Goal: Transaction & Acquisition: Purchase product/service

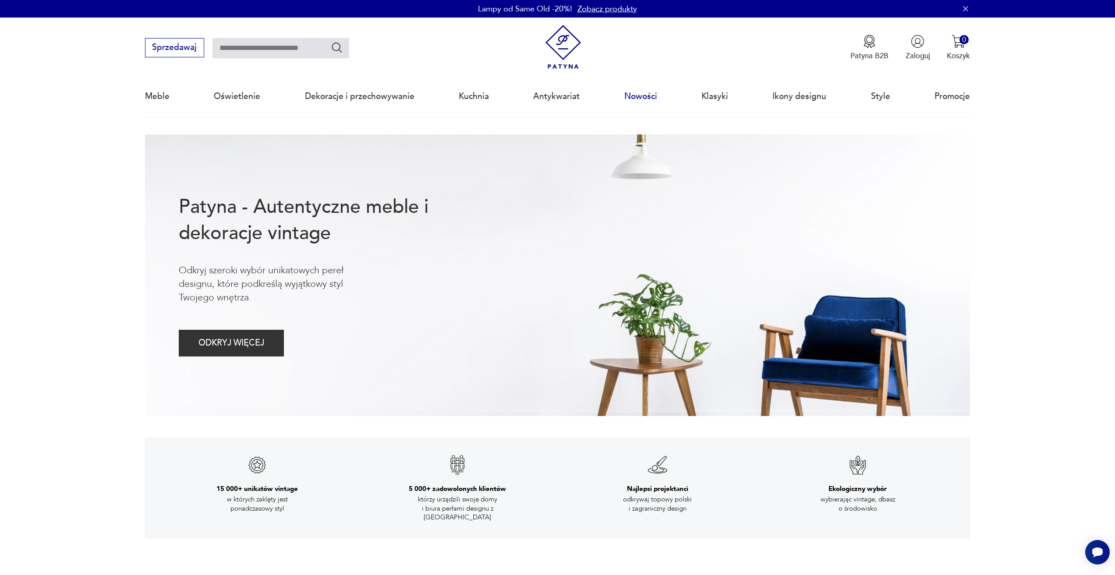
click at [643, 94] on link "Nowości" at bounding box center [640, 96] width 33 height 40
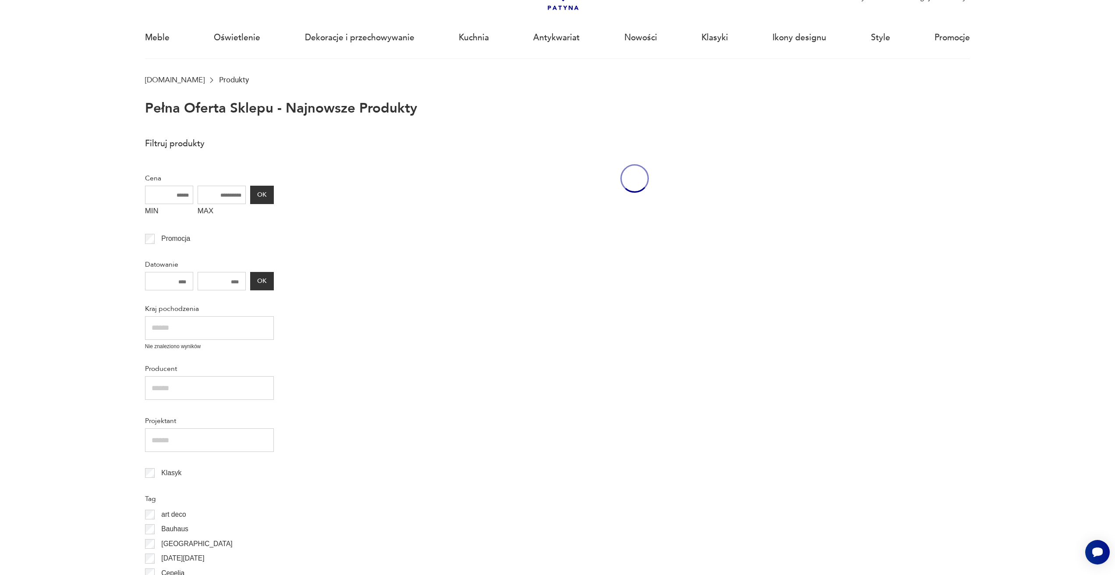
scroll to position [60, 0]
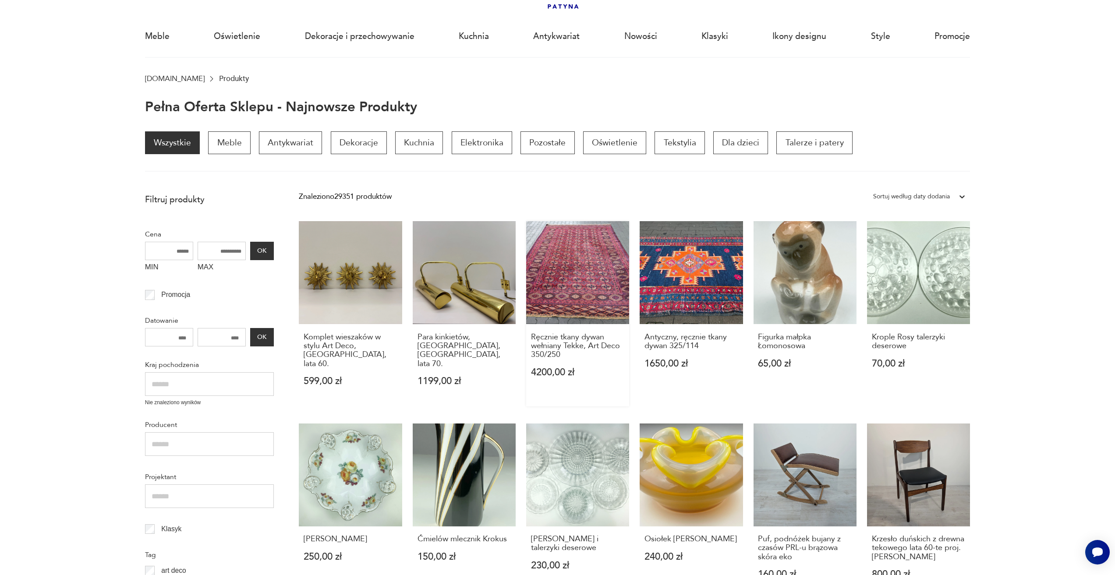
click at [590, 289] on link "Ręcznie tkany dywan wełniany Tekke, Art Deco 350/250 4200,00 zł" at bounding box center [577, 313] width 103 height 185
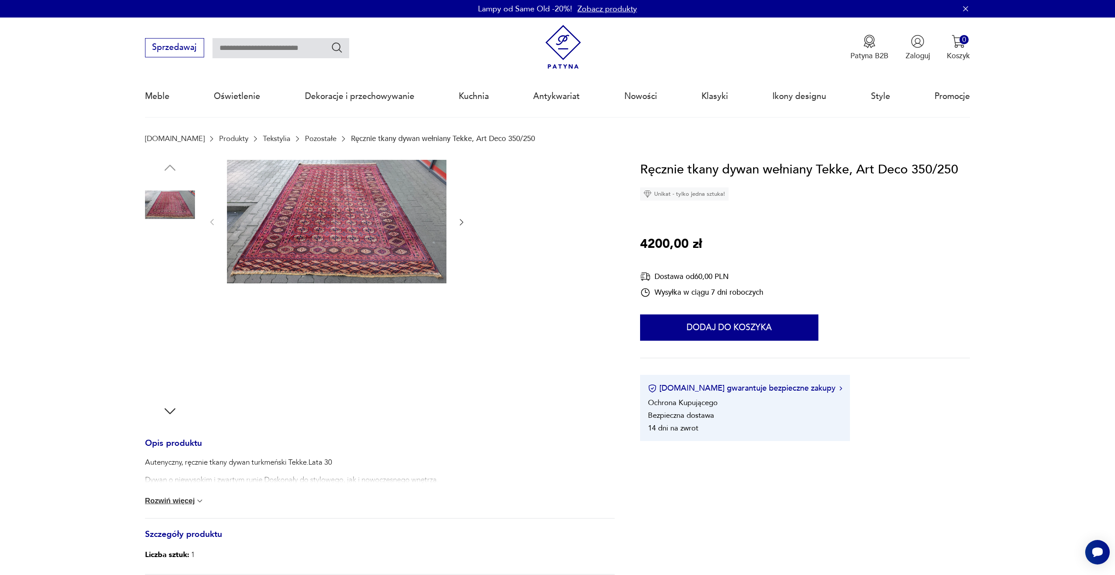
click at [297, 241] on img at bounding box center [336, 222] width 219 height 124
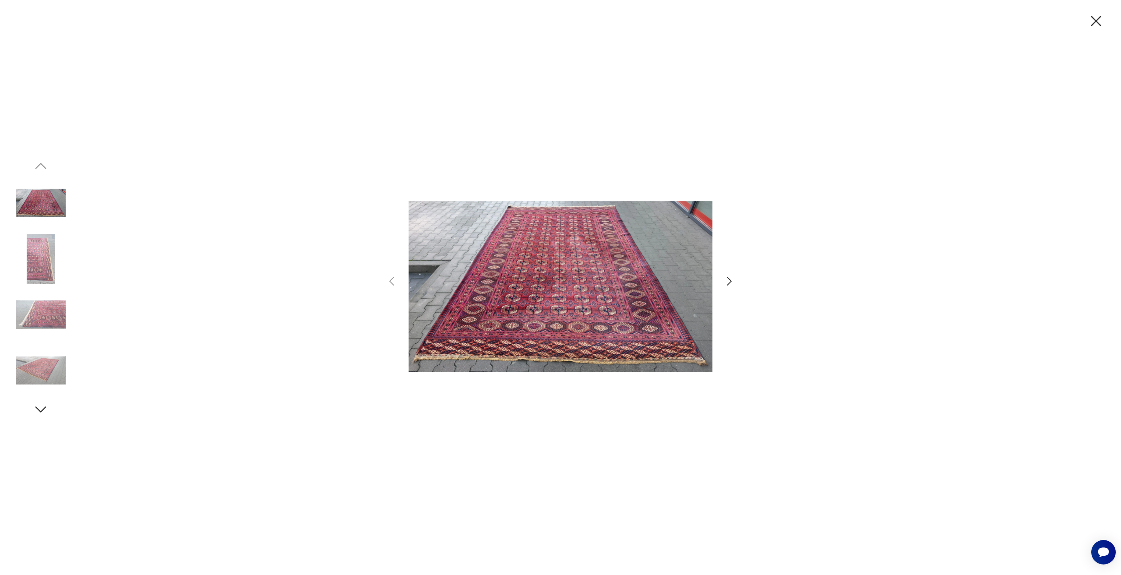
click at [728, 275] on icon "button" at bounding box center [729, 281] width 13 height 13
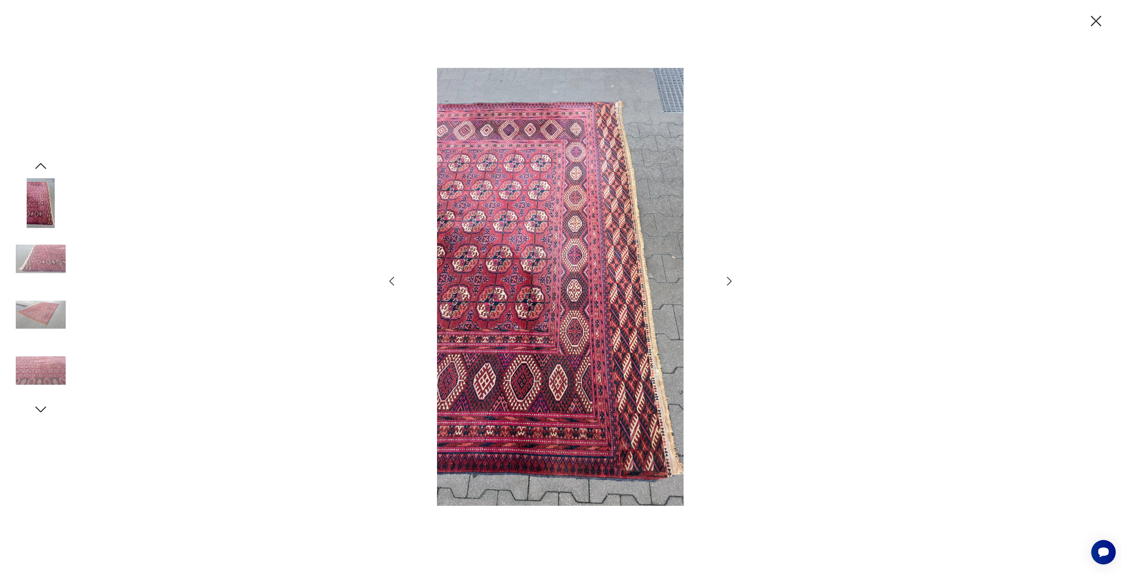
click at [728, 275] on icon "button" at bounding box center [729, 281] width 13 height 13
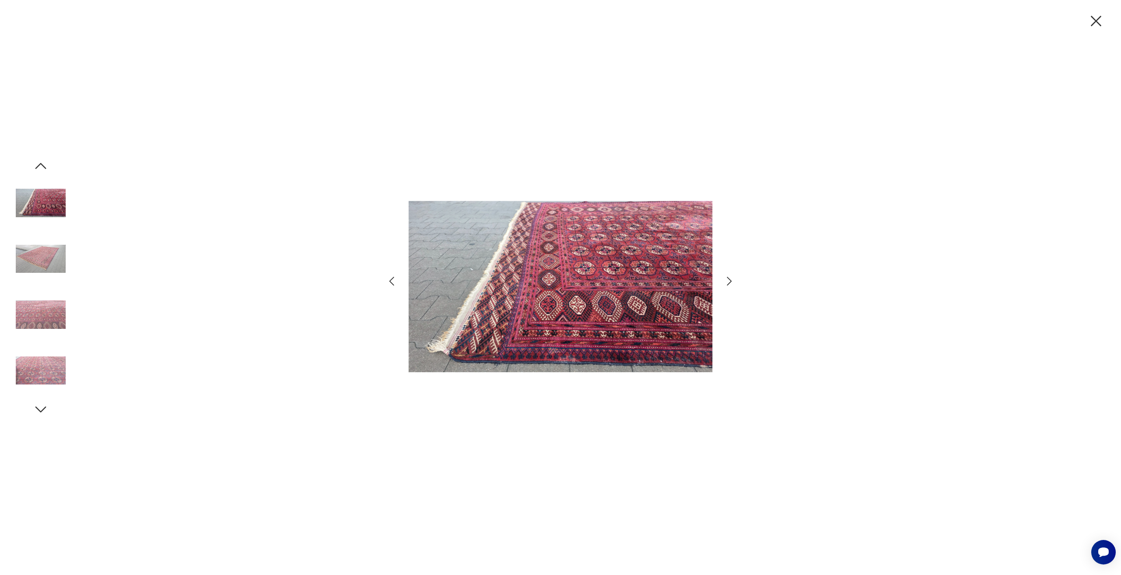
click at [1100, 28] on icon "button" at bounding box center [1096, 21] width 18 height 18
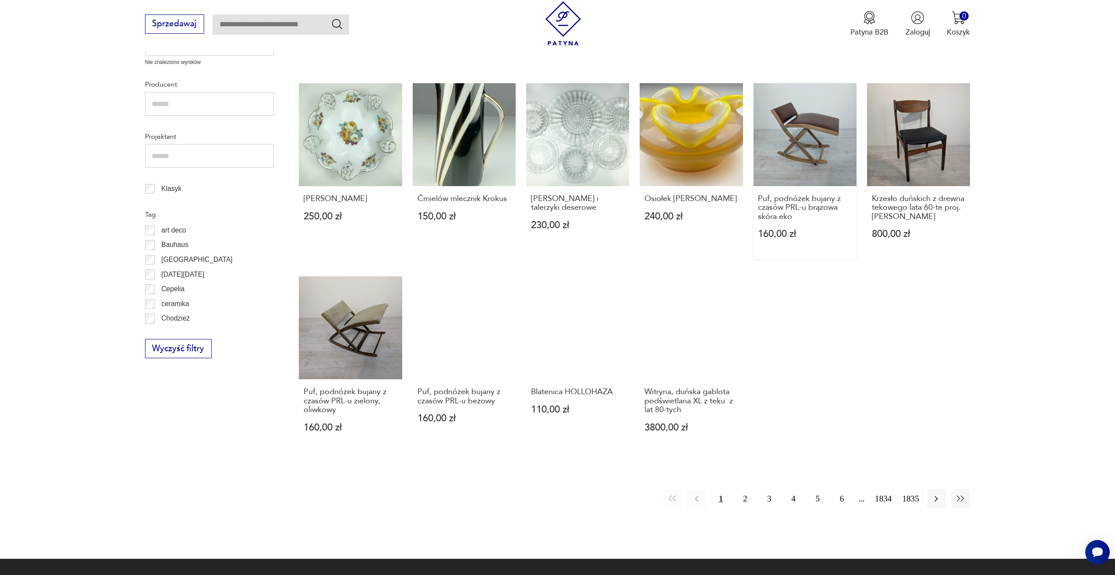
scroll to position [454, 0]
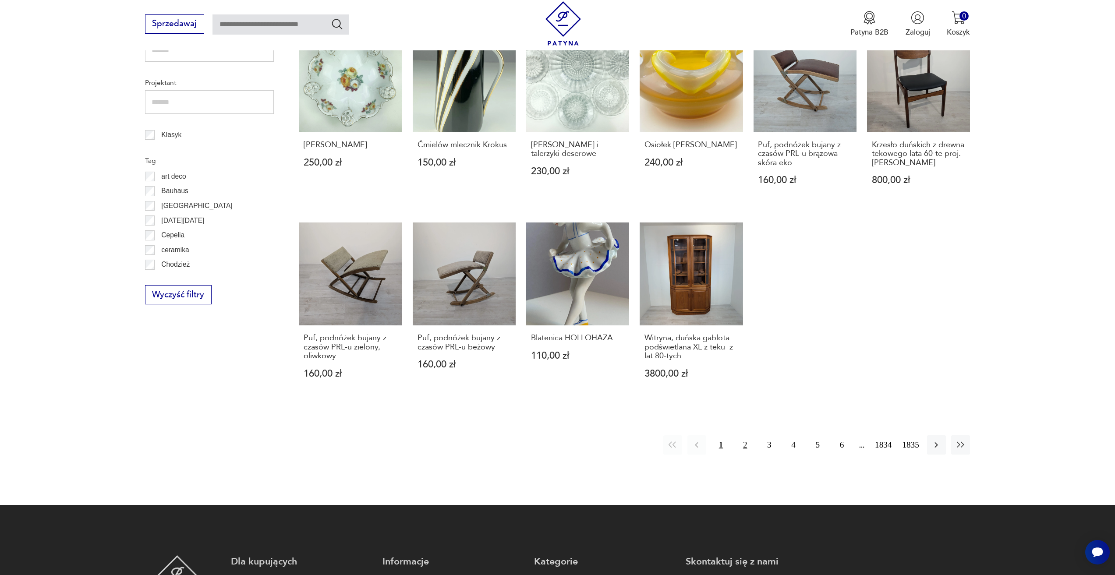
click at [742, 439] on button "2" at bounding box center [744, 444] width 19 height 19
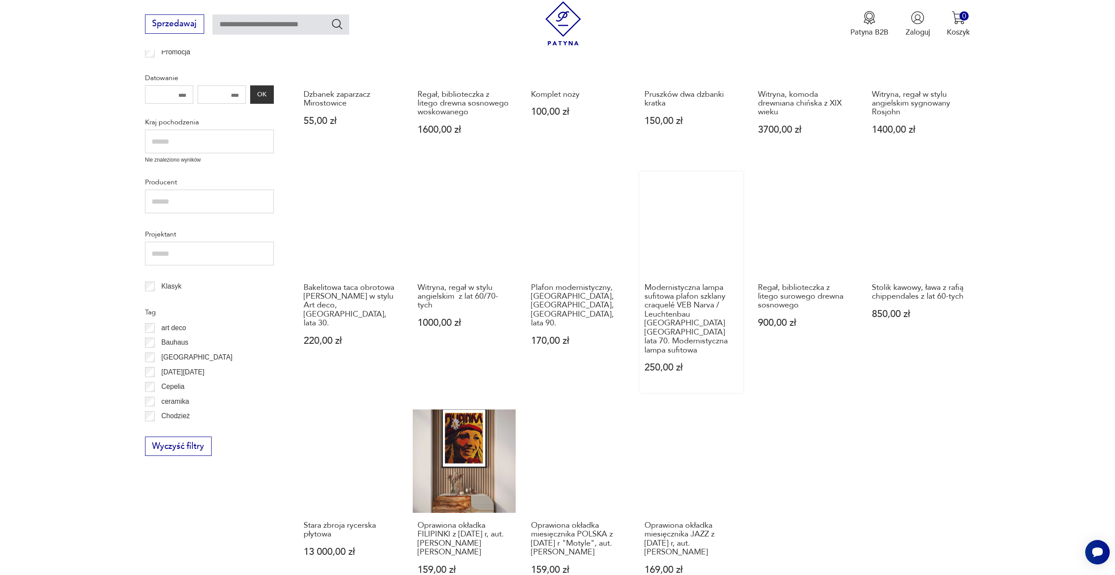
scroll to position [336, 0]
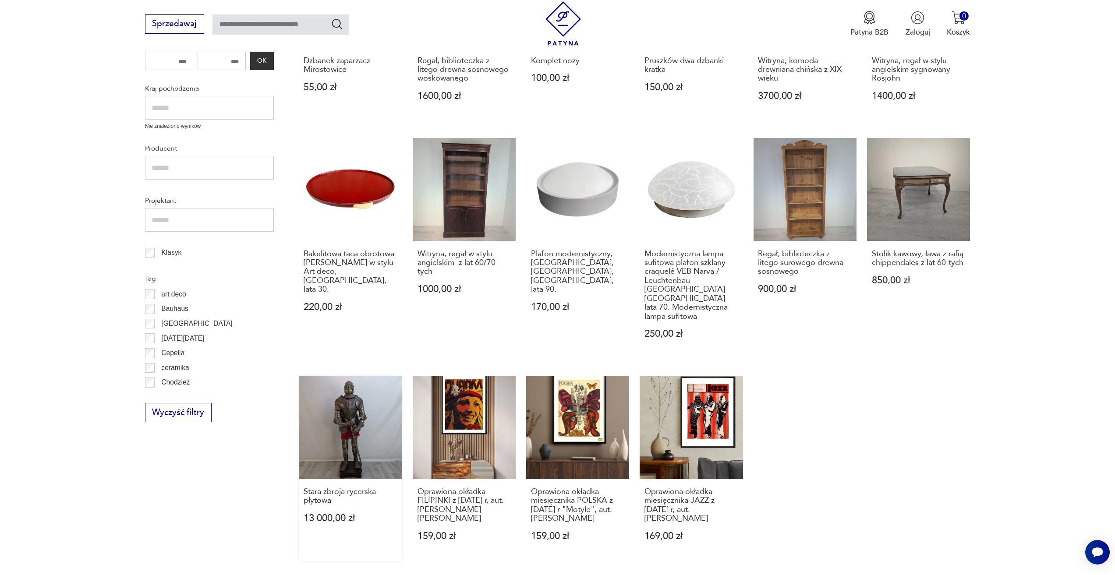
click at [336, 439] on link "Stara zbroja rycerska płytowa 13 000,00 zł" at bounding box center [350, 468] width 103 height 185
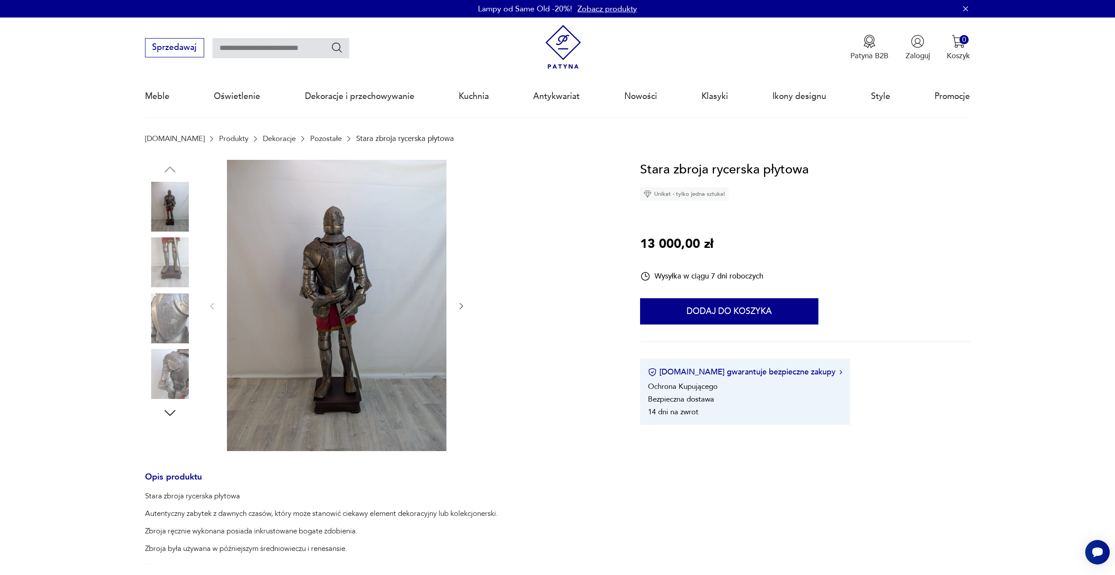
click at [370, 259] on img at bounding box center [336, 305] width 219 height 291
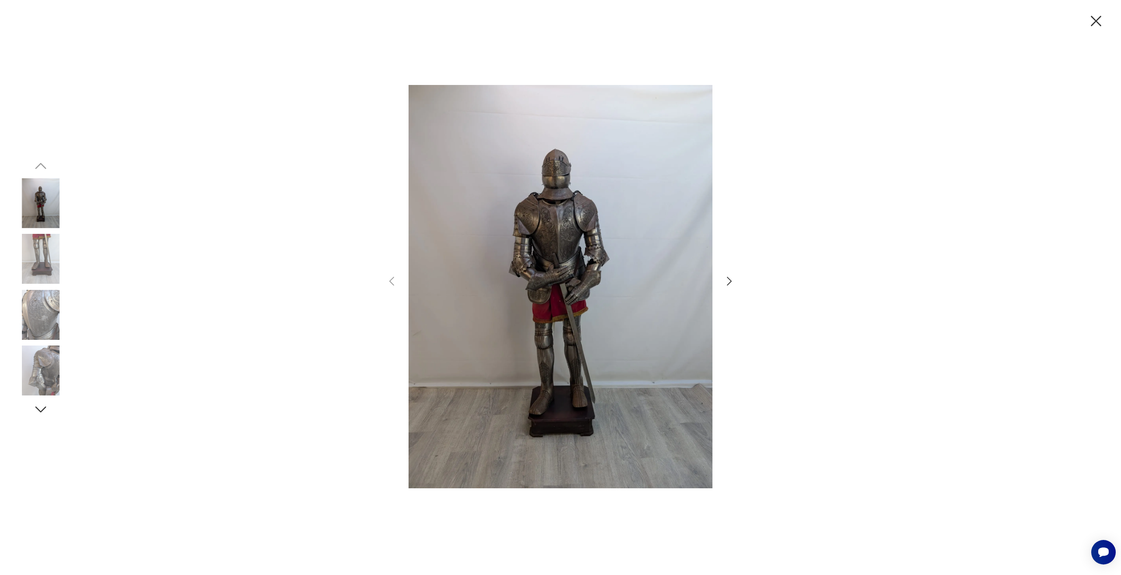
click at [735, 286] on icon "button" at bounding box center [729, 281] width 13 height 13
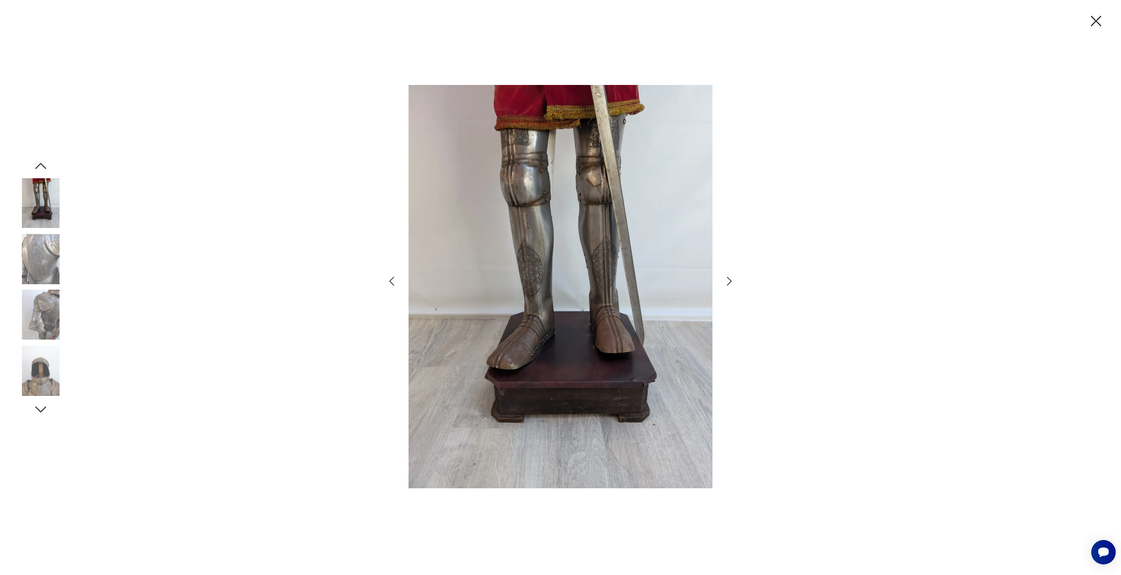
click at [735, 286] on icon "button" at bounding box center [729, 281] width 13 height 13
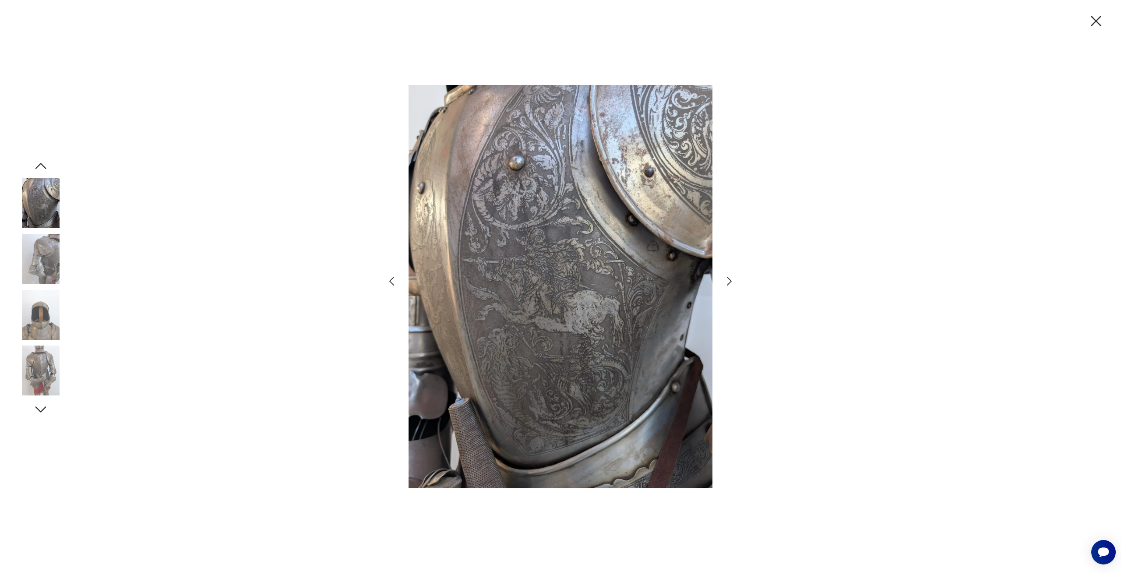
click at [735, 286] on icon "button" at bounding box center [729, 281] width 13 height 13
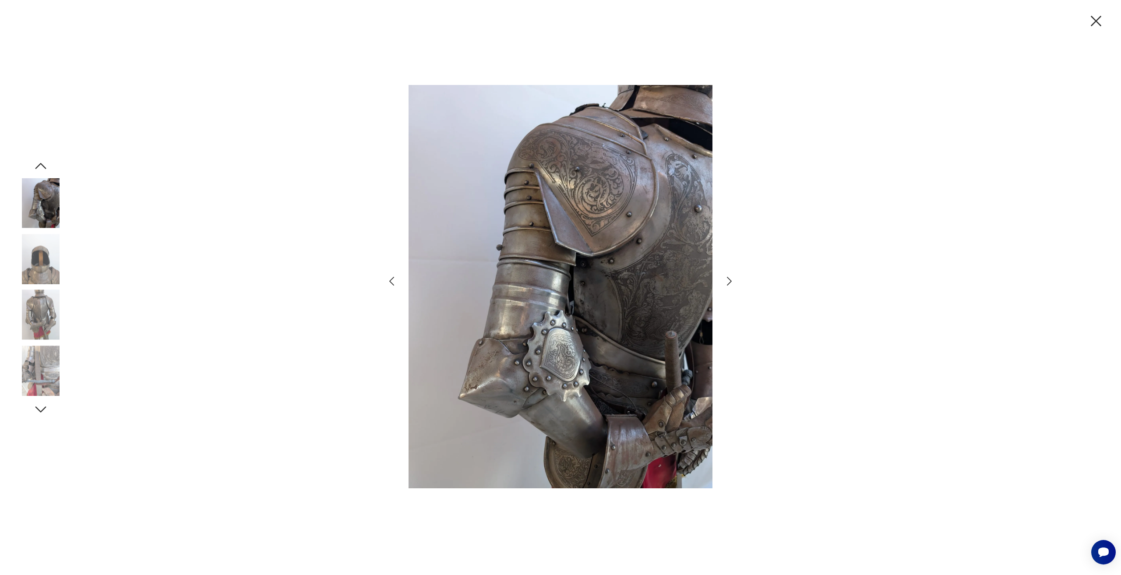
click at [837, 176] on div at bounding box center [560, 287] width 1121 height 575
click at [1085, 12] on div at bounding box center [560, 287] width 1121 height 575
click at [1105, 22] on icon "button" at bounding box center [1096, 21] width 18 height 18
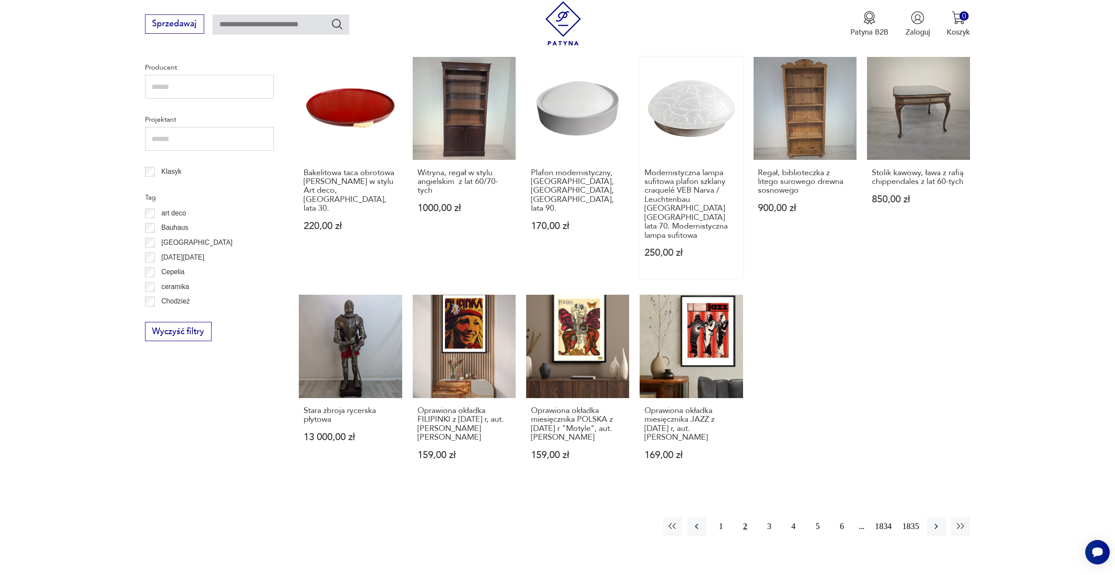
scroll to position [424, 0]
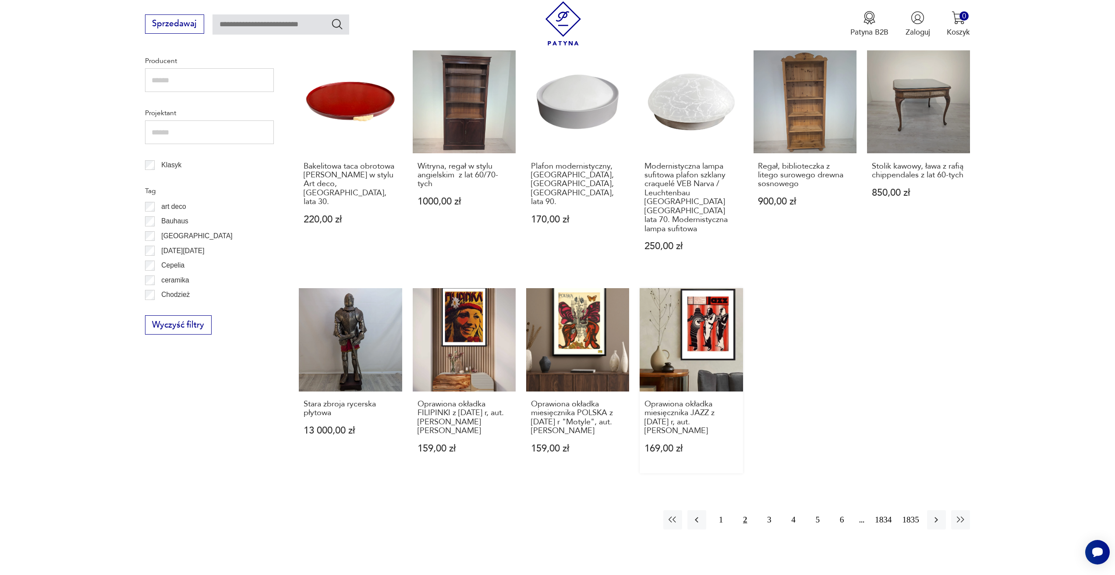
click at [689, 297] on link "Oprawiona okładka miesięcznika JAZZ z grudnia 1969 r, aut. Tadeusz Kalinowski 1…" at bounding box center [690, 380] width 103 height 185
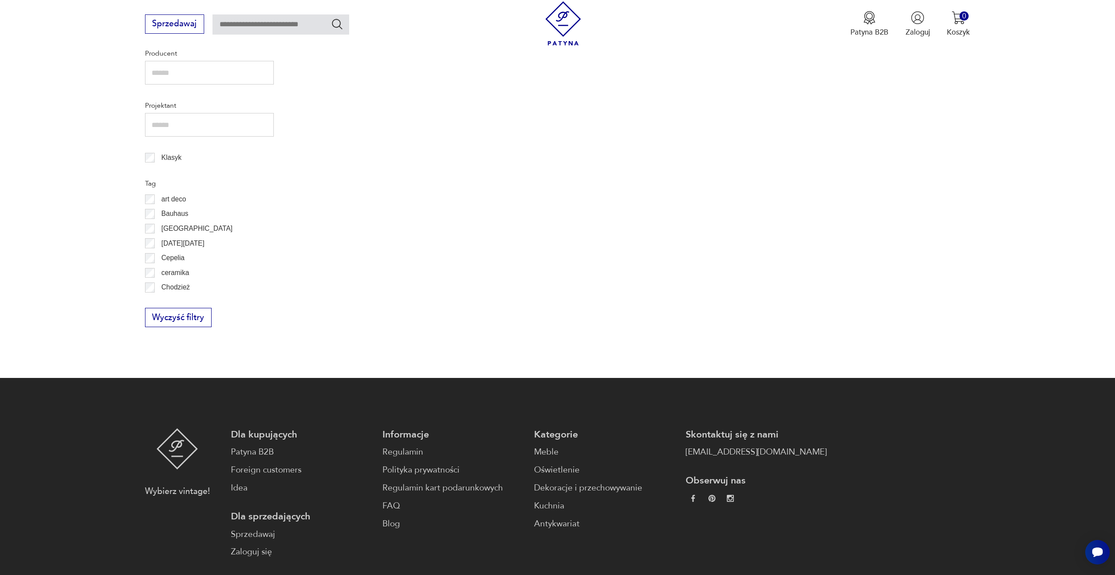
scroll to position [512, 0]
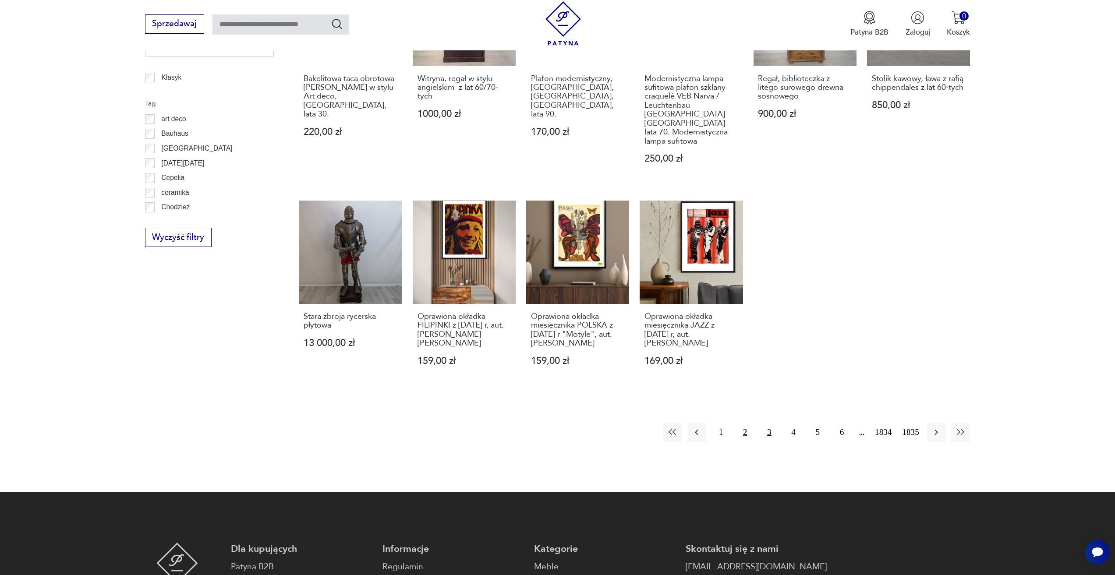
click at [772, 434] on button "3" at bounding box center [768, 432] width 19 height 19
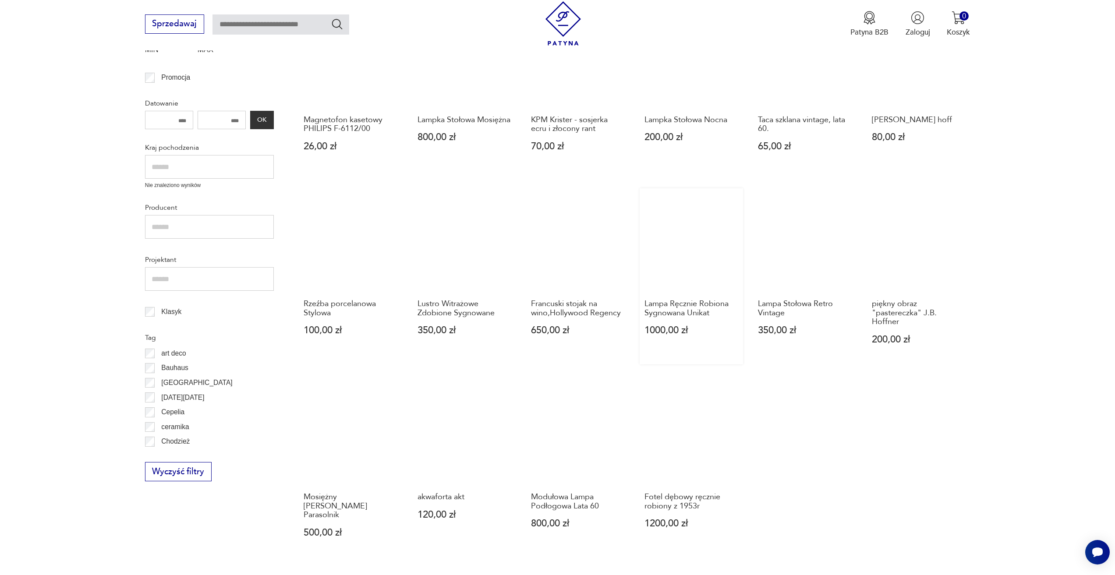
scroll to position [293, 0]
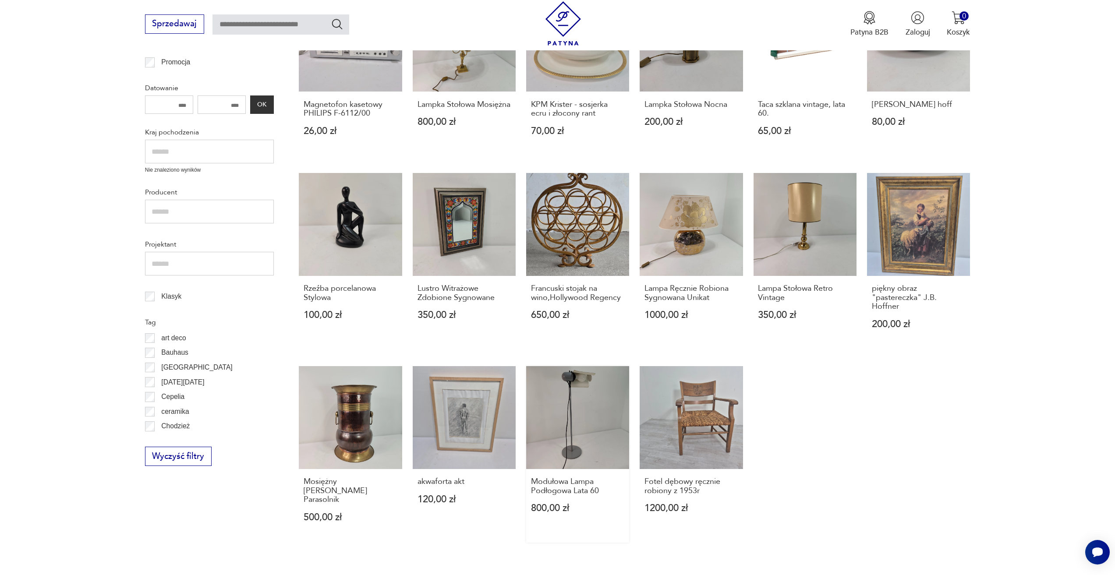
click at [605, 393] on link "Modułowa Lampa Podłogowa Lata 60 800,00 zł" at bounding box center [577, 454] width 103 height 176
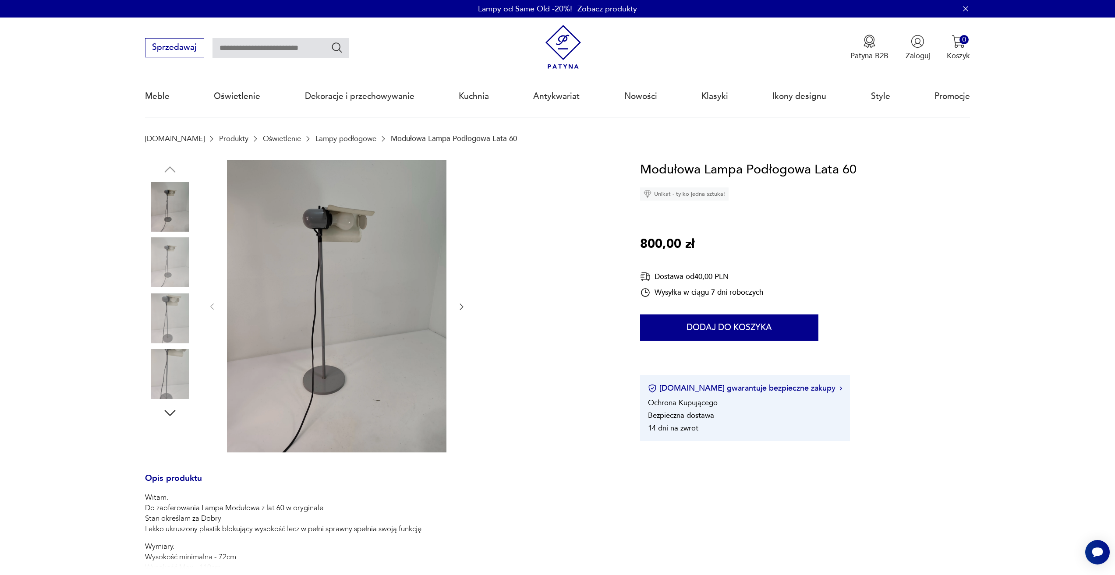
click at [463, 300] on div at bounding box center [337, 307] width 258 height 294
click at [461, 310] on icon "button" at bounding box center [461, 306] width 9 height 9
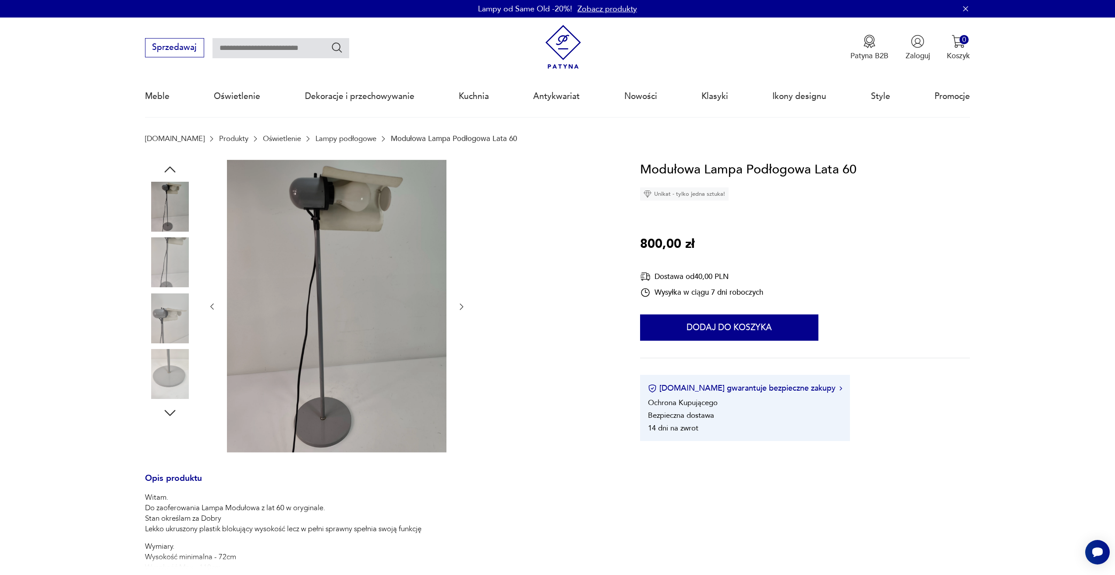
click at [461, 310] on icon "button" at bounding box center [461, 306] width 9 height 9
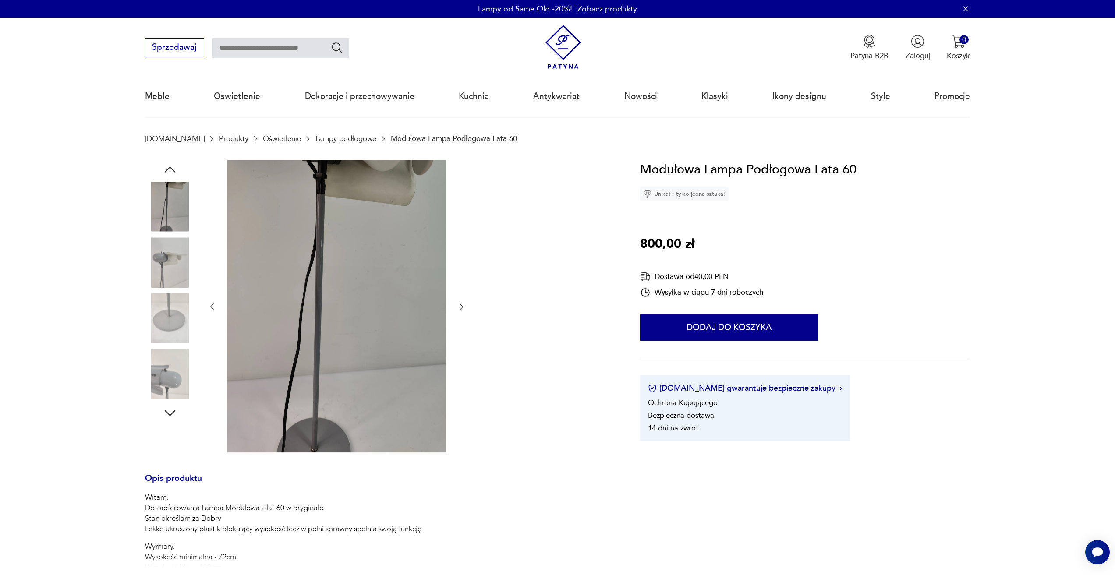
click at [461, 310] on icon "button" at bounding box center [461, 306] width 9 height 9
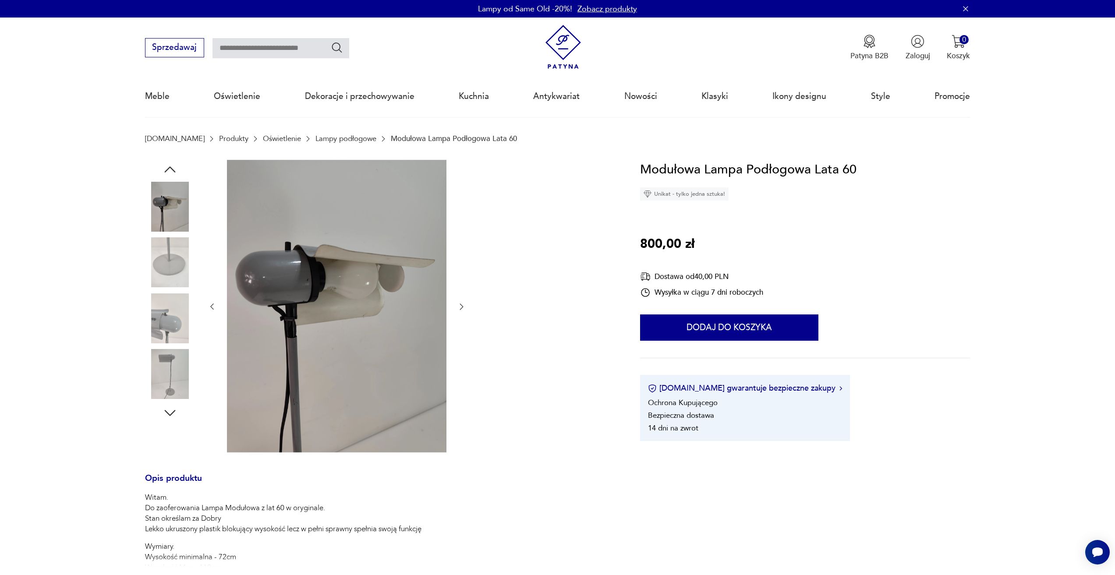
click at [461, 310] on icon "button" at bounding box center [461, 306] width 9 height 9
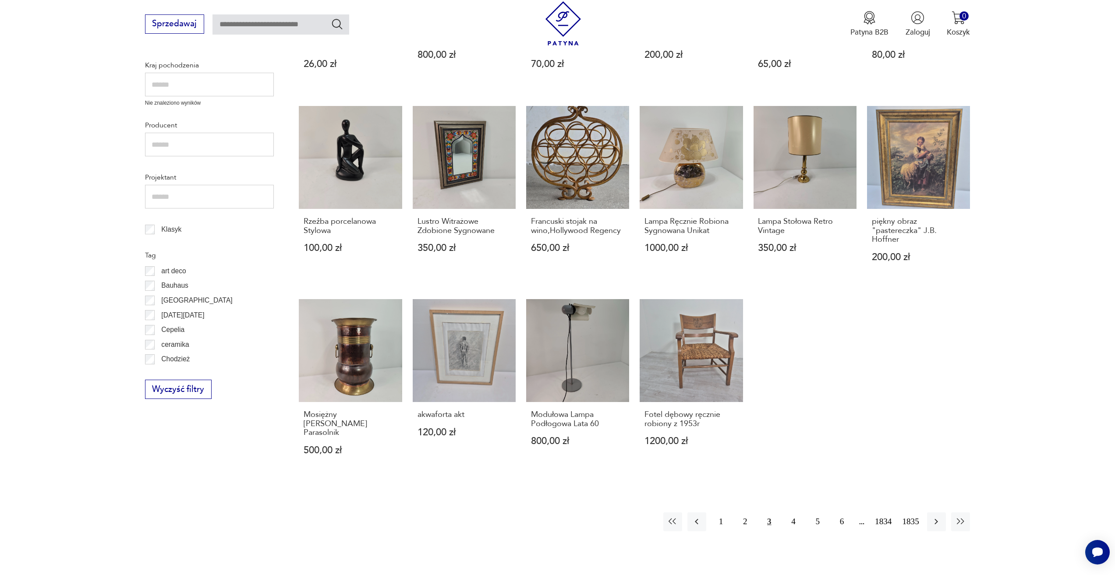
scroll to position [380, 0]
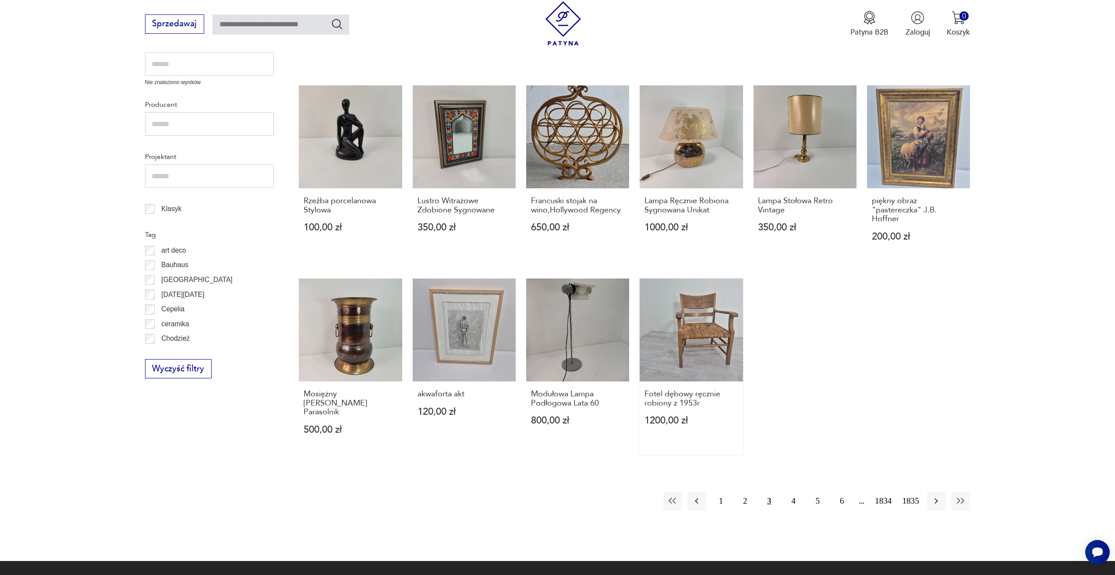
click at [714, 325] on link "Fotel dębowy ręcznie robiony z 1953r 1200,00 zł" at bounding box center [690, 367] width 103 height 176
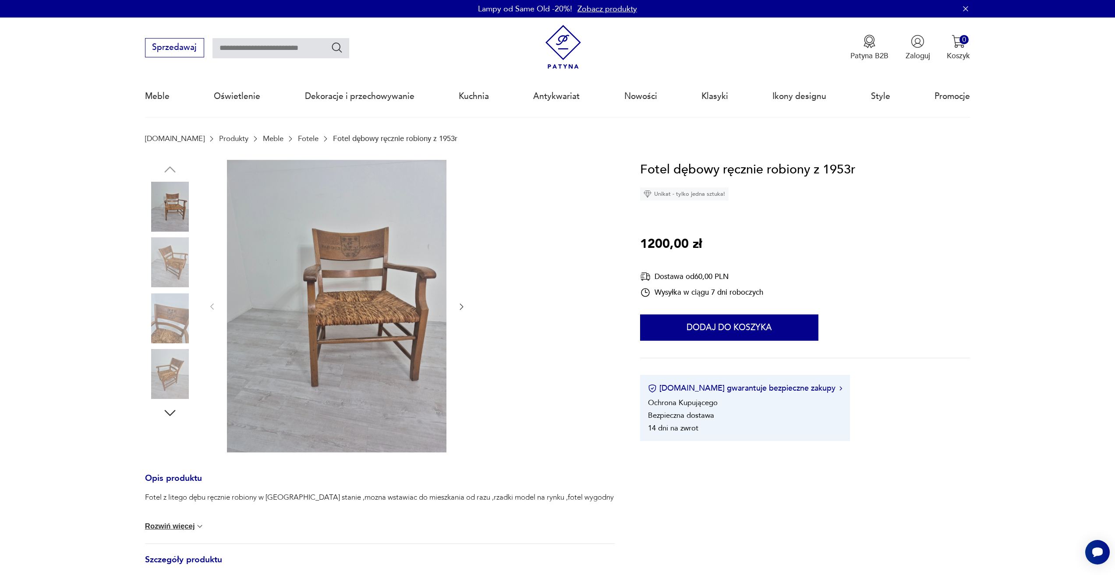
scroll to position [380, 0]
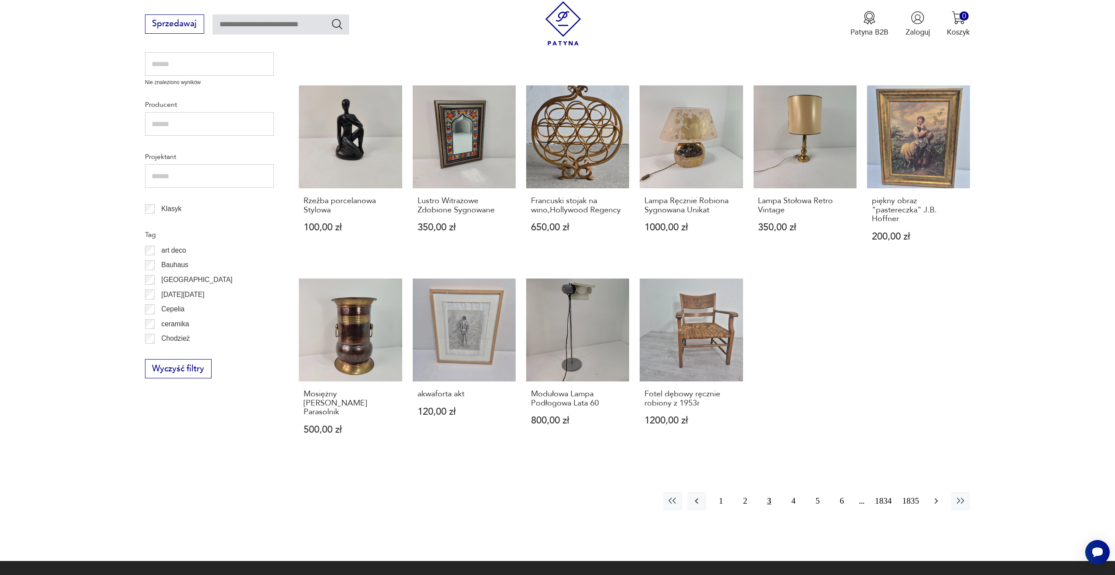
click at [934, 492] on button "button" at bounding box center [936, 501] width 19 height 19
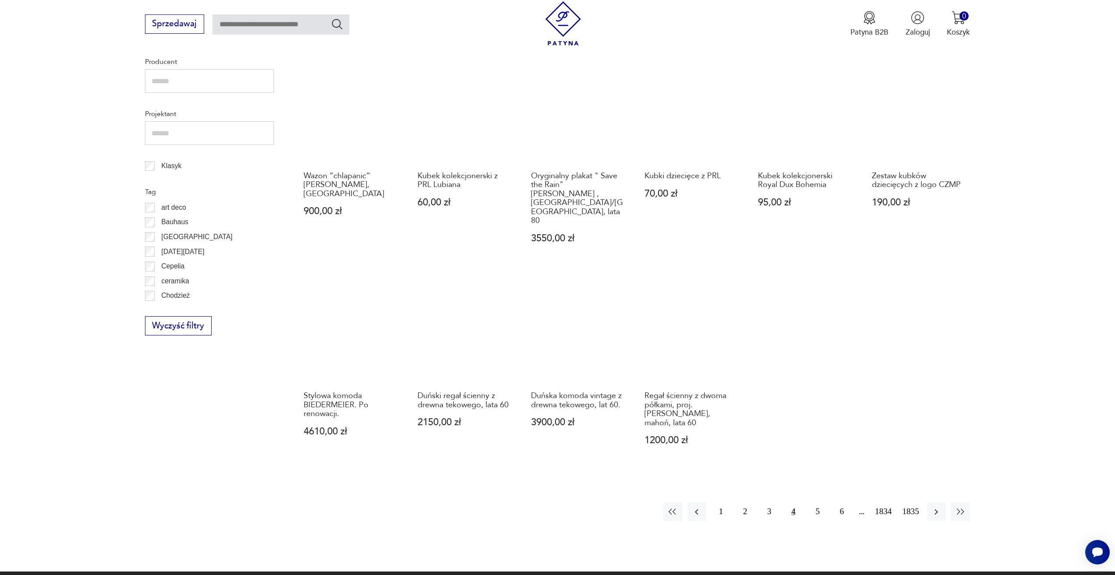
scroll to position [424, 0]
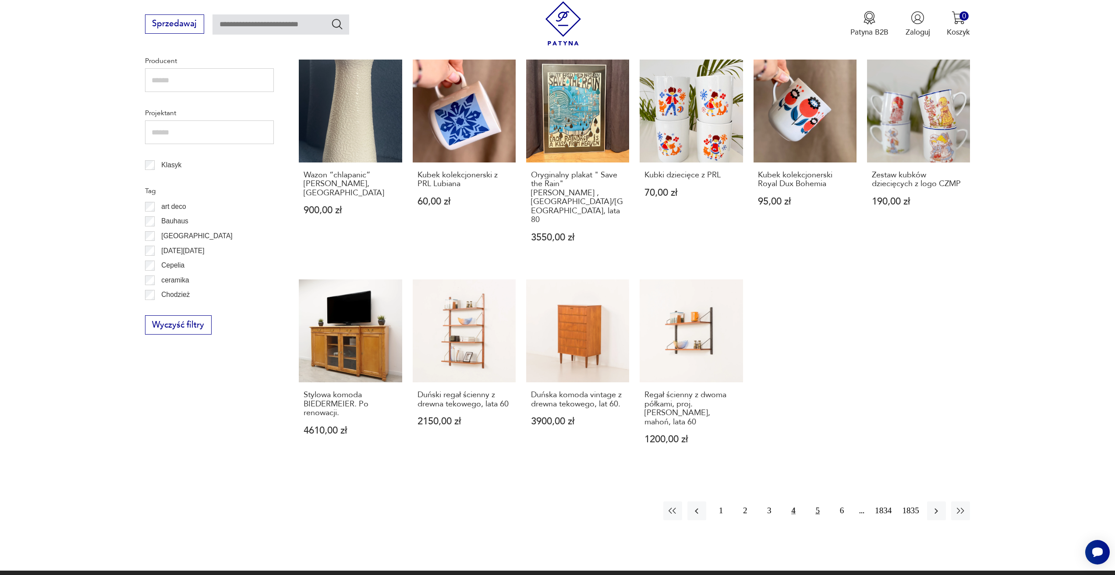
click at [818, 501] on button "5" at bounding box center [817, 510] width 19 height 19
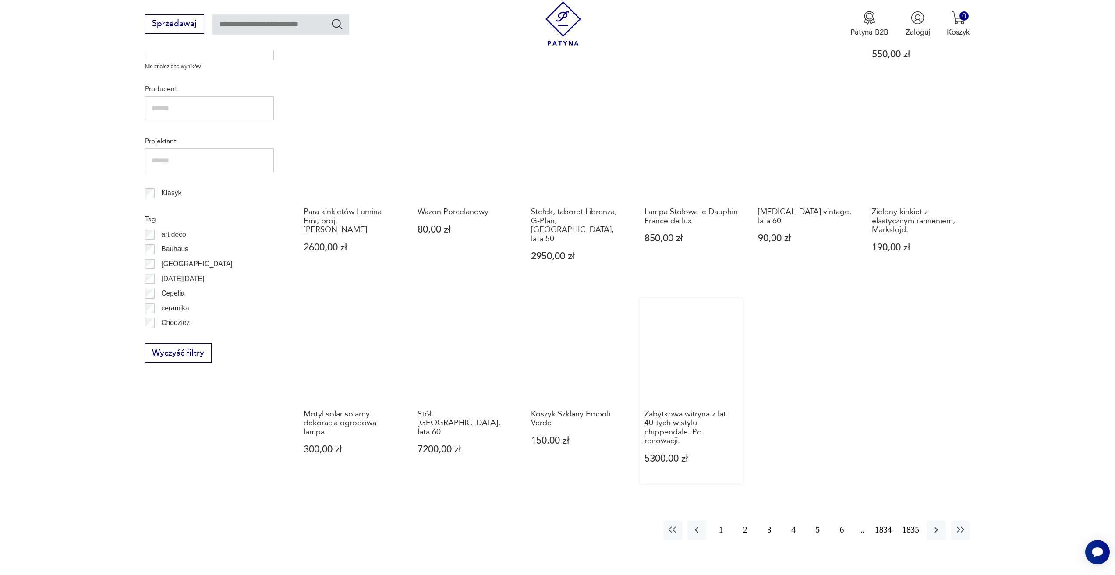
scroll to position [380, 0]
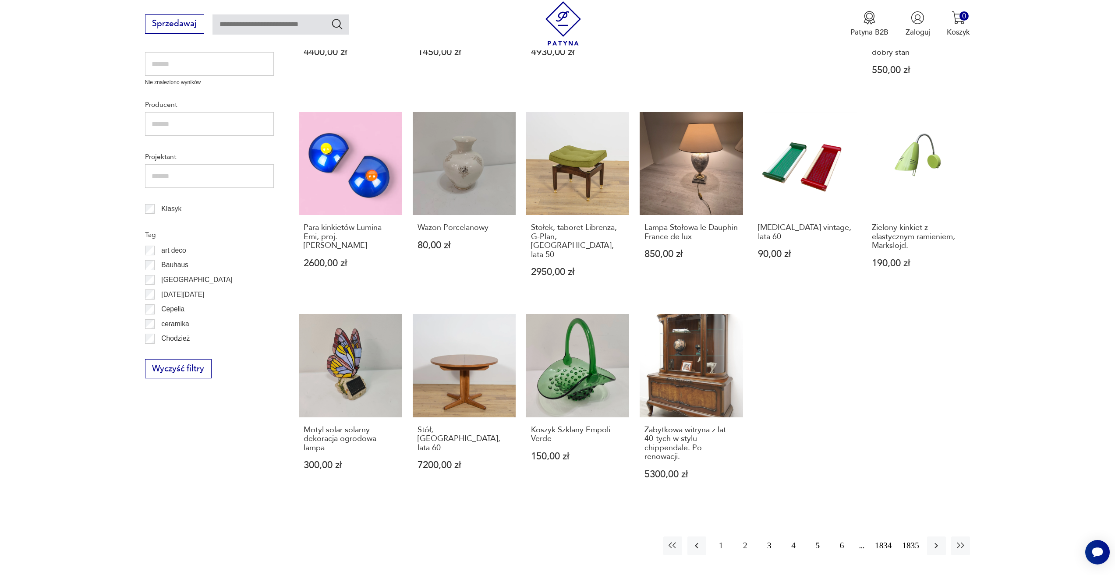
click at [840, 537] on button "6" at bounding box center [841, 546] width 19 height 19
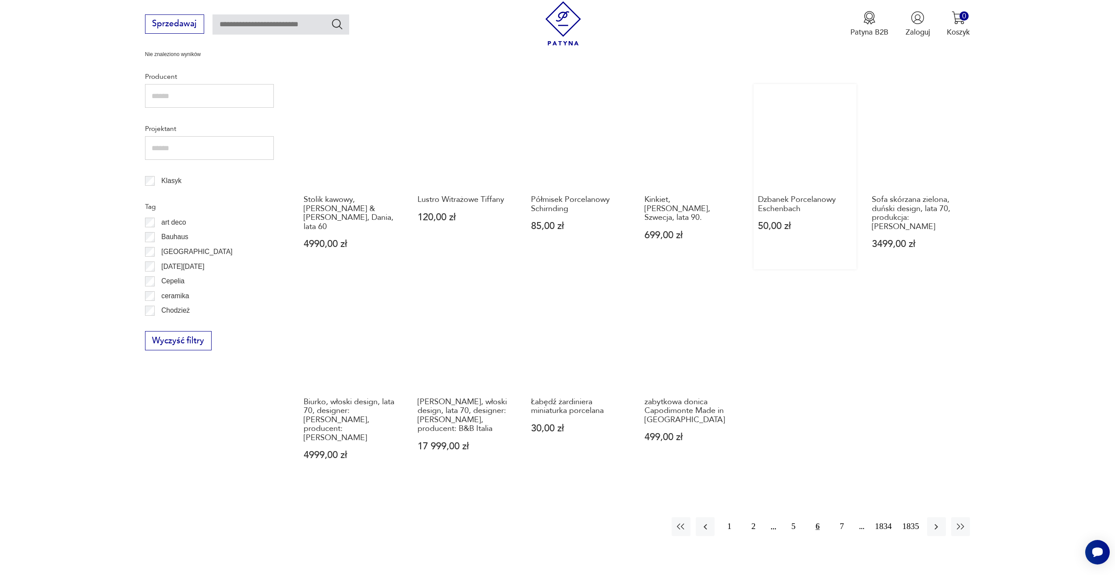
scroll to position [424, 0]
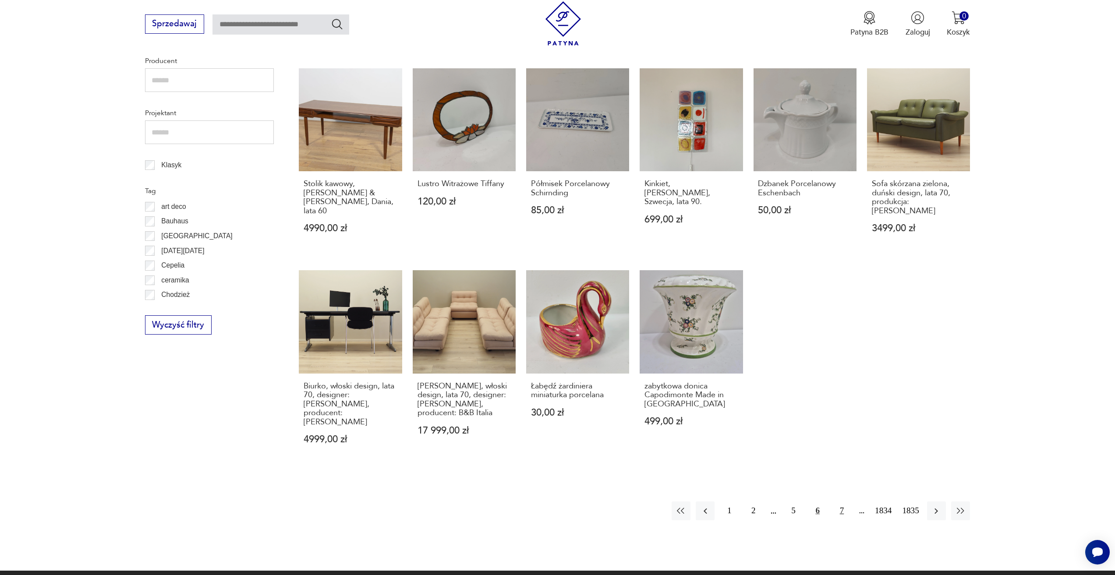
click at [843, 501] on button "7" at bounding box center [841, 510] width 19 height 19
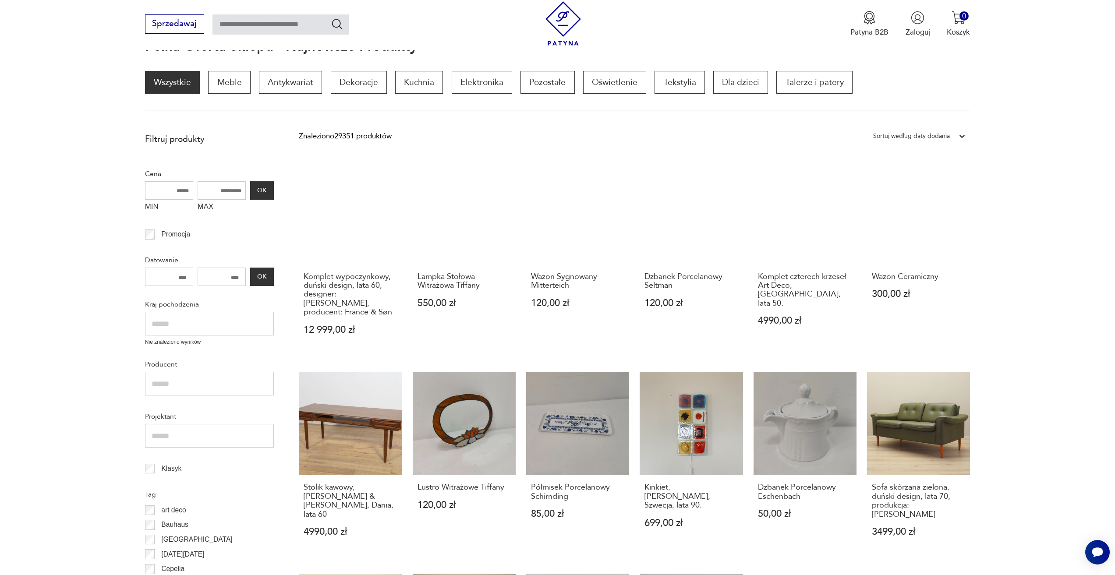
scroll to position [117, 0]
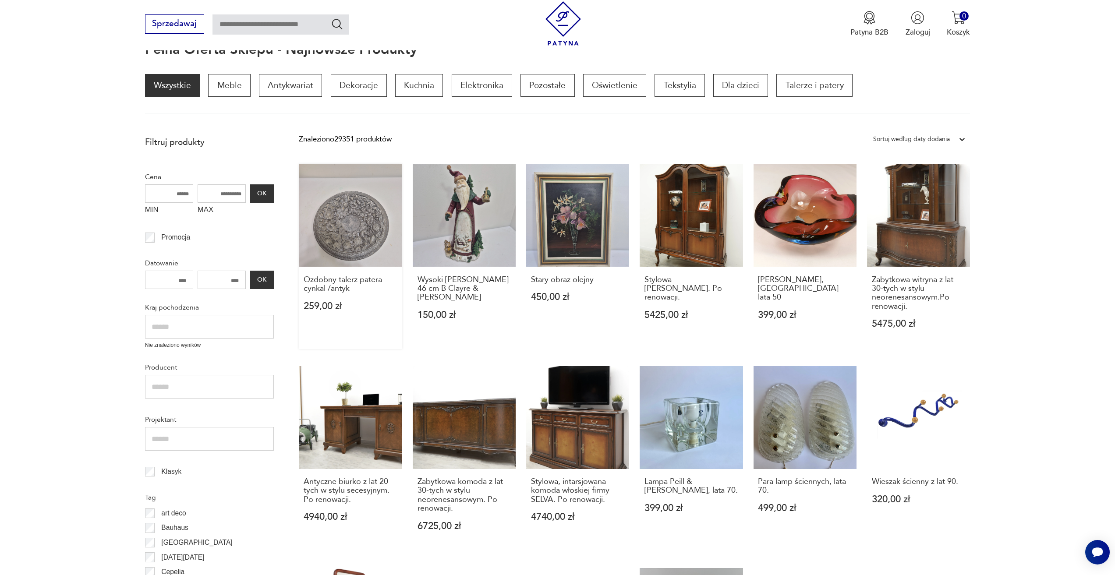
click at [374, 236] on link "Ozdobny talerz patera cynkal /antyk 259,00 zł" at bounding box center [350, 256] width 103 height 185
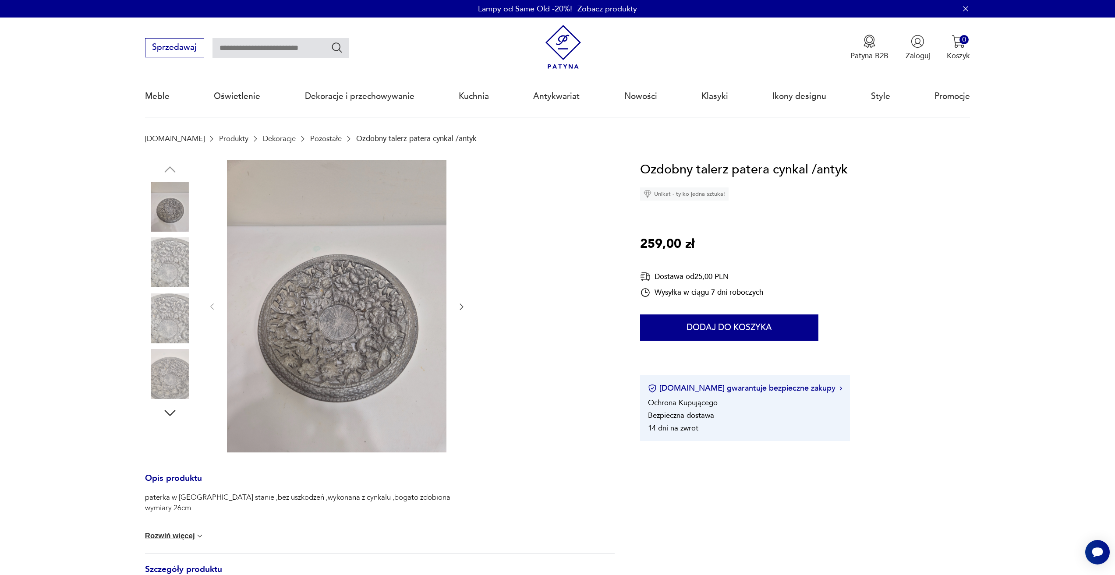
click at [370, 291] on img at bounding box center [336, 306] width 219 height 293
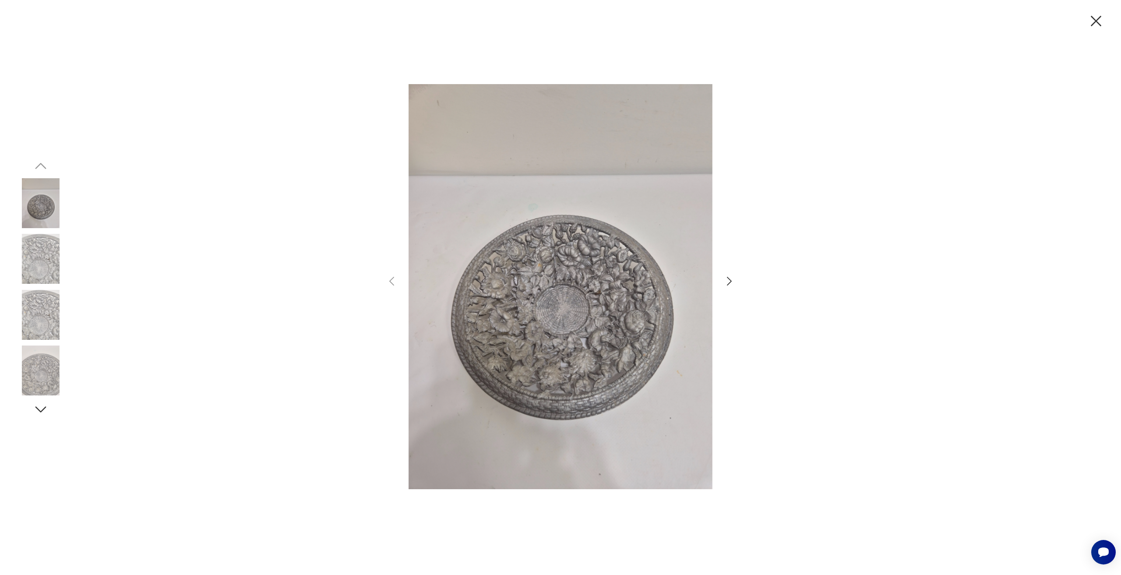
click at [713, 279] on div at bounding box center [561, 288] width 304 height 440
click at [719, 281] on div at bounding box center [560, 288] width 350 height 440
click at [724, 281] on icon "button" at bounding box center [729, 281] width 13 height 13
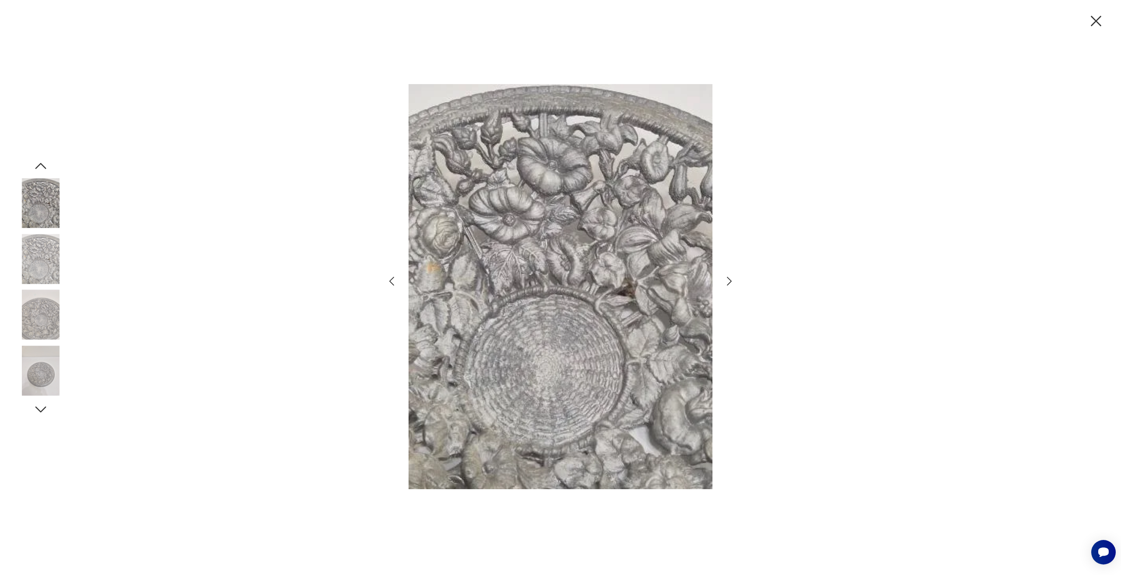
click at [731, 287] on icon "button" at bounding box center [729, 281] width 13 height 13
click at [731, 286] on icon "button" at bounding box center [729, 281] width 13 height 13
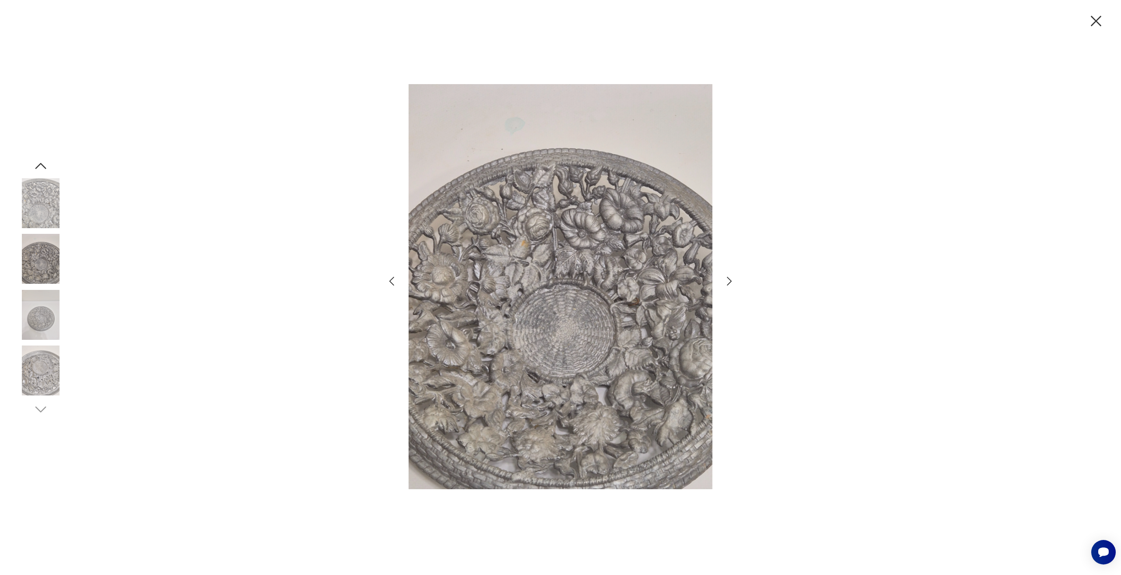
click at [792, 243] on div at bounding box center [560, 287] width 1121 height 575
click at [1091, 11] on div at bounding box center [560, 287] width 1121 height 575
click at [1094, 20] on icon "button" at bounding box center [1096, 21] width 18 height 18
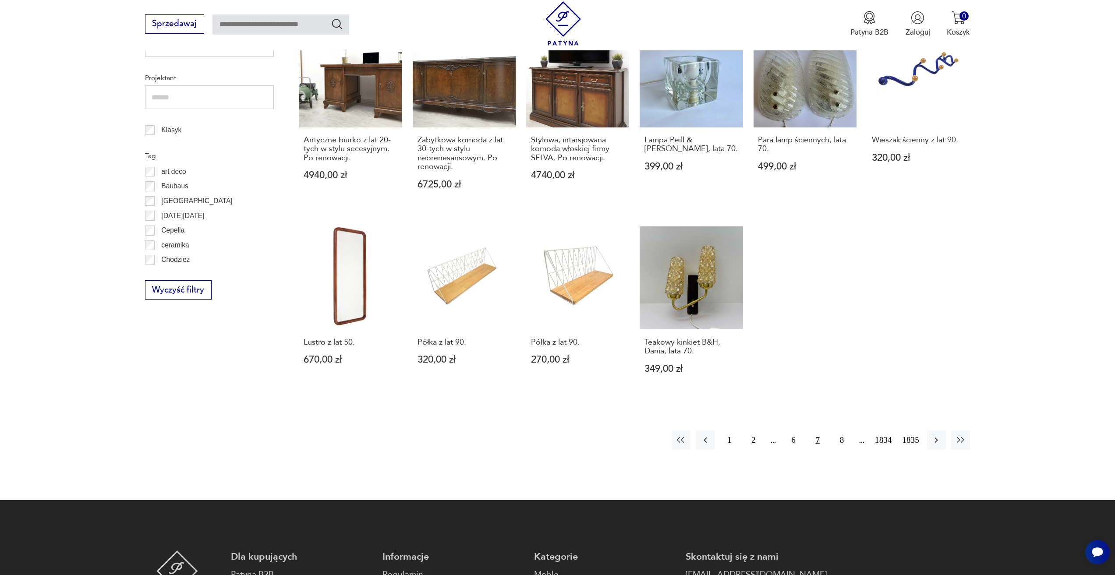
scroll to position [380, 0]
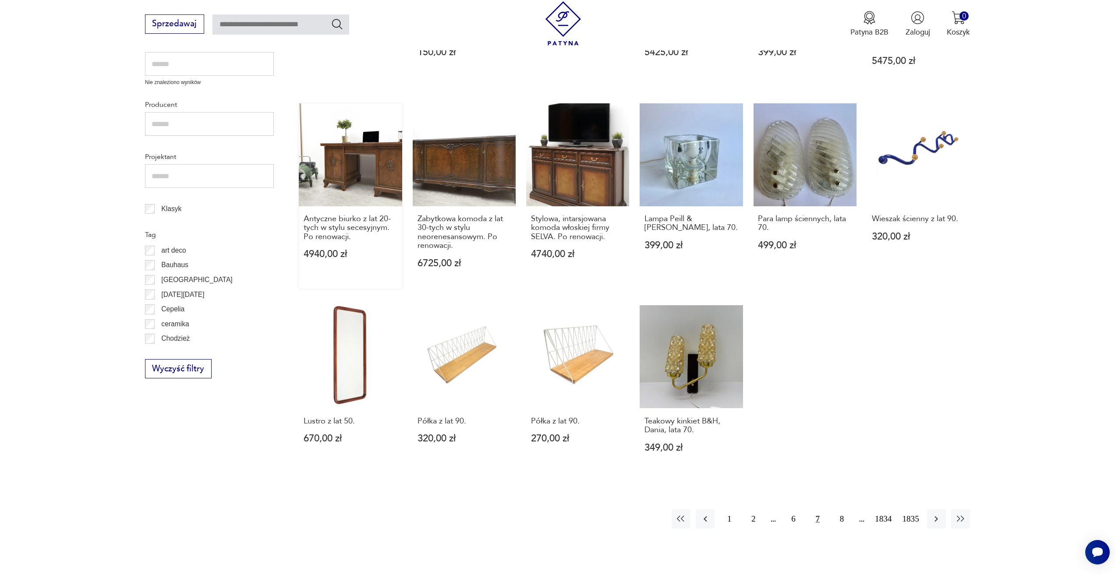
click at [313, 143] on link "Antyczne biurko z lat 20-tych w stylu secesyjnym. Po renowacji. 4940,00 zł" at bounding box center [350, 195] width 103 height 185
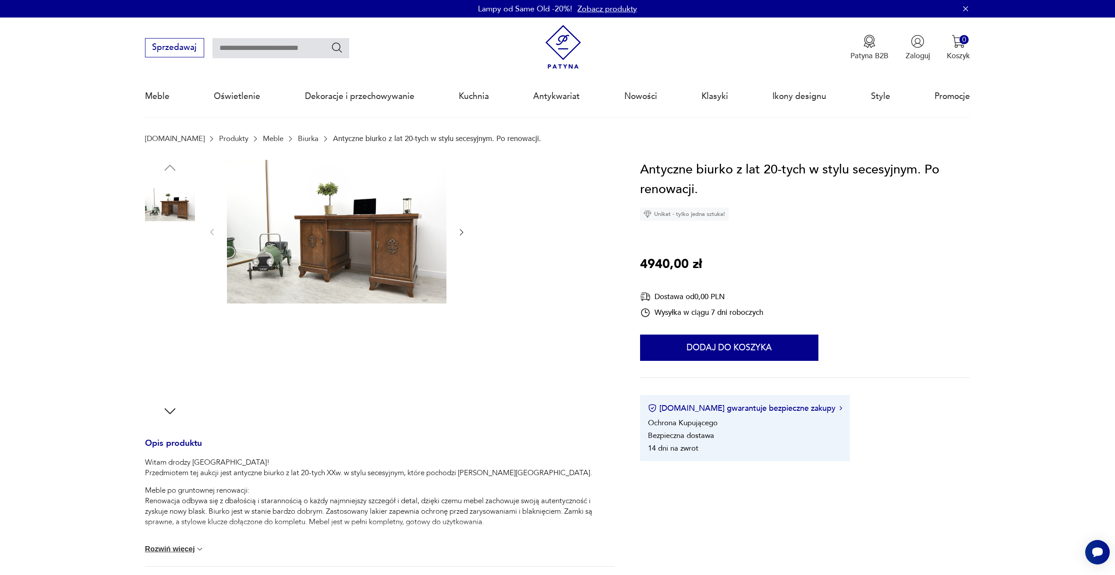
click at [361, 291] on img at bounding box center [336, 232] width 219 height 144
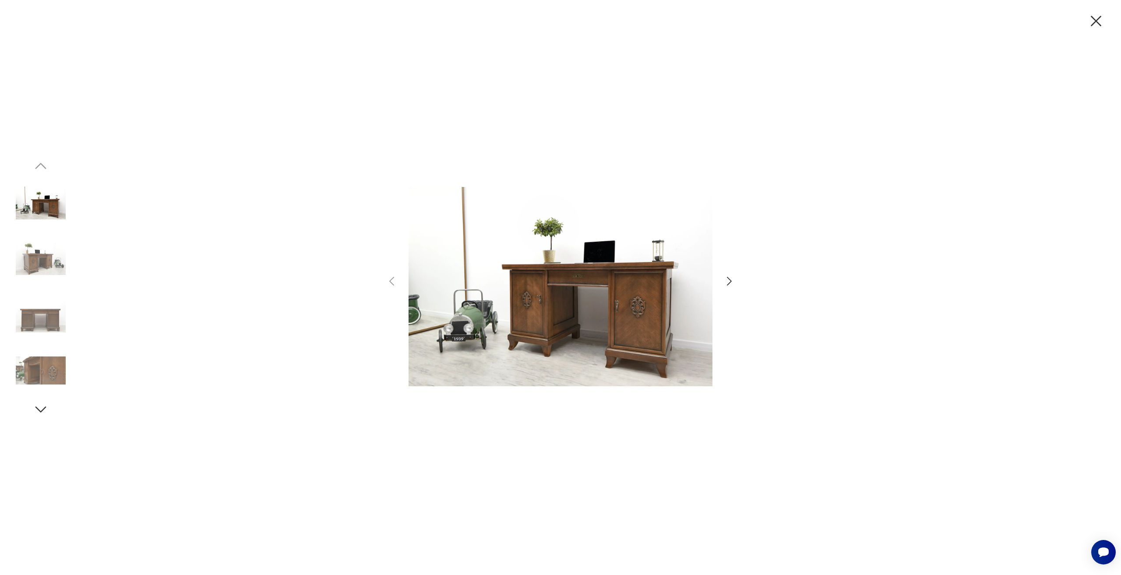
click at [726, 282] on icon "button" at bounding box center [729, 281] width 13 height 13
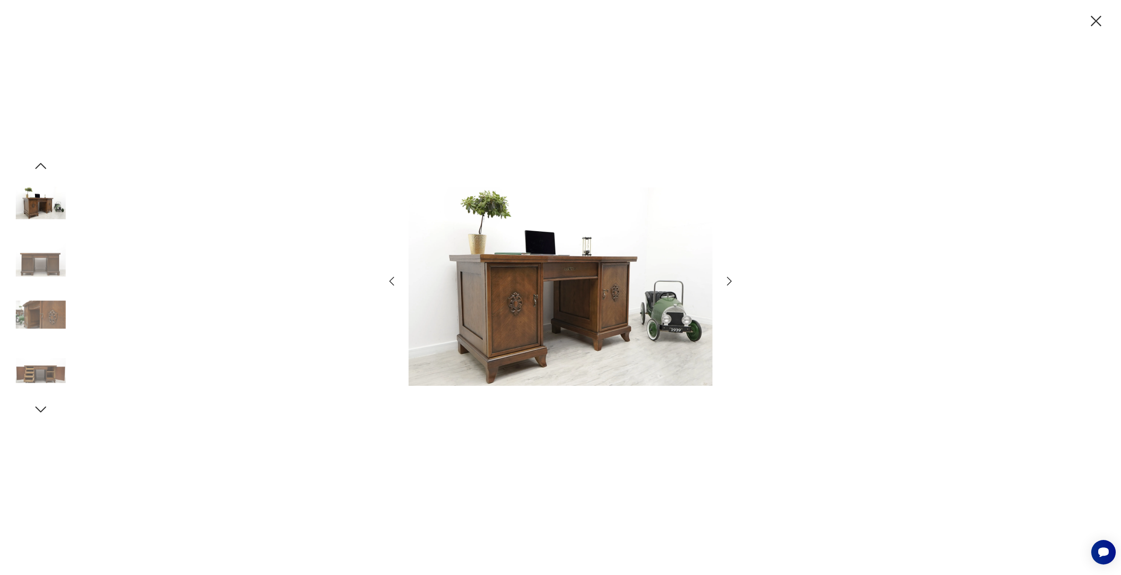
click at [726, 282] on icon "button" at bounding box center [729, 281] width 13 height 13
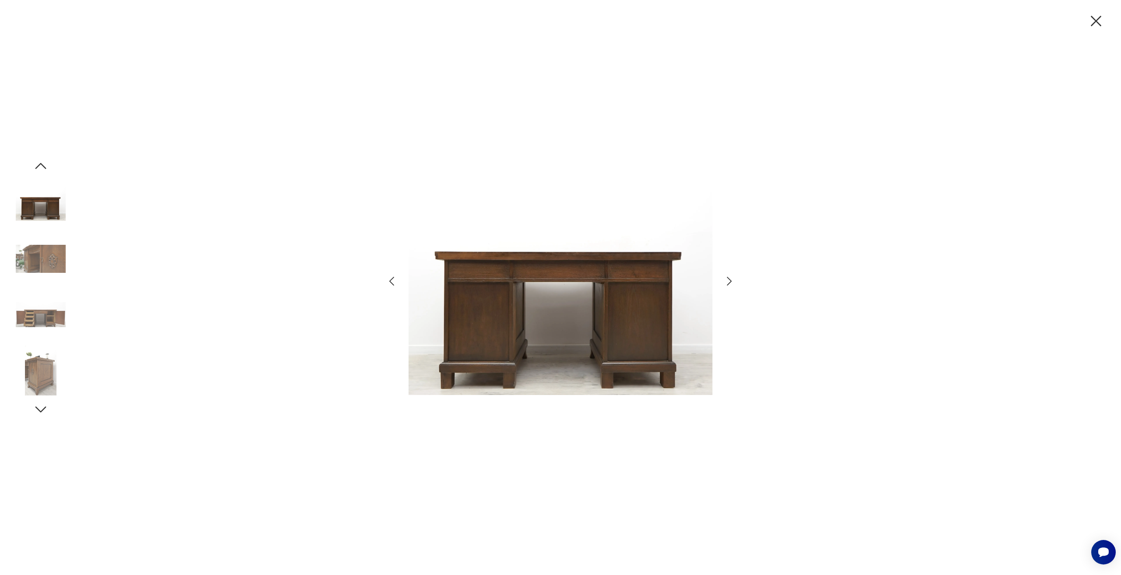
click at [726, 282] on icon "button" at bounding box center [729, 281] width 13 height 13
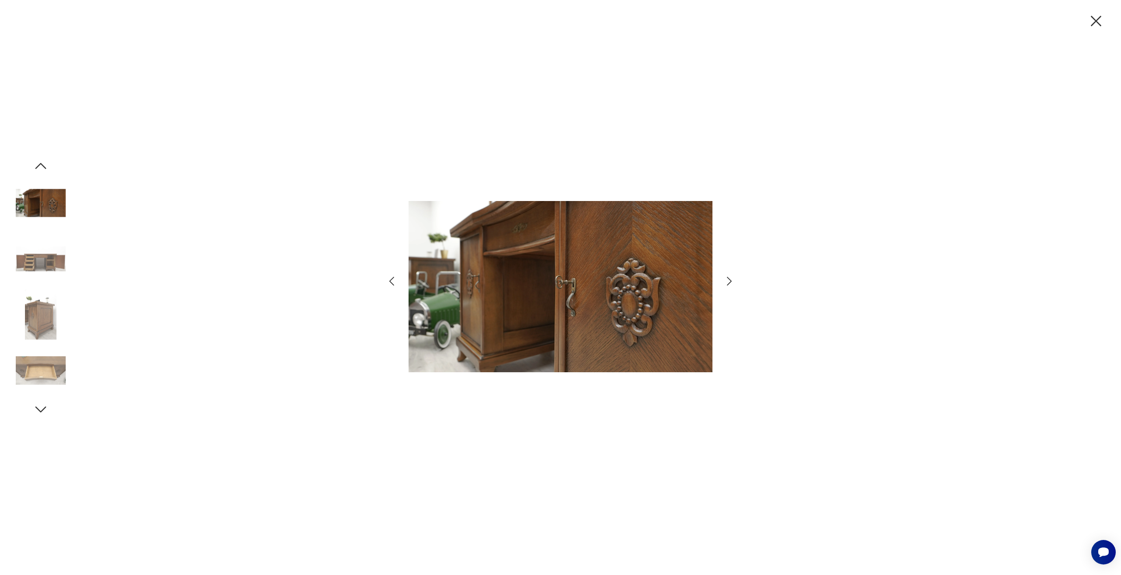
click at [726, 282] on icon "button" at bounding box center [729, 281] width 13 height 13
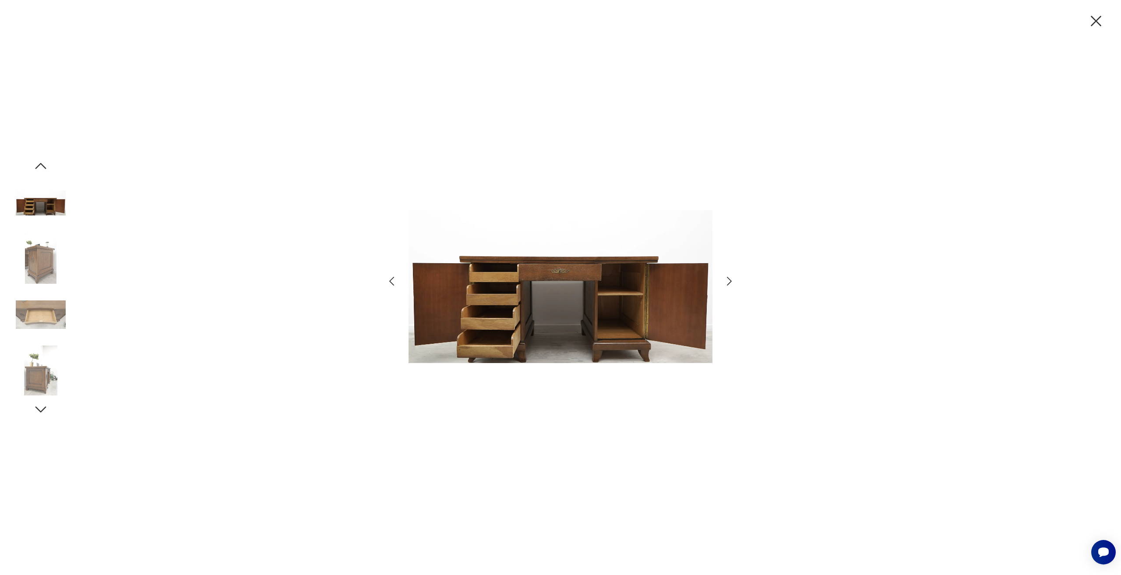
click at [1098, 19] on icon "button" at bounding box center [1096, 21] width 18 height 18
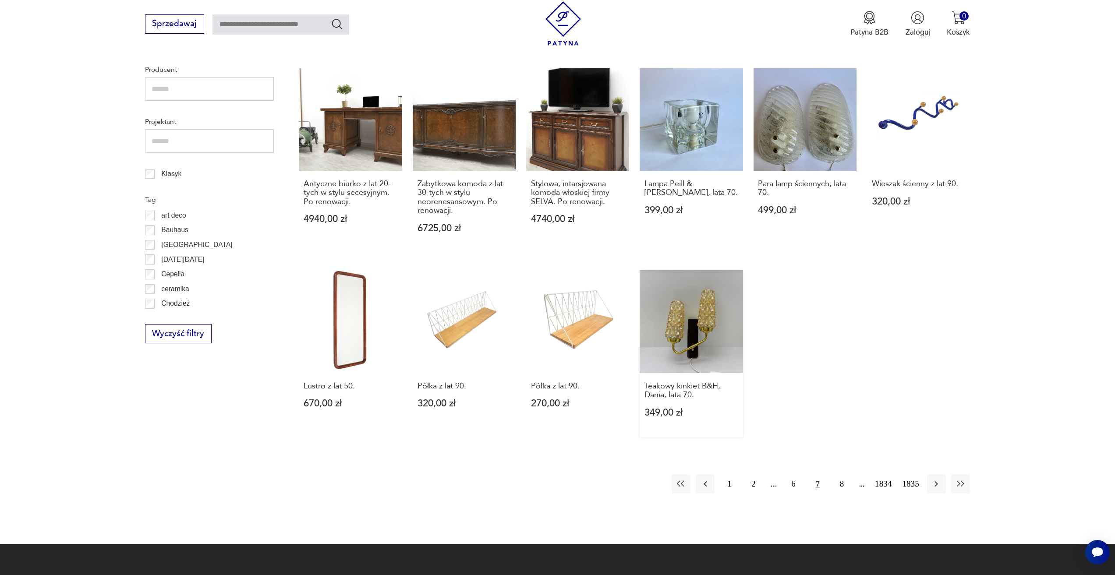
scroll to position [468, 0]
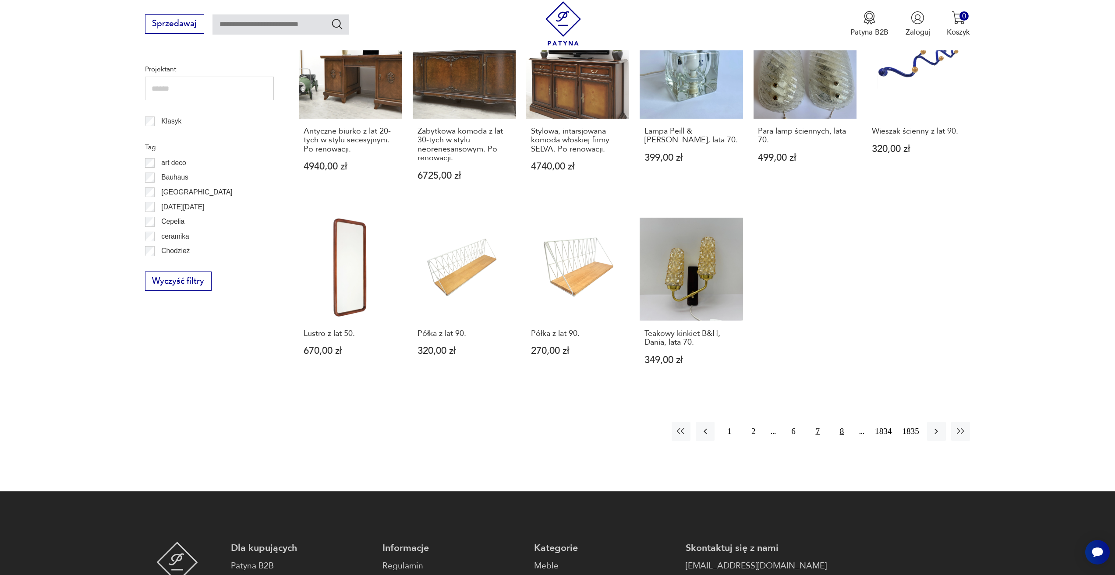
click at [838, 432] on button "8" at bounding box center [841, 431] width 19 height 19
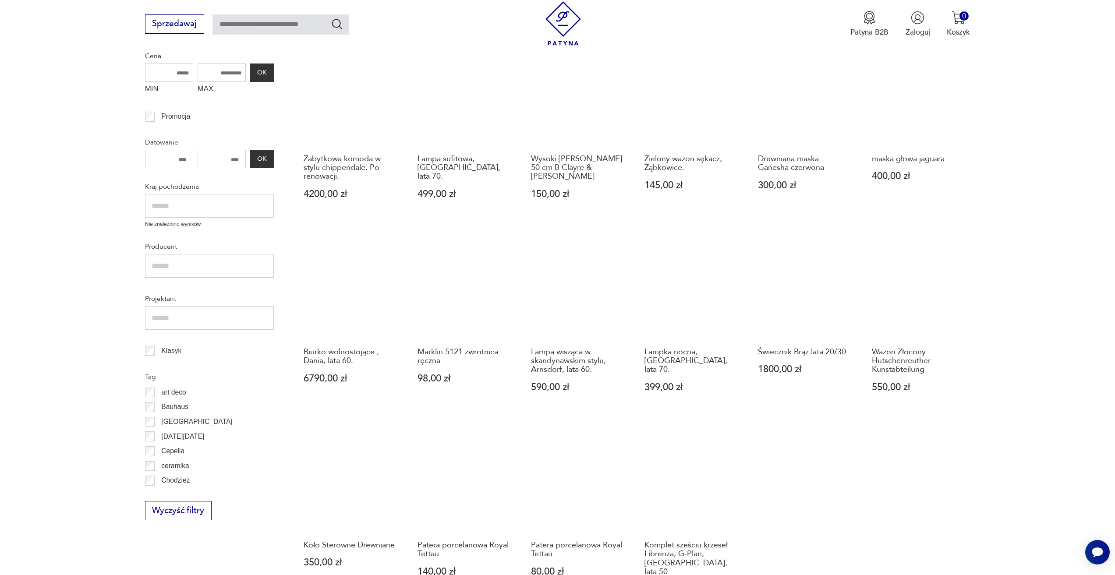
scroll to position [249, 0]
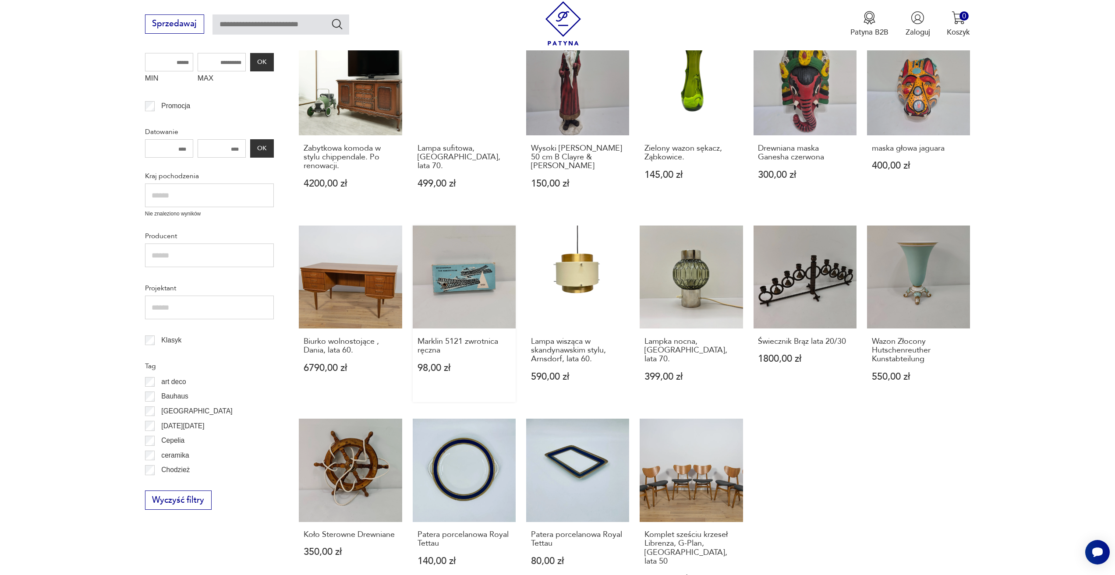
click at [472, 280] on link "Marklin 5121 zwrotnica ręczna 98,00 zł" at bounding box center [464, 314] width 103 height 176
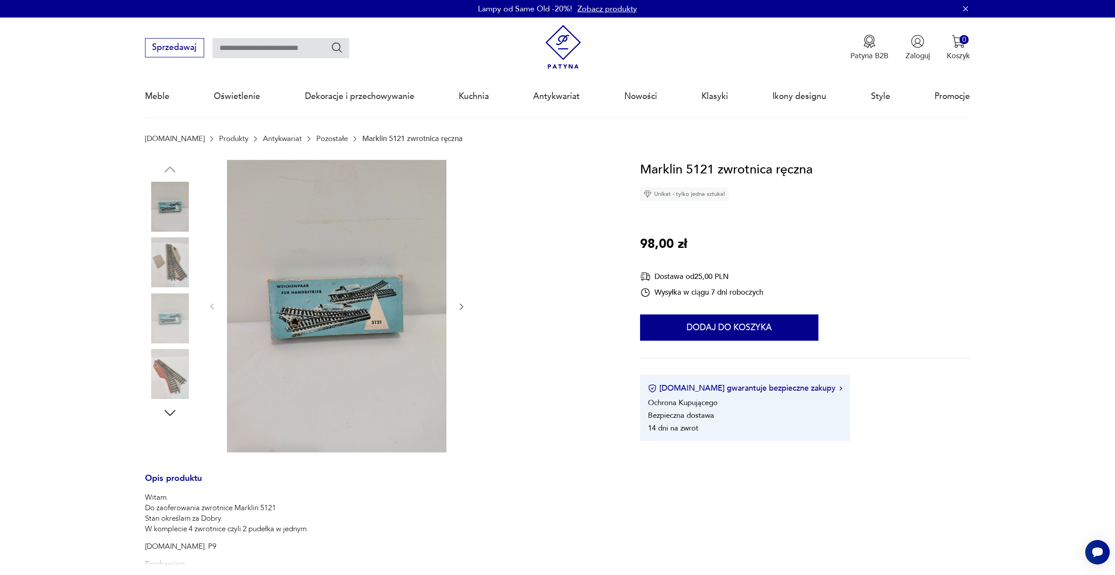
click at [463, 302] on button "button" at bounding box center [461, 307] width 9 height 11
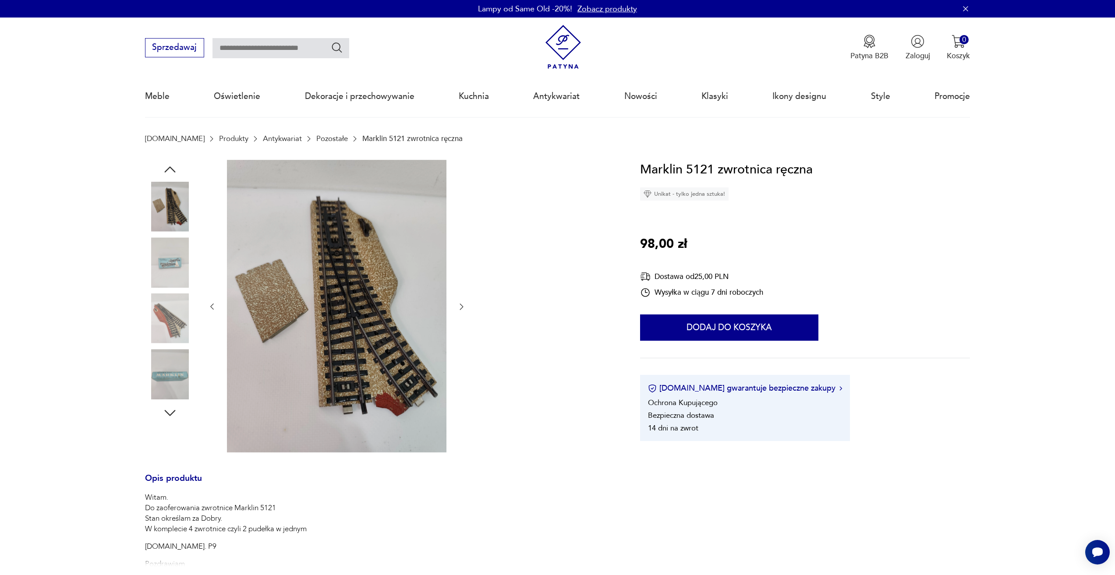
click at [463, 302] on button "button" at bounding box center [461, 307] width 9 height 11
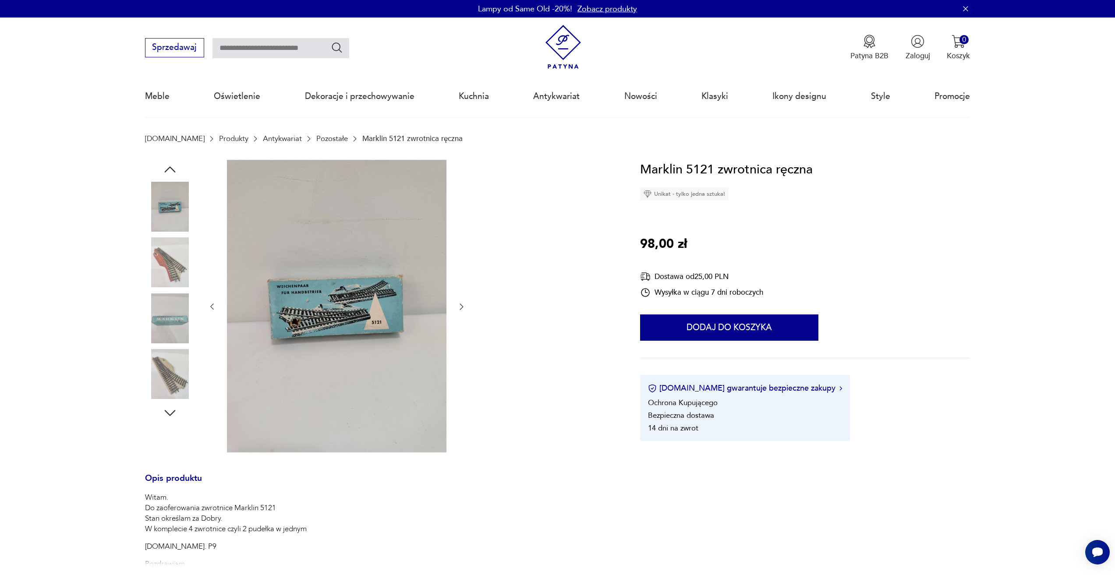
click at [473, 308] on div at bounding box center [379, 307] width 469 height 294
click at [464, 308] on icon "button" at bounding box center [461, 306] width 9 height 9
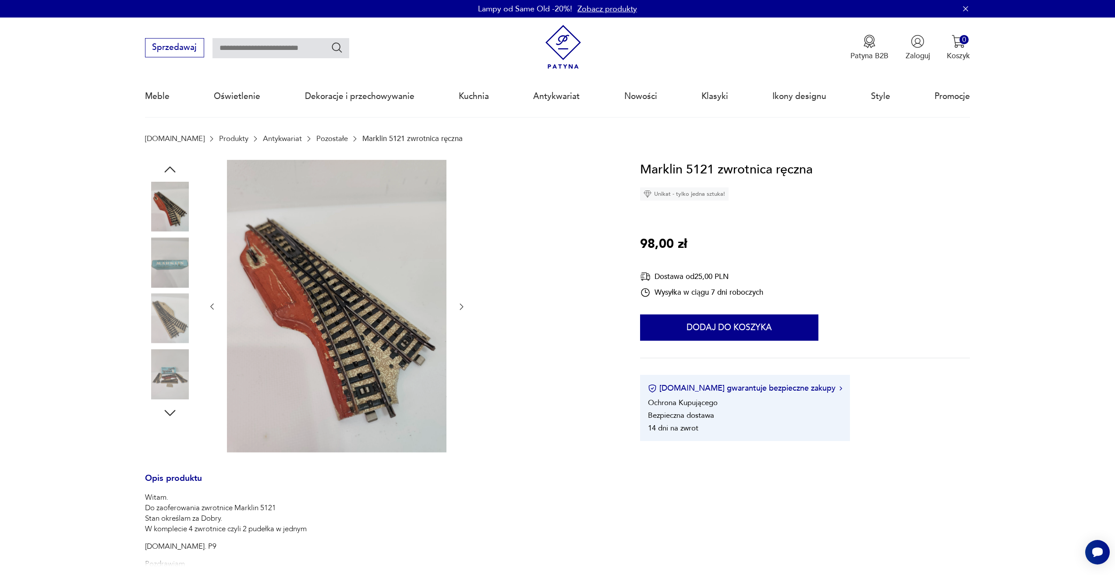
click at [461, 308] on icon "button" at bounding box center [461, 306] width 9 height 9
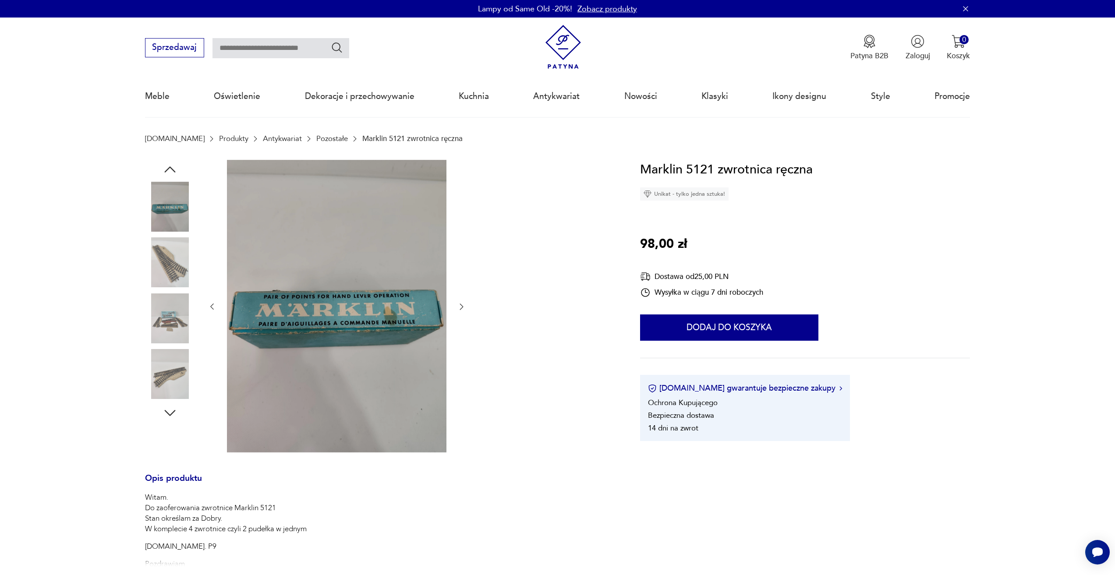
click at [461, 308] on icon "button" at bounding box center [461, 306] width 9 height 9
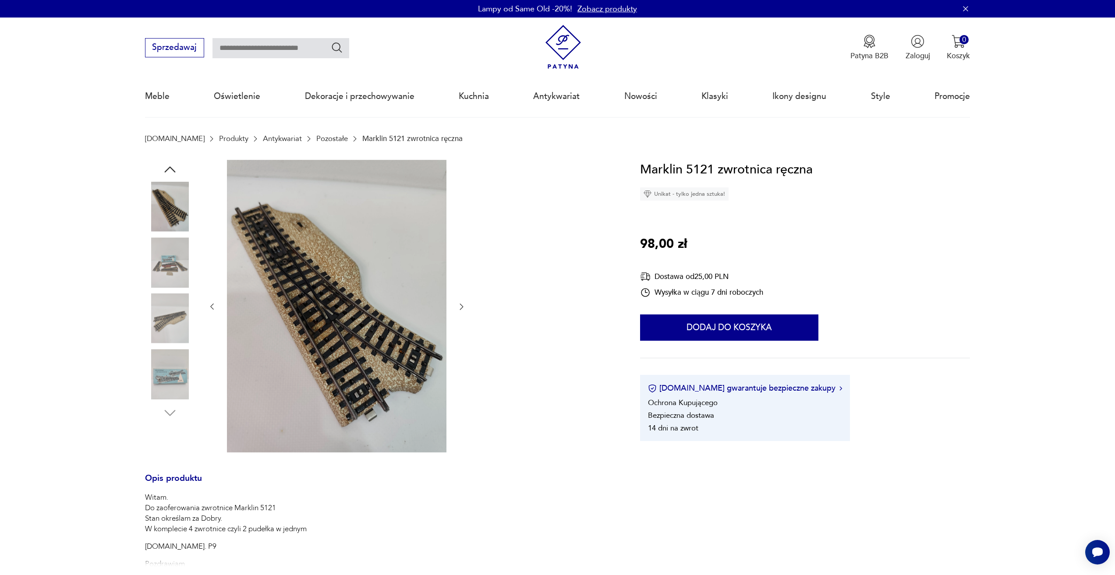
click at [461, 308] on icon "button" at bounding box center [461, 306] width 9 height 9
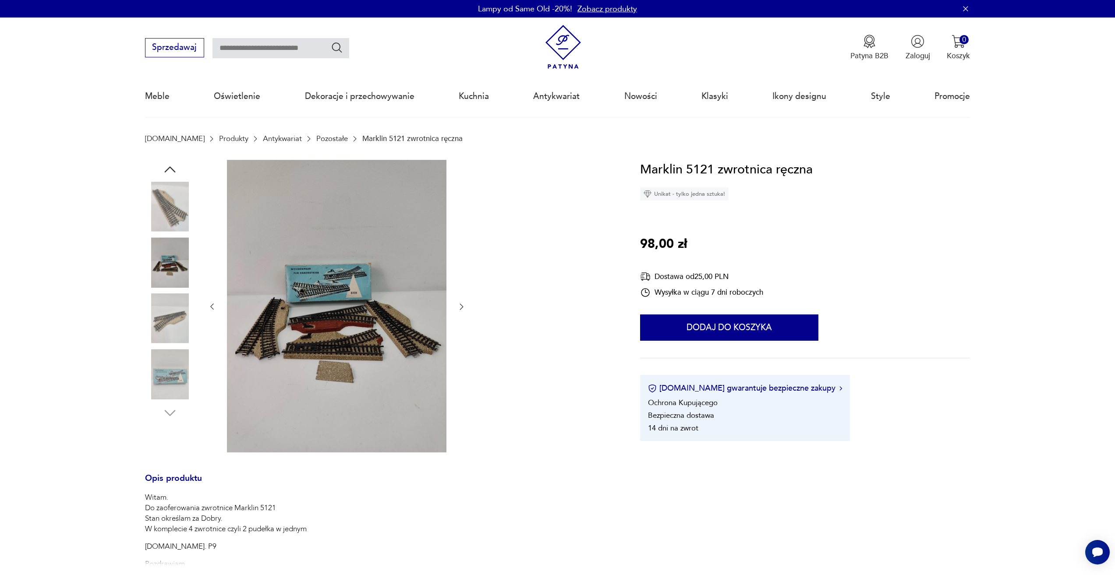
click at [461, 308] on icon "button" at bounding box center [461, 306] width 9 height 9
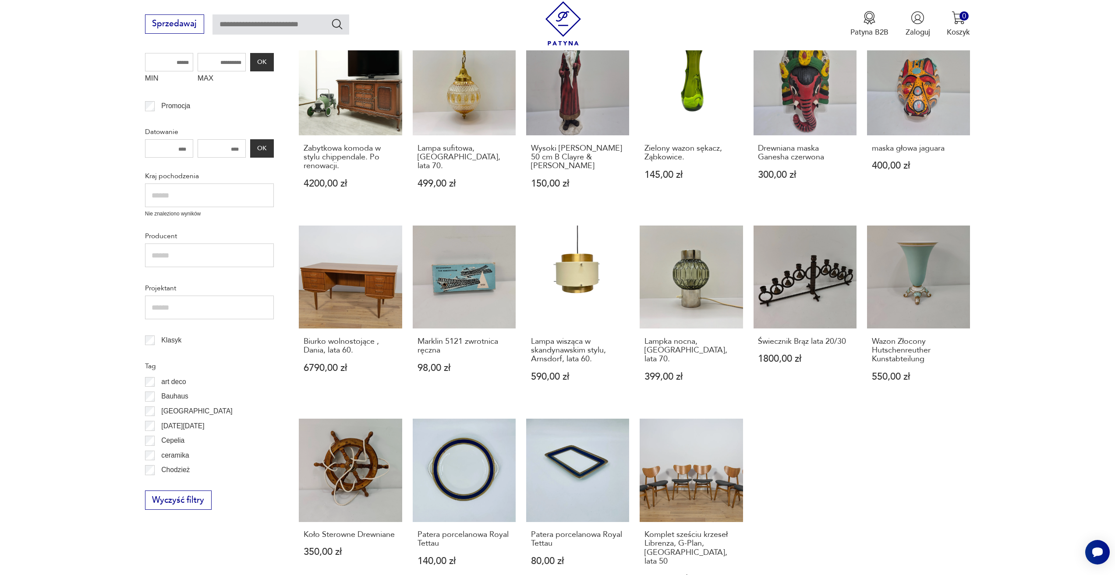
scroll to position [424, 0]
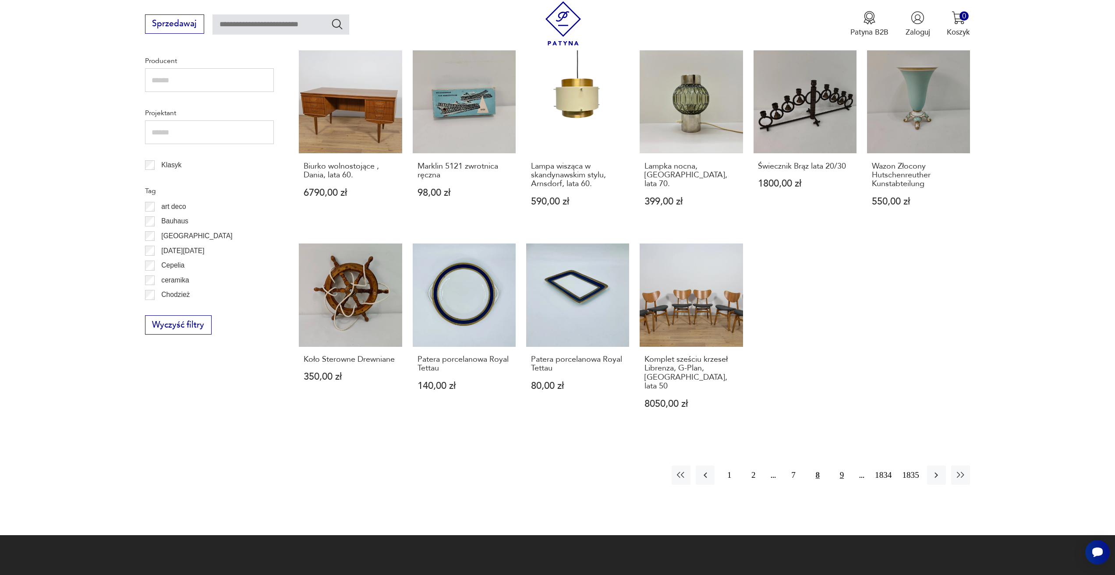
click at [839, 466] on button "9" at bounding box center [841, 475] width 19 height 19
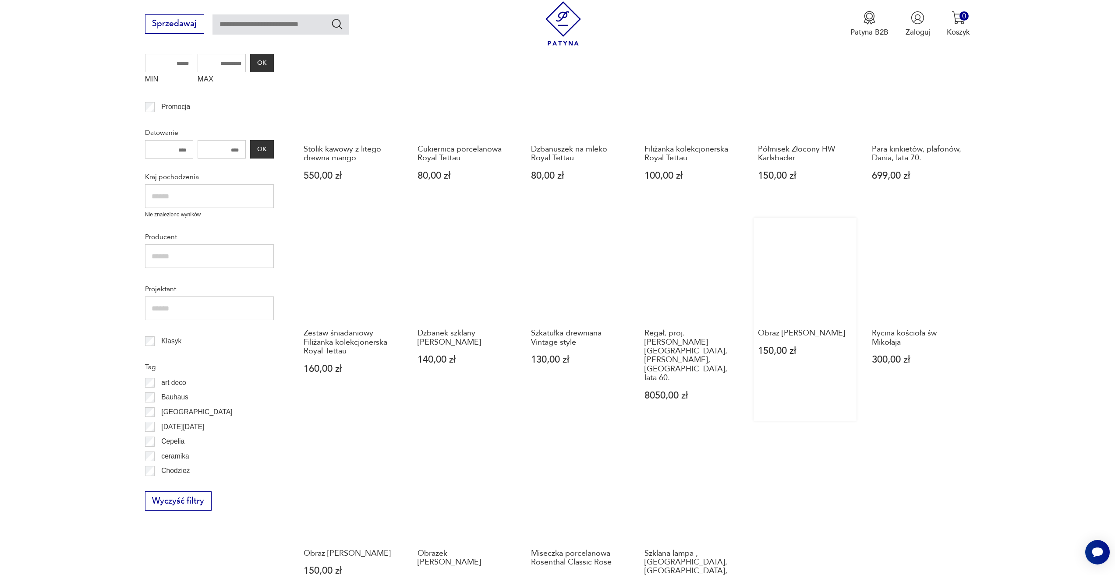
scroll to position [249, 0]
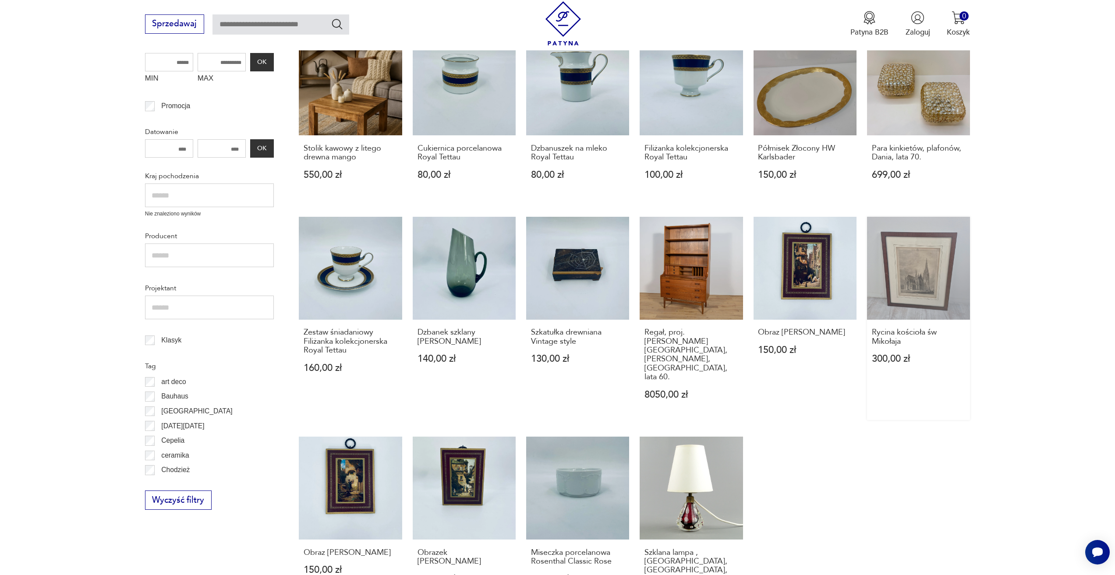
click at [896, 266] on link "Rycina kościoła św Mikołaja 300,00 zł" at bounding box center [918, 318] width 103 height 203
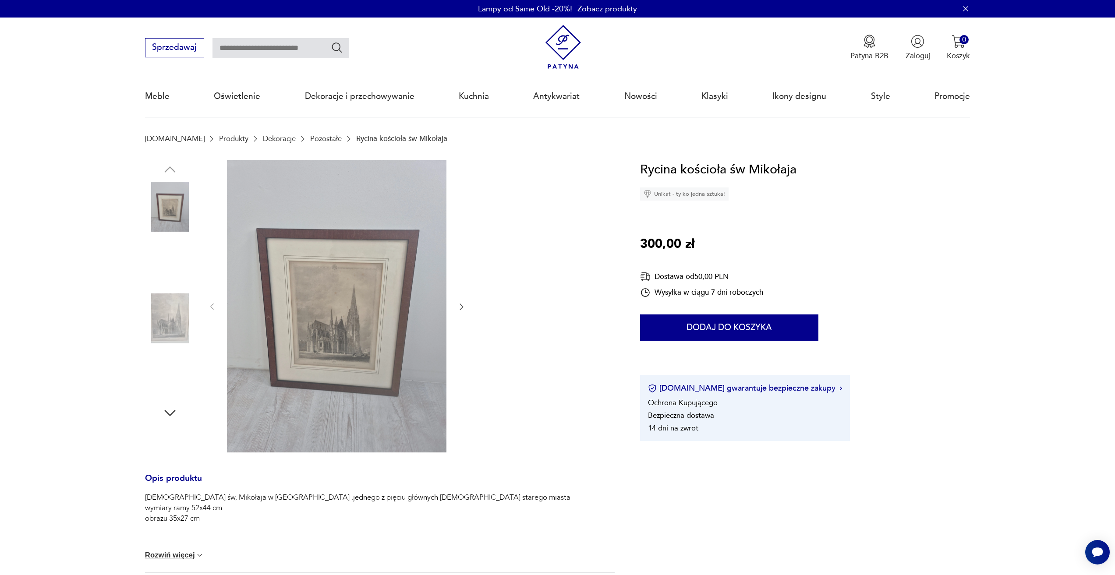
click at [362, 285] on img at bounding box center [336, 306] width 219 height 293
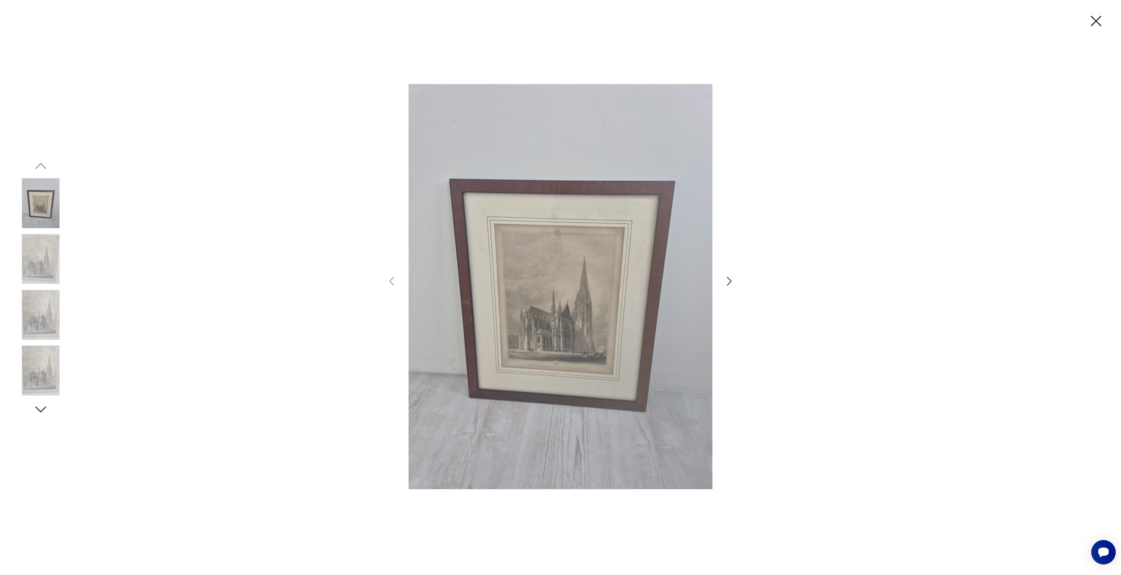
click at [734, 279] on icon "button" at bounding box center [729, 281] width 13 height 13
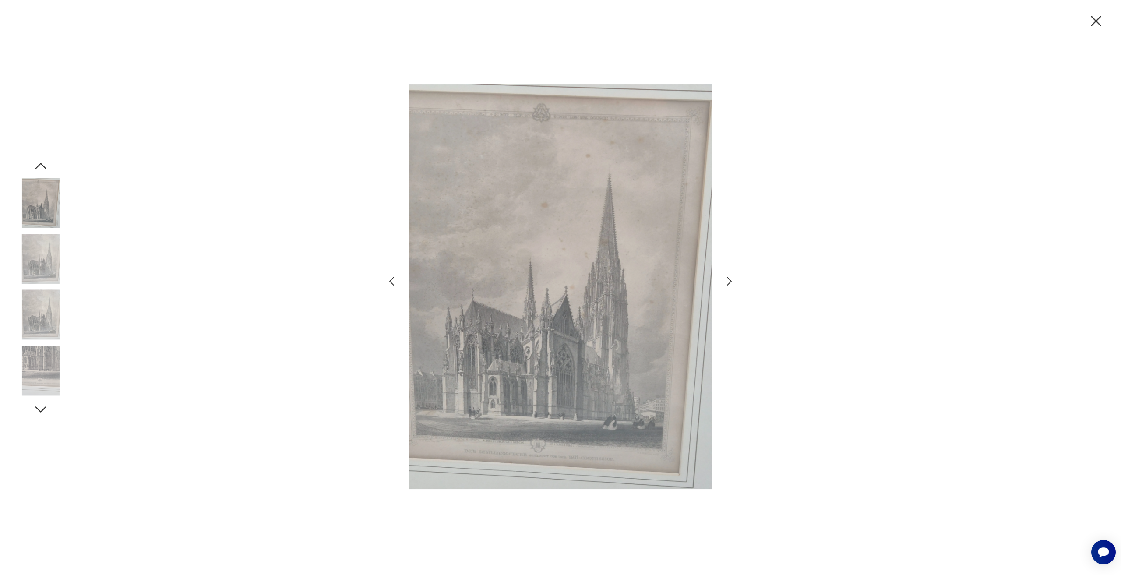
click at [1094, 18] on icon "button" at bounding box center [1096, 21] width 11 height 11
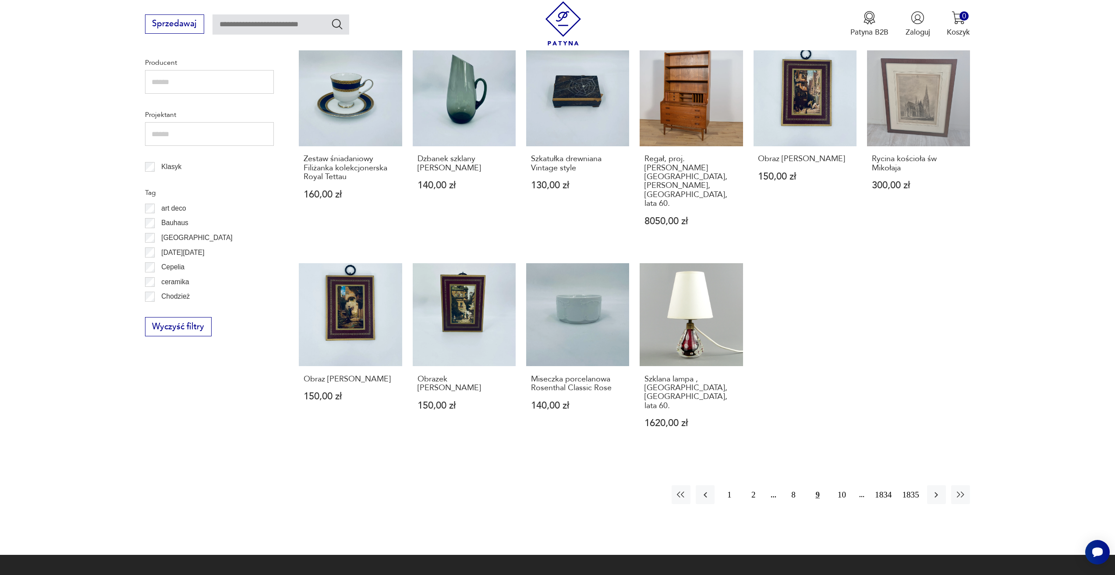
scroll to position [424, 0]
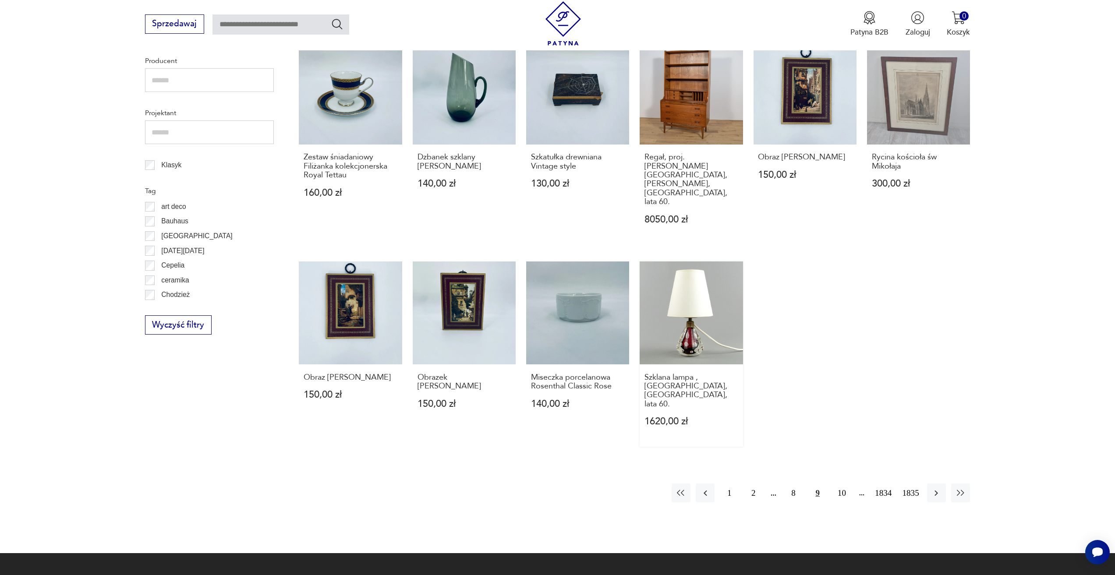
click at [703, 303] on link "Szklana lampa , Val St Lambert, Belgia, lata 60. 1620,00 zł" at bounding box center [690, 353] width 103 height 185
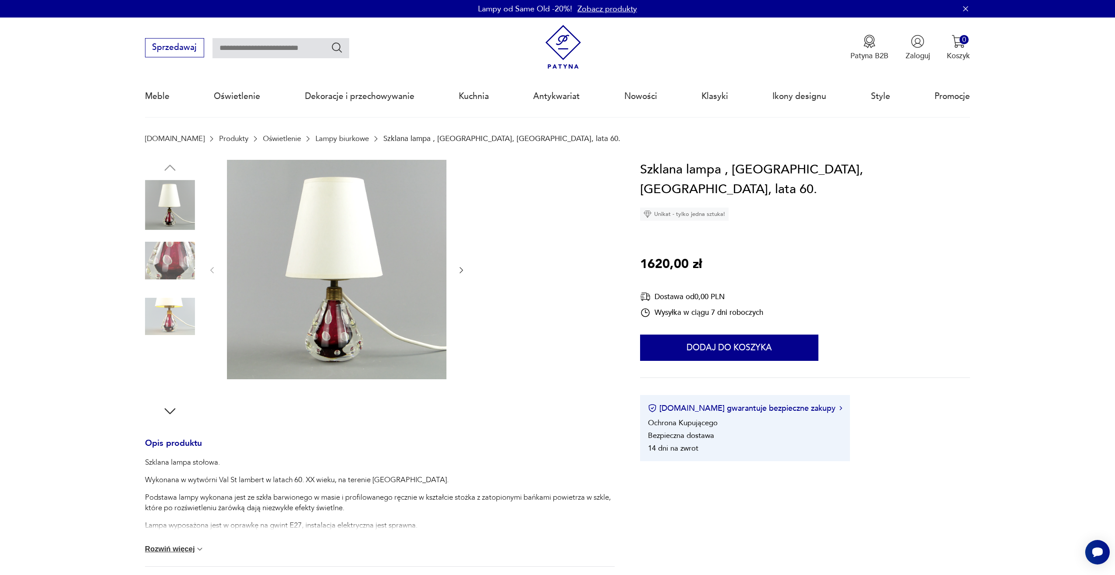
click at [388, 264] on img at bounding box center [336, 269] width 219 height 219
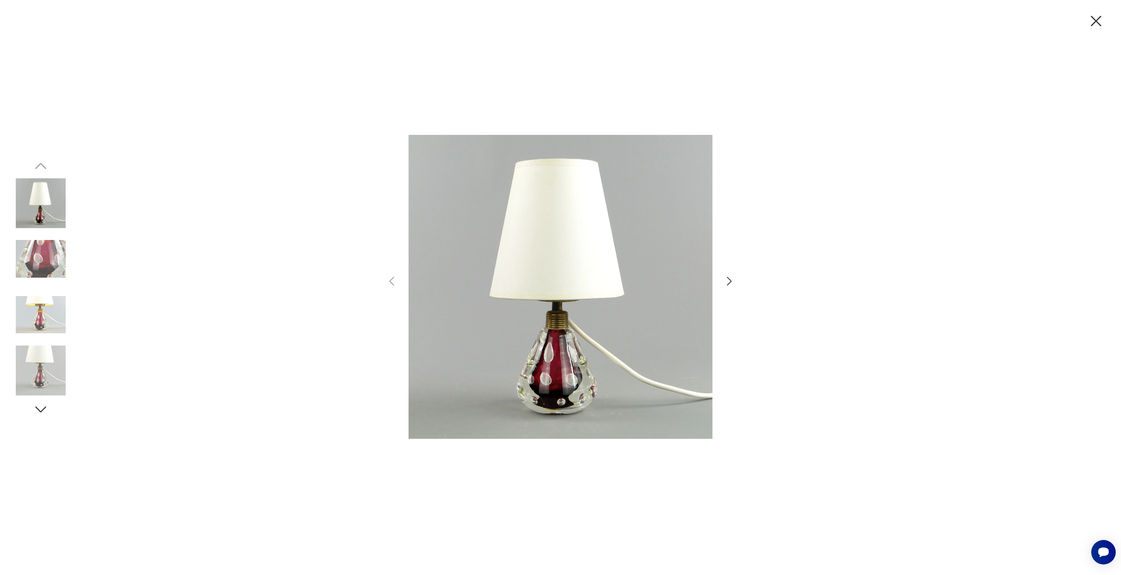
click at [733, 277] on icon "button" at bounding box center [729, 281] width 13 height 13
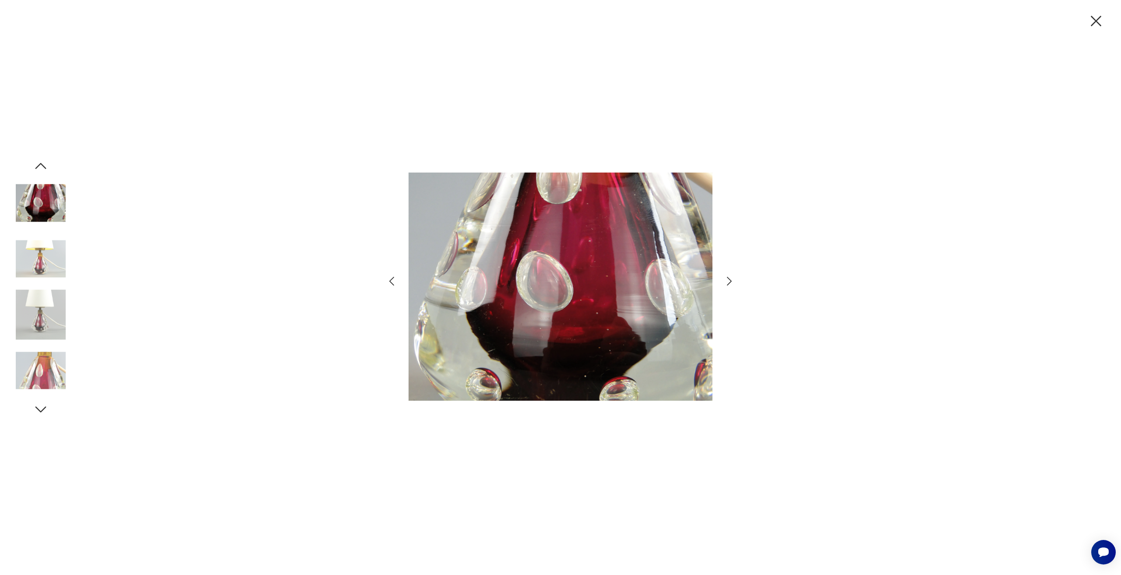
click at [733, 277] on icon "button" at bounding box center [729, 281] width 13 height 13
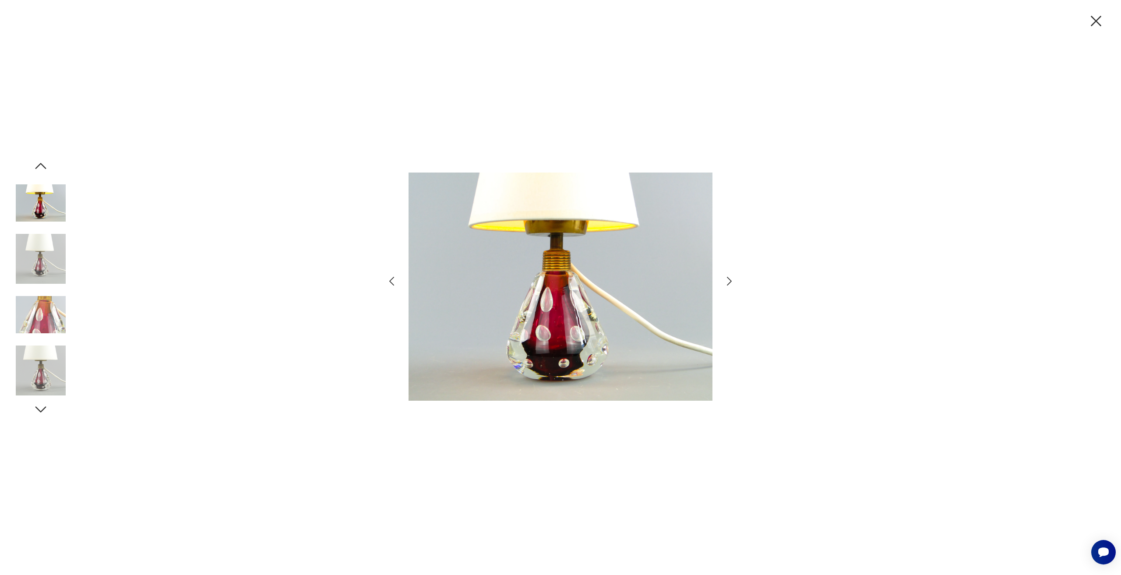
click at [733, 277] on icon "button" at bounding box center [729, 281] width 13 height 13
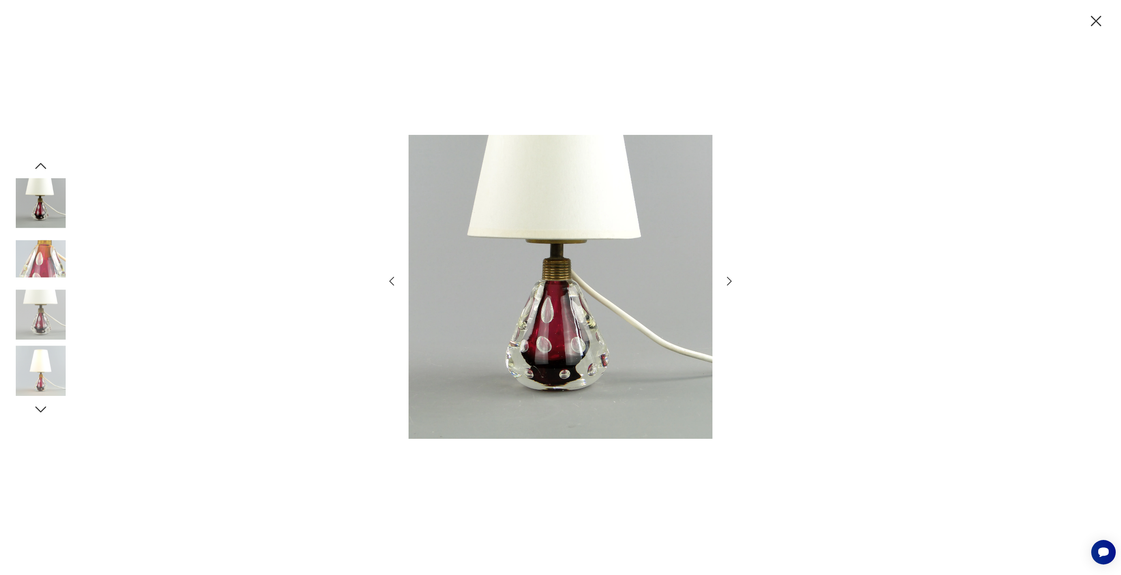
click at [1090, 18] on icon "button" at bounding box center [1096, 21] width 18 height 18
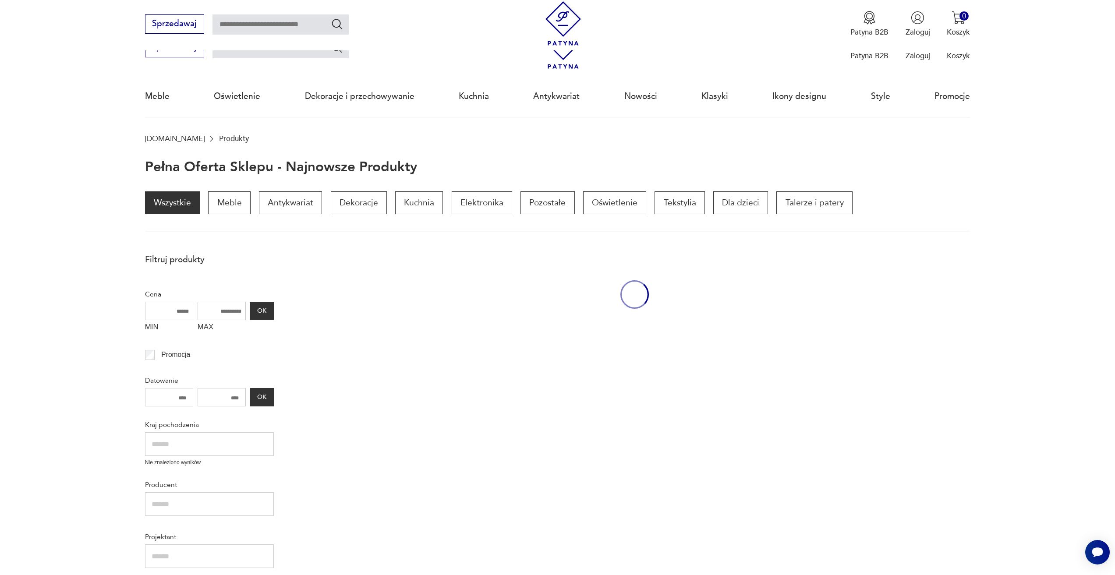
scroll to position [424, 0]
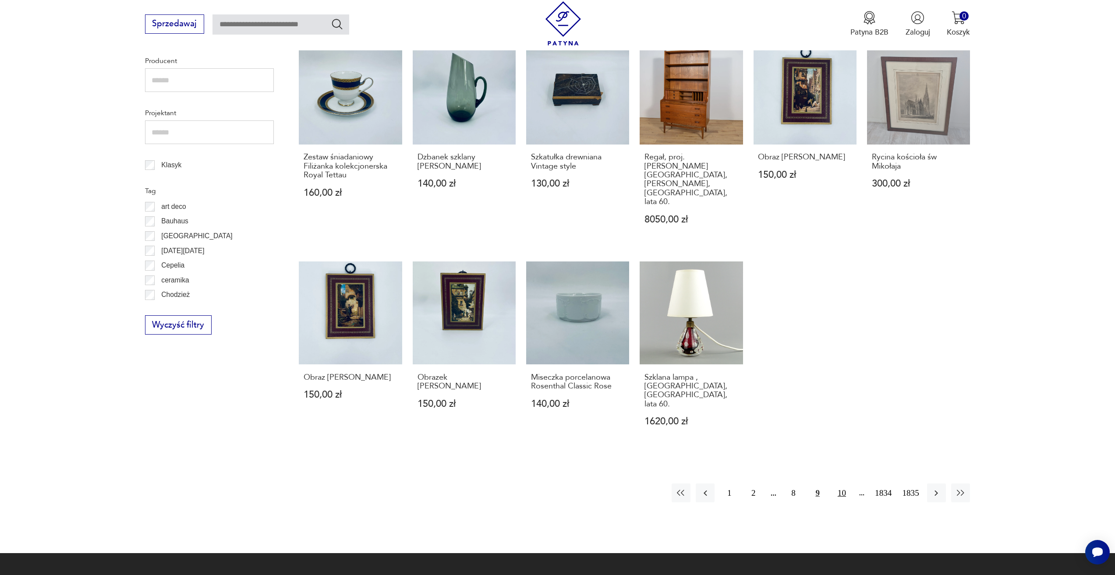
click at [840, 484] on button "10" at bounding box center [841, 493] width 19 height 19
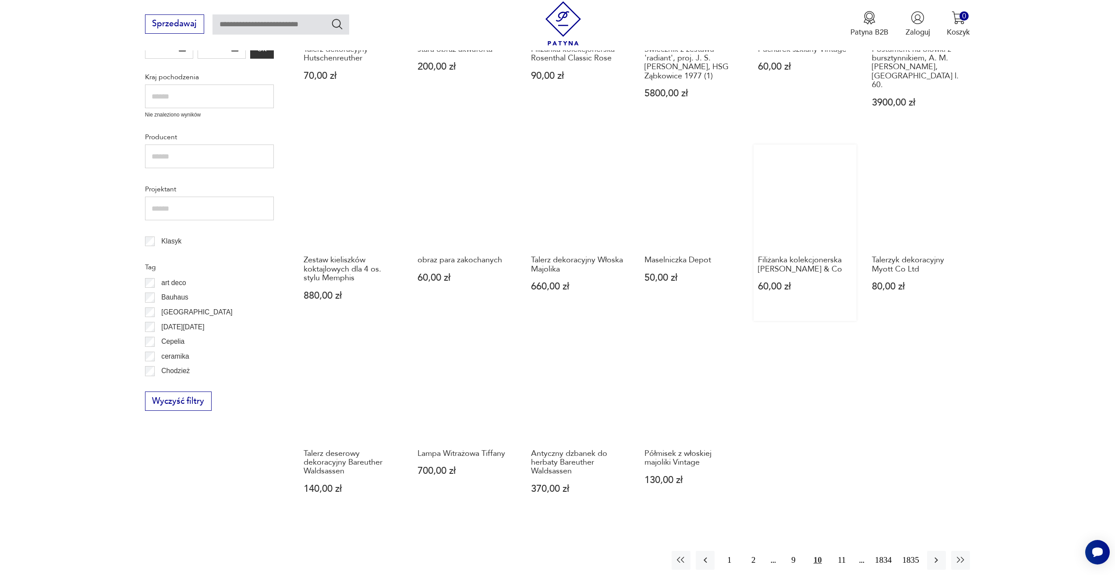
scroll to position [380, 0]
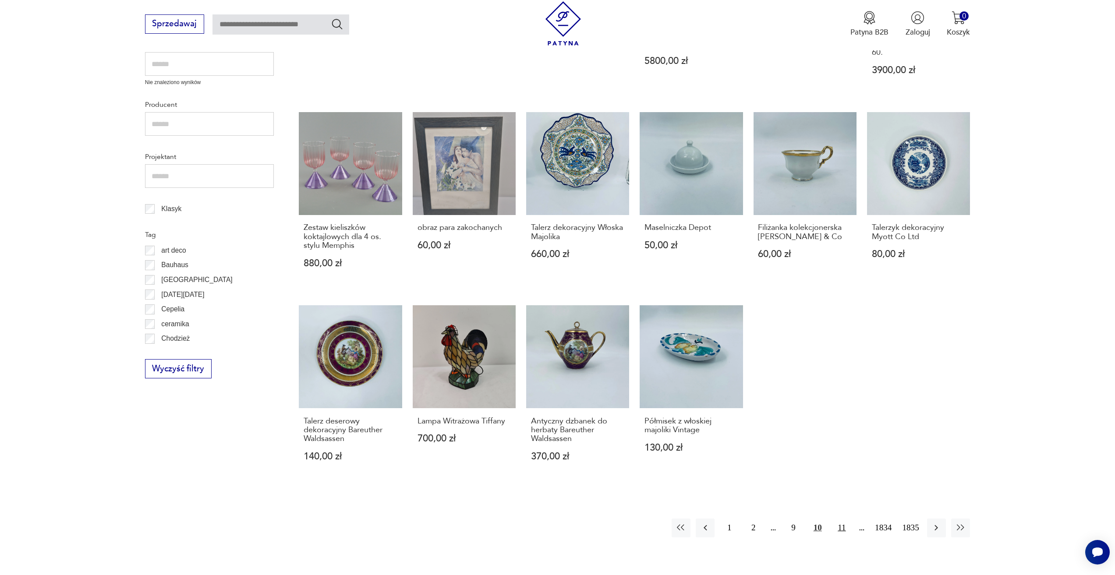
click at [837, 519] on button "11" at bounding box center [841, 528] width 19 height 19
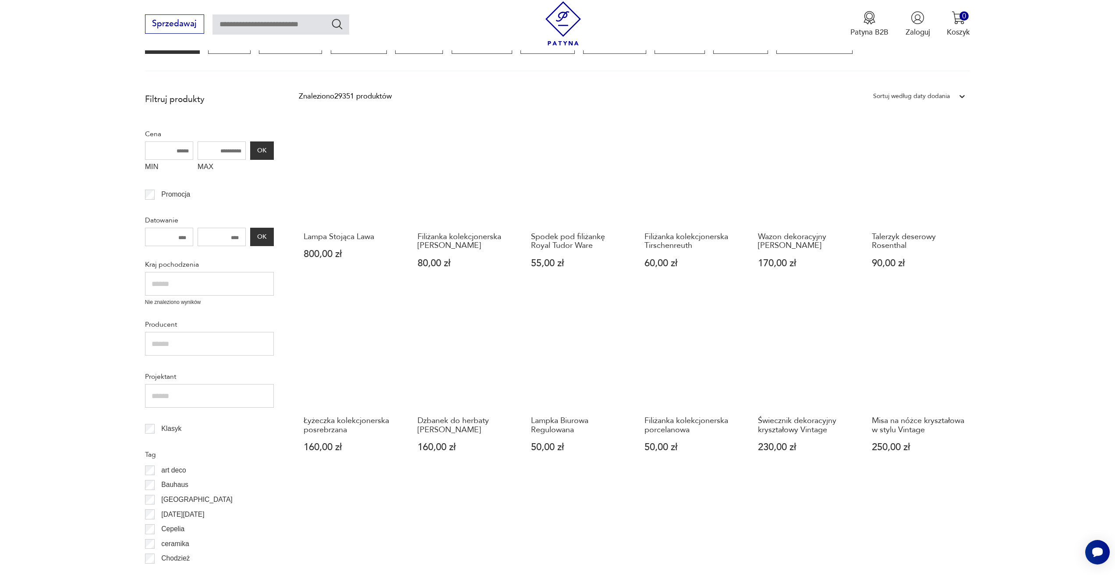
scroll to position [117, 0]
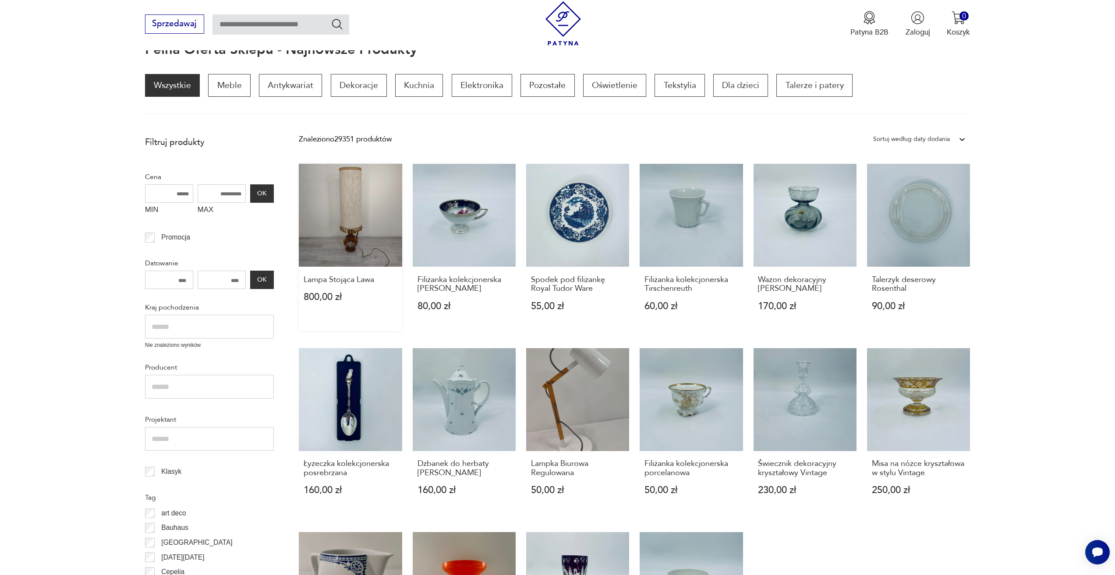
click at [328, 226] on link "Lampa Stojąca Lawa 800,00 zł" at bounding box center [350, 247] width 103 height 167
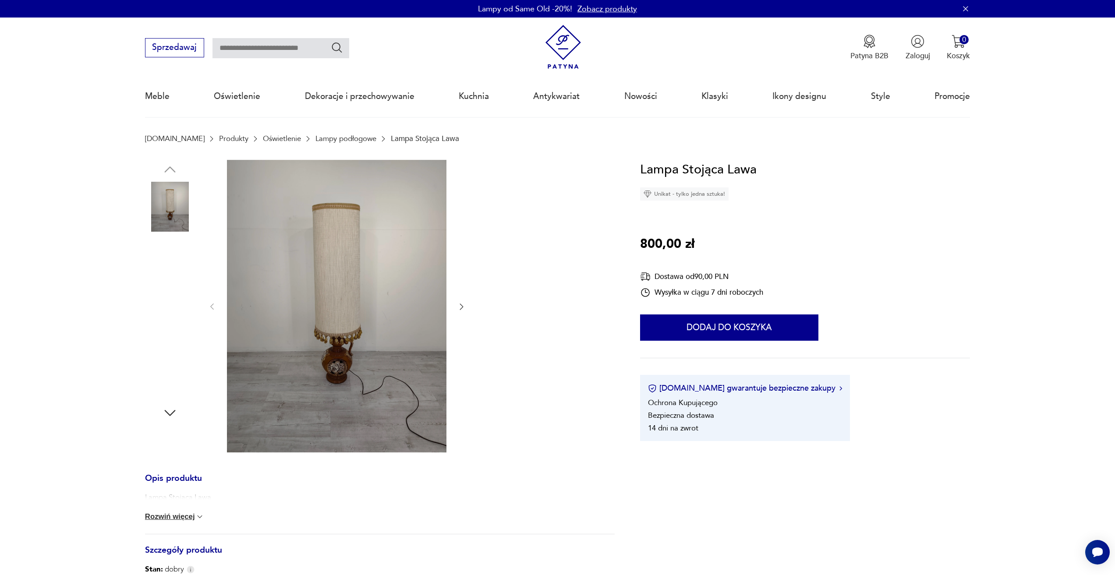
click at [455, 298] on div at bounding box center [337, 307] width 258 height 294
click at [459, 300] on div at bounding box center [337, 307] width 258 height 294
click at [464, 311] on button "button" at bounding box center [461, 307] width 9 height 11
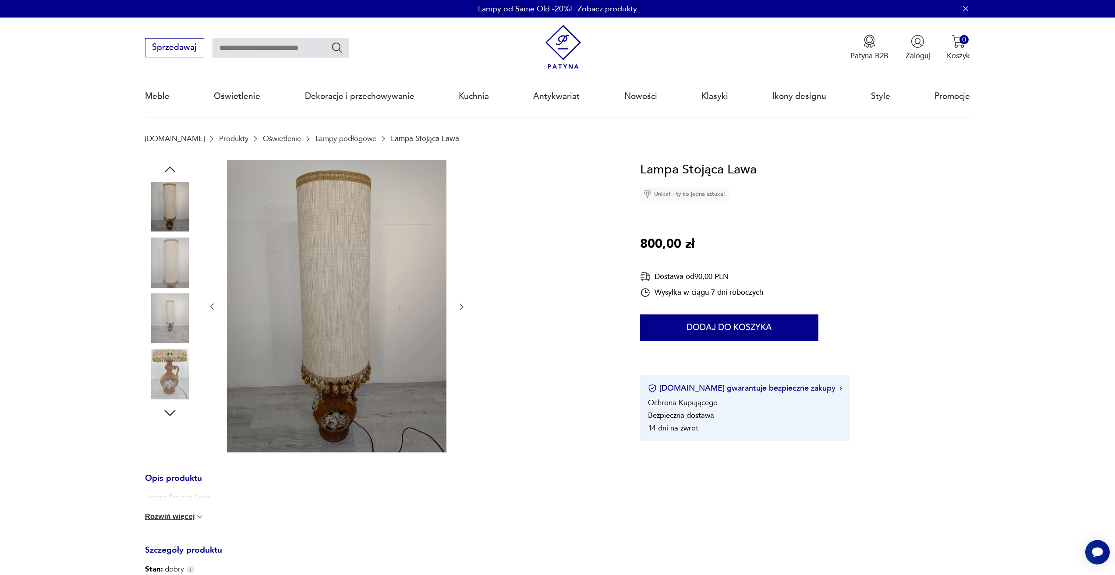
click at [464, 311] on button "button" at bounding box center [461, 307] width 9 height 11
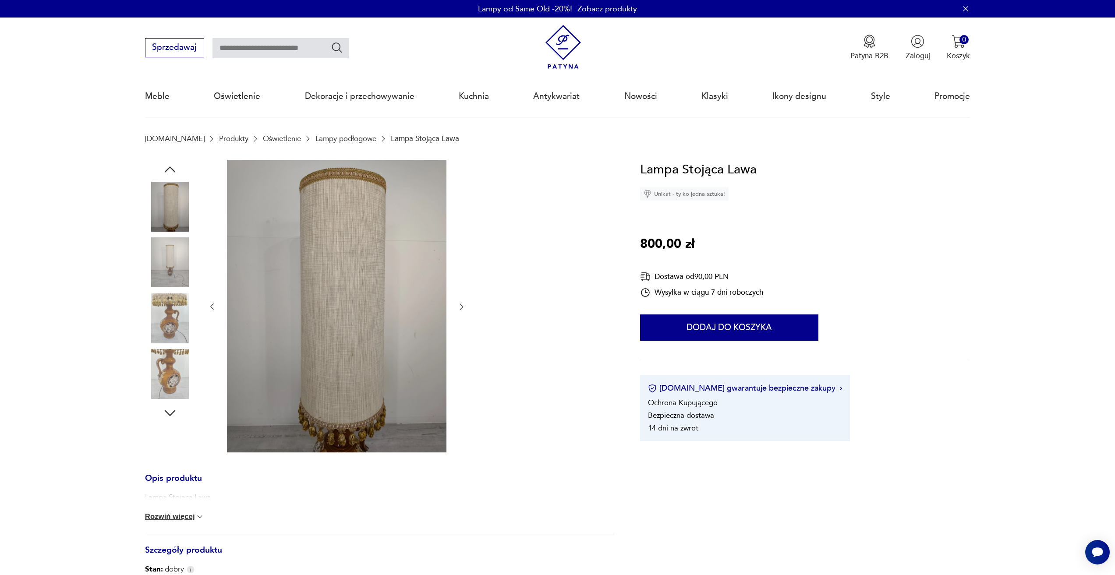
click at [464, 311] on button "button" at bounding box center [461, 307] width 9 height 11
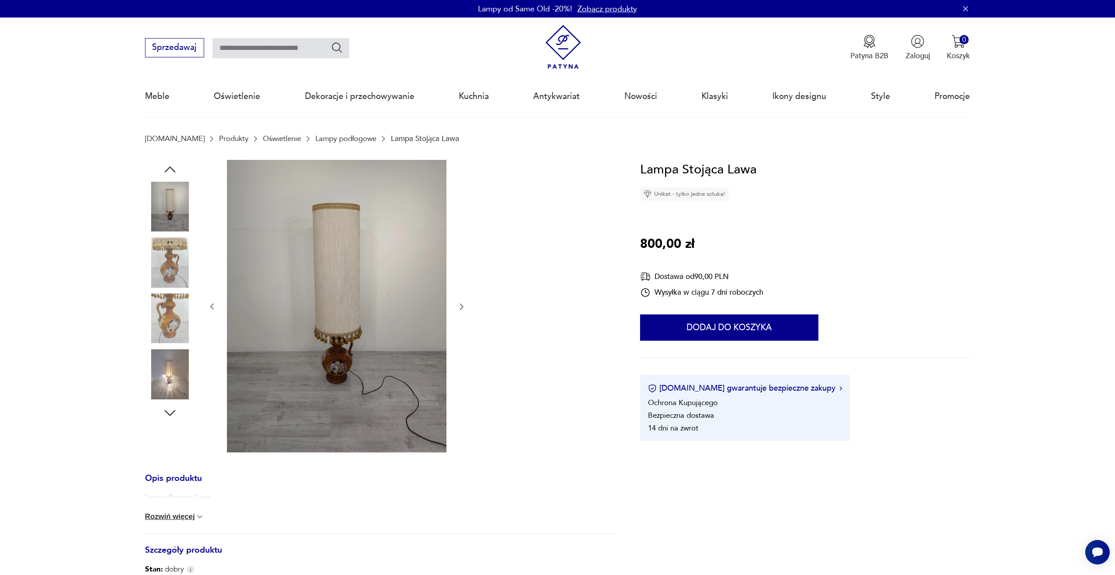
click at [464, 311] on button "button" at bounding box center [461, 307] width 9 height 11
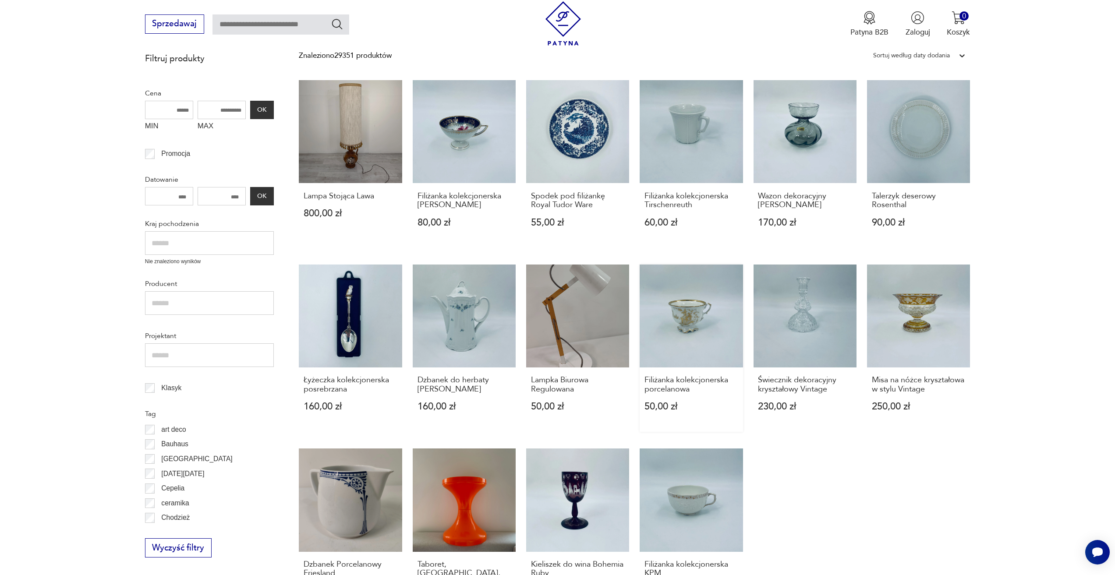
scroll to position [380, 0]
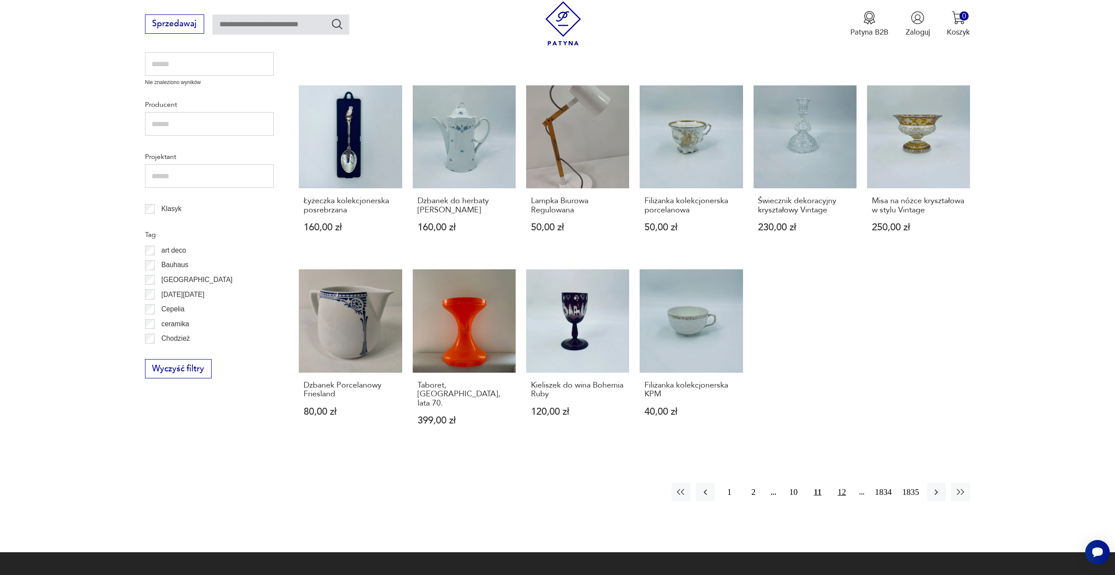
click at [840, 489] on button "12" at bounding box center [841, 492] width 19 height 19
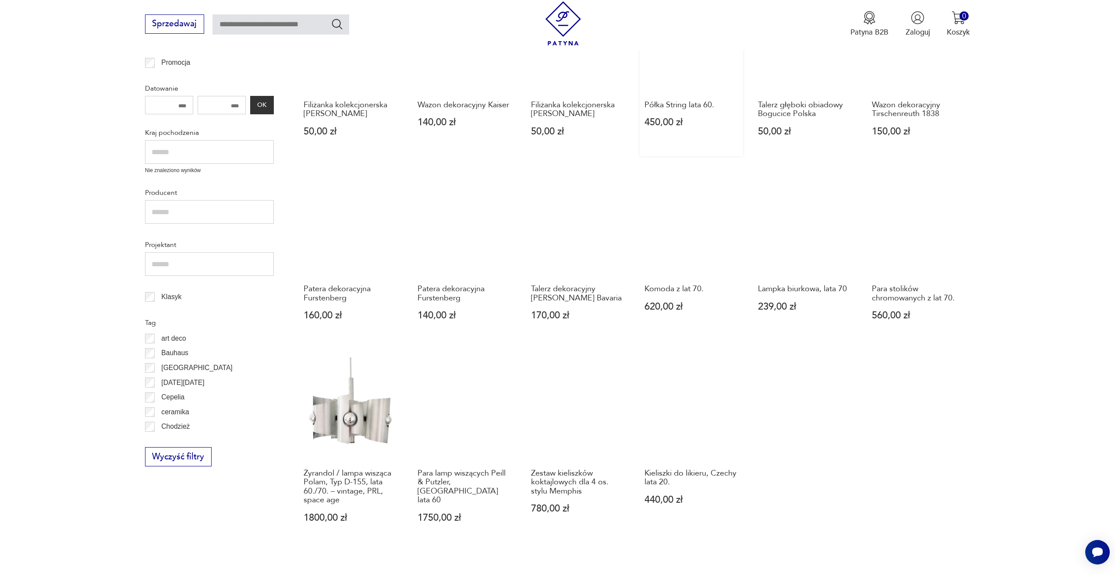
scroll to position [293, 0]
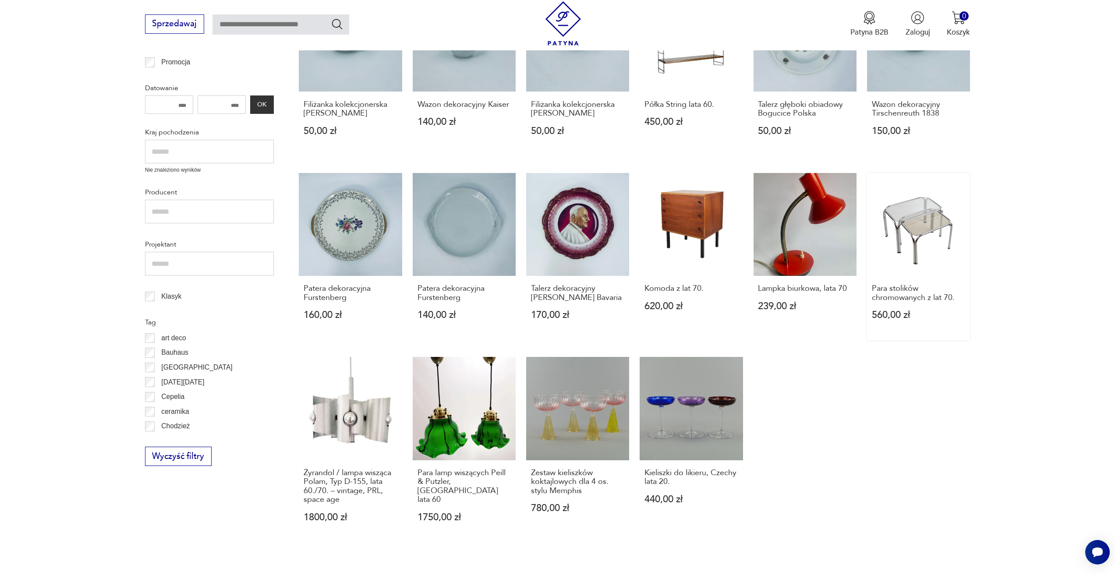
click at [896, 236] on link "Para stolików chromowanych z lat 70. 560,00 zł" at bounding box center [918, 256] width 103 height 167
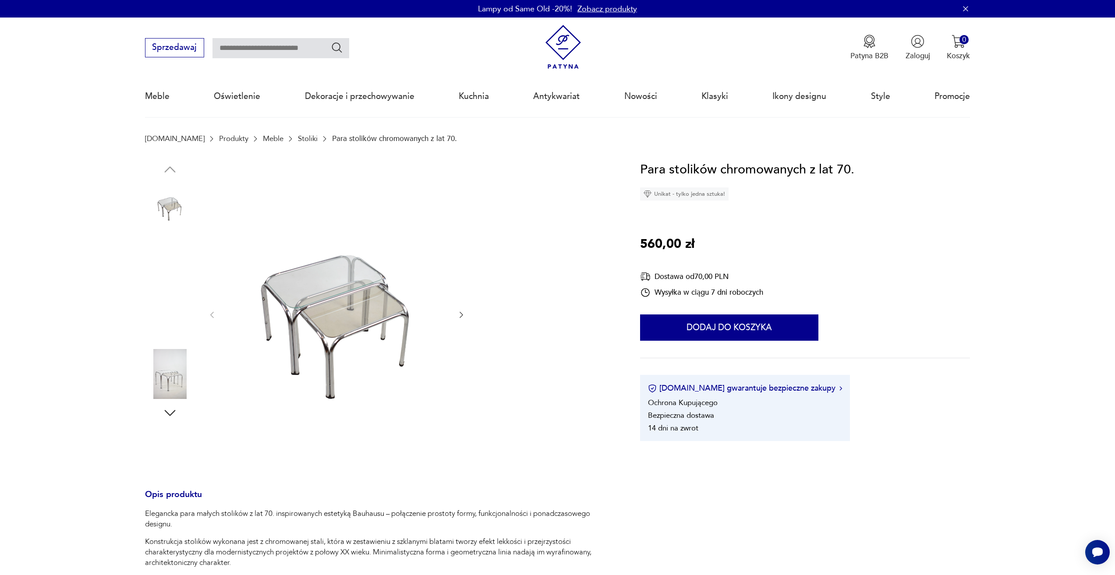
click at [462, 315] on icon "button" at bounding box center [462, 315] width 4 height 6
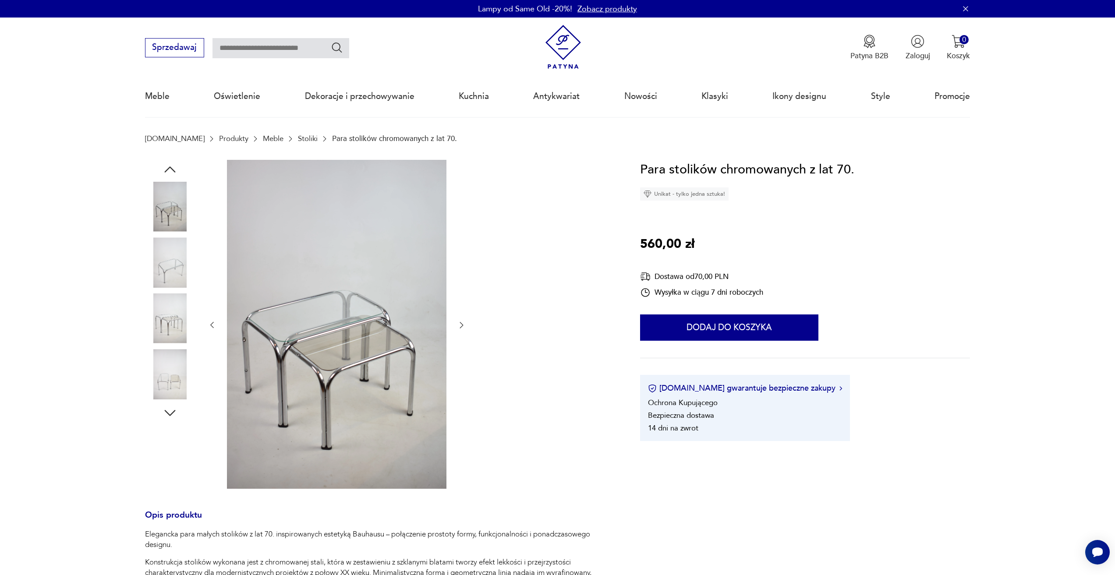
click at [462, 315] on div at bounding box center [337, 325] width 258 height 331
click at [460, 320] on button "button" at bounding box center [461, 325] width 9 height 11
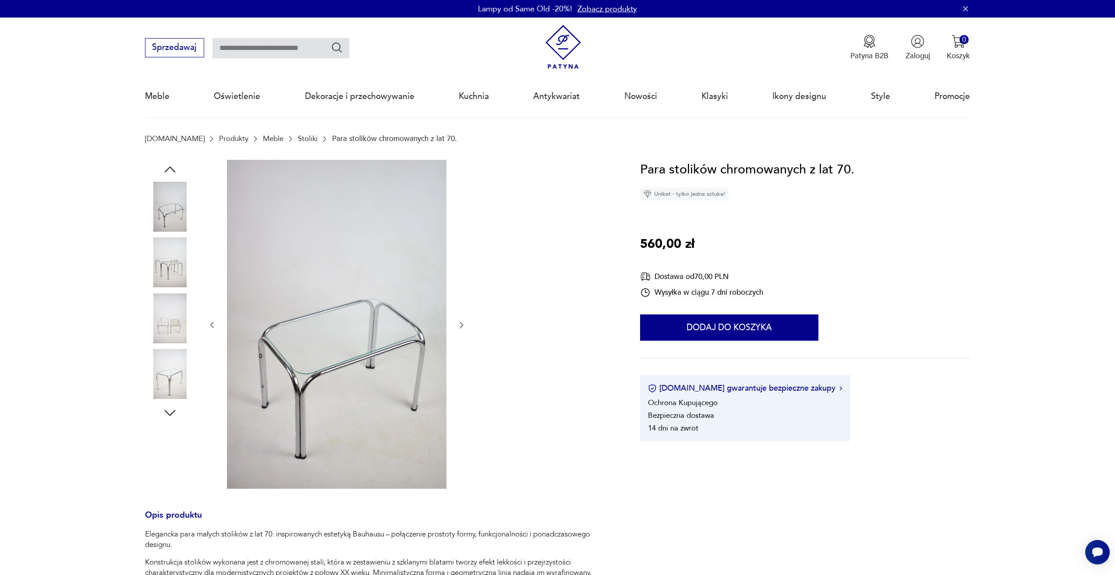
click at [460, 320] on button "button" at bounding box center [461, 325] width 9 height 11
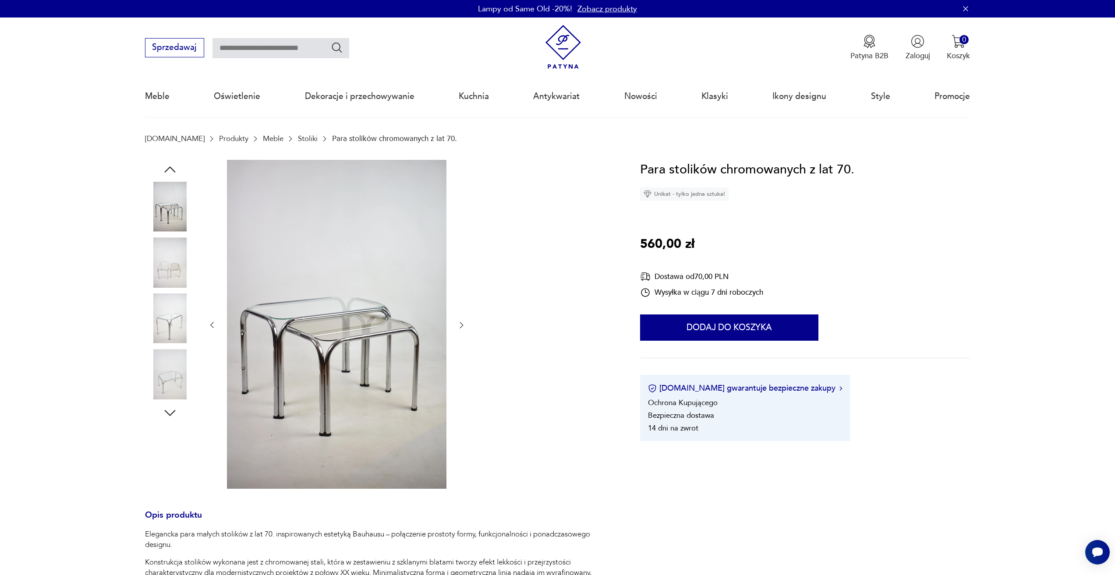
click at [458, 323] on icon "button" at bounding box center [461, 325] width 9 height 9
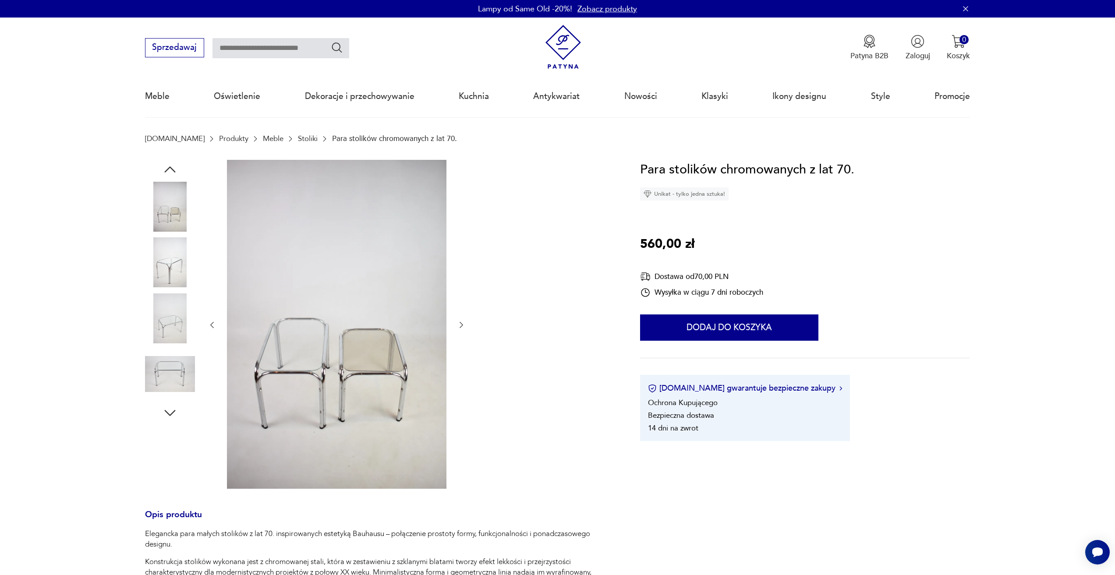
click at [458, 323] on icon "button" at bounding box center [461, 325] width 9 height 9
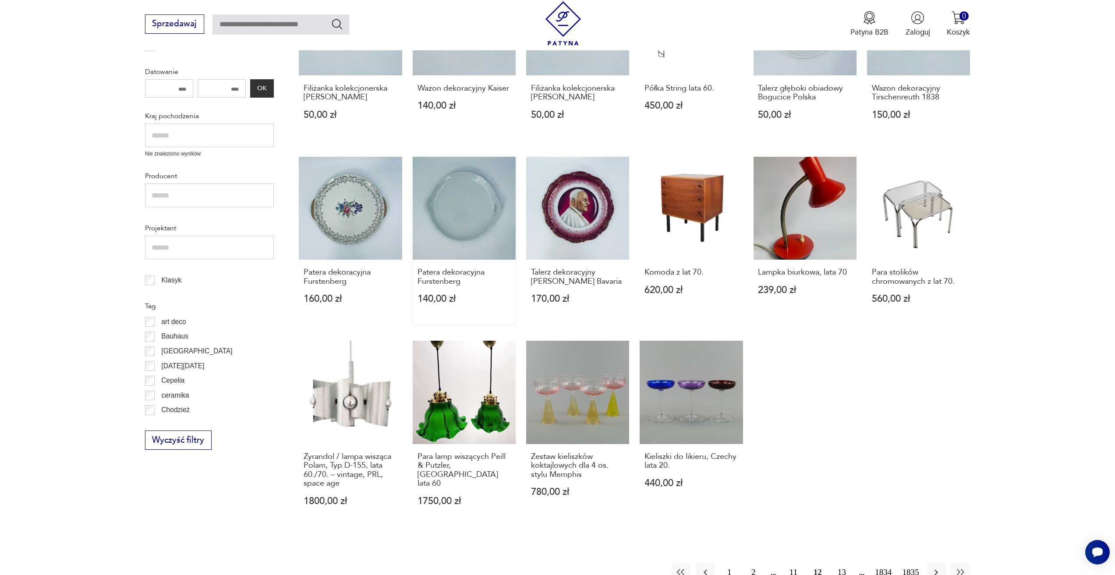
scroll to position [512, 0]
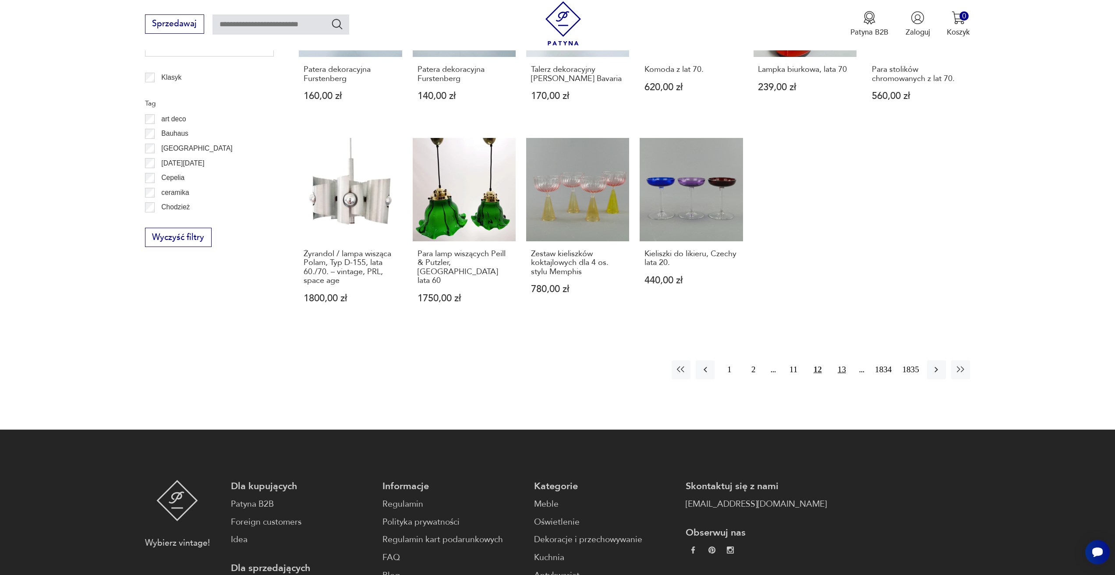
click at [846, 376] on button "13" at bounding box center [841, 369] width 19 height 19
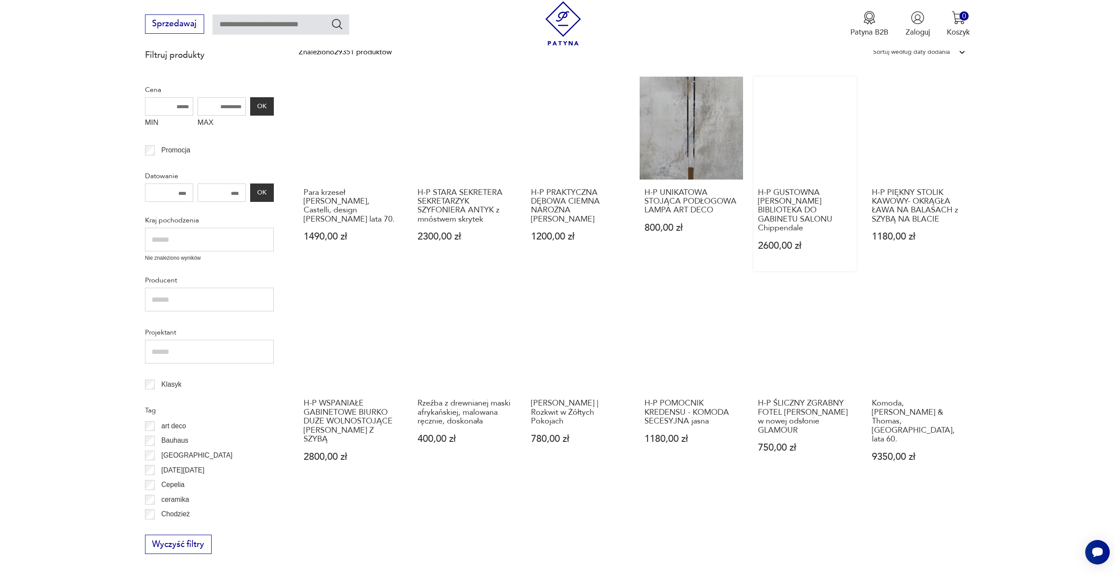
scroll to position [205, 0]
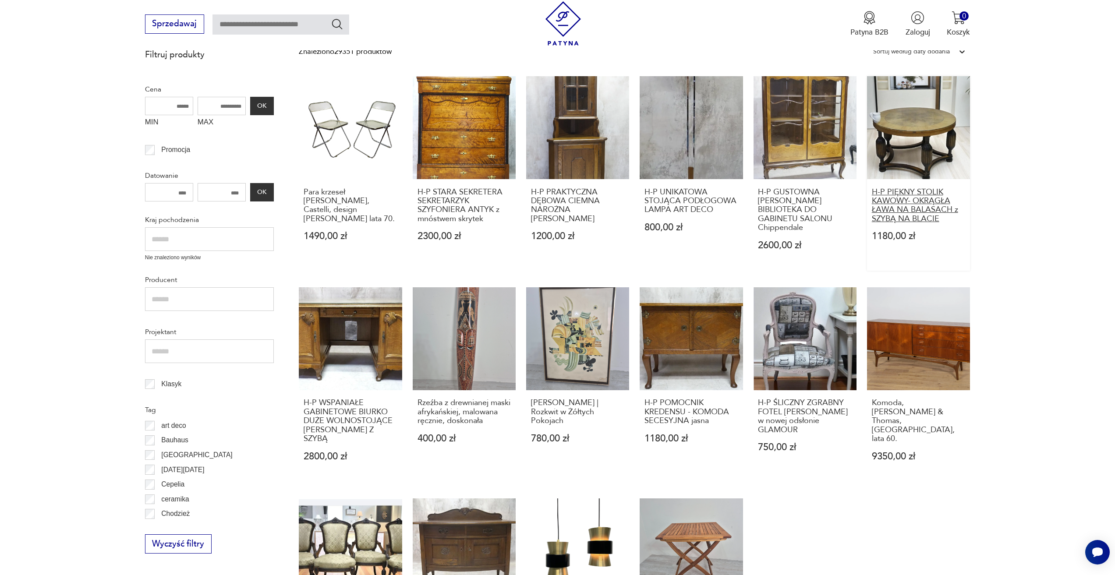
click at [896, 200] on h3 "H-P PIĘKNY STOLIK KAWOWY- OKRĄGŁA ŁAWA NA BALASACH z SZYBĄ NA BLACIE" at bounding box center [919, 206] width 94 height 36
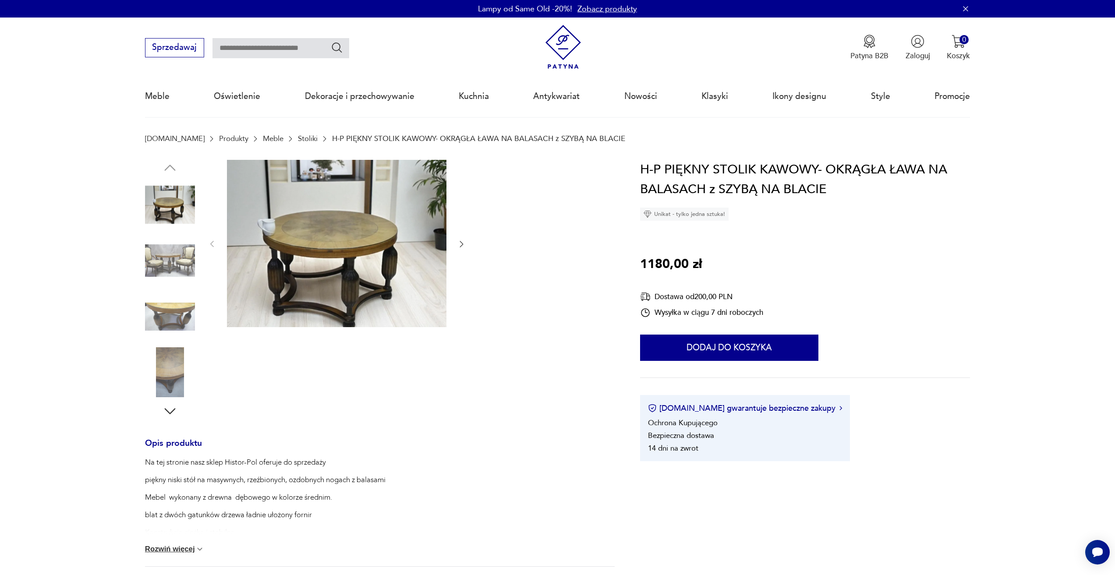
click at [459, 243] on icon "button" at bounding box center [461, 244] width 9 height 9
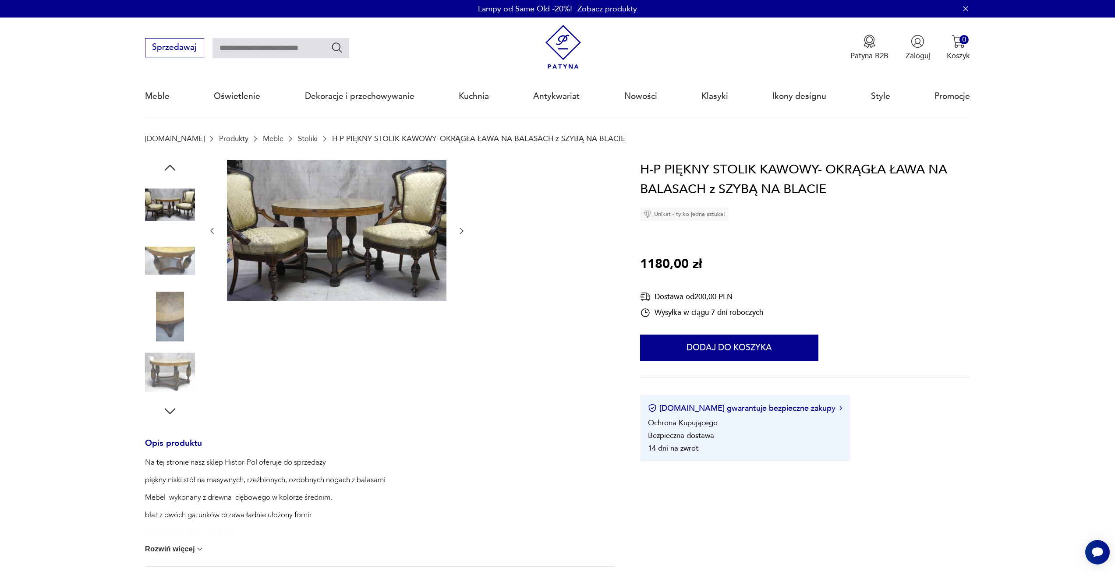
click at [459, 243] on div at bounding box center [337, 231] width 258 height 143
click at [459, 235] on icon "button" at bounding box center [461, 230] width 9 height 9
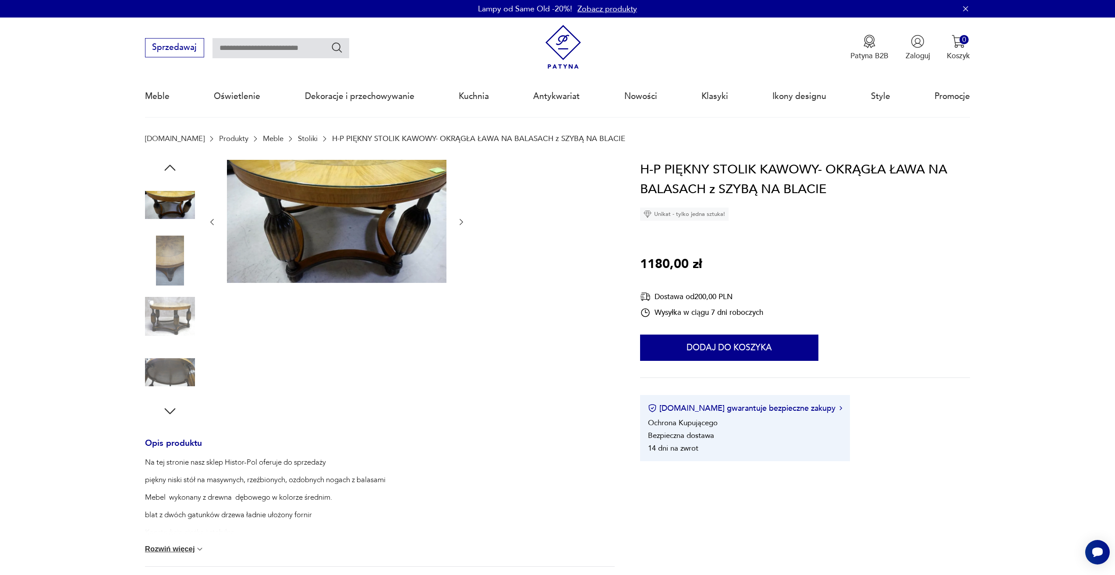
click at [459, 235] on div at bounding box center [337, 222] width 258 height 125
click at [356, 184] on img at bounding box center [336, 221] width 219 height 123
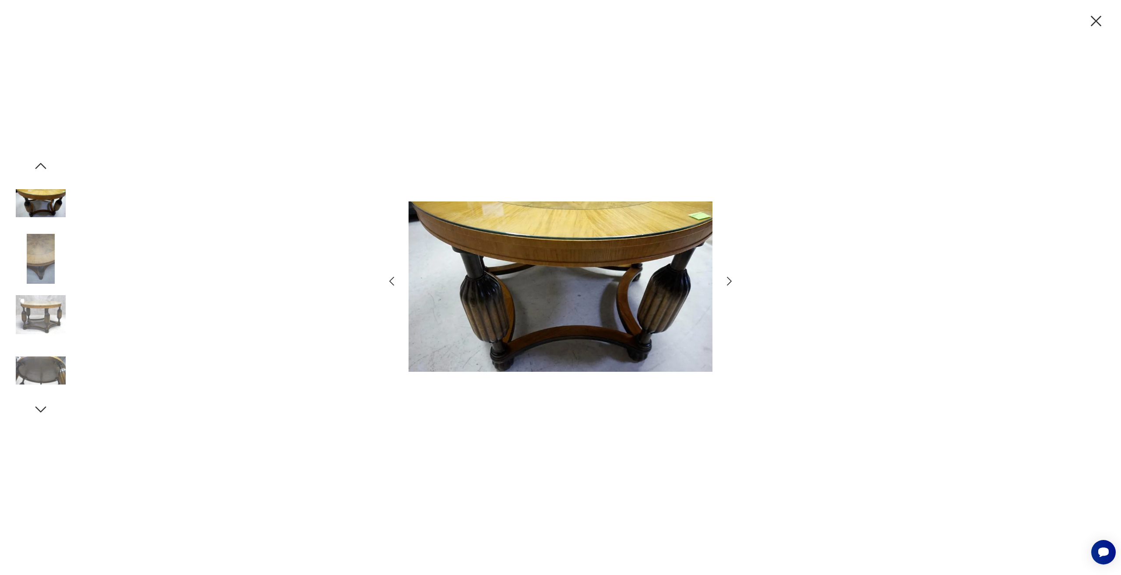
click at [725, 276] on icon "button" at bounding box center [729, 281] width 13 height 13
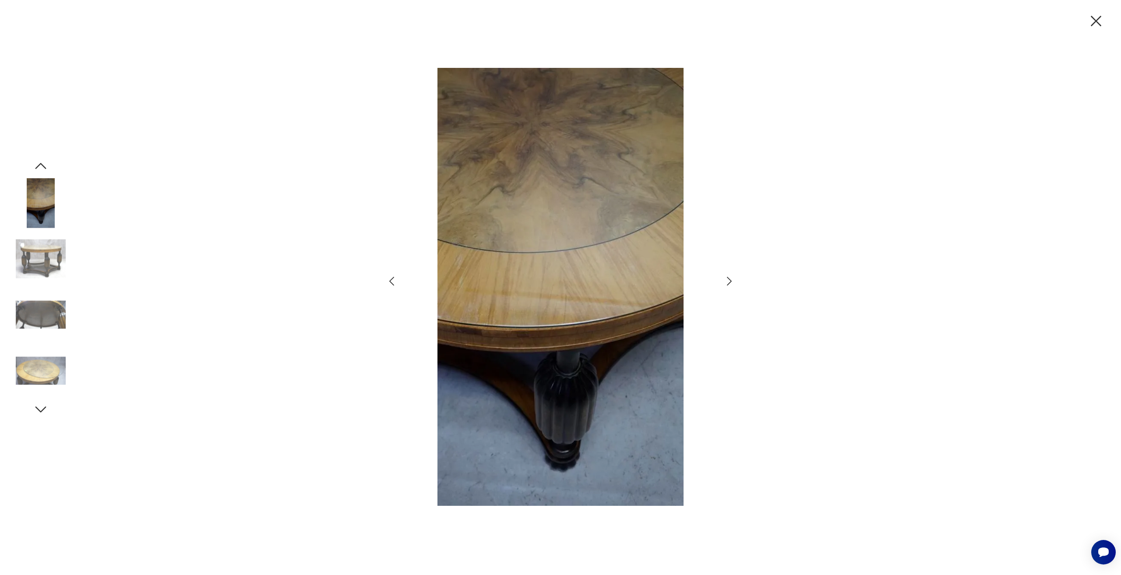
click at [725, 276] on icon "button" at bounding box center [729, 281] width 13 height 13
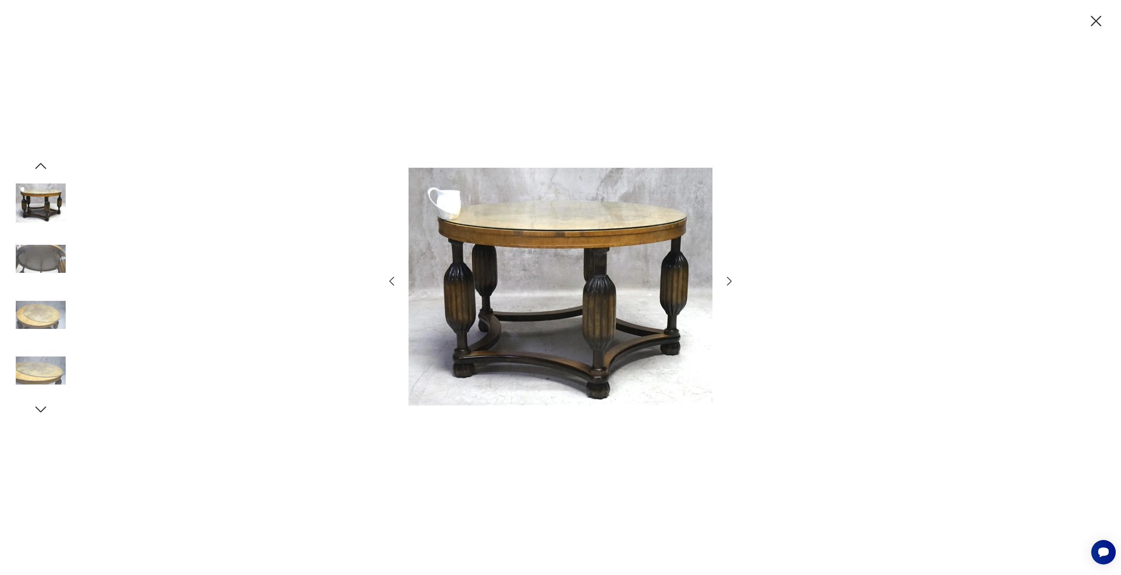
click at [725, 276] on icon "button" at bounding box center [729, 281] width 13 height 13
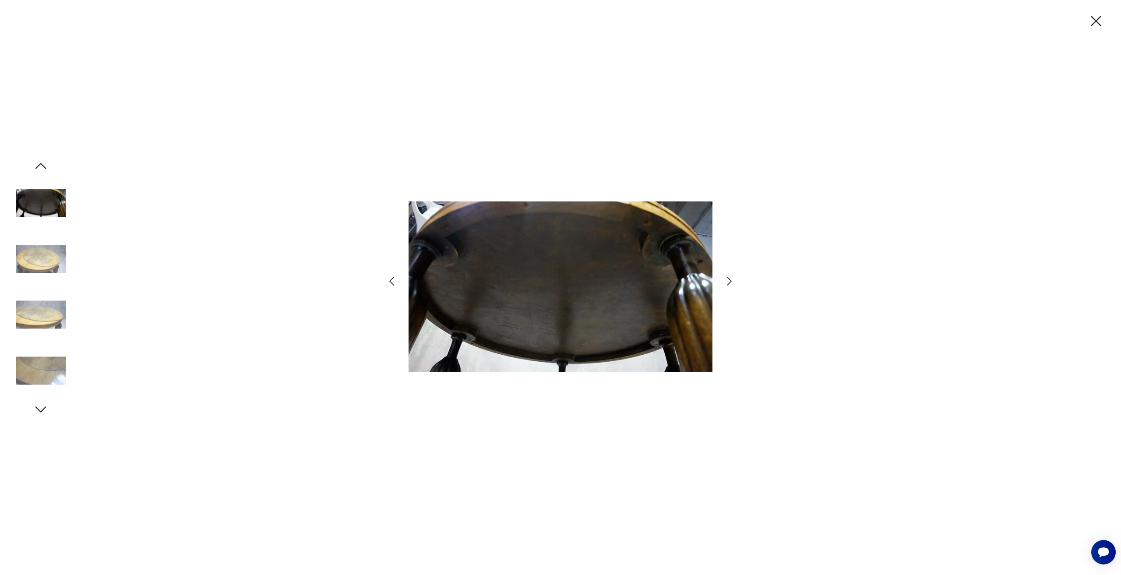
click at [725, 276] on icon "button" at bounding box center [729, 281] width 13 height 13
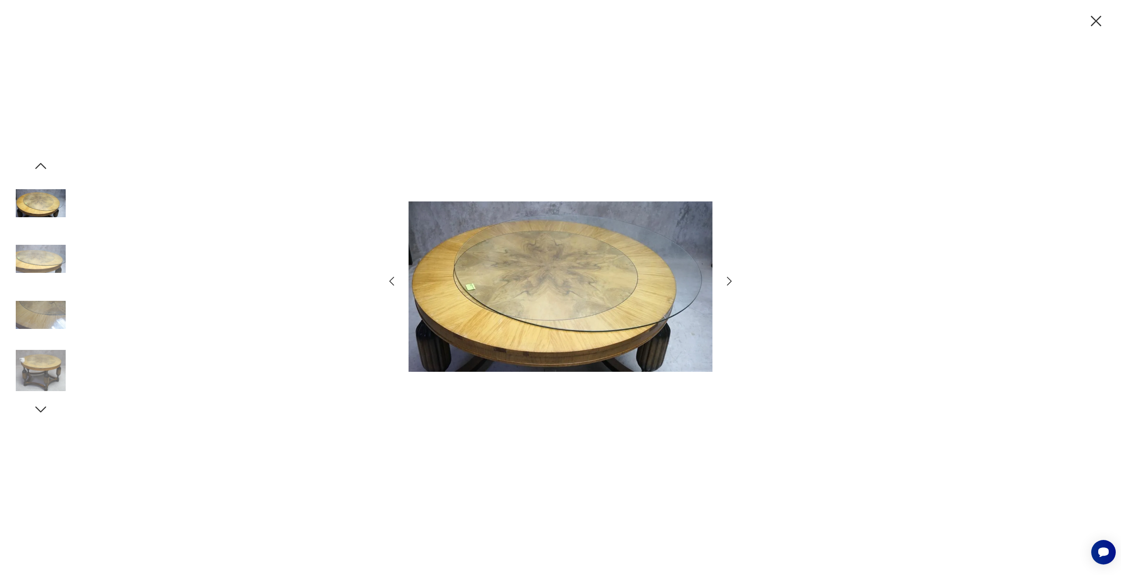
click at [725, 276] on icon "button" at bounding box center [729, 281] width 13 height 13
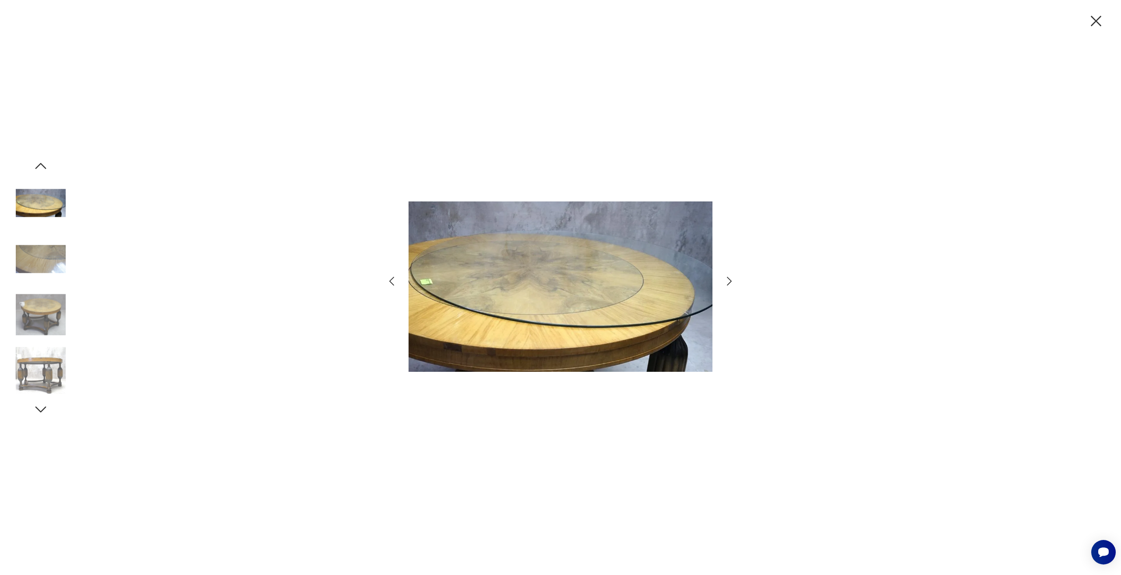
click at [725, 276] on icon "button" at bounding box center [729, 281] width 13 height 13
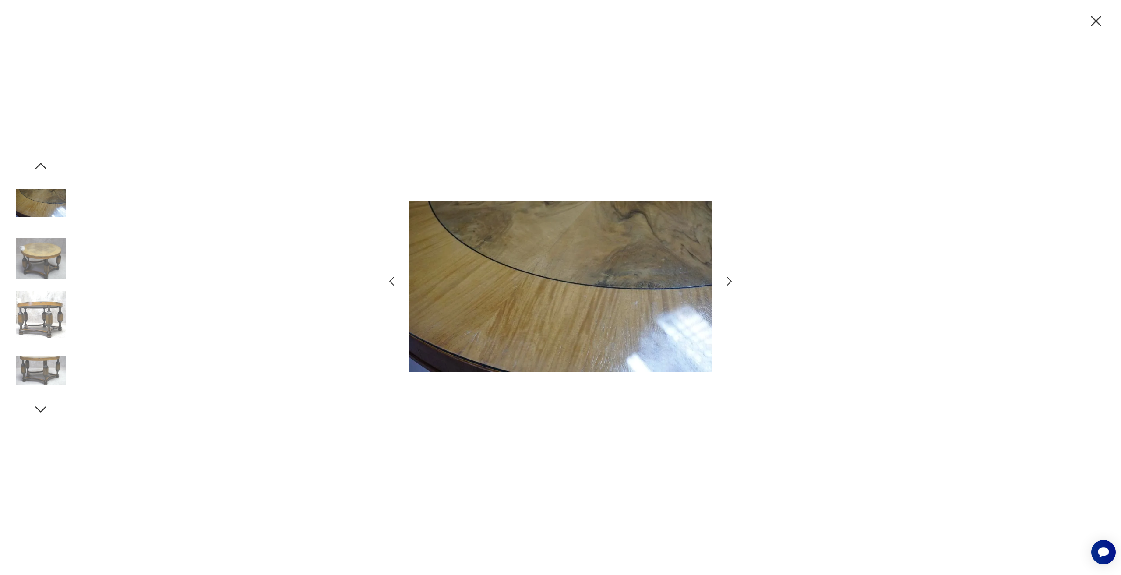
click at [725, 276] on icon "button" at bounding box center [729, 281] width 13 height 13
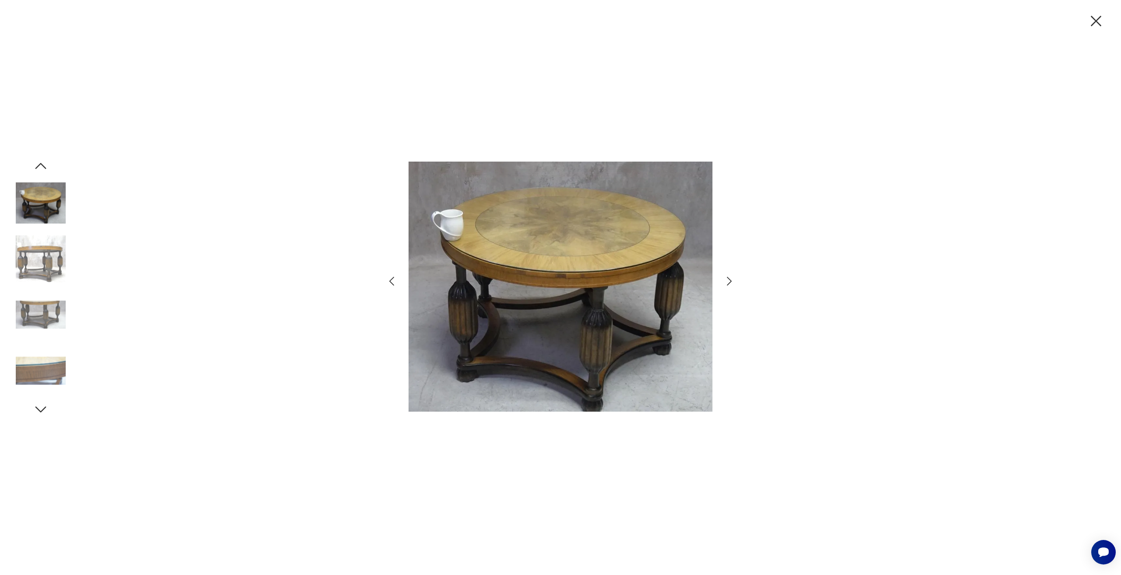
click at [1087, 19] on div at bounding box center [560, 287] width 1121 height 575
click at [1094, 21] on icon "button" at bounding box center [1096, 21] width 18 height 18
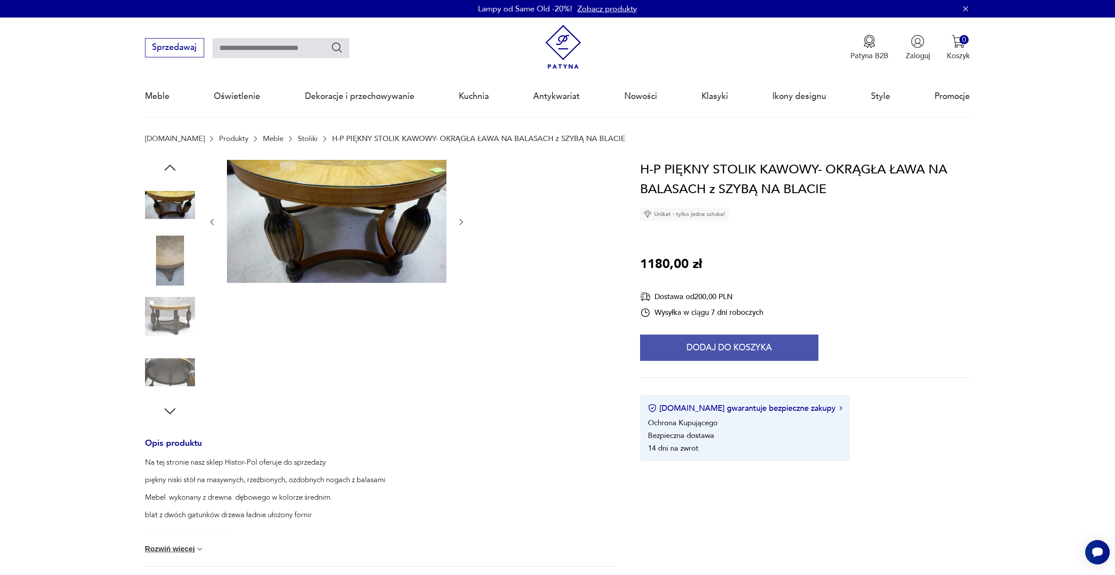
click at [779, 337] on button "Dodaj do koszyka" at bounding box center [729, 348] width 178 height 26
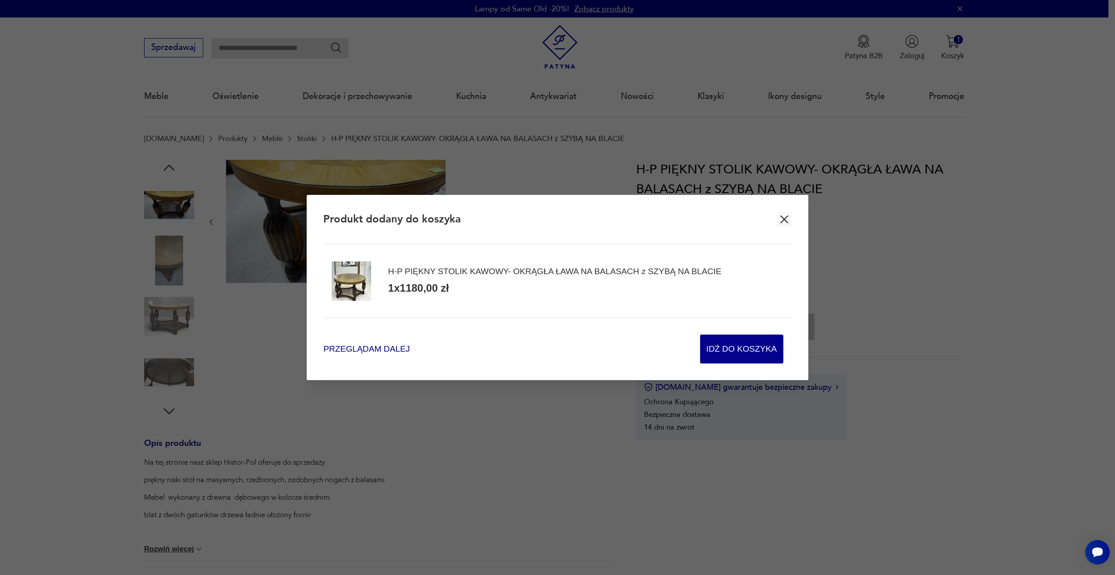
click at [337, 346] on span "Przeglądam dalej" at bounding box center [366, 349] width 86 height 12
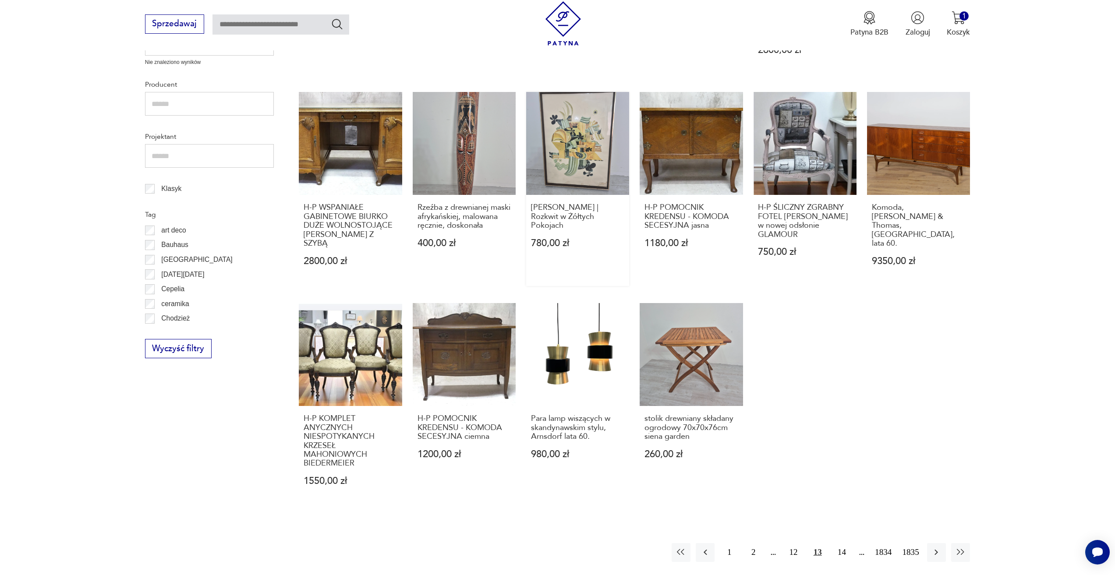
scroll to position [468, 0]
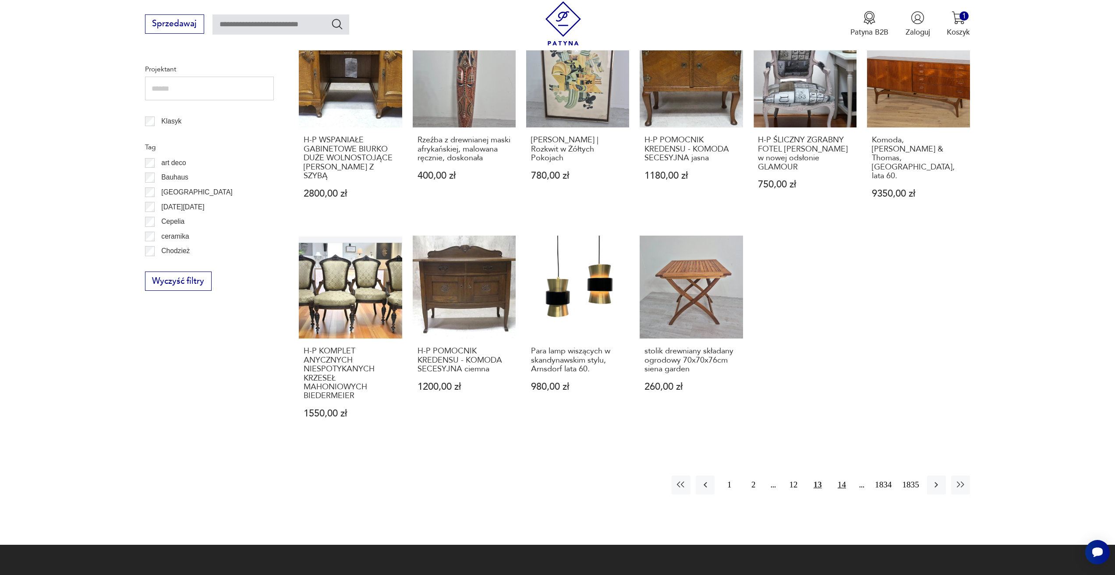
click at [837, 477] on button "14" at bounding box center [841, 485] width 19 height 19
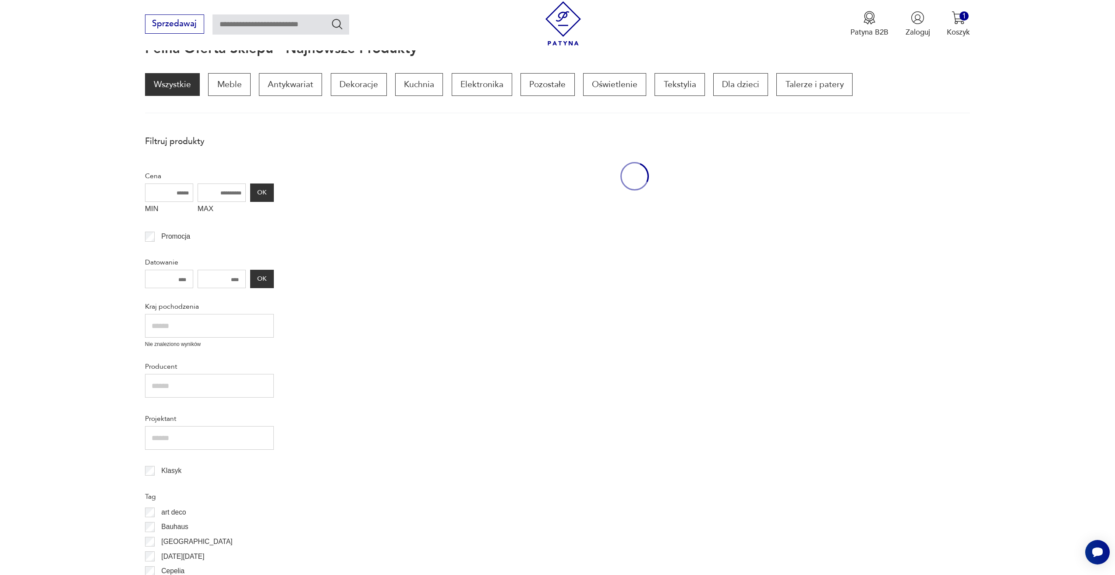
scroll to position [117, 0]
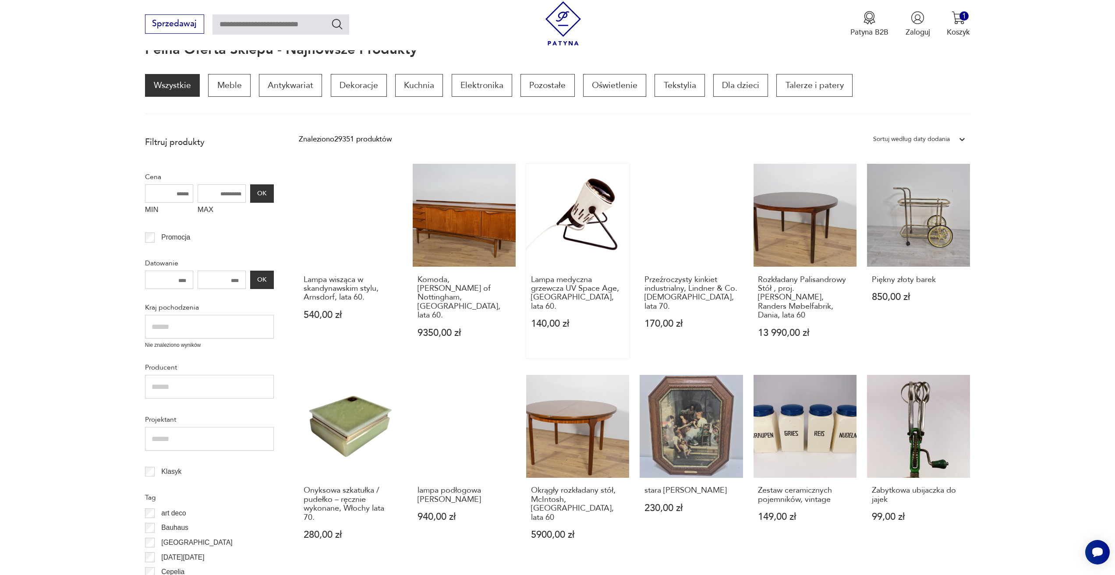
click at [586, 227] on link "Lampa medyczna grzewcza UV Space Age, Niemcy, lata 60. 140,00 zł" at bounding box center [577, 261] width 103 height 194
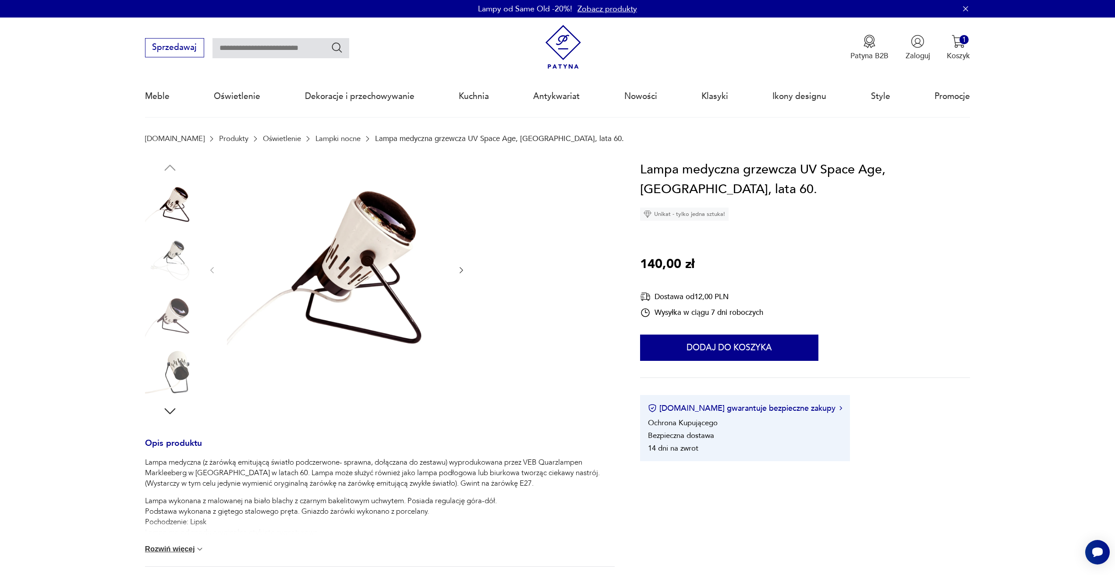
click at [462, 268] on icon "button" at bounding box center [461, 270] width 9 height 9
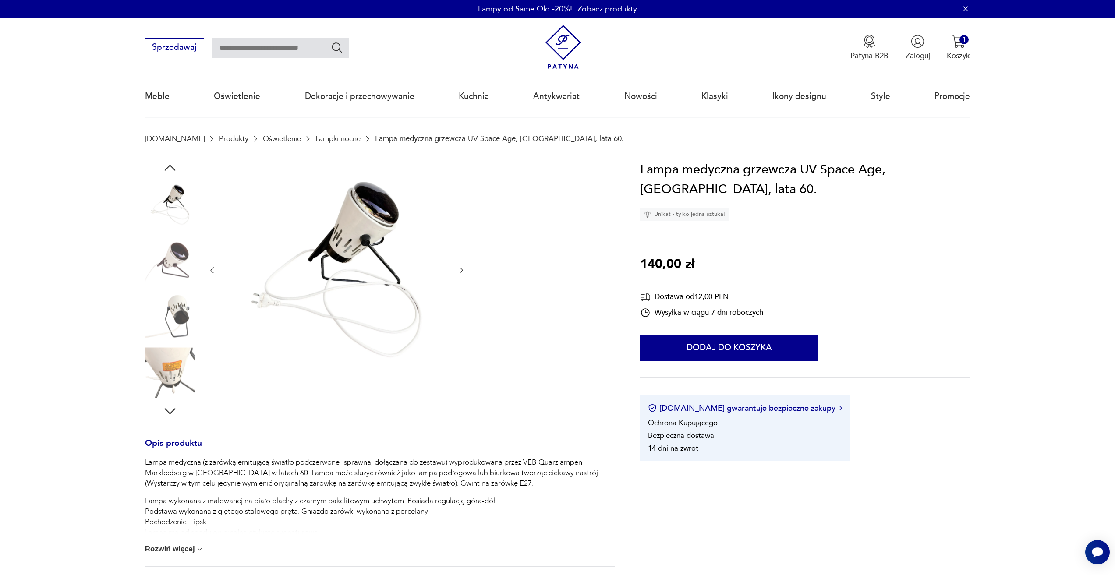
click at [462, 268] on icon "button" at bounding box center [461, 270] width 9 height 9
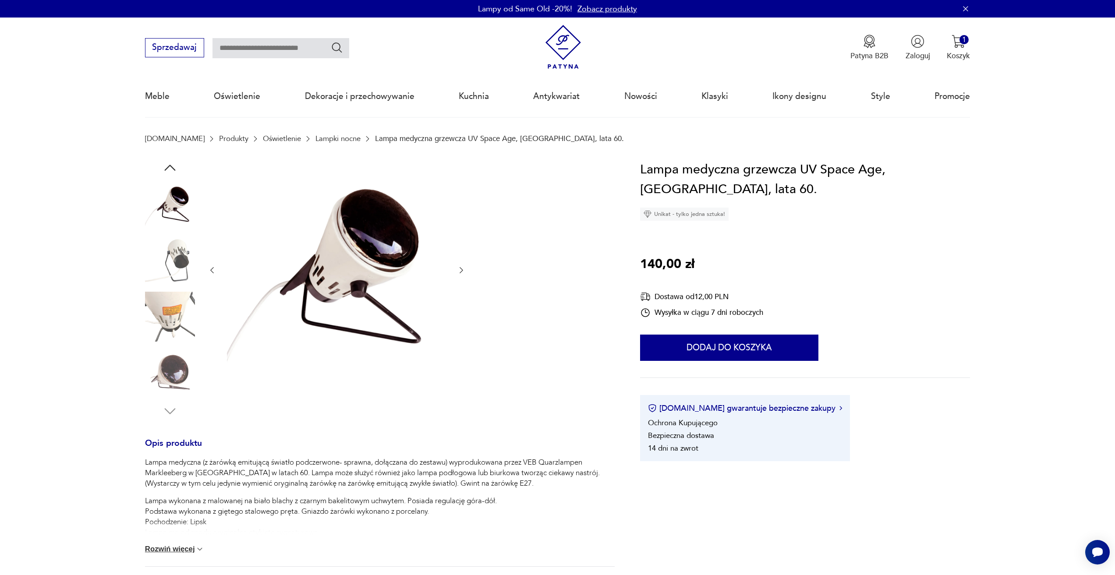
click at [462, 268] on icon "button" at bounding box center [461, 270] width 9 height 9
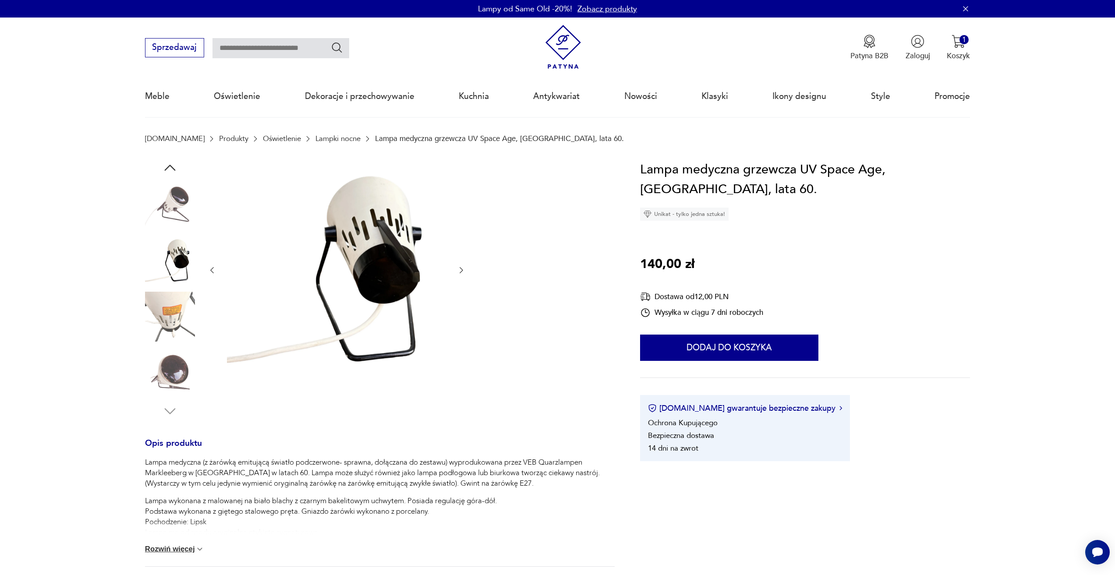
click at [462, 268] on icon "button" at bounding box center [461, 270] width 9 height 9
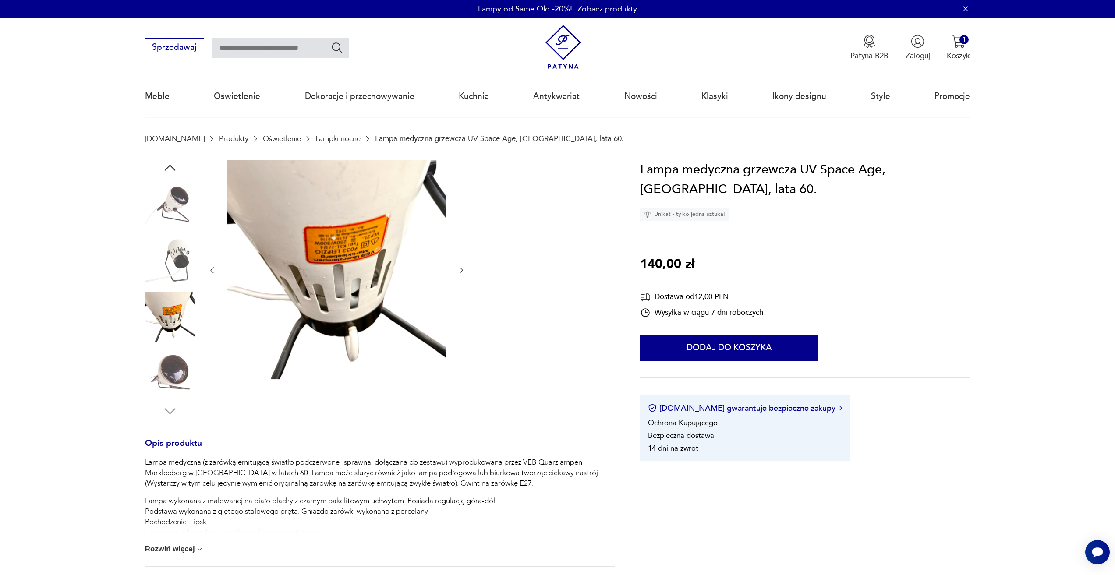
click at [462, 268] on icon "button" at bounding box center [461, 270] width 9 height 9
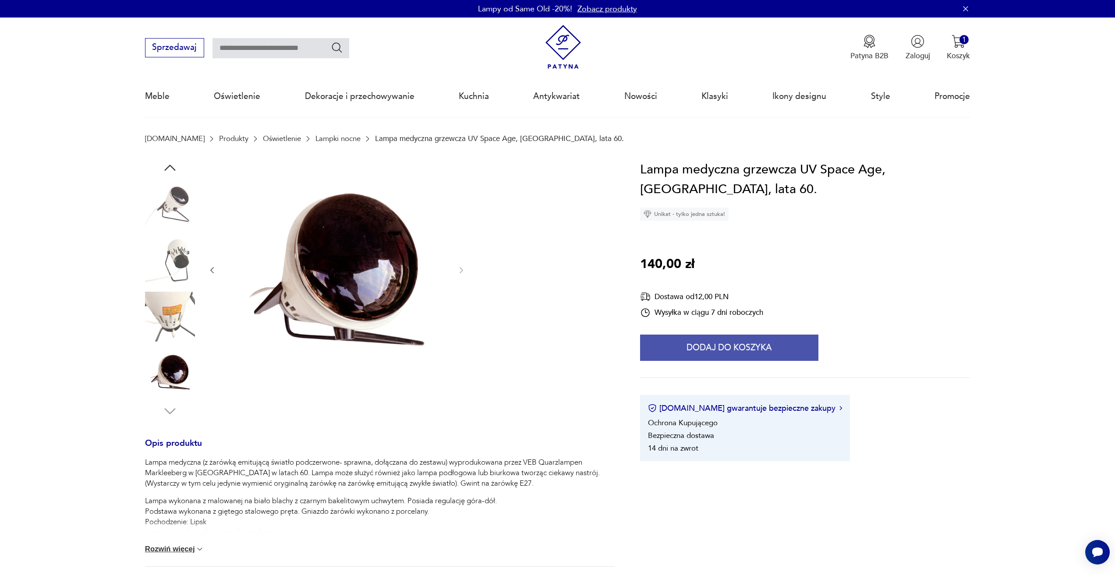
click at [714, 358] on button "Dodaj do koszyka" at bounding box center [729, 348] width 178 height 26
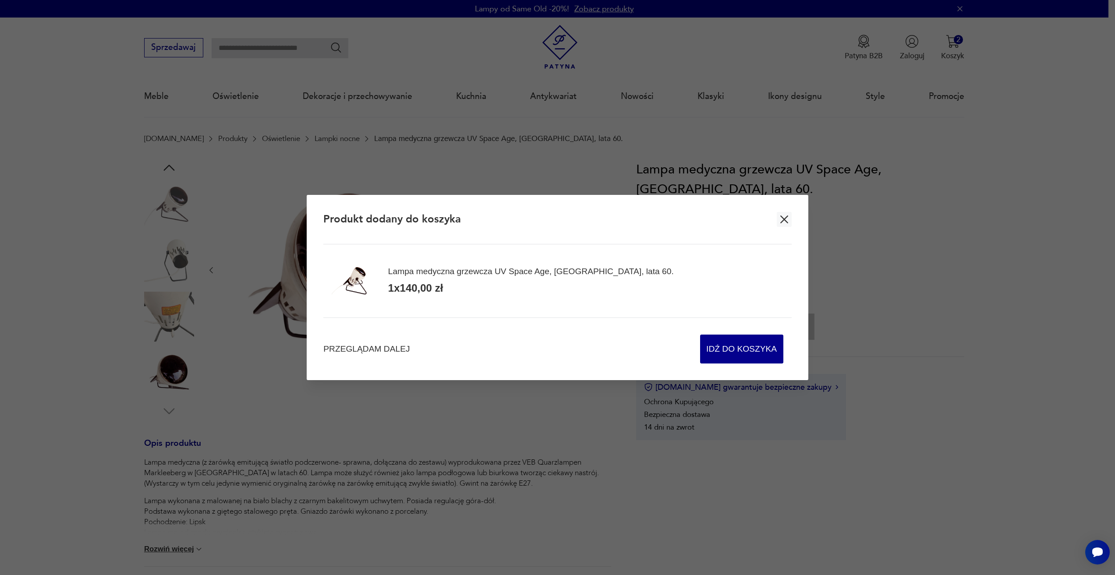
click at [336, 363] on div "Przeglądam dalej Idź do koszyka" at bounding box center [557, 341] width 468 height 46
click at [344, 355] on span "Przeglądam dalej" at bounding box center [366, 349] width 86 height 12
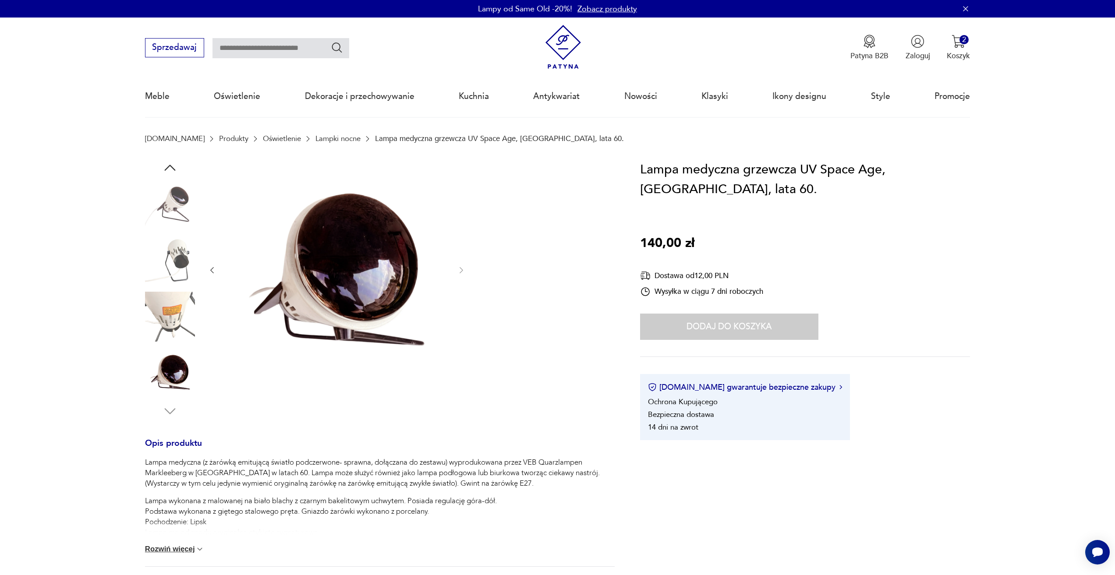
drag, startPoint x: 502, startPoint y: 357, endPoint x: 507, endPoint y: 353, distance: 6.8
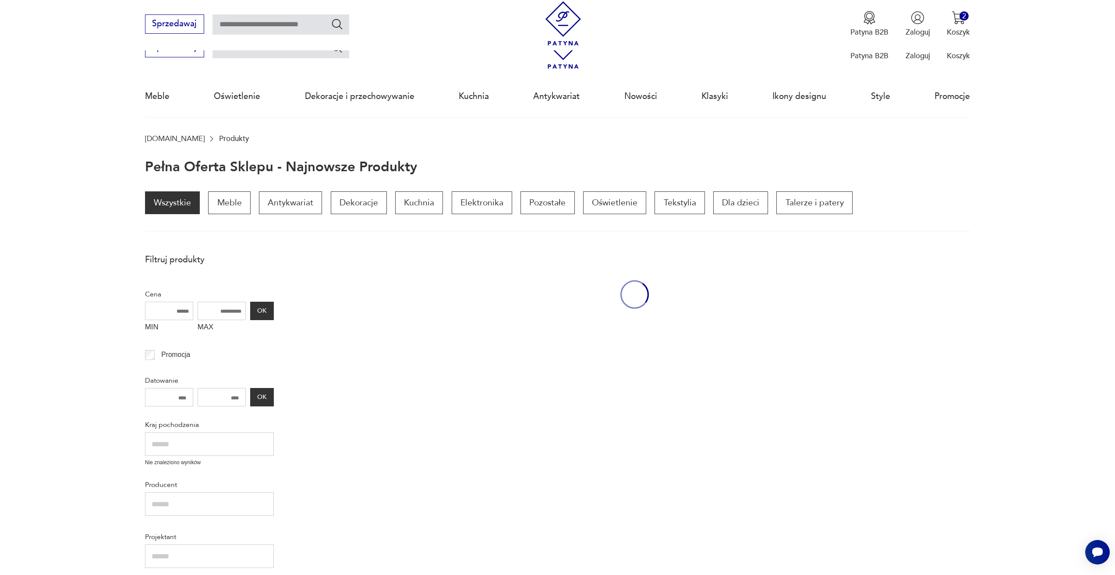
scroll to position [117, 0]
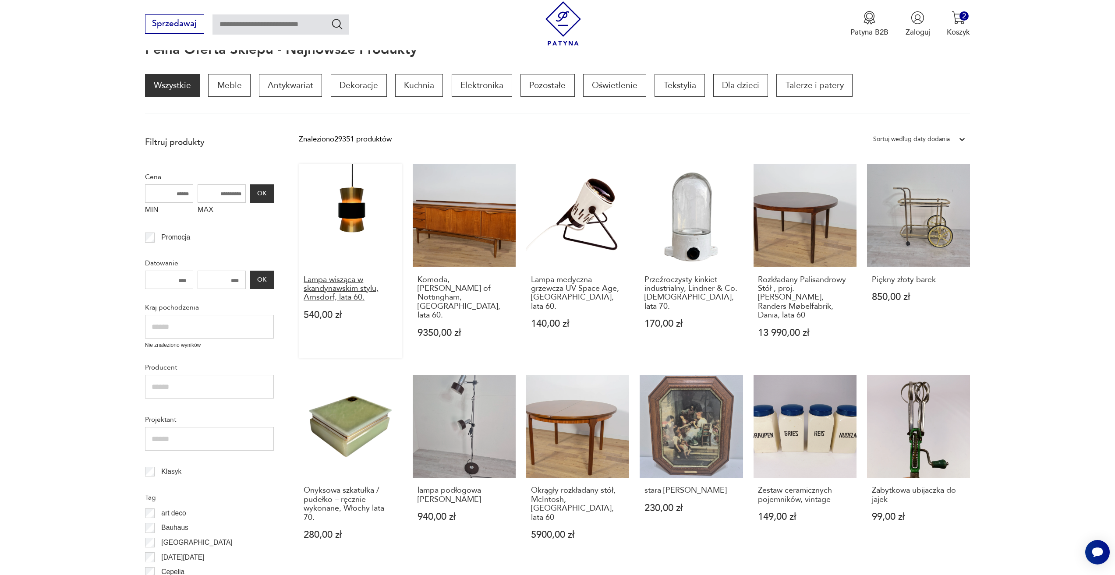
click at [333, 283] on h3 "Lampa wisząca w skandynawskim stylu, Arnsdorf, lata 60." at bounding box center [351, 288] width 94 height 27
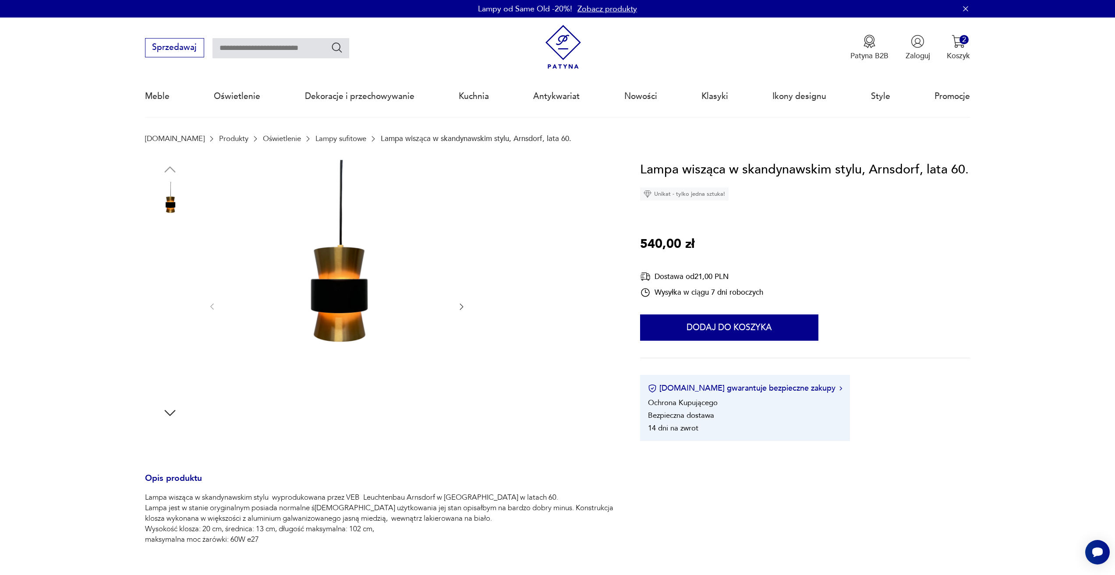
click at [466, 306] on div at bounding box center [379, 307] width 469 height 294
click at [461, 304] on icon "button" at bounding box center [461, 306] width 9 height 9
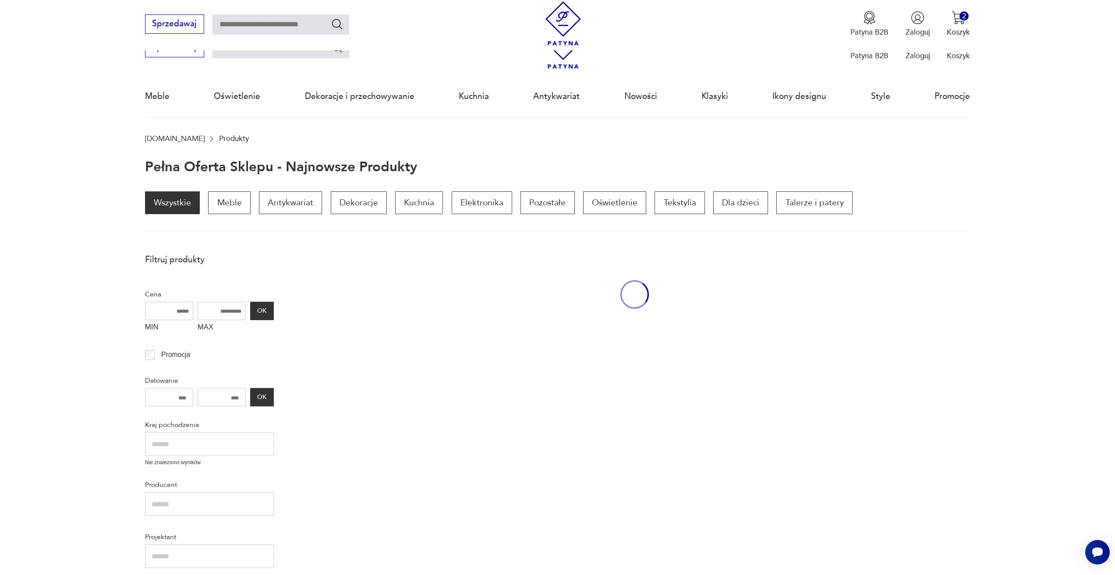
scroll to position [117, 0]
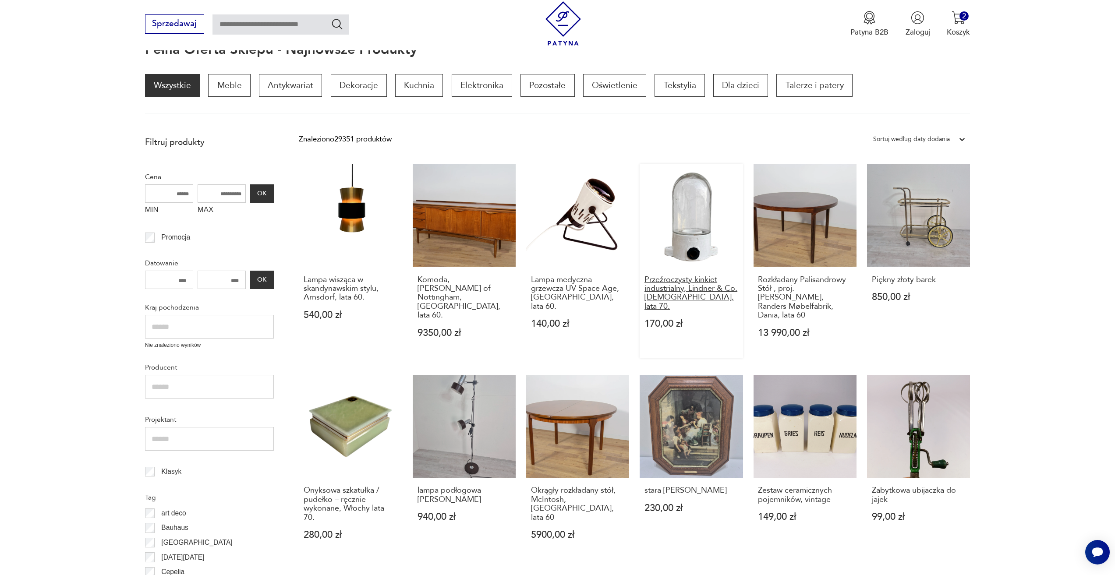
click at [688, 287] on h3 "Przeźroczysty kinkiet industrialny, Lindner & Co. Niemcy, lata 70." at bounding box center [691, 293] width 94 height 36
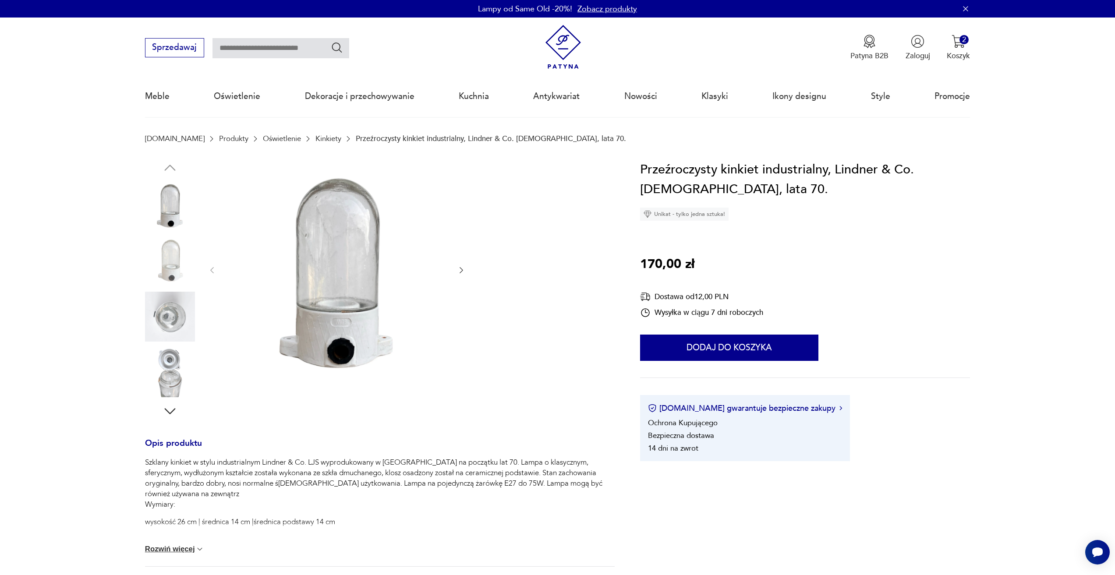
click at [460, 274] on icon "button" at bounding box center [461, 270] width 9 height 9
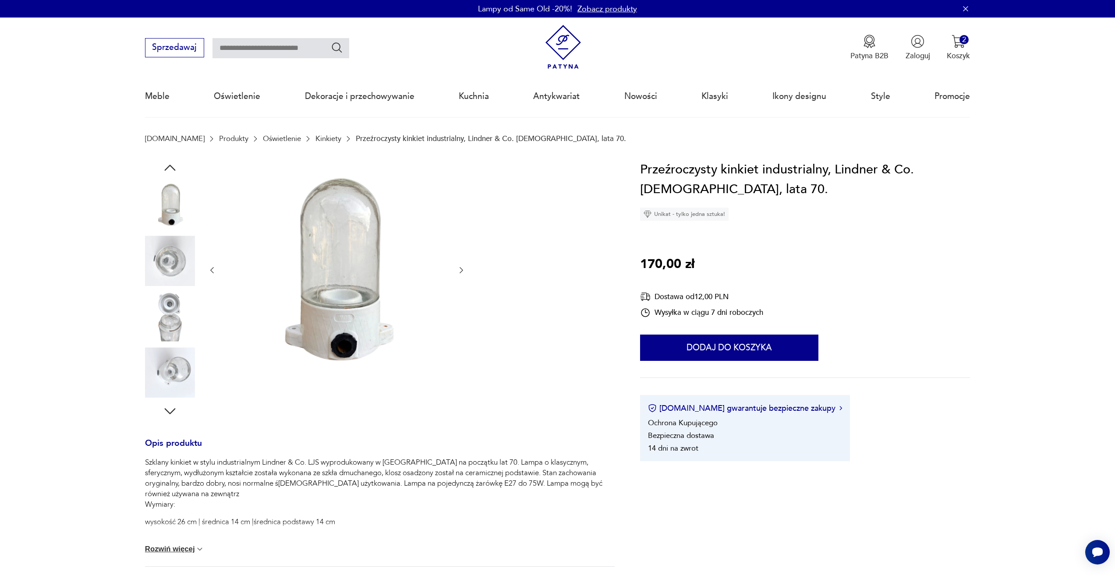
click at [460, 274] on icon "button" at bounding box center [461, 270] width 9 height 9
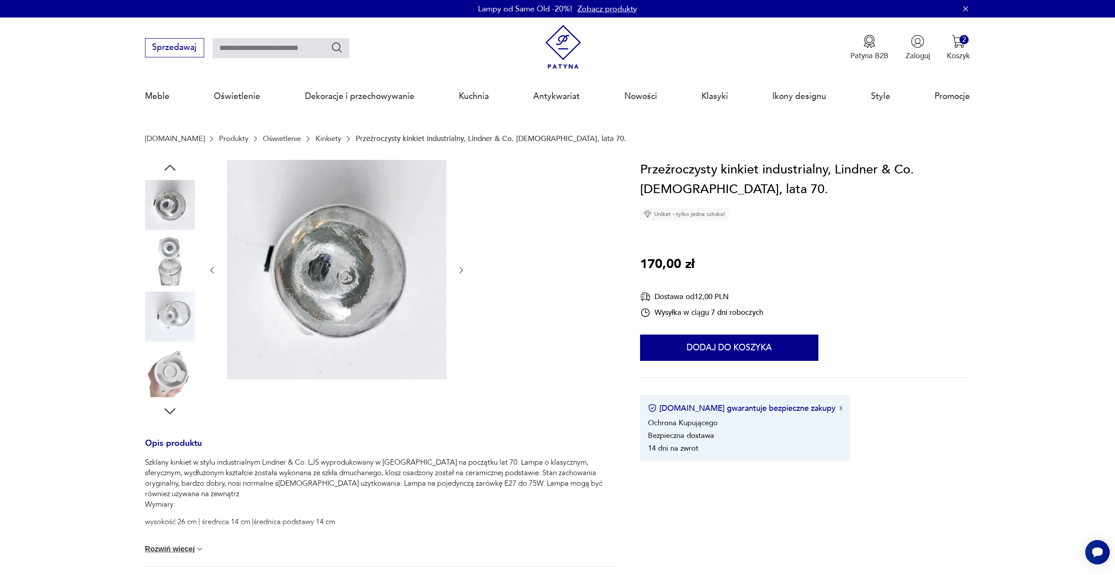
click at [460, 274] on icon "button" at bounding box center [461, 270] width 9 height 9
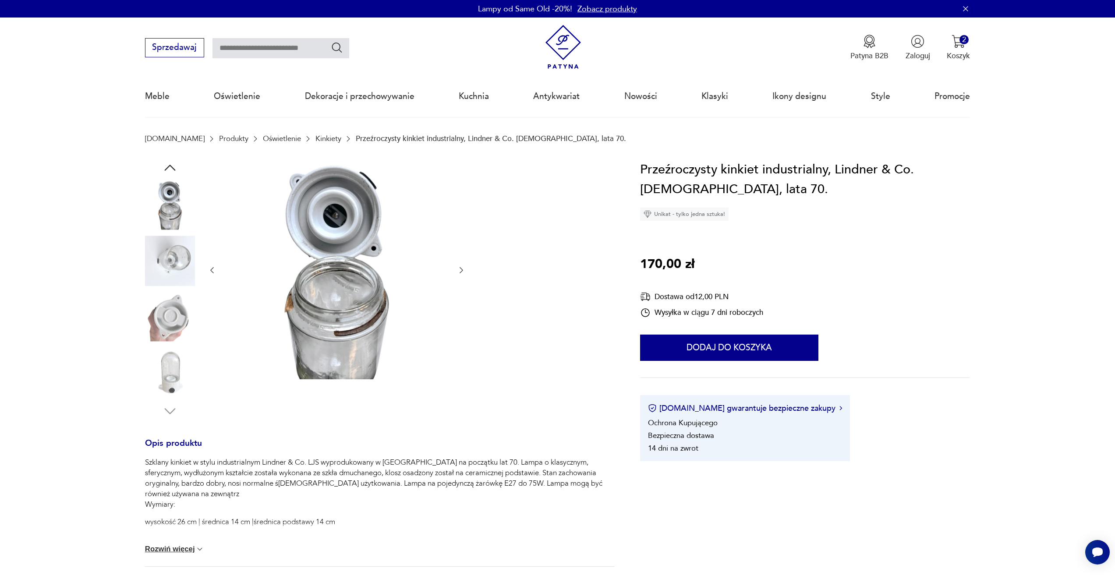
click at [460, 274] on icon "button" at bounding box center [461, 270] width 9 height 9
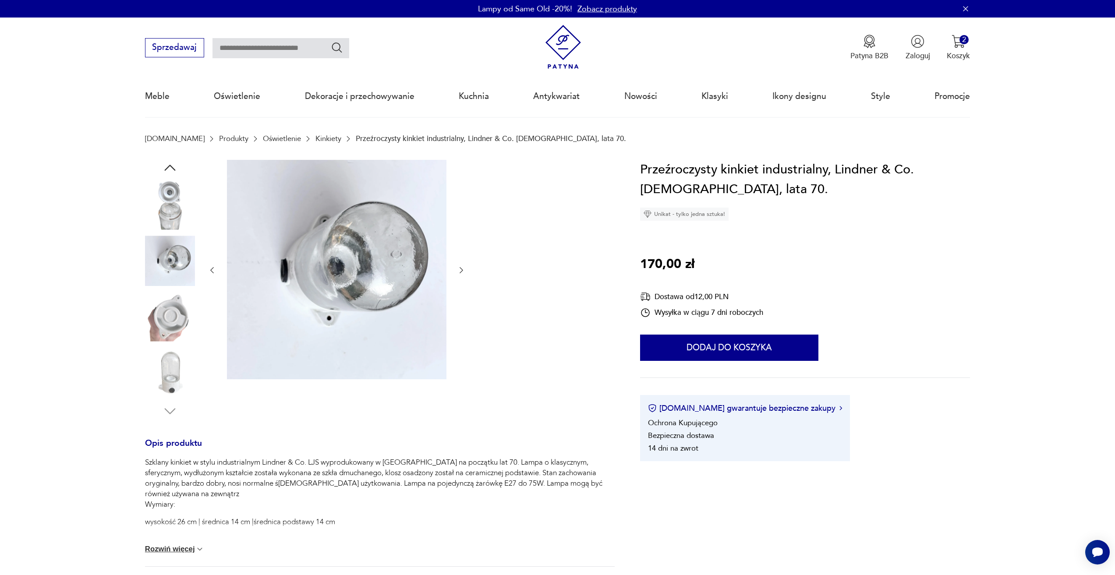
click at [460, 274] on icon "button" at bounding box center [461, 270] width 9 height 9
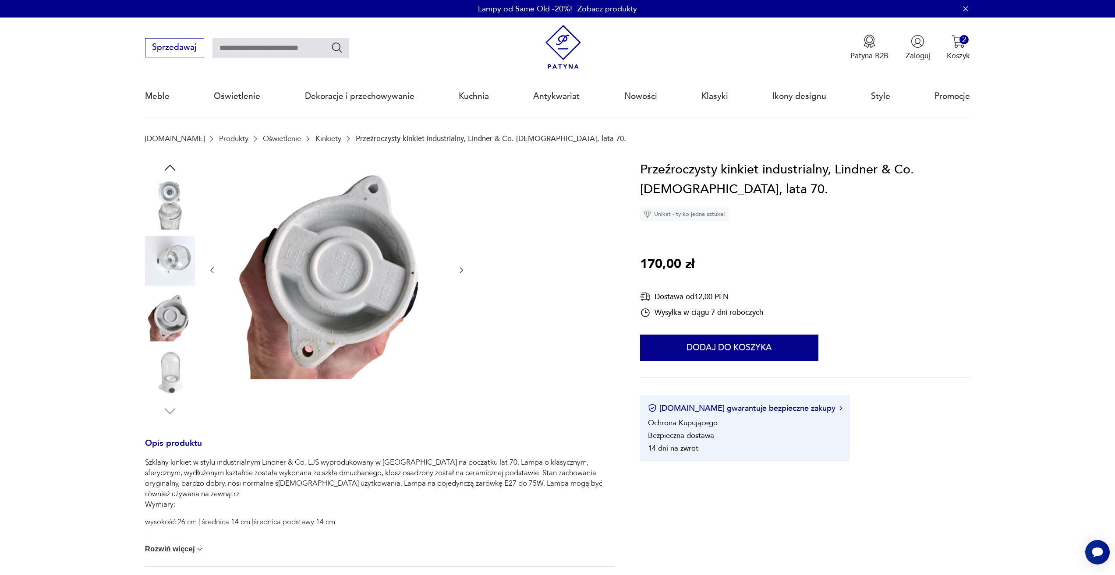
click at [460, 274] on icon "button" at bounding box center [461, 270] width 9 height 9
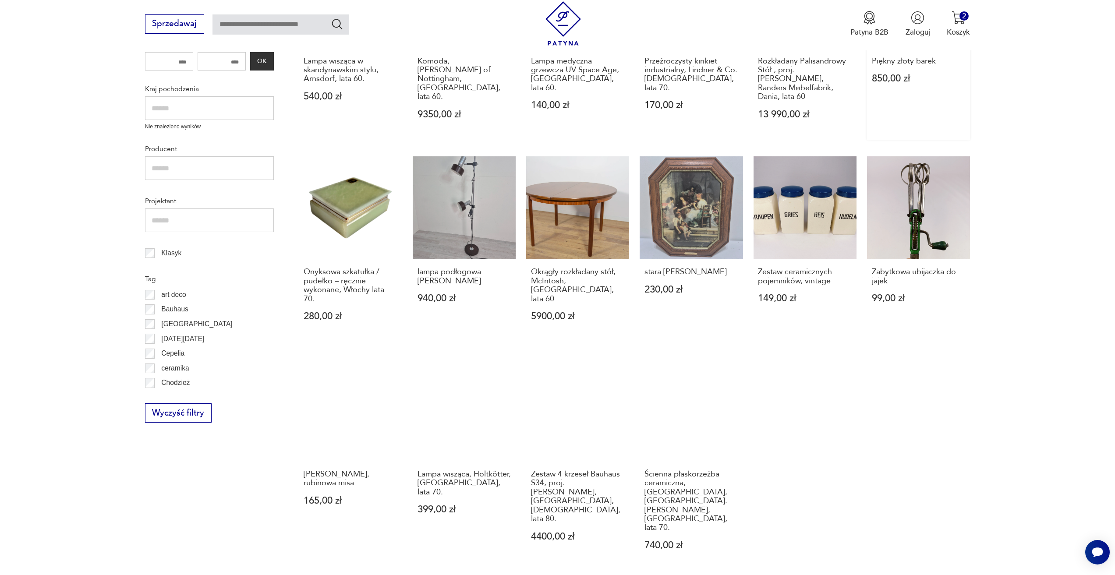
scroll to position [336, 0]
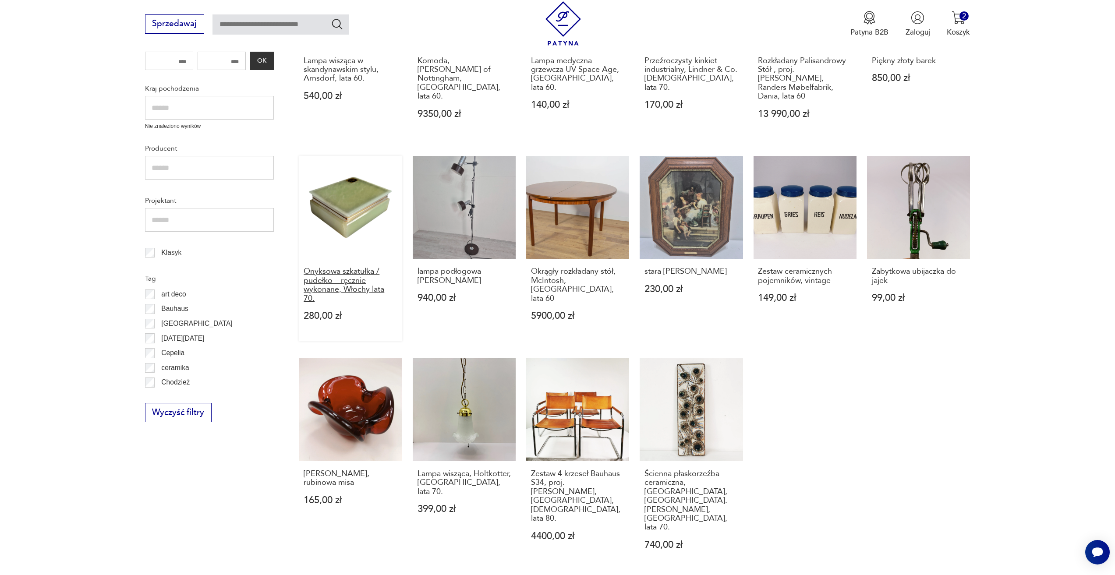
click at [363, 269] on h3 "Onyksowa szkatułka / pudełko – ręcznie wykonane, Włochy lata 70." at bounding box center [351, 285] width 94 height 36
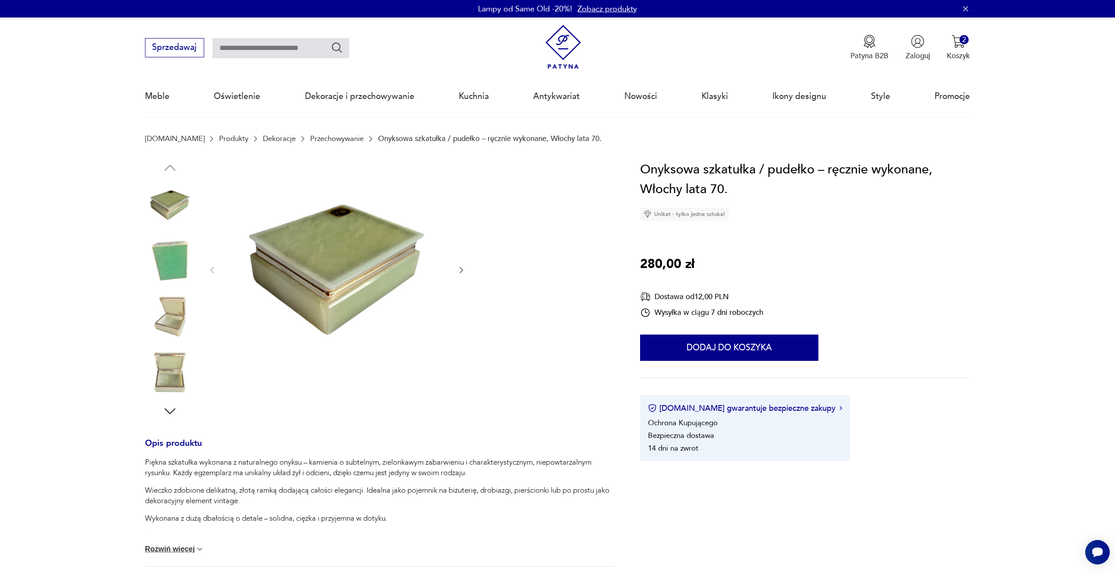
click at [464, 274] on icon "button" at bounding box center [461, 270] width 9 height 9
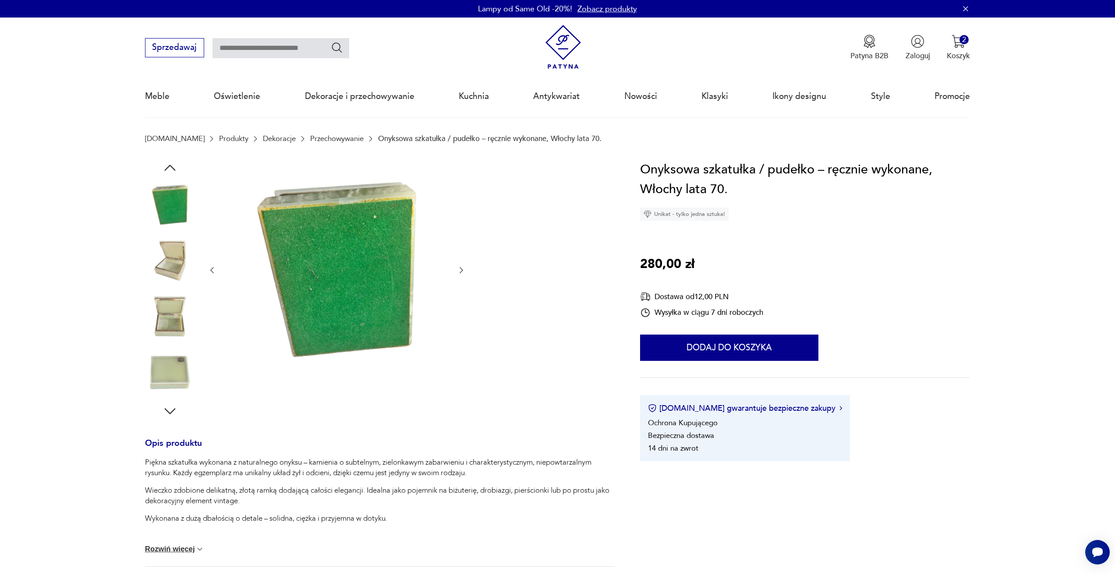
click at [464, 274] on icon "button" at bounding box center [461, 270] width 9 height 9
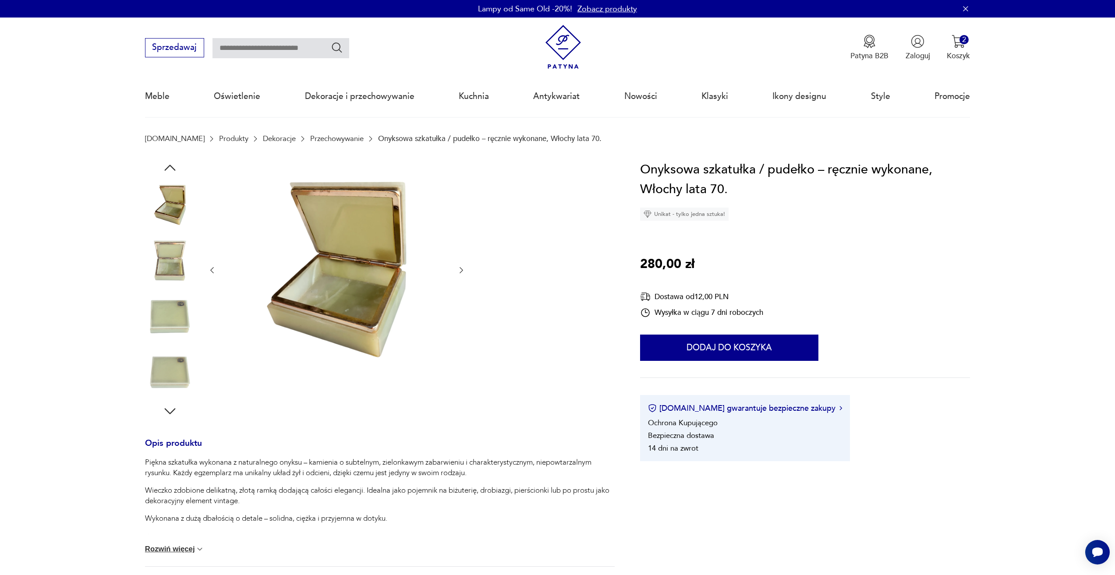
click at [464, 274] on icon "button" at bounding box center [461, 270] width 9 height 9
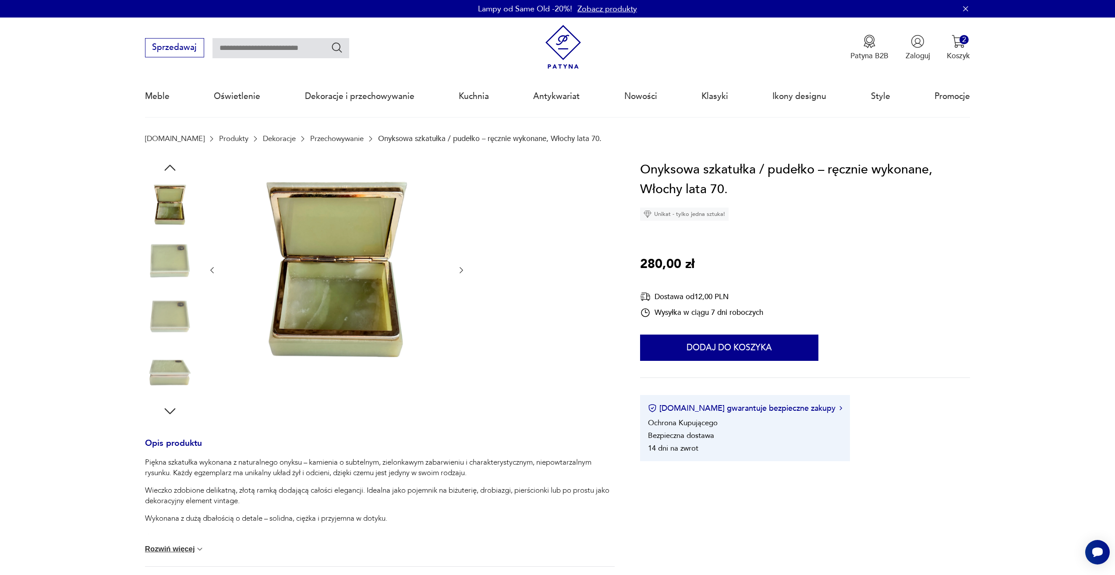
click at [464, 274] on icon "button" at bounding box center [461, 270] width 9 height 9
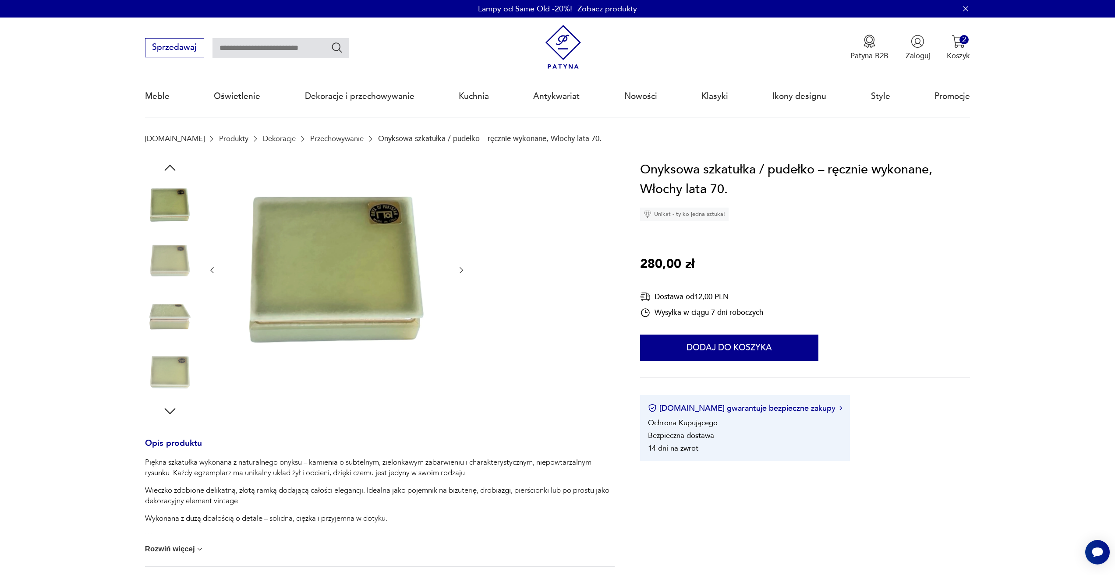
click at [464, 274] on icon "button" at bounding box center [461, 270] width 9 height 9
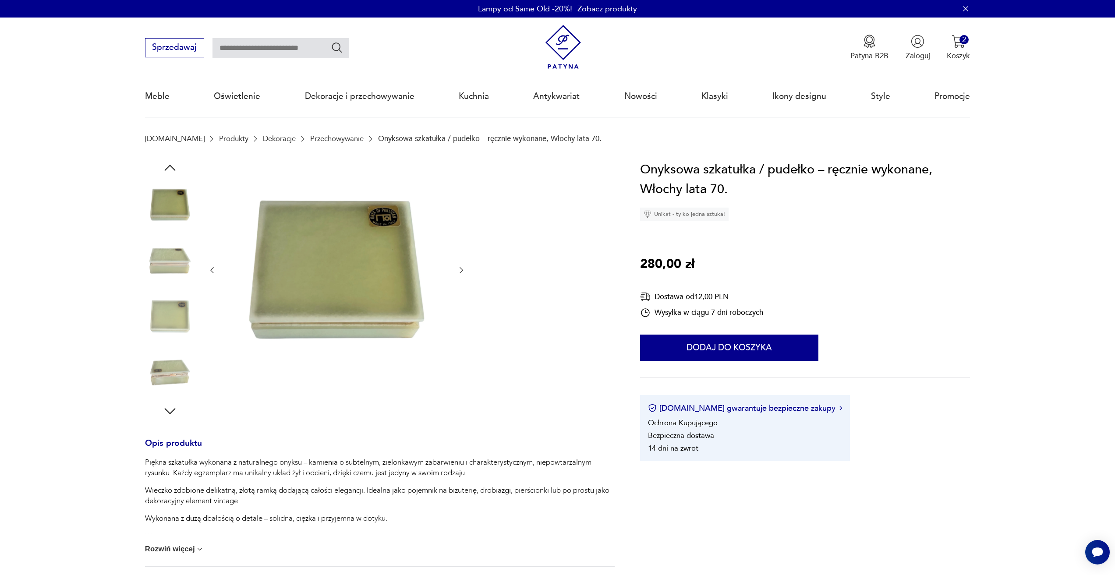
click at [464, 274] on icon "button" at bounding box center [461, 270] width 9 height 9
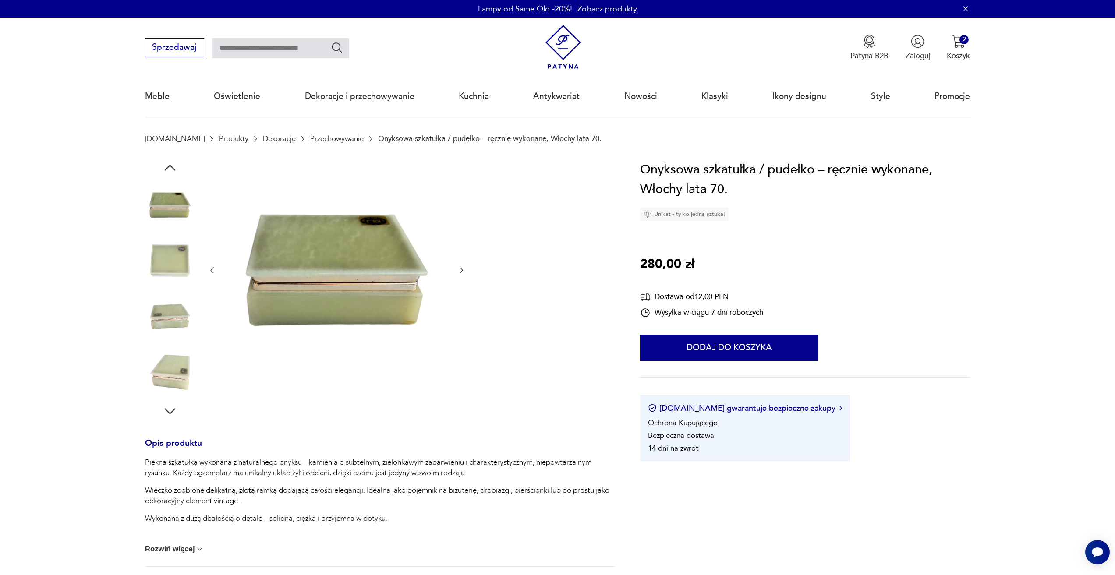
click at [464, 274] on icon "button" at bounding box center [461, 270] width 9 height 9
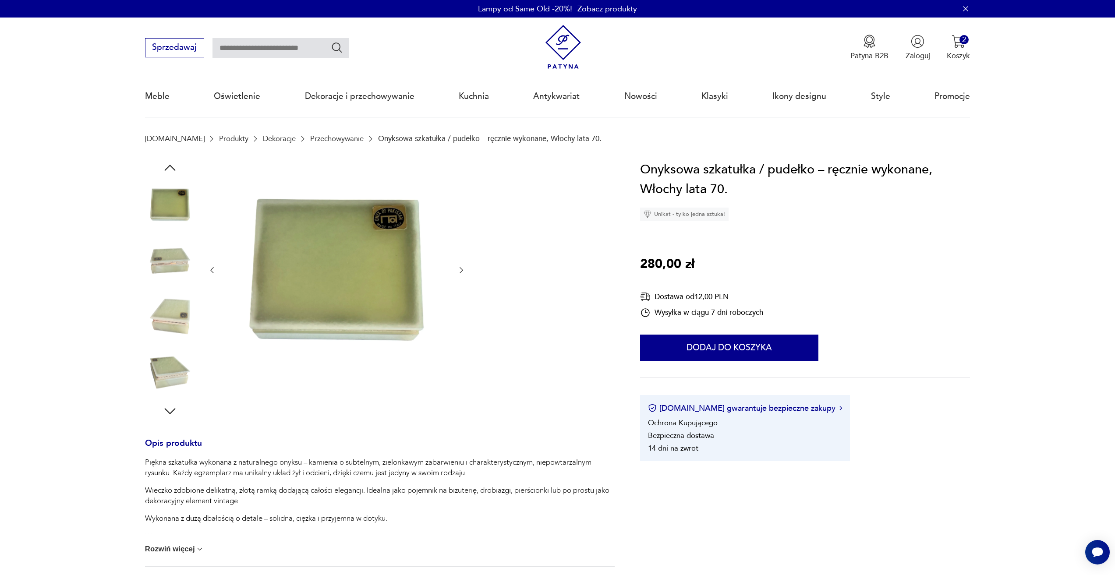
click at [464, 274] on icon "button" at bounding box center [461, 270] width 9 height 9
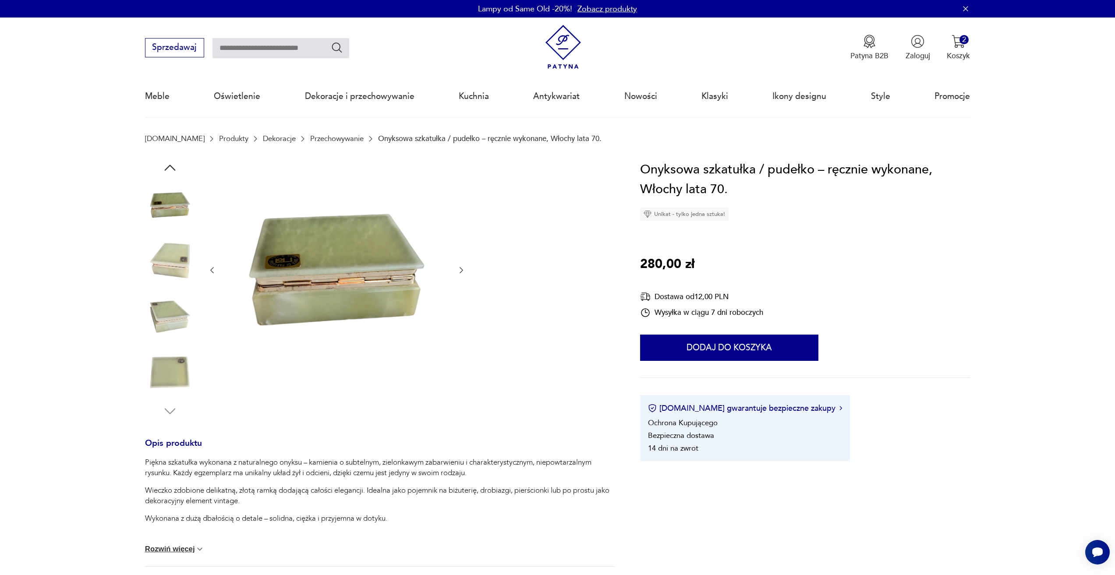
click at [464, 274] on icon "button" at bounding box center [461, 270] width 9 height 9
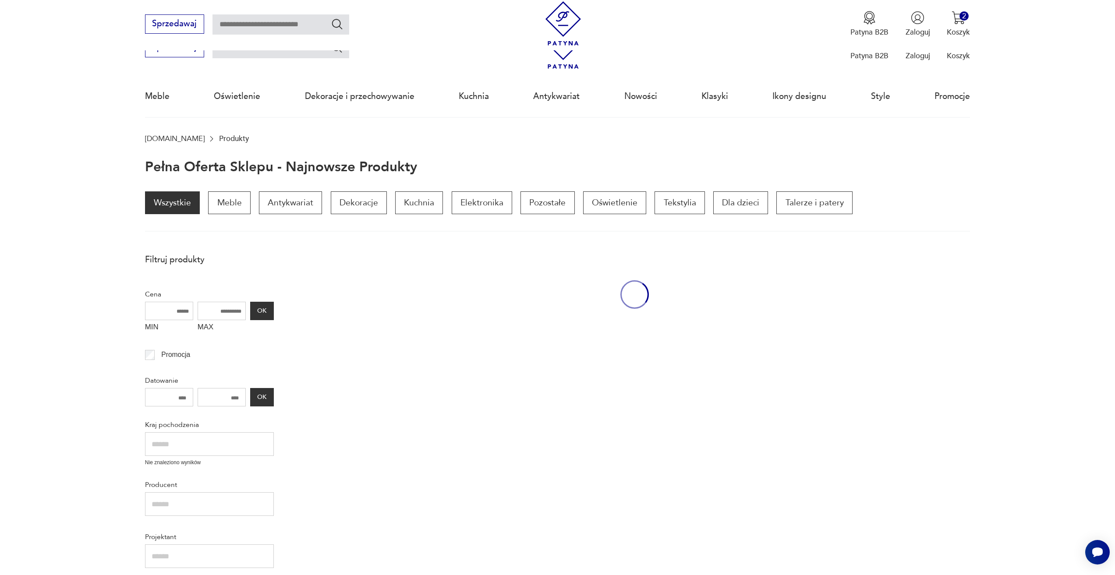
scroll to position [336, 0]
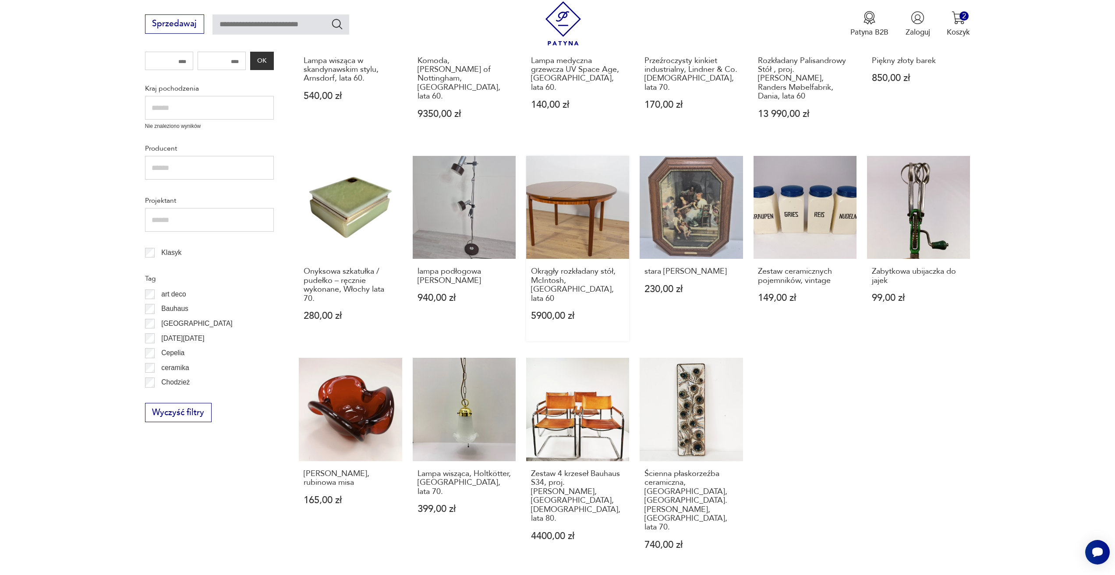
click at [561, 222] on link "Okrągły rozkładany stół, McIntosh, Wielka Brytania, lata 60 5900,00 zł" at bounding box center [577, 248] width 103 height 185
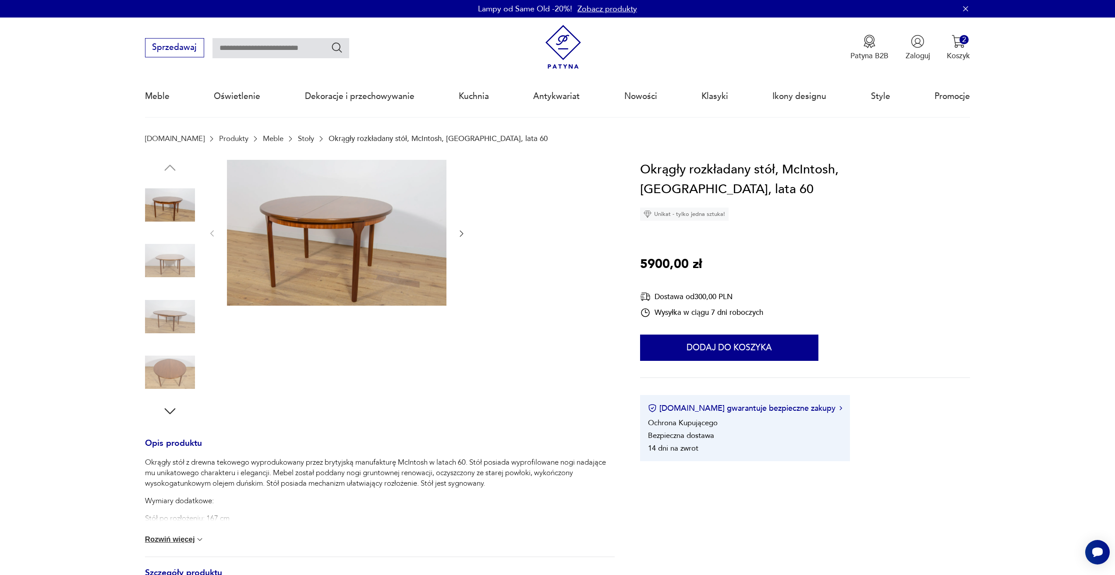
click at [459, 234] on icon "button" at bounding box center [461, 233] width 9 height 9
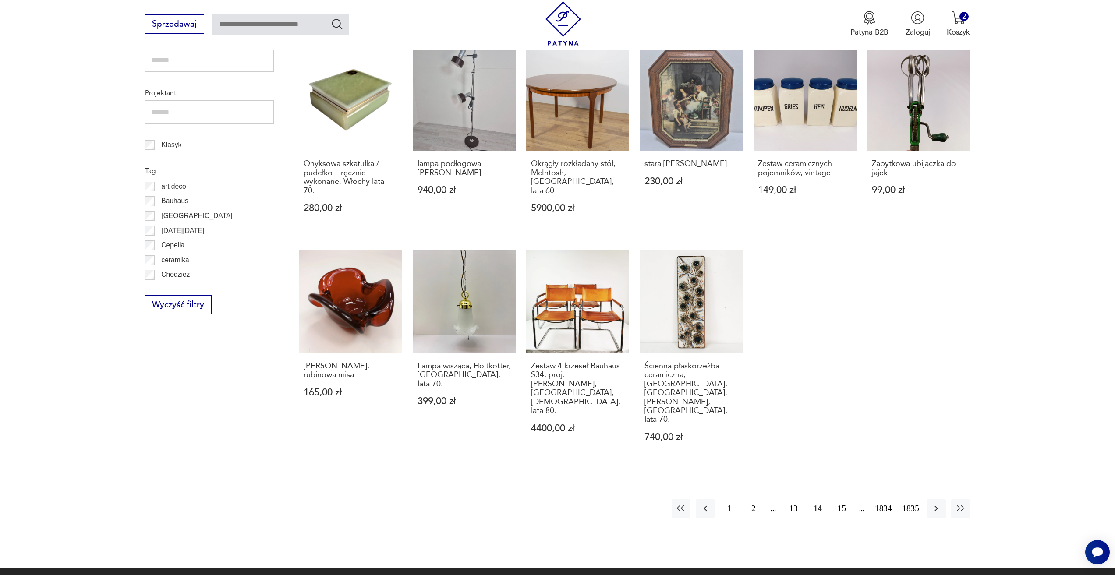
scroll to position [555, 0]
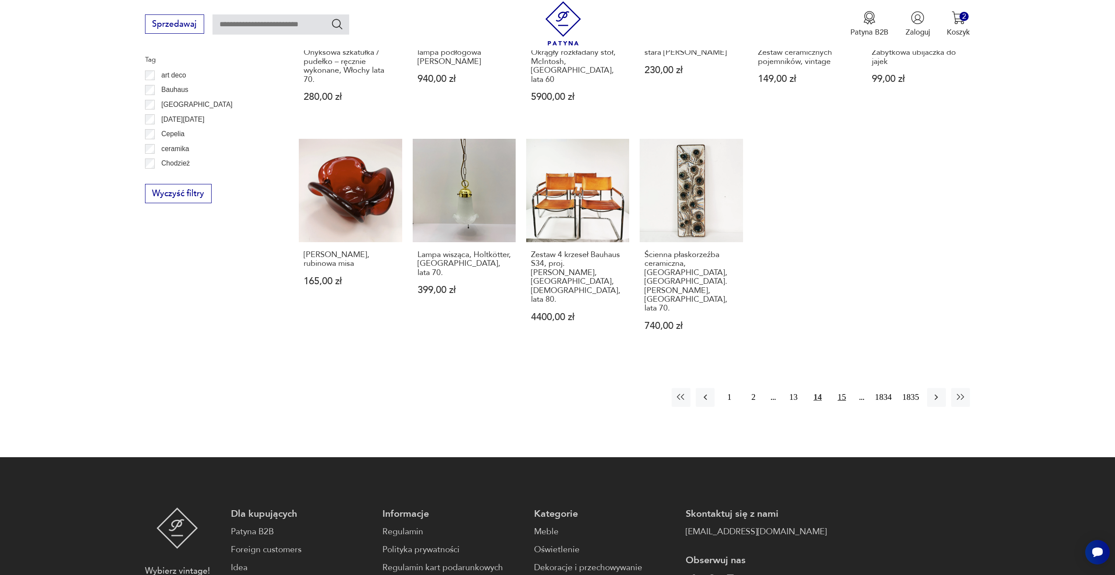
click at [839, 388] on button "15" at bounding box center [841, 397] width 19 height 19
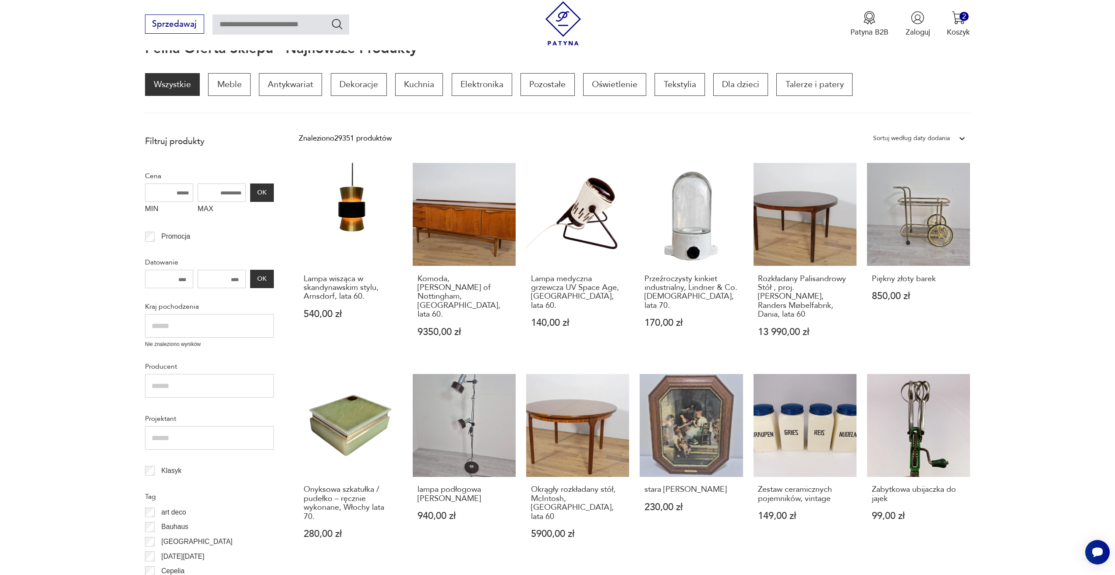
scroll to position [117, 0]
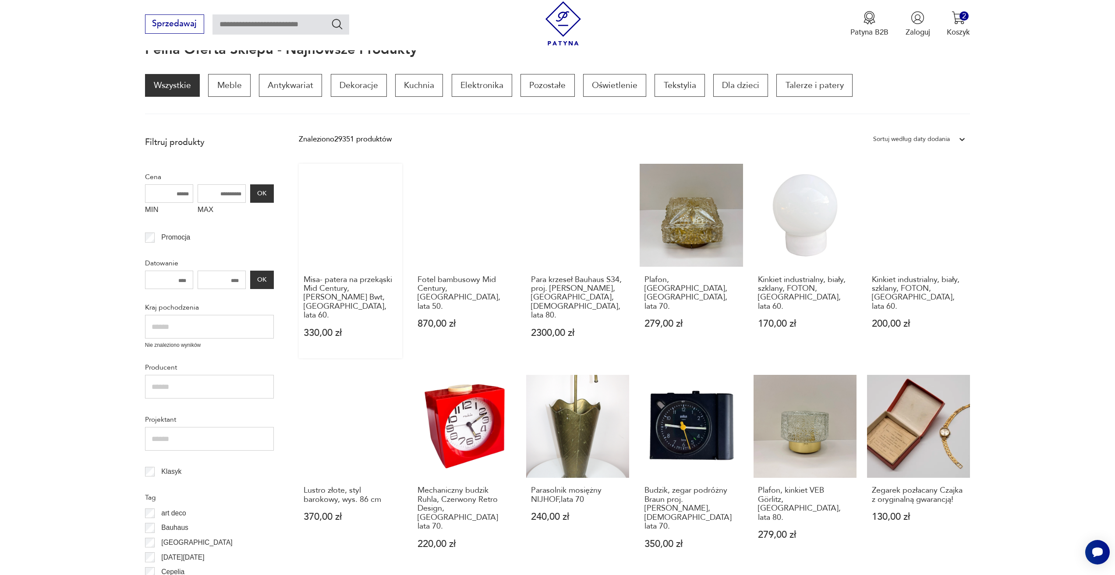
click at [357, 218] on link "Misa- patera na przekąski Mid Century, Richard Forgan Bwt, United Kingdom, lata…" at bounding box center [350, 261] width 103 height 194
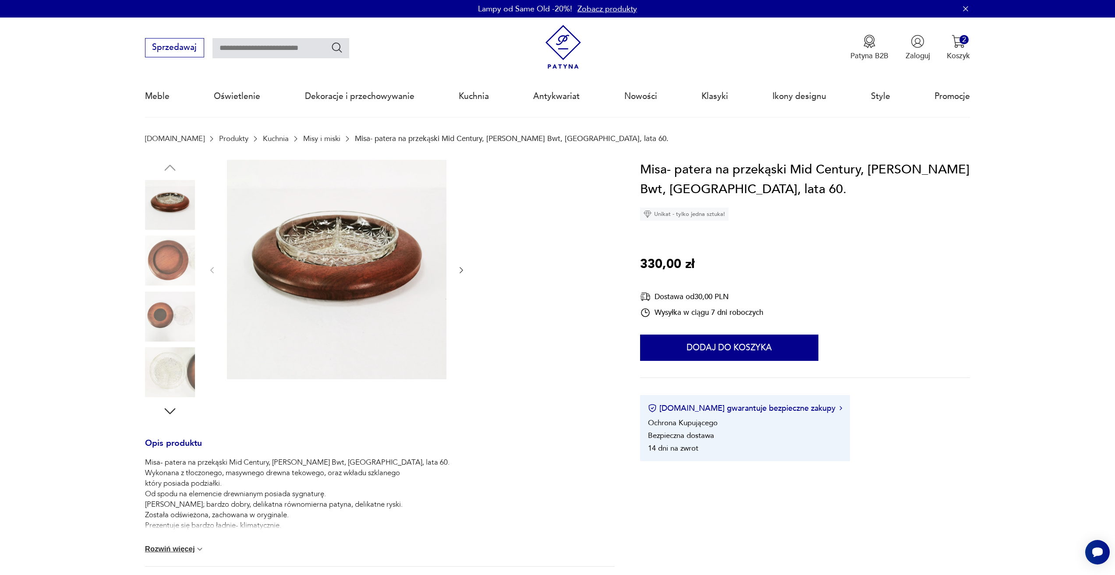
click at [459, 267] on icon "button" at bounding box center [461, 270] width 9 height 9
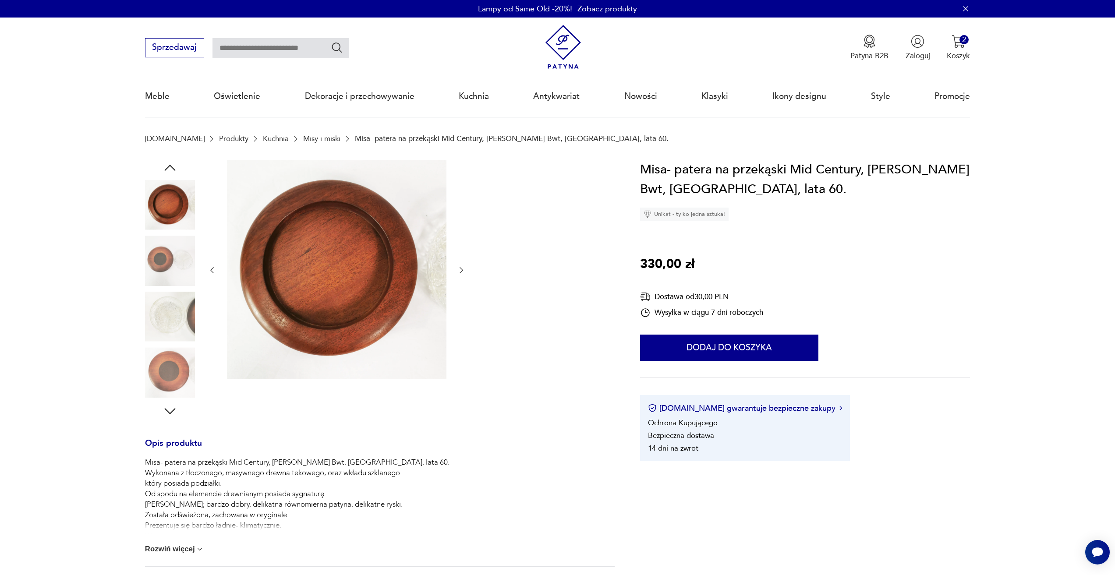
click at [459, 267] on icon "button" at bounding box center [461, 270] width 9 height 9
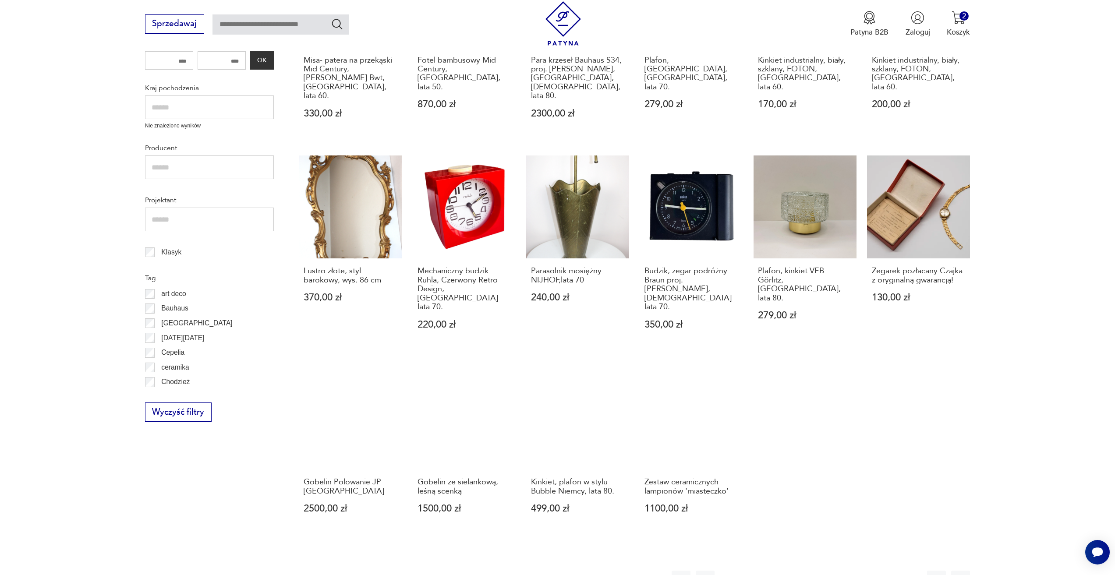
scroll to position [380, 0]
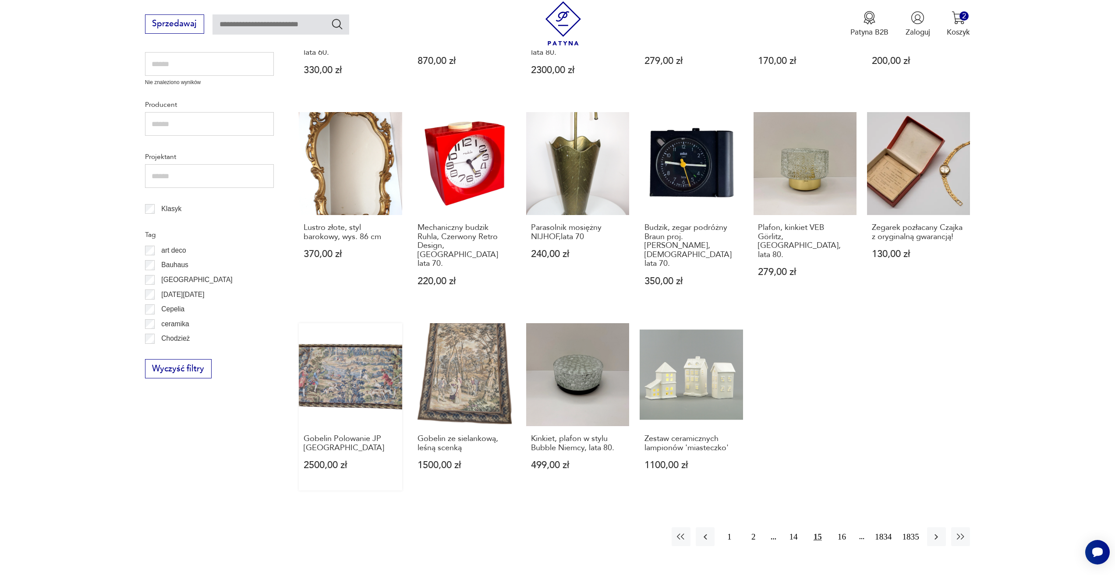
click at [365, 354] on link "Gobelin Polowanie JP Paris 2500,00 zł" at bounding box center [350, 406] width 103 height 167
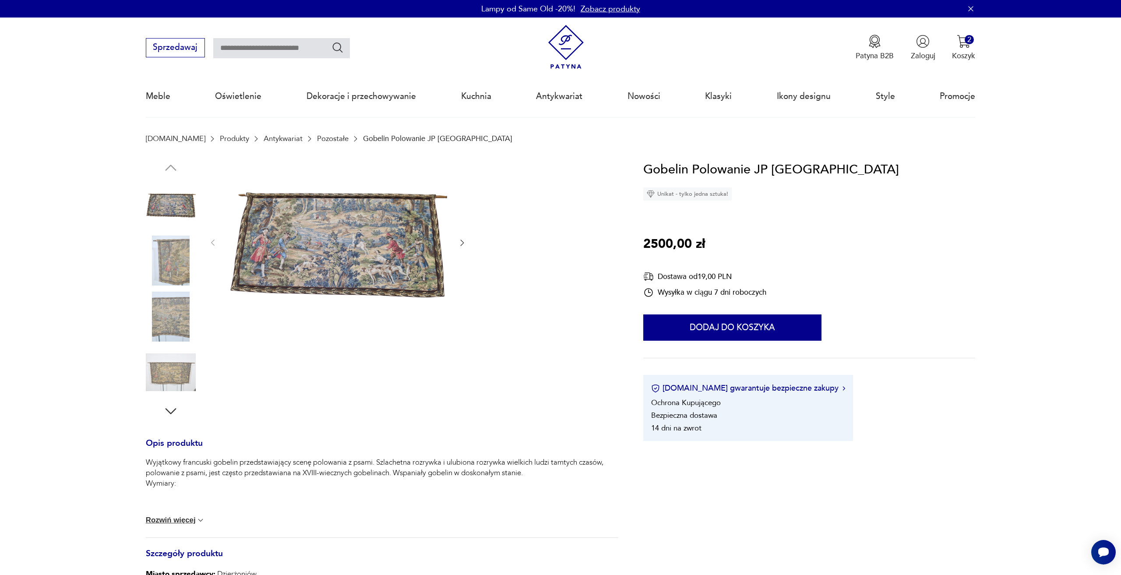
click at [375, 272] on img at bounding box center [337, 242] width 219 height 165
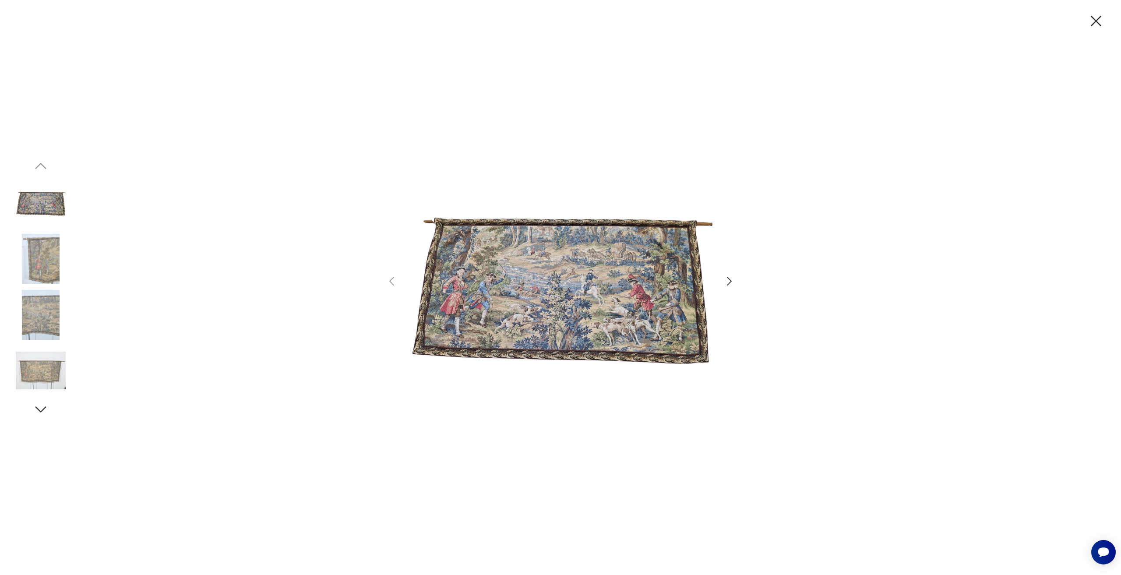
click at [727, 279] on icon "button" at bounding box center [729, 281] width 13 height 13
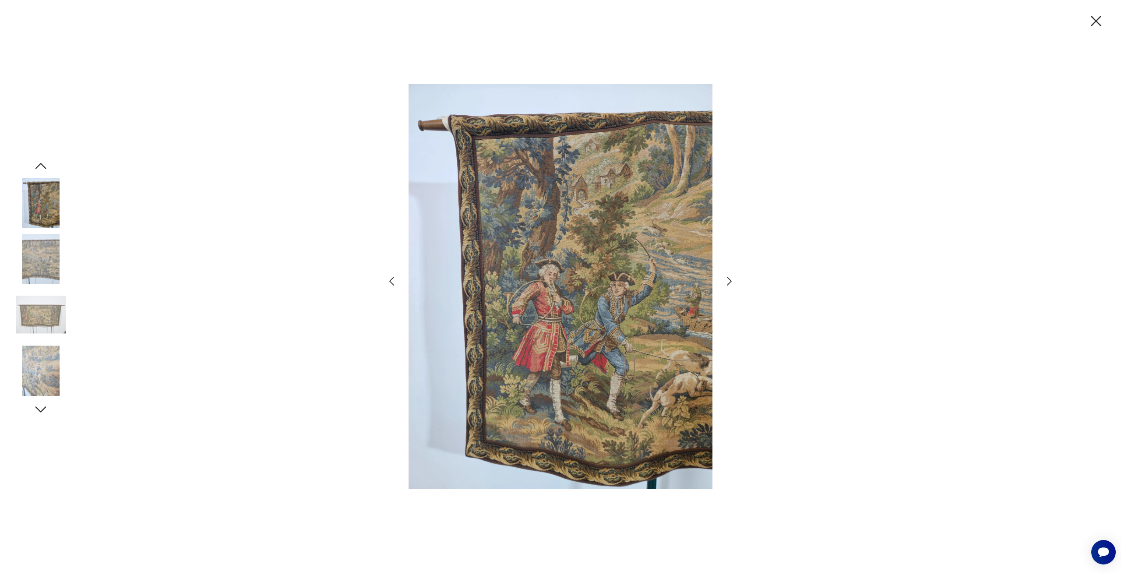
click at [727, 279] on icon "button" at bounding box center [729, 281] width 13 height 13
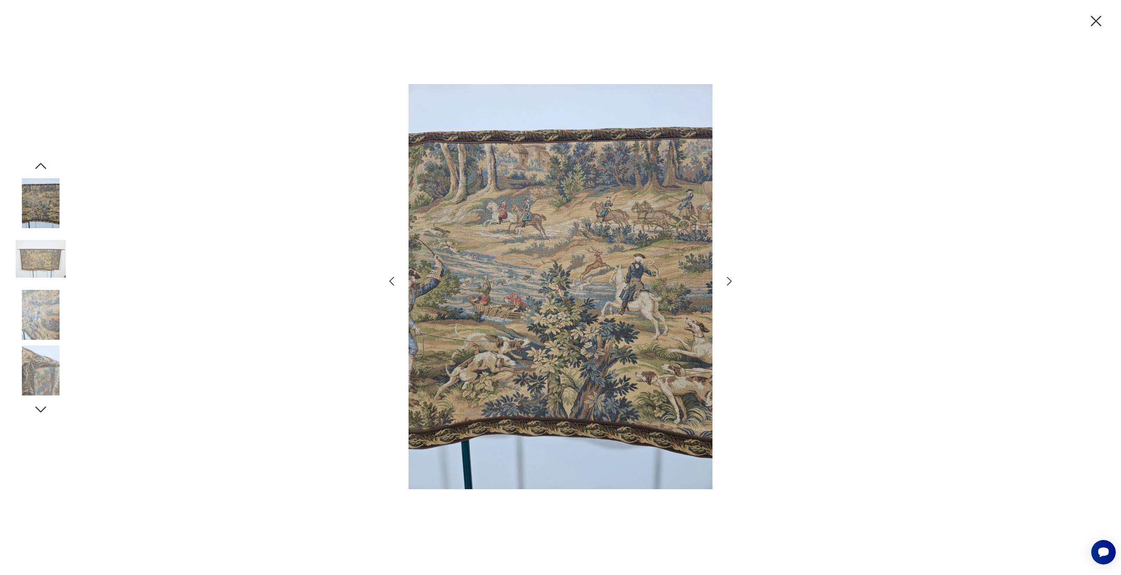
drag, startPoint x: 1105, startPoint y: 21, endPoint x: 1097, endPoint y: 21, distance: 8.8
click at [1103, 21] on div at bounding box center [560, 287] width 1121 height 575
click at [1096, 21] on icon "button" at bounding box center [1096, 21] width 11 height 11
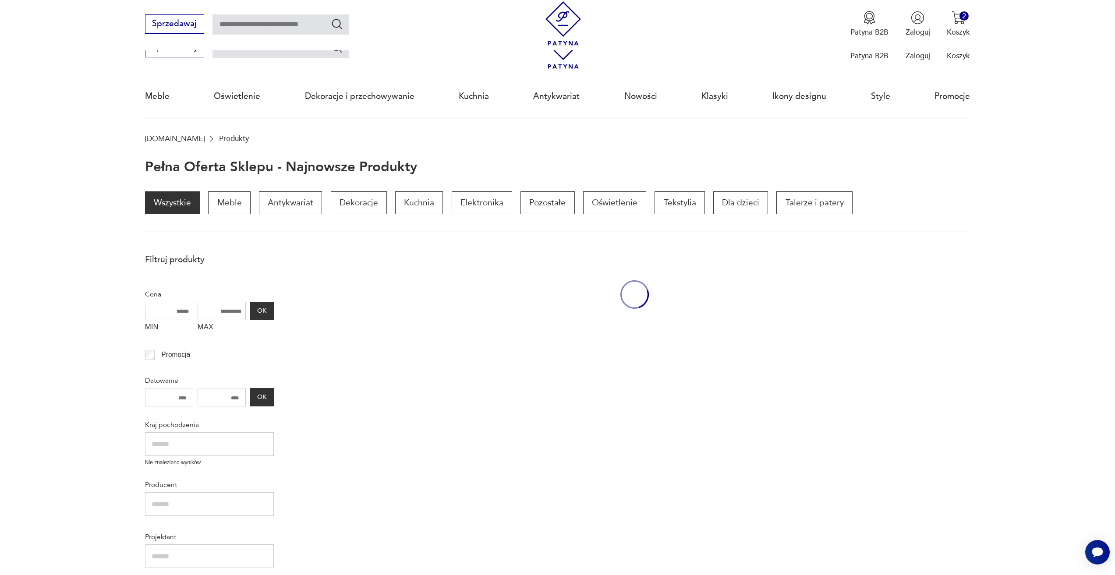
scroll to position [380, 0]
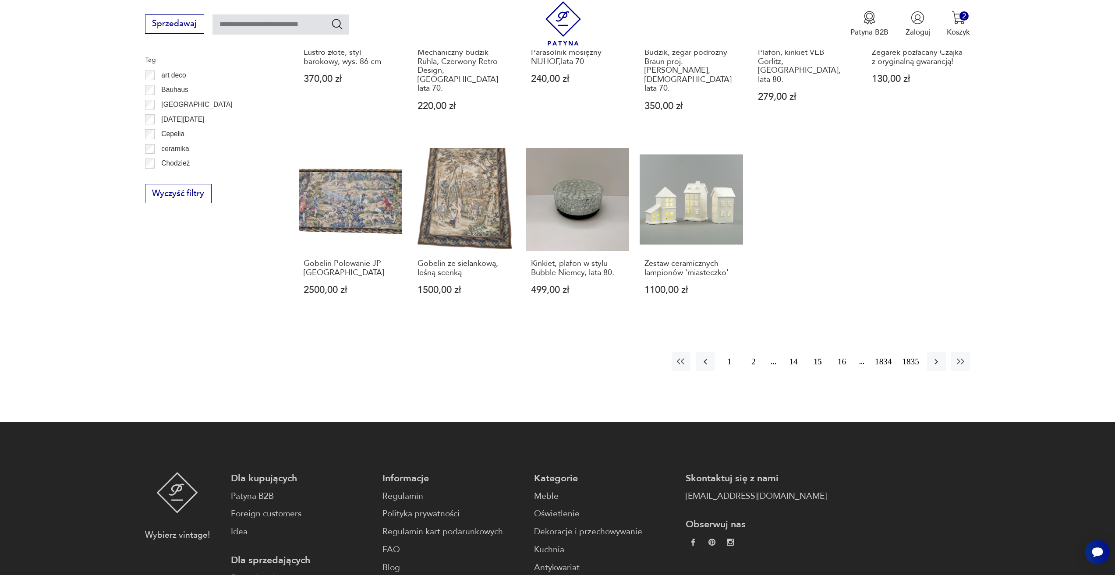
click at [847, 352] on button "16" at bounding box center [841, 361] width 19 height 19
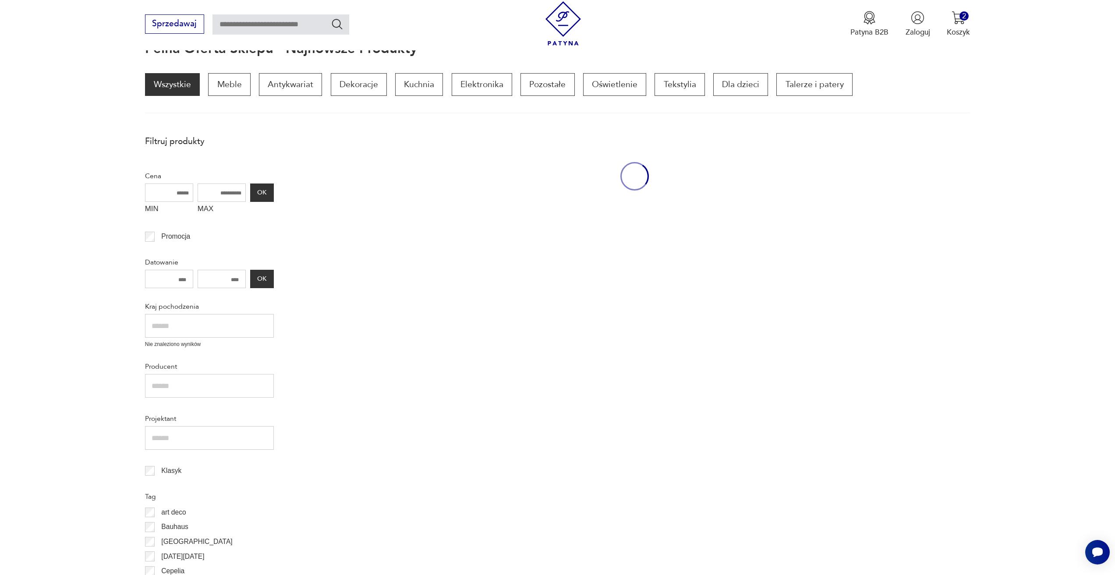
scroll to position [117, 0]
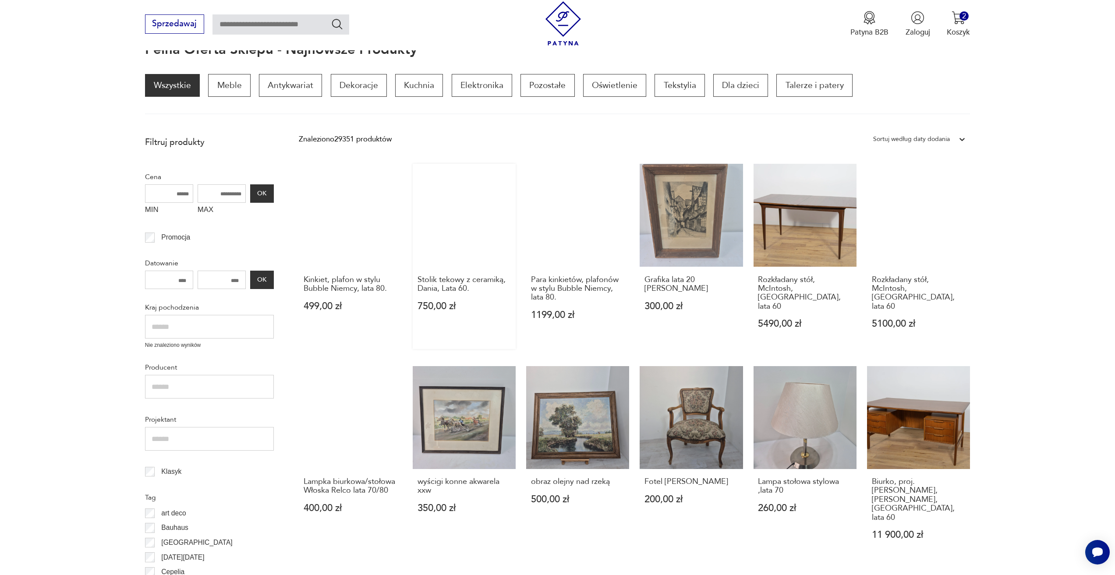
click at [462, 191] on link "Stolik tekowy z ceramiką, Dania, Lata 60. 750,00 zł" at bounding box center [464, 256] width 103 height 185
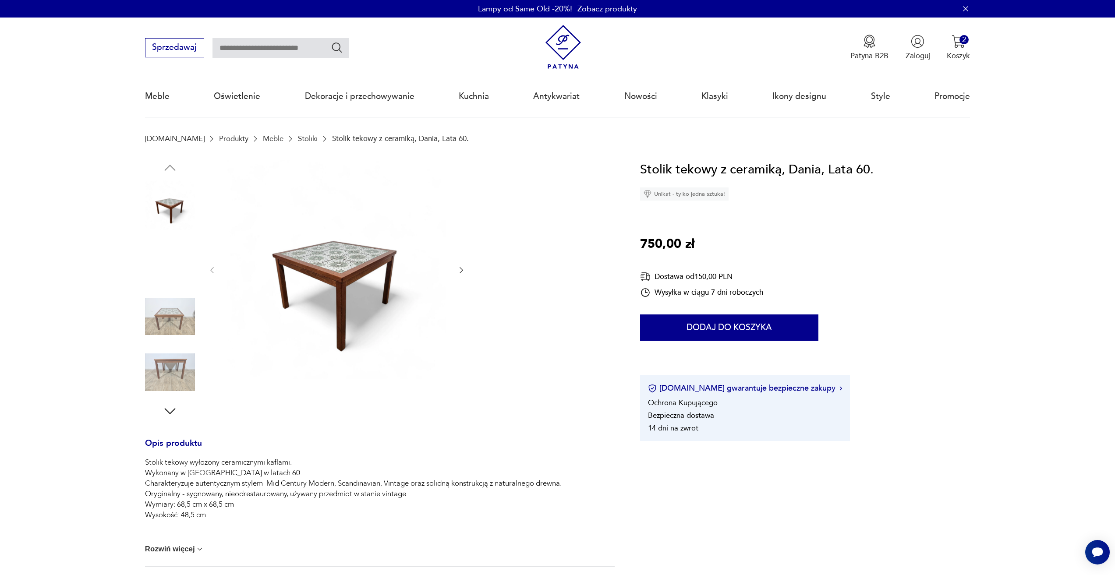
click at [464, 270] on icon "button" at bounding box center [461, 270] width 9 height 9
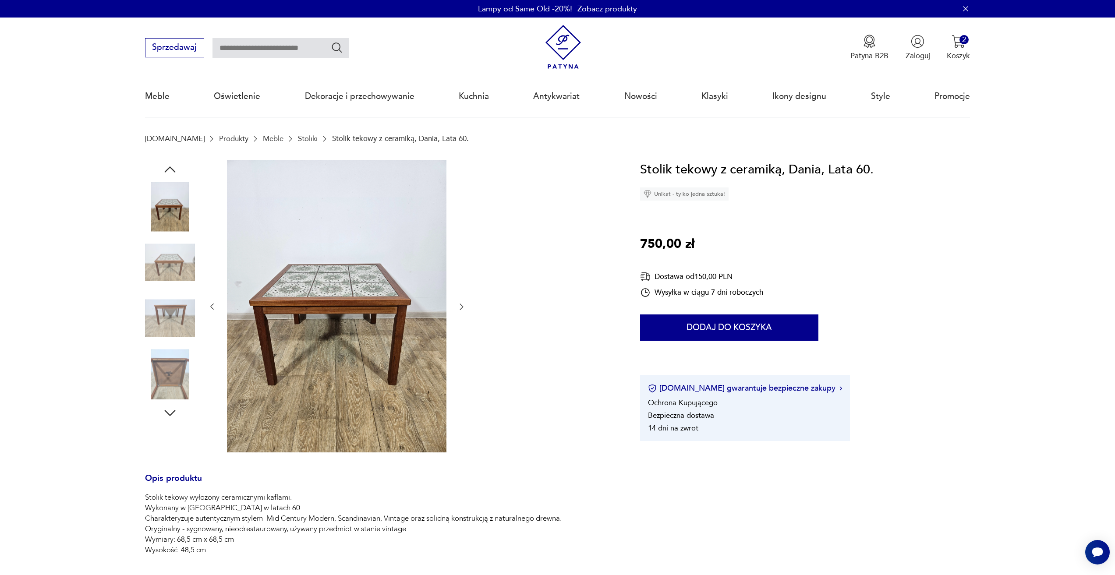
click at [464, 269] on div at bounding box center [337, 307] width 258 height 294
click at [465, 311] on icon "button" at bounding box center [461, 306] width 9 height 9
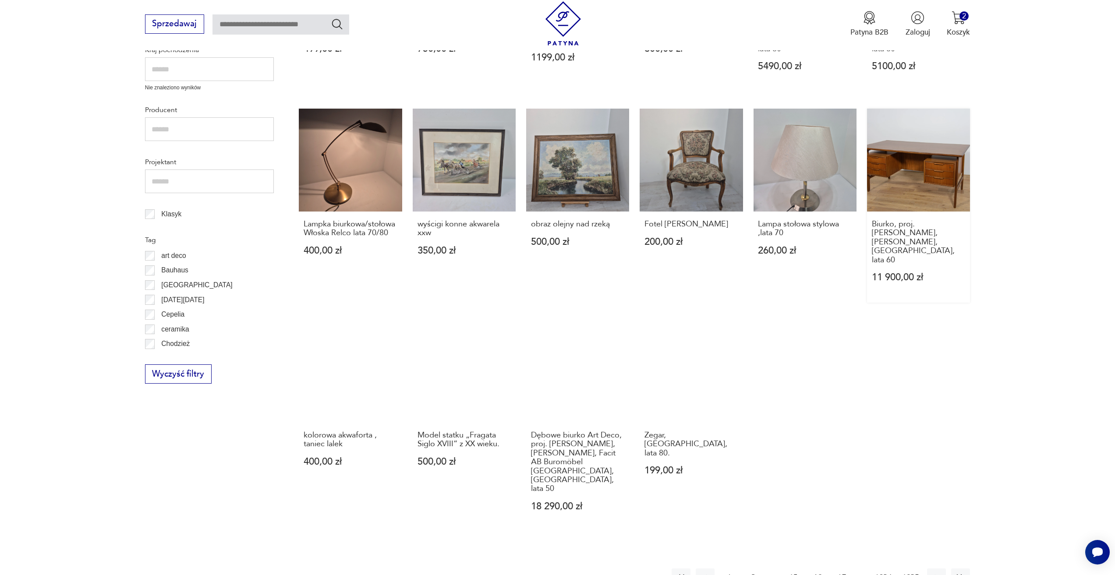
scroll to position [380, 0]
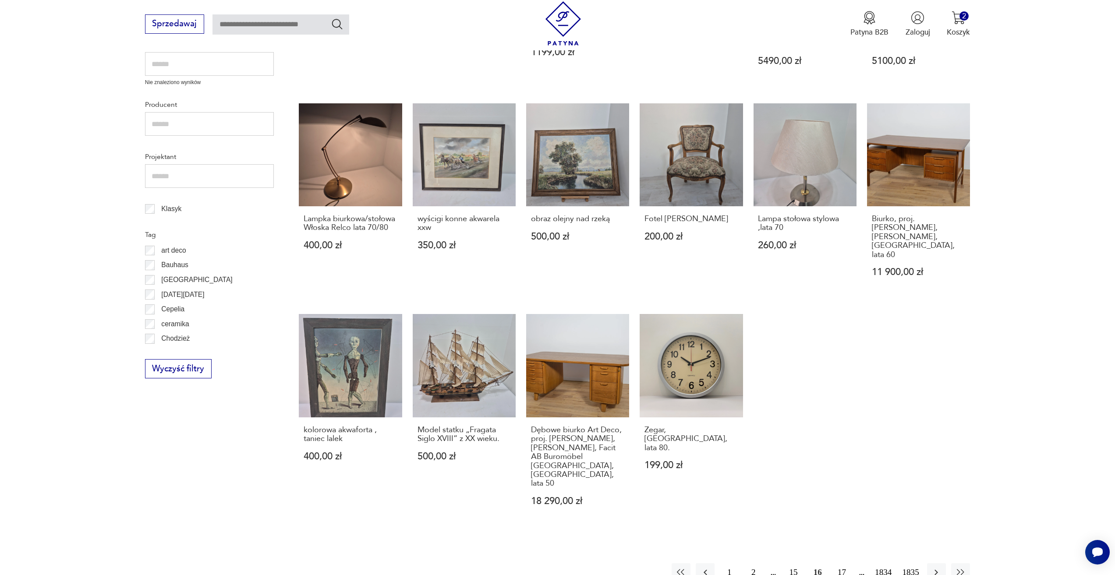
click at [845, 563] on button "17" at bounding box center [841, 572] width 19 height 19
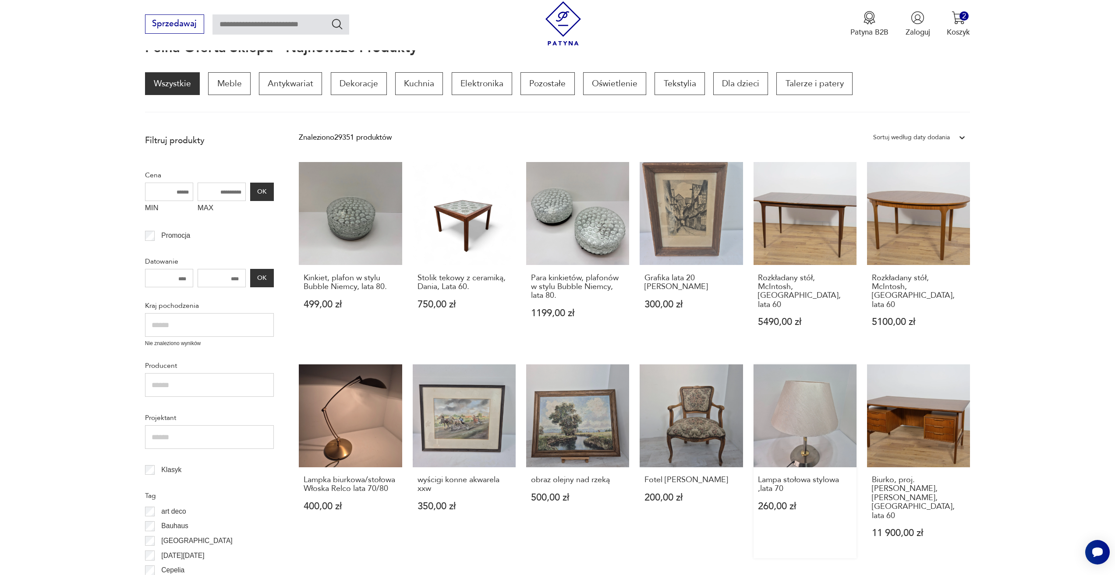
scroll to position [117, 0]
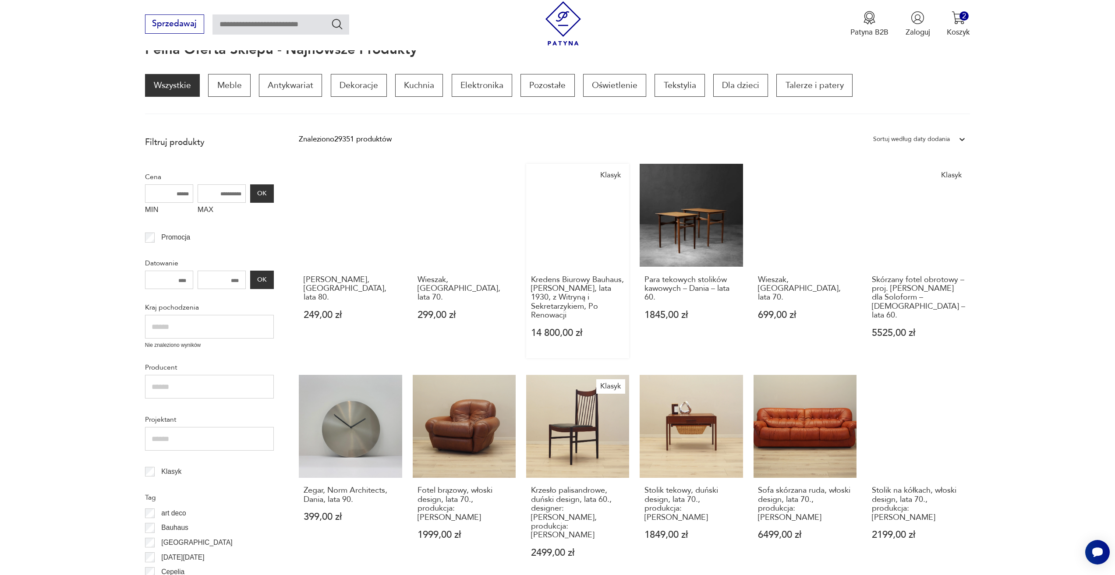
click at [606, 236] on link "Klasyk Kredens Biurowy Bauhaus, Robert Slezák, lata 1930, z Witryną i Sekretarz…" at bounding box center [577, 261] width 103 height 194
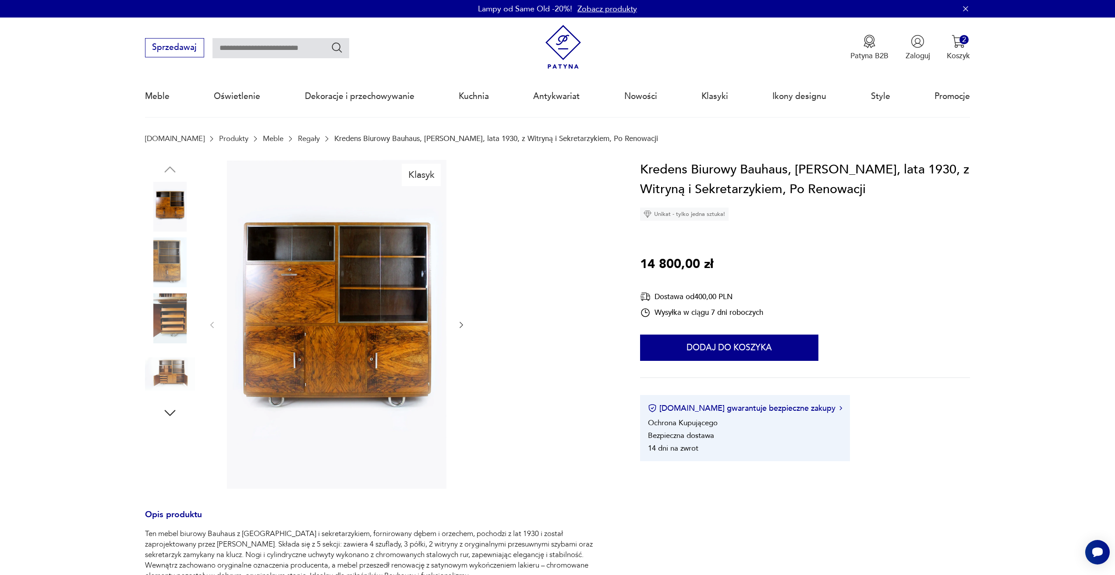
click at [458, 324] on icon "button" at bounding box center [461, 325] width 9 height 9
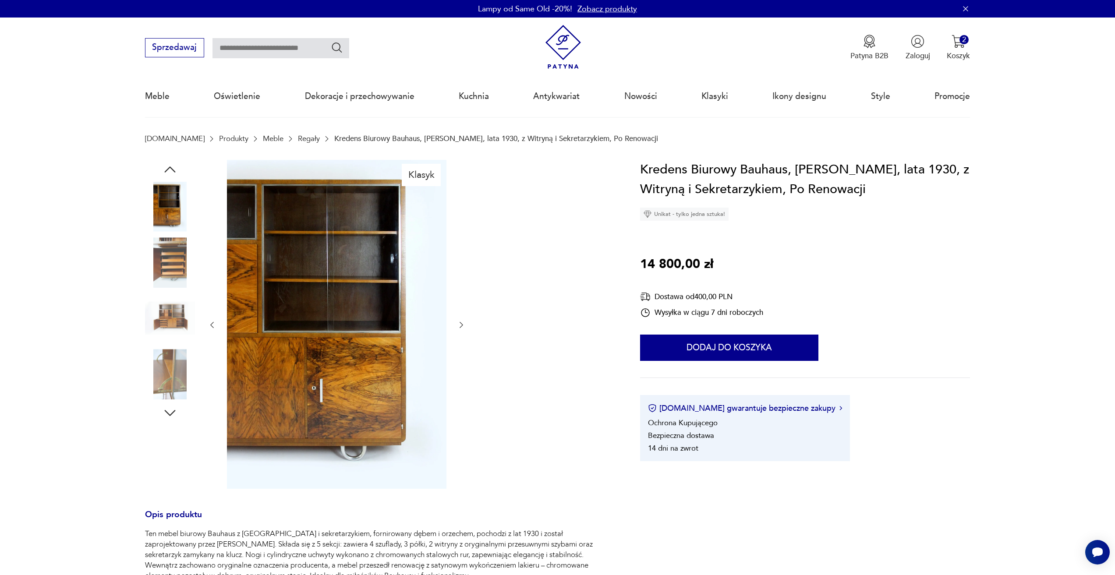
click at [458, 324] on icon "button" at bounding box center [461, 325] width 9 height 9
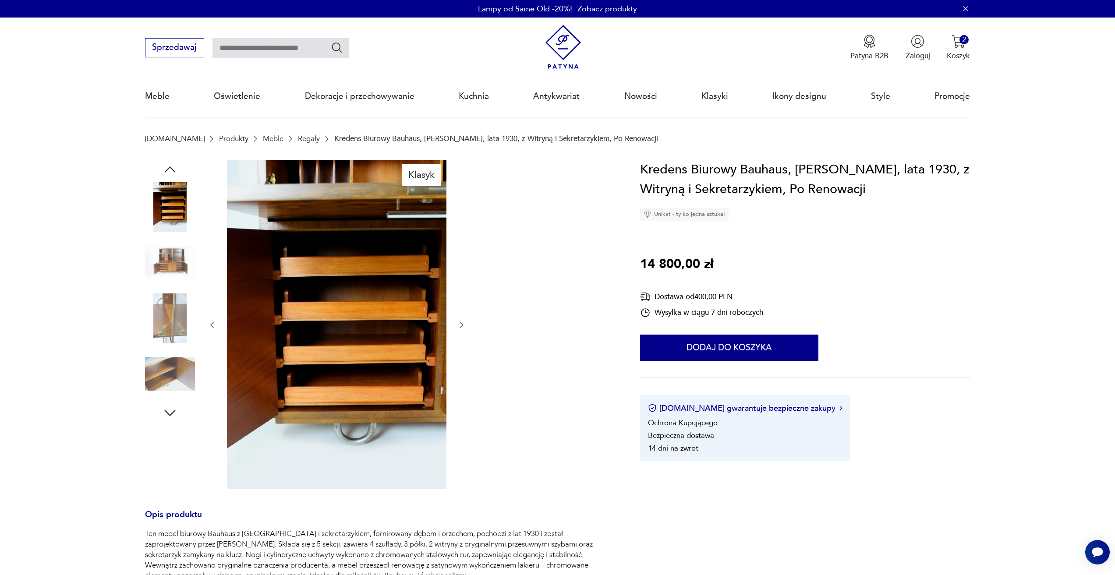
click at [458, 324] on icon "button" at bounding box center [461, 325] width 9 height 9
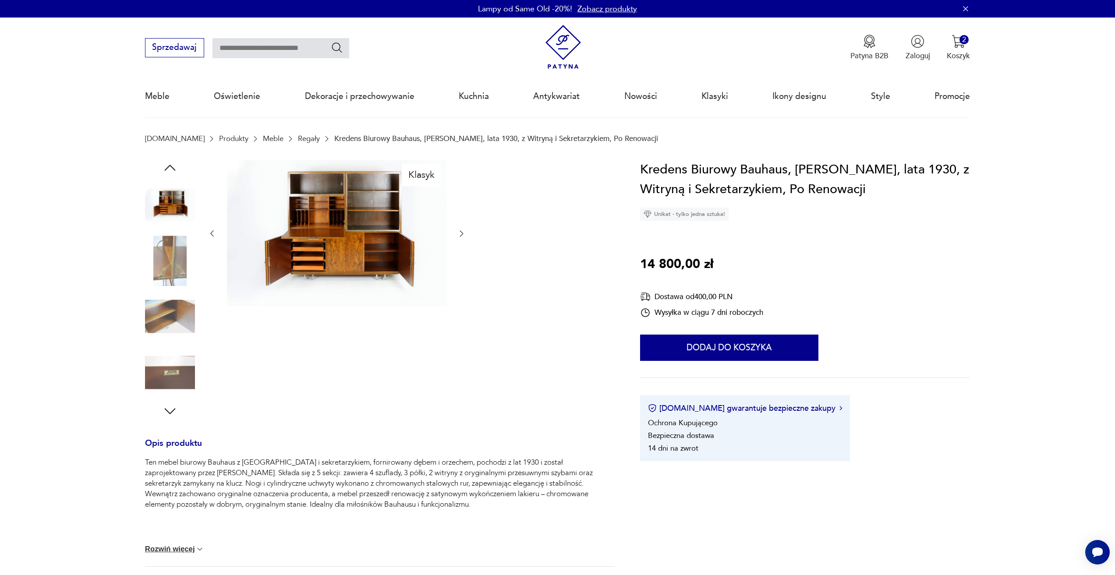
click at [457, 237] on icon "button" at bounding box center [461, 233] width 9 height 9
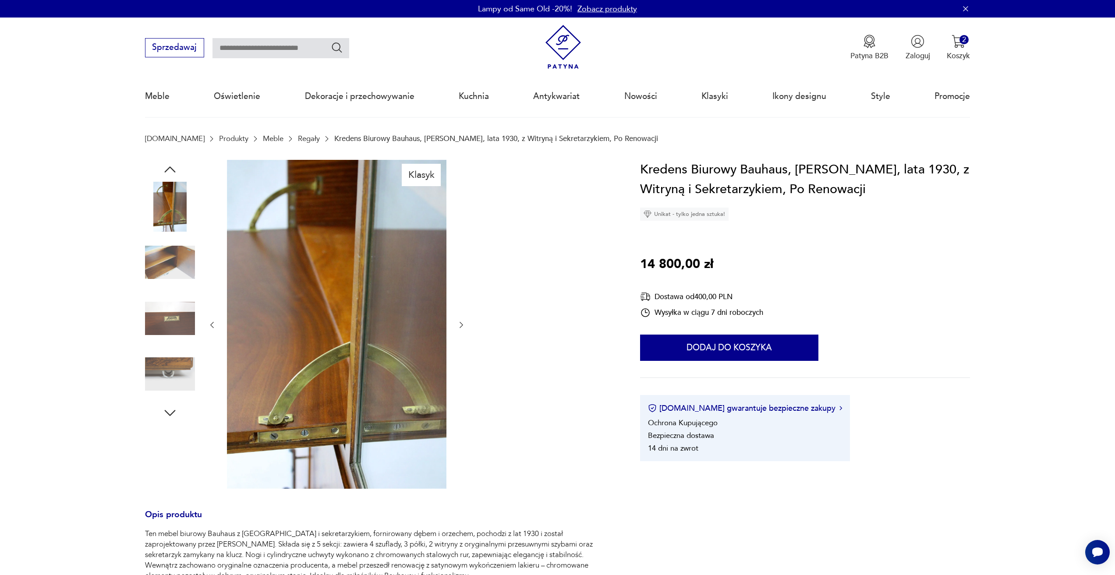
click at [462, 322] on icon "button" at bounding box center [461, 325] width 9 height 9
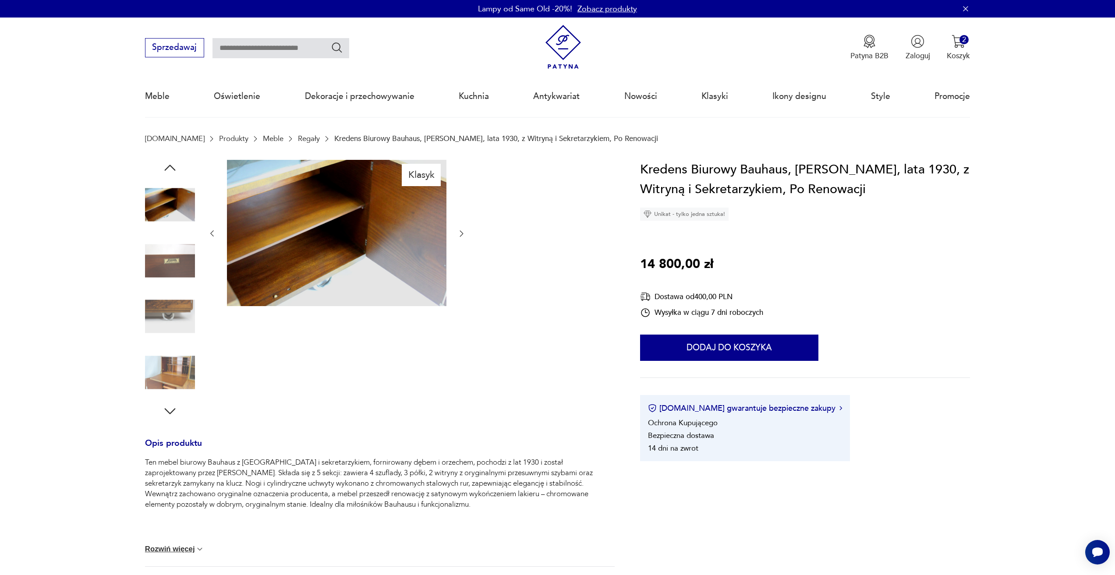
click at [456, 230] on div at bounding box center [337, 234] width 258 height 148
click at [461, 235] on icon "button" at bounding box center [461, 233] width 9 height 9
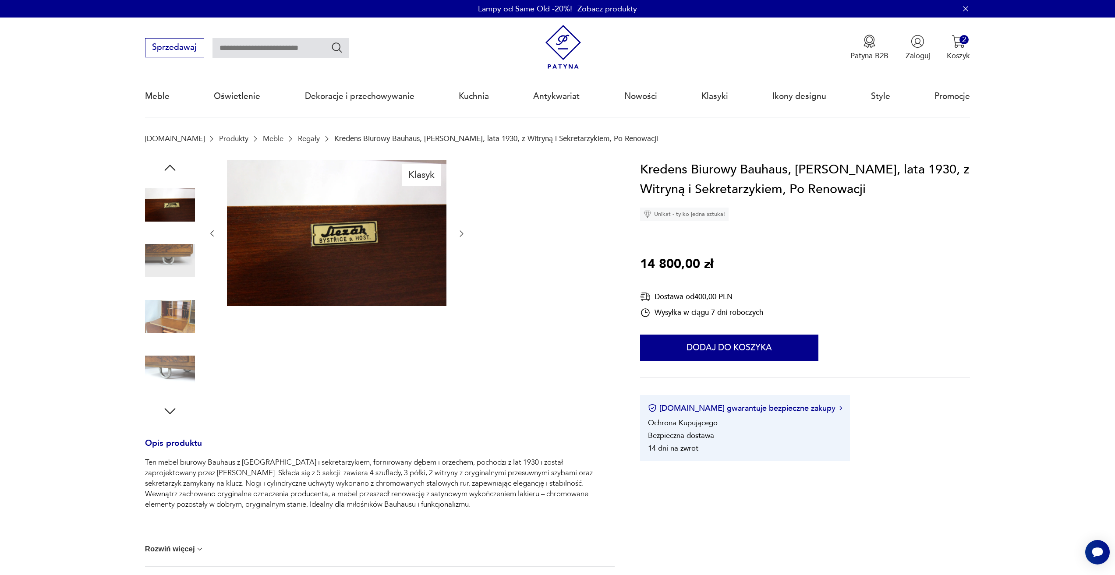
click at [461, 235] on icon "button" at bounding box center [461, 233] width 9 height 9
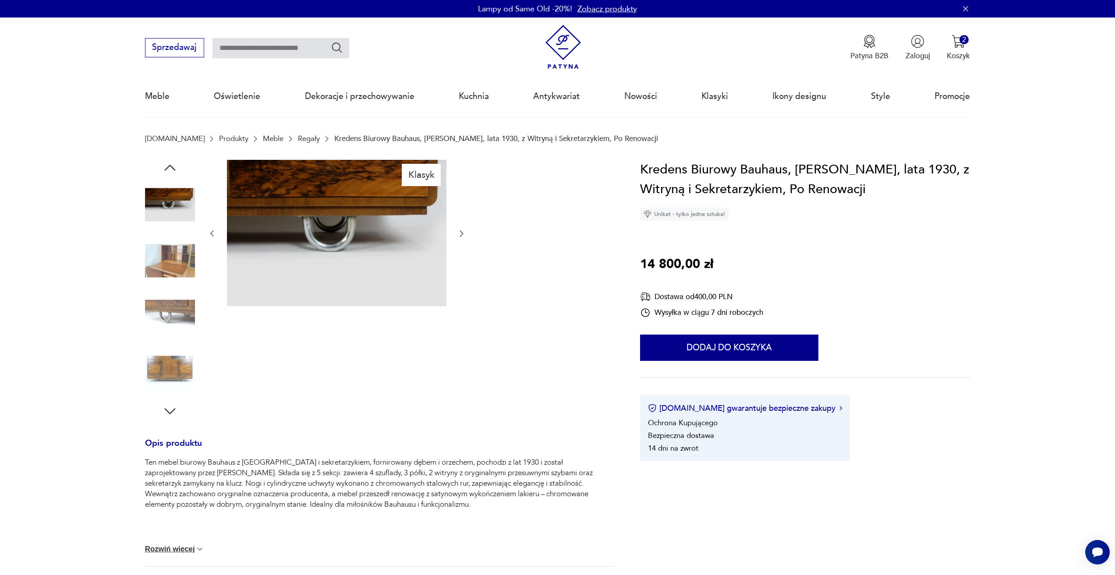
click at [208, 229] on button "button" at bounding box center [212, 234] width 9 height 11
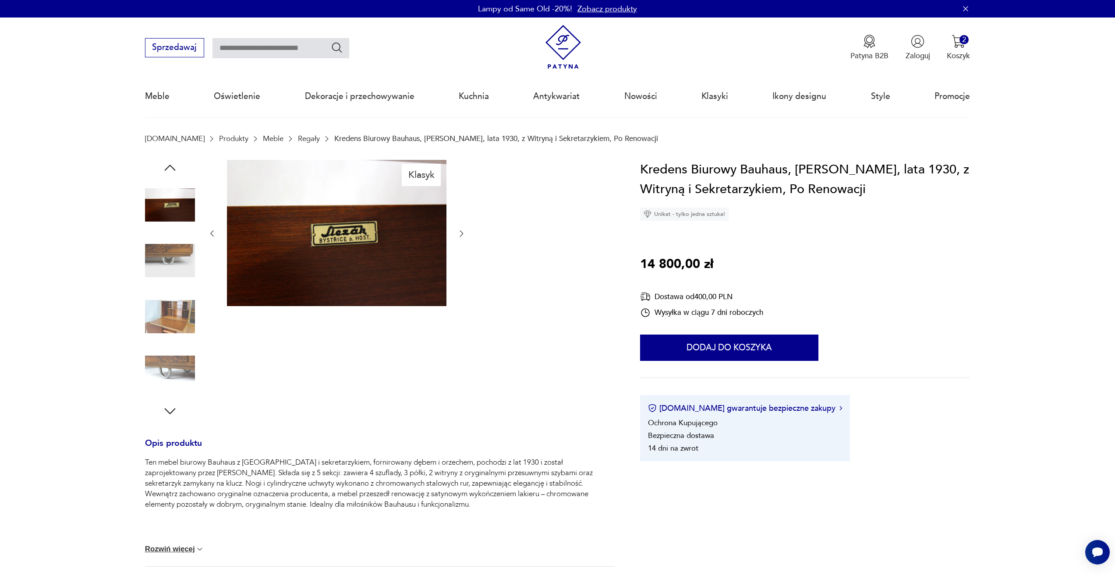
click at [465, 226] on div at bounding box center [337, 234] width 258 height 148
click at [461, 230] on div at bounding box center [337, 234] width 258 height 148
click at [461, 230] on icon "button" at bounding box center [461, 233] width 9 height 9
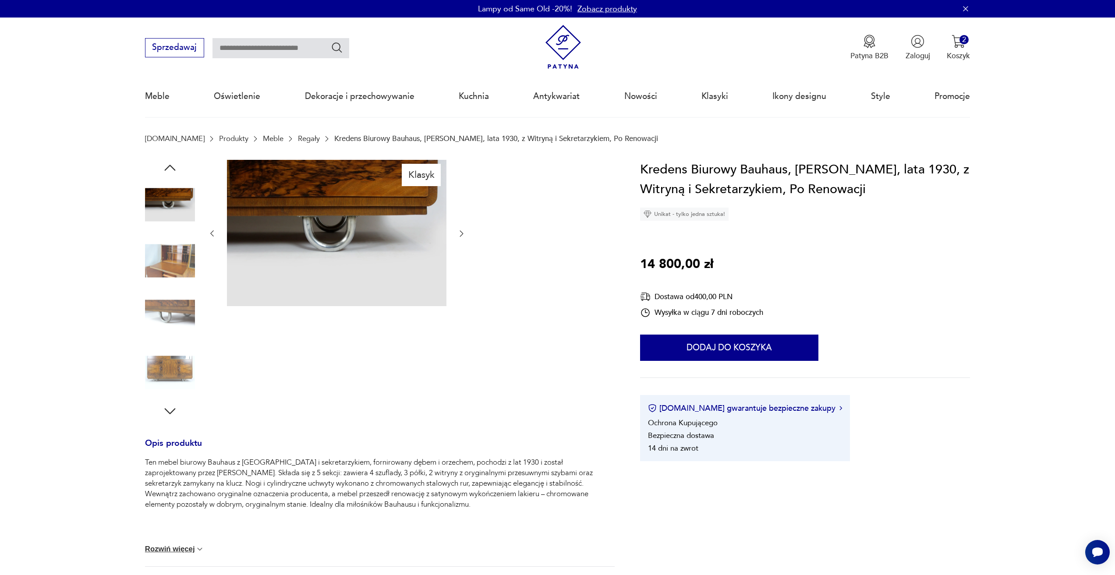
click at [461, 230] on icon "button" at bounding box center [461, 233] width 9 height 9
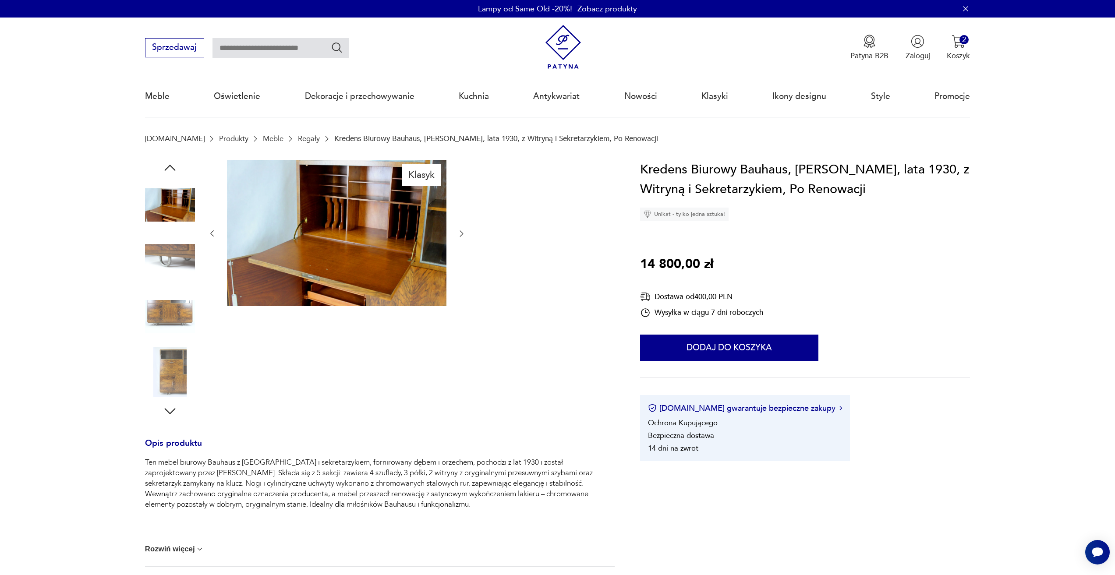
click at [461, 230] on icon "button" at bounding box center [461, 233] width 9 height 9
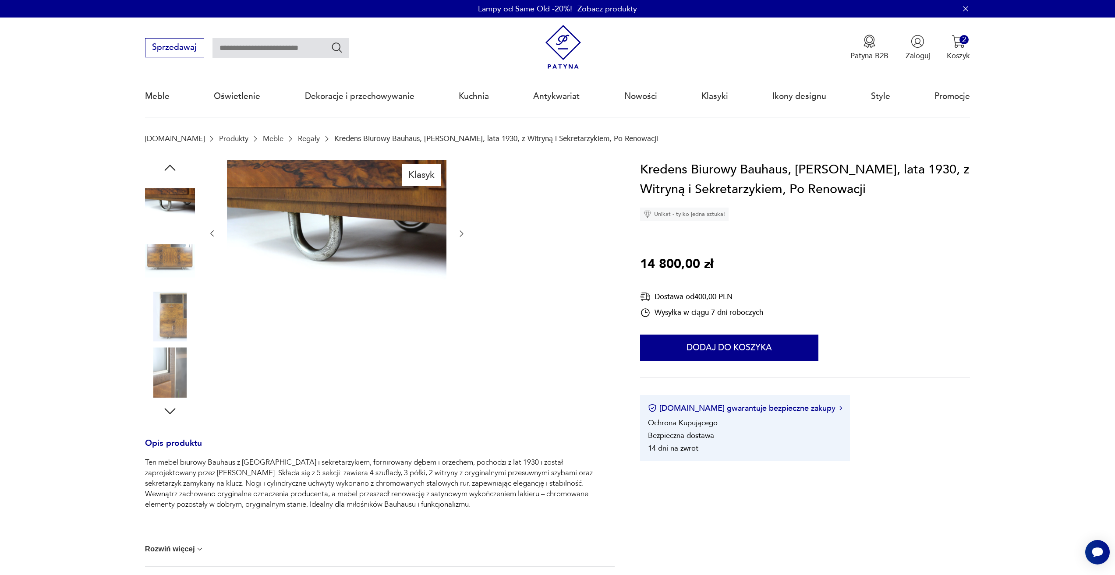
click at [461, 230] on icon "button" at bounding box center [461, 233] width 9 height 9
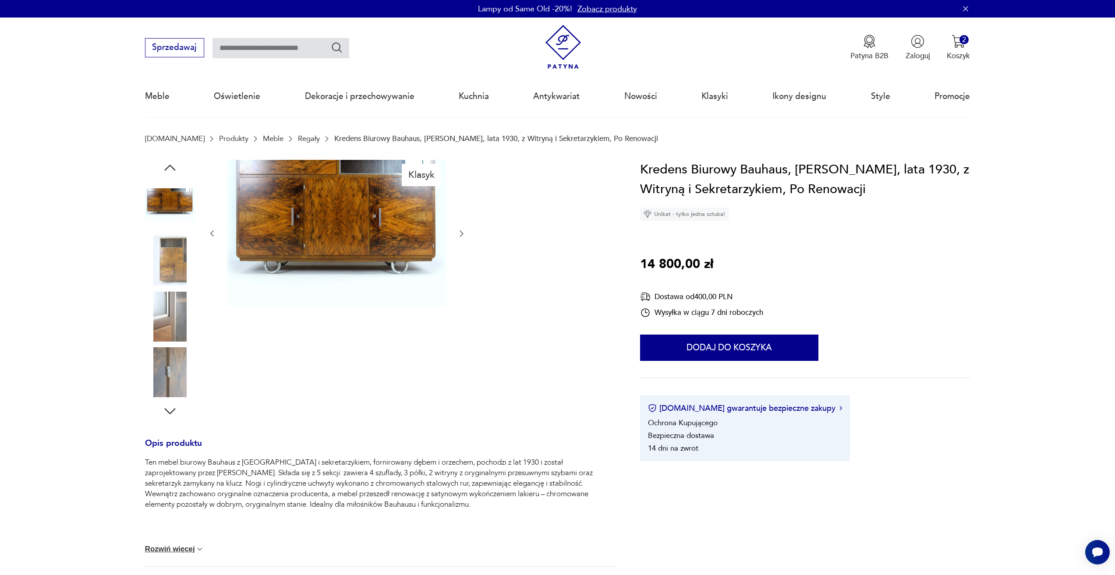
click at [461, 230] on icon "button" at bounding box center [461, 233] width 9 height 9
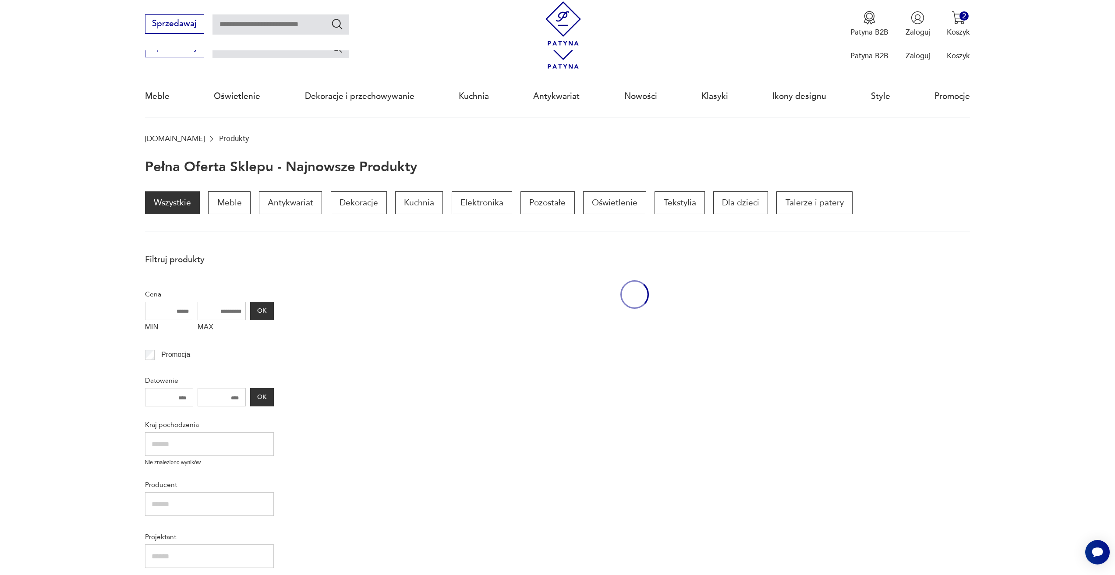
scroll to position [117, 0]
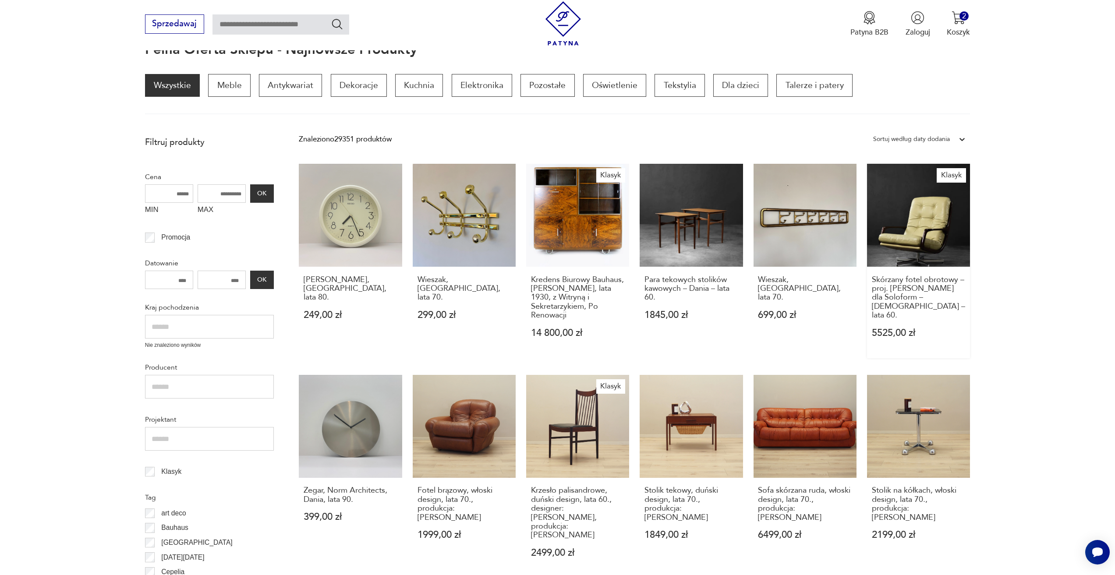
click at [951, 212] on link "Klasyk Skórzany fotel obrotowy – proj. Eugen Schmidt dla Soloform – Niemcy – la…" at bounding box center [918, 261] width 103 height 194
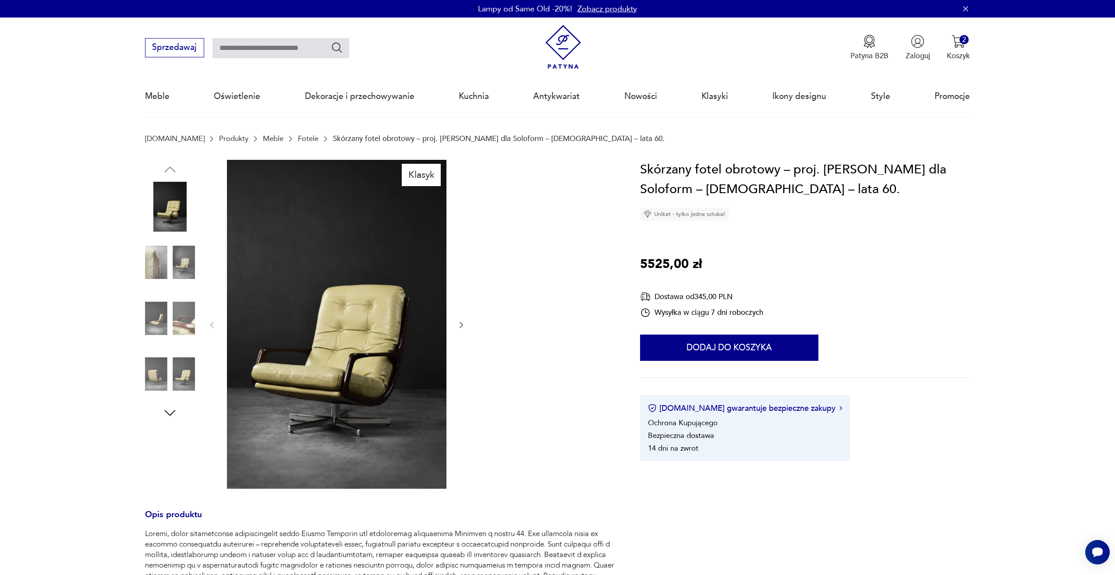
click at [460, 326] on icon "button" at bounding box center [461, 325] width 9 height 9
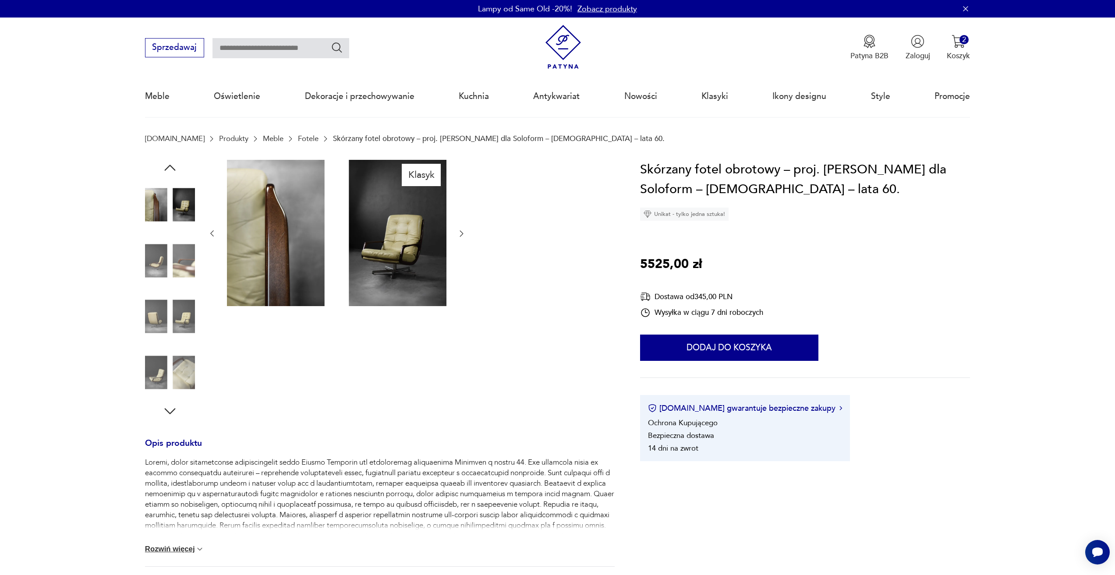
click at [460, 236] on icon "button" at bounding box center [461, 233] width 9 height 9
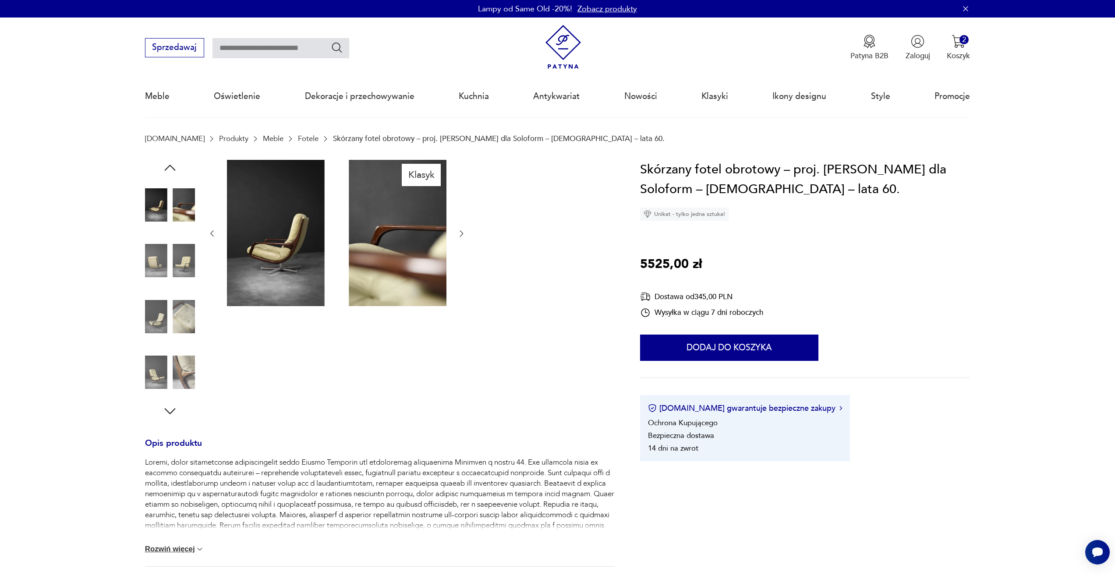
click at [460, 236] on icon "button" at bounding box center [461, 233] width 9 height 9
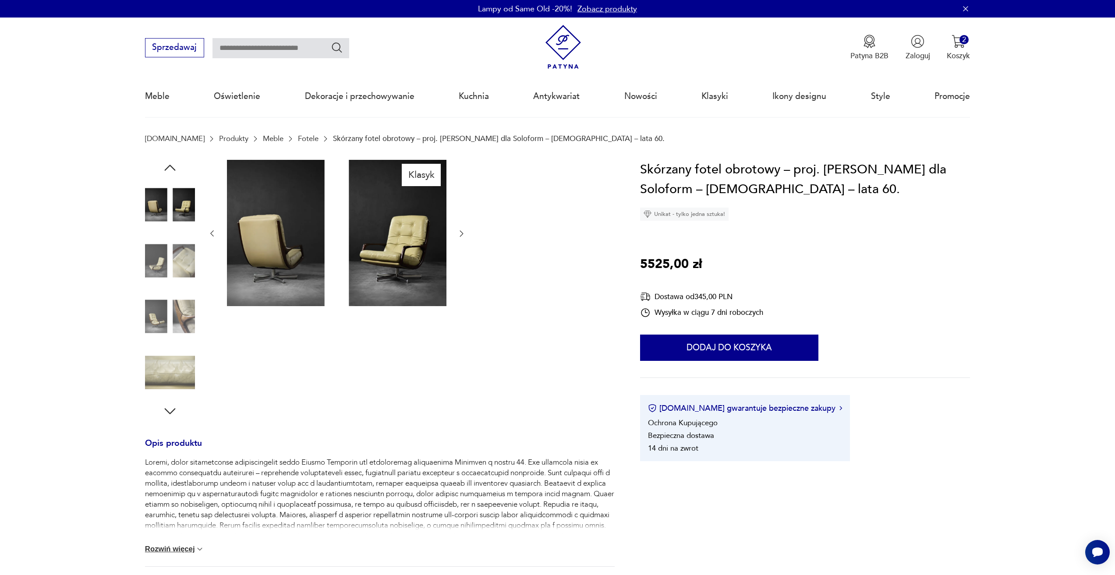
click at [460, 236] on icon "button" at bounding box center [461, 233] width 9 height 9
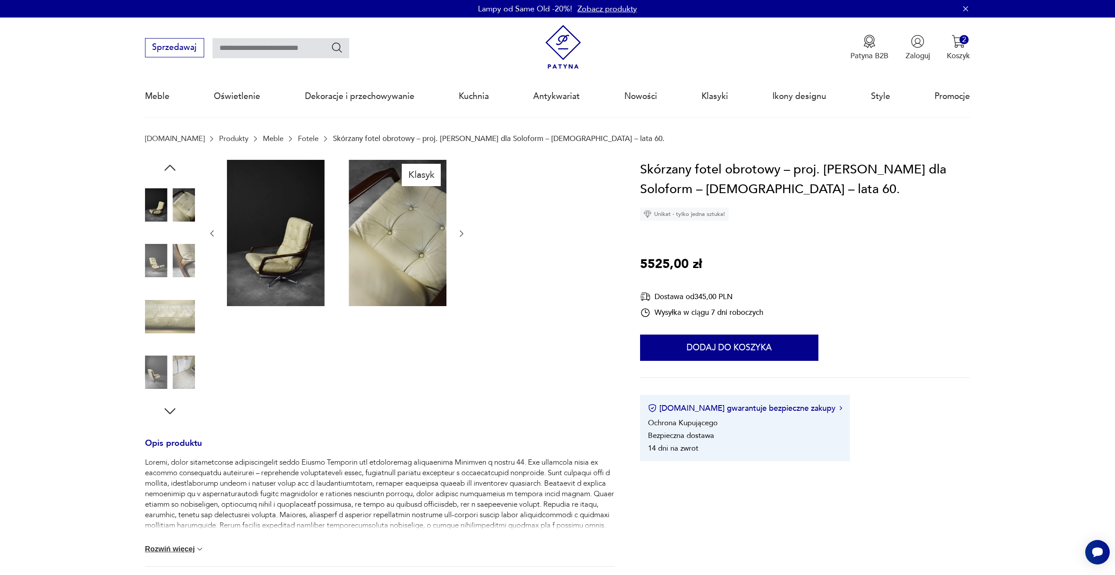
click at [460, 236] on icon "button" at bounding box center [461, 233] width 9 height 9
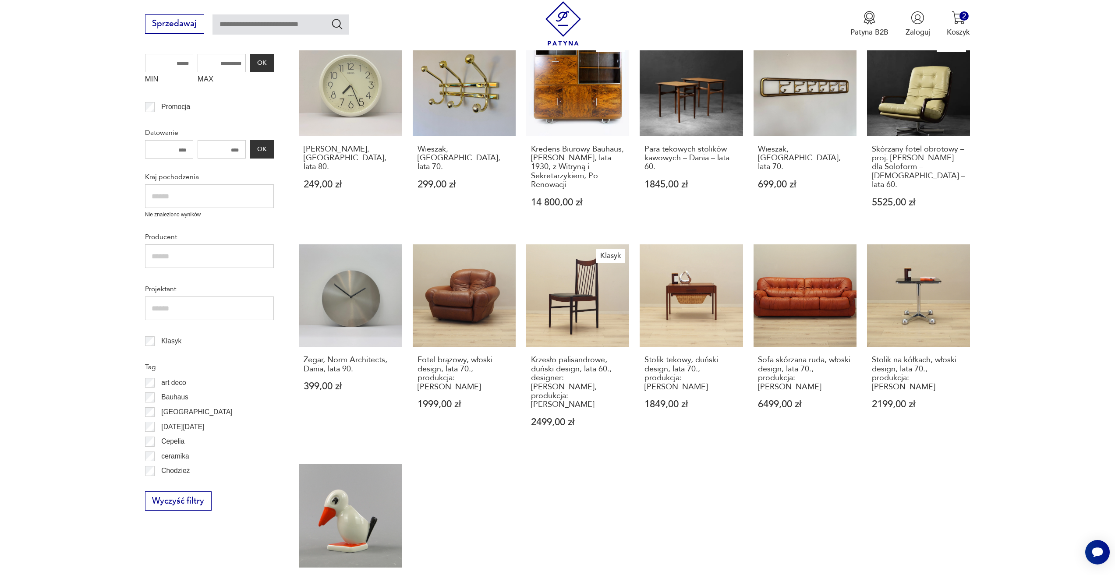
scroll to position [249, 0]
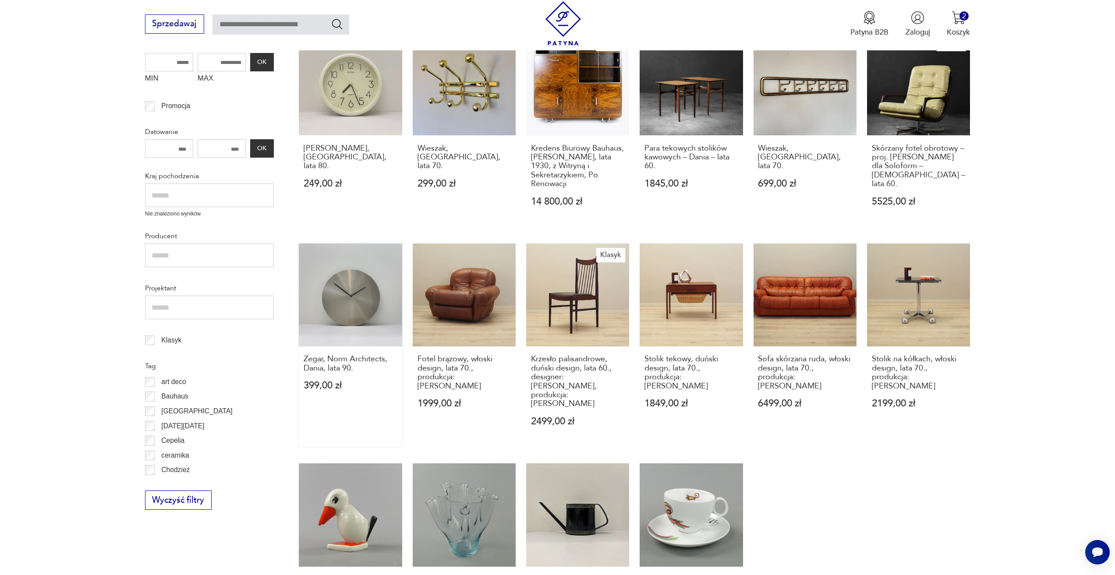
click at [313, 285] on link "Zegar, Norm Architects, Dania, lata 90. 399,00 zł" at bounding box center [350, 345] width 103 height 203
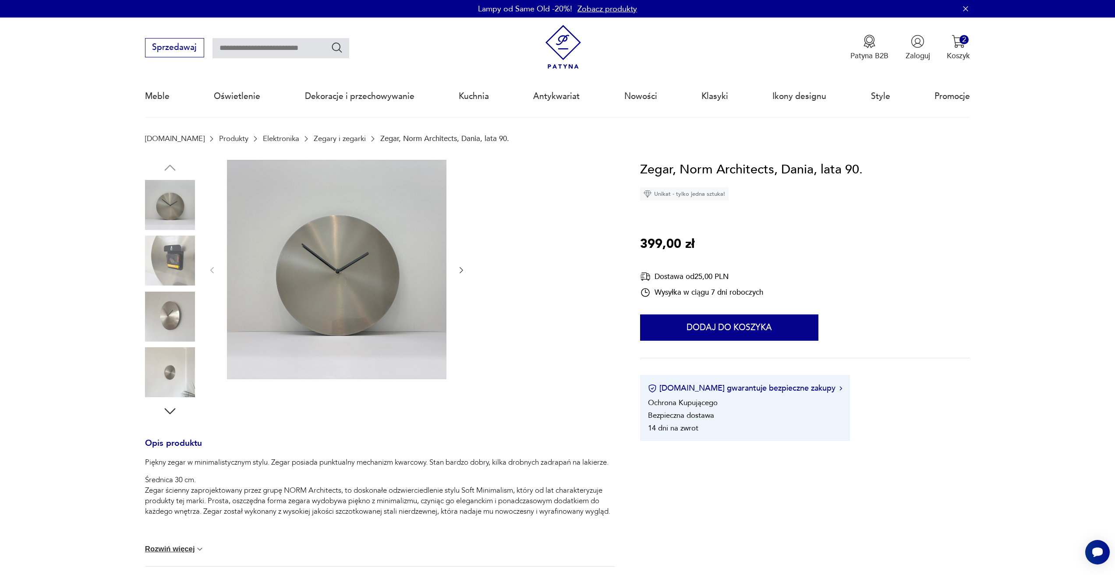
click at [462, 268] on icon "button" at bounding box center [461, 270] width 9 height 9
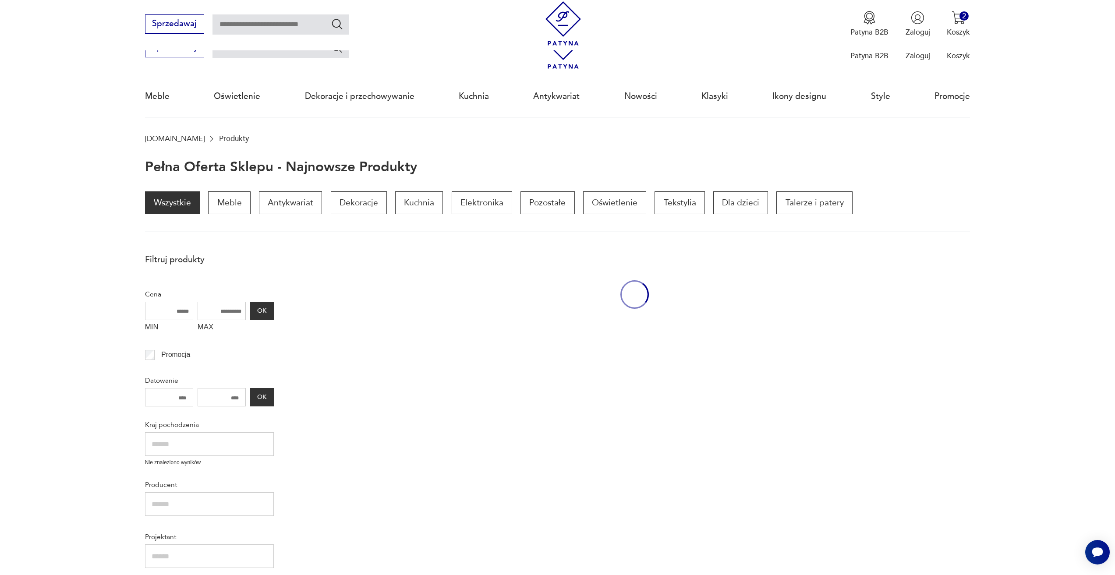
scroll to position [249, 0]
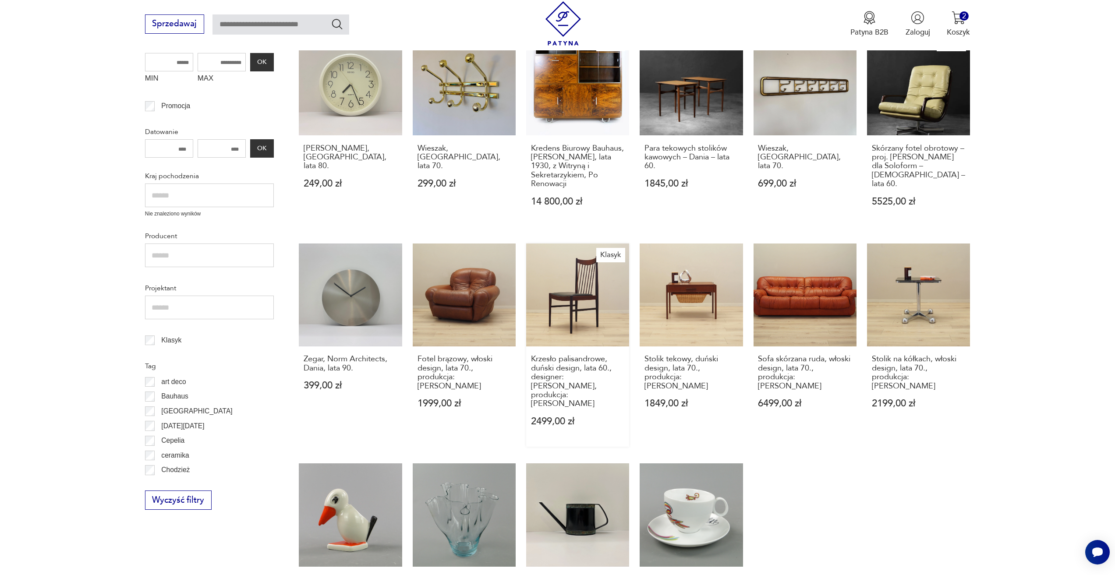
click at [599, 316] on link "Klasyk Krzesło palisandrowe, duński design, lata 60., designer: Arne Vodder, pr…" at bounding box center [577, 345] width 103 height 203
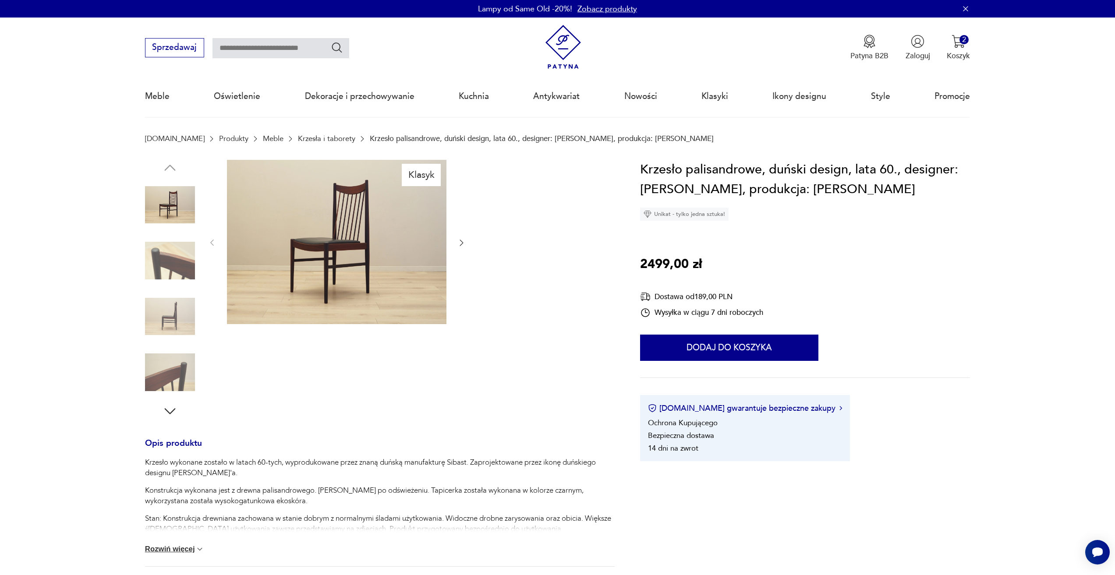
click at [462, 245] on icon "button" at bounding box center [461, 242] width 9 height 9
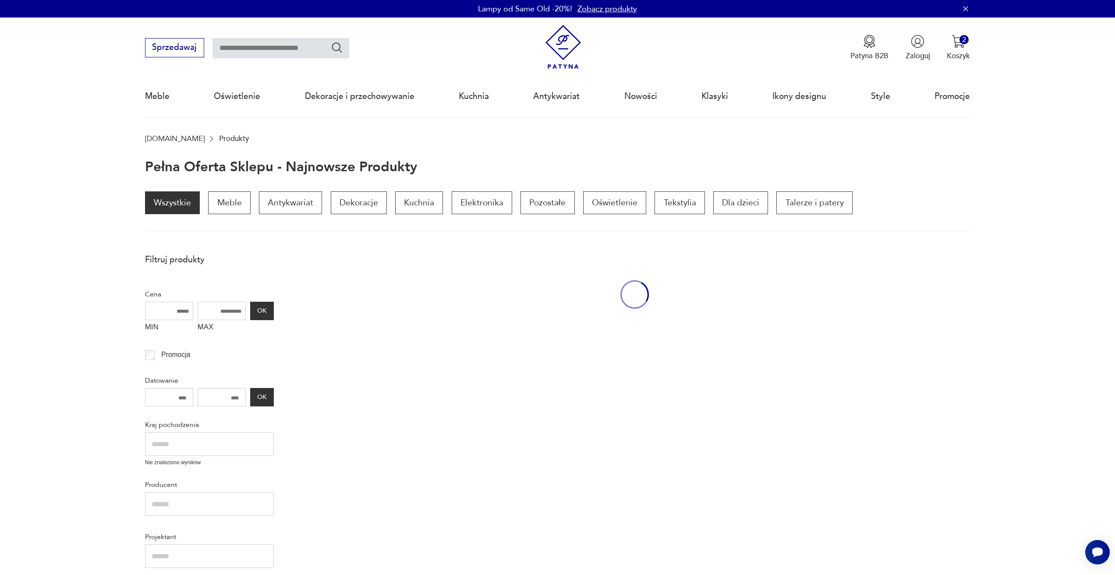
scroll to position [249, 0]
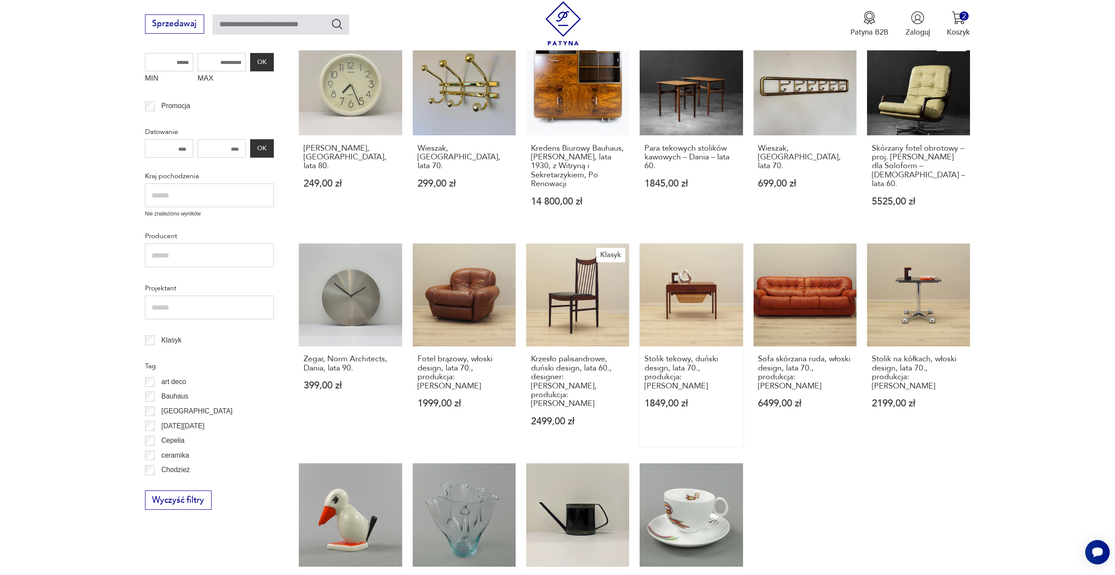
click at [680, 322] on link "Stolik tekowy, duński design, lata 70., produkcja: Dania 1849,00 zł" at bounding box center [690, 345] width 103 height 203
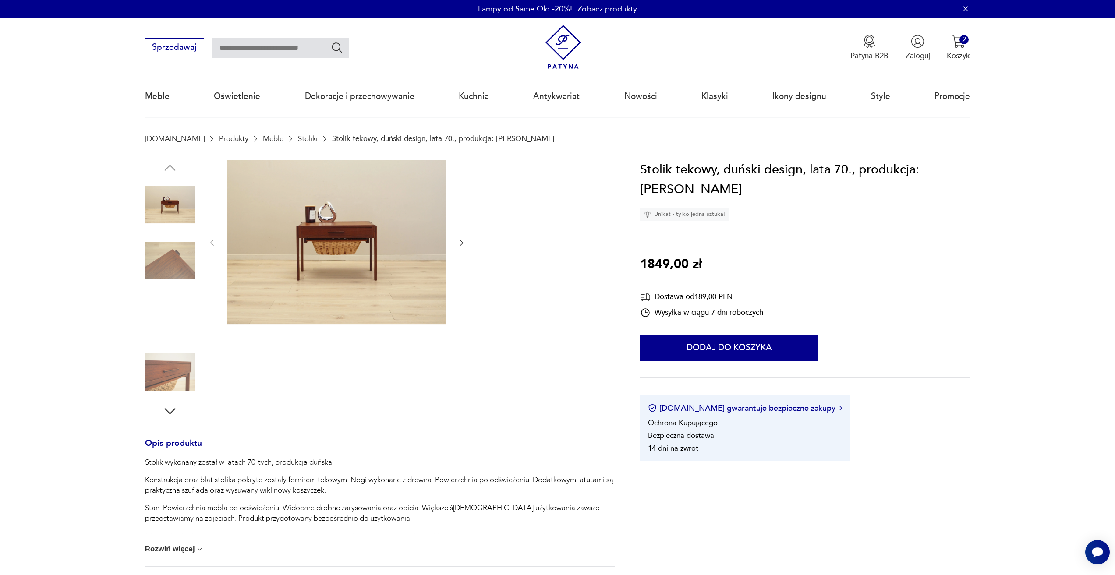
click at [460, 245] on icon "button" at bounding box center [462, 243] width 4 height 6
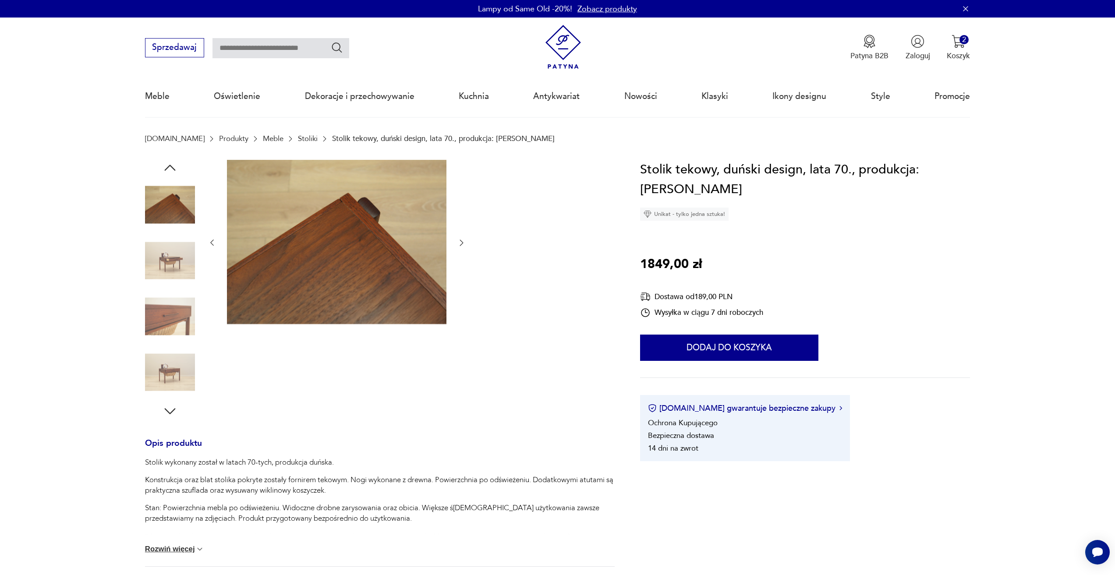
click at [460, 245] on icon "button" at bounding box center [462, 243] width 4 height 6
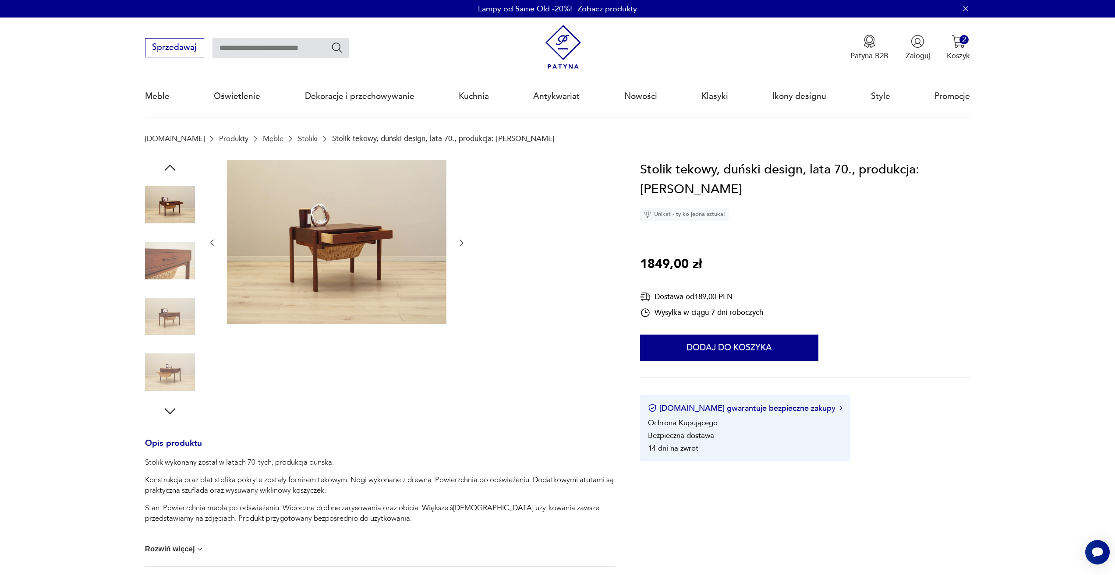
click at [460, 245] on icon "button" at bounding box center [462, 243] width 4 height 6
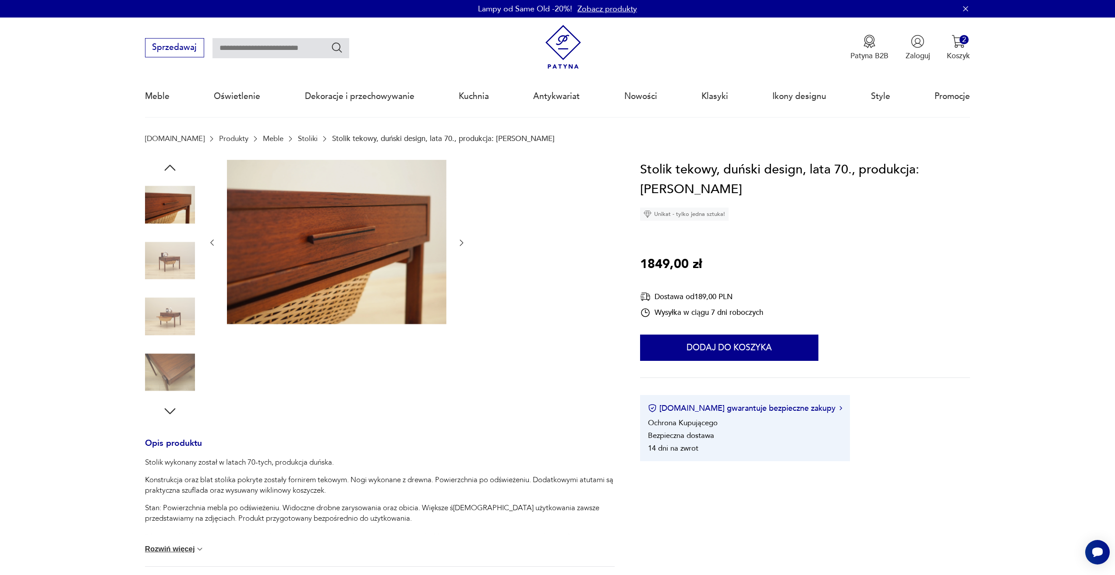
click at [460, 245] on icon "button" at bounding box center [462, 243] width 4 height 6
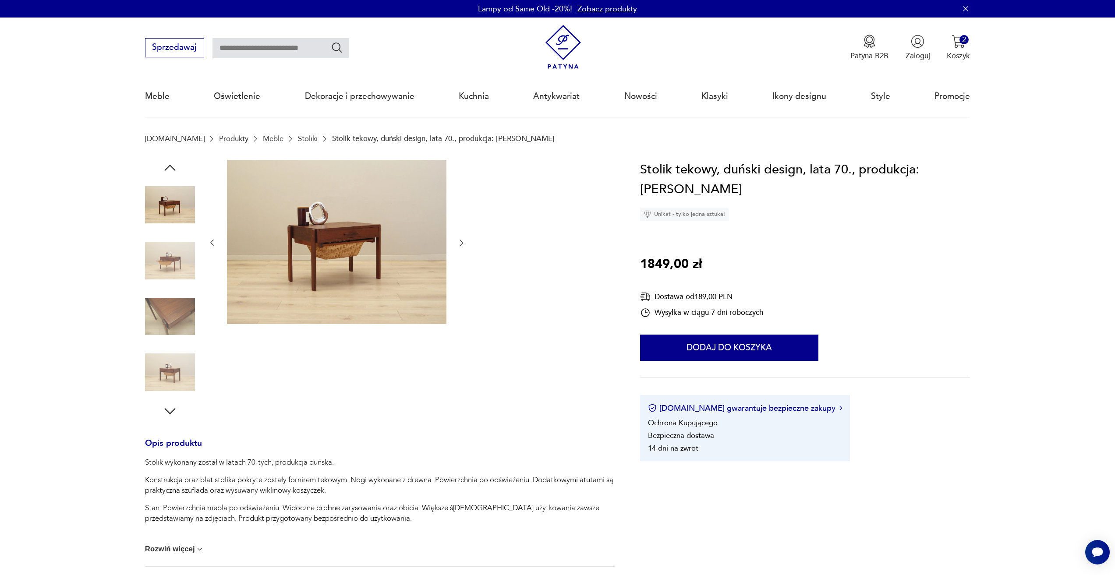
click at [460, 245] on icon "button" at bounding box center [462, 243] width 4 height 6
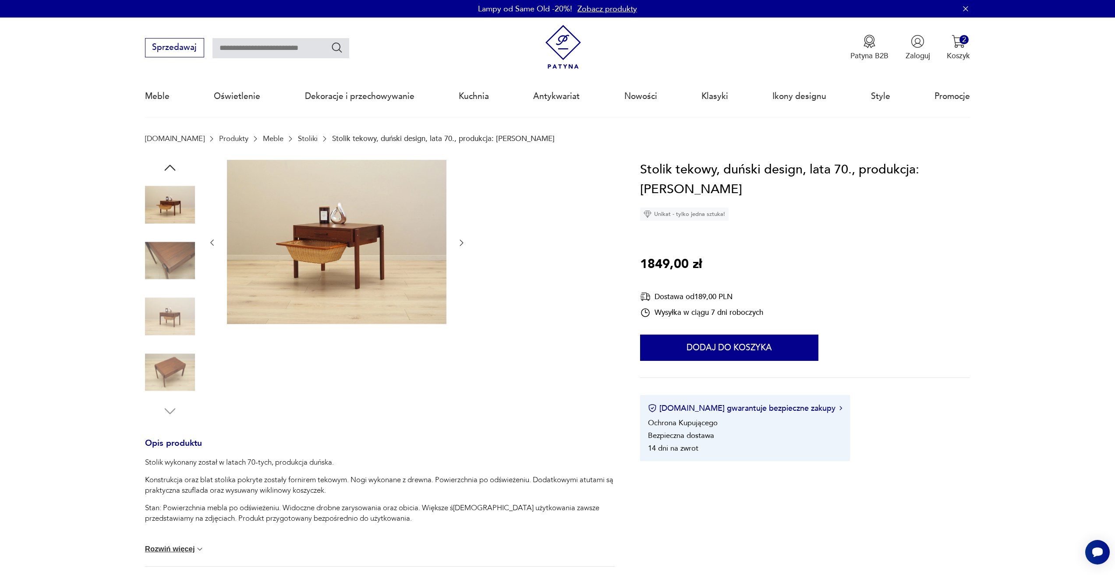
click at [460, 245] on icon "button" at bounding box center [462, 243] width 4 height 6
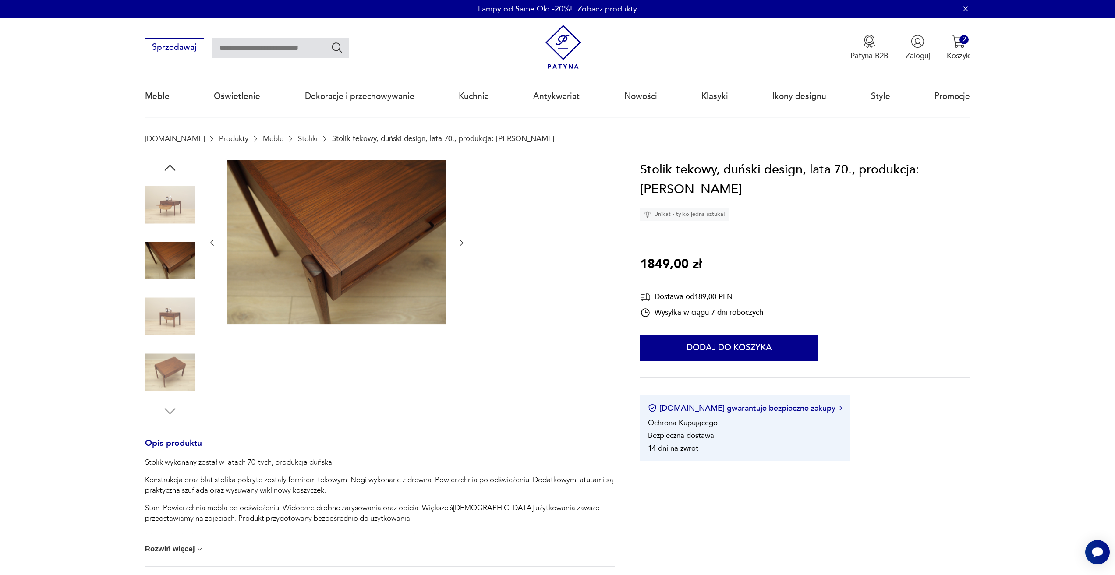
click at [460, 245] on icon "button" at bounding box center [462, 243] width 4 height 6
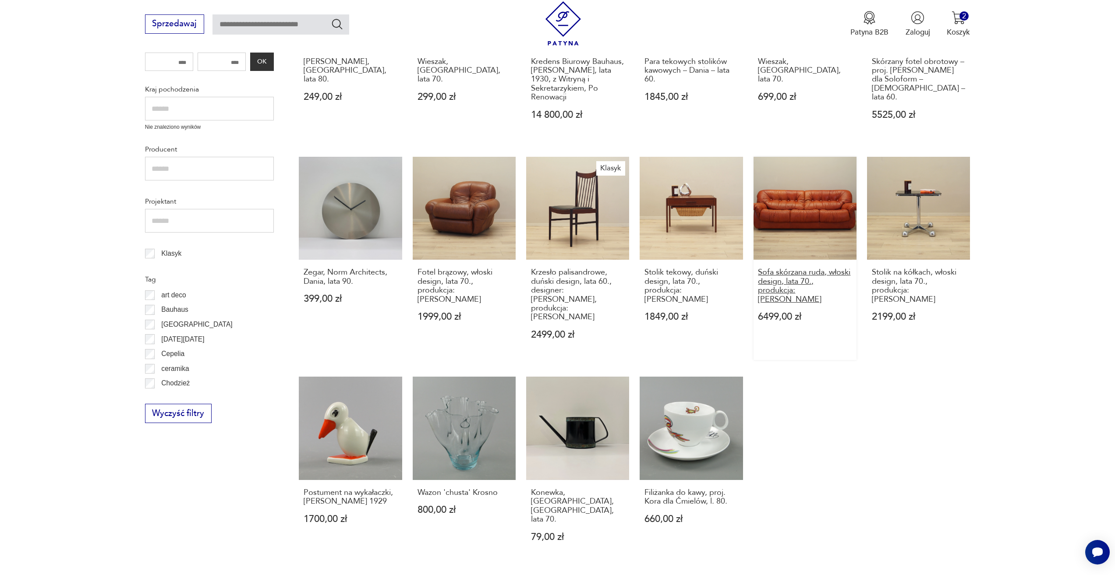
scroll to position [336, 0]
click at [921, 269] on h3 "Stolik na kółkach, włoski design, lata 70., produkcja: [PERSON_NAME]" at bounding box center [919, 285] width 94 height 36
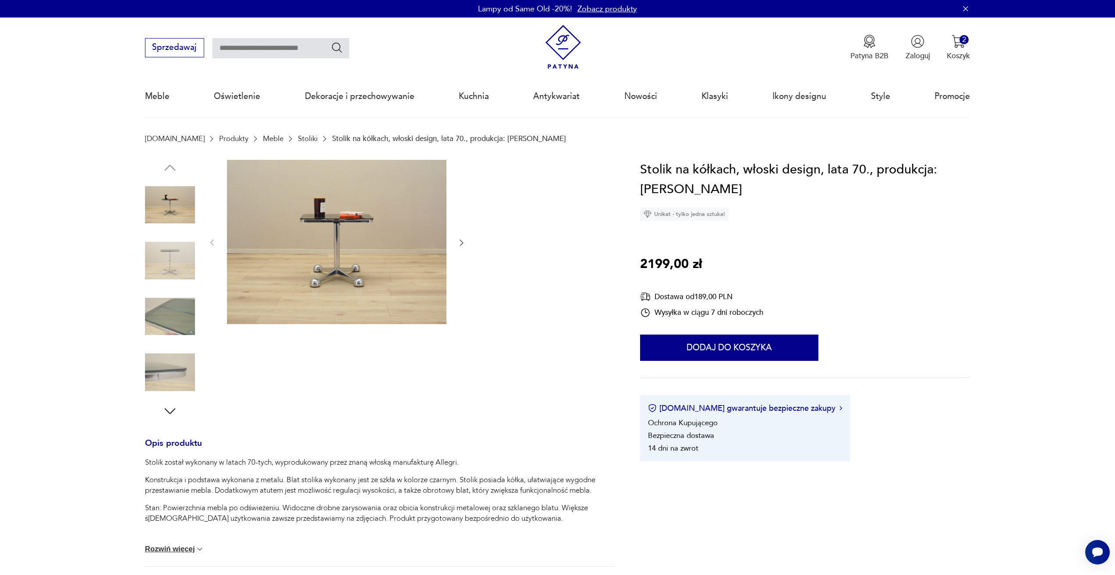
click at [460, 244] on icon "button" at bounding box center [461, 242] width 9 height 9
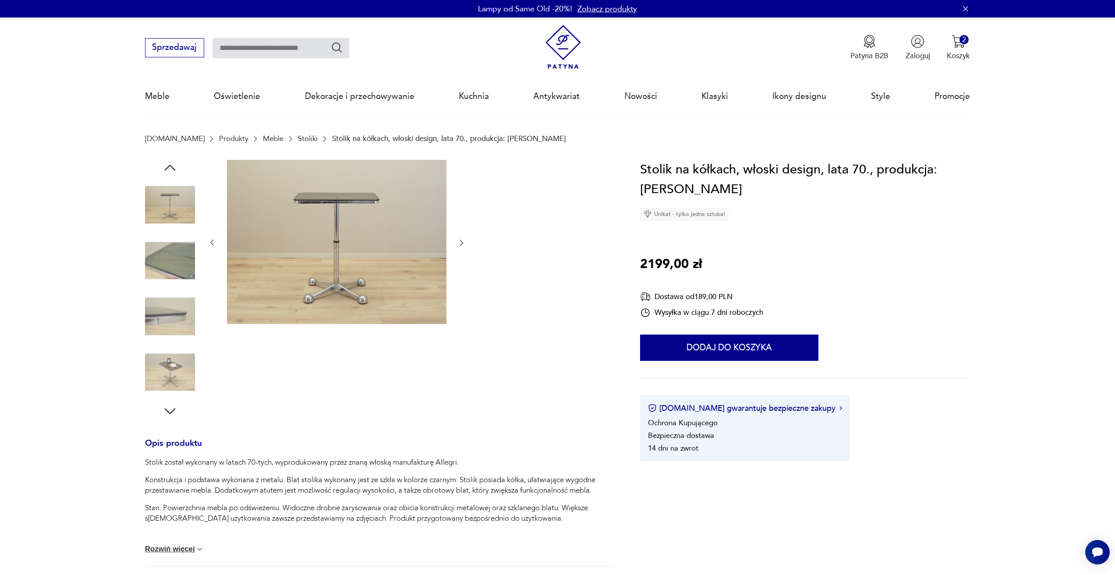
click at [460, 244] on icon "button" at bounding box center [461, 242] width 9 height 9
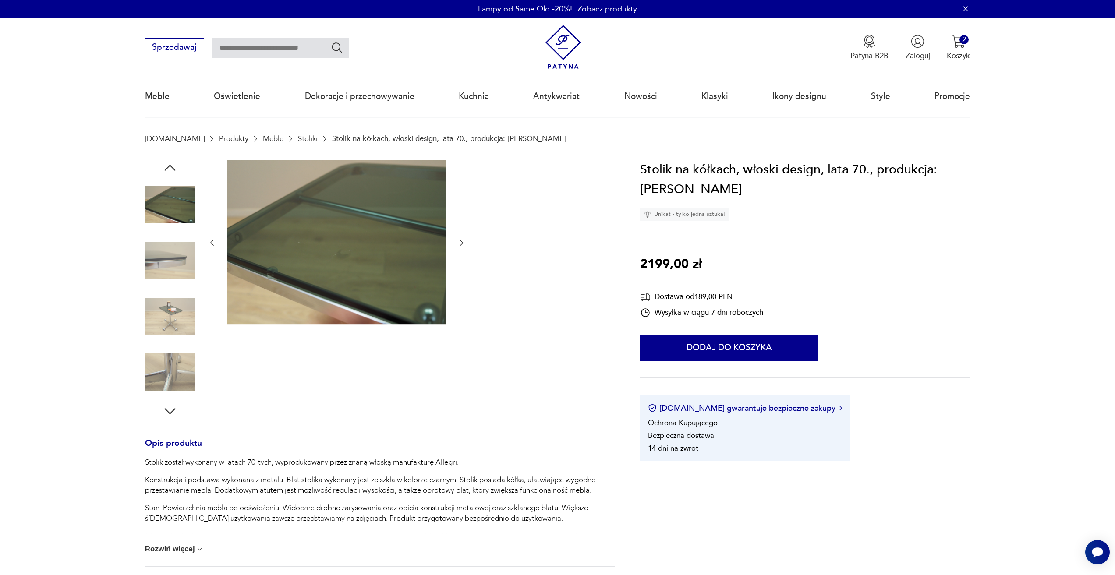
click at [460, 244] on icon "button" at bounding box center [461, 242] width 9 height 9
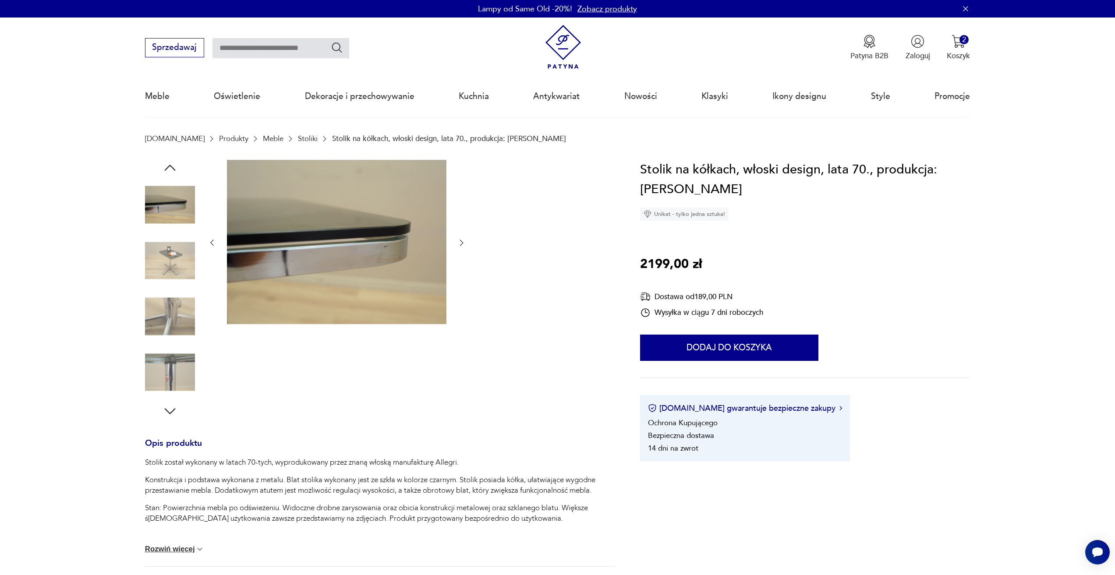
click at [460, 244] on icon "button" at bounding box center [461, 242] width 9 height 9
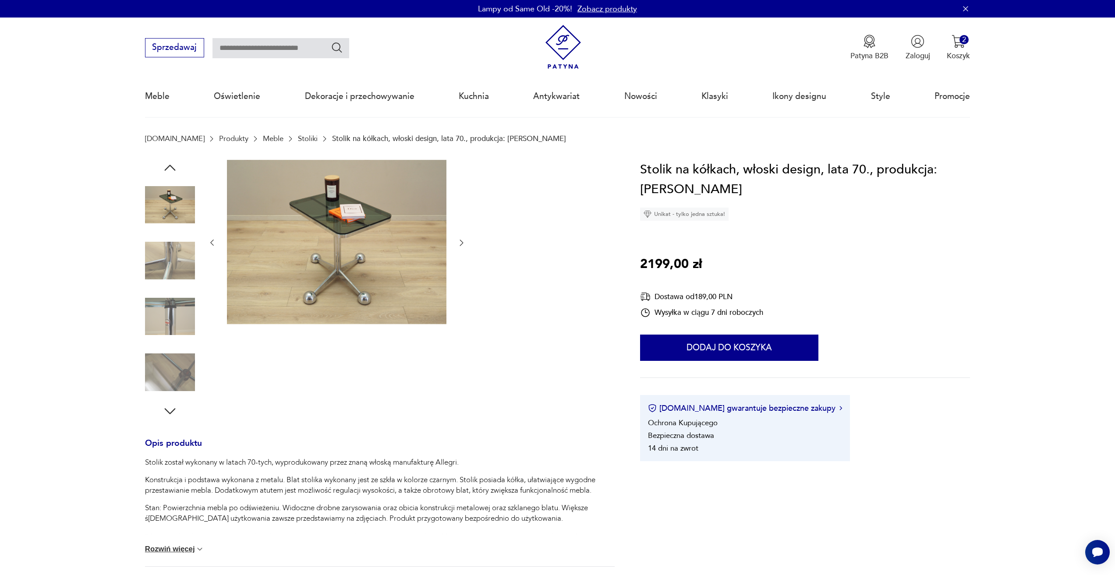
click at [460, 244] on icon "button" at bounding box center [461, 242] width 9 height 9
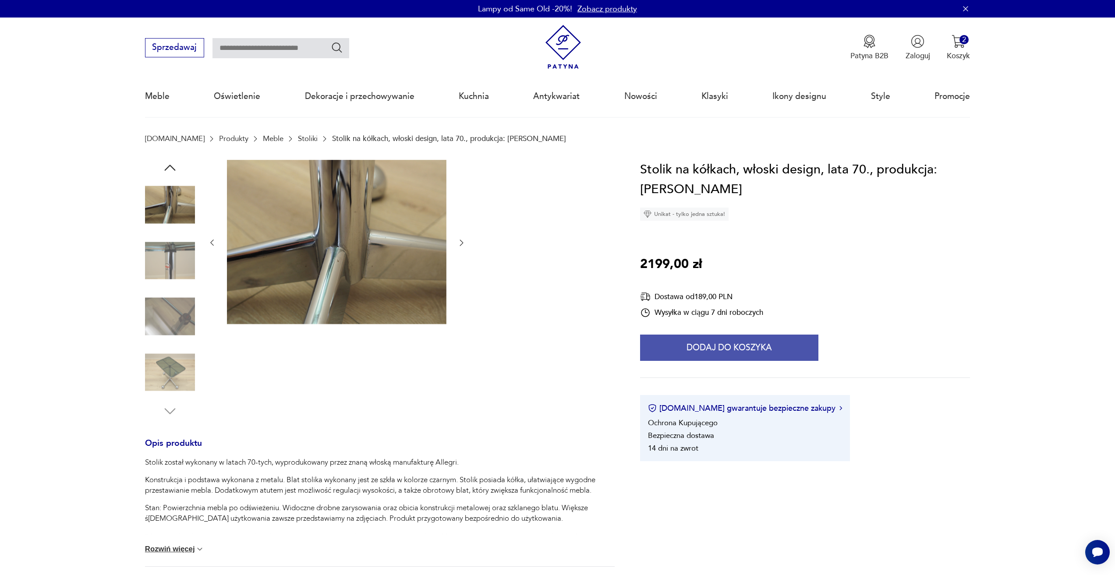
click at [709, 350] on button "Dodaj do koszyka" at bounding box center [729, 348] width 178 height 26
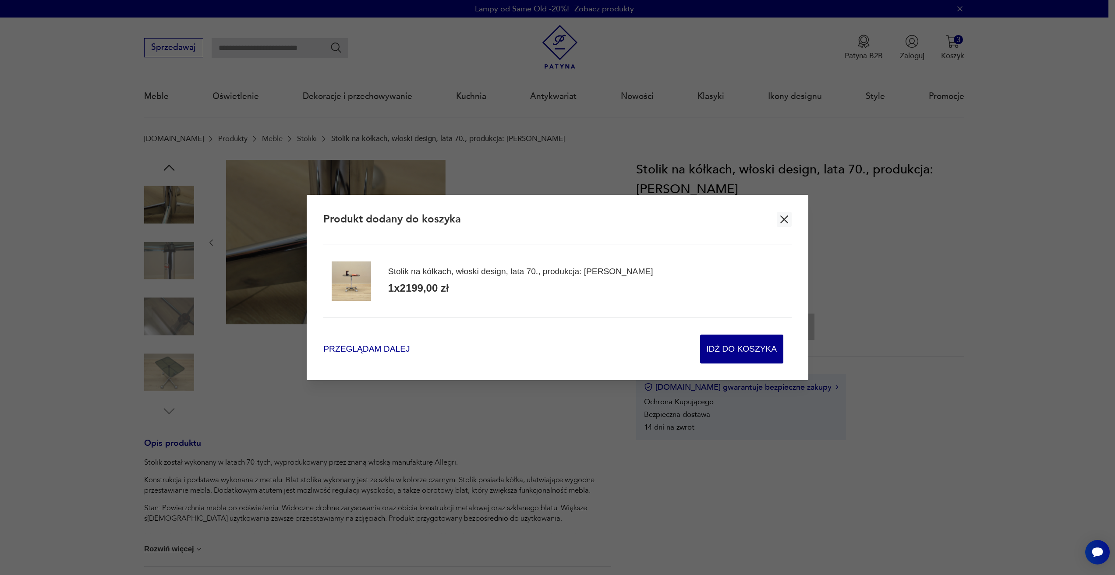
click at [360, 349] on span "Przeglądam dalej" at bounding box center [366, 349] width 86 height 12
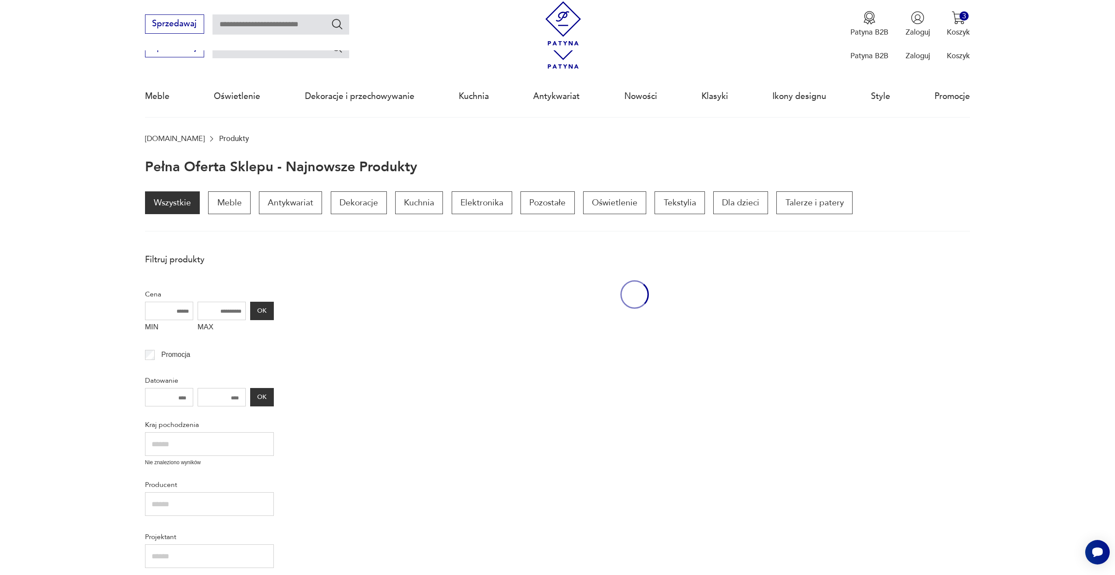
scroll to position [336, 0]
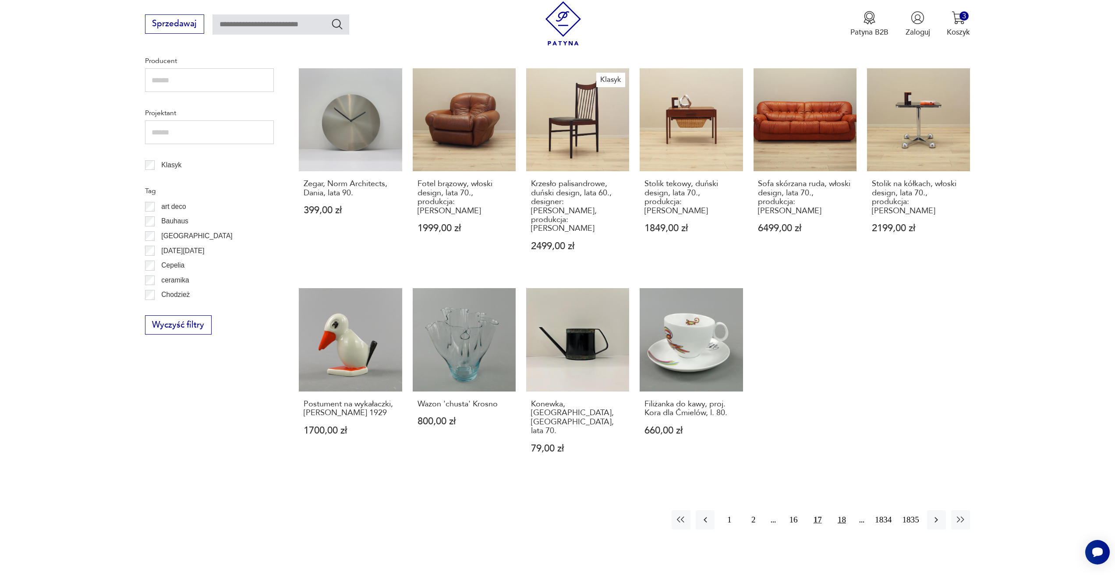
click at [839, 510] on button "18" at bounding box center [841, 519] width 19 height 19
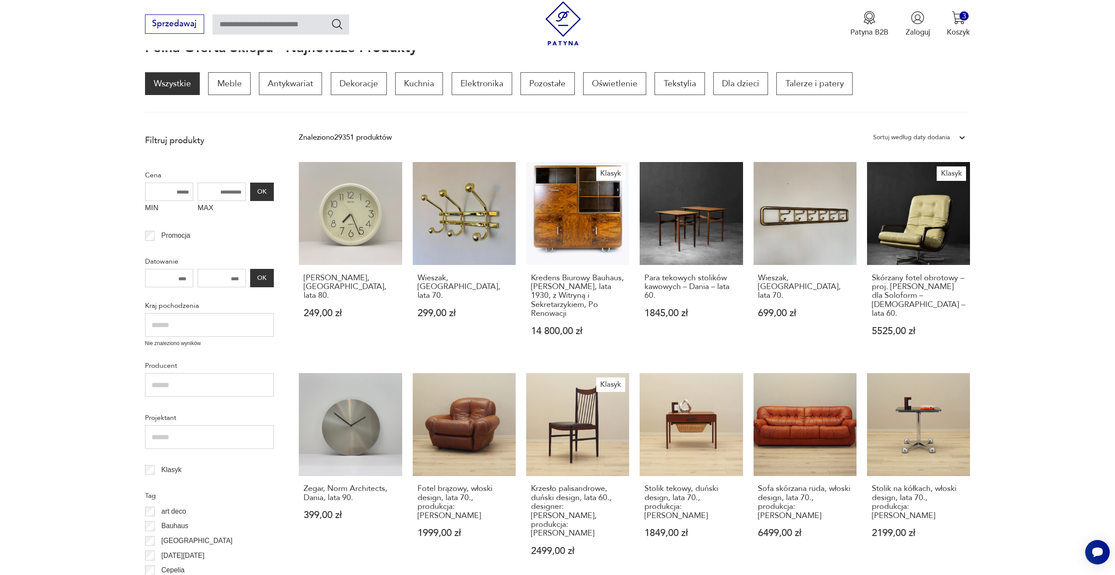
scroll to position [117, 0]
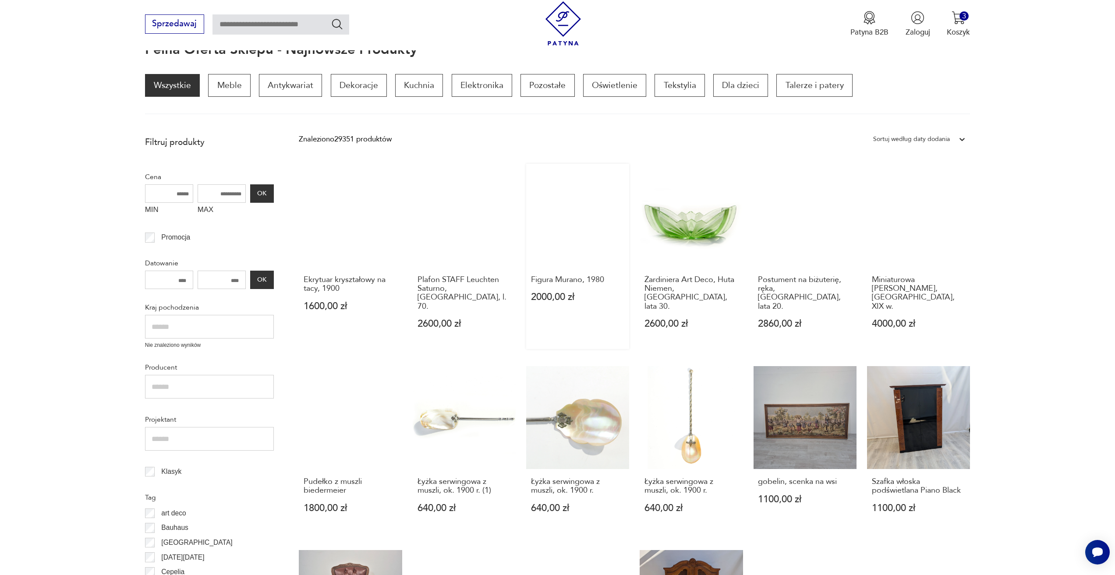
click at [545, 197] on link "Figura Murano, 1980 2000,00 zł" at bounding box center [577, 256] width 103 height 185
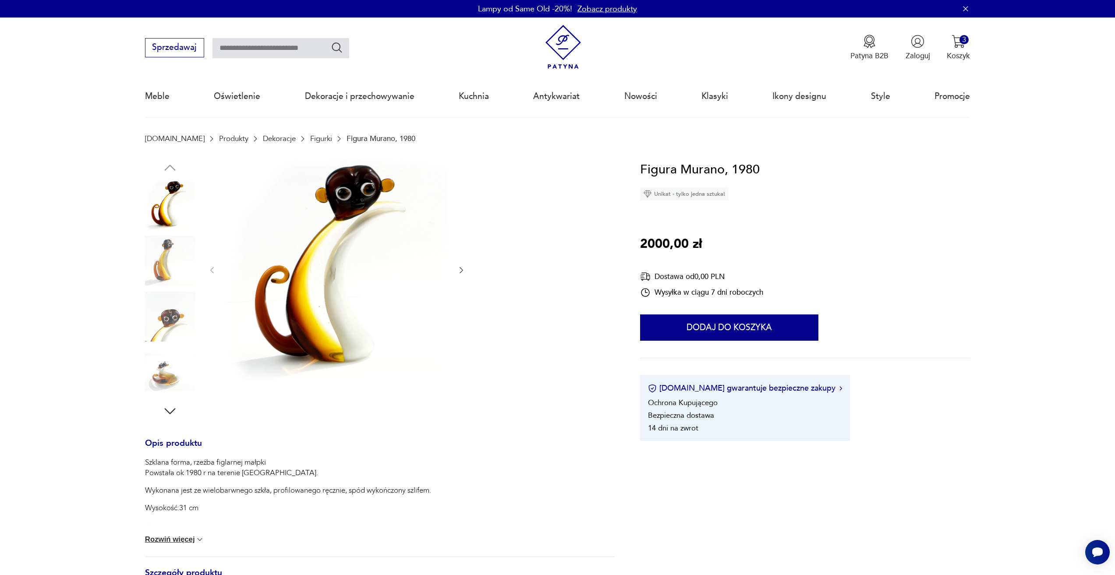
click at [460, 268] on icon "button" at bounding box center [462, 270] width 4 height 6
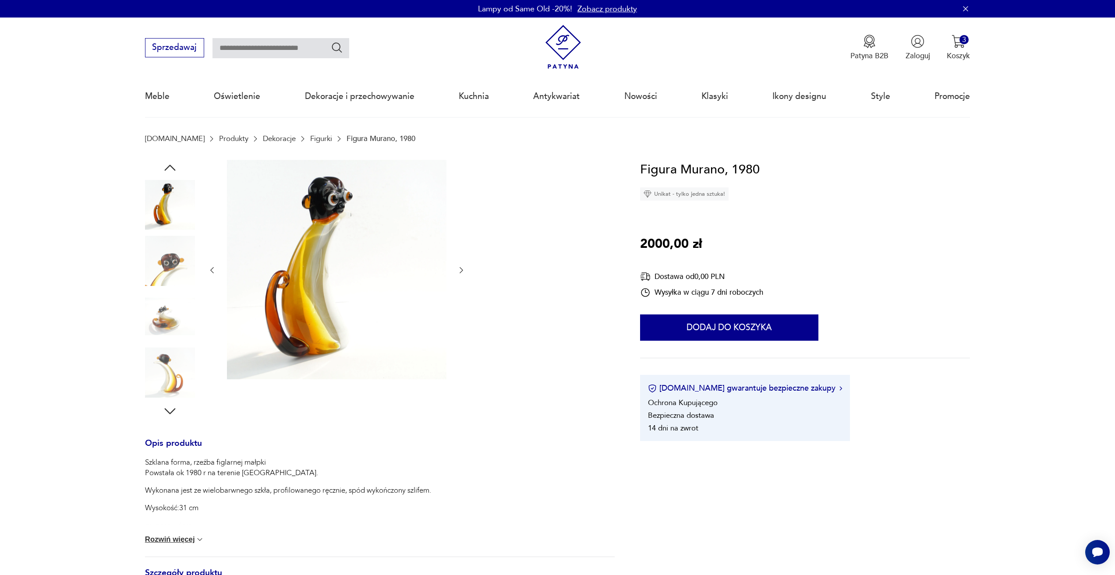
click at [460, 268] on icon "button" at bounding box center [462, 270] width 4 height 6
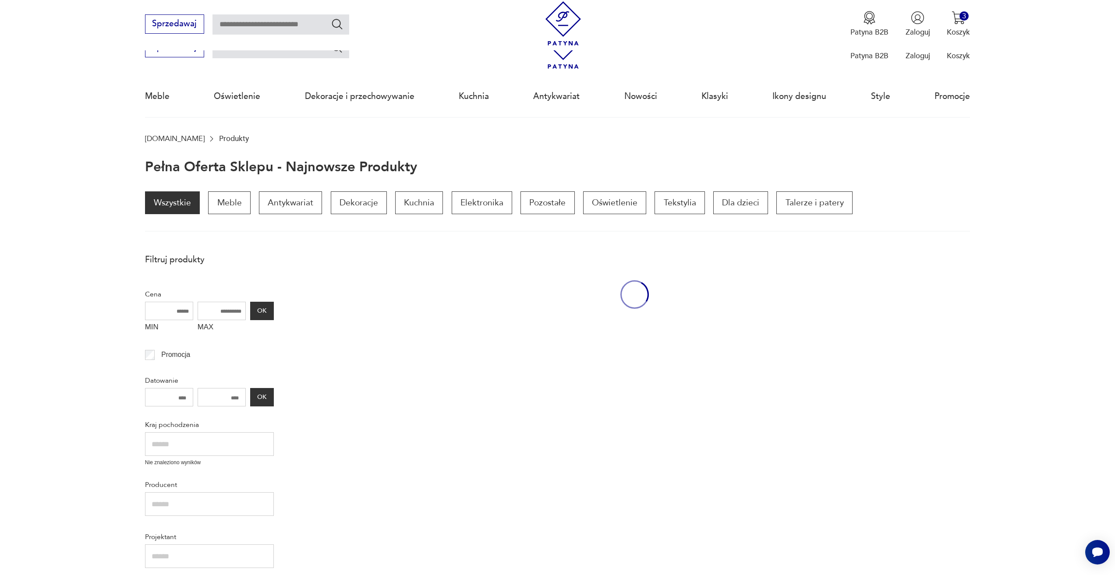
scroll to position [117, 0]
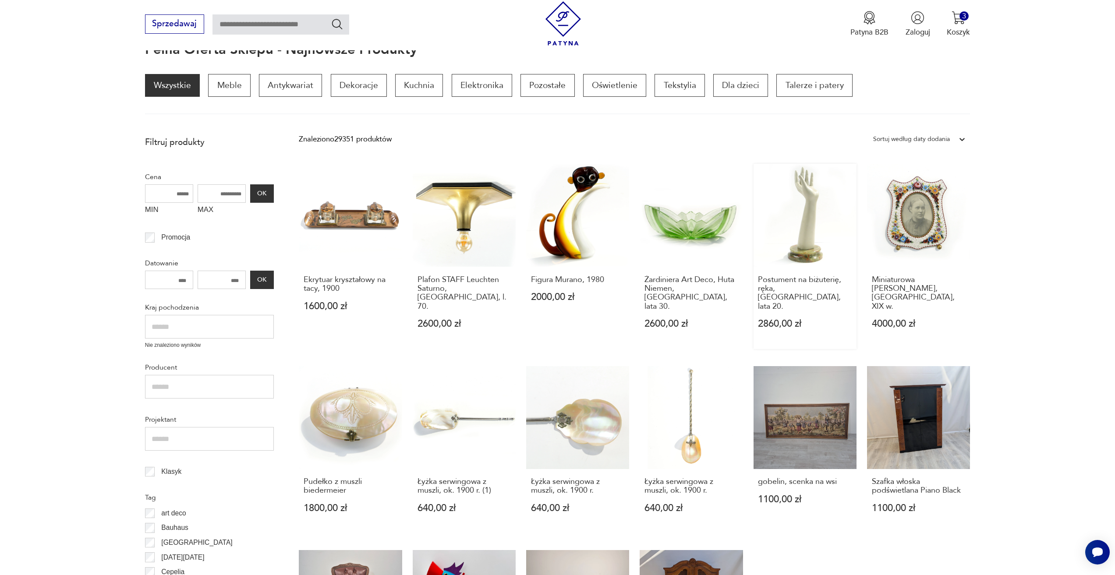
click at [808, 213] on link "Postument na biżuterię, ręka, Niemcy, lata 20. 2860,00 zł" at bounding box center [804, 256] width 103 height 185
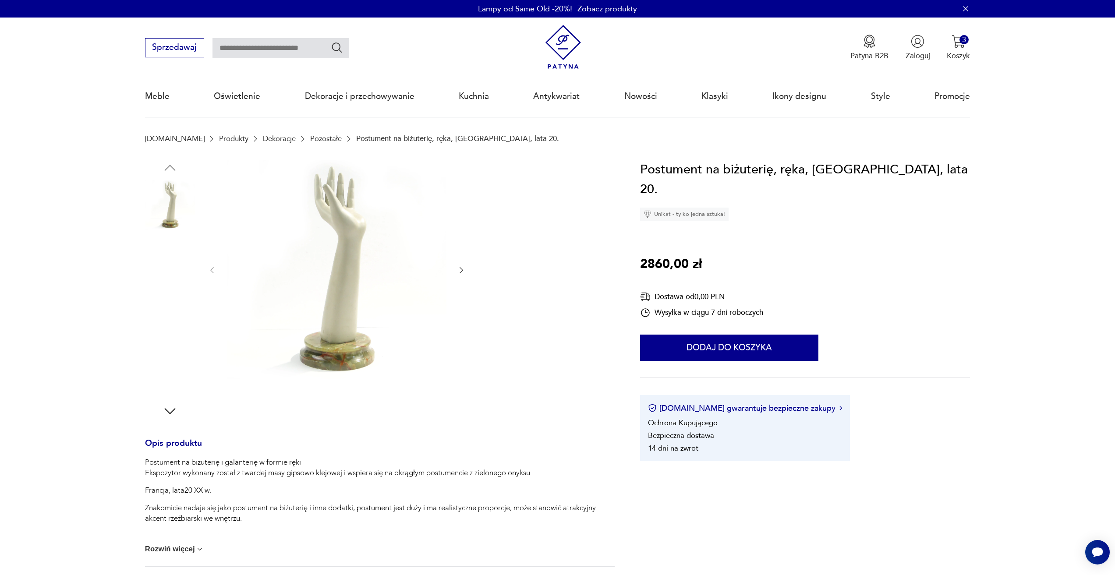
click at [456, 270] on div at bounding box center [337, 270] width 258 height 221
click at [462, 268] on icon "button" at bounding box center [461, 270] width 9 height 9
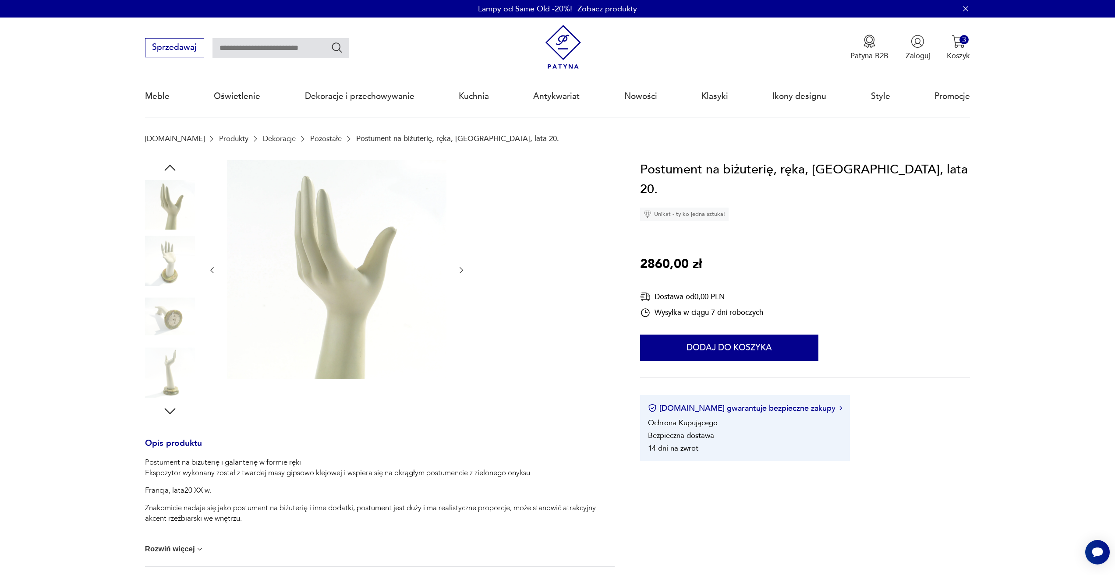
click at [462, 268] on icon "button" at bounding box center [461, 270] width 9 height 9
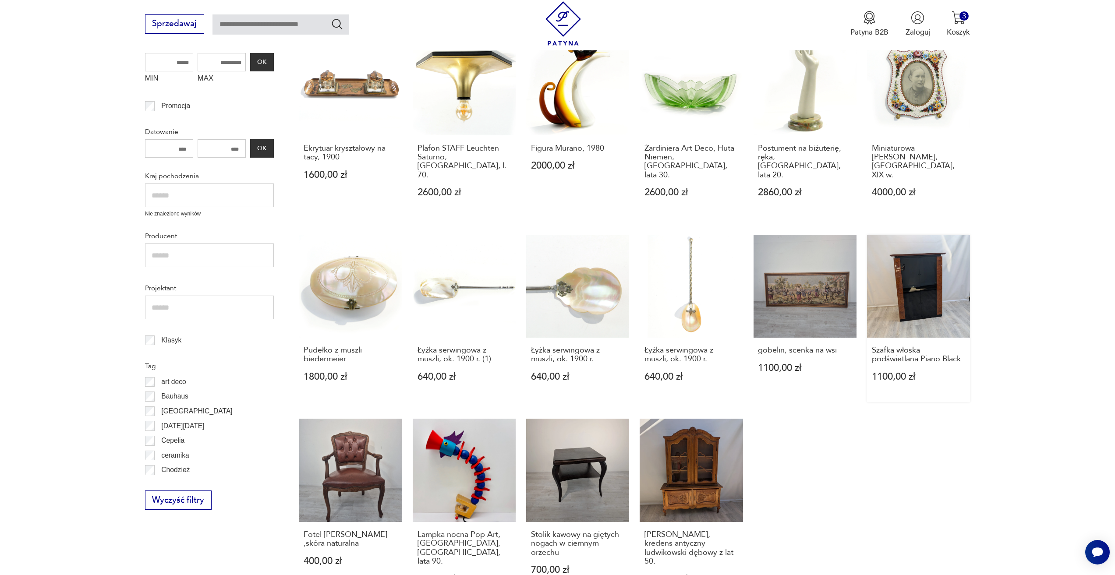
scroll to position [293, 0]
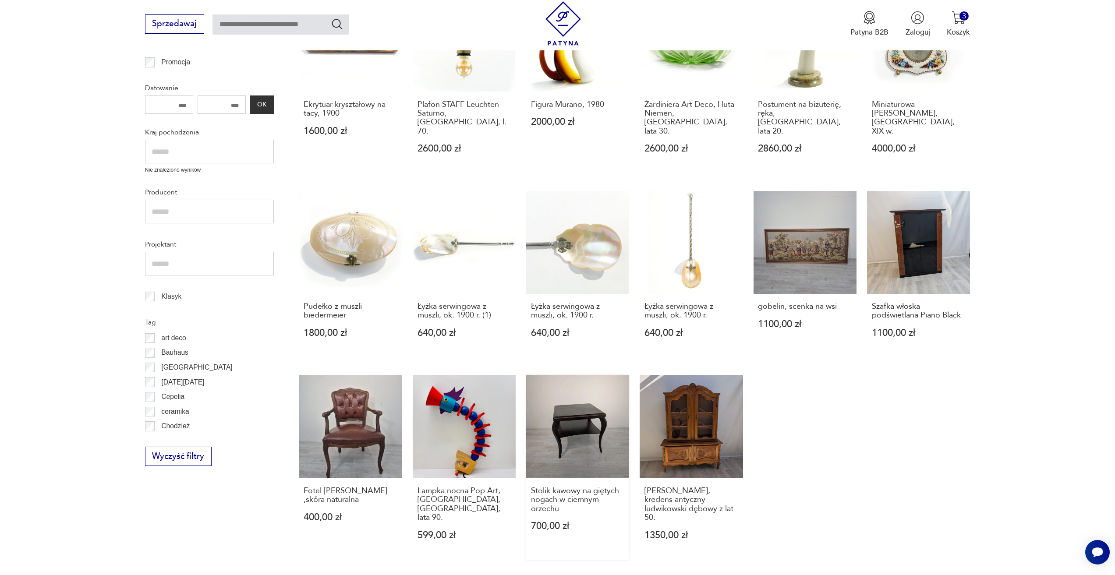
click at [559, 441] on link "Stolik kawowy na giętych nogach w ciemnym orzechu 700,00 zł" at bounding box center [577, 467] width 103 height 185
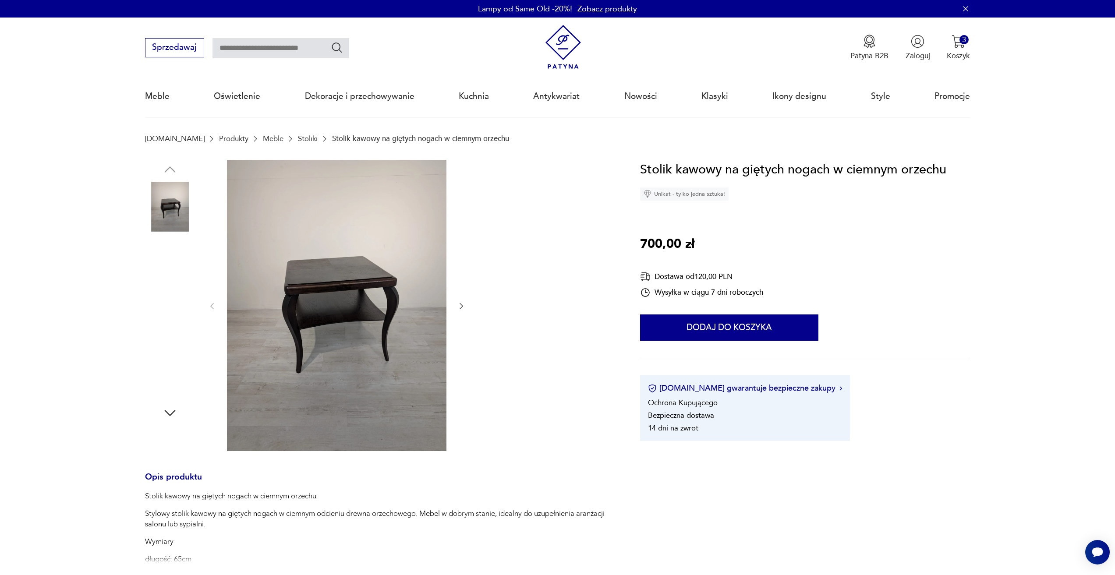
drag, startPoint x: 453, startPoint y: 300, endPoint x: 460, endPoint y: 302, distance: 7.3
click at [453, 300] on div at bounding box center [337, 306] width 258 height 293
click at [460, 302] on icon "button" at bounding box center [461, 306] width 9 height 9
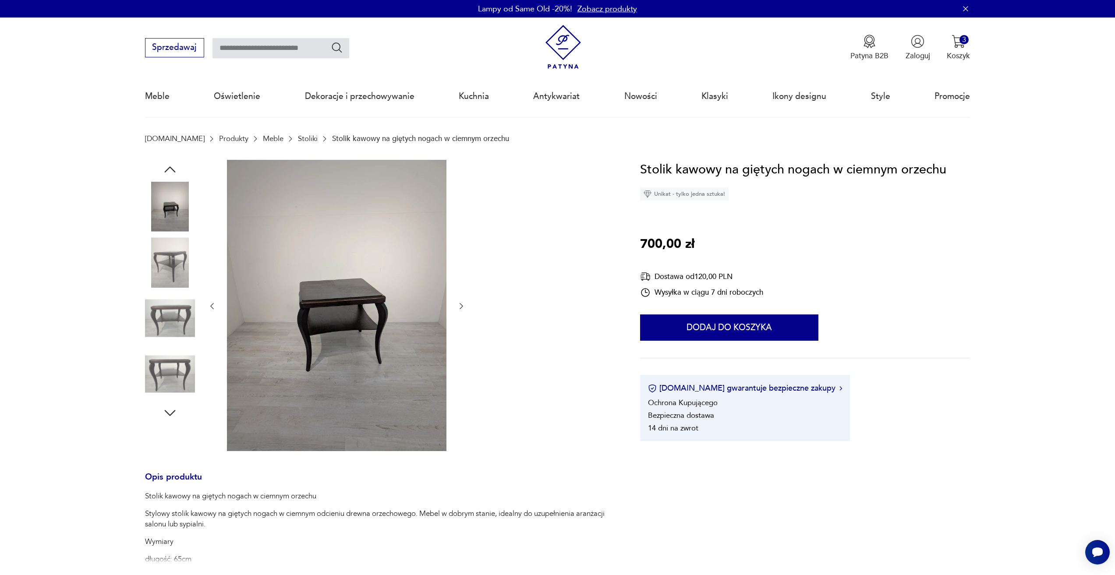
click at [460, 302] on icon "button" at bounding box center [461, 306] width 9 height 9
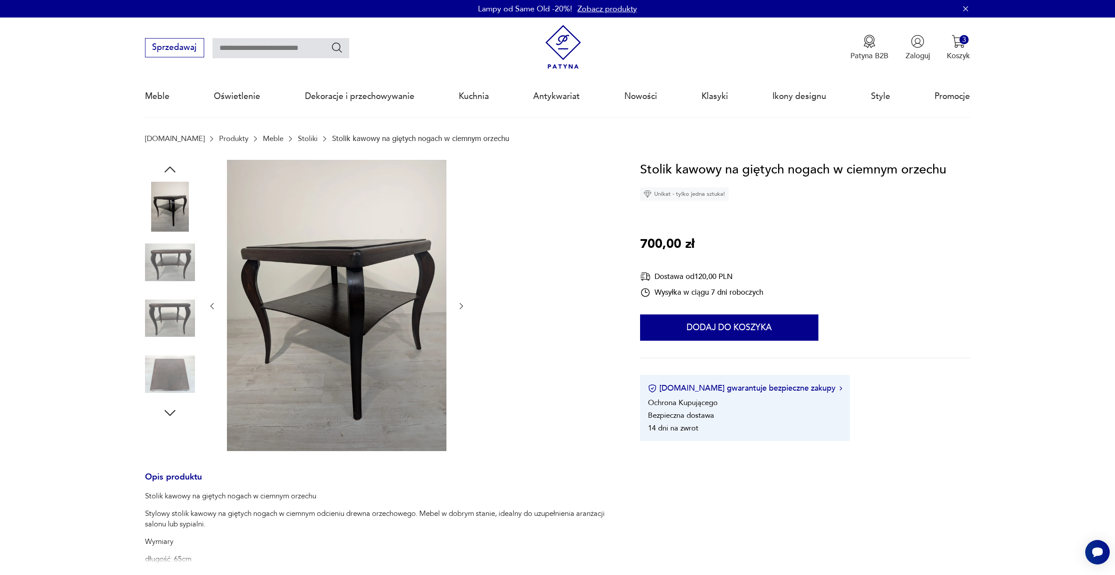
click at [460, 302] on icon "button" at bounding box center [461, 306] width 9 height 9
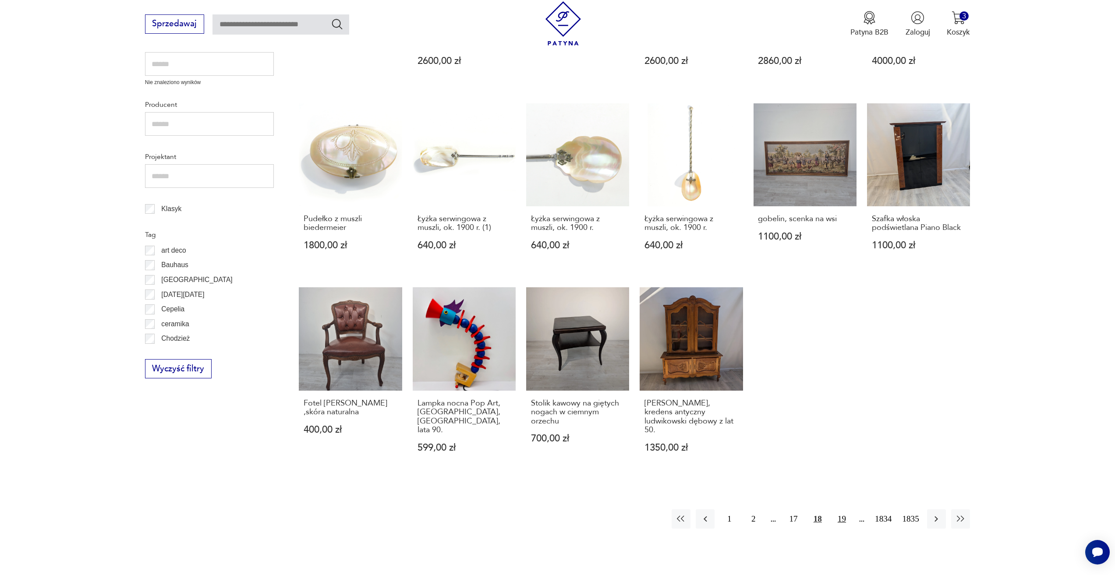
click at [843, 509] on button "19" at bounding box center [841, 518] width 19 height 19
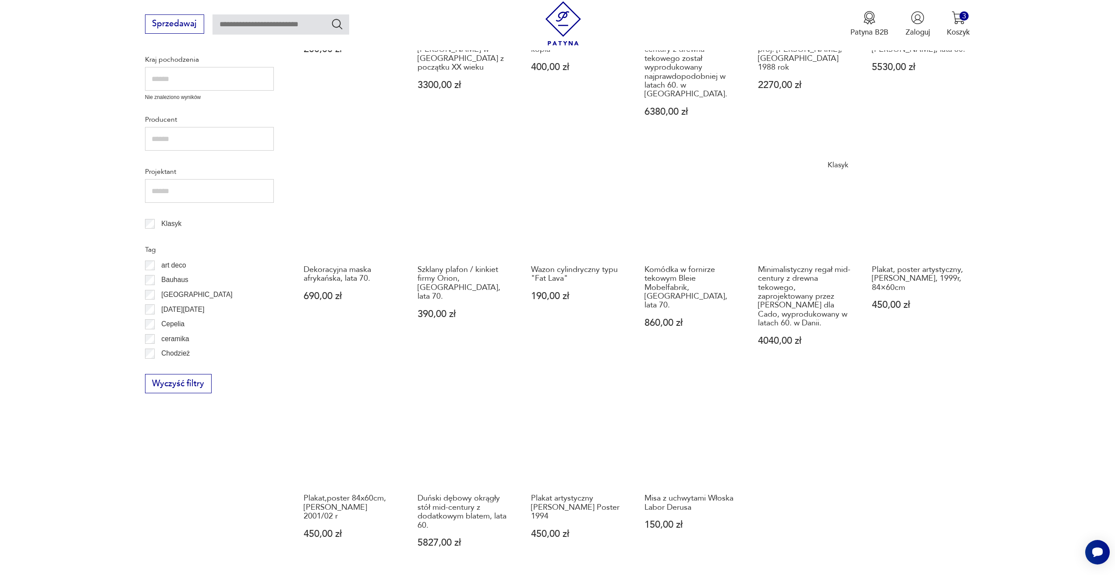
scroll to position [424, 0]
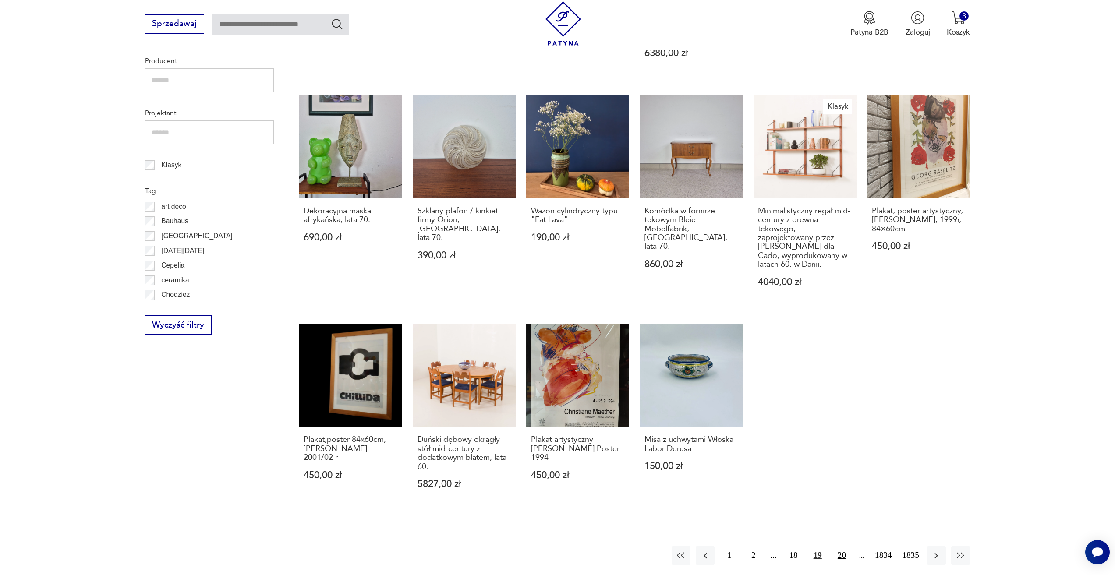
click at [845, 546] on button "20" at bounding box center [841, 555] width 19 height 19
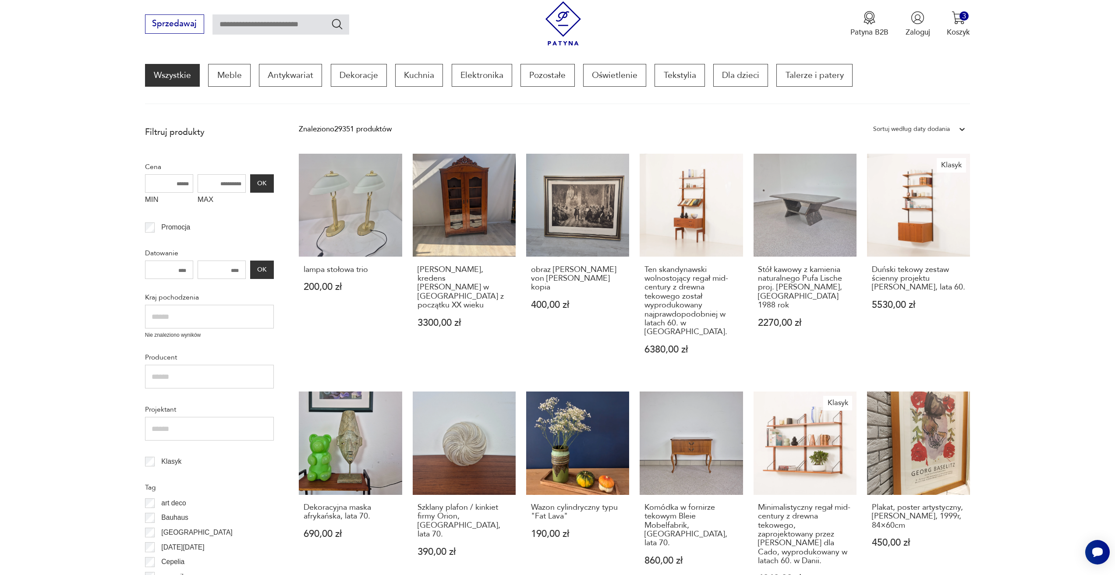
scroll to position [117, 0]
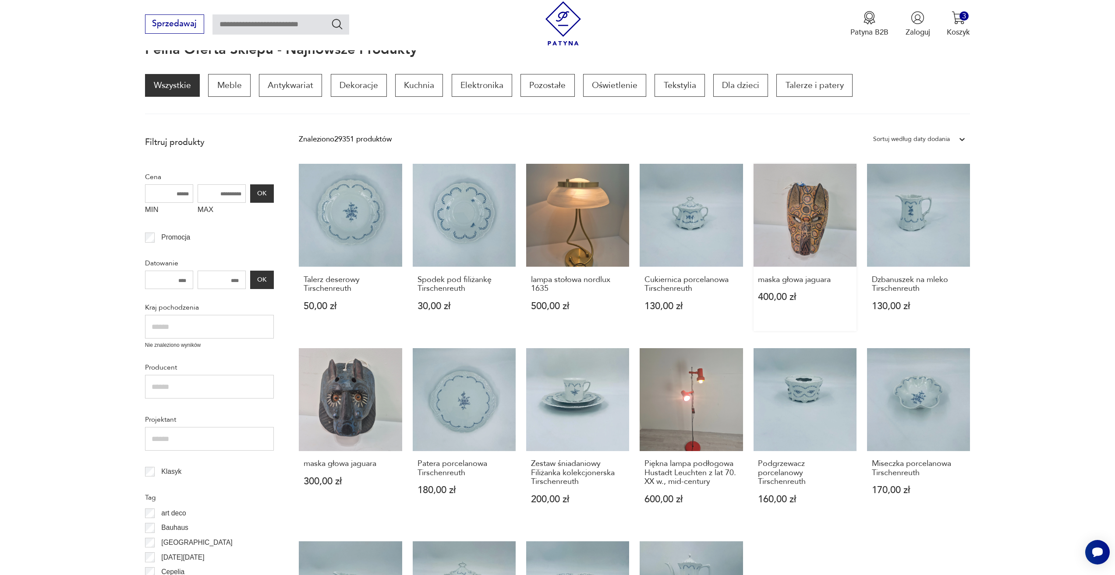
click at [814, 272] on div "maska głowa jaguara 400,00 zł" at bounding box center [804, 295] width 103 height 56
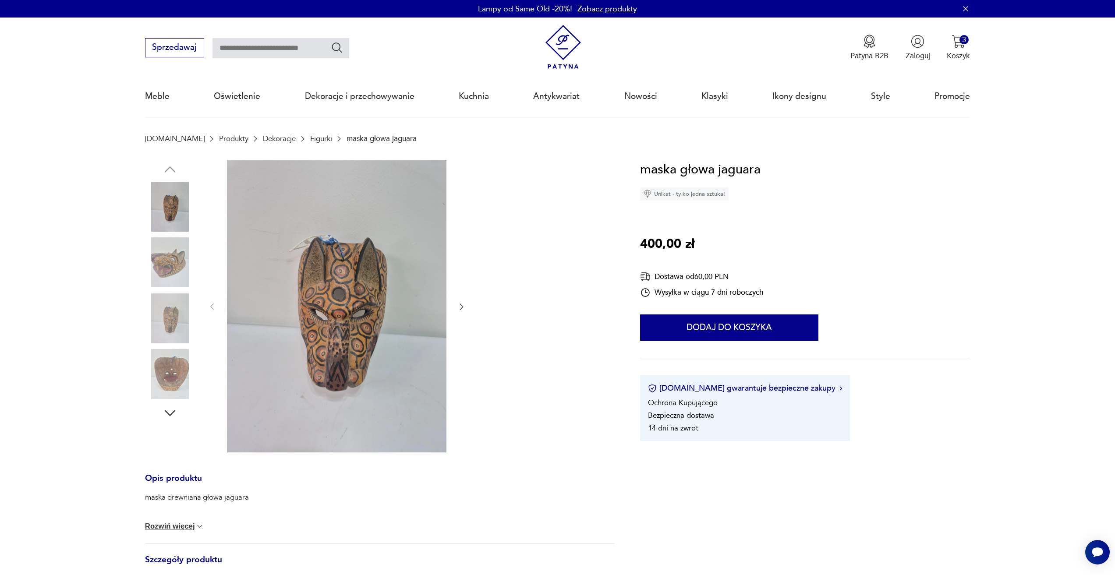
click at [458, 306] on icon "button" at bounding box center [461, 306] width 9 height 9
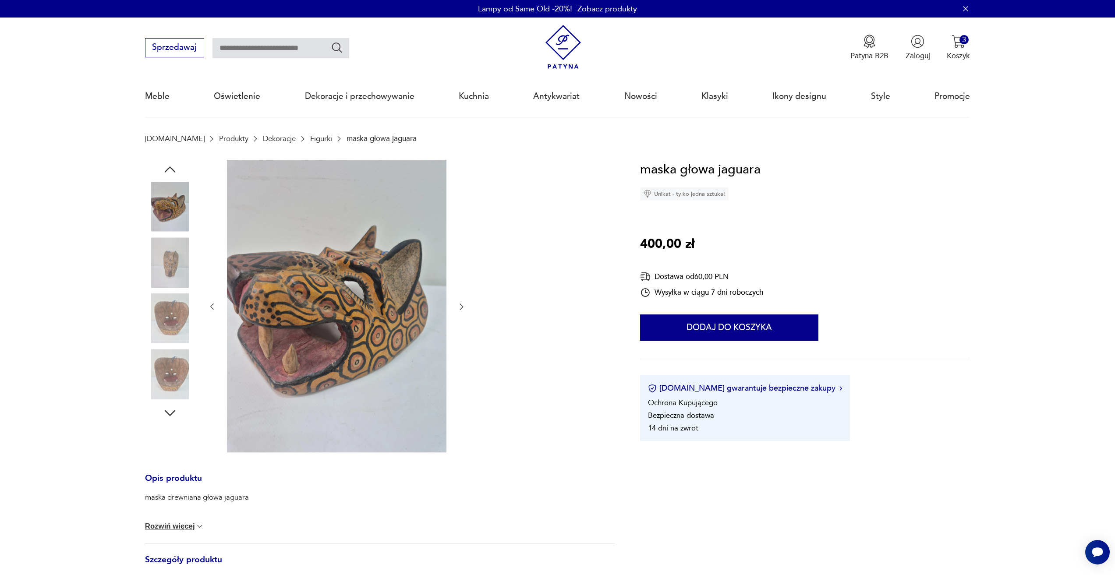
click at [458, 306] on icon "button" at bounding box center [461, 306] width 9 height 9
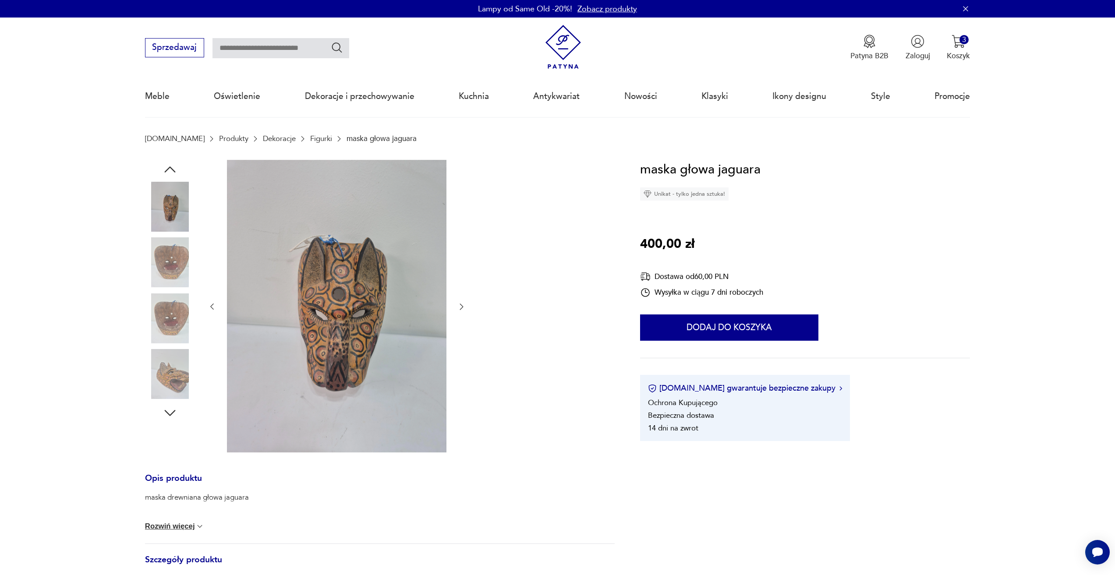
click at [458, 306] on icon "button" at bounding box center [461, 306] width 9 height 9
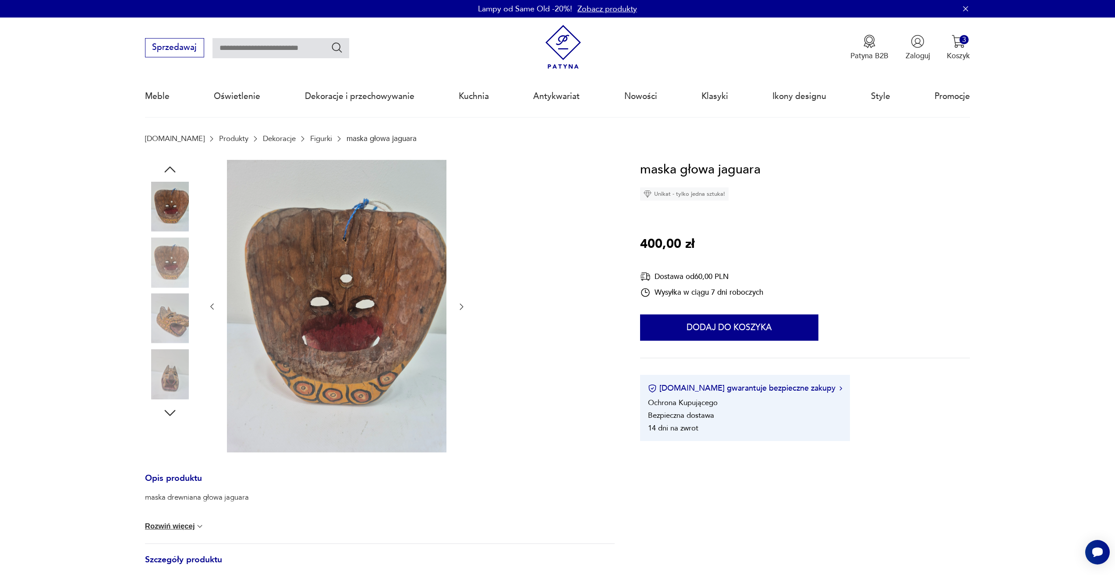
click at [458, 306] on icon "button" at bounding box center [461, 306] width 9 height 9
drag, startPoint x: 458, startPoint y: 306, endPoint x: 469, endPoint y: 304, distance: 11.1
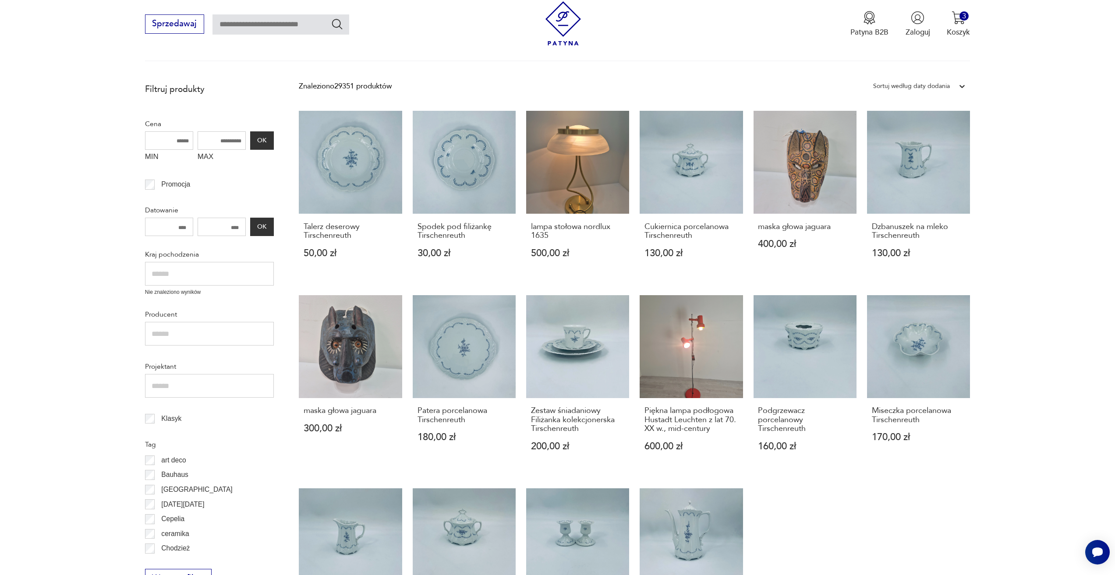
scroll to position [293, 0]
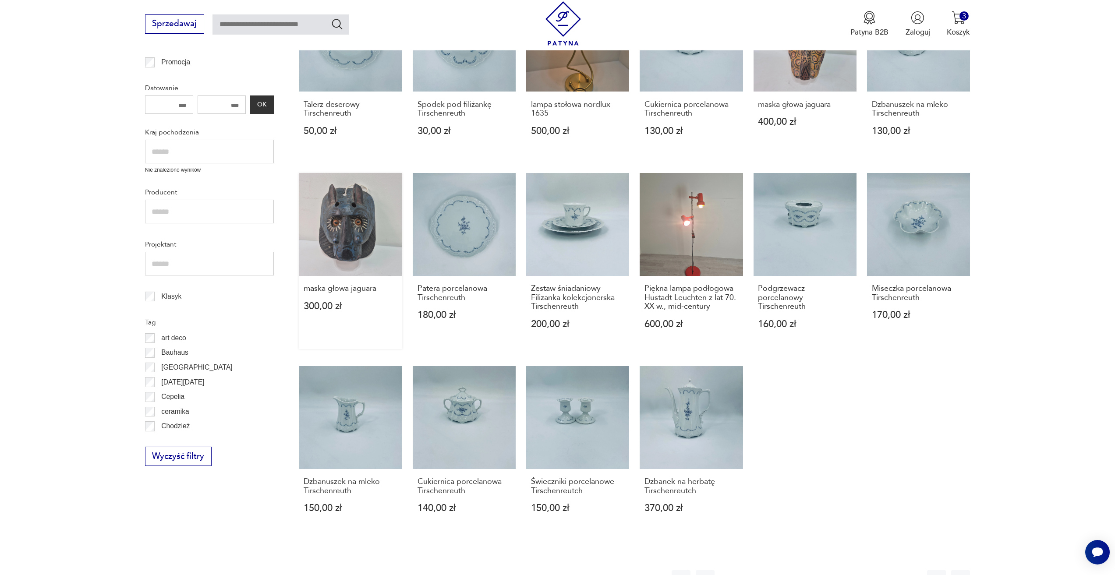
click at [343, 220] on link "maska głowa jaguara 300,00 zł" at bounding box center [350, 261] width 103 height 176
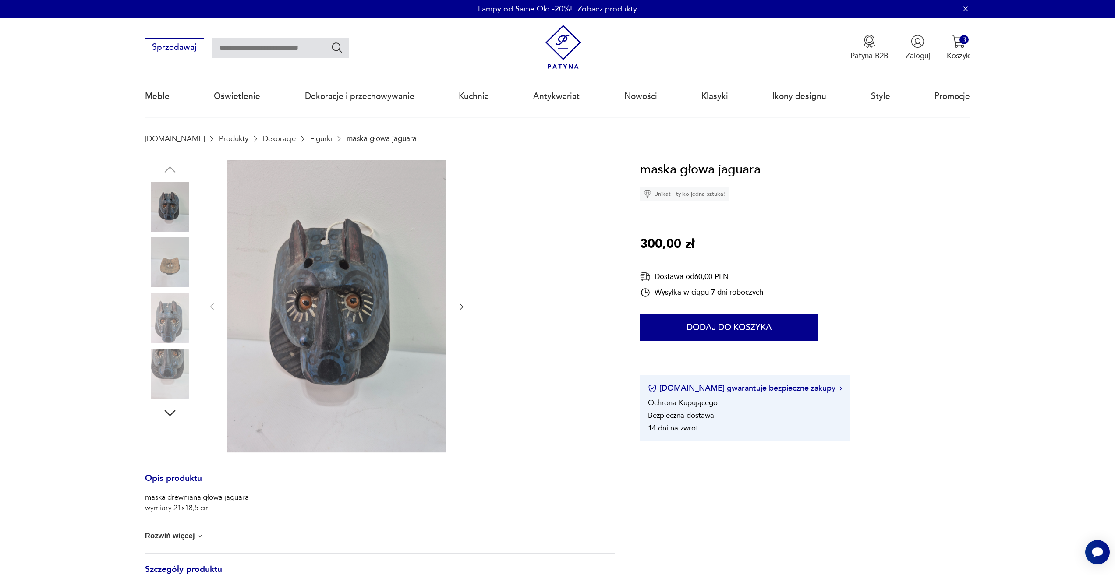
click at [459, 306] on icon "button" at bounding box center [461, 306] width 9 height 9
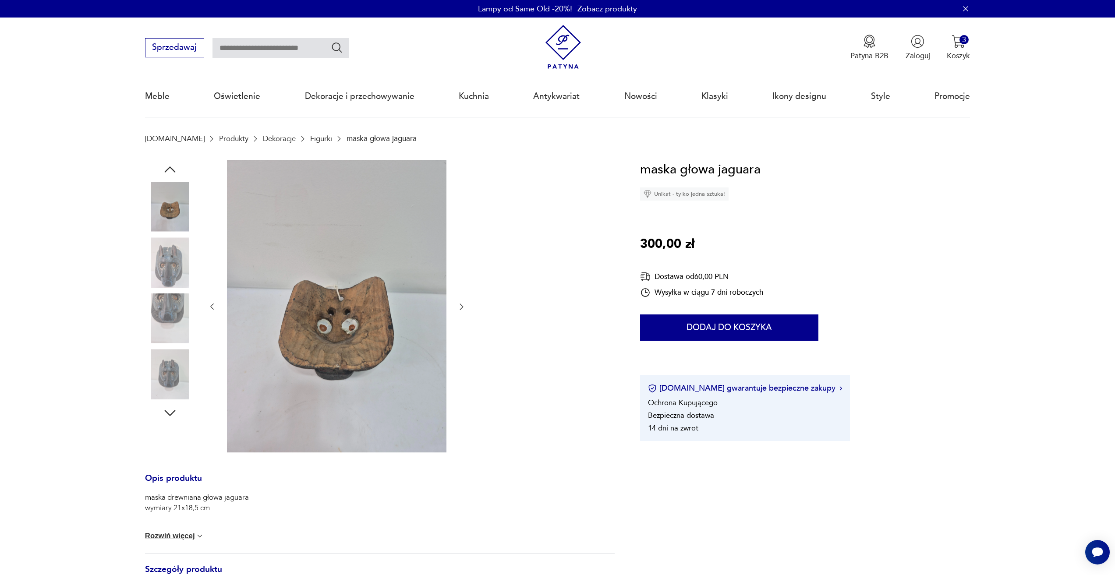
click at [459, 306] on icon "button" at bounding box center [461, 306] width 9 height 9
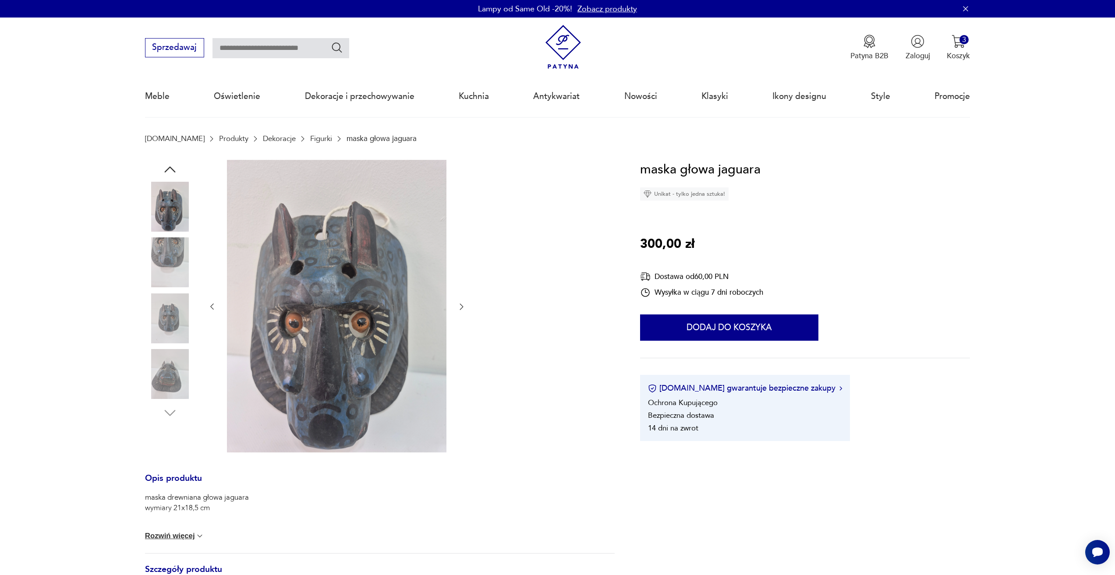
click at [459, 306] on icon "button" at bounding box center [461, 306] width 9 height 9
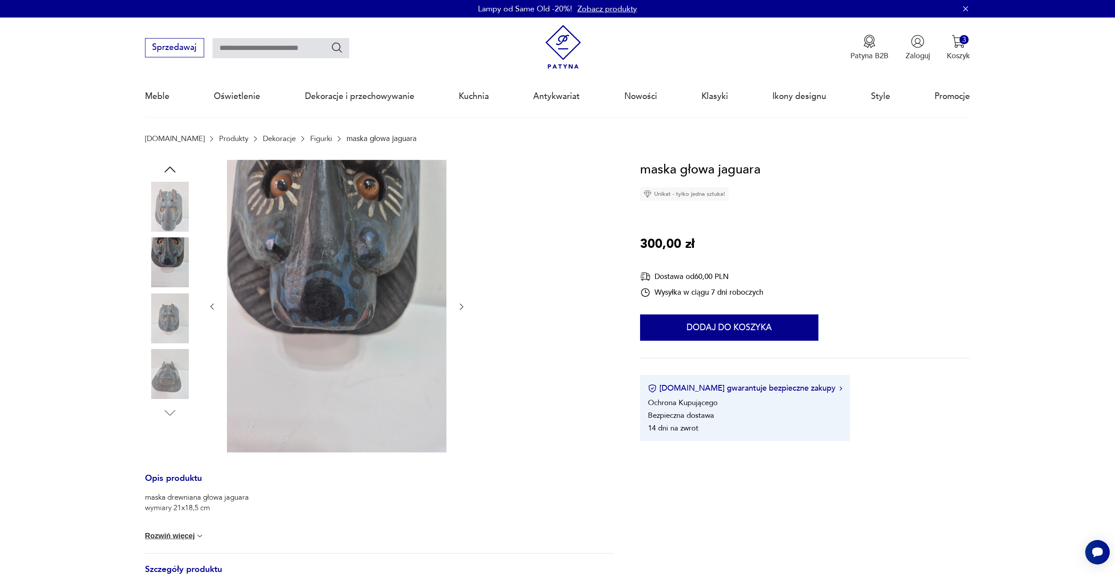
click at [459, 306] on icon "button" at bounding box center [461, 306] width 9 height 9
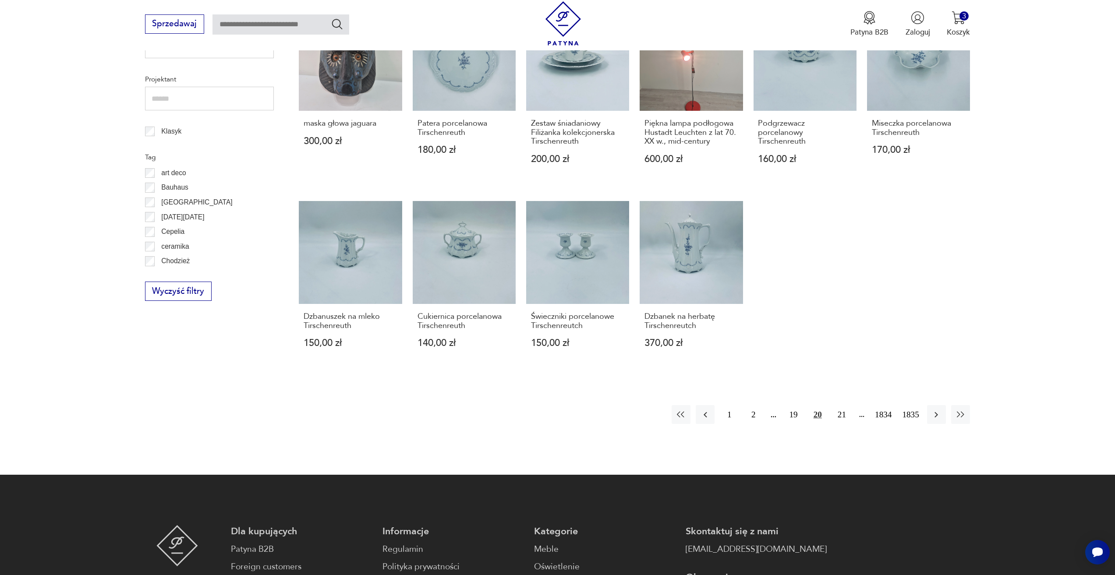
scroll to position [512, 0]
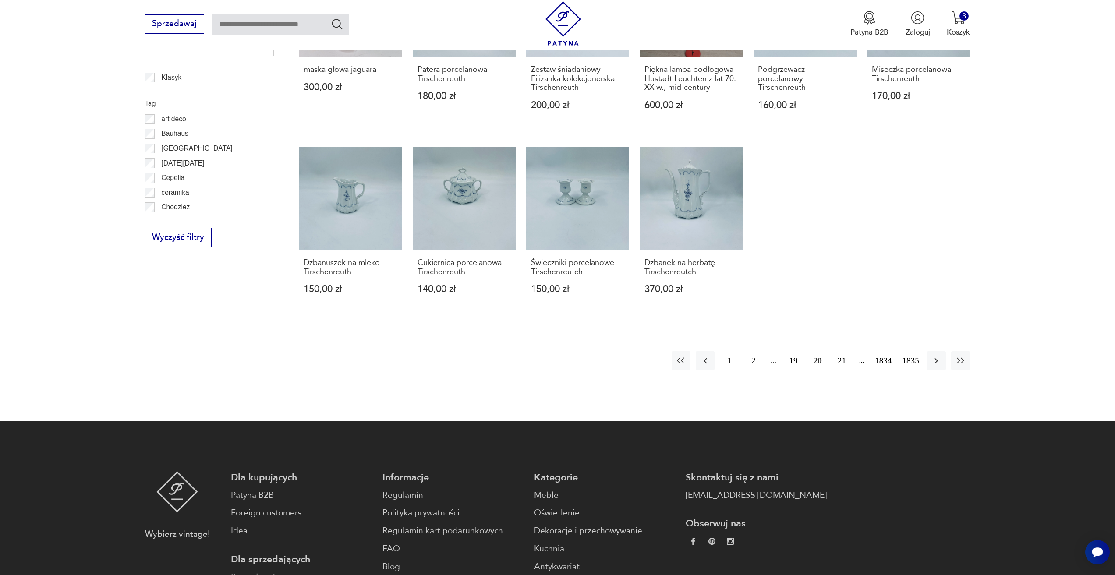
click at [846, 356] on button "21" at bounding box center [841, 360] width 19 height 19
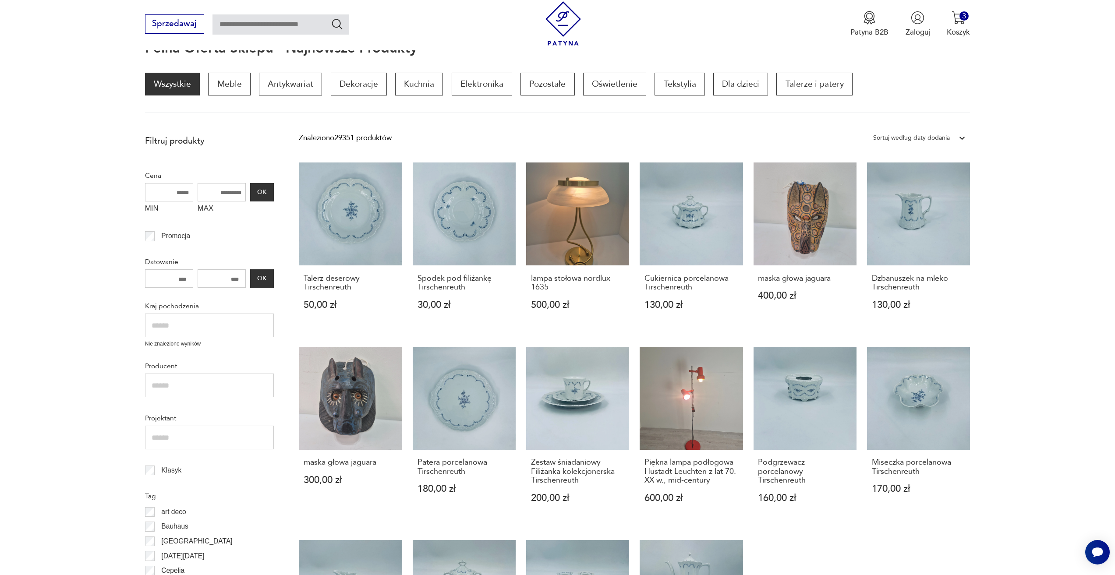
scroll to position [117, 0]
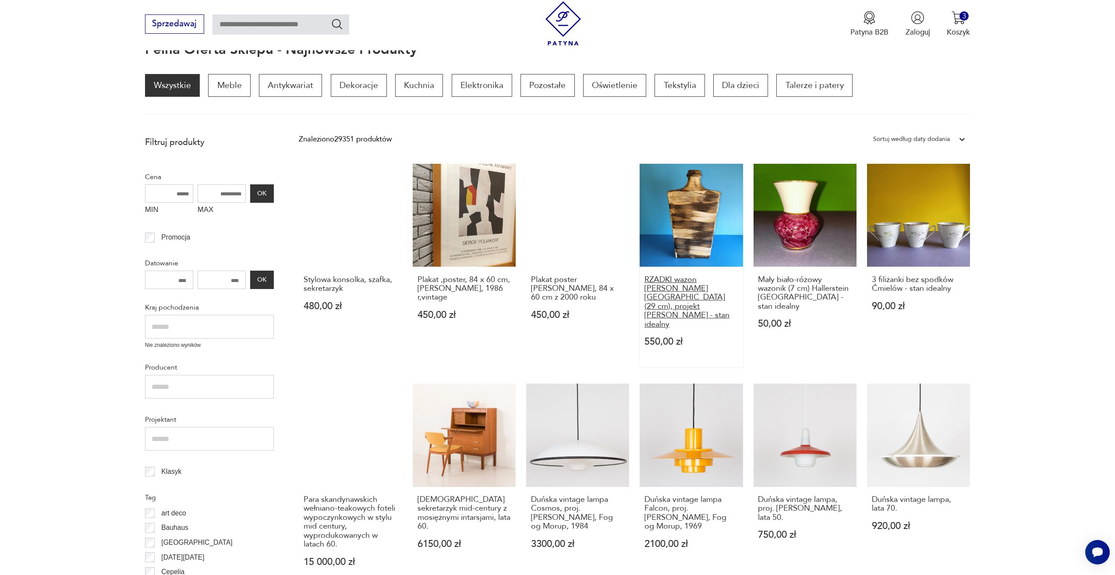
click at [666, 279] on h3 "RZADKI wazon Carstens Tonnieshof Germany (29 cm), projekt Gerda Heuckeroth - st…" at bounding box center [691, 301] width 94 height 53
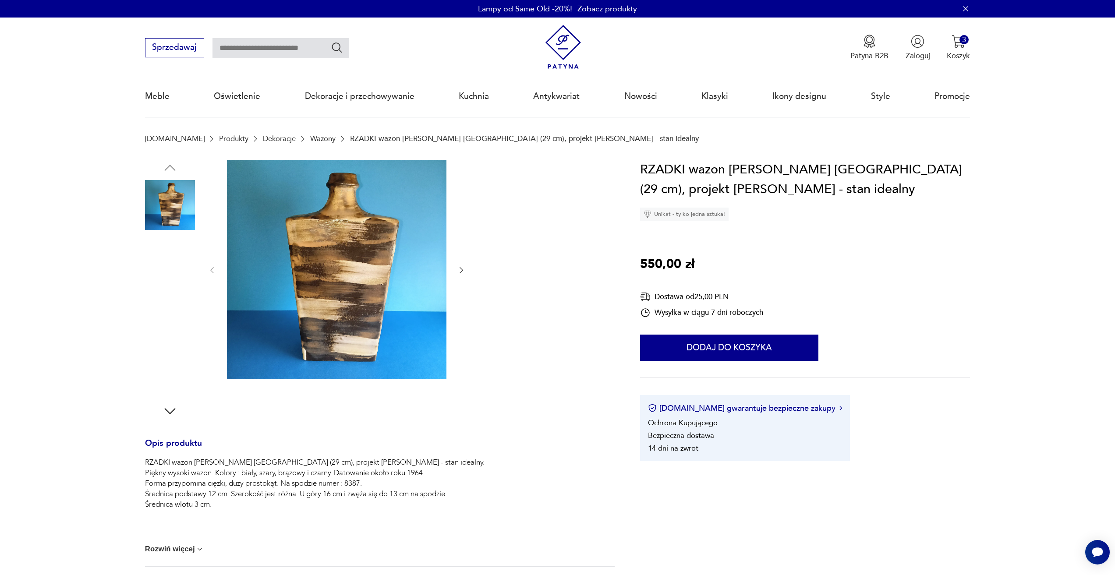
click at [470, 271] on div at bounding box center [379, 289] width 469 height 259
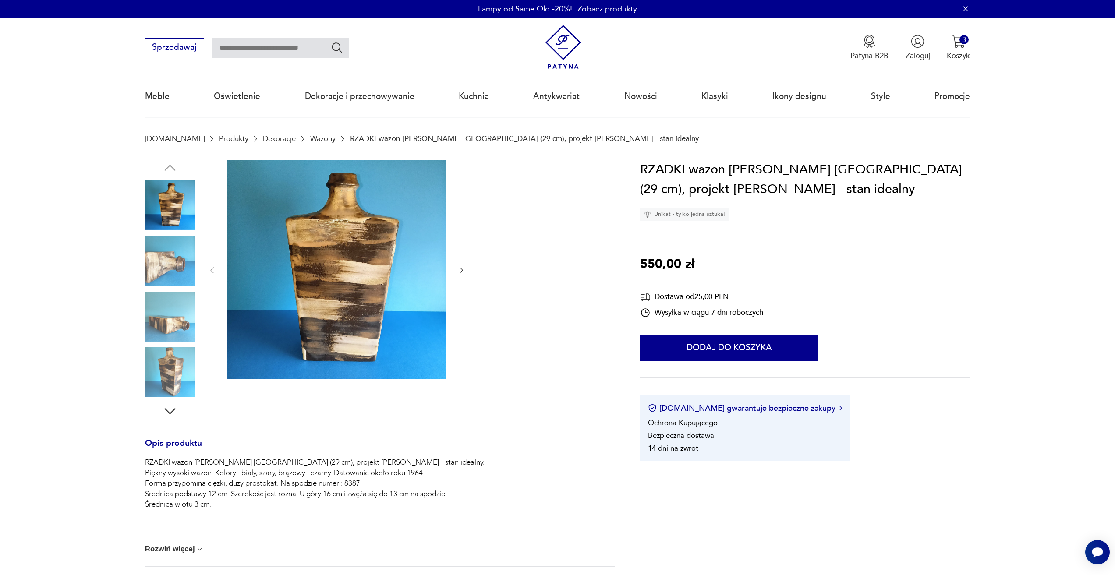
click at [455, 265] on div at bounding box center [337, 270] width 258 height 221
click at [459, 266] on icon "button" at bounding box center [461, 270] width 9 height 9
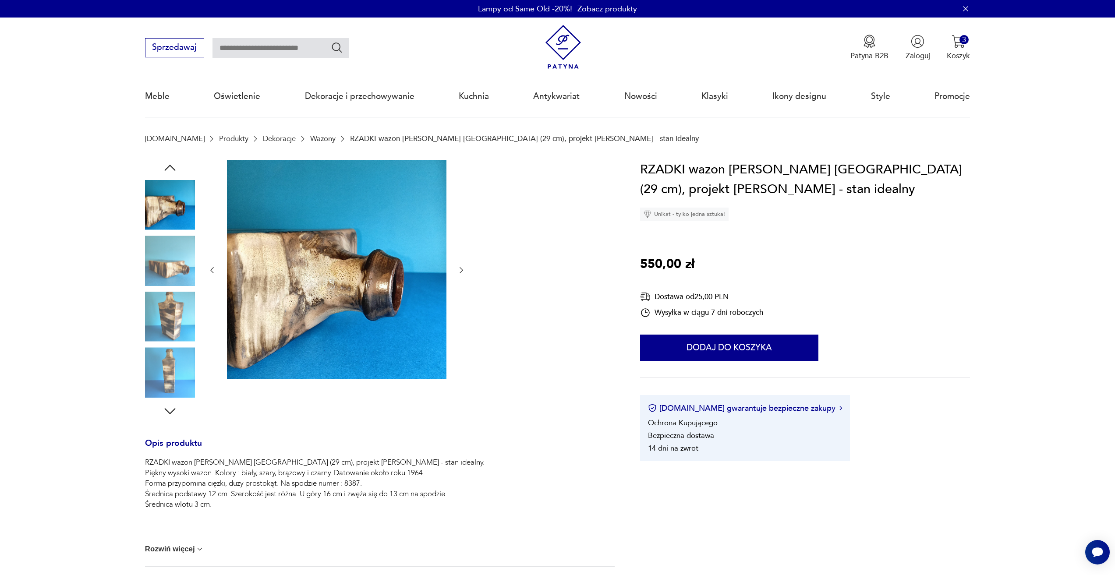
click at [459, 266] on icon "button" at bounding box center [461, 270] width 9 height 9
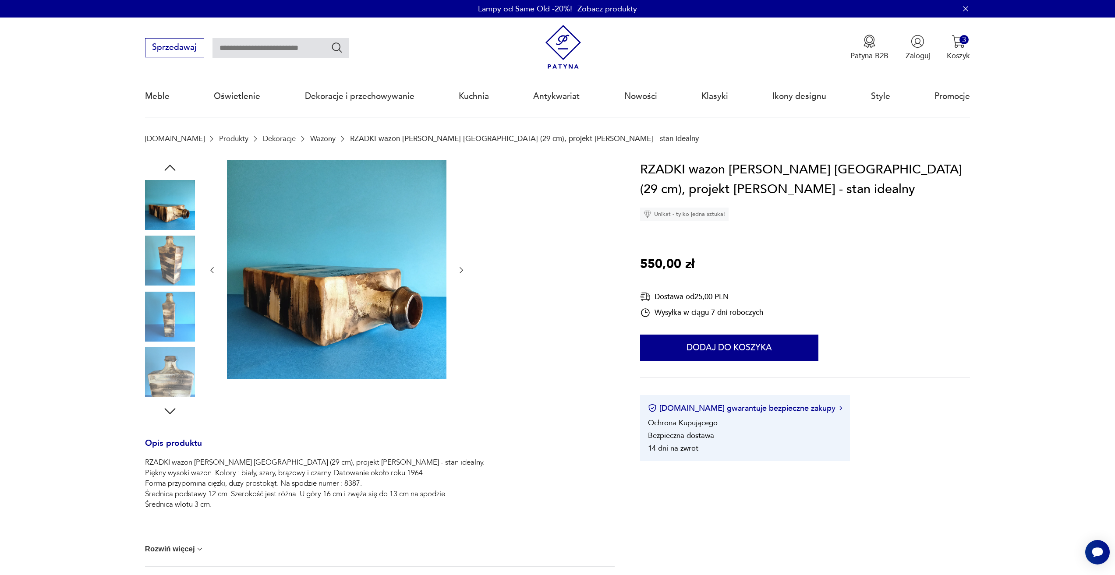
drag, startPoint x: 470, startPoint y: 269, endPoint x: 477, endPoint y: 272, distance: 7.8
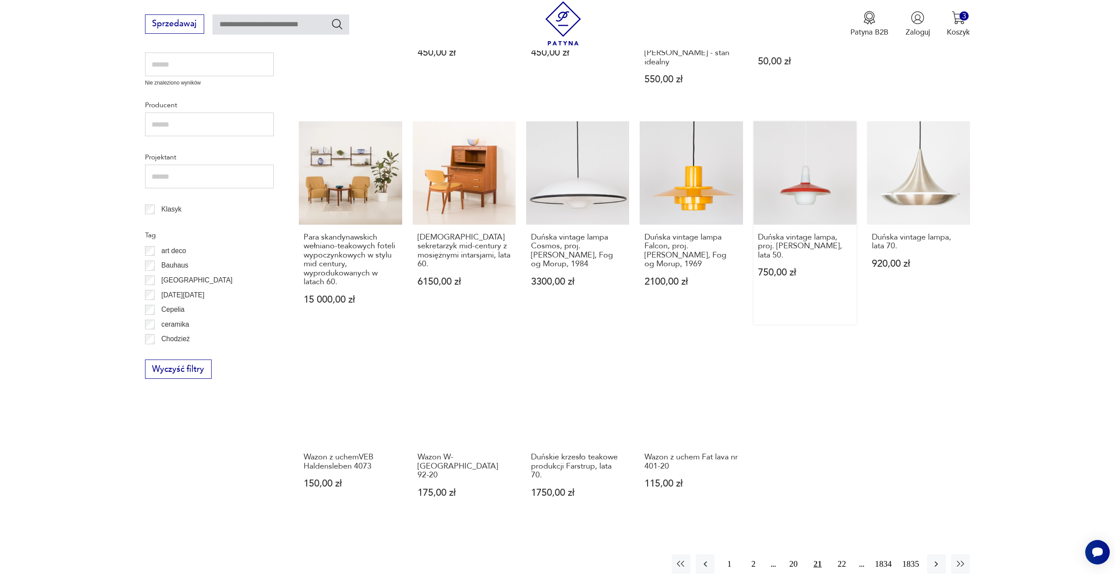
scroll to position [380, 0]
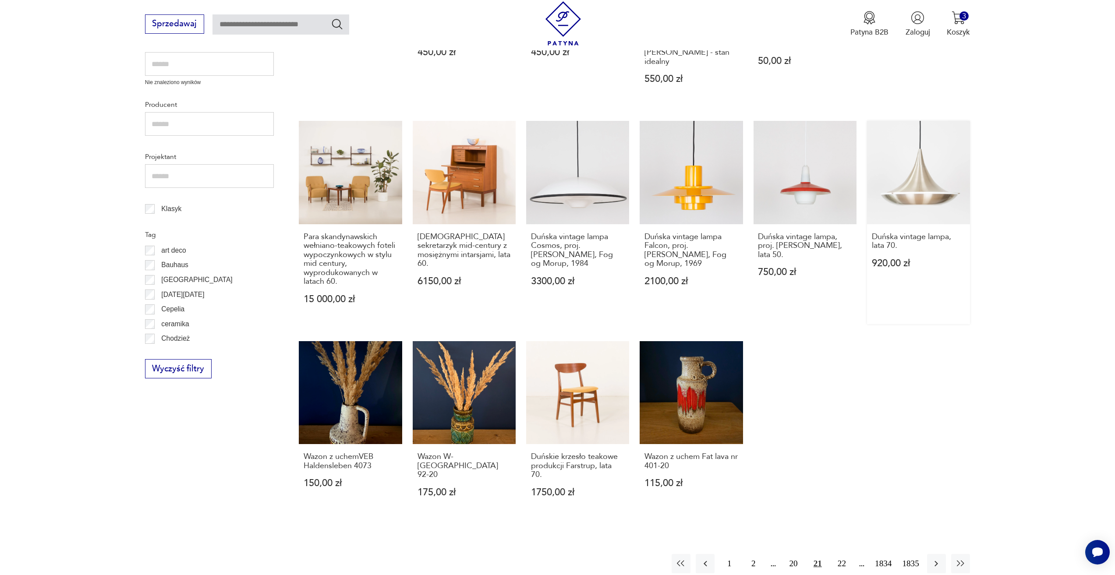
click at [899, 224] on div "Duńska vintage lampa, lata 70. 920,00 zł" at bounding box center [918, 256] width 103 height 64
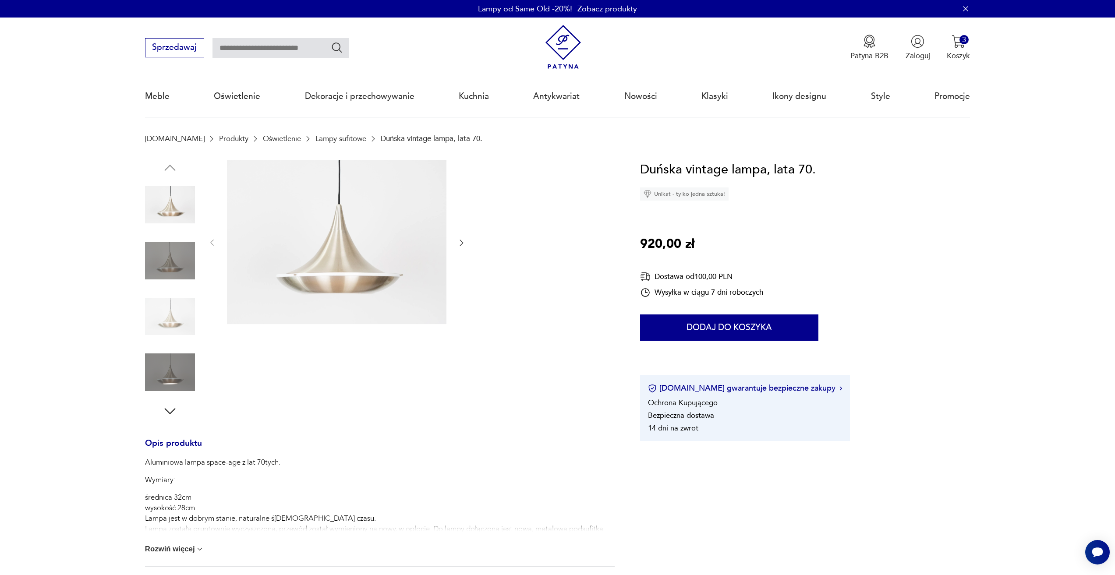
click at [462, 245] on icon "button" at bounding box center [461, 242] width 9 height 9
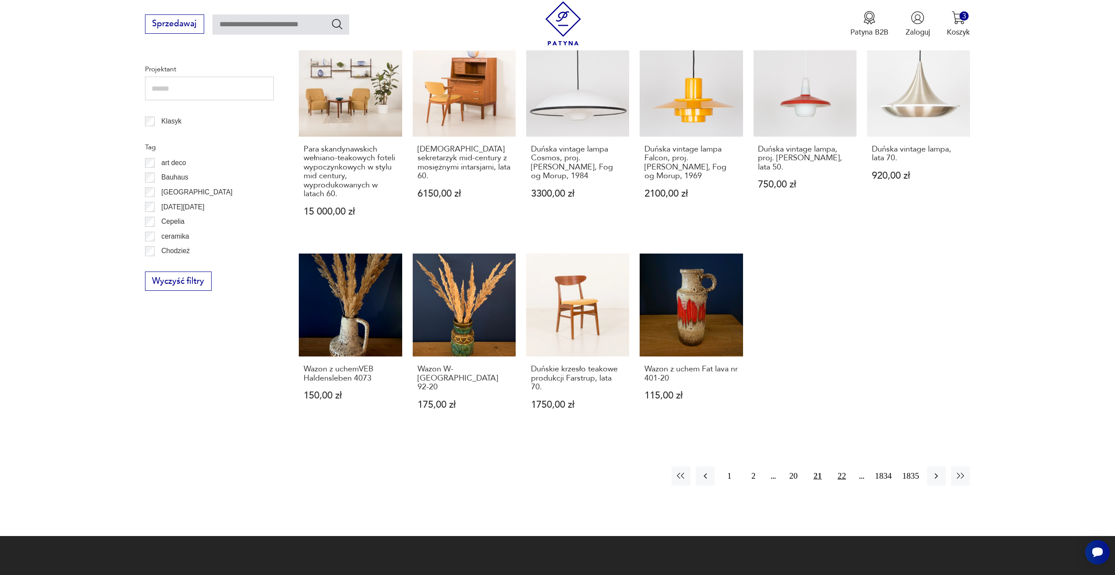
click at [841, 466] on button "22" at bounding box center [841, 475] width 19 height 19
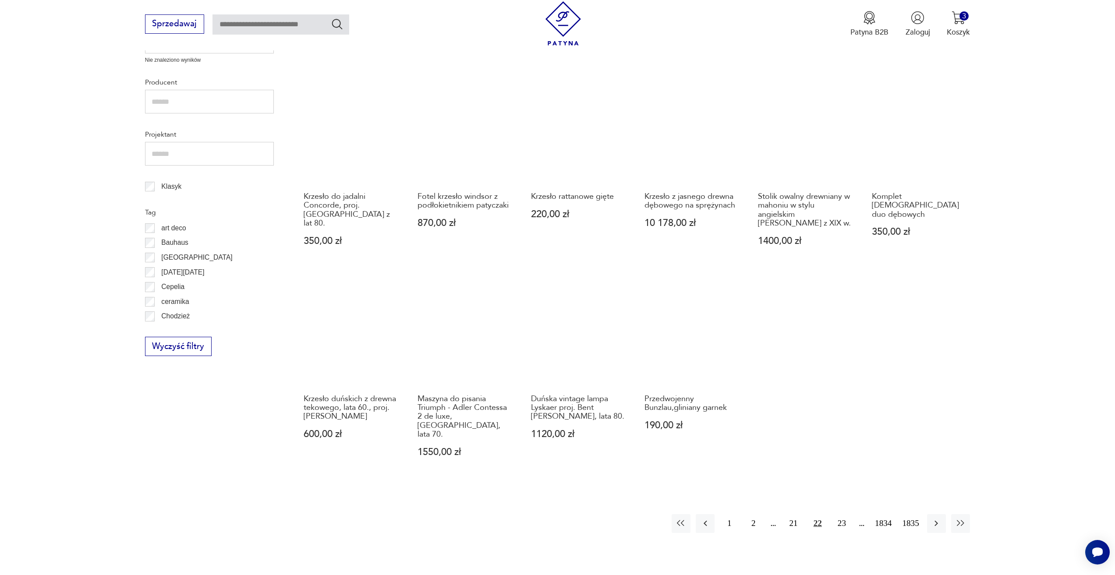
scroll to position [424, 0]
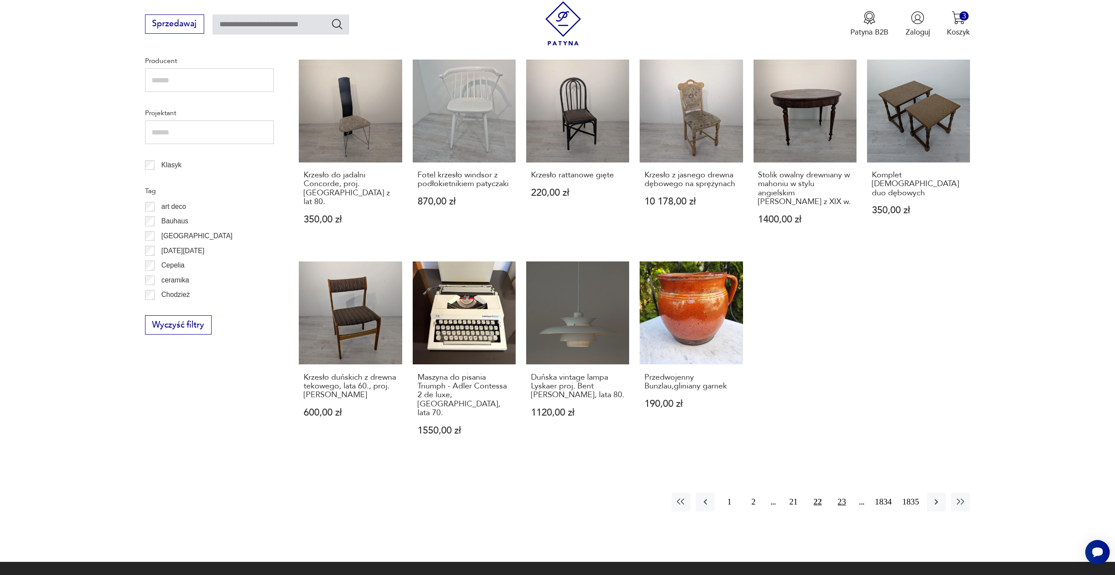
click at [836, 493] on button "23" at bounding box center [841, 502] width 19 height 19
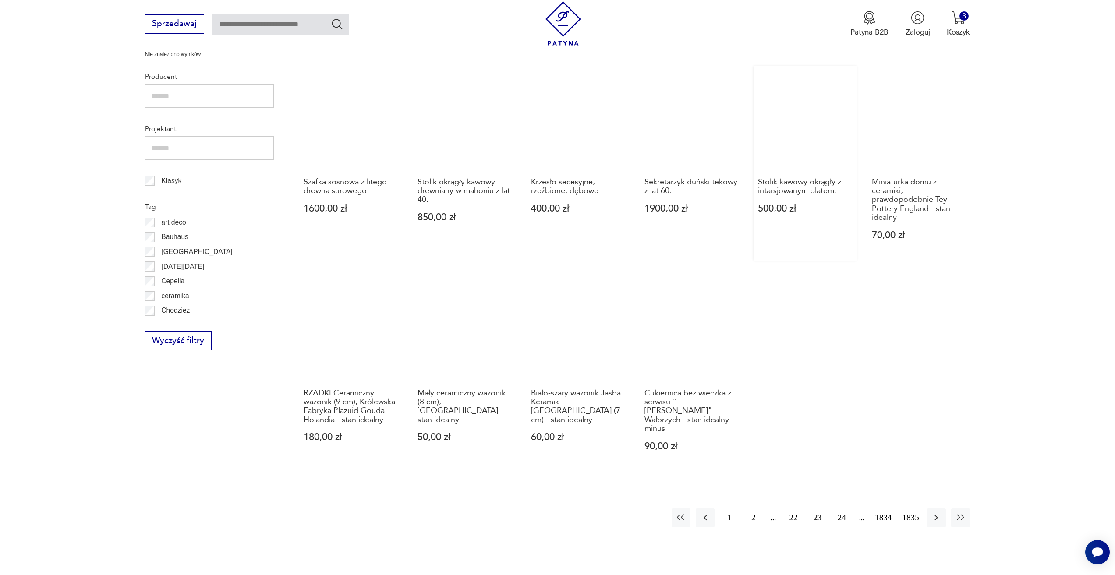
scroll to position [424, 0]
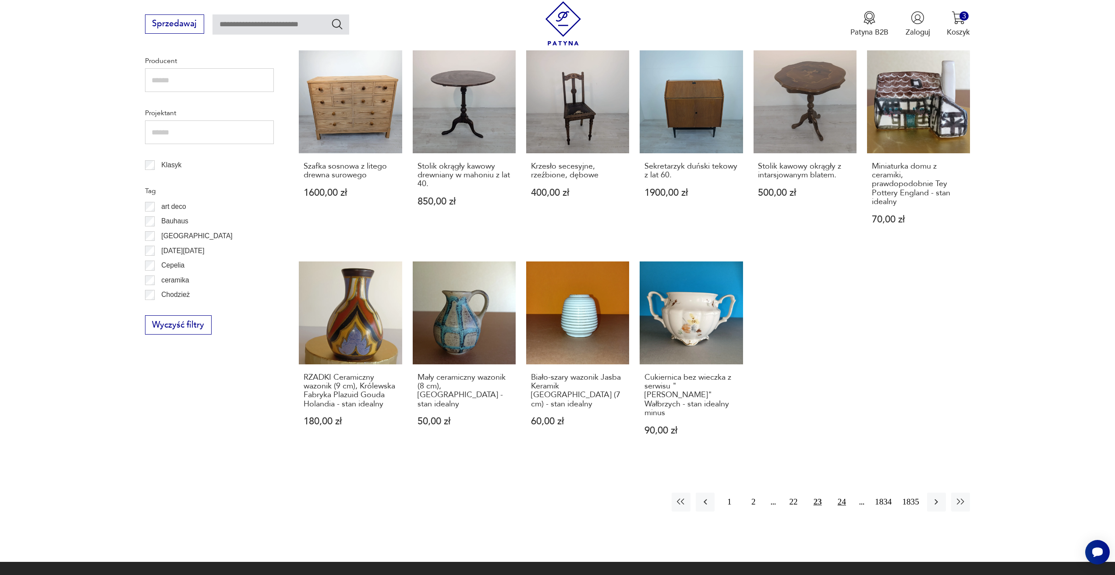
click at [836, 493] on button "24" at bounding box center [841, 502] width 19 height 19
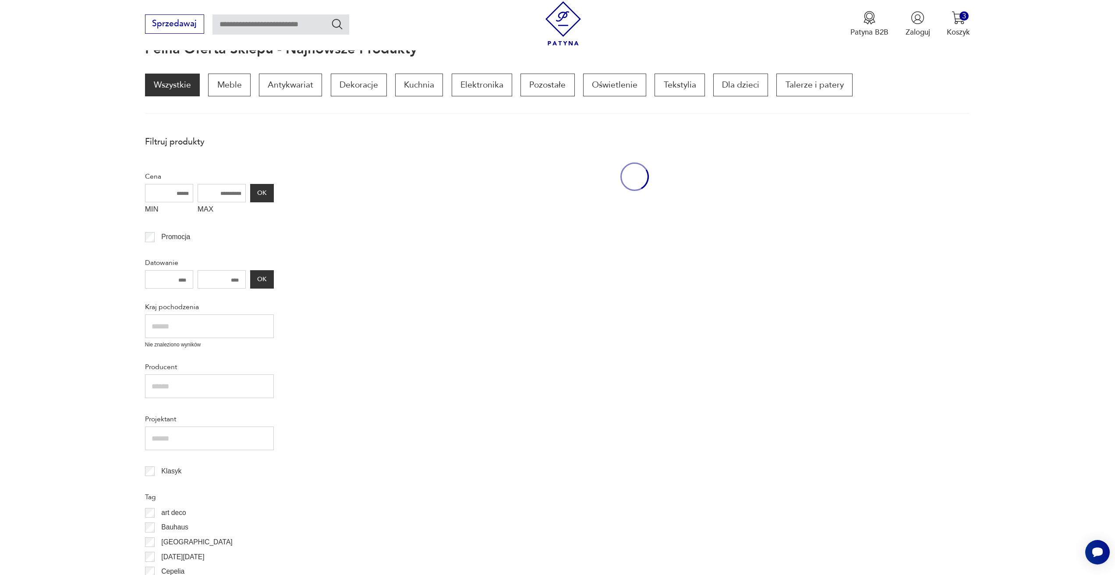
scroll to position [117, 0]
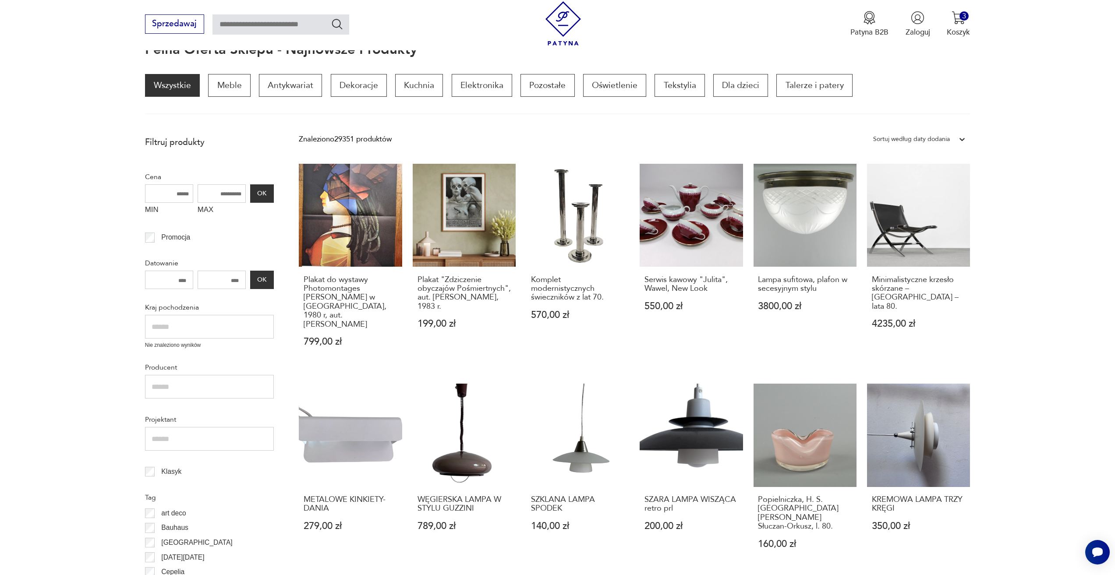
click at [896, 279] on h3 "Minimalistyczne krzesło skórzane – Włochy – lata 80." at bounding box center [919, 293] width 94 height 36
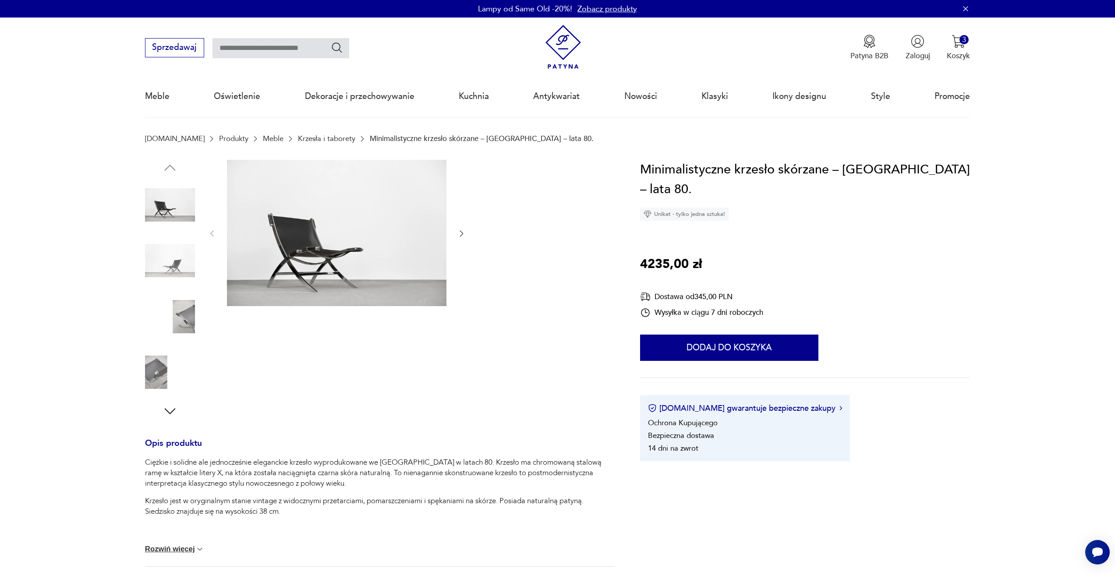
click at [458, 233] on icon "button" at bounding box center [461, 233] width 9 height 9
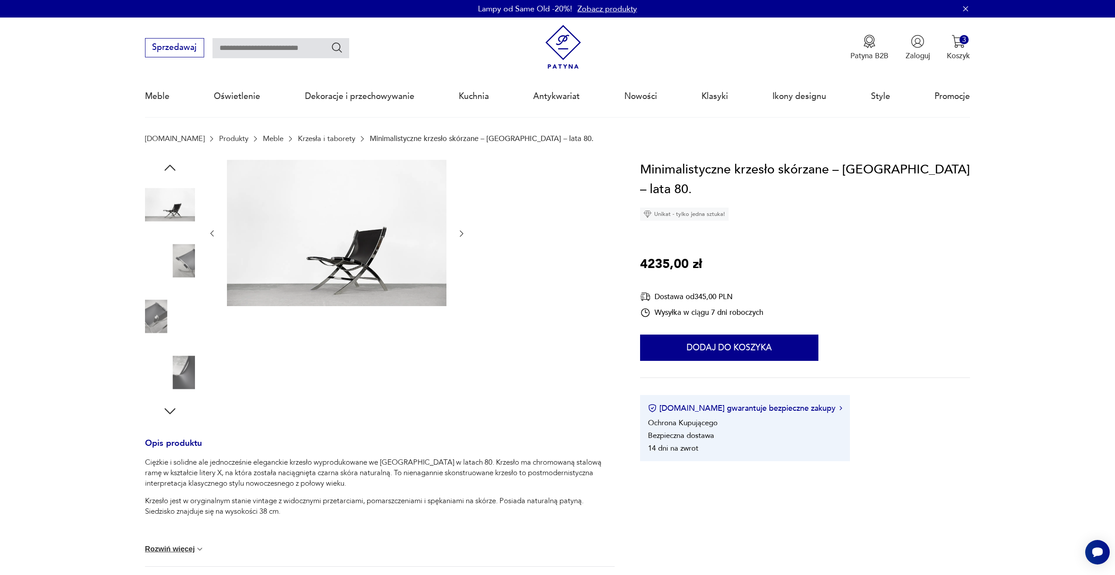
click at [458, 233] on icon "button" at bounding box center [461, 233] width 9 height 9
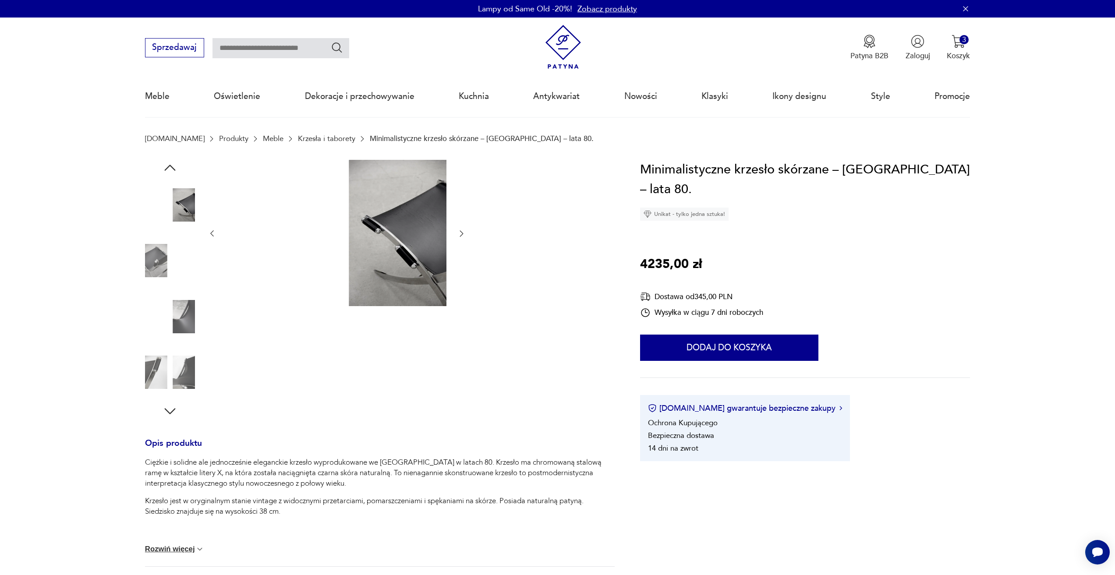
click at [458, 233] on icon "button" at bounding box center [461, 233] width 9 height 9
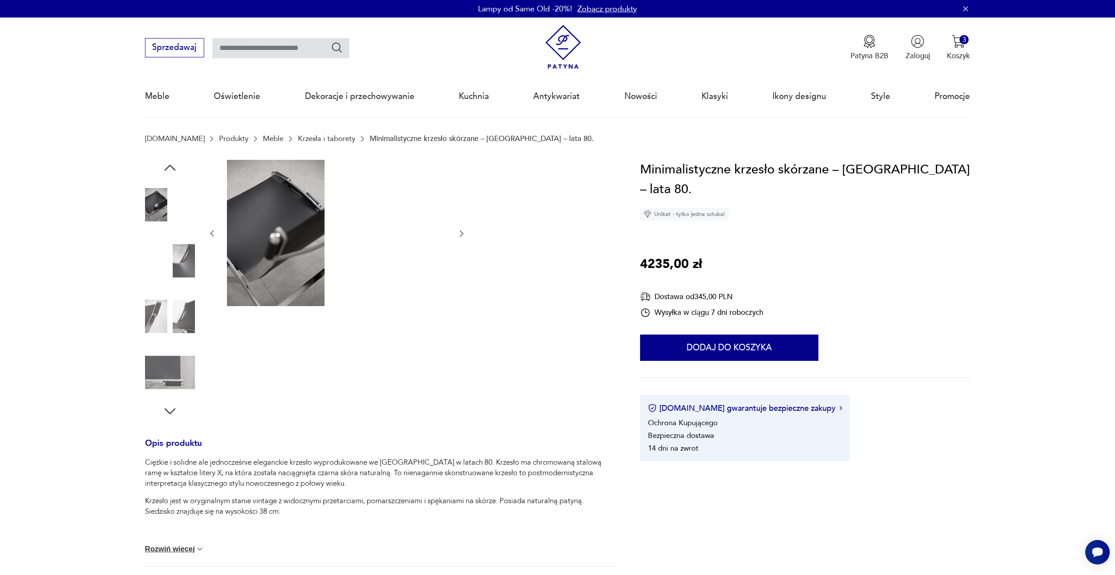
click at [458, 233] on icon "button" at bounding box center [461, 233] width 9 height 9
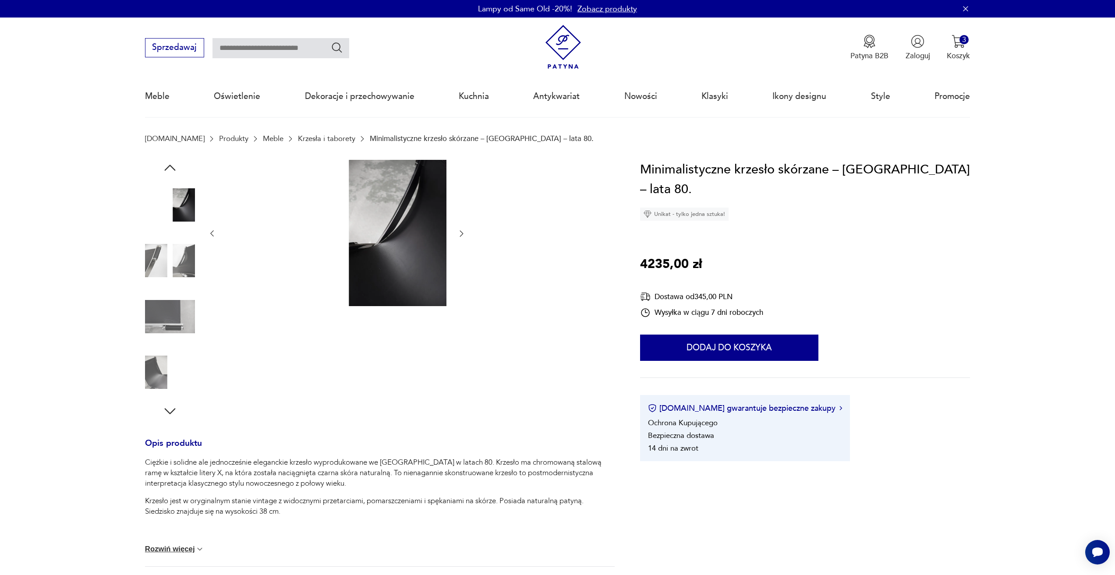
click at [458, 233] on icon "button" at bounding box center [461, 233] width 9 height 9
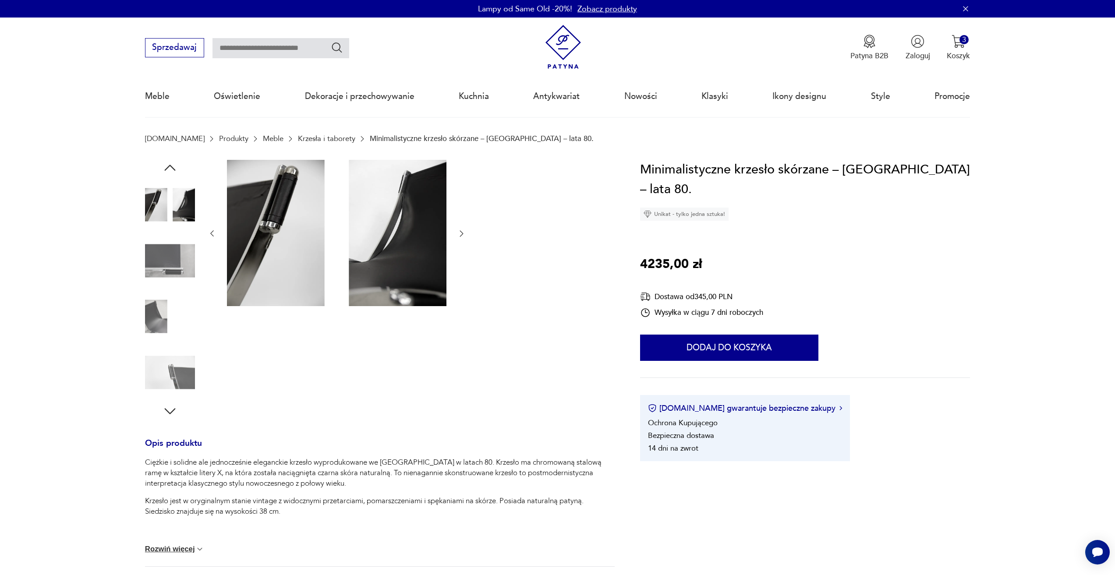
click at [458, 233] on icon "button" at bounding box center [461, 233] width 9 height 9
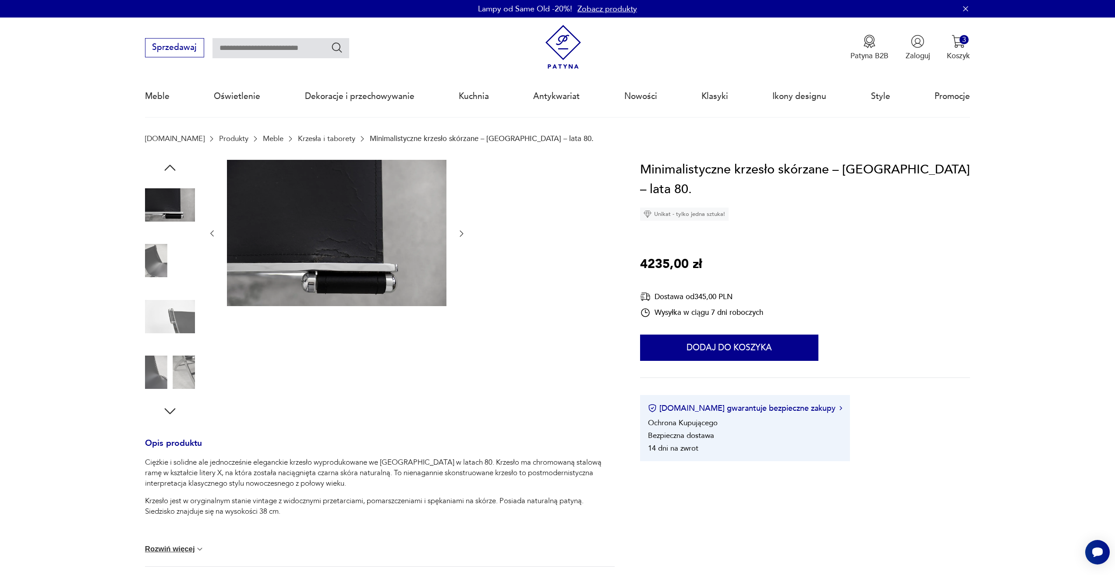
click at [458, 233] on icon "button" at bounding box center [461, 233] width 9 height 9
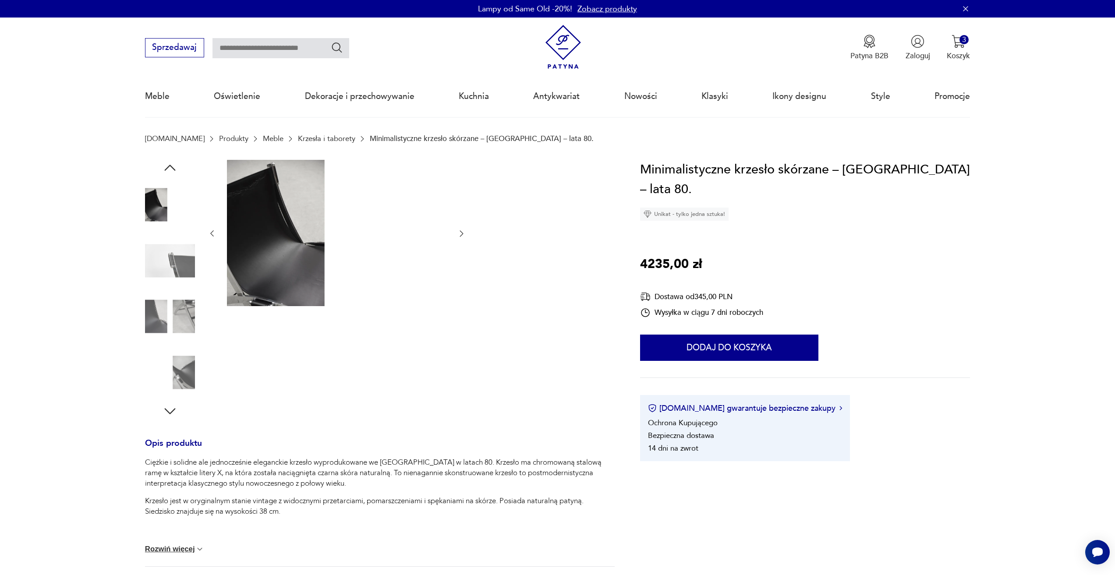
drag, startPoint x: 458, startPoint y: 233, endPoint x: 480, endPoint y: 236, distance: 21.7
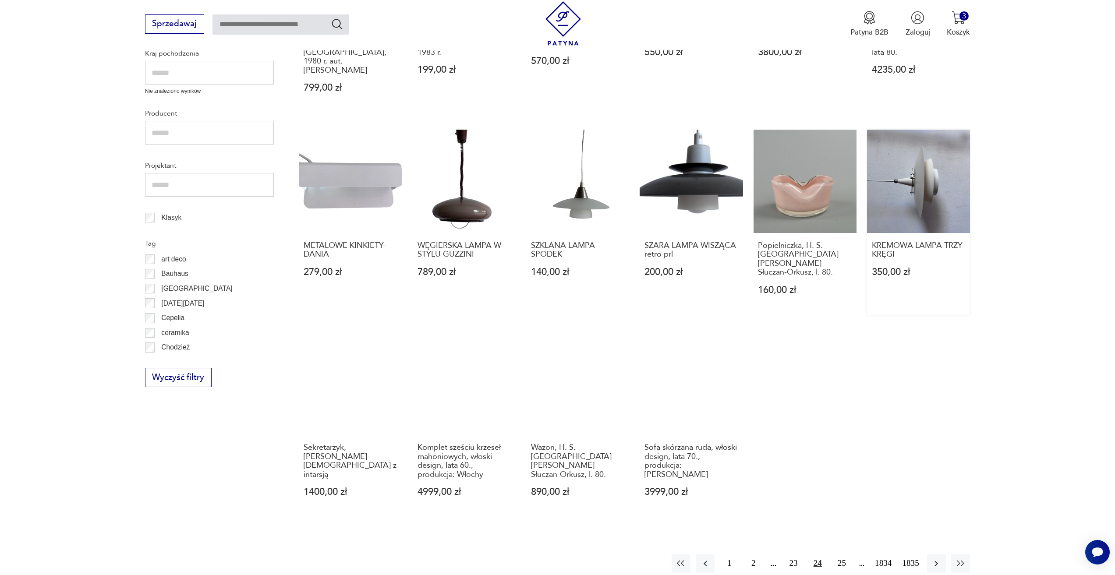
scroll to position [380, 0]
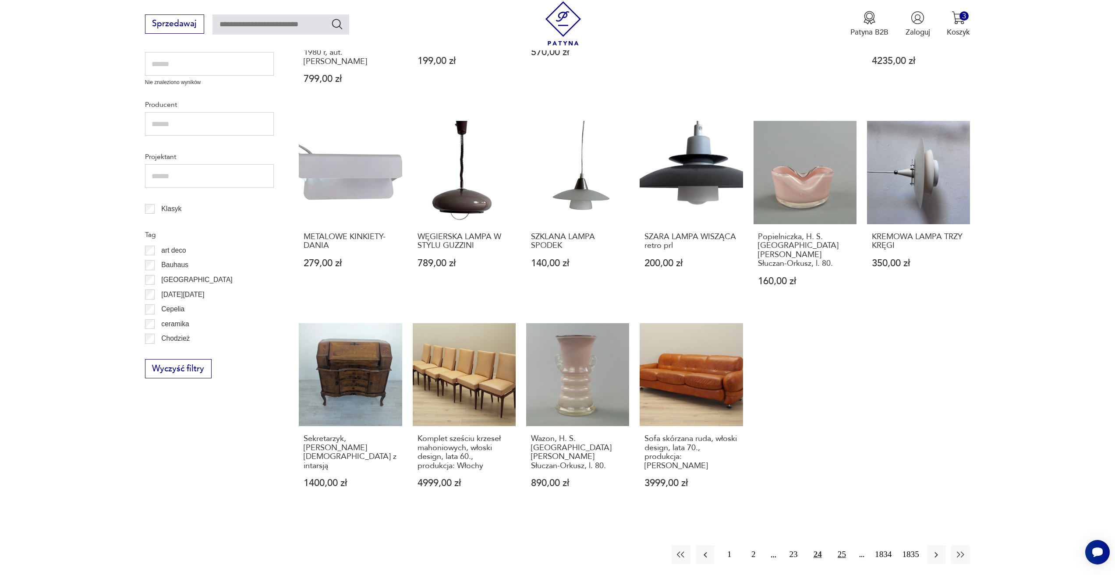
click at [846, 545] on button "25" at bounding box center [841, 554] width 19 height 19
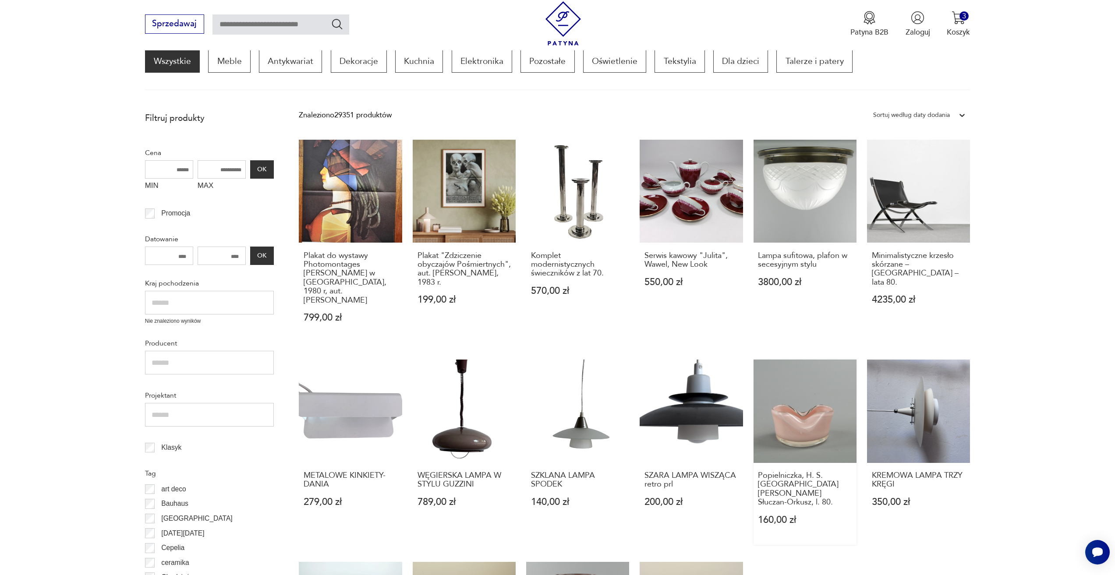
scroll to position [117, 0]
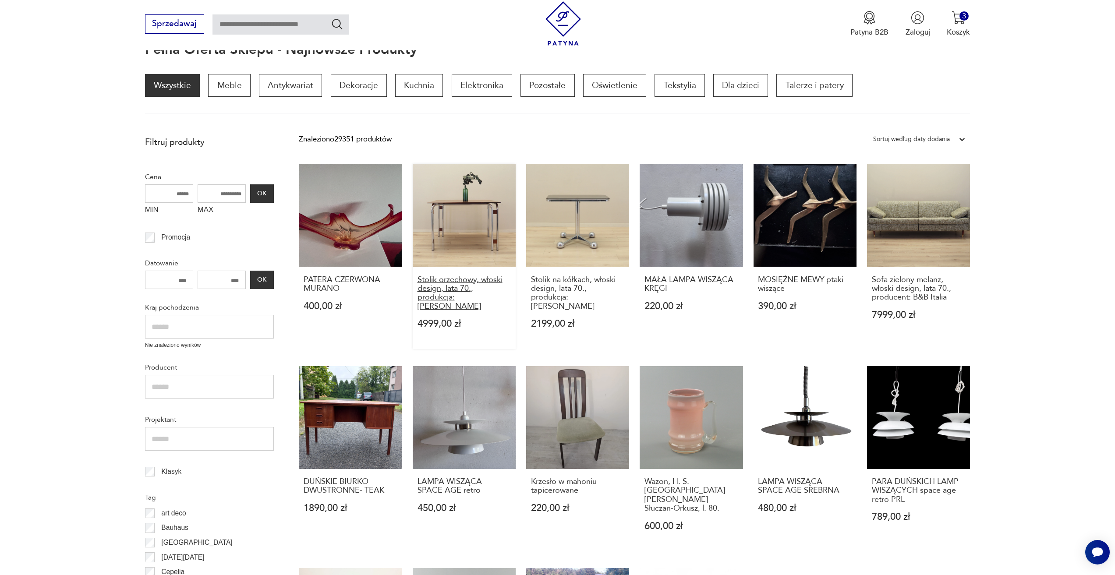
click at [430, 297] on h3 "Stolik orzechowy, włoski design, lata 70., produkcja: Włochy" at bounding box center [464, 293] width 94 height 36
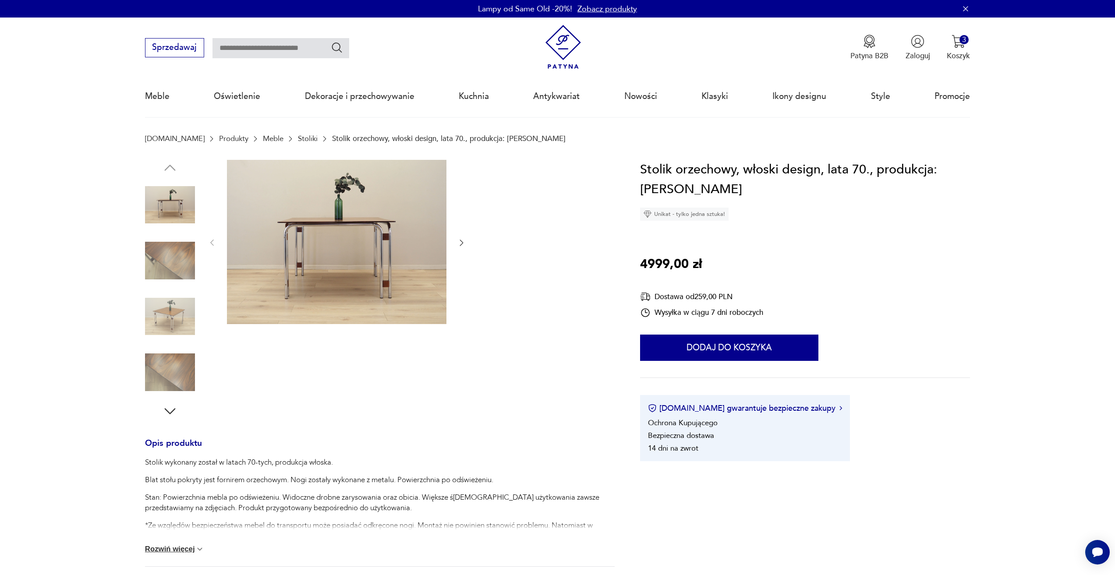
click at [459, 244] on icon "button" at bounding box center [461, 242] width 9 height 9
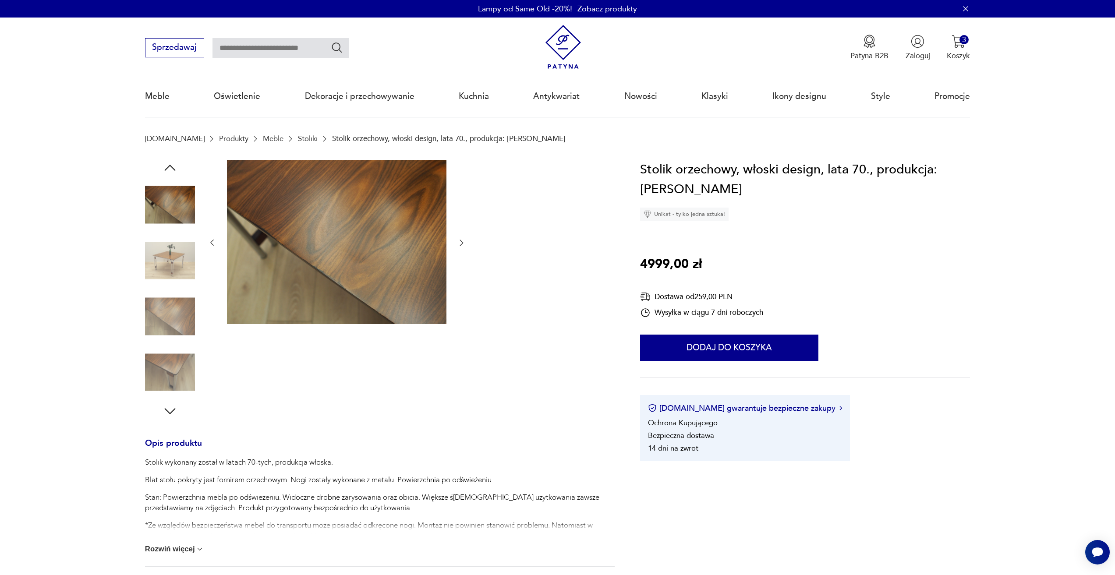
click at [459, 244] on icon "button" at bounding box center [461, 242] width 9 height 9
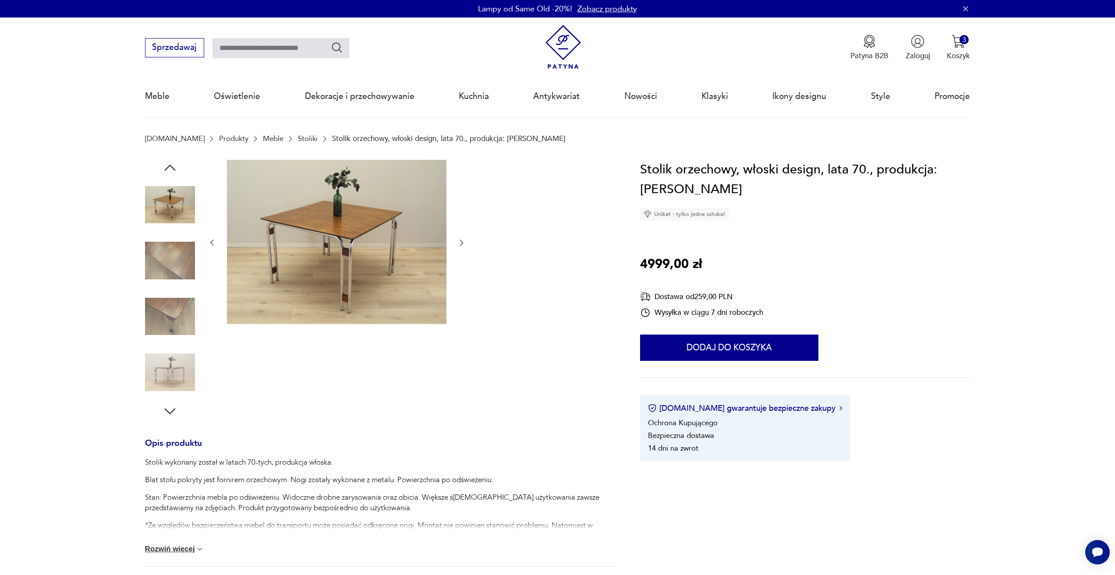
click at [459, 244] on icon "button" at bounding box center [461, 242] width 9 height 9
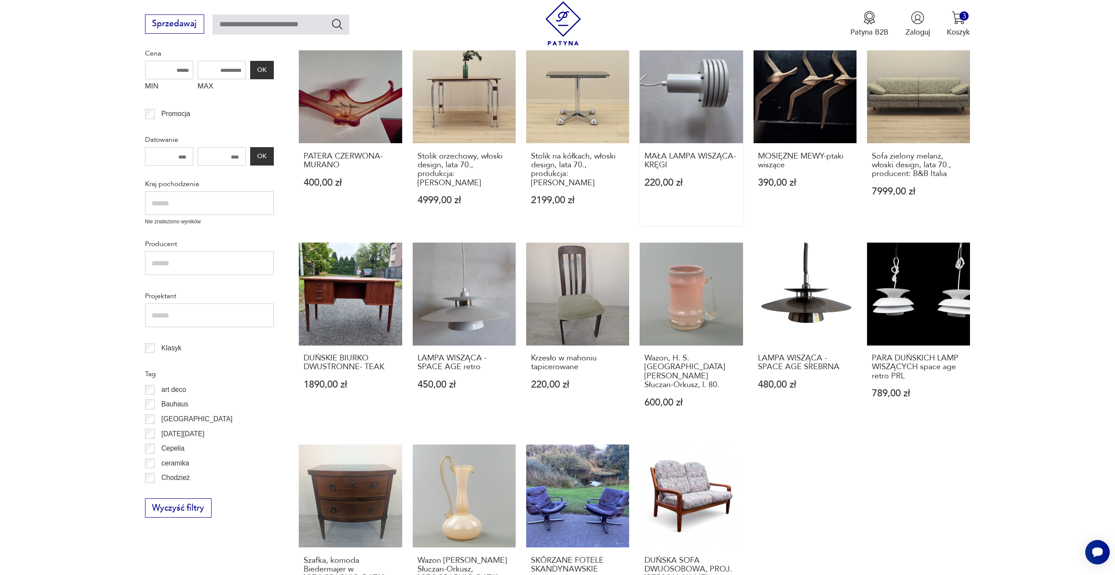
scroll to position [249, 0]
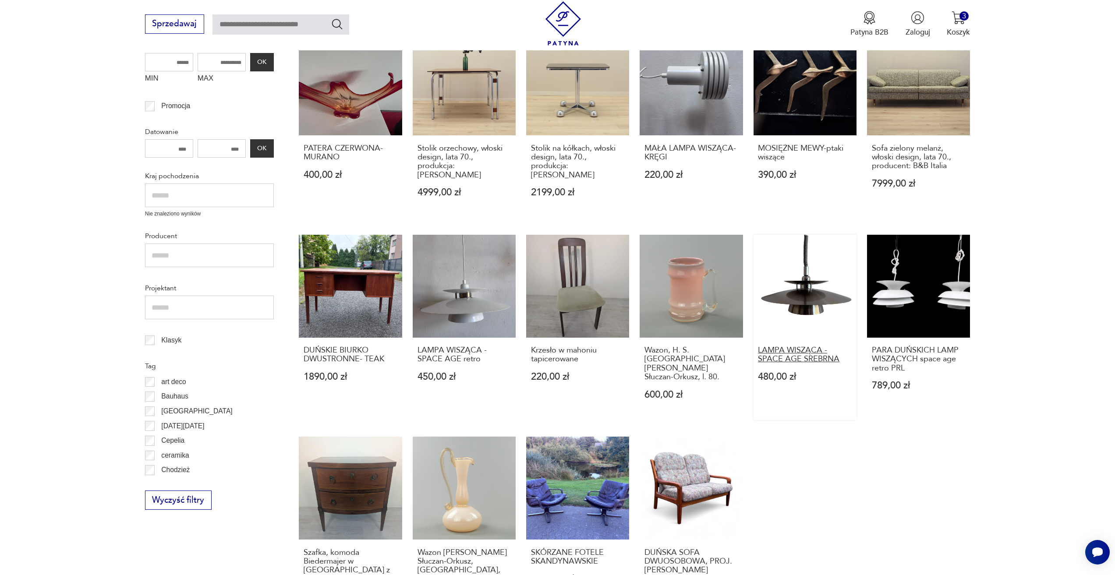
click at [816, 346] on h3 "LAMPA WISZĄCA - SPACE AGE SREBRNA" at bounding box center [805, 355] width 94 height 18
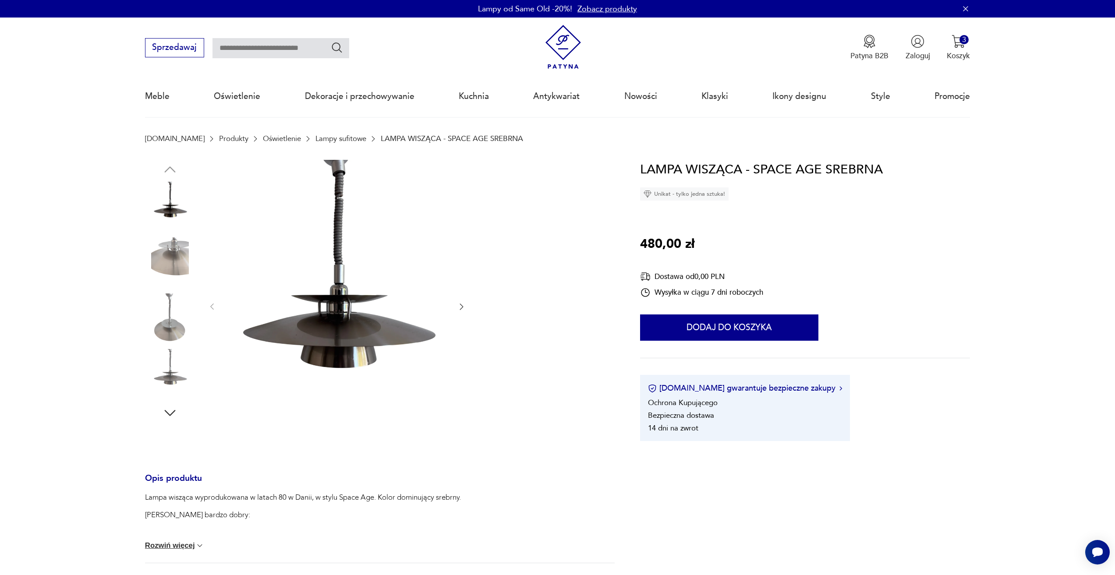
click at [459, 306] on icon "button" at bounding box center [461, 306] width 9 height 9
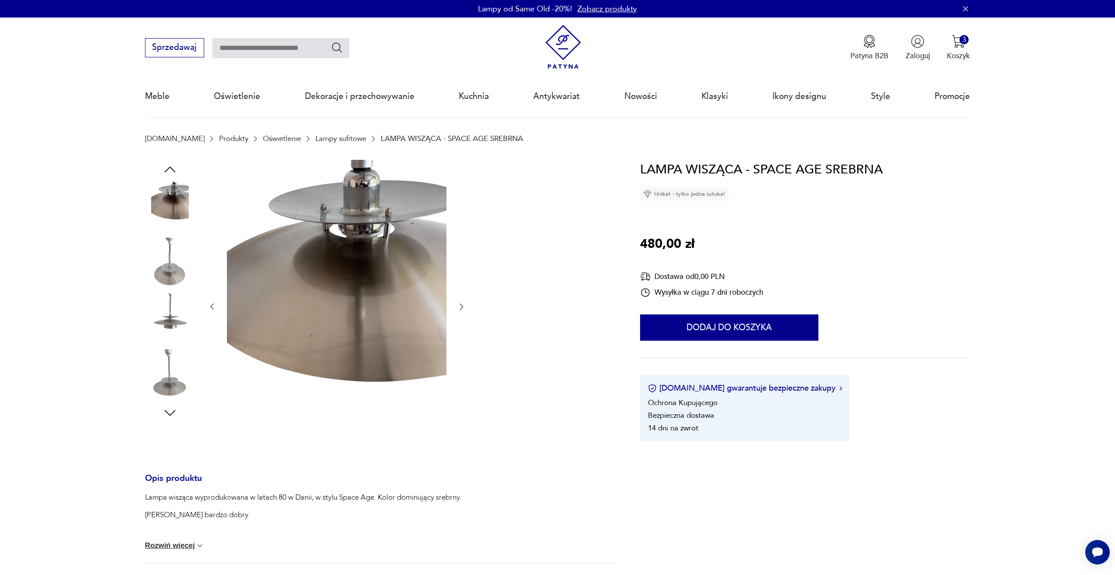
click at [459, 306] on icon "button" at bounding box center [461, 306] width 9 height 9
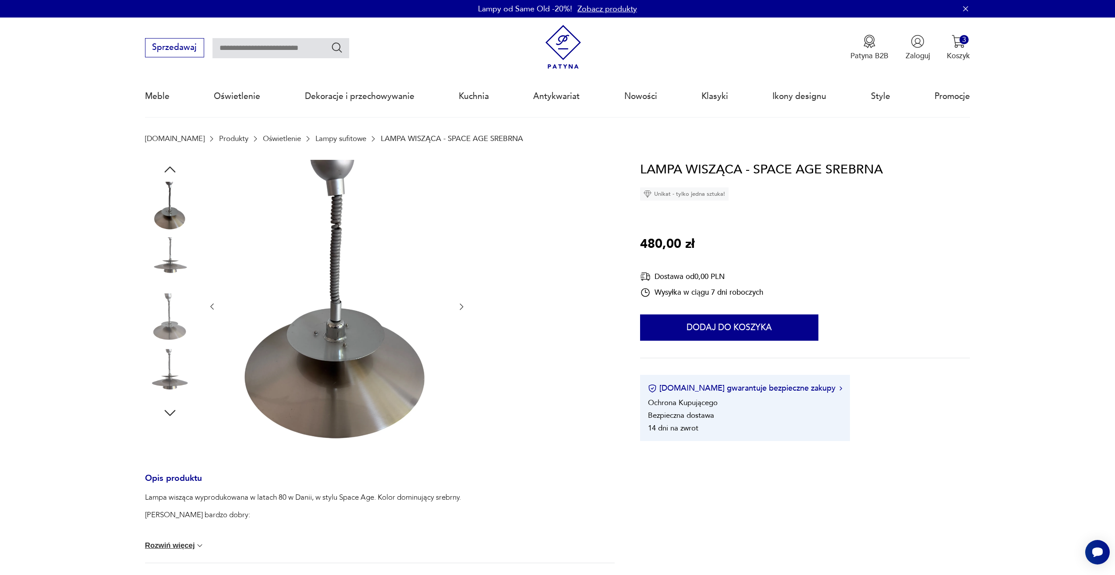
click at [459, 306] on icon "button" at bounding box center [461, 306] width 9 height 9
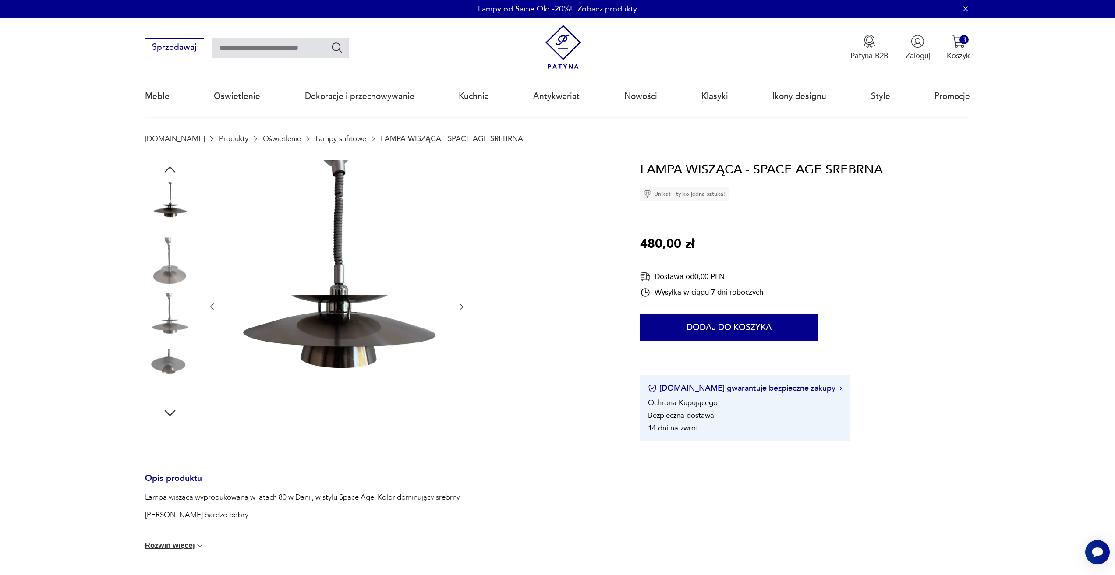
click at [459, 306] on icon "button" at bounding box center [461, 306] width 9 height 9
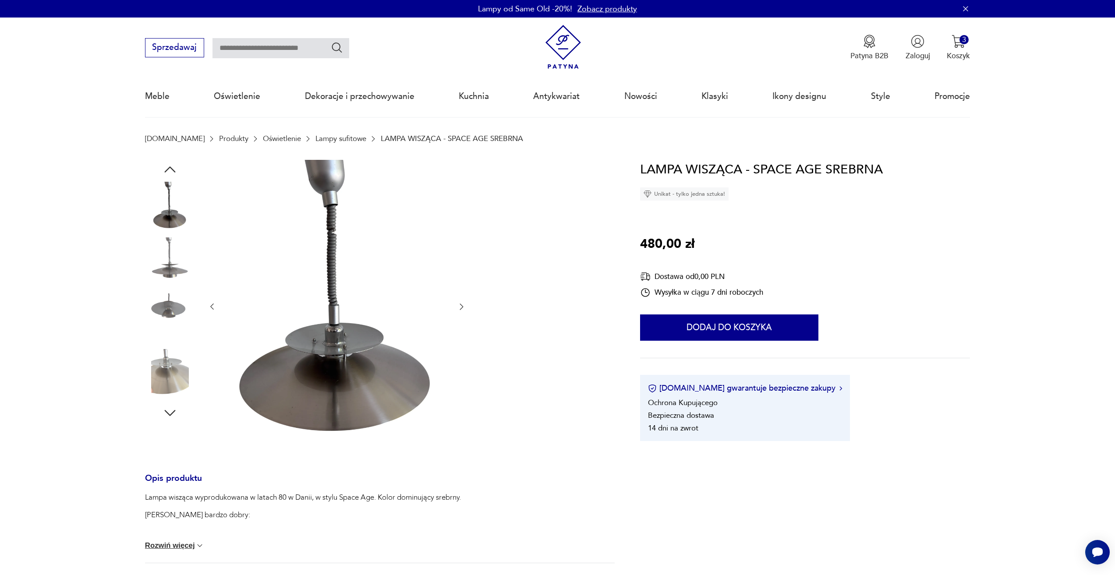
click at [459, 306] on icon "button" at bounding box center [461, 306] width 9 height 9
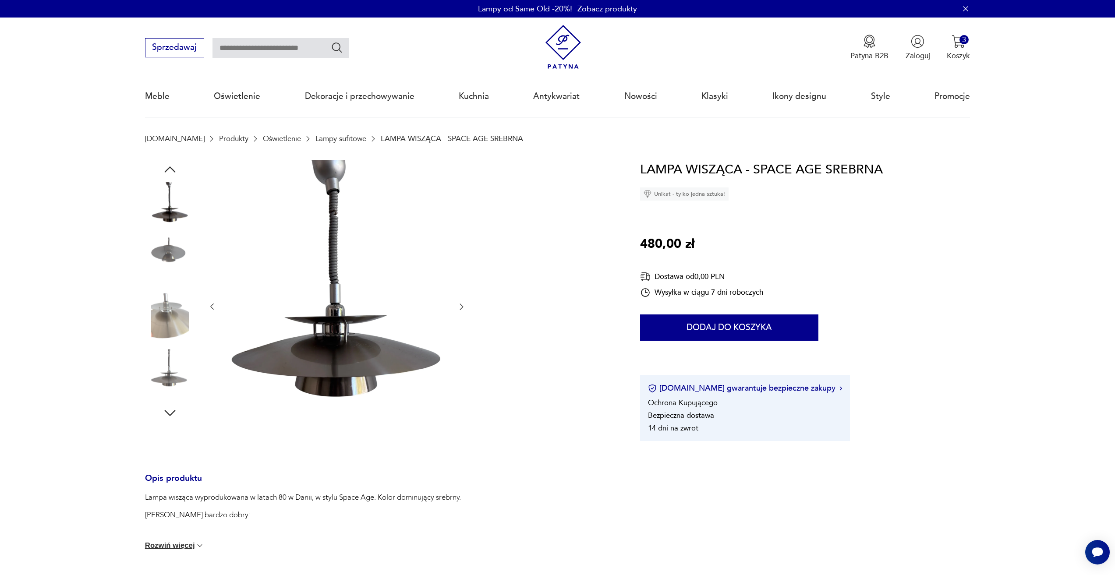
click at [459, 306] on icon "button" at bounding box center [461, 306] width 9 height 9
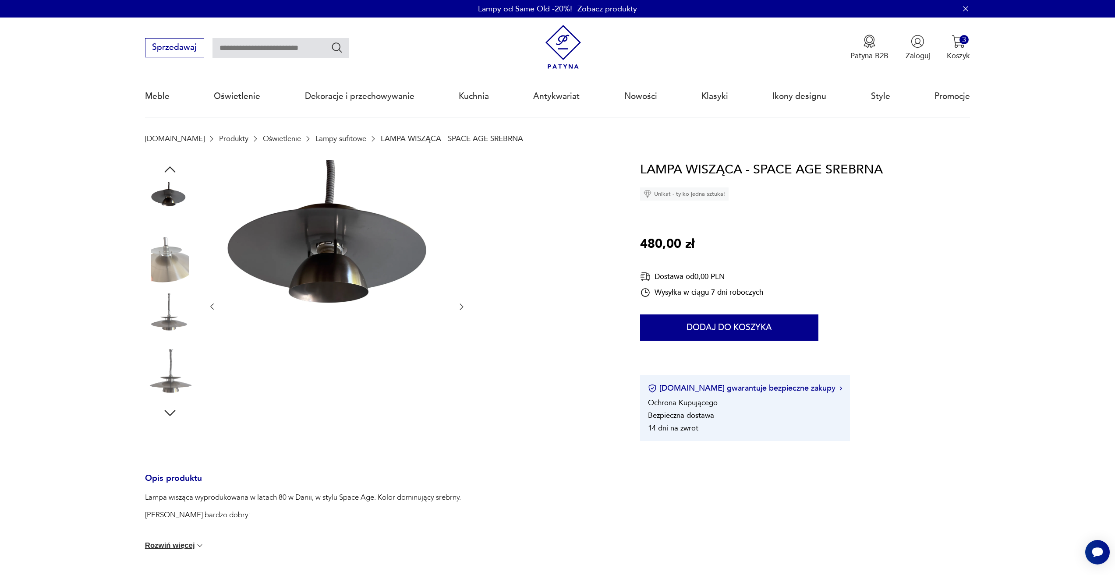
click at [459, 306] on icon "button" at bounding box center [461, 306] width 9 height 9
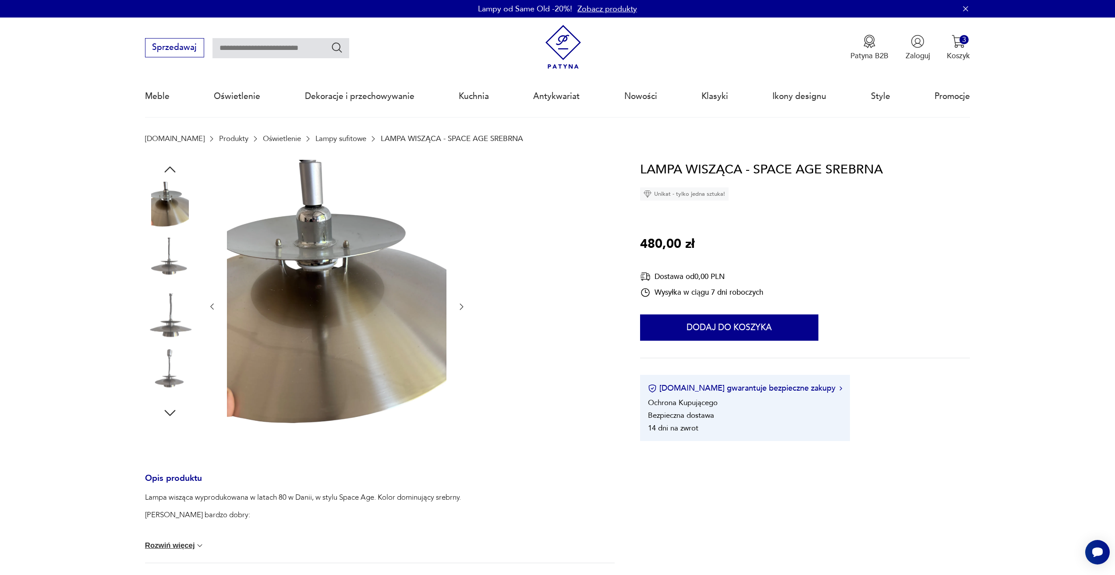
click at [459, 306] on icon "button" at bounding box center [461, 306] width 9 height 9
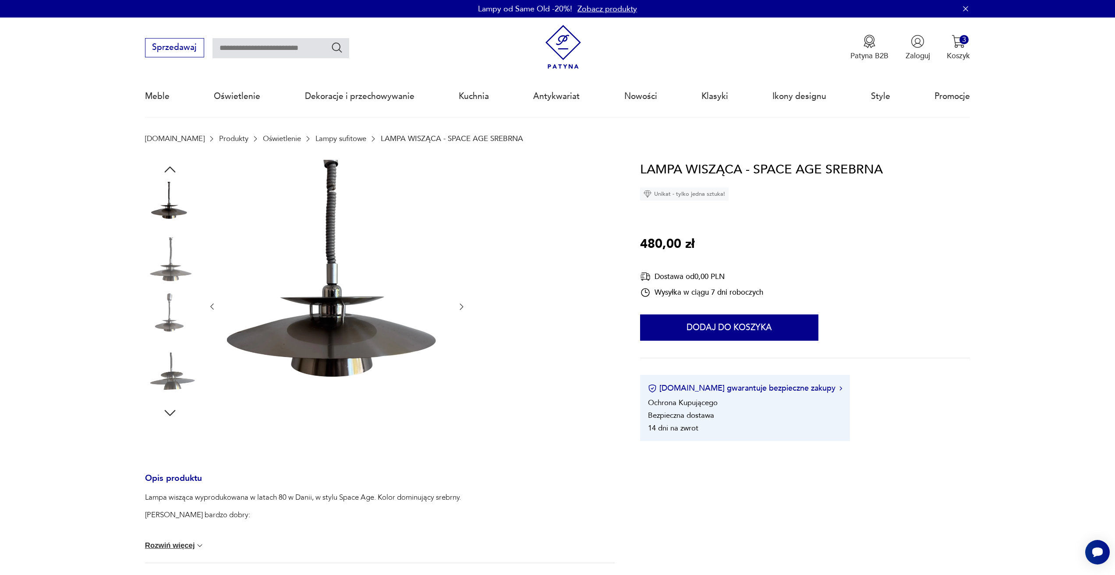
click at [459, 306] on icon "button" at bounding box center [461, 306] width 9 height 9
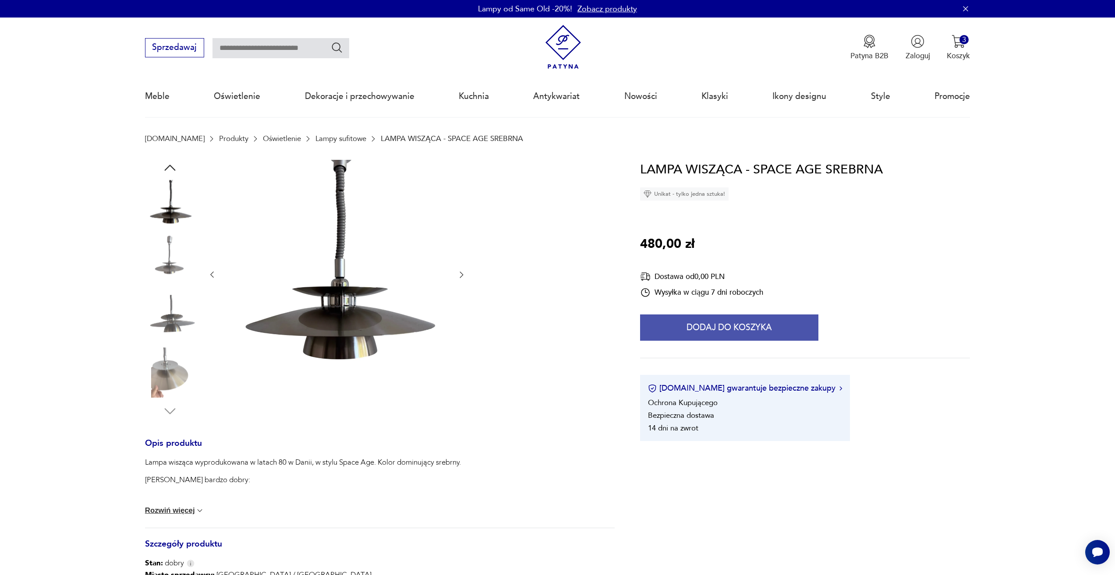
click at [650, 321] on button "Dodaj do koszyka" at bounding box center [729, 327] width 178 height 26
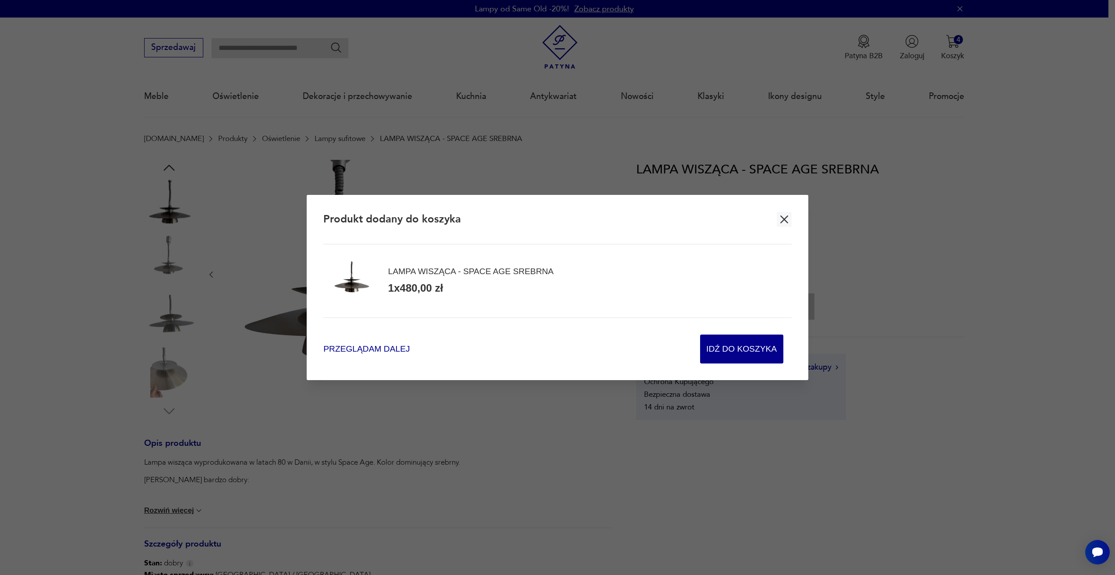
click at [367, 352] on span "Przeglądam dalej" at bounding box center [366, 349] width 86 height 12
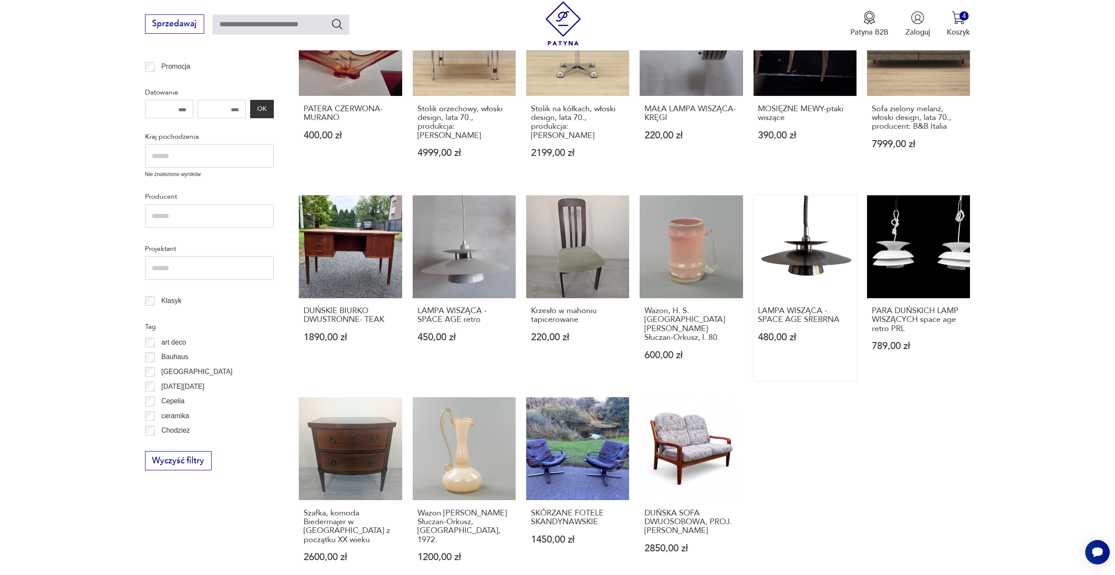
scroll to position [424, 0]
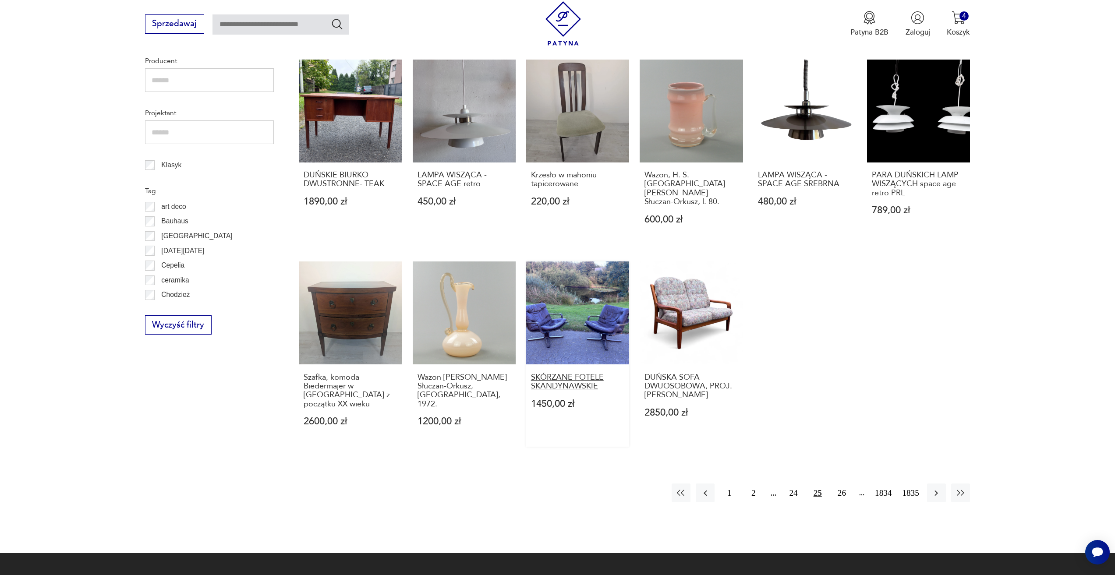
click at [598, 373] on h3 "SKÓRZANE FOTELE SKANDYNAWSKIE" at bounding box center [578, 382] width 94 height 18
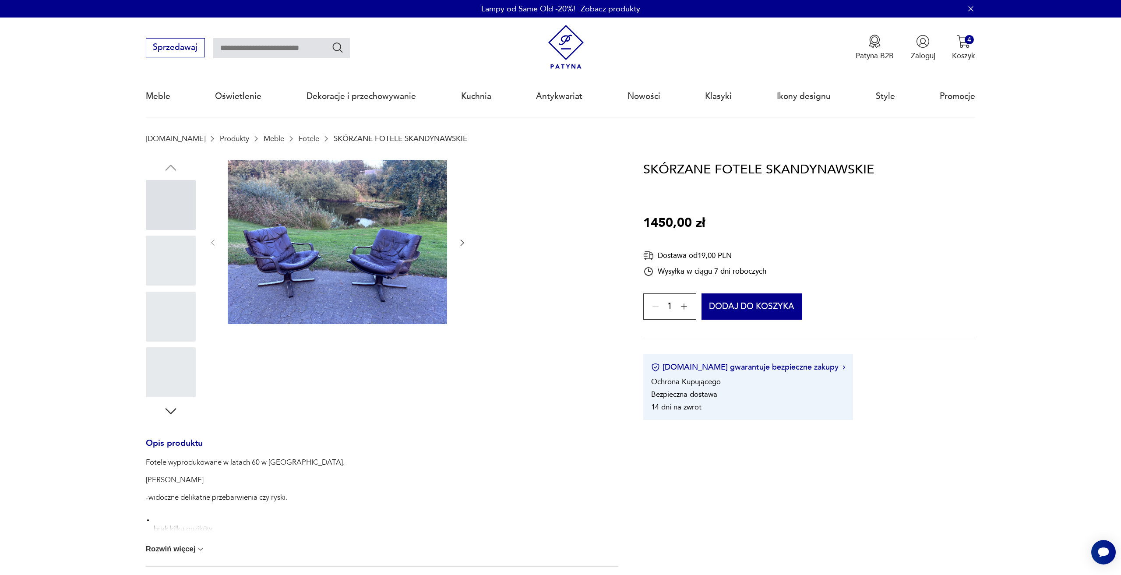
click at [283, 281] on img at bounding box center [337, 242] width 219 height 165
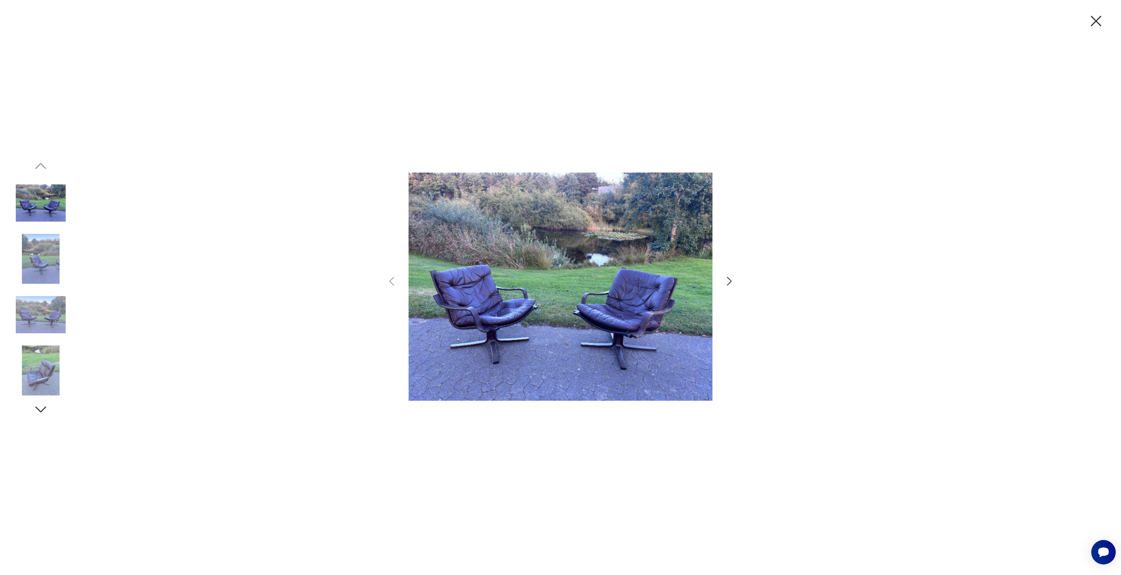
click at [728, 279] on icon "button" at bounding box center [729, 281] width 13 height 13
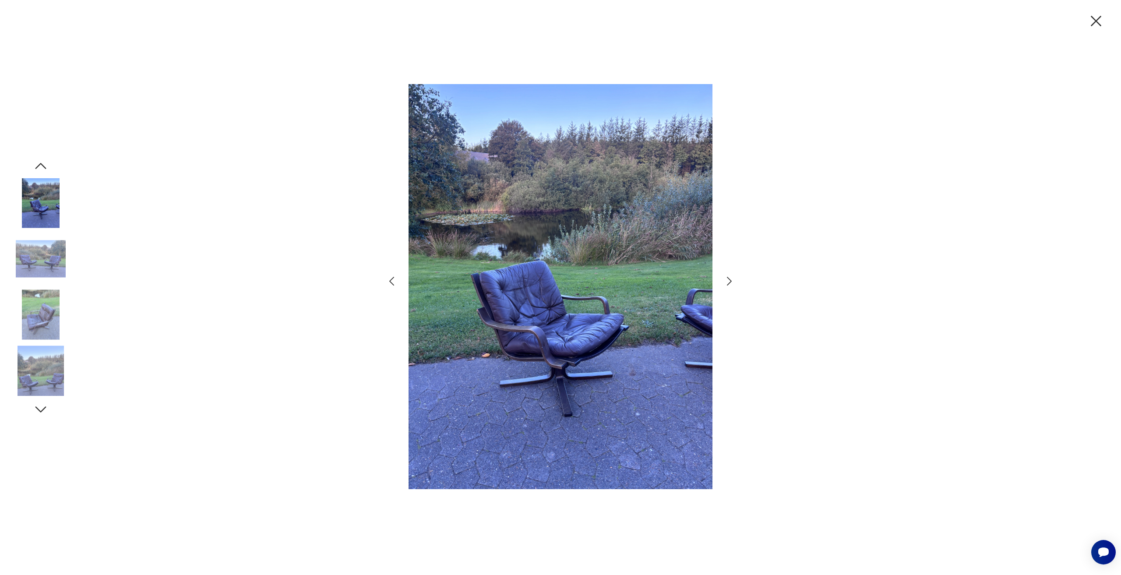
click at [728, 279] on icon "button" at bounding box center [729, 281] width 13 height 13
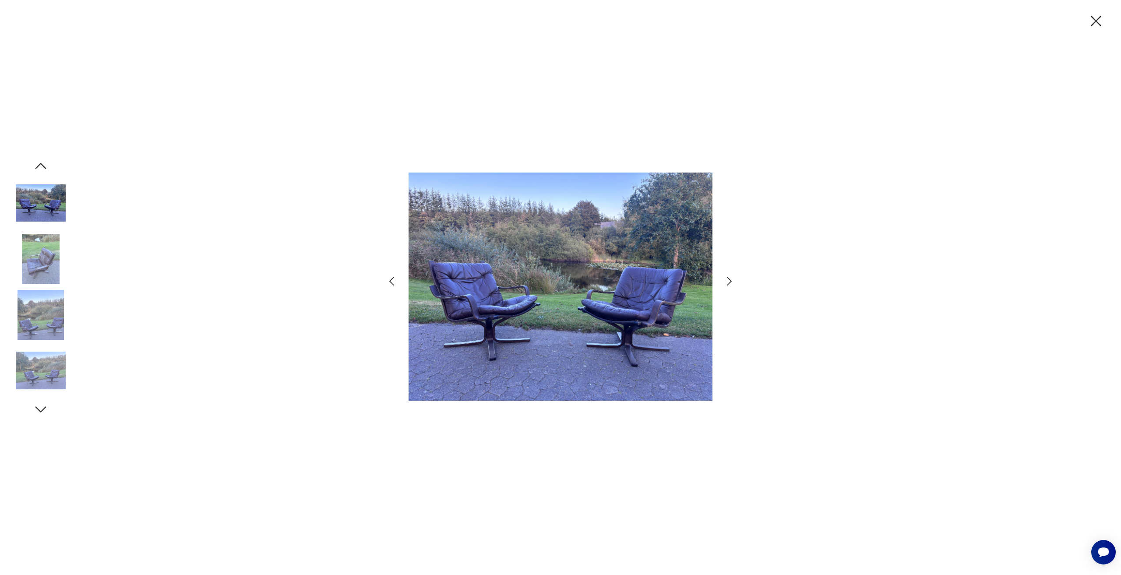
click at [728, 279] on icon "button" at bounding box center [729, 281] width 13 height 13
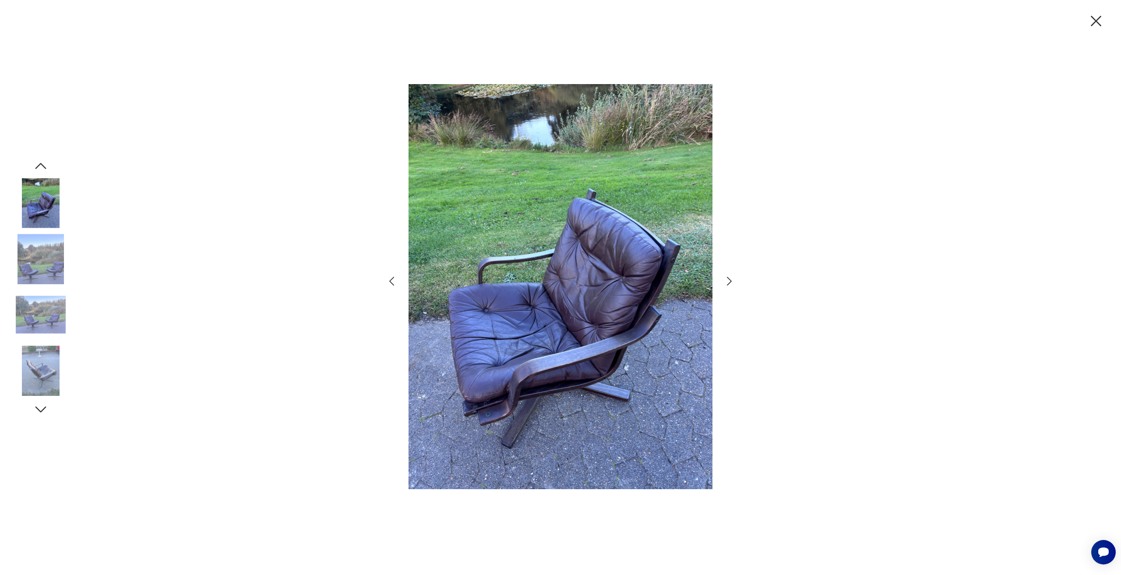
click at [726, 284] on icon "button" at bounding box center [729, 281] width 13 height 13
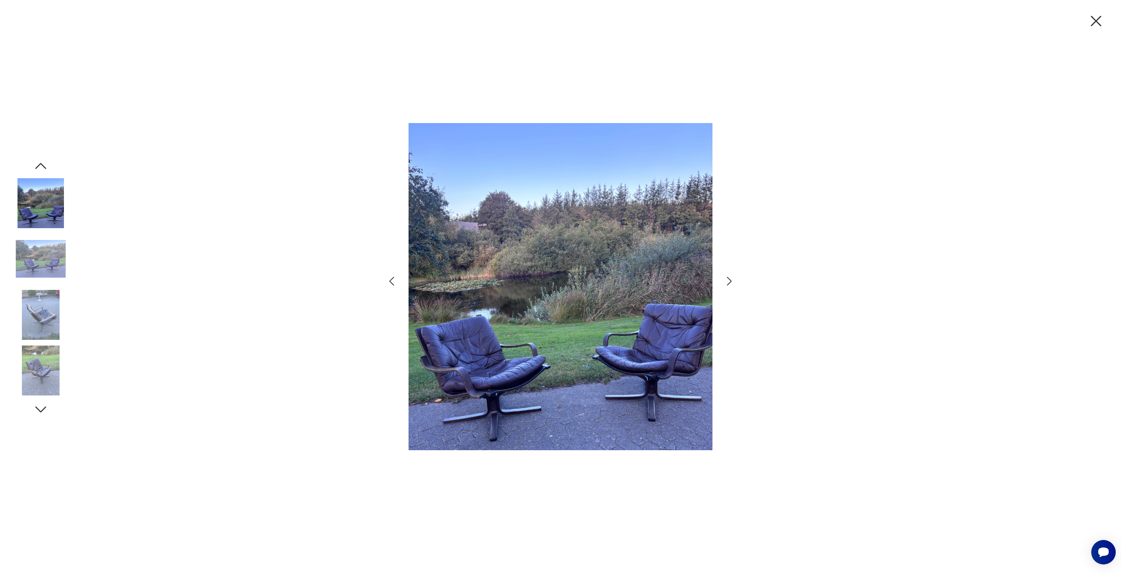
click at [726, 284] on icon "button" at bounding box center [729, 281] width 13 height 13
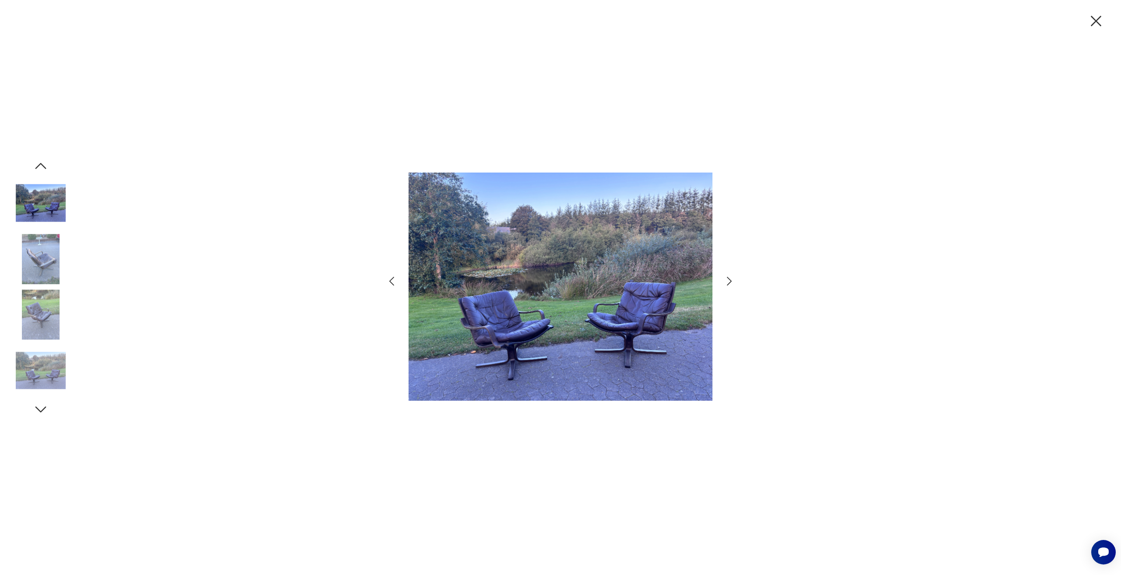
click at [726, 284] on icon "button" at bounding box center [729, 281] width 13 height 13
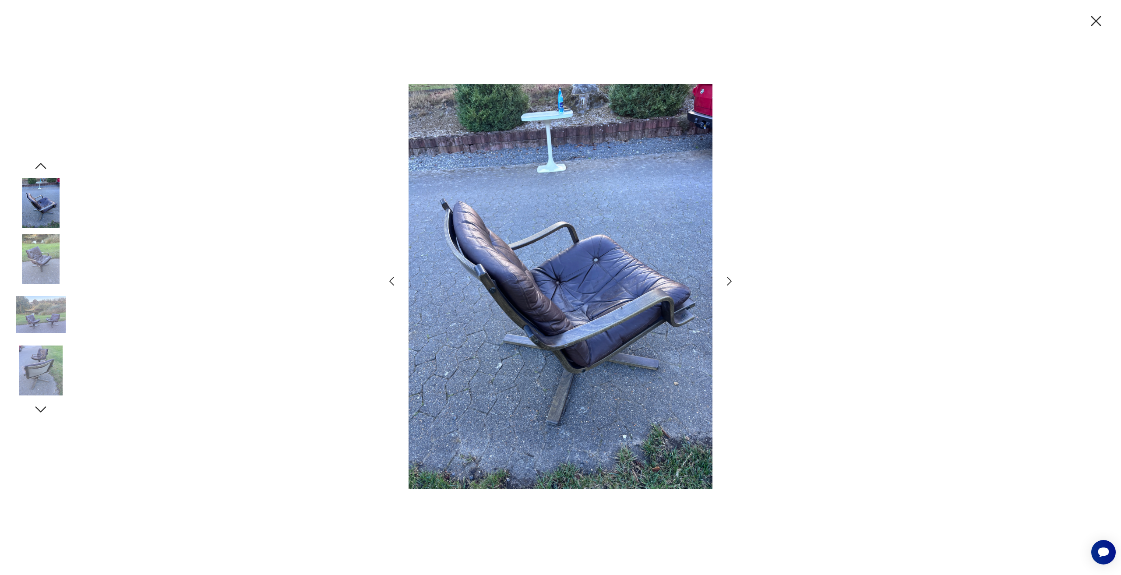
click at [1100, 21] on icon "button" at bounding box center [1096, 21] width 18 height 18
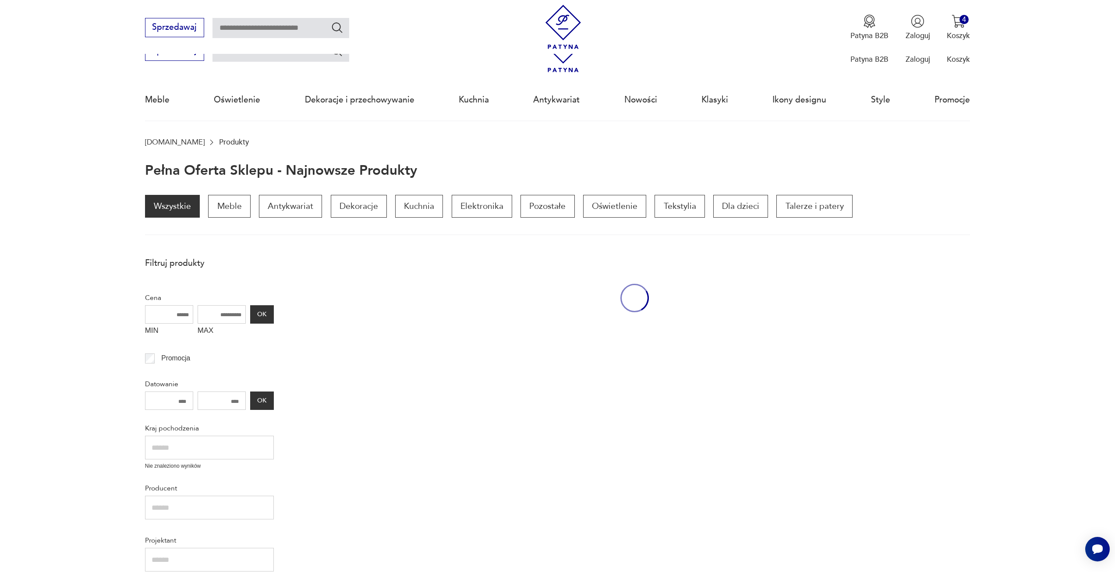
scroll to position [424, 0]
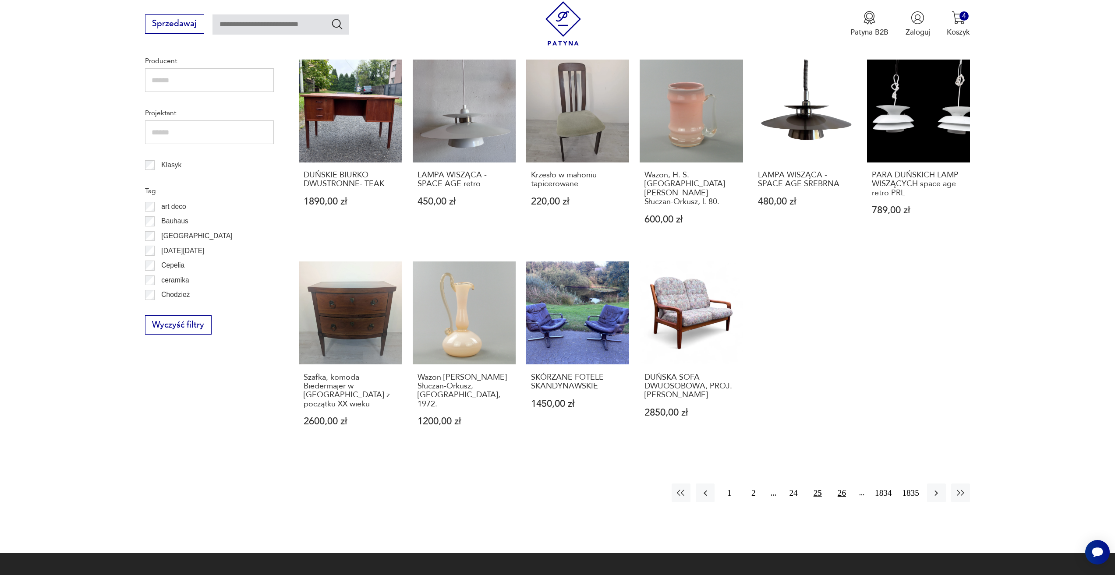
click at [835, 484] on button "26" at bounding box center [841, 493] width 19 height 19
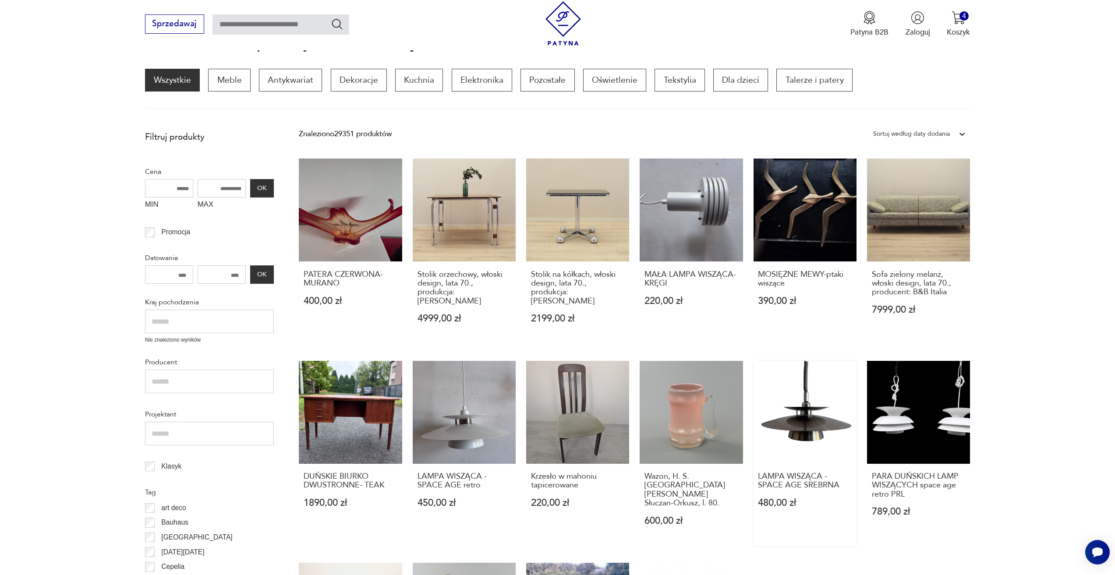
scroll to position [117, 0]
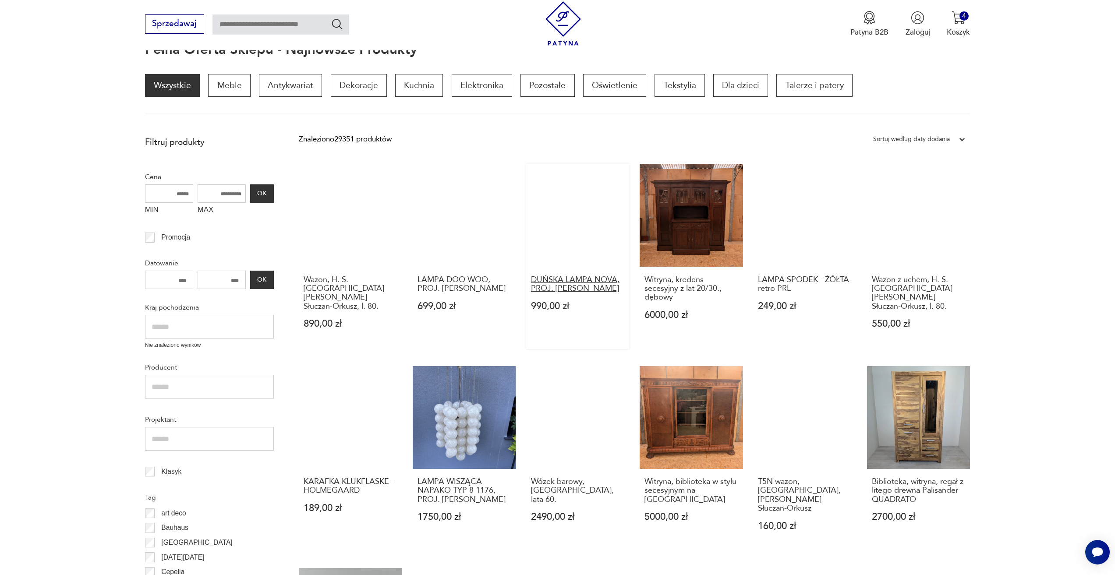
click at [603, 278] on h3 "DUŃSKA LAMPA NOVA, PROJ. [PERSON_NAME]" at bounding box center [578, 284] width 94 height 18
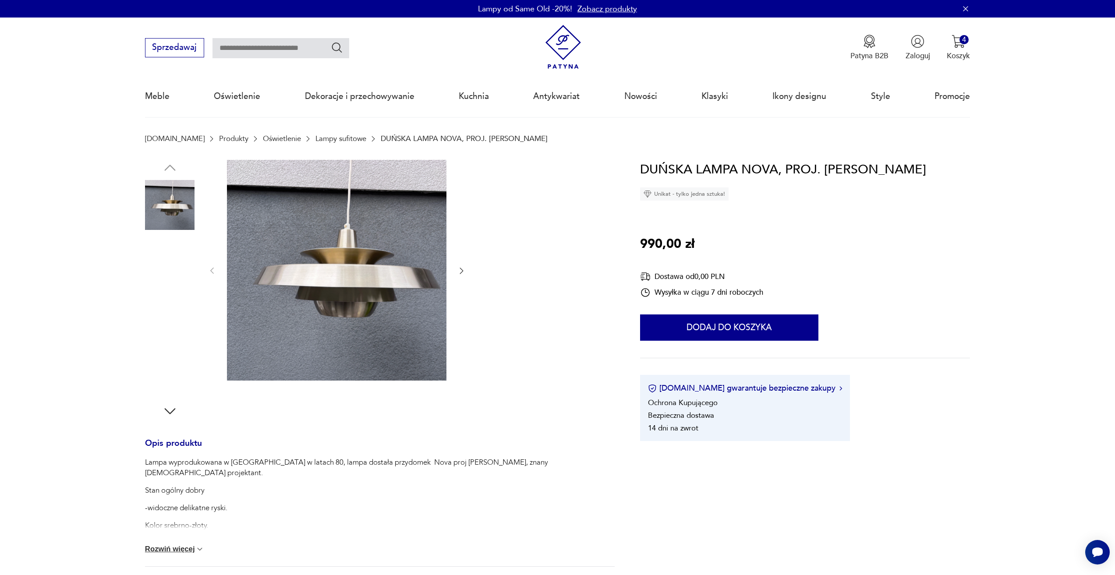
click at [456, 275] on div at bounding box center [337, 271] width 258 height 222
click at [460, 273] on icon "button" at bounding box center [461, 270] width 9 height 9
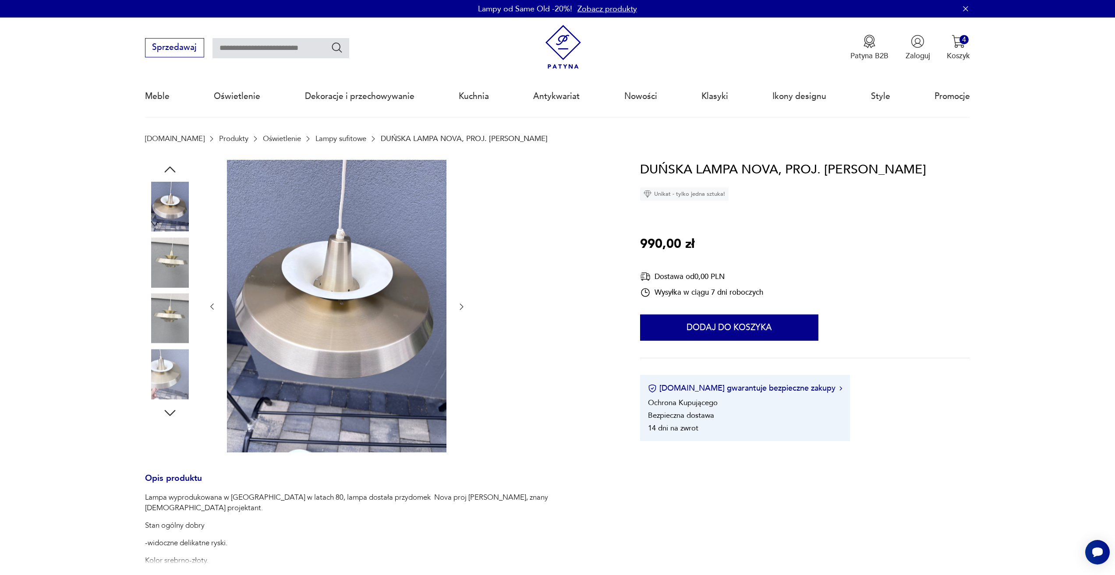
click at [460, 273] on div at bounding box center [337, 307] width 258 height 294
click at [457, 304] on icon "button" at bounding box center [461, 306] width 9 height 9
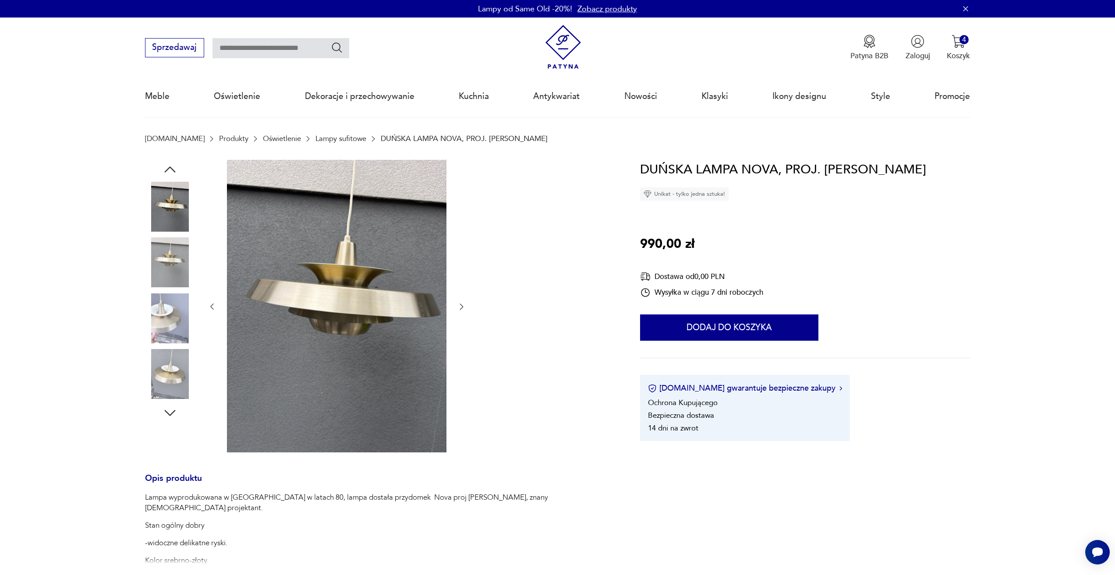
click at [457, 304] on icon "button" at bounding box center [461, 306] width 9 height 9
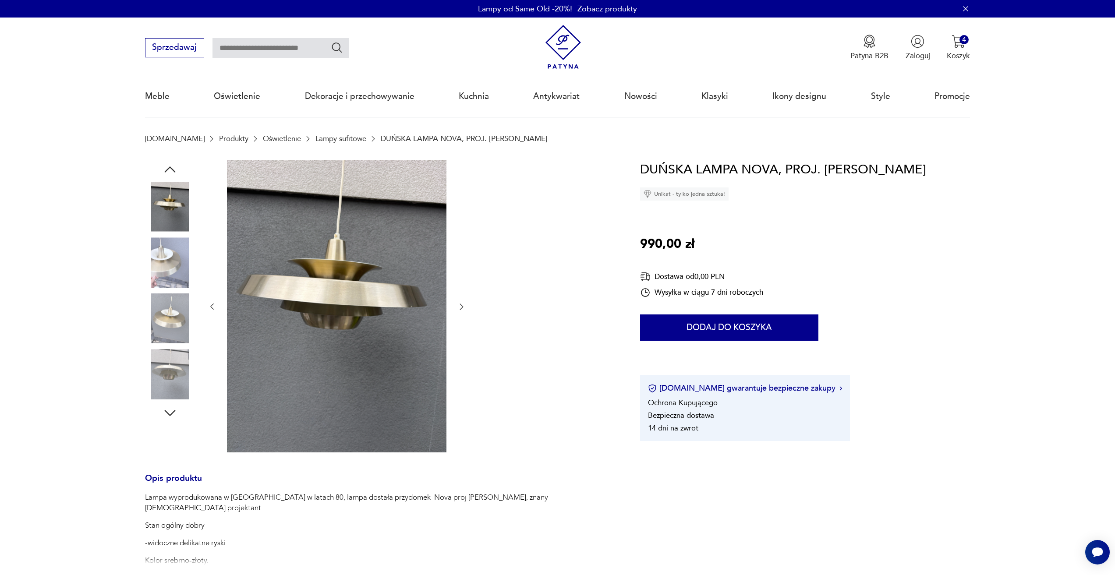
click at [457, 304] on icon "button" at bounding box center [461, 306] width 9 height 9
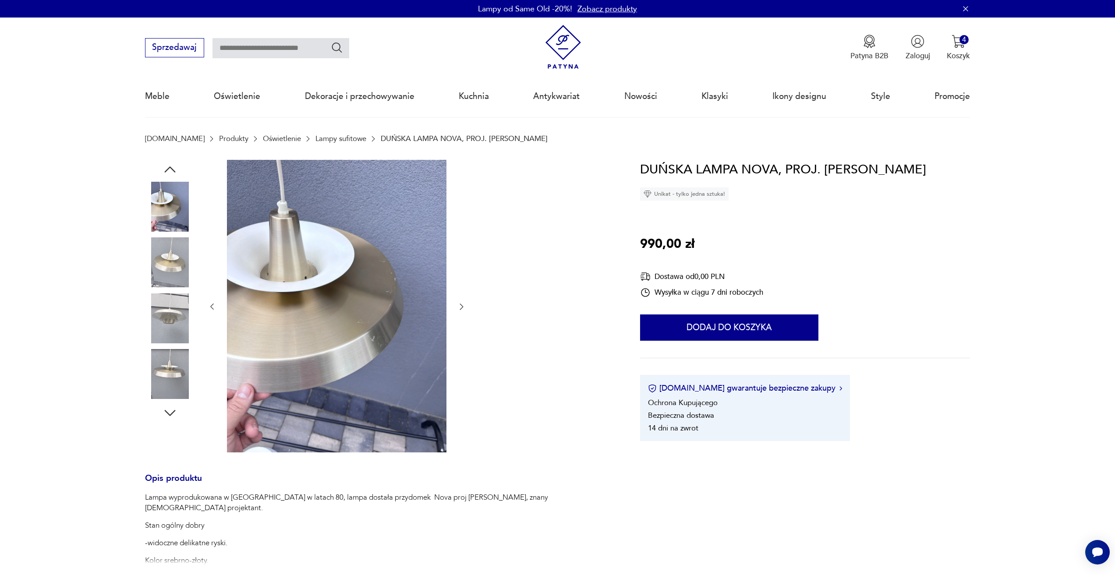
click at [457, 304] on icon "button" at bounding box center [461, 306] width 9 height 9
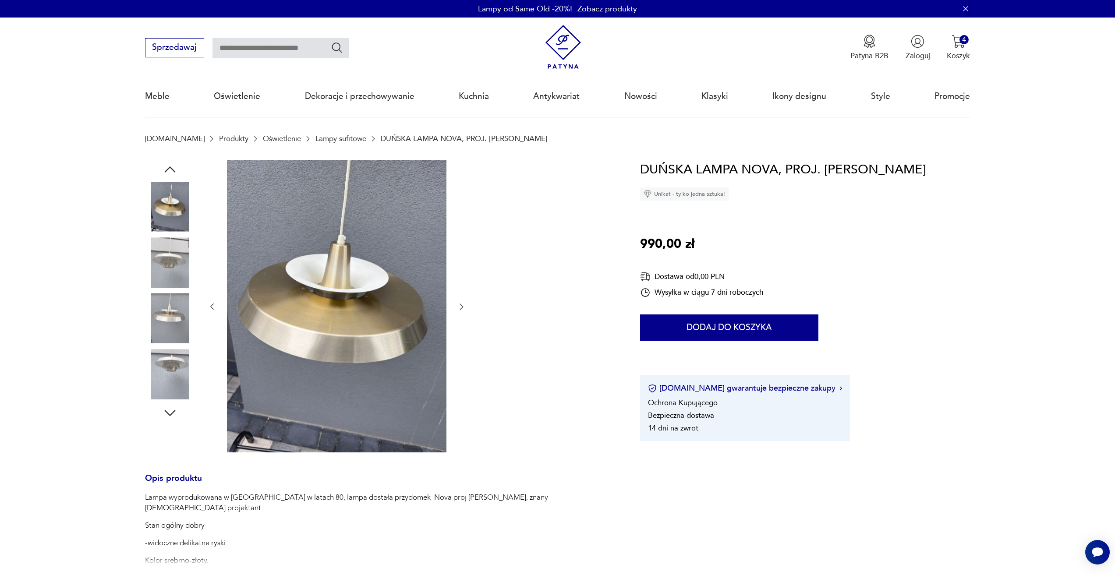
click at [457, 304] on icon "button" at bounding box center [461, 306] width 9 height 9
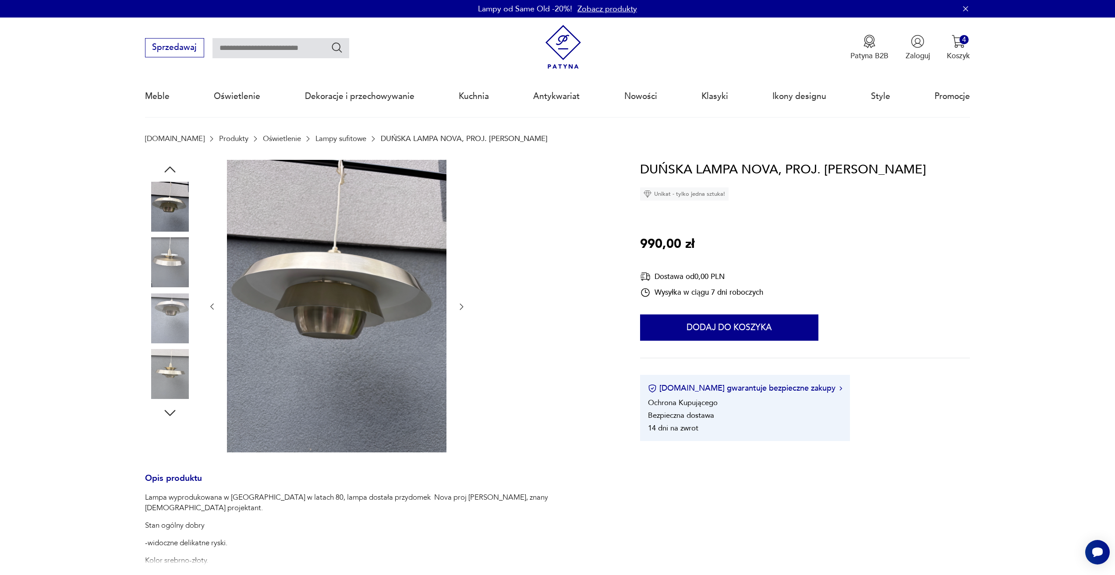
click at [457, 304] on icon "button" at bounding box center [461, 306] width 9 height 9
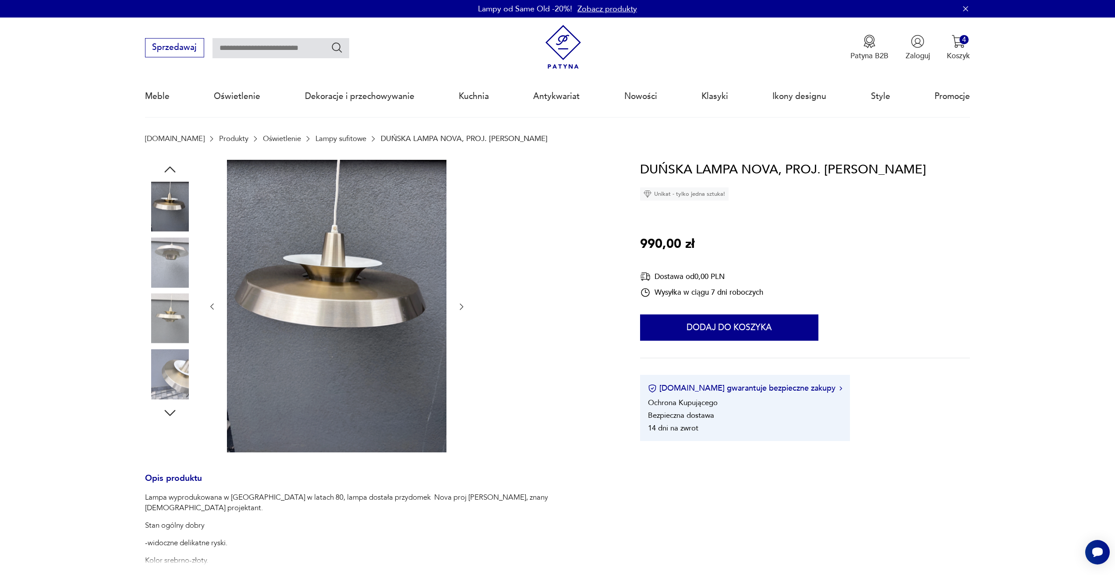
click at [457, 304] on icon "button" at bounding box center [461, 306] width 9 height 9
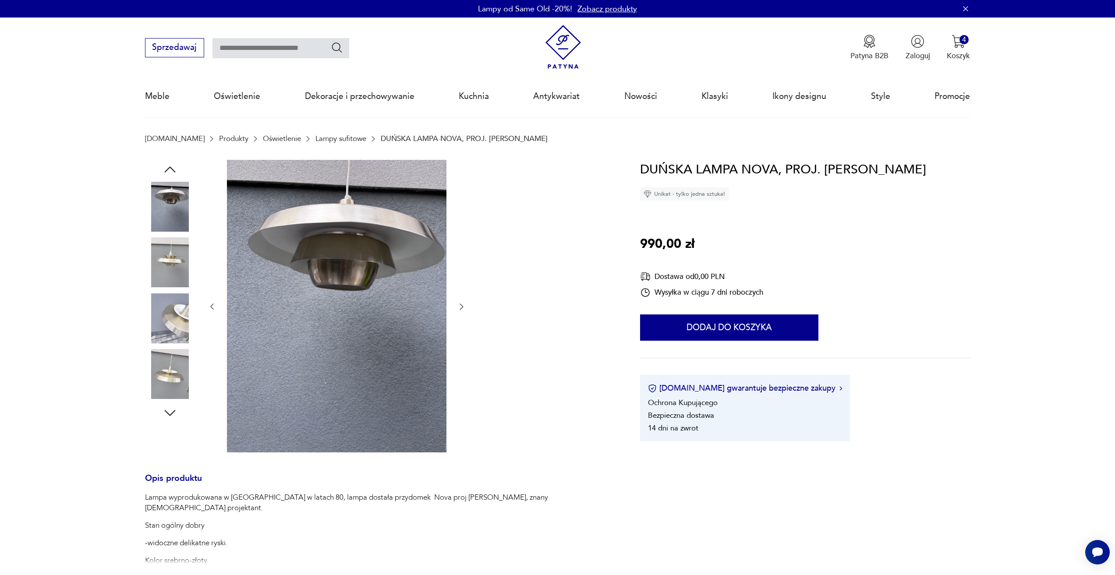
click at [457, 304] on icon "button" at bounding box center [461, 306] width 9 height 9
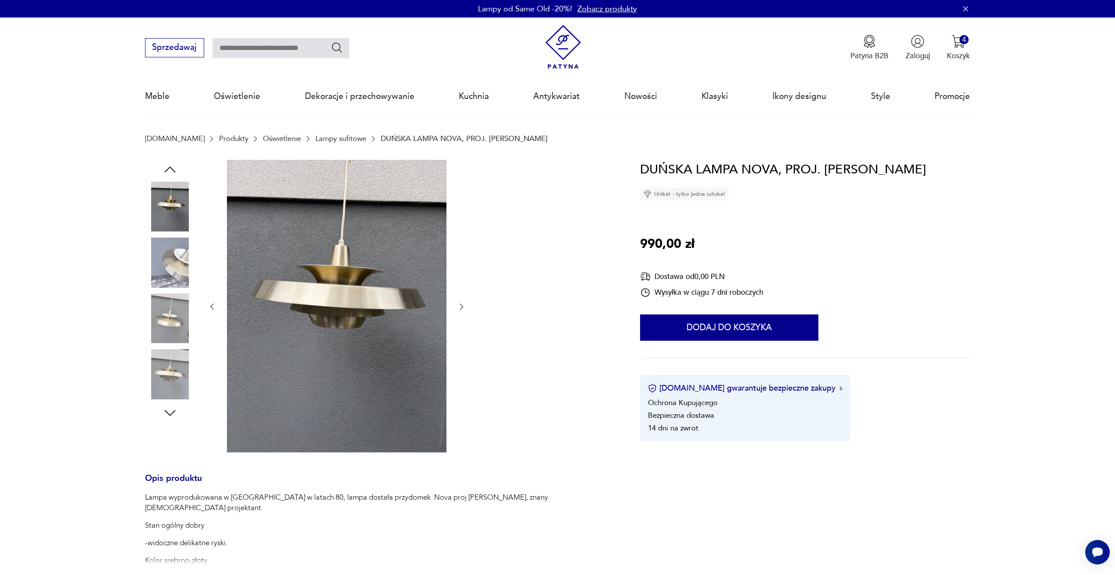
click at [457, 304] on icon "button" at bounding box center [461, 306] width 9 height 9
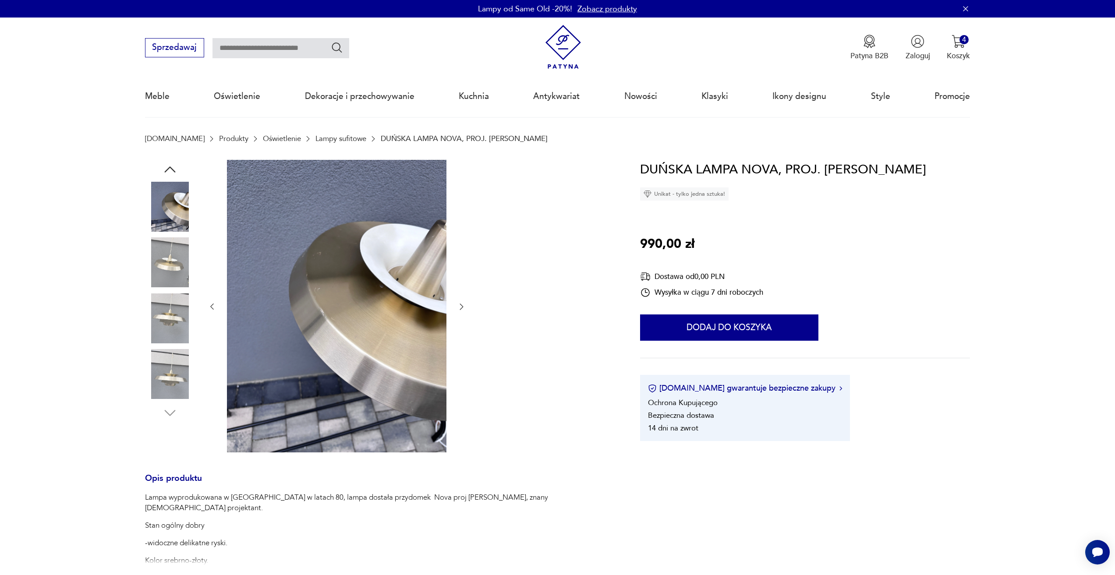
click at [457, 305] on icon "button" at bounding box center [461, 306] width 9 height 9
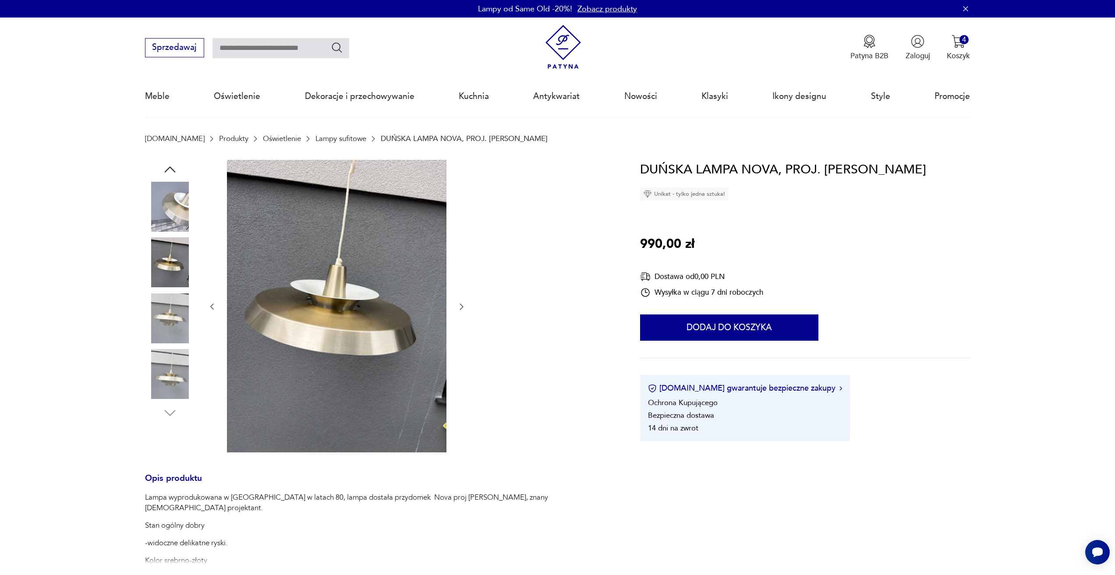
click at [457, 305] on icon "button" at bounding box center [461, 306] width 9 height 9
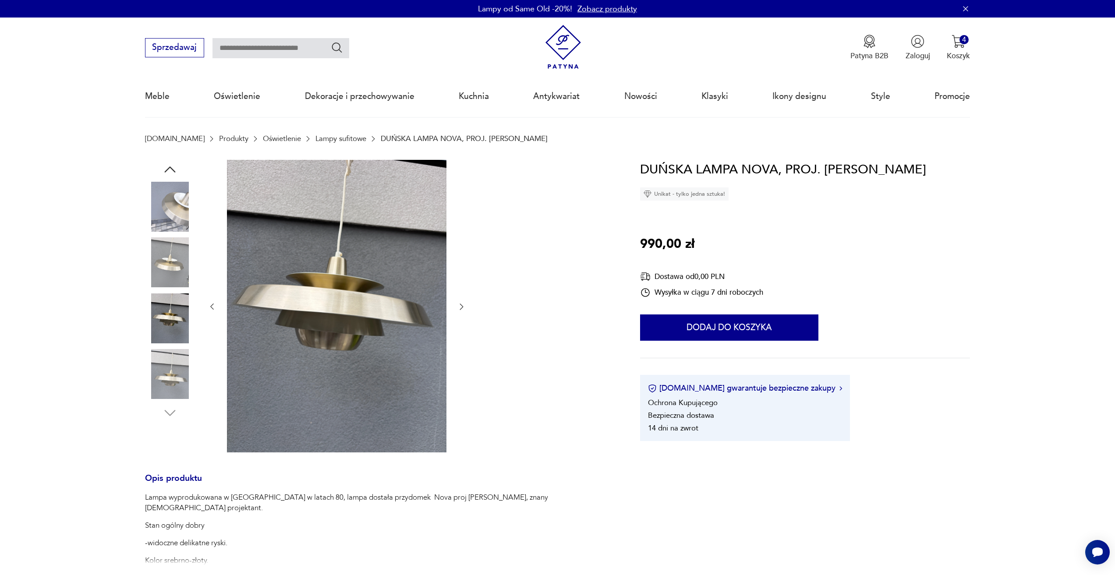
click at [457, 305] on icon "button" at bounding box center [461, 306] width 9 height 9
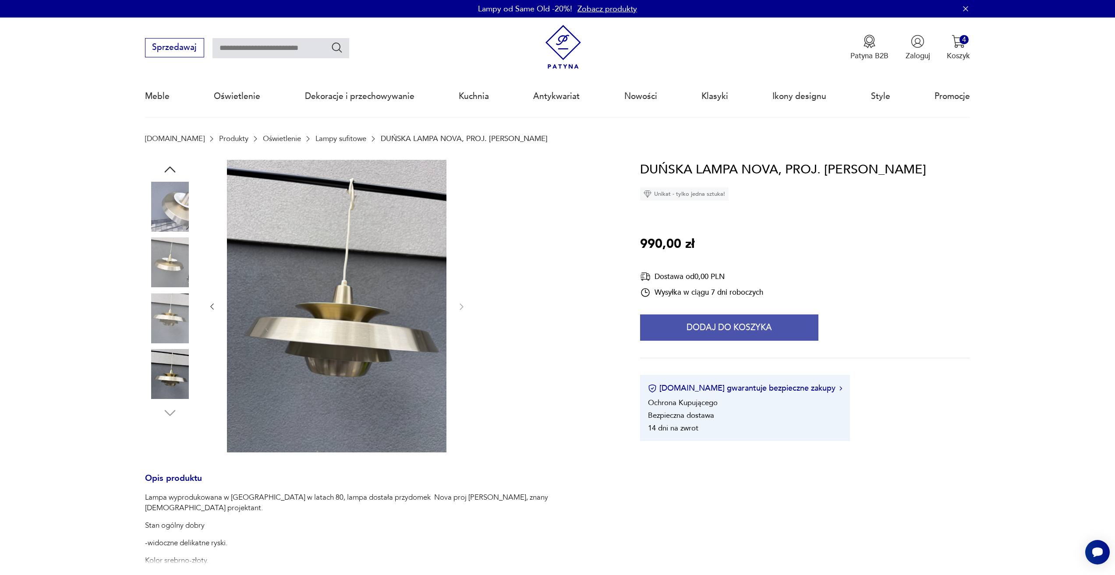
click at [671, 335] on button "Dodaj do koszyka" at bounding box center [729, 327] width 178 height 26
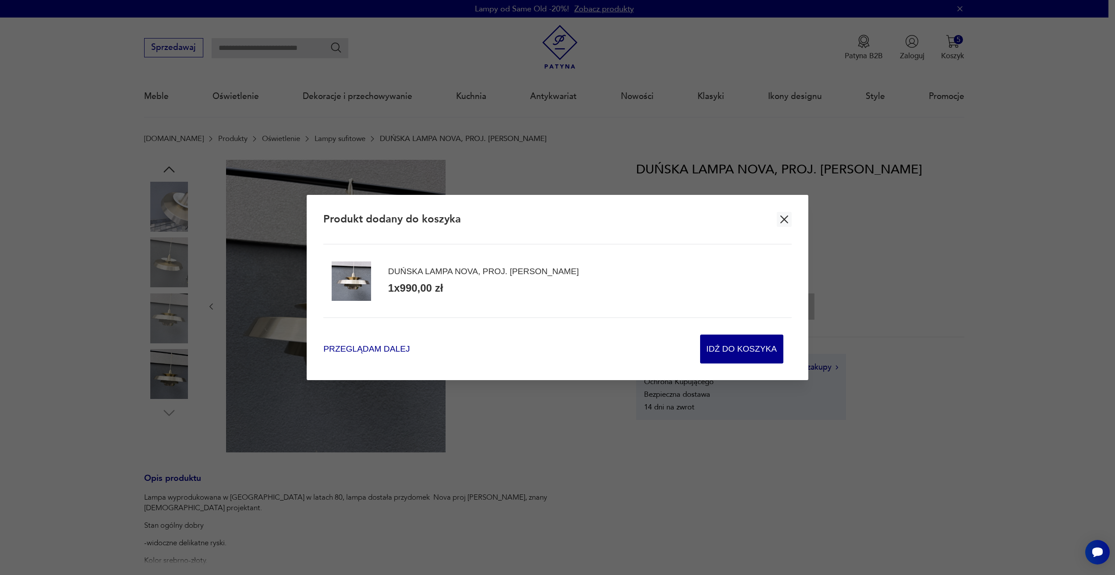
click at [399, 348] on span "Przeglądam dalej" at bounding box center [366, 349] width 86 height 12
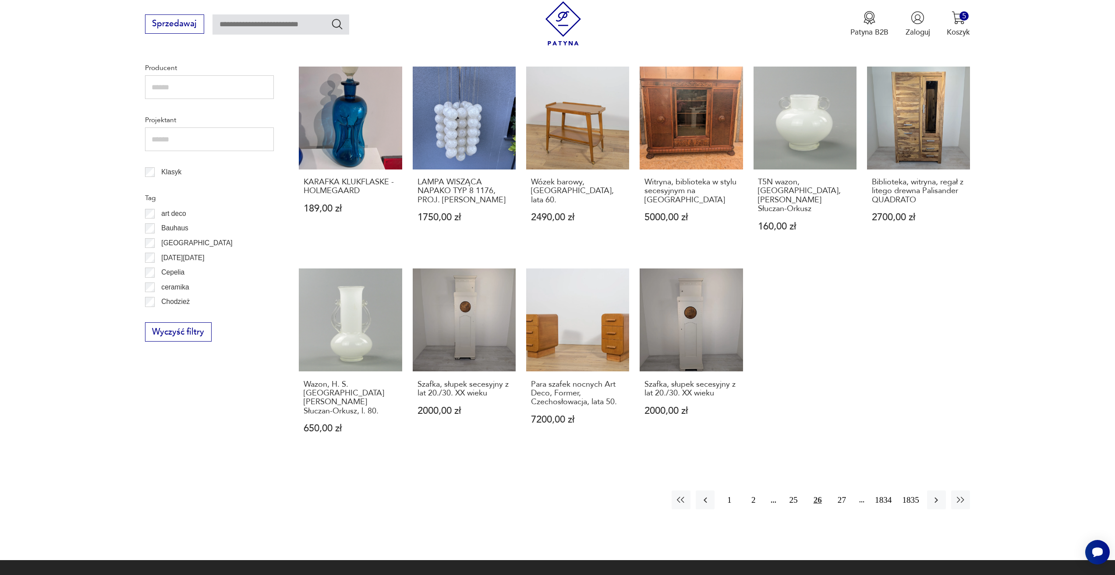
scroll to position [468, 0]
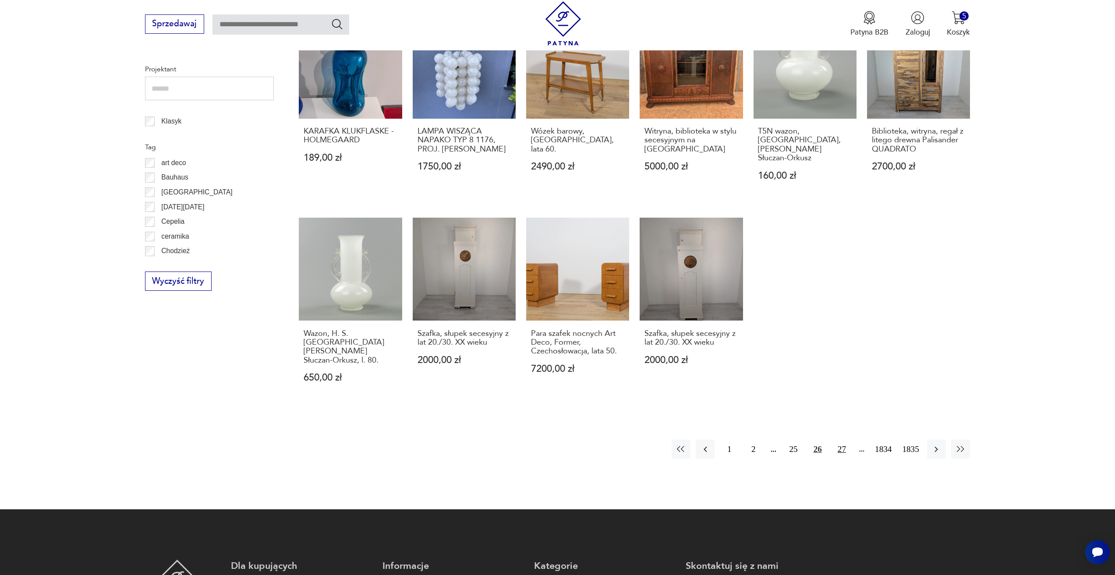
click at [841, 440] on button "27" at bounding box center [841, 449] width 19 height 19
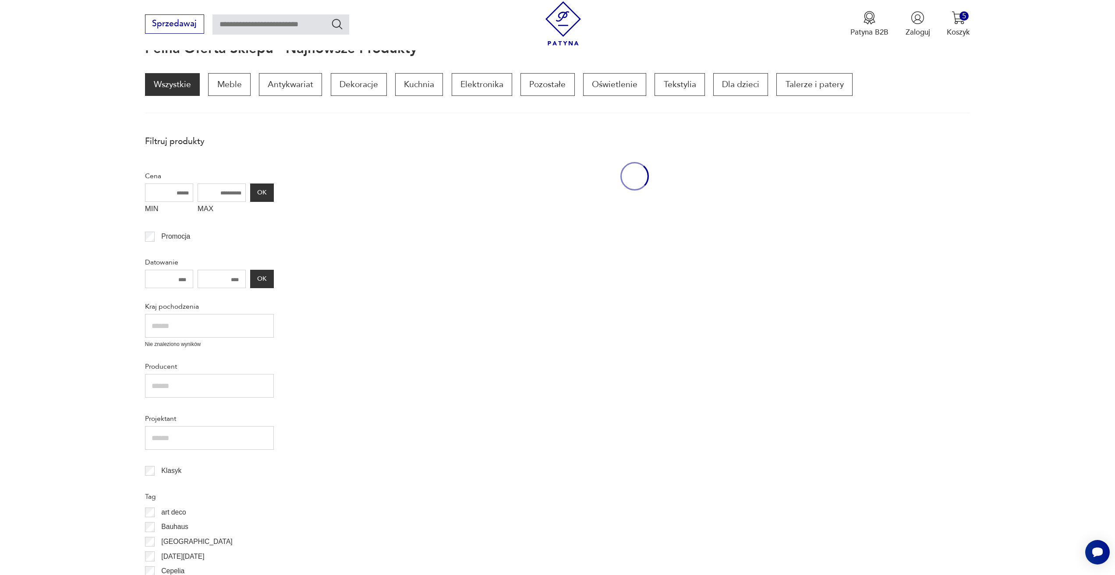
scroll to position [117, 0]
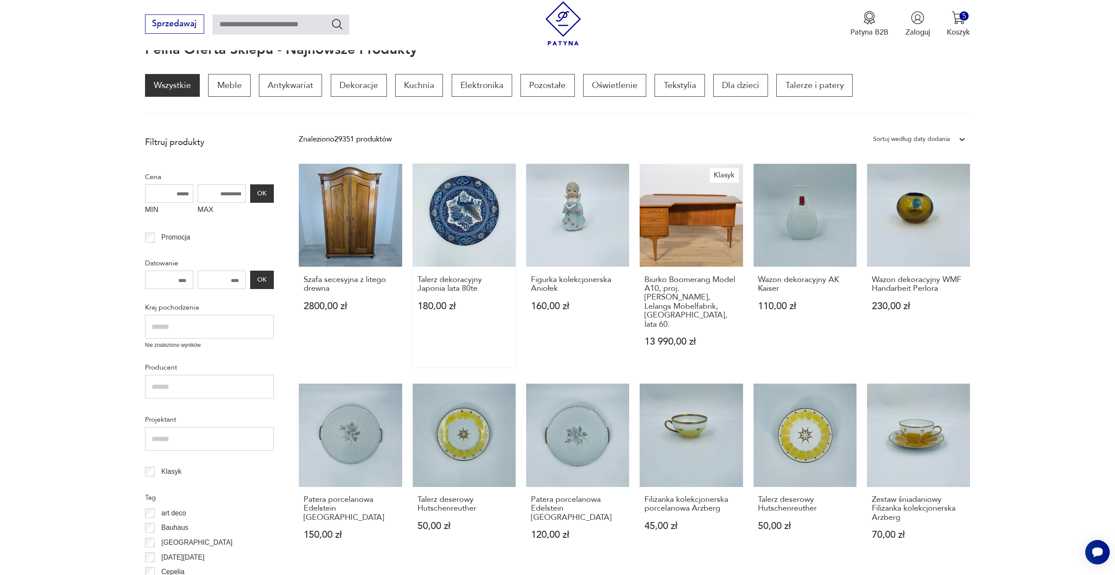
click at [456, 271] on div "Talerz dekoracyjny Japonia lata 80te 180,00 zł" at bounding box center [464, 299] width 103 height 64
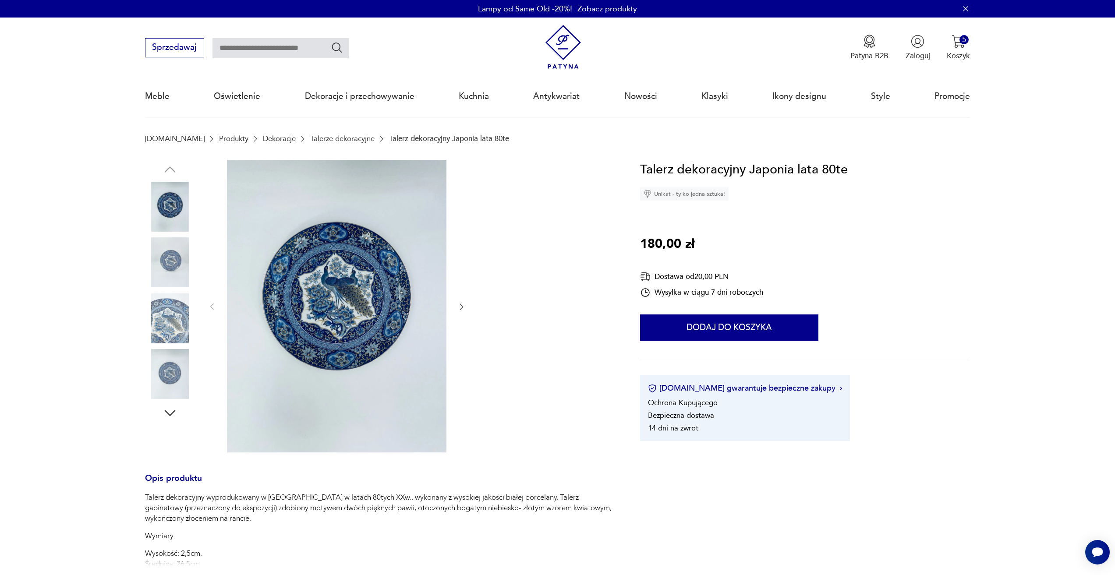
click at [463, 307] on icon "button" at bounding box center [461, 306] width 9 height 9
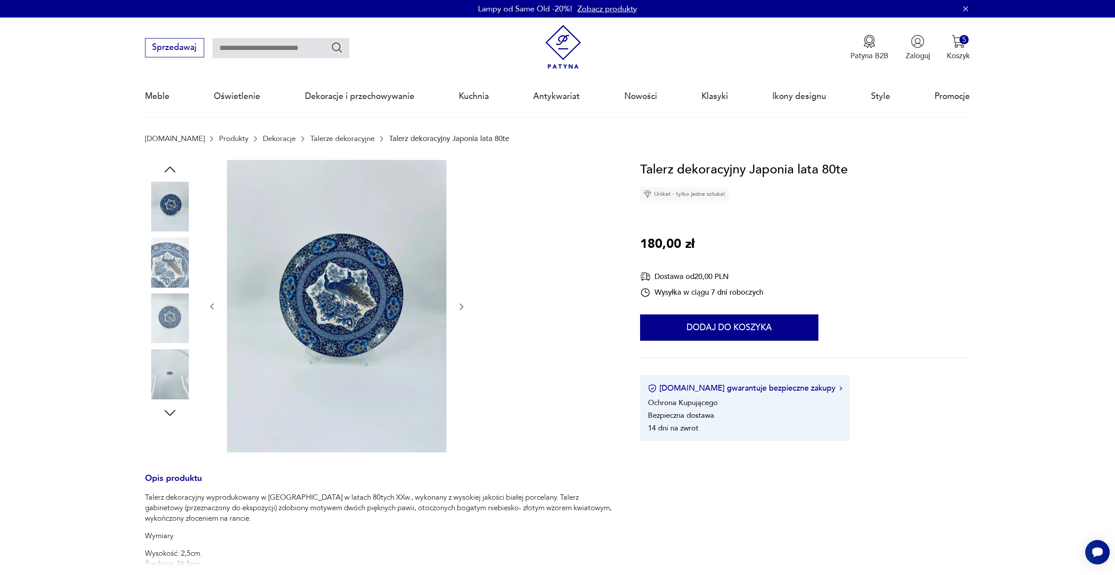
click at [463, 307] on icon "button" at bounding box center [461, 306] width 9 height 9
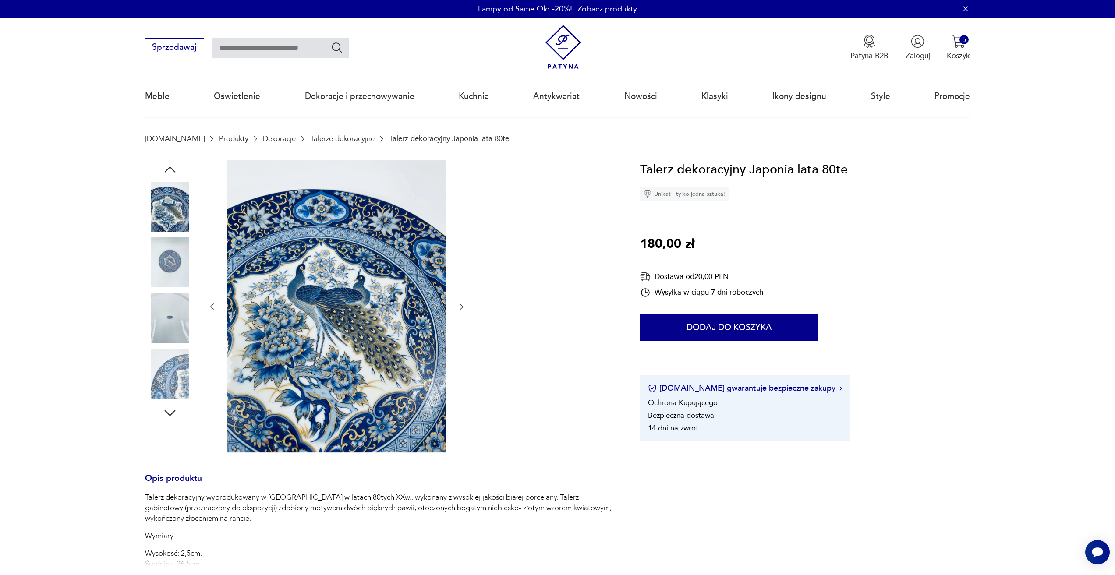
click at [463, 307] on icon "button" at bounding box center [461, 306] width 9 height 9
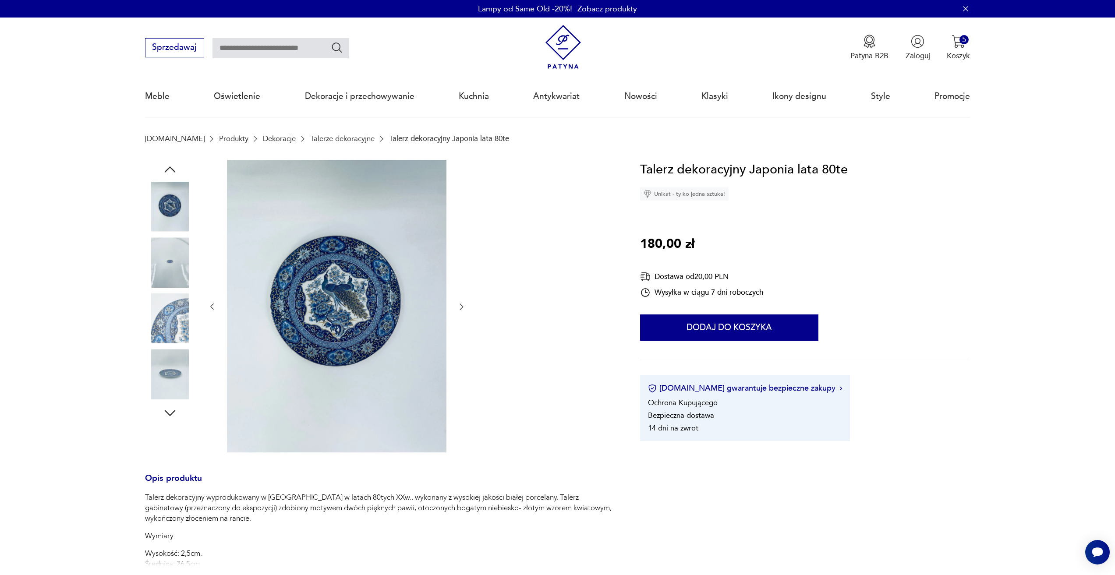
click at [463, 307] on icon "button" at bounding box center [461, 306] width 9 height 9
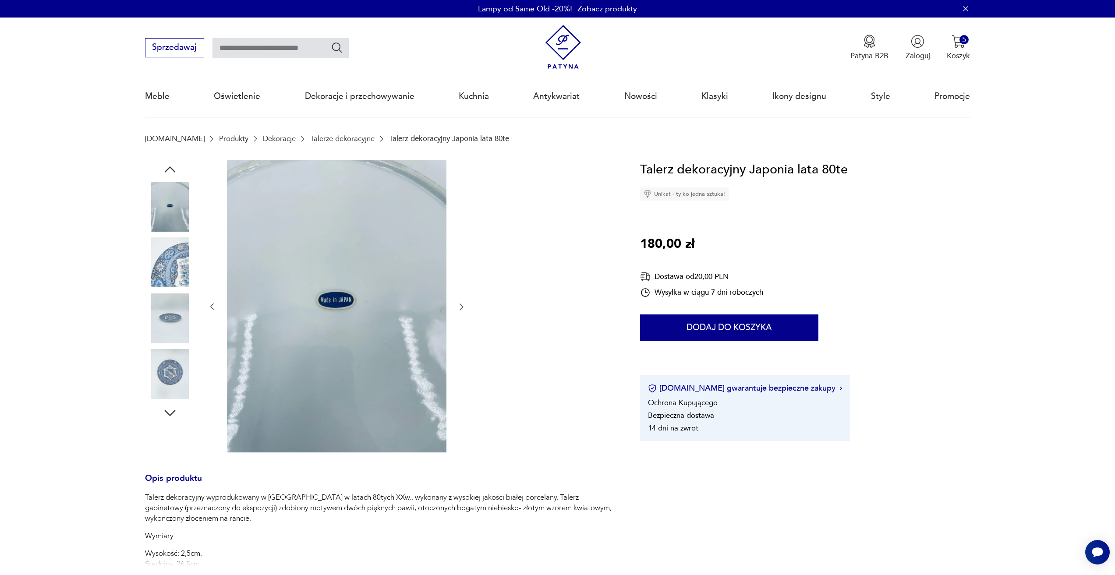
click at [463, 307] on icon "button" at bounding box center [461, 306] width 9 height 9
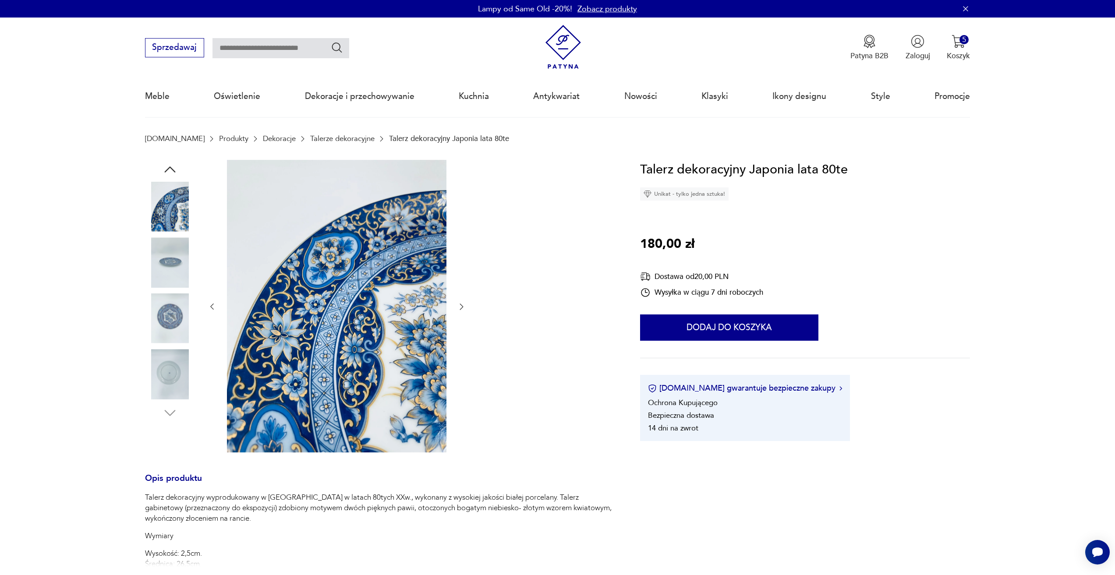
click at [463, 307] on icon "button" at bounding box center [461, 306] width 9 height 9
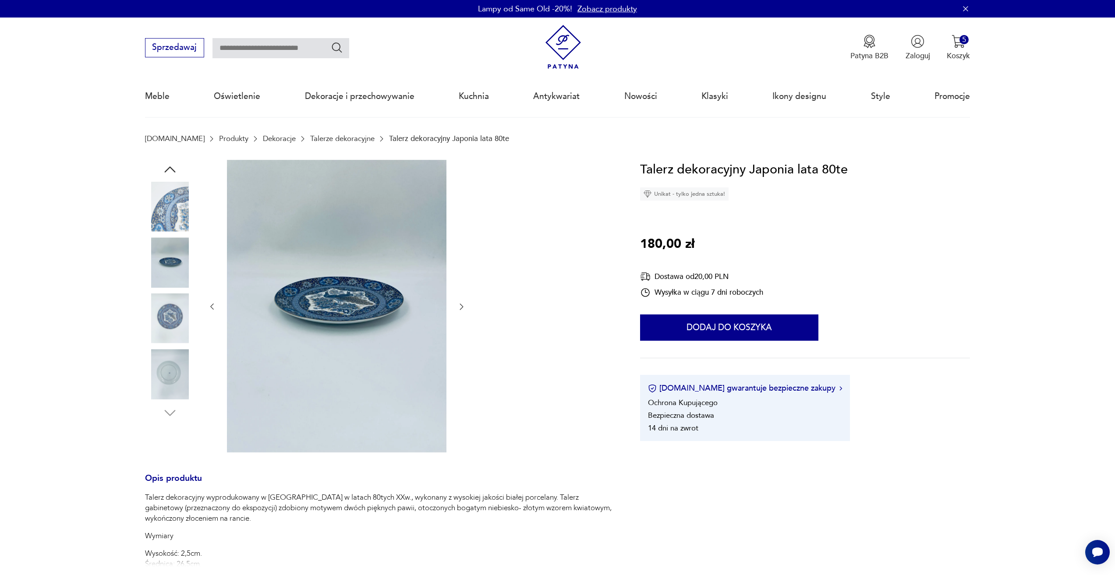
click at [463, 307] on icon "button" at bounding box center [461, 306] width 9 height 9
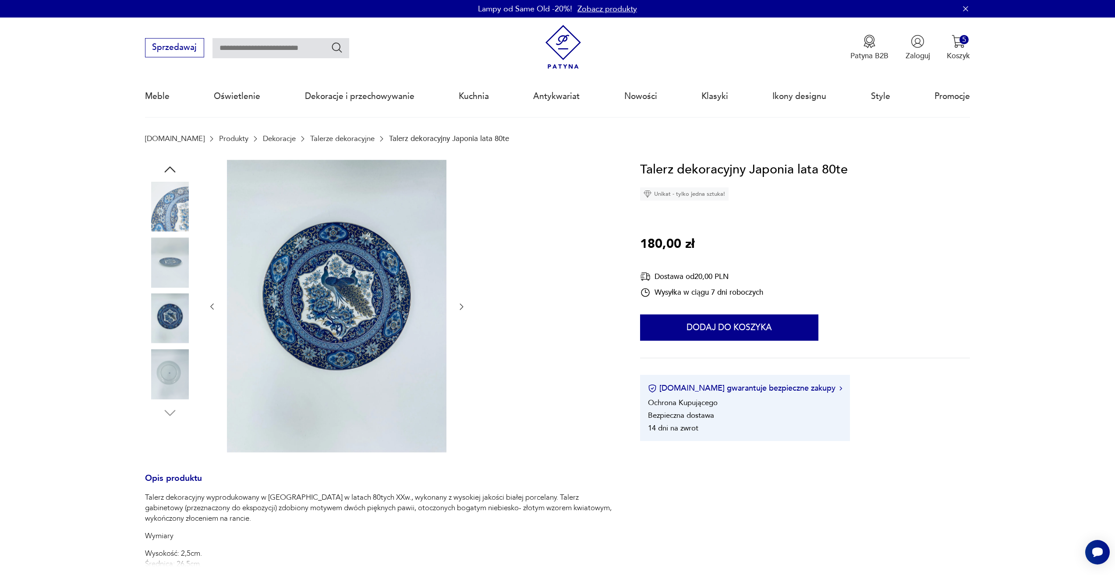
click at [463, 307] on icon "button" at bounding box center [461, 306] width 9 height 9
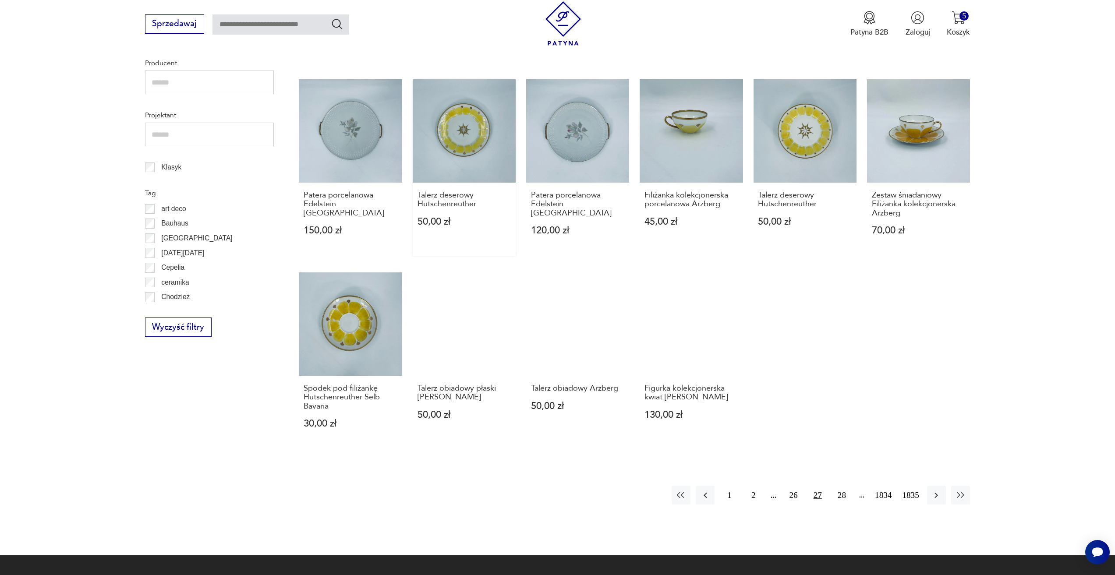
scroll to position [424, 0]
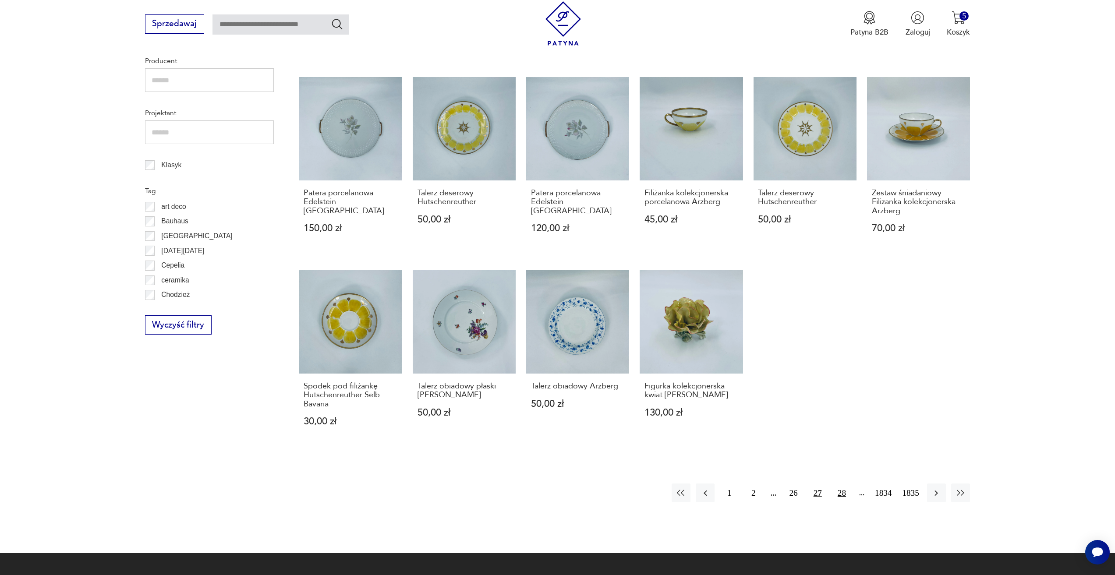
click at [839, 484] on button "28" at bounding box center [841, 493] width 19 height 19
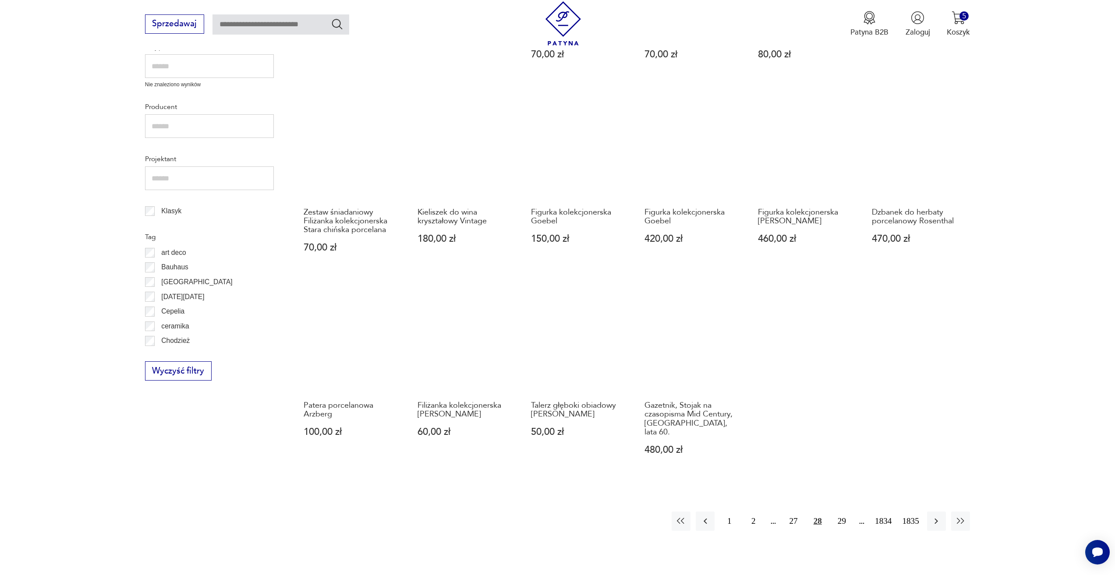
scroll to position [380, 0]
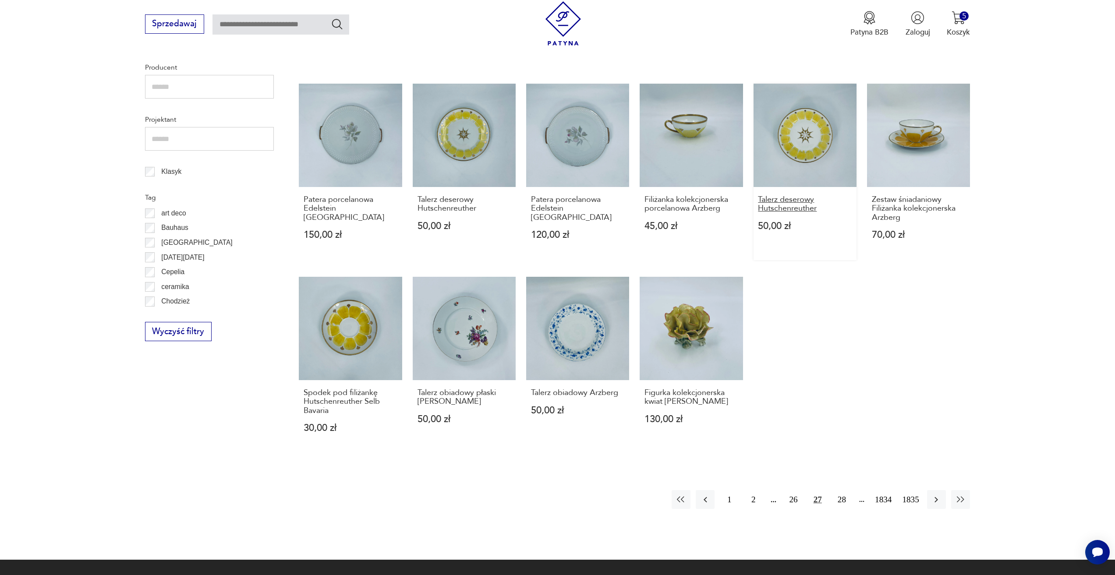
scroll to position [424, 0]
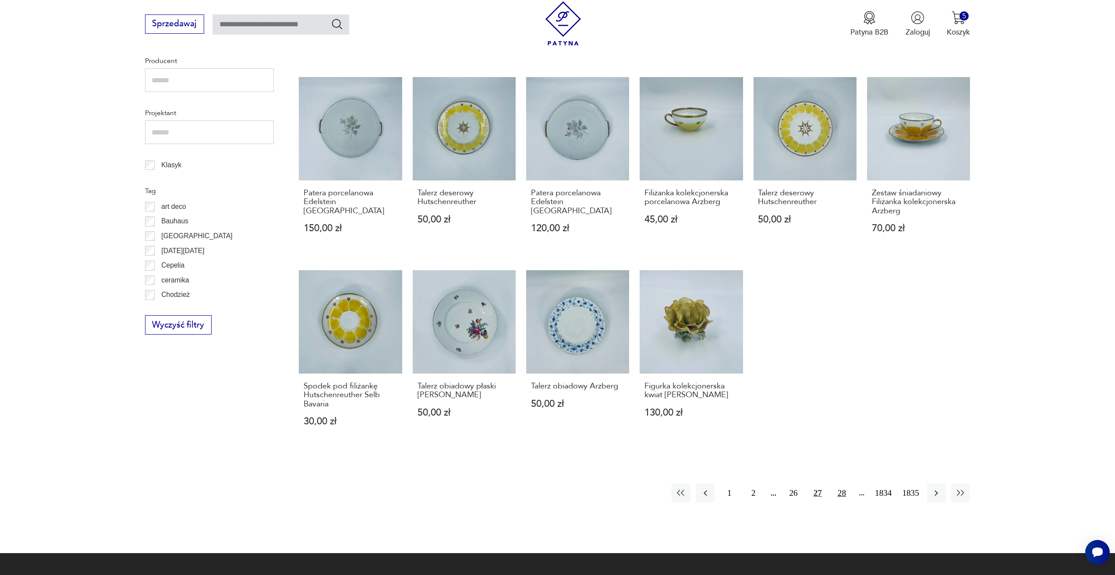
click at [847, 484] on button "28" at bounding box center [841, 493] width 19 height 19
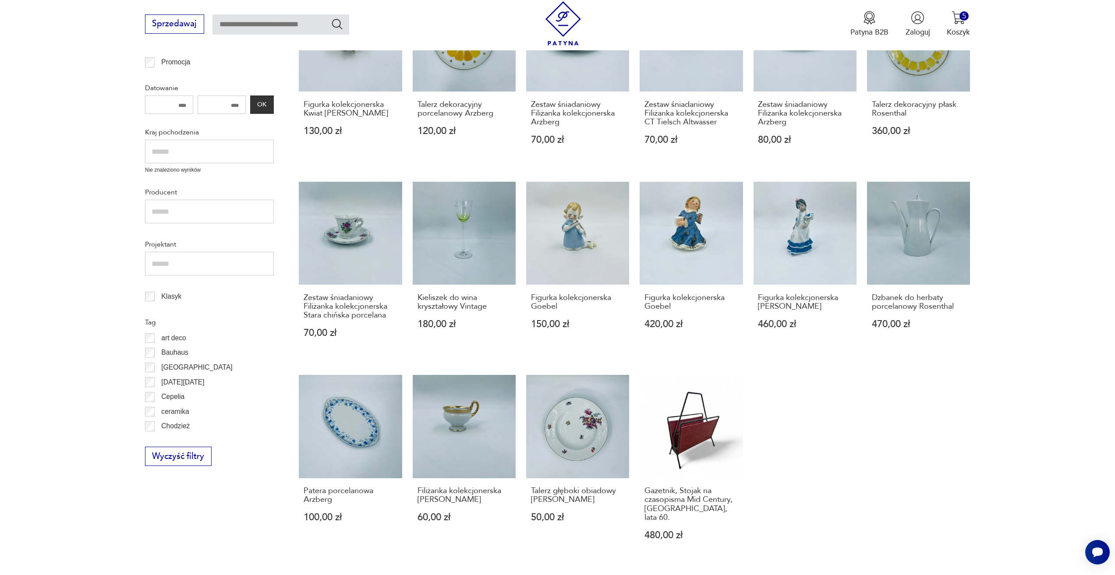
scroll to position [380, 0]
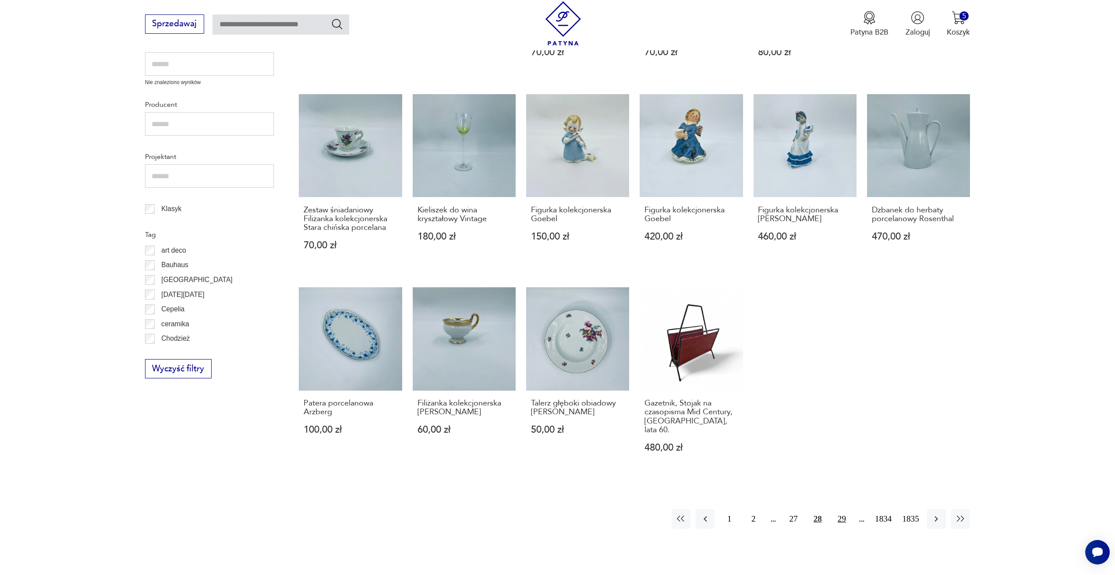
click at [841, 509] on button "29" at bounding box center [841, 518] width 19 height 19
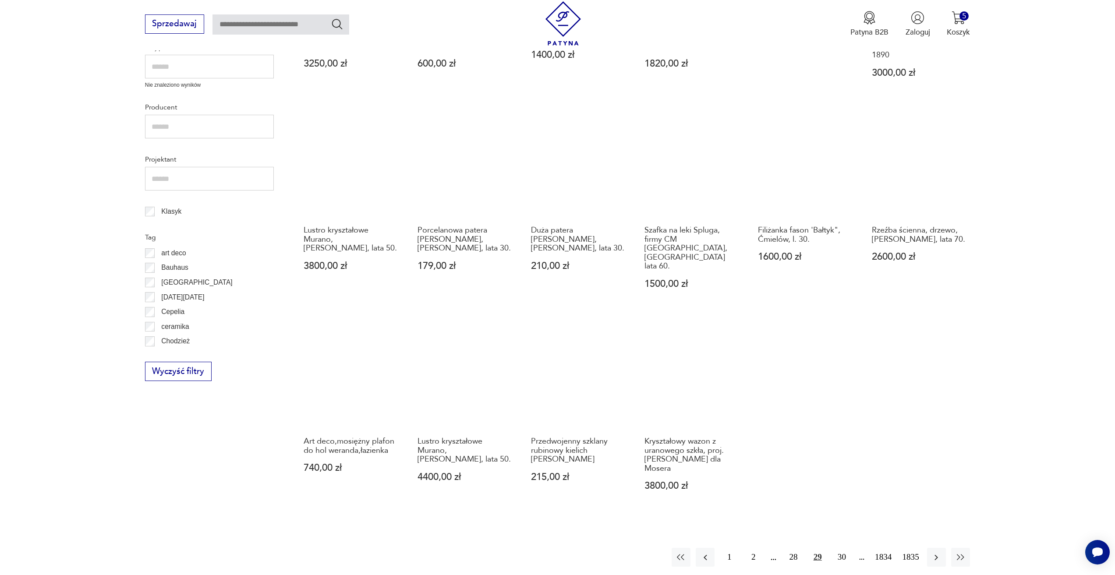
scroll to position [380, 0]
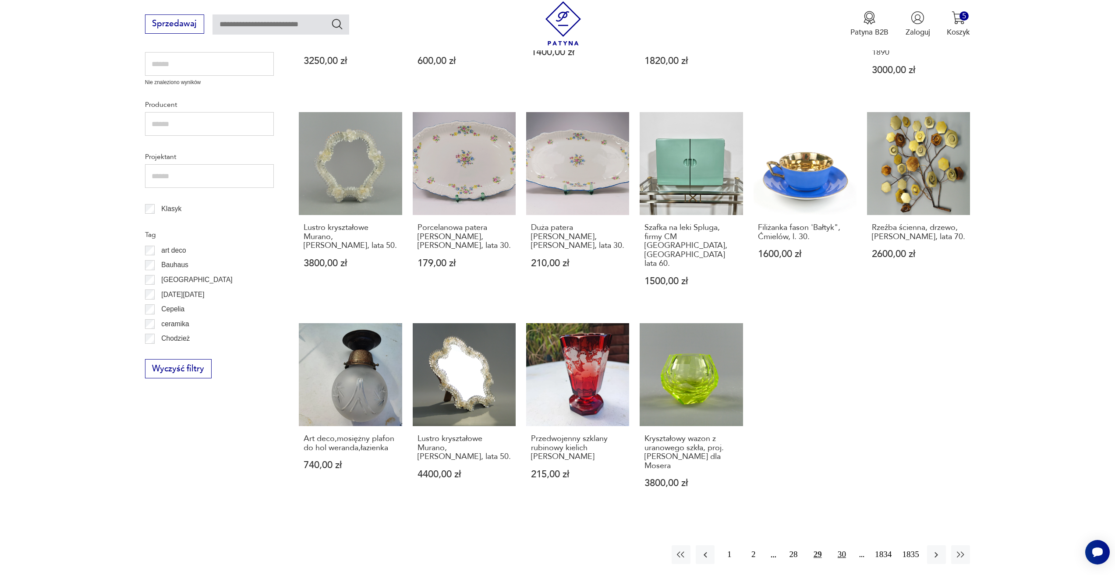
click at [842, 545] on button "30" at bounding box center [841, 554] width 19 height 19
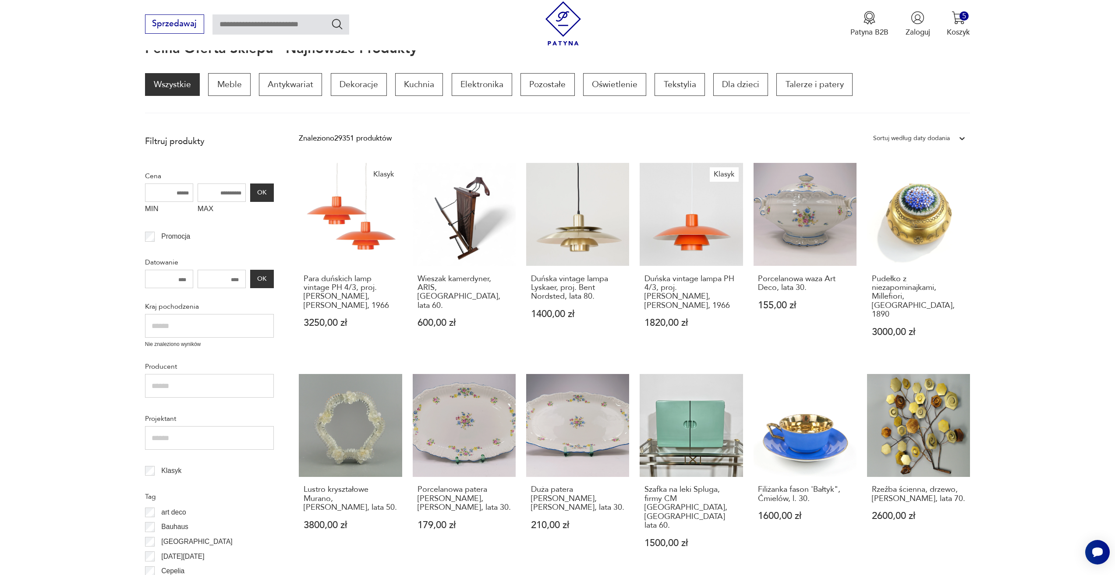
scroll to position [117, 0]
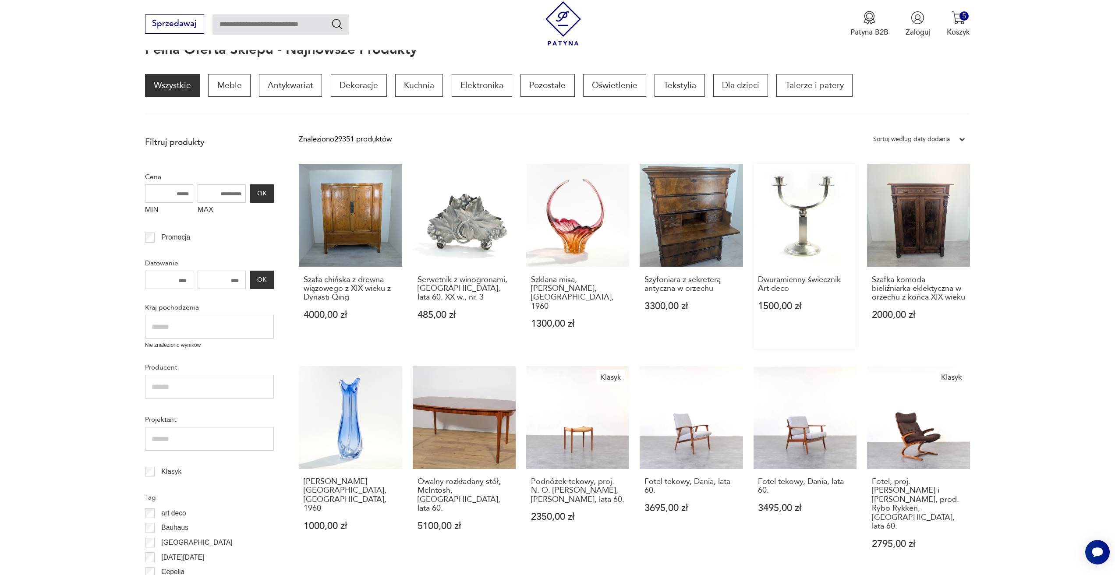
click at [793, 272] on div "Dwuramienny świecznik Art deco 1500,00 zł" at bounding box center [804, 299] width 103 height 64
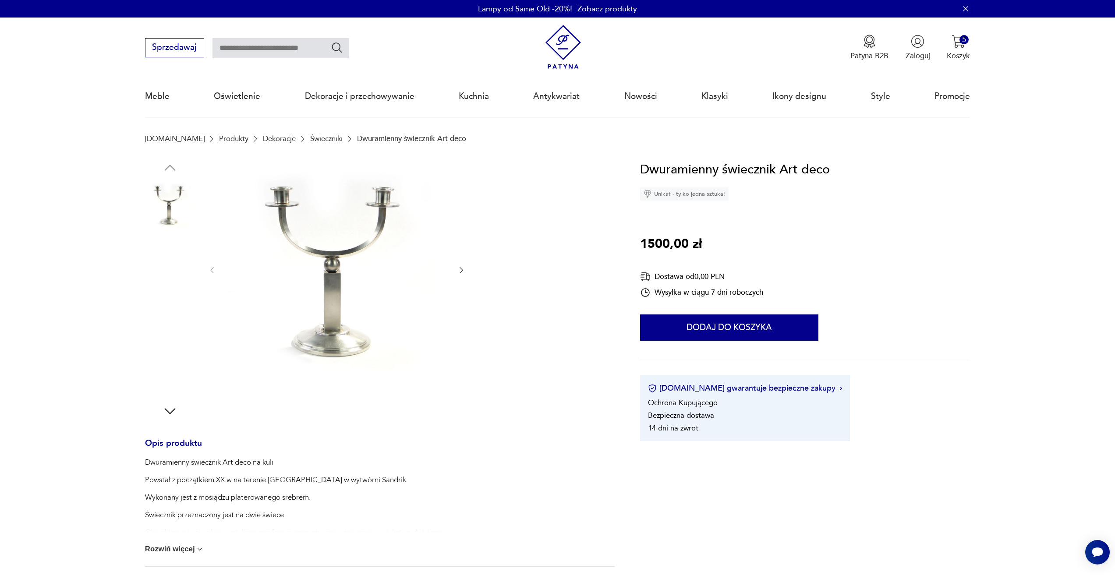
click at [460, 276] on div at bounding box center [337, 270] width 258 height 221
click at [458, 263] on div at bounding box center [337, 270] width 258 height 221
click at [462, 275] on button "button" at bounding box center [461, 270] width 9 height 11
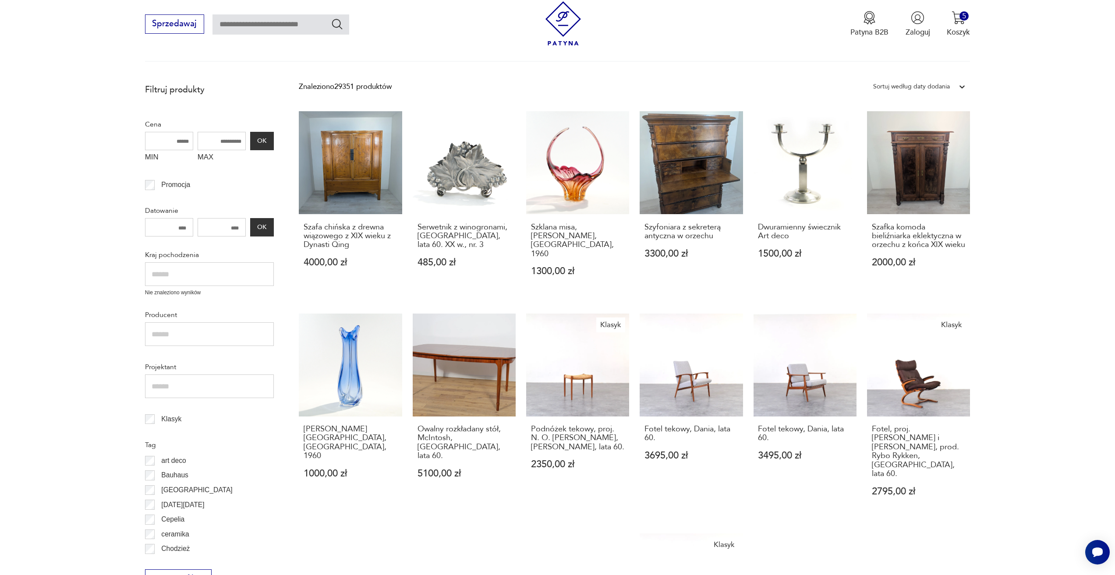
scroll to position [249, 0]
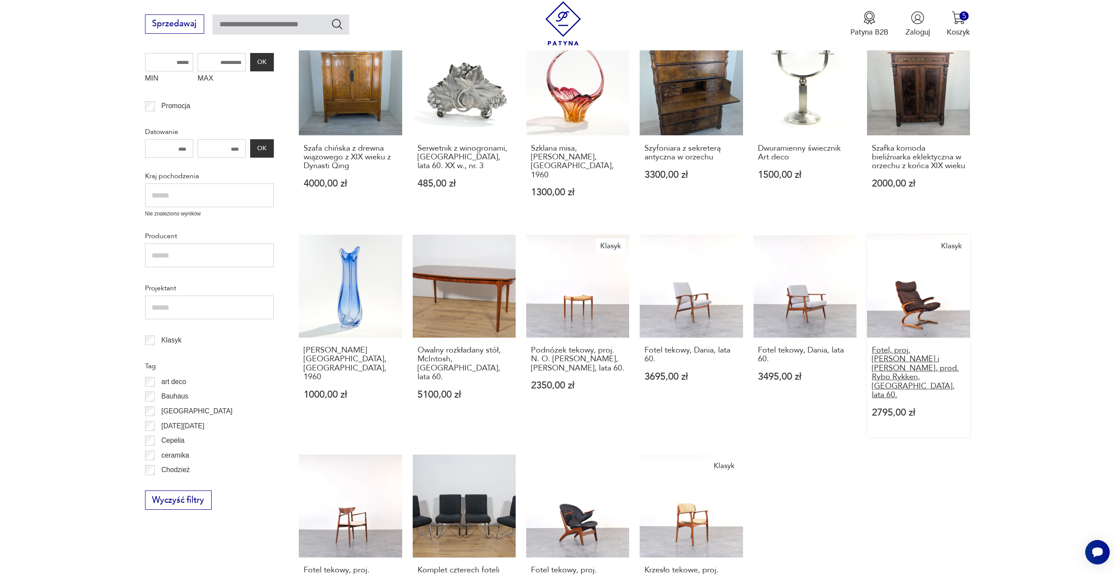
click at [891, 346] on h3 "Fotel, proj. Elsa i Nordahl Solheim, prod. Rybo Rykken, Norwegia, lata 60." at bounding box center [919, 372] width 94 height 53
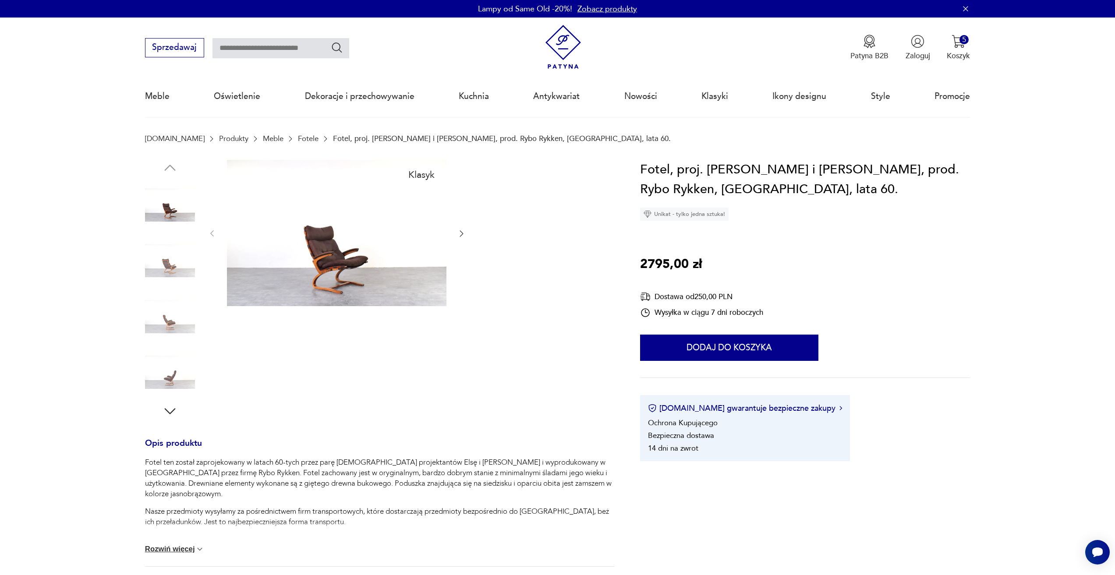
click at [463, 239] on button "button" at bounding box center [461, 234] width 9 height 11
click at [462, 232] on icon "button" at bounding box center [461, 233] width 9 height 9
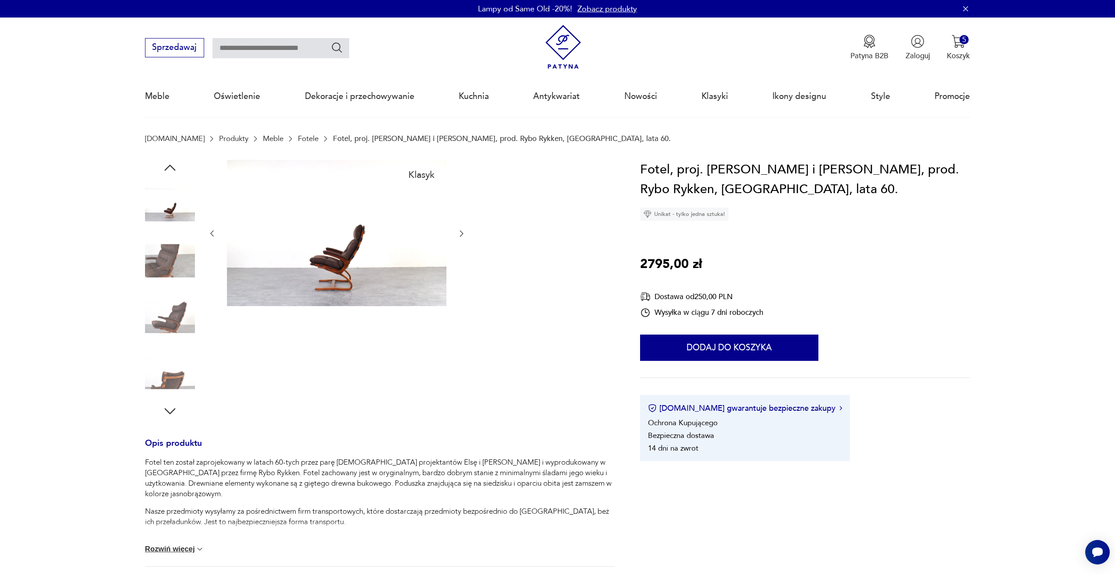
drag, startPoint x: 462, startPoint y: 232, endPoint x: 475, endPoint y: 235, distance: 12.6
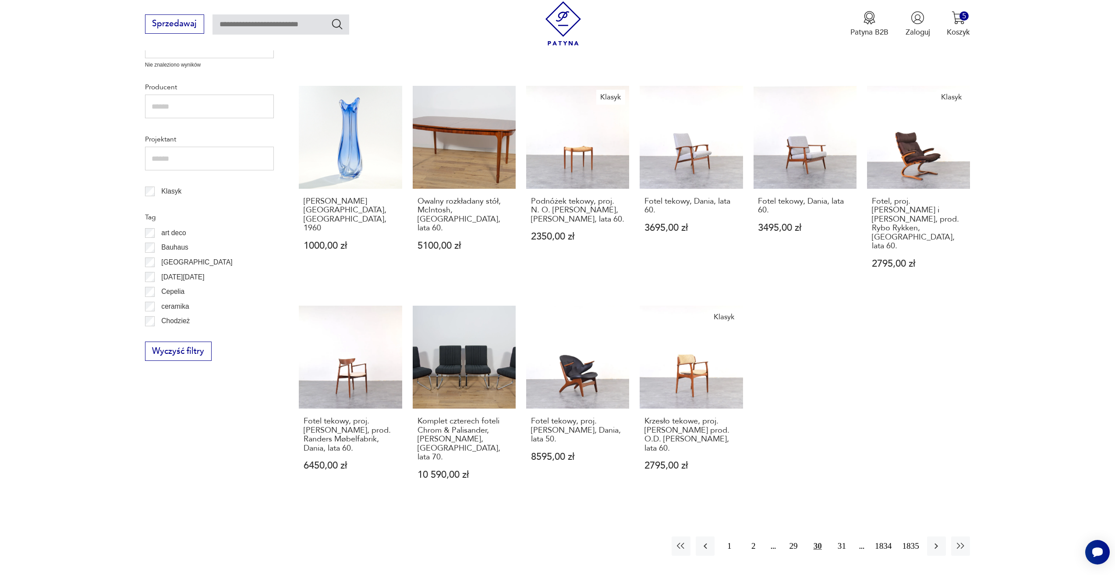
scroll to position [424, 0]
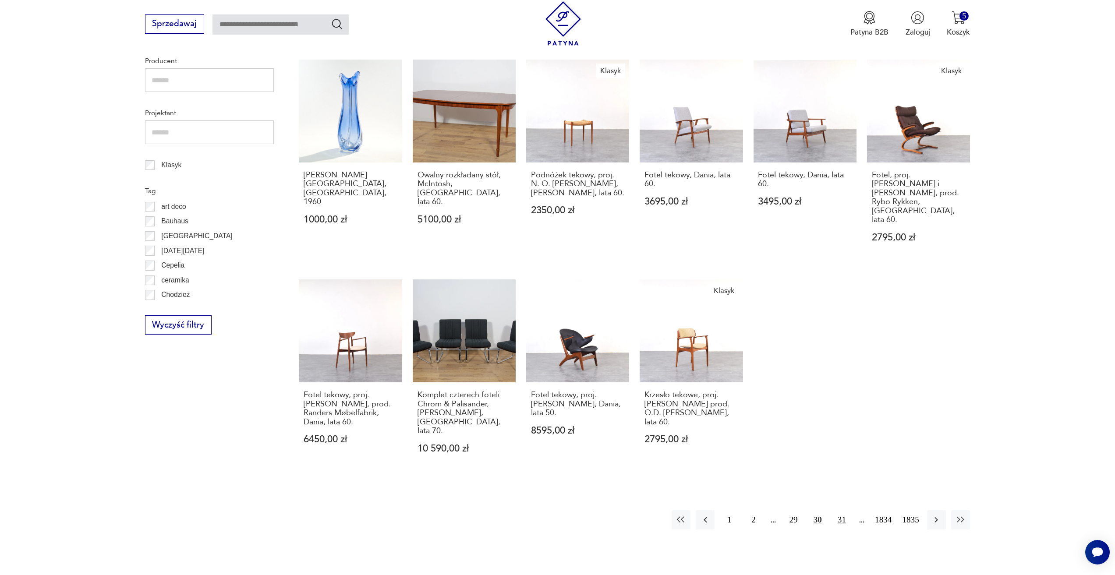
click at [834, 510] on button "31" at bounding box center [841, 519] width 19 height 19
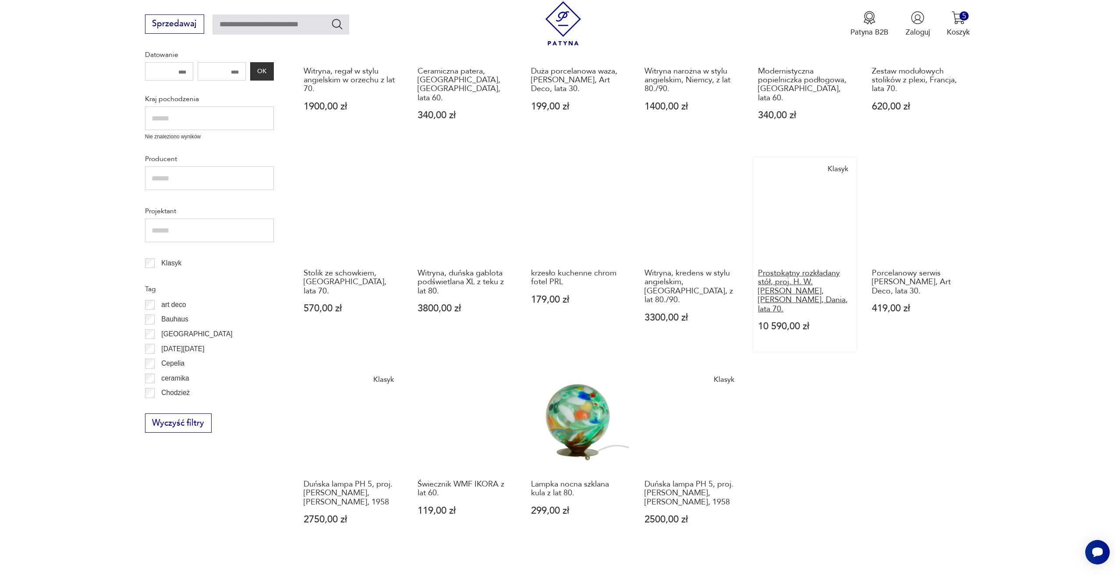
scroll to position [336, 0]
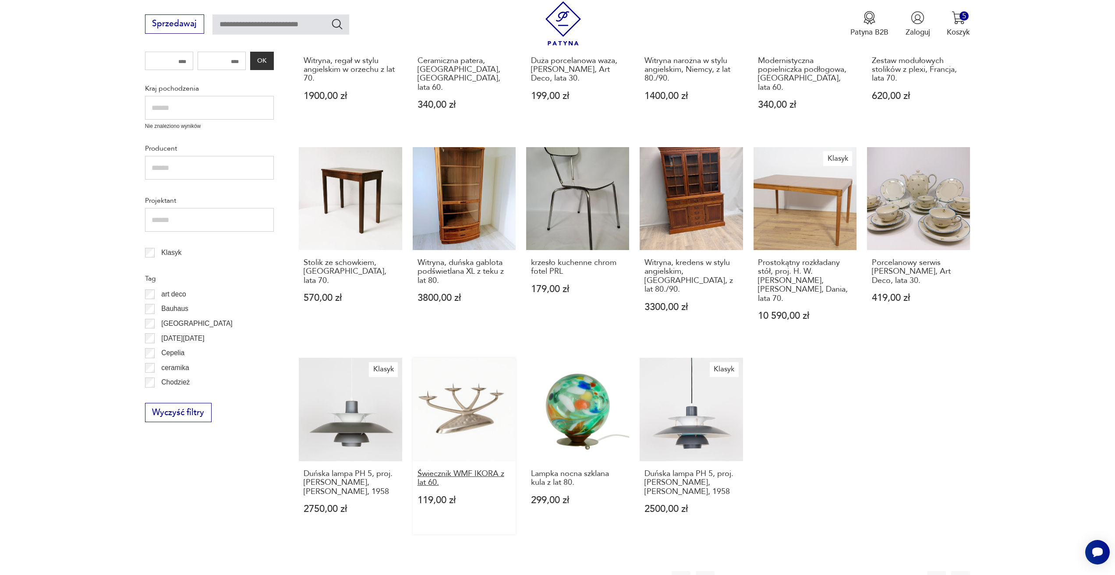
click at [442, 469] on h3 "Świecznik WMF IKORA z lat 60." at bounding box center [464, 478] width 94 height 18
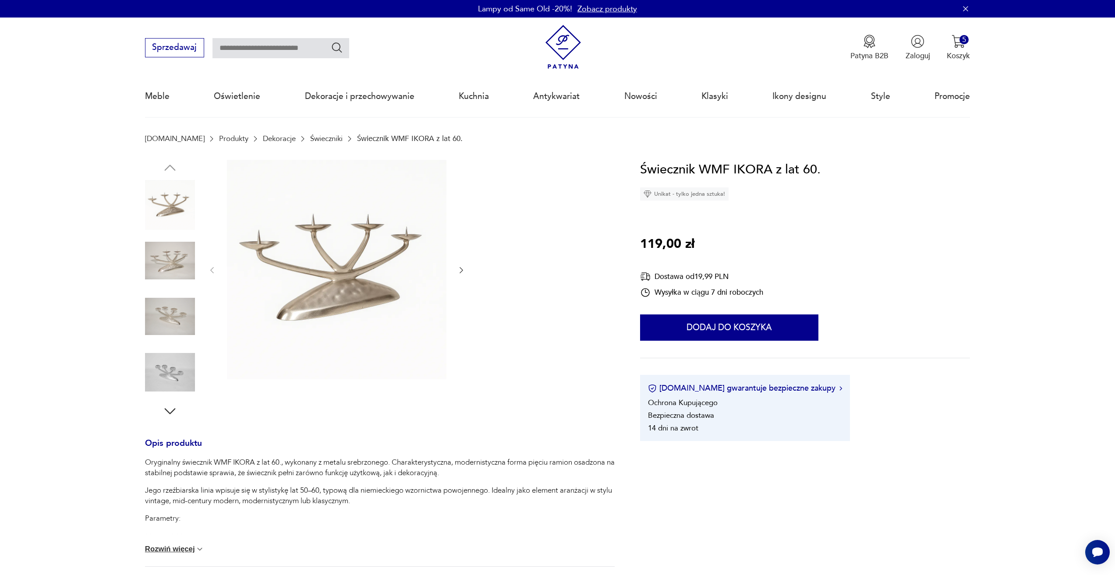
click at [459, 272] on icon "button" at bounding box center [461, 270] width 9 height 9
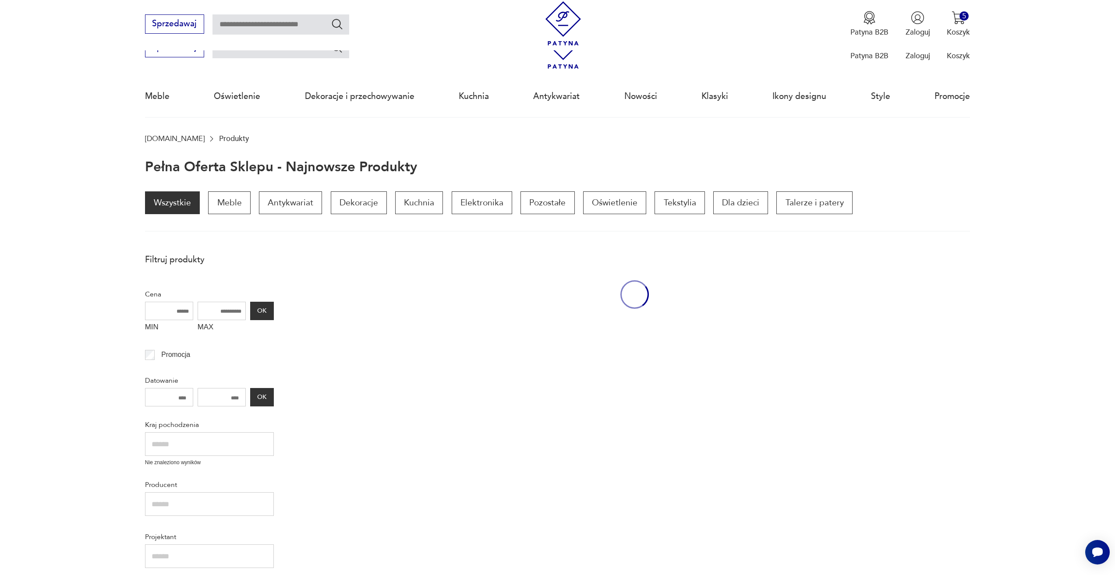
scroll to position [336, 0]
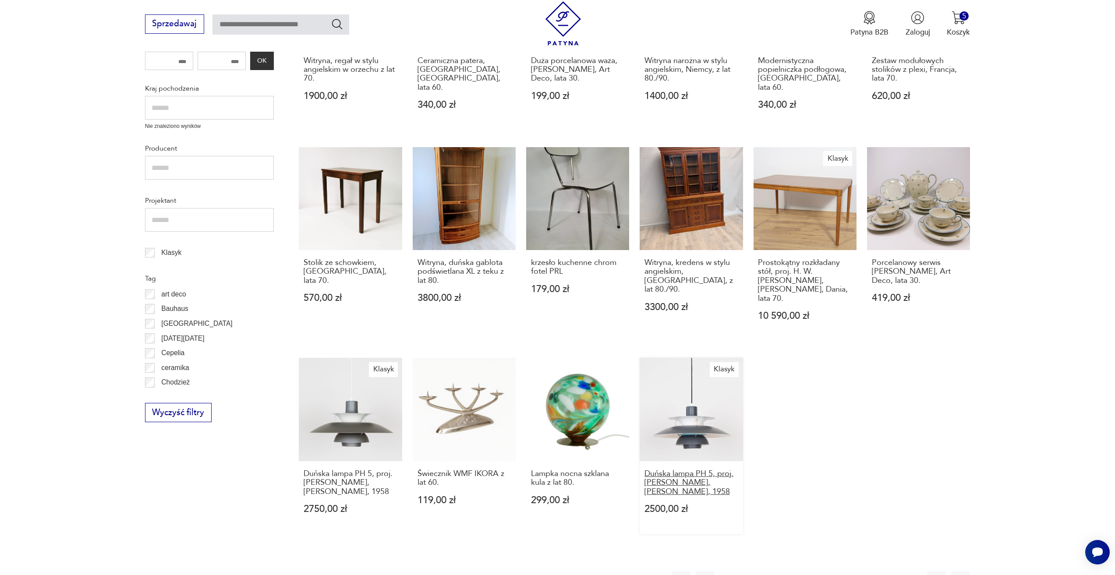
click at [680, 469] on h3 "Duńska lampa PH 5, proj. Poul Henningsen, Louis Poulsen, 1958" at bounding box center [691, 482] width 94 height 27
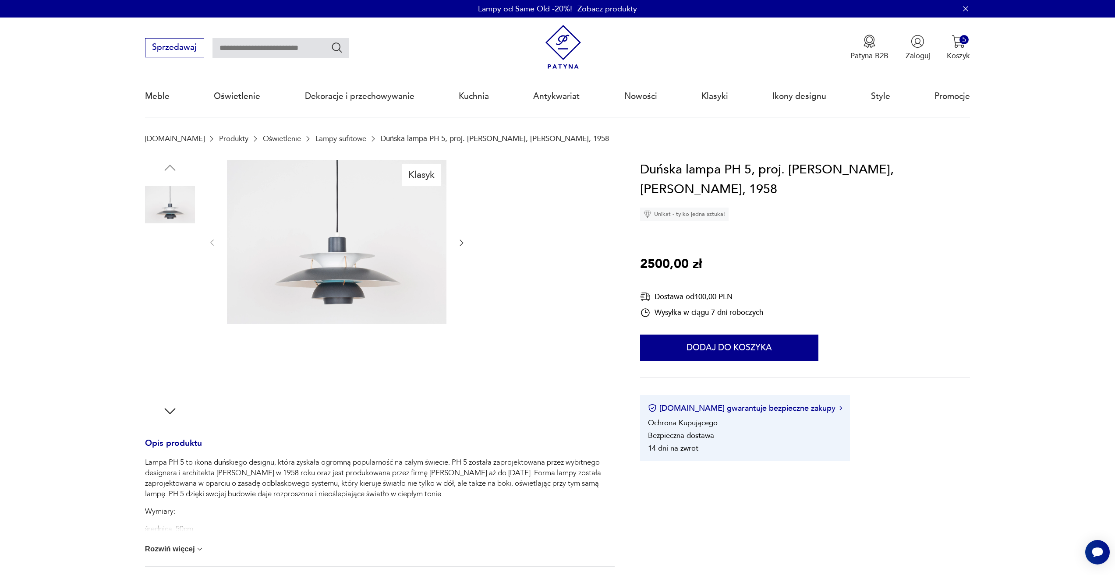
click at [470, 248] on div "Klasyk" at bounding box center [379, 289] width 469 height 259
click at [462, 240] on icon "button" at bounding box center [461, 242] width 9 height 9
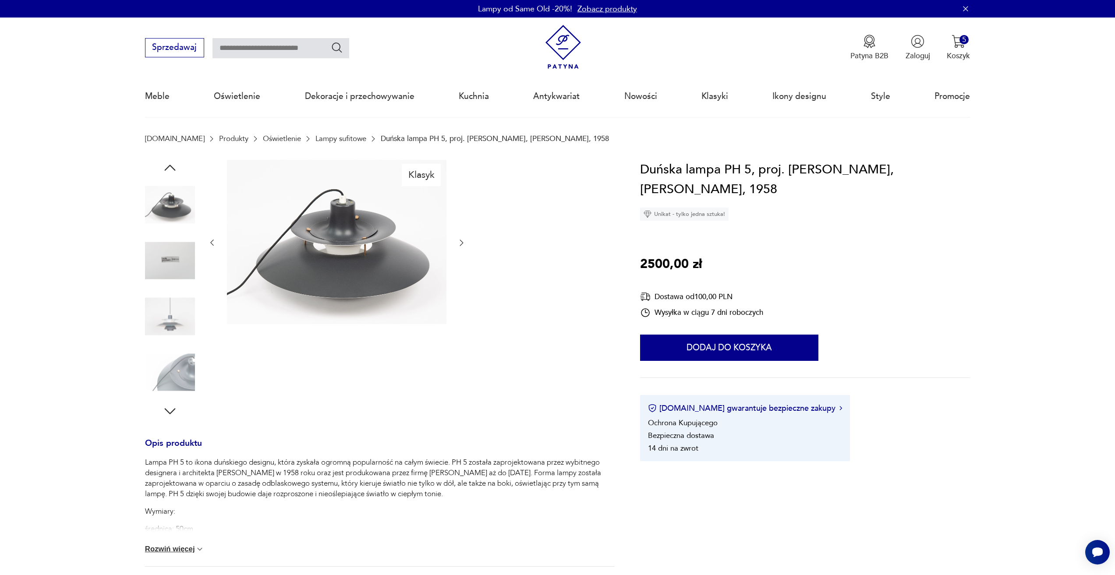
click at [462, 240] on icon "button" at bounding box center [461, 242] width 9 height 9
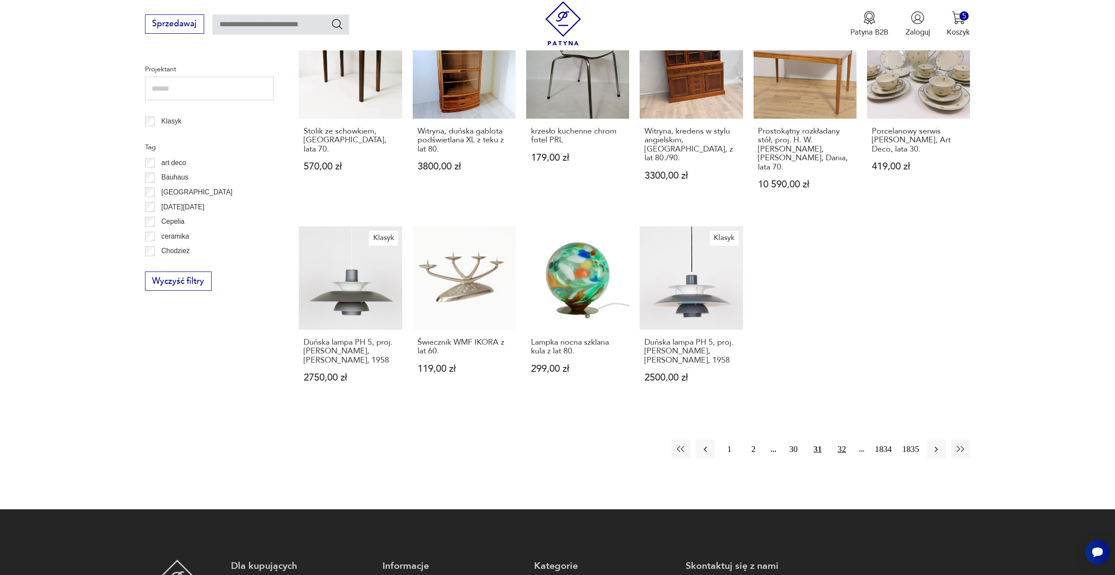
click at [837, 440] on button "32" at bounding box center [841, 449] width 19 height 19
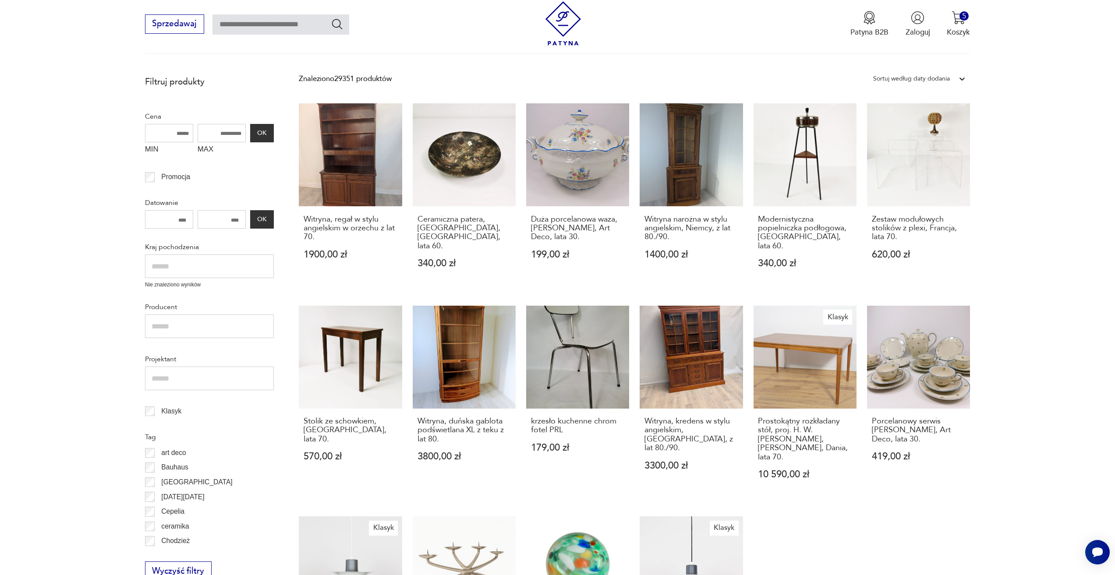
scroll to position [117, 0]
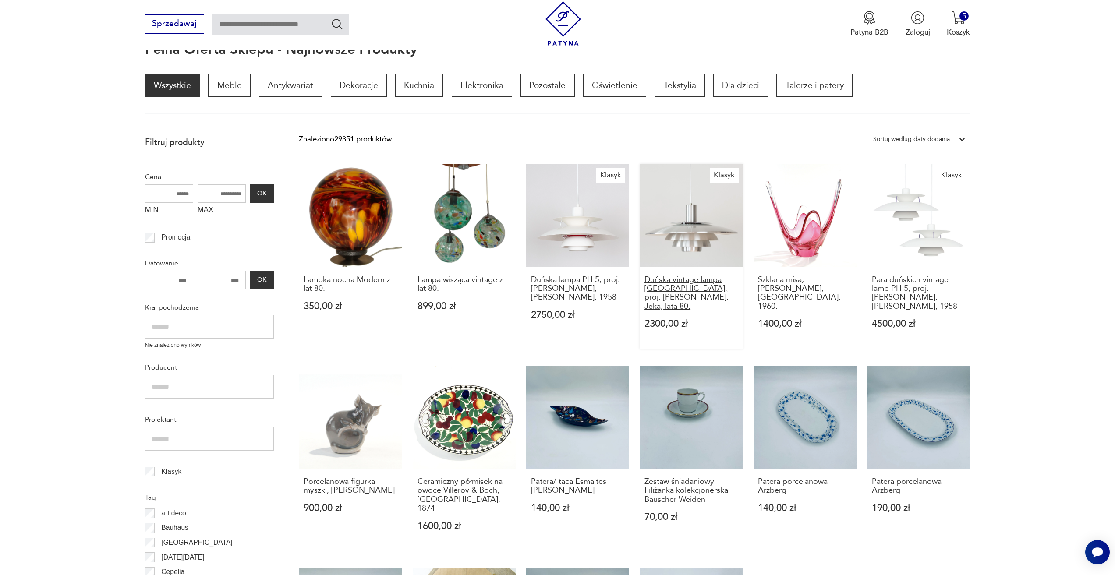
click at [699, 277] on h3 "Duńska vintage lampa [GEOGRAPHIC_DATA], proj. [PERSON_NAME], Jeka, lata 80." at bounding box center [691, 293] width 94 height 36
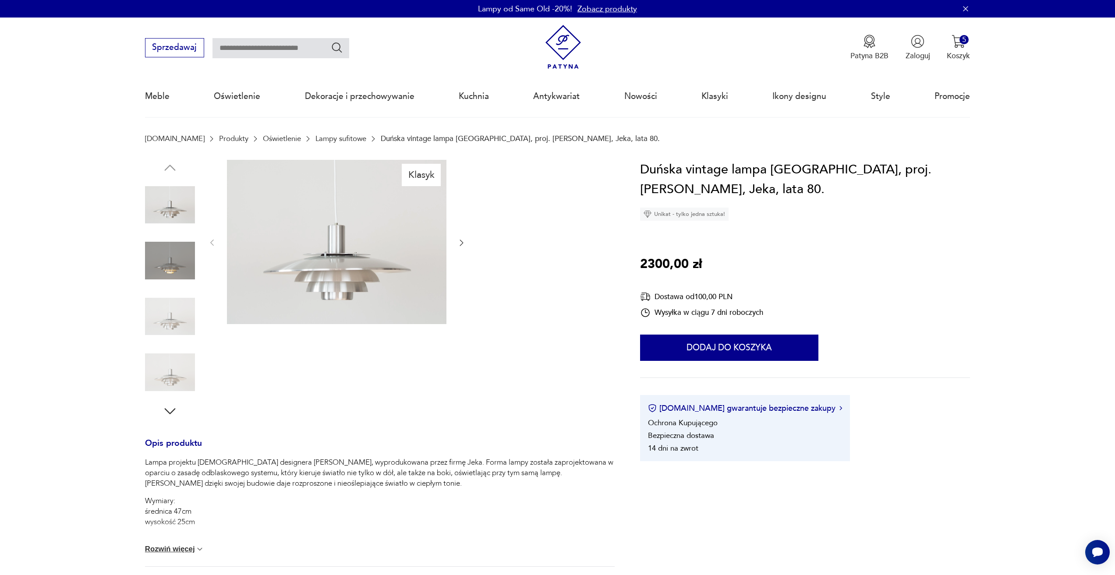
click at [458, 244] on icon "button" at bounding box center [461, 242] width 9 height 9
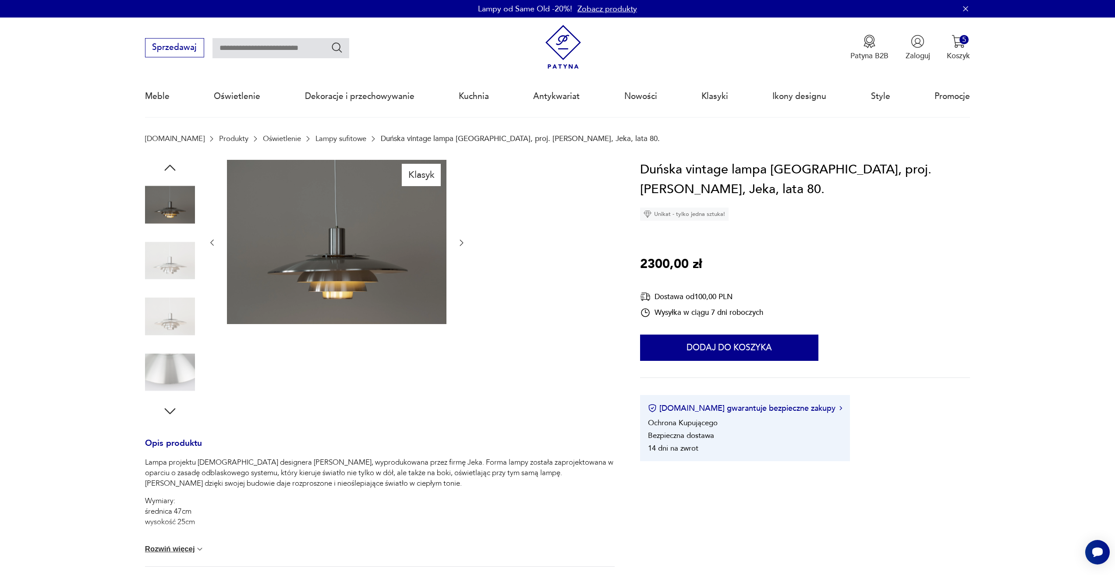
click at [458, 244] on icon "button" at bounding box center [461, 242] width 9 height 9
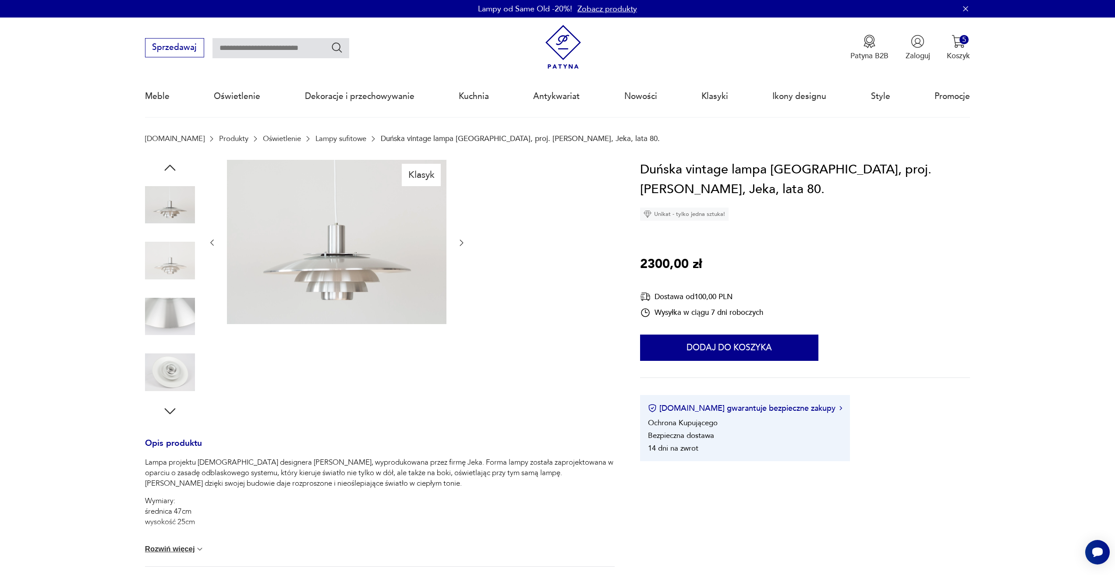
click at [458, 244] on icon "button" at bounding box center [461, 242] width 9 height 9
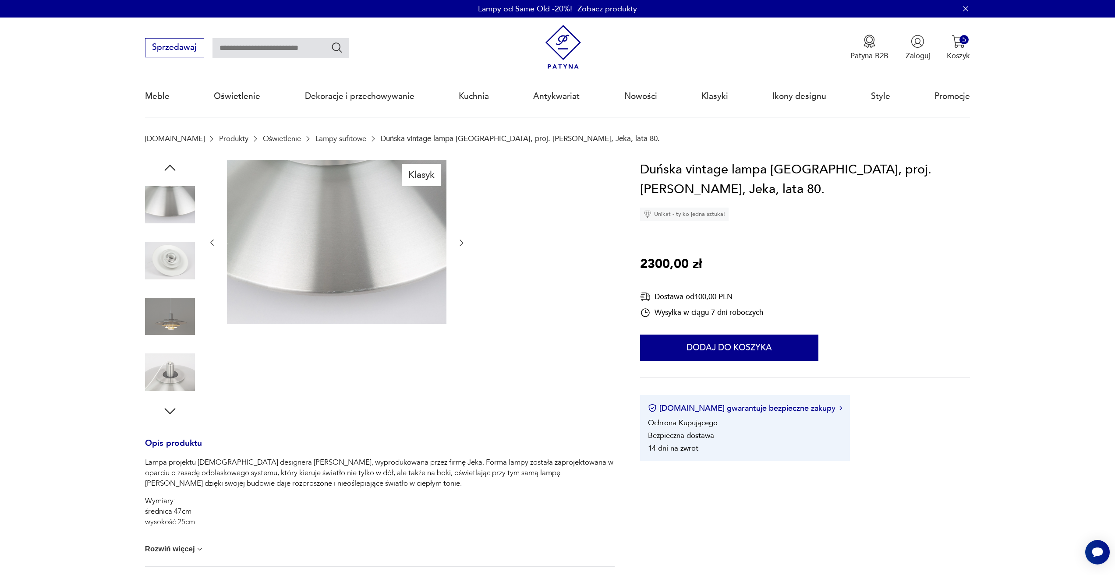
click at [458, 244] on icon "button" at bounding box center [461, 242] width 9 height 9
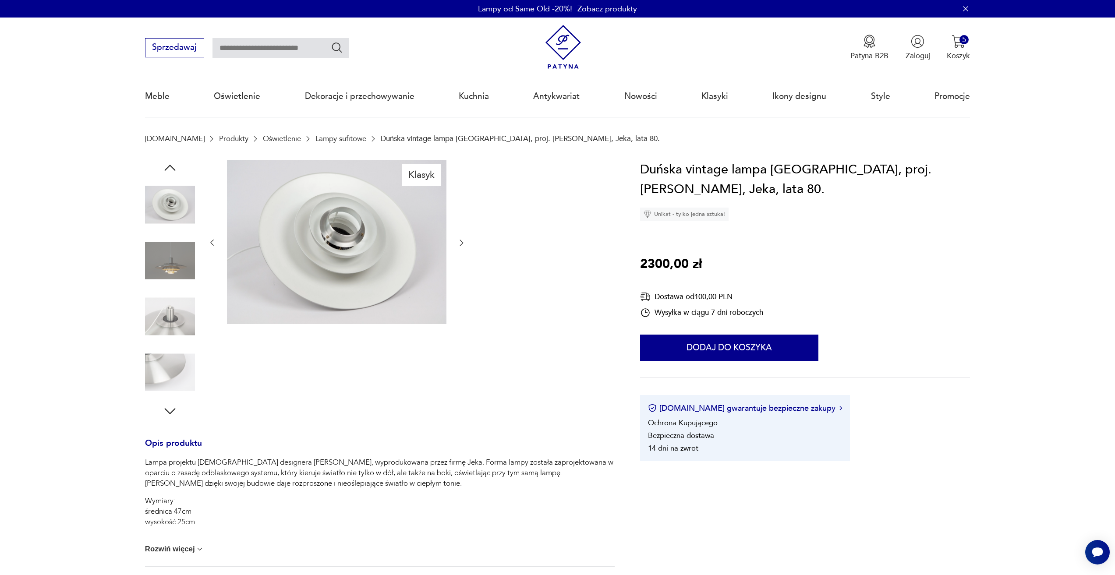
click at [458, 244] on icon "button" at bounding box center [461, 242] width 9 height 9
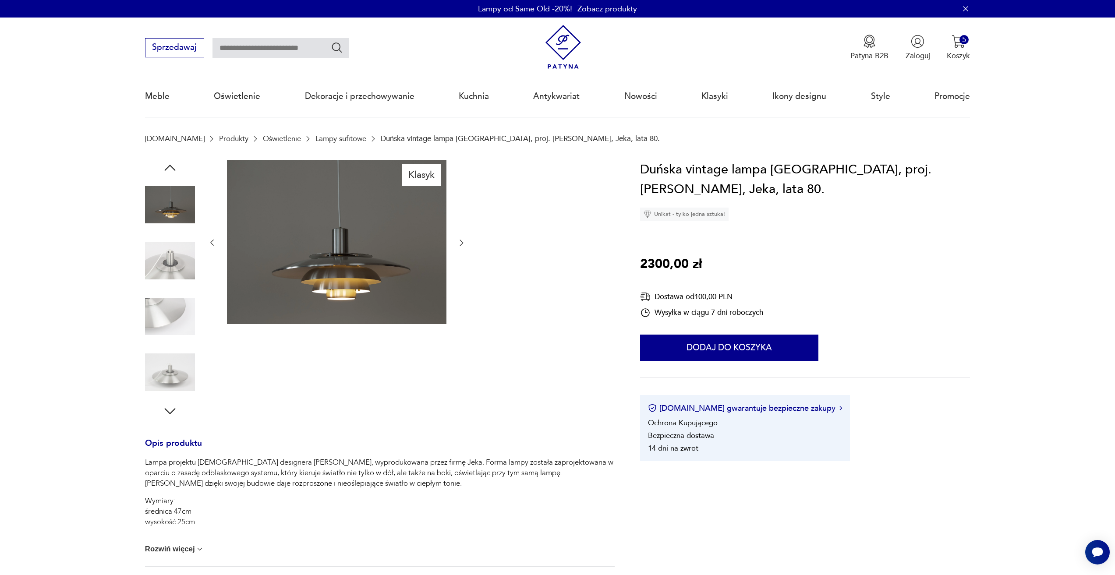
click at [458, 244] on icon "button" at bounding box center [461, 242] width 9 height 9
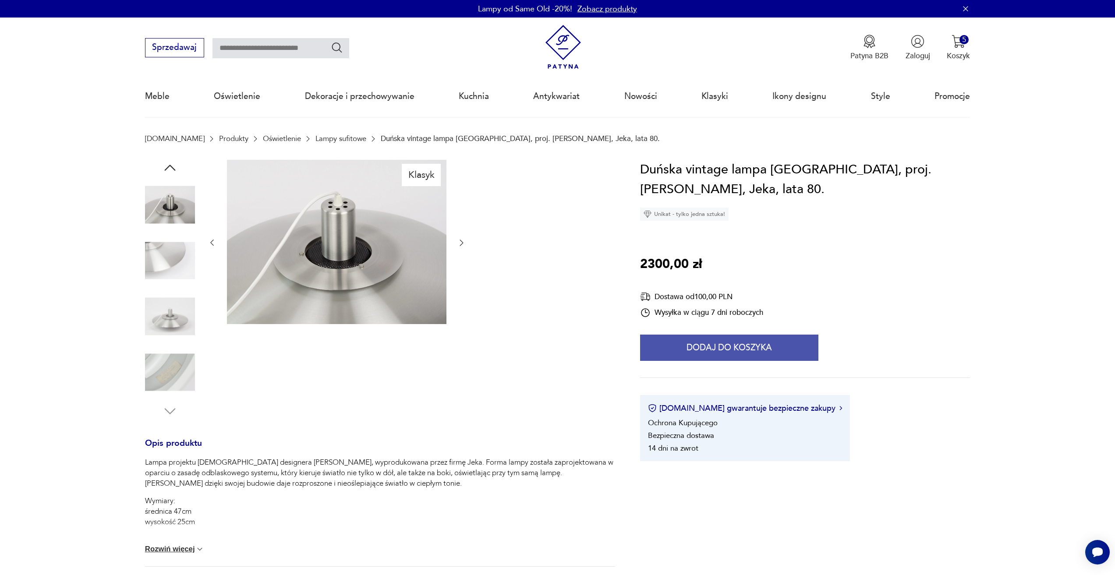
click at [693, 340] on button "Dodaj do koszyka" at bounding box center [729, 348] width 178 height 26
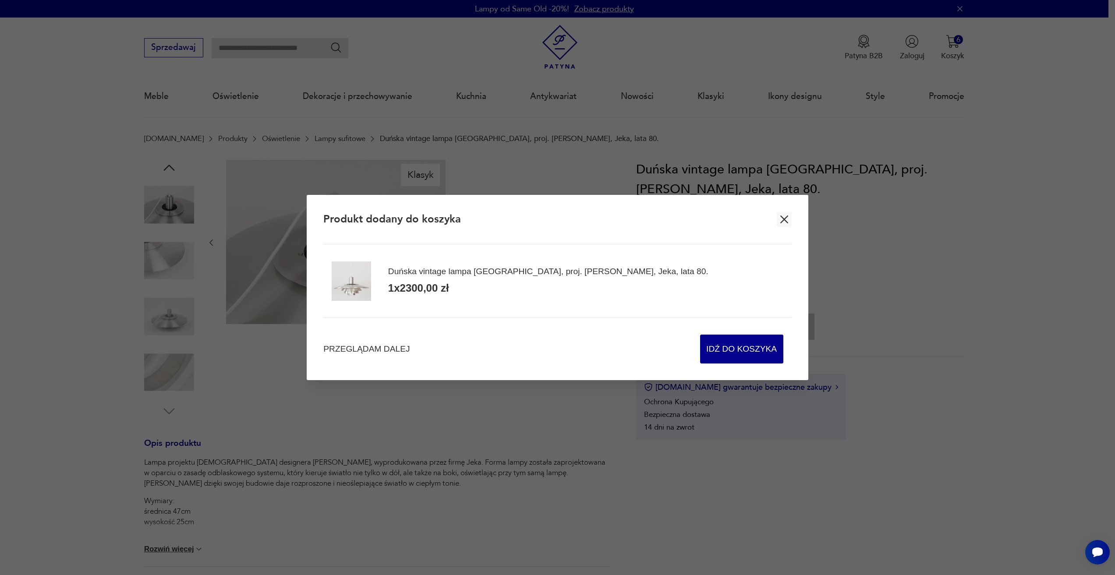
click at [367, 355] on div "Przeglądam dalej Idź do koszyka" at bounding box center [557, 341] width 468 height 46
click at [398, 352] on span "Przeglądam dalej" at bounding box center [366, 349] width 86 height 12
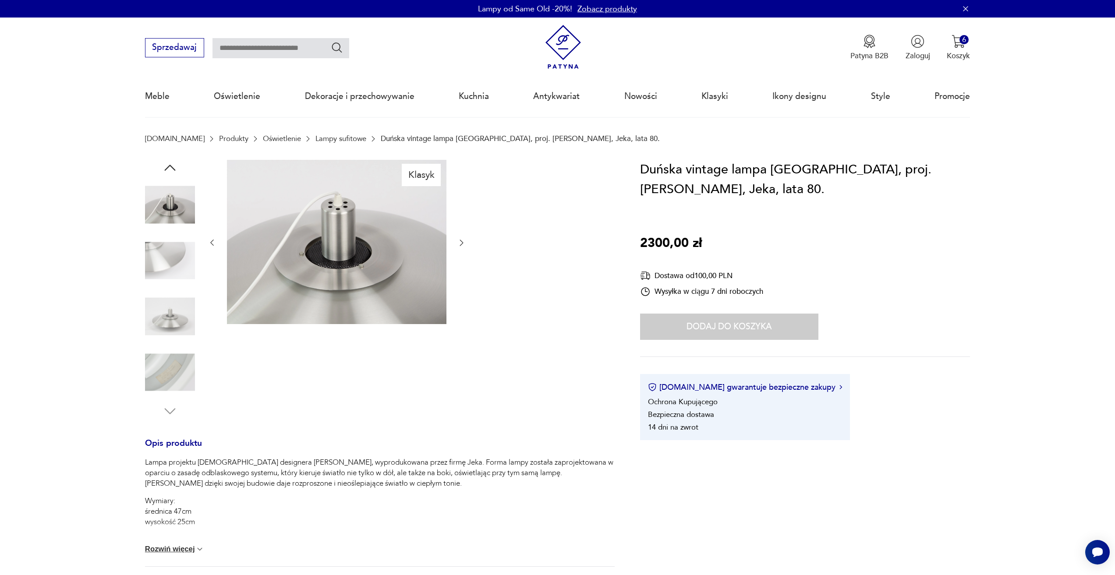
drag, startPoint x: 398, startPoint y: 352, endPoint x: 416, endPoint y: 356, distance: 18.4
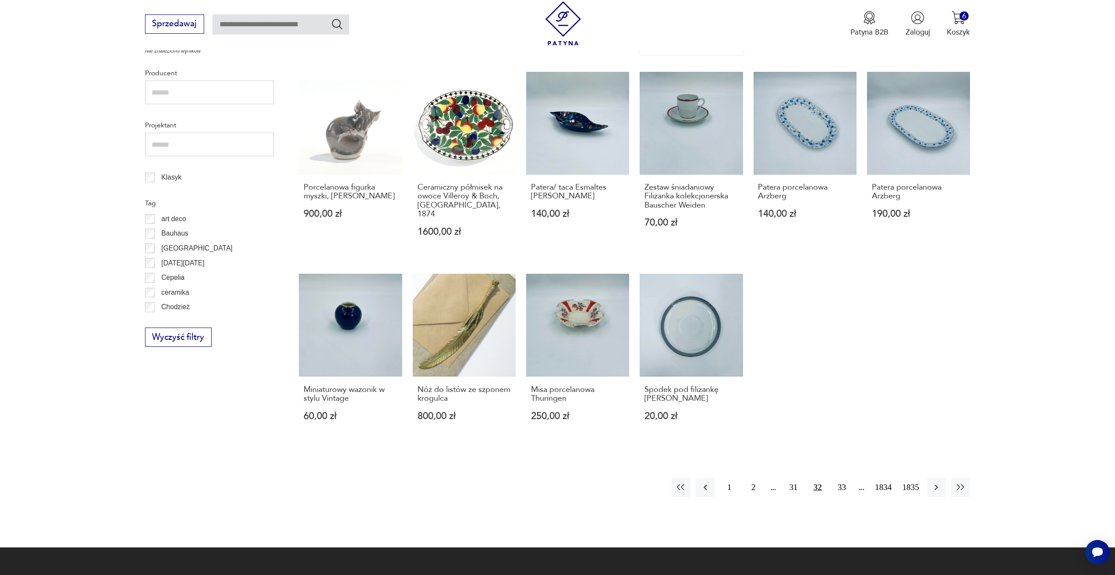
scroll to position [512, 0]
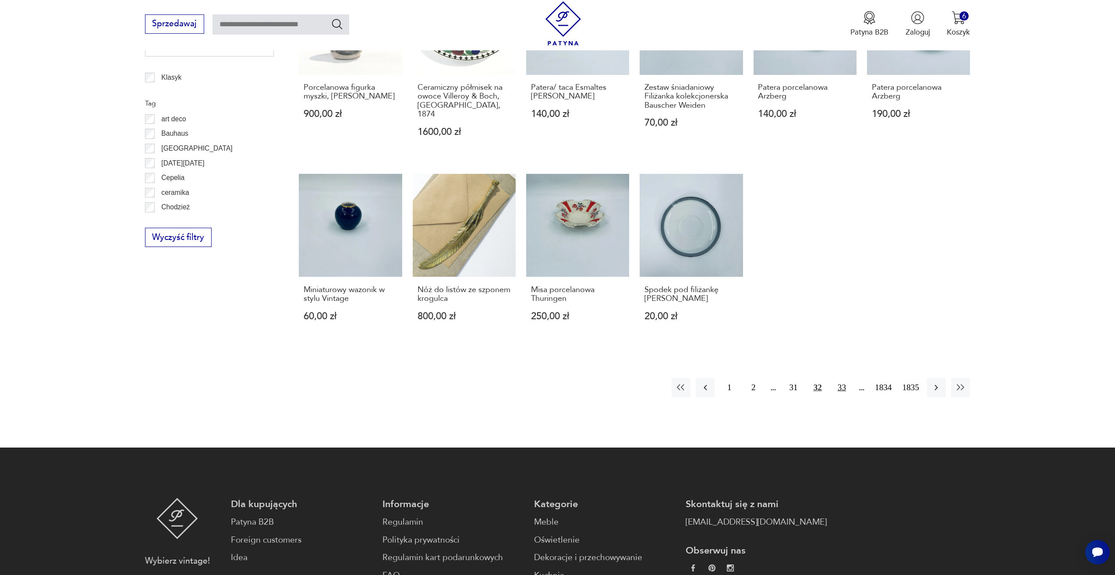
click at [844, 380] on button "33" at bounding box center [841, 387] width 19 height 19
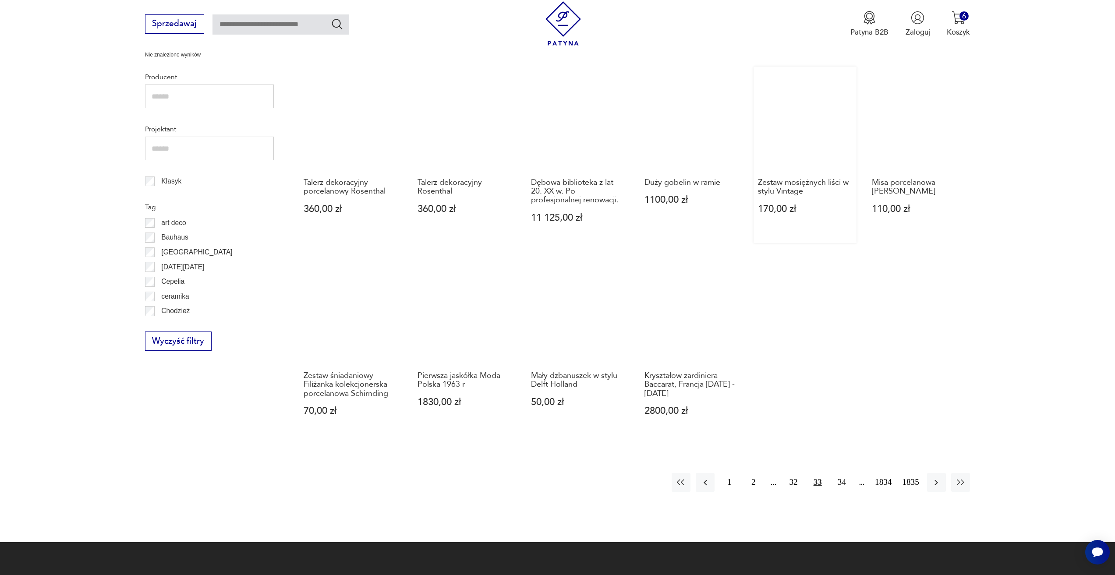
scroll to position [424, 0]
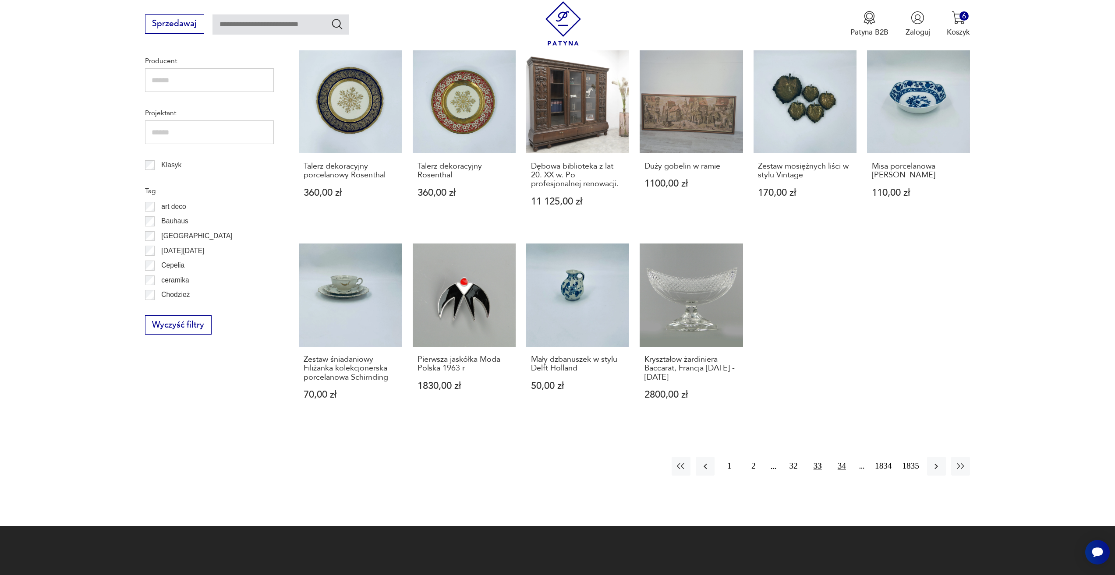
click at [841, 468] on button "34" at bounding box center [841, 466] width 19 height 19
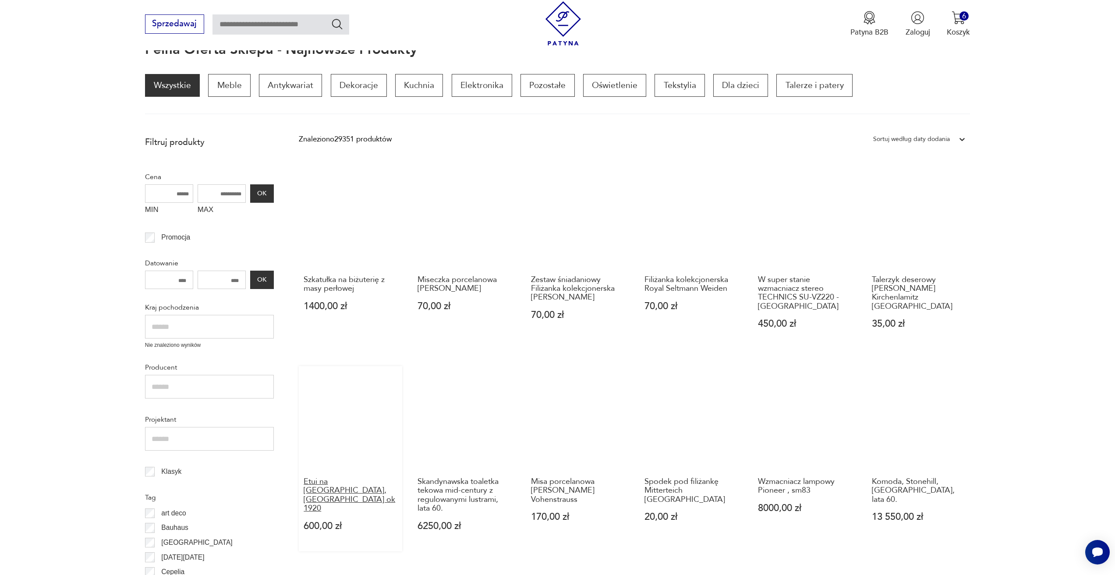
scroll to position [205, 0]
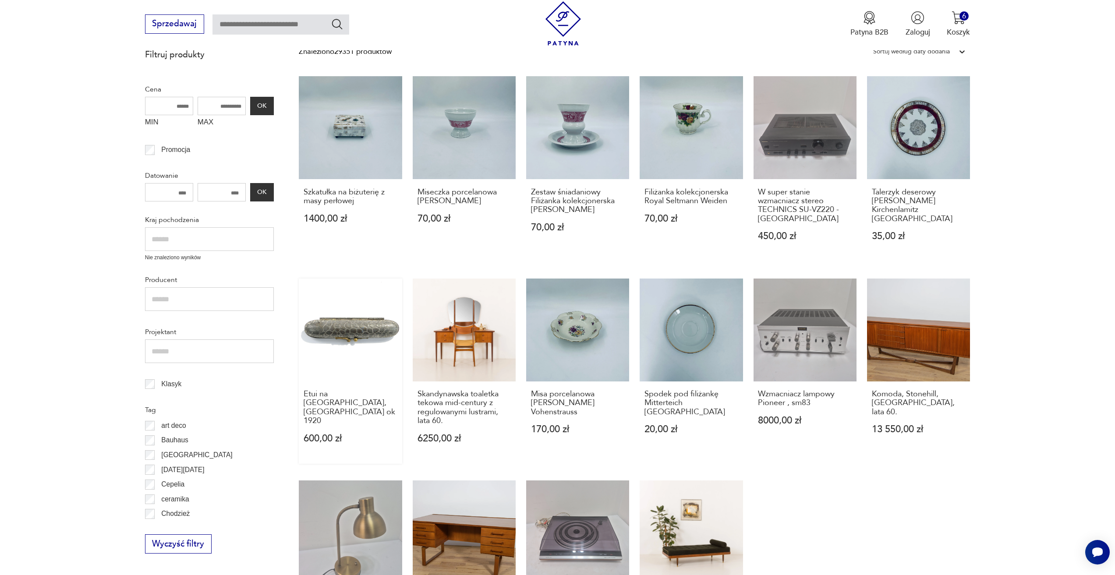
click at [355, 343] on link "Etui na cygaro, Polska ok 1920 600,00 zł" at bounding box center [350, 371] width 103 height 185
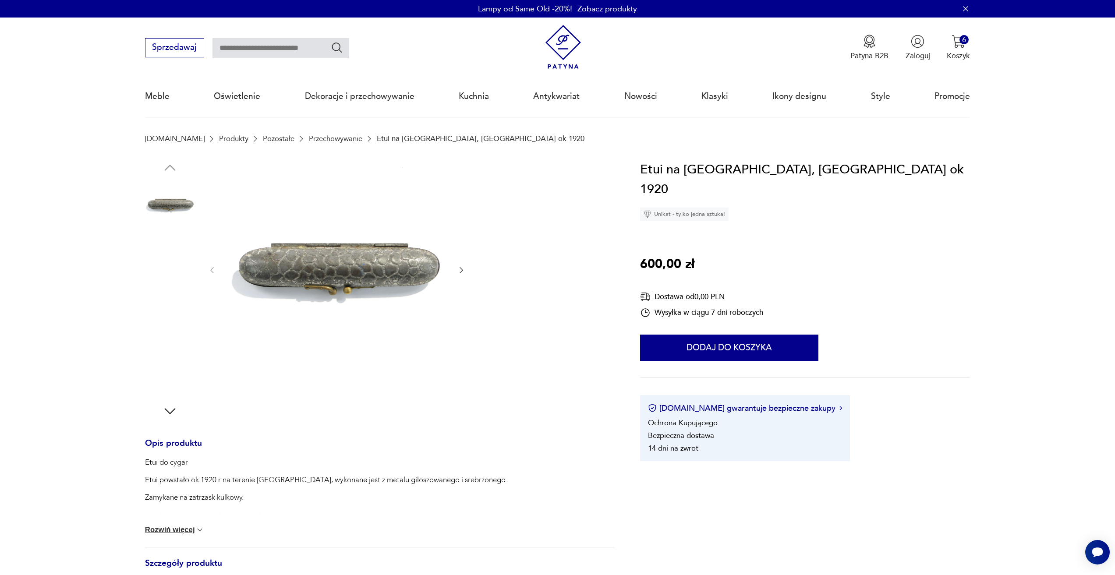
click at [469, 266] on div at bounding box center [379, 289] width 469 height 259
click at [460, 273] on icon "button" at bounding box center [461, 270] width 9 height 9
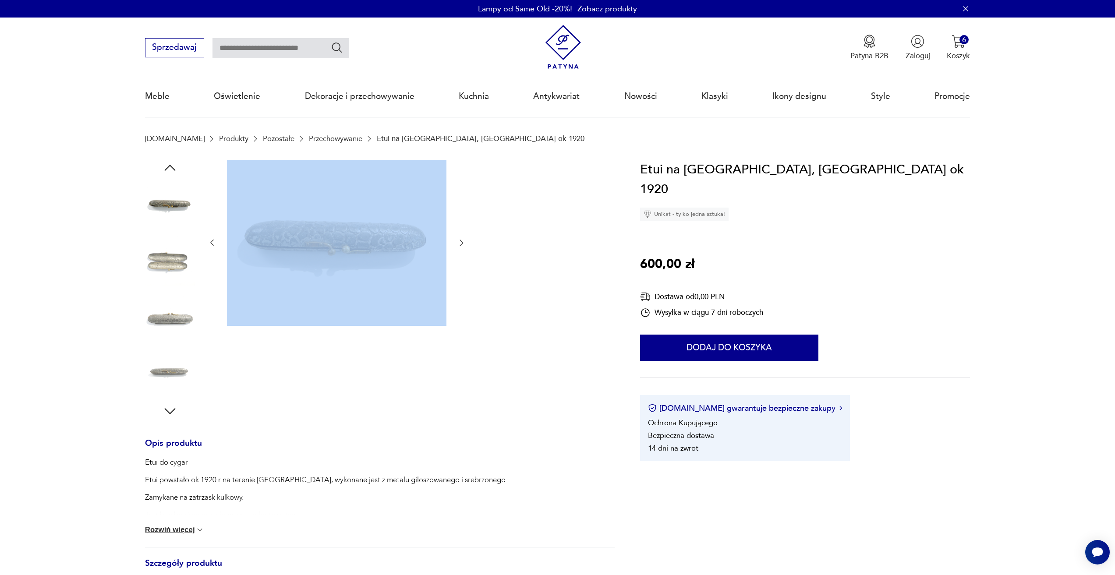
click at [460, 273] on div at bounding box center [337, 243] width 258 height 166
click at [459, 245] on icon "button" at bounding box center [461, 242] width 9 height 9
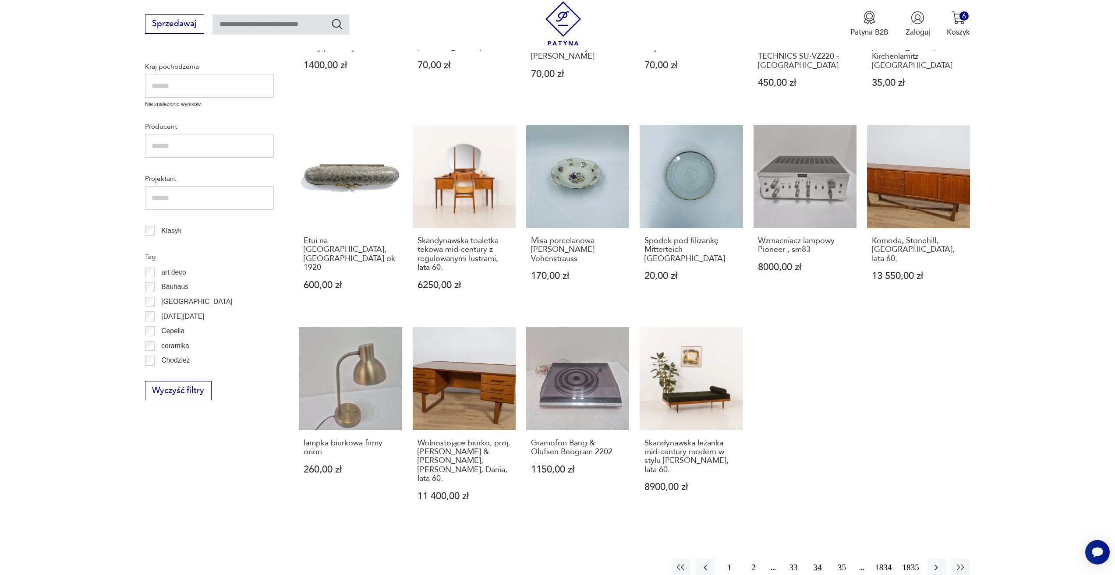
scroll to position [380, 0]
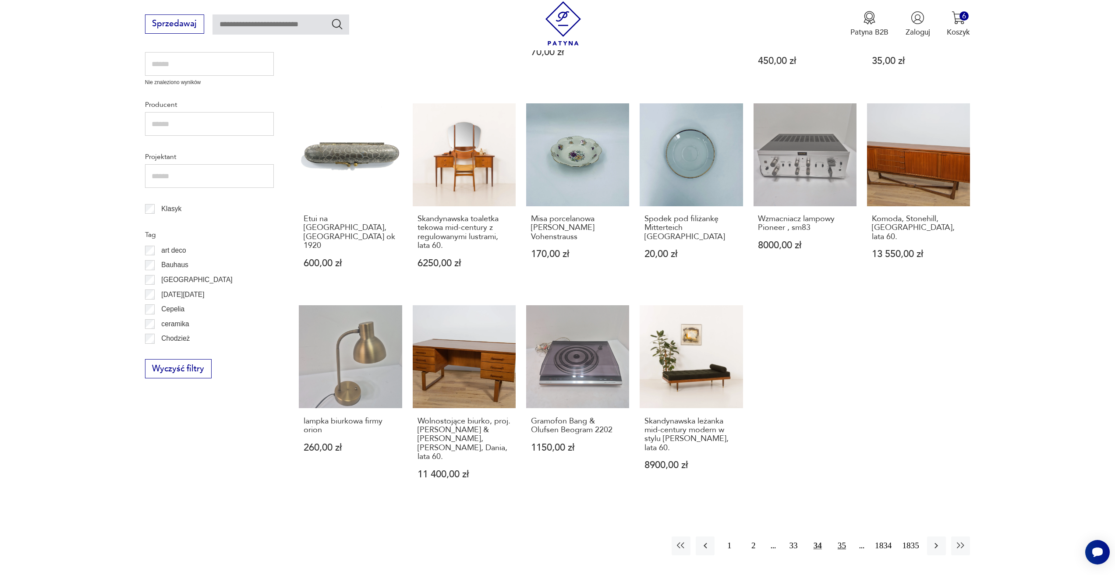
click at [840, 540] on button "35" at bounding box center [841, 546] width 19 height 19
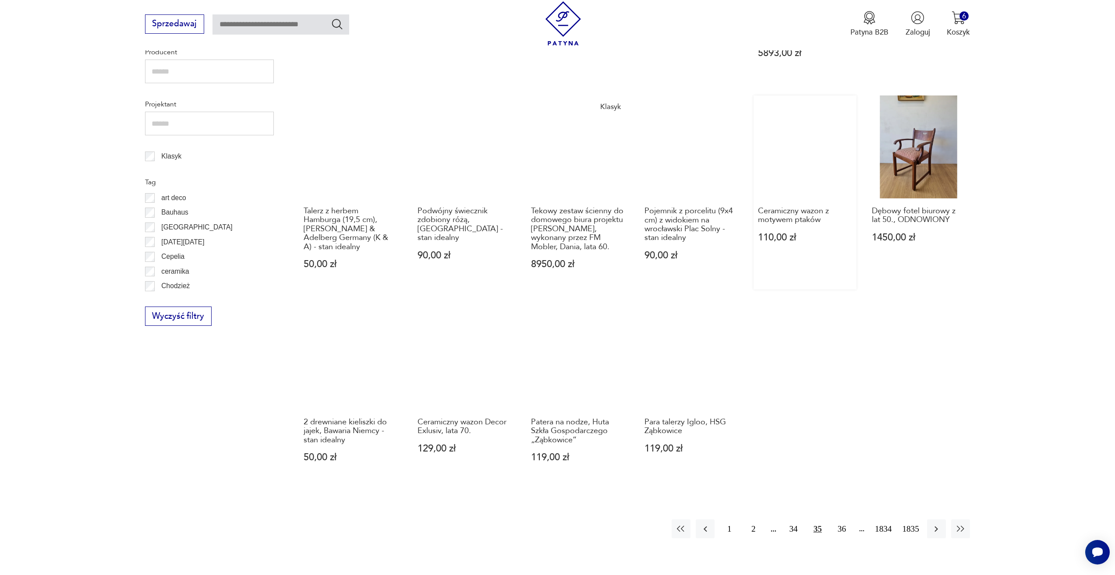
scroll to position [512, 0]
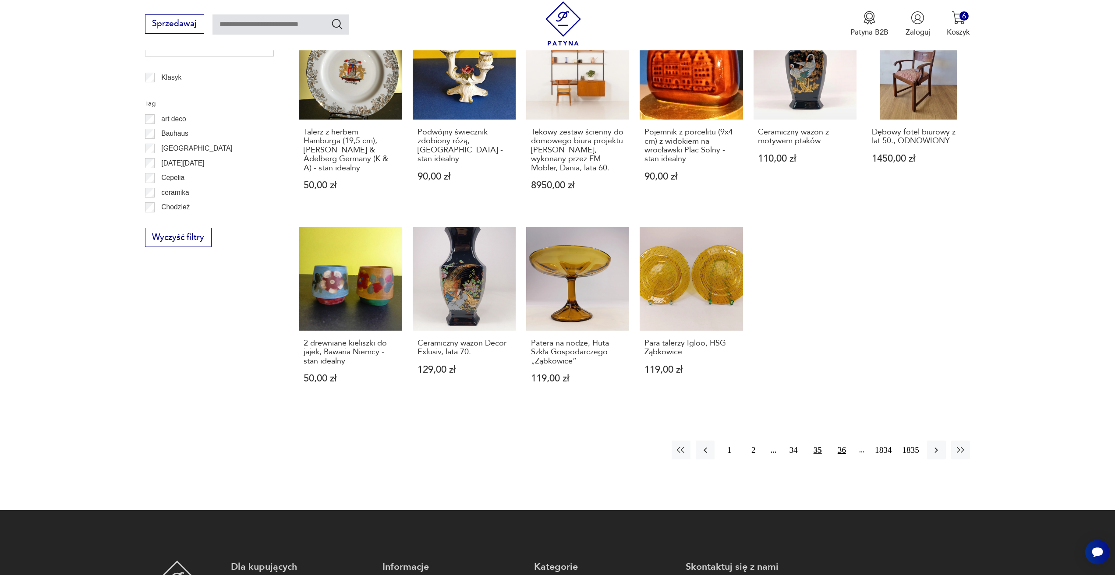
click at [839, 448] on button "36" at bounding box center [841, 450] width 19 height 19
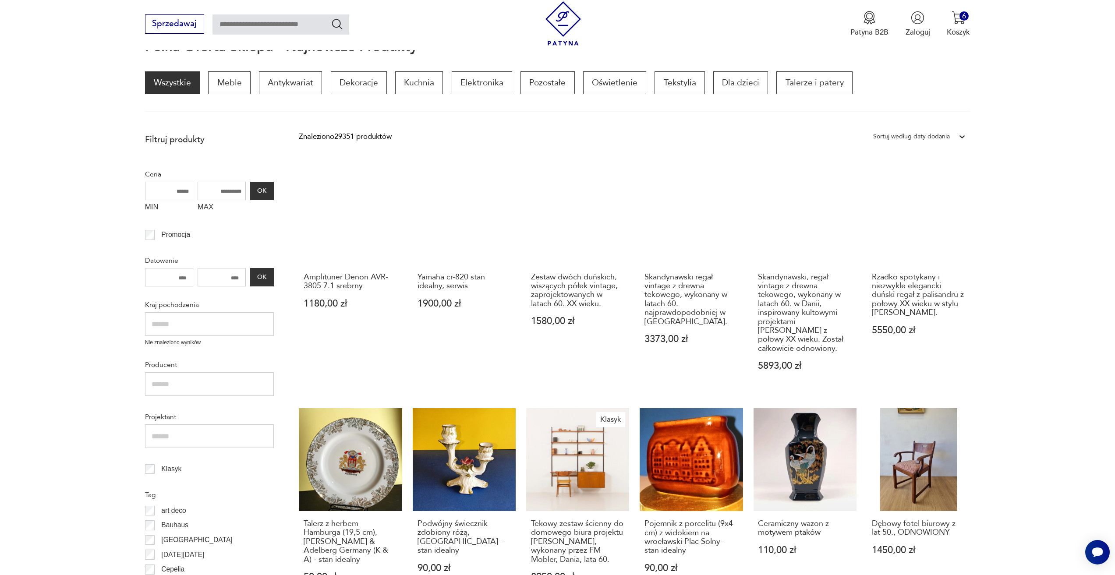
scroll to position [117, 0]
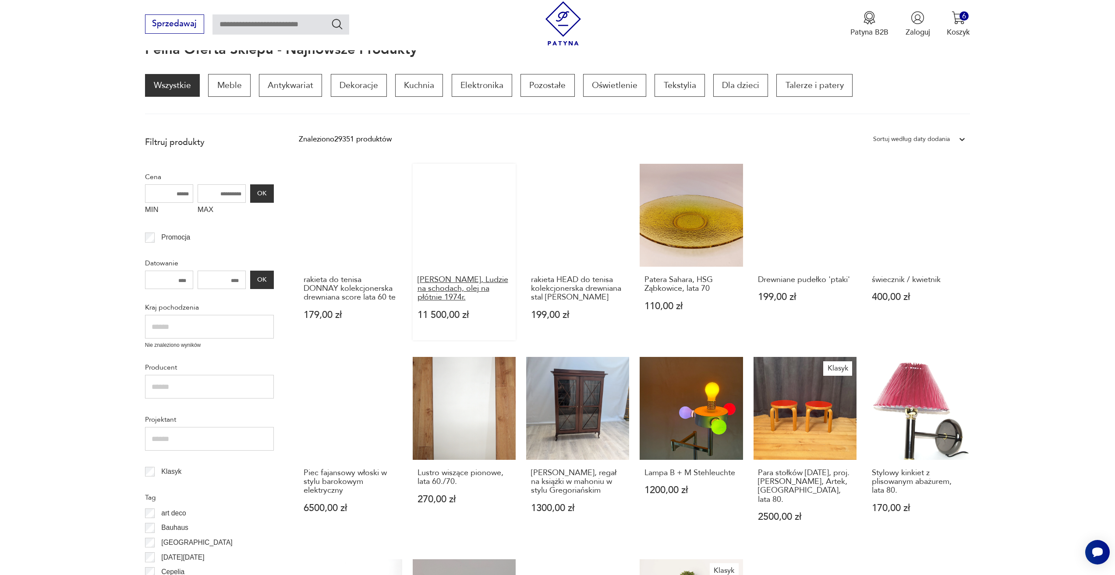
click at [490, 295] on h3 "[PERSON_NAME], Ludzie na schodach, olej na płótnie 1974r." at bounding box center [464, 288] width 94 height 27
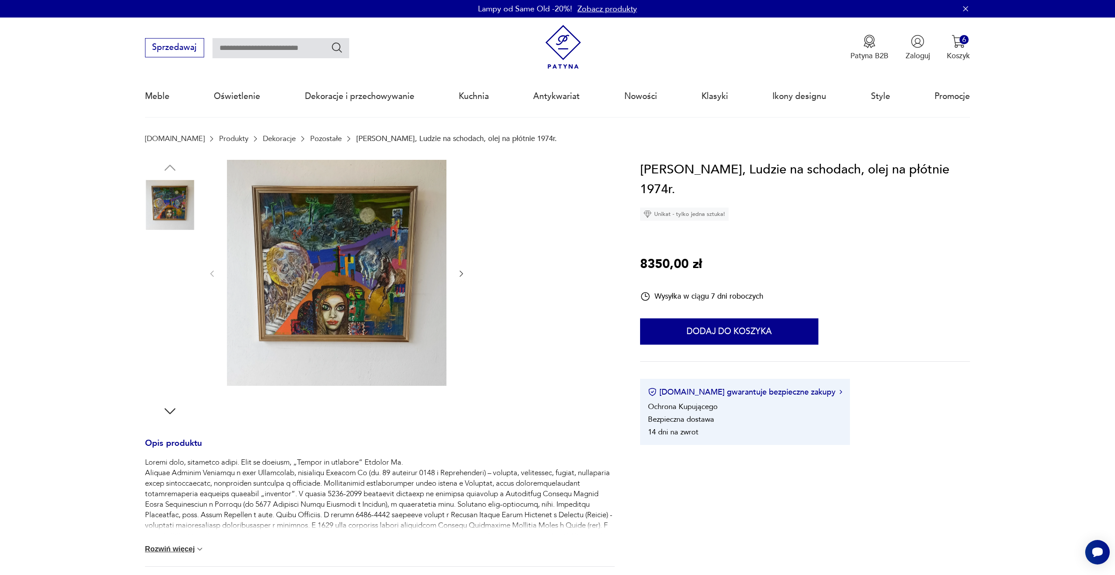
click at [348, 286] on img at bounding box center [336, 273] width 219 height 226
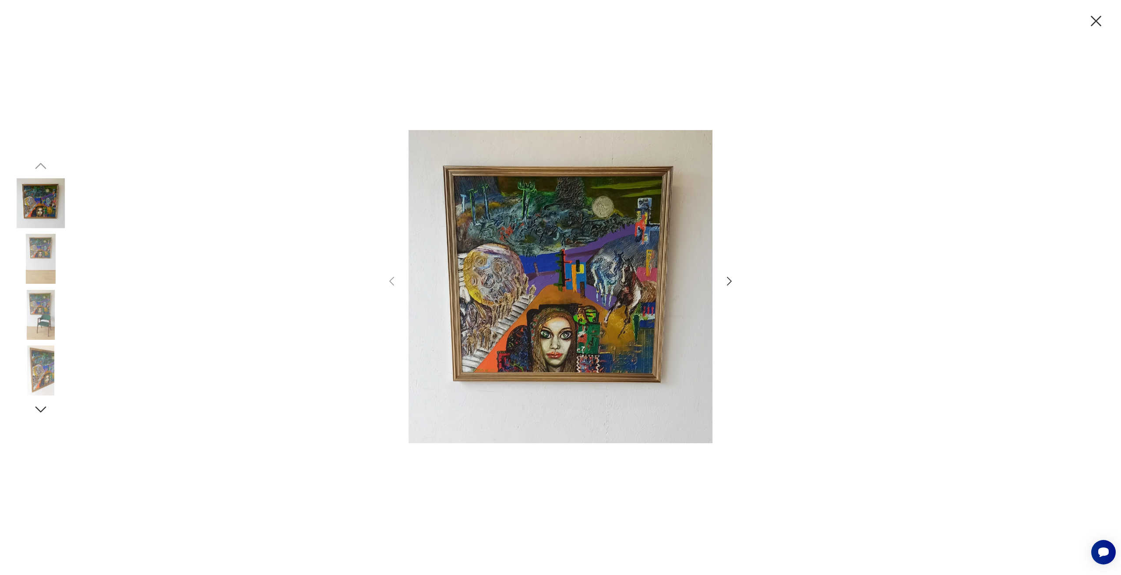
click at [734, 278] on icon "button" at bounding box center [729, 281] width 13 height 13
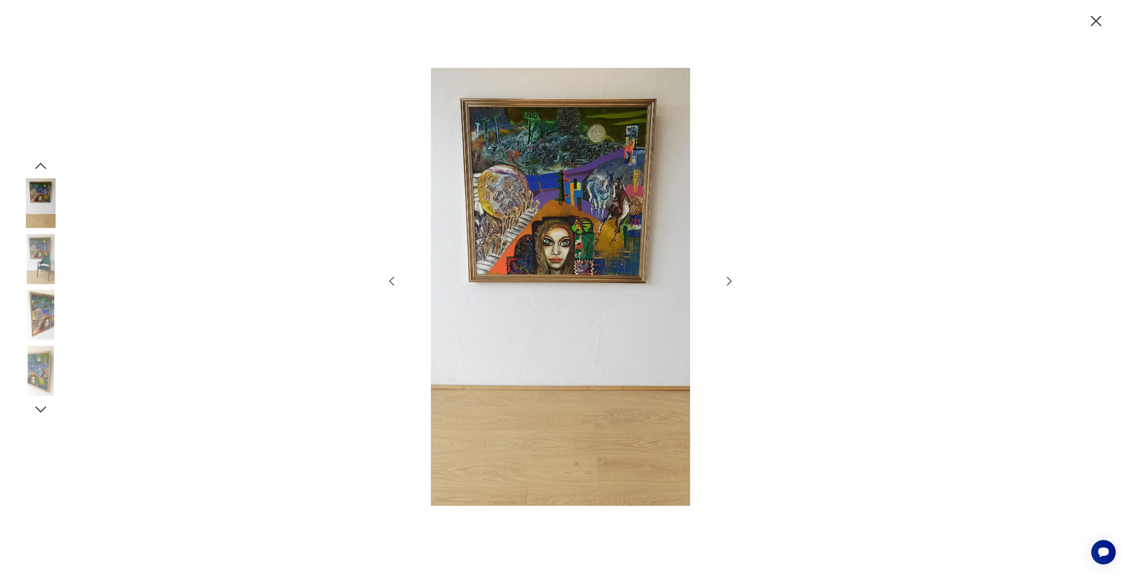
click at [734, 278] on icon "button" at bounding box center [729, 281] width 13 height 13
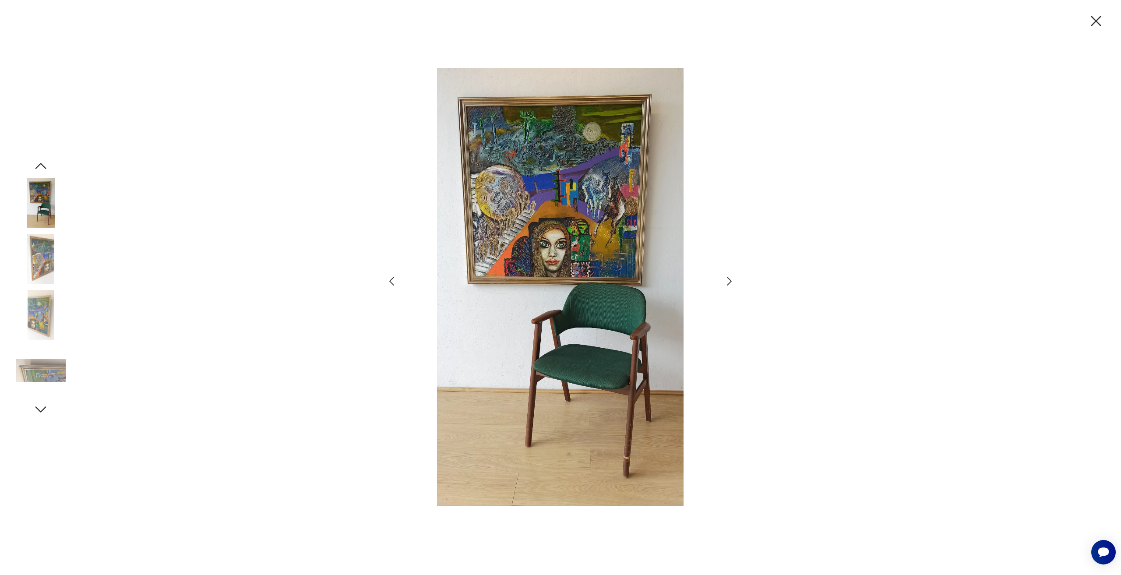
click at [734, 278] on icon "button" at bounding box center [729, 281] width 13 height 13
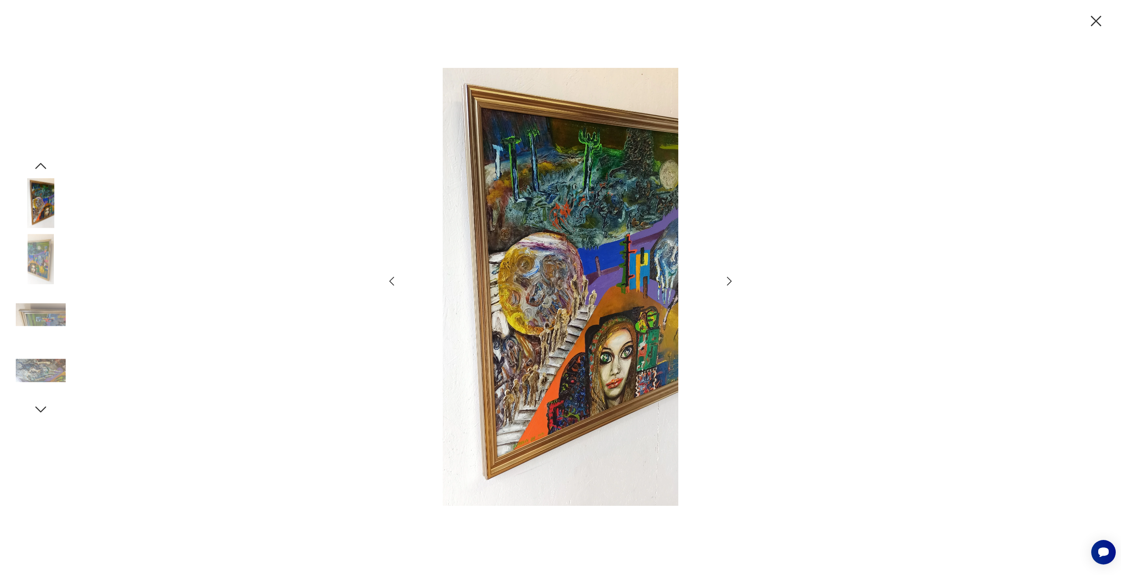
click at [734, 278] on icon "button" at bounding box center [729, 281] width 13 height 13
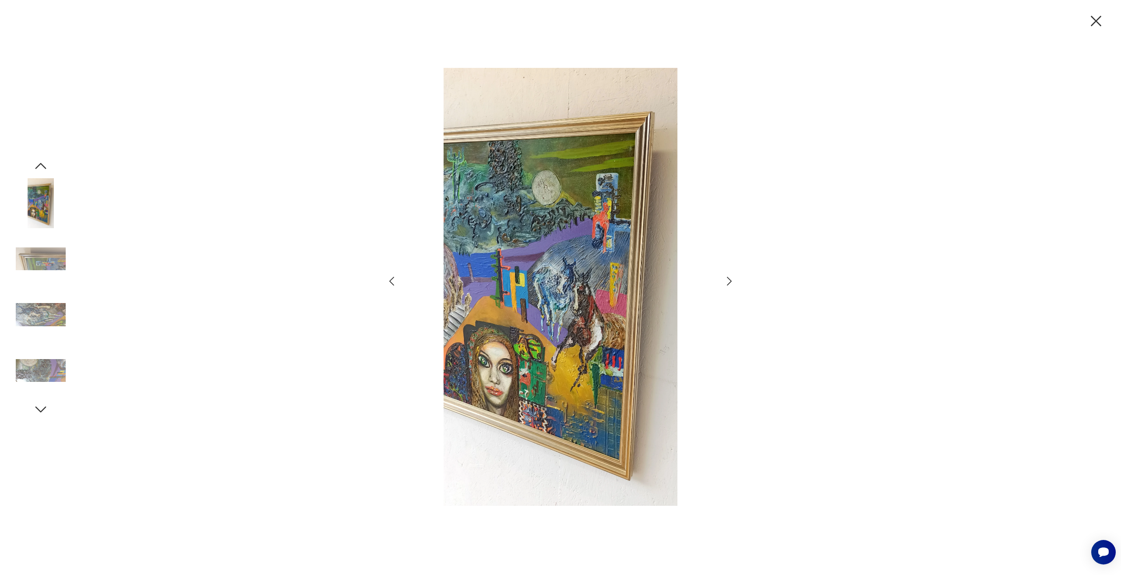
click at [734, 278] on icon "button" at bounding box center [729, 281] width 13 height 13
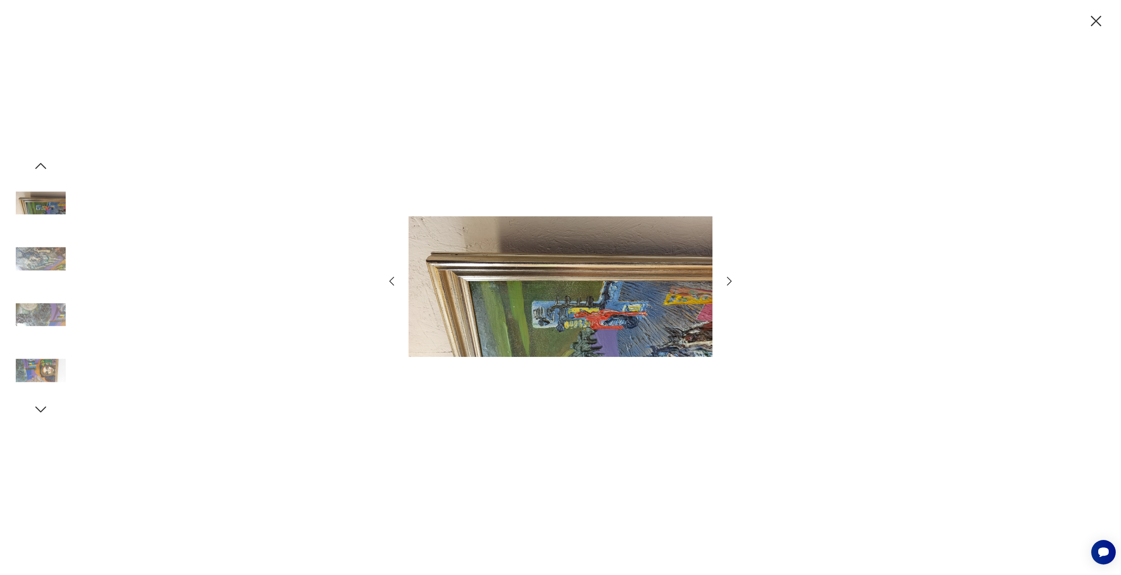
click at [734, 278] on icon "button" at bounding box center [729, 281] width 13 height 13
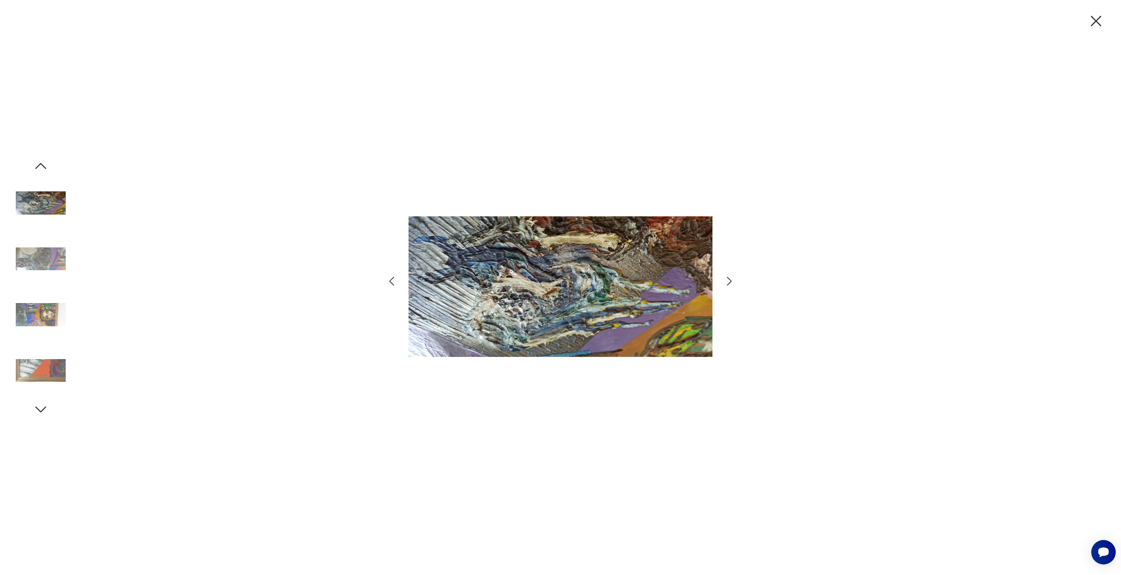
click at [734, 278] on icon "button" at bounding box center [729, 281] width 13 height 13
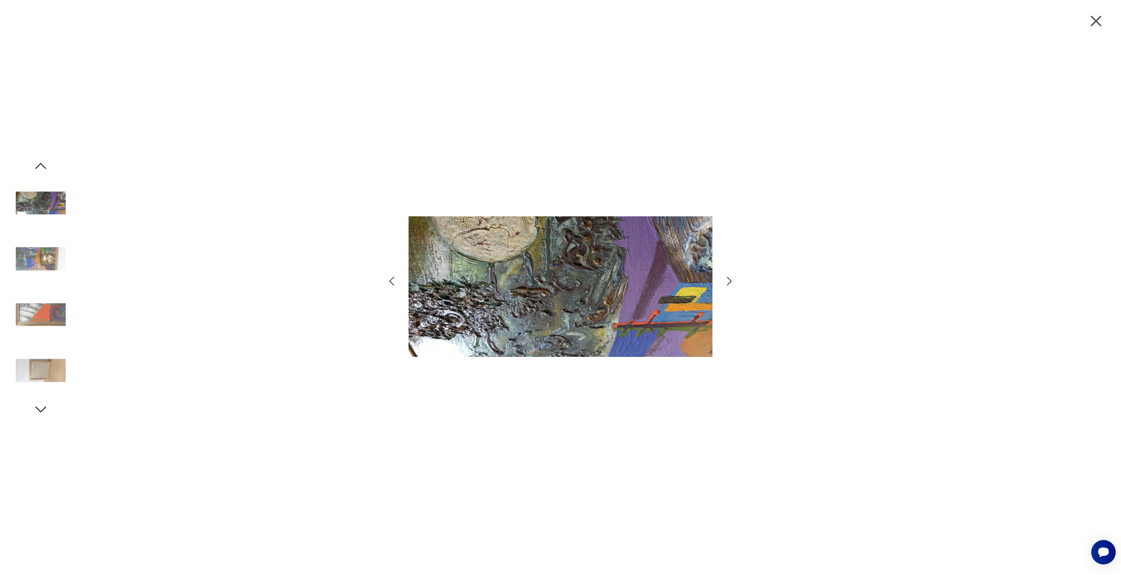
click at [734, 278] on icon "button" at bounding box center [729, 281] width 13 height 13
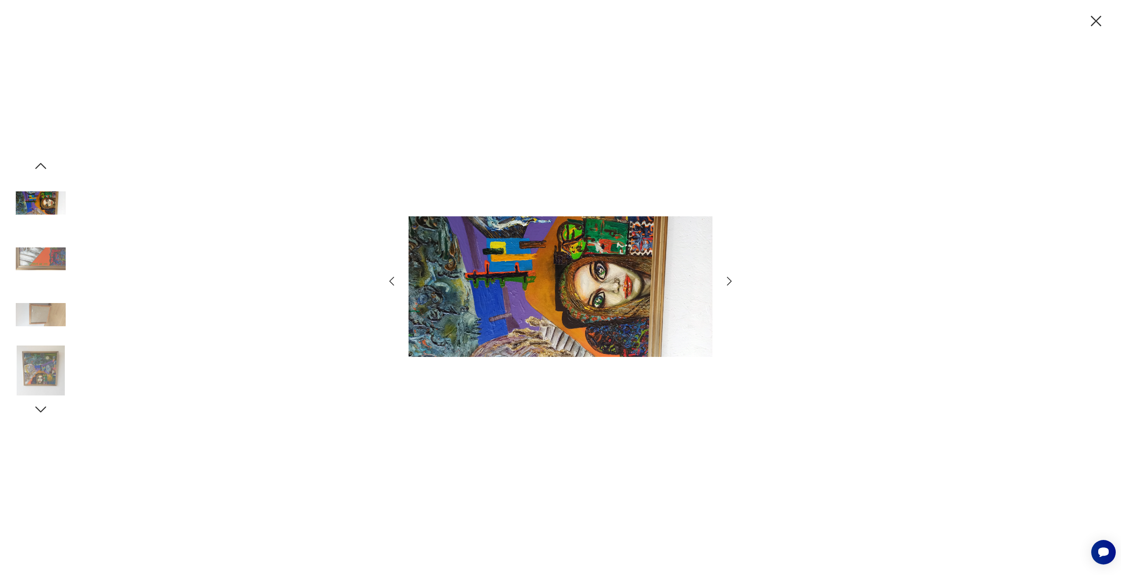
click at [734, 278] on icon "button" at bounding box center [729, 281] width 13 height 13
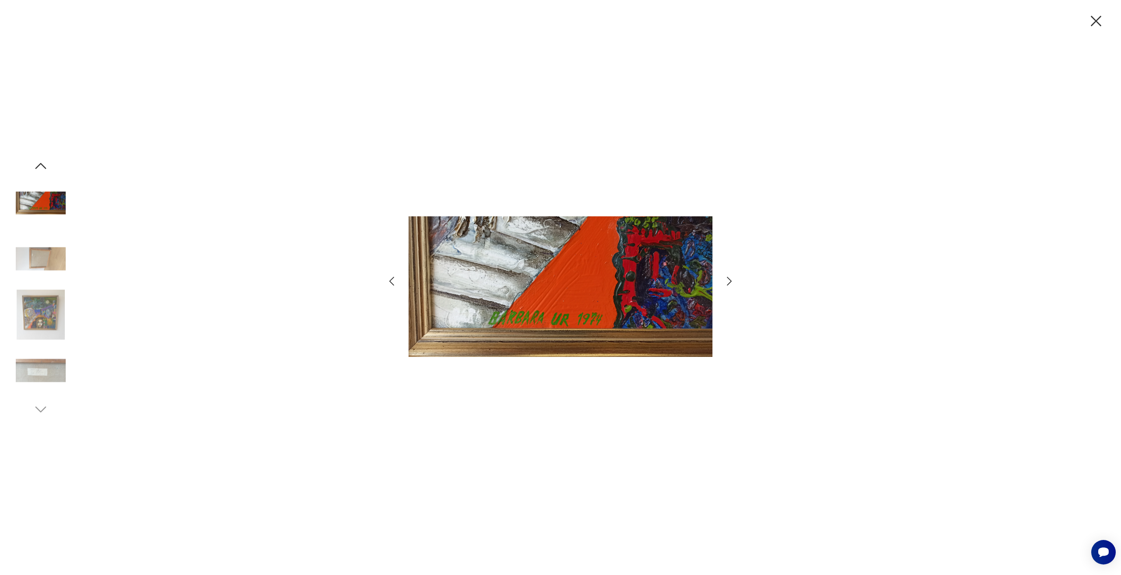
click at [734, 278] on icon "button" at bounding box center [729, 281] width 13 height 13
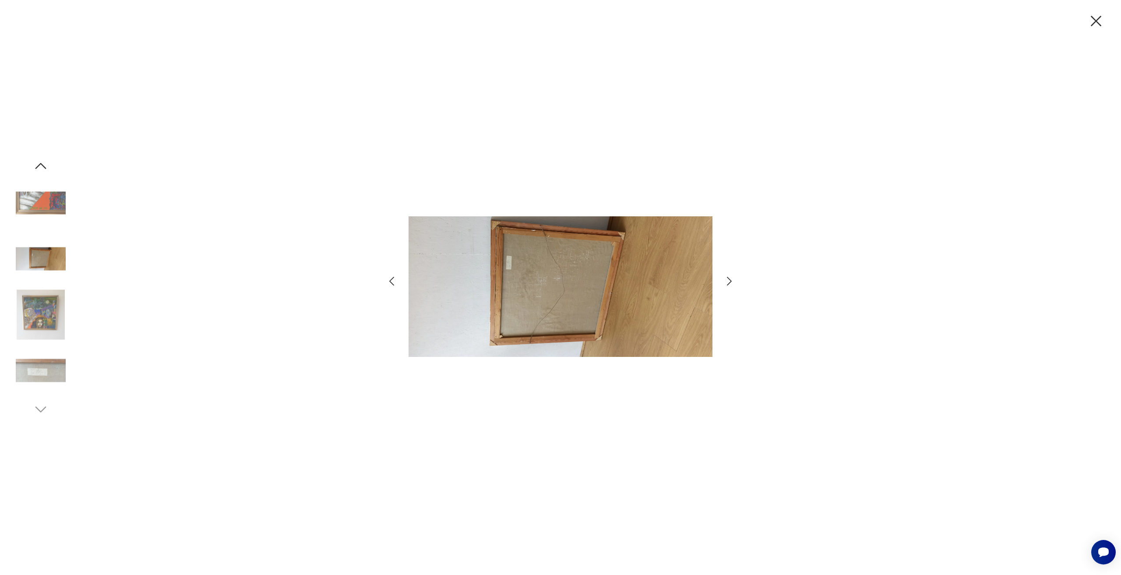
click at [734, 278] on icon "button" at bounding box center [729, 281] width 13 height 13
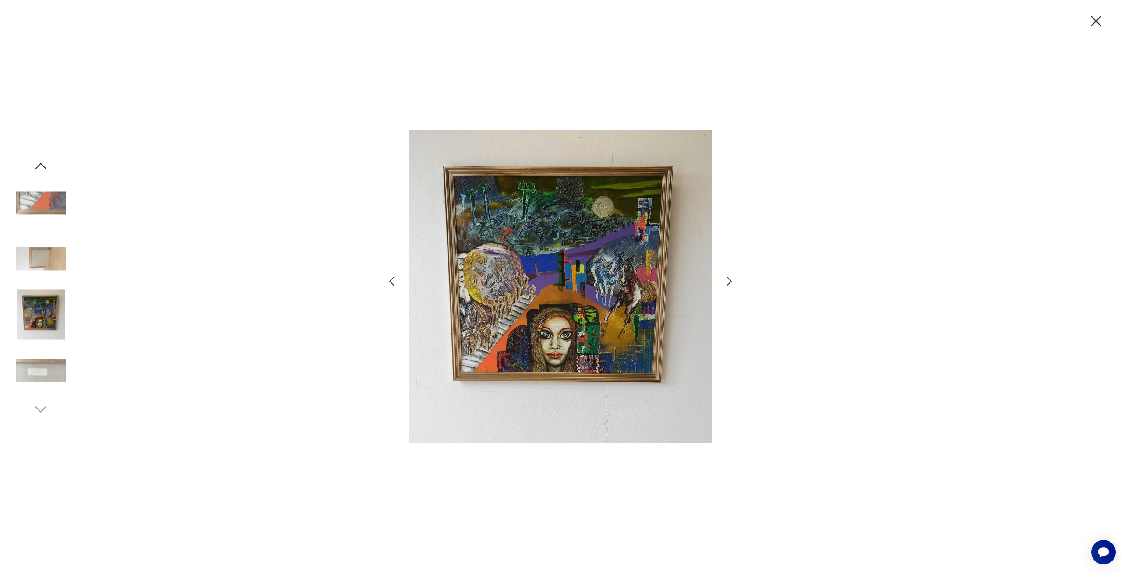
click at [734, 278] on icon "button" at bounding box center [729, 281] width 13 height 13
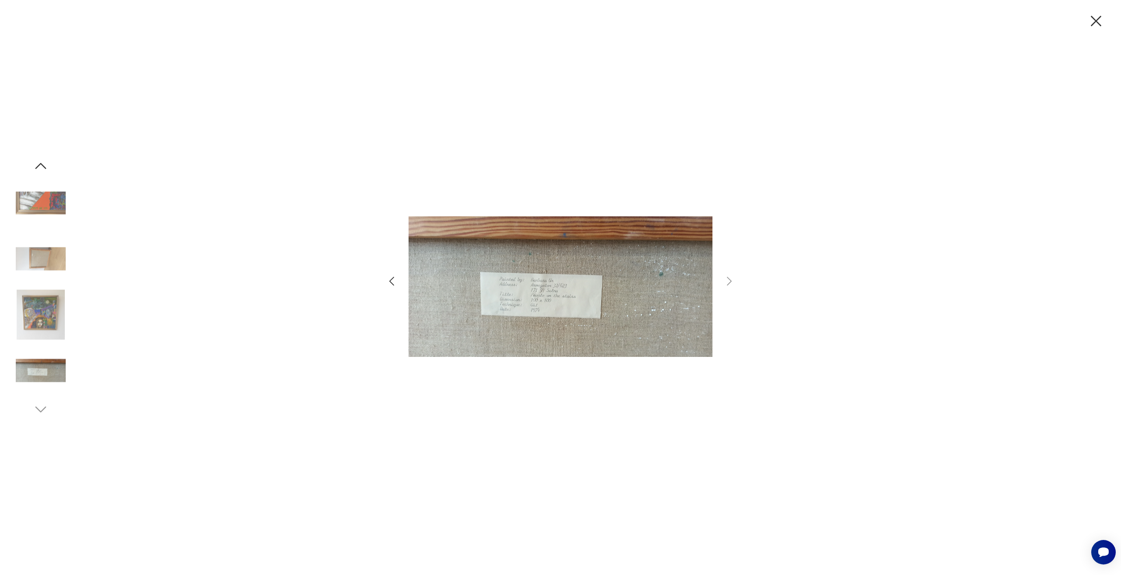
click at [1098, 25] on icon "button" at bounding box center [1096, 21] width 18 height 18
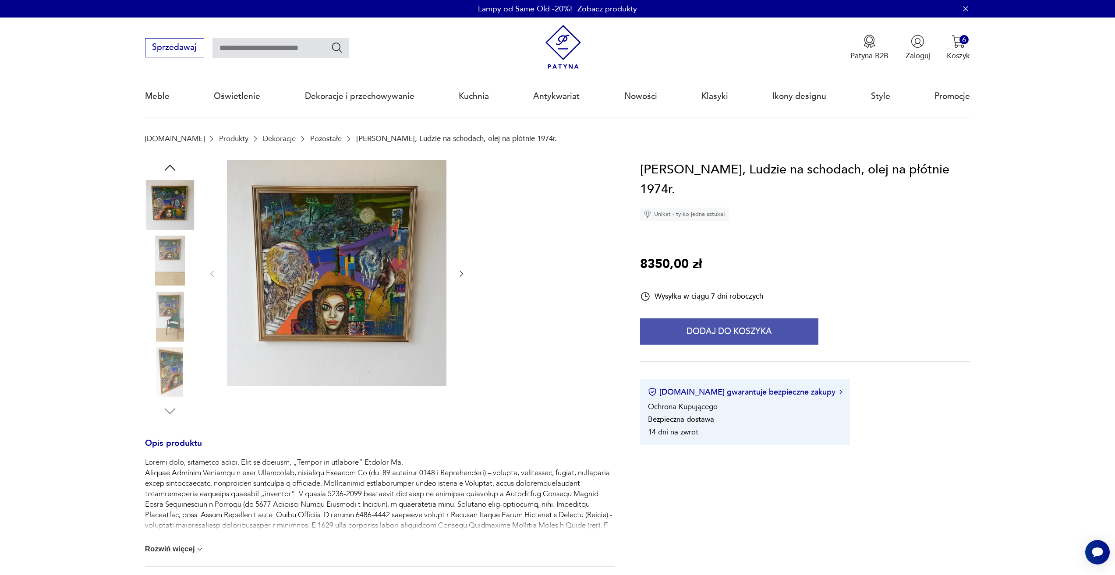
click at [734, 318] on button "Dodaj do koszyka" at bounding box center [729, 331] width 178 height 26
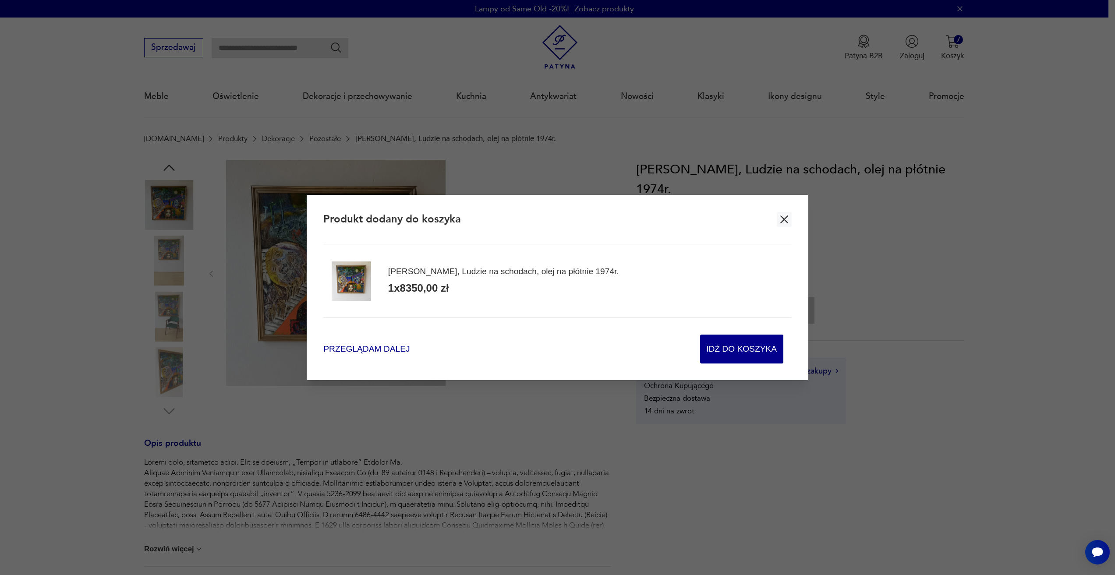
click at [376, 346] on span "Przeglądam dalej" at bounding box center [366, 349] width 86 height 12
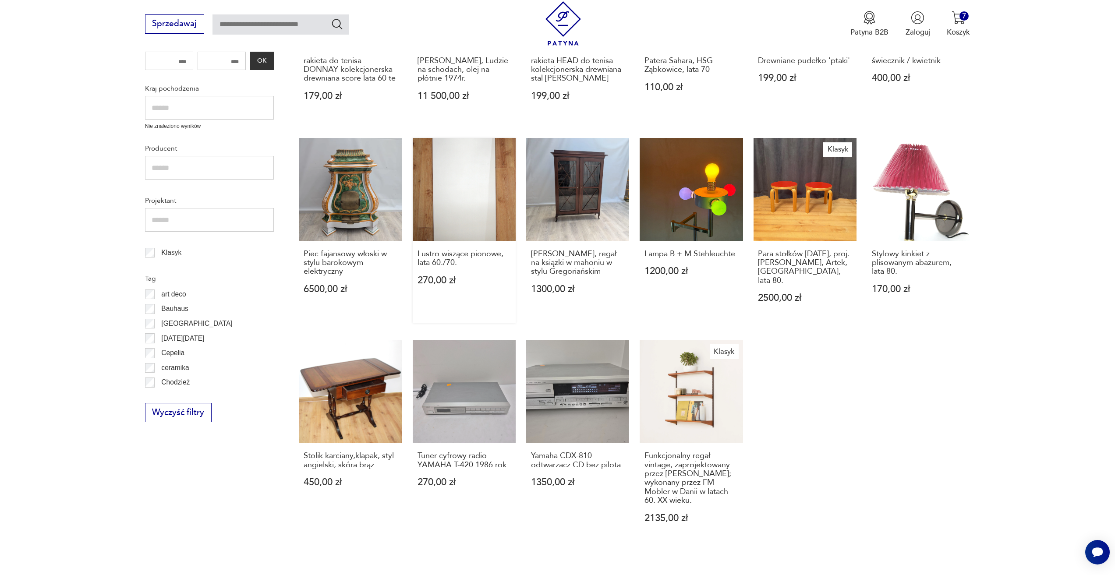
scroll to position [424, 0]
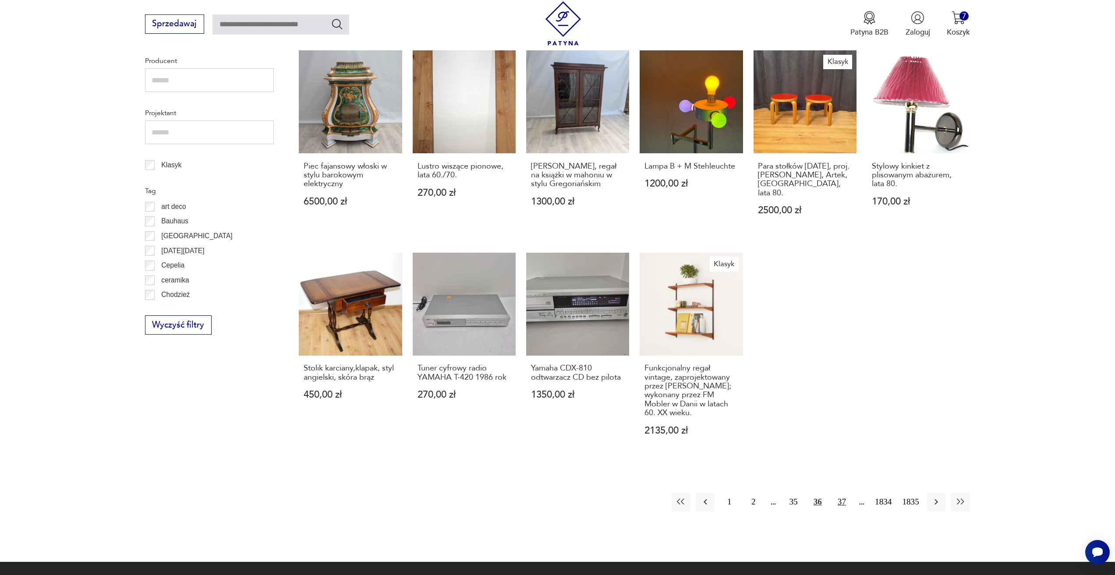
click at [834, 493] on button "37" at bounding box center [841, 502] width 19 height 19
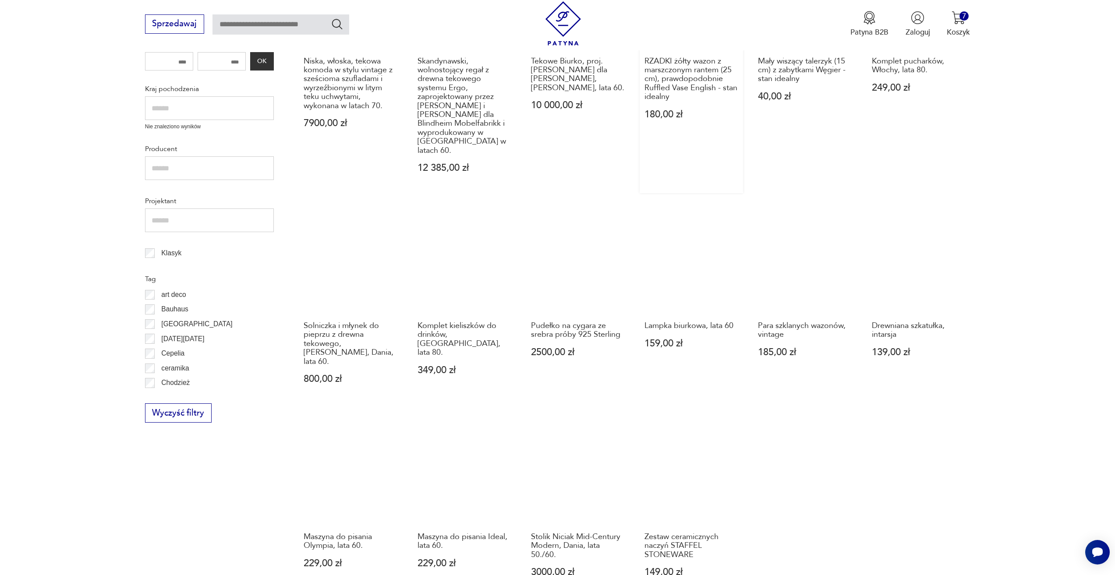
scroll to position [424, 0]
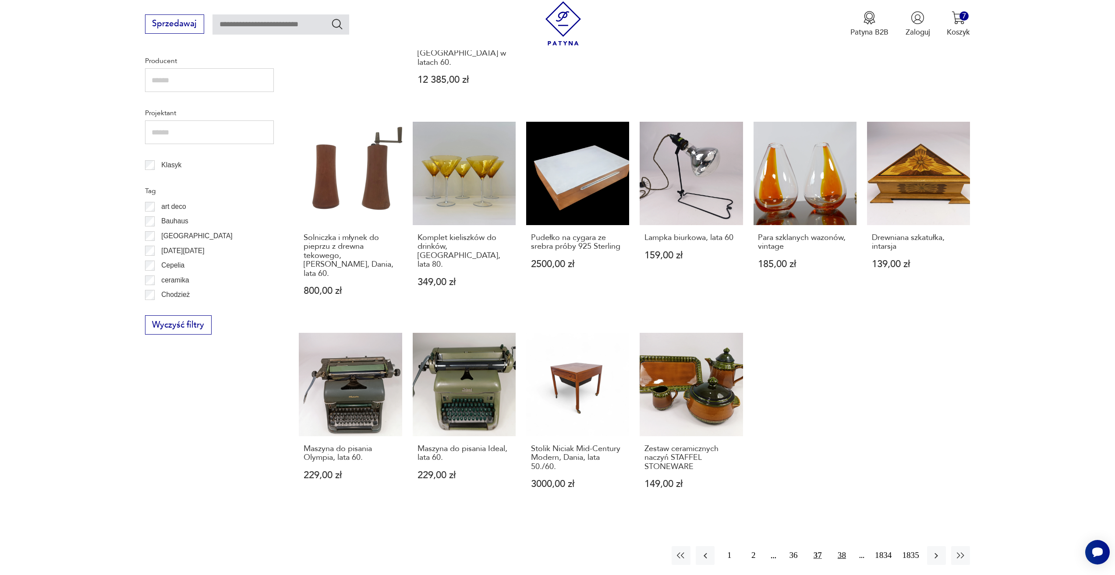
click at [838, 546] on button "38" at bounding box center [841, 555] width 19 height 19
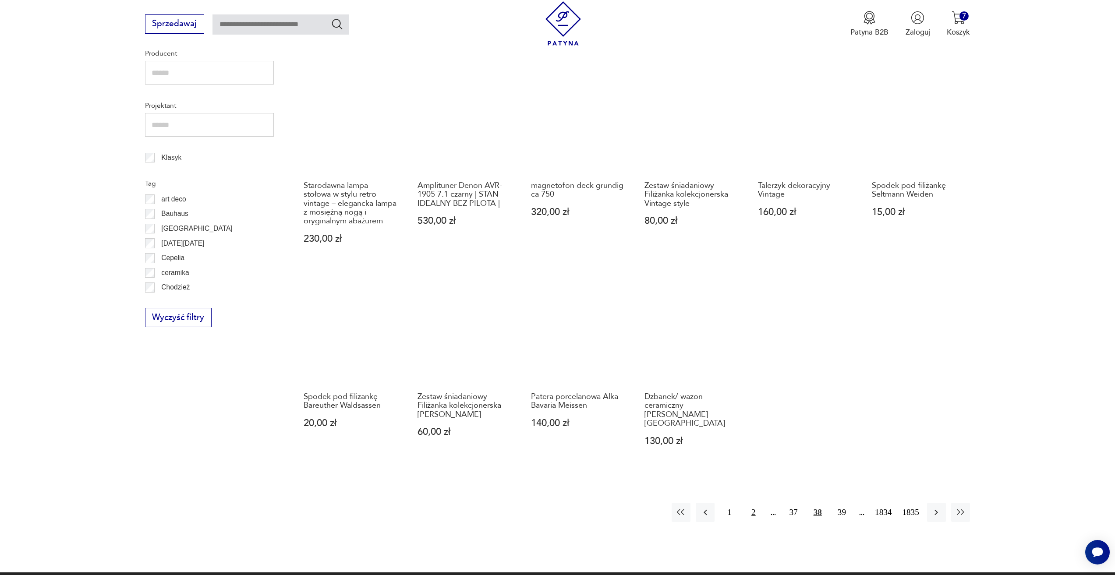
scroll to position [512, 0]
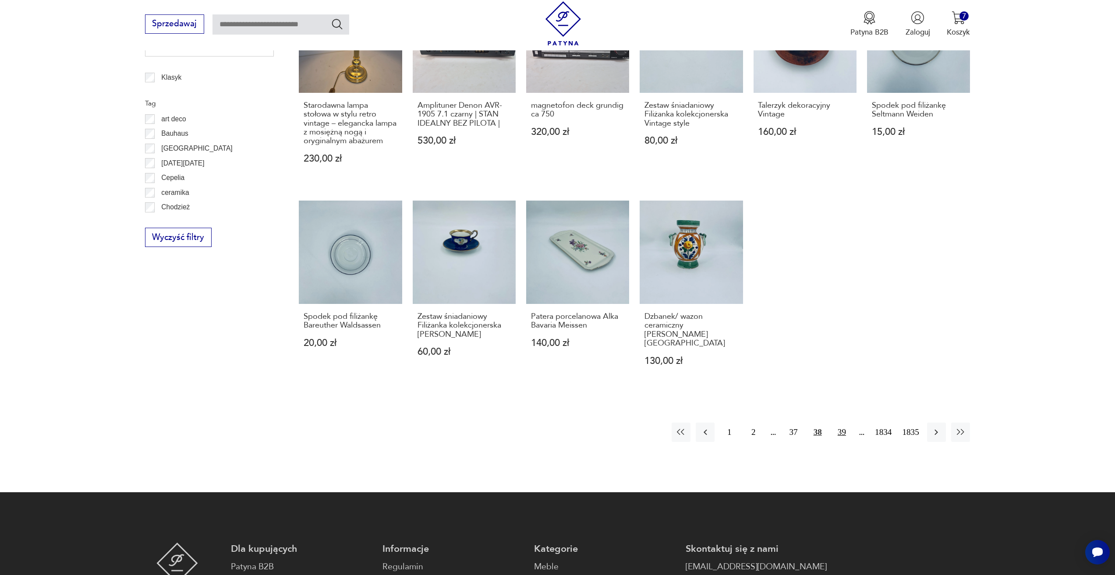
click at [843, 423] on button "39" at bounding box center [841, 432] width 19 height 19
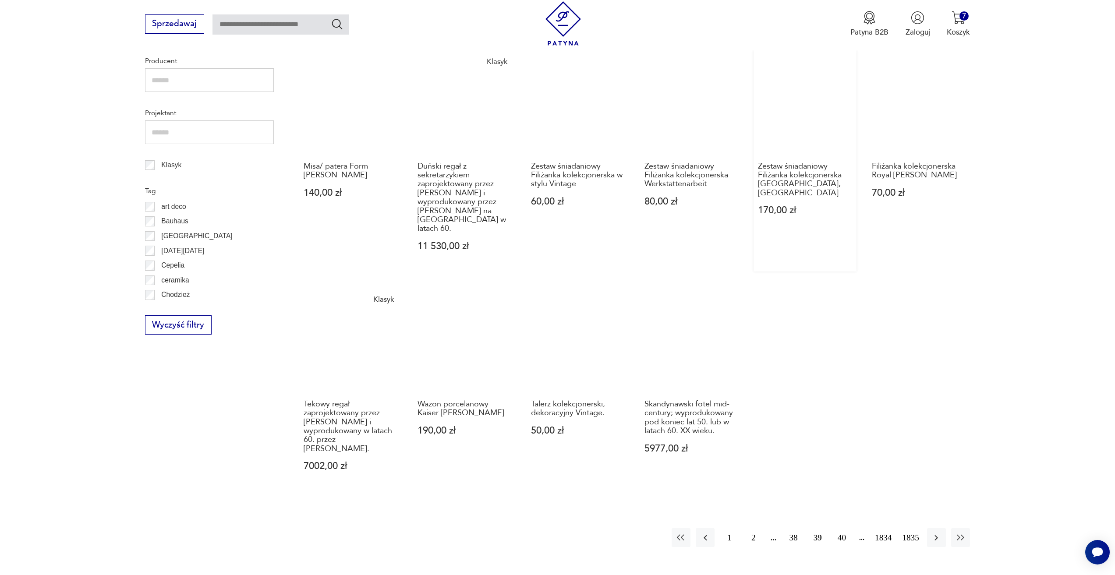
scroll to position [555, 0]
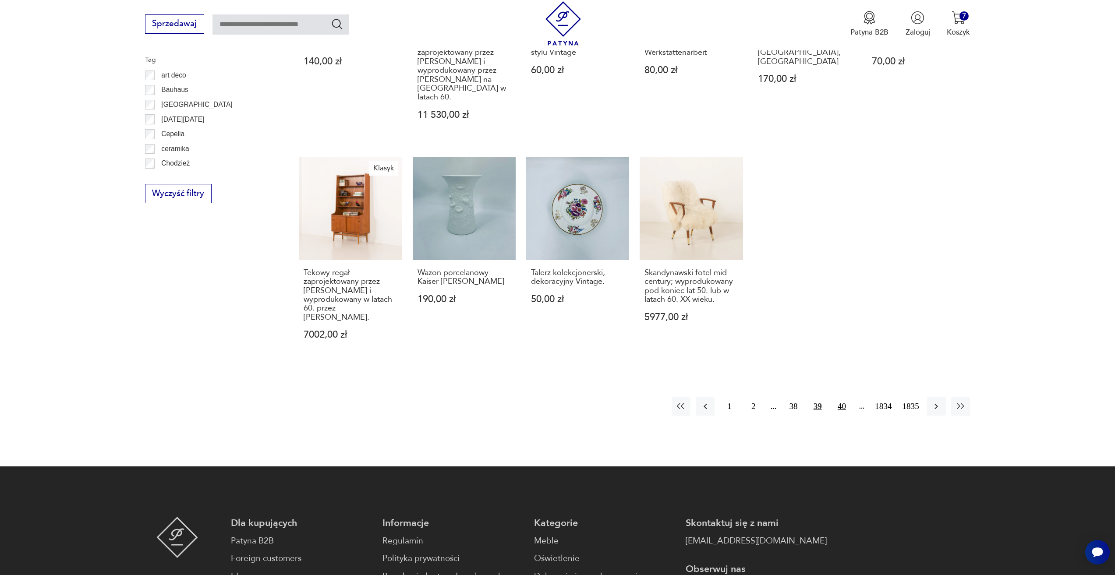
click at [841, 398] on button "40" at bounding box center [841, 406] width 19 height 19
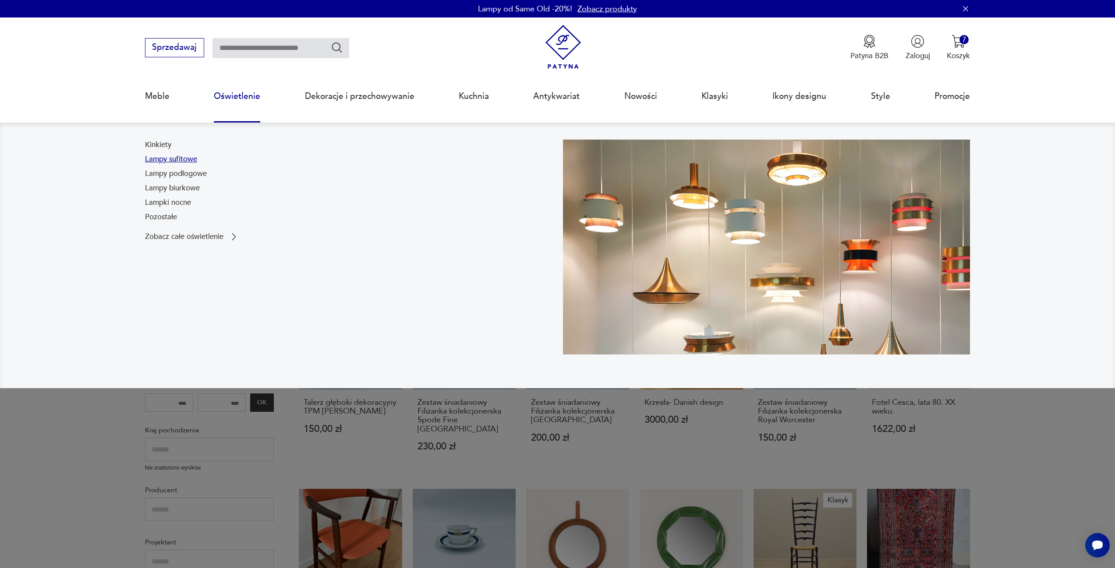
click at [191, 159] on link "Lampy sufitowe" at bounding box center [171, 159] width 52 height 11
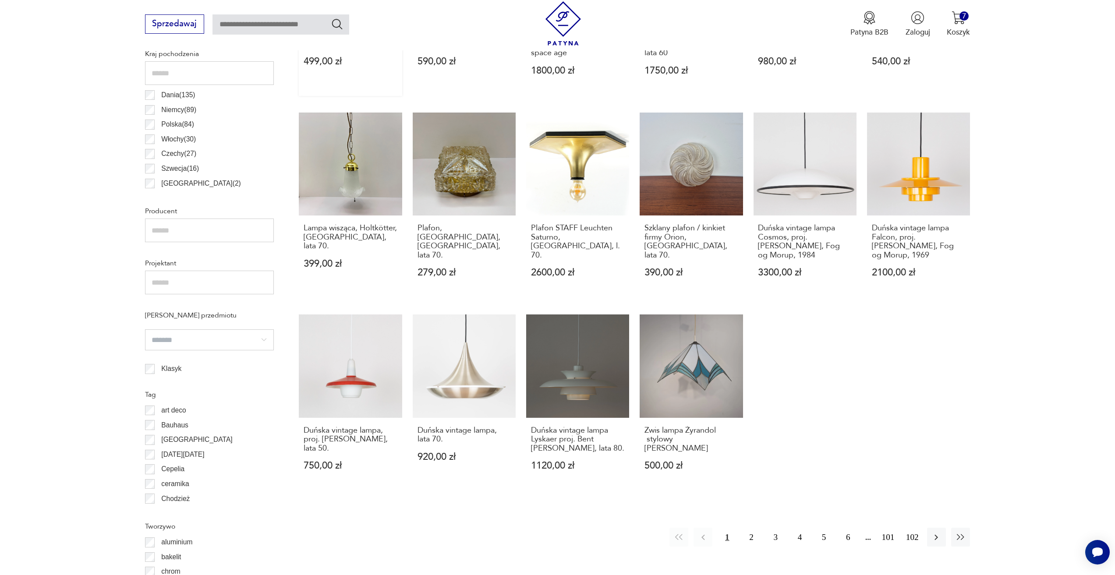
scroll to position [568, 0]
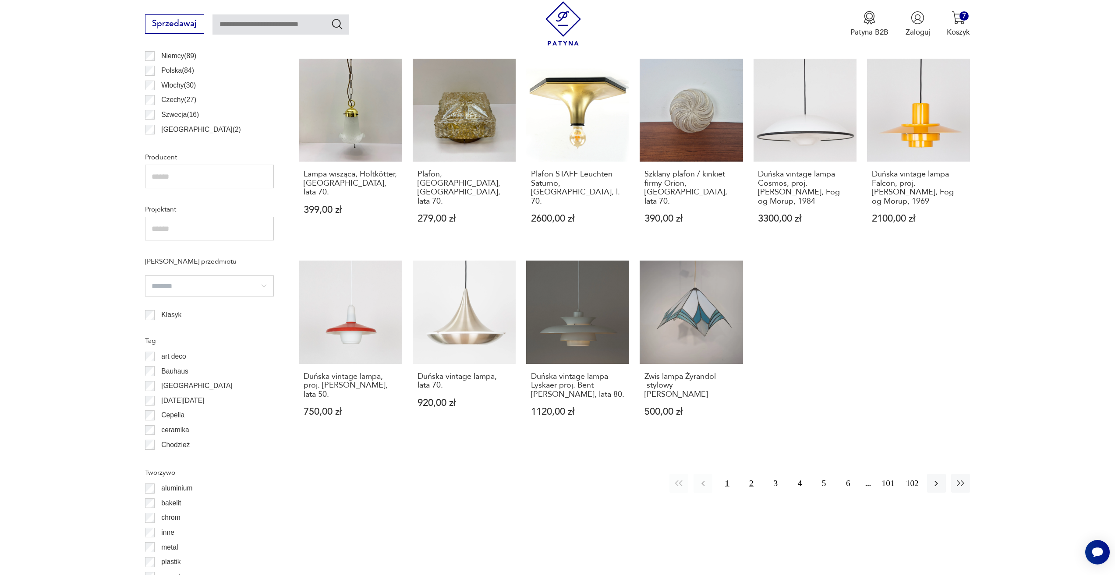
click at [754, 485] on button "2" at bounding box center [750, 483] width 19 height 19
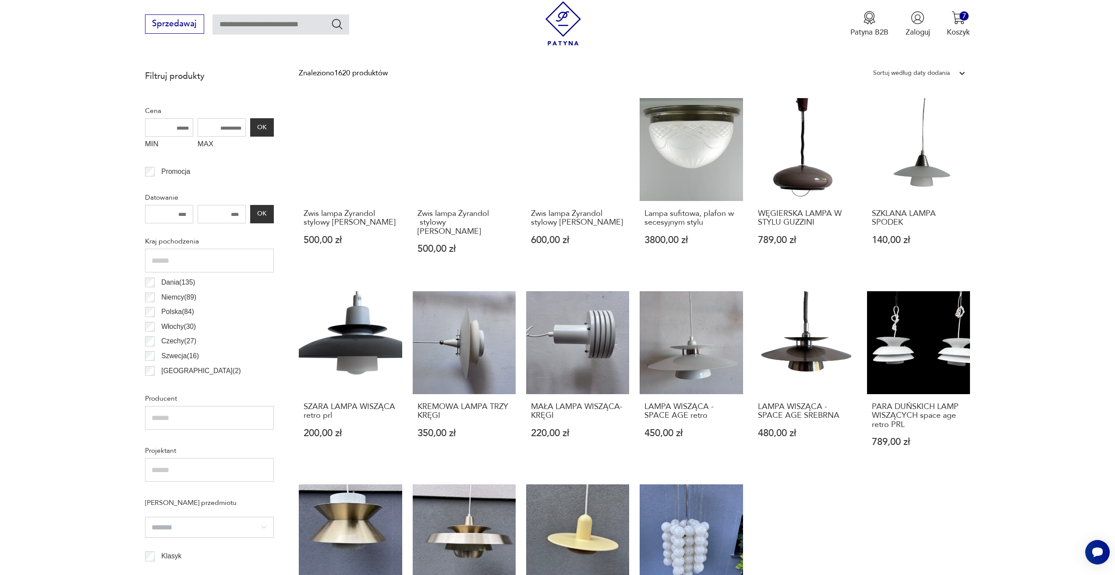
scroll to position [348, 0]
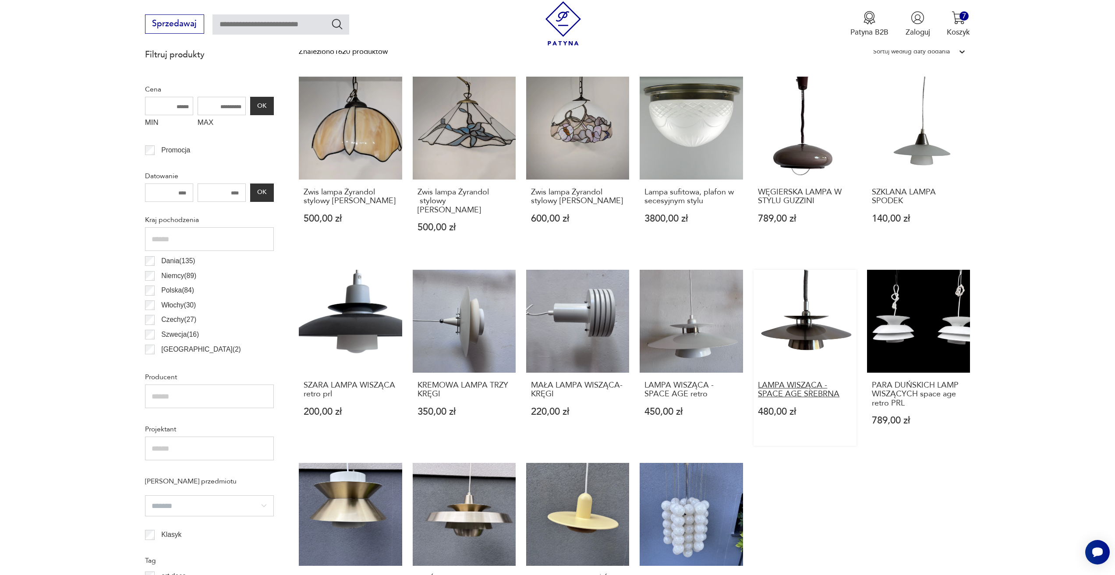
click at [759, 381] on h3 "LAMPA WISZĄCA - SPACE AGE SREBRNA" at bounding box center [805, 390] width 94 height 18
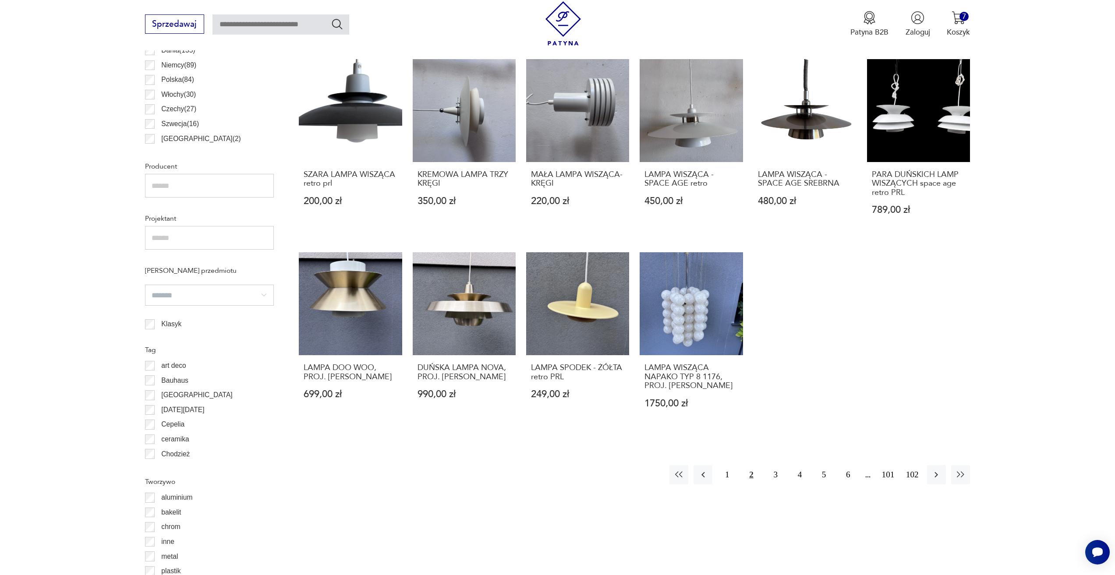
scroll to position [562, 0]
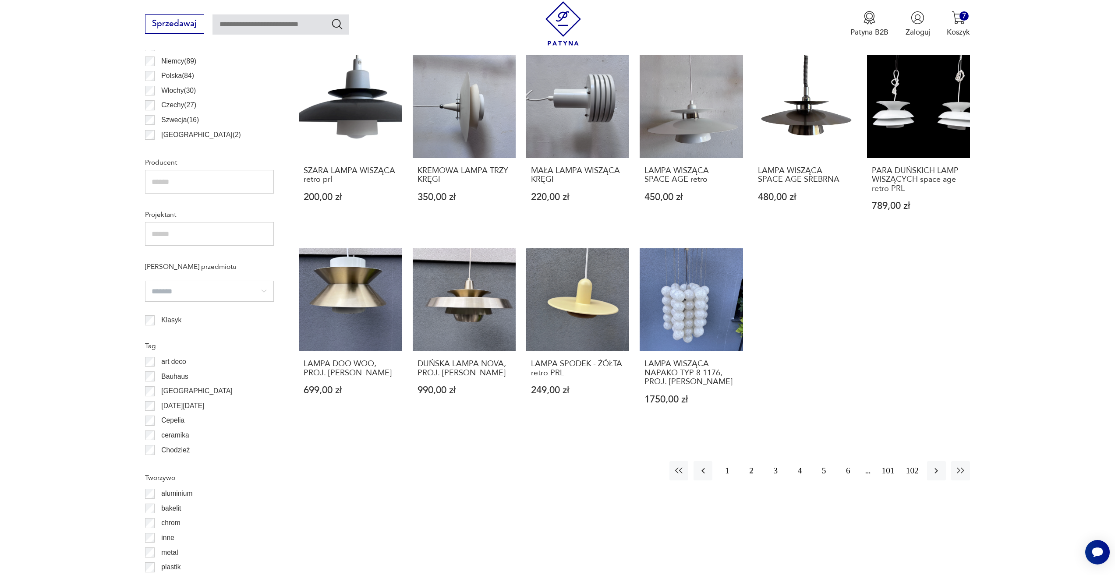
click at [773, 461] on button "3" at bounding box center [775, 470] width 19 height 19
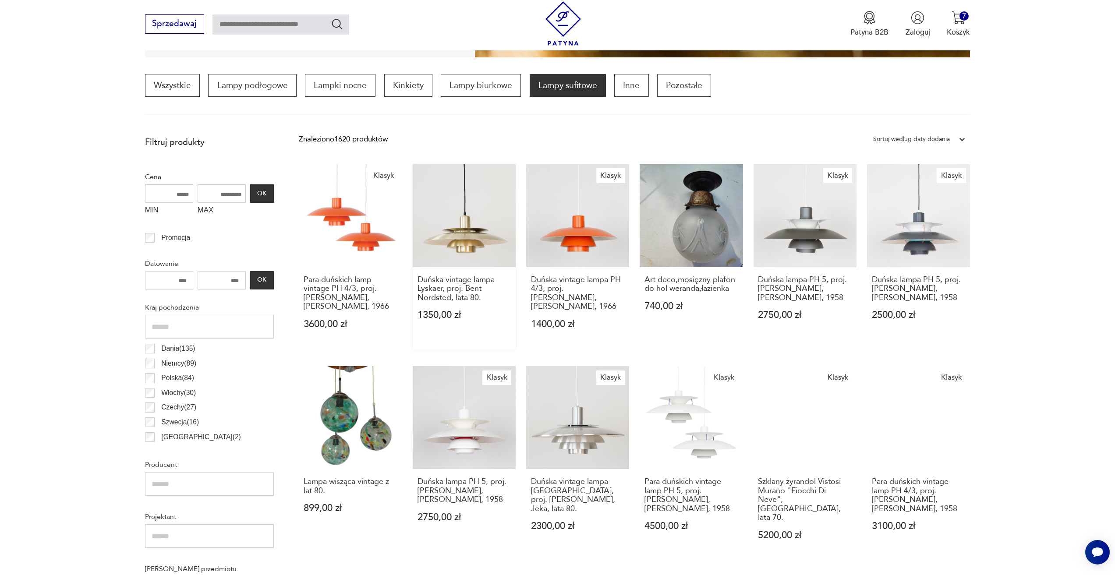
scroll to position [567, 0]
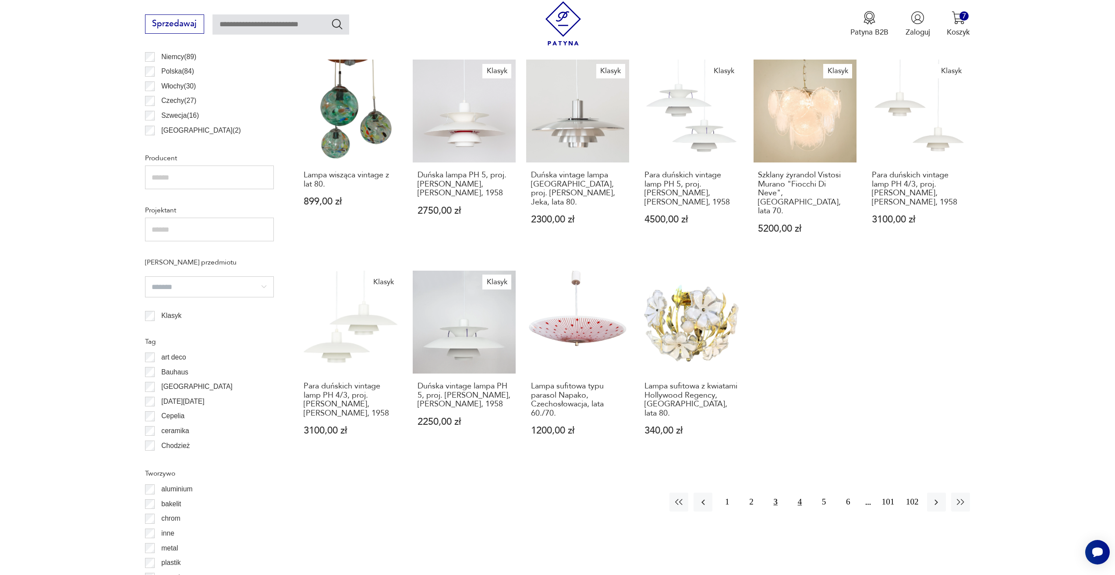
click at [803, 495] on button "4" at bounding box center [799, 502] width 19 height 19
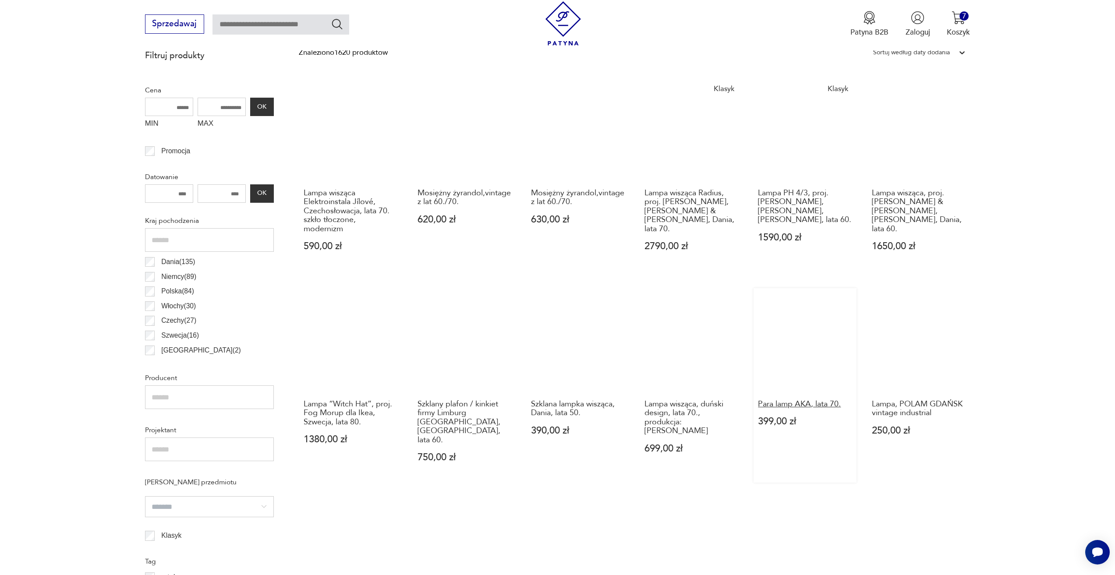
scroll to position [348, 0]
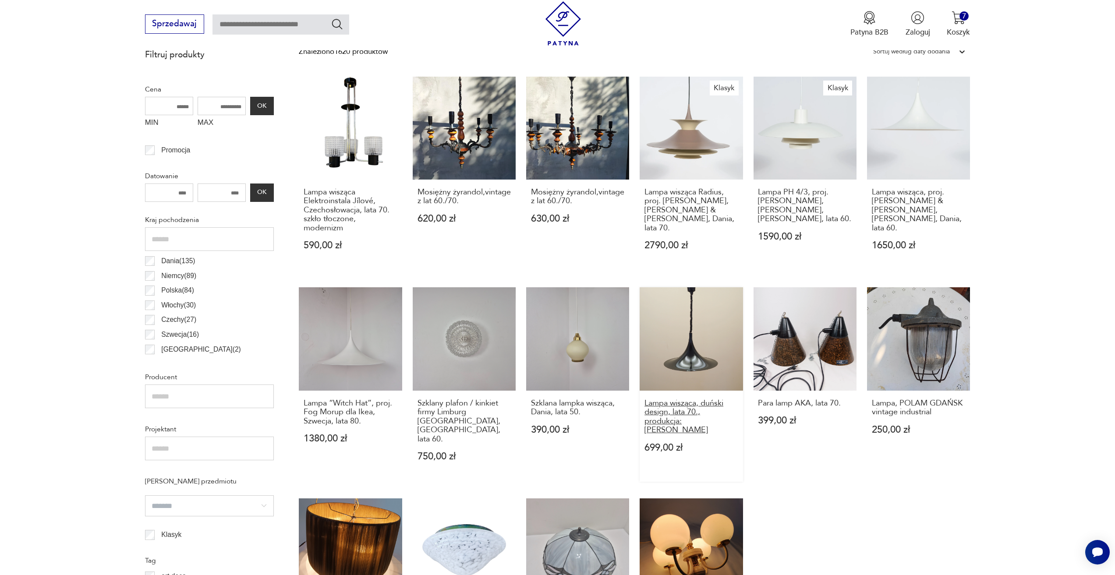
click at [717, 414] on h3 "Lampa wisząca, duński design, lata 70., produkcja: [PERSON_NAME]" at bounding box center [691, 417] width 94 height 36
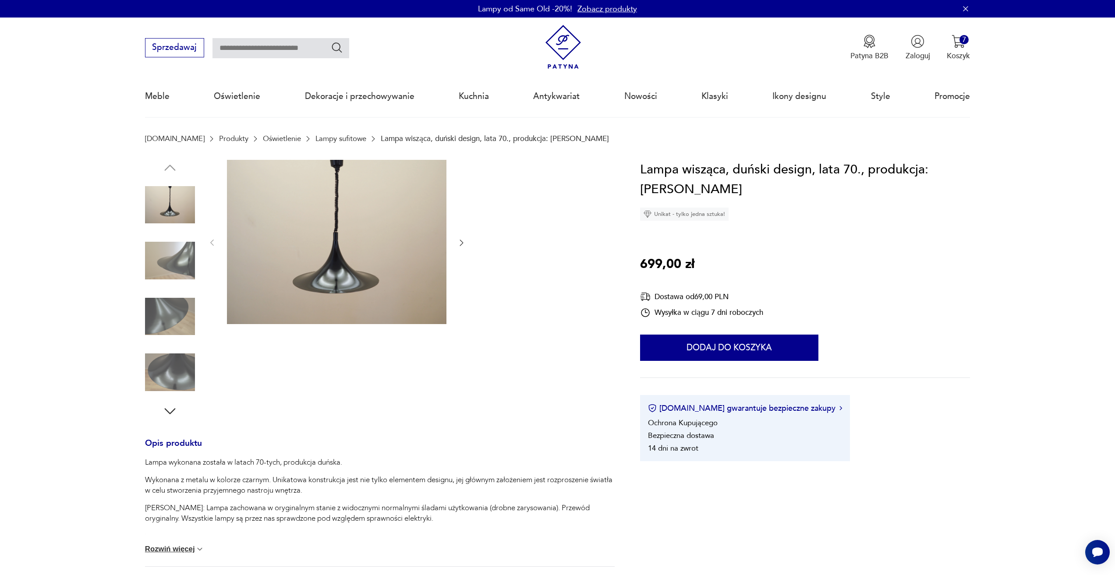
click at [461, 245] on icon "button" at bounding box center [462, 243] width 4 height 6
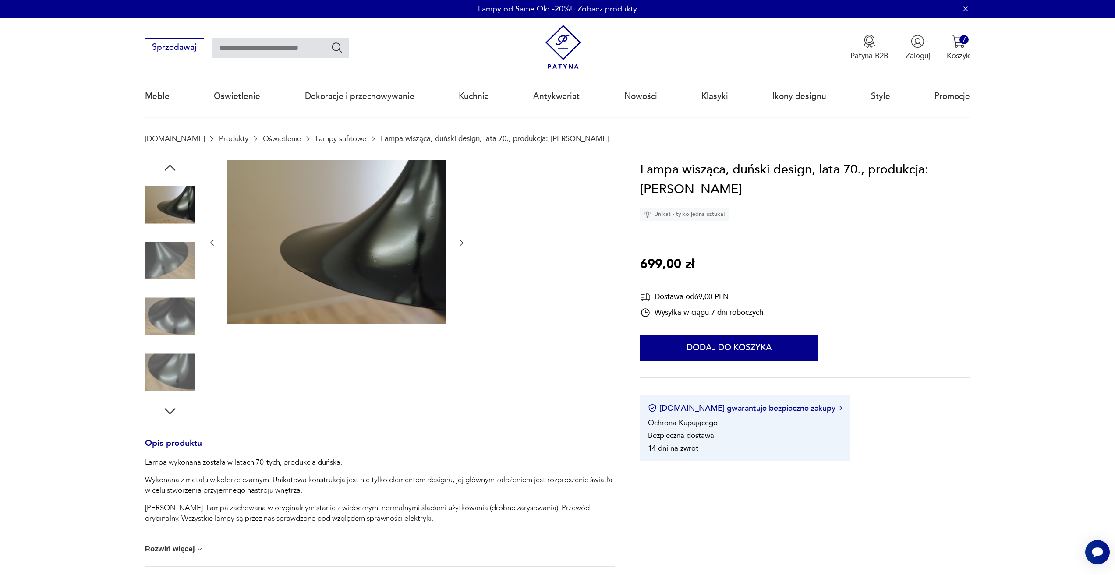
click at [461, 245] on icon "button" at bounding box center [462, 243] width 4 height 6
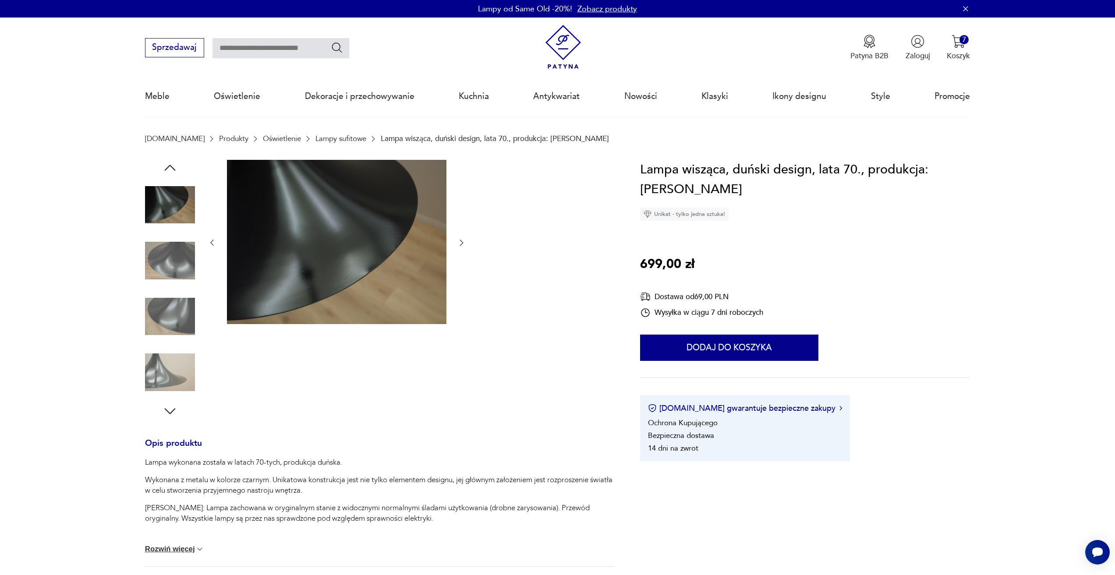
click at [461, 245] on icon "button" at bounding box center [462, 243] width 4 height 6
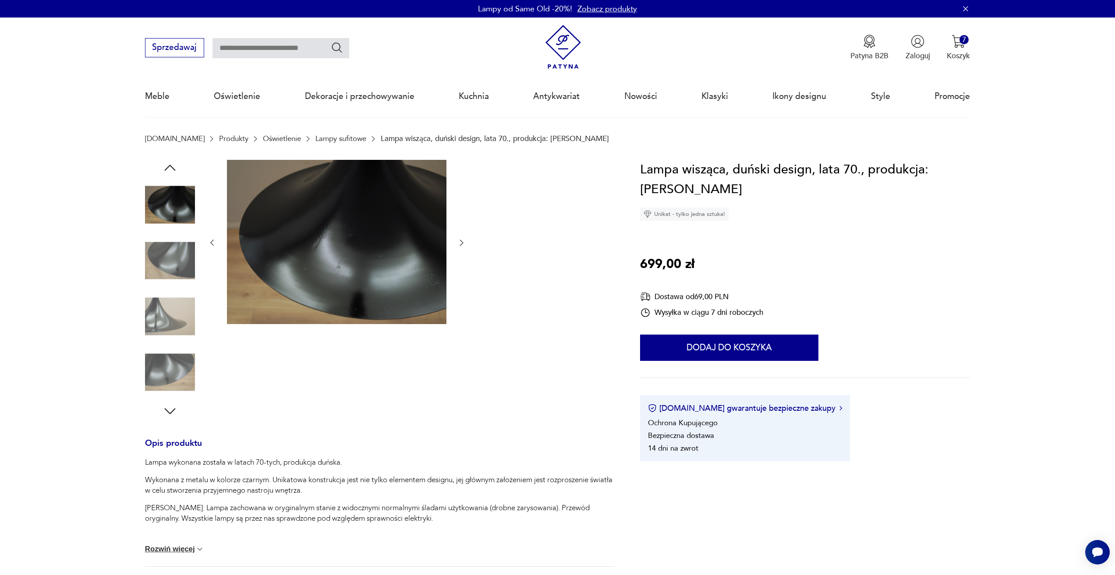
click at [461, 245] on icon "button" at bounding box center [462, 243] width 4 height 6
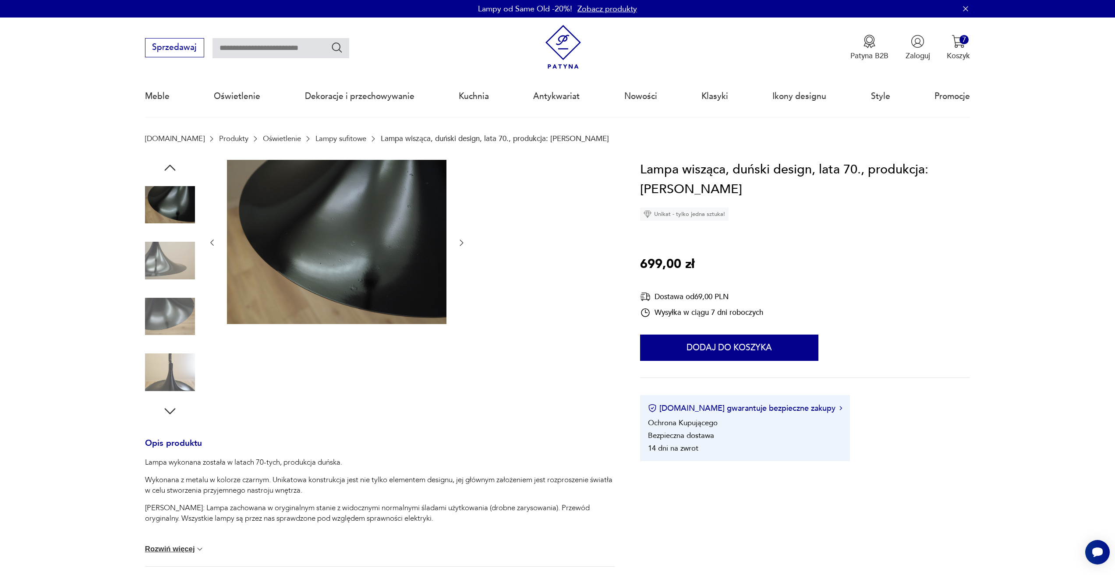
click at [461, 245] on icon "button" at bounding box center [462, 243] width 4 height 6
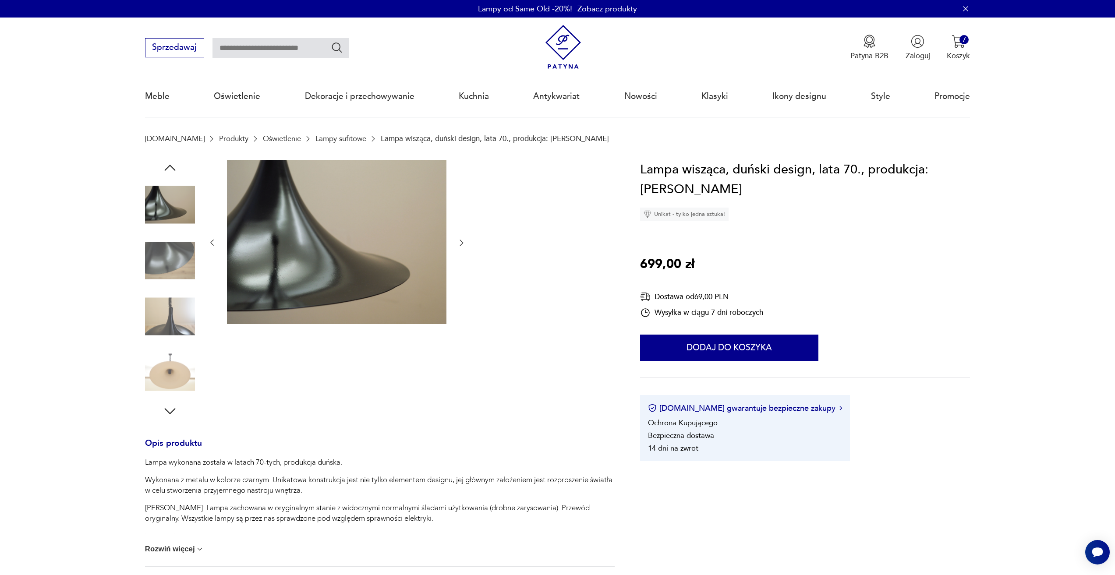
click at [461, 245] on icon "button" at bounding box center [462, 243] width 4 height 6
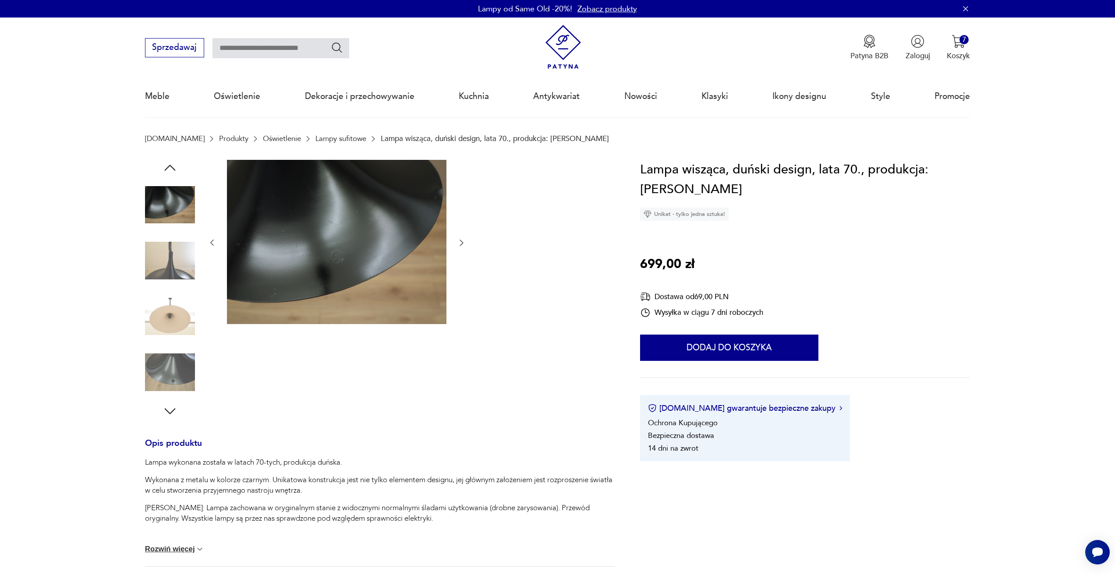
click at [461, 245] on icon "button" at bounding box center [462, 243] width 4 height 6
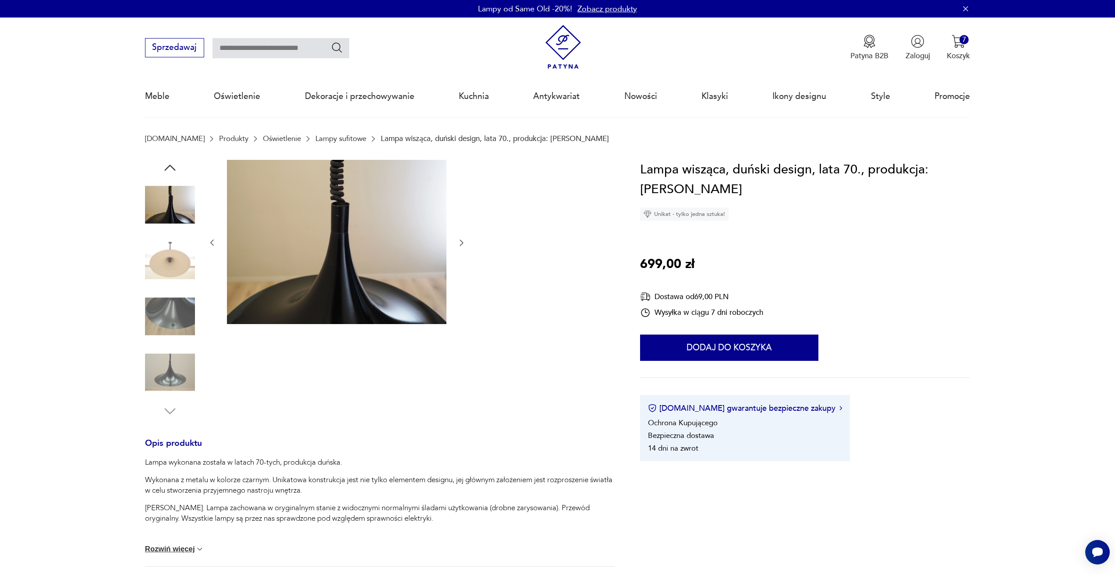
click at [461, 245] on icon "button" at bounding box center [462, 243] width 4 height 6
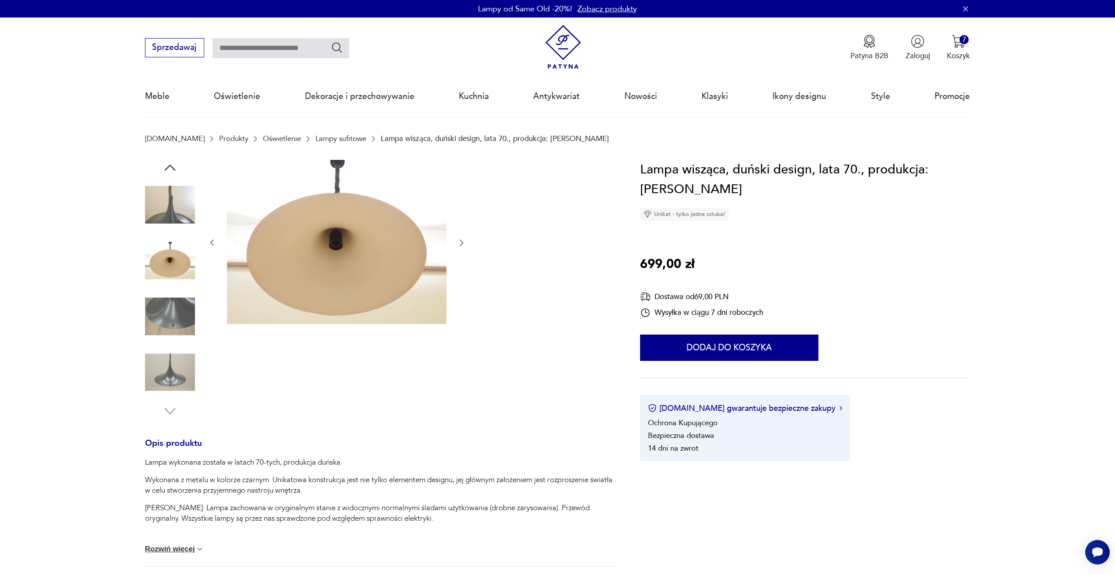
click at [461, 245] on icon "button" at bounding box center [462, 243] width 4 height 6
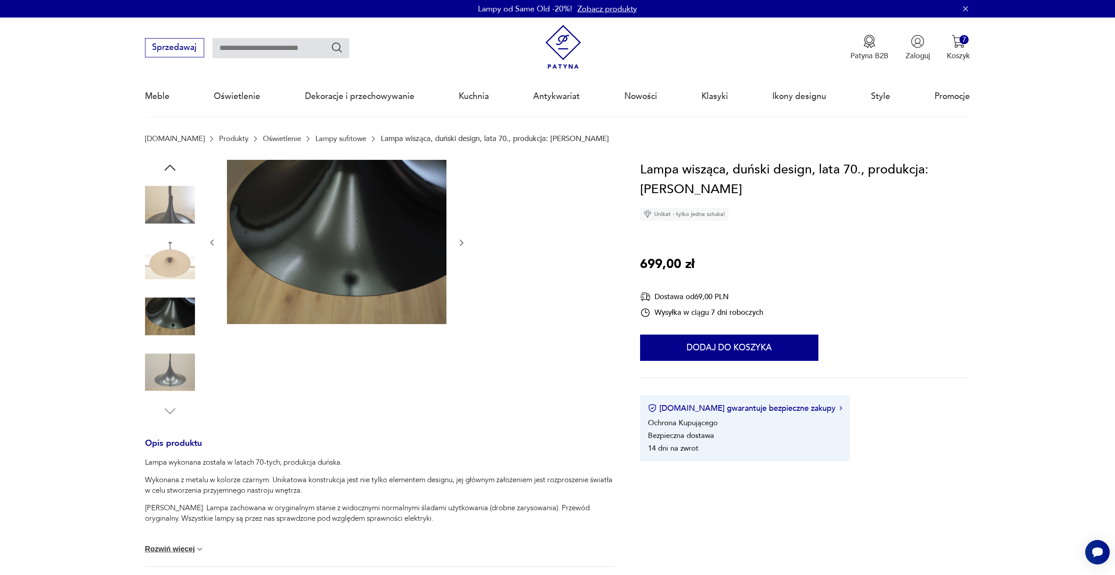
click at [461, 245] on icon "button" at bounding box center [462, 243] width 4 height 6
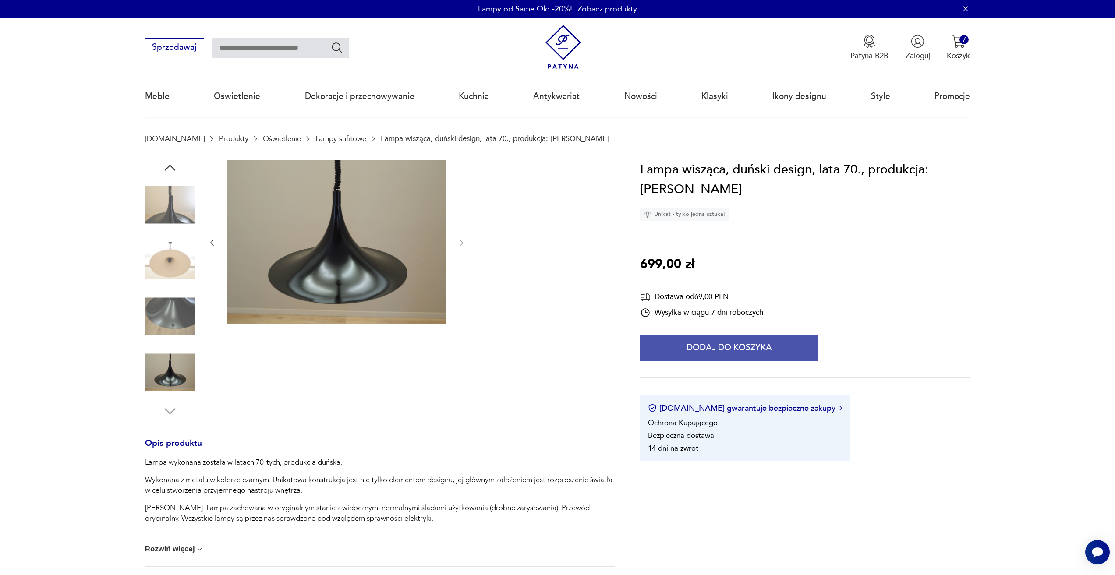
click at [666, 335] on button "Dodaj do koszyka" at bounding box center [729, 348] width 178 height 26
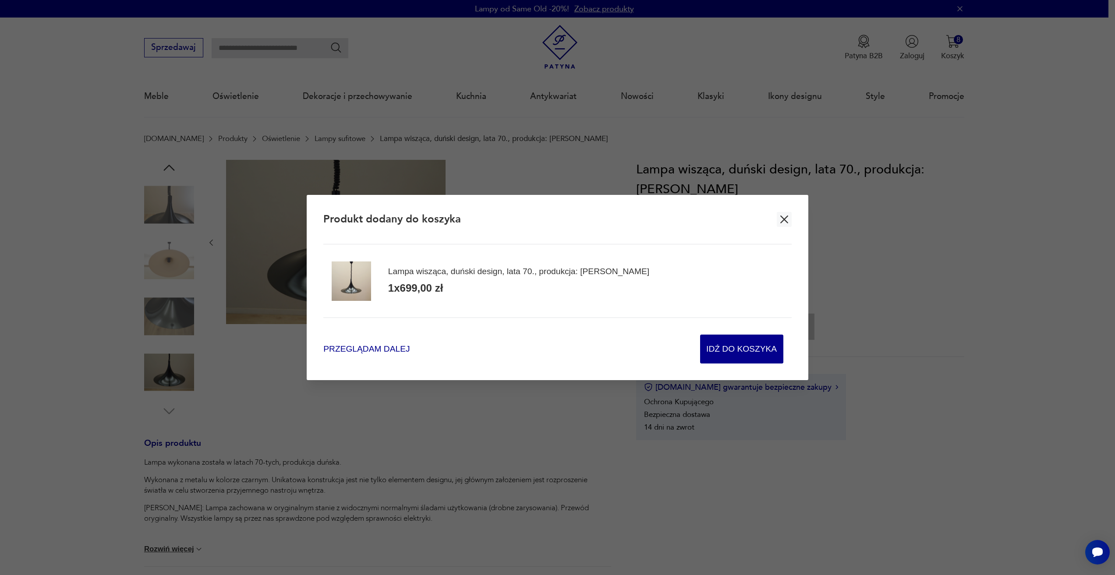
click at [381, 350] on span "Przeglądam dalej" at bounding box center [366, 349] width 86 height 12
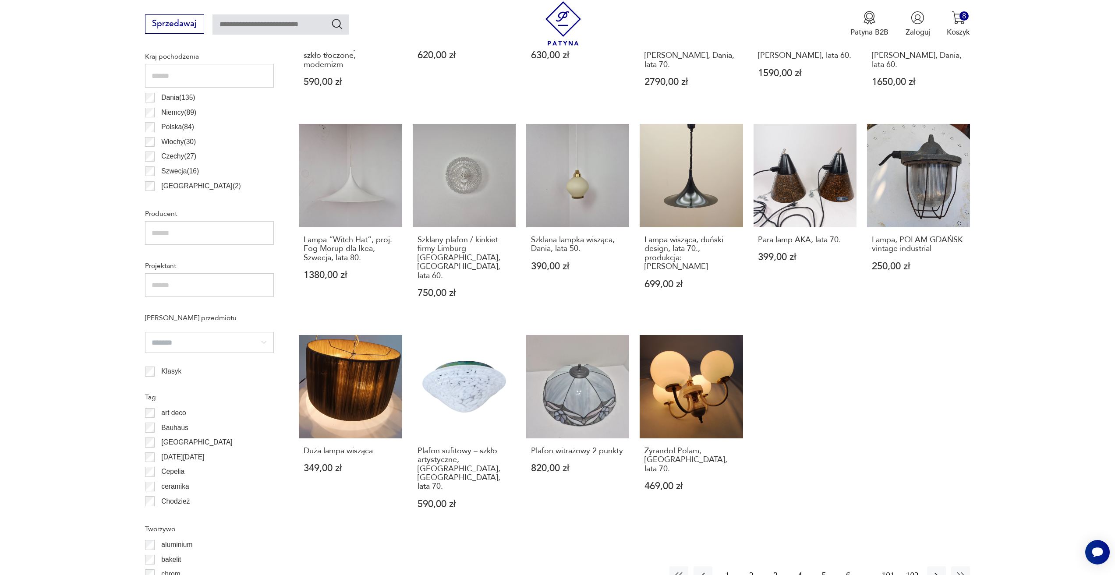
scroll to position [523, 0]
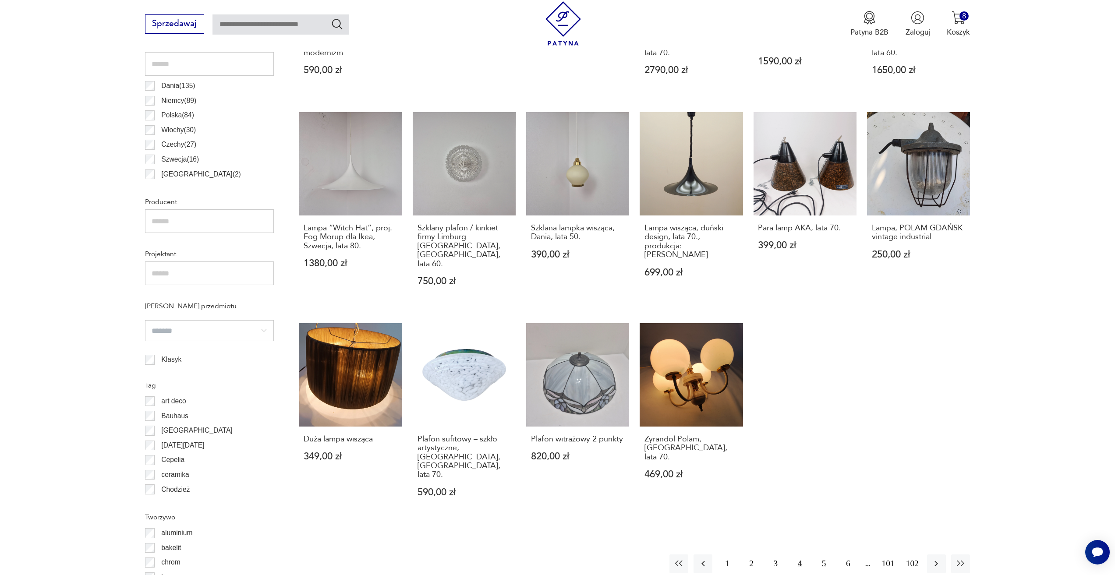
click at [826, 554] on button "5" at bounding box center [823, 563] width 19 height 19
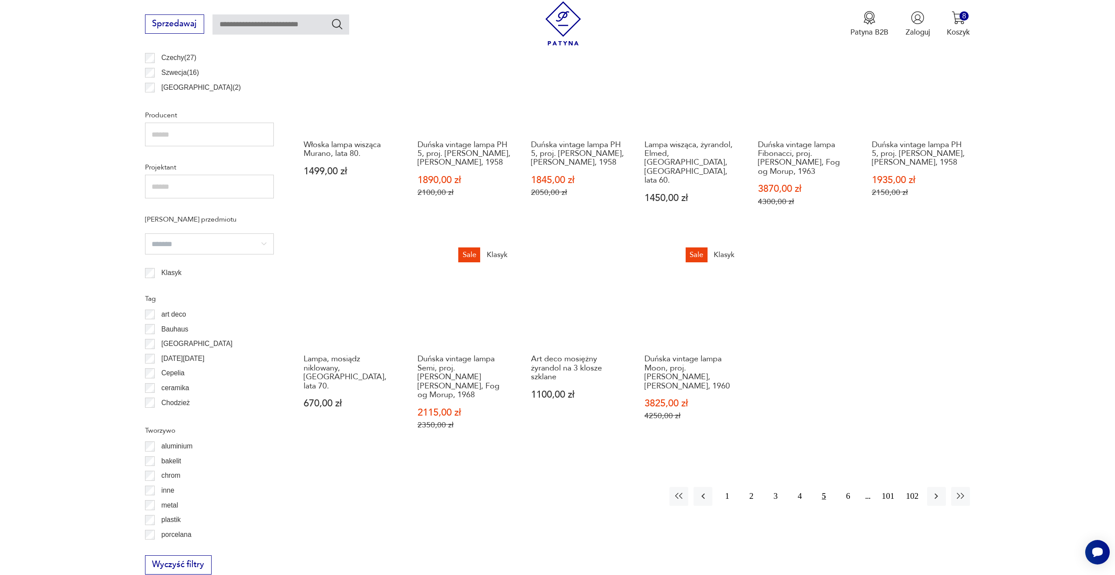
scroll to position [611, 0]
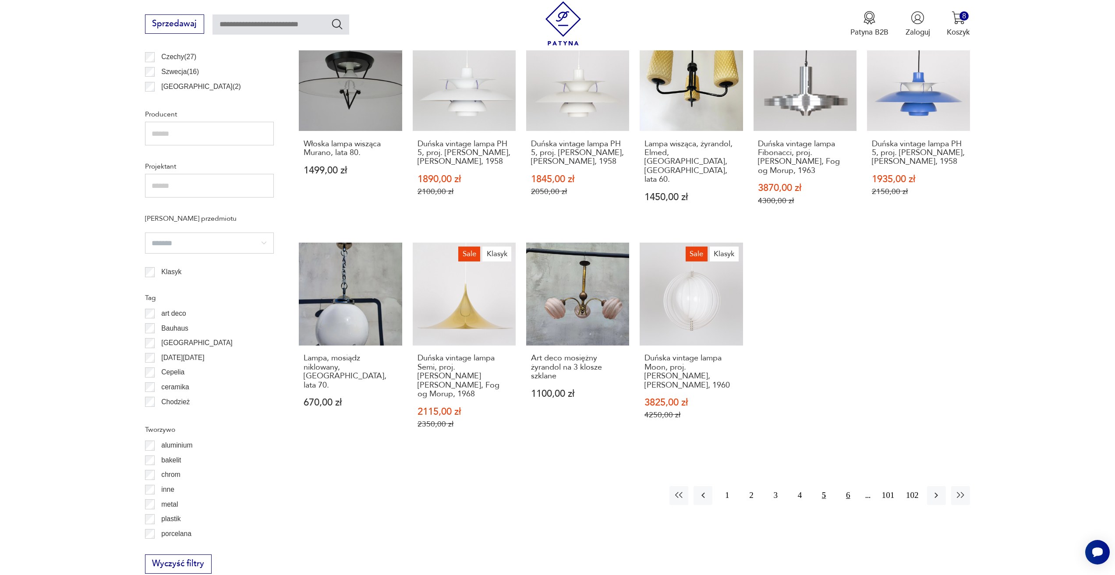
click at [845, 491] on button "6" at bounding box center [847, 495] width 19 height 19
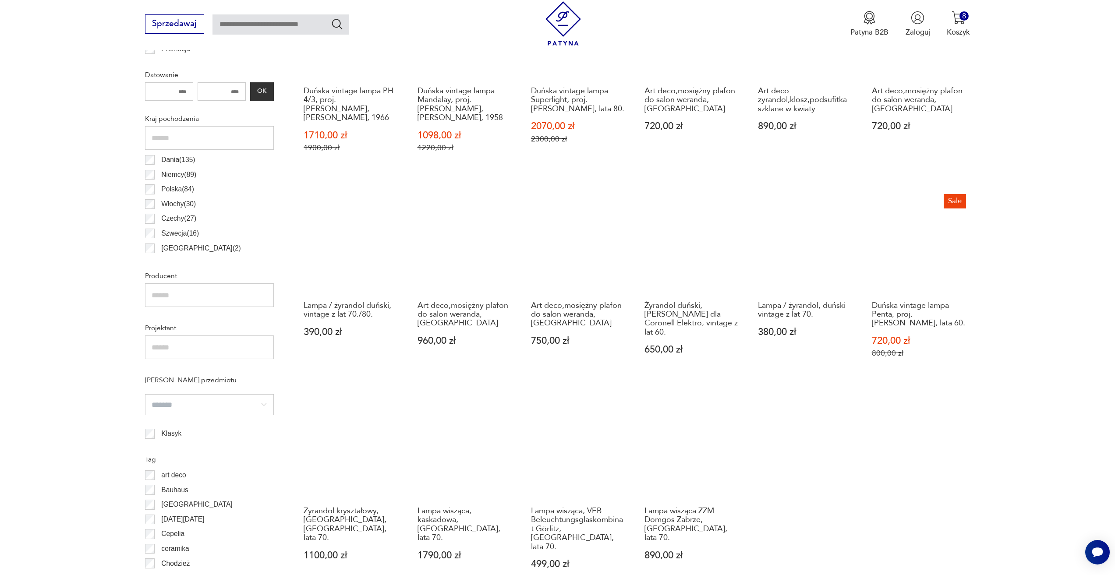
scroll to position [611, 0]
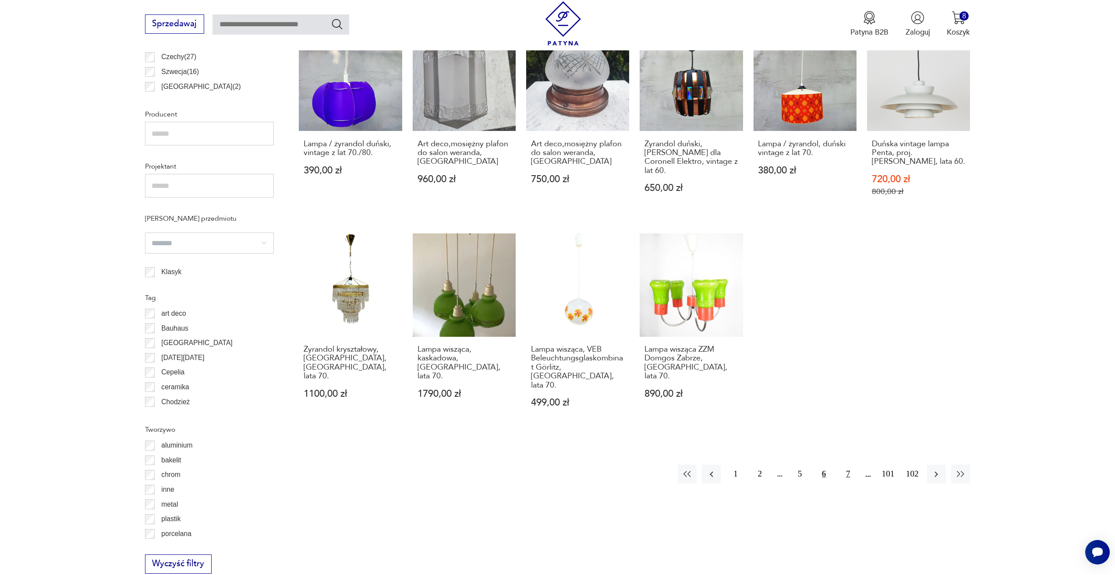
click at [846, 465] on button "7" at bounding box center [847, 474] width 19 height 19
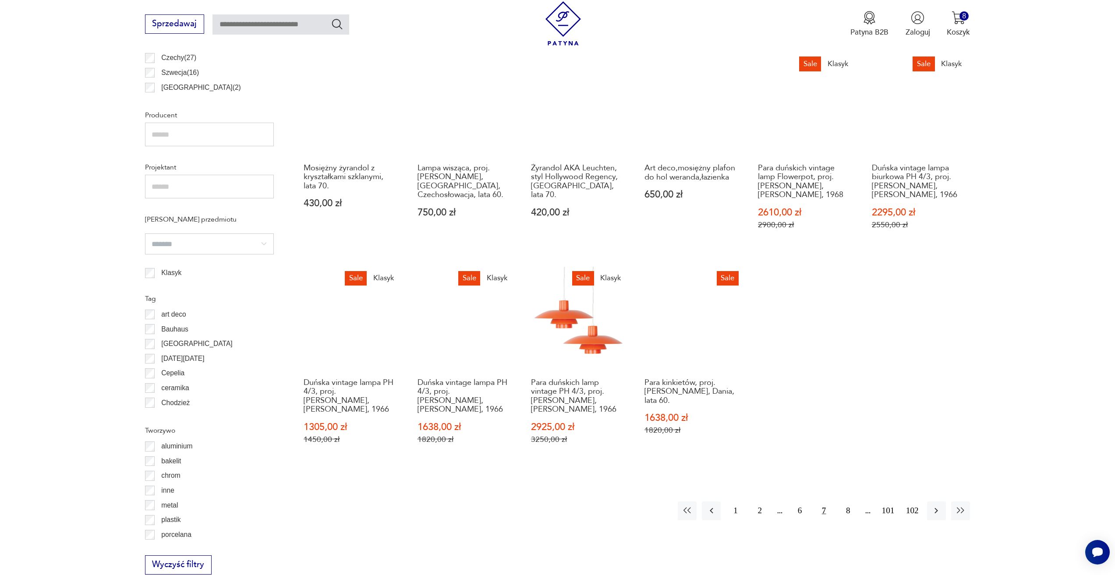
scroll to position [611, 0]
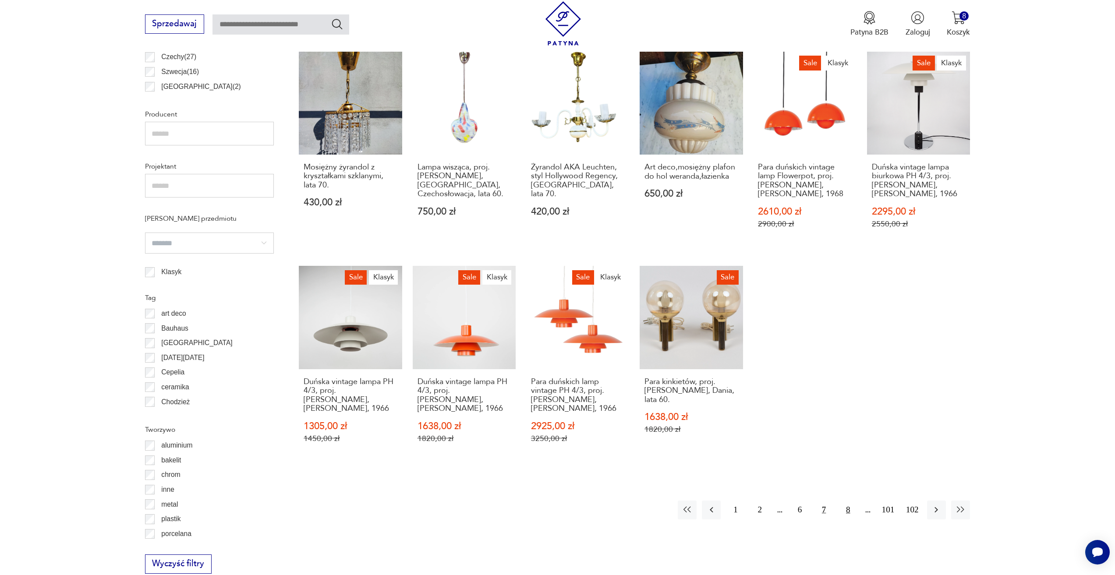
click at [845, 501] on button "8" at bounding box center [847, 510] width 19 height 19
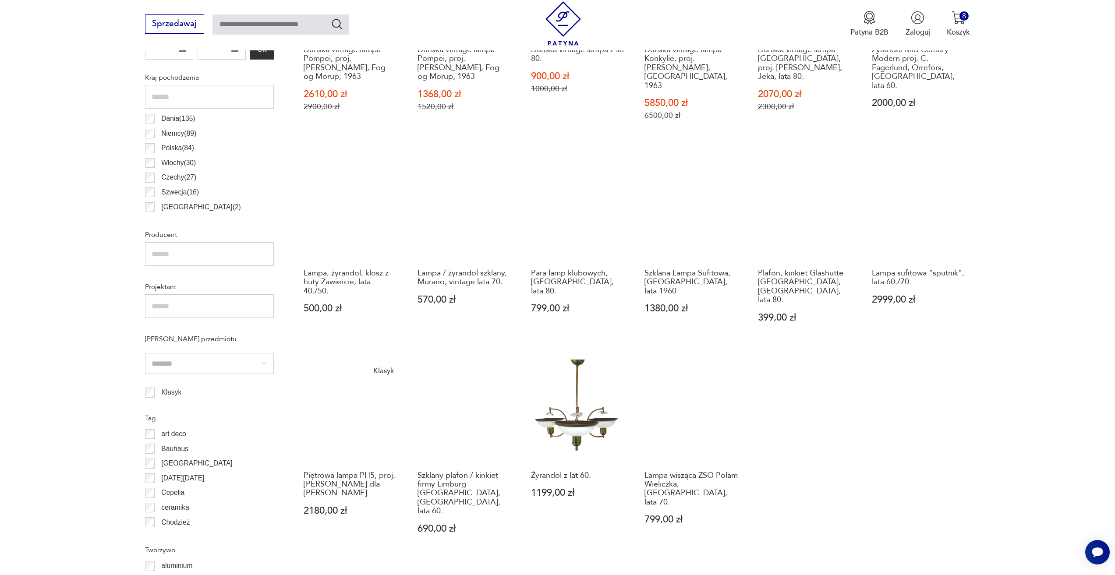
scroll to position [523, 0]
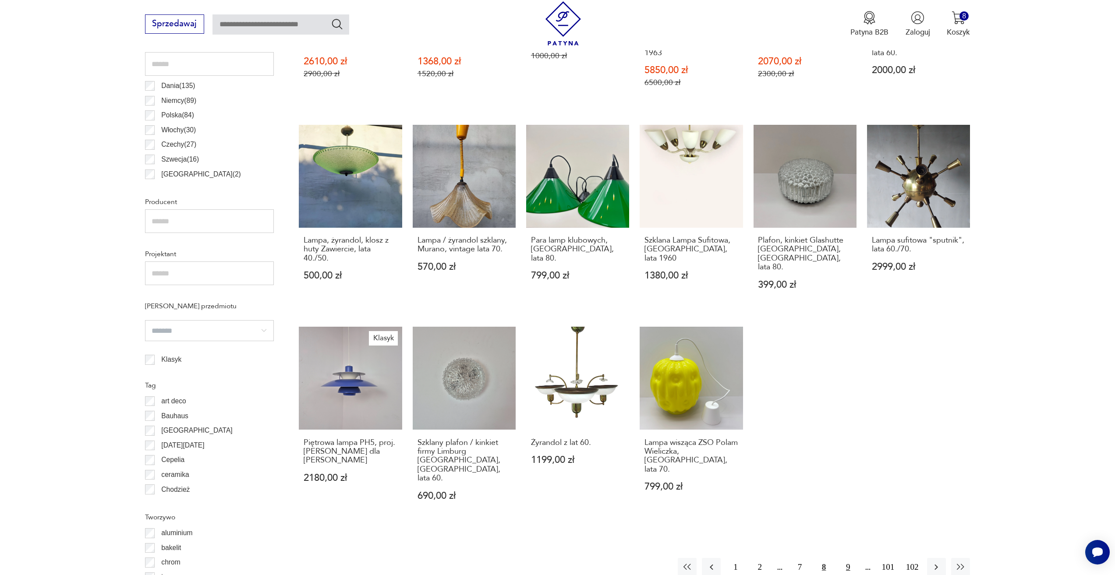
click at [853, 558] on button "9" at bounding box center [847, 567] width 19 height 19
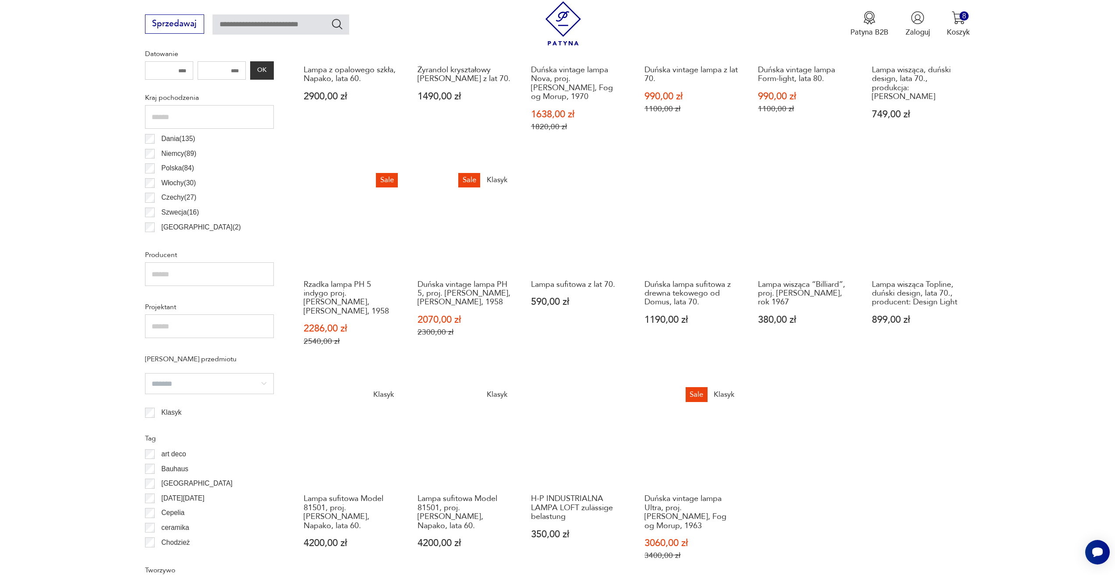
scroll to position [479, 0]
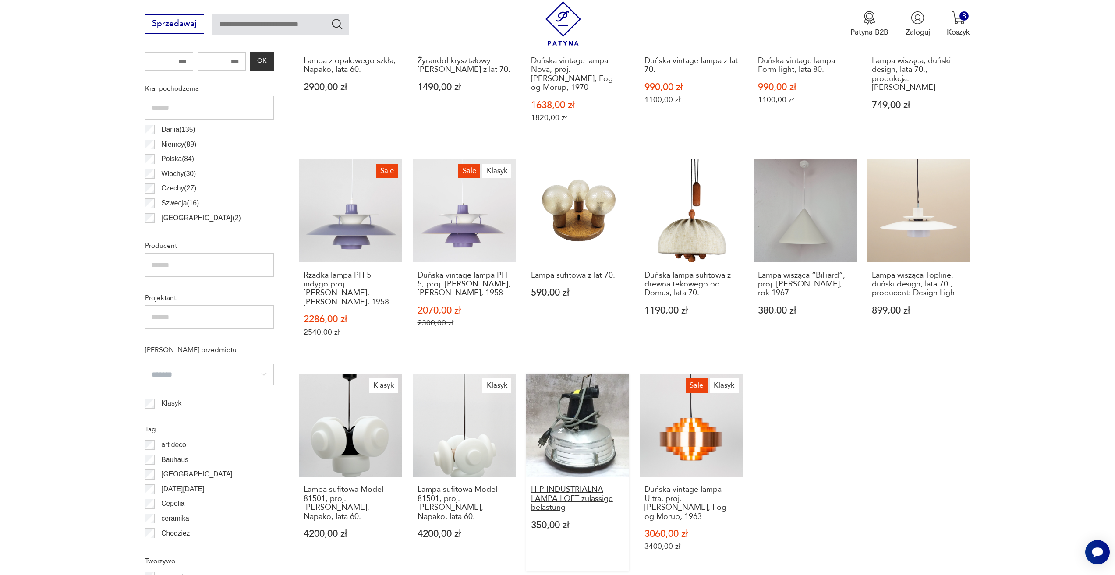
click at [569, 496] on h3 "H-P INDUSTRIALNA LAMPA LOFT zulässige belastung" at bounding box center [578, 498] width 94 height 27
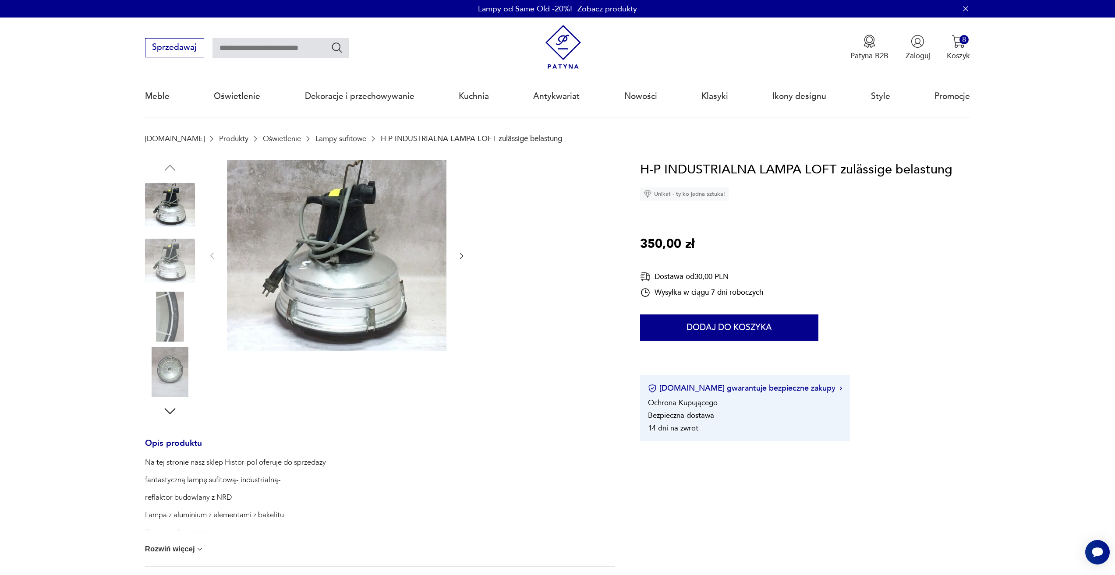
click at [469, 255] on div at bounding box center [379, 289] width 469 height 259
click at [460, 254] on icon "button" at bounding box center [461, 255] width 9 height 9
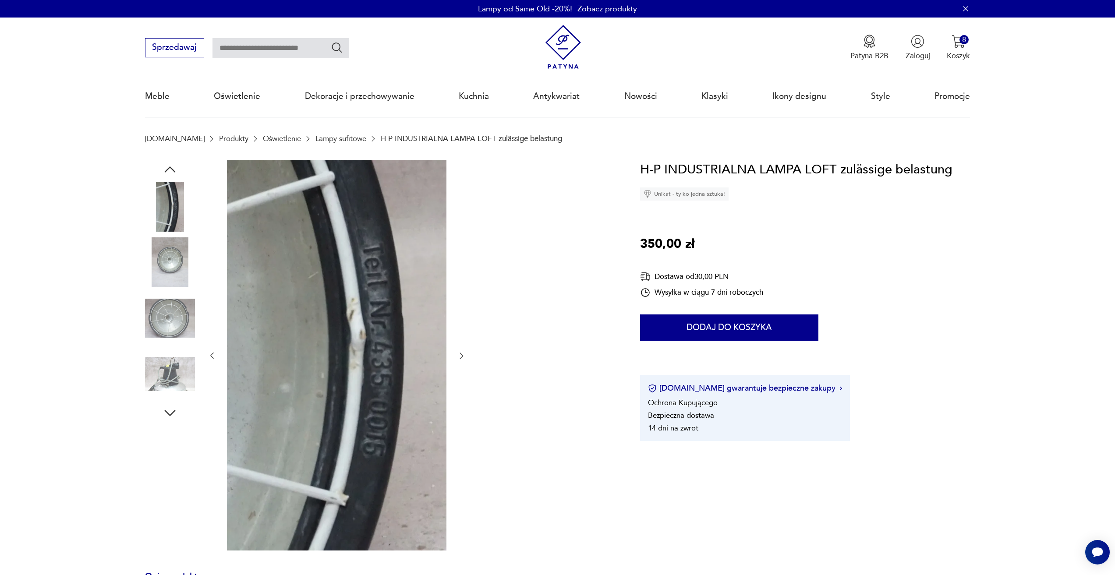
click at [460, 254] on div at bounding box center [337, 356] width 258 height 392
click at [456, 352] on div at bounding box center [337, 356] width 258 height 392
click at [457, 360] on button "button" at bounding box center [461, 356] width 9 height 11
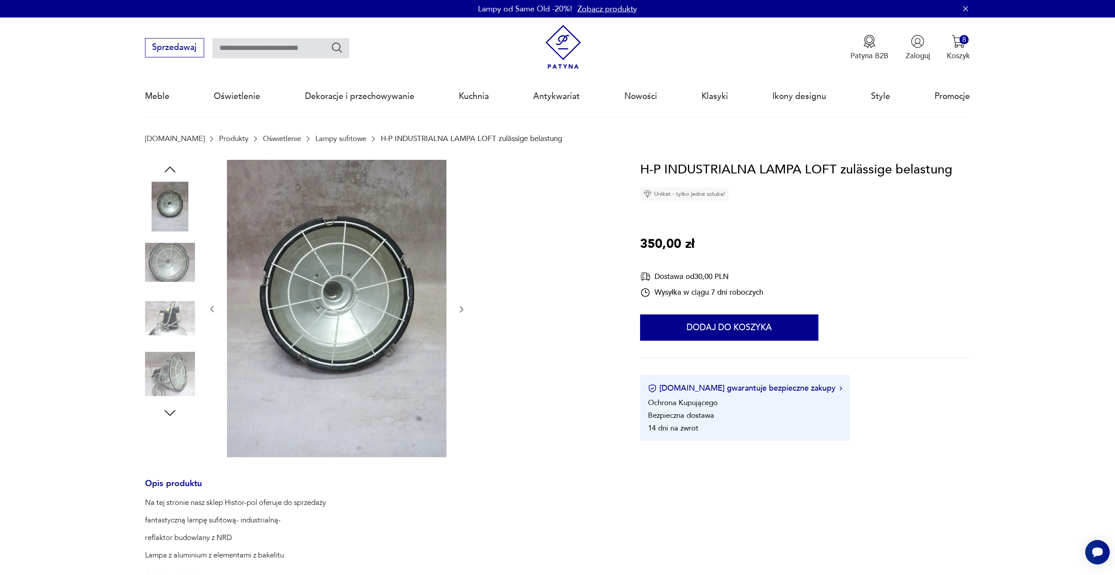
click at [460, 312] on icon "button" at bounding box center [462, 310] width 4 height 6
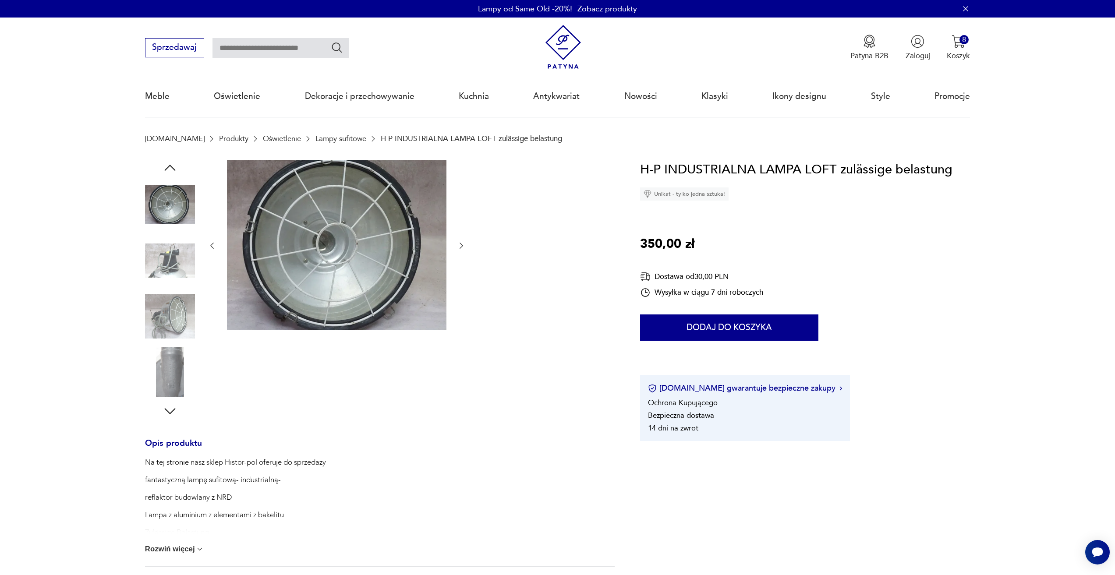
click at [463, 245] on icon "button" at bounding box center [461, 245] width 9 height 9
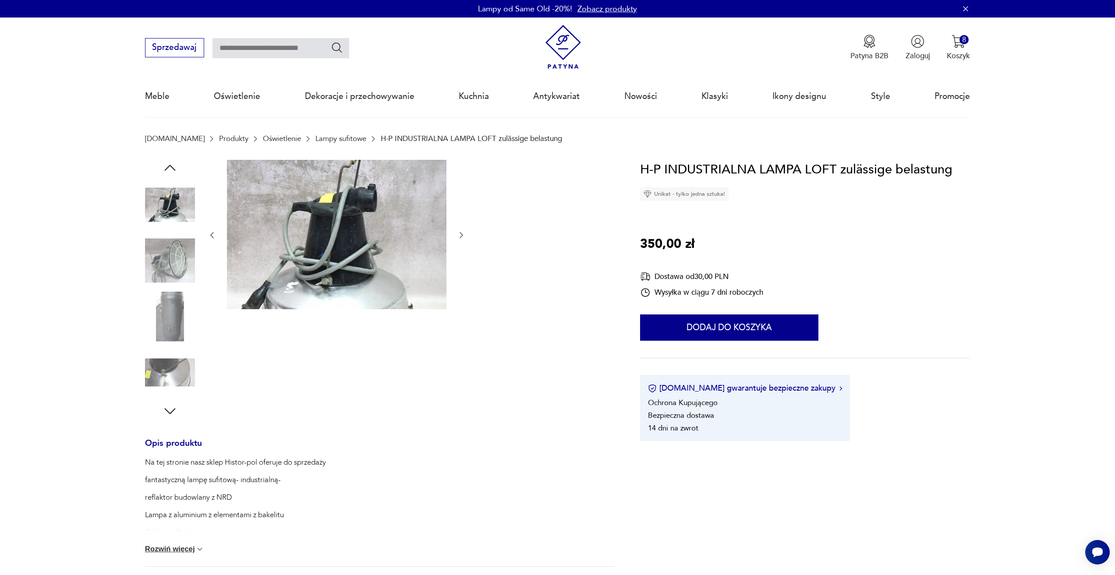
click at [461, 237] on icon "button" at bounding box center [462, 235] width 4 height 6
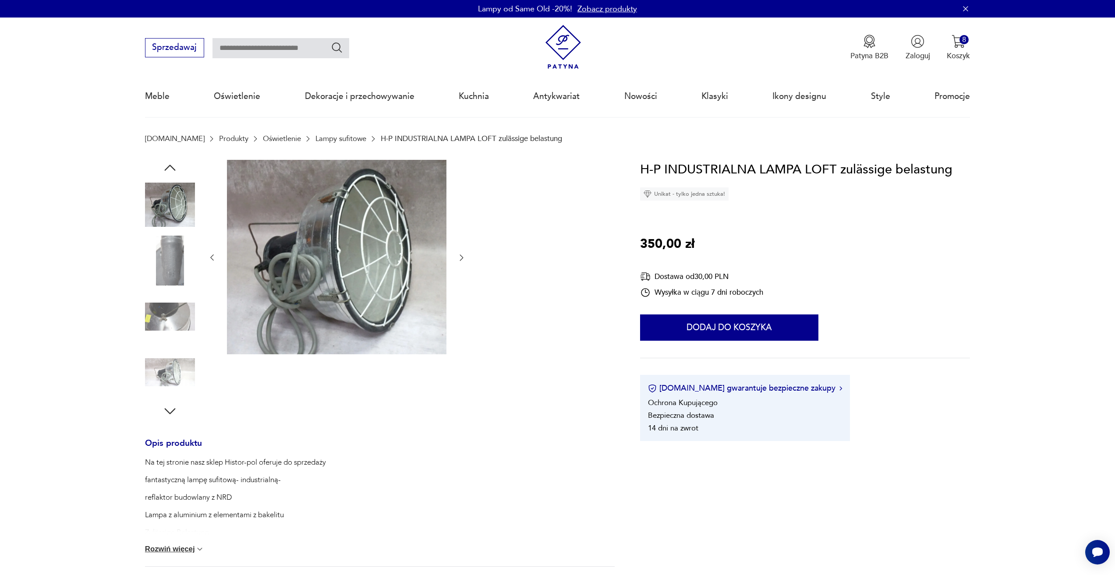
click at [466, 266] on div at bounding box center [337, 258] width 258 height 196
click at [461, 257] on icon "button" at bounding box center [461, 257] width 9 height 9
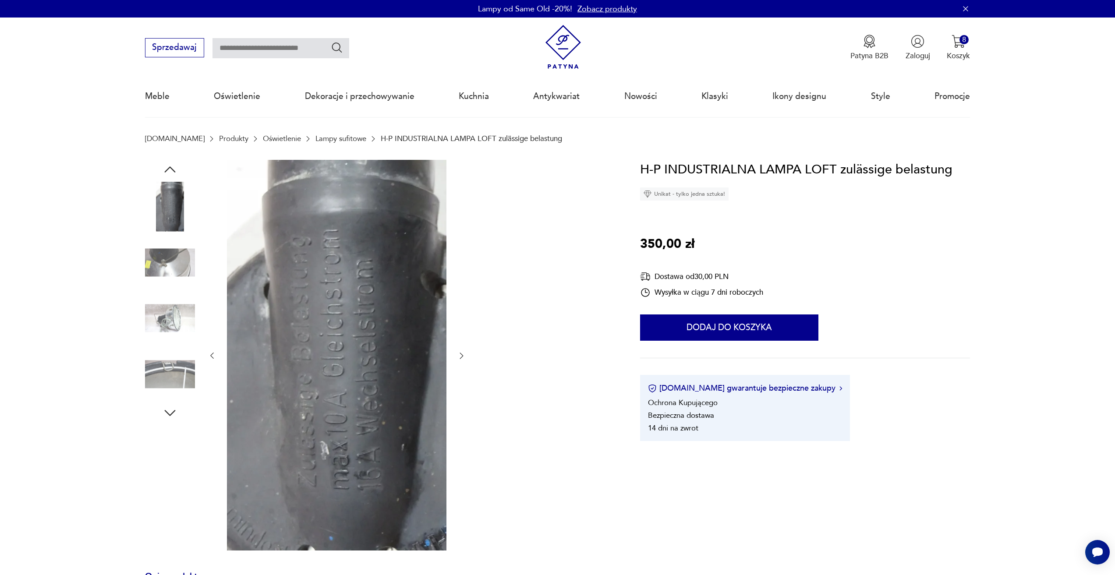
click at [463, 359] on icon "button" at bounding box center [461, 355] width 9 height 9
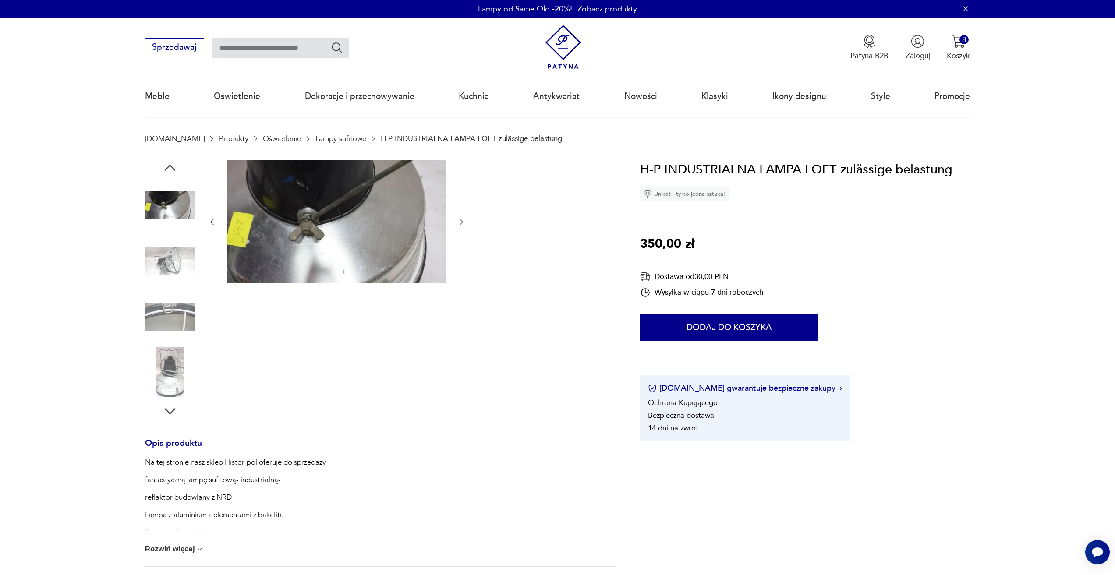
click at [461, 221] on icon "button" at bounding box center [461, 222] width 9 height 9
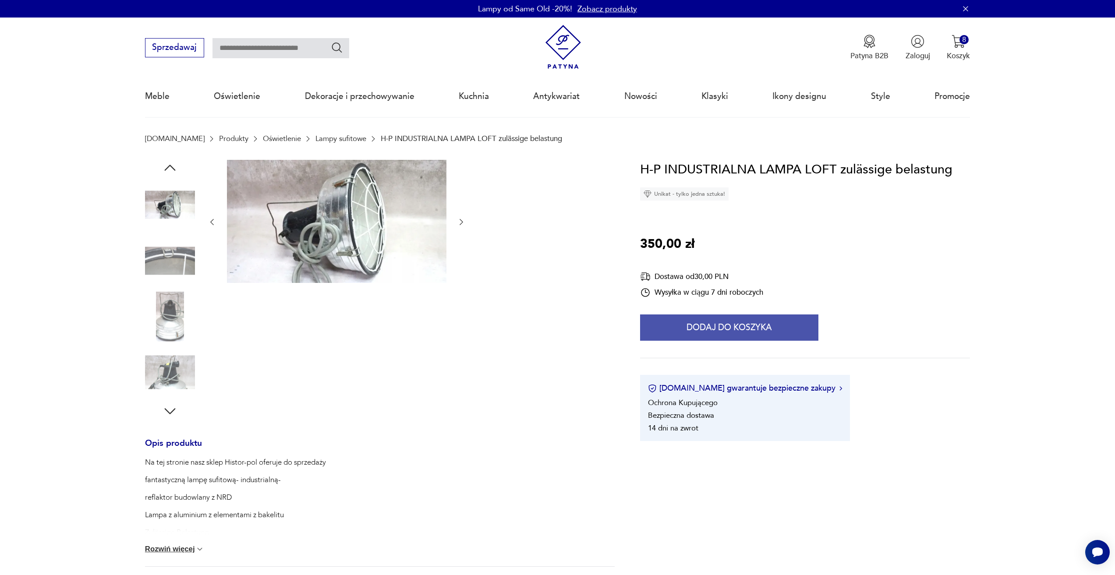
click at [647, 331] on button "Dodaj do koszyka" at bounding box center [729, 327] width 178 height 26
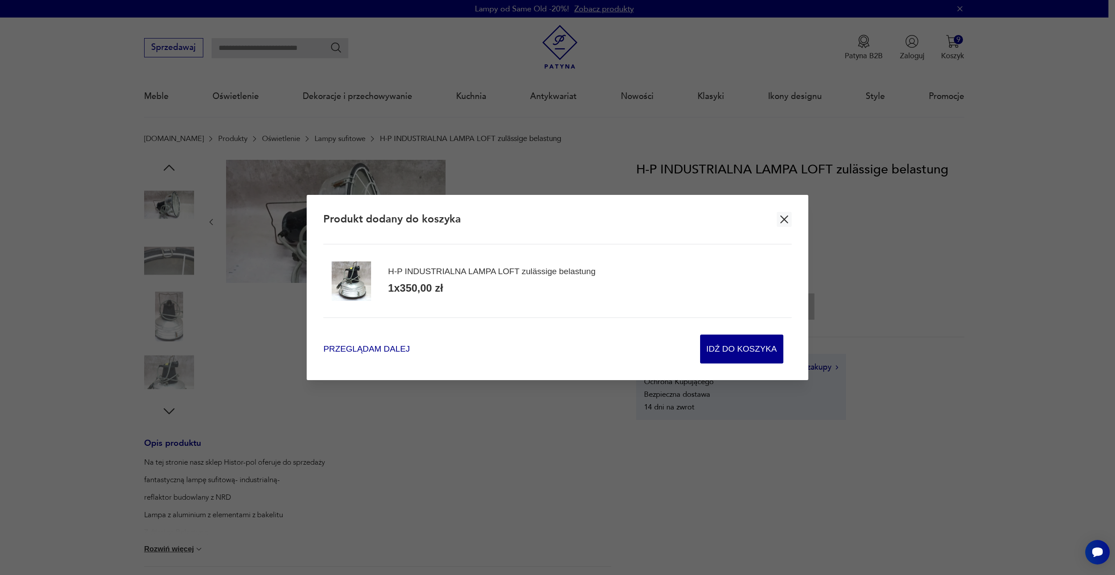
click at [402, 349] on span "Przeglądam dalej" at bounding box center [366, 349] width 86 height 12
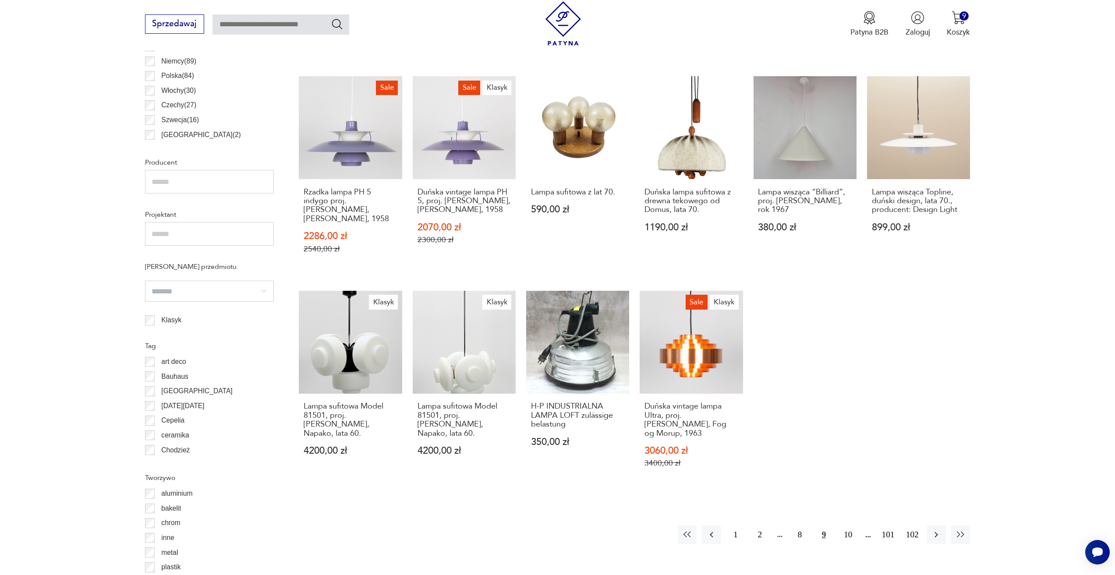
scroll to position [698, 0]
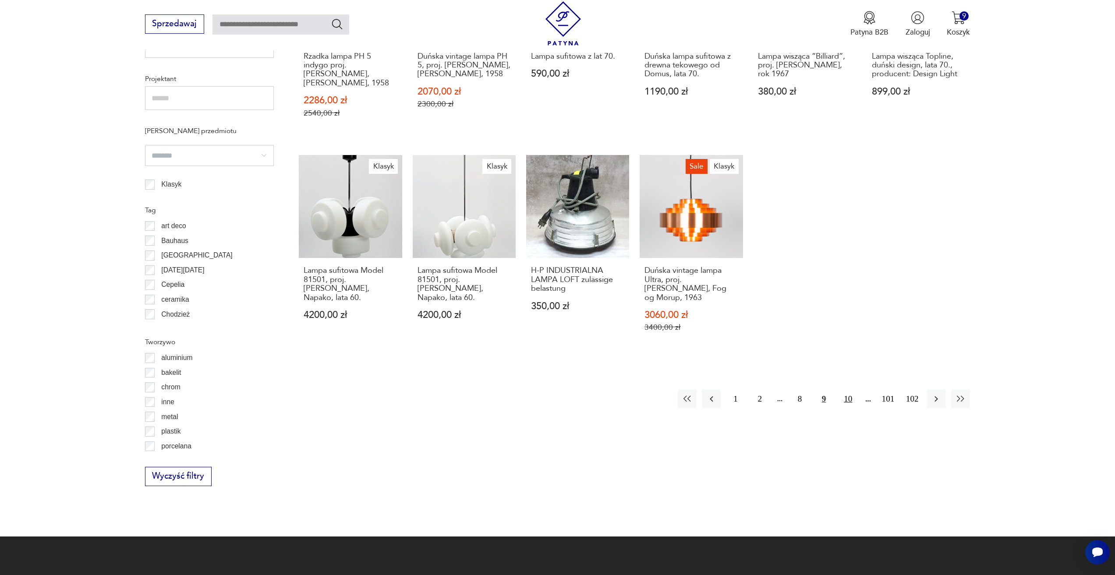
click at [852, 404] on button "10" at bounding box center [847, 398] width 19 height 19
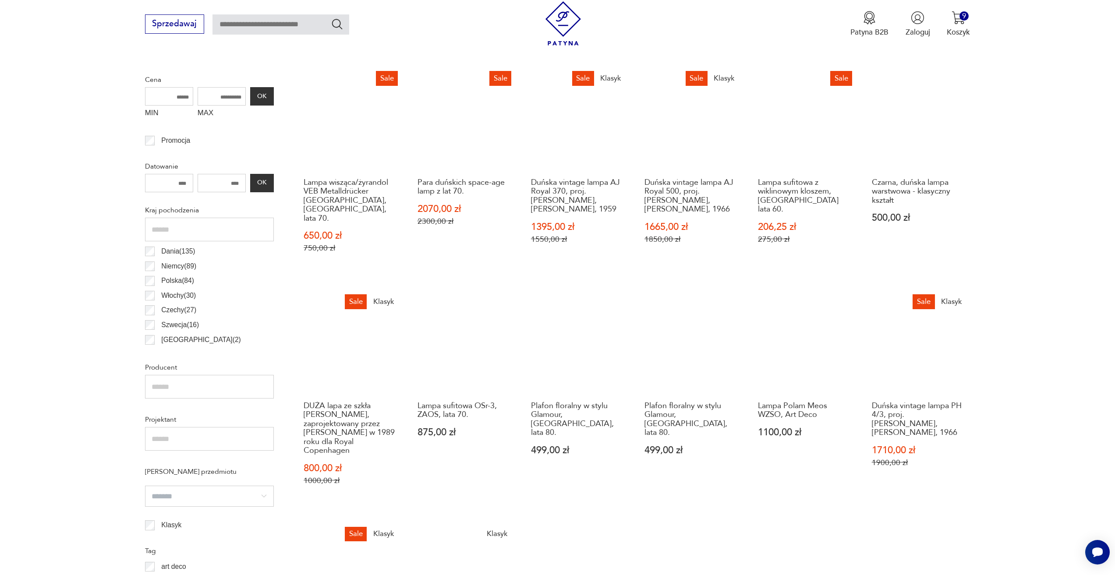
scroll to position [392, 0]
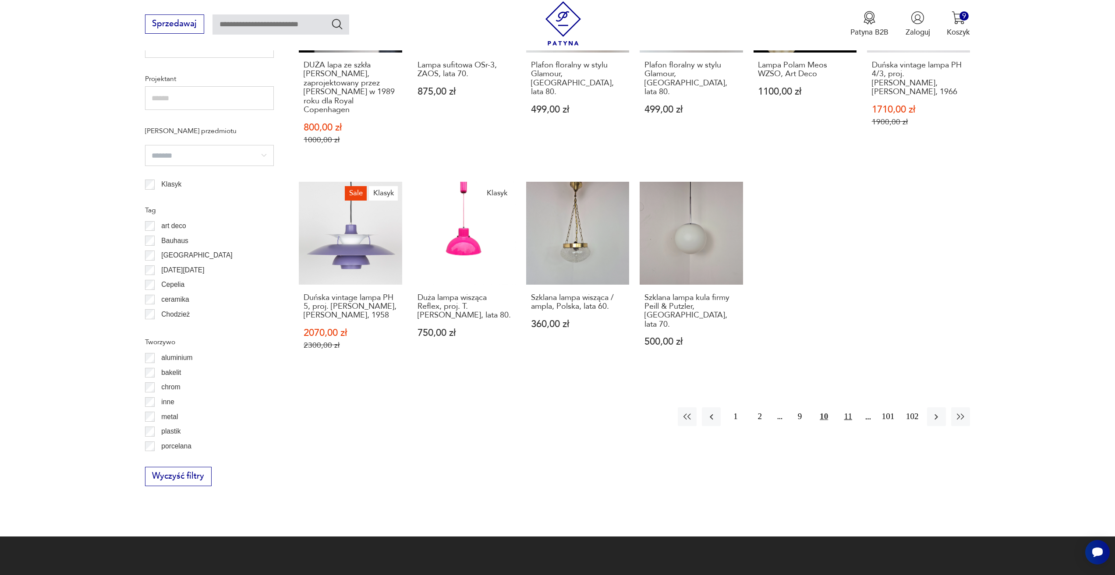
click at [846, 408] on button "11" at bounding box center [847, 416] width 19 height 19
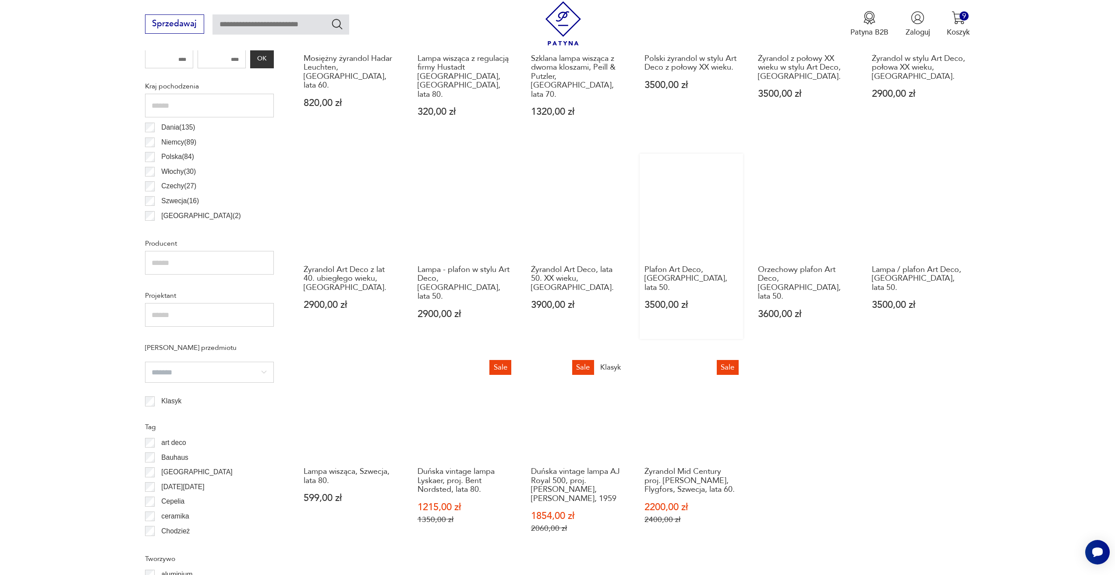
scroll to position [523, 0]
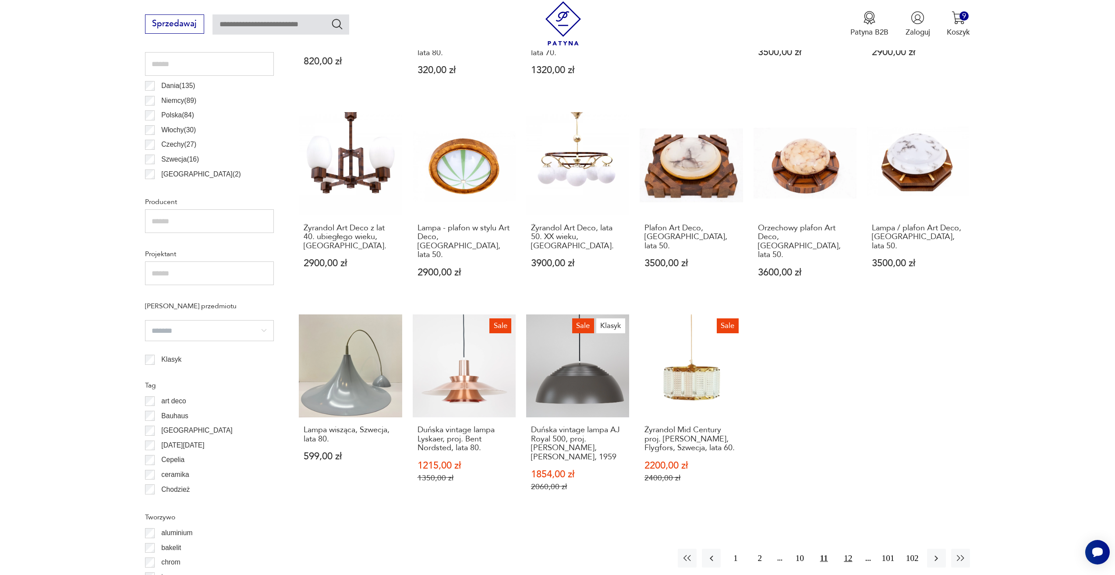
click at [847, 549] on button "12" at bounding box center [847, 558] width 19 height 19
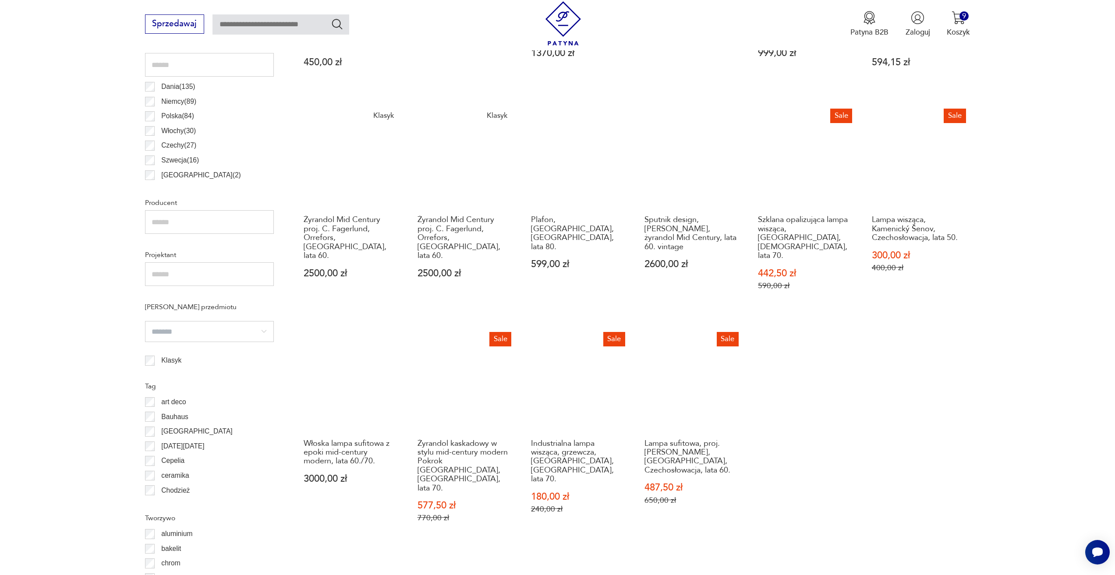
scroll to position [523, 0]
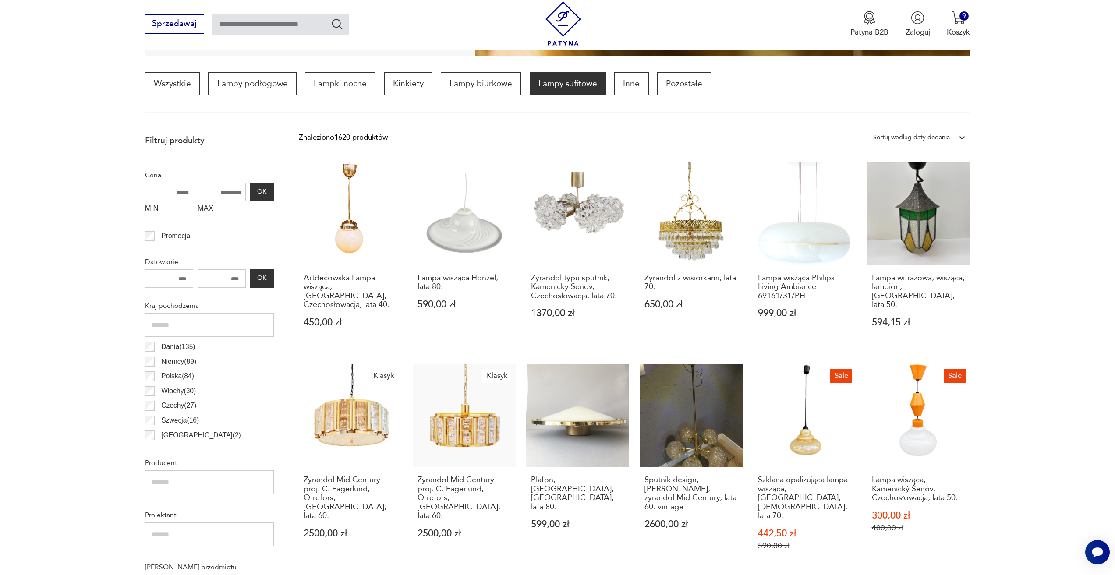
scroll to position [260, 0]
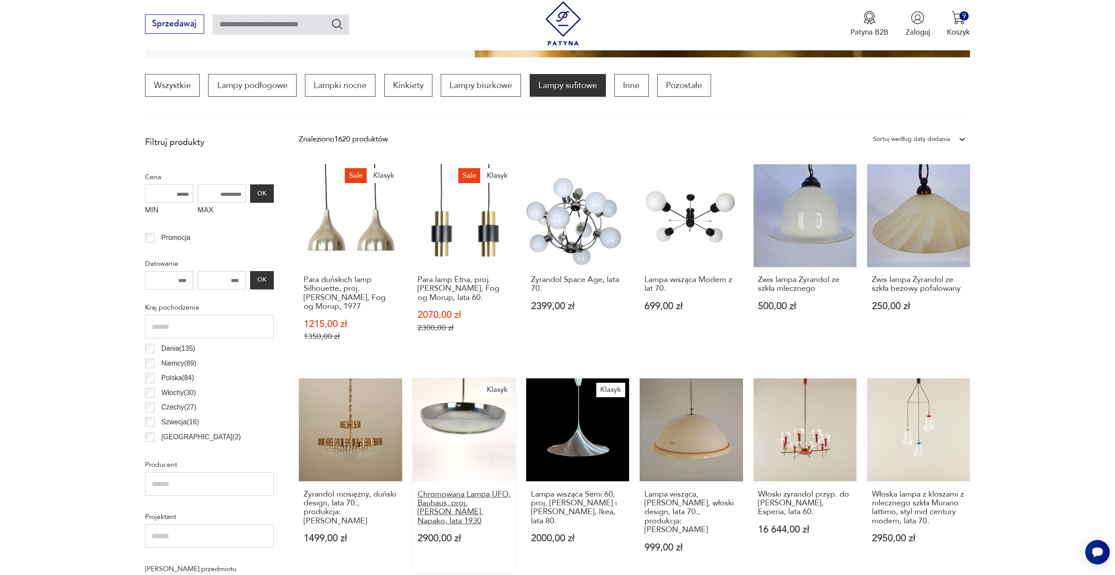
click at [430, 514] on h3 "Chromowana Lampa UFO, Bauhaus, proj. Josef Hurka, Napako, lata 1930" at bounding box center [464, 508] width 94 height 36
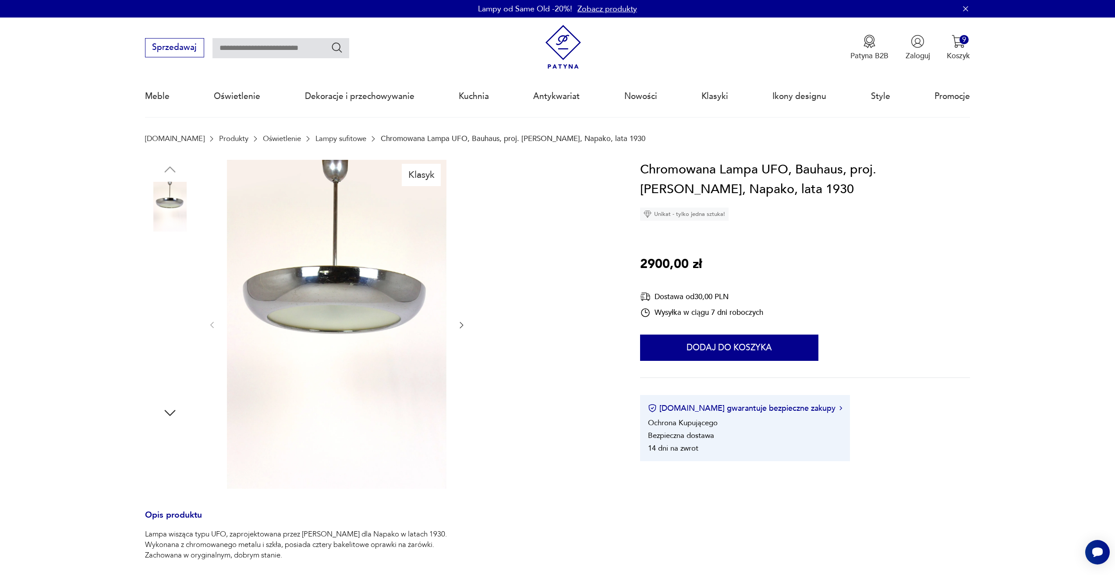
click at [456, 329] on div at bounding box center [337, 325] width 258 height 331
click at [460, 327] on icon "button" at bounding box center [461, 325] width 9 height 9
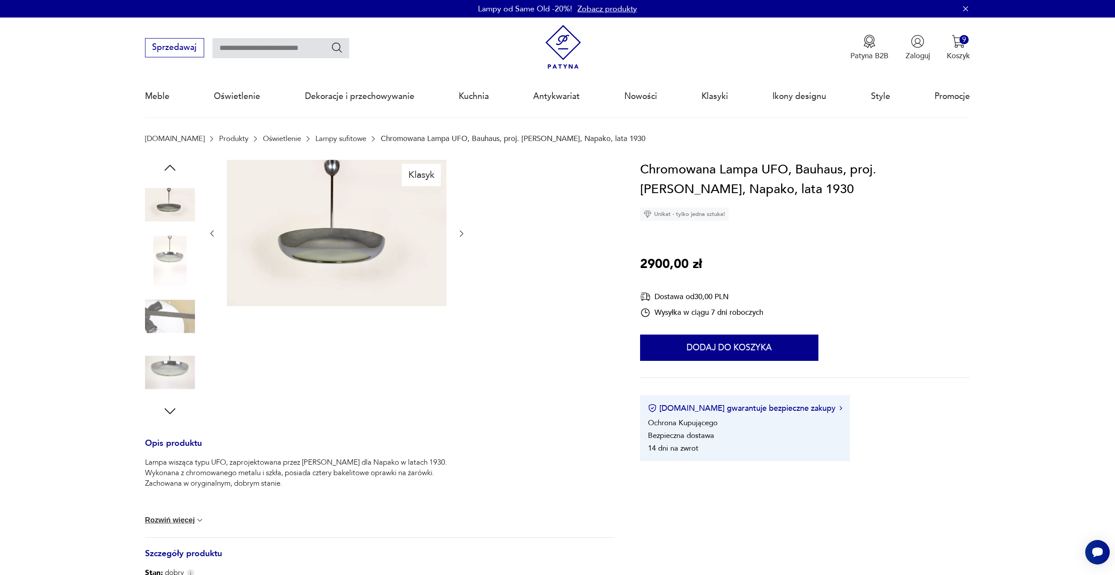
click at [464, 236] on icon "button" at bounding box center [461, 233] width 9 height 9
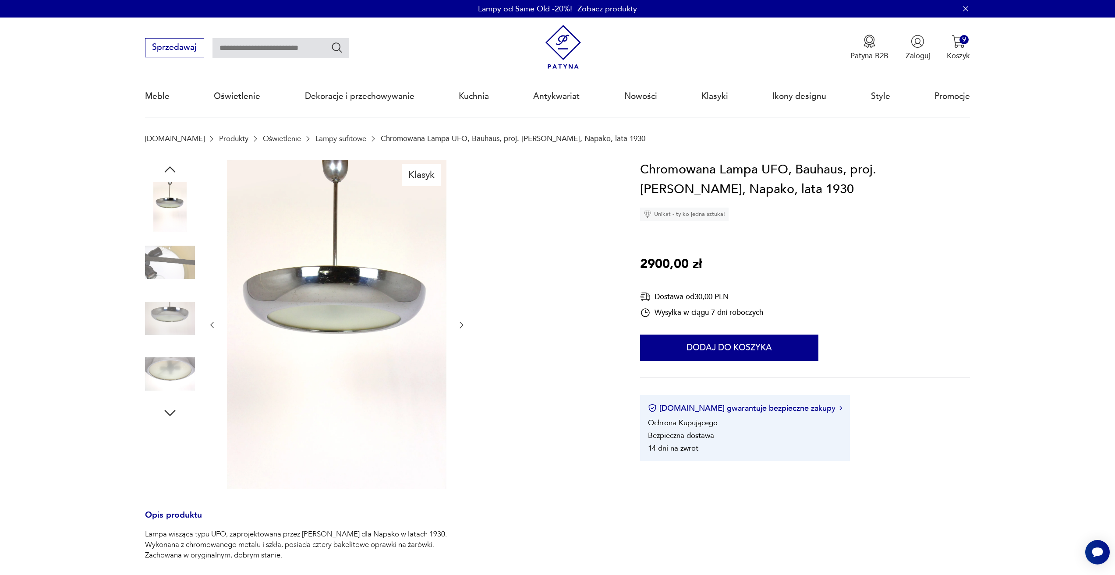
click at [465, 328] on icon "button" at bounding box center [461, 325] width 9 height 9
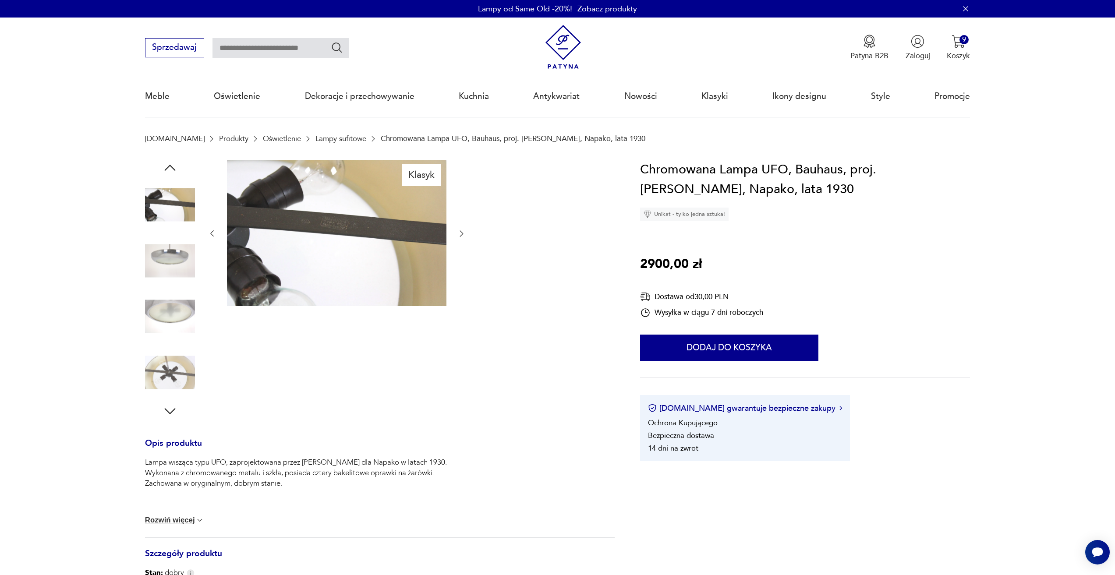
click at [459, 233] on icon "button" at bounding box center [461, 233] width 9 height 9
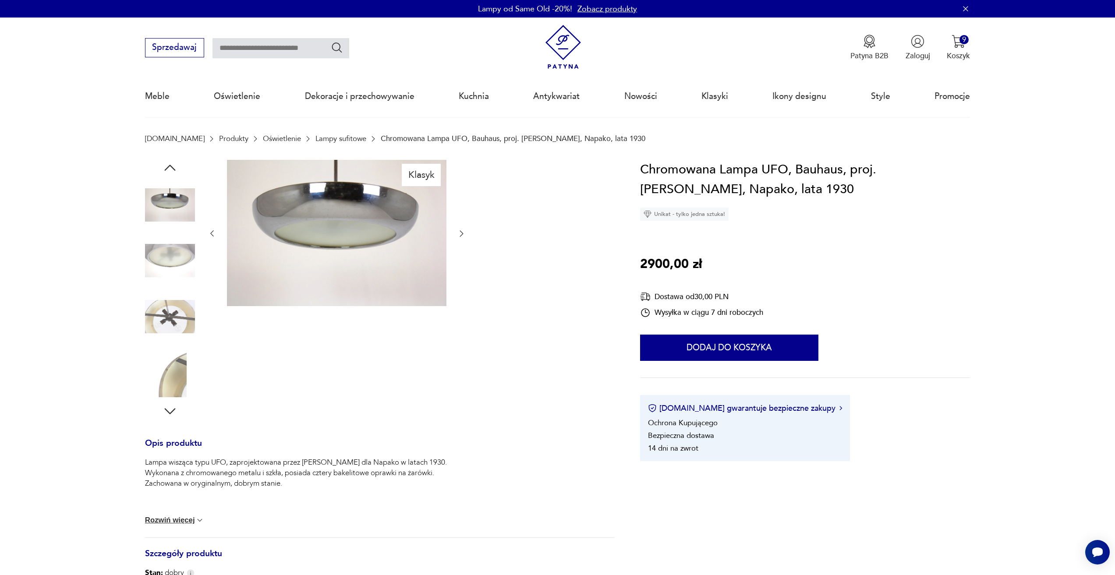
click at [459, 241] on div at bounding box center [337, 234] width 258 height 148
click at [460, 240] on div at bounding box center [337, 234] width 258 height 148
click at [457, 236] on icon "button" at bounding box center [461, 233] width 9 height 9
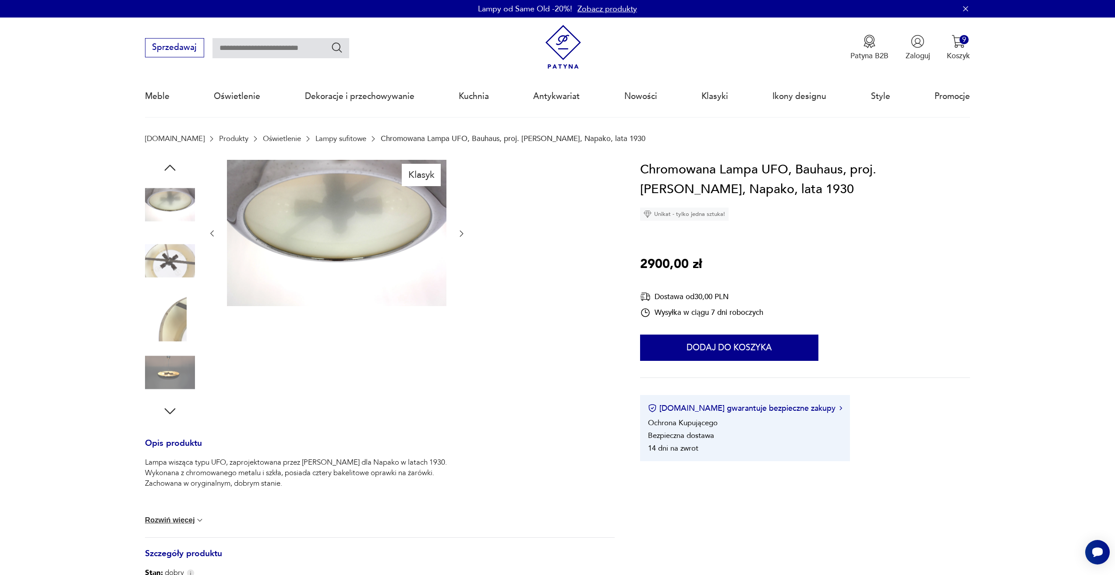
click at [458, 240] on div at bounding box center [337, 234] width 258 height 148
click at [461, 236] on icon "button" at bounding box center [462, 234] width 4 height 6
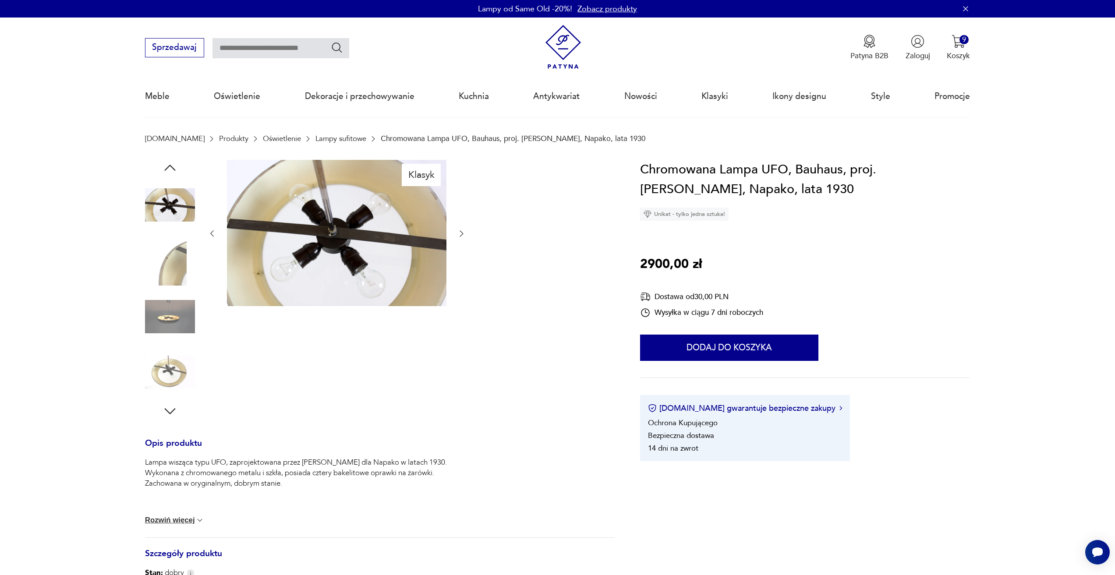
click at [461, 236] on icon "button" at bounding box center [462, 234] width 4 height 6
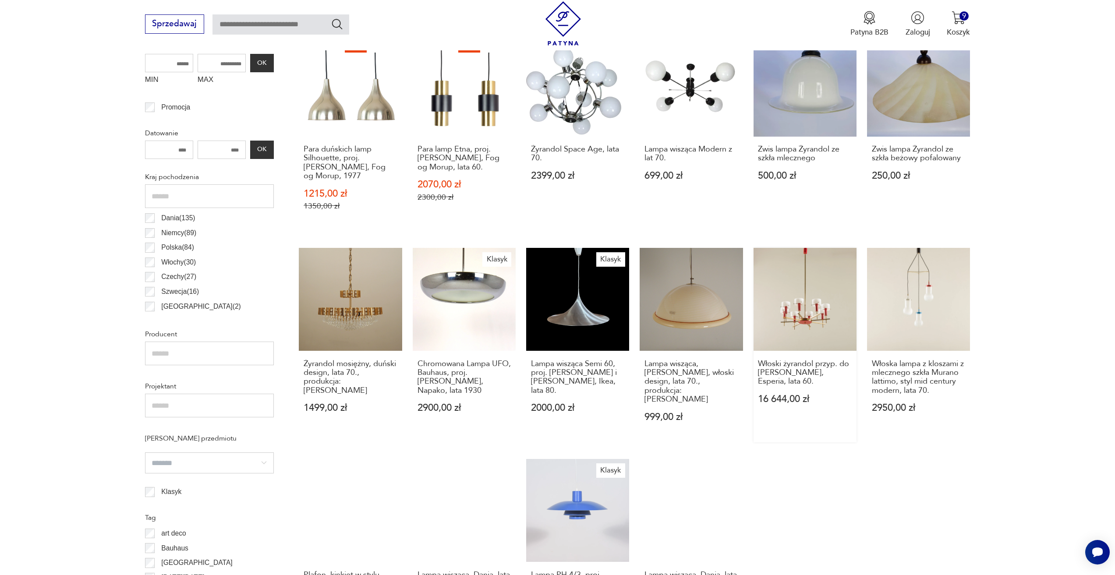
scroll to position [392, 0]
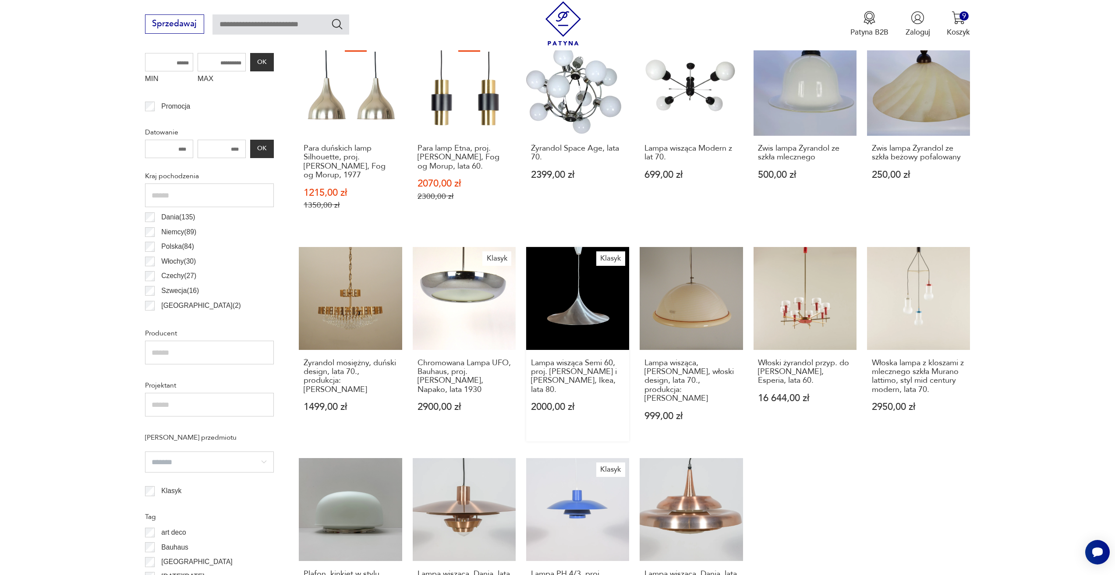
click at [599, 304] on link "Klasyk Lampa wisząca Semi 60, proj. Claus Bonderup i Thorsten Thorup, Ikea, lat…" at bounding box center [577, 344] width 103 height 194
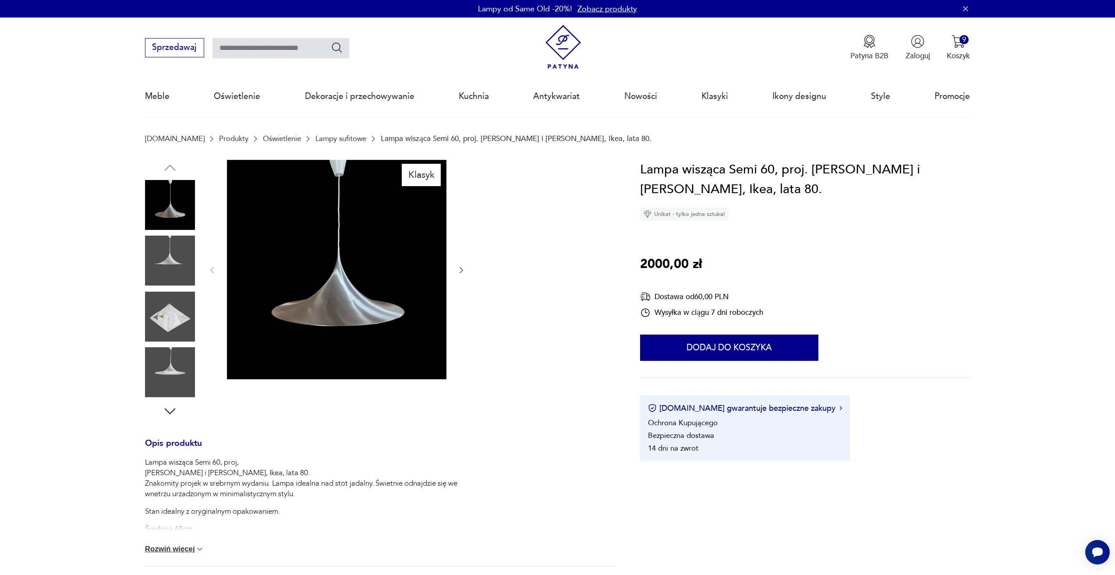
click at [469, 264] on div "Klasyk" at bounding box center [379, 289] width 469 height 259
click at [462, 268] on icon "button" at bounding box center [461, 270] width 9 height 9
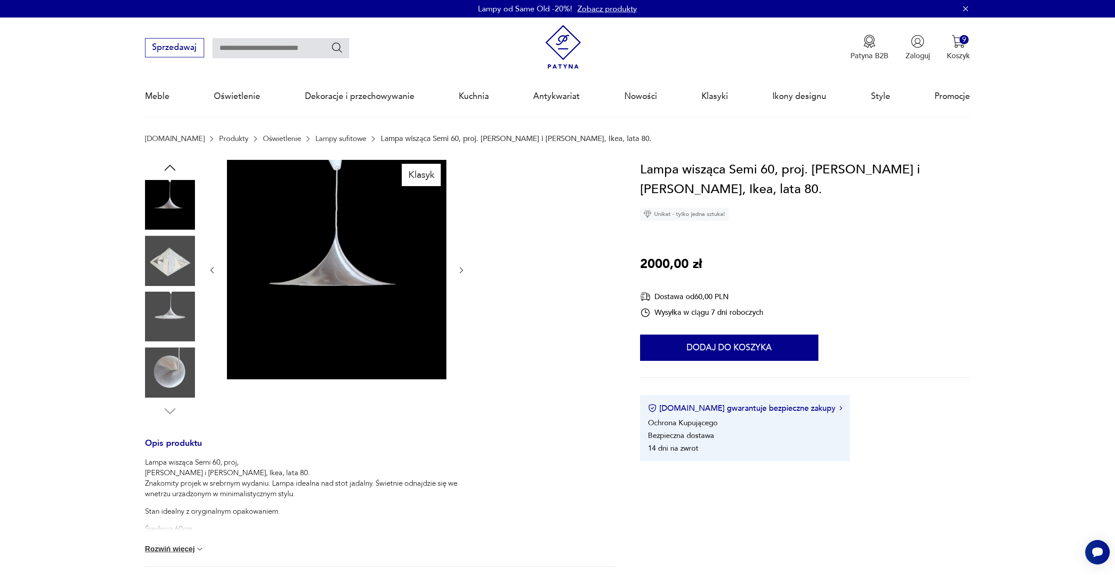
click at [462, 268] on icon "button" at bounding box center [461, 270] width 9 height 9
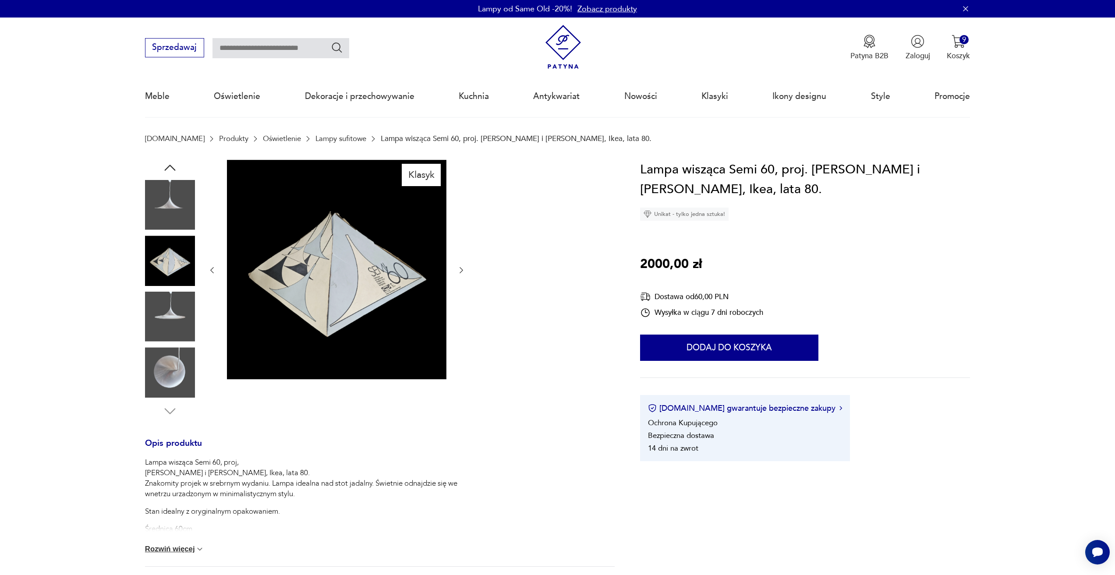
click at [462, 268] on icon "button" at bounding box center [461, 270] width 9 height 9
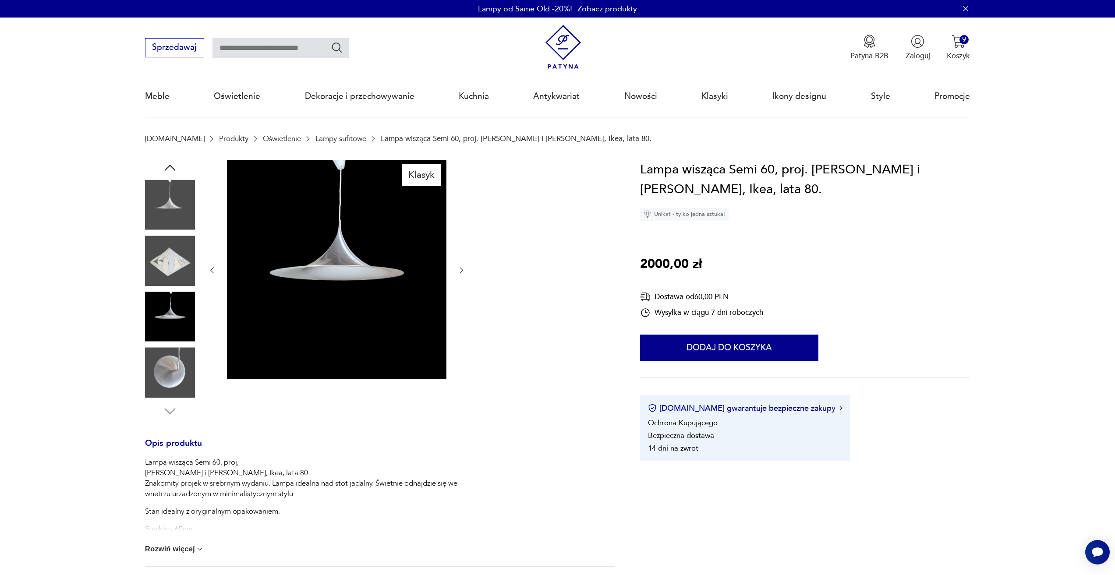
click at [460, 268] on icon "button" at bounding box center [462, 270] width 4 height 6
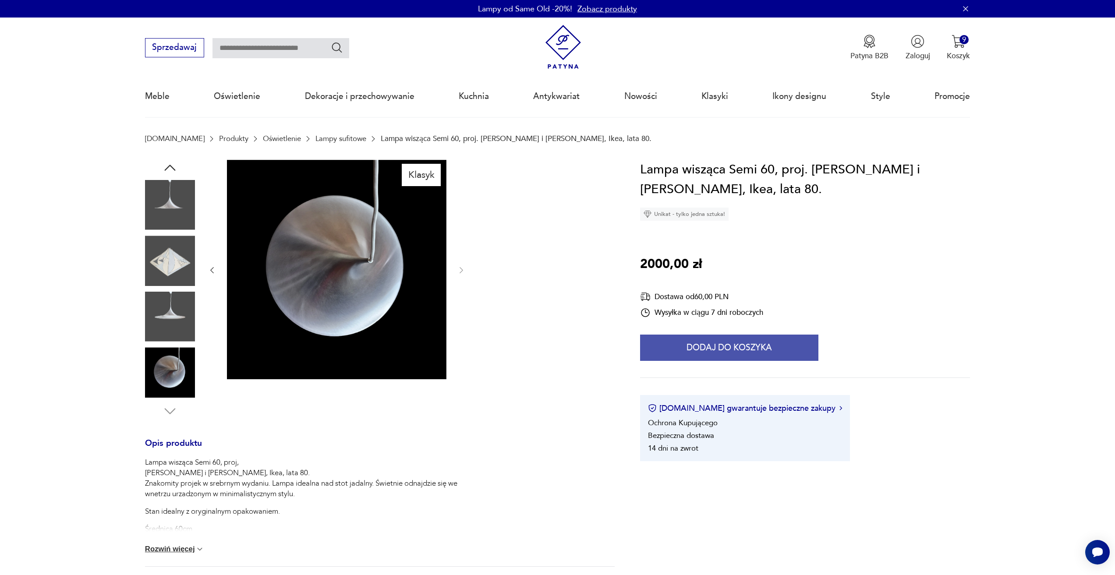
click at [697, 357] on button "Dodaj do koszyka" at bounding box center [729, 348] width 178 height 26
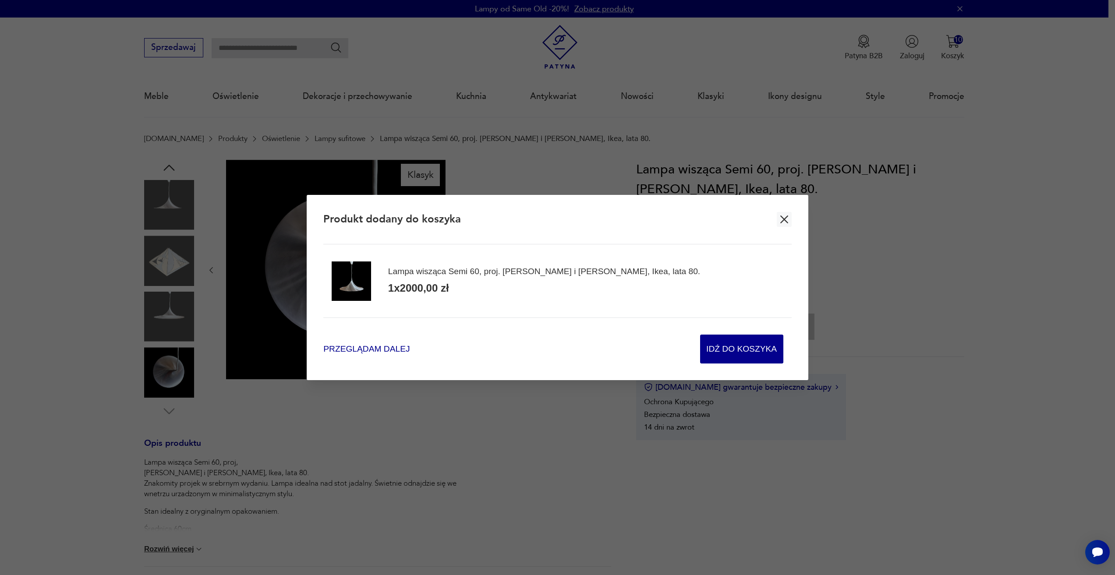
click at [390, 349] on span "Przeglądam dalej" at bounding box center [366, 349] width 86 height 12
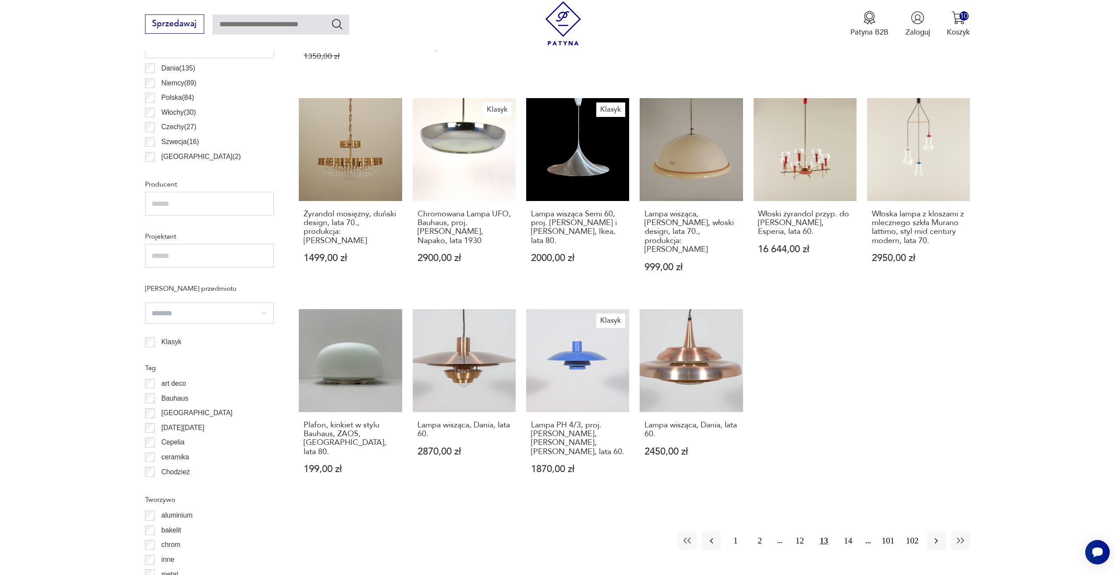
scroll to position [567, 0]
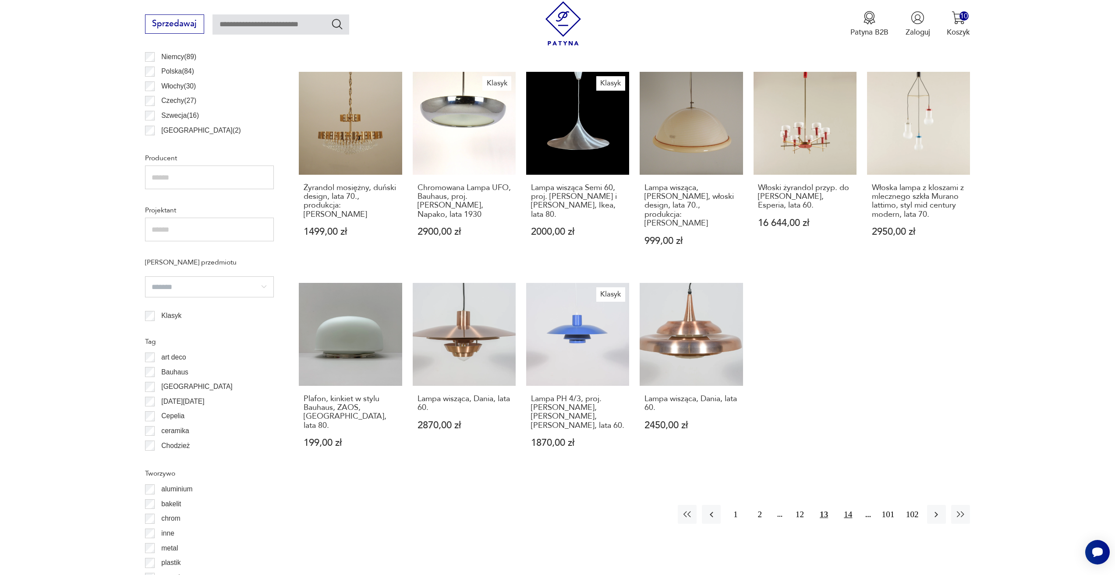
click at [851, 505] on button "14" at bounding box center [847, 514] width 19 height 19
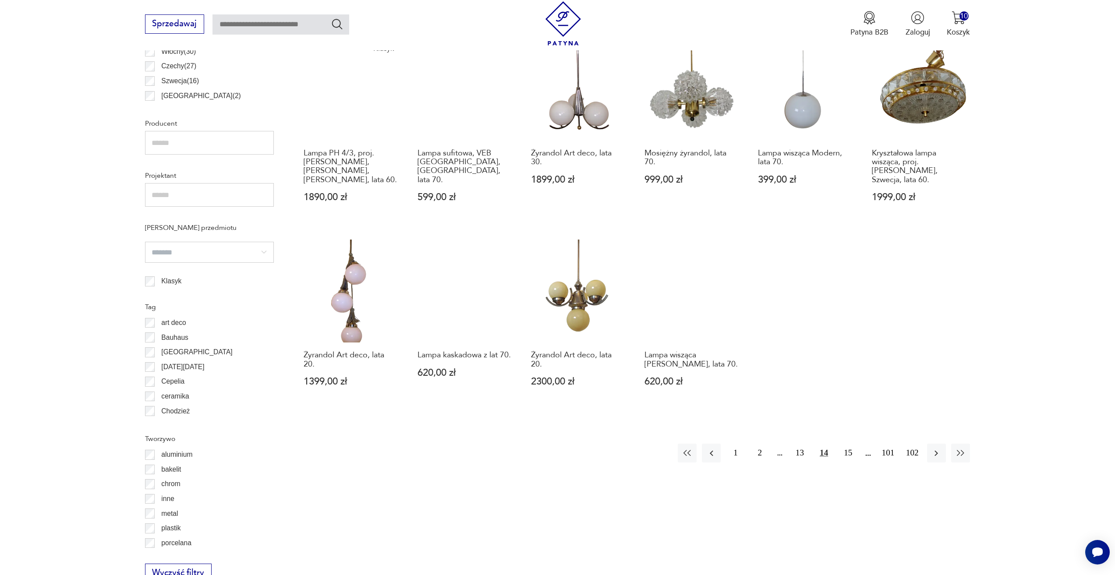
scroll to position [611, 0]
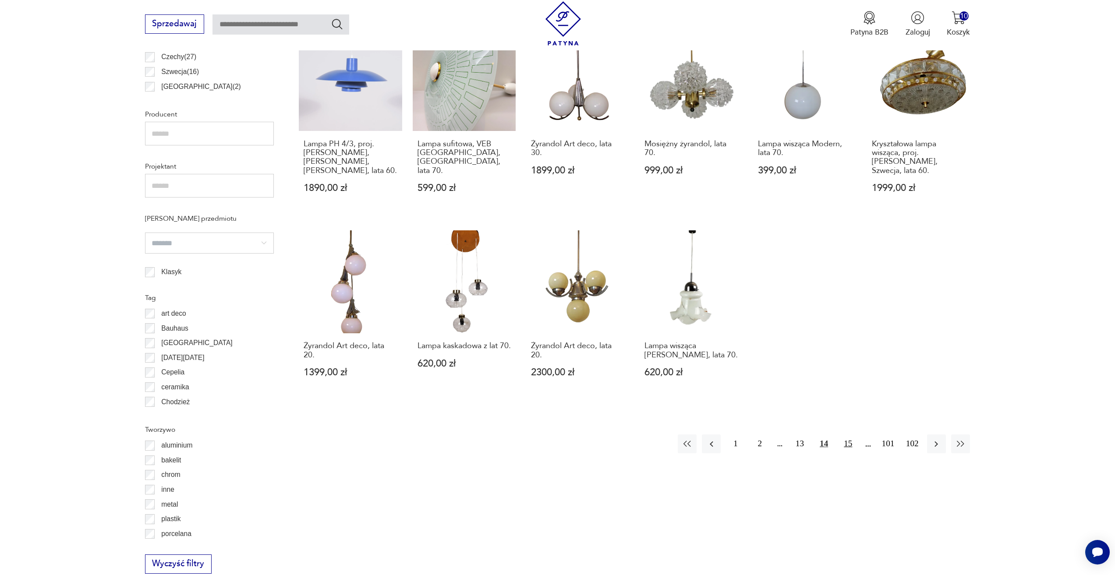
click at [851, 448] on button "15" at bounding box center [847, 443] width 19 height 19
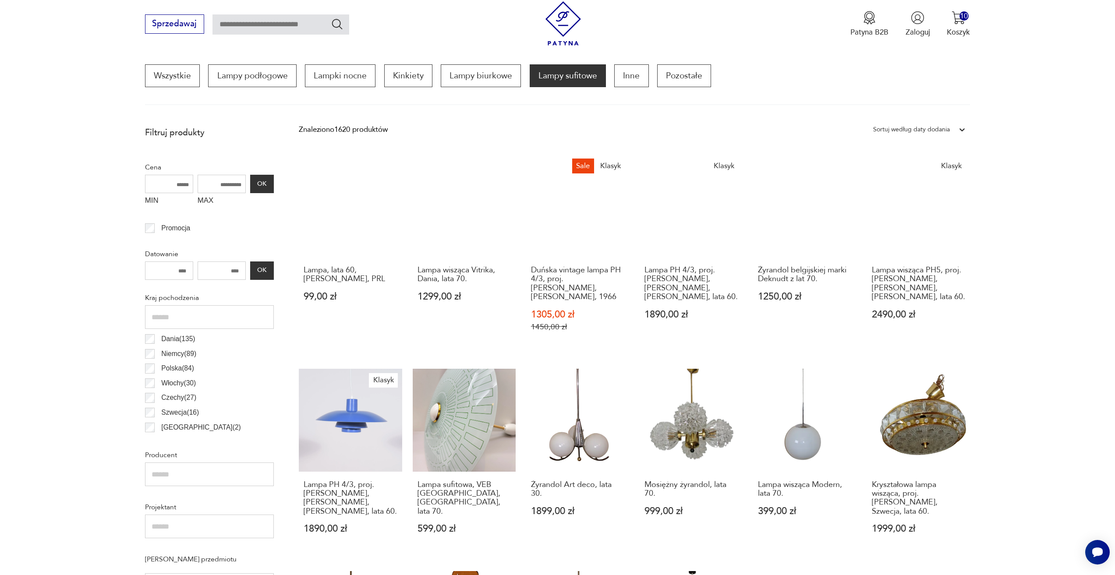
scroll to position [260, 0]
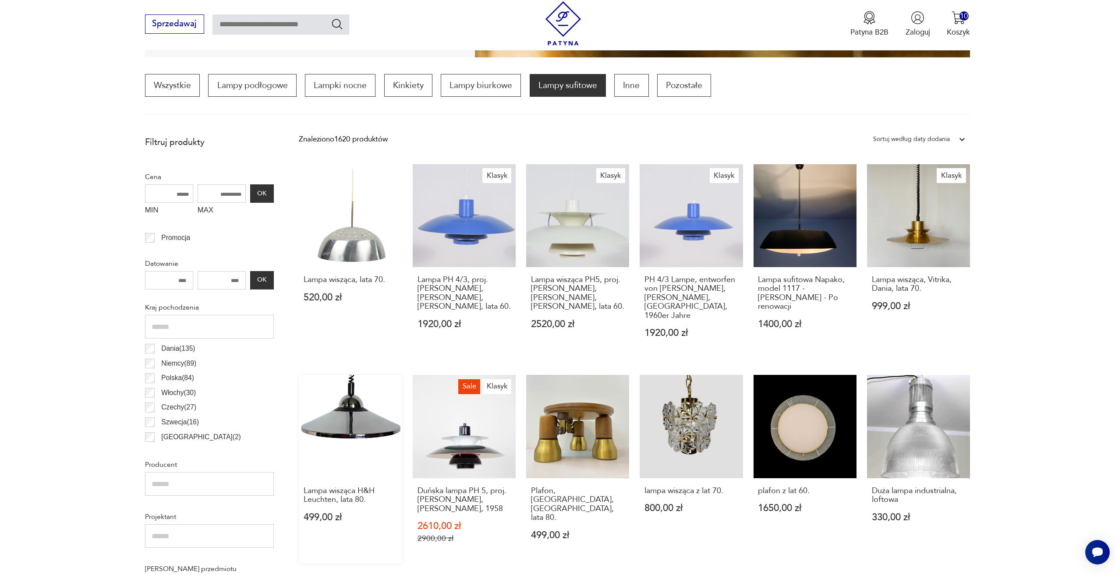
click at [321, 403] on link "Lampa wisząca H&H Leuchten, lata 80. 499,00 zł" at bounding box center [350, 469] width 103 height 189
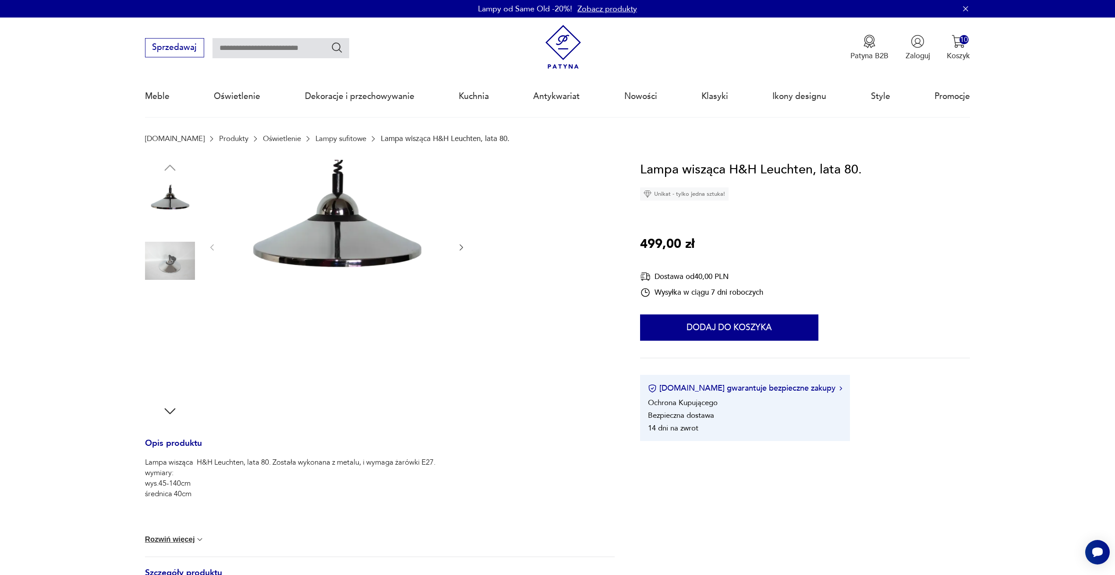
click at [471, 251] on div at bounding box center [379, 289] width 469 height 259
click at [461, 247] on icon "button" at bounding box center [461, 247] width 9 height 9
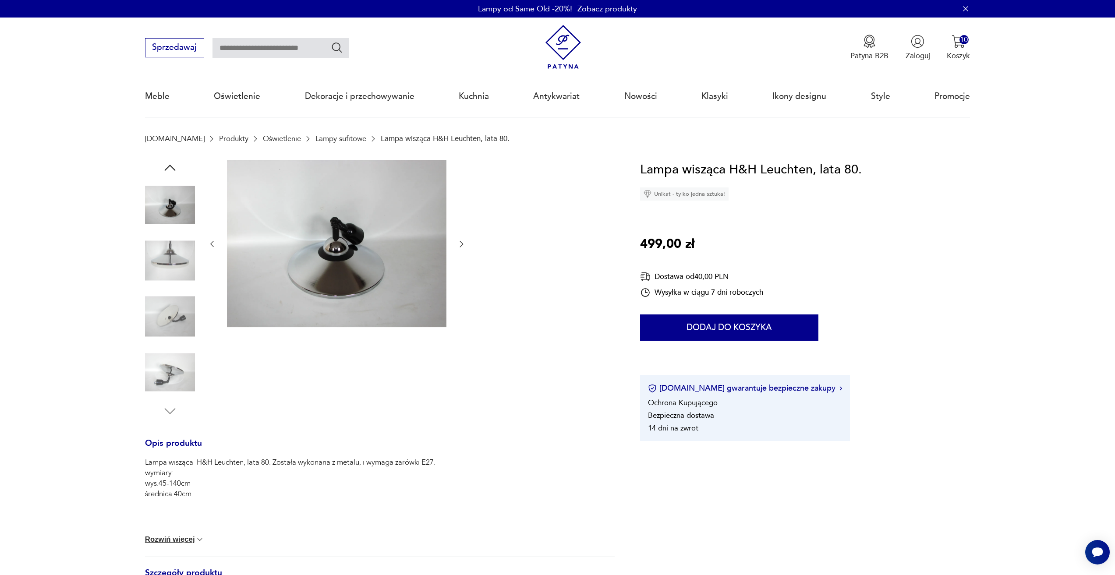
click at [461, 247] on icon "button" at bounding box center [461, 244] width 9 height 9
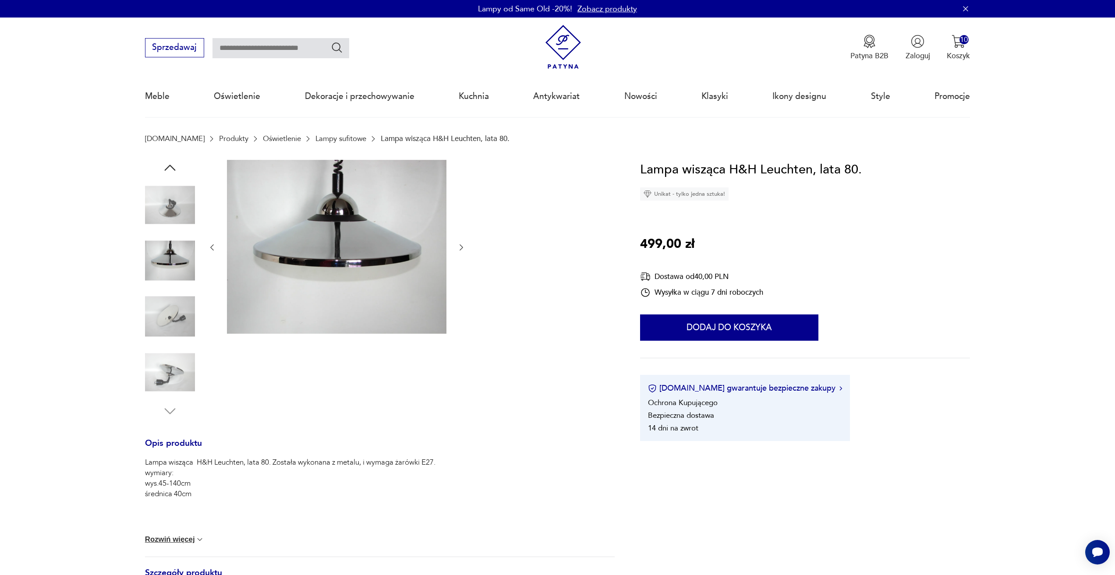
click at [461, 247] on icon "button" at bounding box center [461, 247] width 9 height 9
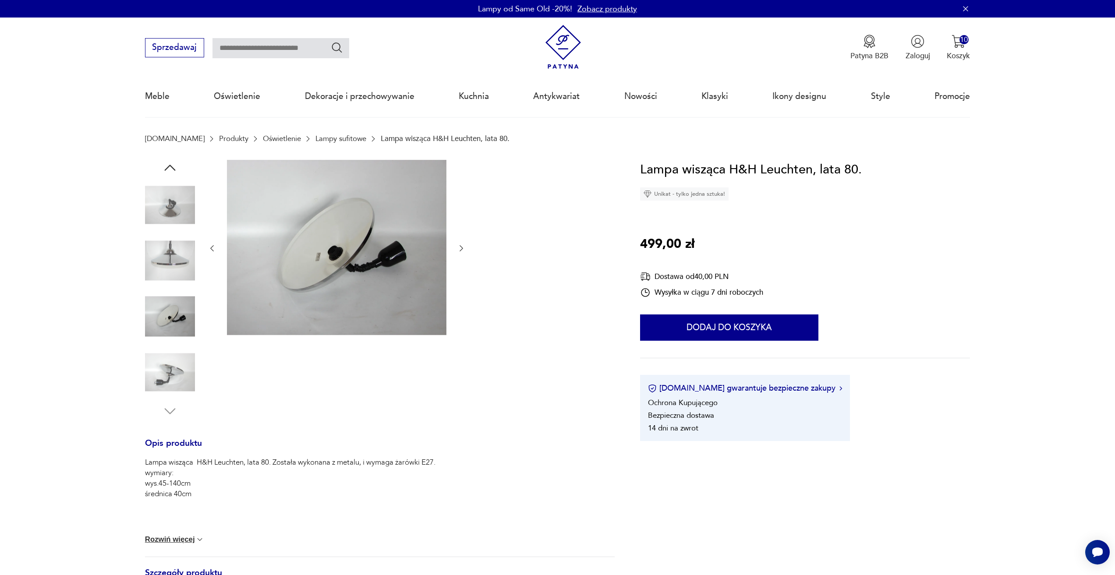
click at [461, 247] on icon "button" at bounding box center [462, 248] width 4 height 6
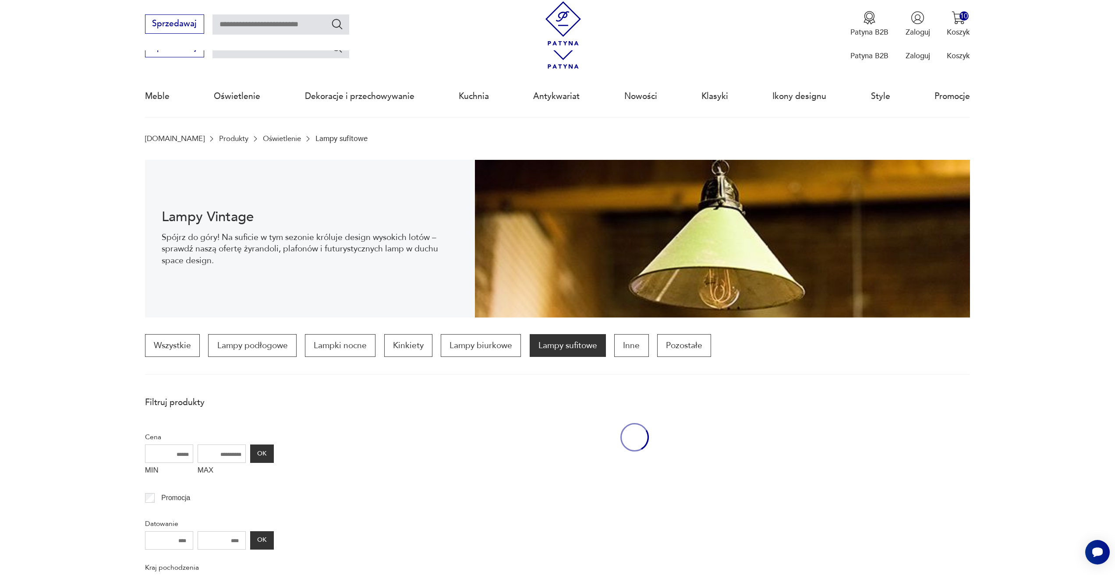
scroll to position [260, 0]
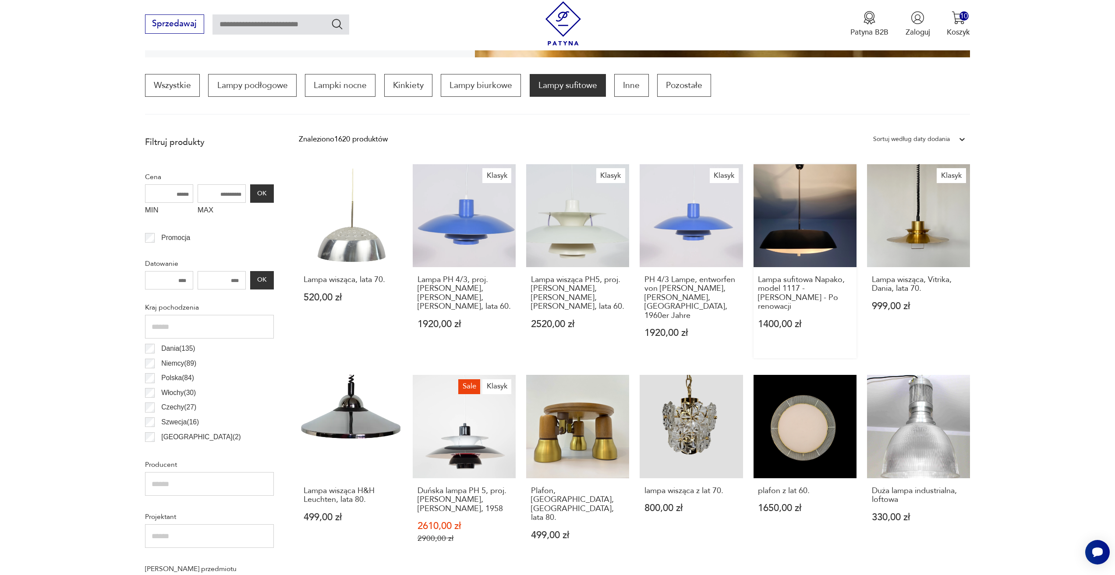
click at [760, 242] on link "Lampa sufitowa Napako, model 1117 -Josef Hurka - Po renowacji 1400,00 zł" at bounding box center [804, 261] width 103 height 194
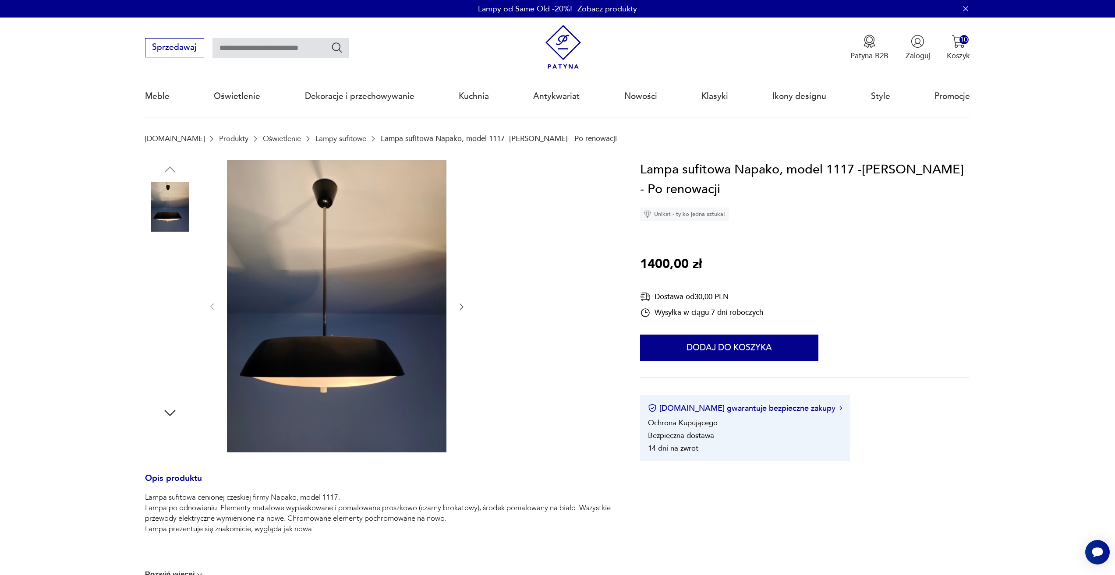
click at [467, 311] on div at bounding box center [379, 307] width 469 height 294
click at [463, 310] on icon "button" at bounding box center [461, 306] width 9 height 9
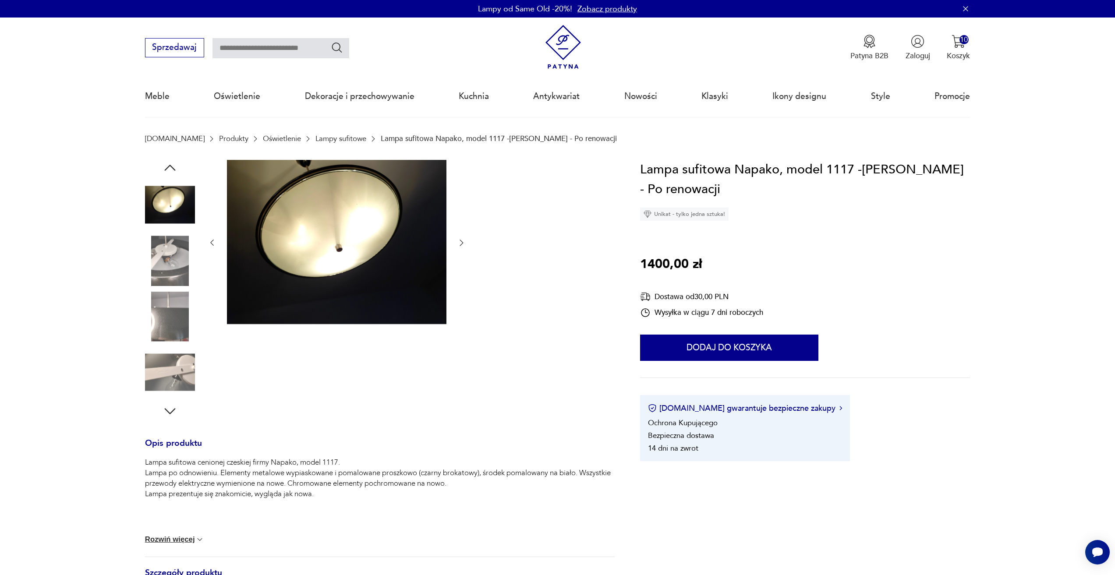
click at [459, 241] on icon "button" at bounding box center [461, 242] width 9 height 9
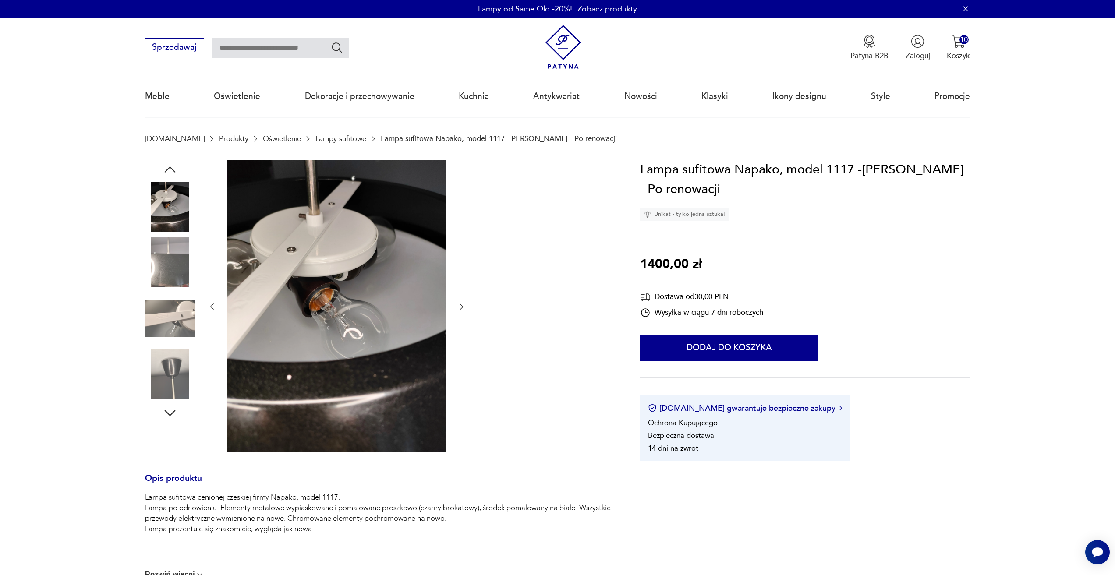
click at [461, 313] on div at bounding box center [337, 307] width 258 height 294
click at [461, 311] on button "button" at bounding box center [461, 307] width 9 height 11
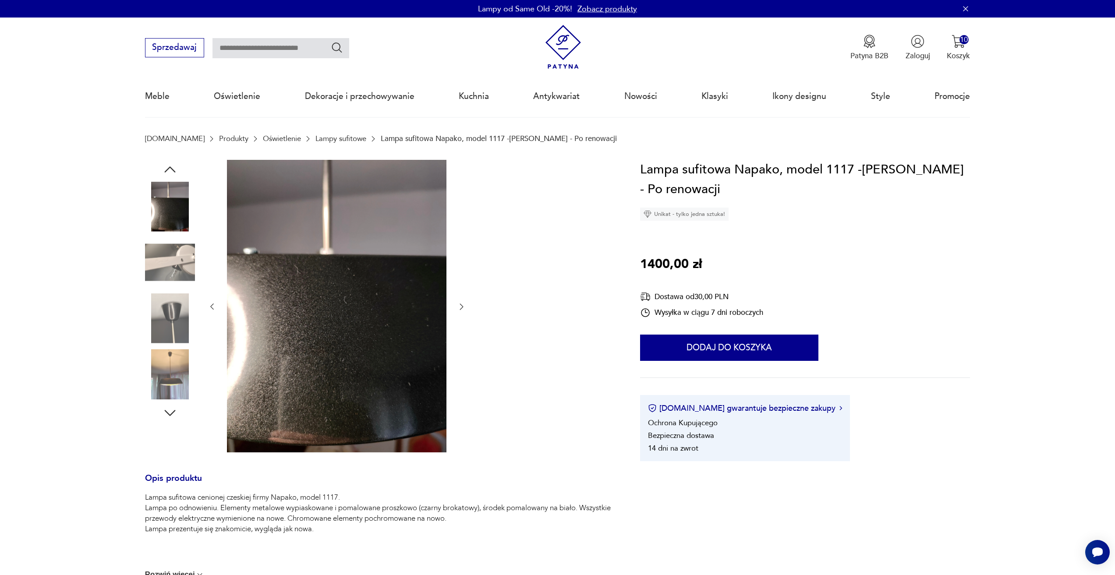
click at [462, 310] on icon "button" at bounding box center [461, 306] width 9 height 9
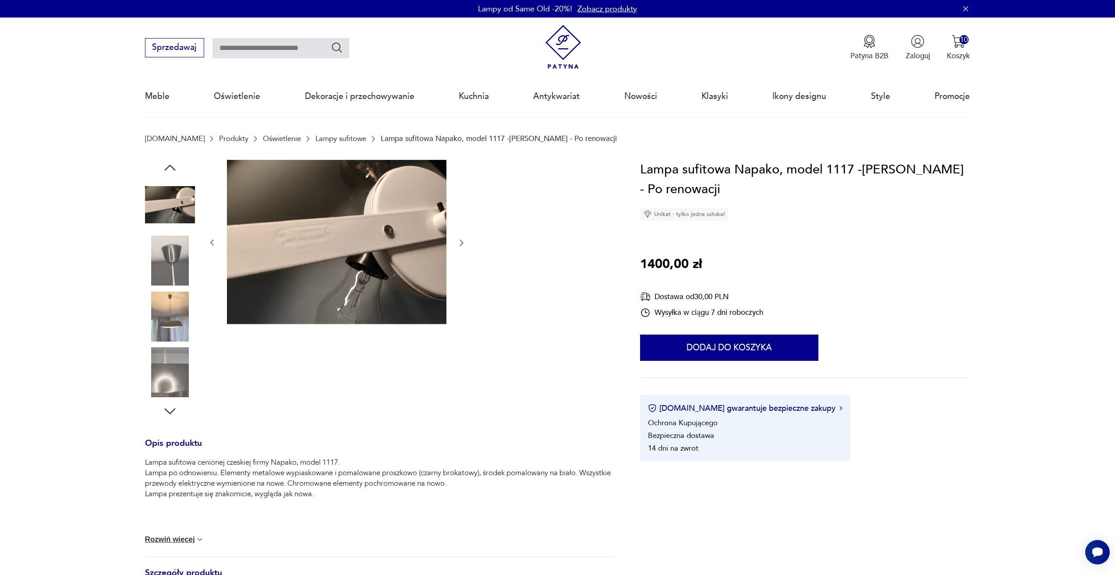
click at [464, 253] on div at bounding box center [337, 243] width 258 height 166
click at [463, 246] on icon "button" at bounding box center [461, 242] width 9 height 9
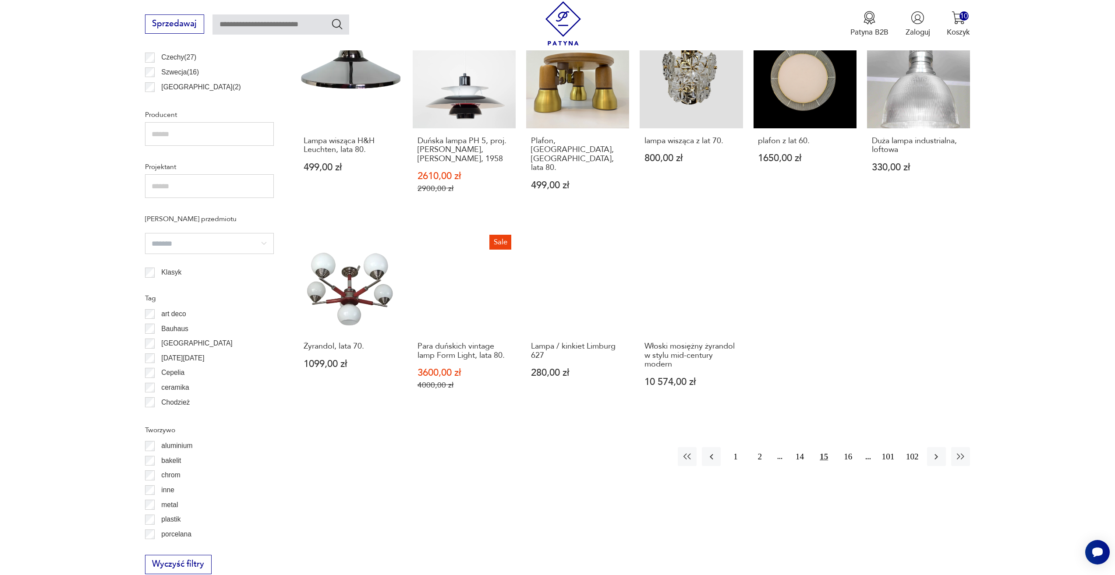
scroll to position [611, 0]
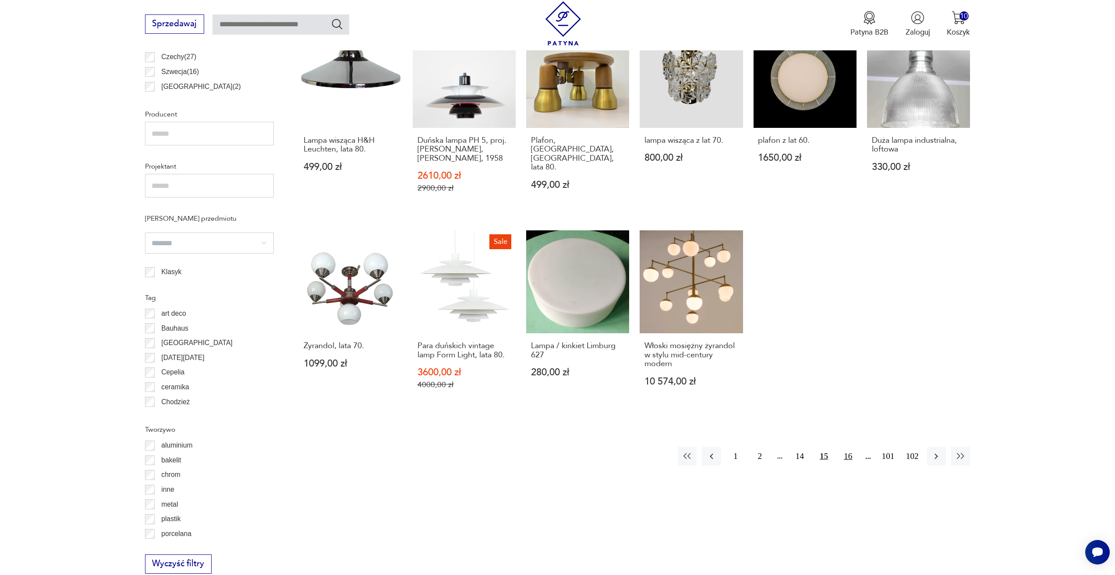
click at [842, 447] on button "16" at bounding box center [847, 456] width 19 height 19
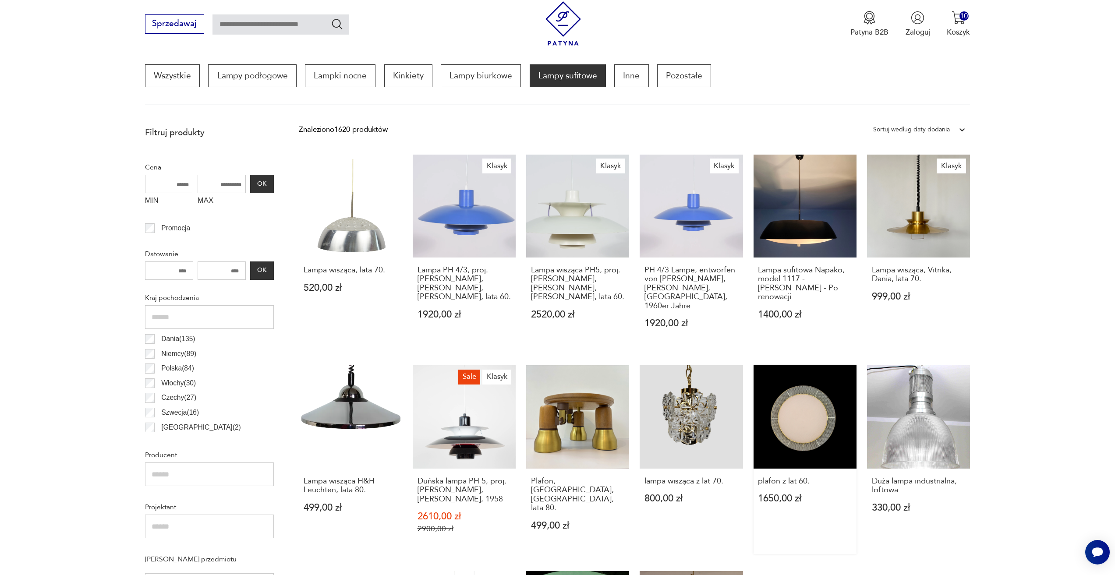
scroll to position [260, 0]
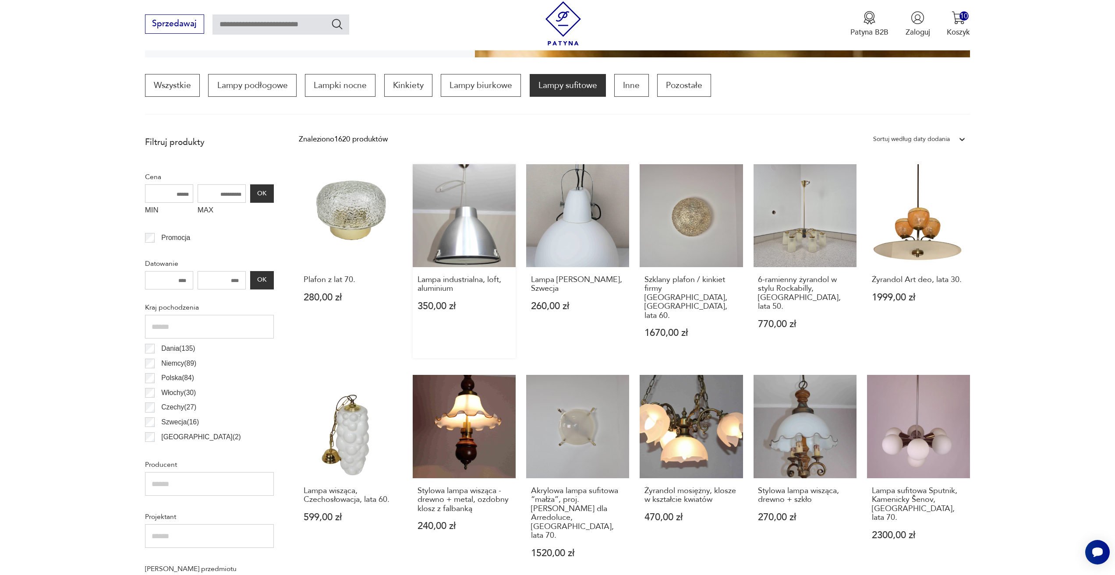
click at [498, 241] on link "Lampa industrialna, loft, aluminium 350,00 zł" at bounding box center [464, 261] width 103 height 194
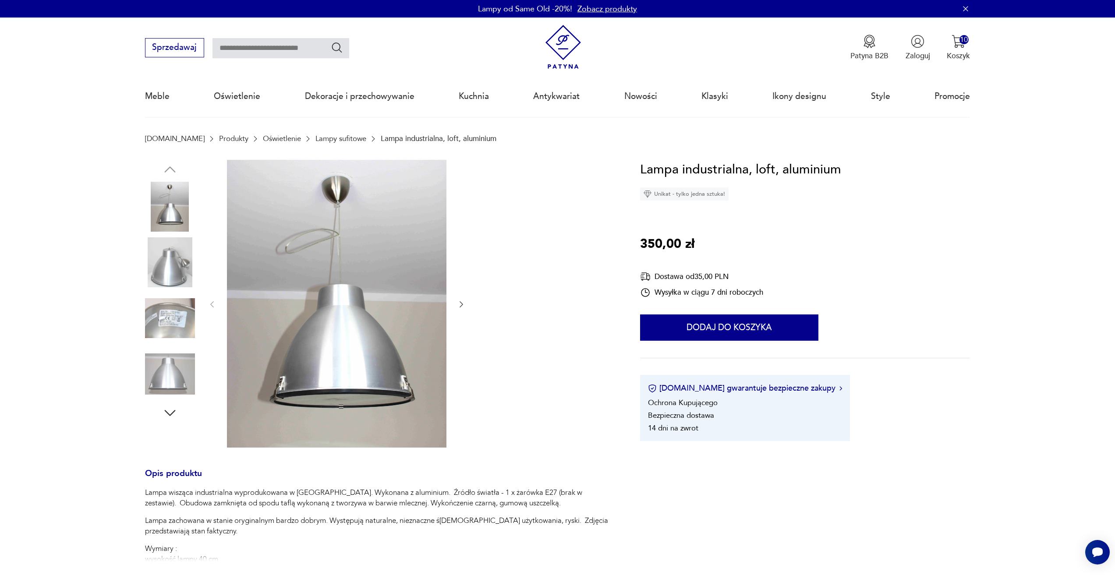
click at [462, 304] on icon "button" at bounding box center [462, 304] width 4 height 6
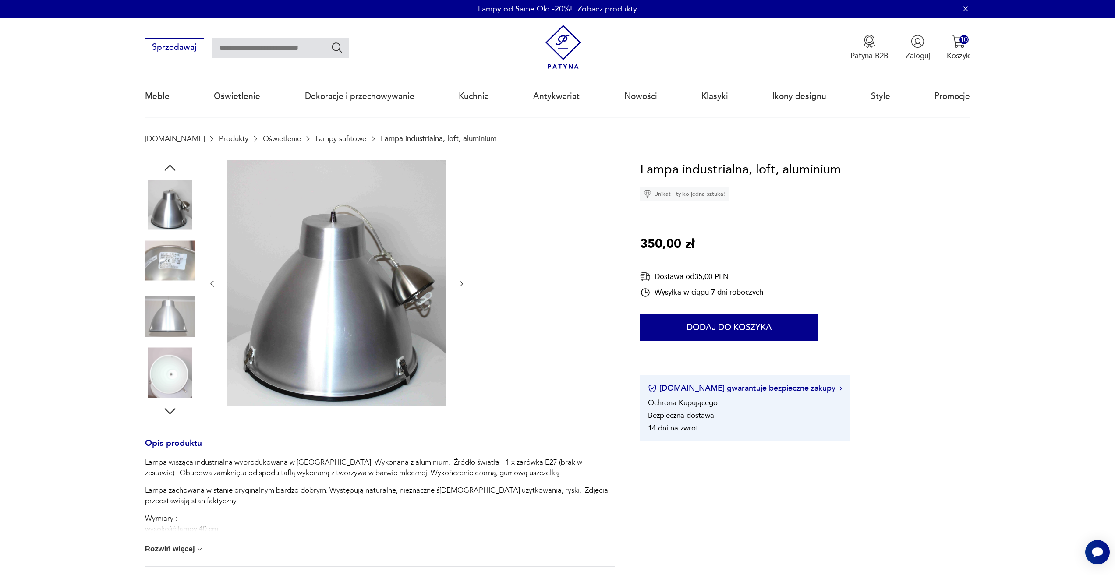
click at [462, 285] on icon "button" at bounding box center [462, 284] width 4 height 6
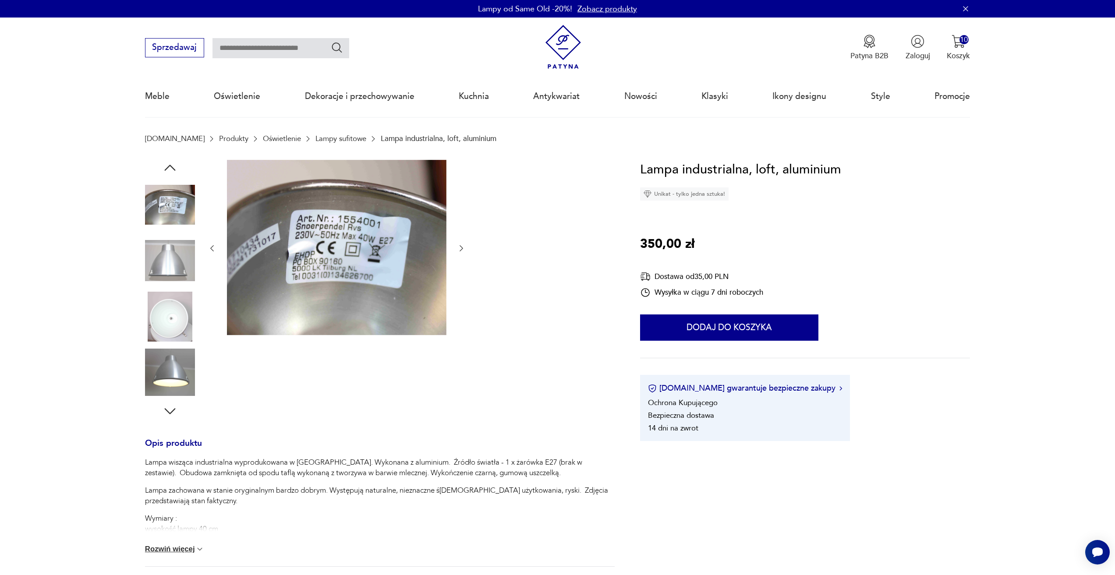
click at [462, 260] on div at bounding box center [337, 248] width 258 height 177
click at [462, 255] on div at bounding box center [337, 248] width 258 height 177
click at [460, 255] on div at bounding box center [337, 248] width 258 height 177
click at [460, 252] on icon "button" at bounding box center [461, 248] width 9 height 9
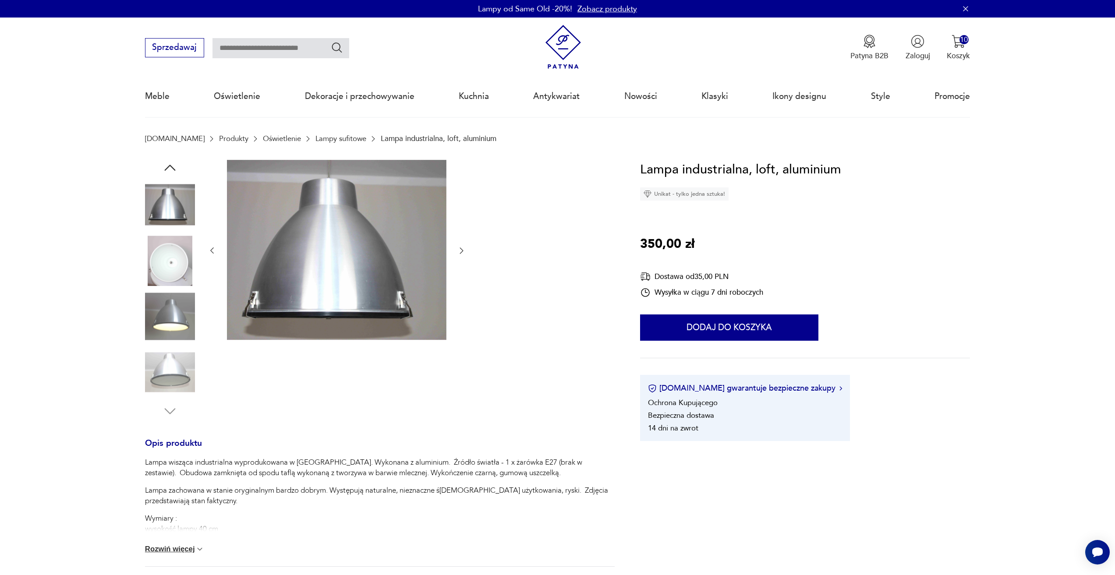
click at [460, 252] on icon "button" at bounding box center [461, 250] width 9 height 9
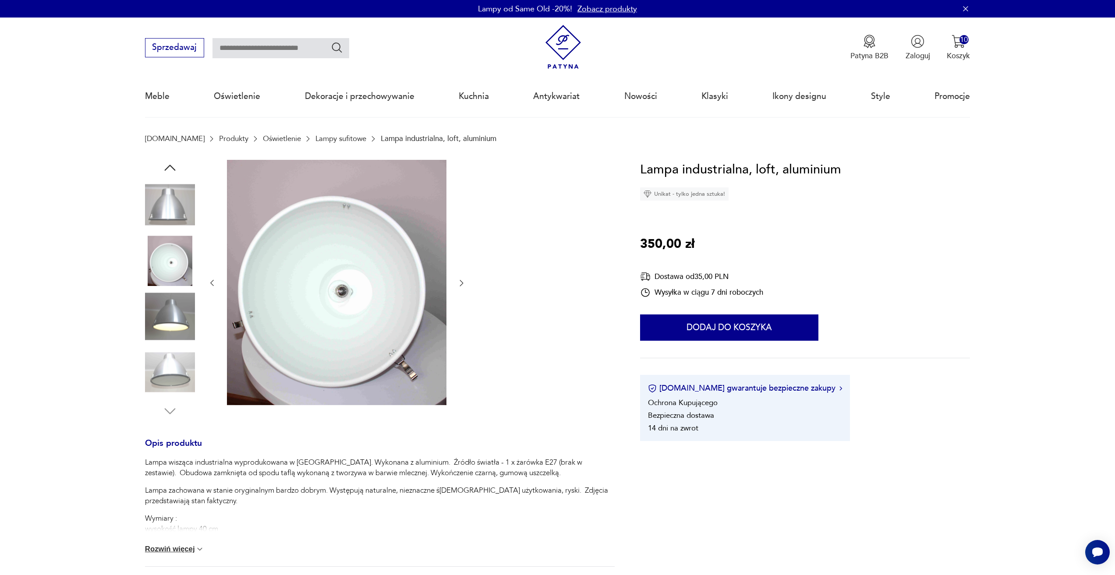
click at [462, 278] on button "button" at bounding box center [461, 283] width 9 height 11
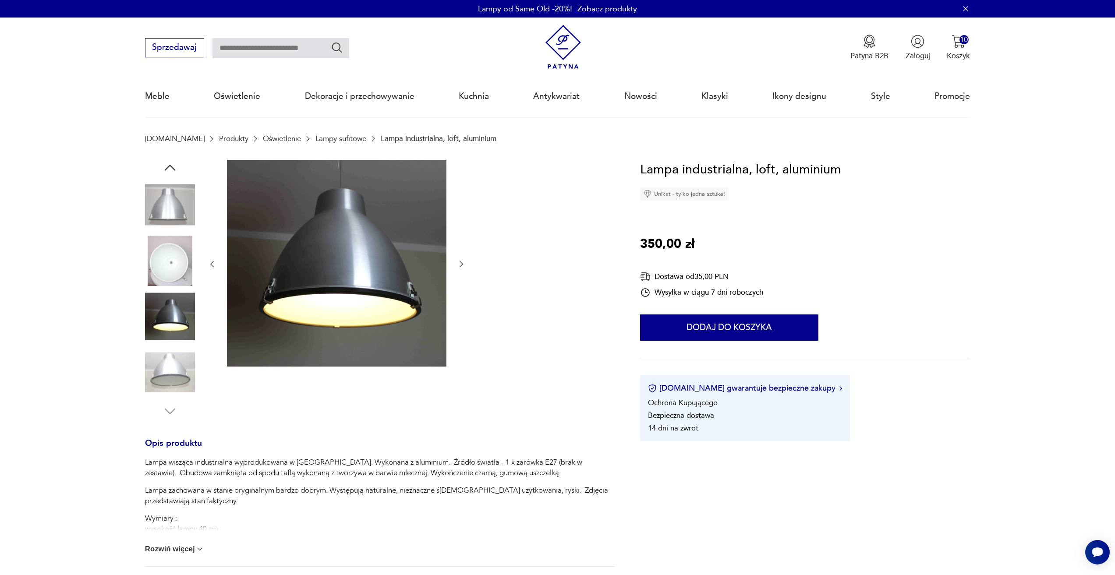
click at [462, 272] on div at bounding box center [337, 264] width 258 height 209
click at [462, 265] on icon "button" at bounding box center [462, 264] width 4 height 6
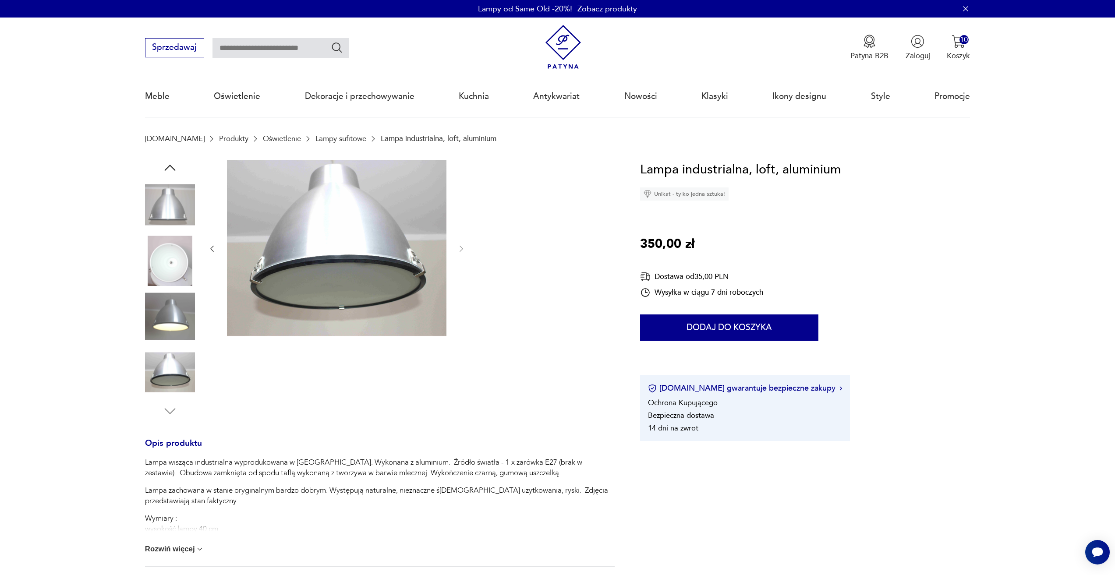
click at [737, 343] on div "Lampa industrialna, loft, aluminium Unikat - tylko jedna sztuka! 350,00 zł Dost…" at bounding box center [805, 301] width 330 height 282
click at [730, 334] on button "Dodaj do koszyka" at bounding box center [729, 327] width 178 height 26
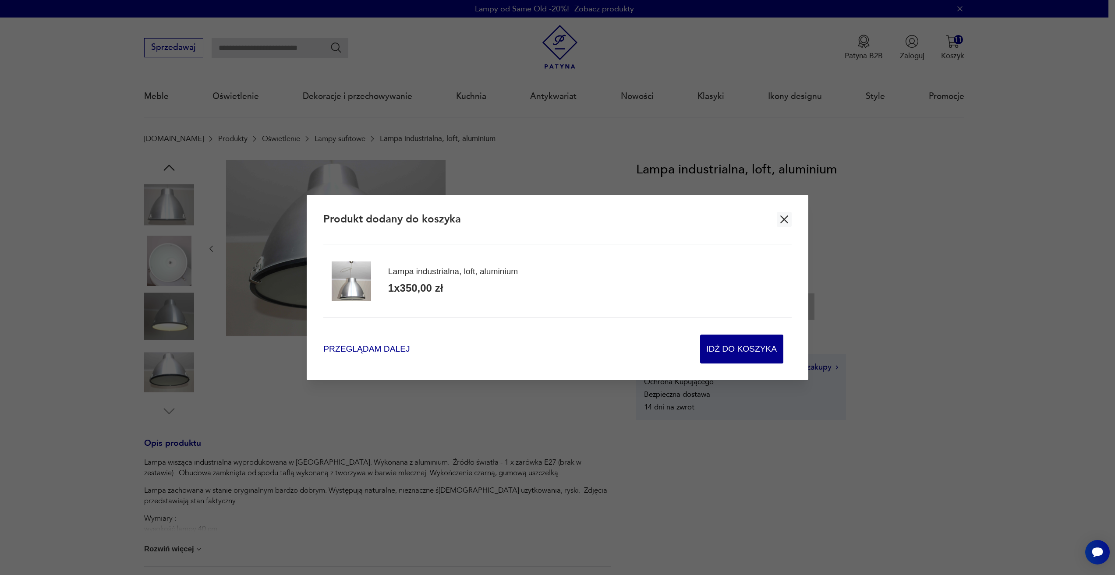
click at [354, 349] on span "Przeglądam dalej" at bounding box center [366, 349] width 86 height 12
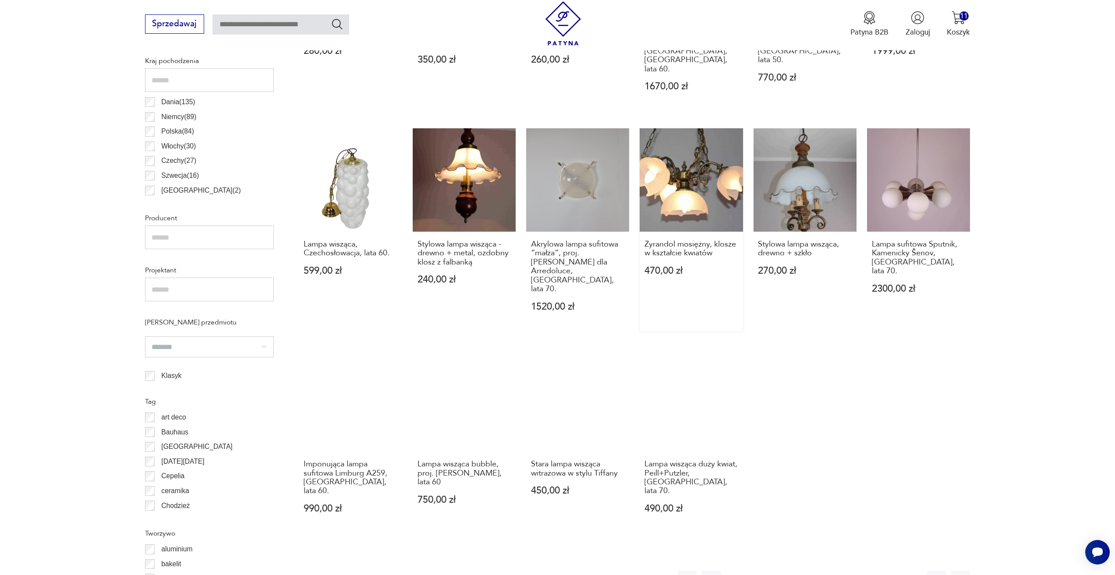
scroll to position [523, 0]
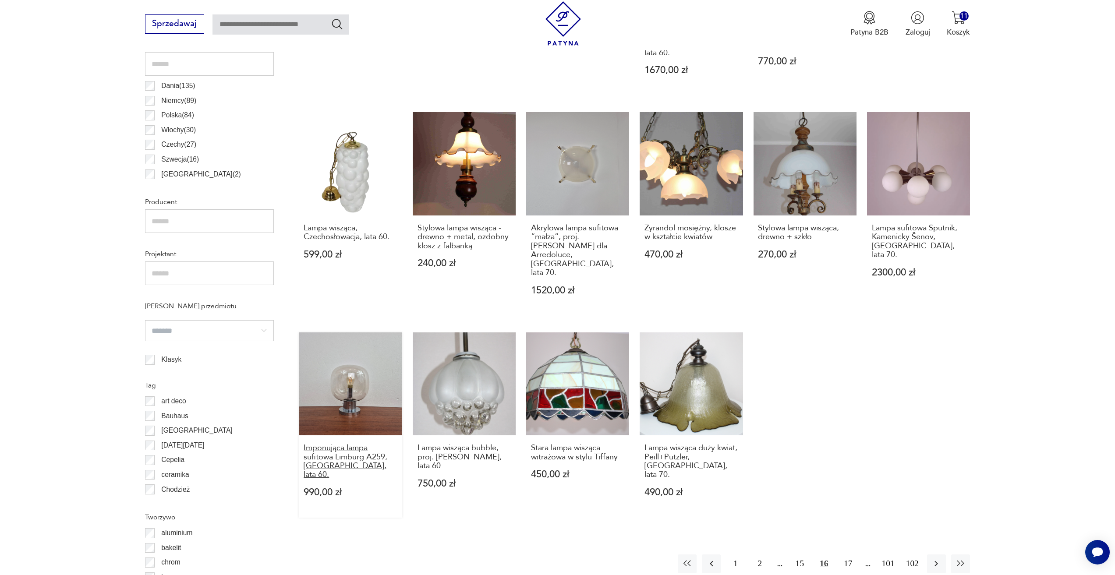
click at [352, 444] on h3 "Imponująca lampa sufitowa Limburg A259, Niemcy, lata 60." at bounding box center [351, 462] width 94 height 36
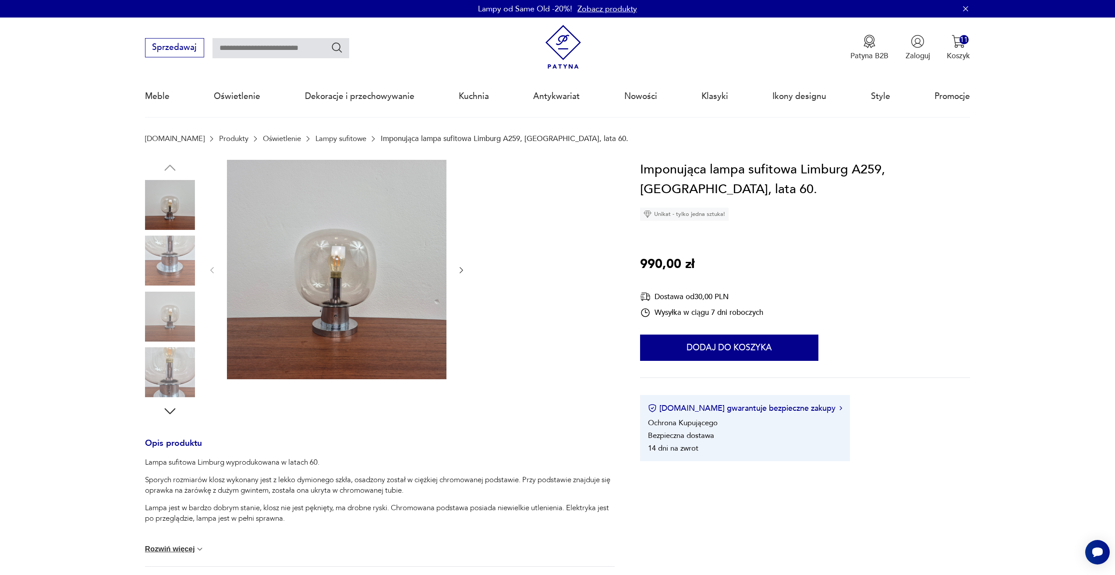
click at [457, 268] on icon "button" at bounding box center [461, 270] width 9 height 9
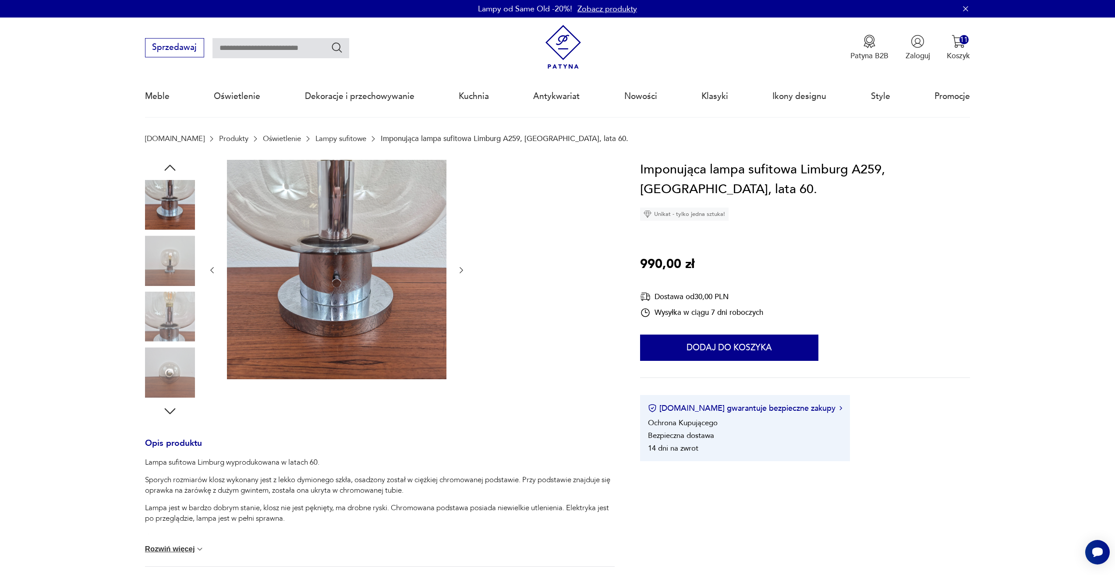
click at [457, 268] on icon "button" at bounding box center [461, 270] width 9 height 9
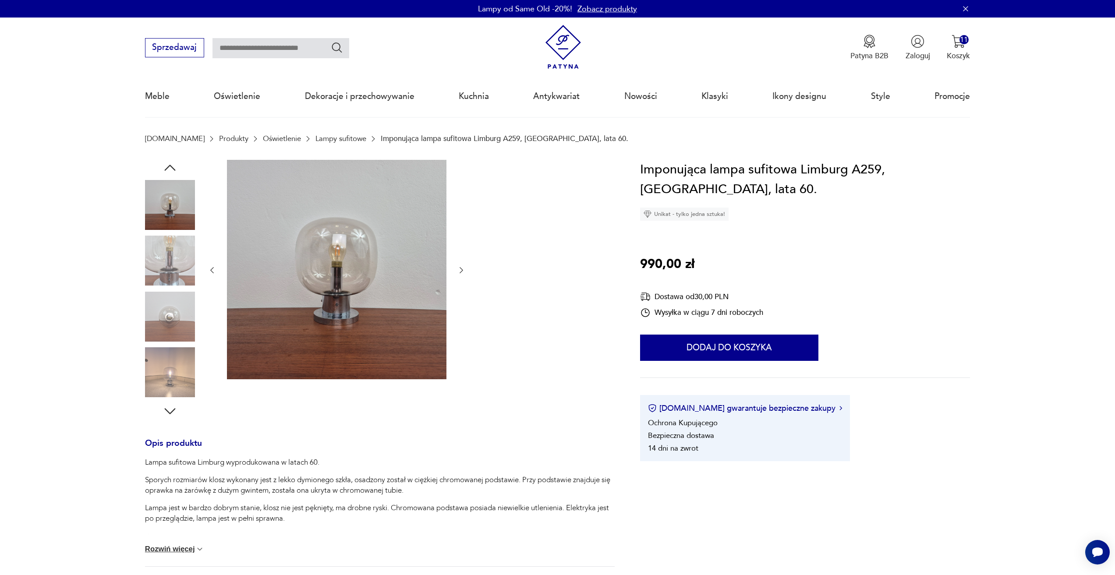
click at [457, 268] on icon "button" at bounding box center [461, 270] width 9 height 9
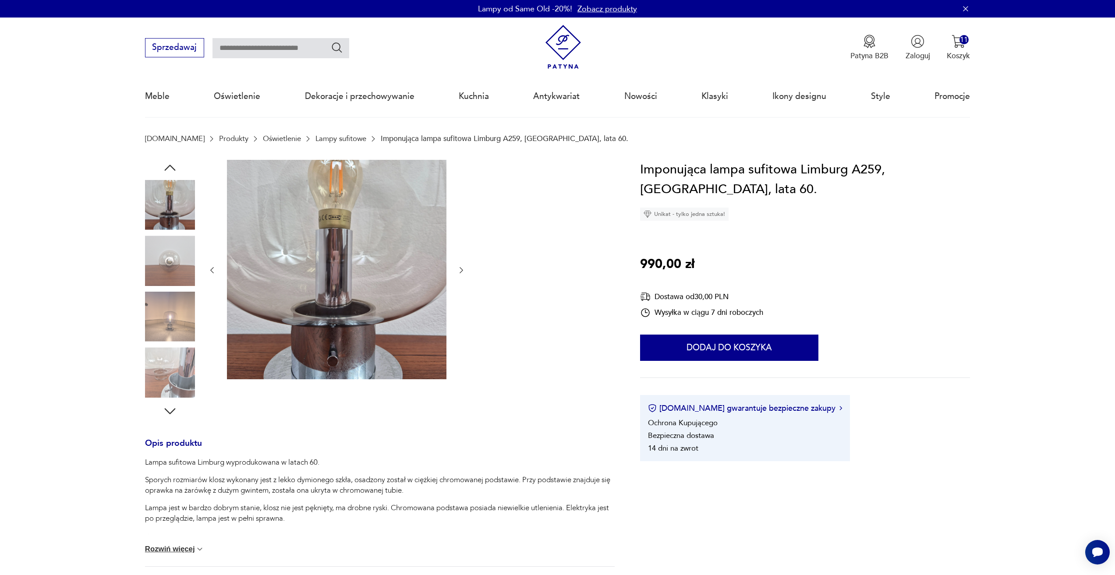
drag, startPoint x: 457, startPoint y: 268, endPoint x: 469, endPoint y: 259, distance: 15.2
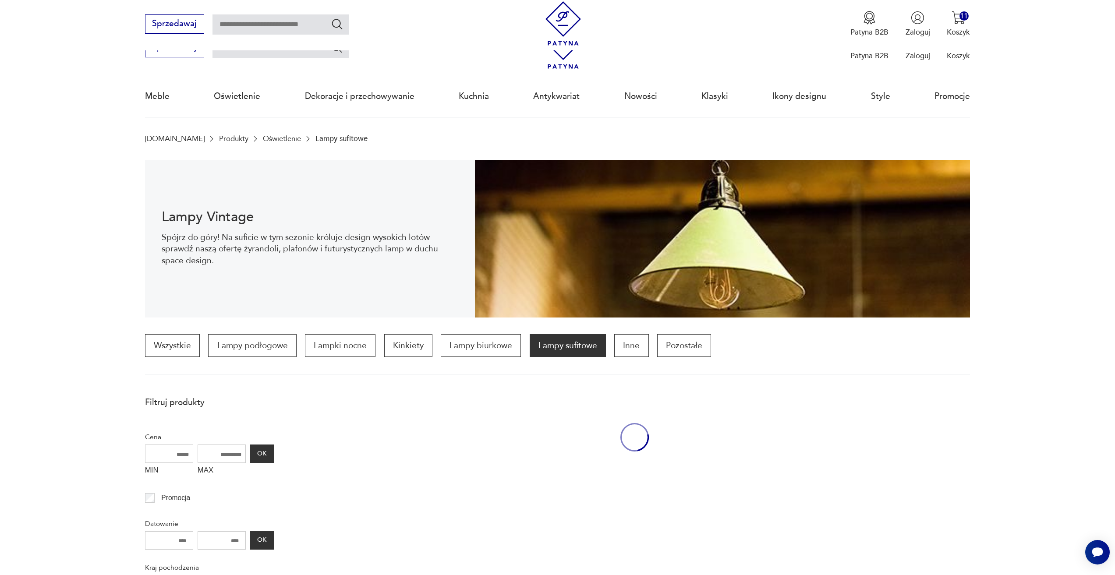
scroll to position [523, 0]
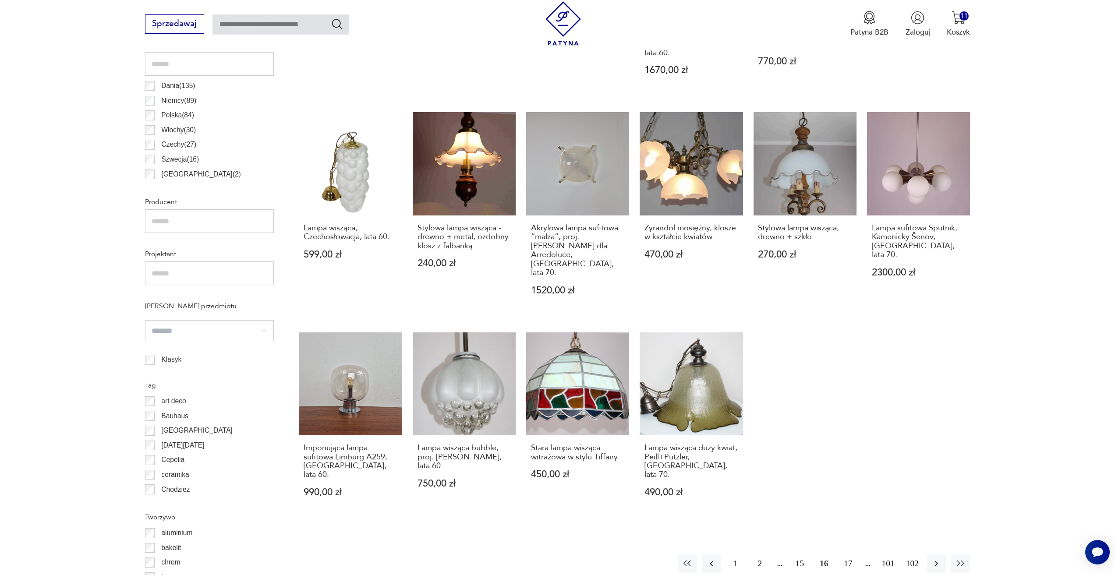
click at [849, 554] on button "17" at bounding box center [847, 563] width 19 height 19
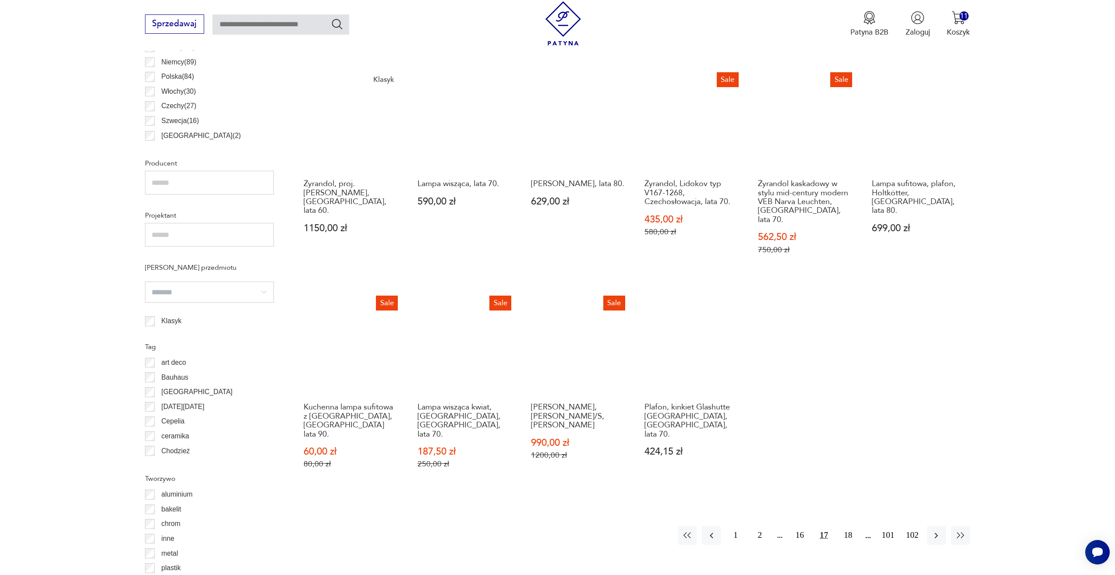
scroll to position [611, 0]
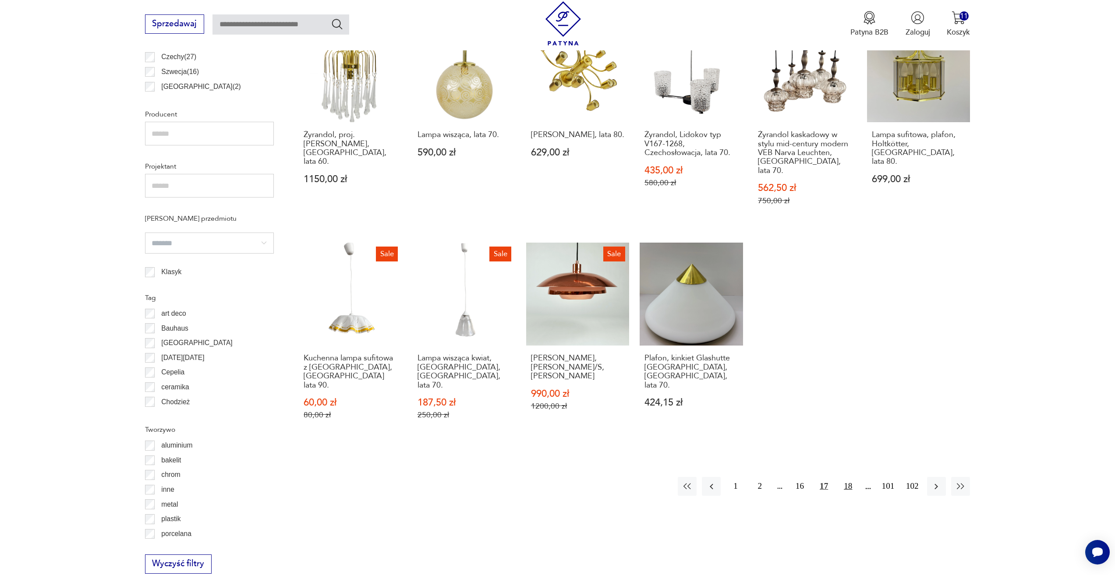
click at [849, 477] on button "18" at bounding box center [847, 486] width 19 height 19
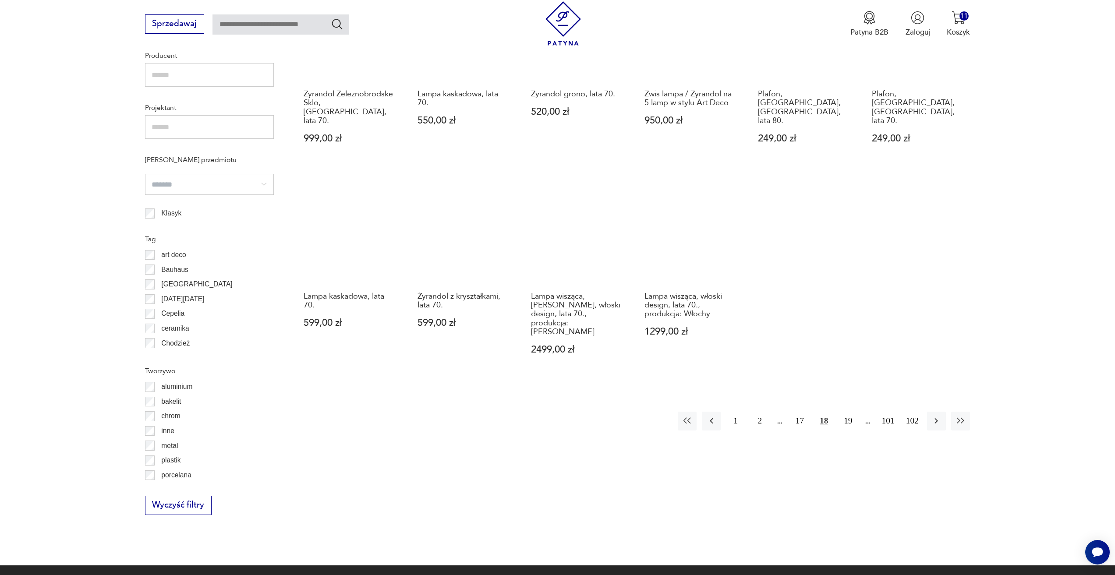
scroll to position [698, 0]
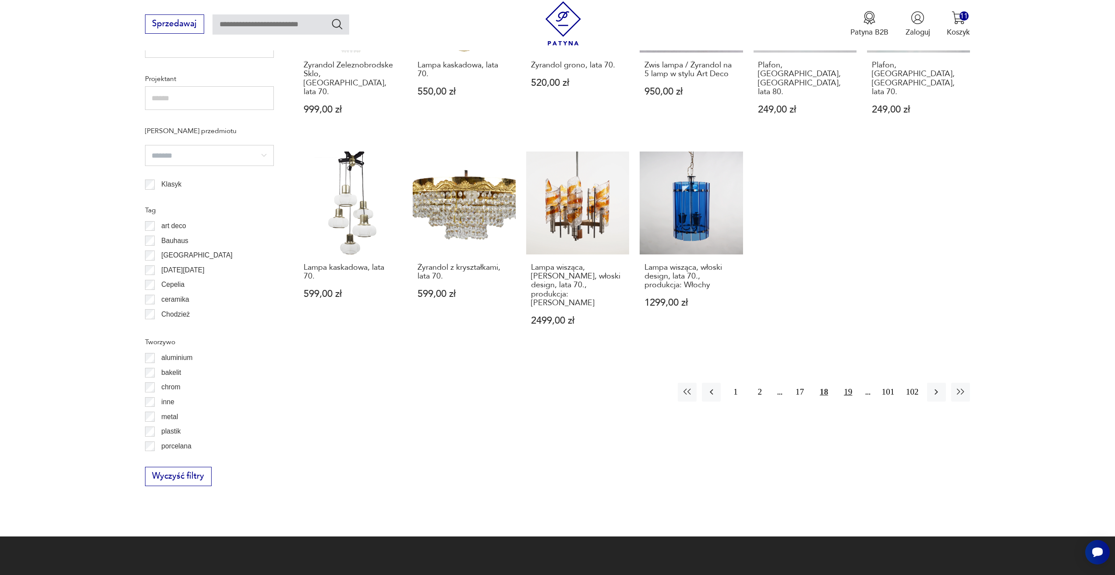
click at [844, 383] on button "19" at bounding box center [847, 392] width 19 height 19
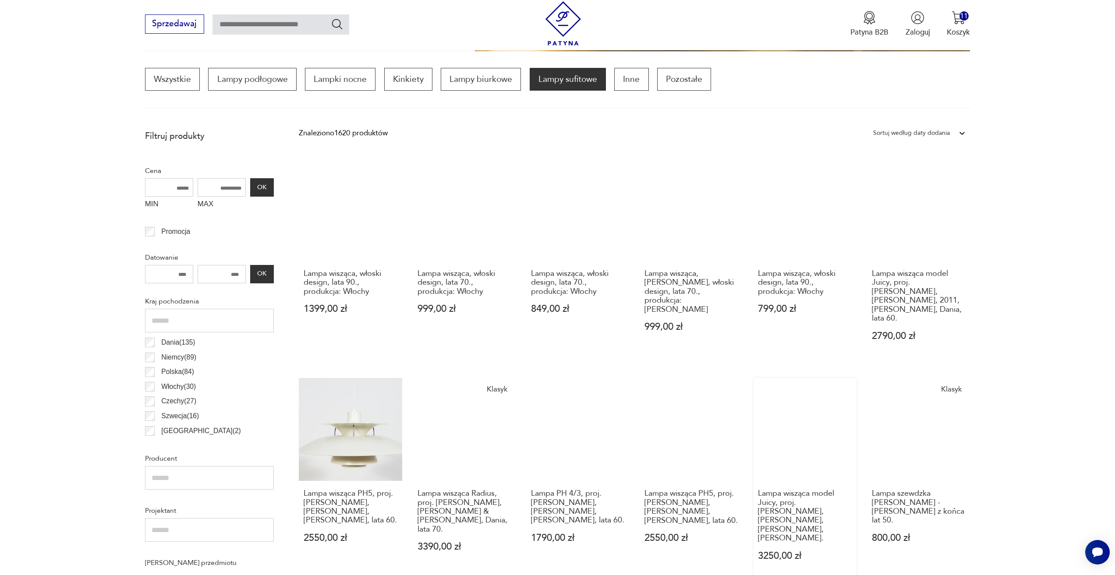
scroll to position [260, 0]
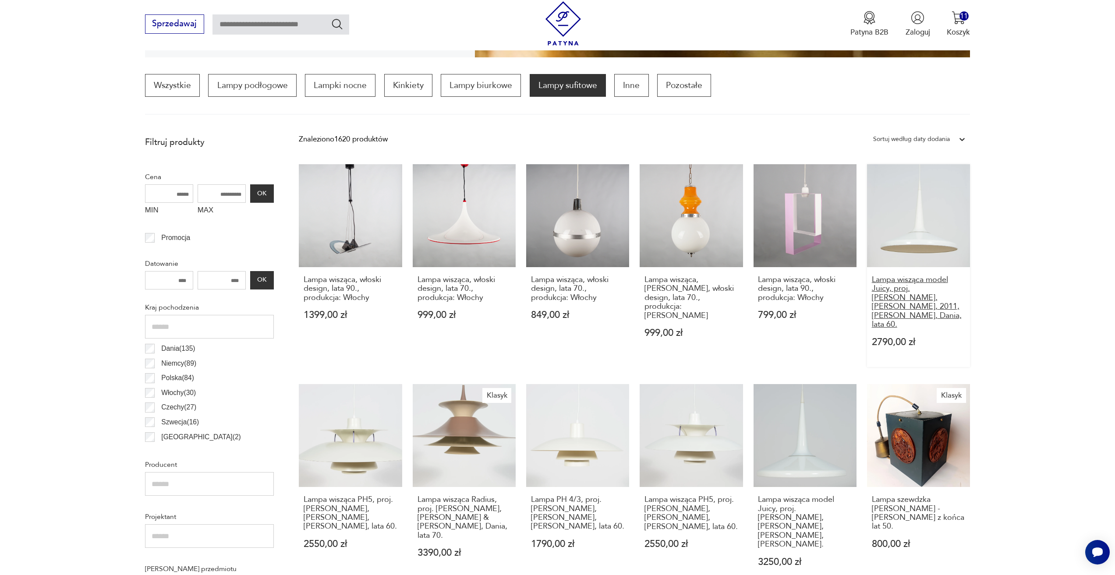
click at [892, 305] on h3 "Lampa wisząca model Juicy, proj. Kasper Salto, Thomas Sigsgaard, 2011, Fritz Ha…" at bounding box center [919, 301] width 94 height 53
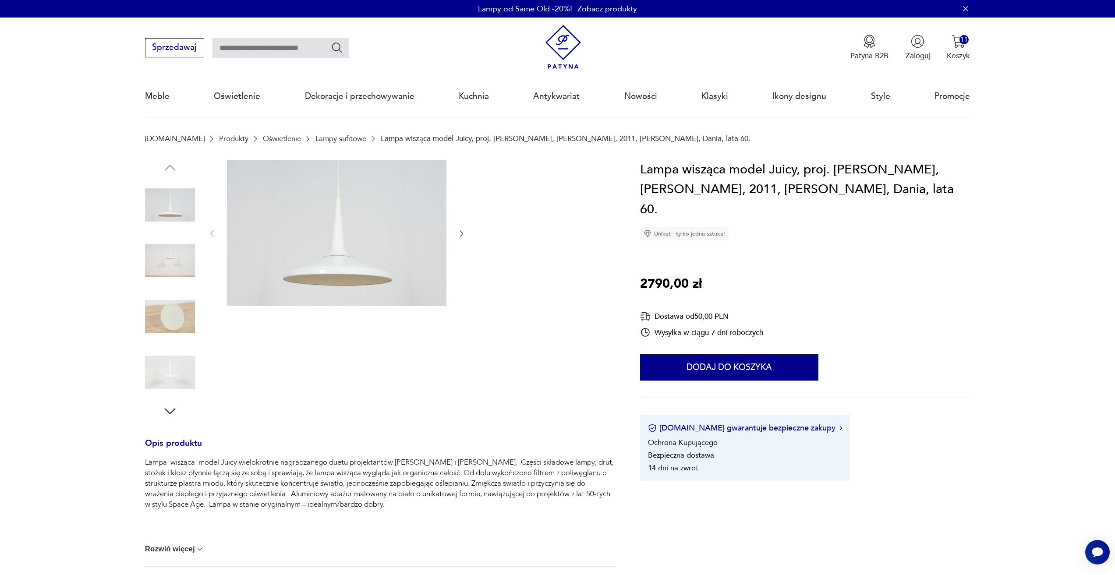
click at [461, 235] on icon "button" at bounding box center [461, 233] width 9 height 9
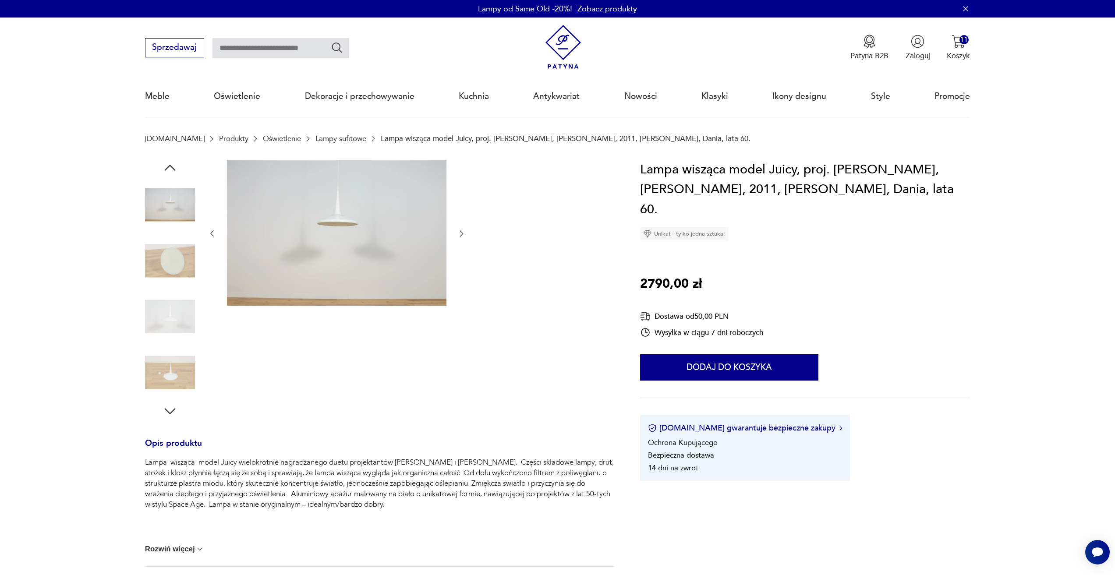
click at [461, 235] on icon "button" at bounding box center [461, 233] width 9 height 9
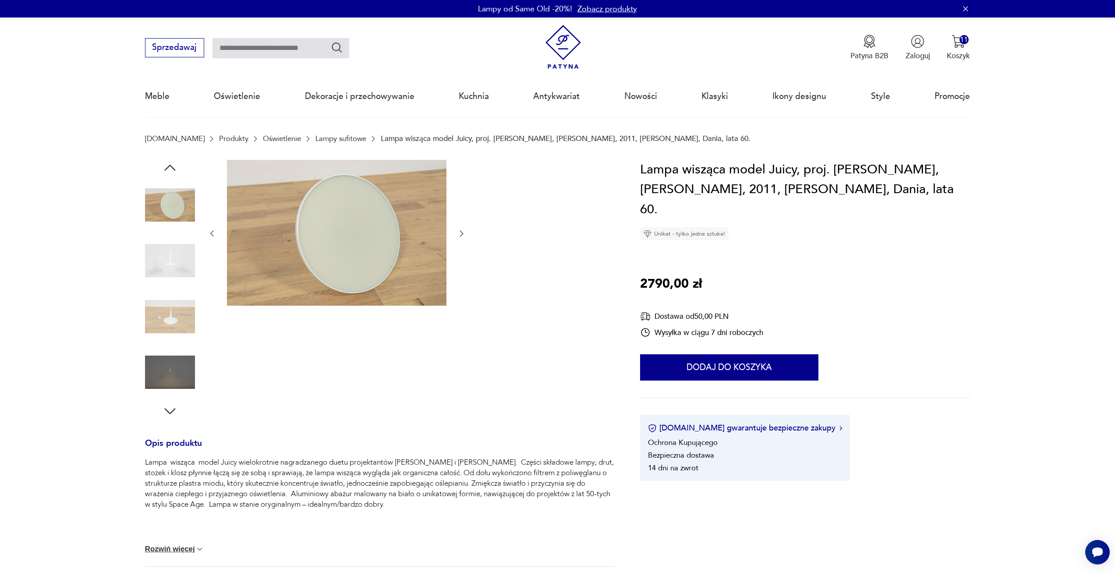
click at [461, 235] on icon "button" at bounding box center [461, 233] width 9 height 9
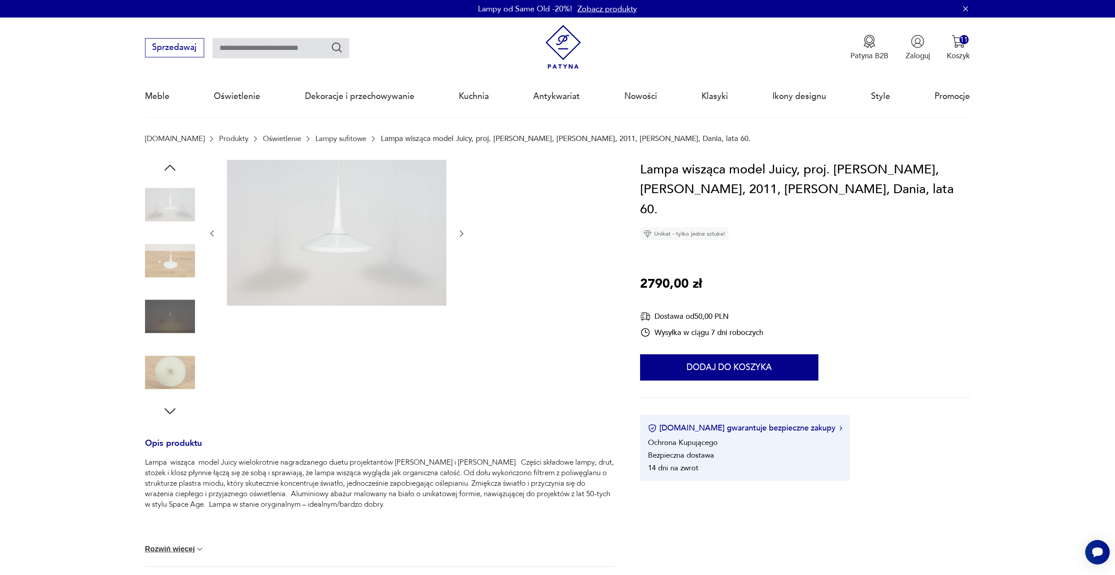
click at [461, 235] on icon "button" at bounding box center [461, 233] width 9 height 9
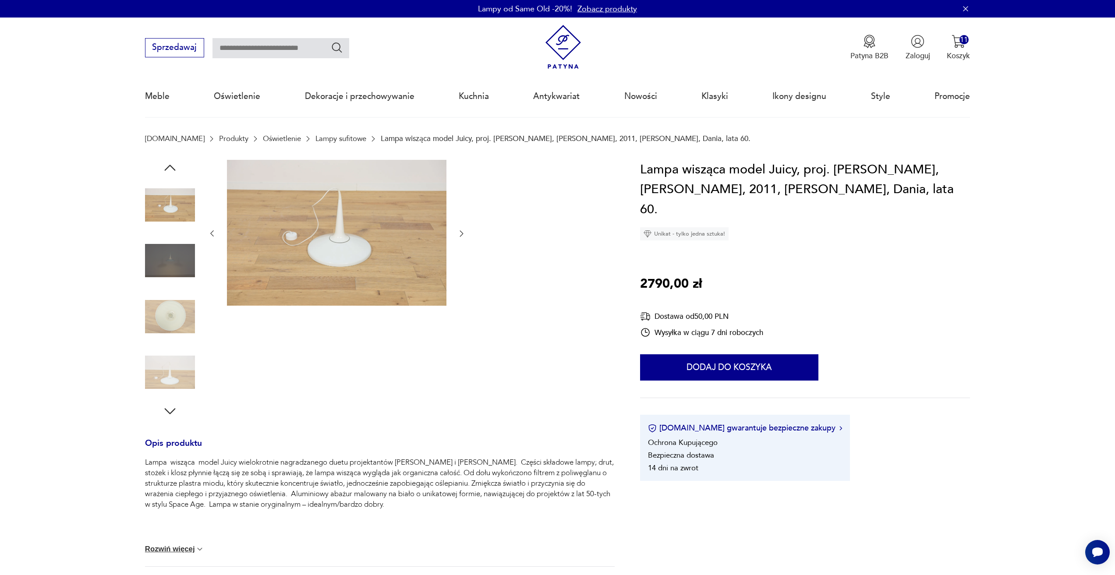
click at [461, 235] on icon "button" at bounding box center [461, 233] width 9 height 9
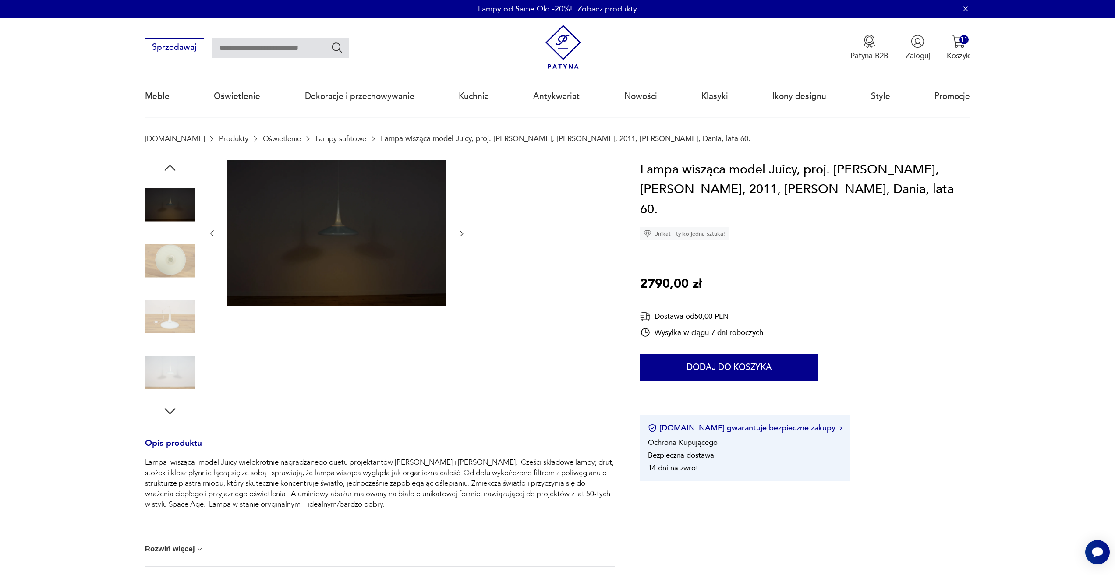
click at [461, 235] on icon "button" at bounding box center [461, 233] width 9 height 9
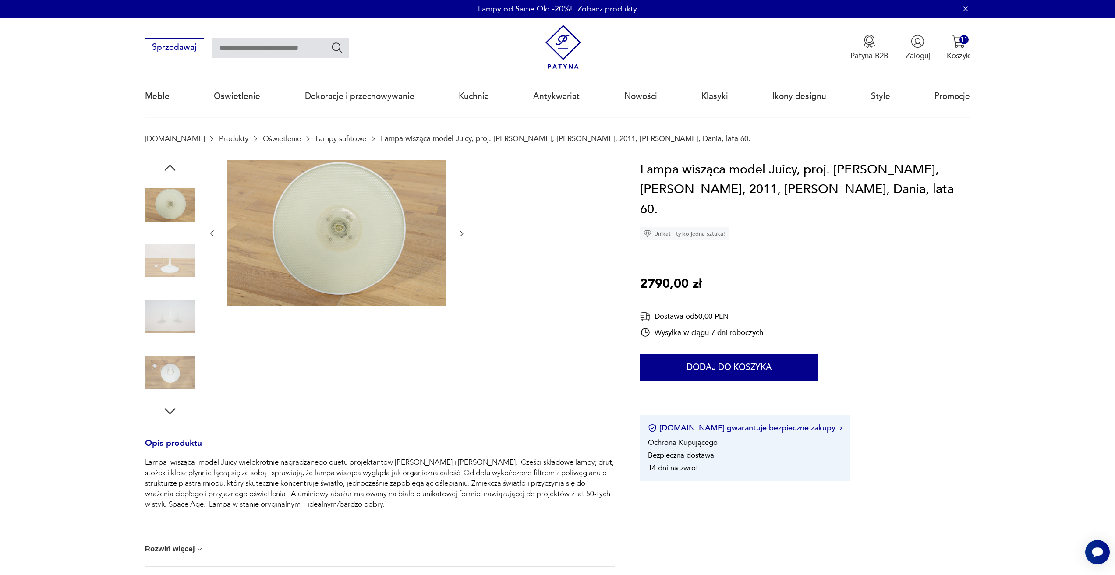
click at [461, 235] on icon "button" at bounding box center [461, 233] width 9 height 9
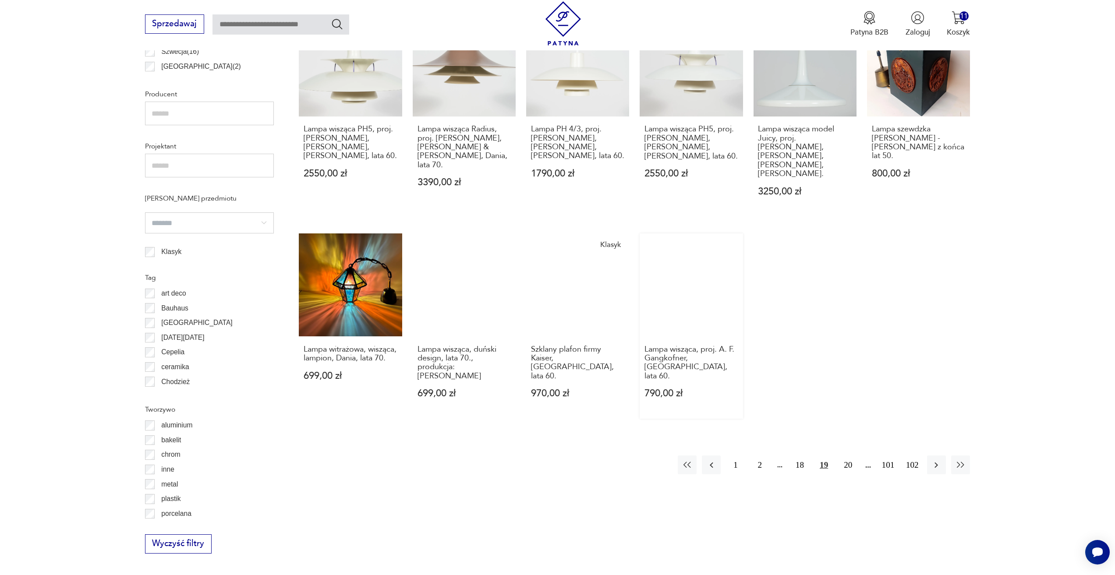
scroll to position [654, 0]
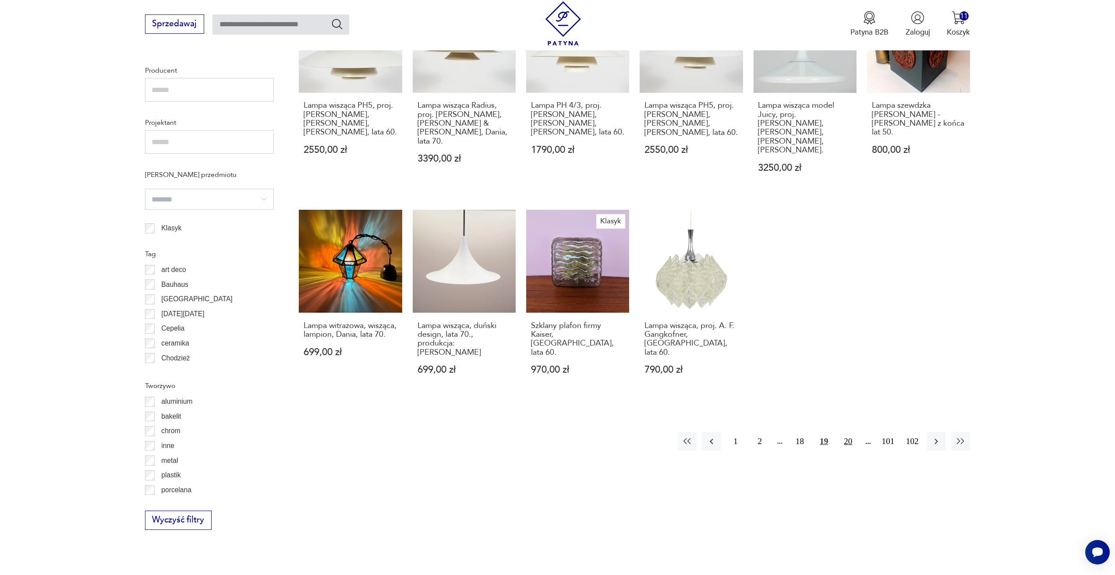
click at [849, 432] on button "20" at bounding box center [847, 441] width 19 height 19
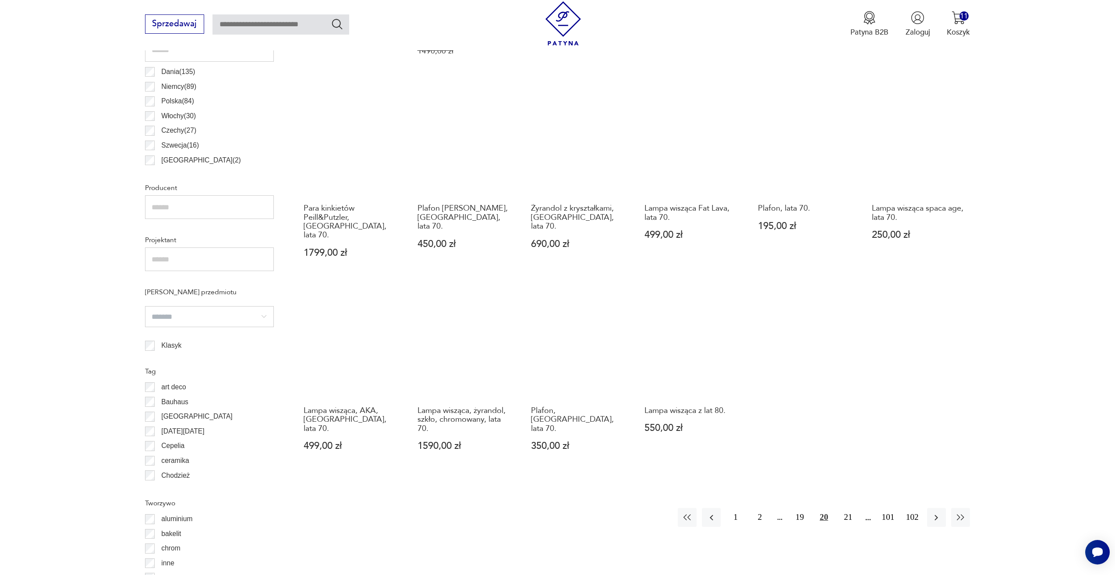
scroll to position [567, 0]
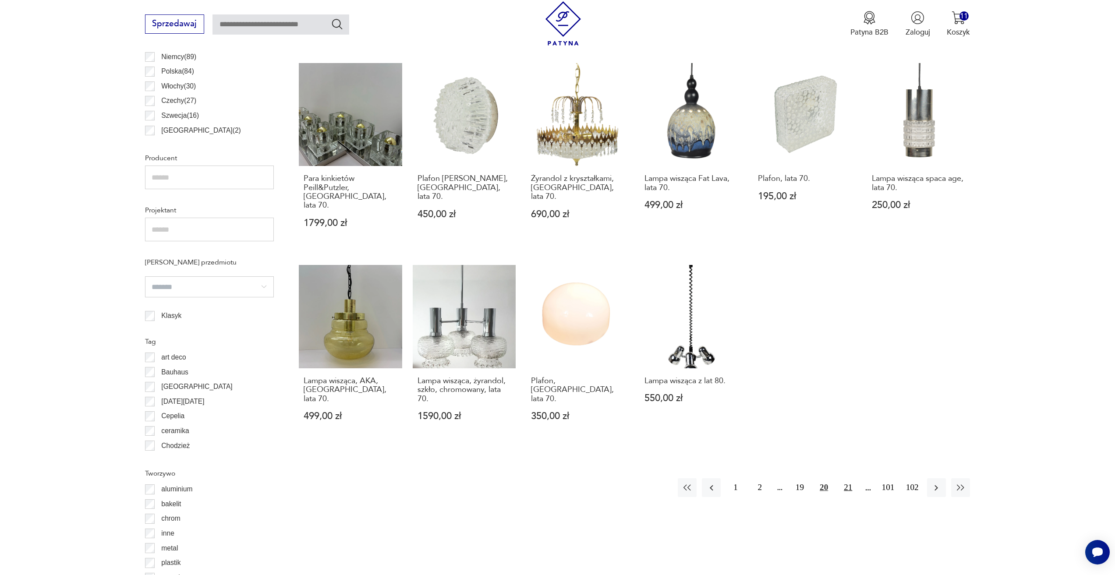
click at [844, 478] on button "21" at bounding box center [847, 487] width 19 height 19
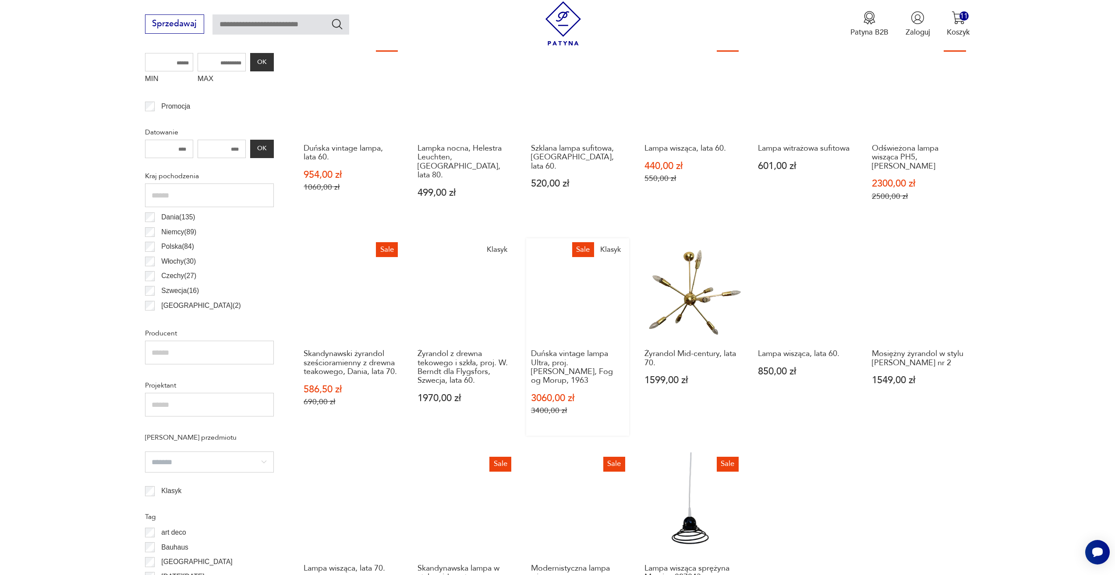
scroll to position [348, 0]
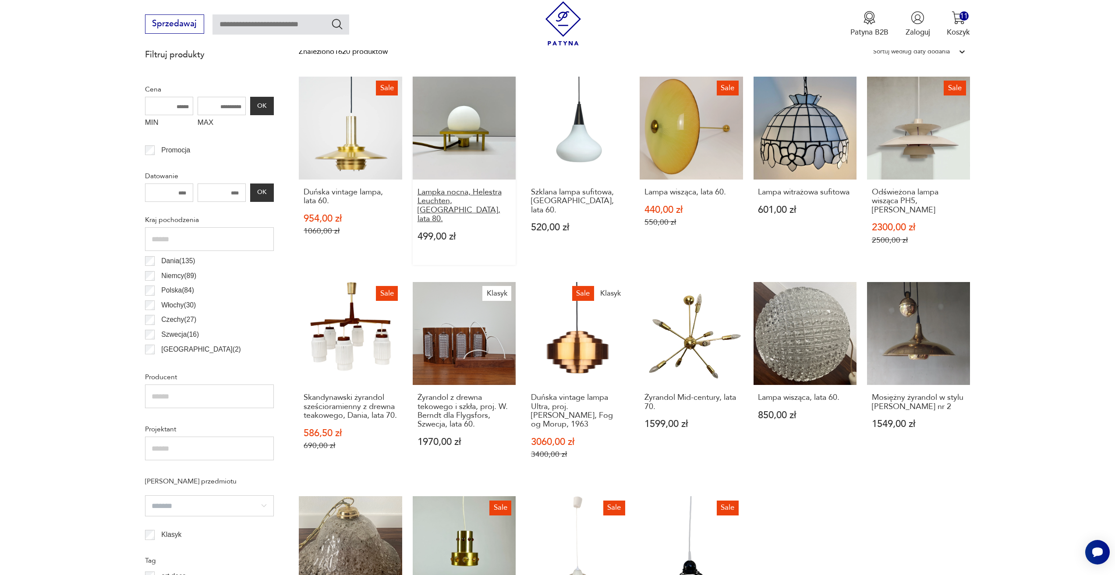
click at [505, 202] on h3 "Lampka nocna, Helestra Leuchten, Niemcy, lata 80." at bounding box center [464, 206] width 94 height 36
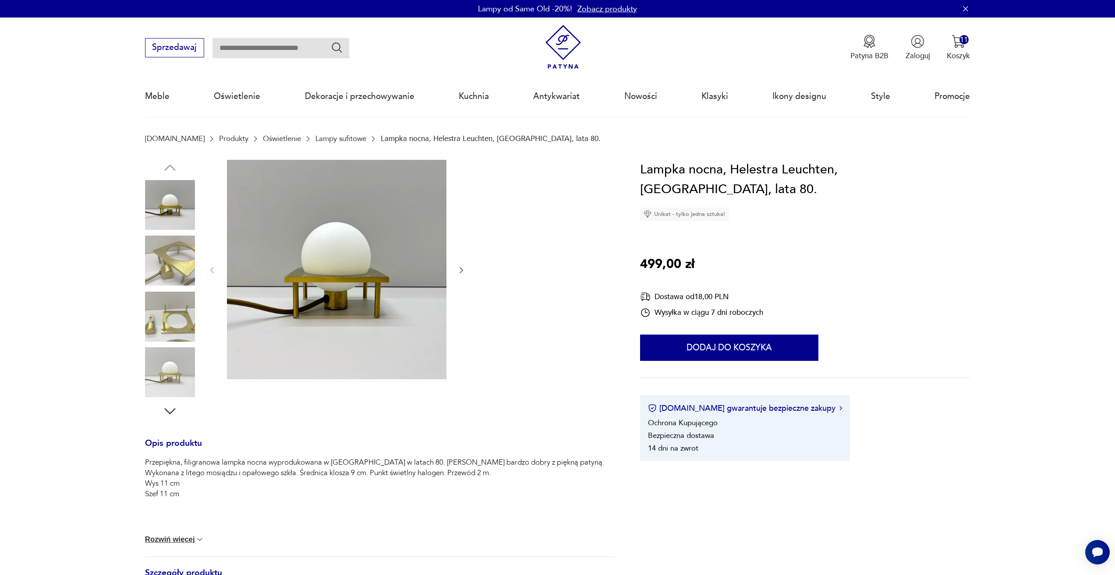
click at [460, 267] on icon "button" at bounding box center [461, 270] width 9 height 9
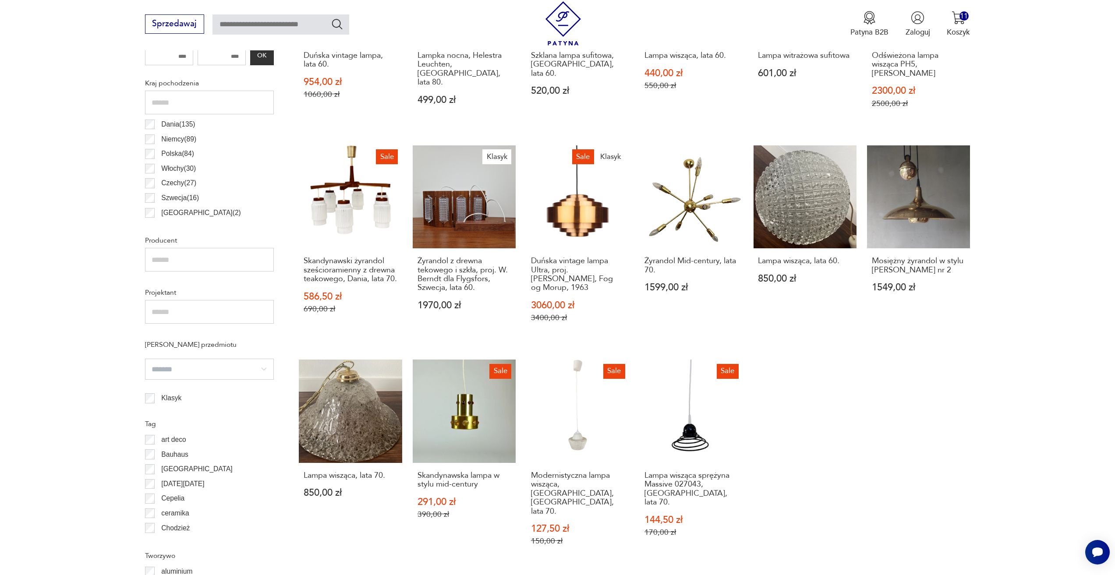
scroll to position [567, 0]
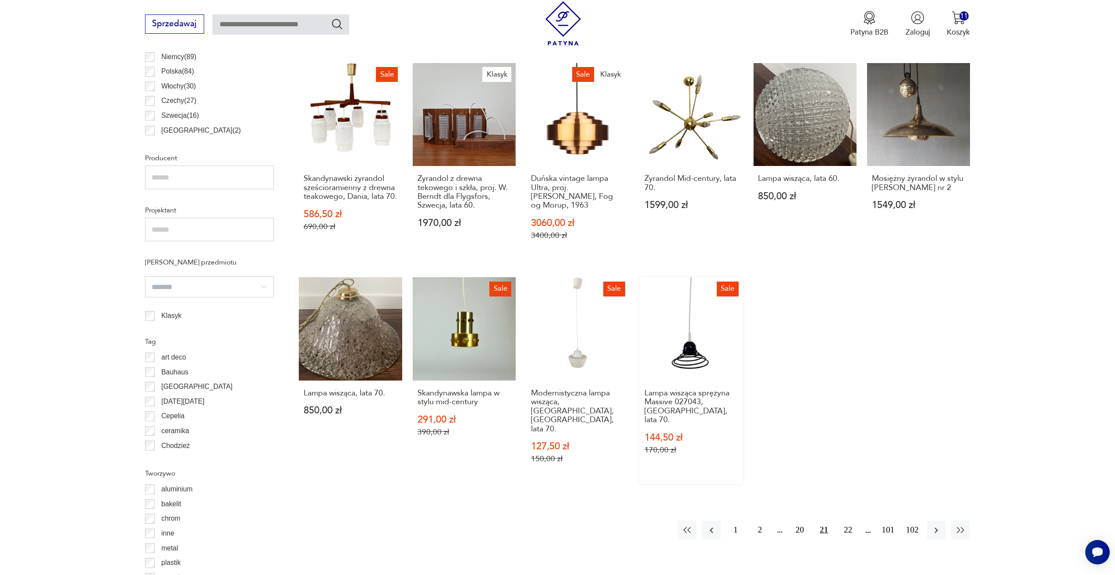
click at [716, 358] on link "Sale Lampa wisząca sprężyna Massive 027043, Belgia, lata 70. 144,50 zł 170,00 zł" at bounding box center [690, 380] width 103 height 207
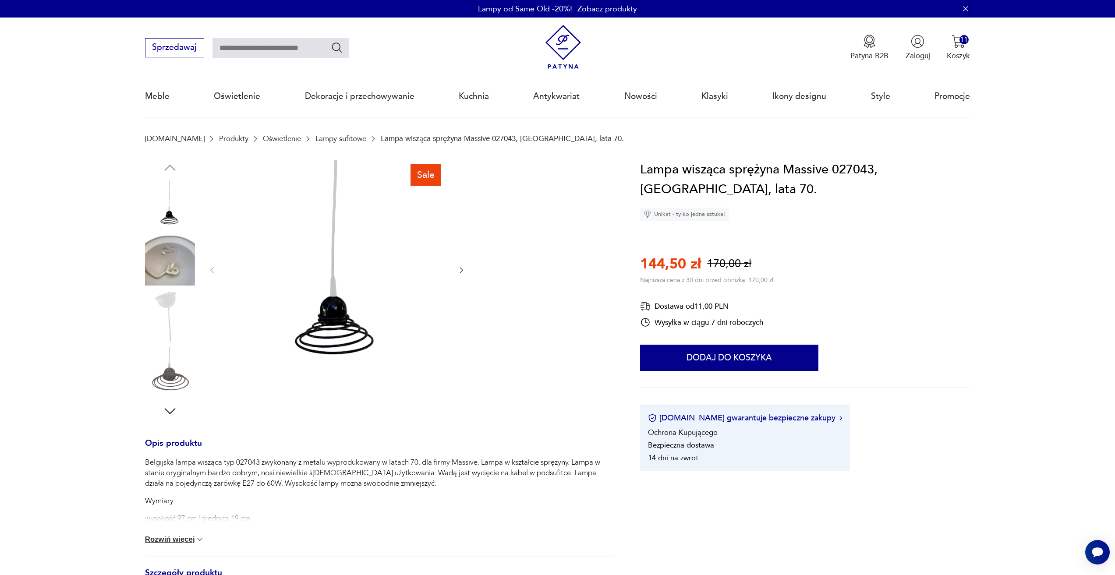
click at [459, 264] on div at bounding box center [337, 270] width 258 height 221
click at [467, 275] on div "Sale" at bounding box center [379, 289] width 469 height 259
click at [458, 273] on icon "button" at bounding box center [461, 270] width 9 height 9
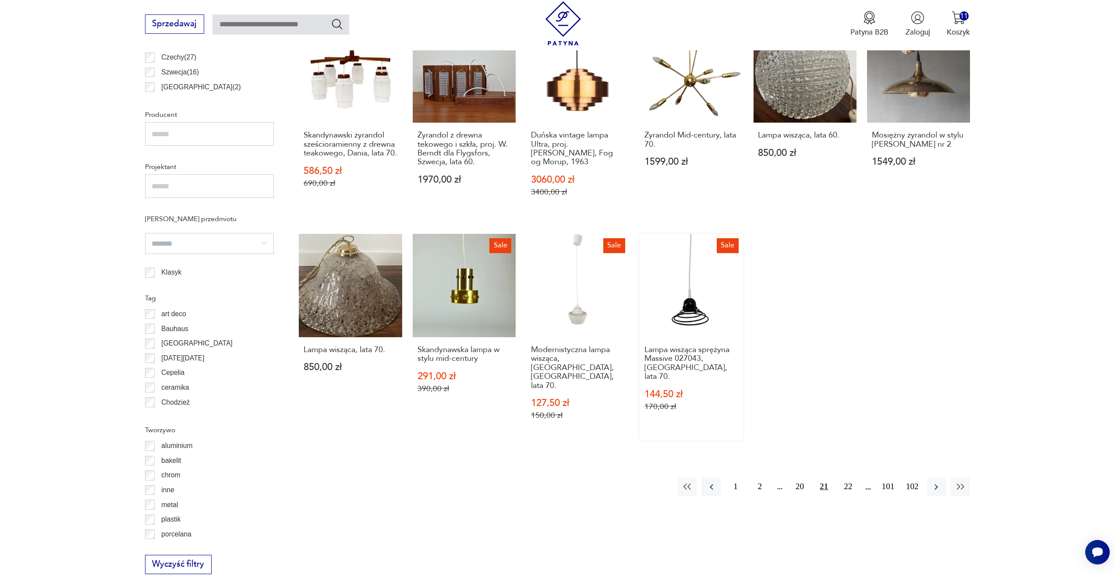
scroll to position [654, 0]
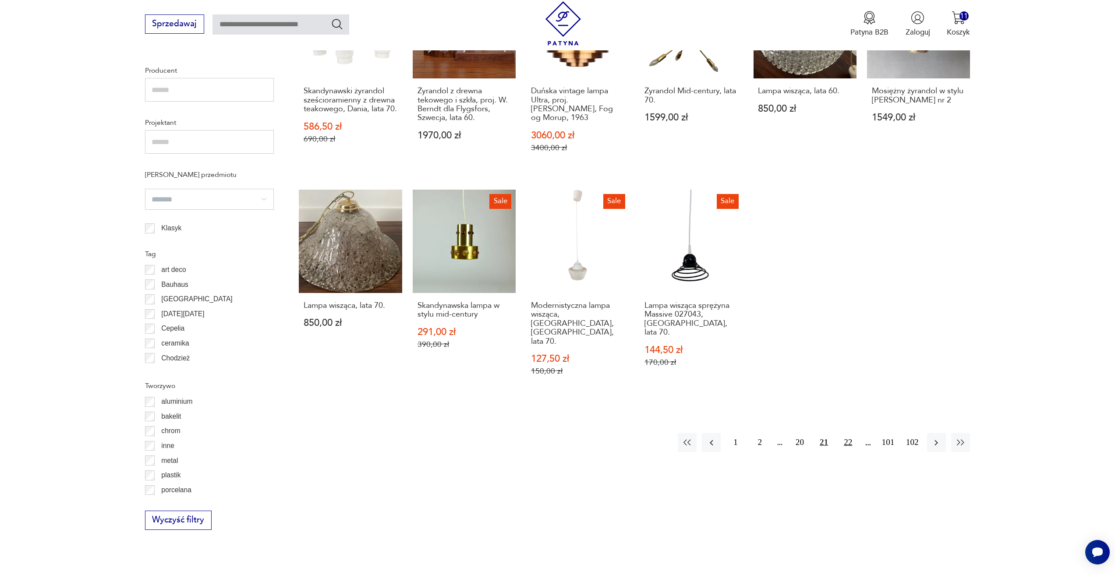
click at [845, 433] on button "22" at bounding box center [847, 442] width 19 height 19
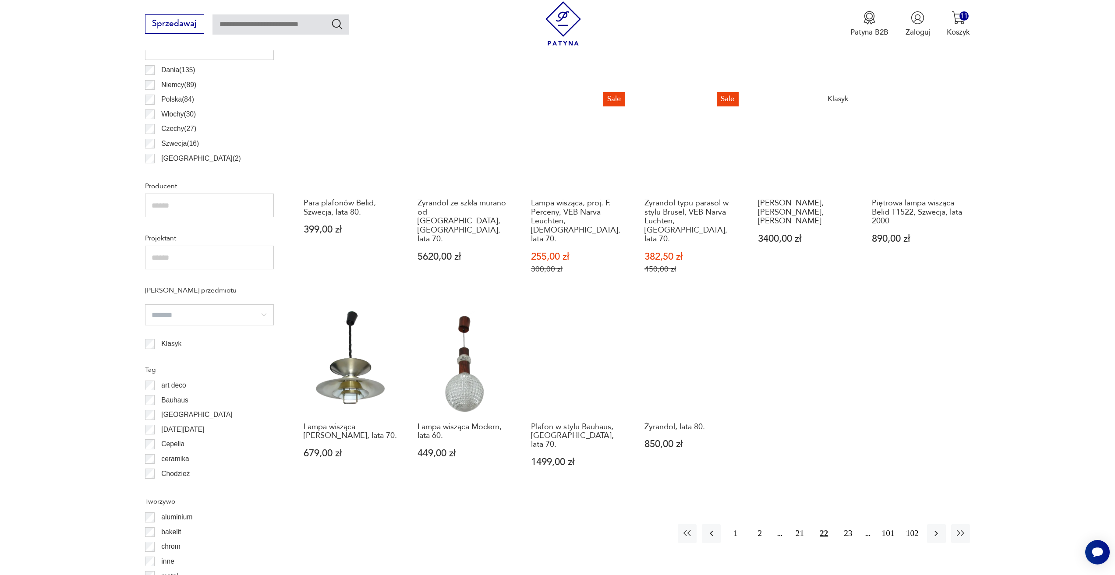
scroll to position [567, 0]
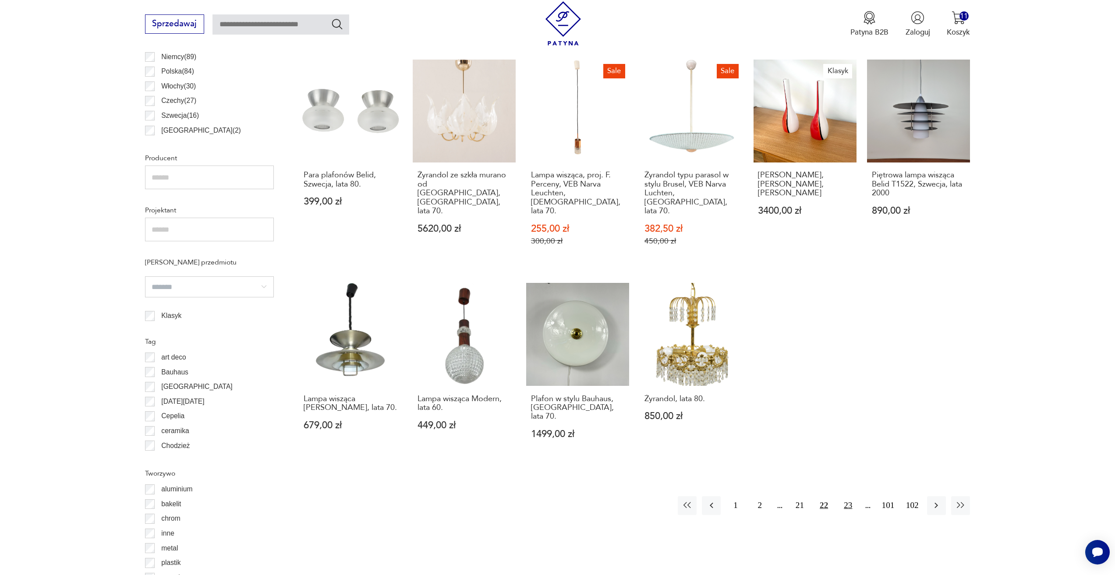
click at [846, 496] on button "23" at bounding box center [847, 505] width 19 height 19
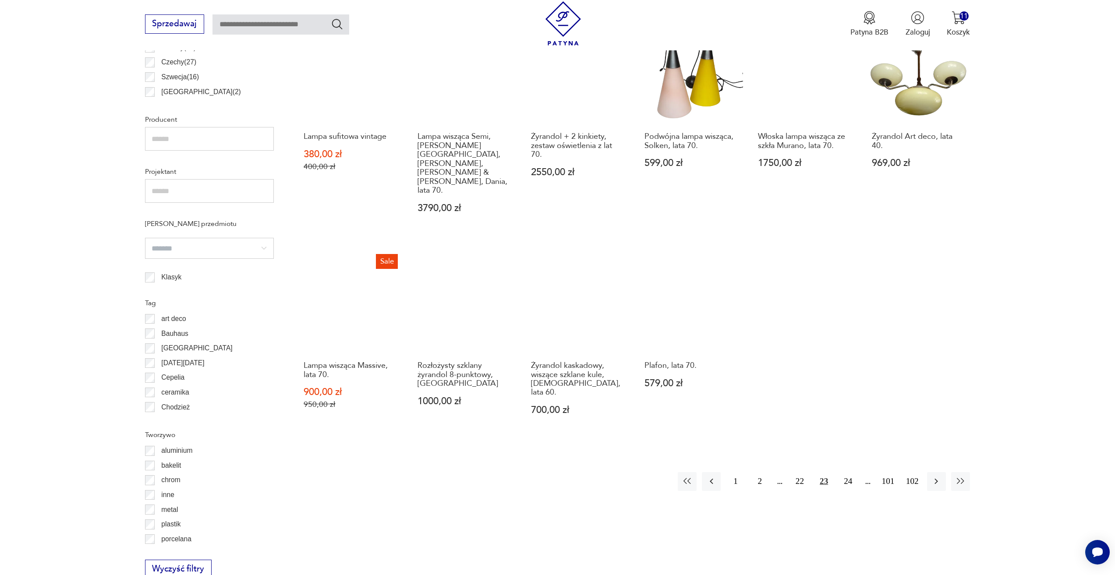
scroll to position [611, 0]
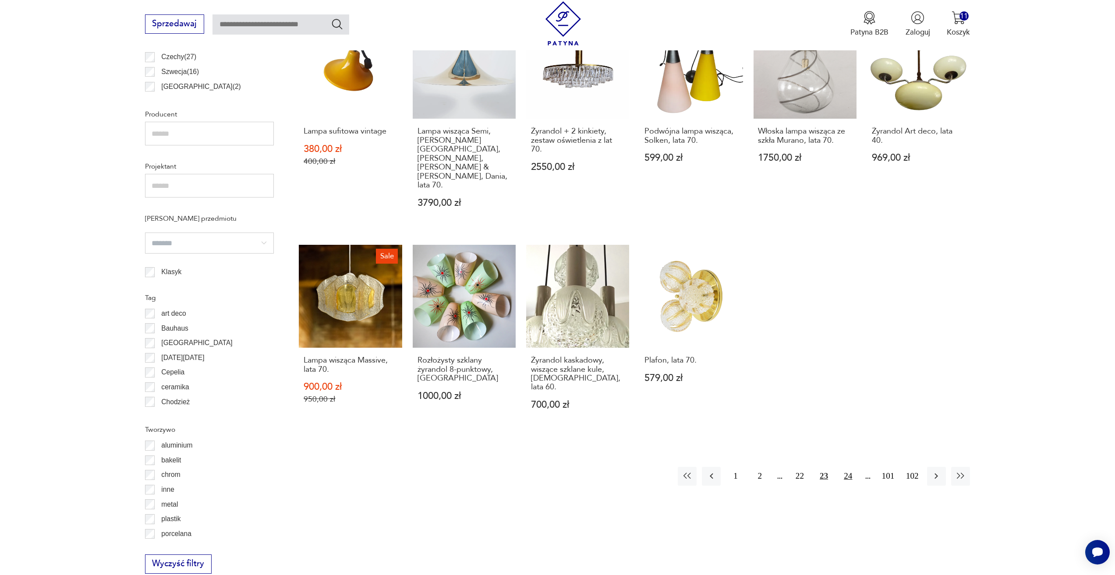
click at [846, 467] on button "24" at bounding box center [847, 476] width 19 height 19
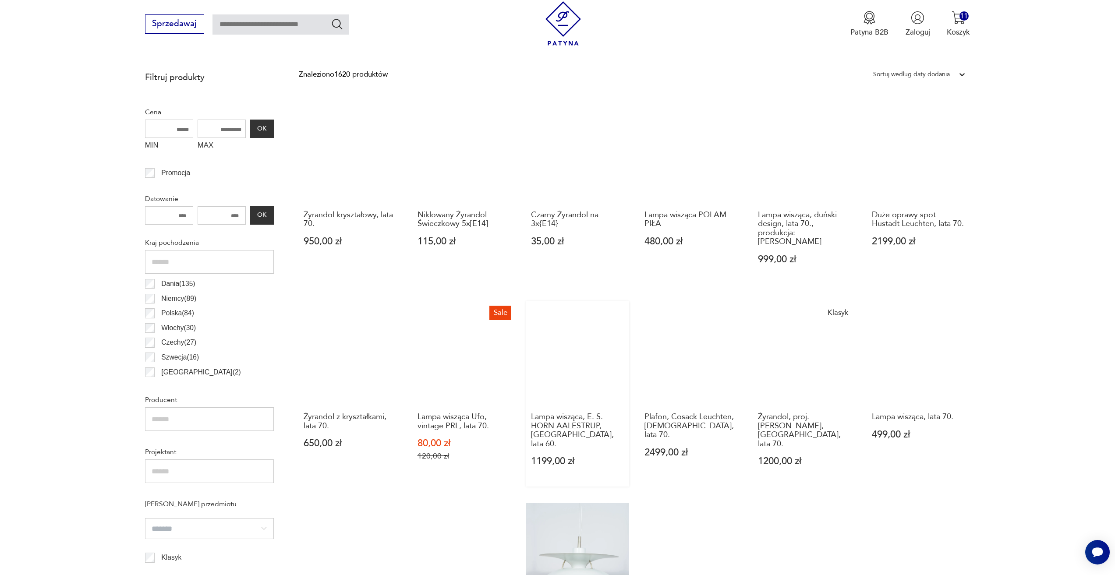
scroll to position [435, 0]
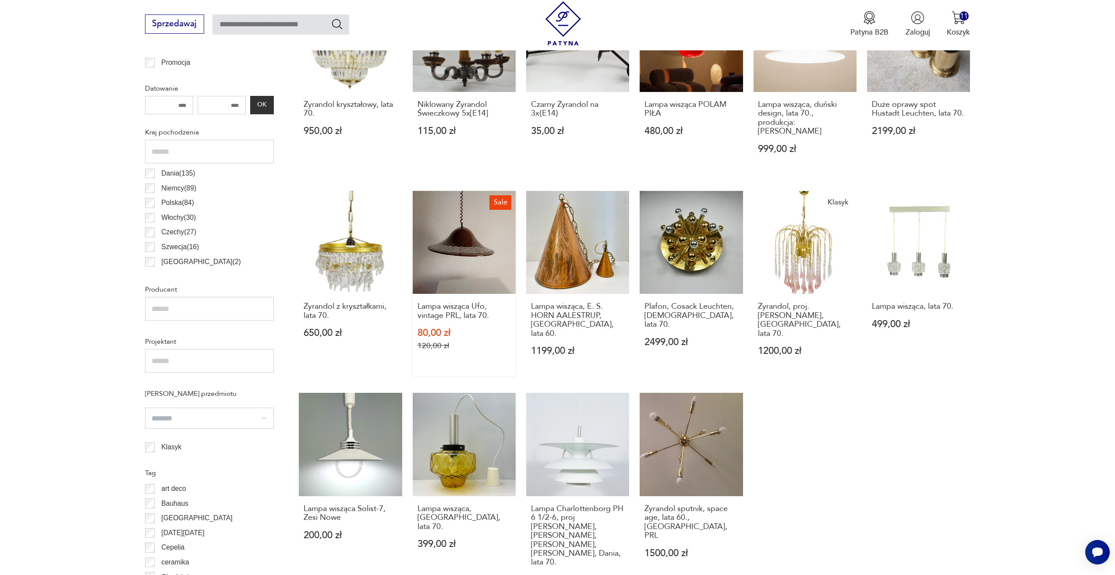
click at [473, 258] on link "Sale Lampa wisząca Ufo, vintage PRL, lata 70. 80,00 zł 120,00 zł" at bounding box center [464, 283] width 103 height 185
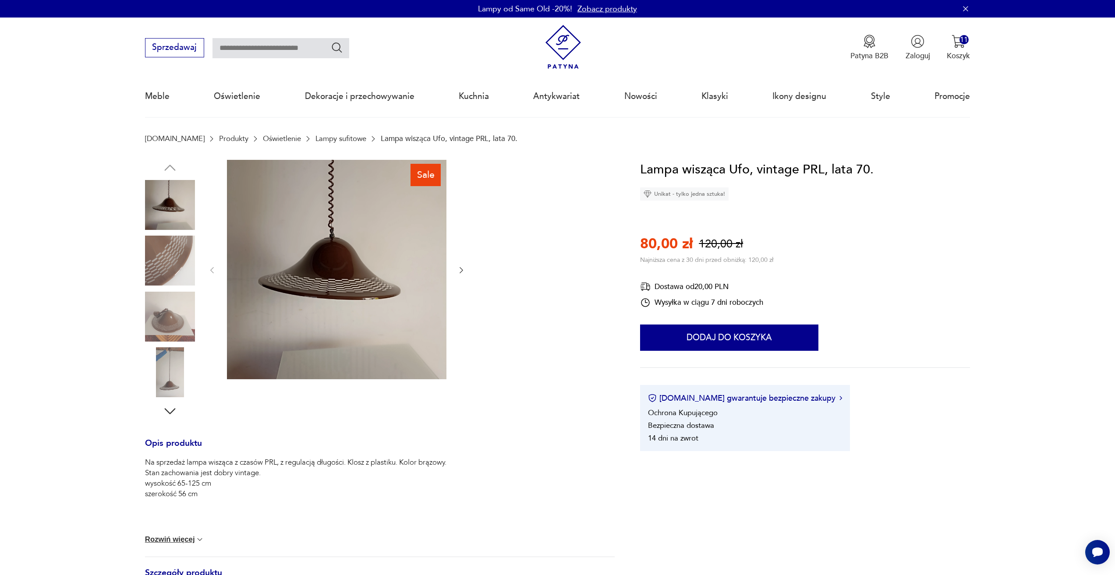
click at [460, 266] on icon "button" at bounding box center [461, 270] width 9 height 9
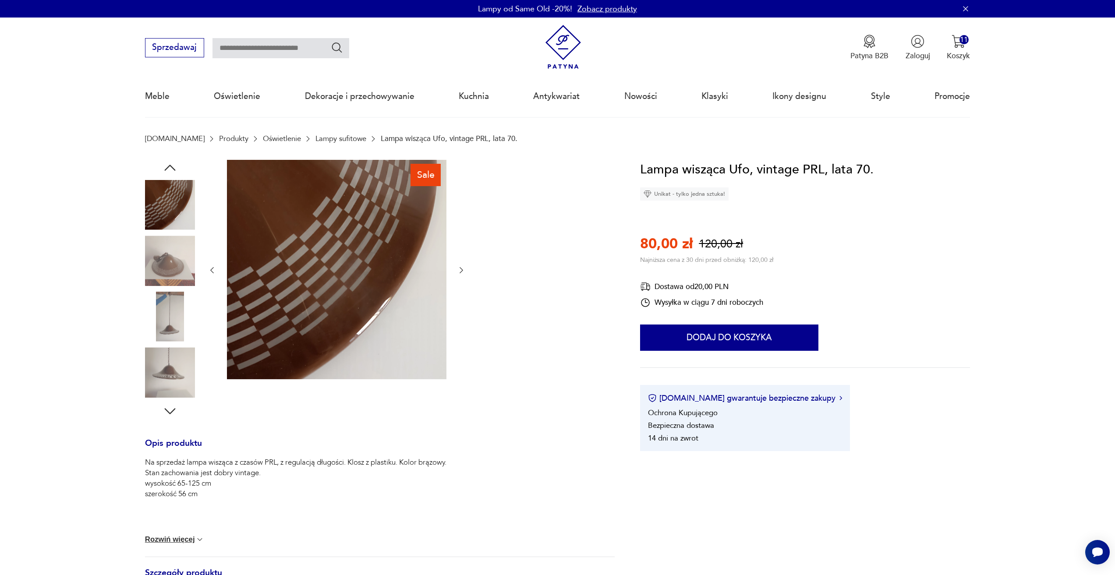
click at [460, 268] on icon "button" at bounding box center [461, 270] width 9 height 9
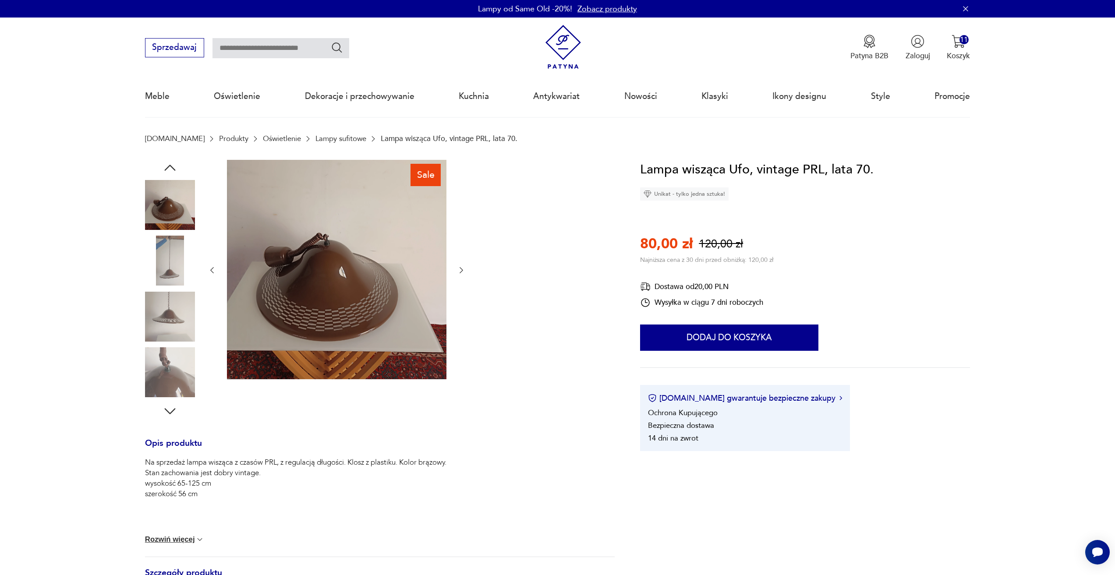
drag, startPoint x: 452, startPoint y: 262, endPoint x: 447, endPoint y: 247, distance: 15.8
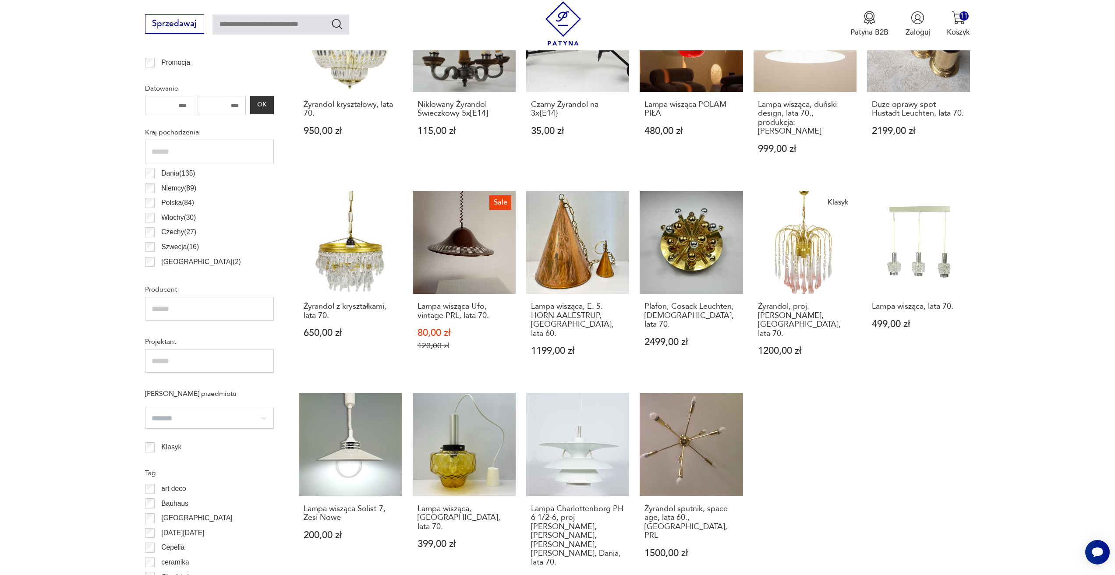
scroll to position [523, 0]
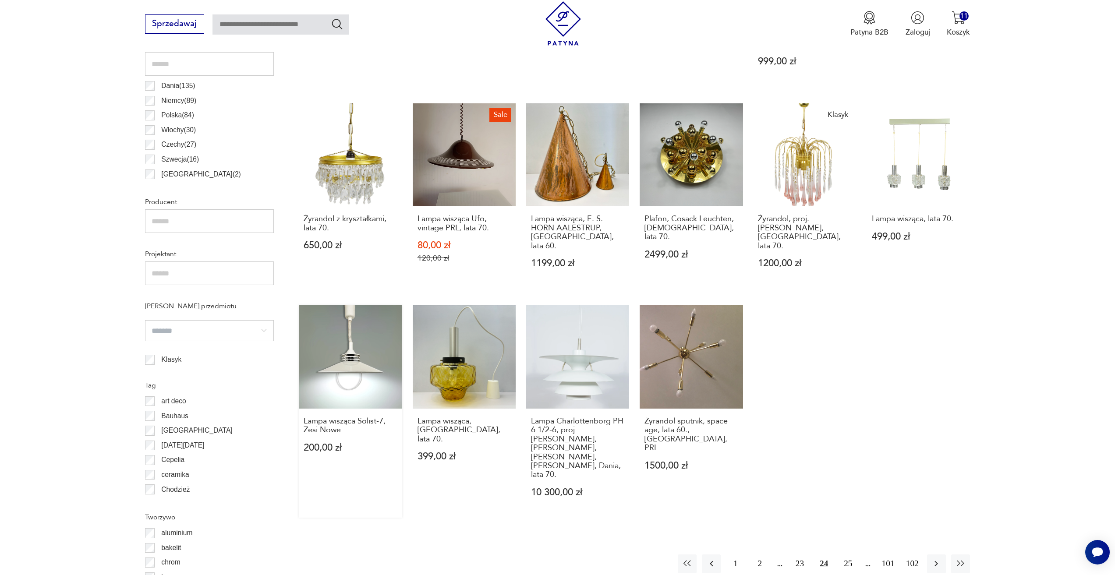
click at [332, 364] on link "Lampa wisząca Solist-7, Zesi Nowe 200,00 zł" at bounding box center [350, 411] width 103 height 212
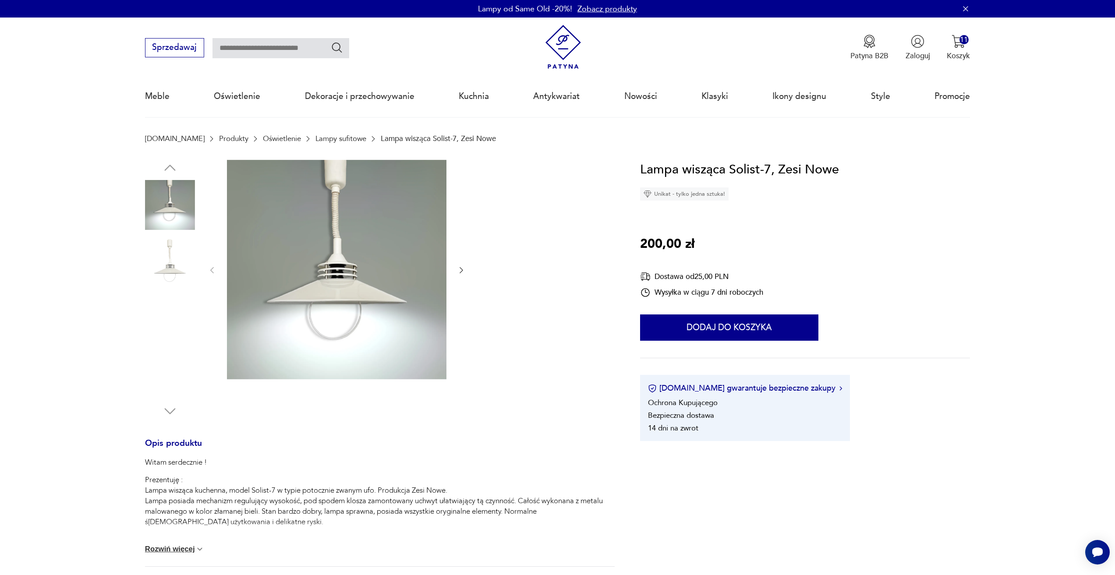
click at [459, 272] on icon "button" at bounding box center [461, 270] width 9 height 9
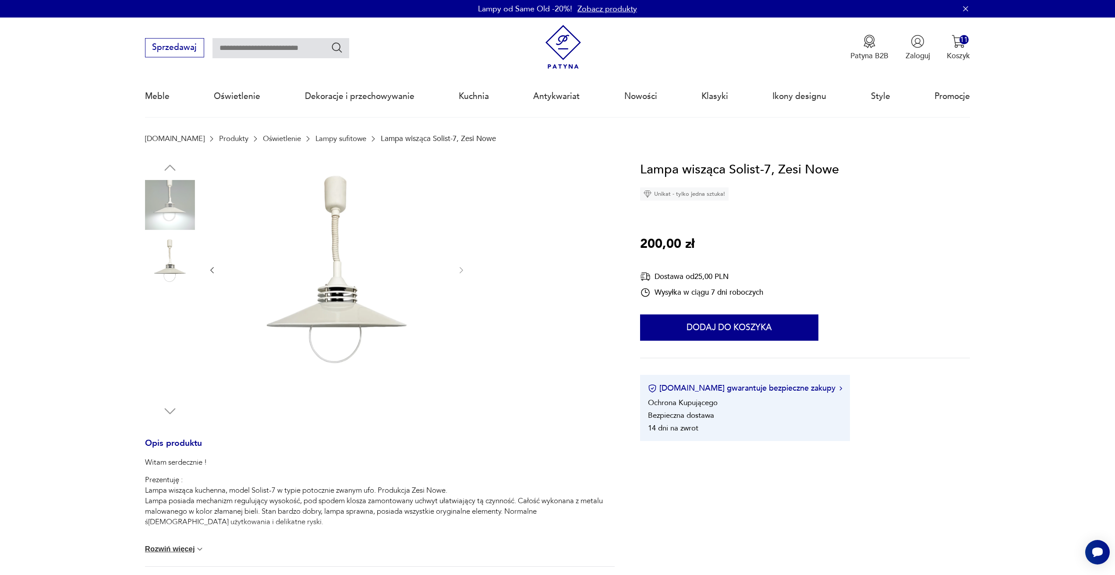
click at [449, 273] on div at bounding box center [337, 270] width 258 height 221
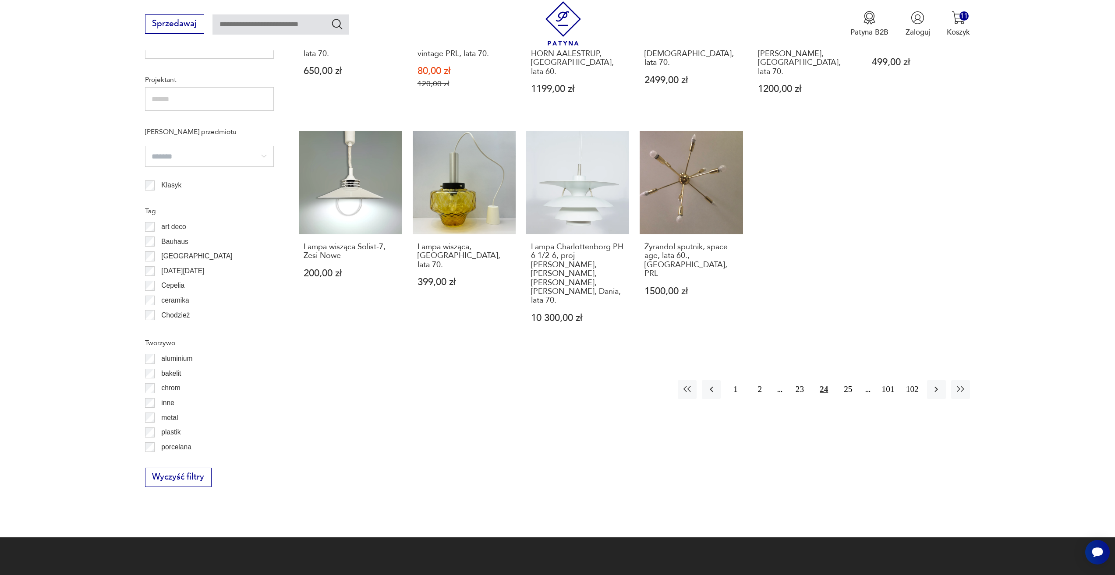
scroll to position [698, 0]
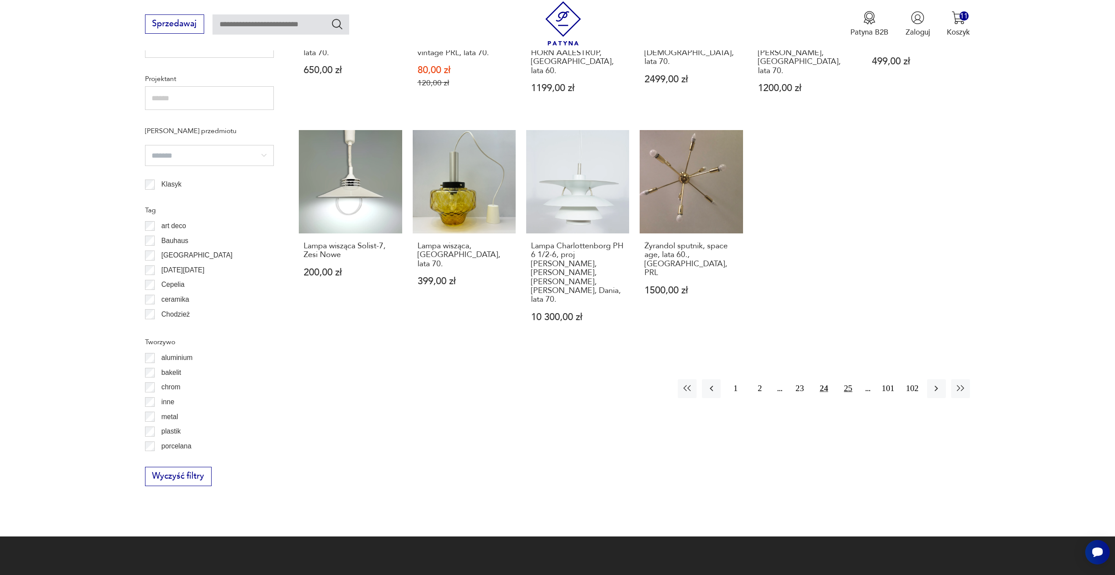
click at [841, 379] on button "25" at bounding box center [847, 388] width 19 height 19
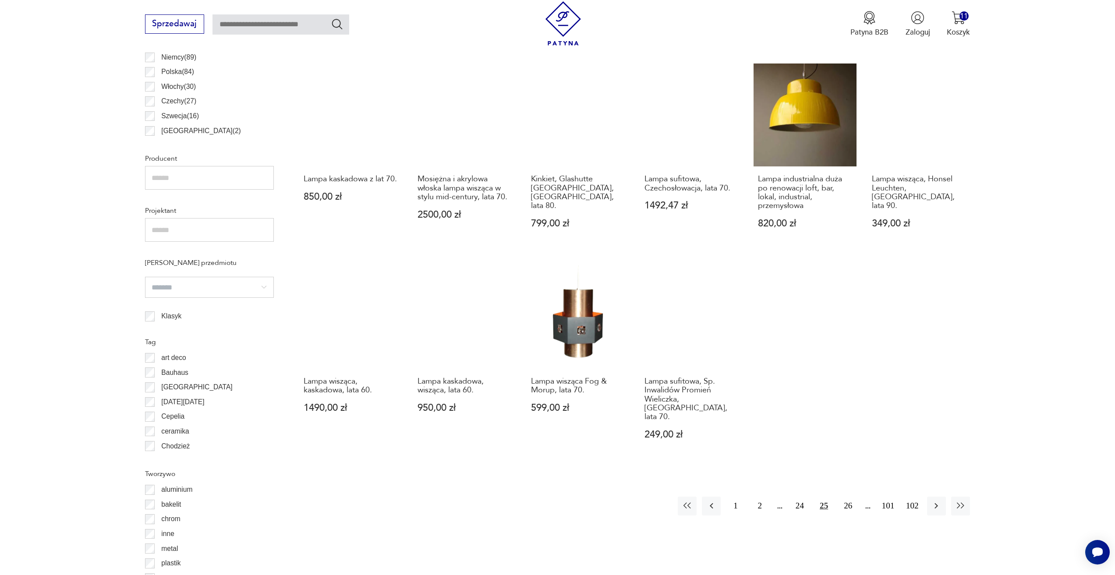
scroll to position [567, 0]
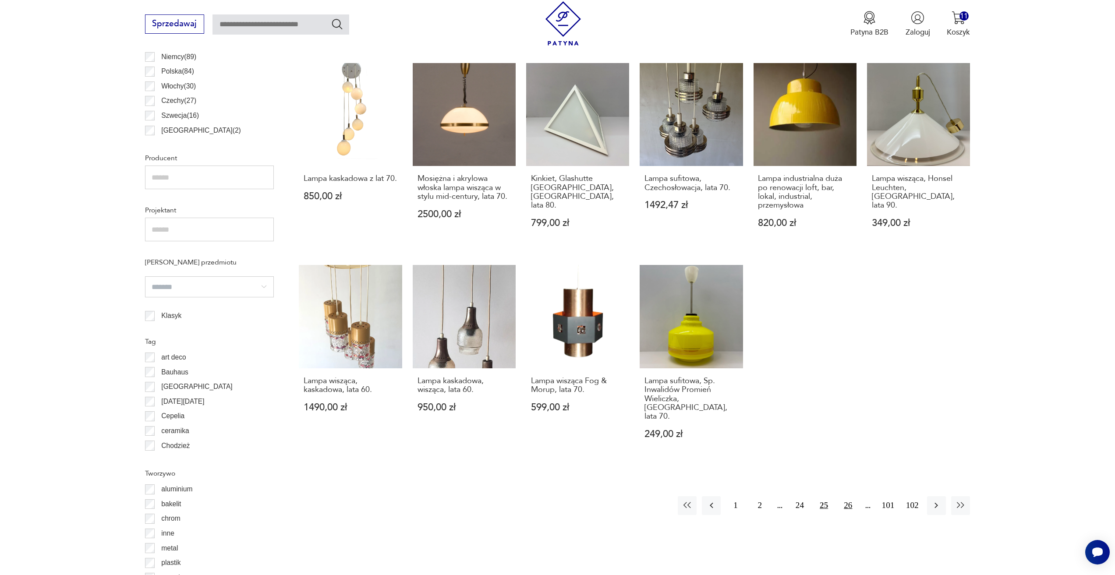
click at [846, 496] on button "26" at bounding box center [847, 505] width 19 height 19
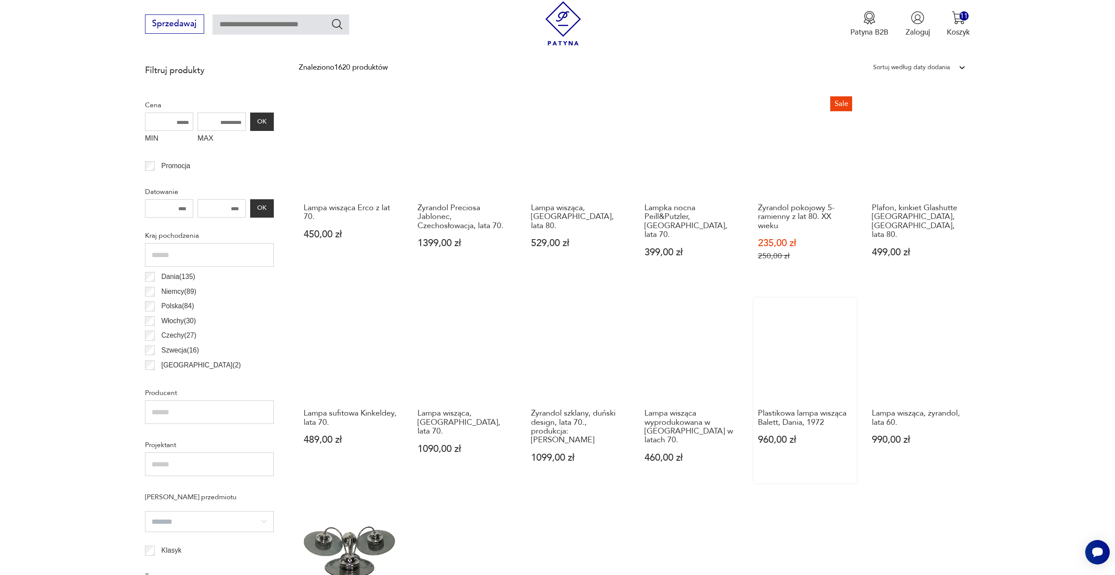
scroll to position [392, 0]
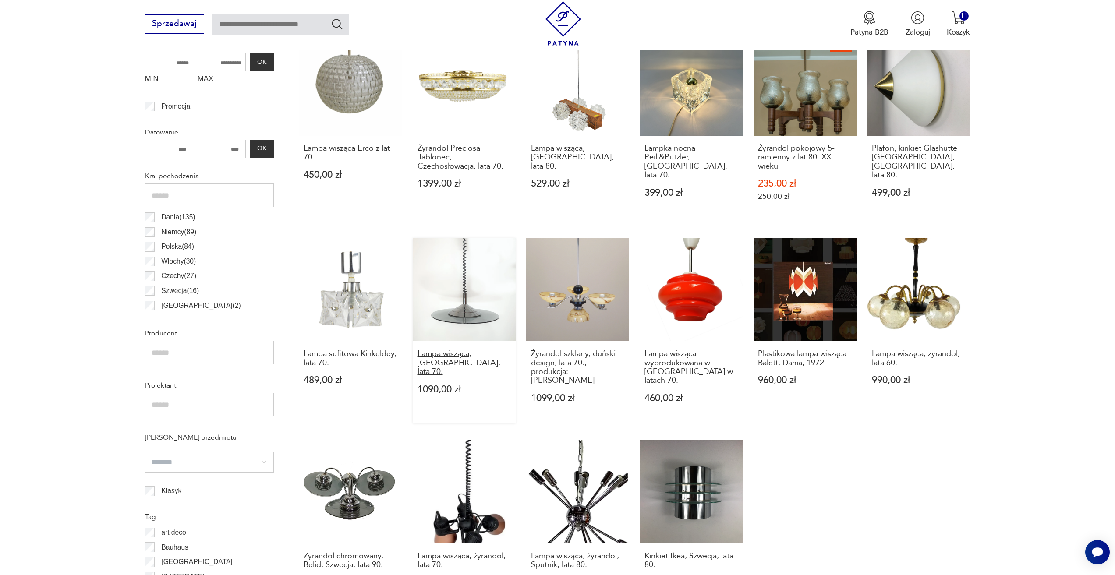
click at [479, 349] on h3 "Lampa wisząca, Włochy, lata 70." at bounding box center [464, 362] width 94 height 27
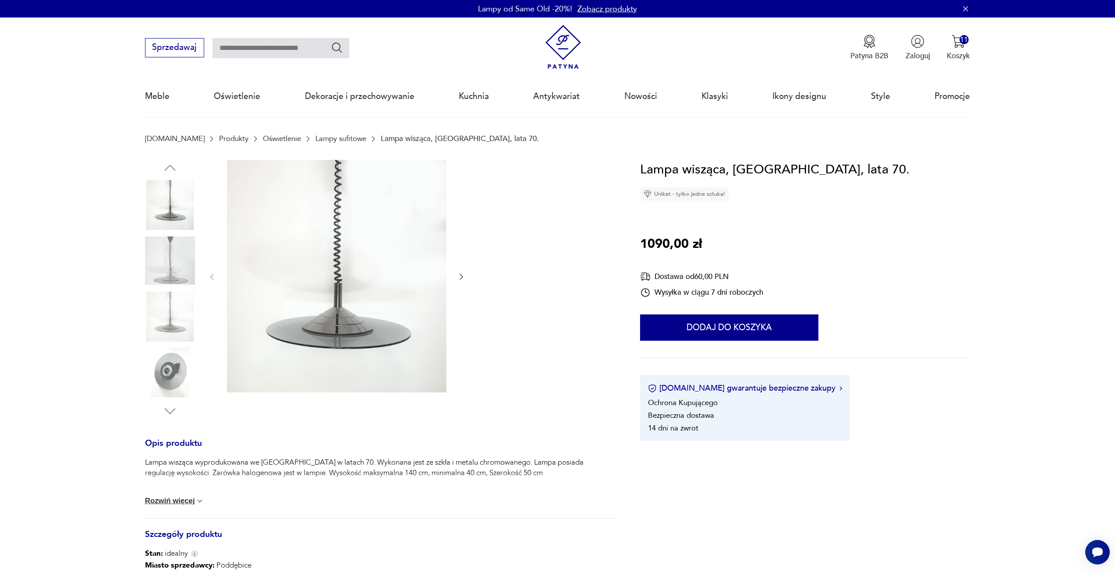
click at [464, 279] on icon "button" at bounding box center [461, 276] width 9 height 9
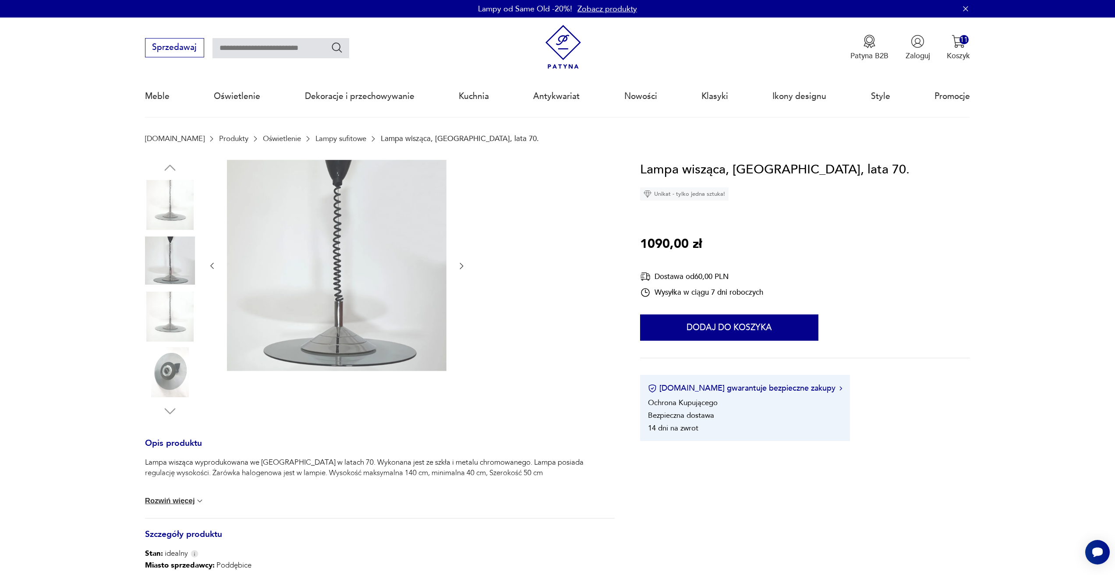
click at [459, 267] on icon "button" at bounding box center [461, 265] width 9 height 9
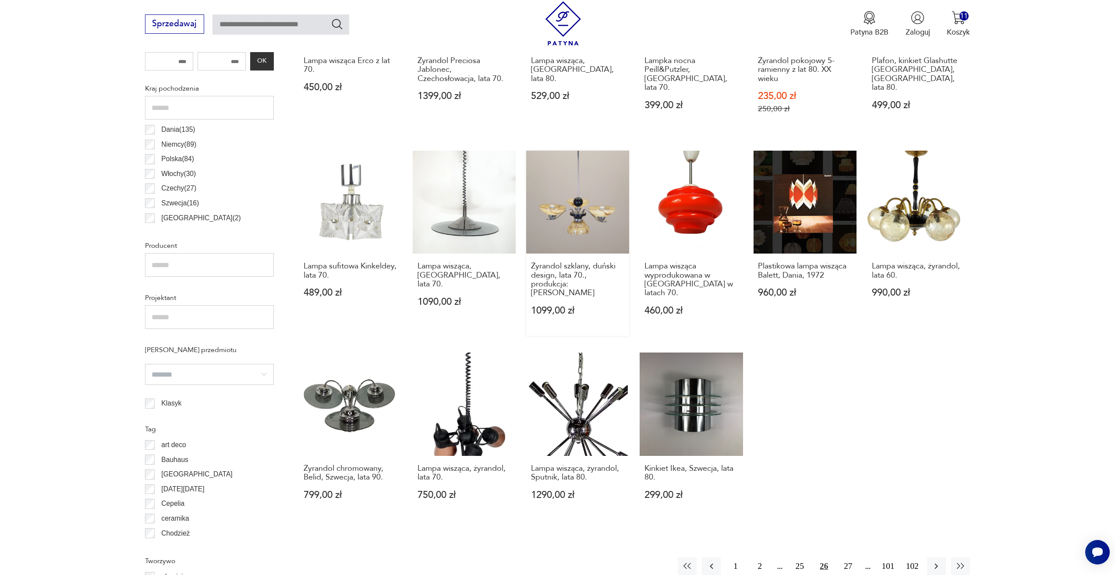
scroll to position [523, 0]
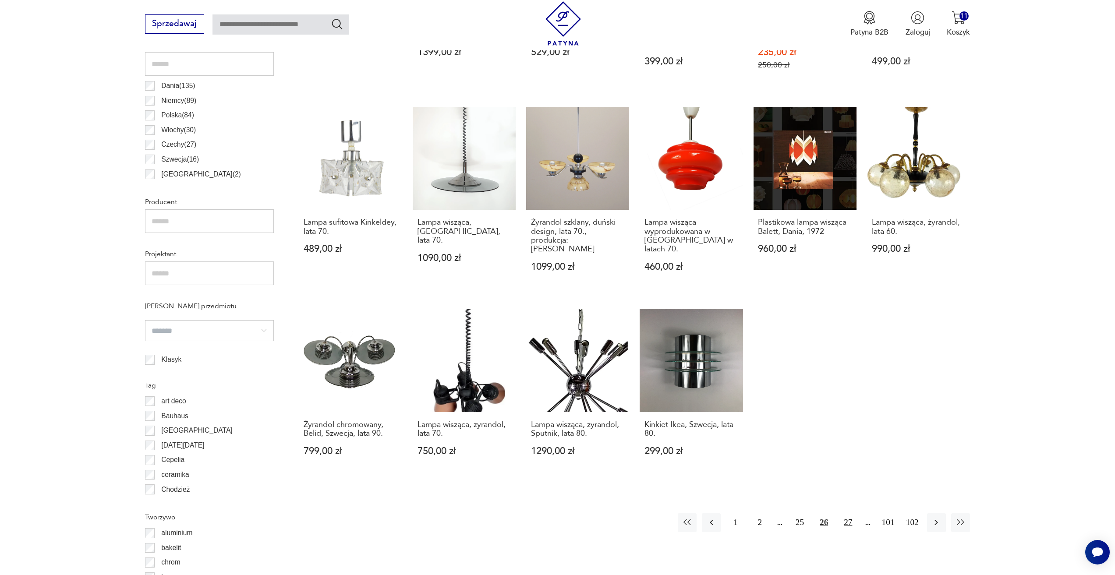
click at [842, 513] on button "27" at bounding box center [847, 522] width 19 height 19
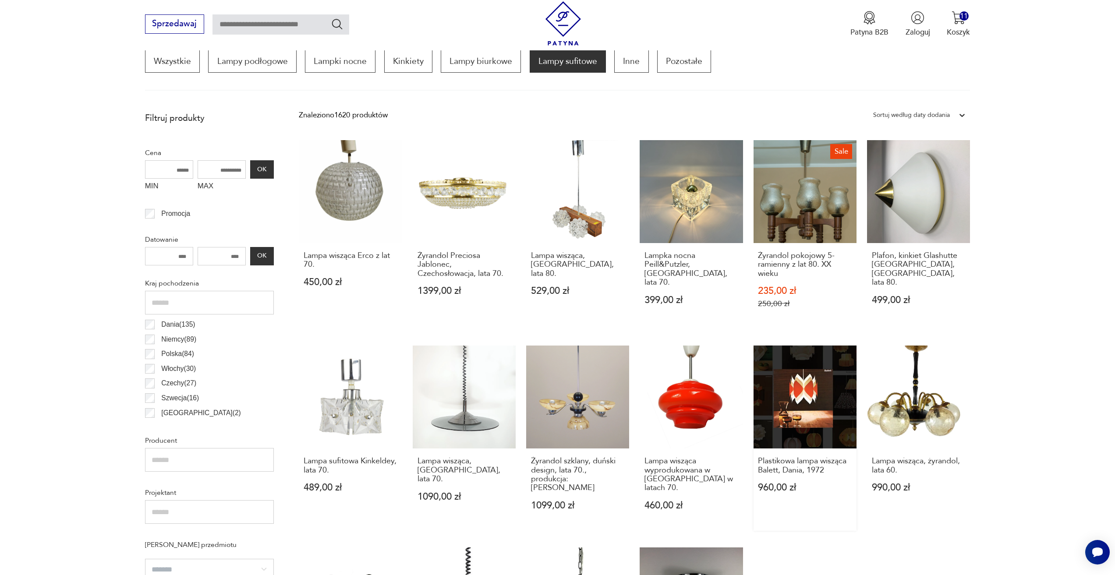
scroll to position [260, 0]
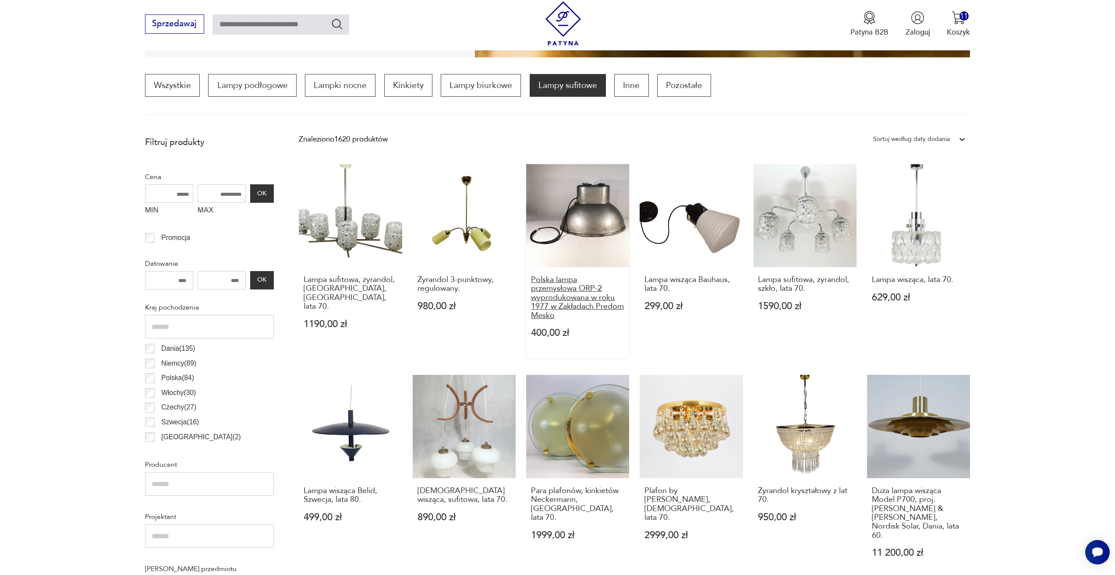
click at [587, 293] on h3 "Polska lampa przemysłowa ORP-2 wyprodukowana w roku 1977 w Zakładach Predom Mes…" at bounding box center [578, 297] width 94 height 45
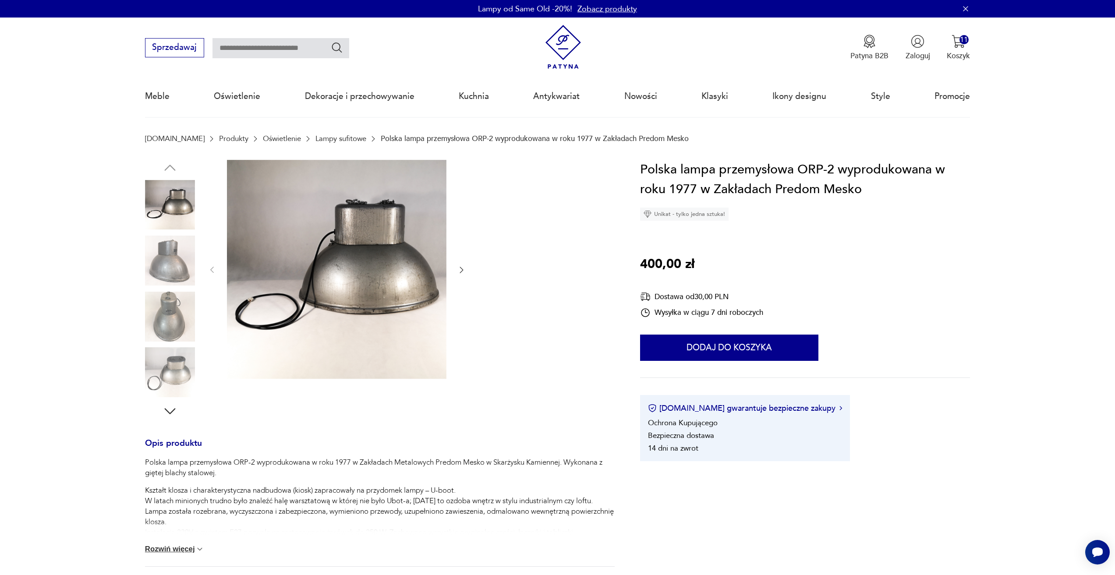
click at [465, 270] on icon "button" at bounding box center [461, 269] width 9 height 9
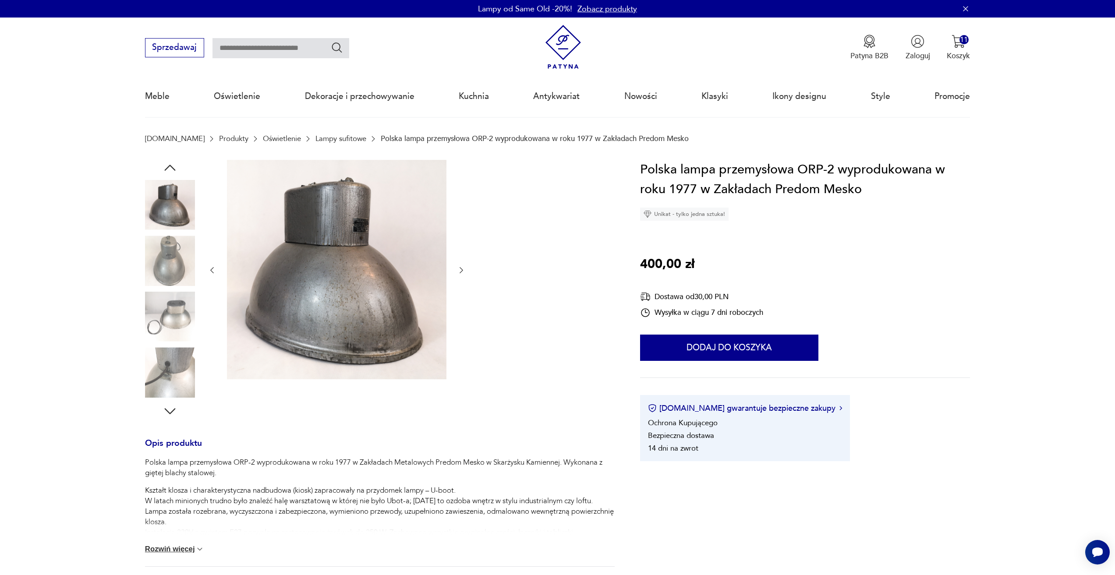
click at [463, 270] on icon "button" at bounding box center [462, 270] width 4 height 6
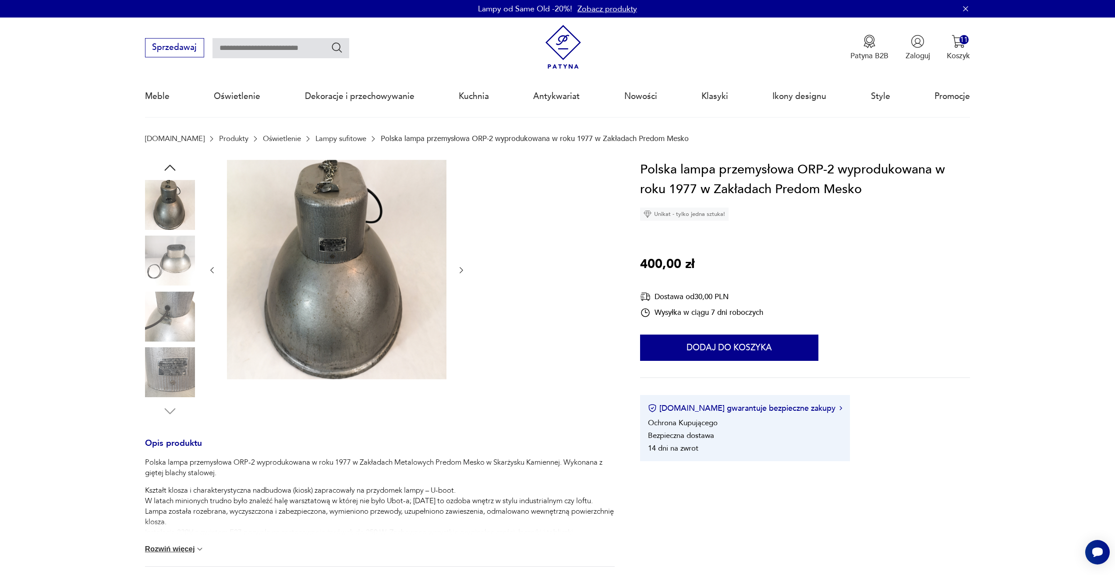
click at [457, 275] on button "button" at bounding box center [461, 270] width 9 height 11
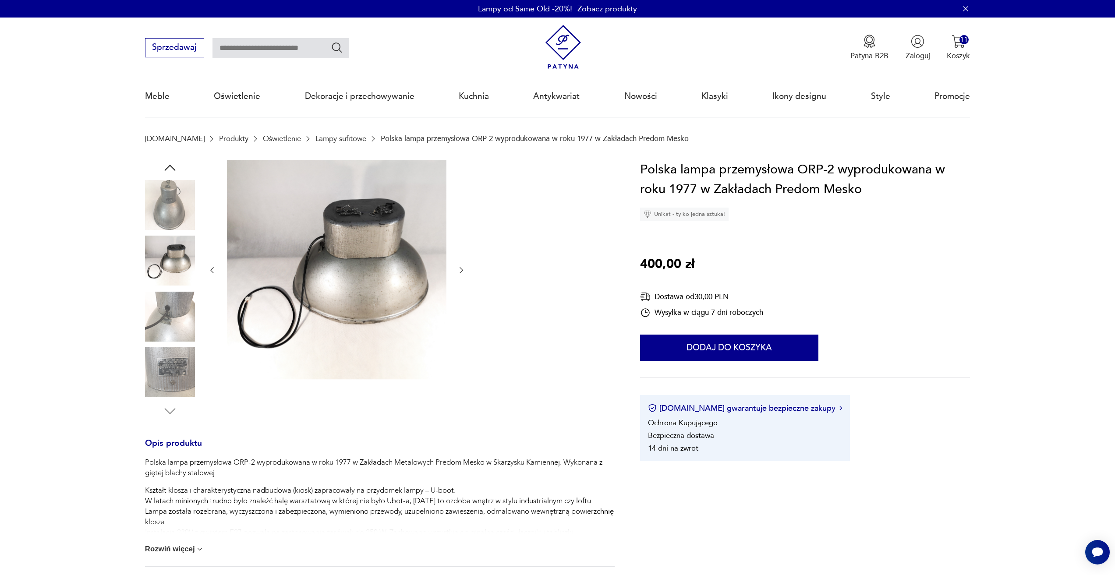
click at [457, 275] on button "button" at bounding box center [461, 270] width 9 height 11
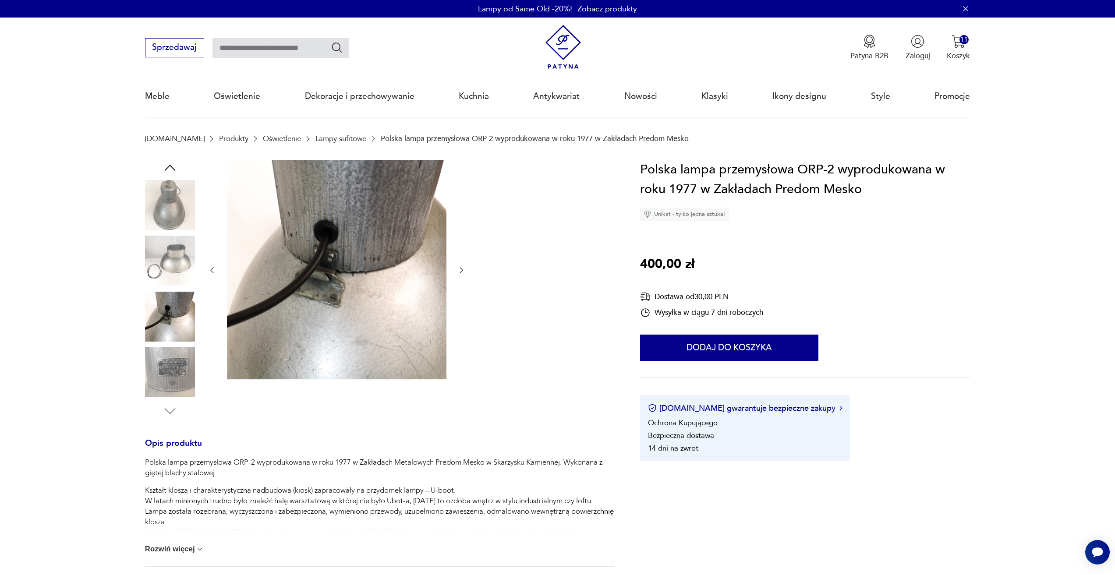
click at [458, 274] on icon "button" at bounding box center [461, 270] width 9 height 9
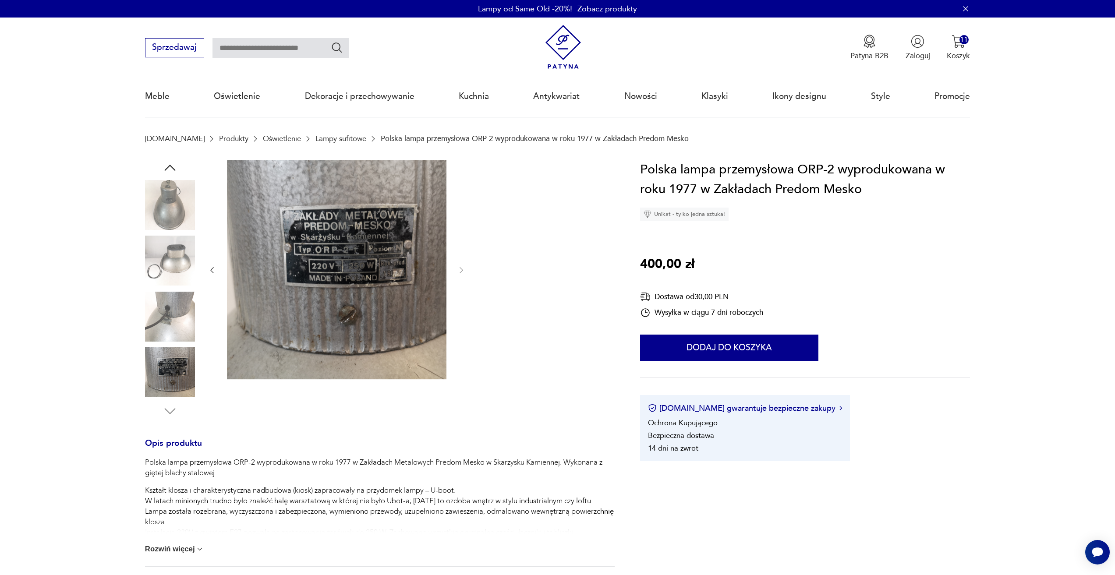
drag, startPoint x: 468, startPoint y: 272, endPoint x: 459, endPoint y: 271, distance: 9.3
click at [467, 272] on div at bounding box center [379, 289] width 469 height 259
click at [455, 273] on div at bounding box center [337, 270] width 258 height 221
click at [211, 269] on icon "button" at bounding box center [212, 270] width 4 height 6
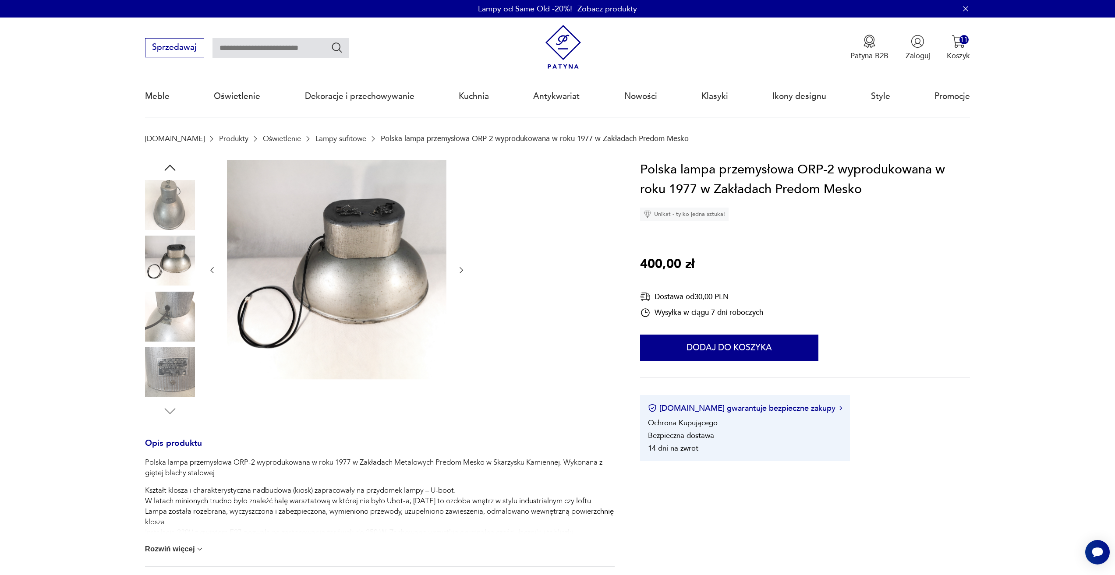
click at [211, 269] on icon "button" at bounding box center [212, 270] width 4 height 6
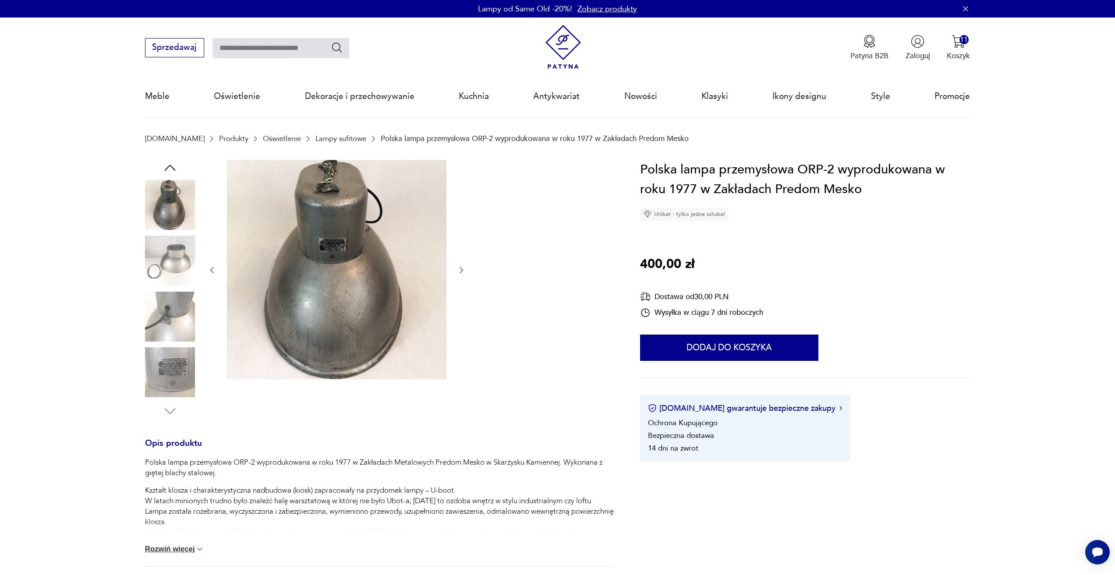
click at [454, 279] on div at bounding box center [337, 270] width 258 height 221
click at [463, 271] on icon "button" at bounding box center [461, 270] width 9 height 9
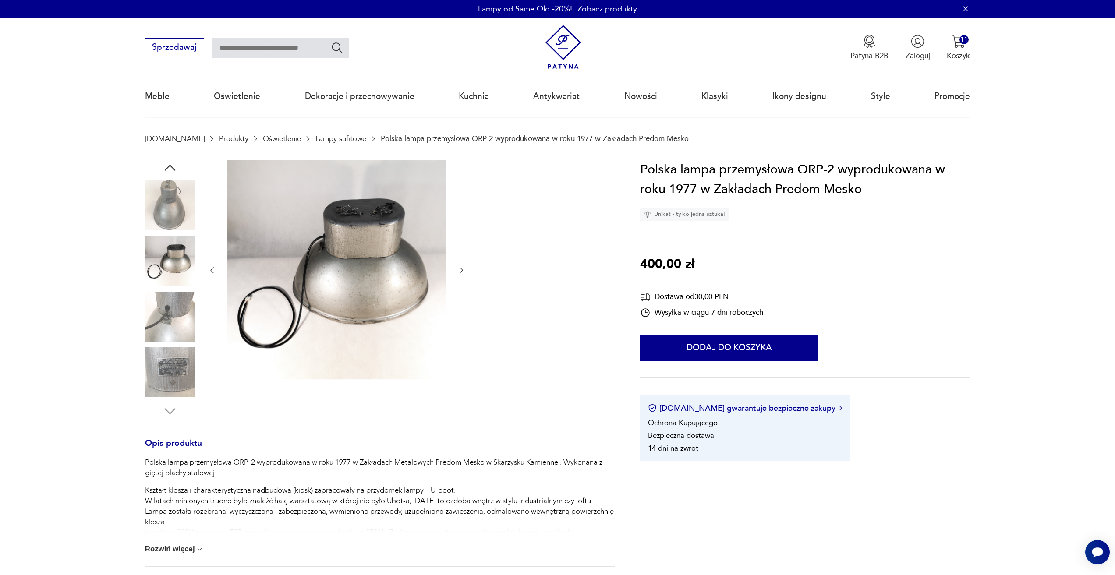
click at [190, 196] on img at bounding box center [170, 205] width 50 height 50
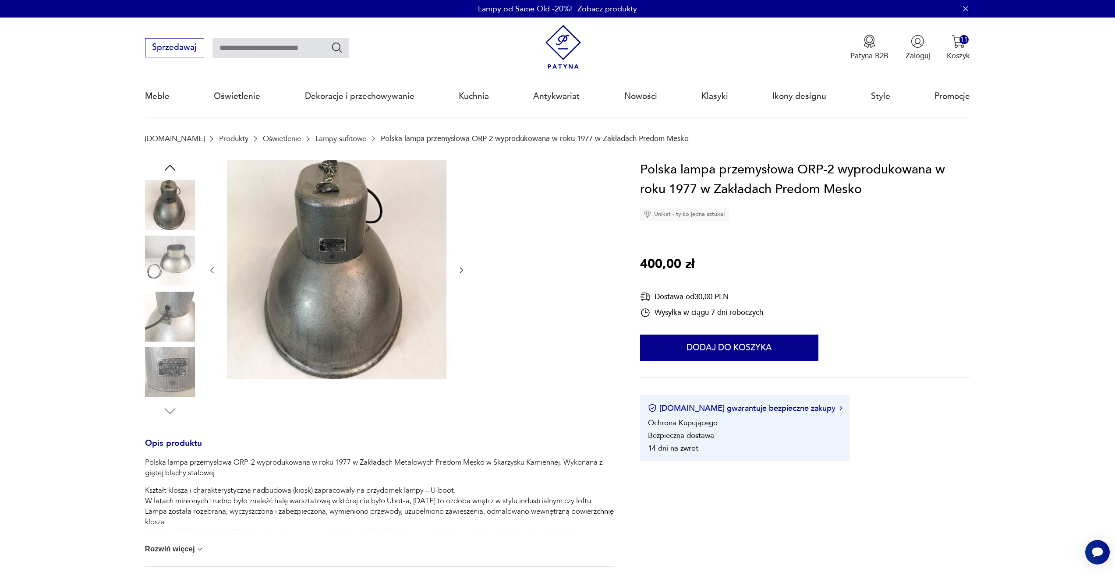
click at [177, 254] on img at bounding box center [170, 261] width 50 height 50
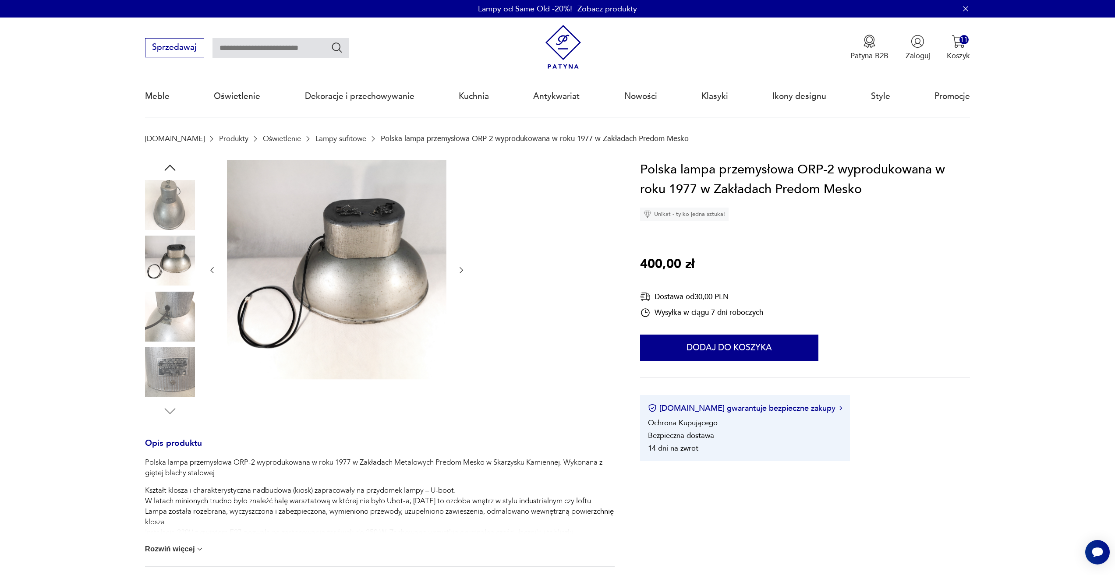
click at [169, 338] on img at bounding box center [170, 317] width 50 height 50
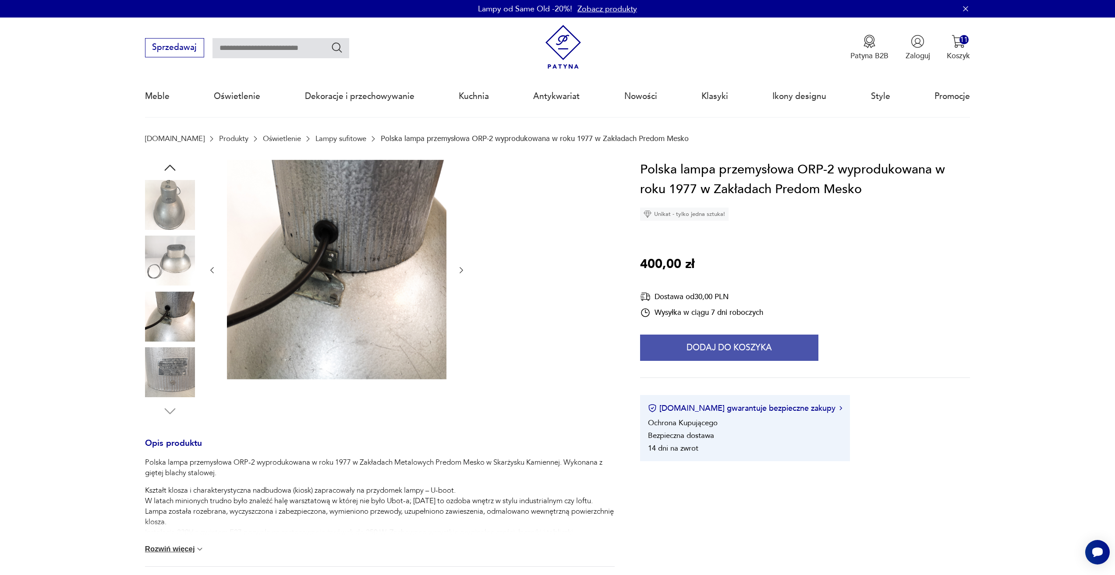
click at [716, 354] on button "Dodaj do koszyka" at bounding box center [729, 348] width 178 height 26
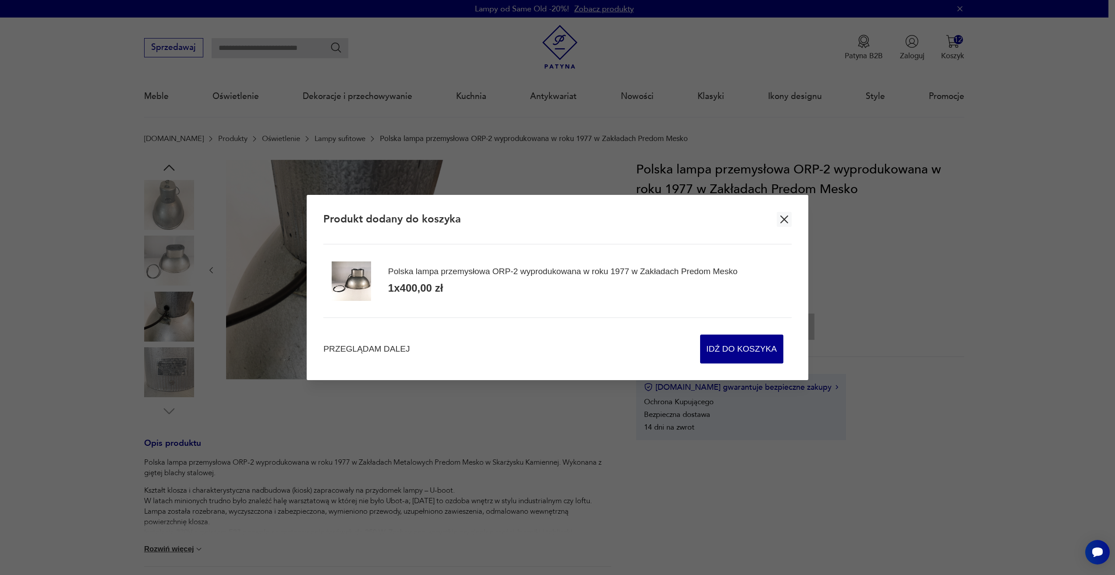
click at [384, 359] on div "Przeglądam dalej Idź do koszyka" at bounding box center [557, 341] width 468 height 46
click at [390, 353] on span "Przeglądam dalej" at bounding box center [366, 349] width 86 height 12
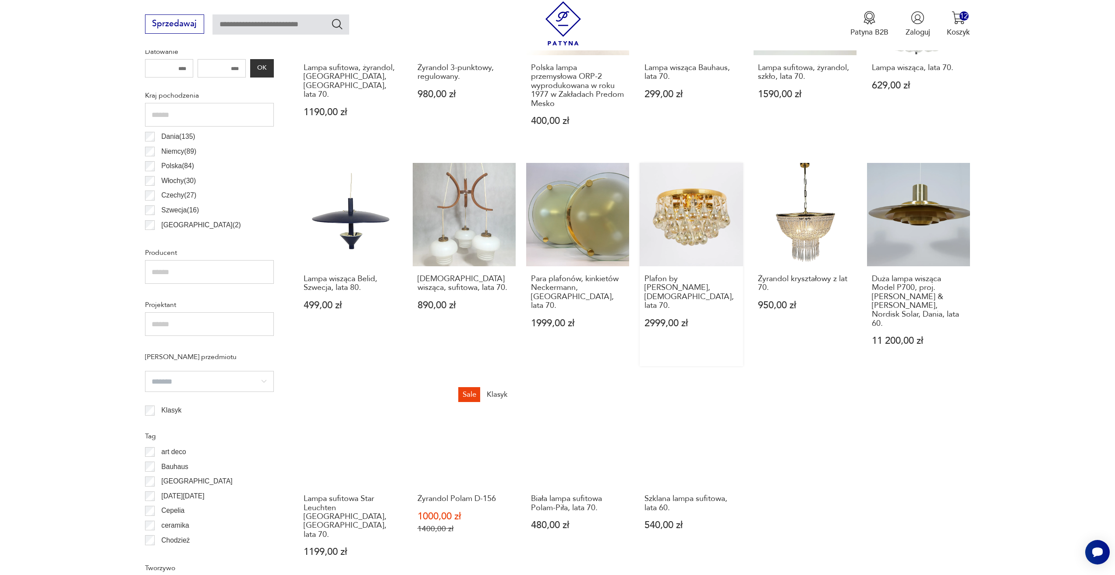
scroll to position [567, 0]
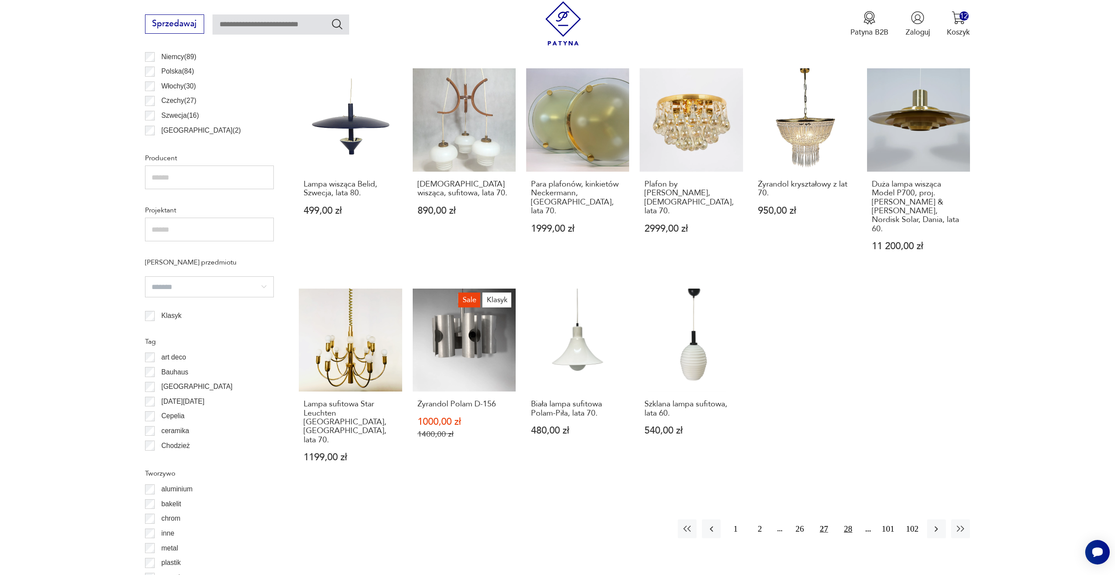
click at [854, 519] on button "28" at bounding box center [847, 528] width 19 height 19
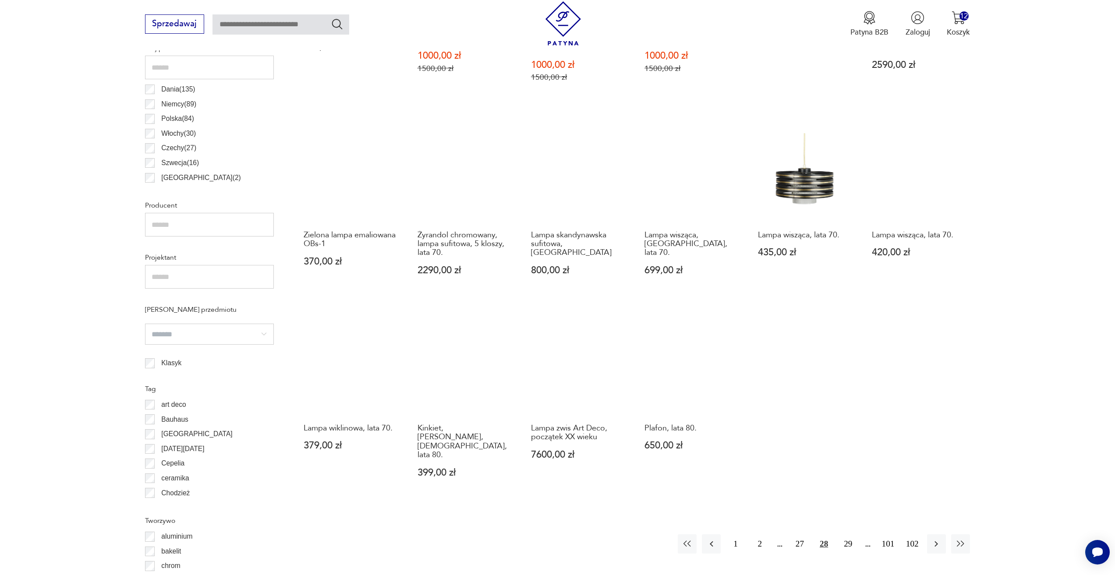
scroll to position [523, 0]
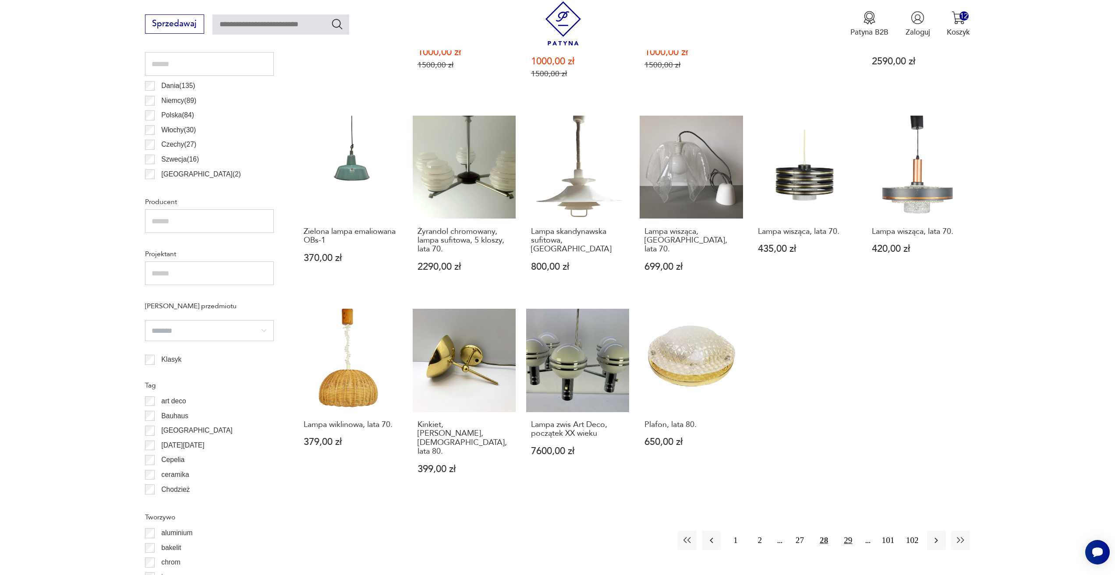
click at [852, 531] on button "29" at bounding box center [847, 540] width 19 height 19
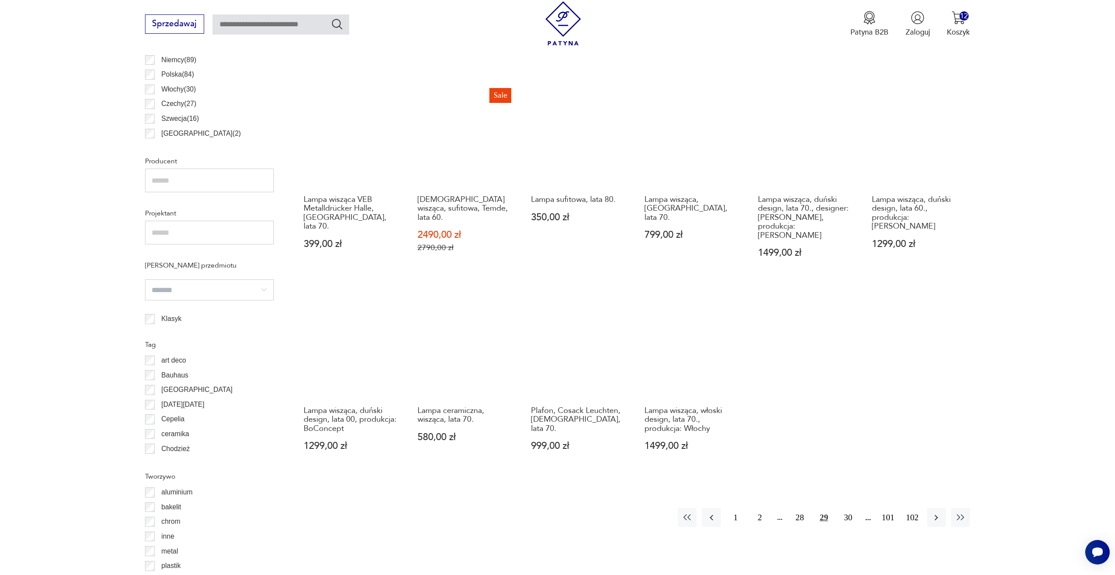
scroll to position [567, 0]
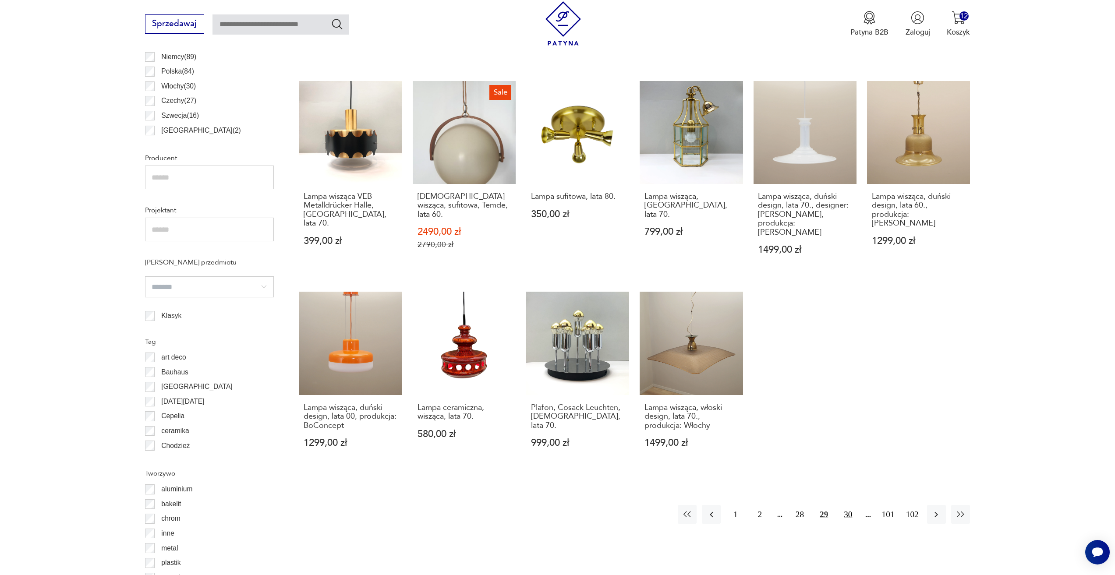
click at [850, 505] on button "30" at bounding box center [847, 514] width 19 height 19
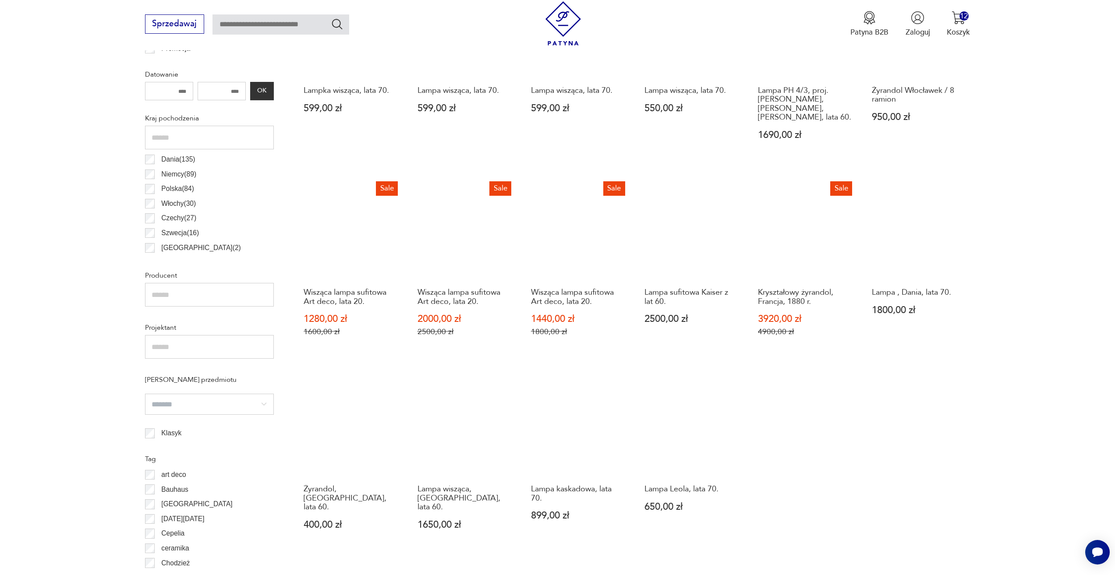
scroll to position [479, 0]
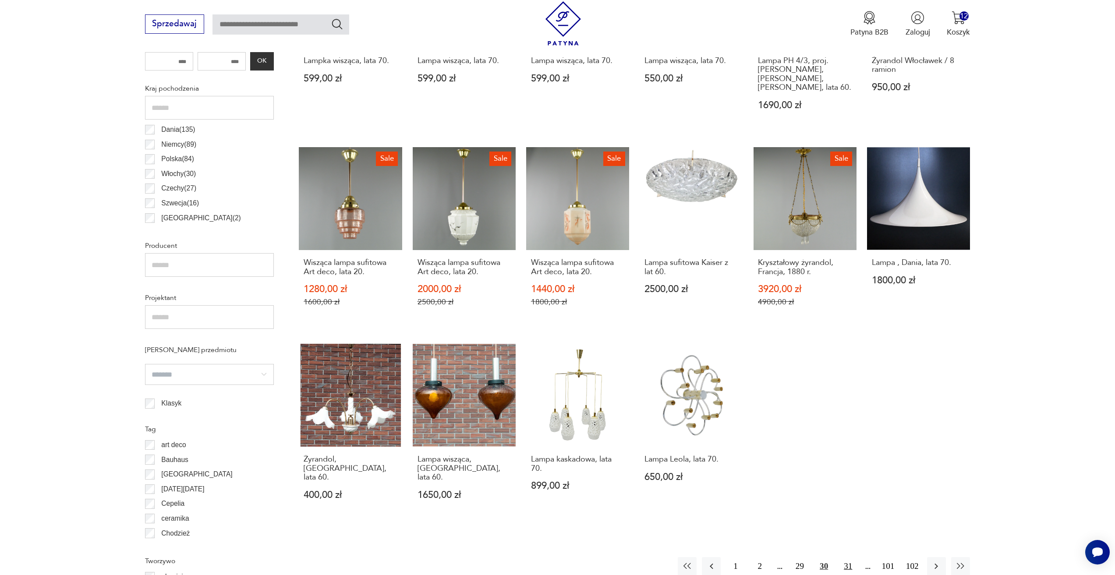
click at [849, 557] on button "31" at bounding box center [847, 566] width 19 height 19
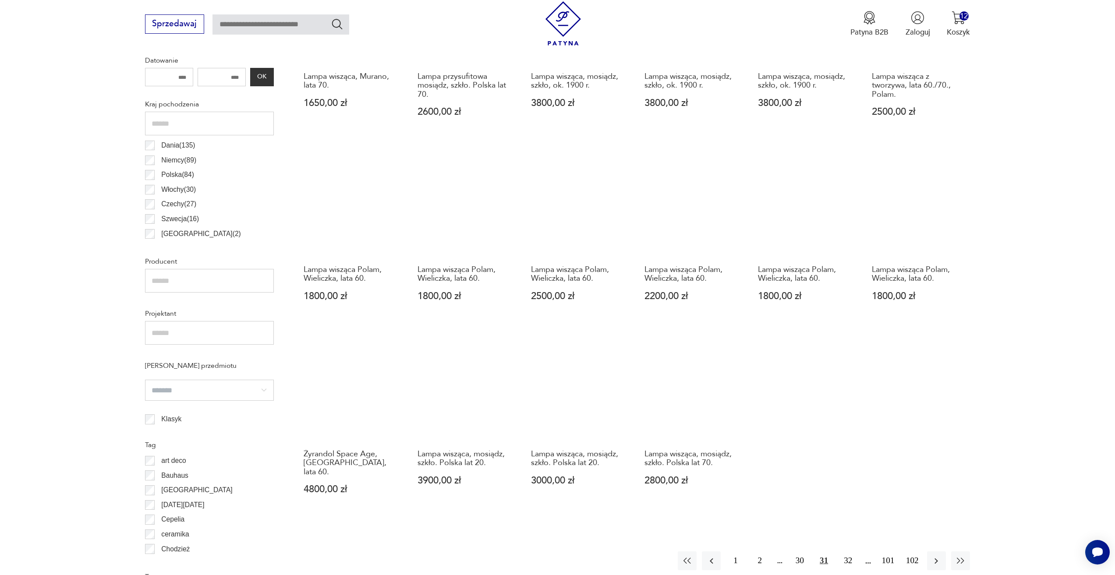
scroll to position [479, 0]
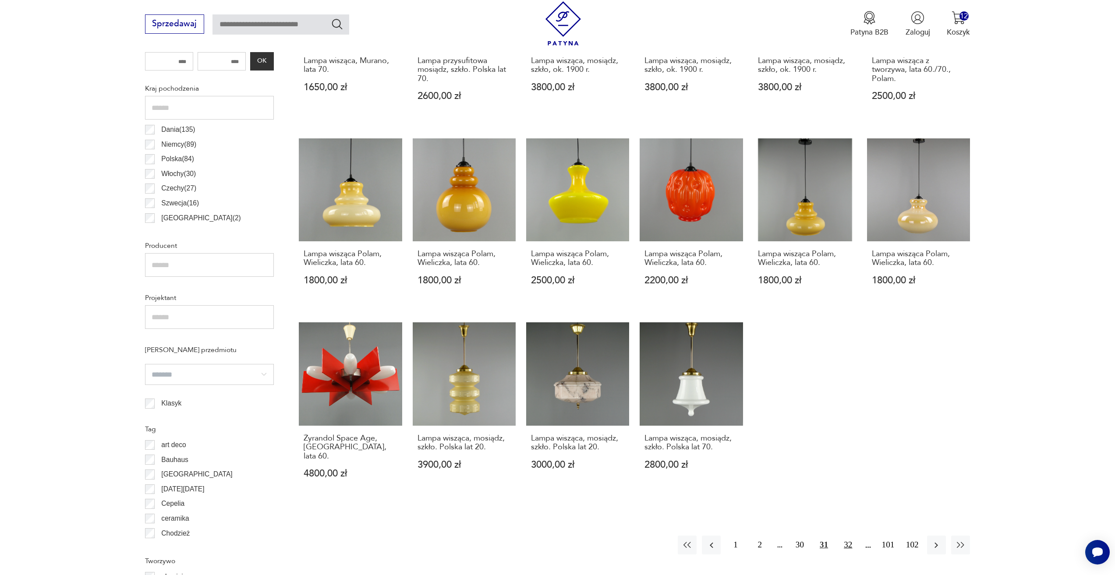
click at [847, 541] on button "32" at bounding box center [847, 545] width 19 height 19
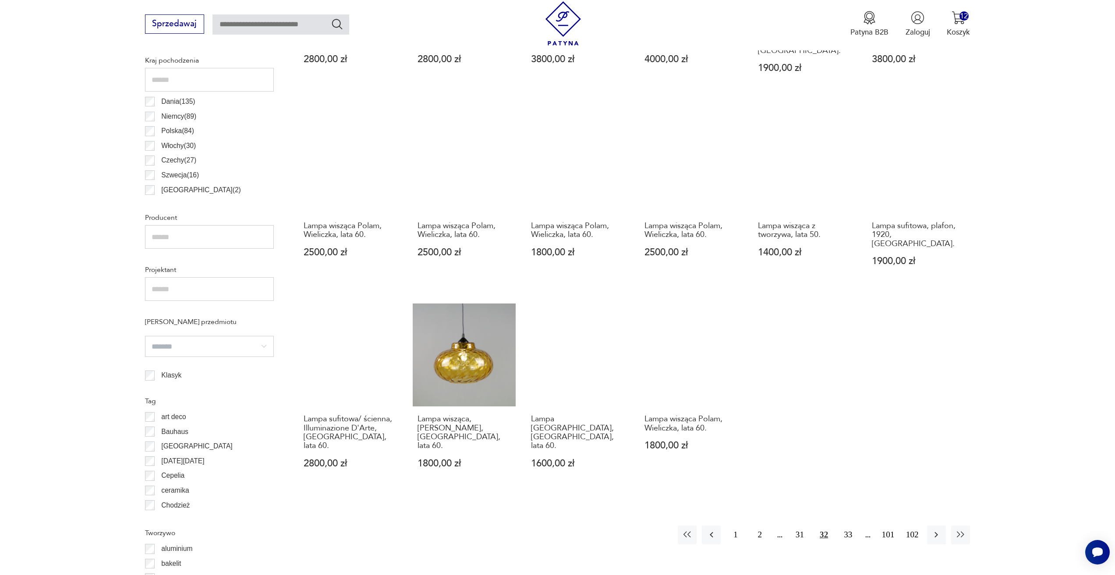
scroll to position [523, 0]
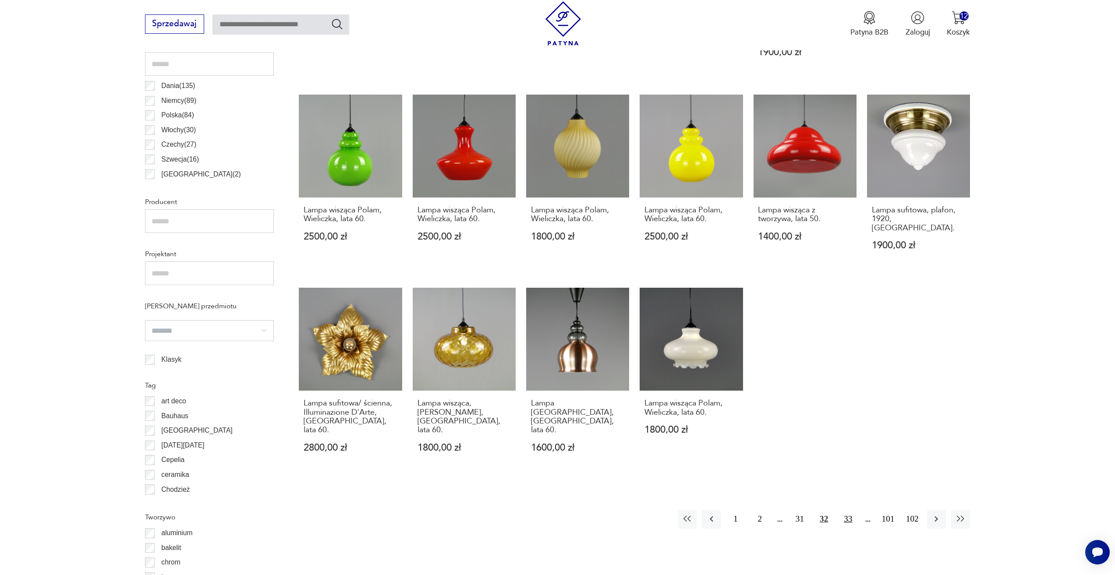
click at [850, 510] on button "33" at bounding box center [847, 519] width 19 height 19
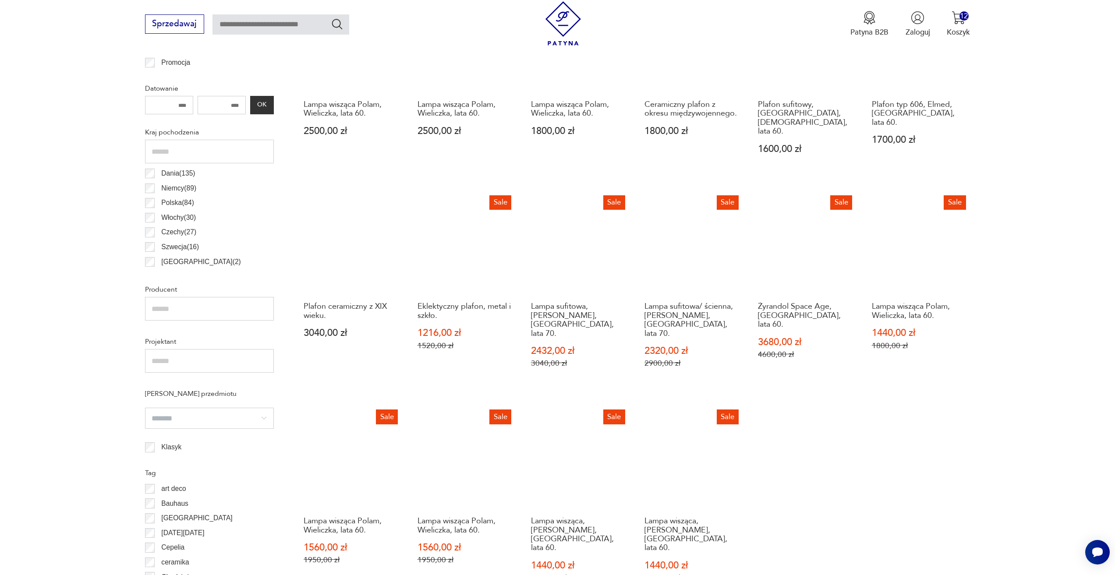
scroll to position [611, 0]
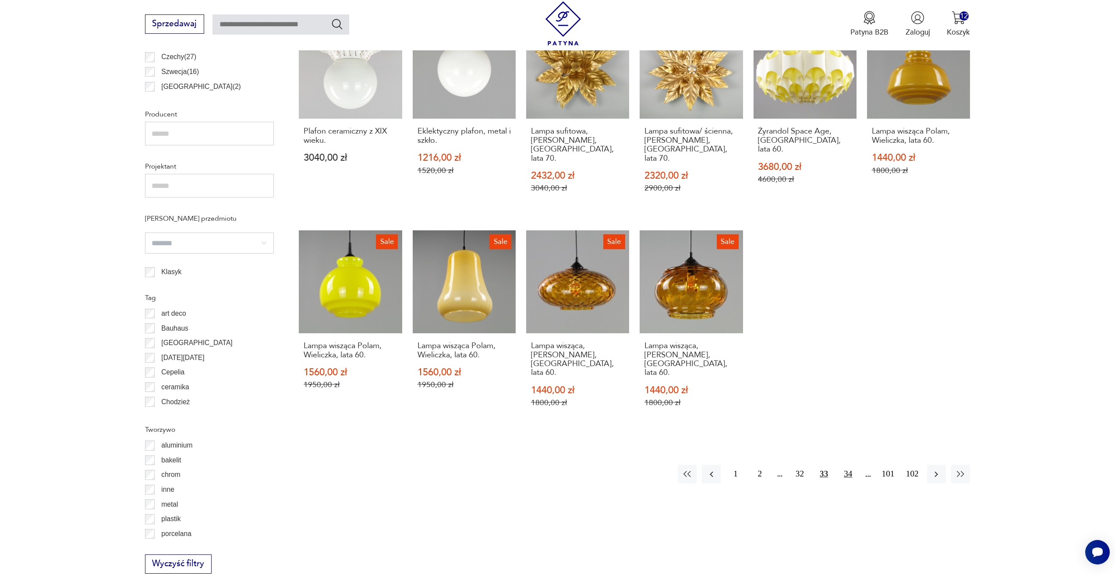
click at [842, 465] on button "34" at bounding box center [847, 474] width 19 height 19
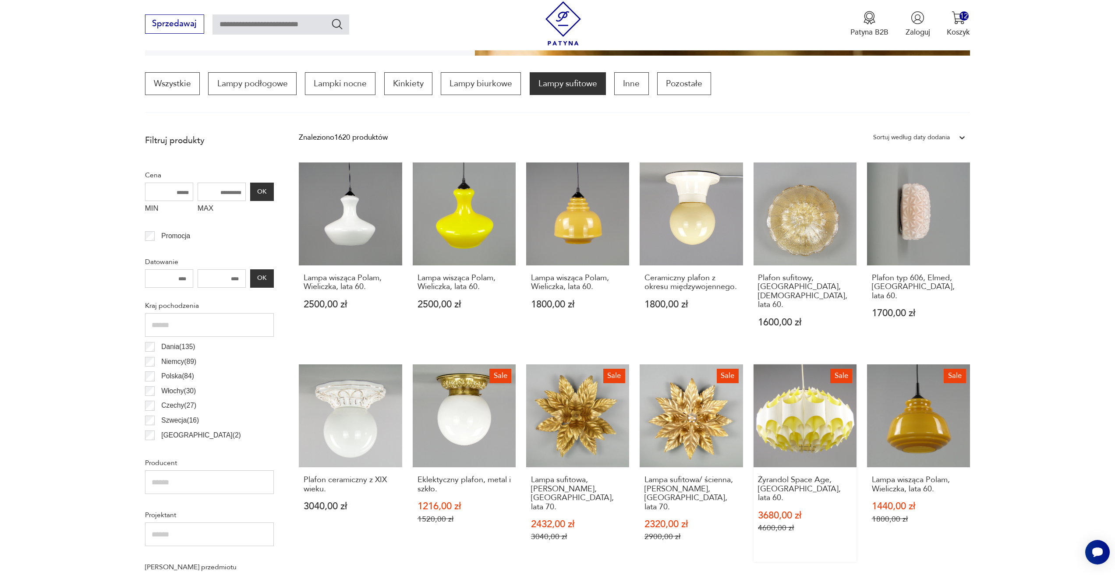
scroll to position [260, 0]
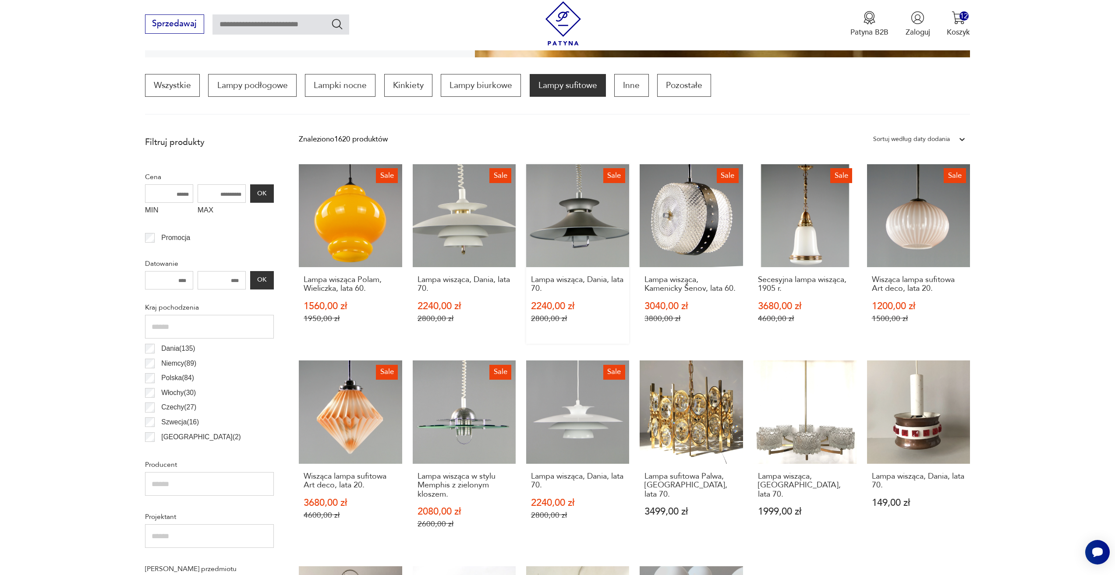
click at [565, 251] on link "Sale Lampa wisząca, Dania, lata 70. 2240,00 zł 2800,00 zł" at bounding box center [577, 254] width 103 height 180
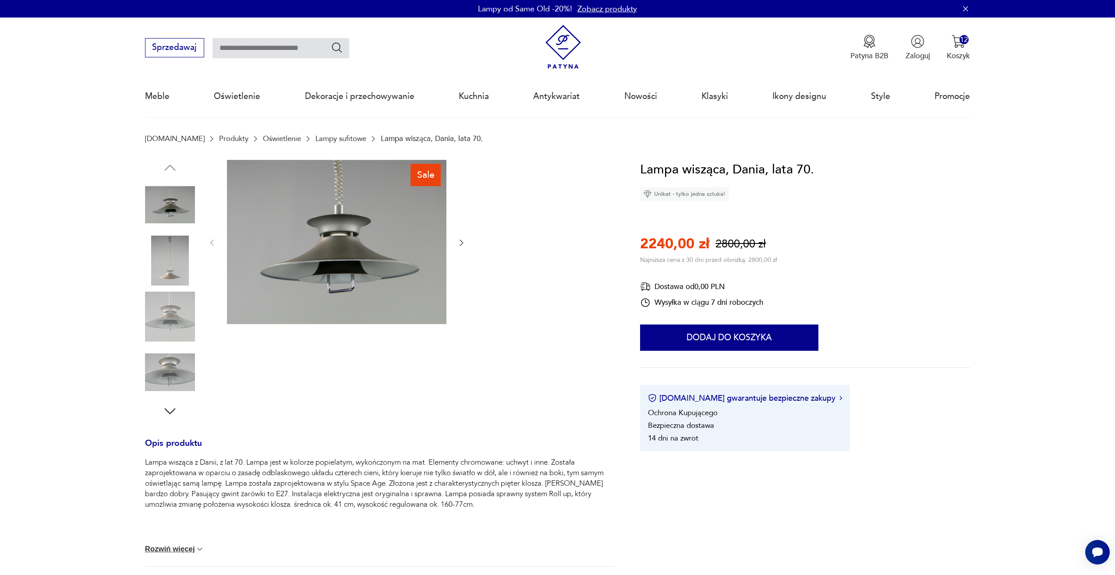
click at [464, 246] on icon "button" at bounding box center [461, 242] width 9 height 9
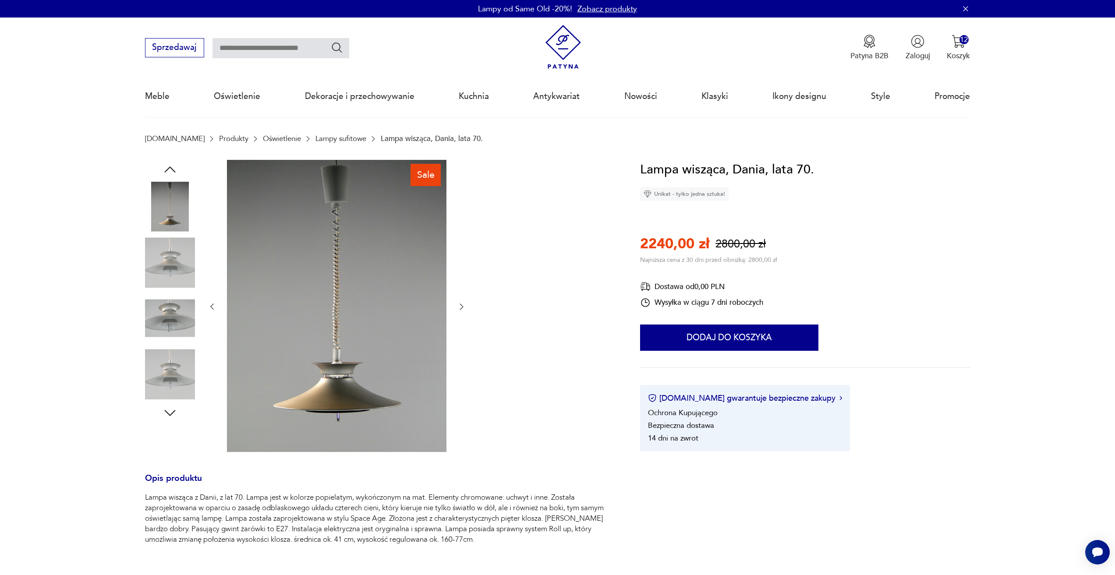
click at [465, 317] on div at bounding box center [337, 307] width 258 height 294
click at [461, 308] on icon "button" at bounding box center [462, 307] width 4 height 6
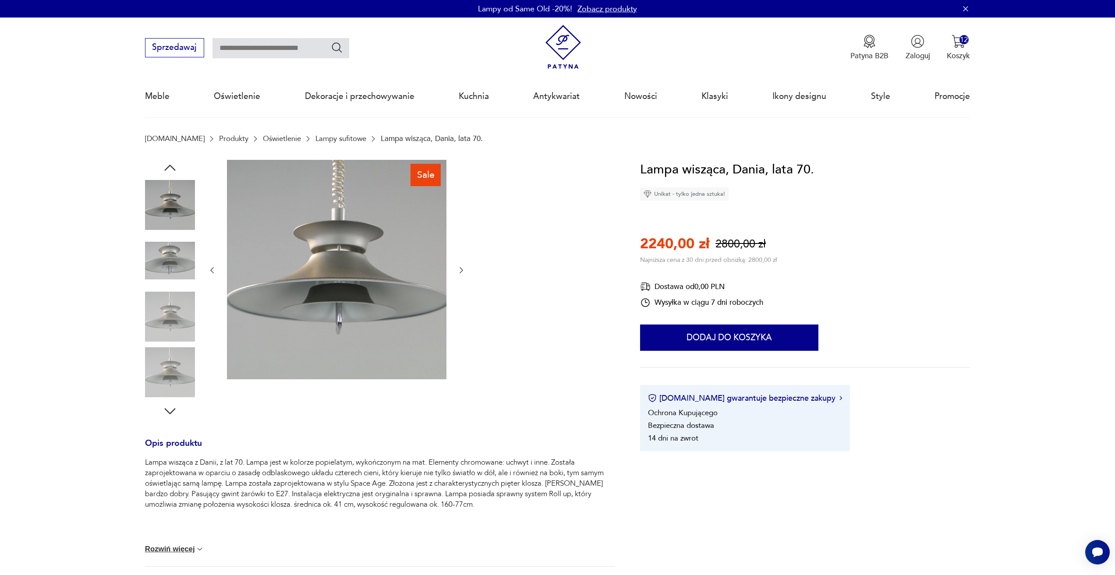
click at [459, 276] on div at bounding box center [337, 270] width 258 height 221
click at [459, 275] on icon "button" at bounding box center [461, 270] width 9 height 9
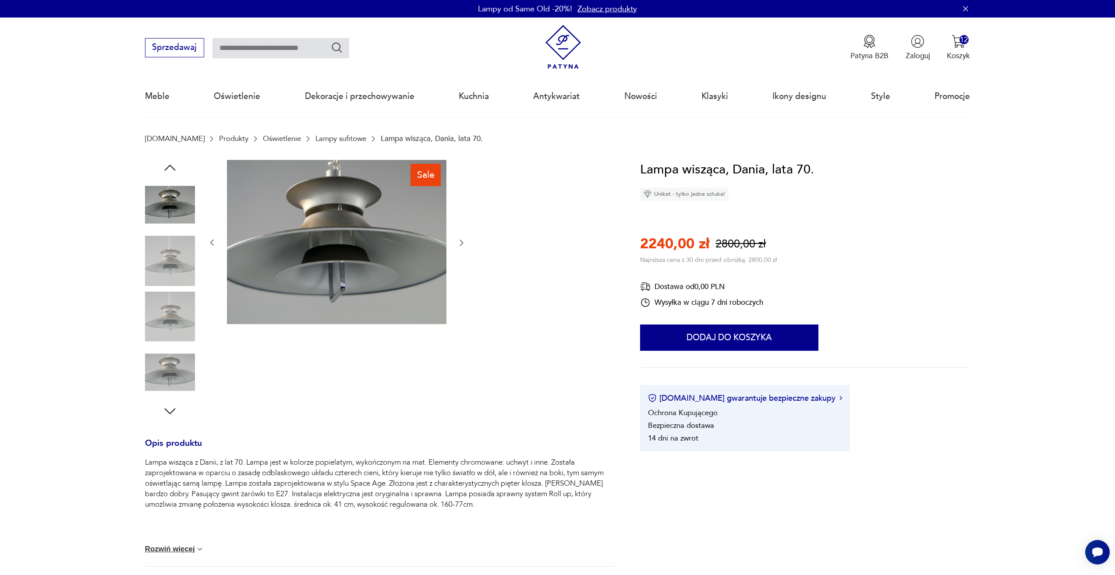
click at [463, 244] on icon "button" at bounding box center [461, 242] width 9 height 9
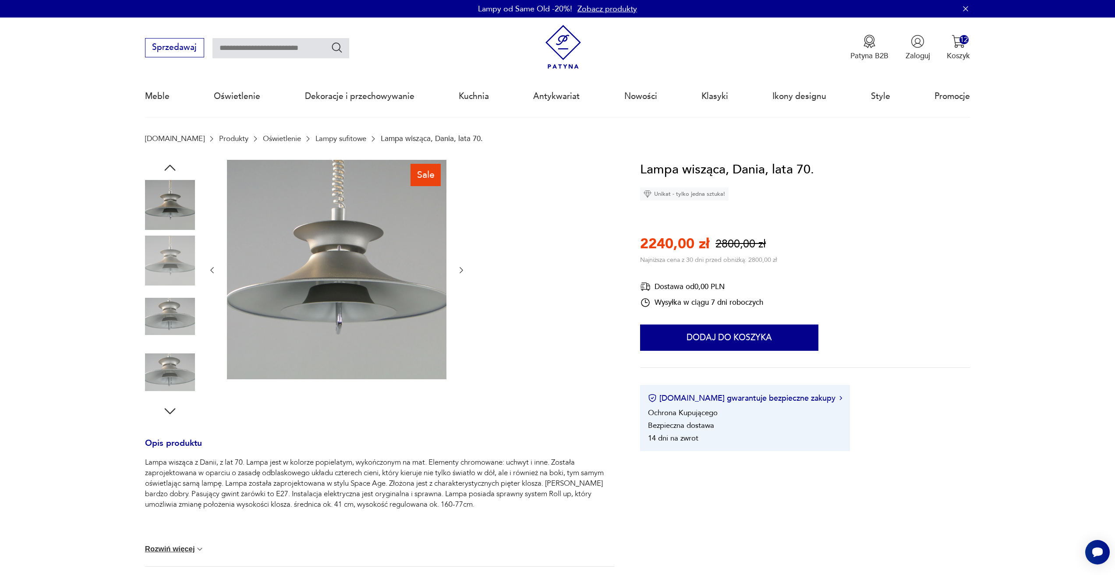
click at [463, 272] on icon "button" at bounding box center [461, 270] width 9 height 9
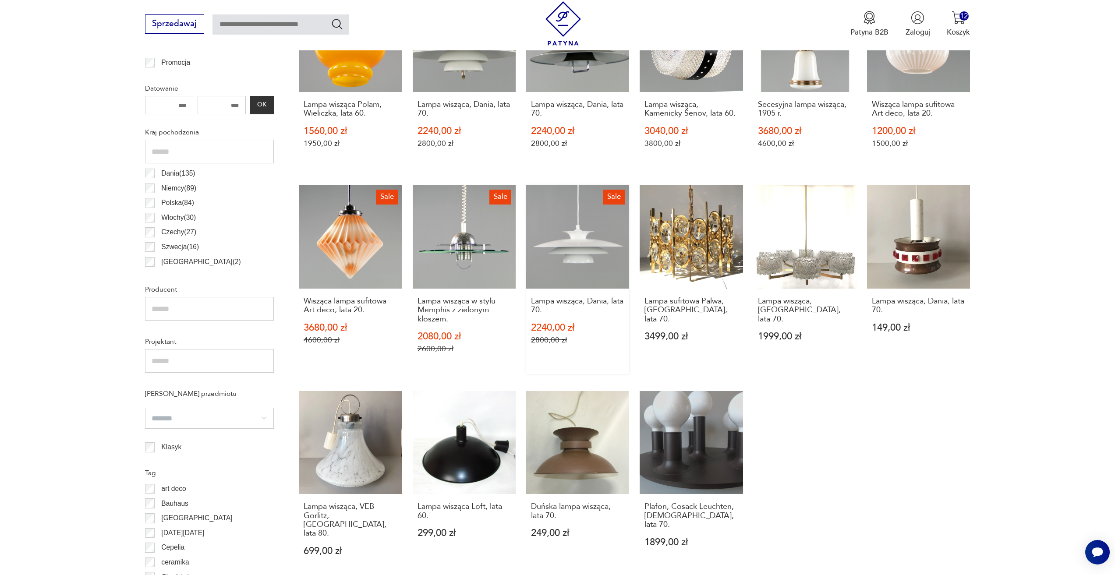
scroll to position [567, 0]
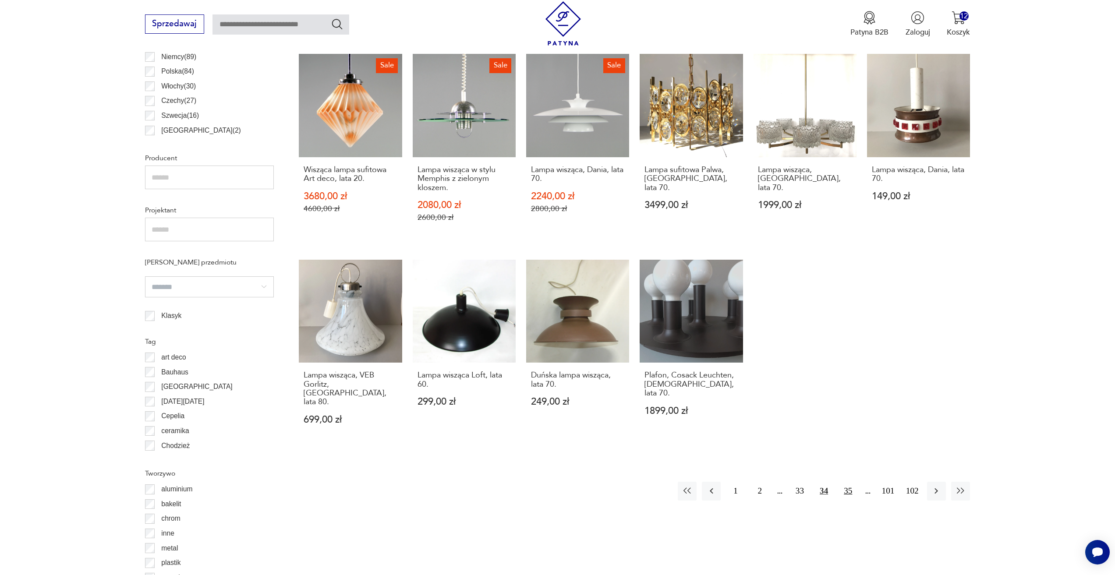
click at [847, 482] on button "35" at bounding box center [847, 491] width 19 height 19
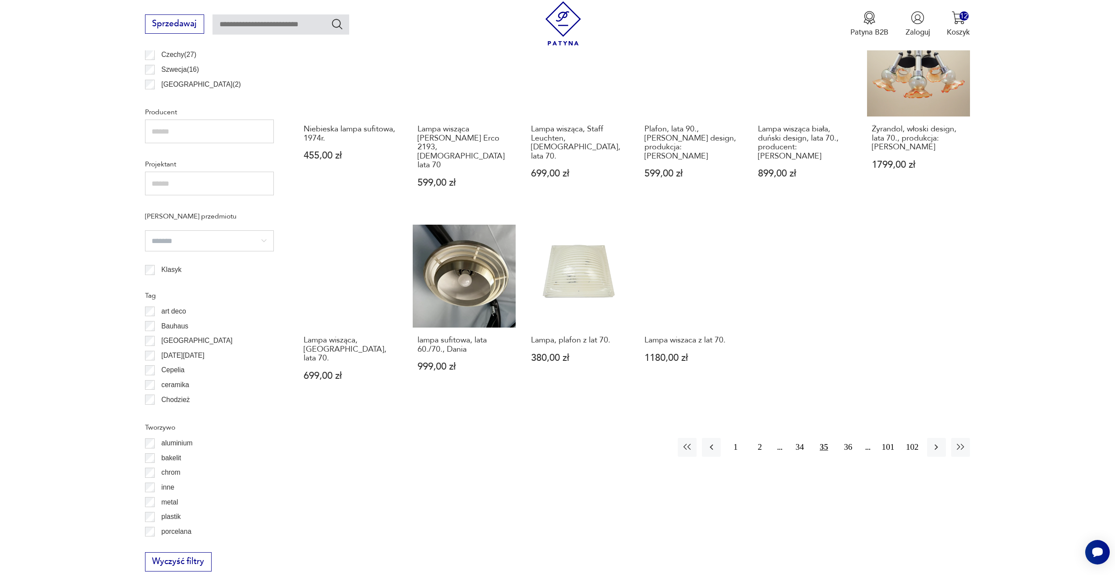
scroll to position [698, 0]
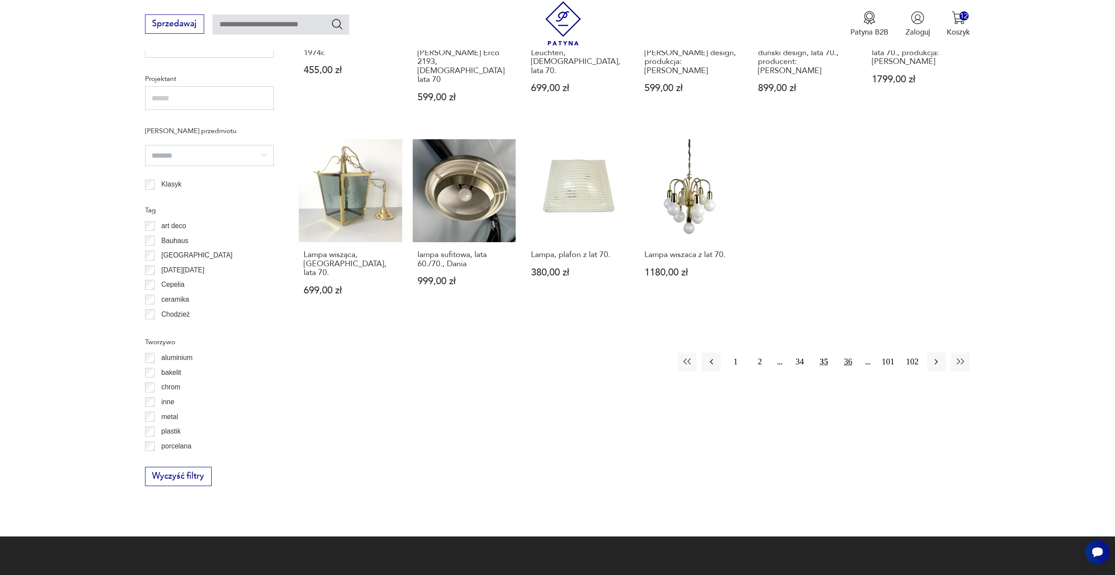
click at [842, 353] on button "36" at bounding box center [847, 362] width 19 height 19
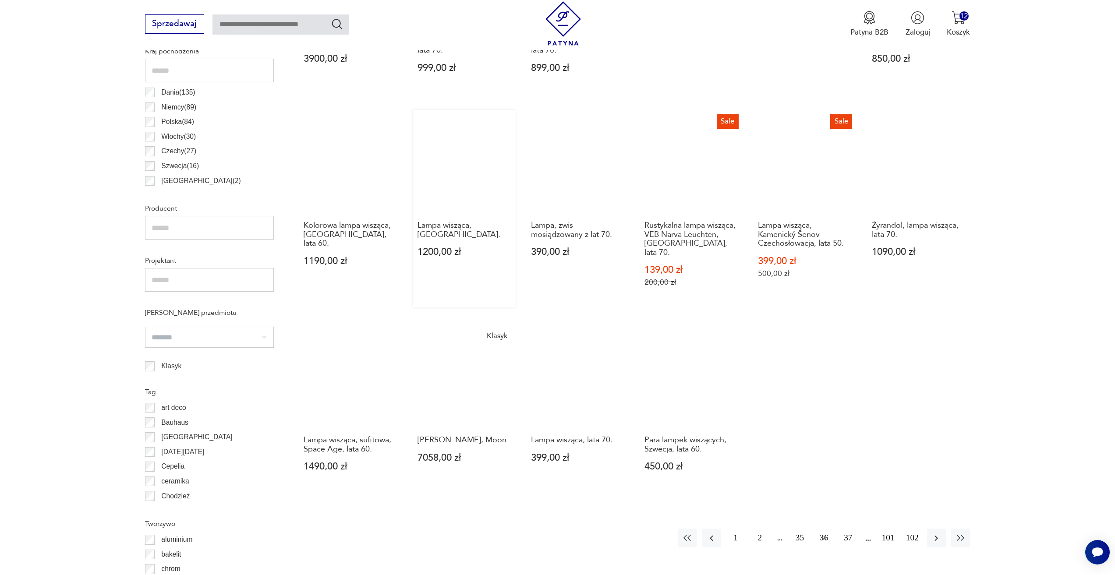
scroll to position [567, 0]
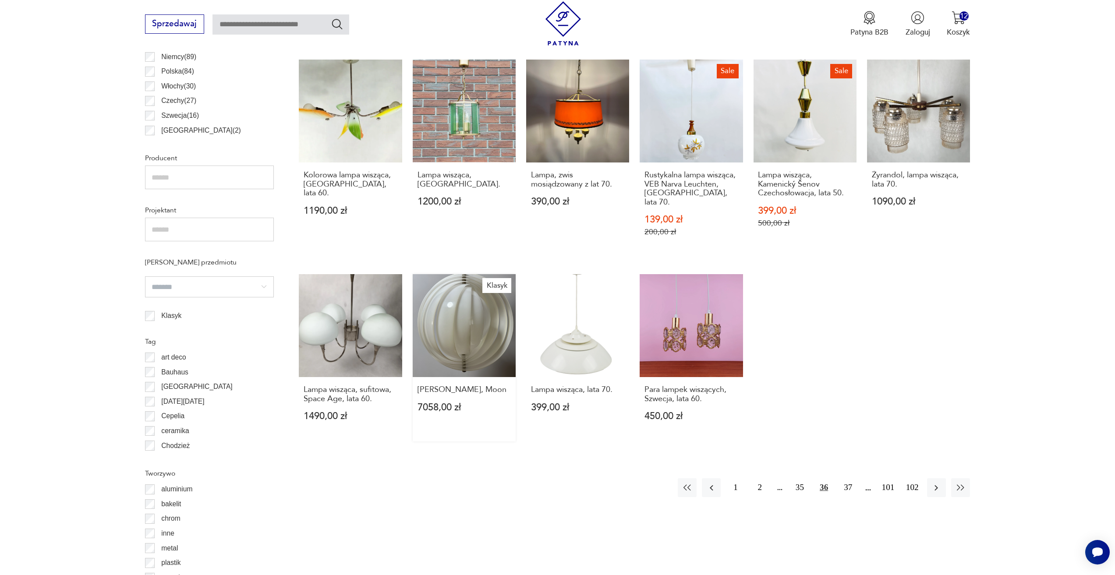
click at [496, 324] on link "Klasyk Verner Panton, Moon 7058,00 zł" at bounding box center [464, 357] width 103 height 167
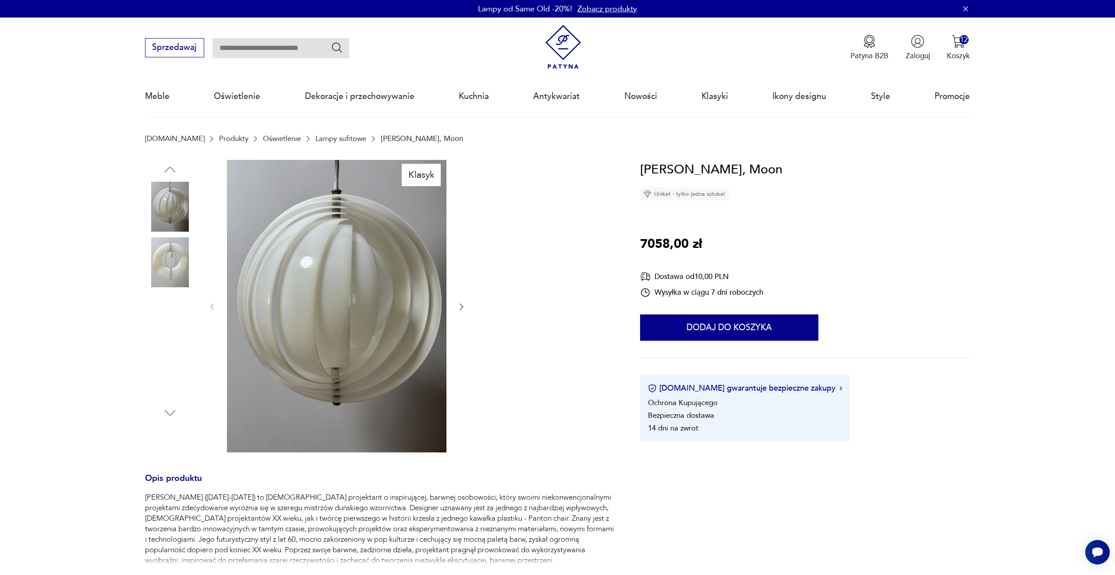
click at [464, 304] on icon "button" at bounding box center [461, 306] width 9 height 9
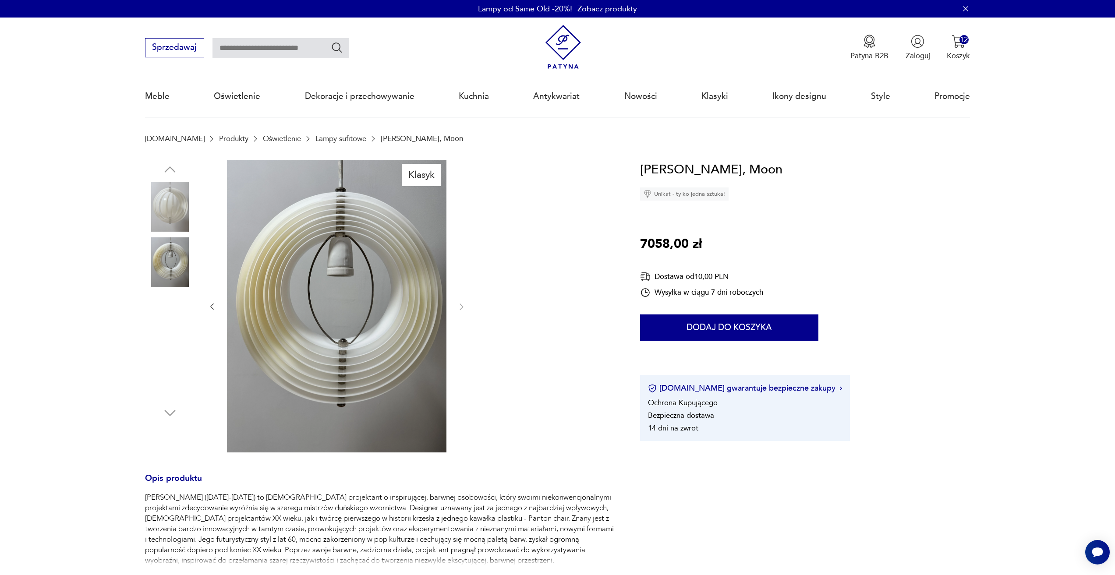
click at [462, 316] on div at bounding box center [337, 307] width 258 height 294
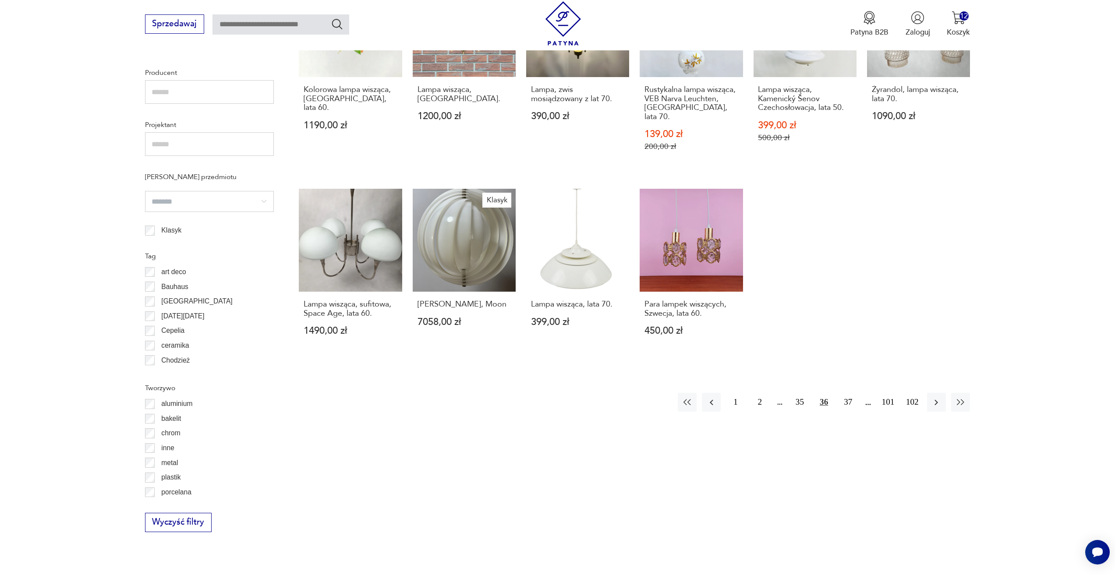
scroll to position [654, 0]
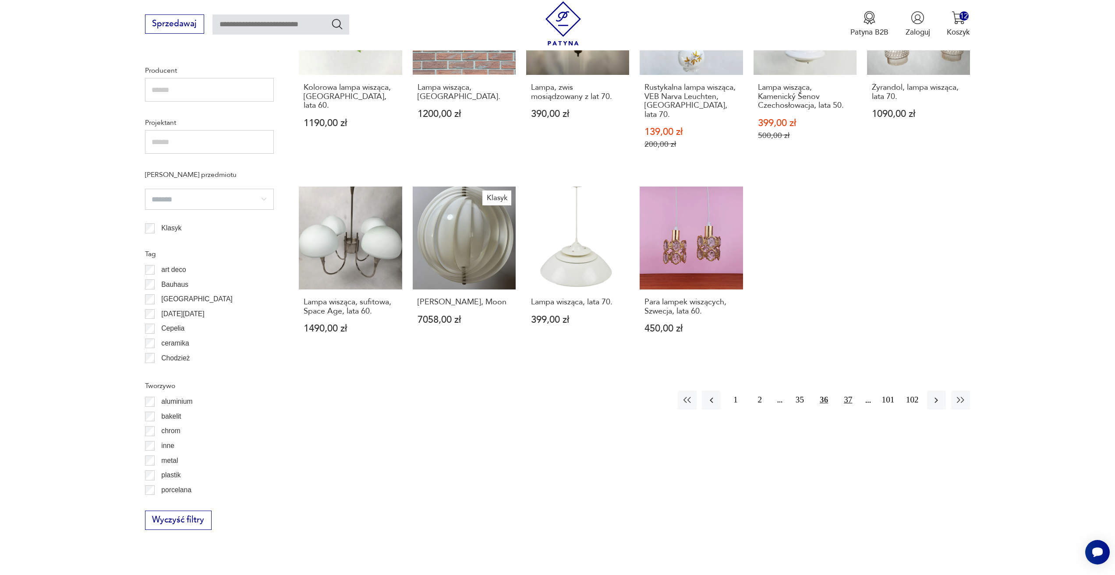
click at [847, 391] on button "37" at bounding box center [847, 400] width 19 height 19
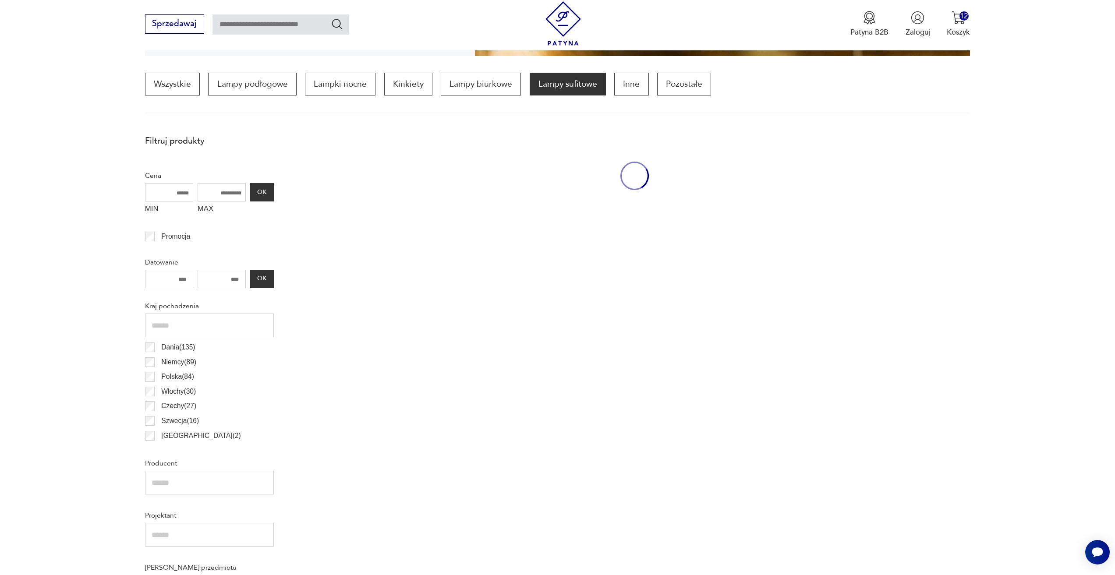
scroll to position [260, 0]
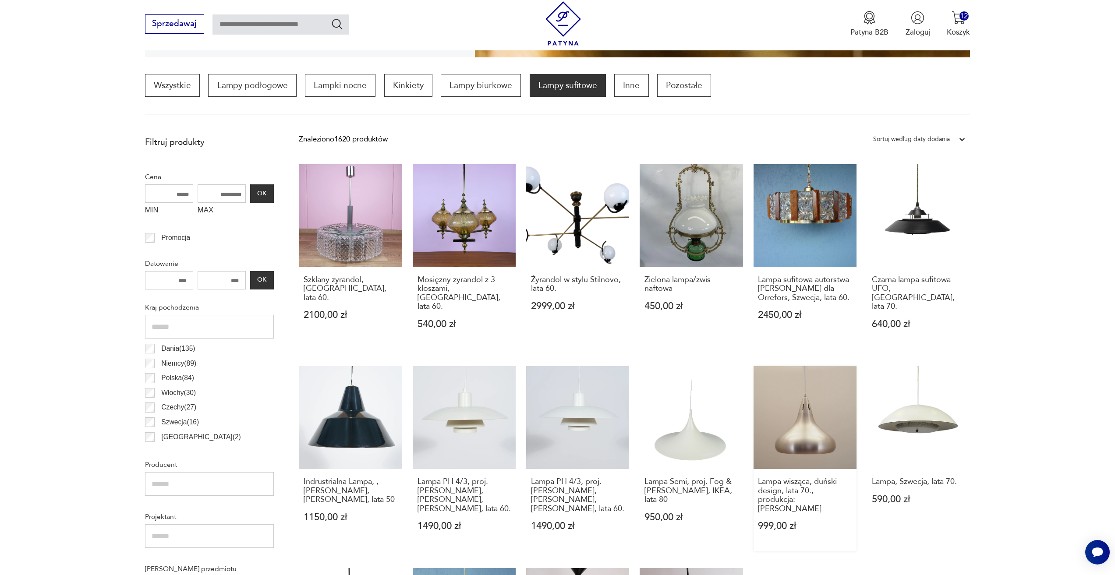
click at [808, 417] on link "Lampa wisząca, duński design, lata 70., produkcja: Dania 999,00 zł" at bounding box center [804, 458] width 103 height 185
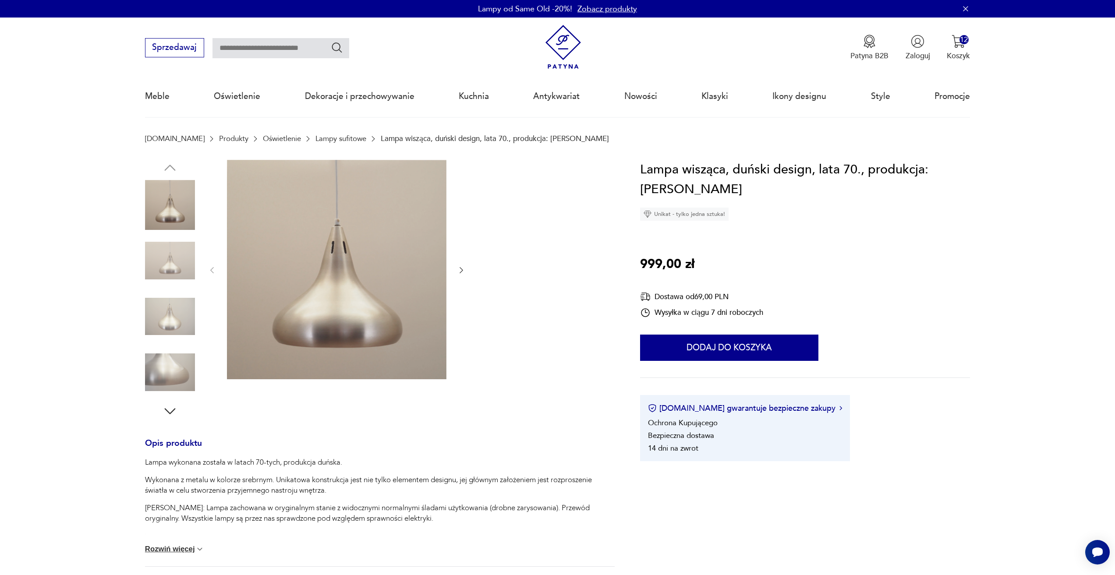
click at [460, 266] on icon "button" at bounding box center [461, 270] width 9 height 9
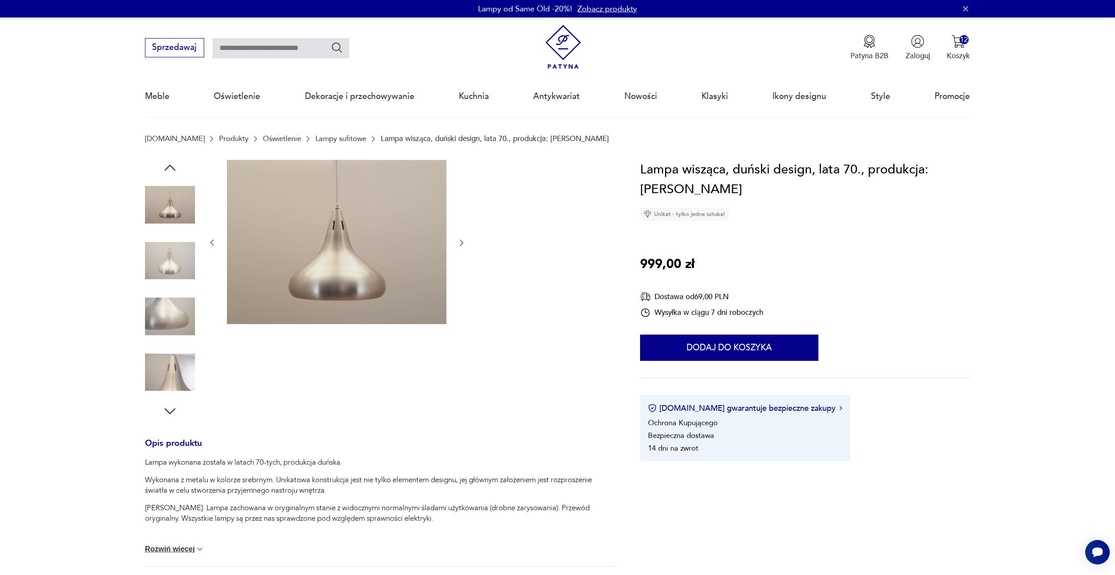
click at [460, 246] on icon "button" at bounding box center [461, 242] width 9 height 9
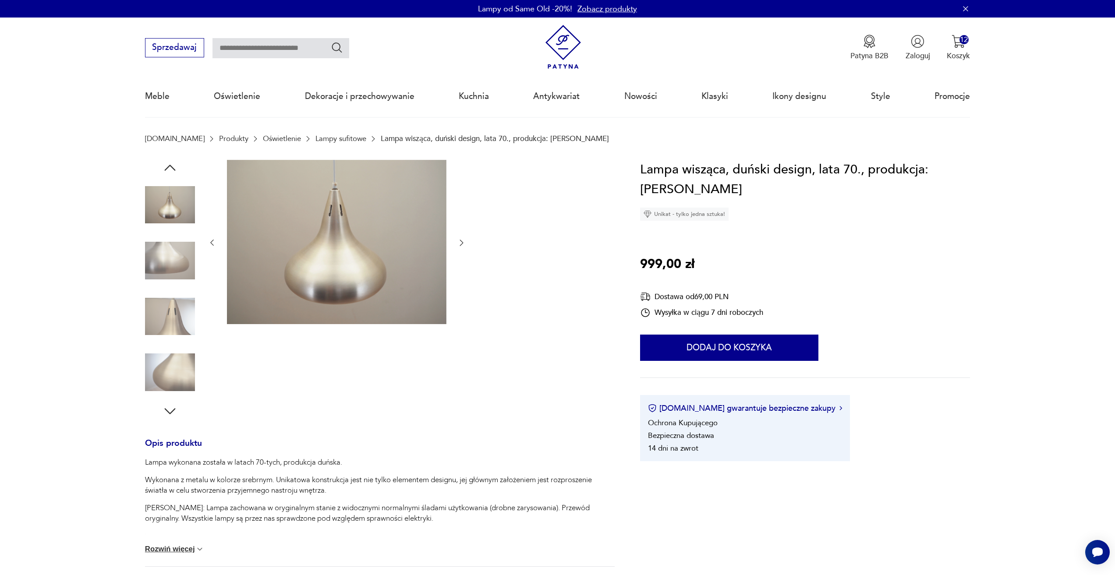
click at [460, 246] on icon "button" at bounding box center [461, 242] width 9 height 9
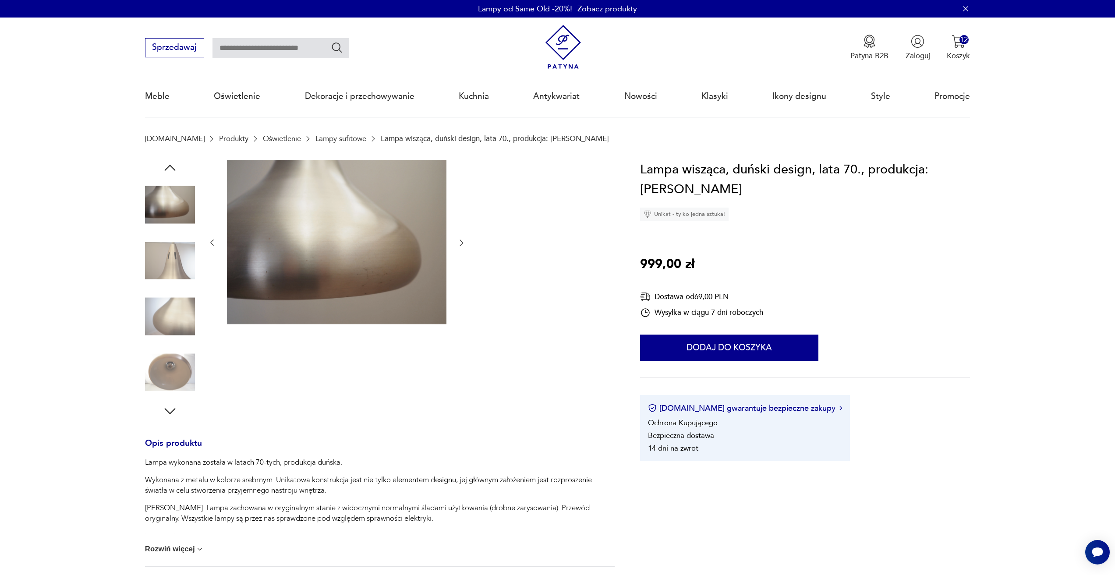
click at [460, 246] on icon "button" at bounding box center [461, 242] width 9 height 9
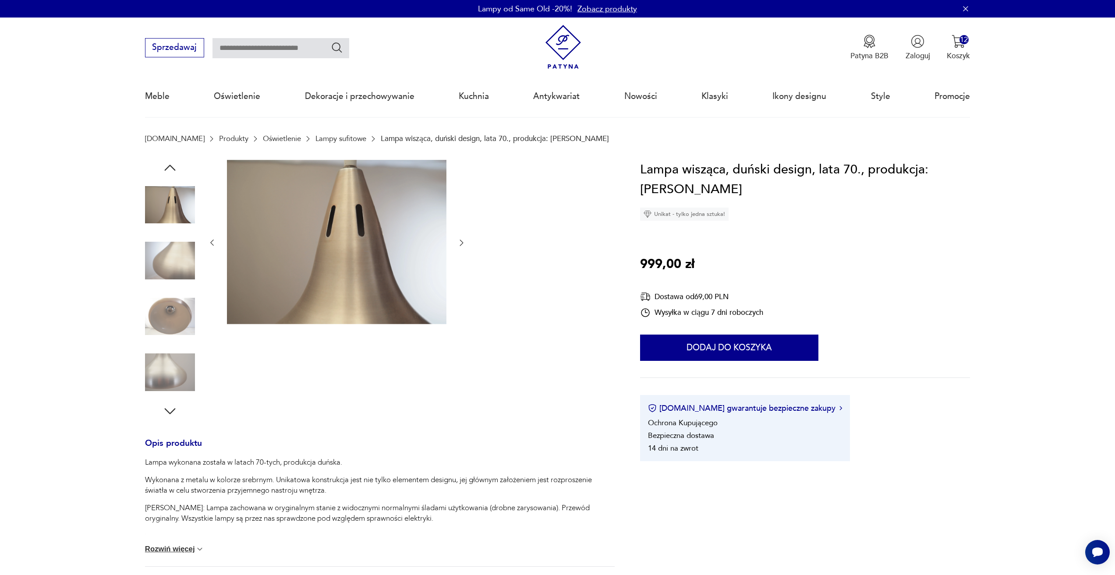
click at [462, 247] on button "button" at bounding box center [461, 243] width 9 height 11
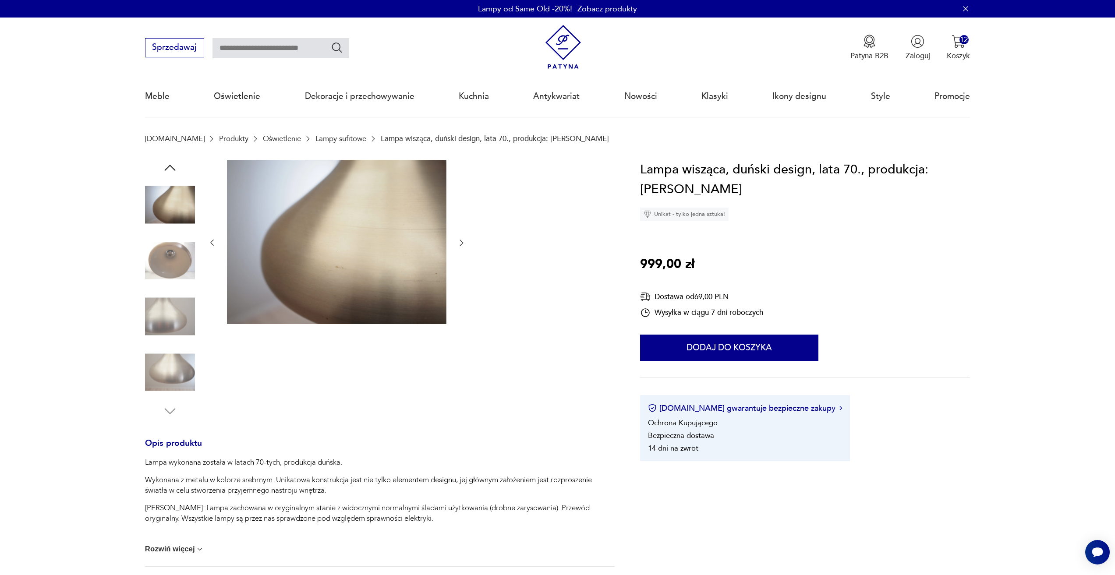
click at [459, 246] on icon "button" at bounding box center [461, 242] width 9 height 9
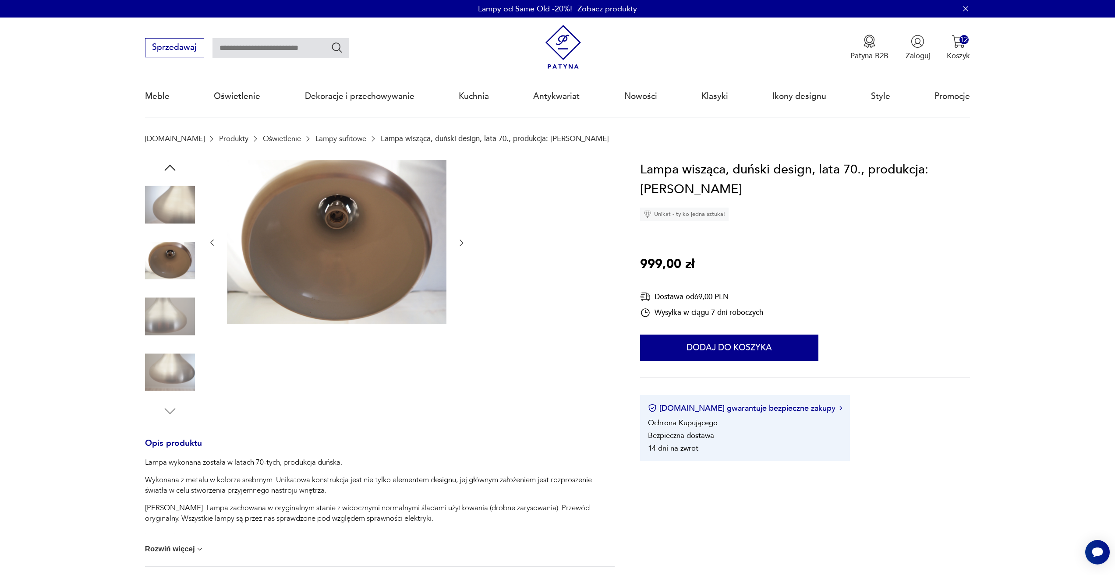
click at [459, 246] on icon "button" at bounding box center [461, 242] width 9 height 9
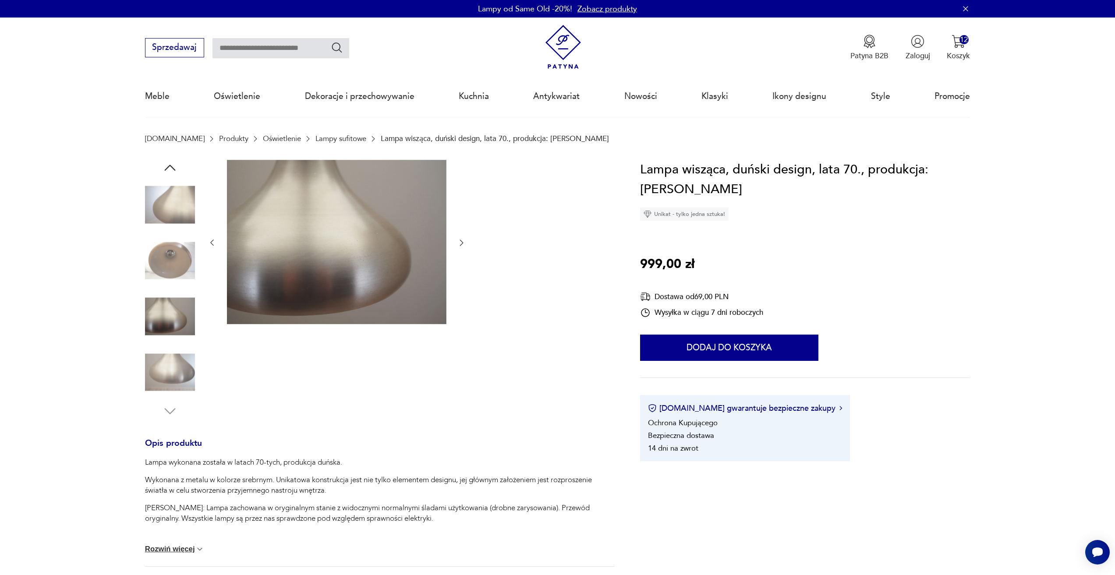
click at [459, 246] on icon "button" at bounding box center [461, 242] width 9 height 9
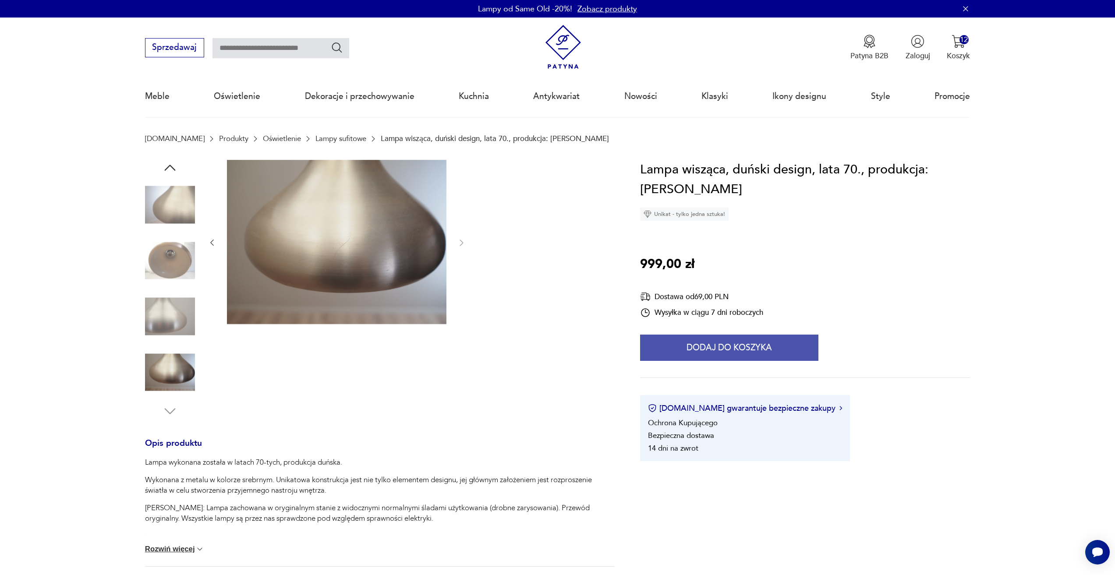
click at [685, 335] on button "Dodaj do koszyka" at bounding box center [729, 348] width 178 height 26
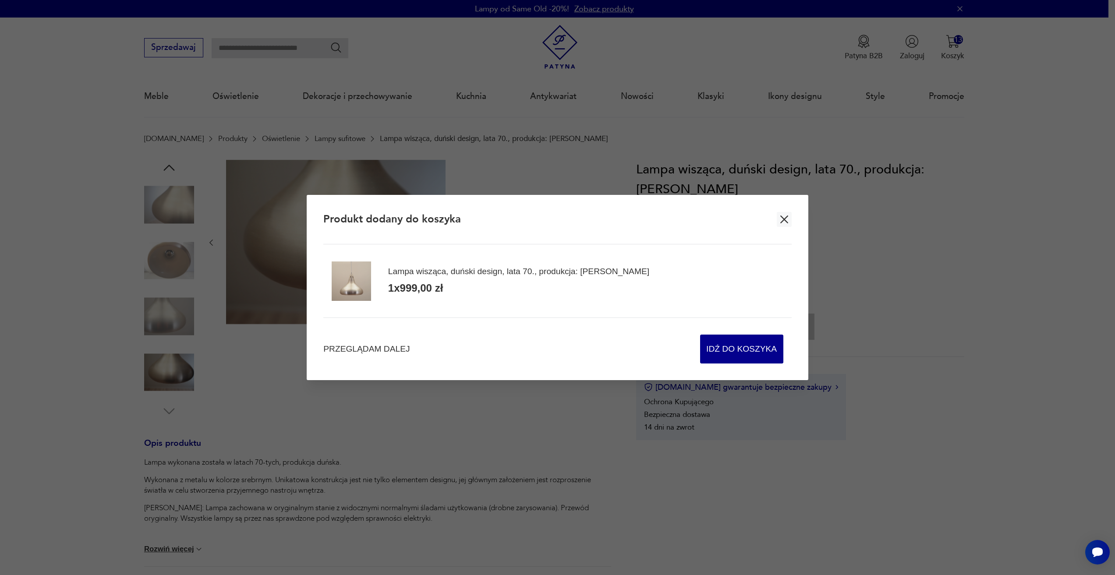
click at [404, 343] on div "Przeglądam dalej Idź do koszyka" at bounding box center [557, 341] width 468 height 46
click at [400, 349] on span "Przeglądam dalej" at bounding box center [366, 349] width 86 height 12
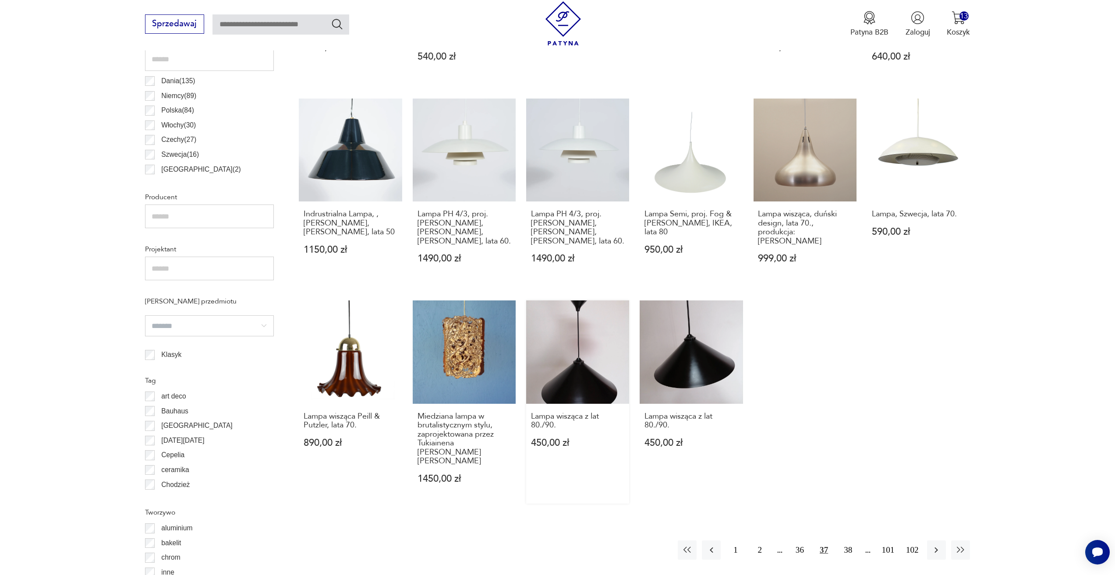
scroll to position [567, 0]
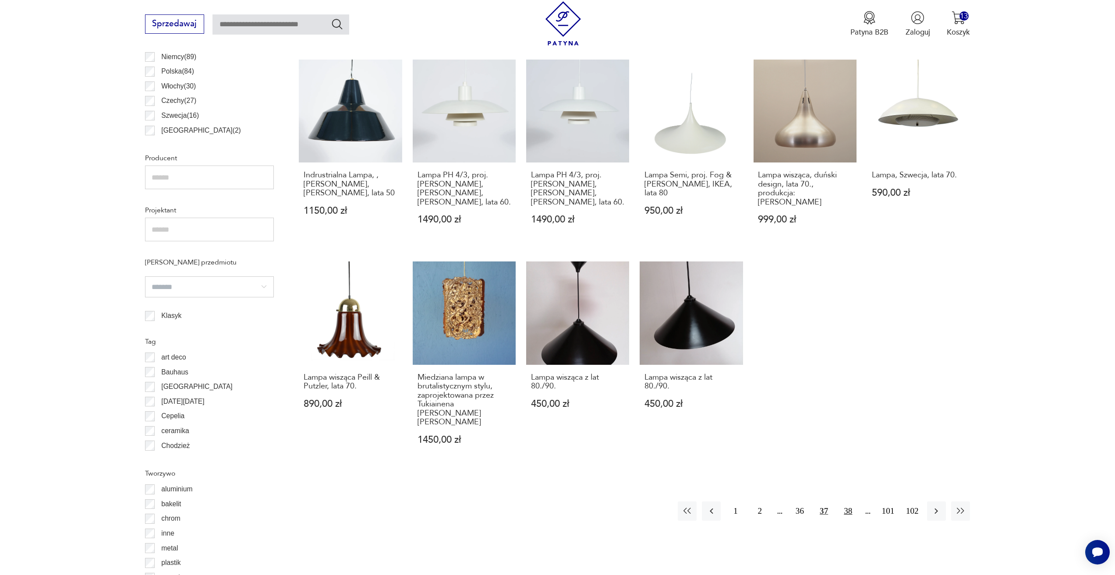
click at [842, 501] on button "38" at bounding box center [847, 510] width 19 height 19
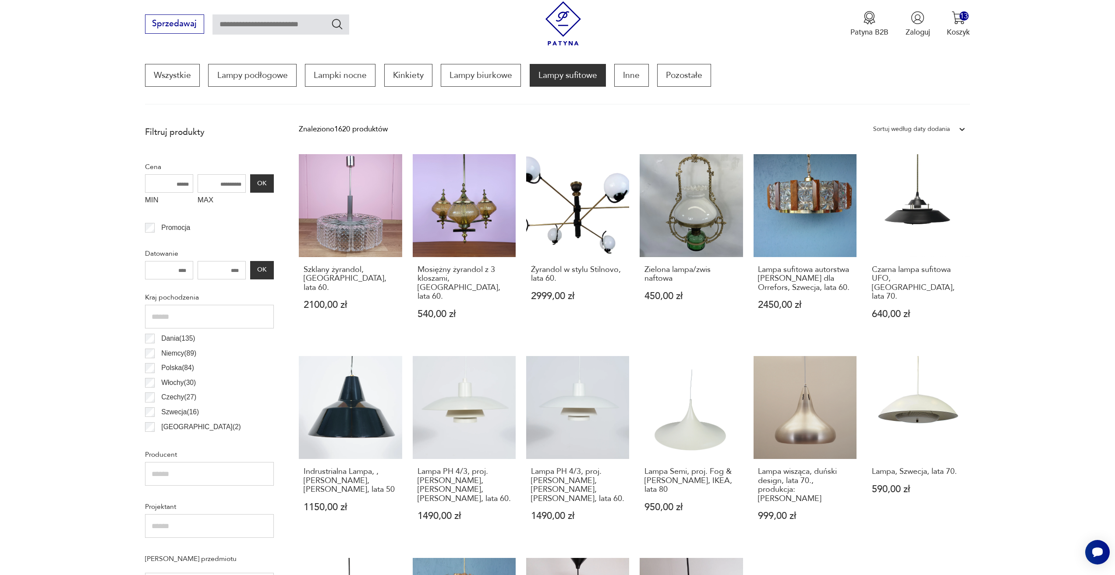
scroll to position [260, 0]
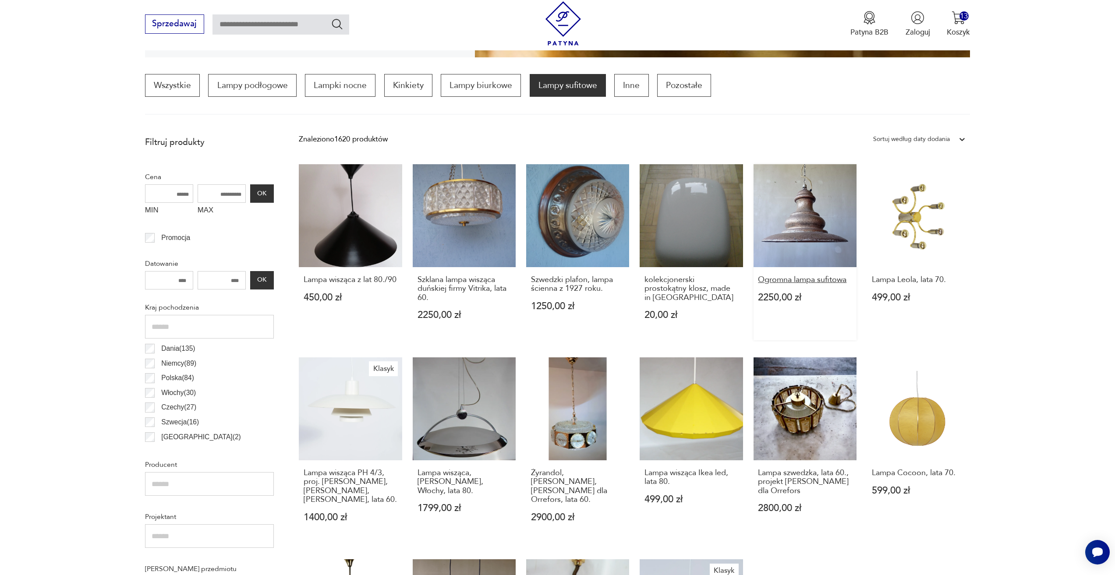
click at [828, 283] on h3 "Ogromna lampa sufitowa" at bounding box center [805, 279] width 94 height 9
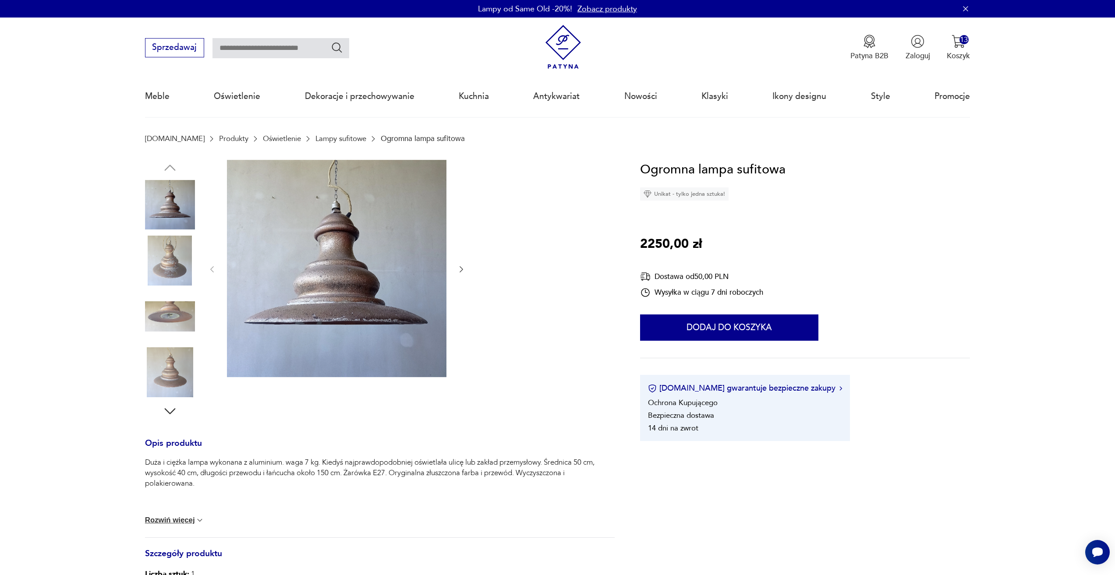
click at [458, 268] on icon "button" at bounding box center [461, 269] width 9 height 9
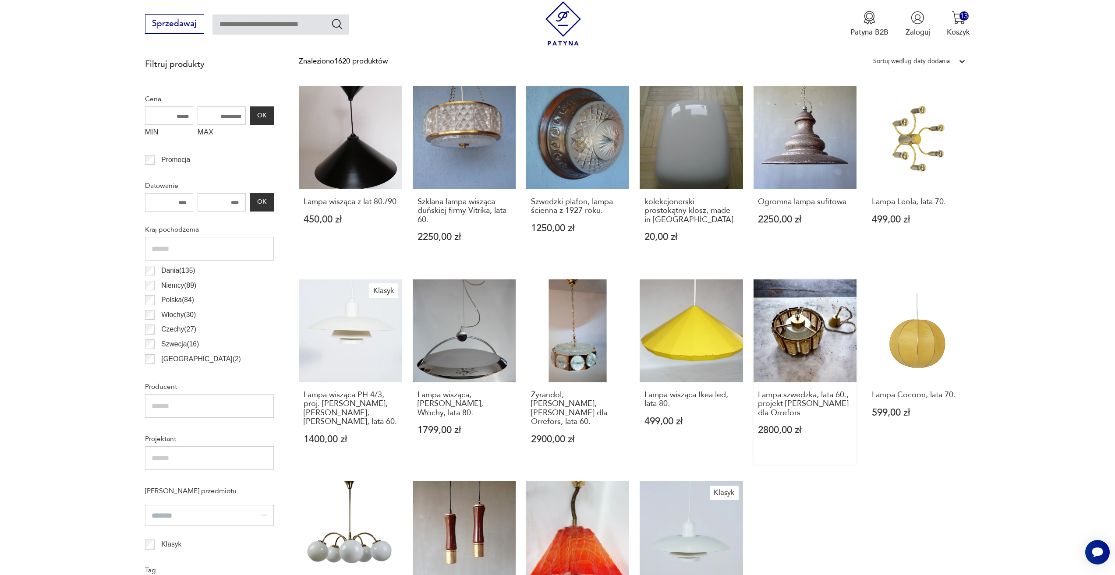
scroll to position [479, 0]
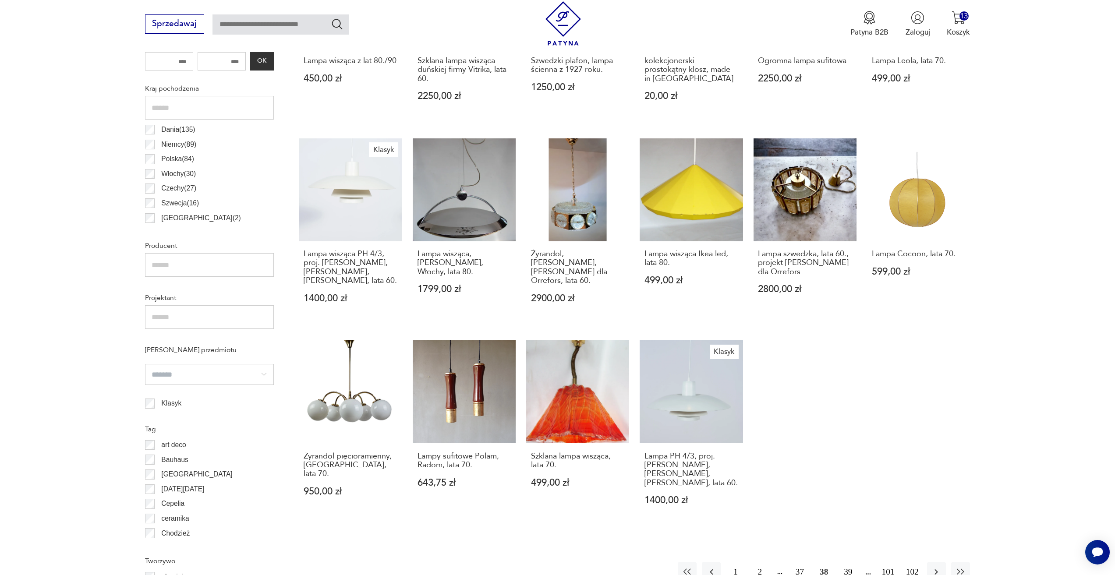
click at [849, 562] on button "39" at bounding box center [847, 571] width 19 height 19
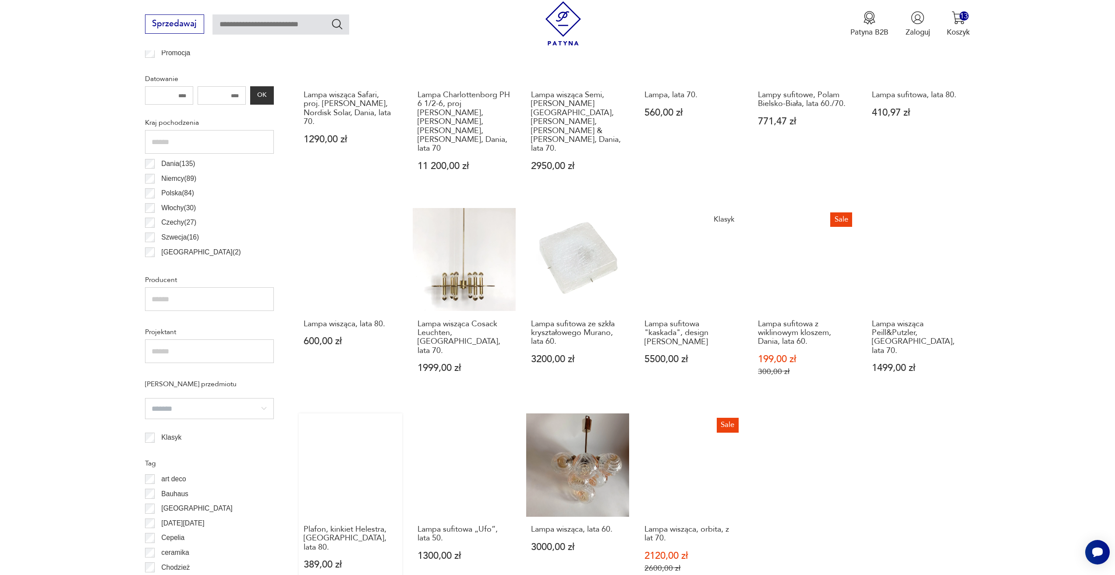
scroll to position [523, 0]
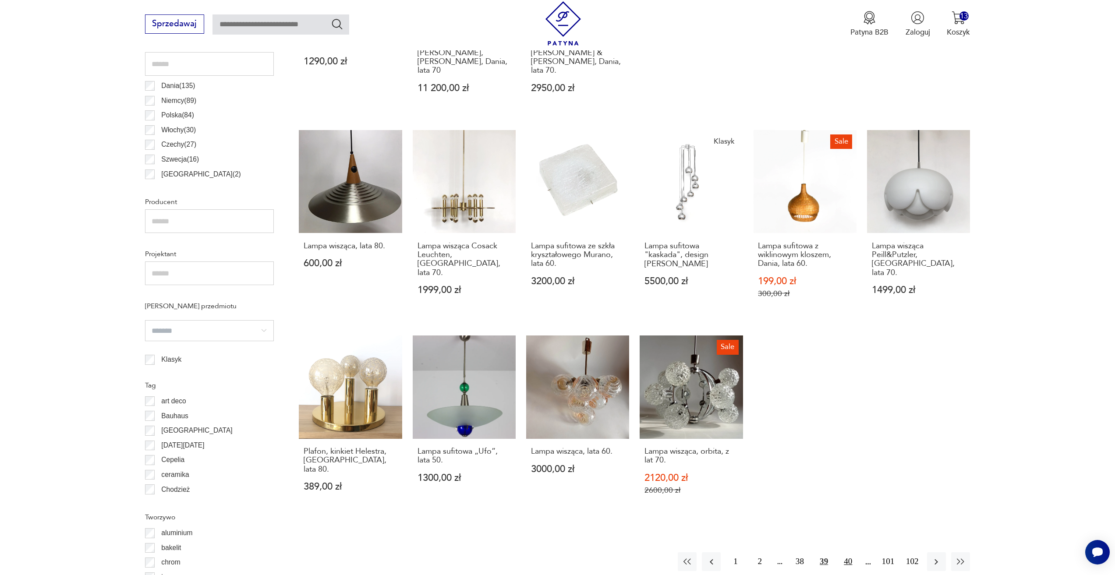
click at [844, 552] on button "40" at bounding box center [847, 561] width 19 height 19
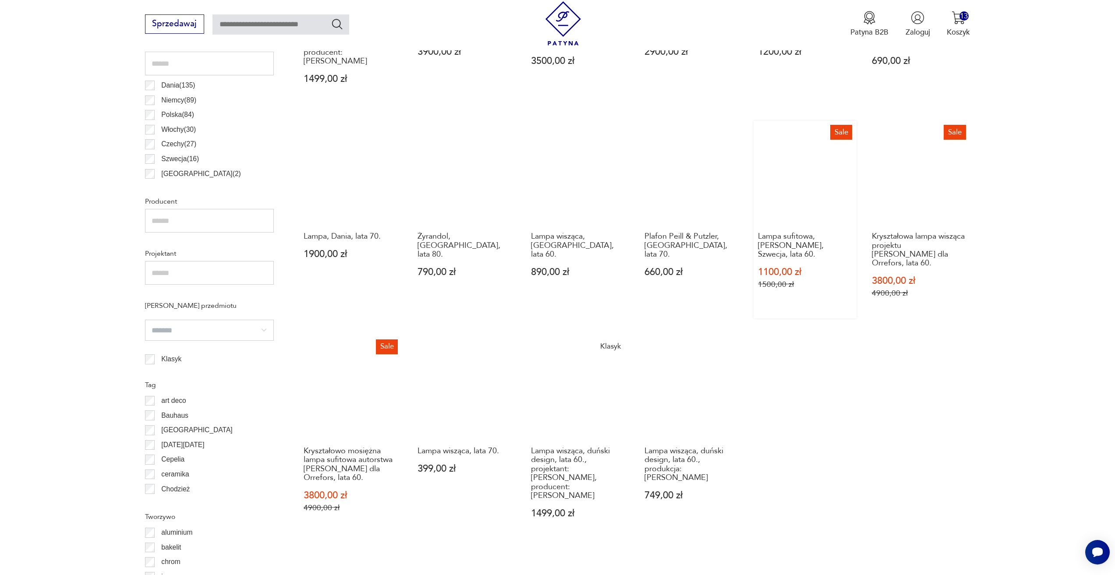
scroll to position [567, 0]
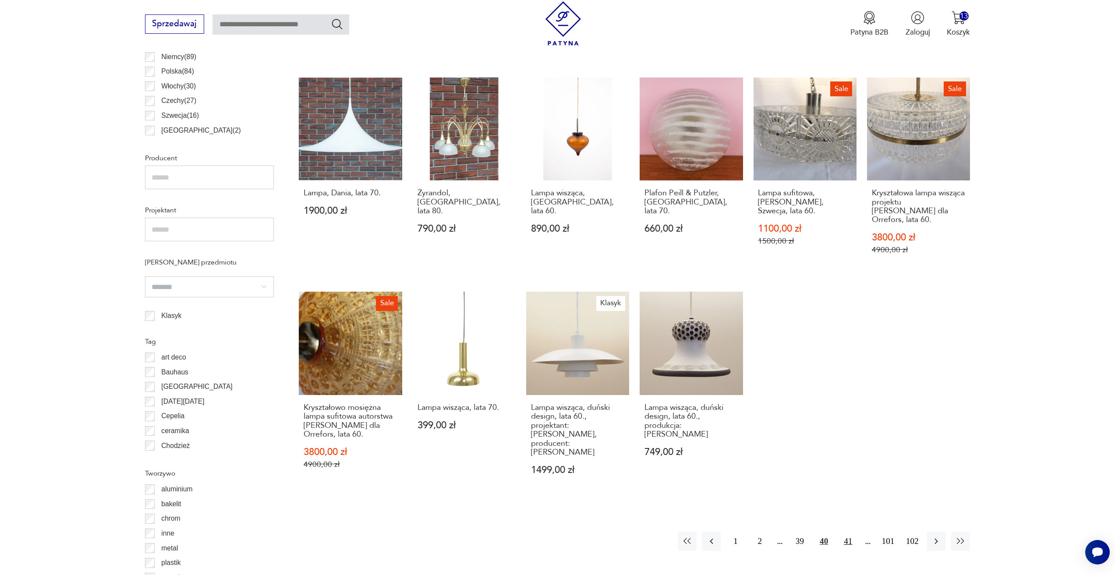
click at [845, 534] on button "41" at bounding box center [847, 541] width 19 height 19
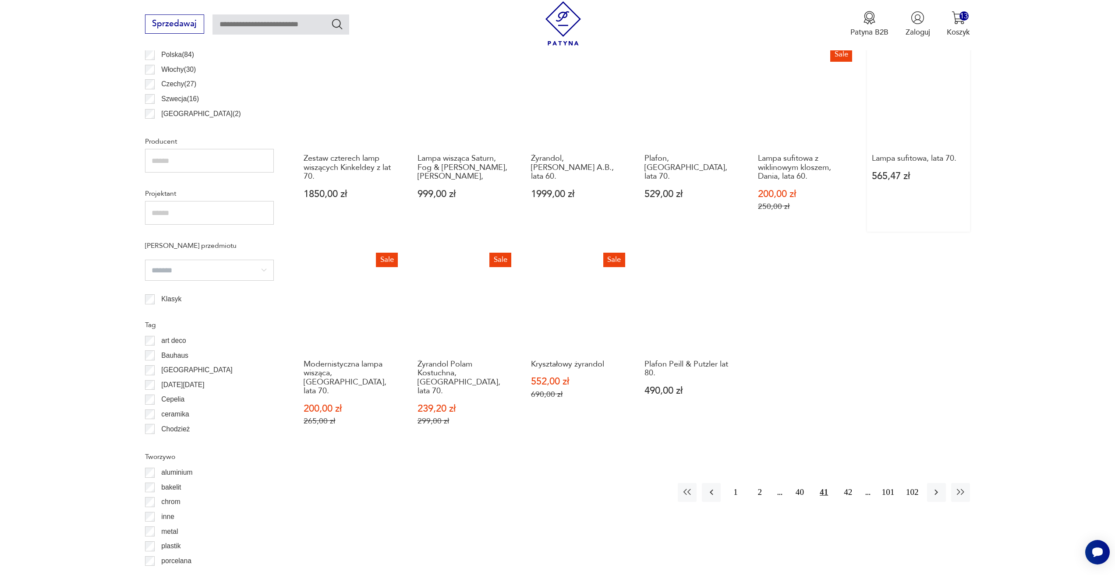
scroll to position [611, 0]
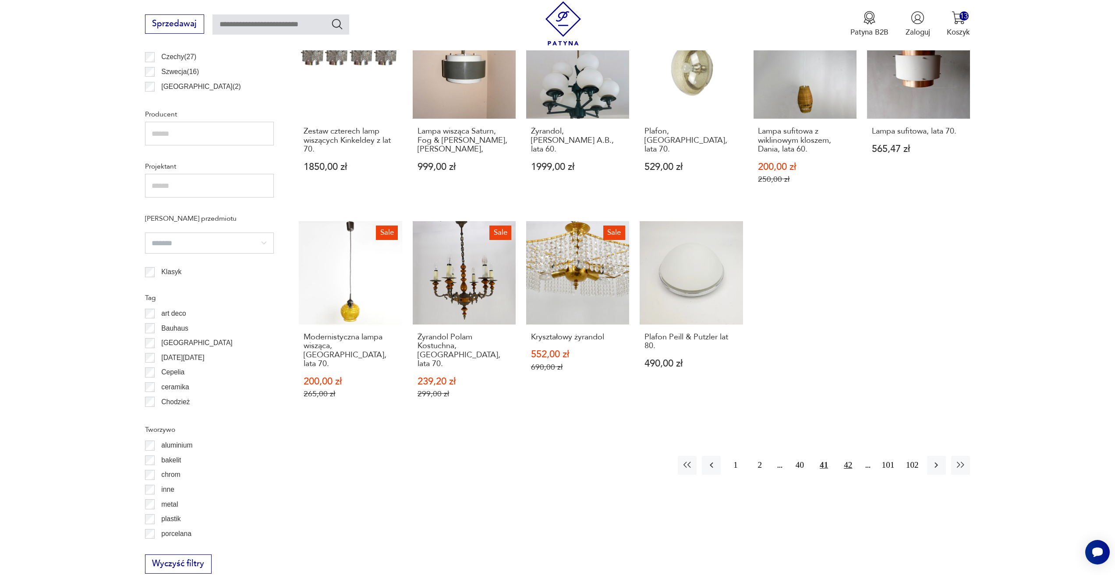
click at [843, 458] on button "42" at bounding box center [847, 465] width 19 height 19
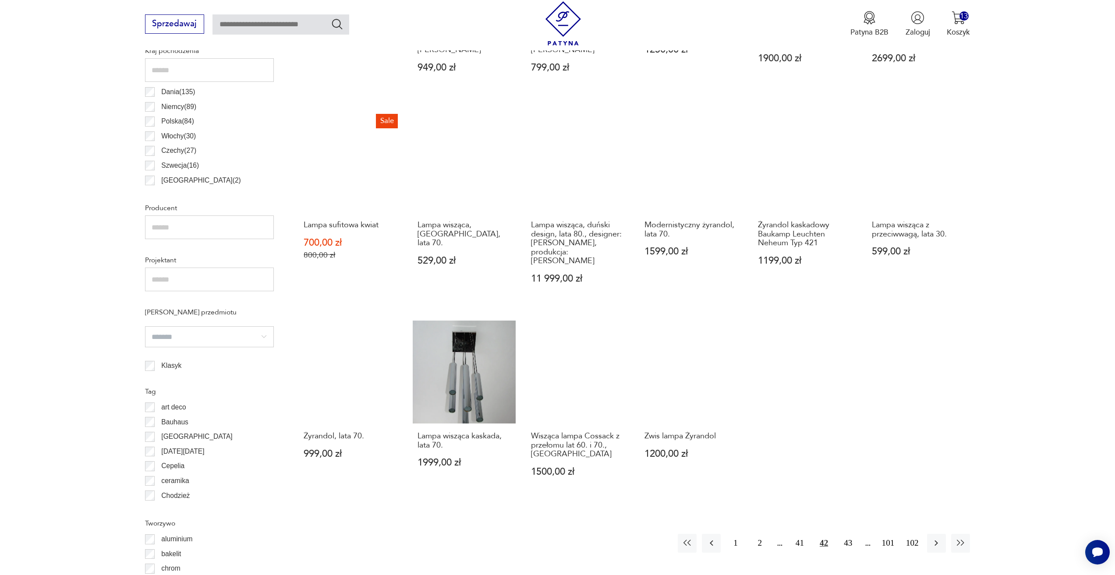
scroll to position [611, 0]
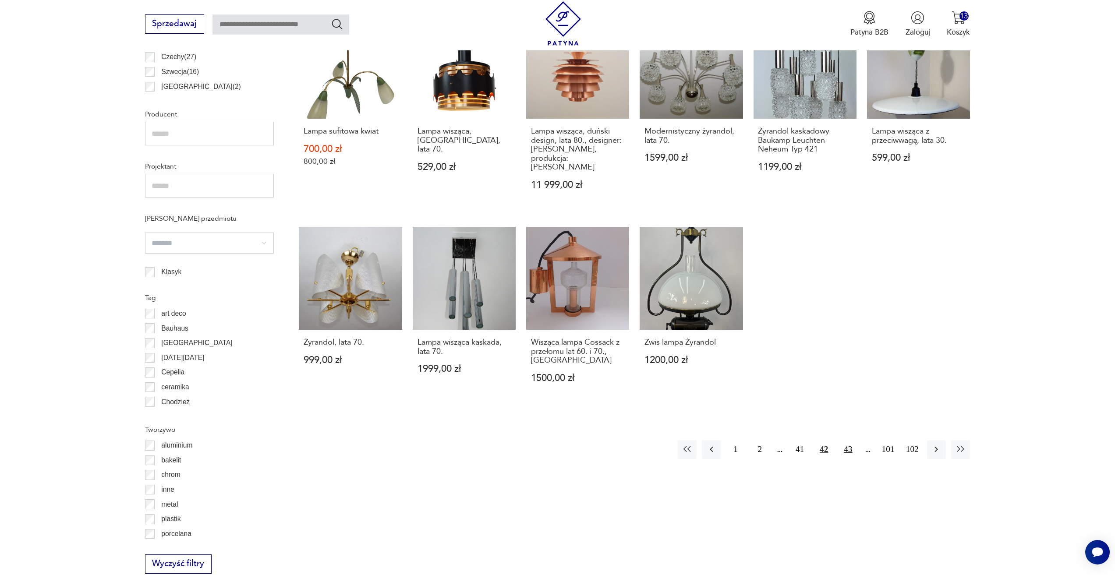
click at [850, 440] on button "43" at bounding box center [847, 449] width 19 height 19
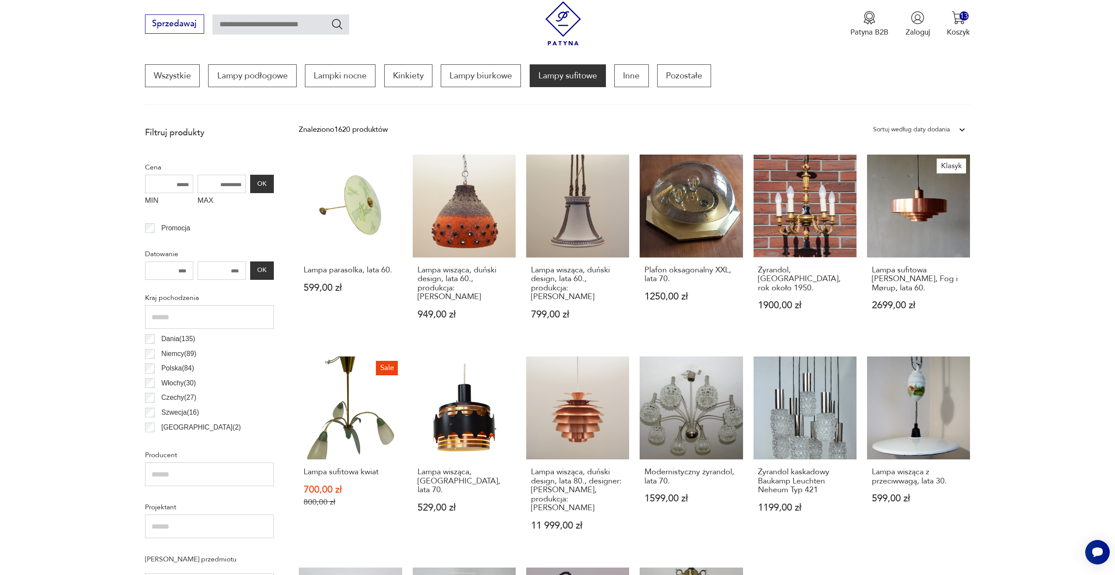
scroll to position [260, 0]
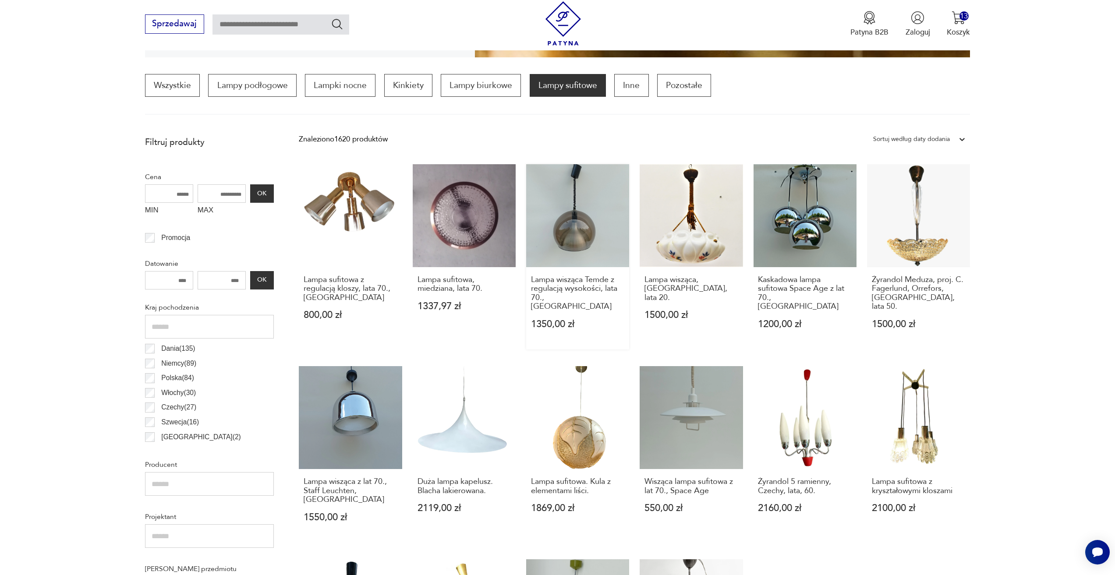
click at [532, 263] on link "Lampa wisząca Temde z regulacją wysokości, lata 70., Niemcy 1350,00 zł" at bounding box center [577, 256] width 103 height 185
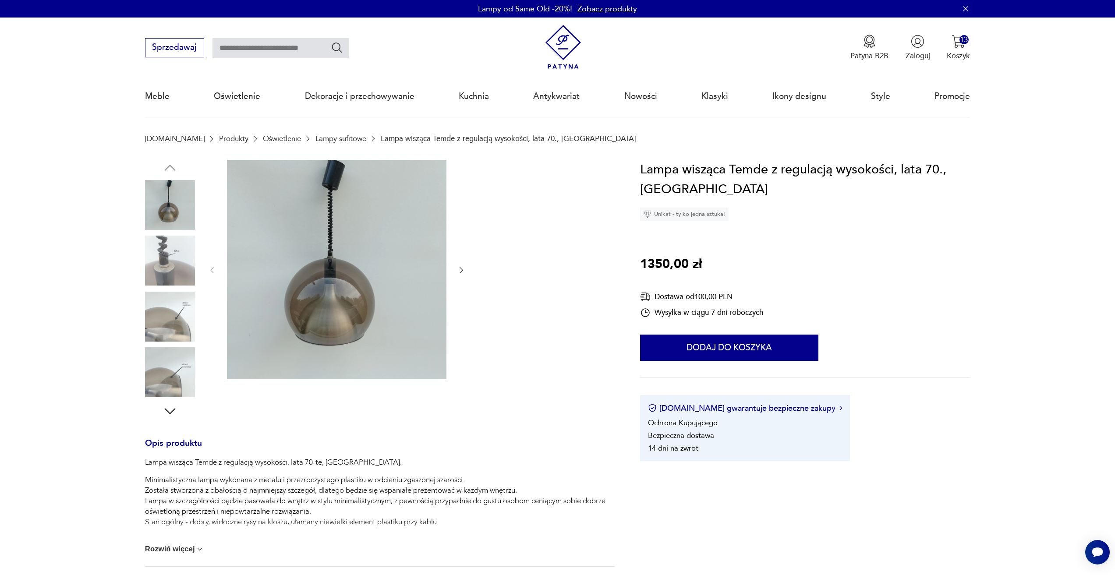
click at [459, 271] on icon "button" at bounding box center [461, 270] width 9 height 9
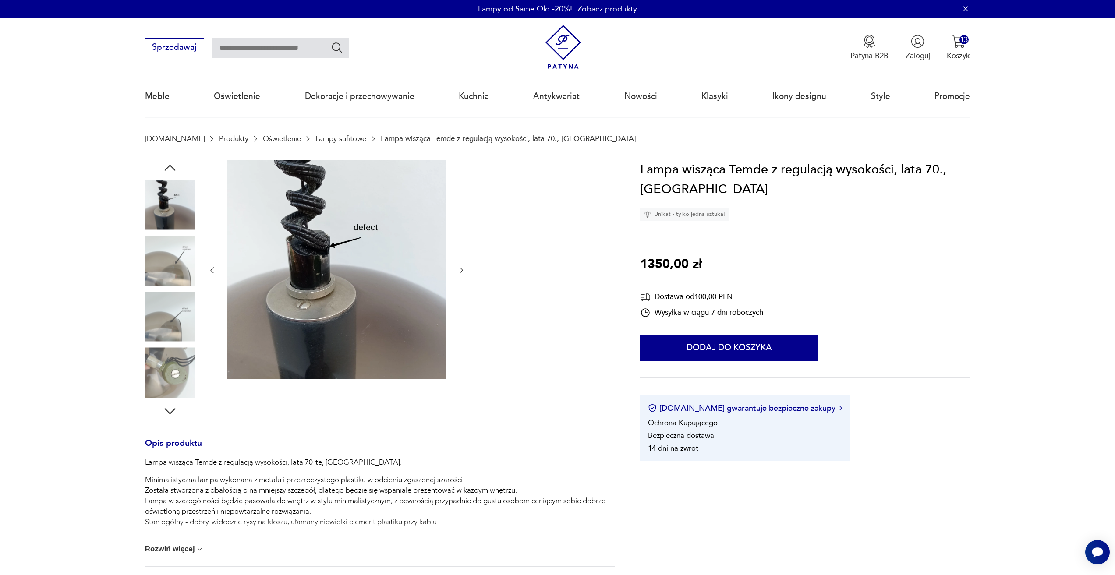
click at [459, 271] on icon "button" at bounding box center [461, 270] width 9 height 9
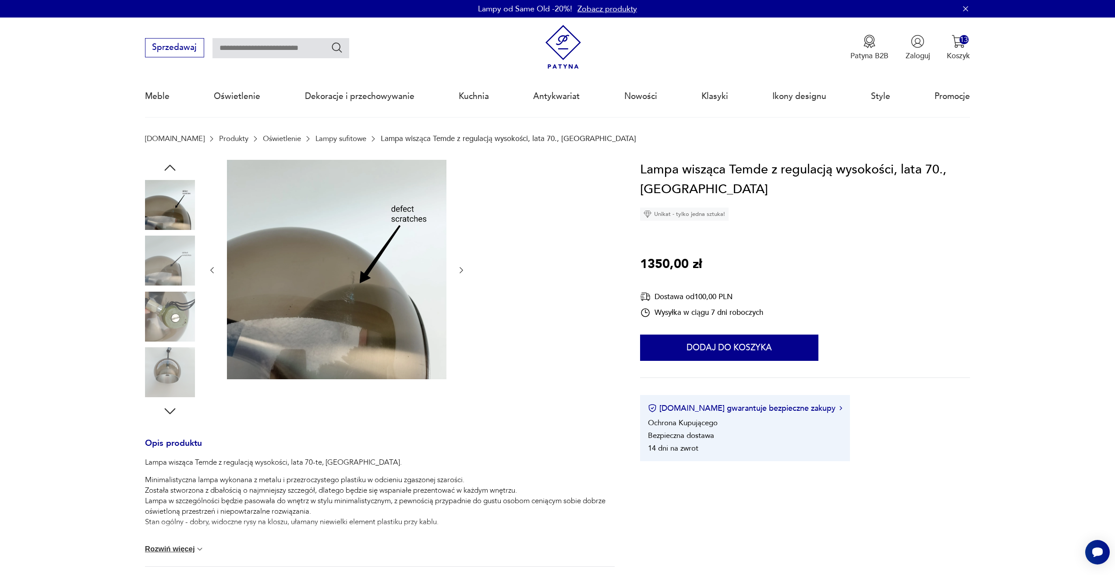
click at [459, 271] on icon "button" at bounding box center [461, 270] width 9 height 9
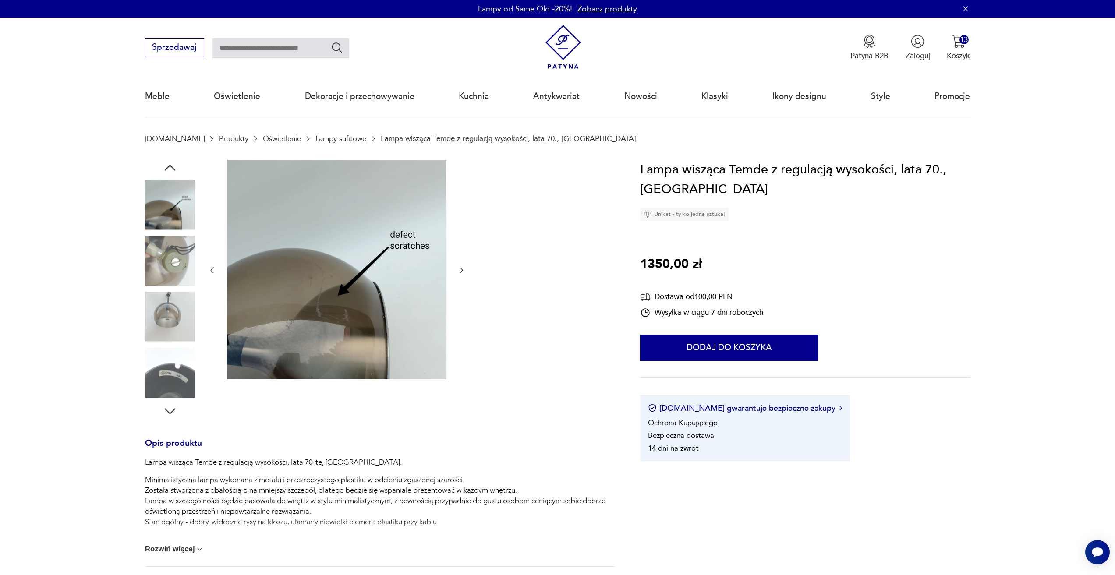
click at [459, 271] on icon "button" at bounding box center [461, 270] width 9 height 9
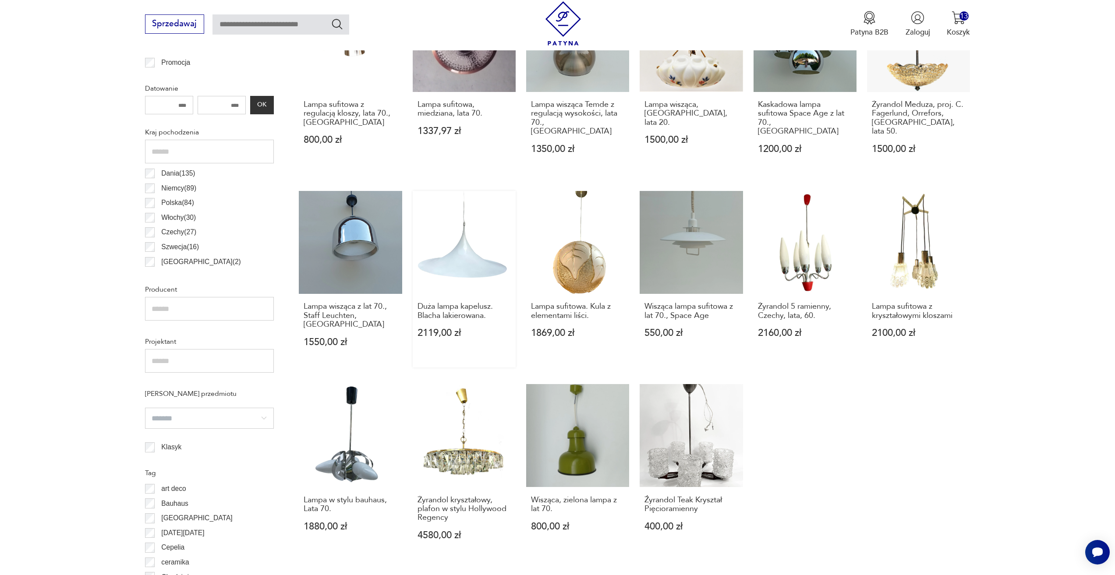
scroll to position [567, 0]
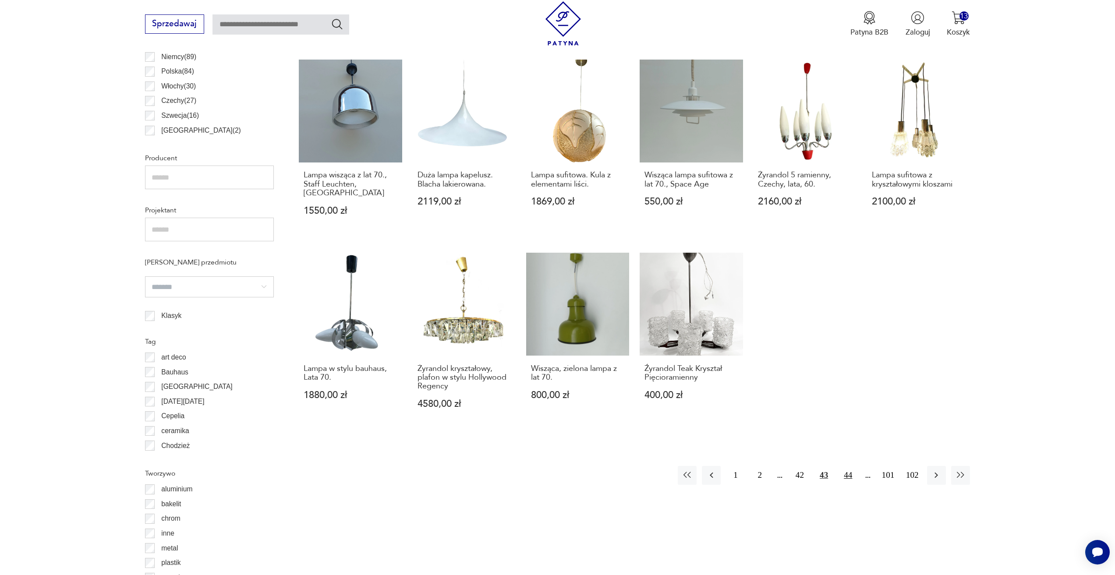
click at [849, 466] on button "44" at bounding box center [847, 475] width 19 height 19
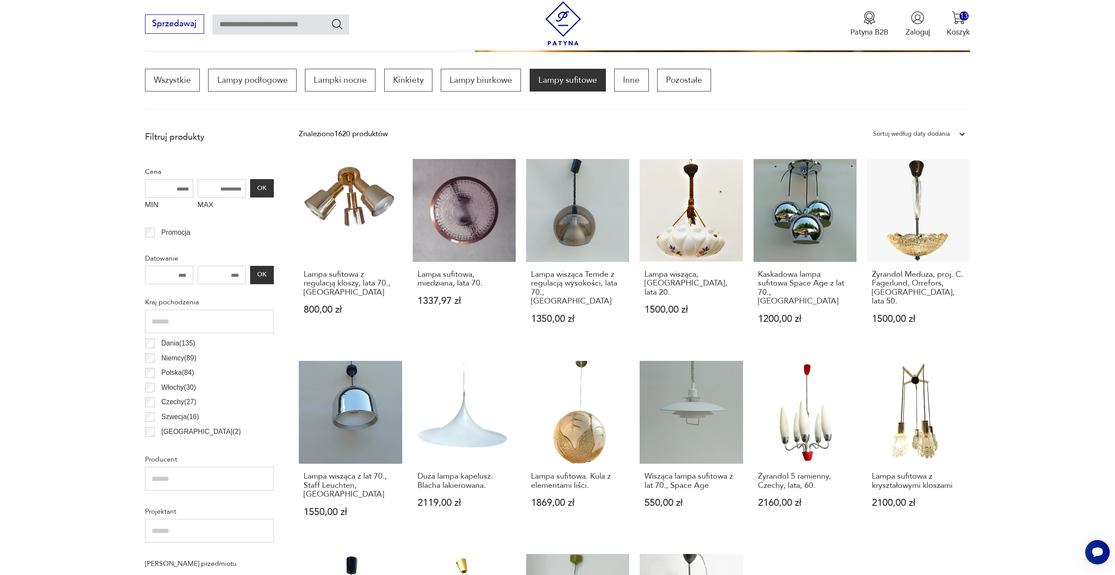
scroll to position [260, 0]
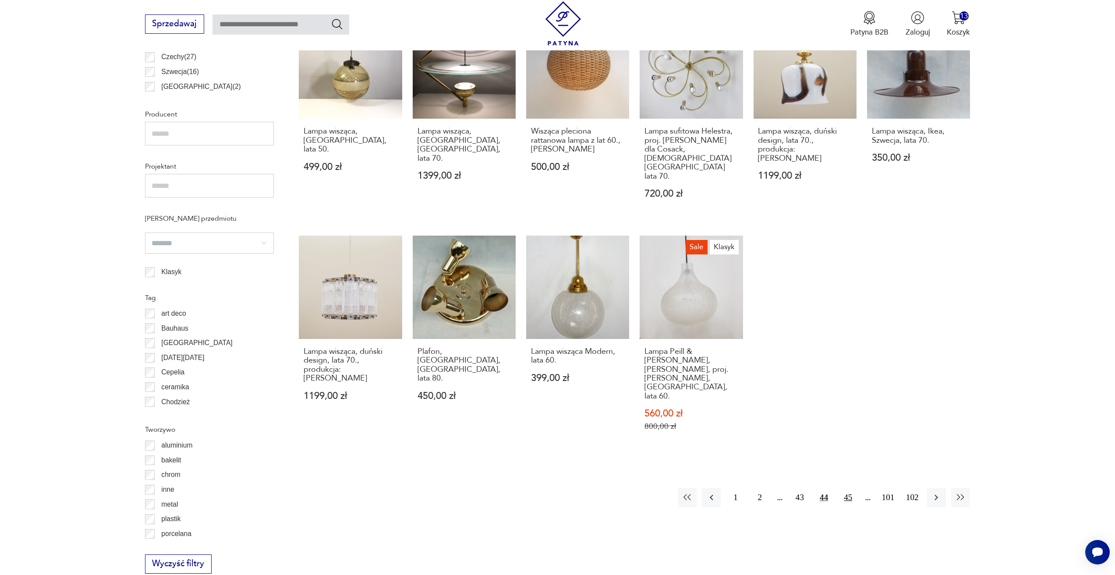
click at [848, 488] on button "45" at bounding box center [847, 497] width 19 height 19
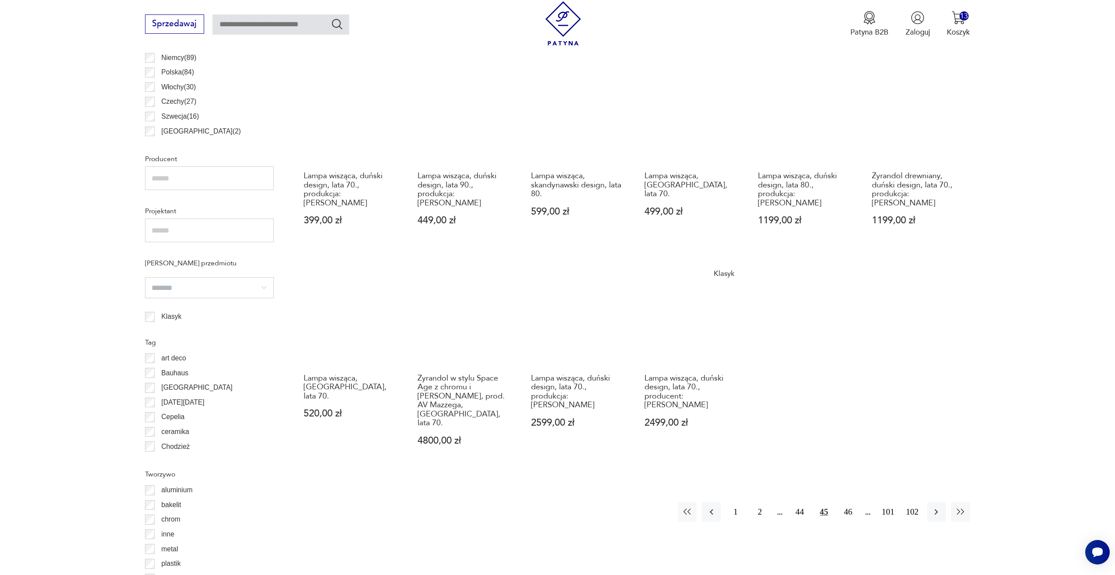
scroll to position [567, 0]
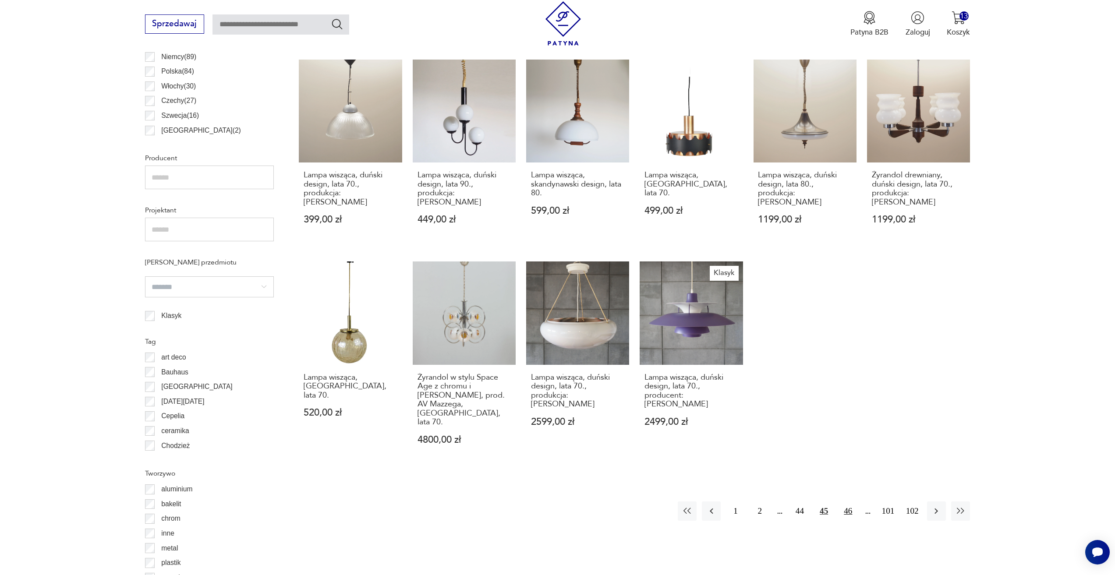
click at [847, 501] on button "46" at bounding box center [847, 510] width 19 height 19
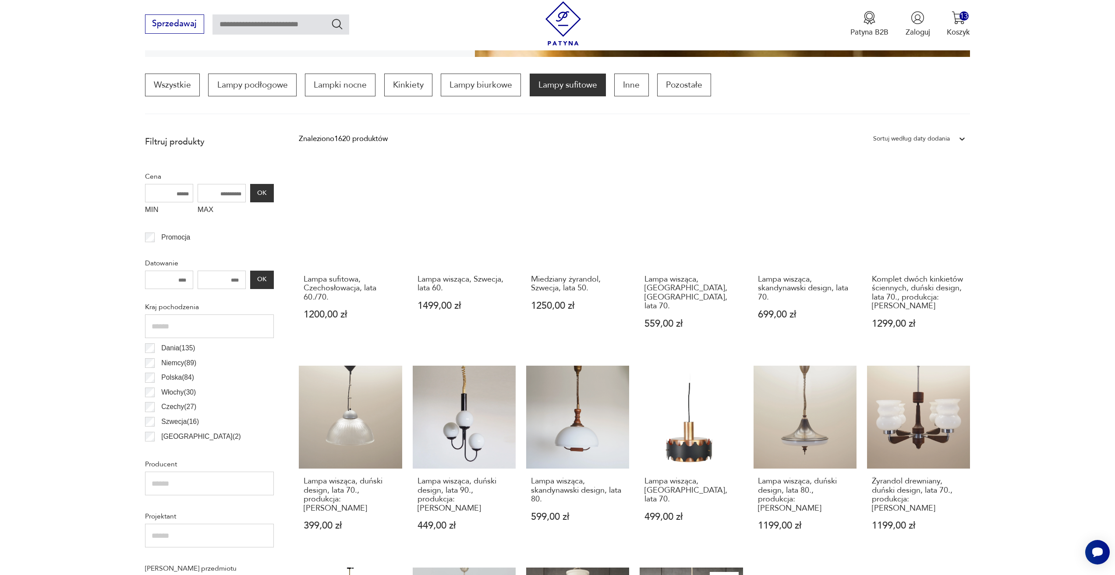
scroll to position [260, 0]
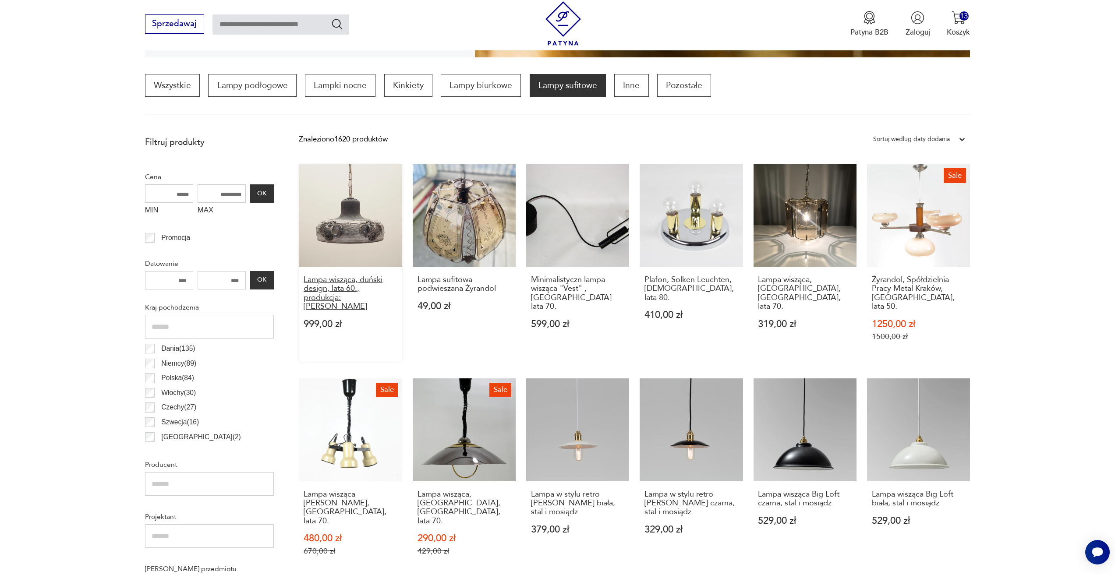
click at [365, 300] on h3 "Lampa wisząca, duński design, lata 60., produkcja: Dania" at bounding box center [351, 293] width 94 height 36
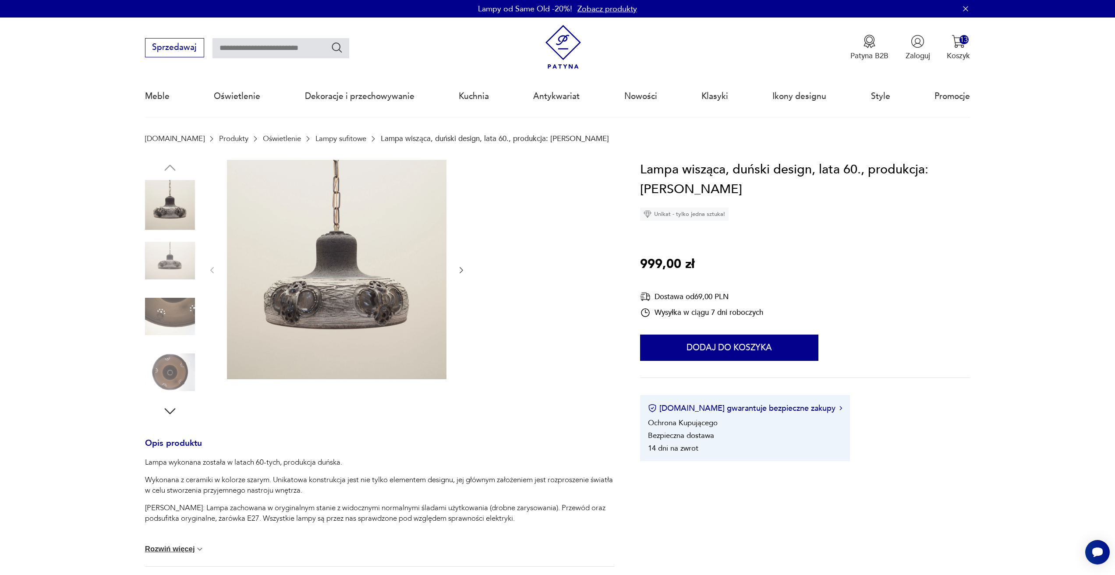
click at [466, 266] on div at bounding box center [379, 289] width 469 height 259
click at [458, 275] on button "button" at bounding box center [461, 270] width 9 height 11
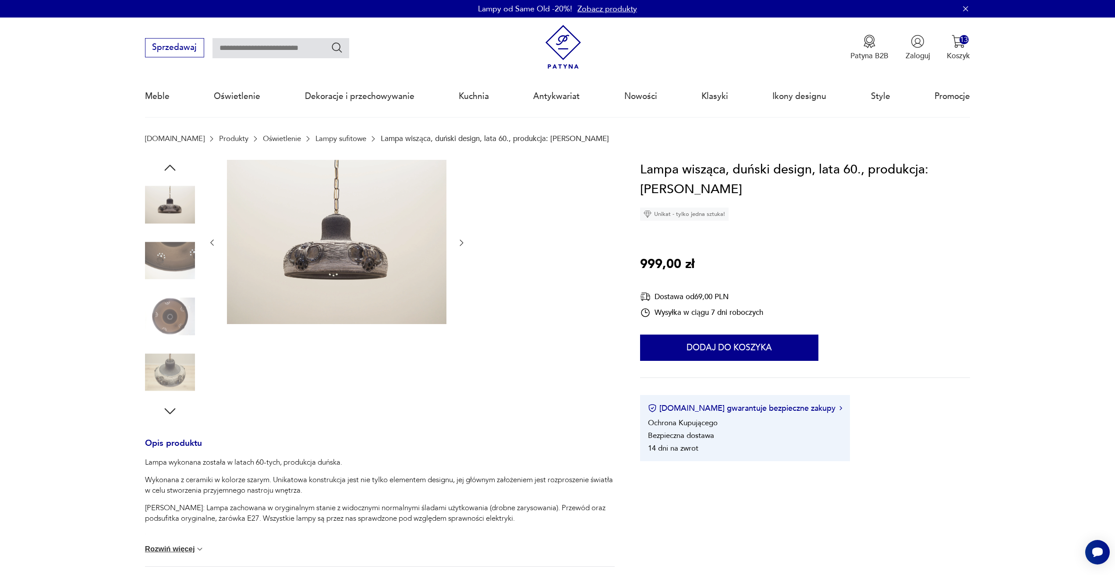
click at [459, 249] on div at bounding box center [337, 243] width 258 height 166
click at [459, 248] on div at bounding box center [337, 243] width 258 height 166
click at [458, 245] on icon "button" at bounding box center [461, 242] width 9 height 9
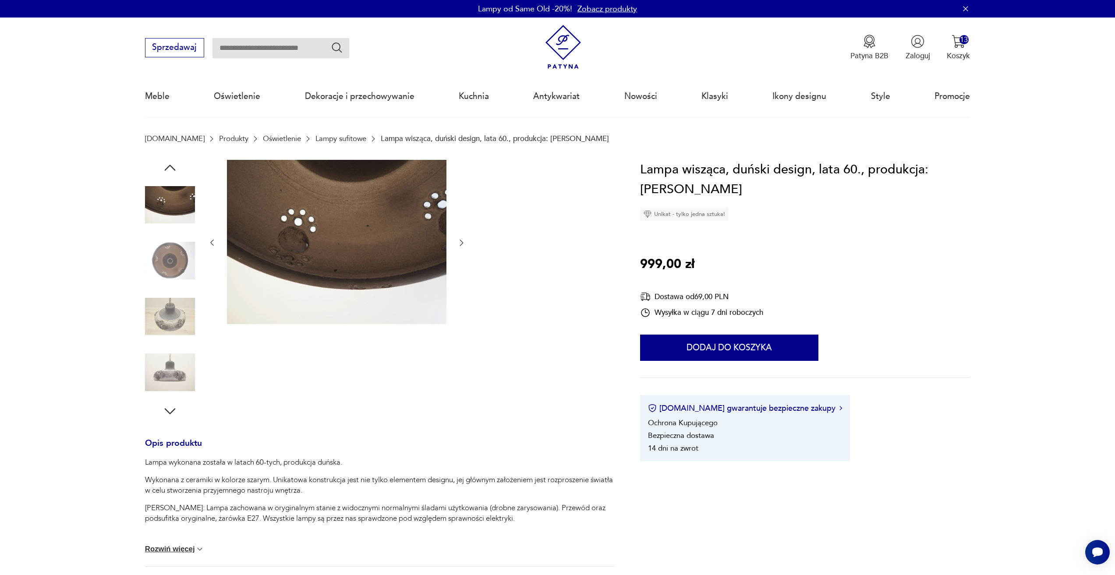
click at [459, 244] on icon "button" at bounding box center [461, 242] width 9 height 9
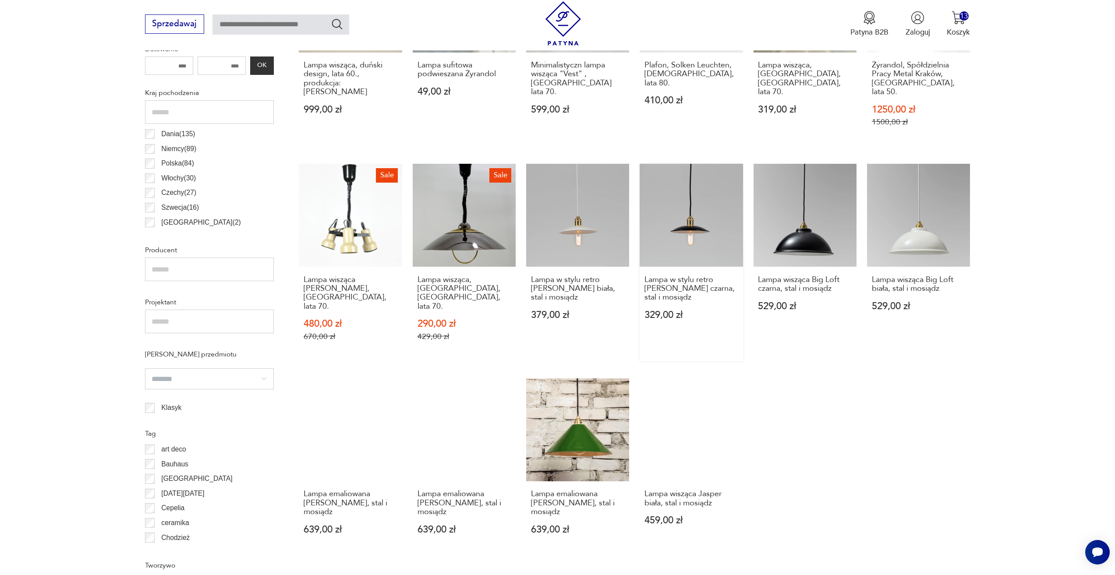
scroll to position [611, 0]
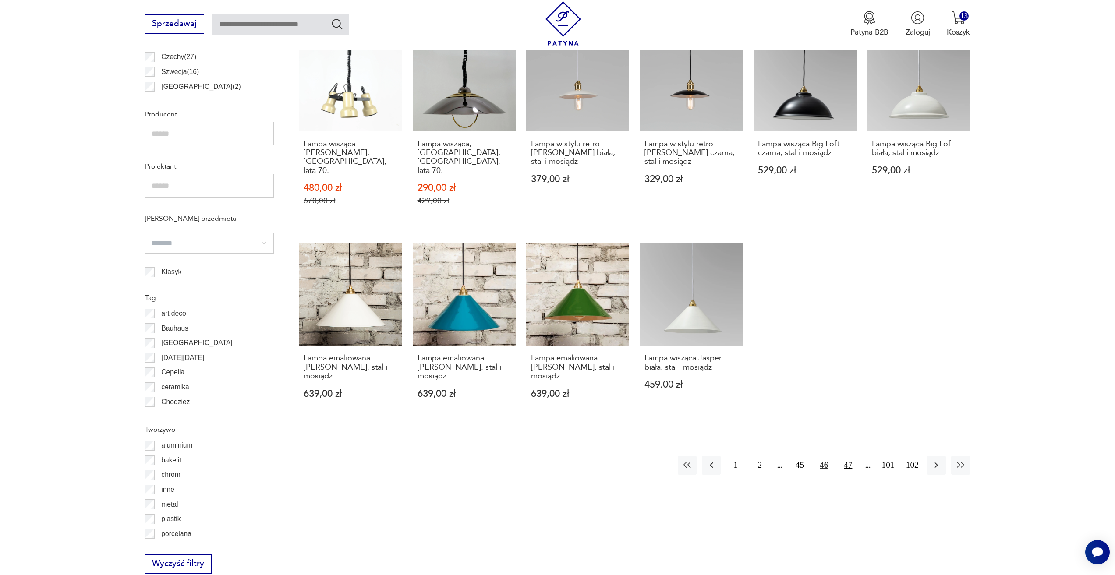
click at [849, 456] on button "47" at bounding box center [847, 465] width 19 height 19
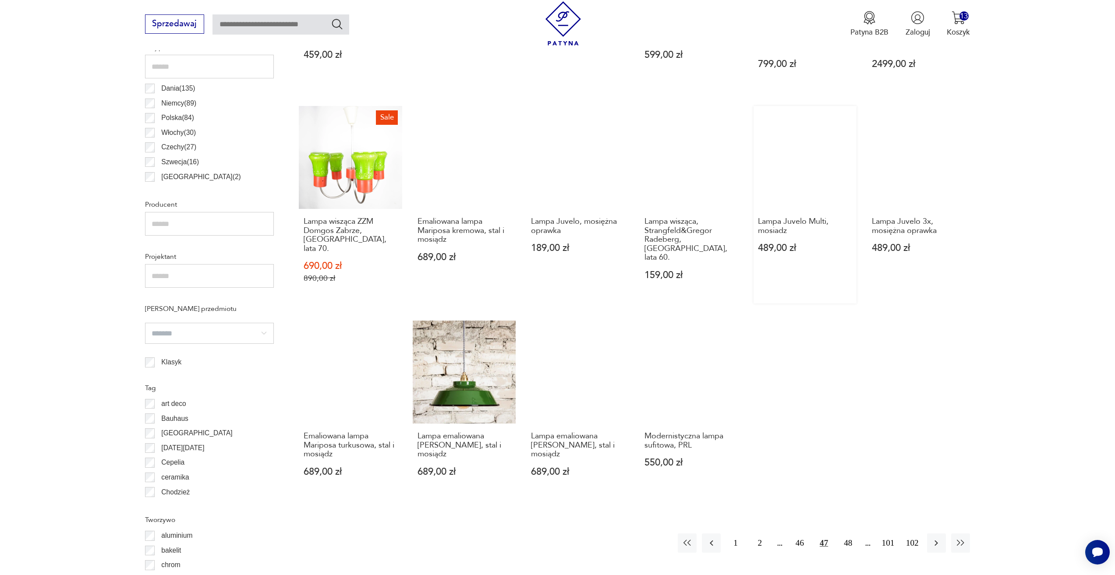
scroll to position [523, 0]
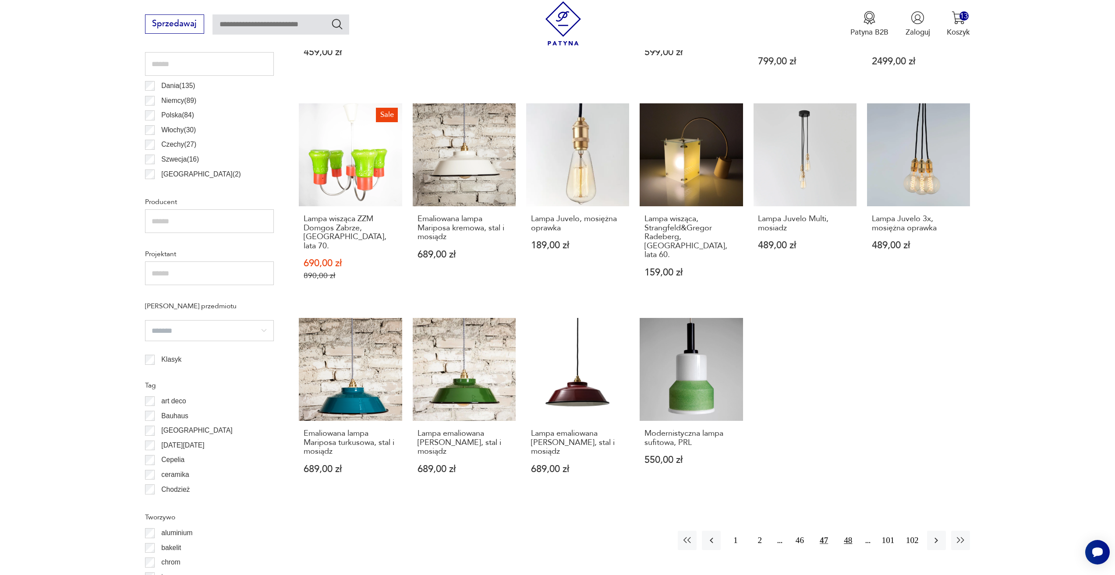
click at [849, 531] on button "48" at bounding box center [847, 540] width 19 height 19
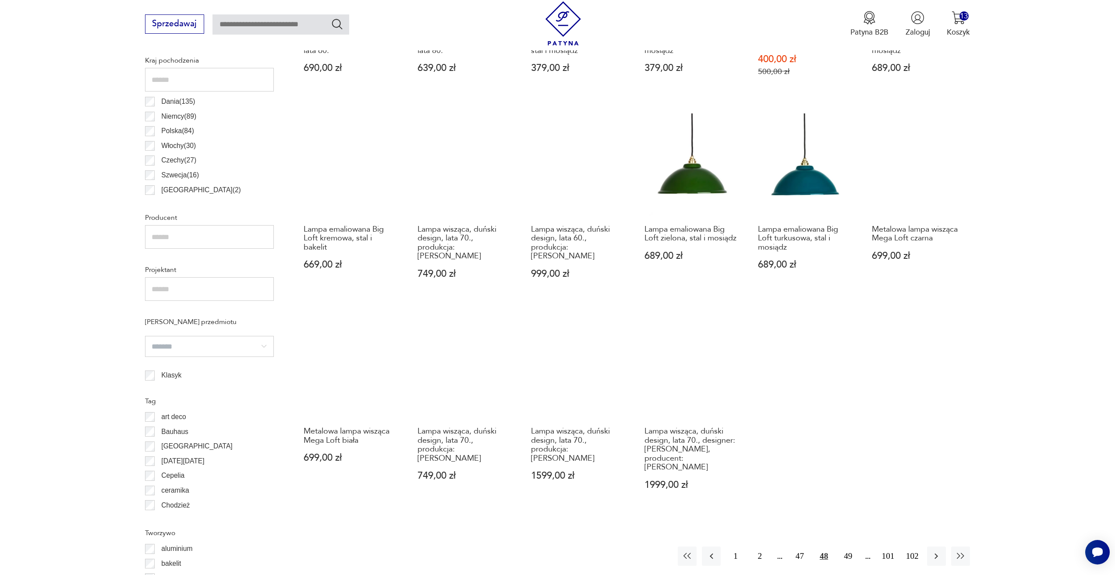
scroll to position [523, 0]
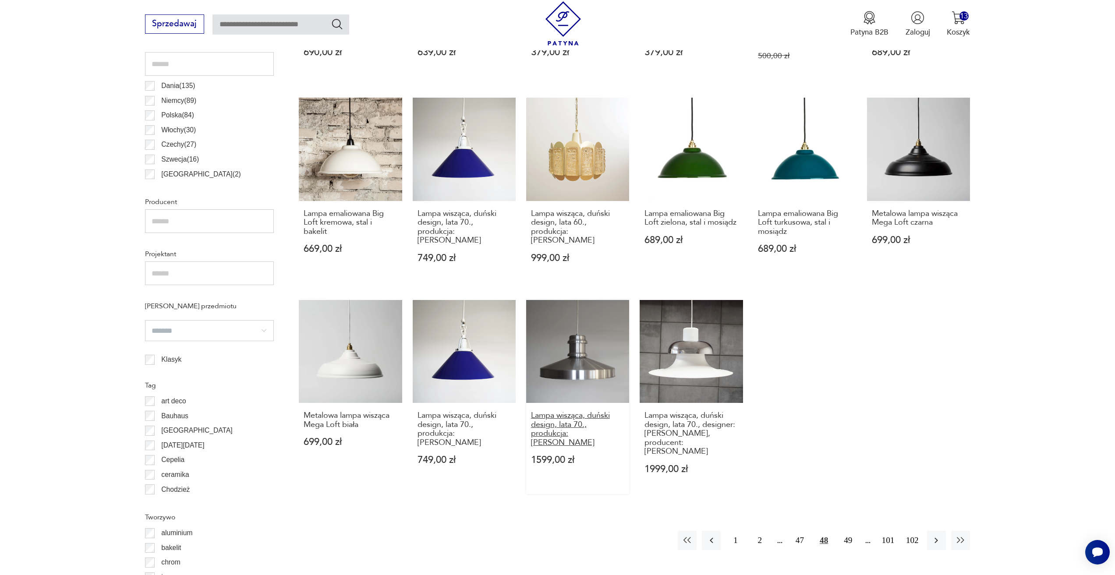
click at [581, 412] on h3 "Lampa wisząca, duński design, lata 70., produkcja: [PERSON_NAME]" at bounding box center [578, 429] width 94 height 36
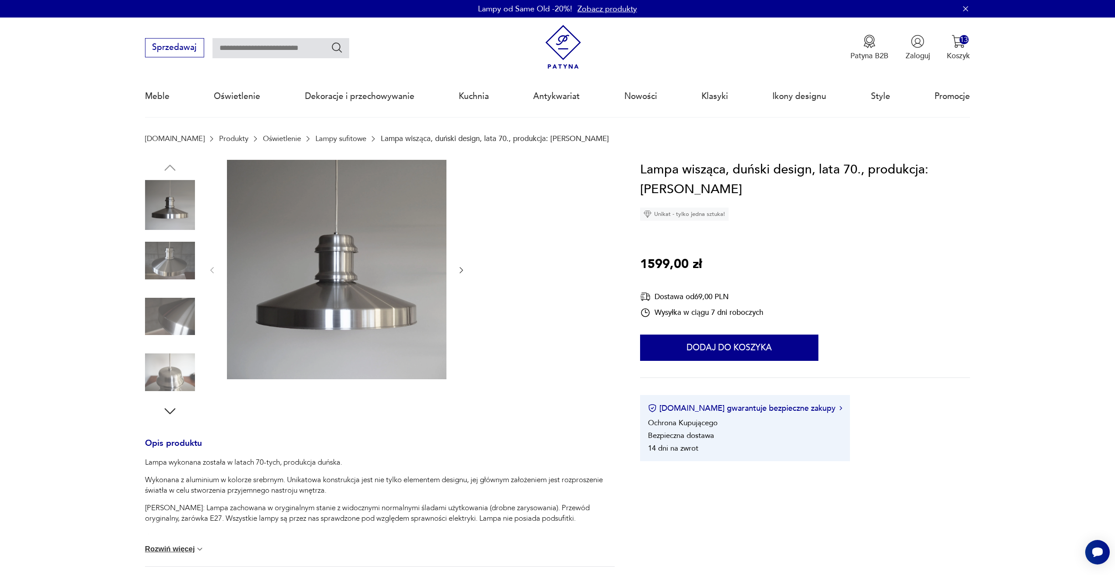
click at [466, 270] on icon "button" at bounding box center [461, 270] width 9 height 9
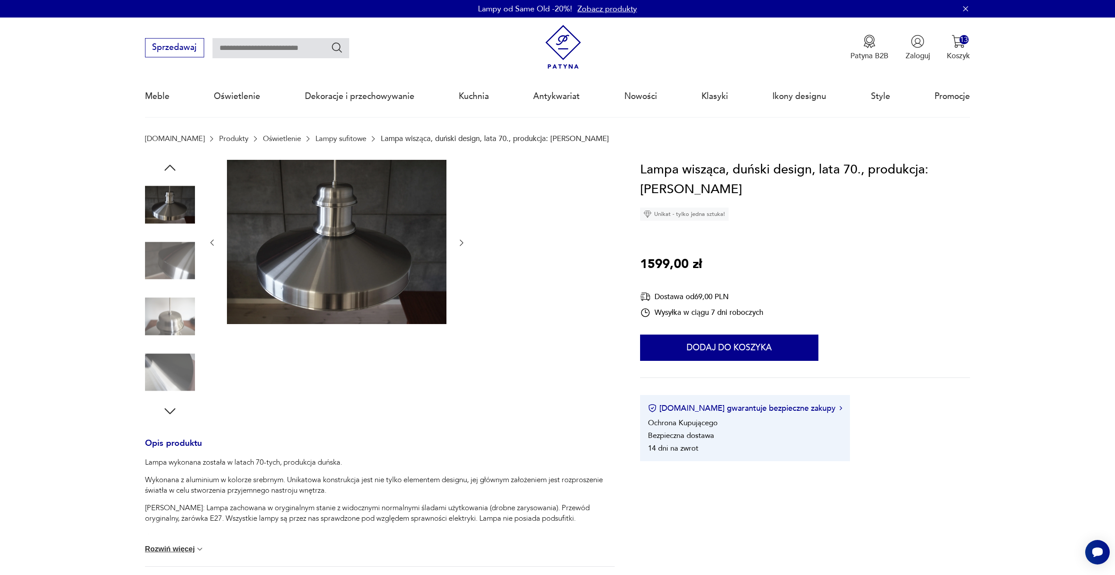
click at [461, 243] on icon "button" at bounding box center [461, 242] width 9 height 9
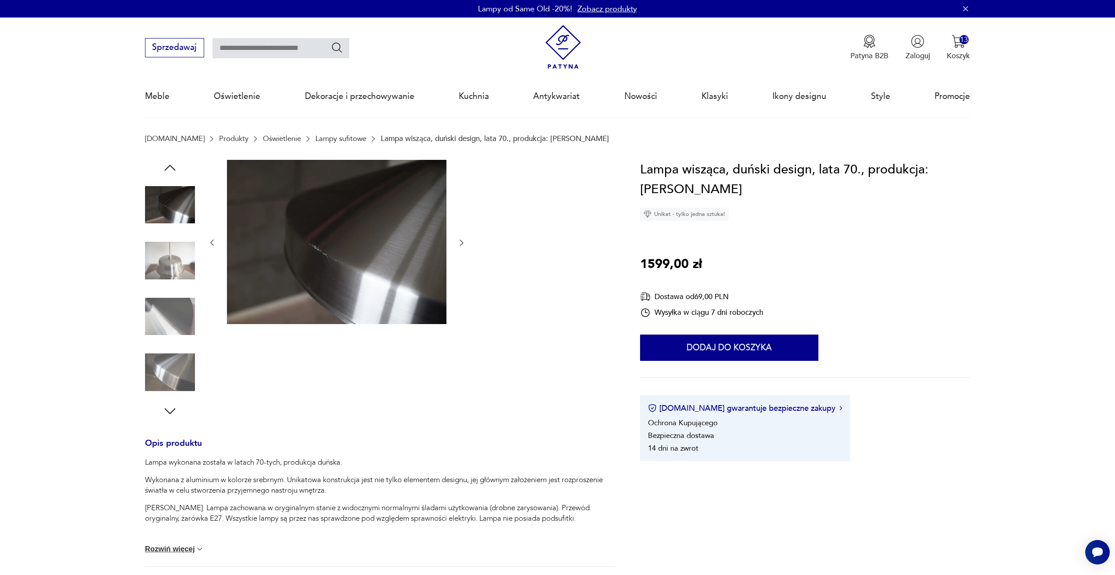
click at [461, 243] on icon "button" at bounding box center [461, 242] width 9 height 9
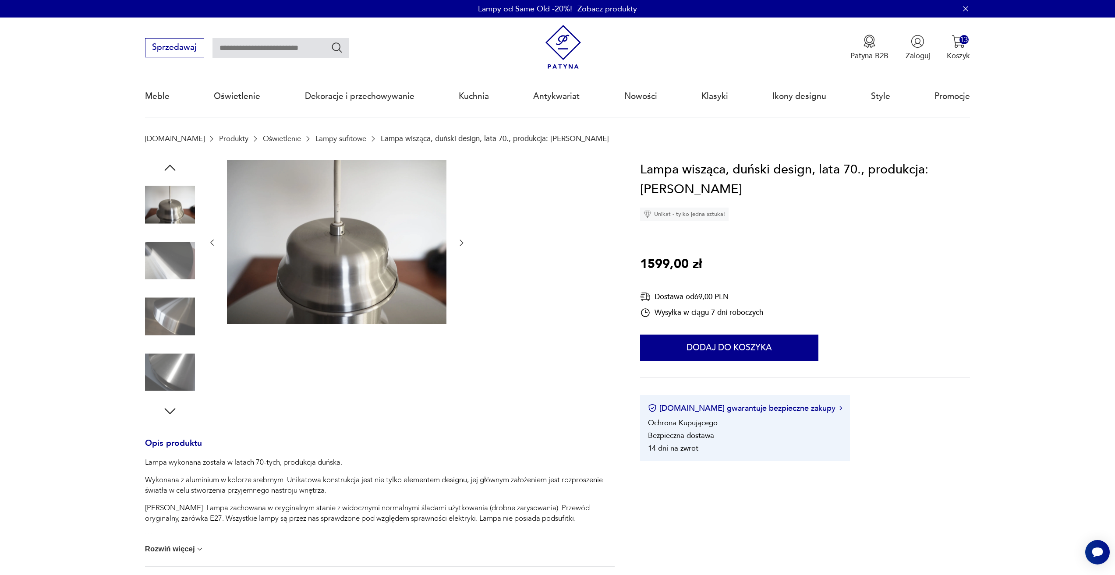
click at [461, 243] on icon "button" at bounding box center [461, 242] width 9 height 9
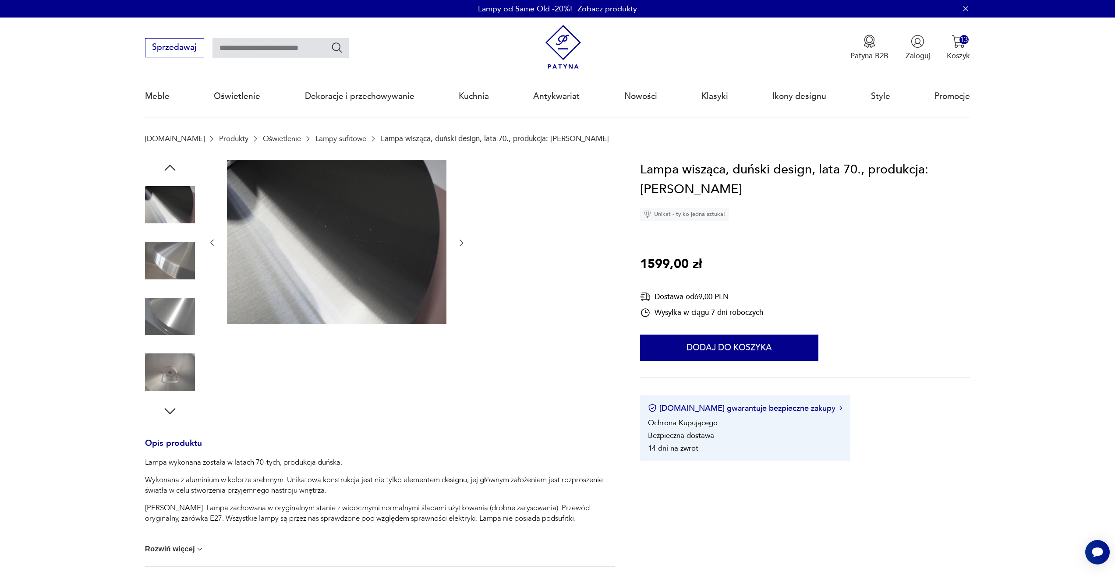
click at [461, 243] on icon "button" at bounding box center [461, 242] width 9 height 9
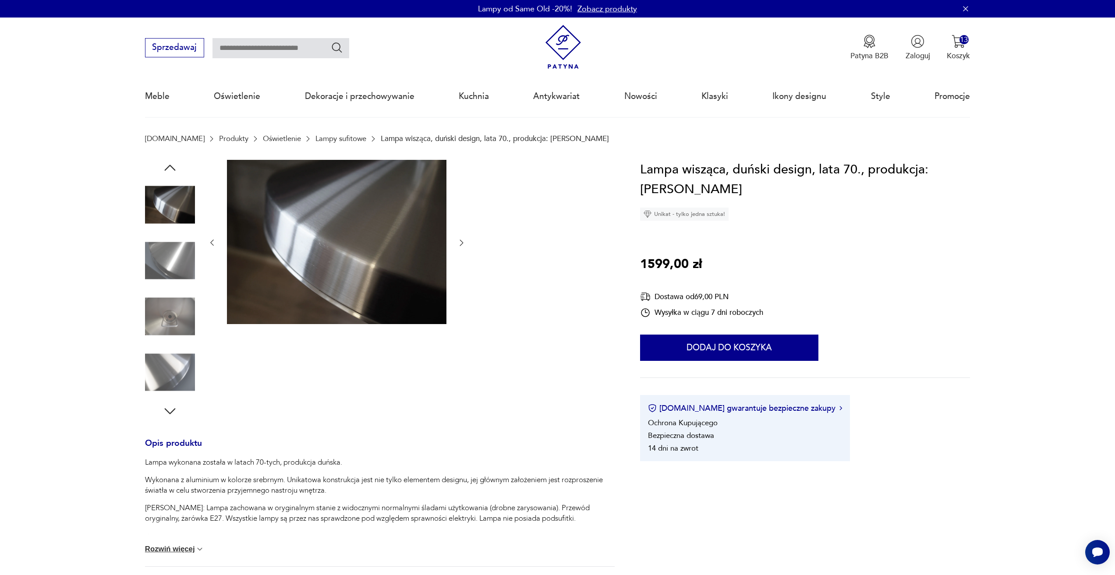
click at [461, 243] on icon "button" at bounding box center [461, 242] width 9 height 9
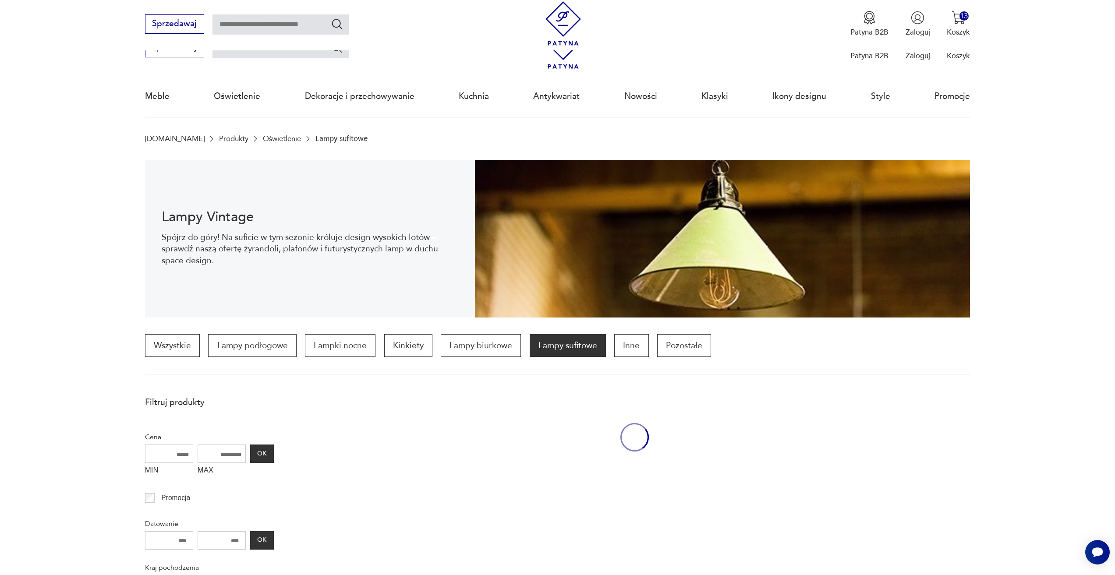
scroll to position [523, 0]
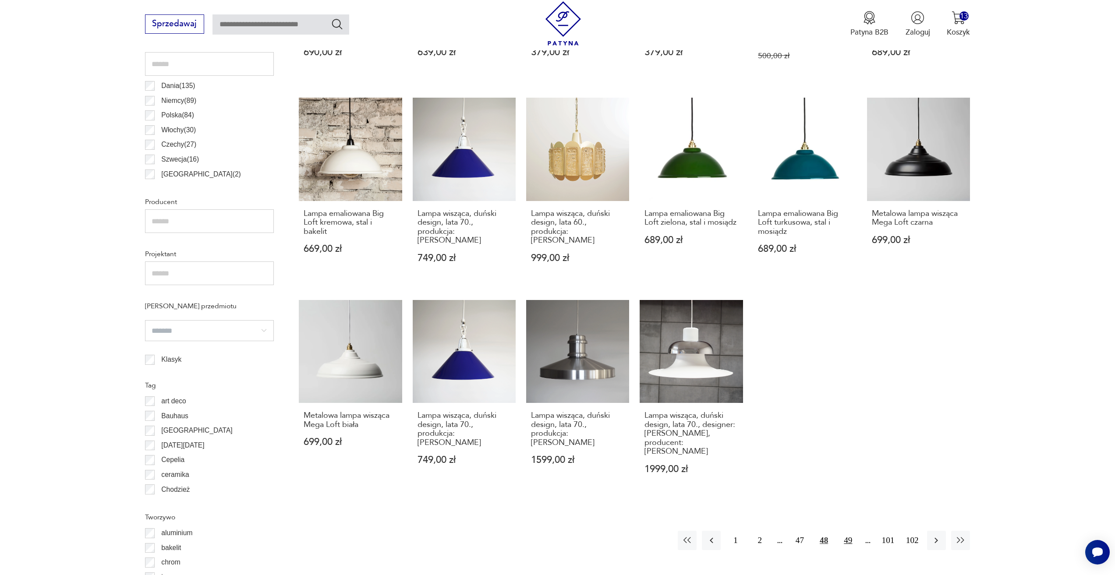
click at [855, 531] on button "49" at bounding box center [847, 540] width 19 height 19
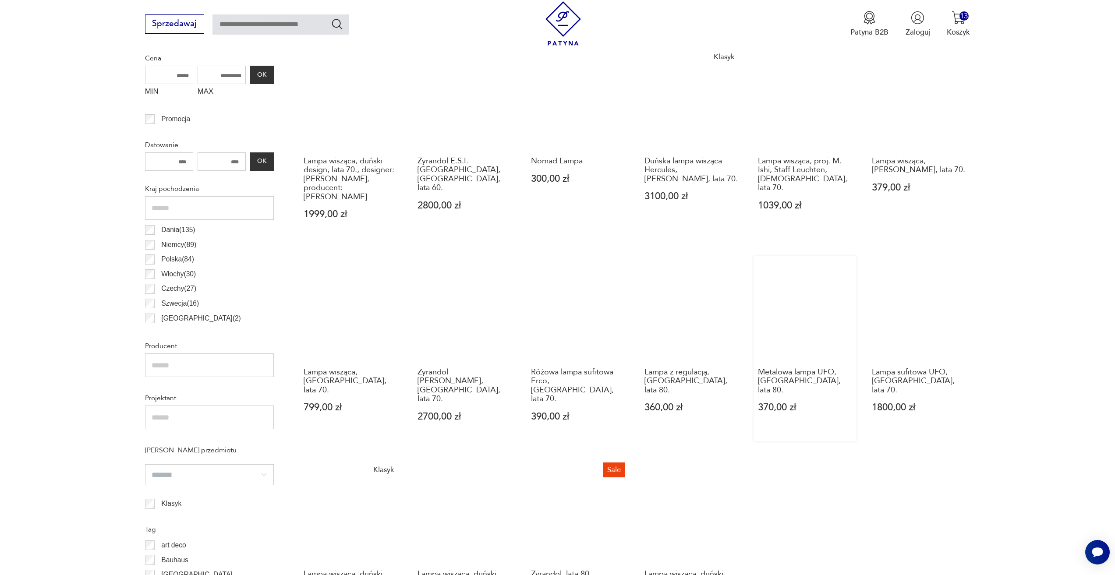
scroll to position [392, 0]
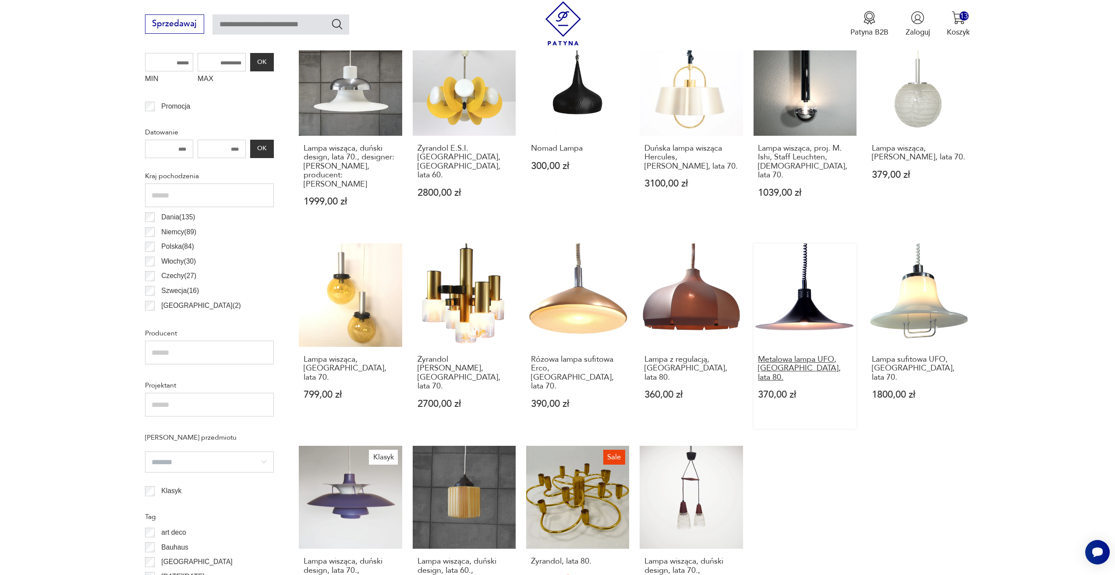
click at [816, 355] on h3 "Metalowa lampa UFO, [GEOGRAPHIC_DATA], lata 80." at bounding box center [805, 368] width 94 height 27
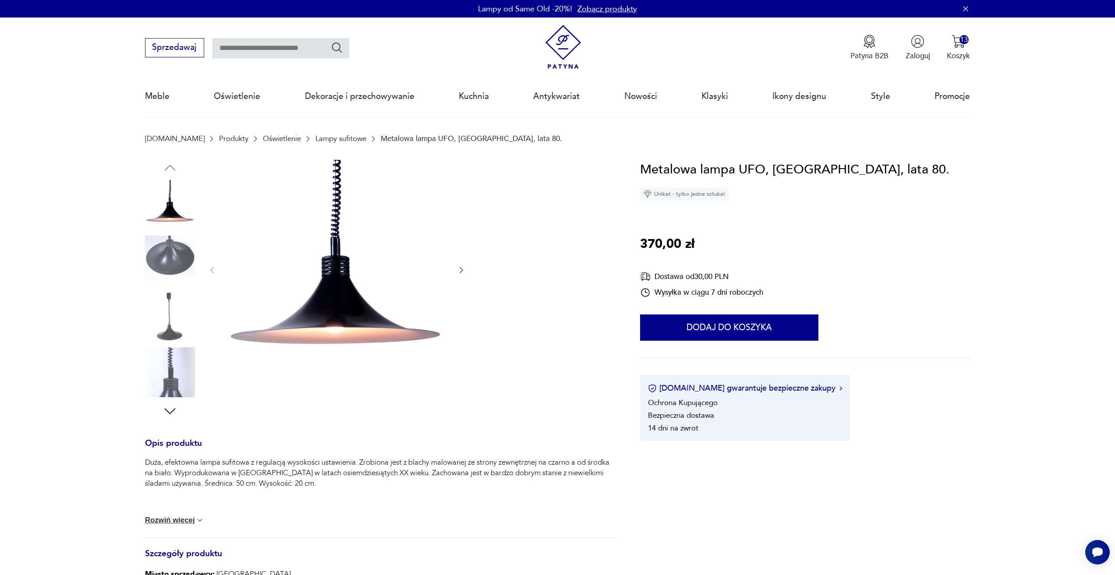
click at [462, 262] on div at bounding box center [337, 270] width 258 height 221
click at [462, 264] on div at bounding box center [337, 270] width 258 height 221
click at [460, 272] on icon "button" at bounding box center [461, 270] width 9 height 9
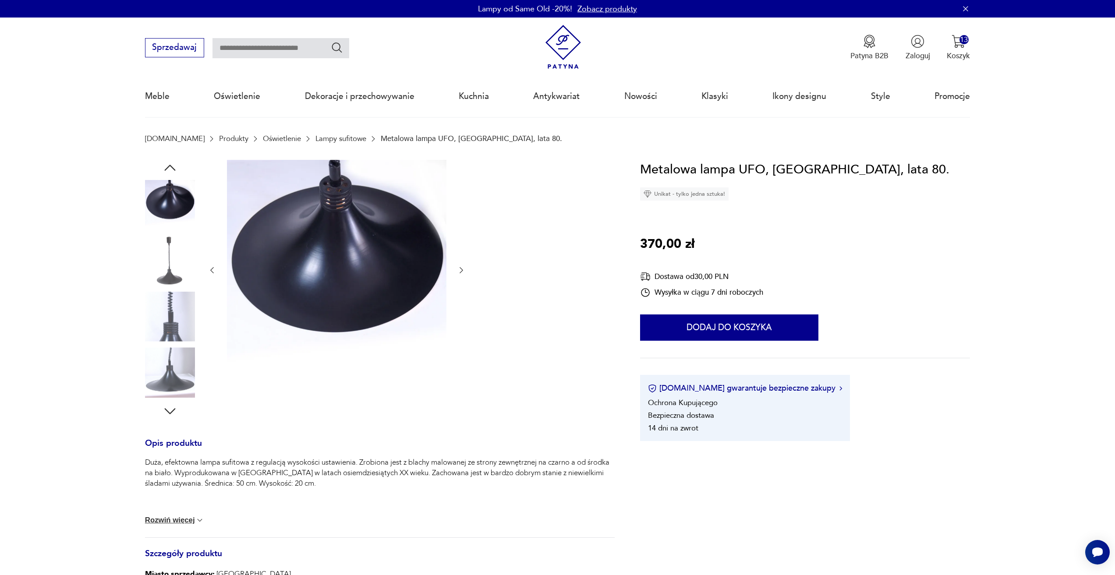
click at [460, 272] on icon "button" at bounding box center [461, 270] width 9 height 9
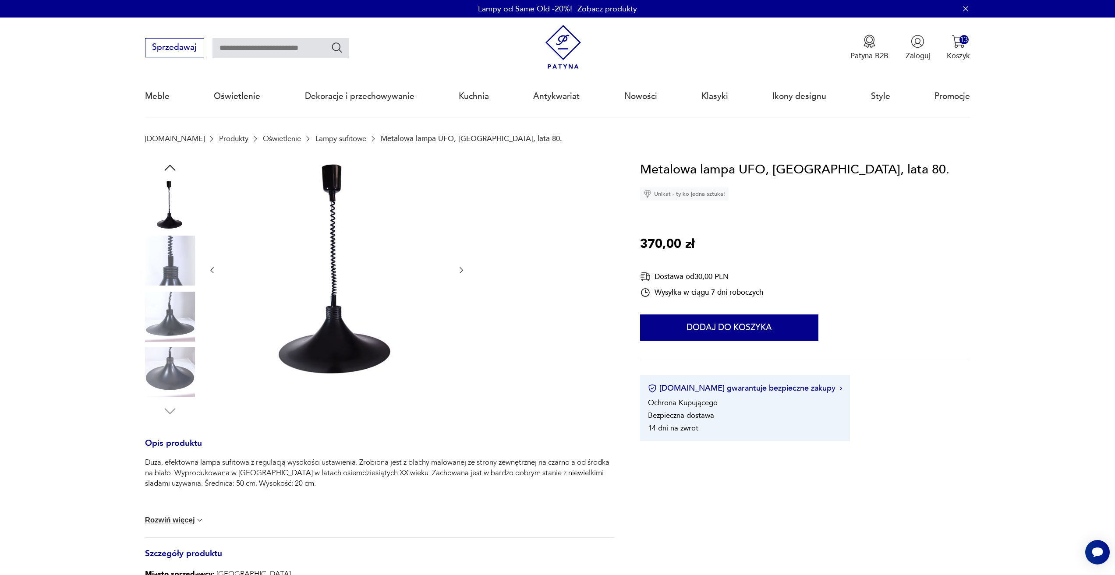
click at [460, 272] on icon "button" at bounding box center [461, 270] width 9 height 9
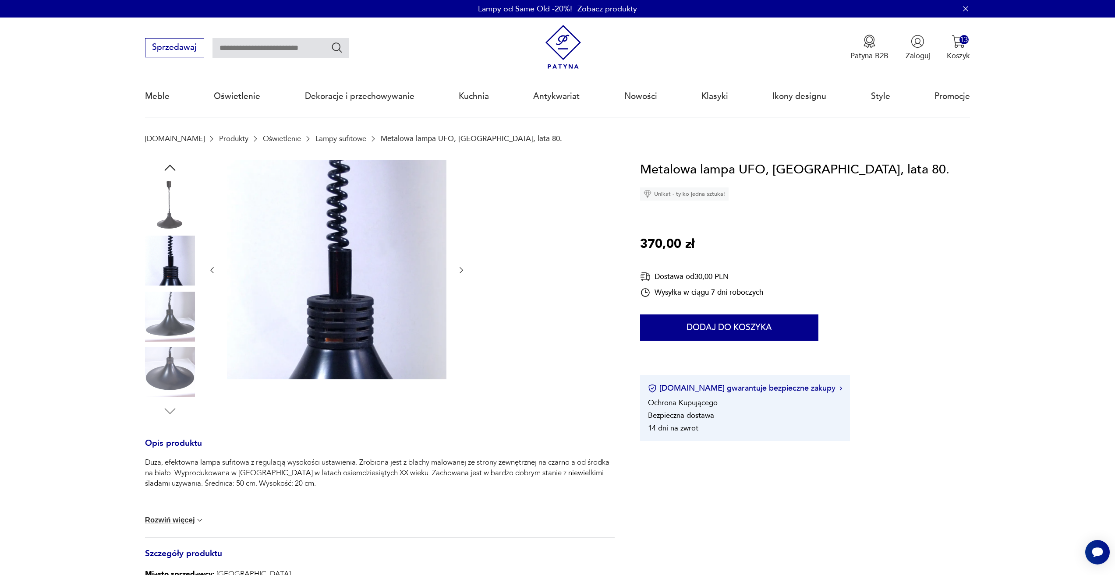
click at [460, 272] on icon "button" at bounding box center [461, 270] width 9 height 9
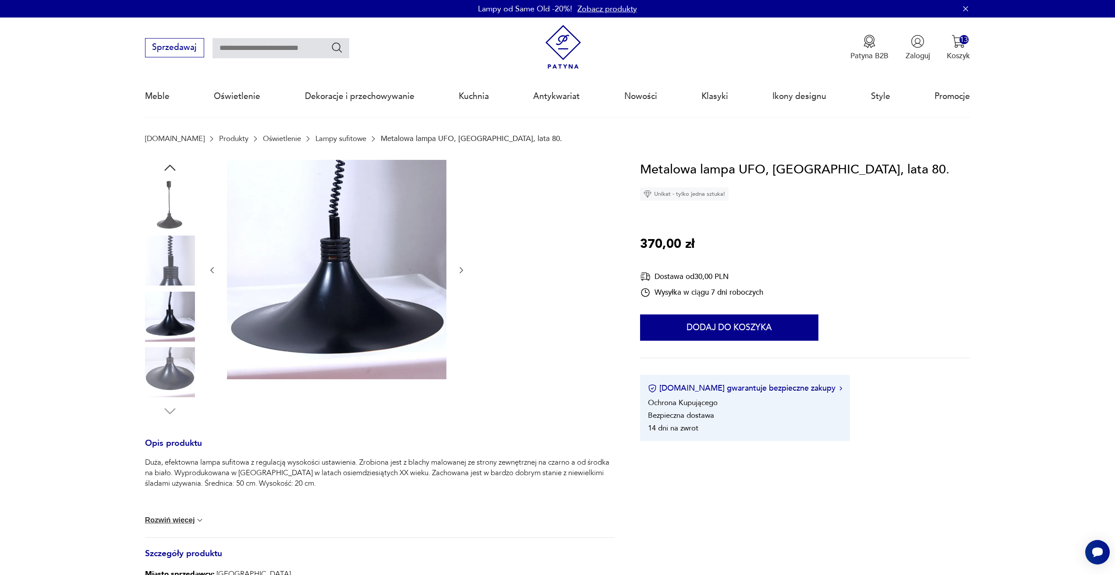
click at [460, 272] on icon "button" at bounding box center [461, 270] width 9 height 9
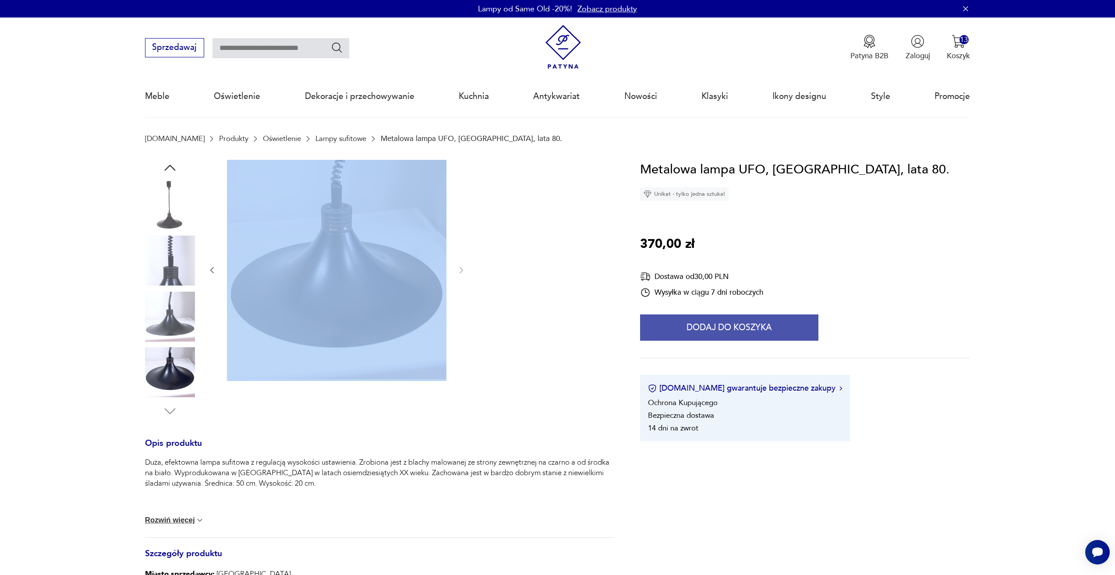
click at [768, 328] on button "Dodaj do koszyka" at bounding box center [729, 327] width 178 height 26
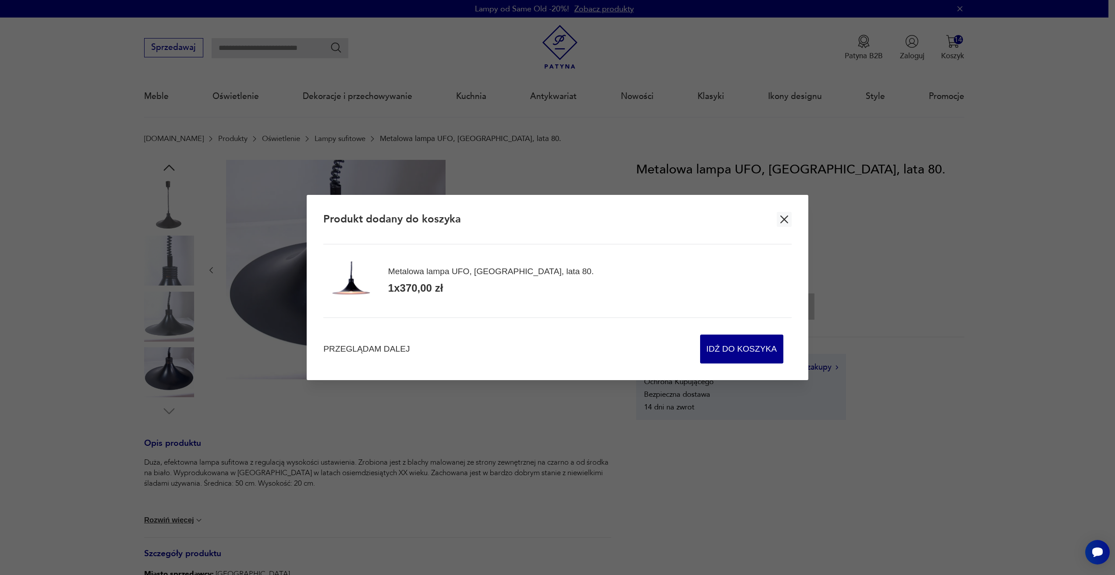
click at [383, 358] on div "Przeglądam dalej Idź do koszyka" at bounding box center [557, 341] width 468 height 46
click at [392, 349] on span "Przeglądam dalej" at bounding box center [366, 349] width 86 height 12
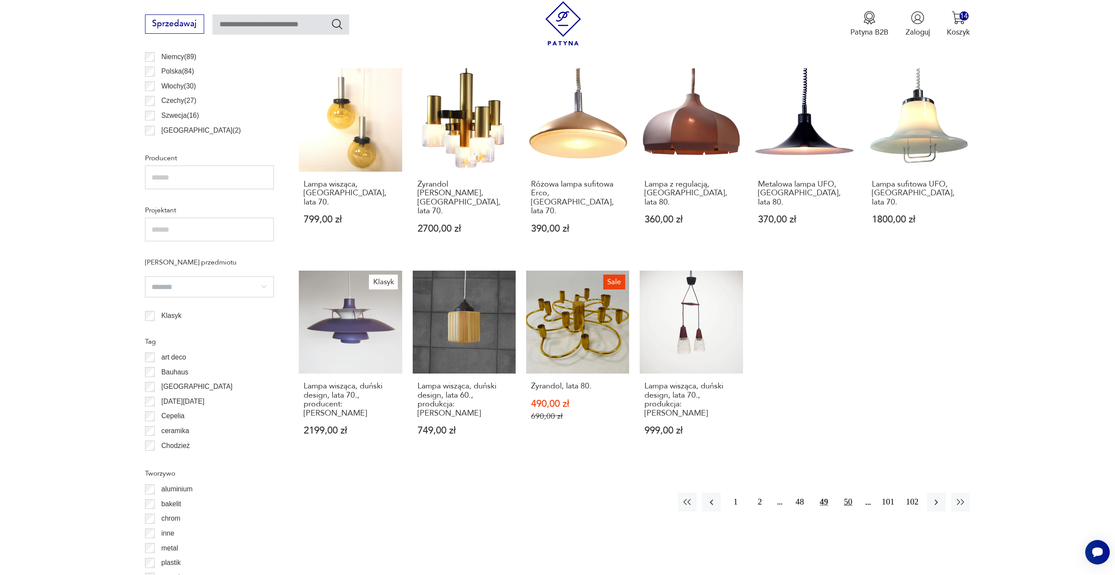
click at [844, 493] on button "50" at bounding box center [847, 502] width 19 height 19
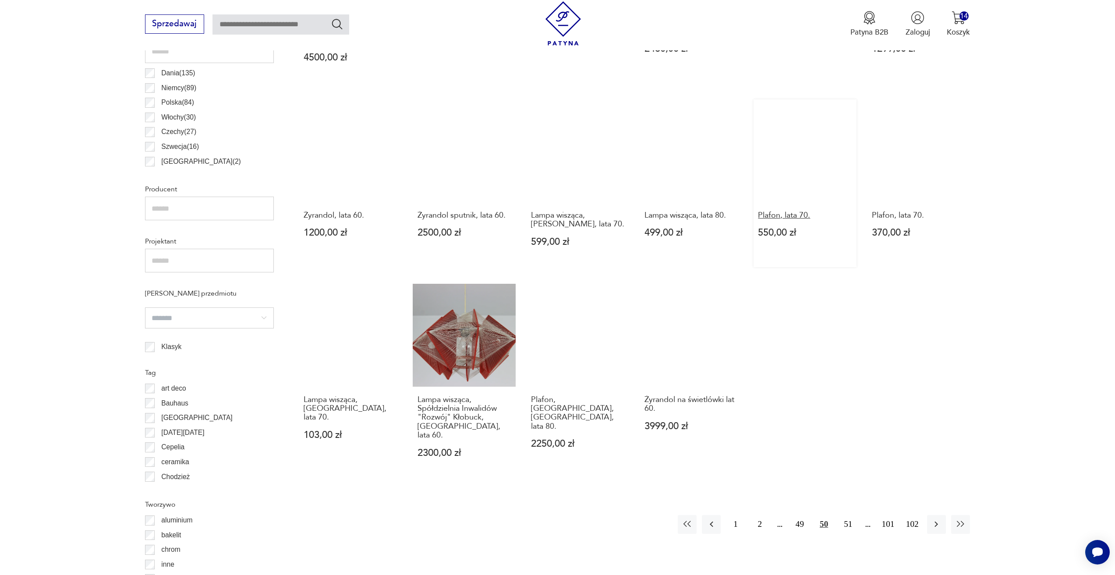
scroll to position [567, 0]
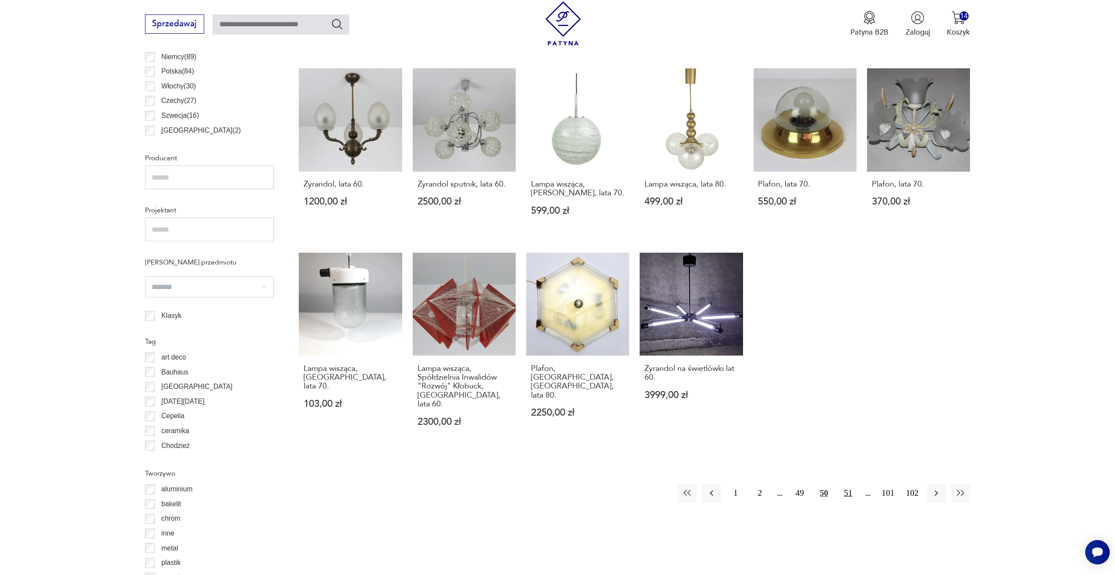
click at [848, 484] on button "51" at bounding box center [847, 493] width 19 height 19
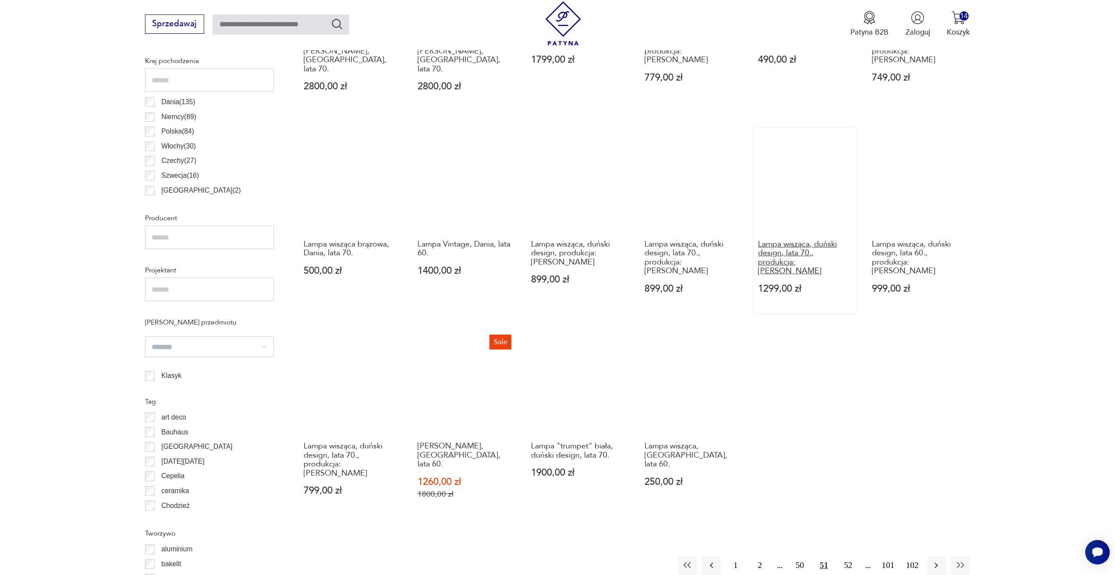
scroll to position [523, 0]
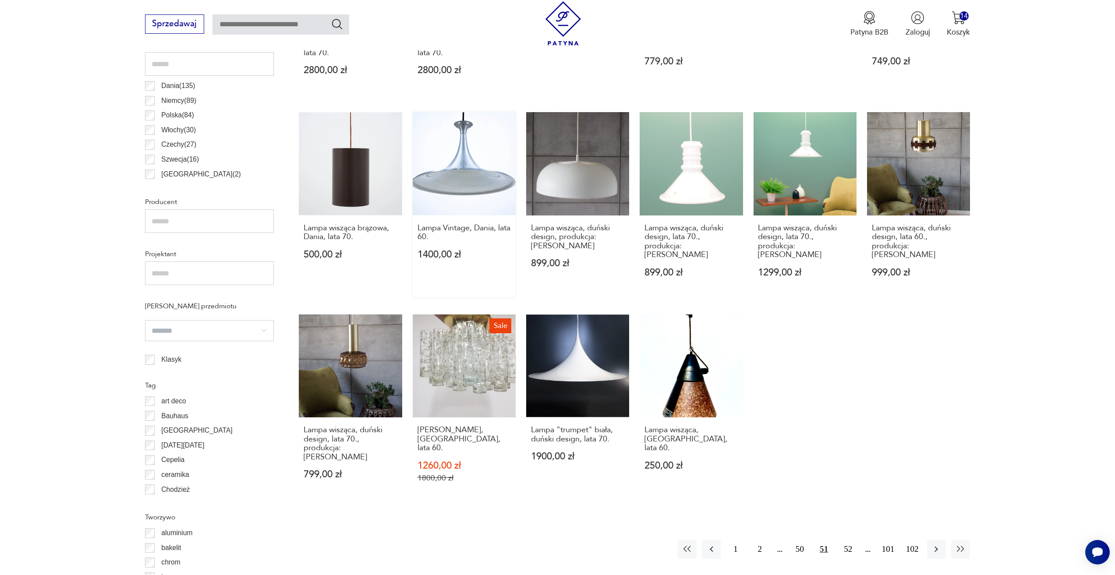
click at [440, 215] on div "Lampa Vintage, Dania, lata 60. 1400,00 zł" at bounding box center [464, 247] width 103 height 64
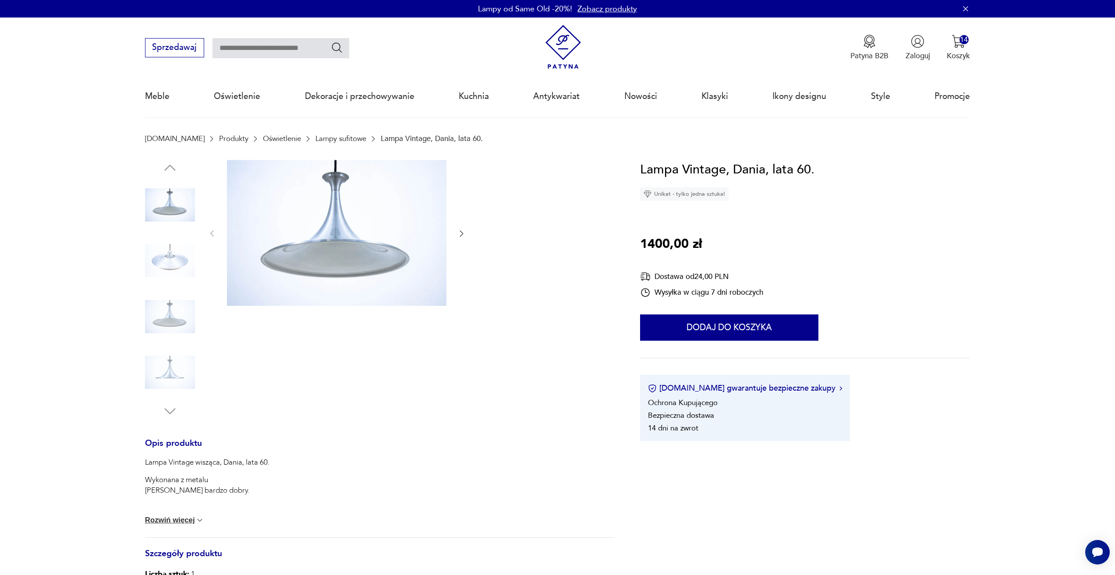
click at [464, 233] on icon "button" at bounding box center [461, 233] width 9 height 9
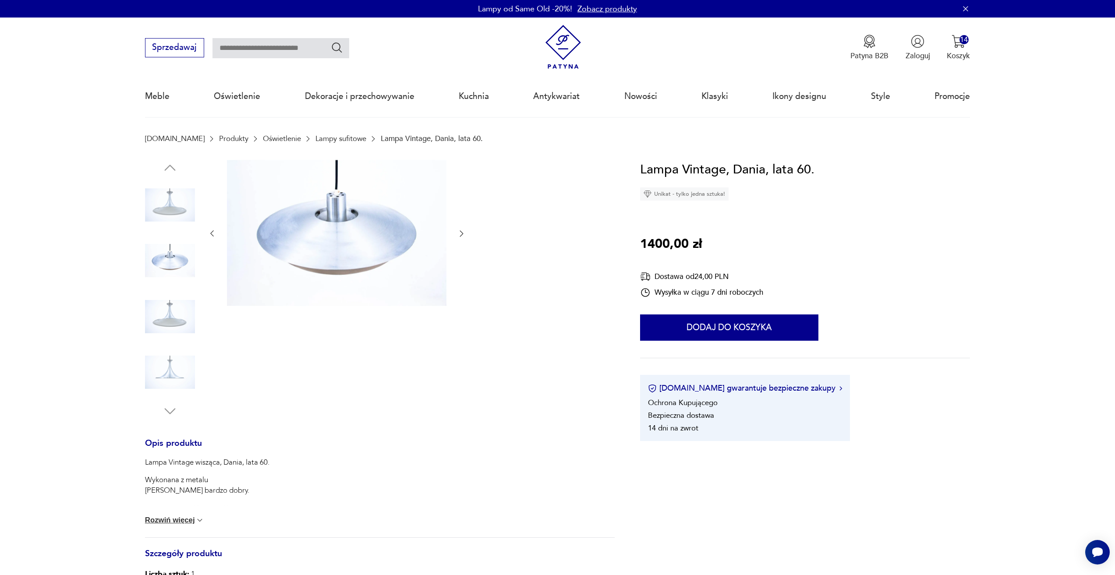
click at [464, 233] on icon "button" at bounding box center [461, 233] width 9 height 9
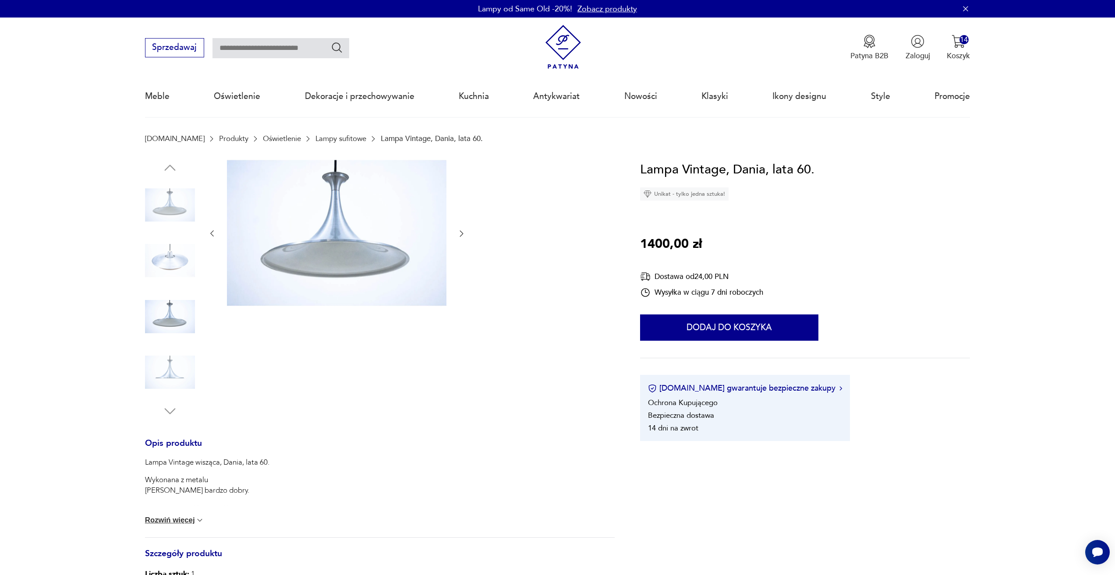
click at [464, 233] on icon "button" at bounding box center [461, 233] width 9 height 9
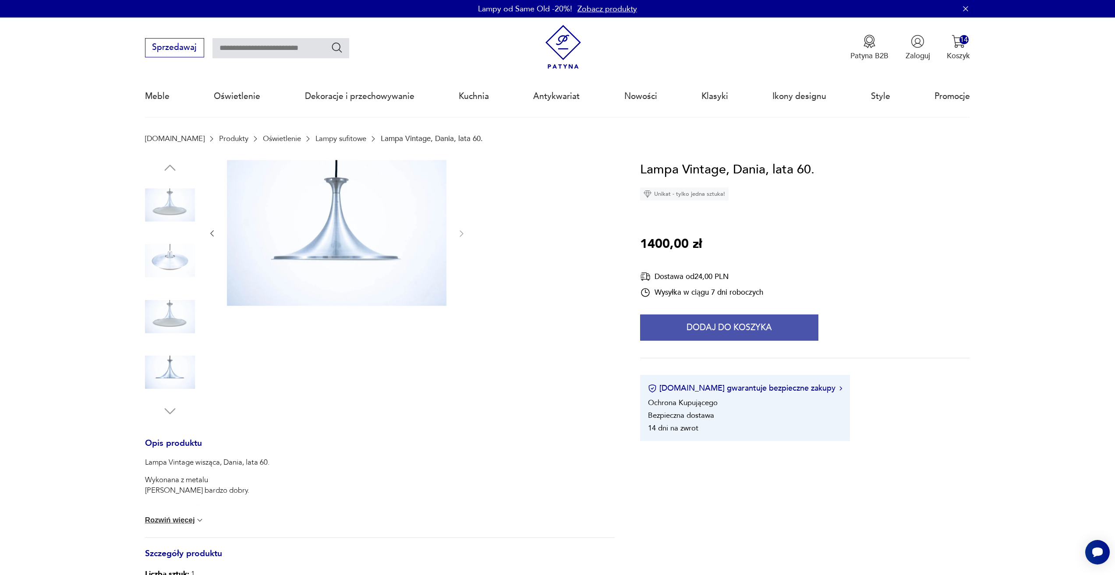
click at [703, 318] on button "Dodaj do koszyka" at bounding box center [729, 327] width 178 height 26
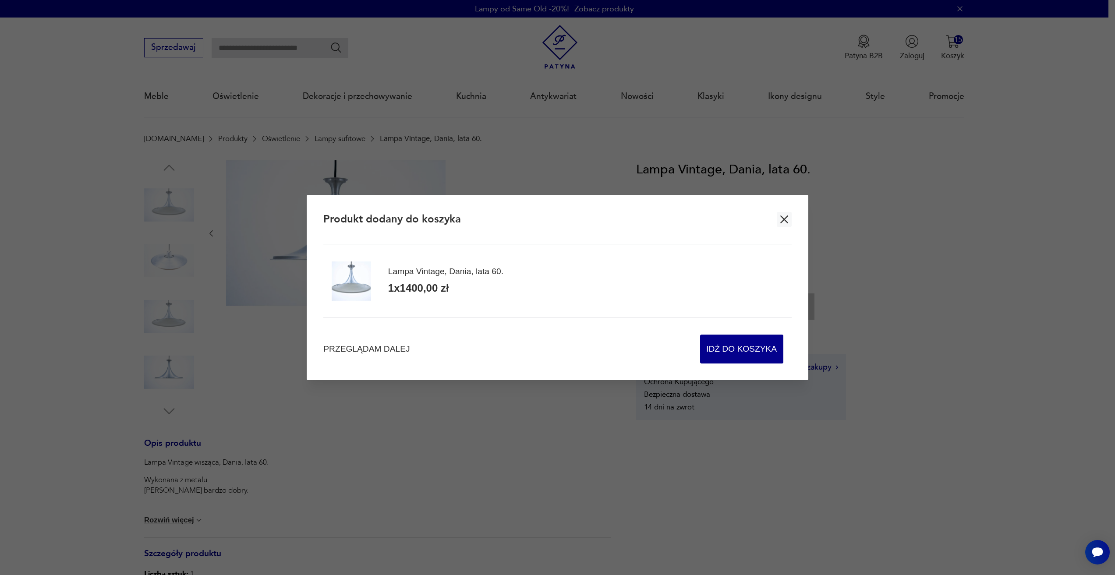
click at [389, 357] on div "Przeglądam dalej Idź do koszyka" at bounding box center [557, 341] width 468 height 46
click at [392, 356] on div "Przeglądam dalej Idź do koszyka" at bounding box center [557, 341] width 468 height 46
click at [392, 354] on span "Przeglądam dalej" at bounding box center [366, 349] width 86 height 12
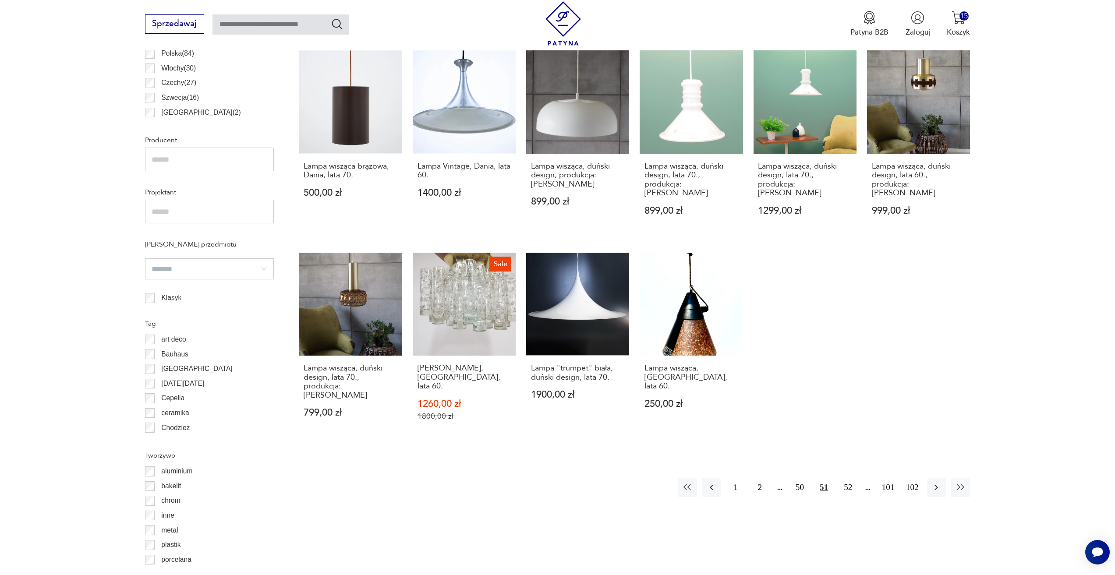
scroll to position [611, 0]
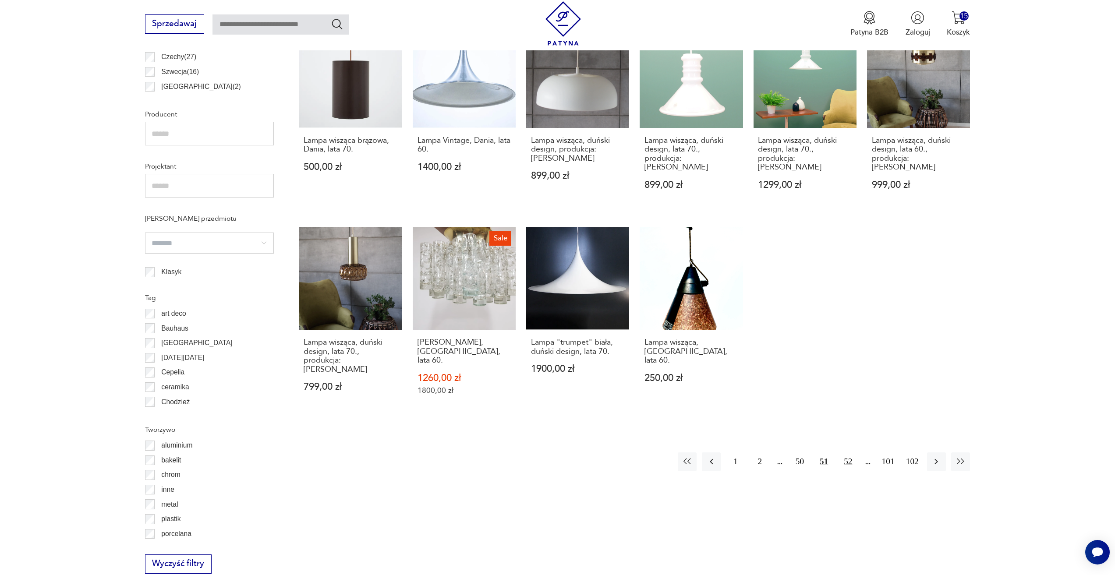
click at [850, 452] on button "52" at bounding box center [847, 461] width 19 height 19
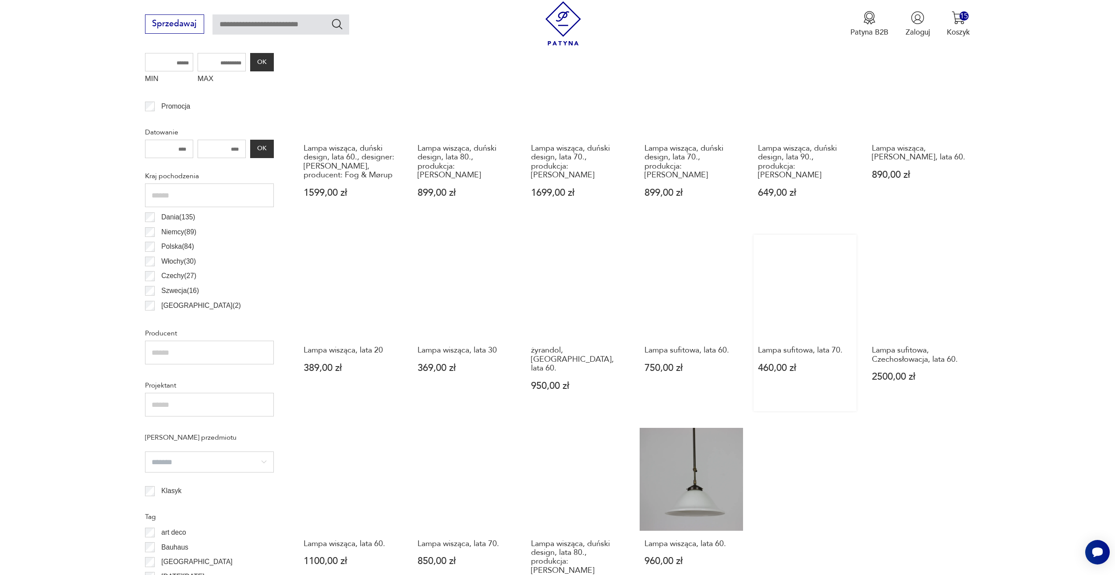
scroll to position [567, 0]
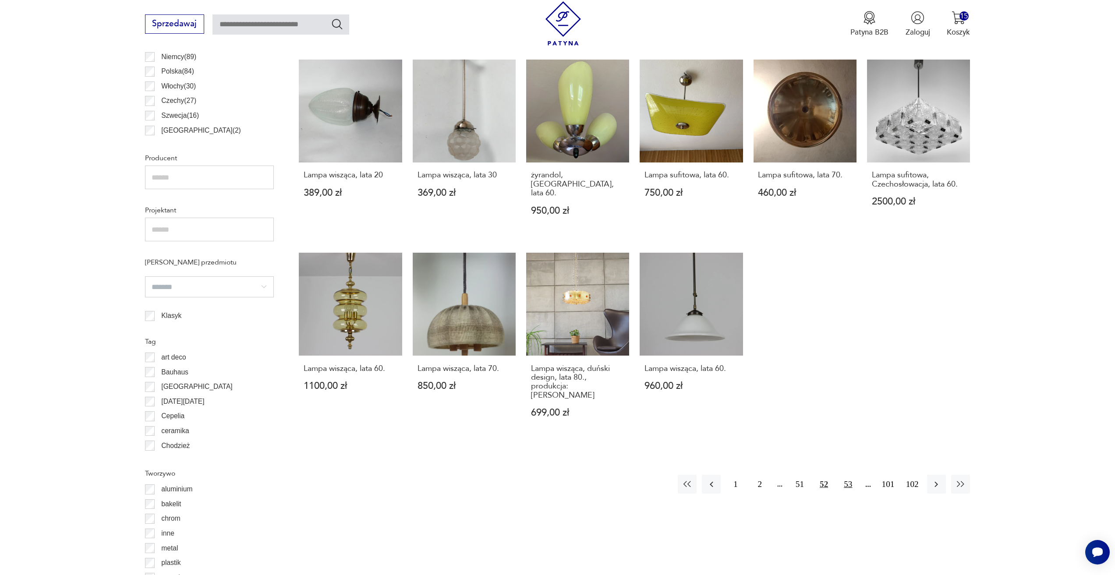
click at [855, 475] on button "53" at bounding box center [847, 484] width 19 height 19
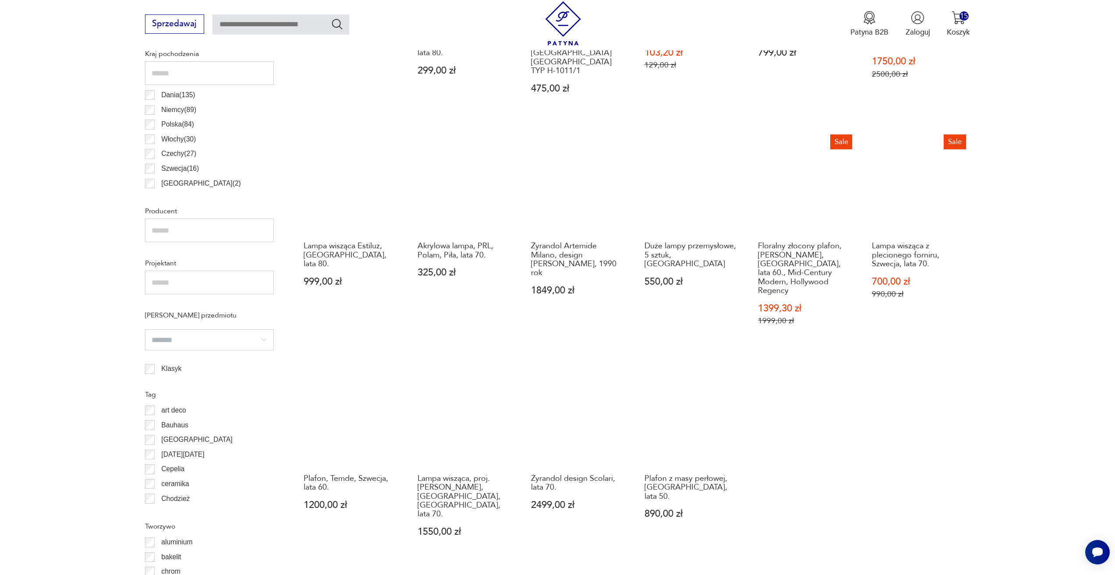
scroll to position [567, 0]
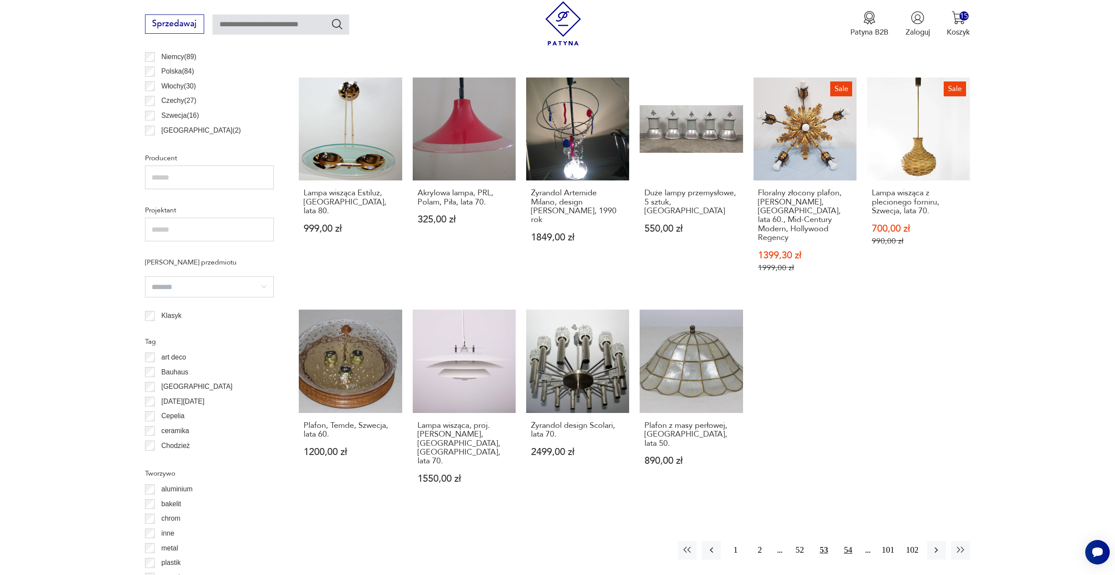
click at [856, 541] on button "54" at bounding box center [847, 550] width 19 height 19
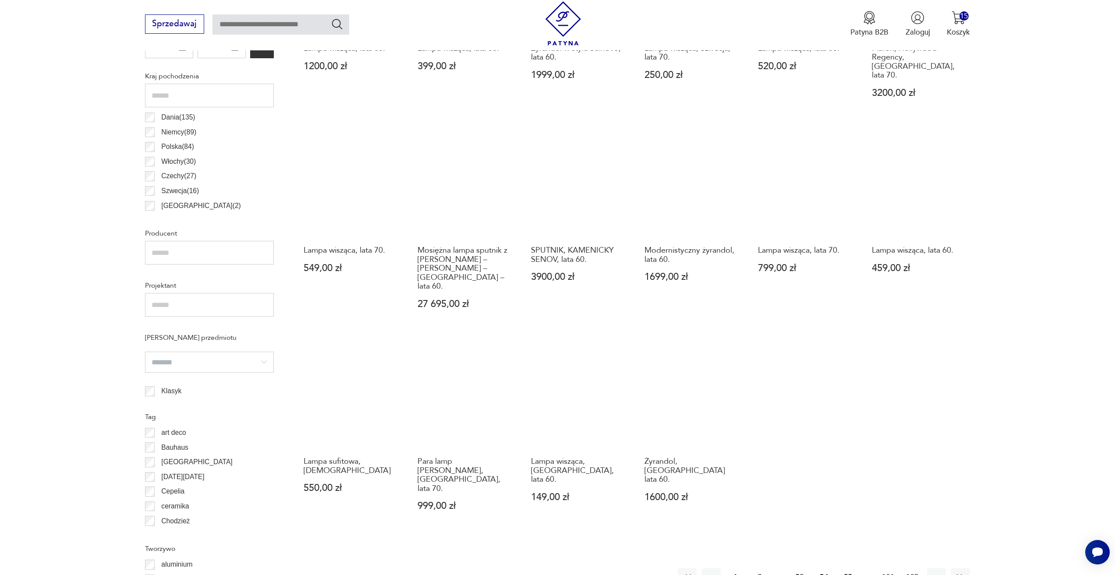
scroll to position [567, 0]
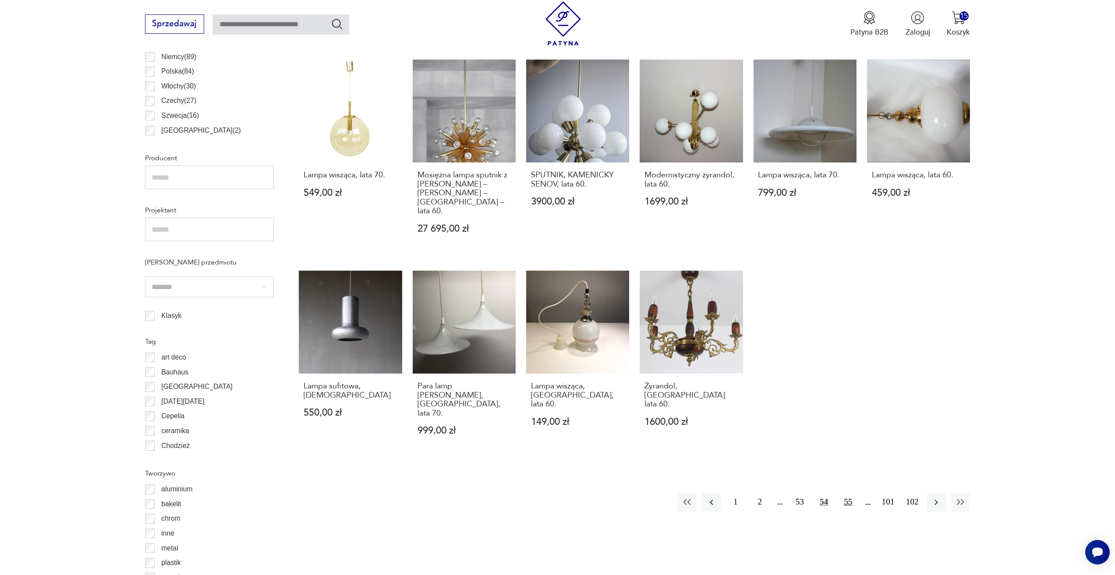
click at [849, 493] on button "55" at bounding box center [847, 502] width 19 height 19
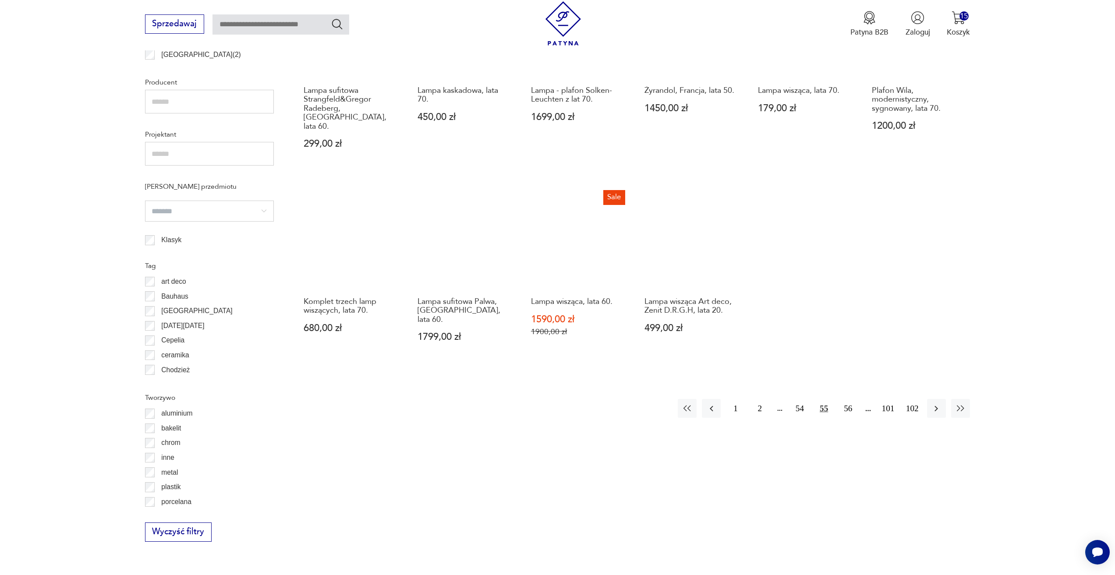
scroll to position [654, 0]
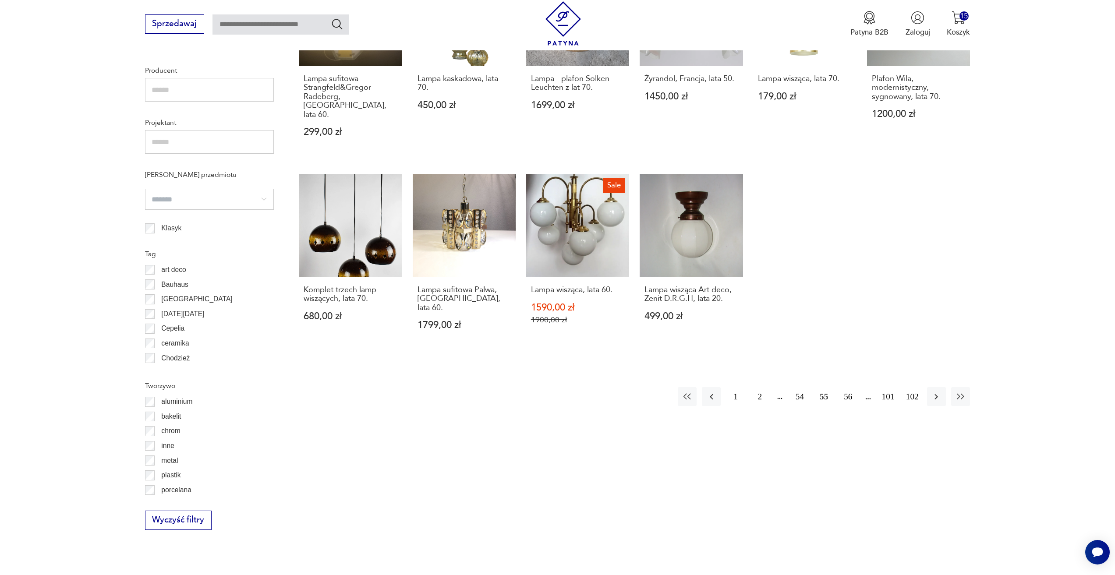
click at [844, 387] on button "56" at bounding box center [847, 396] width 19 height 19
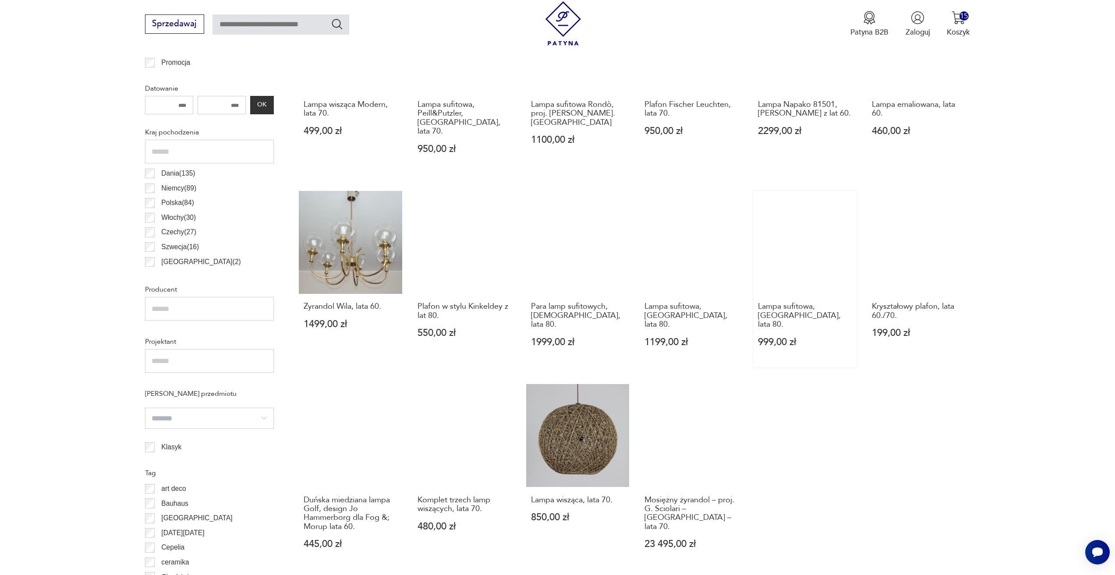
scroll to position [567, 0]
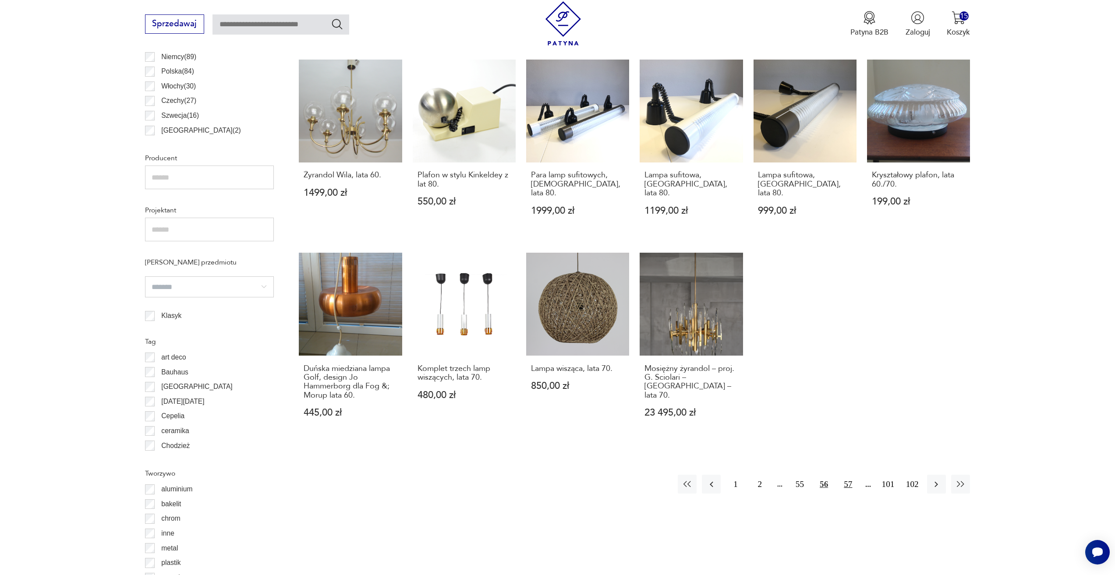
click at [848, 475] on button "57" at bounding box center [847, 484] width 19 height 19
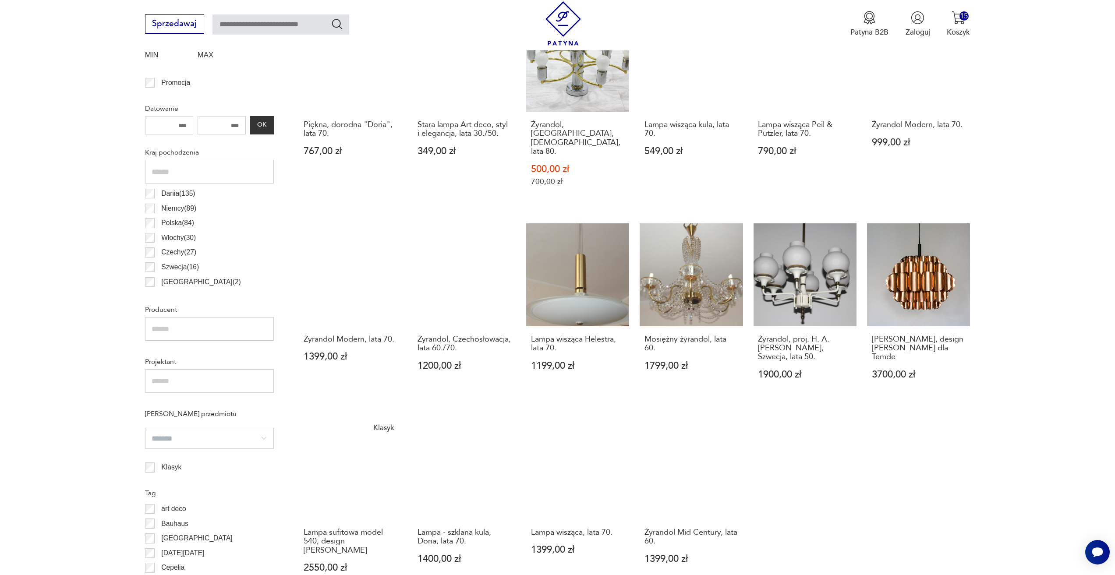
scroll to position [567, 0]
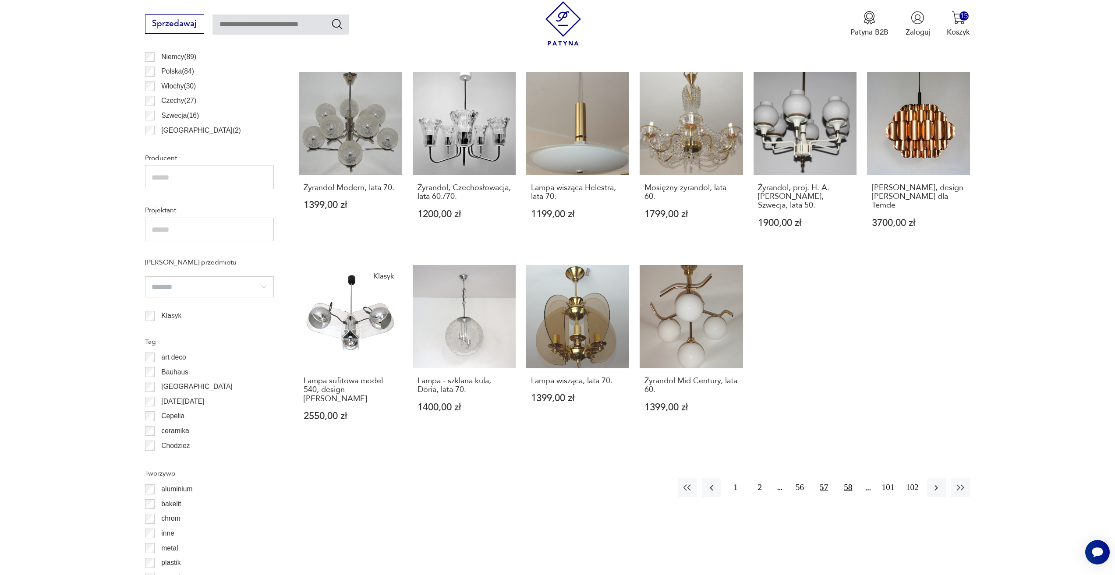
click at [849, 478] on button "58" at bounding box center [847, 487] width 19 height 19
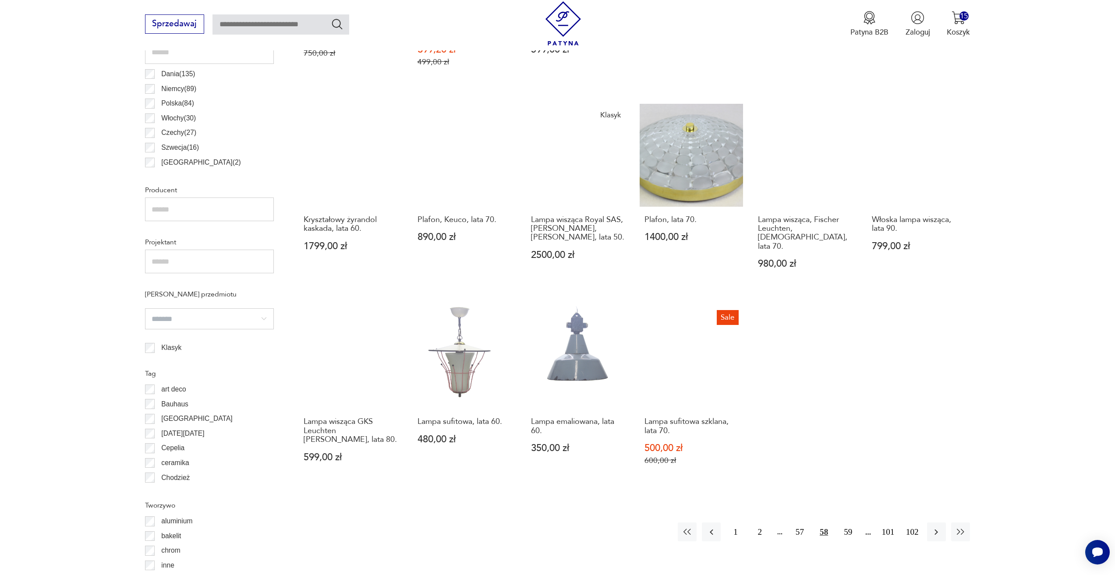
scroll to position [567, 0]
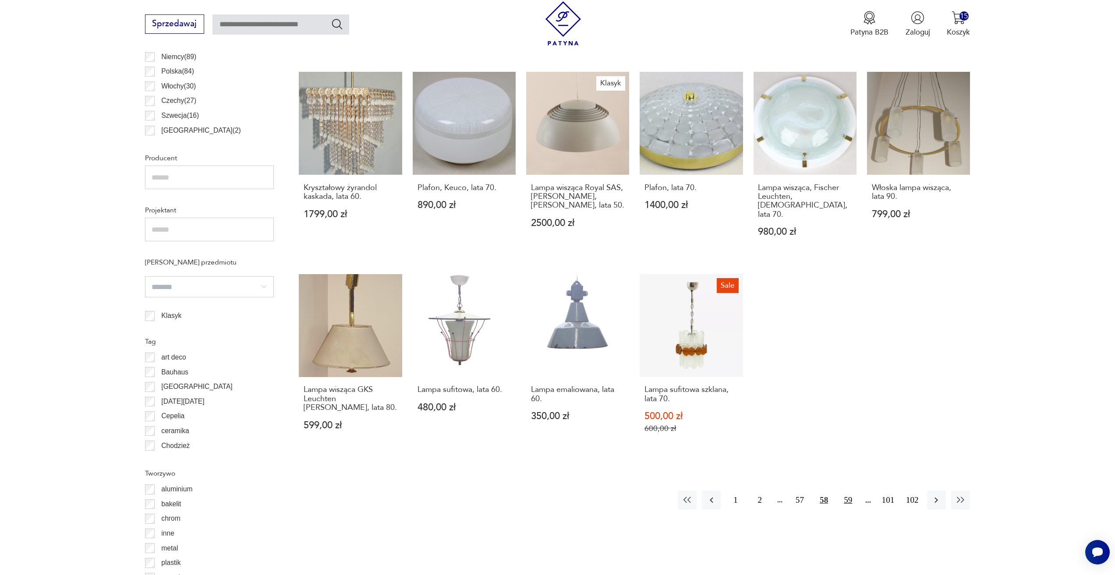
click at [842, 491] on button "59" at bounding box center [847, 500] width 19 height 19
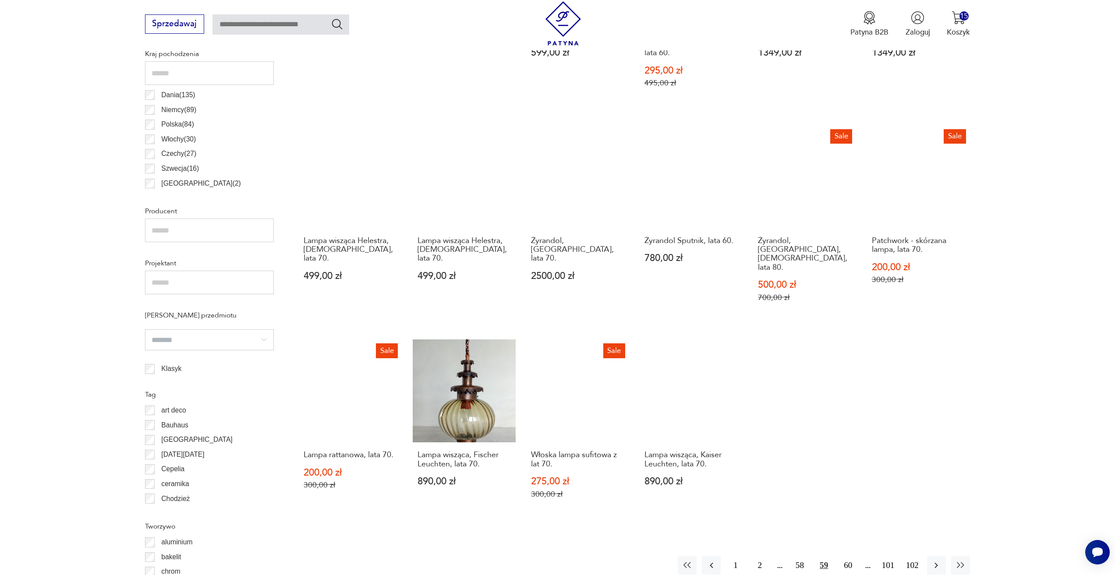
scroll to position [567, 0]
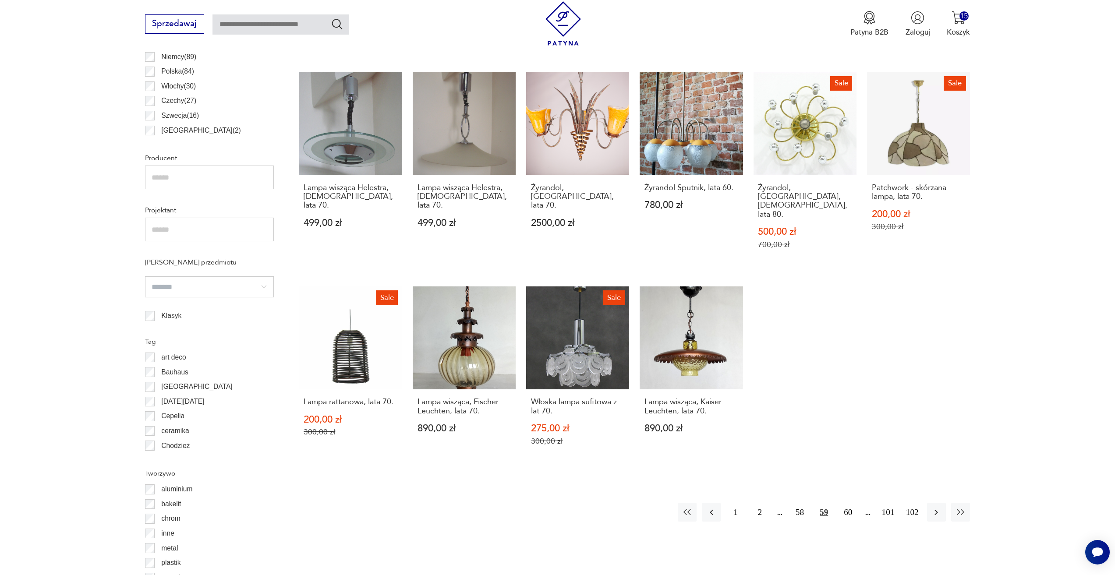
click at [842, 503] on button "60" at bounding box center [847, 512] width 19 height 19
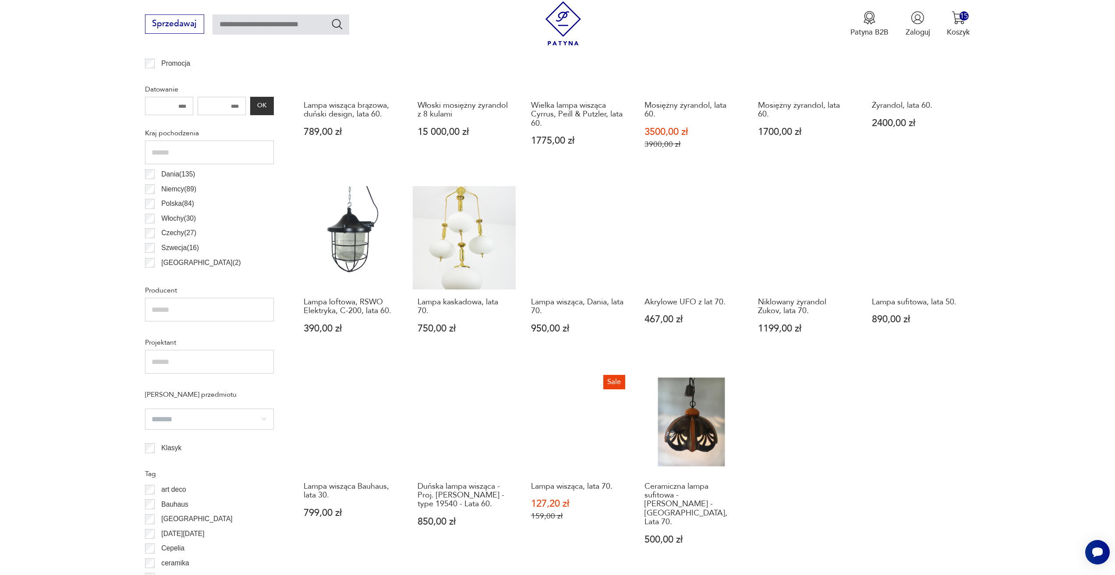
scroll to position [435, 0]
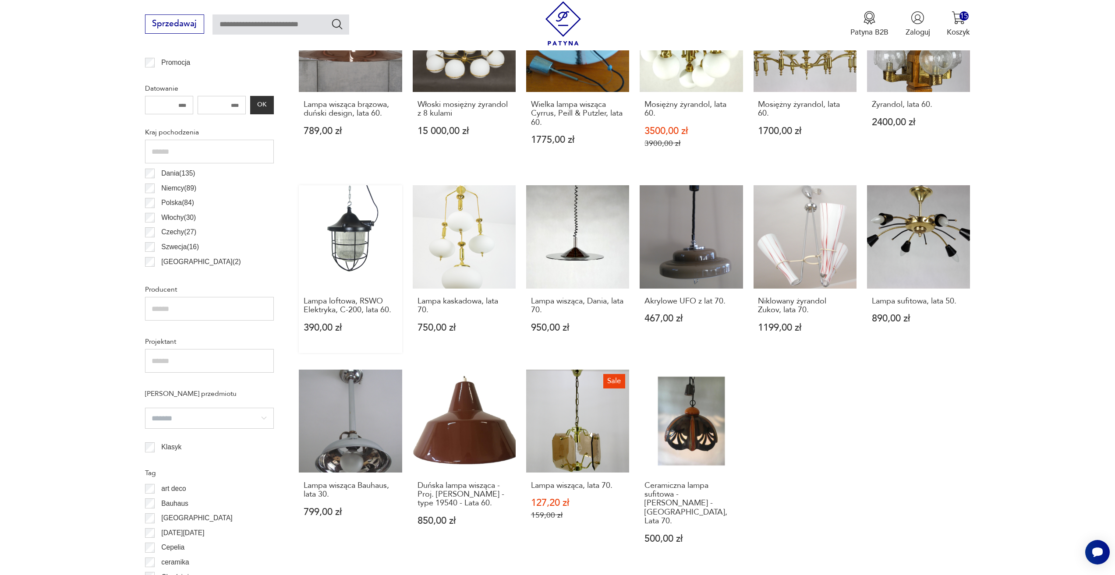
click at [366, 323] on p "390,00 zł" at bounding box center [351, 327] width 94 height 9
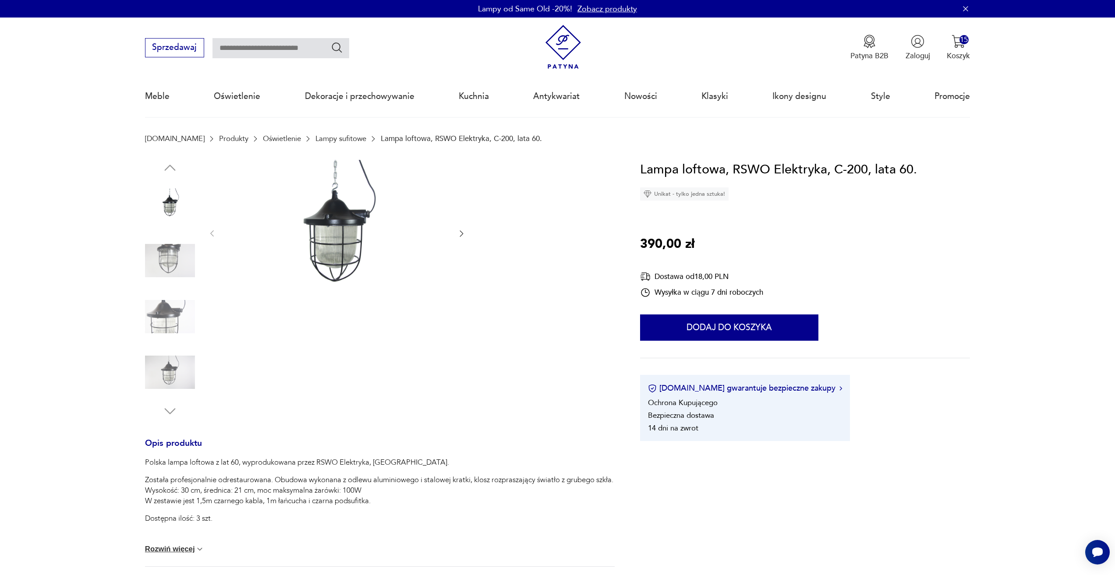
click at [459, 233] on icon "button" at bounding box center [461, 233] width 9 height 9
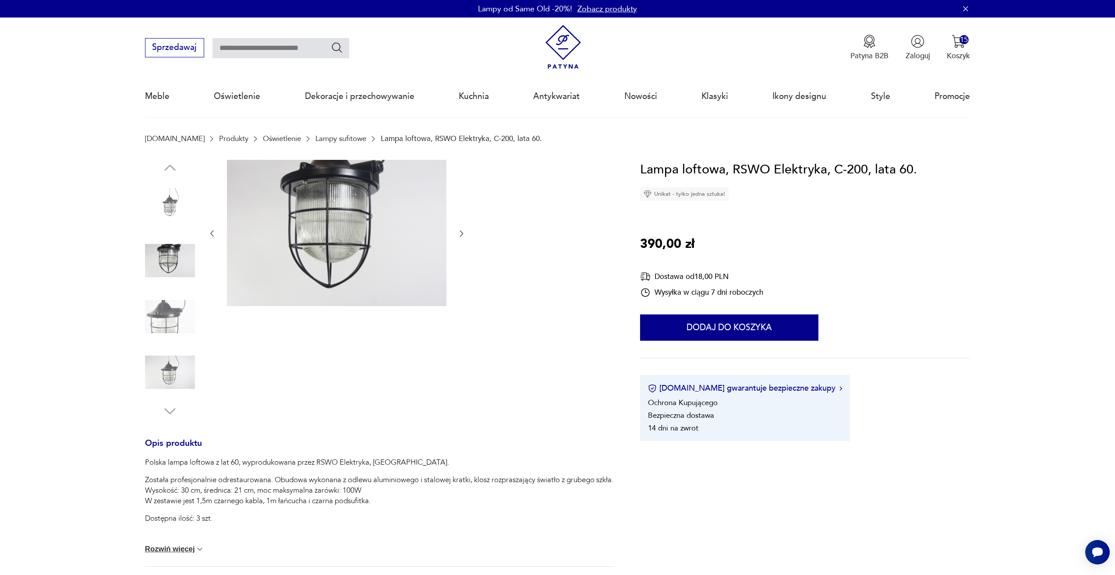
click at [459, 233] on icon "button" at bounding box center [461, 233] width 9 height 9
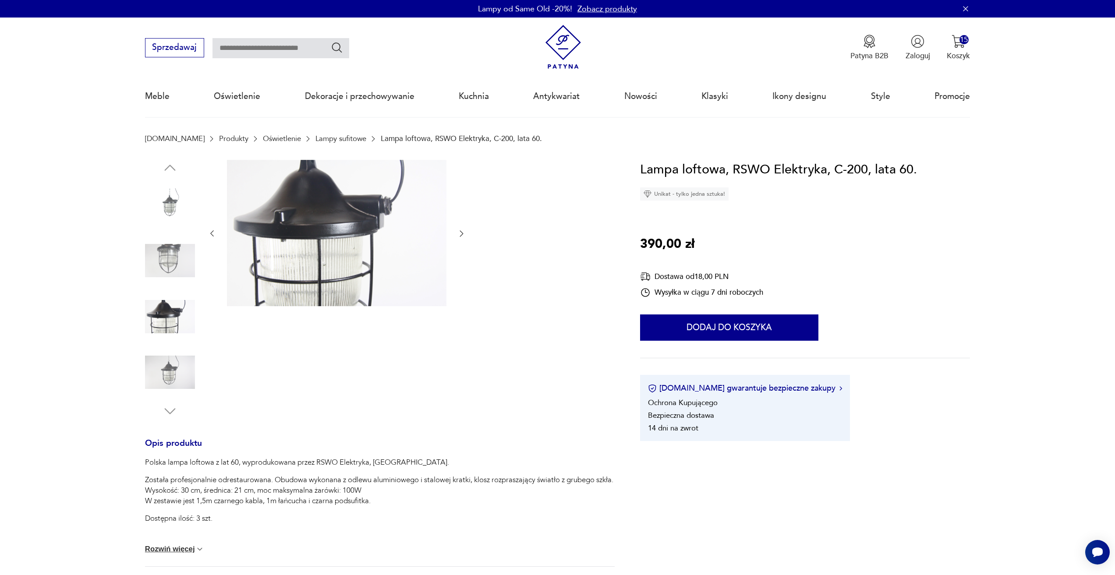
click at [459, 233] on icon "button" at bounding box center [461, 233] width 9 height 9
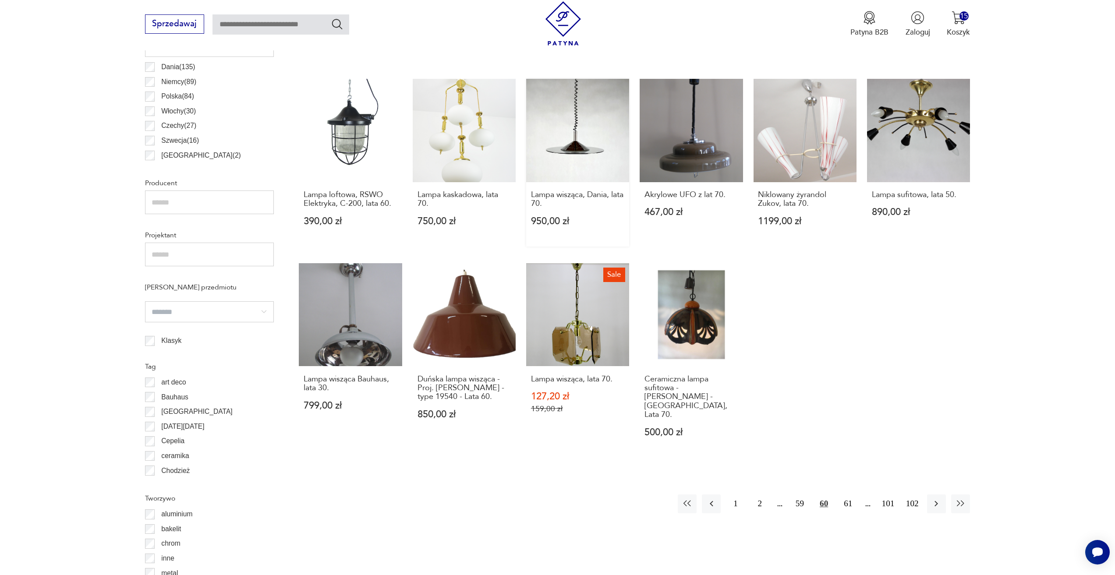
scroll to position [567, 0]
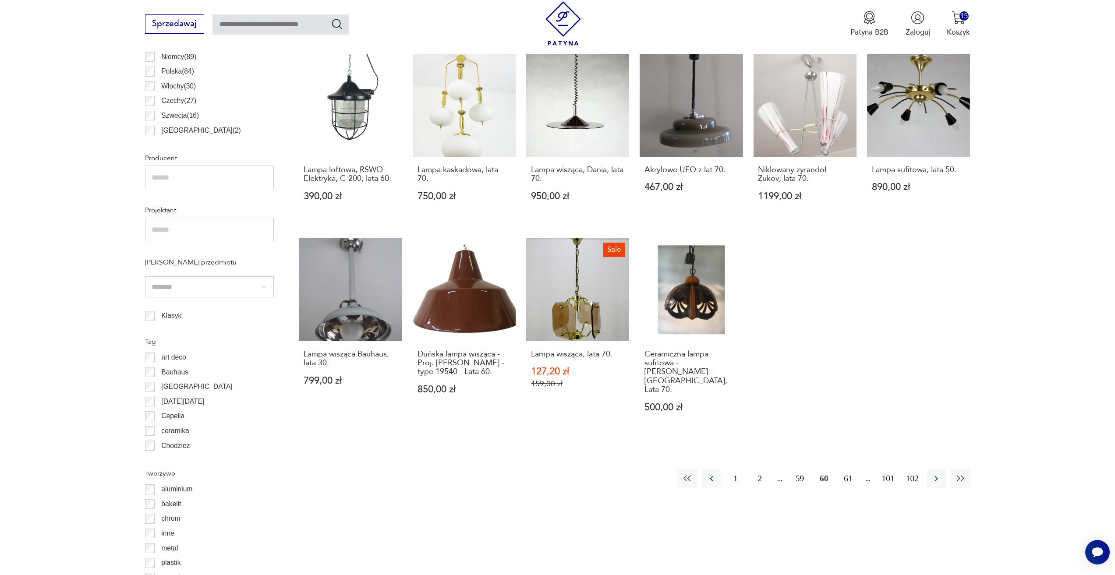
click at [845, 469] on button "61" at bounding box center [847, 478] width 19 height 19
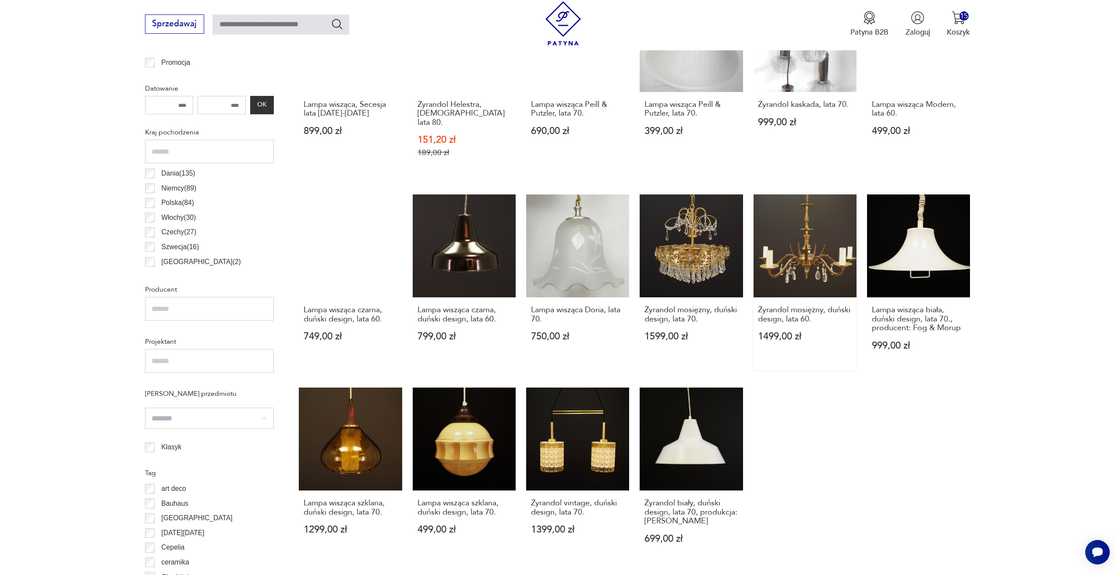
scroll to position [523, 0]
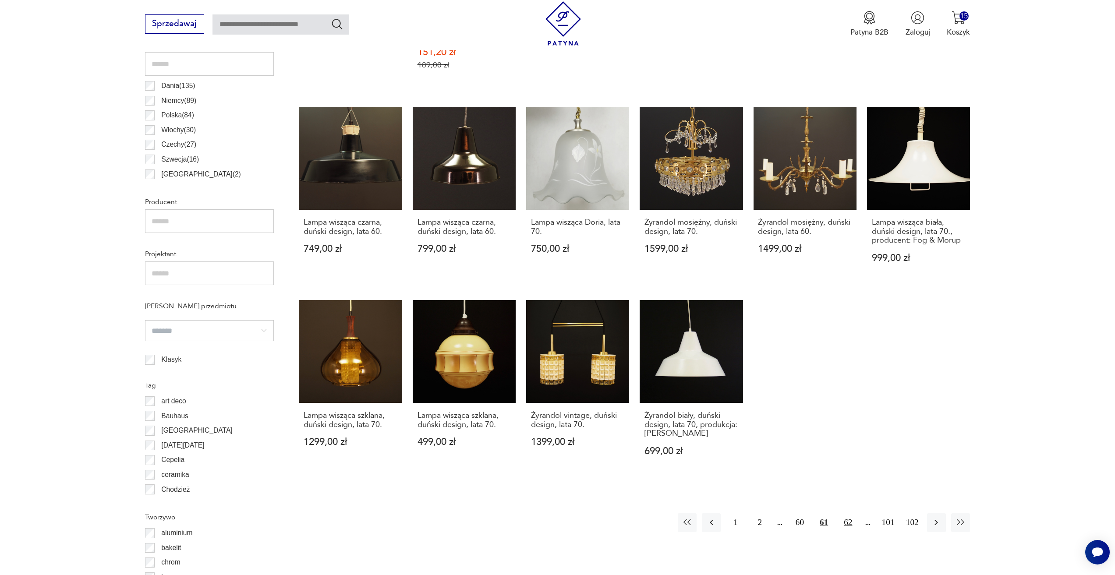
click at [850, 513] on button "62" at bounding box center [847, 522] width 19 height 19
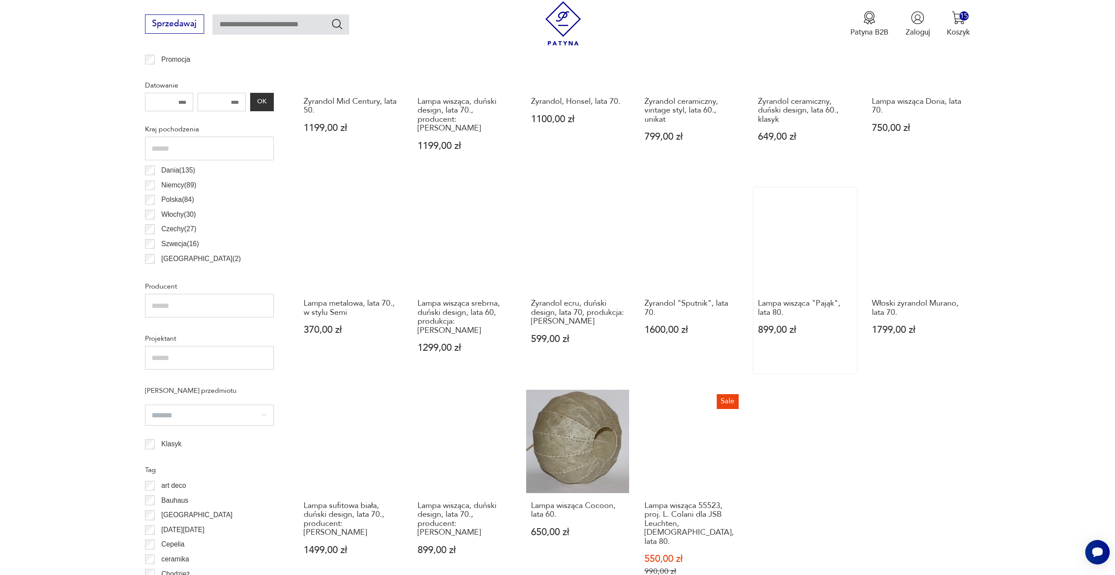
scroll to position [567, 0]
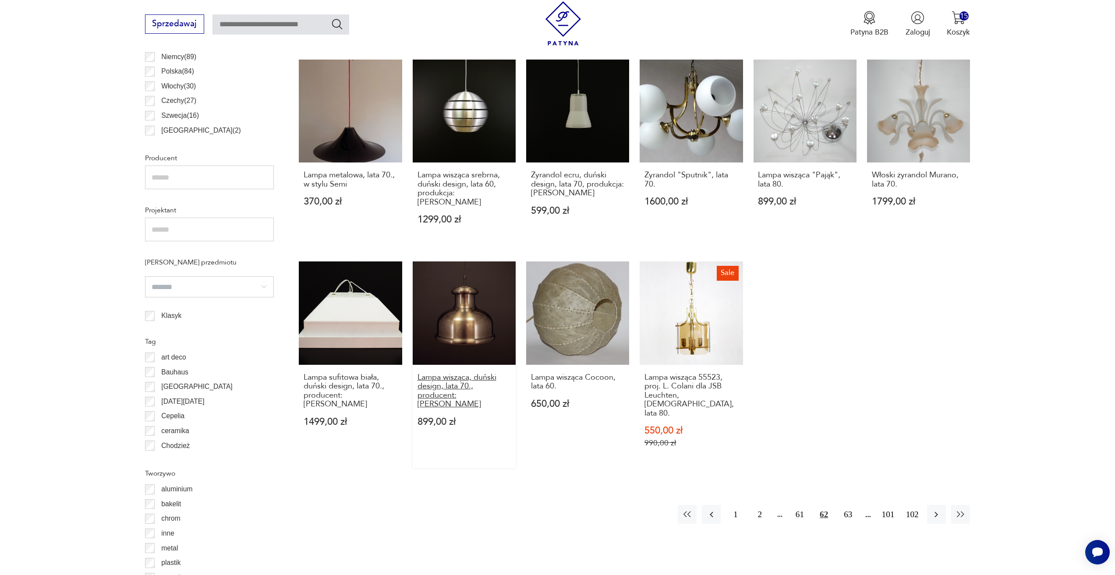
click at [438, 373] on h3 "Lampa wisząca, duński design, lata 70., producent: [PERSON_NAME]" at bounding box center [464, 391] width 94 height 36
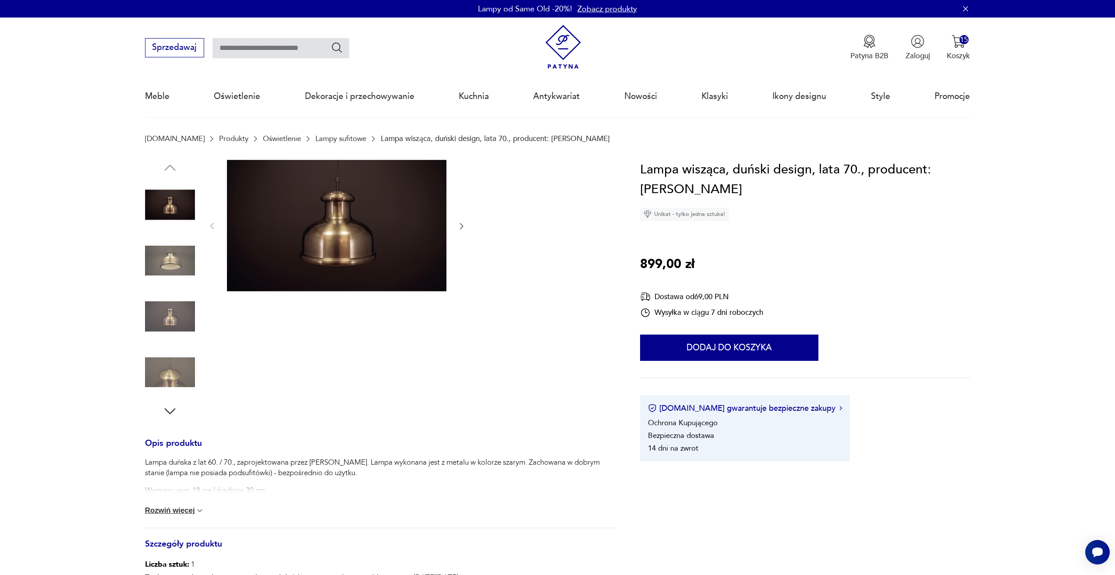
click at [459, 222] on icon "button" at bounding box center [461, 226] width 9 height 9
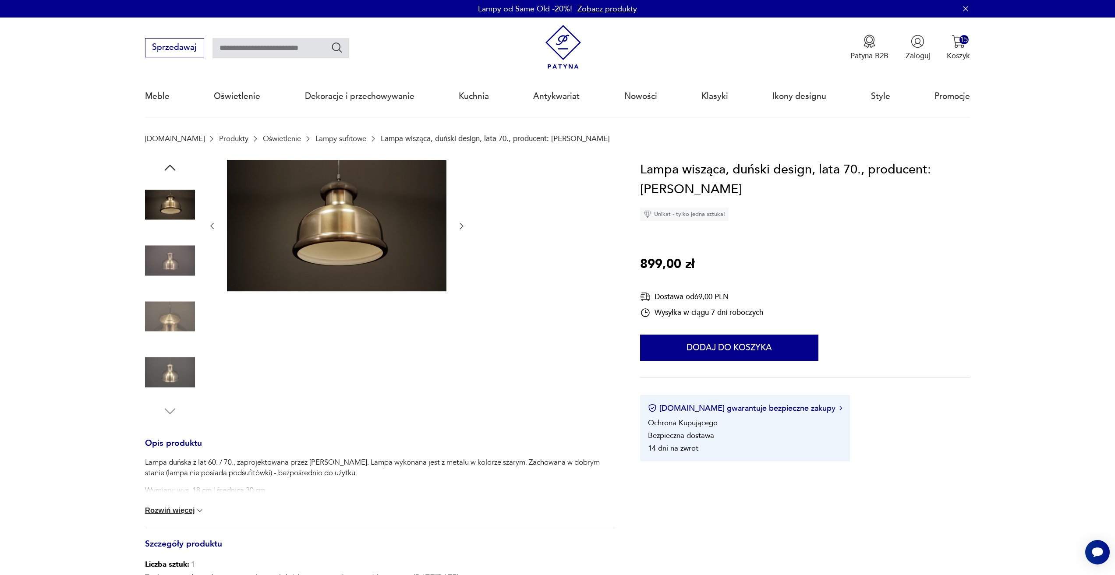
click at [460, 223] on icon "button" at bounding box center [461, 226] width 9 height 9
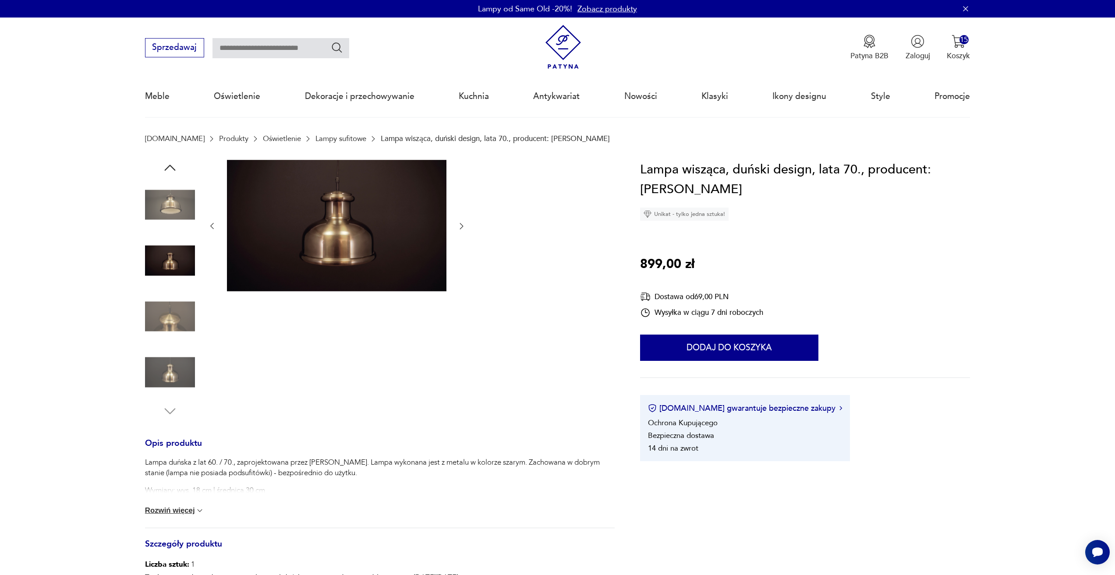
click at [460, 223] on icon "button" at bounding box center [461, 226] width 9 height 9
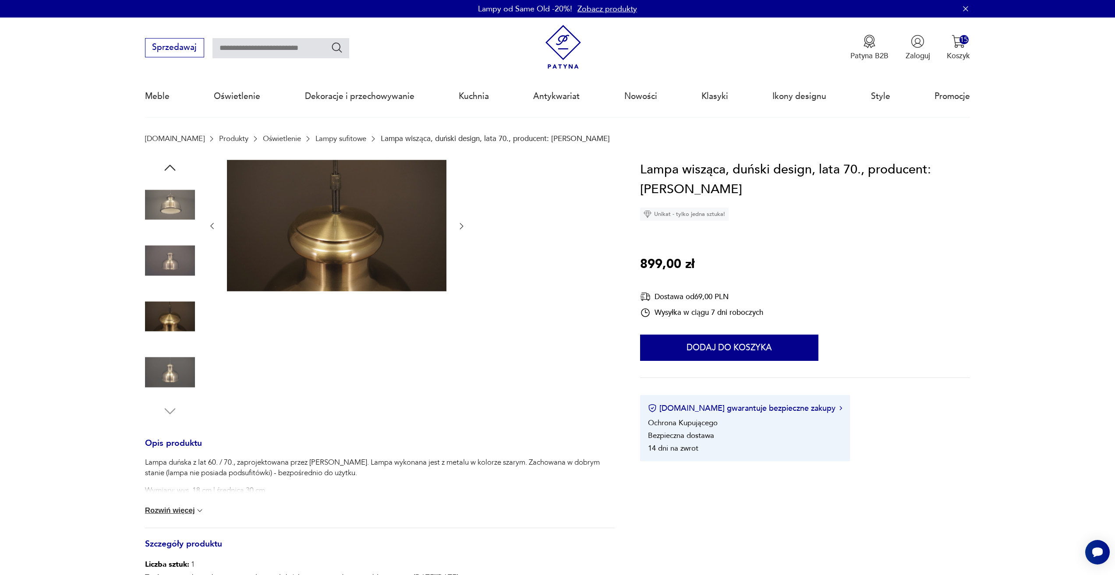
click at [460, 223] on icon "button" at bounding box center [461, 226] width 9 height 9
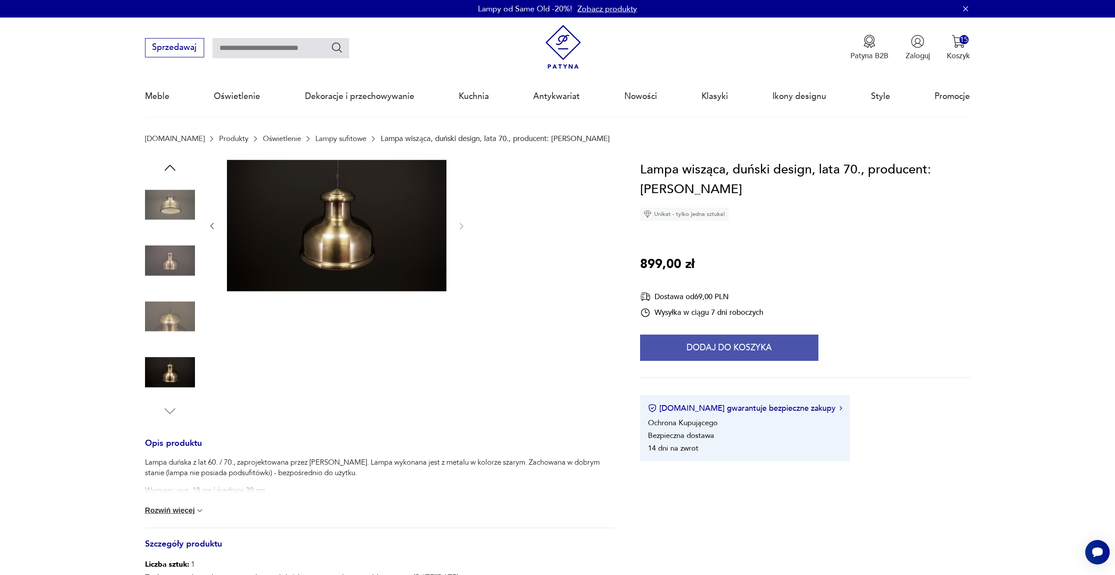
click at [669, 337] on button "Dodaj do koszyka" at bounding box center [729, 348] width 178 height 26
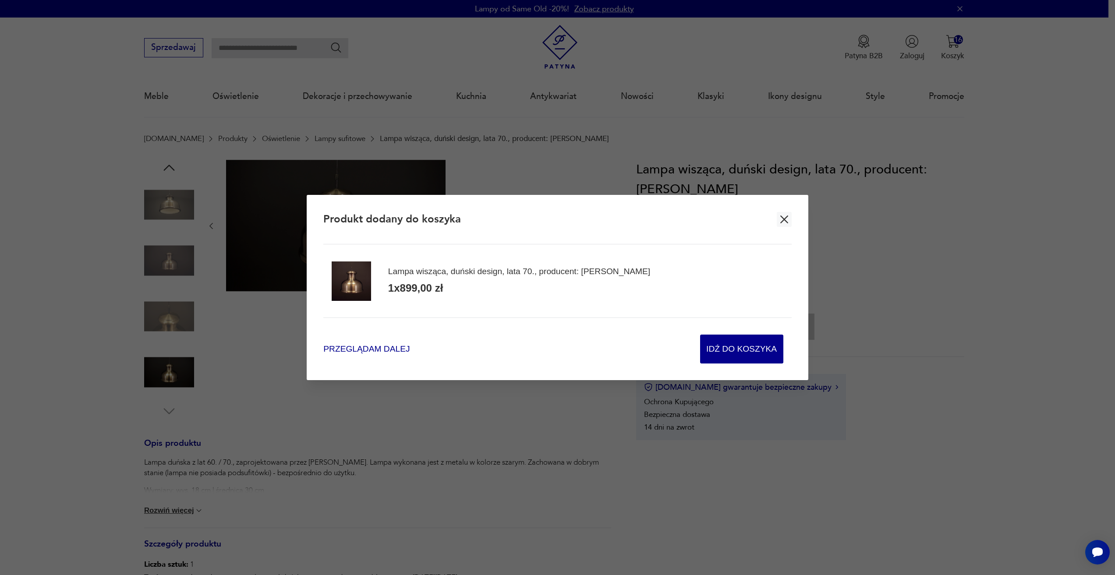
click at [378, 345] on span "Przeglądam dalej" at bounding box center [366, 349] width 86 height 12
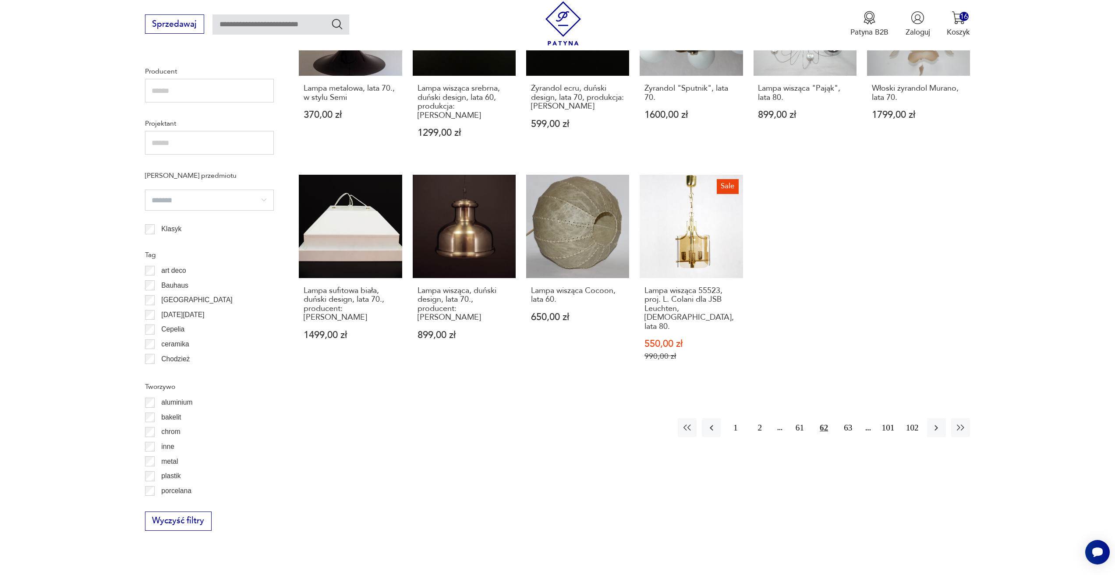
scroll to position [654, 0]
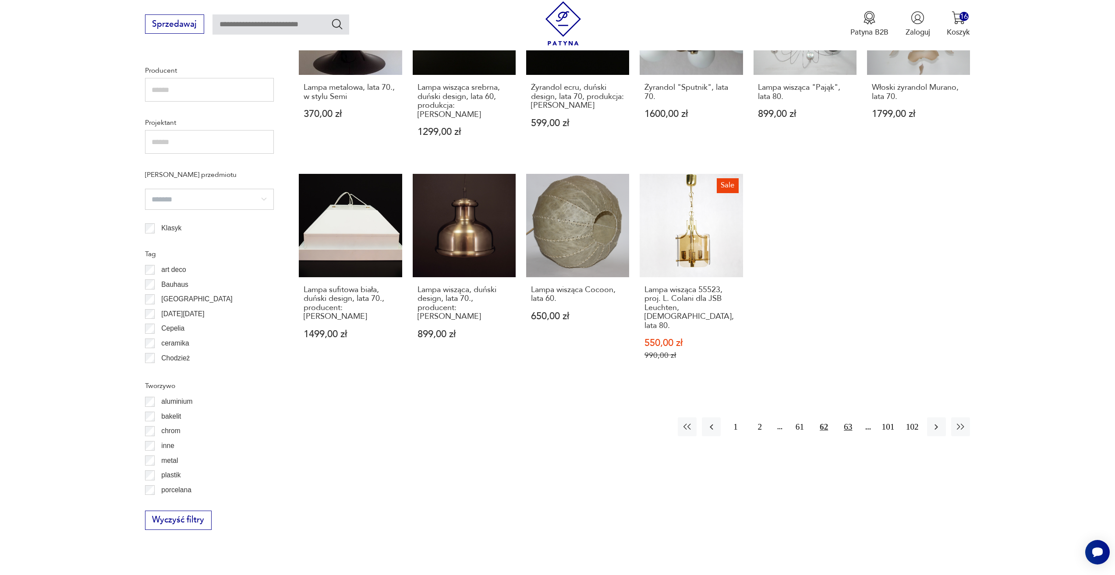
click at [851, 417] on button "63" at bounding box center [847, 426] width 19 height 19
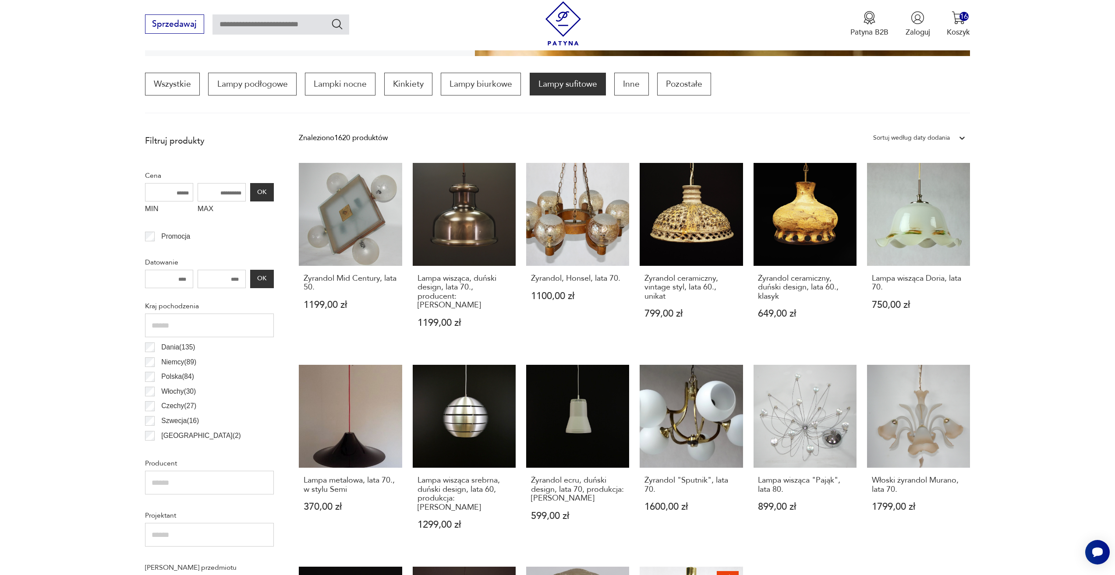
scroll to position [260, 0]
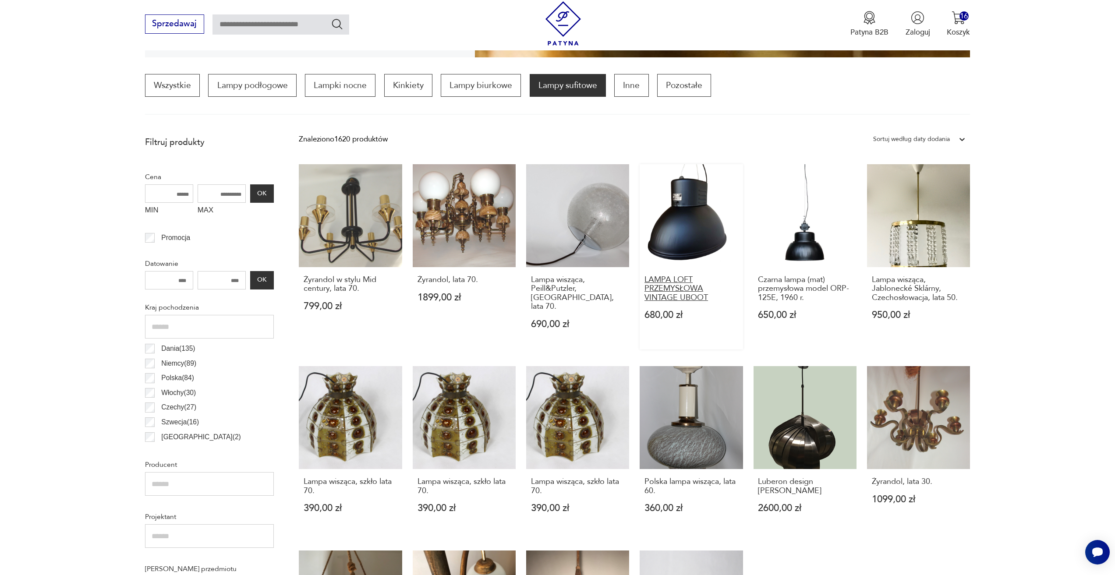
click at [713, 293] on h3 "LAMPA LOFT PRZEMYSŁOWA VINTAGE UBOOT" at bounding box center [691, 288] width 94 height 27
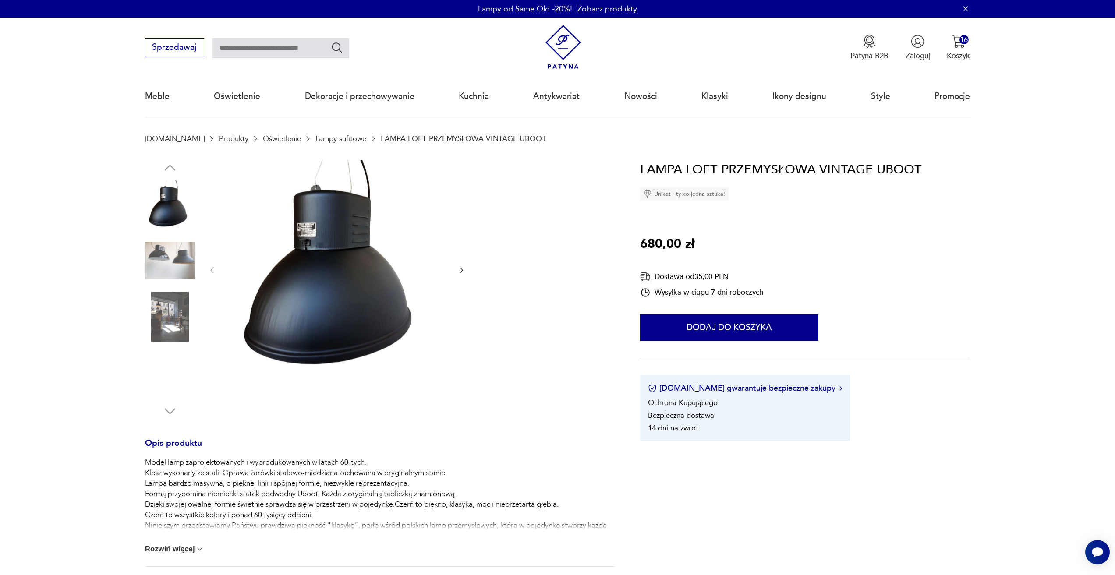
click at [465, 267] on icon "button" at bounding box center [461, 270] width 9 height 9
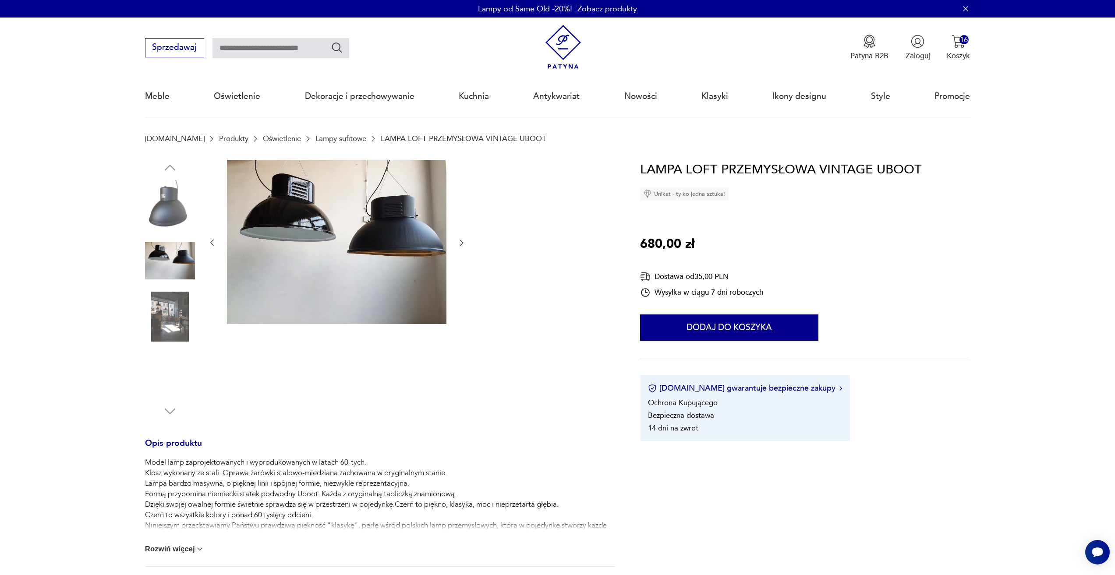
click at [462, 233] on div at bounding box center [337, 243] width 258 height 166
click at [463, 243] on icon "button" at bounding box center [461, 242] width 9 height 9
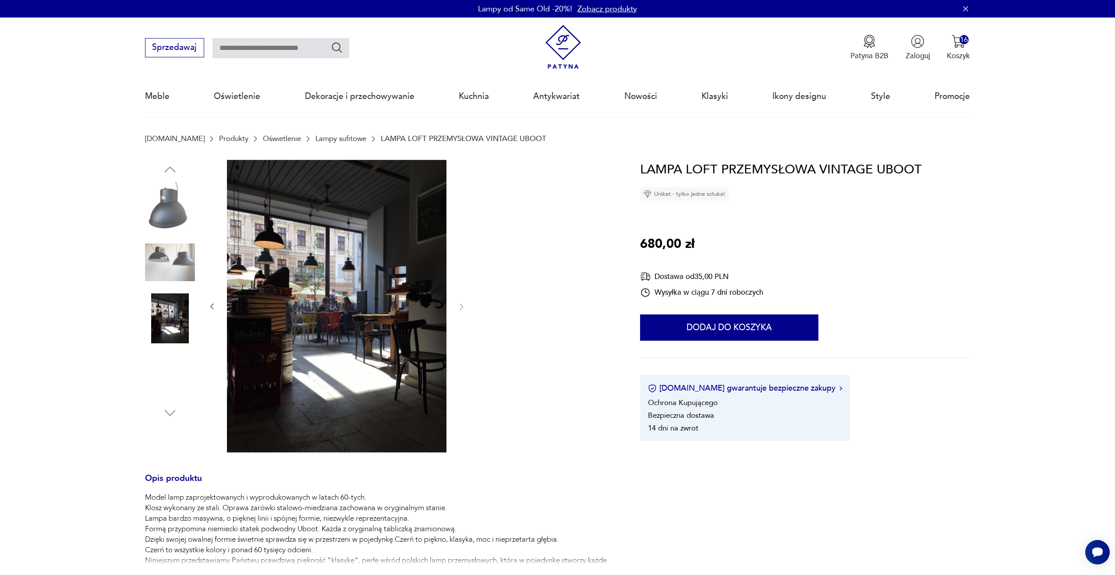
click at [208, 308] on icon "button" at bounding box center [212, 306] width 9 height 9
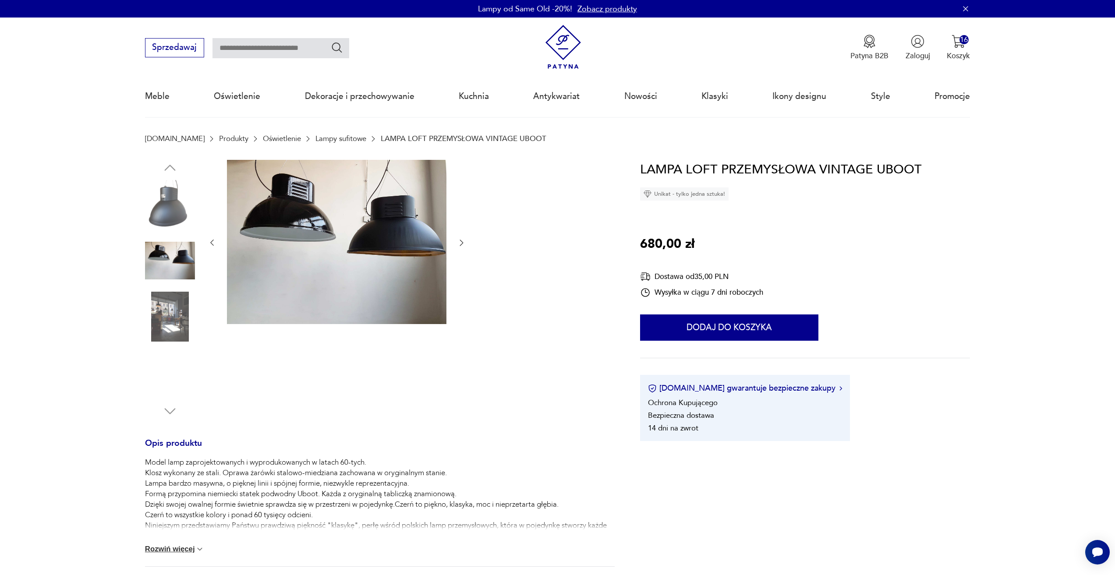
click at [211, 244] on icon "button" at bounding box center [212, 242] width 9 height 9
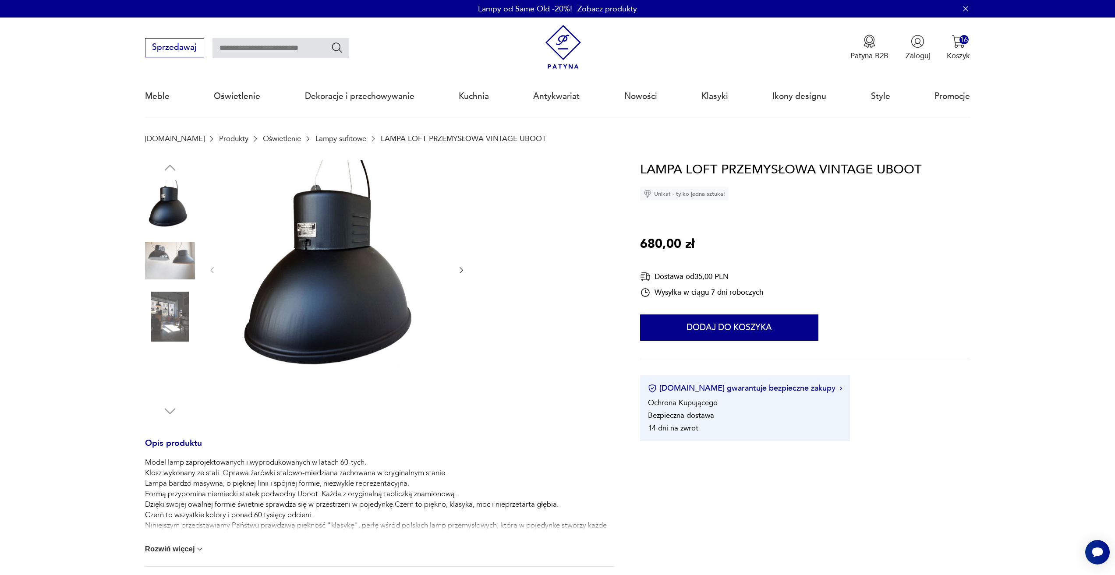
click at [211, 244] on div at bounding box center [337, 270] width 258 height 221
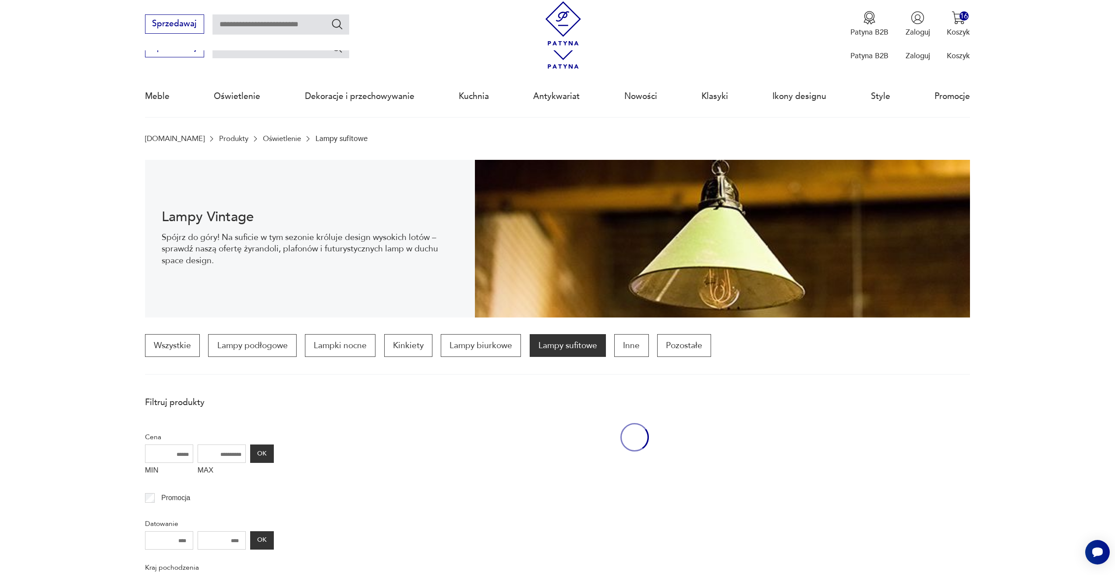
scroll to position [260, 0]
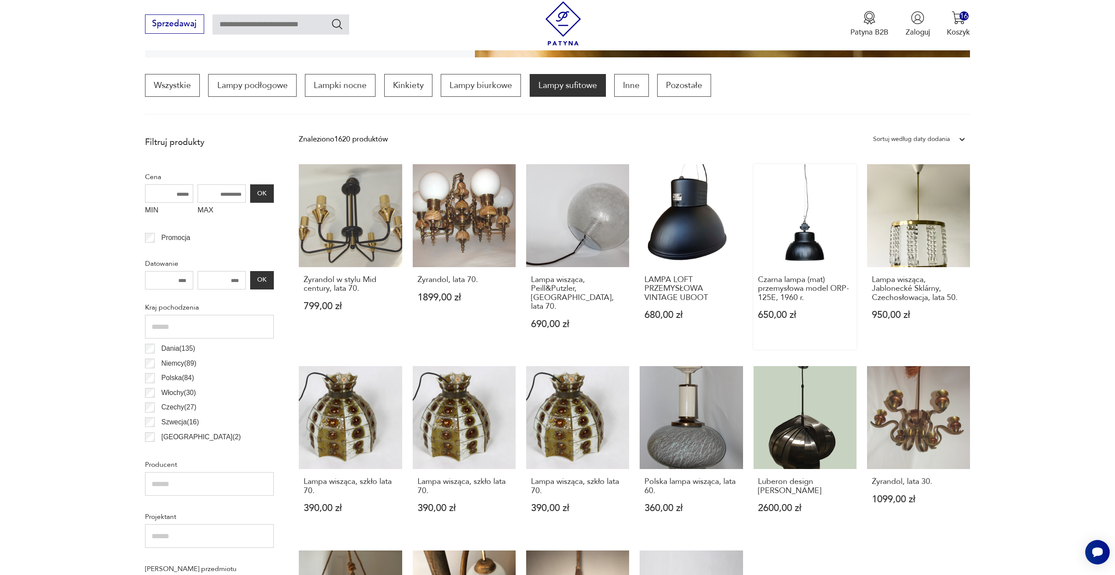
click at [800, 251] on link "Czarna lampa (mat) przemysłowa model ORP-125E, 1960 r. 650,00 zł" at bounding box center [804, 256] width 103 height 185
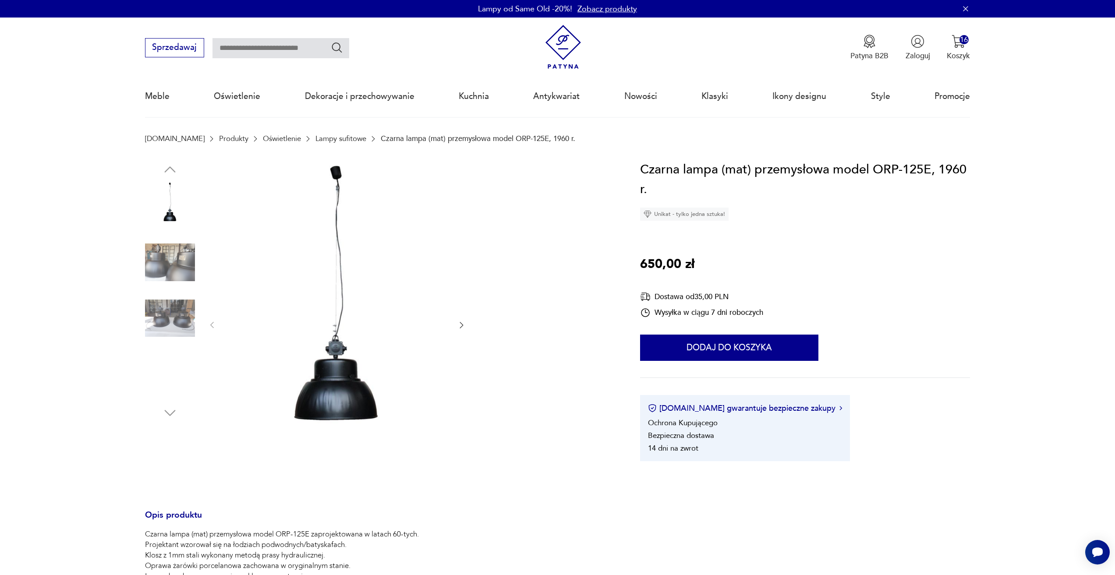
click at [460, 326] on icon "button" at bounding box center [461, 325] width 9 height 9
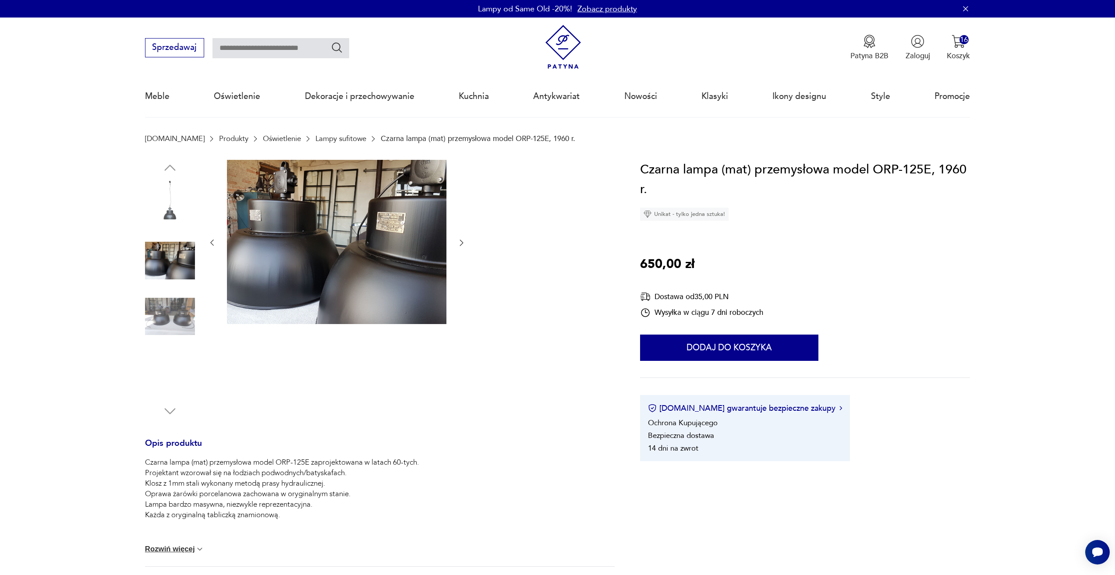
click at [463, 246] on icon "button" at bounding box center [461, 242] width 9 height 9
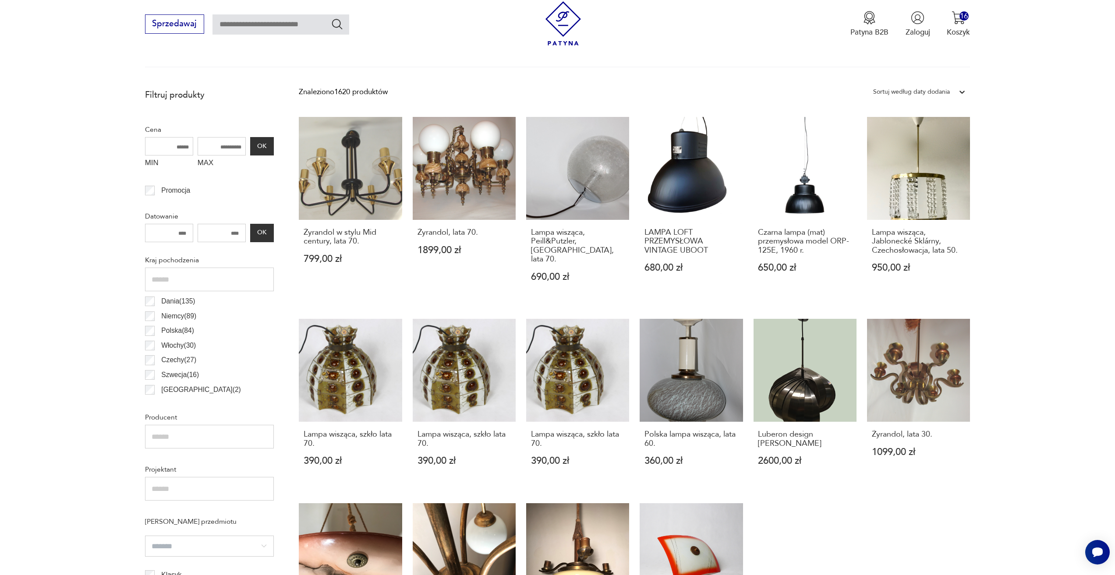
scroll to position [304, 0]
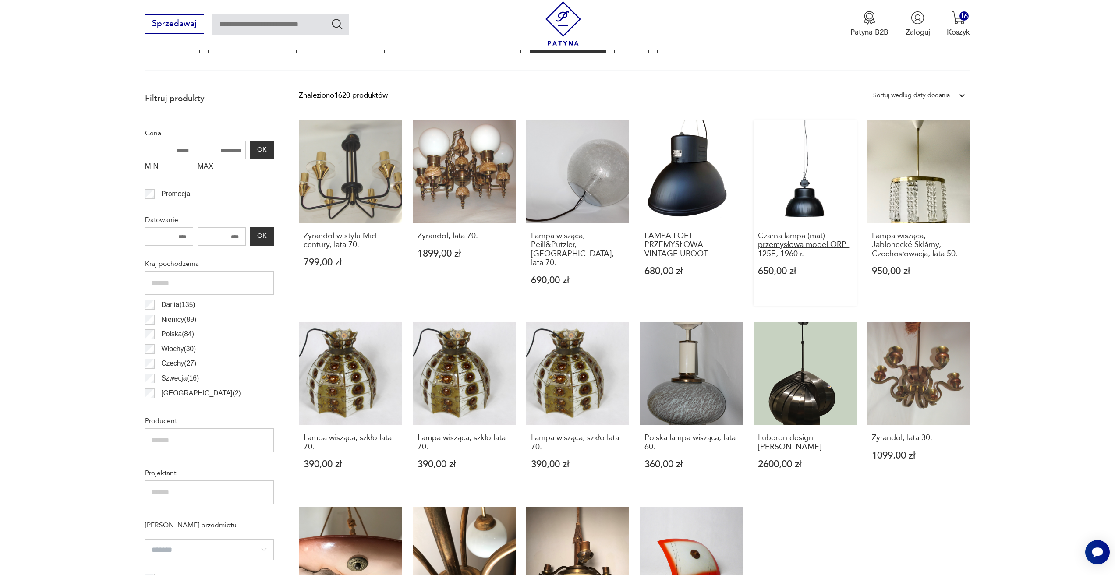
click at [815, 247] on h3 "Czarna lampa (mat) przemysłowa model ORP-125E, 1960 r." at bounding box center [805, 245] width 94 height 27
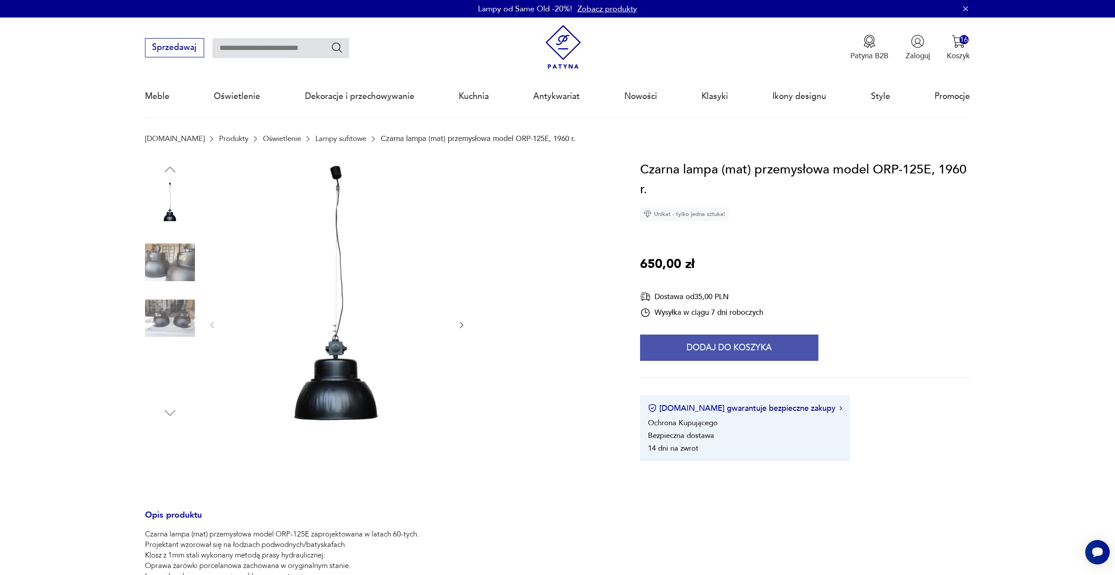
click at [675, 344] on button "Dodaj do koszyka" at bounding box center [729, 348] width 178 height 26
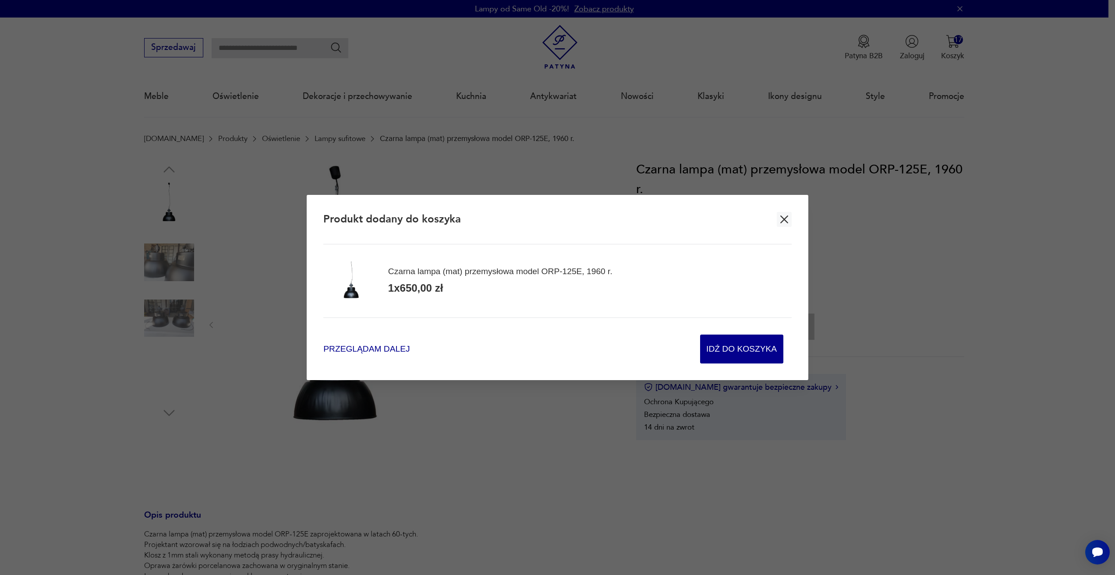
click at [360, 351] on span "Przeglądam dalej" at bounding box center [366, 349] width 86 height 12
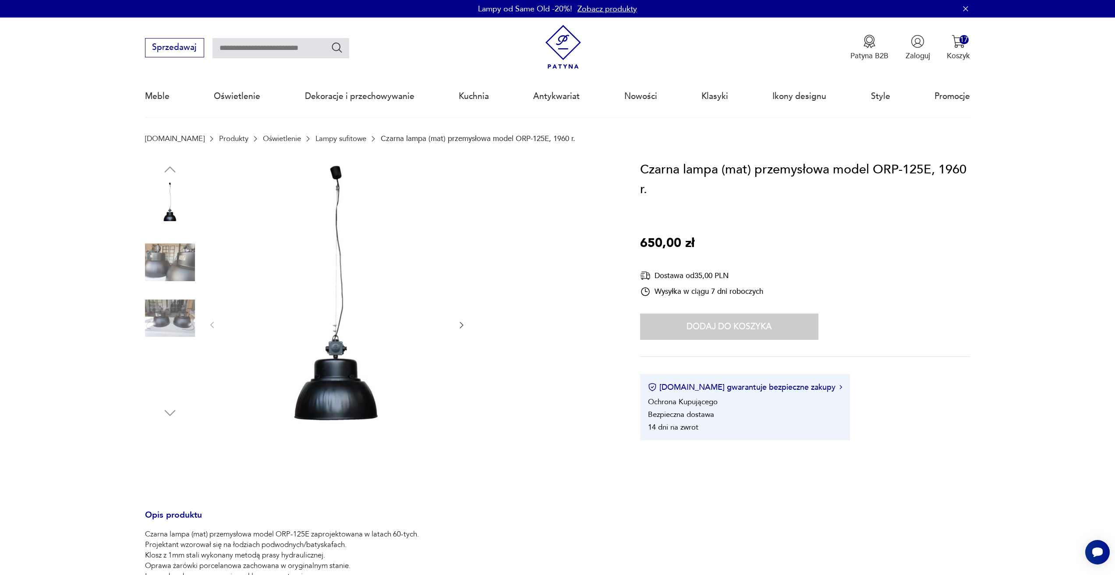
drag, startPoint x: 639, startPoint y: 348, endPoint x: 648, endPoint y: 340, distance: 11.8
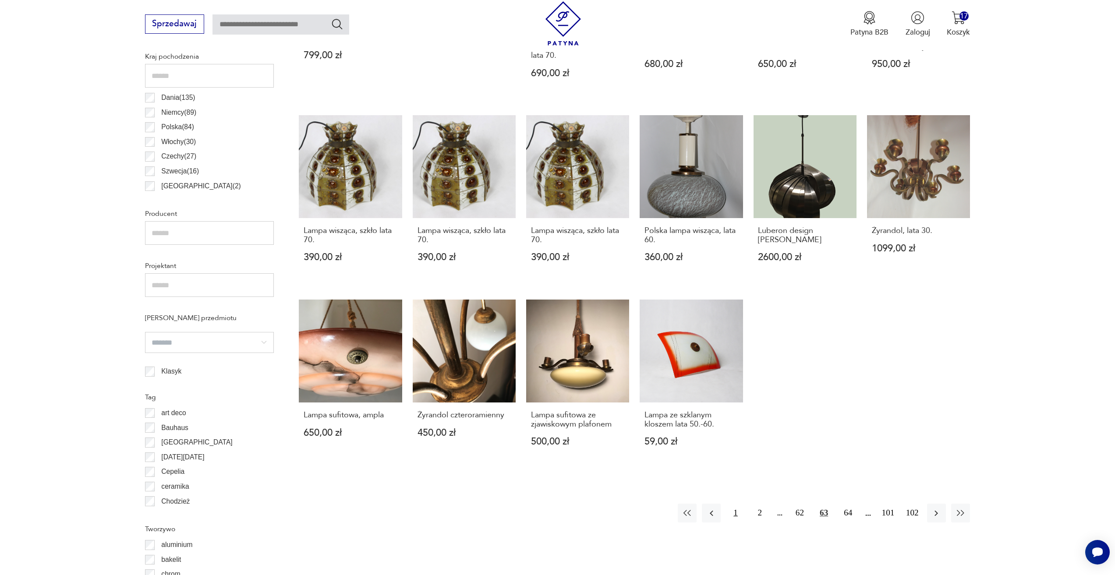
scroll to position [562, 0]
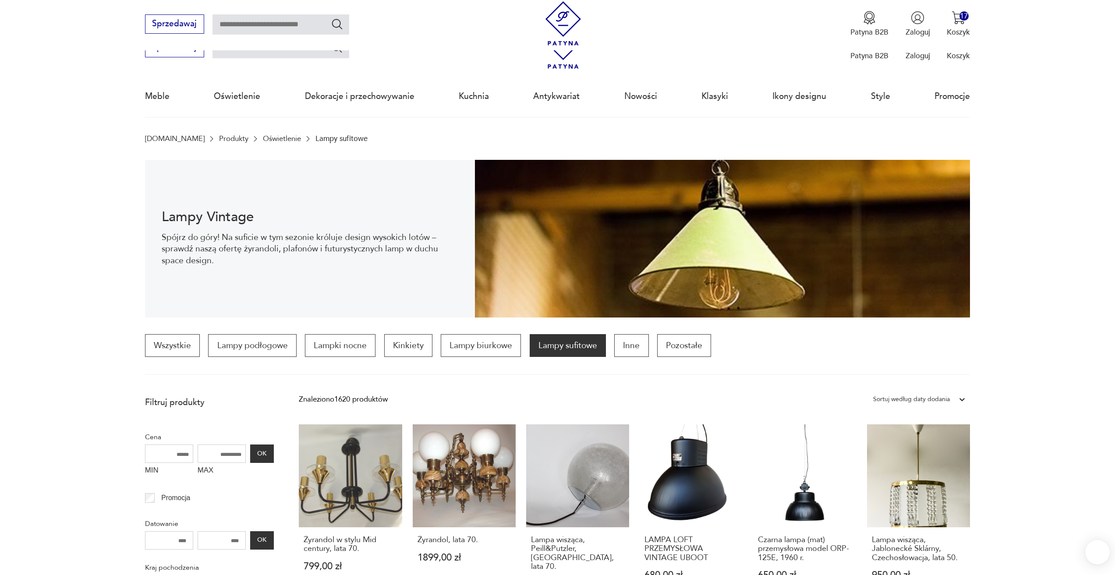
scroll to position [562, 0]
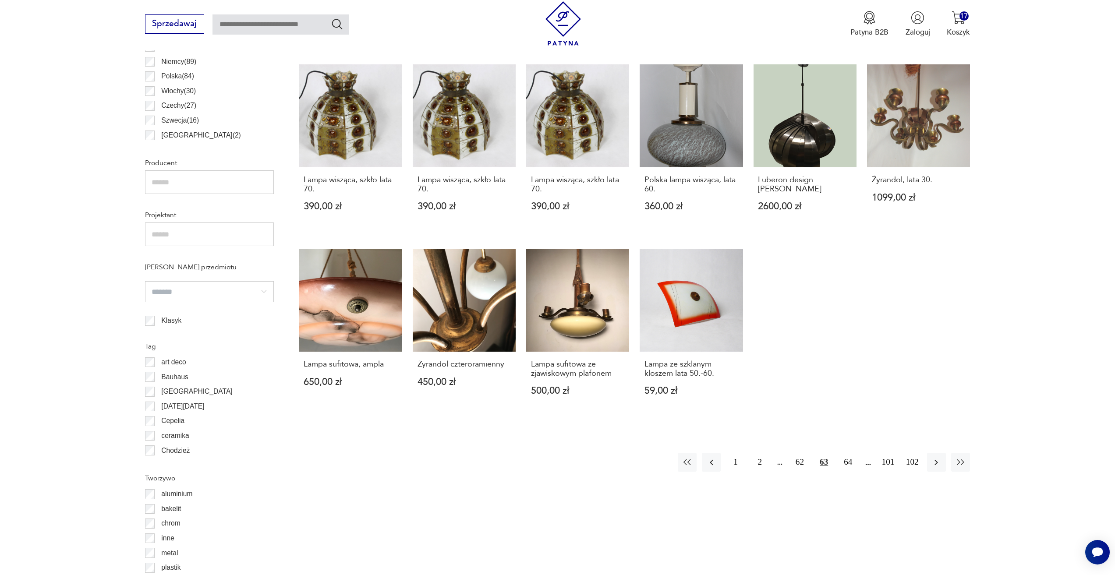
click at [843, 454] on button "64" at bounding box center [847, 462] width 19 height 19
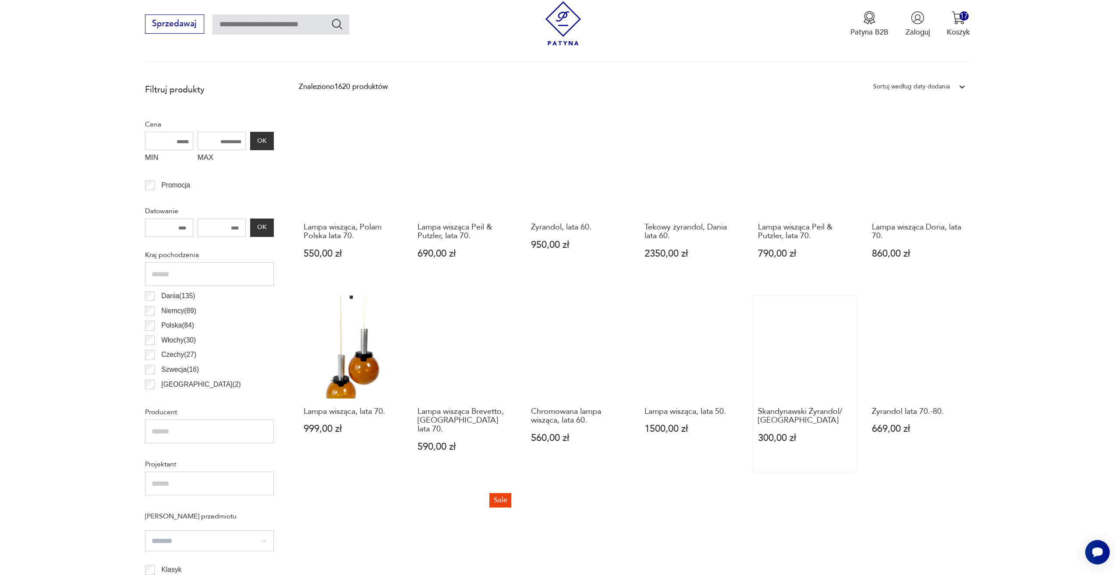
scroll to position [479, 0]
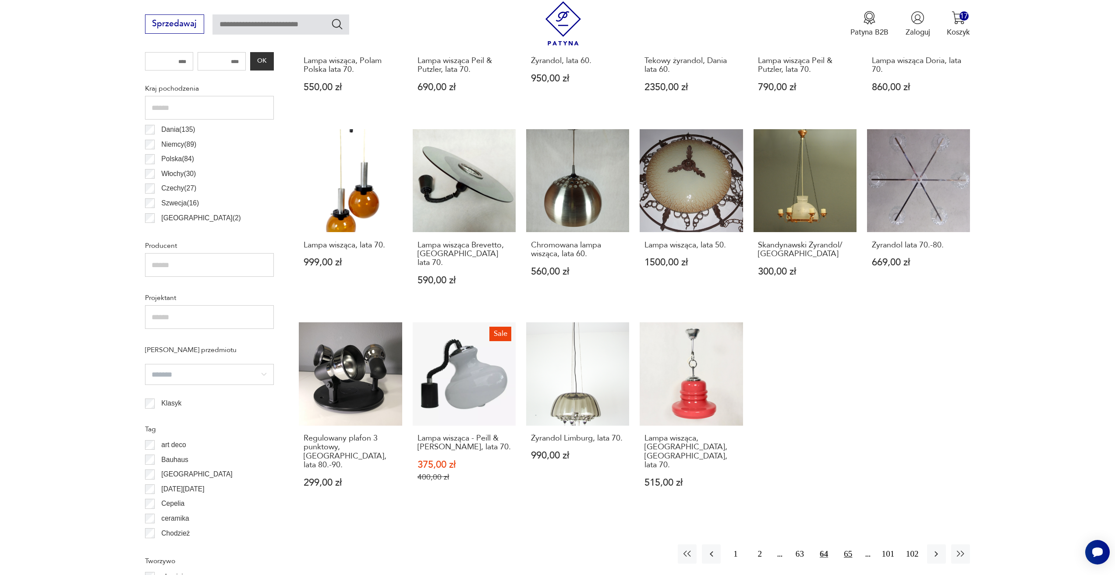
click at [849, 545] on button "65" at bounding box center [847, 553] width 19 height 19
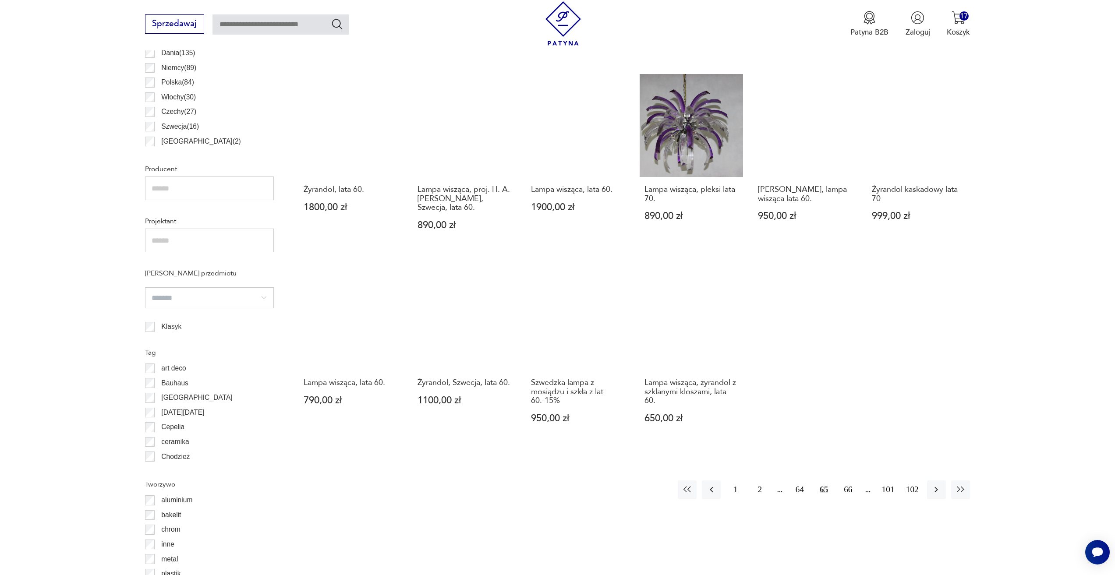
scroll to position [567, 0]
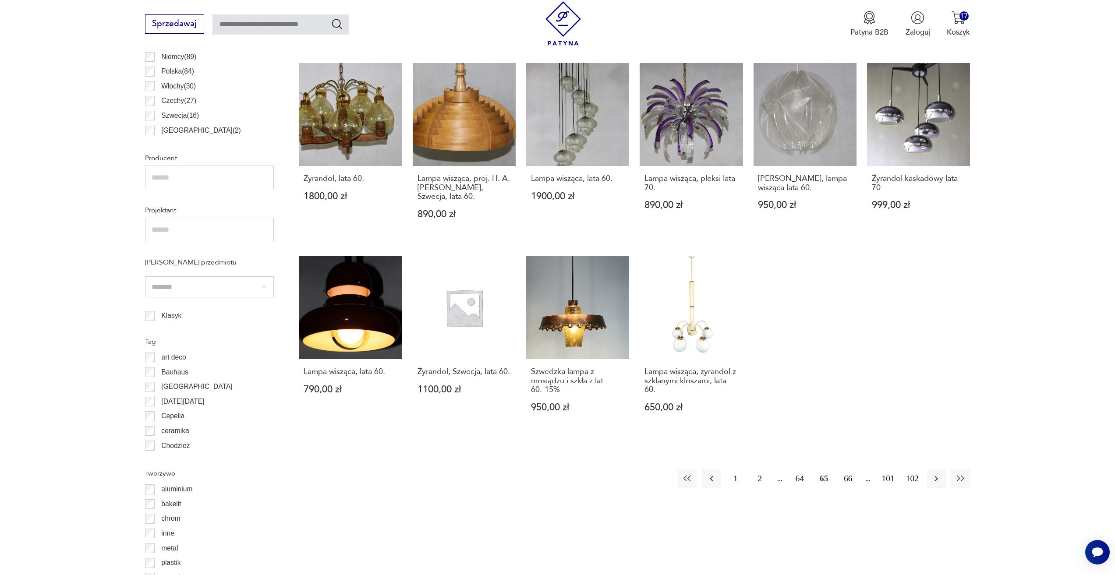
click at [850, 470] on button "66" at bounding box center [847, 478] width 19 height 19
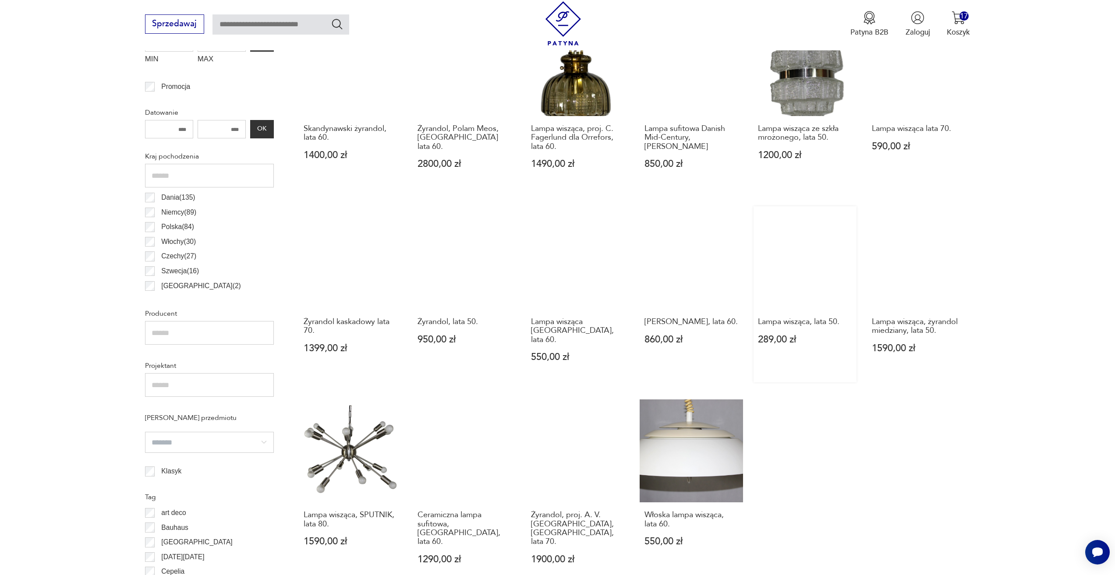
scroll to position [304, 0]
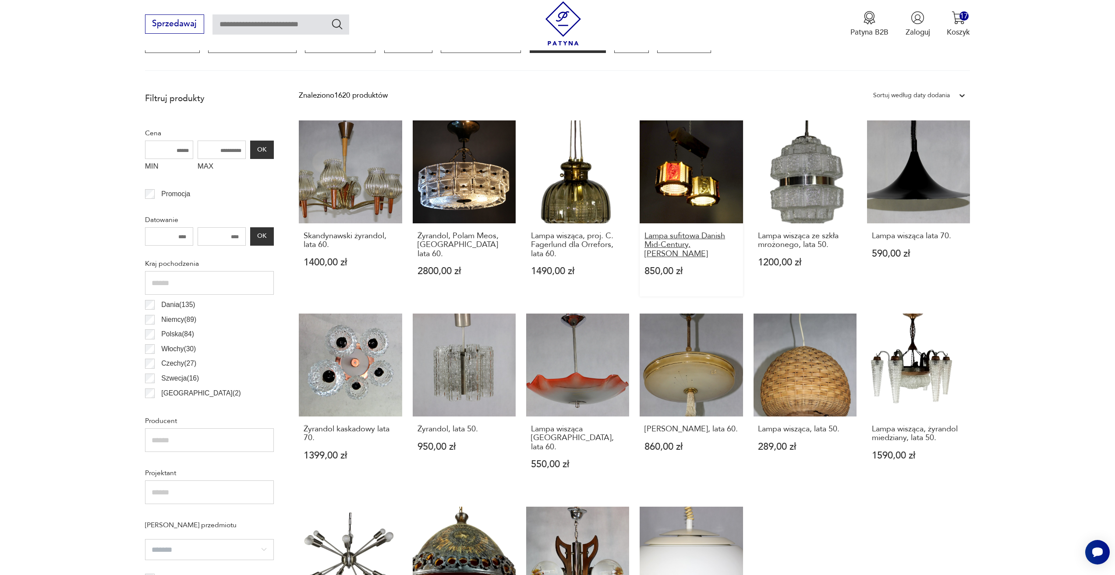
click at [706, 247] on h3 "Lampa sufitowa Danish Mid-Century, Carl Fagerlund" at bounding box center [691, 245] width 94 height 27
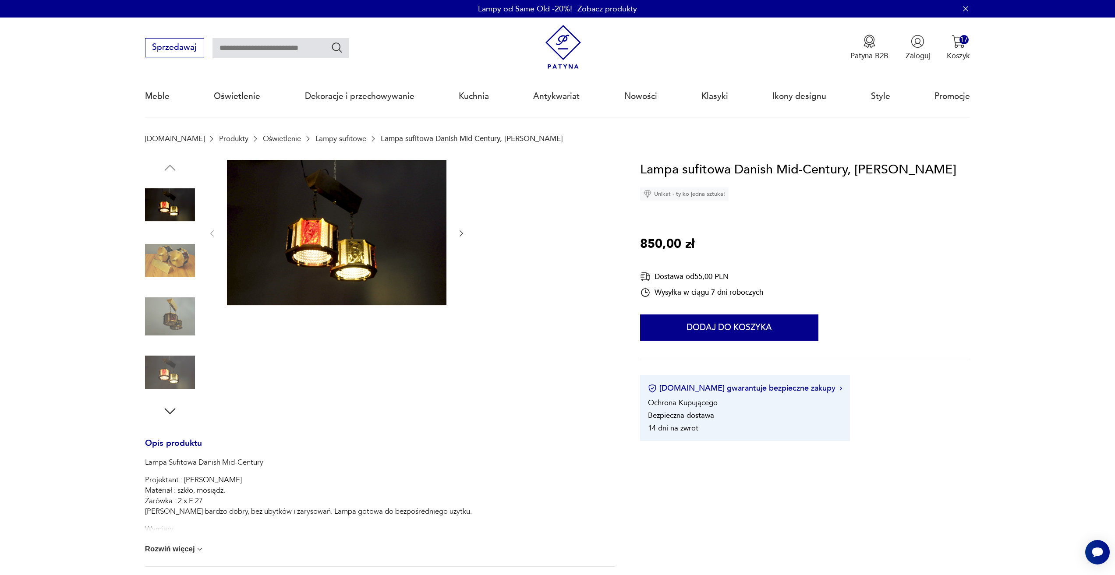
click at [469, 235] on div at bounding box center [379, 289] width 469 height 259
click at [466, 234] on div at bounding box center [379, 289] width 469 height 259
click at [462, 234] on icon "button" at bounding box center [462, 233] width 4 height 6
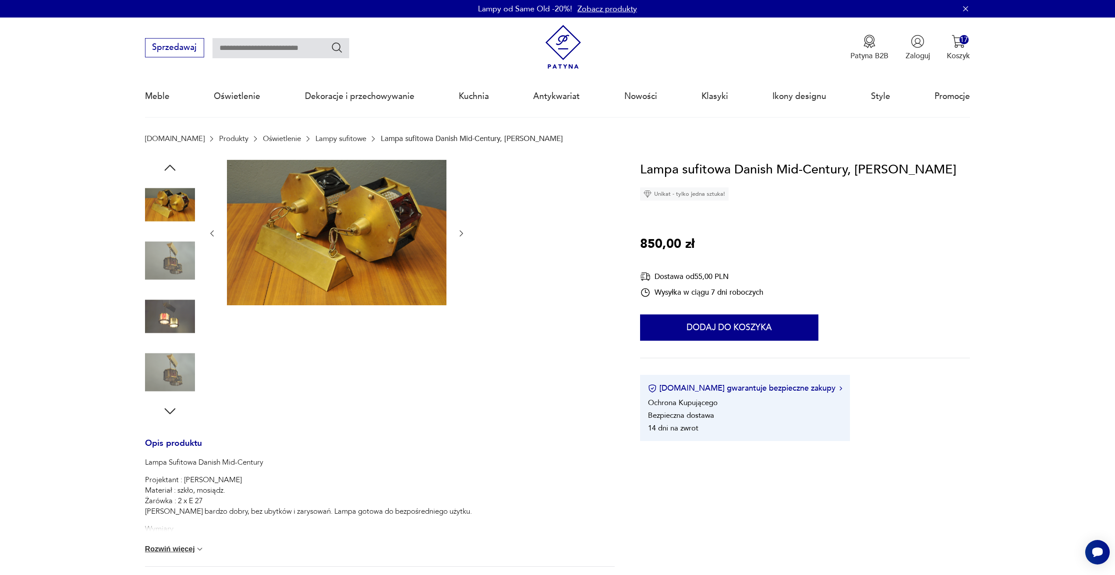
click at [456, 234] on div at bounding box center [337, 234] width 258 height 148
click at [453, 234] on div at bounding box center [337, 234] width 258 height 148
click at [462, 231] on icon "button" at bounding box center [461, 233] width 9 height 9
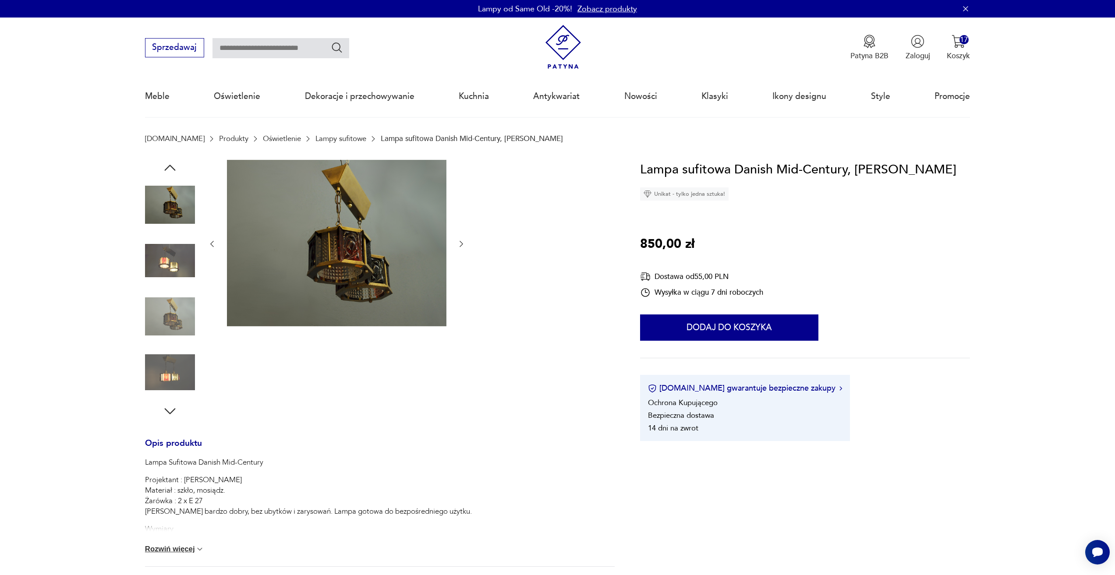
click at [462, 231] on div at bounding box center [337, 244] width 258 height 169
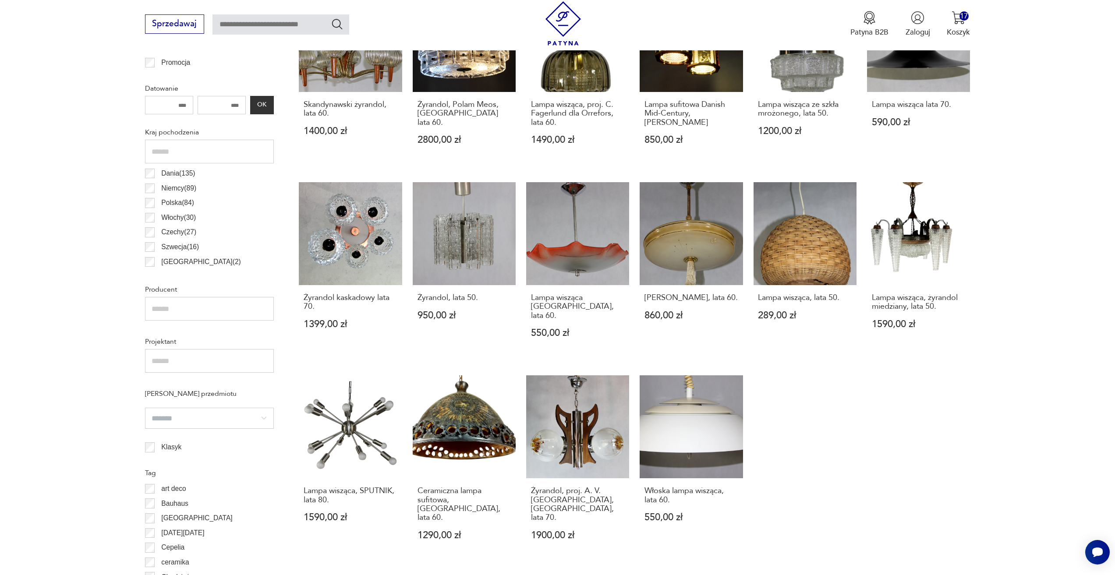
scroll to position [567, 0]
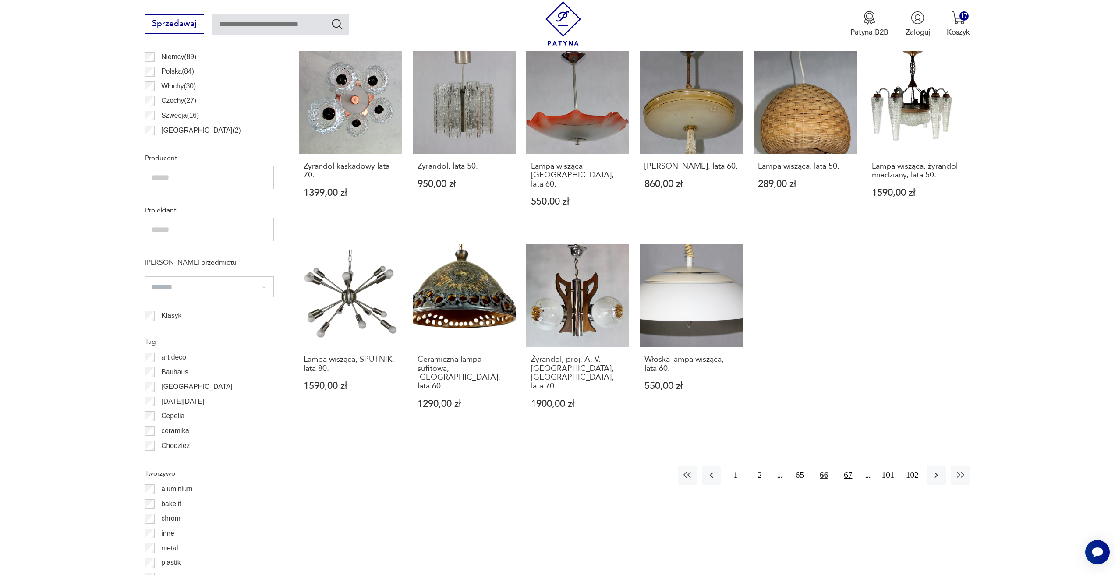
click at [853, 466] on button "67" at bounding box center [847, 475] width 19 height 19
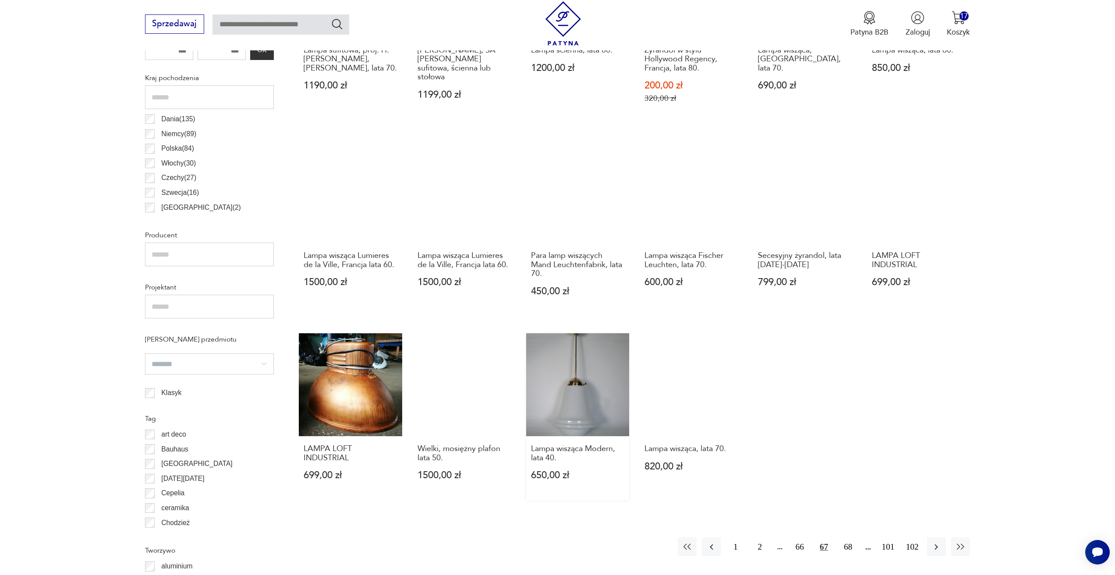
scroll to position [567, 0]
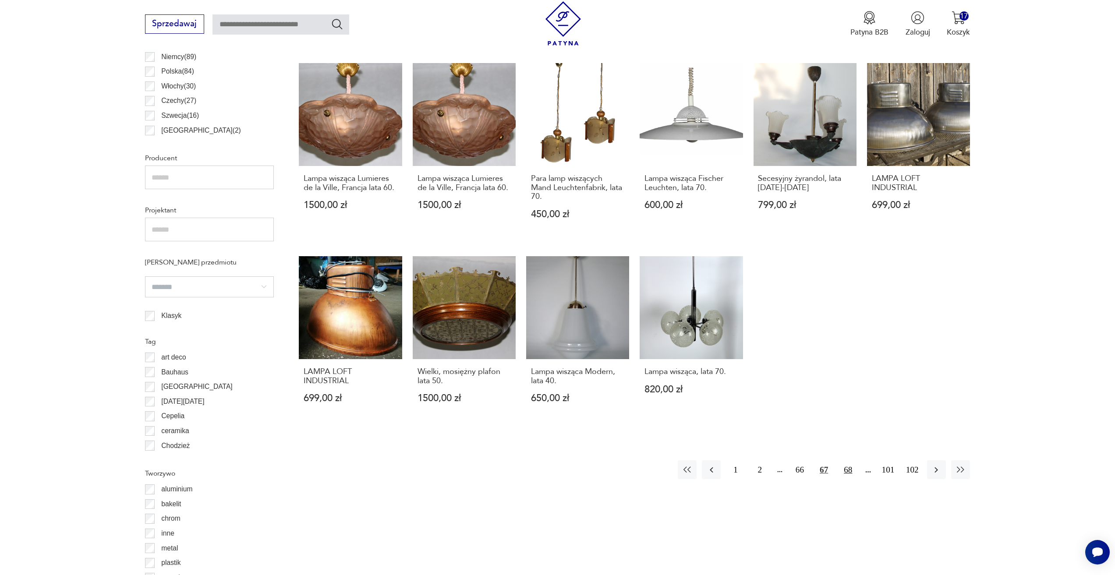
click at [843, 469] on button "68" at bounding box center [847, 469] width 19 height 19
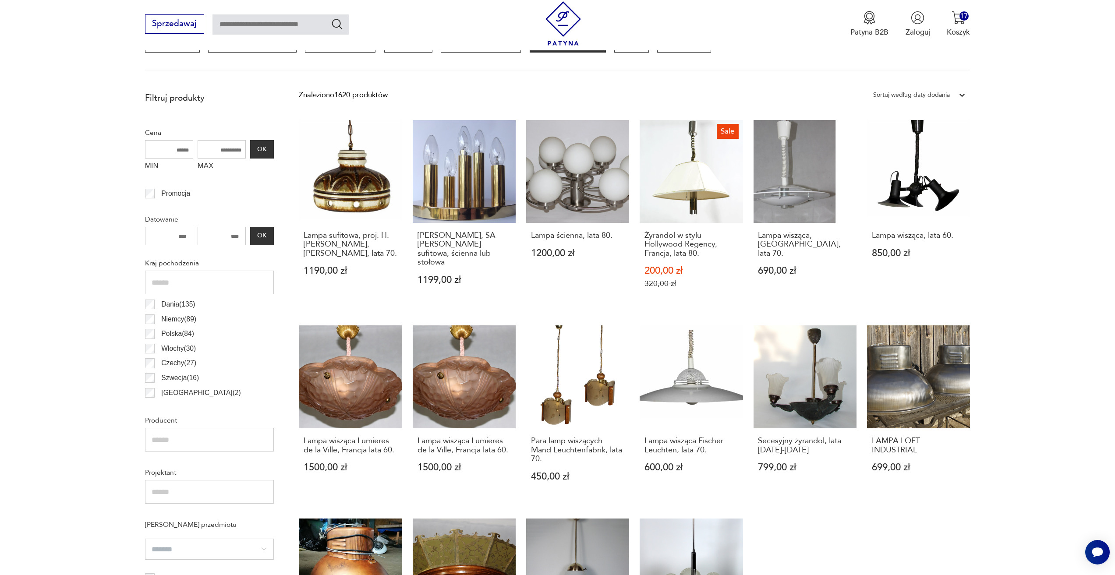
scroll to position [260, 0]
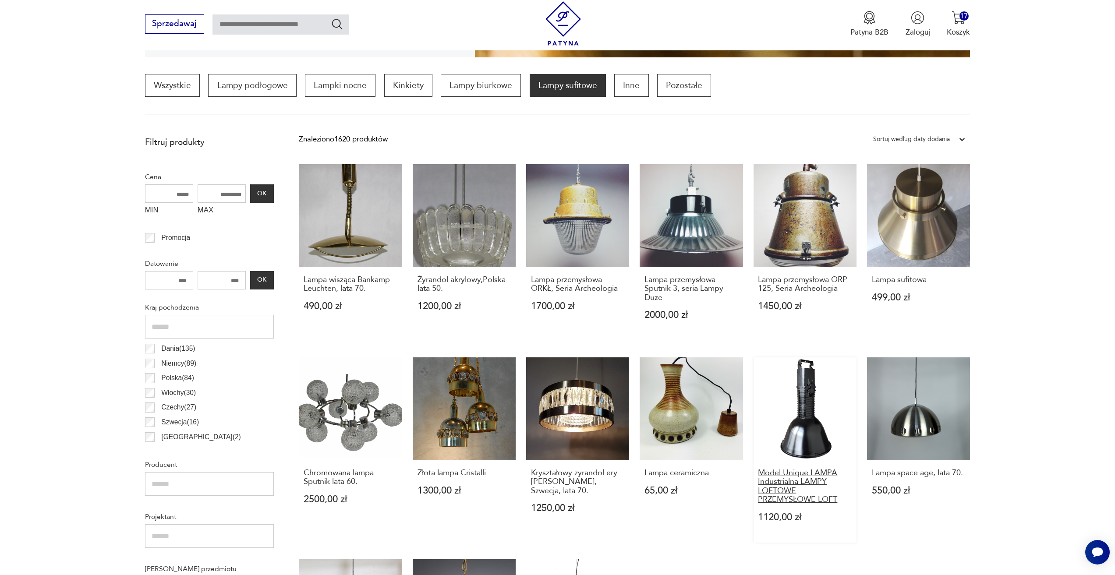
click at [819, 477] on h3 "Model Unique LAMPA Industrialna LAMPY LOFTOWE PRZEMYSŁOWE LOFT" at bounding box center [805, 487] width 94 height 36
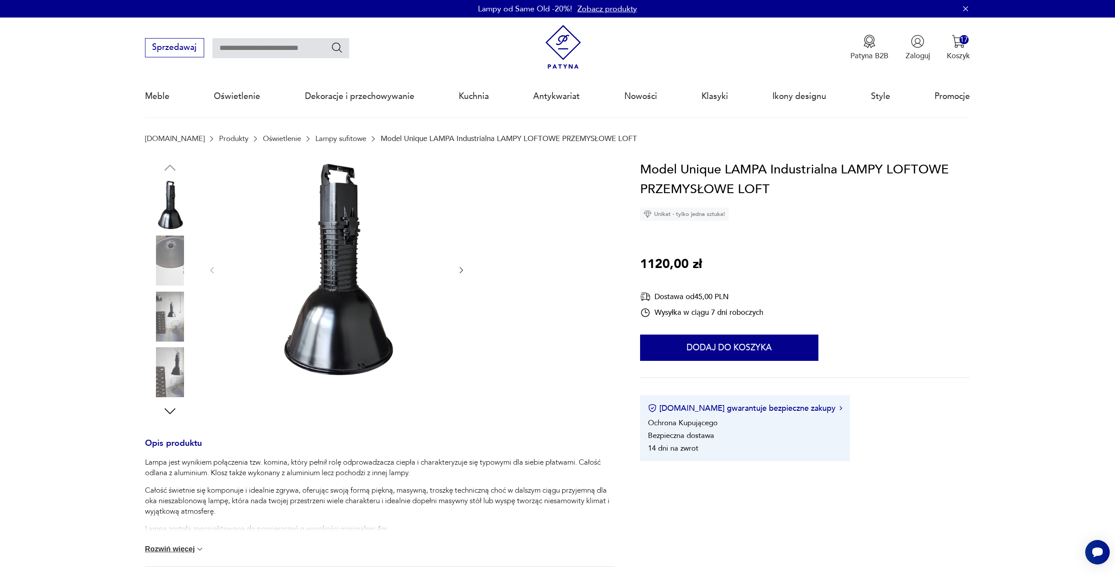
click at [457, 268] on icon "button" at bounding box center [461, 270] width 9 height 9
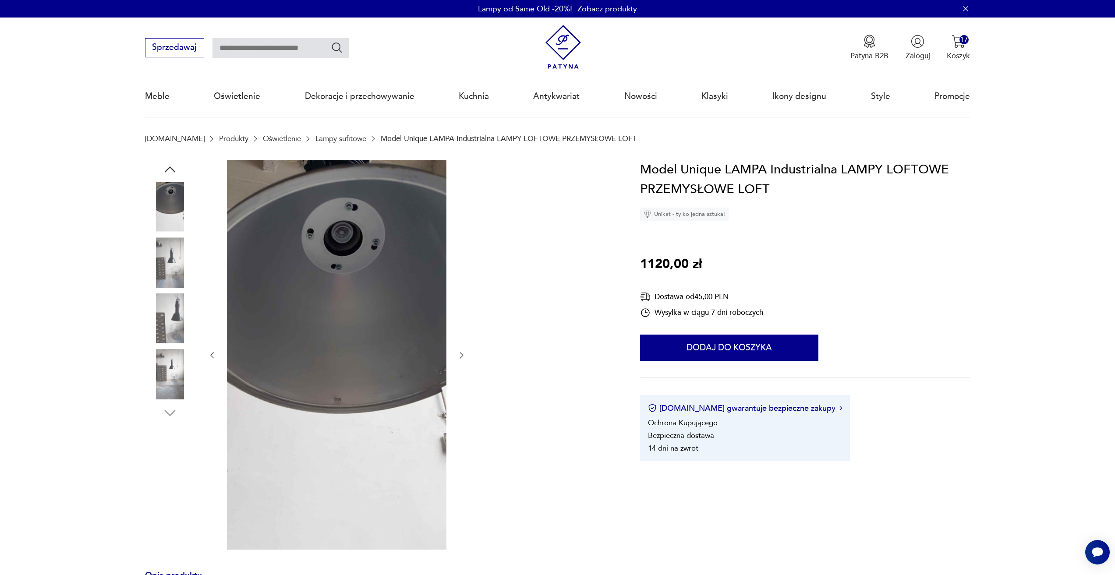
drag, startPoint x: 465, startPoint y: 353, endPoint x: 465, endPoint y: 359, distance: 6.1
click at [465, 359] on div at bounding box center [337, 356] width 258 height 392
click at [465, 359] on icon "button" at bounding box center [461, 355] width 9 height 9
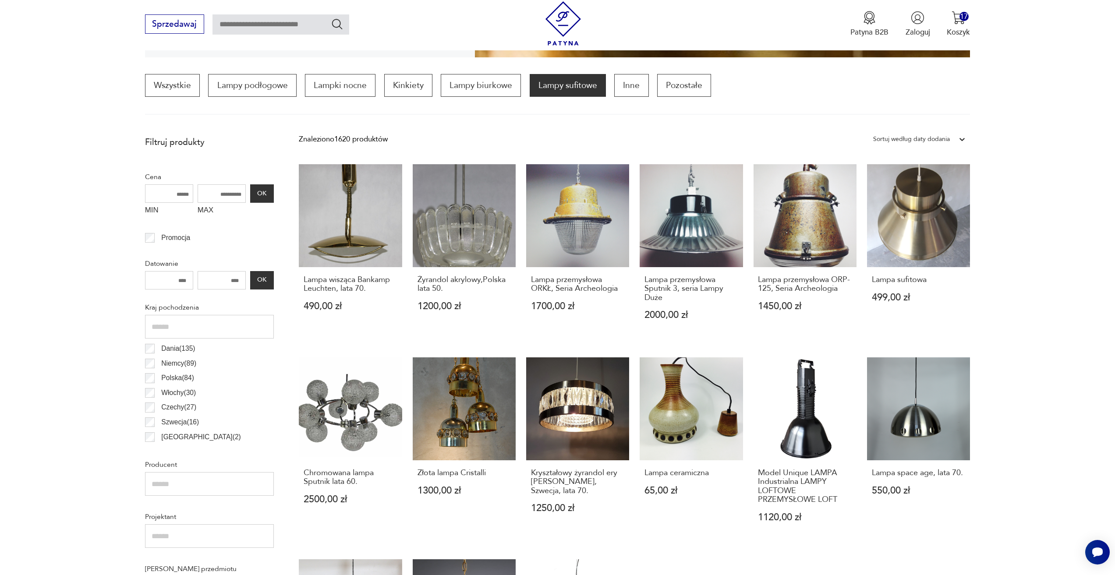
scroll to position [348, 0]
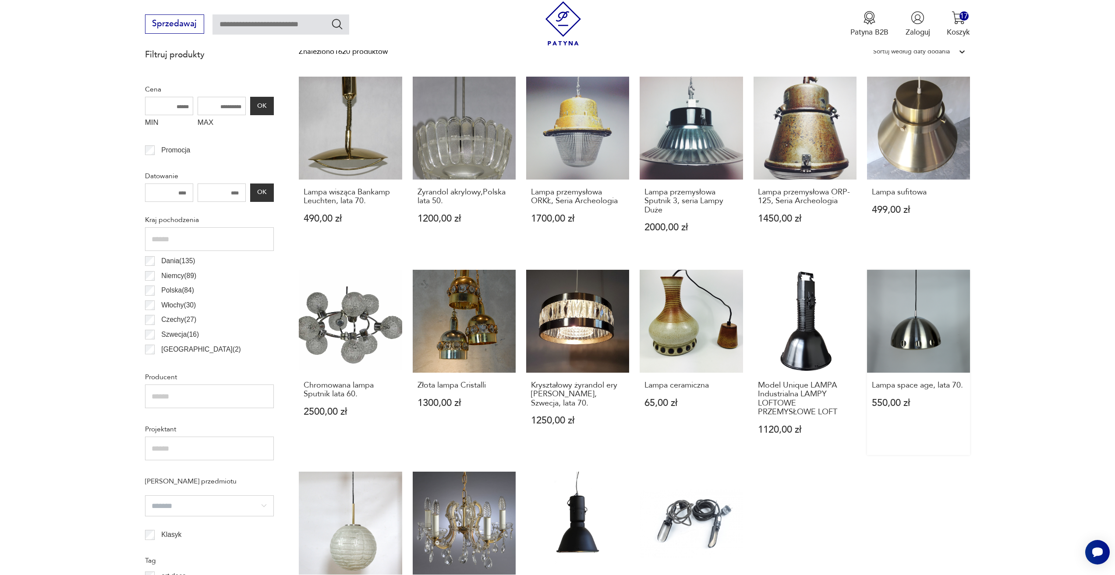
click at [902, 328] on link "Lampa space age, lata 70. 550,00 zł" at bounding box center [918, 362] width 103 height 185
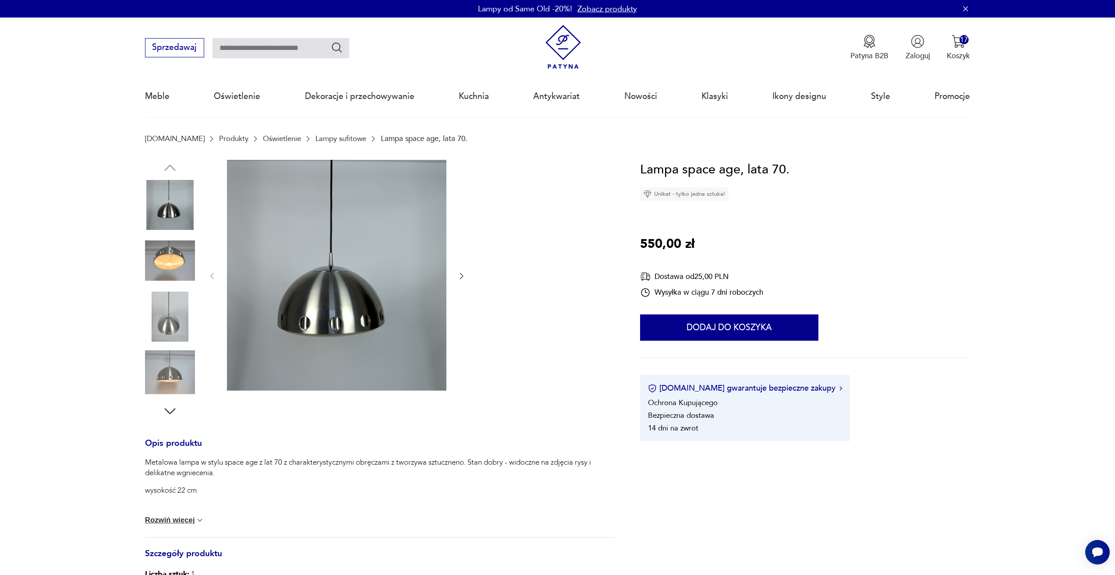
click at [461, 276] on icon "button" at bounding box center [461, 276] width 9 height 9
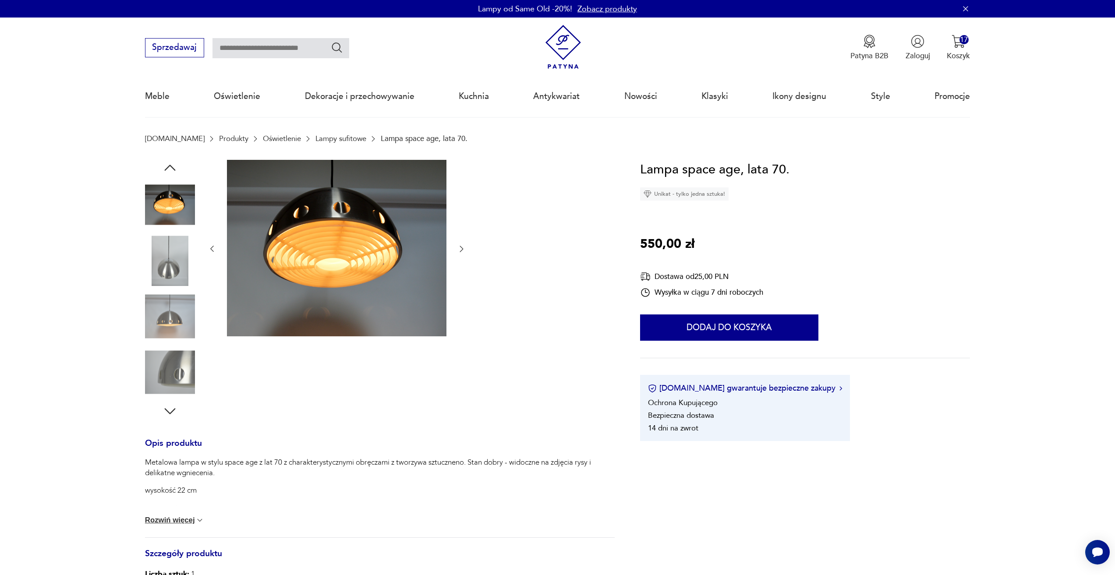
click at [461, 258] on div at bounding box center [337, 249] width 258 height 179
click at [460, 255] on div at bounding box center [337, 249] width 258 height 179
click at [460, 247] on icon "button" at bounding box center [461, 248] width 9 height 9
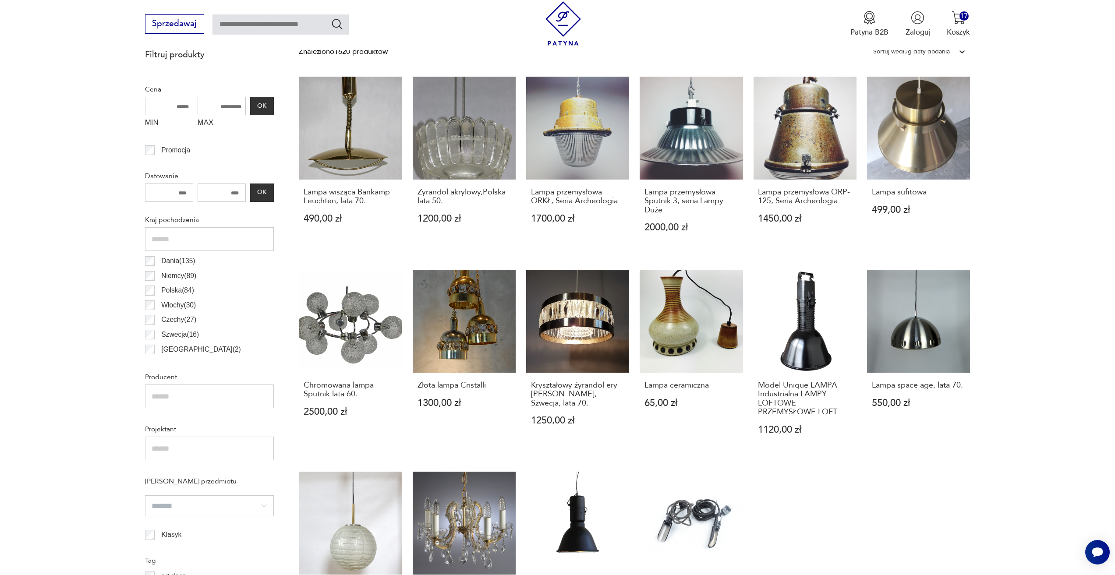
scroll to position [479, 0]
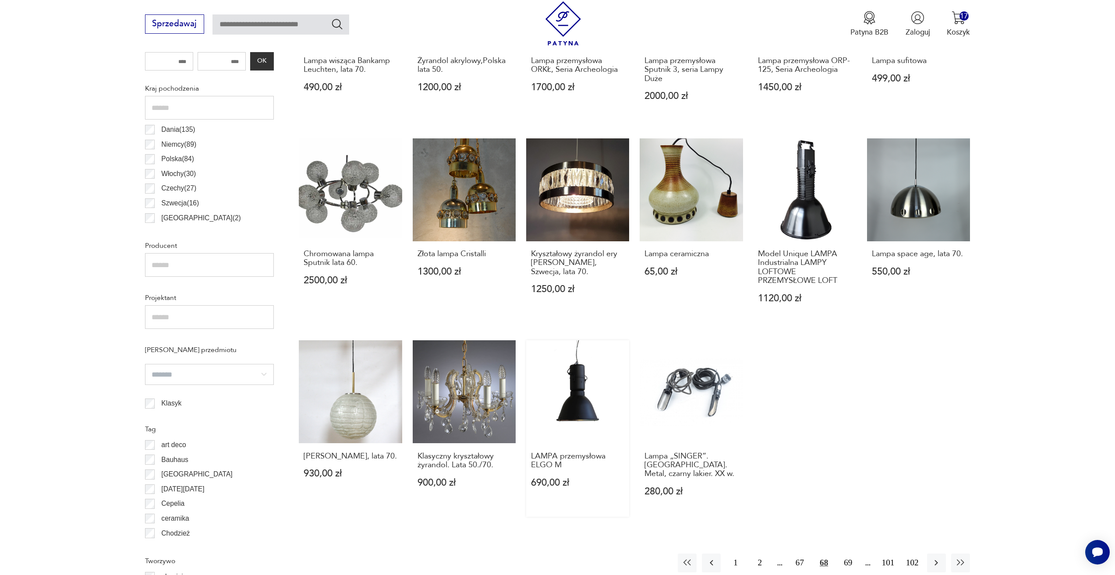
click at [593, 376] on link "LAMPA przemysłowa ELGO M 690,00 zł" at bounding box center [577, 428] width 103 height 176
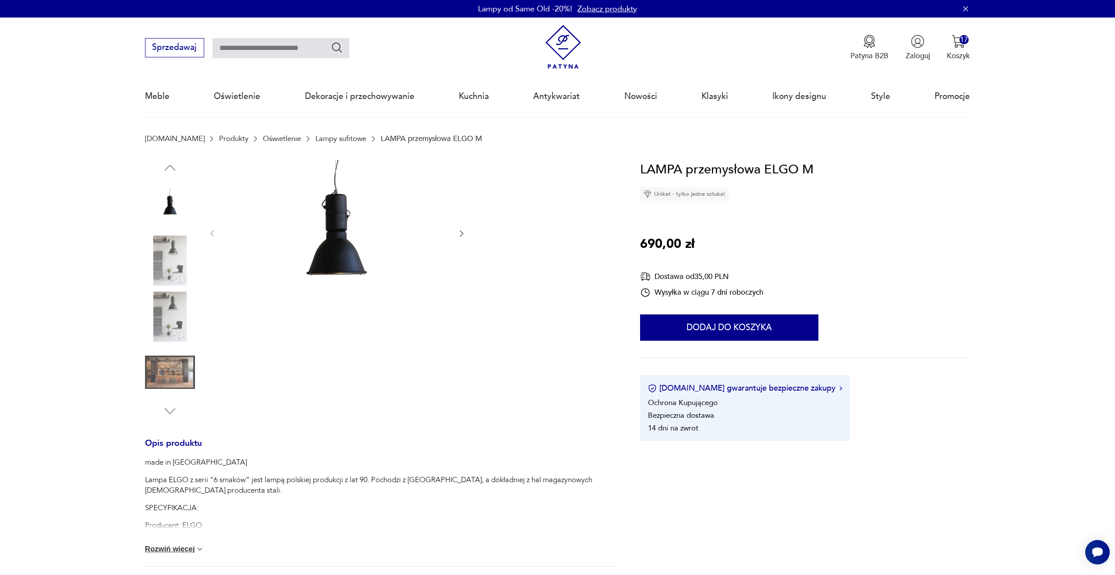
click at [466, 232] on div at bounding box center [379, 289] width 469 height 259
click at [463, 232] on icon "button" at bounding box center [461, 233] width 9 height 9
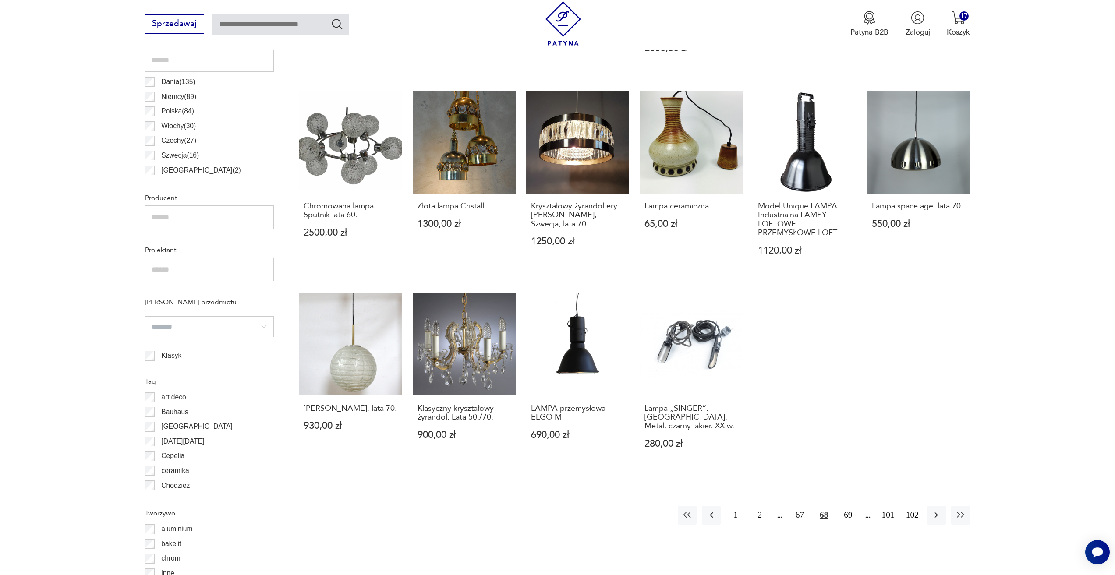
scroll to position [611, 0]
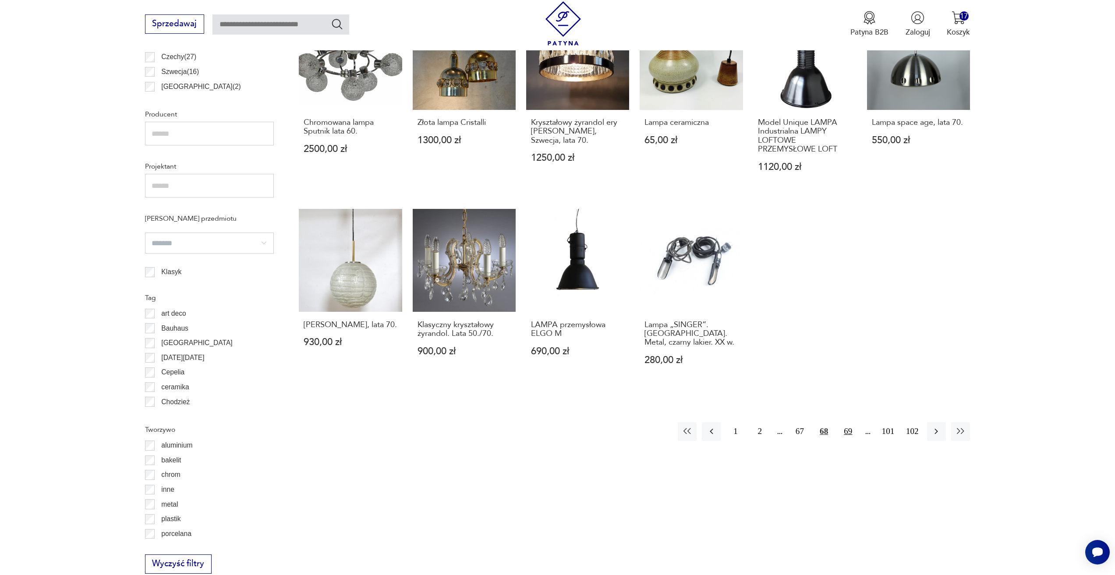
click at [844, 435] on button "69" at bounding box center [847, 431] width 19 height 19
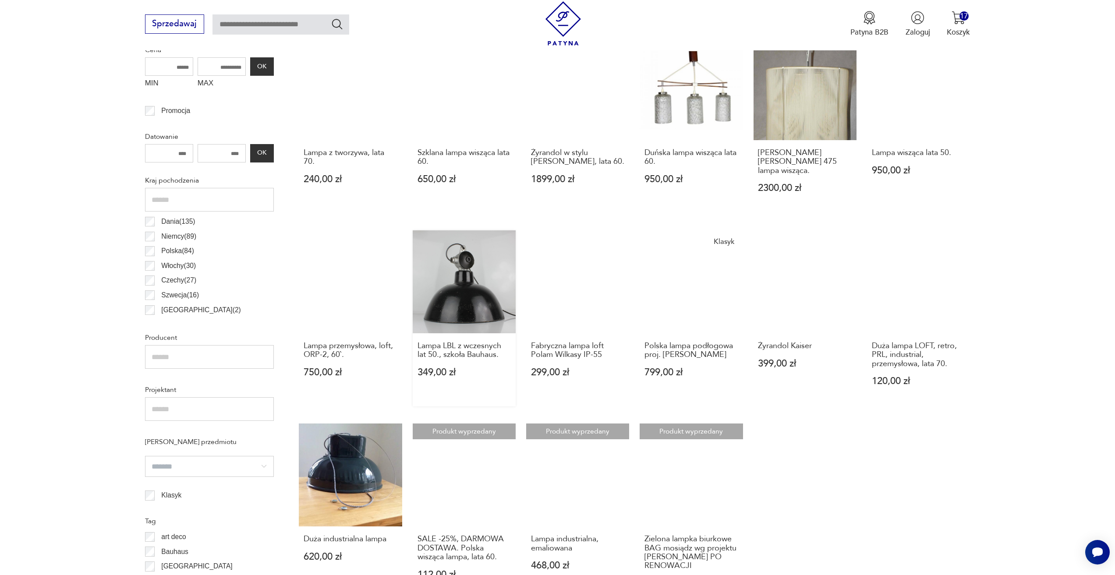
scroll to position [392, 0]
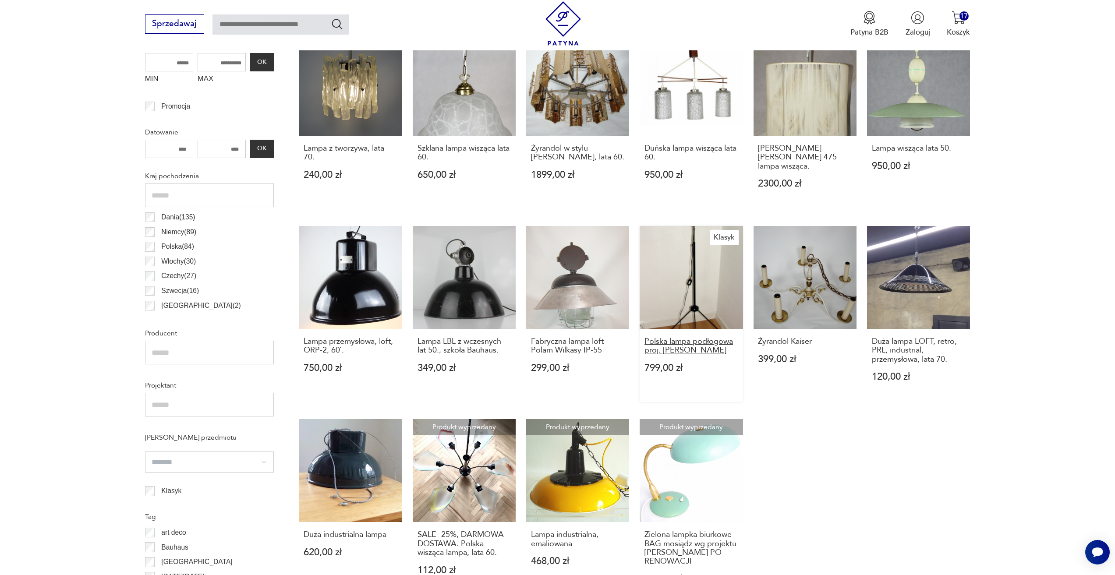
click at [655, 342] on h3 "Polska lampa podłogowa proj. A.Gałecki" at bounding box center [691, 346] width 94 height 18
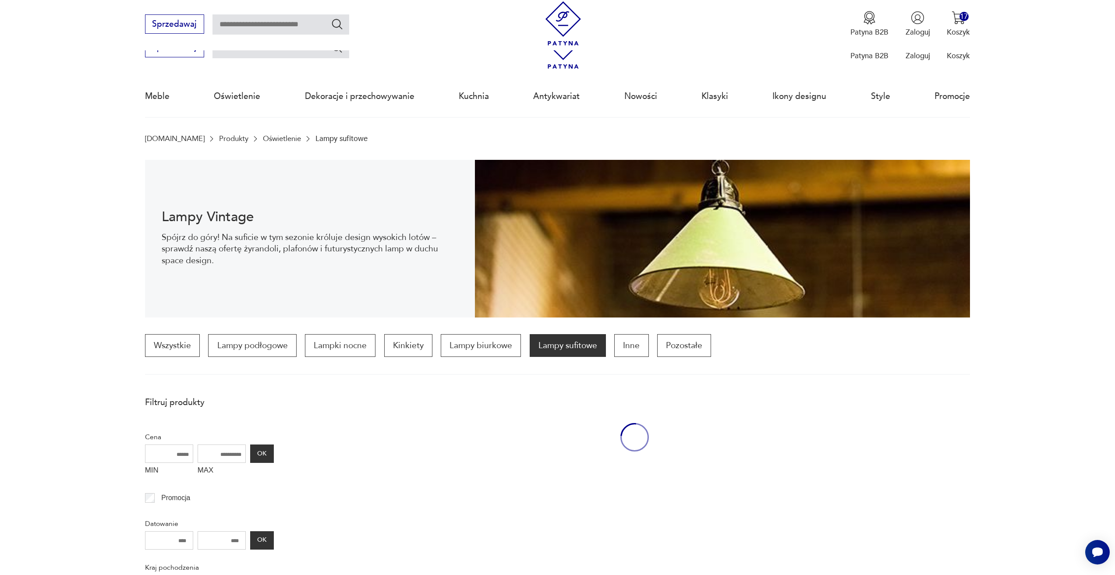
scroll to position [392, 0]
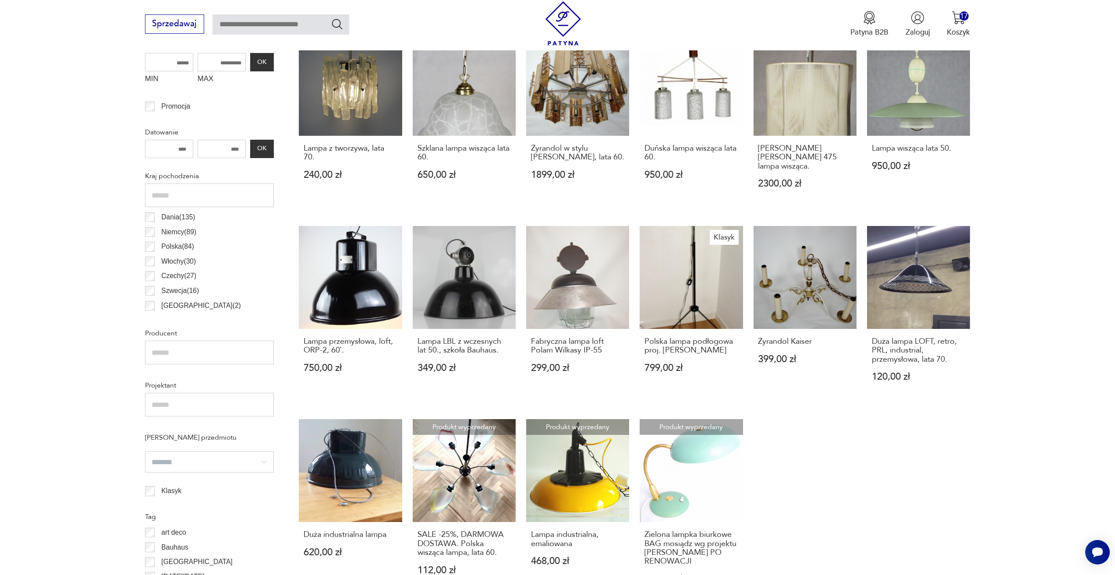
click at [329, 329] on div "Lampa przemysłowa, loft, ORP-2, 60`. 750,00 zł" at bounding box center [350, 361] width 103 height 64
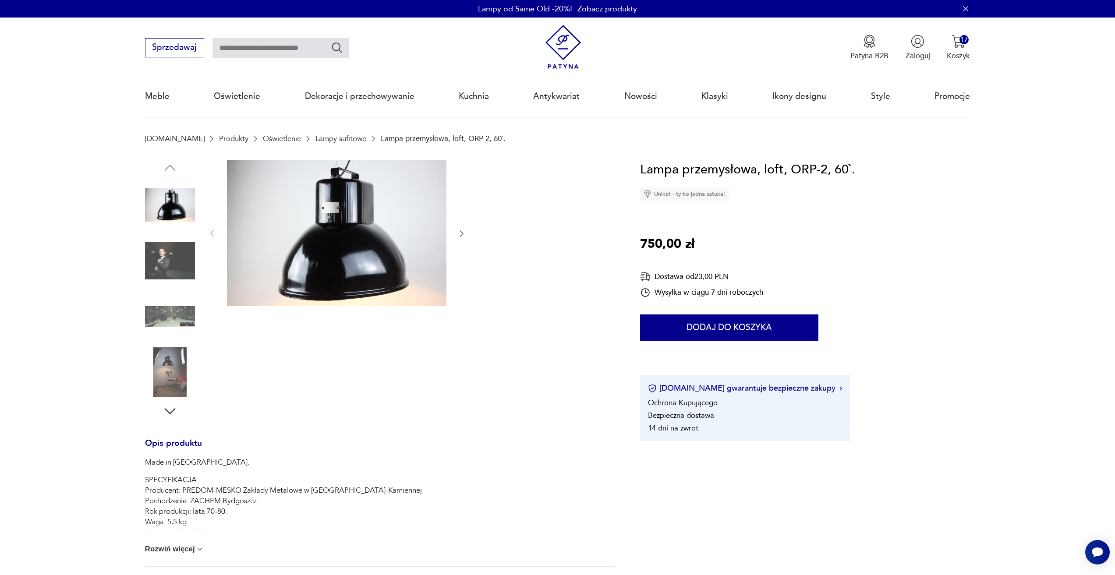
click at [460, 234] on icon "button" at bounding box center [461, 233] width 9 height 9
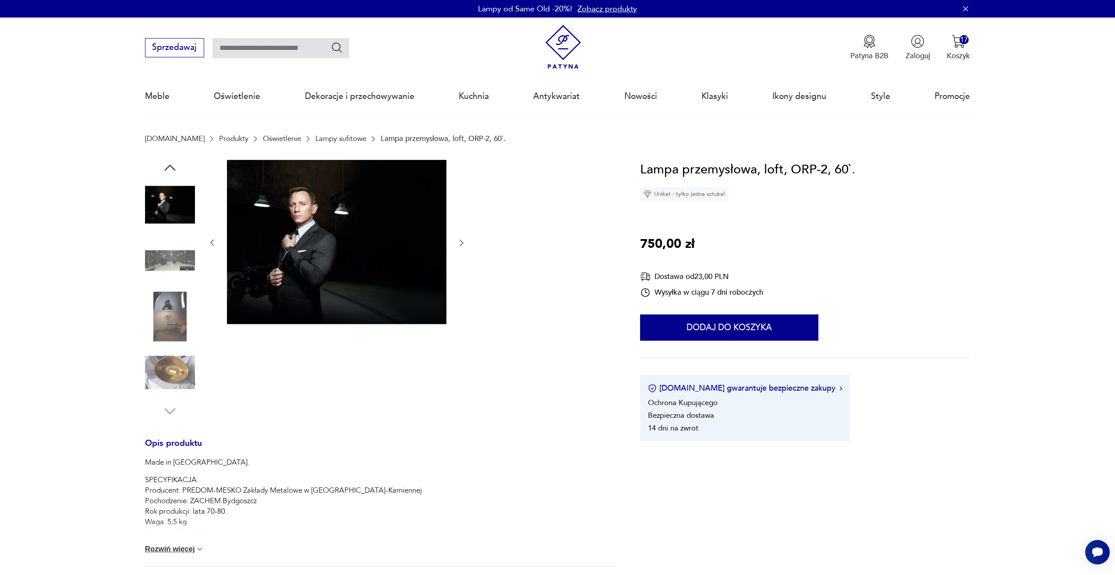
click at [460, 234] on div at bounding box center [337, 243] width 258 height 166
click at [466, 241] on icon "button" at bounding box center [461, 242] width 9 height 9
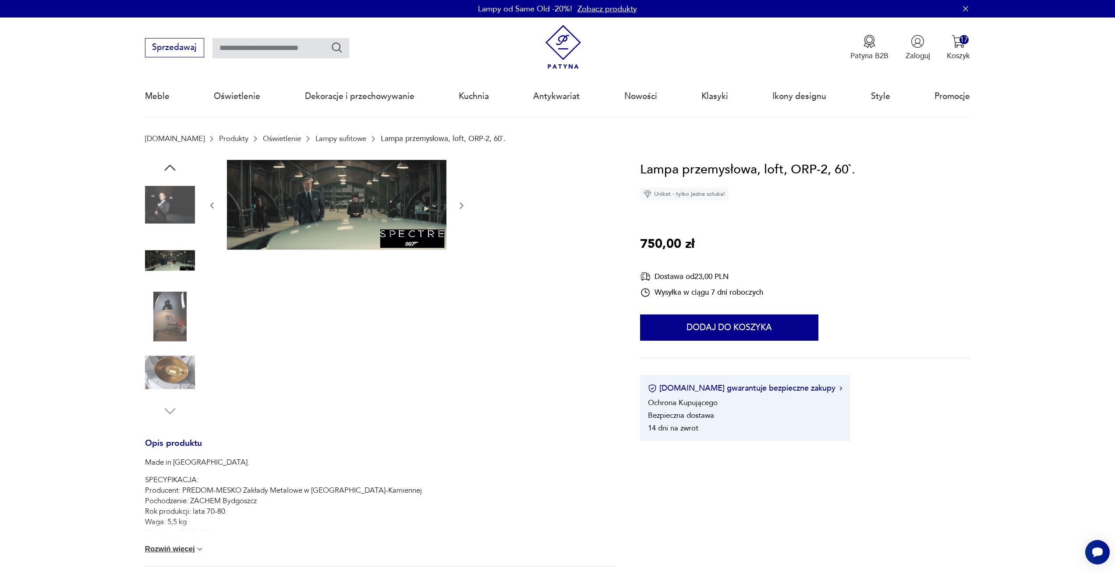
click at [456, 248] on div at bounding box center [337, 206] width 258 height 92
click at [461, 205] on icon "button" at bounding box center [461, 205] width 9 height 9
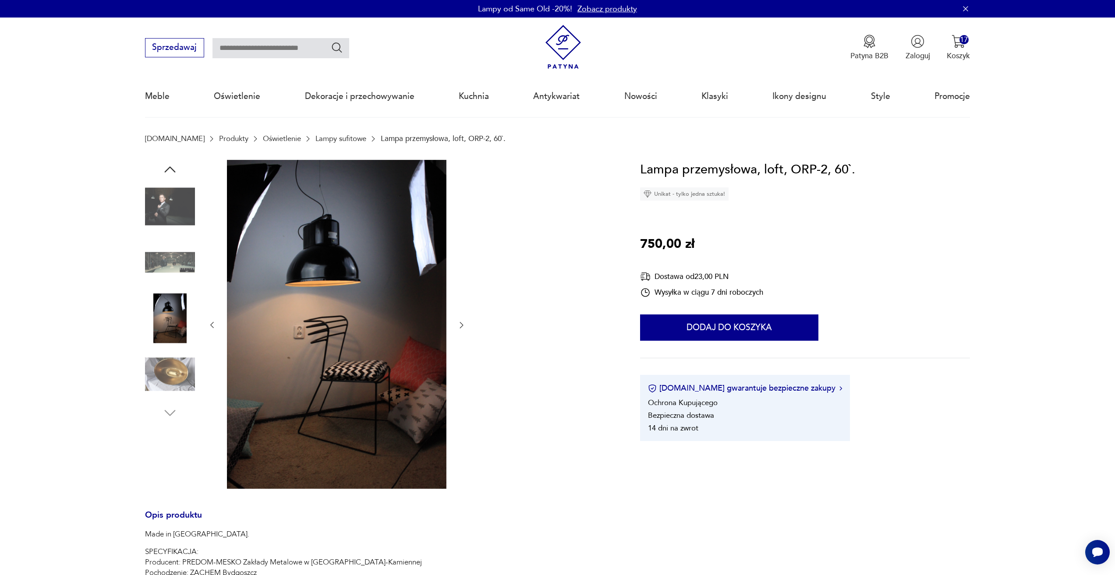
click at [460, 325] on icon "button" at bounding box center [461, 325] width 9 height 9
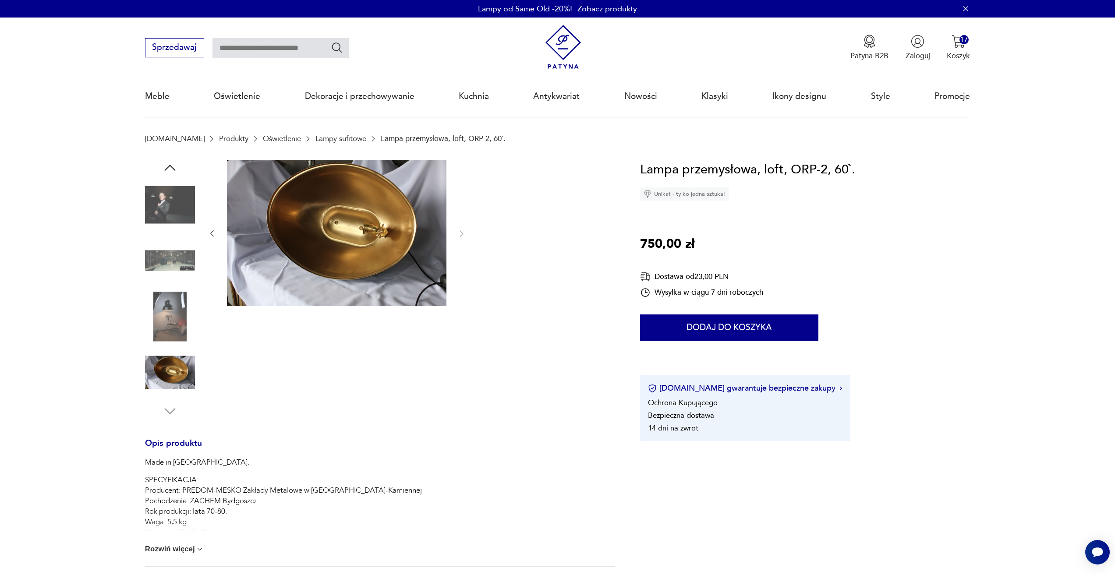
click at [460, 325] on div at bounding box center [337, 289] width 258 height 259
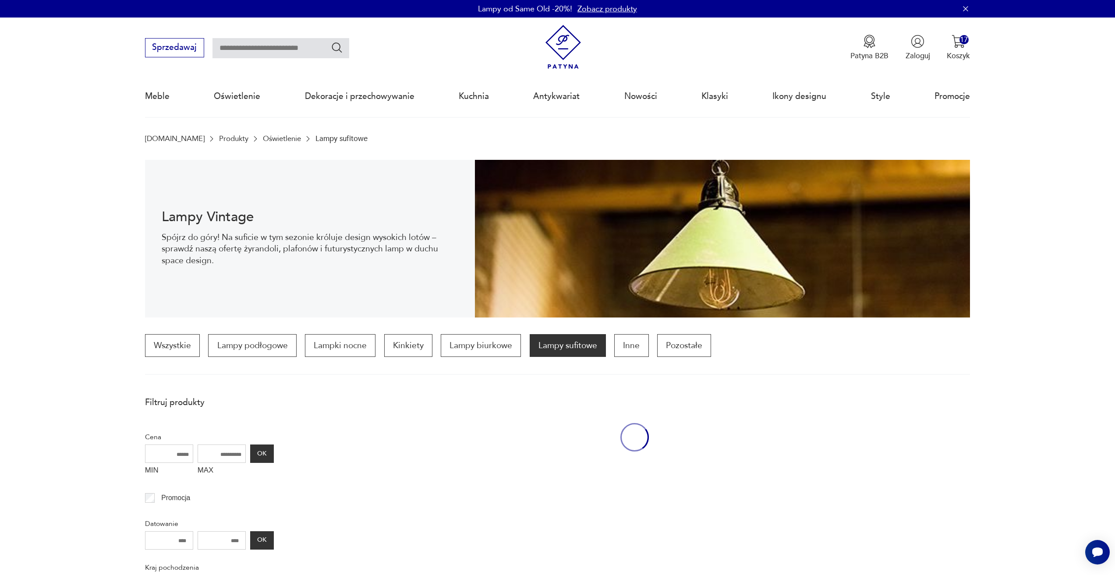
scroll to position [392, 0]
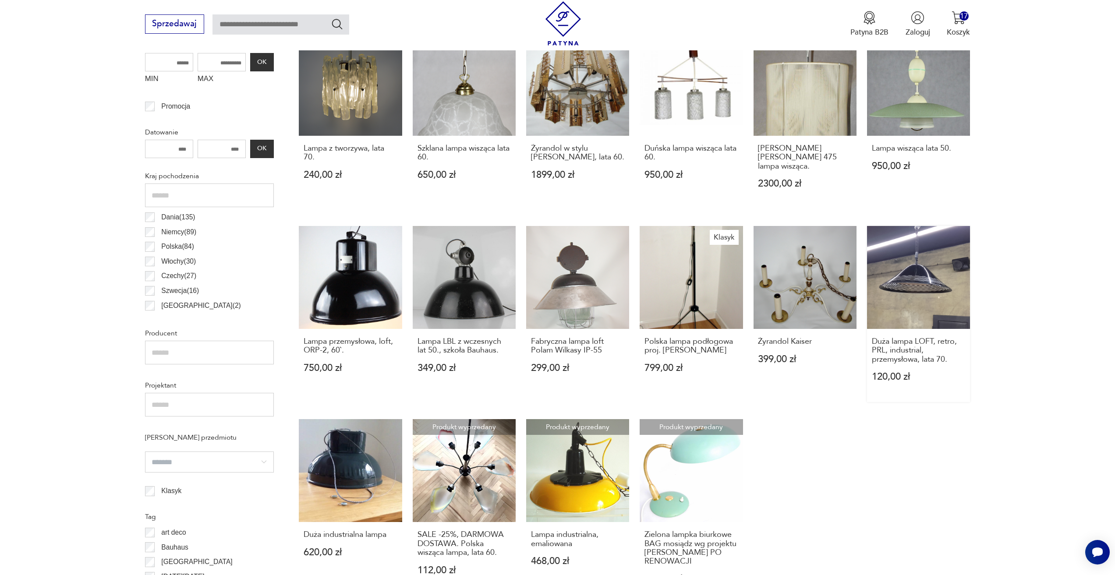
click at [891, 282] on link "Duża lampa LOFT, retro, PRL, industrial, przemysłowa, lata 70. 120,00 zł" at bounding box center [918, 314] width 103 height 176
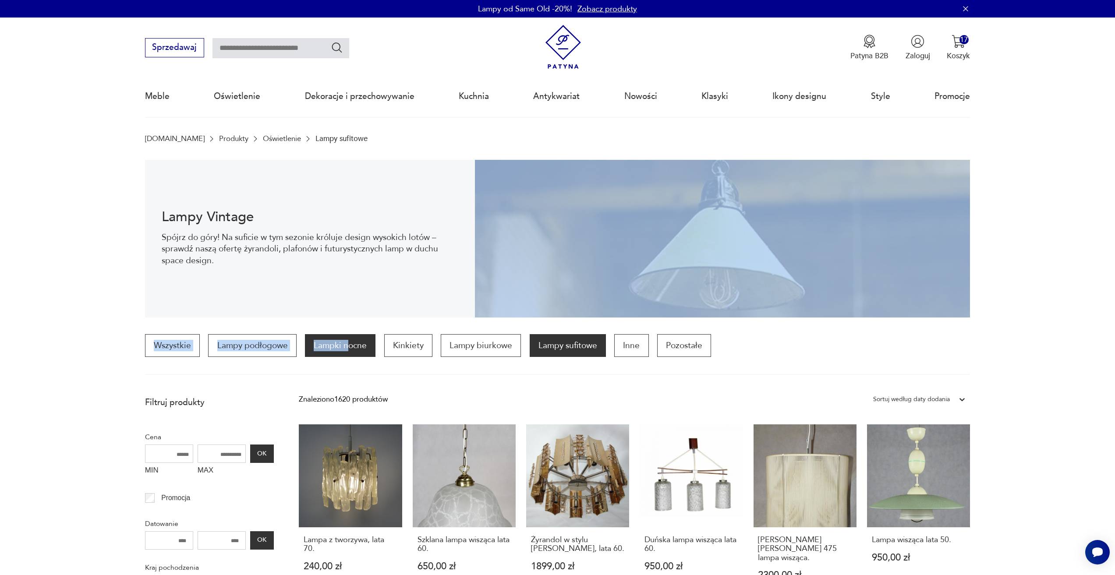
drag, startPoint x: 318, startPoint y: 292, endPoint x: 349, endPoint y: 346, distance: 62.1
click at [332, 369] on div "Wszystkie Lampy podłogowe Lampki nocne Kinkiety Lampy biurkowe Lampy sufitowe I…" at bounding box center [557, 354] width 825 height 41
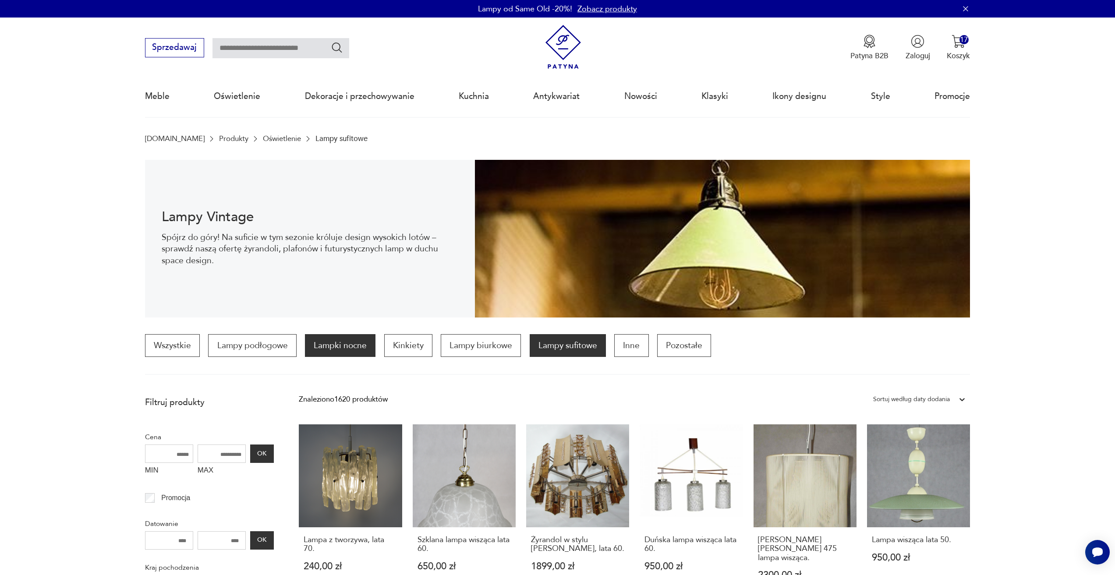
click at [328, 343] on p "Lampki nocne" at bounding box center [340, 345] width 71 height 23
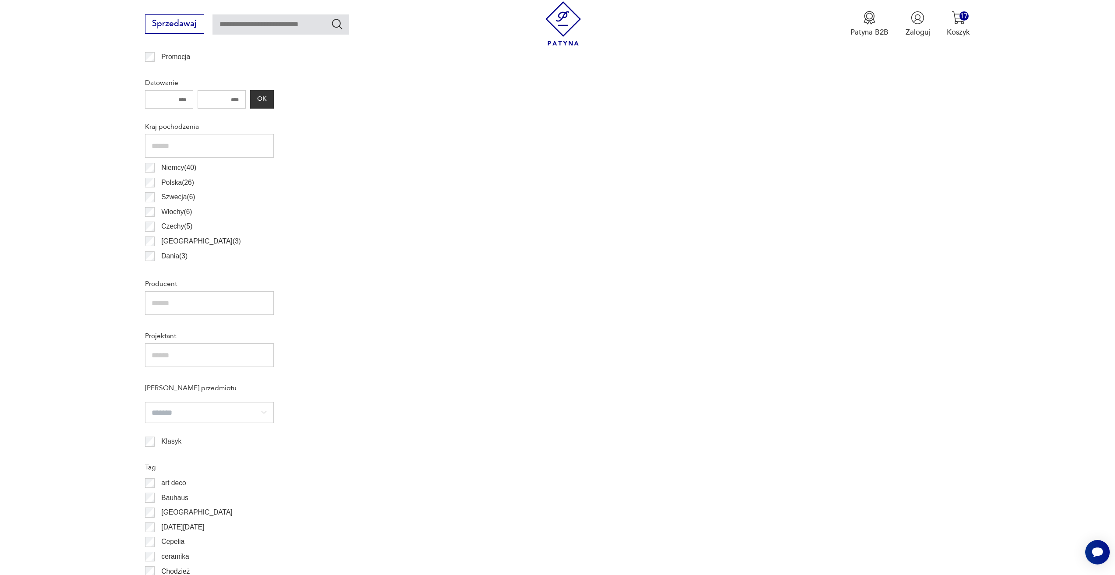
scroll to position [222, 0]
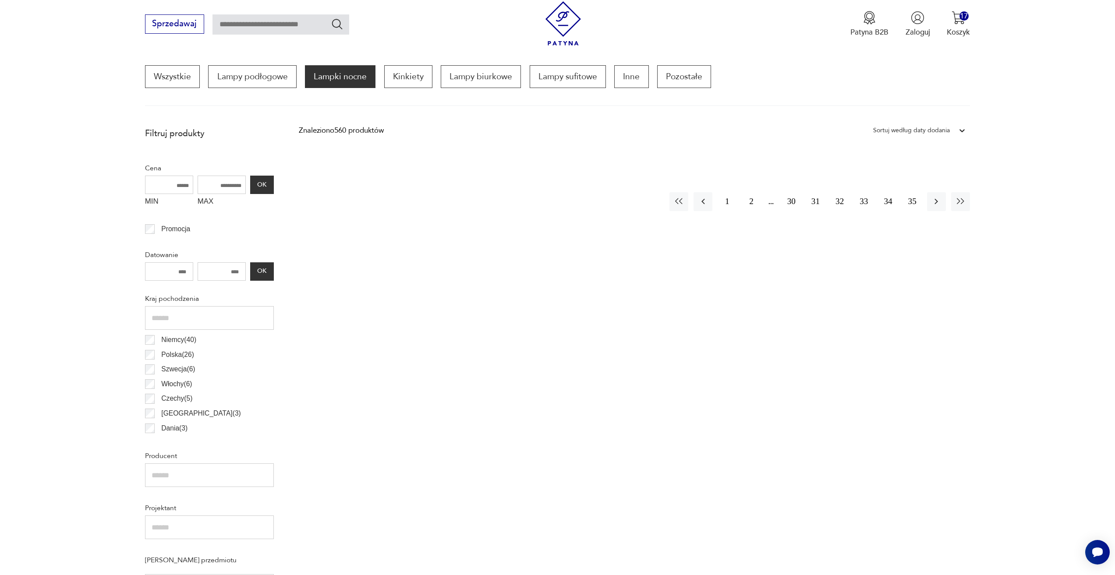
scroll to position [335, 0]
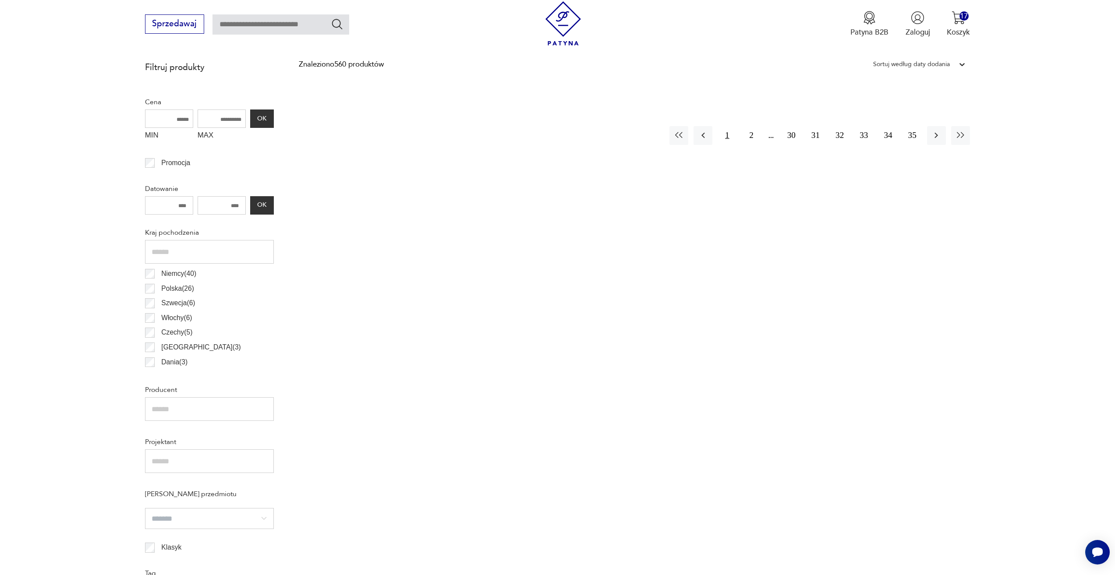
click at [727, 141] on button "1" at bounding box center [726, 135] width 19 height 19
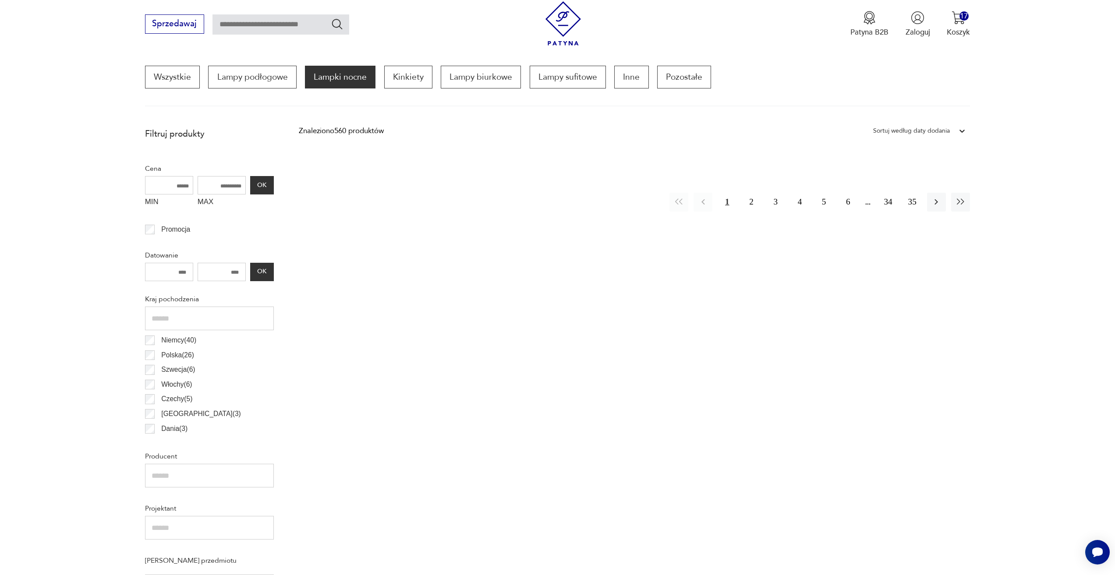
scroll to position [260, 0]
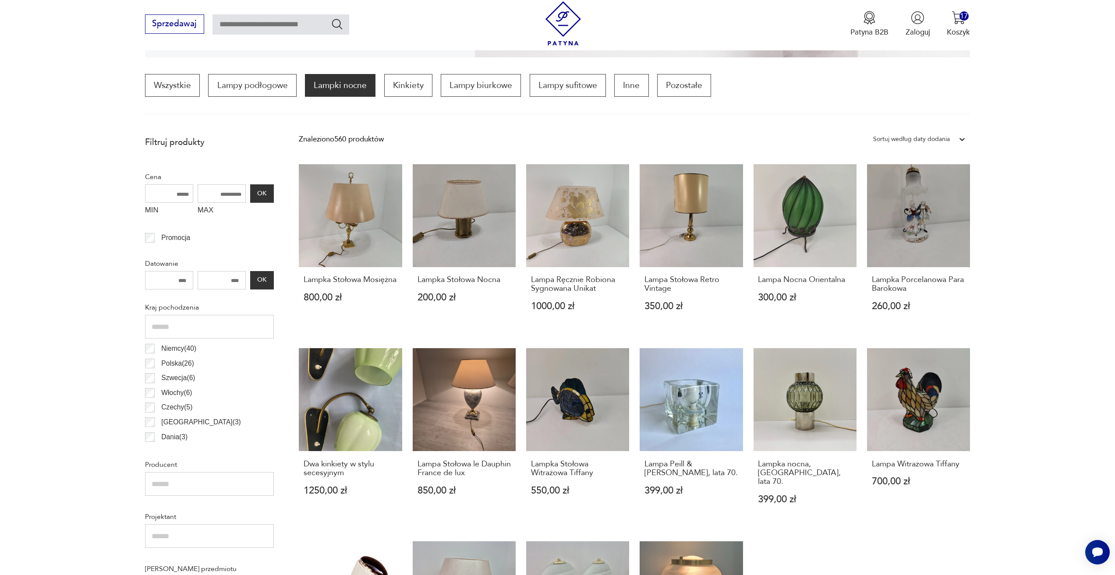
click at [902, 142] on div "Sortuj według daty dodania" at bounding box center [911, 139] width 77 height 11
click at [900, 205] on div "Sortuj według ceny (od największej)" at bounding box center [918, 205] width 101 height 22
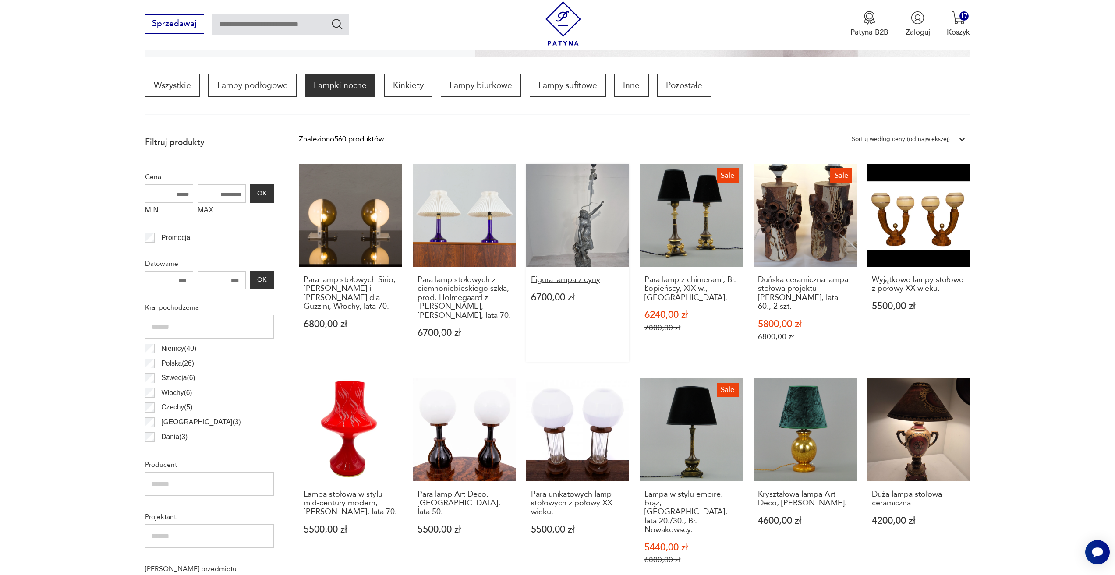
click at [589, 279] on h3 "Figura lampa z cyny" at bounding box center [578, 279] width 94 height 9
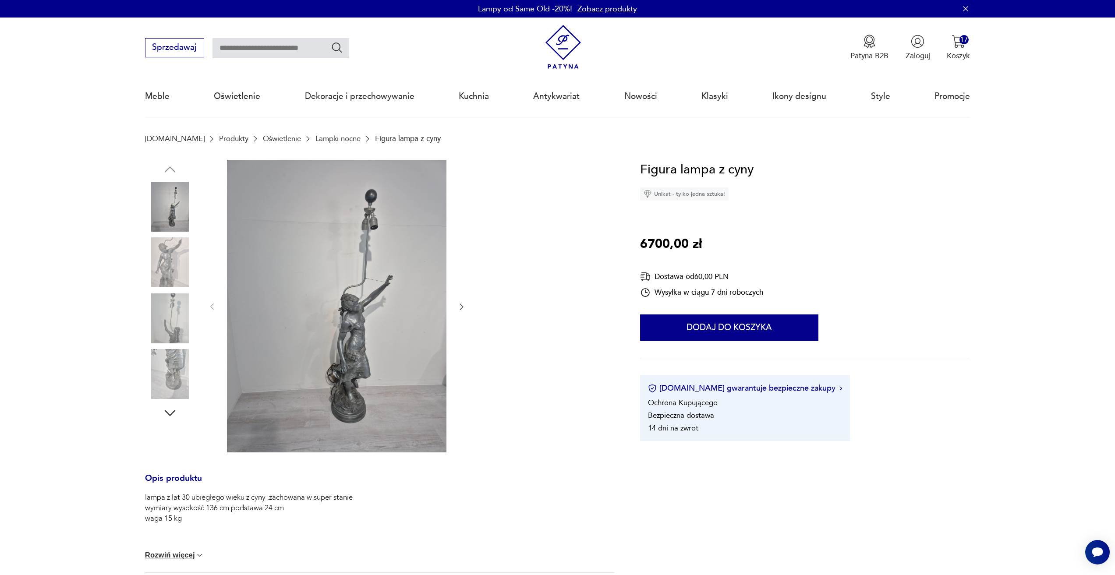
click at [460, 307] on icon "button" at bounding box center [461, 306] width 9 height 9
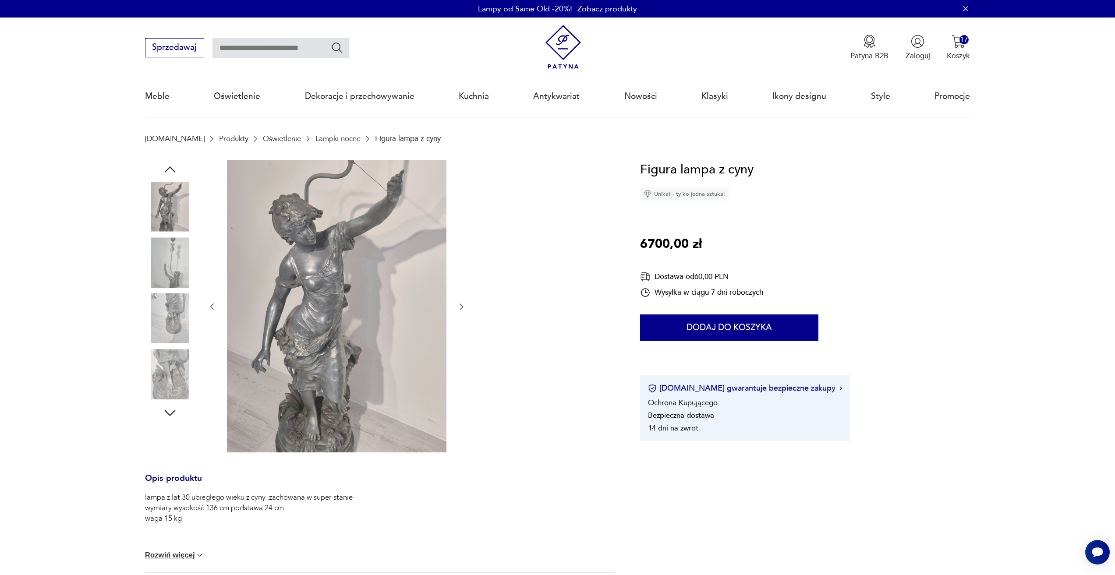
click at [460, 307] on icon "button" at bounding box center [461, 306] width 9 height 9
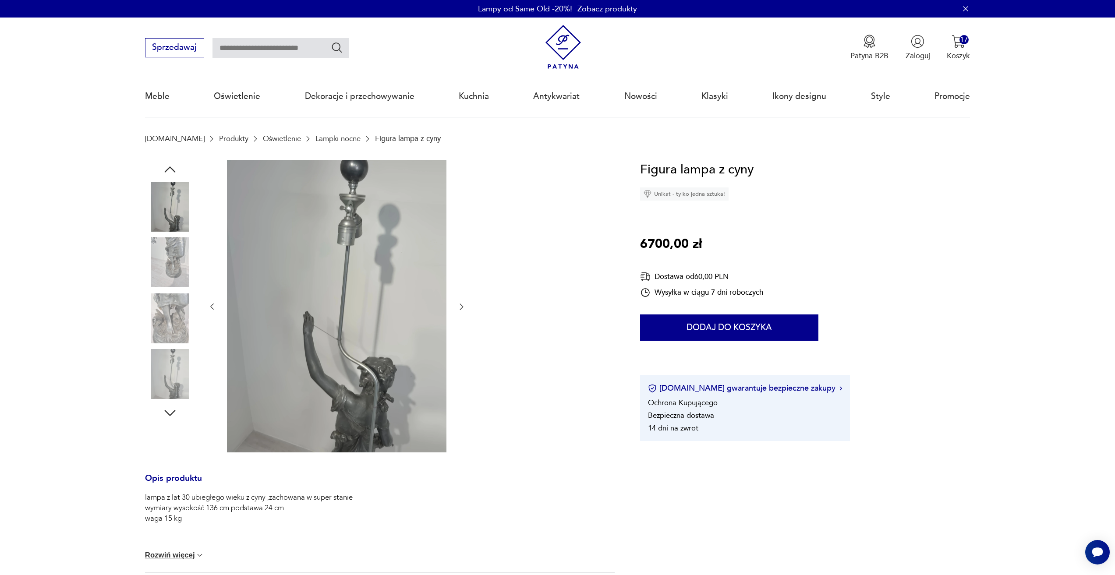
scroll to position [260, 0]
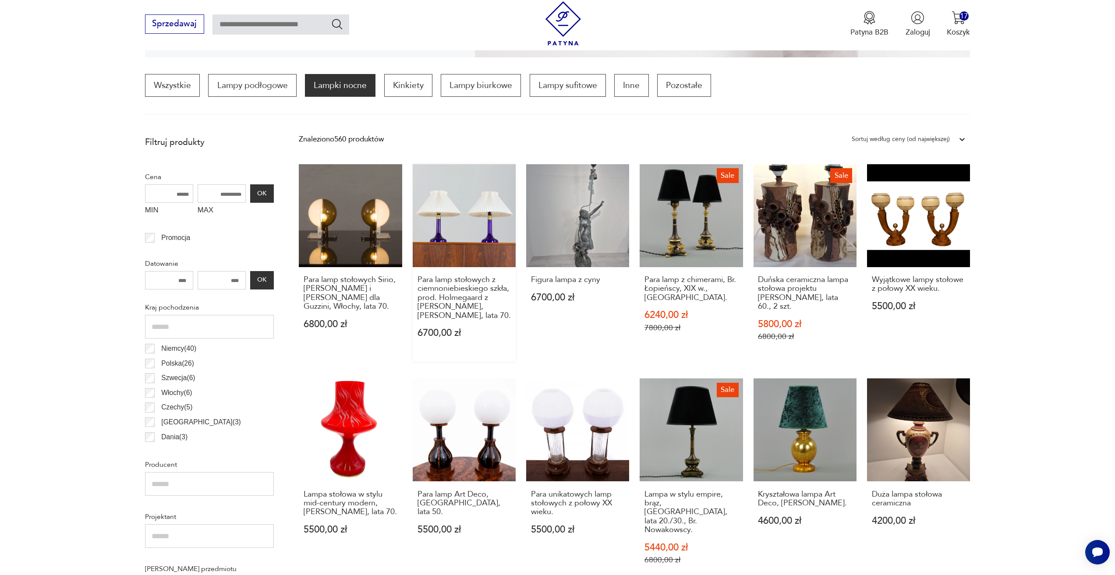
click at [468, 218] on link "Para lamp stołowych z ciemnoniebieskiego szkła, prod. Holmegaard z kloszem Le K…" at bounding box center [464, 263] width 103 height 198
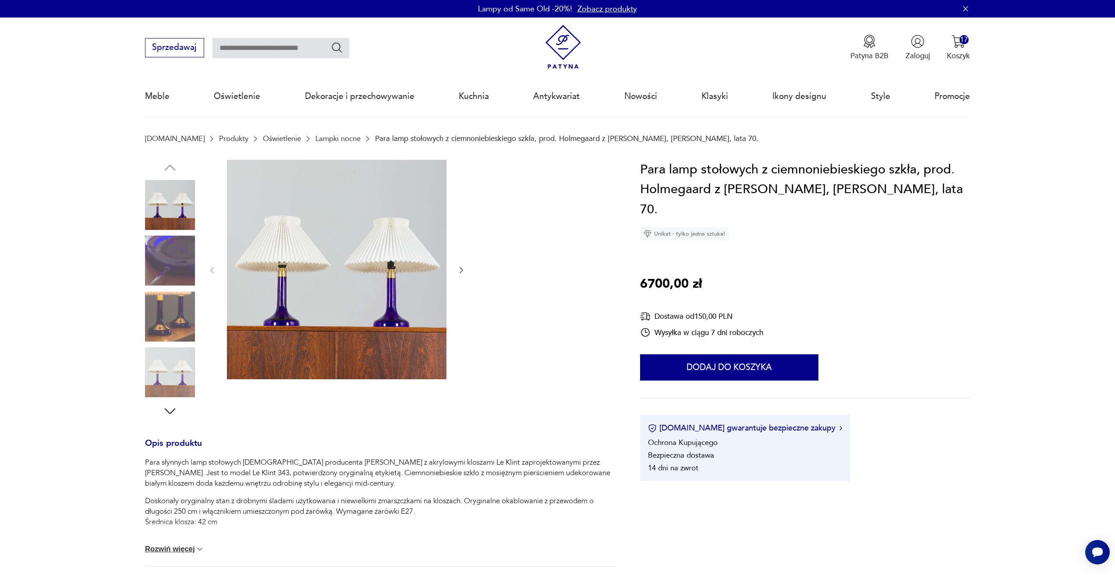
click at [452, 273] on div at bounding box center [337, 270] width 258 height 221
click at [459, 268] on icon "button" at bounding box center [461, 270] width 9 height 9
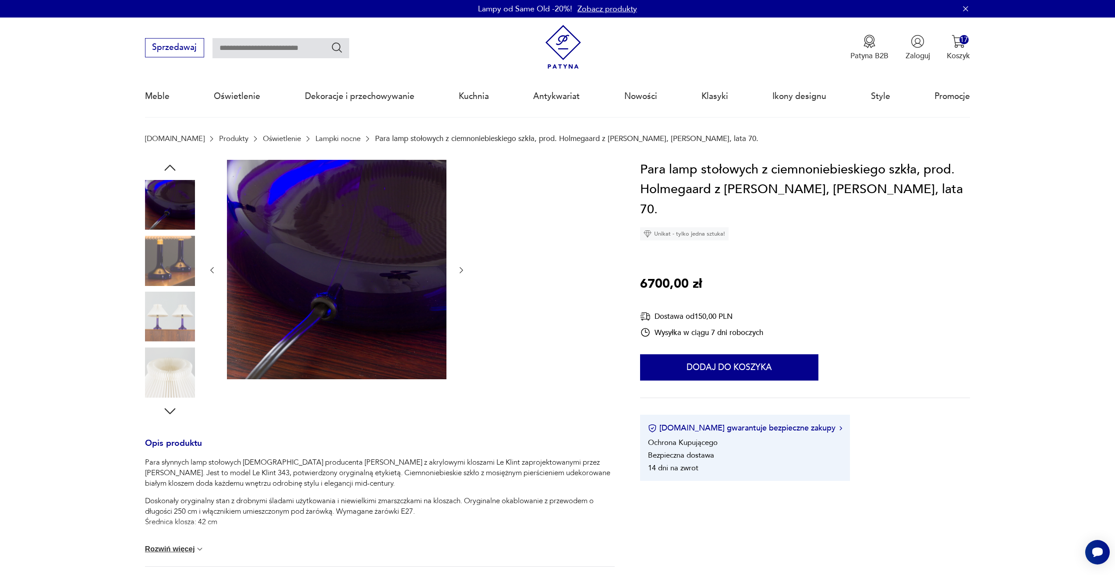
click at [460, 267] on icon "button" at bounding box center [461, 270] width 9 height 9
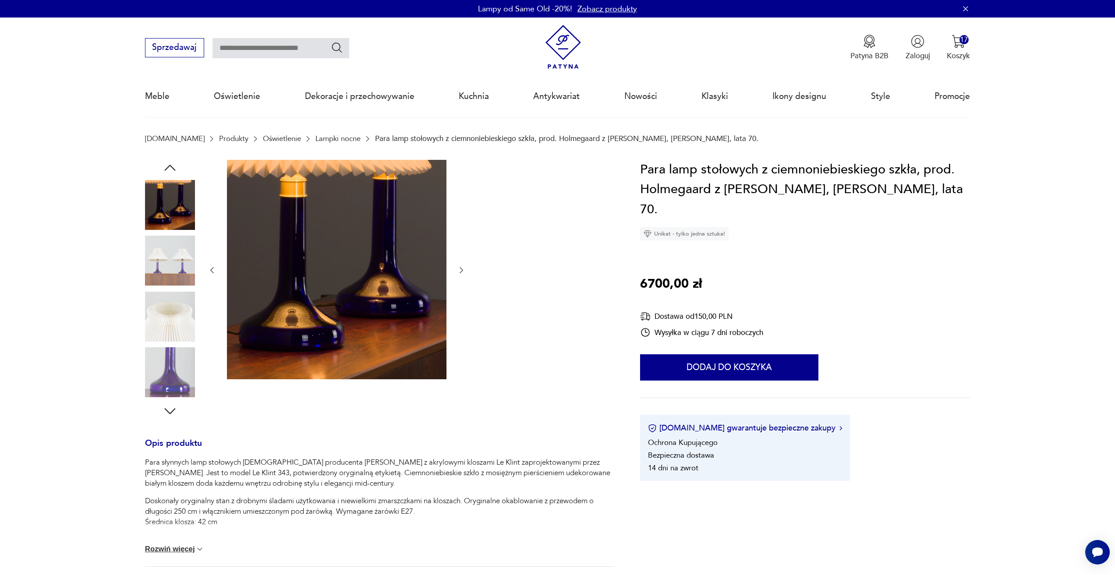
click at [460, 267] on icon "button" at bounding box center [461, 270] width 9 height 9
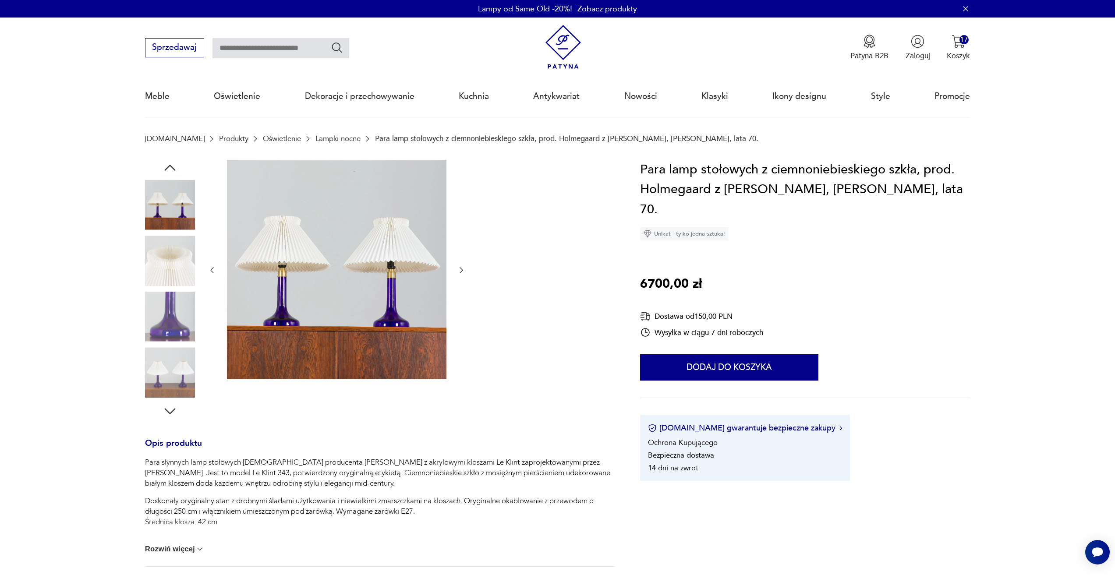
click at [460, 267] on icon "button" at bounding box center [461, 270] width 9 height 9
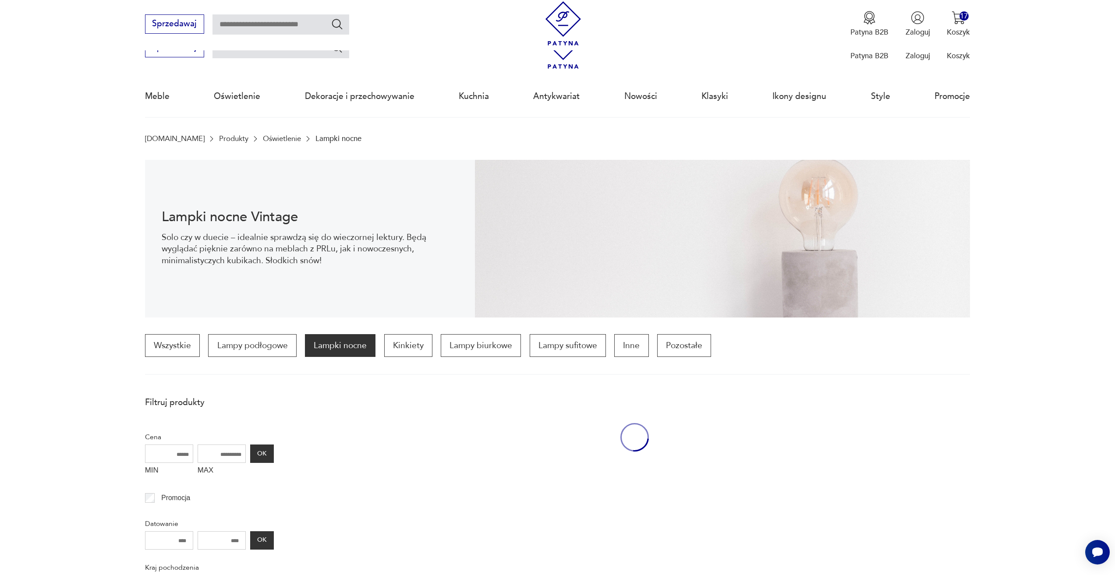
scroll to position [260, 0]
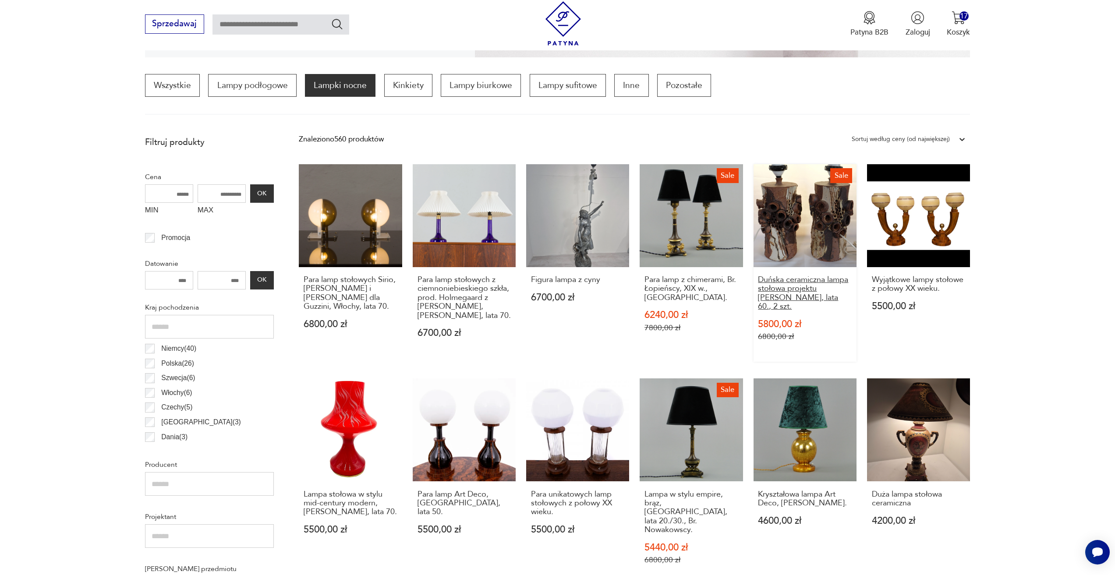
click at [789, 303] on h3 "Duńska ceramiczna lampa stołowa projektu Bodil Marie Nielsen, lata 60., 2 szt." at bounding box center [805, 293] width 94 height 36
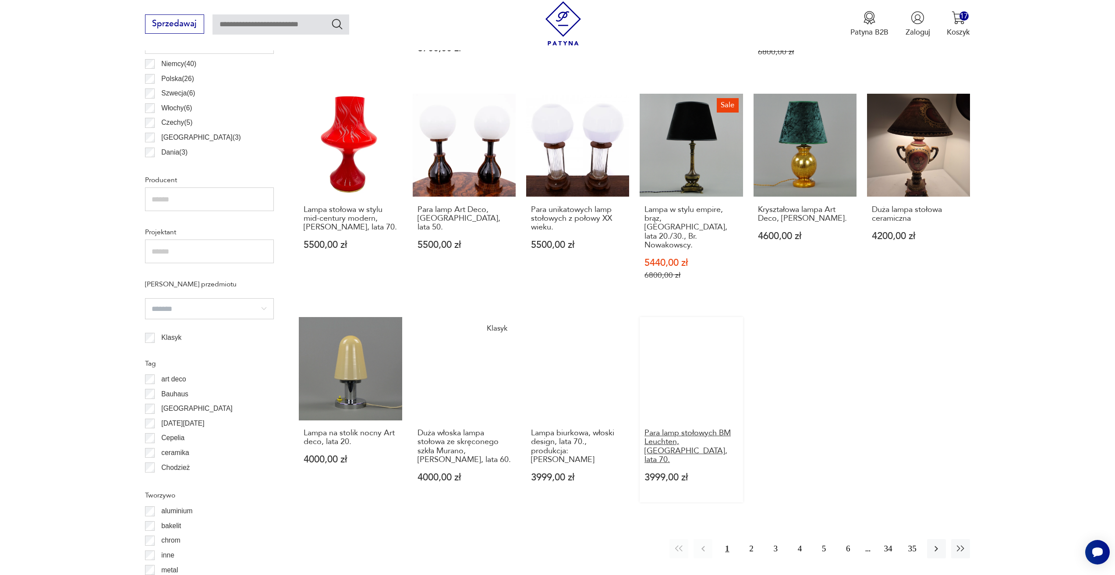
scroll to position [567, 0]
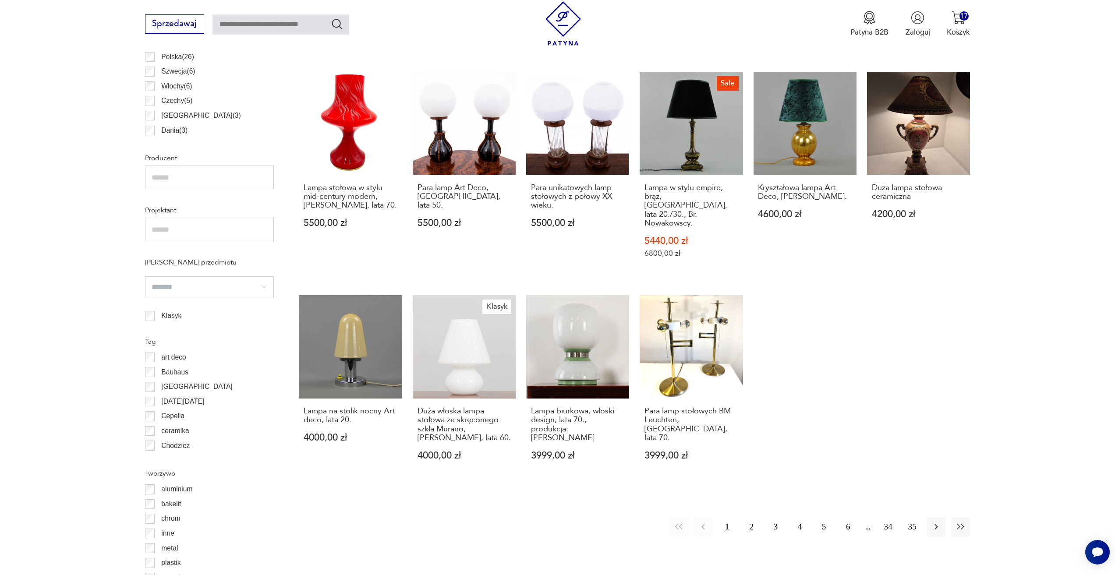
click at [746, 517] on button "2" at bounding box center [750, 526] width 19 height 19
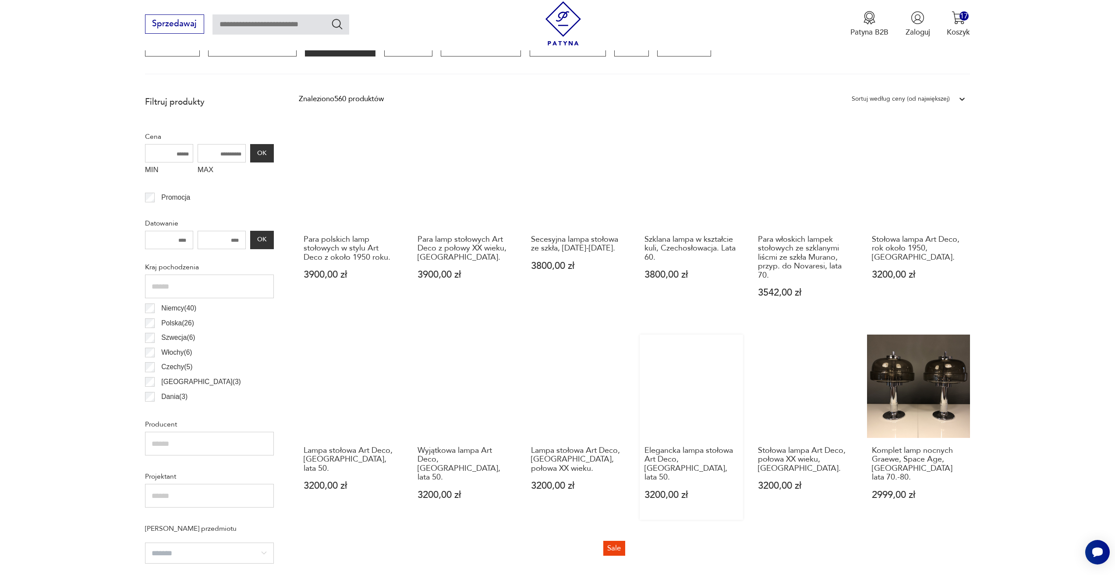
scroll to position [348, 0]
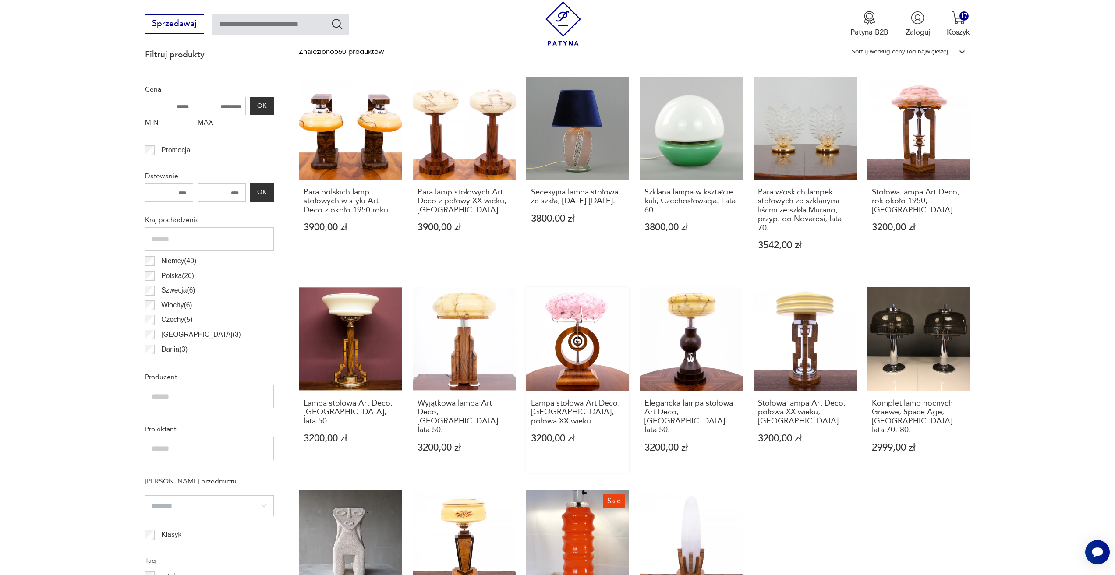
click at [574, 407] on h3 "Lampa stołowa Art Deco, Polska, połowa XX wieku." at bounding box center [578, 412] width 94 height 27
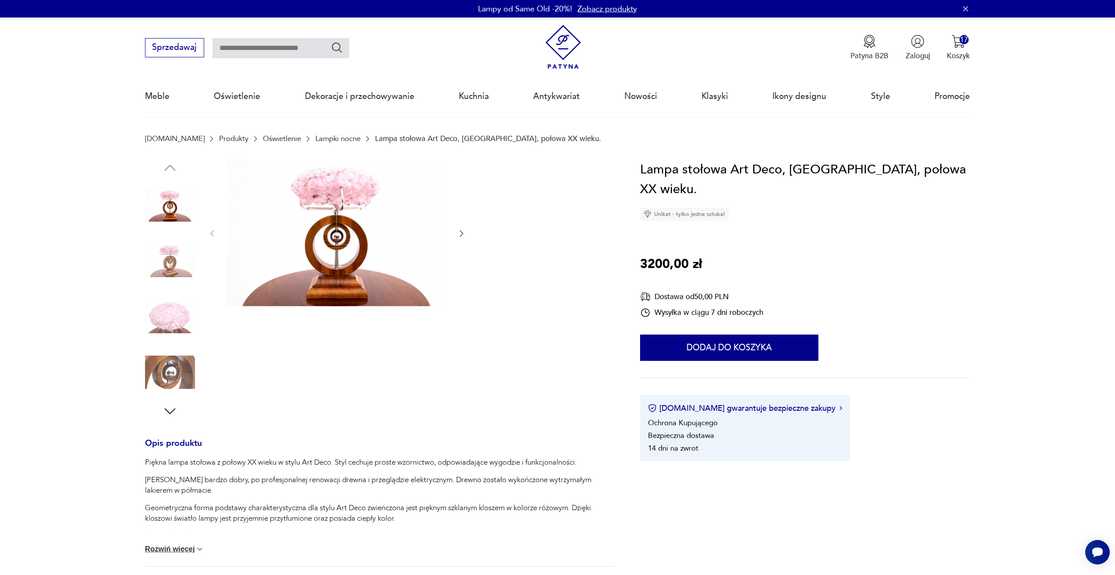
click at [464, 235] on icon "button" at bounding box center [461, 233] width 9 height 9
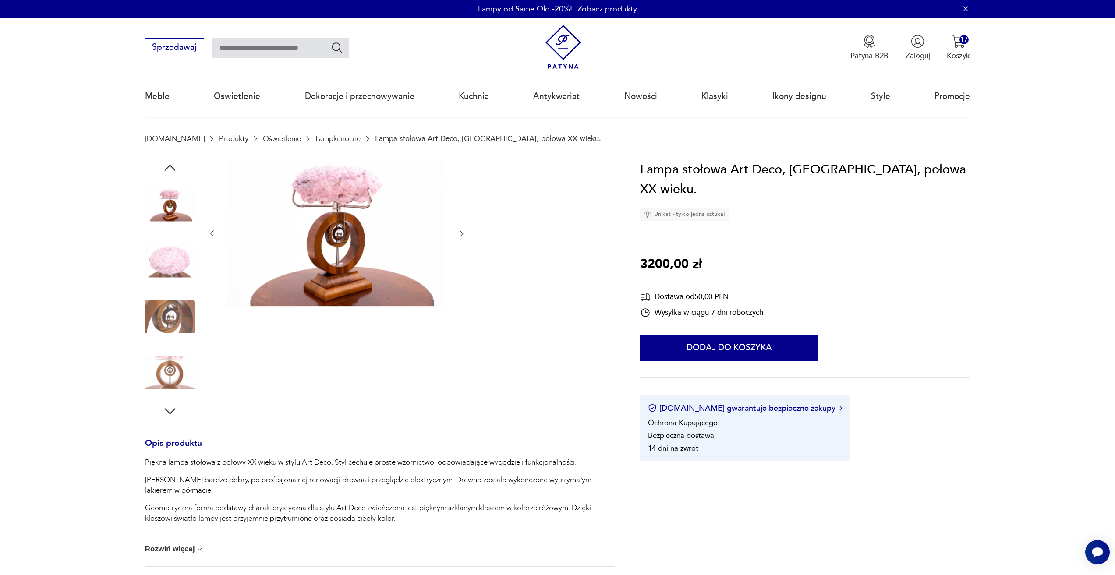
click at [464, 235] on icon "button" at bounding box center [461, 233] width 9 height 9
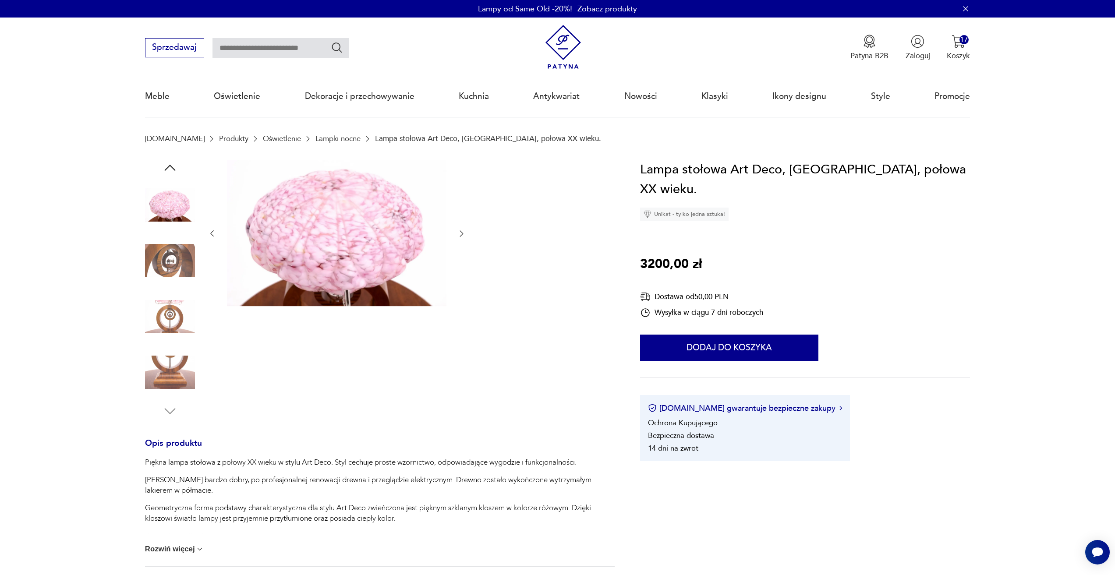
drag, startPoint x: 477, startPoint y: 257, endPoint x: 480, endPoint y: 261, distance: 5.1
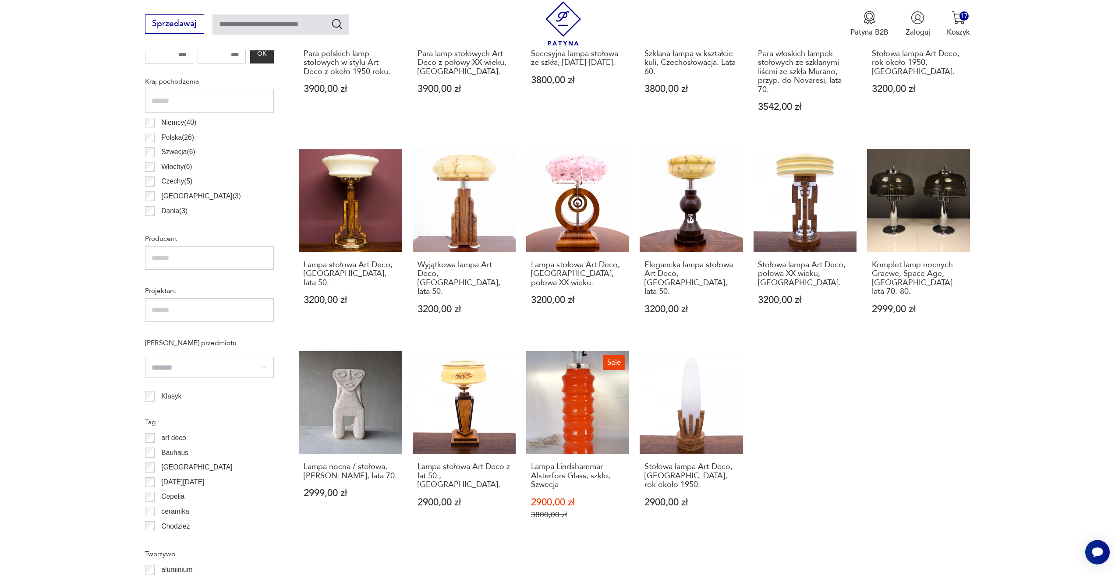
scroll to position [567, 0]
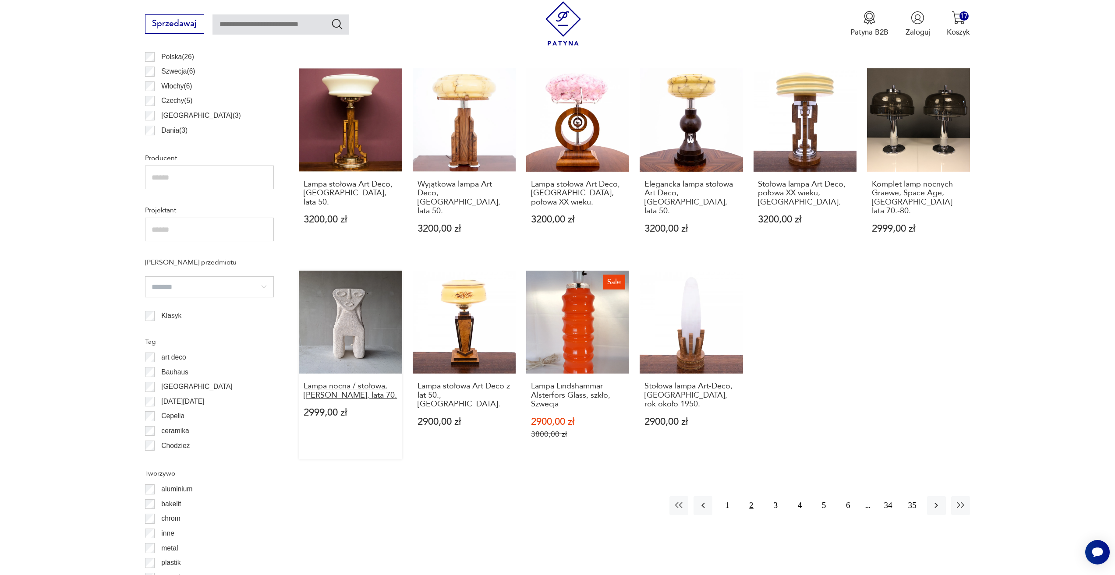
click at [351, 382] on h3 "Lampa nocna / stołowa, Albert Tormos, lata 70." at bounding box center [351, 391] width 94 height 18
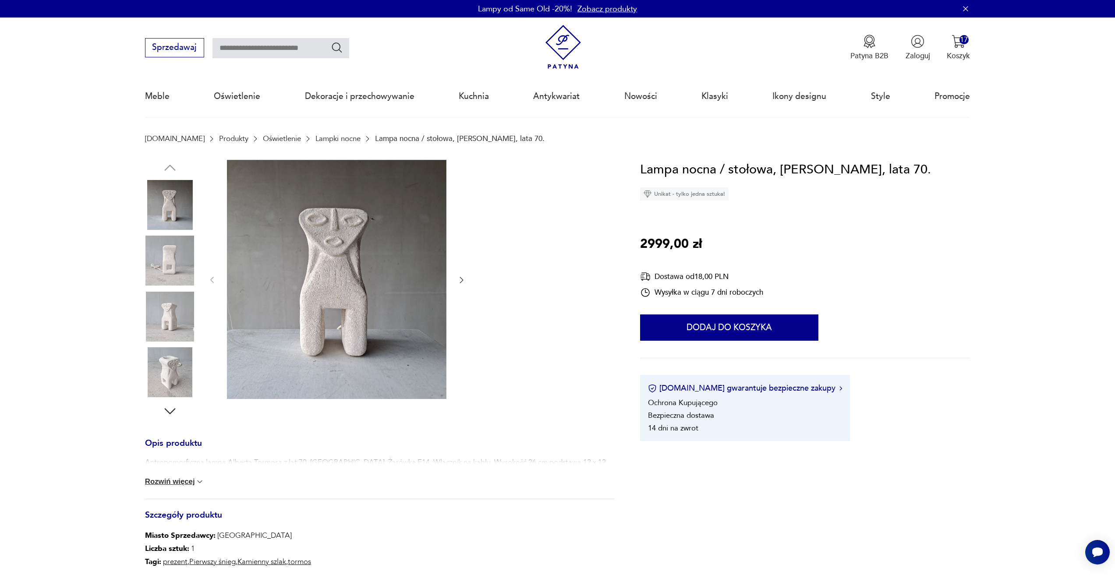
click at [459, 283] on icon "button" at bounding box center [461, 279] width 9 height 9
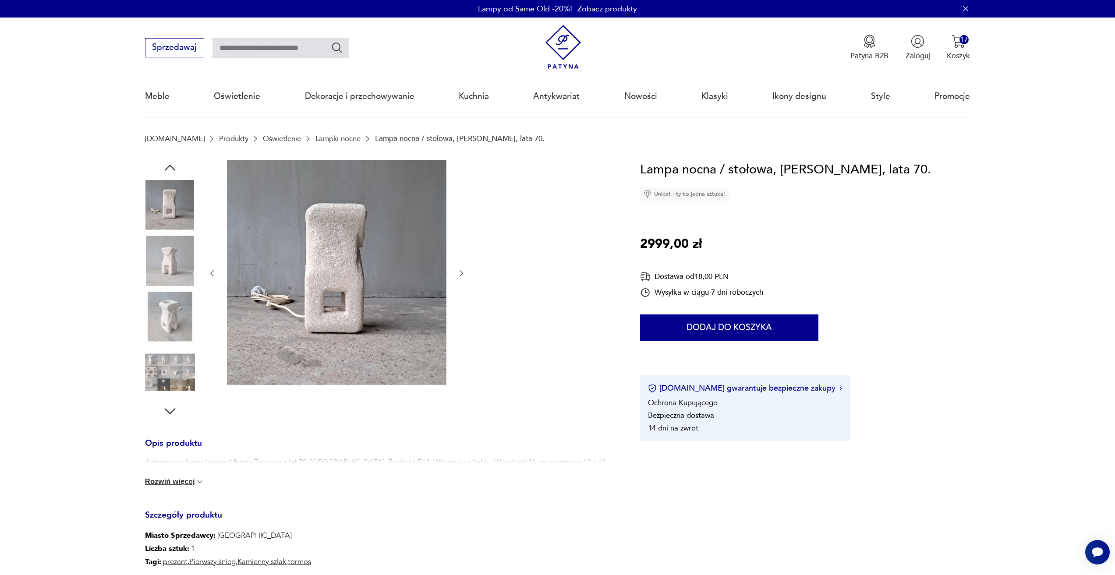
click at [459, 283] on div at bounding box center [337, 273] width 258 height 227
click at [454, 270] on div at bounding box center [337, 273] width 258 height 227
click at [461, 270] on icon "button" at bounding box center [461, 273] width 9 height 9
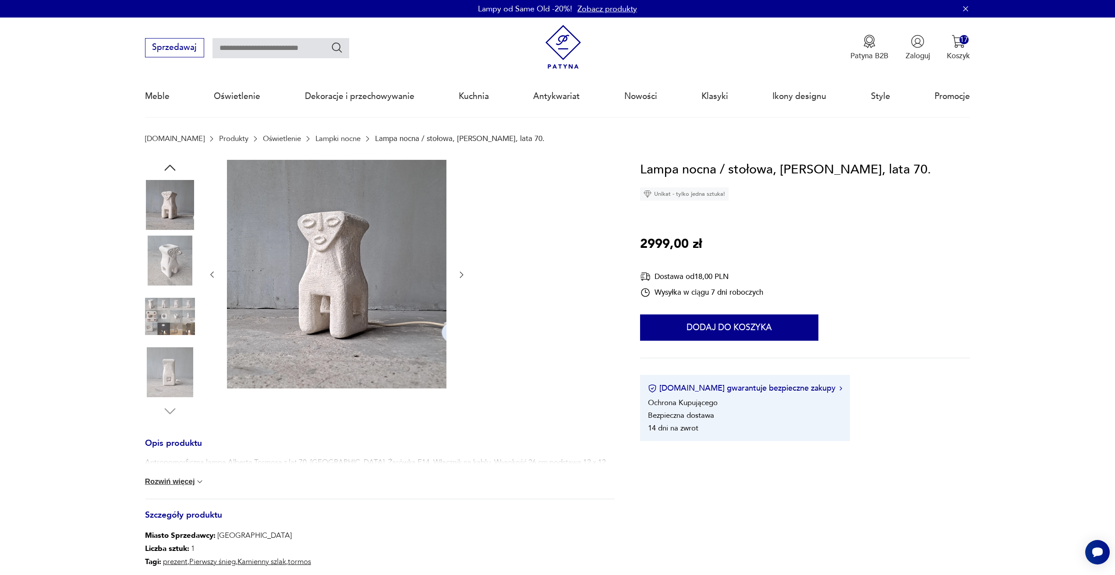
click at [461, 270] on icon "button" at bounding box center [461, 274] width 9 height 9
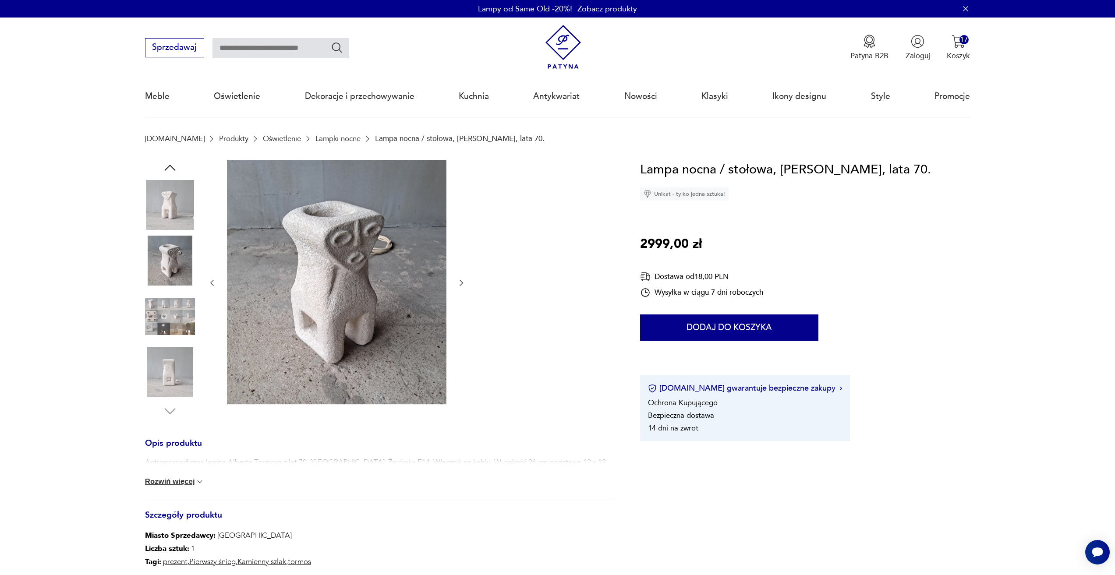
click at [461, 270] on div at bounding box center [337, 283] width 258 height 247
click at [458, 292] on div at bounding box center [337, 283] width 258 height 247
click at [459, 287] on icon "button" at bounding box center [461, 283] width 9 height 9
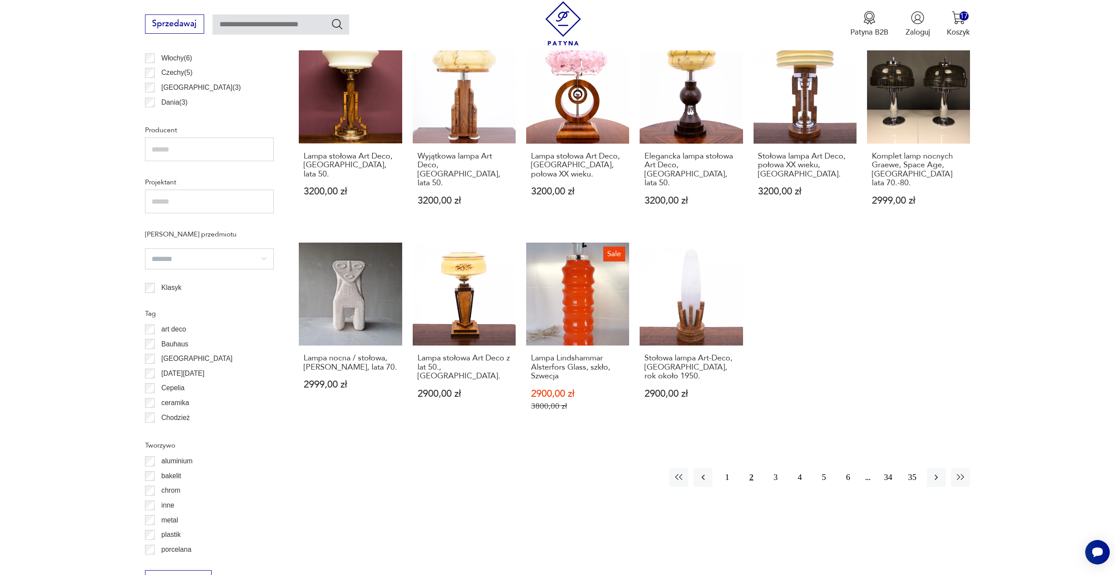
scroll to position [611, 0]
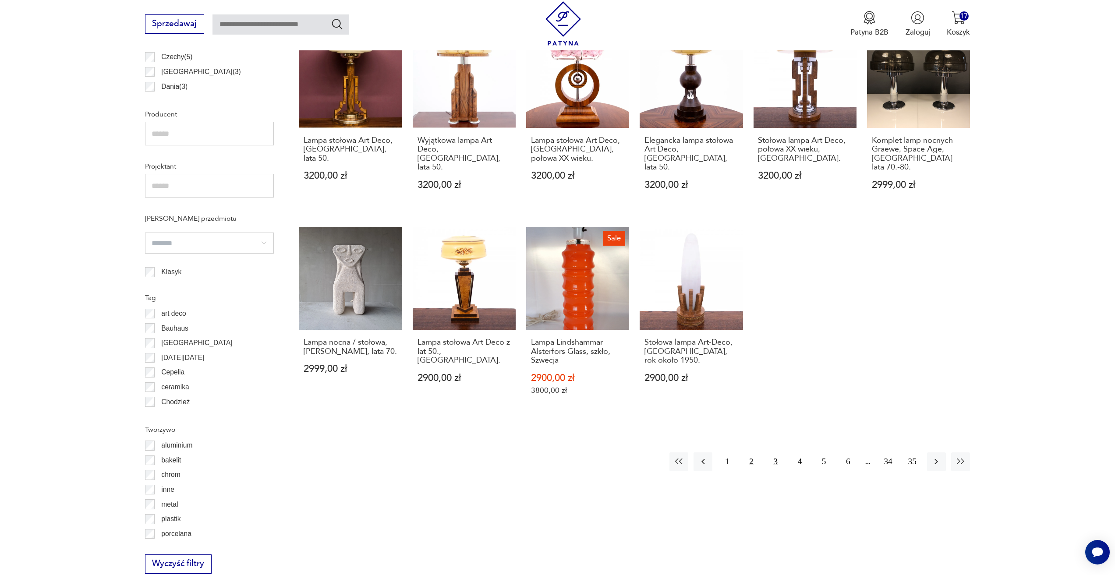
click at [769, 452] on button "3" at bounding box center [775, 461] width 19 height 19
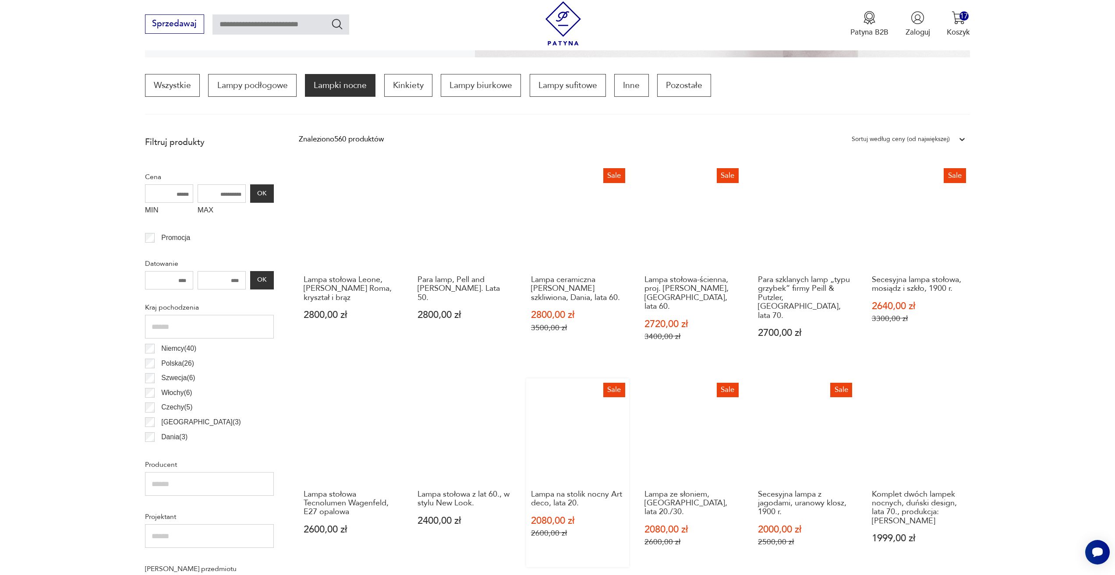
scroll to position [348, 0]
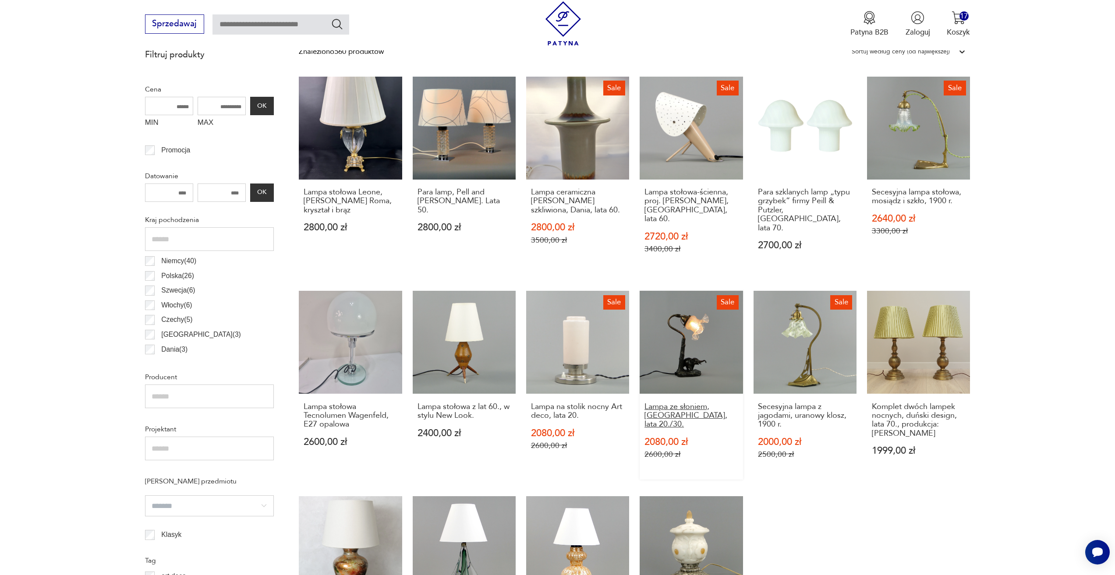
click at [657, 402] on h3 "Lampa ze słoniem, Polska, lata 20./30." at bounding box center [691, 415] width 94 height 27
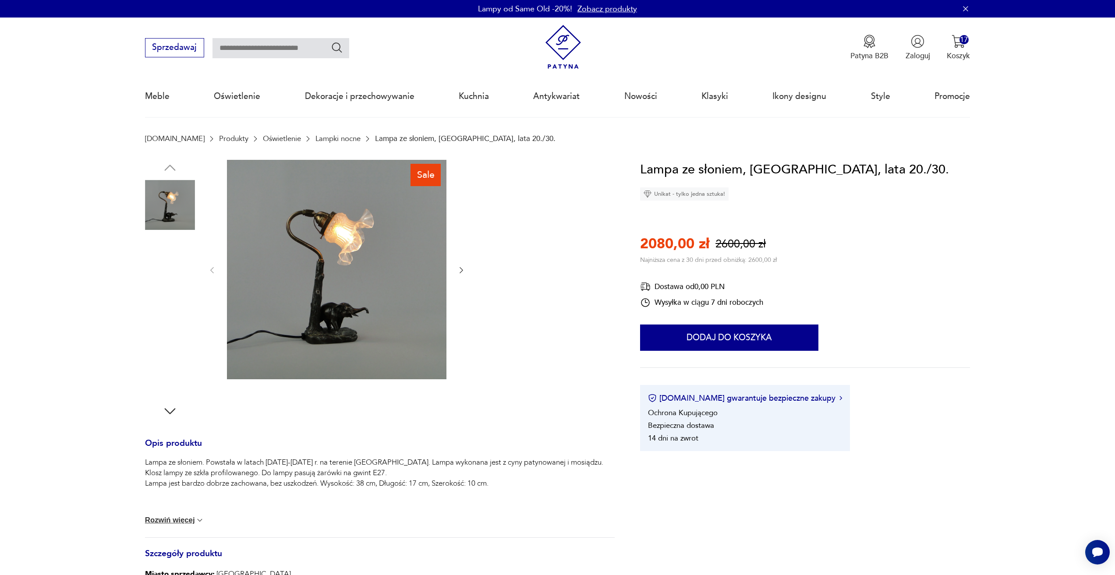
click at [385, 319] on img at bounding box center [336, 269] width 219 height 219
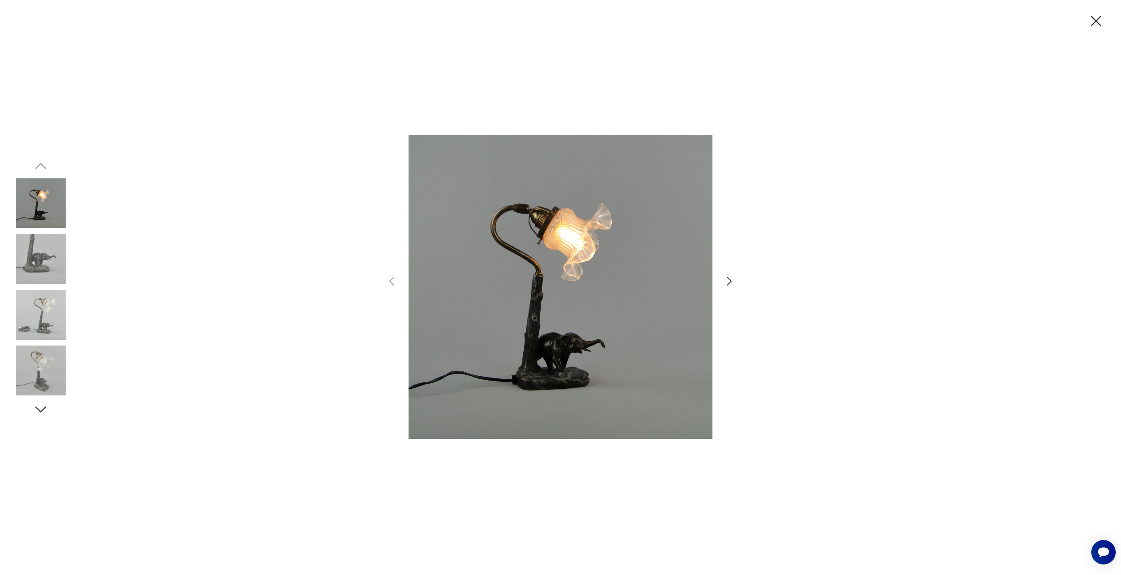
click at [731, 284] on icon "button" at bounding box center [729, 281] width 13 height 13
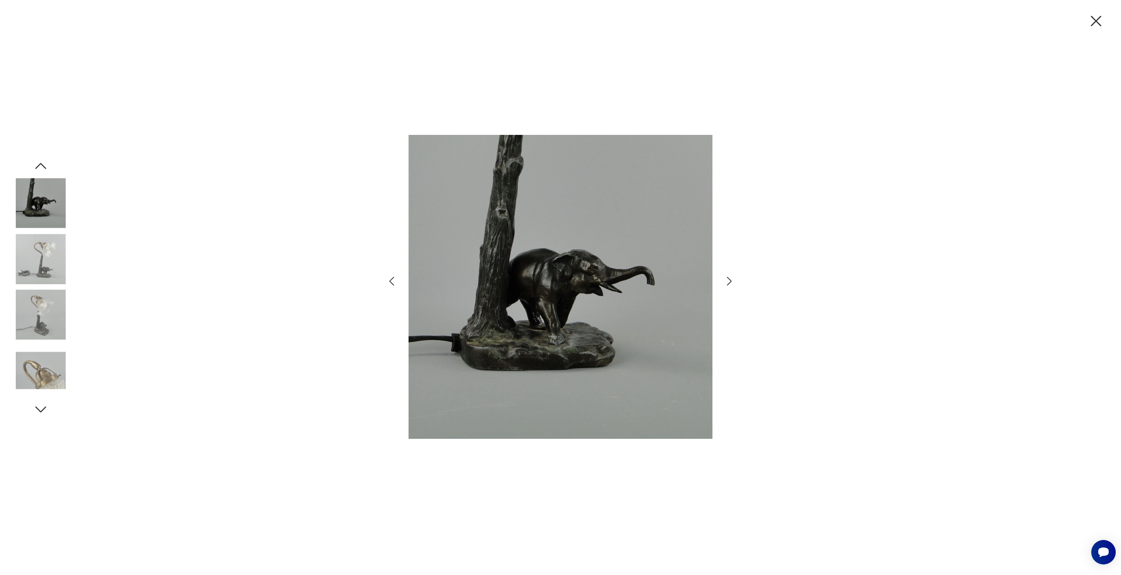
click at [731, 284] on icon "button" at bounding box center [729, 281] width 13 height 13
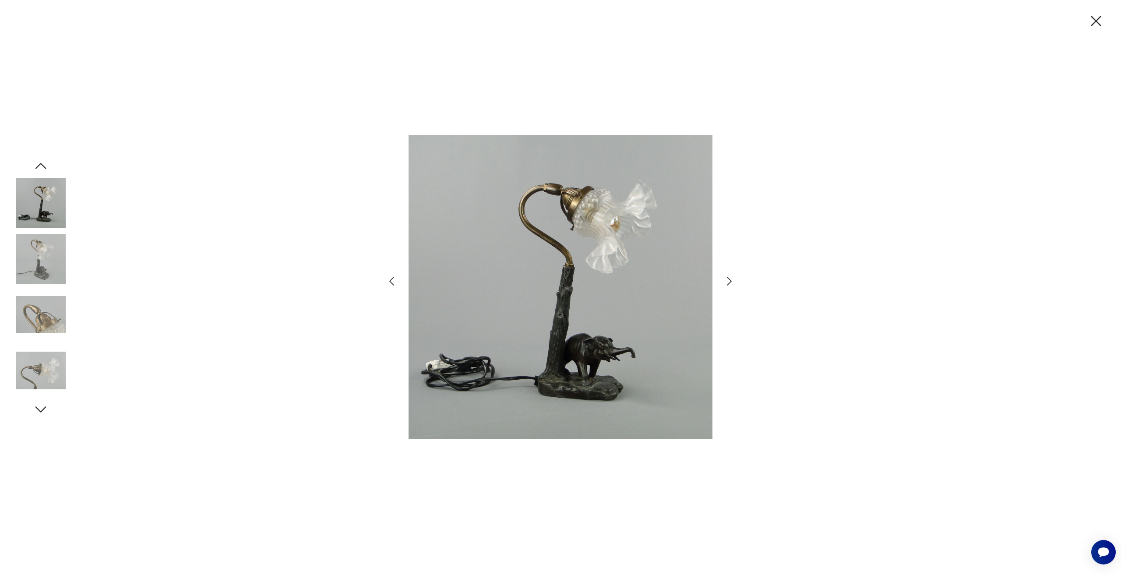
click at [731, 284] on icon "button" at bounding box center [729, 281] width 13 height 13
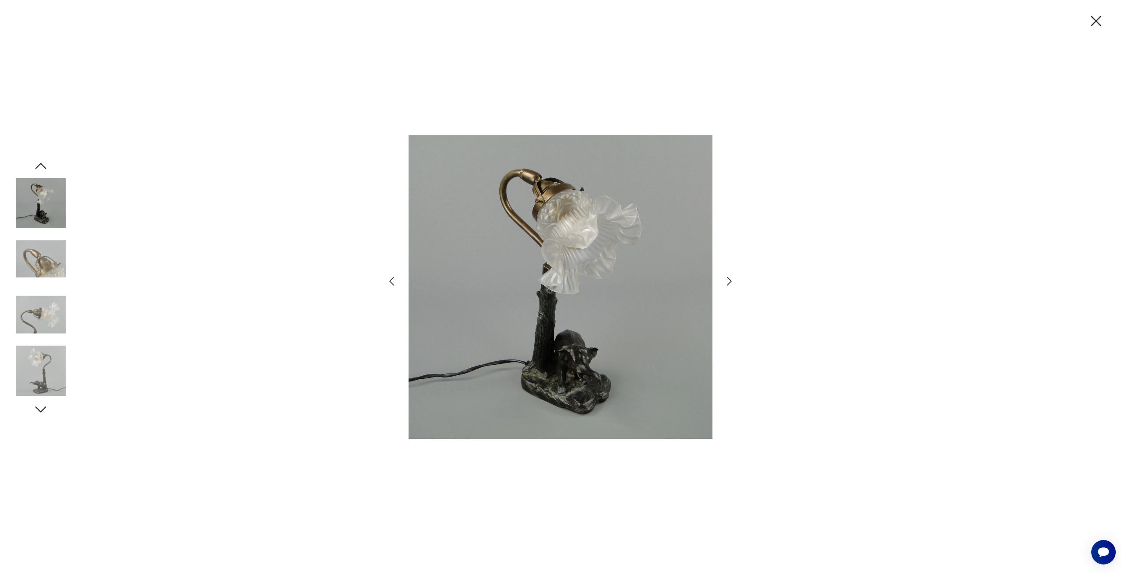
click at [1114, 15] on div at bounding box center [560, 287] width 1121 height 575
click at [1101, 19] on icon "button" at bounding box center [1096, 21] width 18 height 18
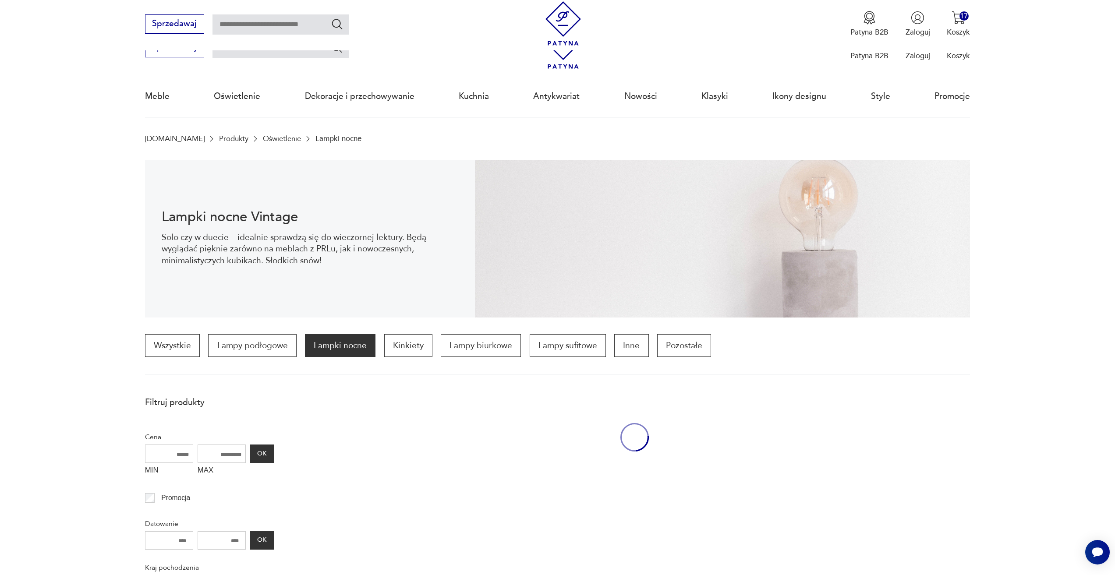
scroll to position [348, 0]
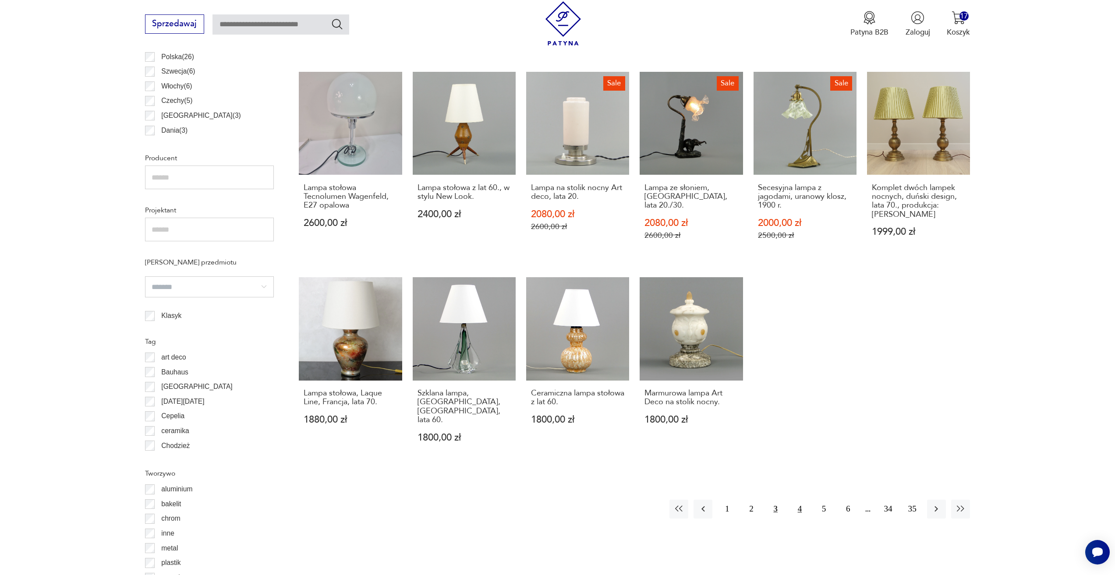
click at [800, 500] on button "4" at bounding box center [799, 509] width 19 height 19
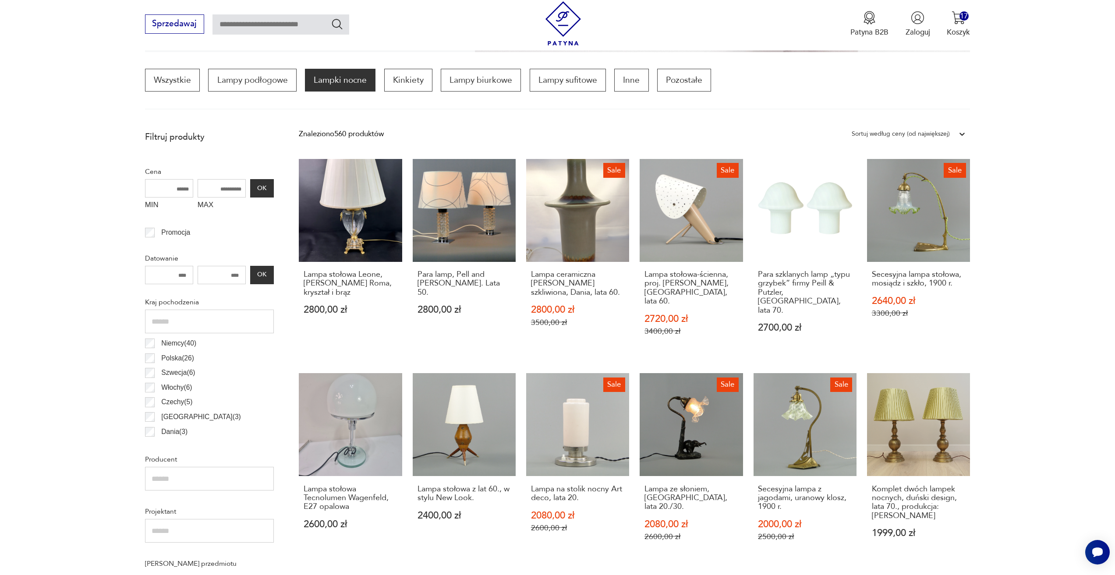
scroll to position [260, 0]
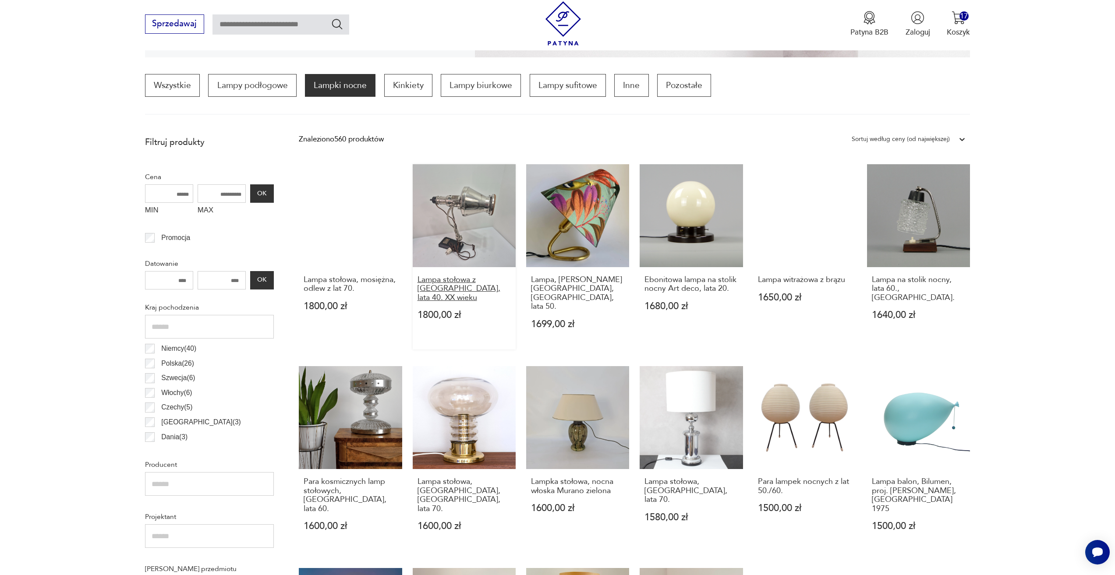
click at [473, 275] on h3 "Lampa stołowa z Hanau, lata 40. XX wieku" at bounding box center [464, 288] width 94 height 27
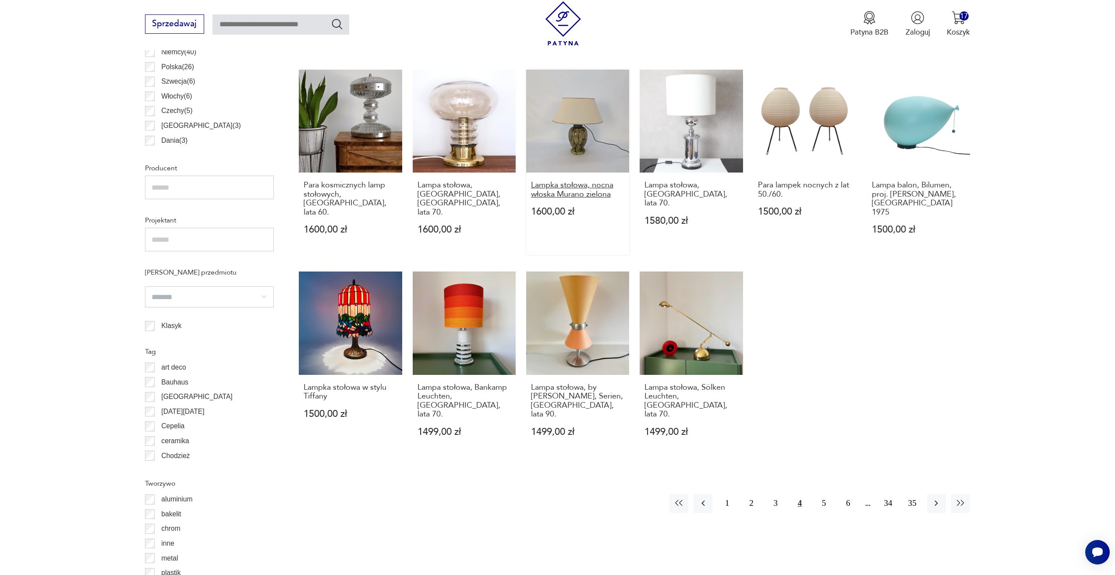
scroll to position [567, 0]
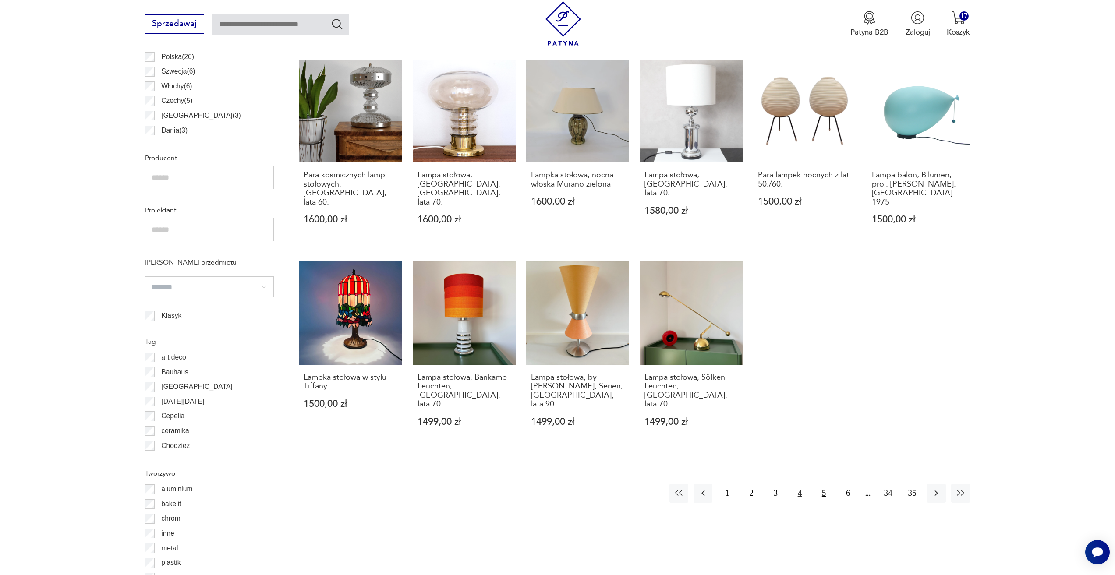
click at [816, 484] on button "5" at bounding box center [823, 493] width 19 height 19
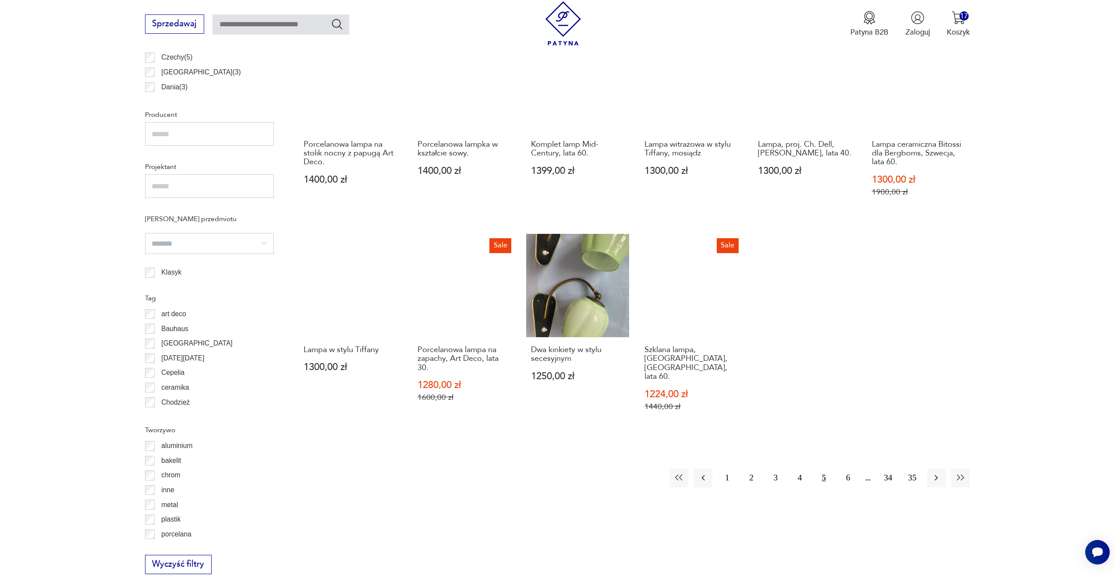
scroll to position [611, 0]
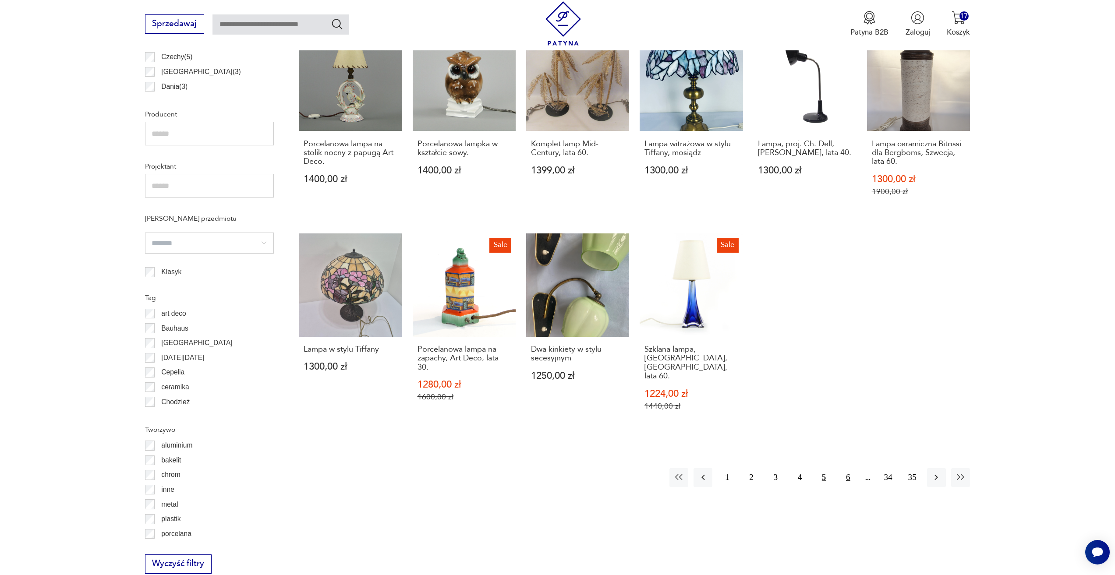
click at [841, 468] on button "6" at bounding box center [847, 477] width 19 height 19
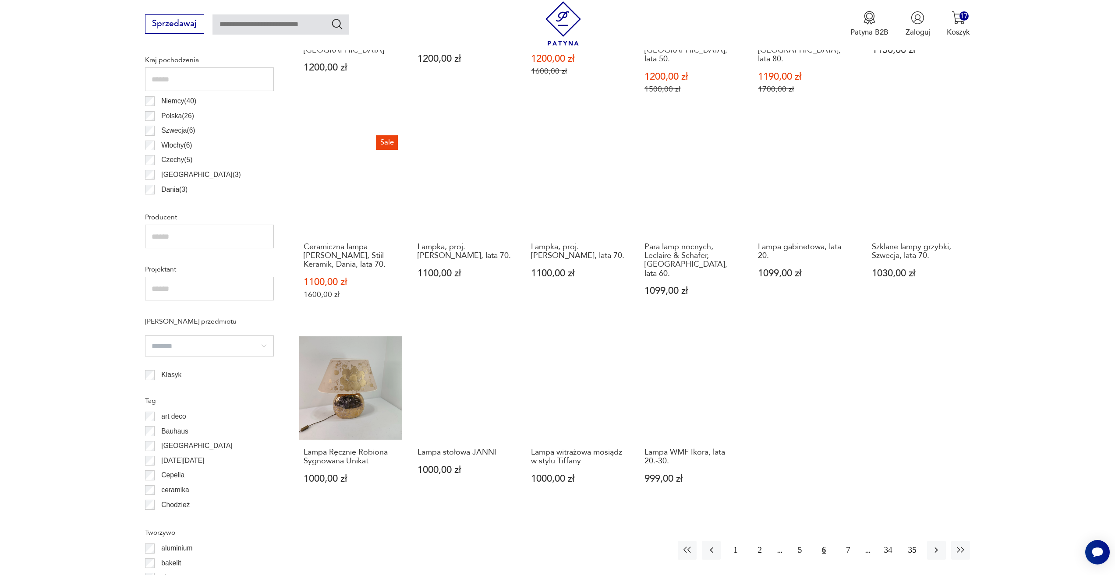
scroll to position [523, 0]
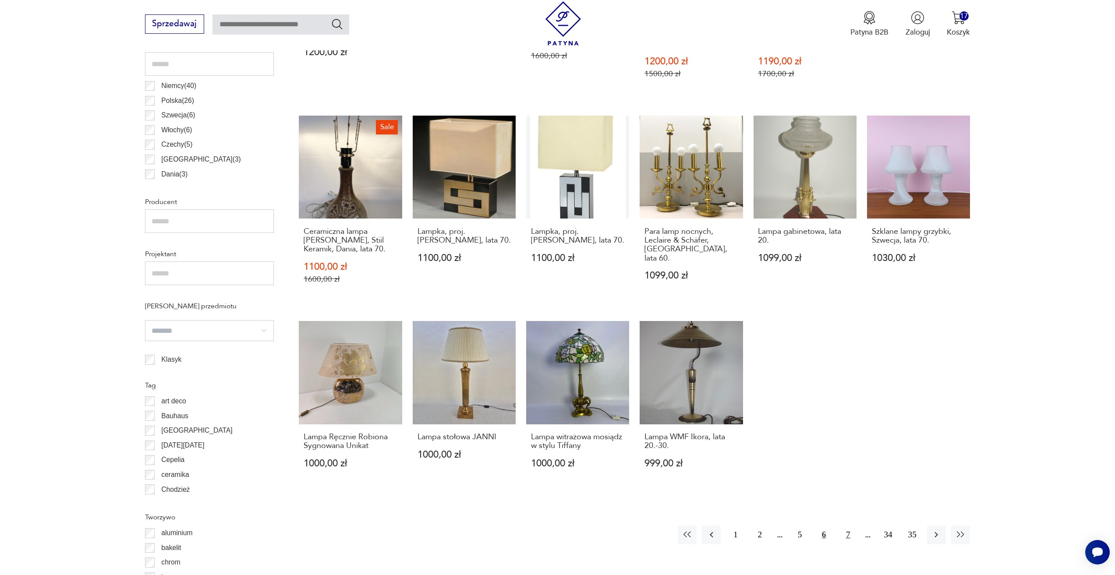
click at [849, 526] on button "7" at bounding box center [847, 535] width 19 height 19
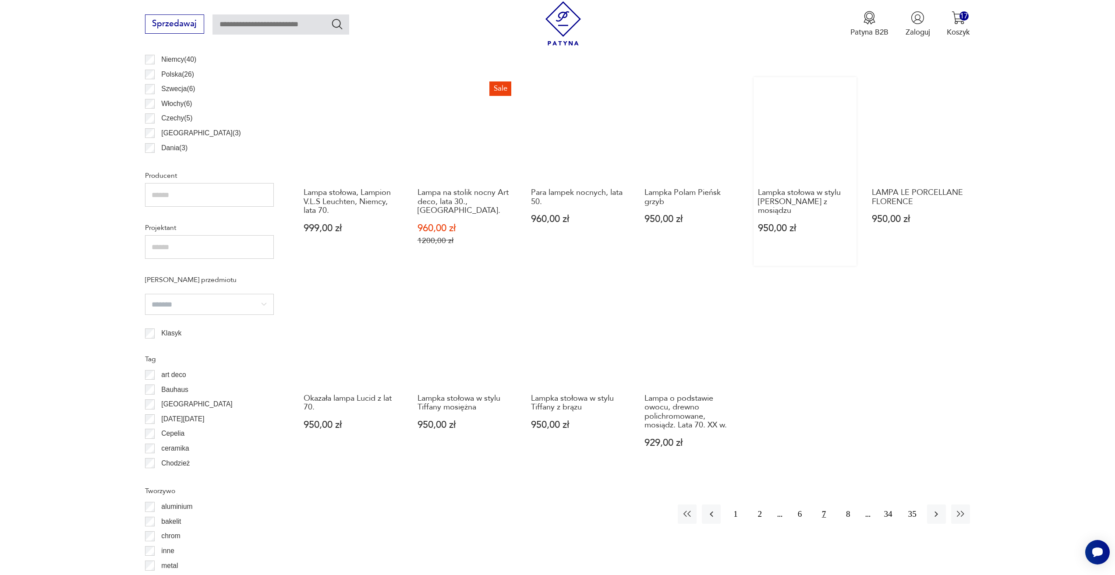
scroll to position [567, 0]
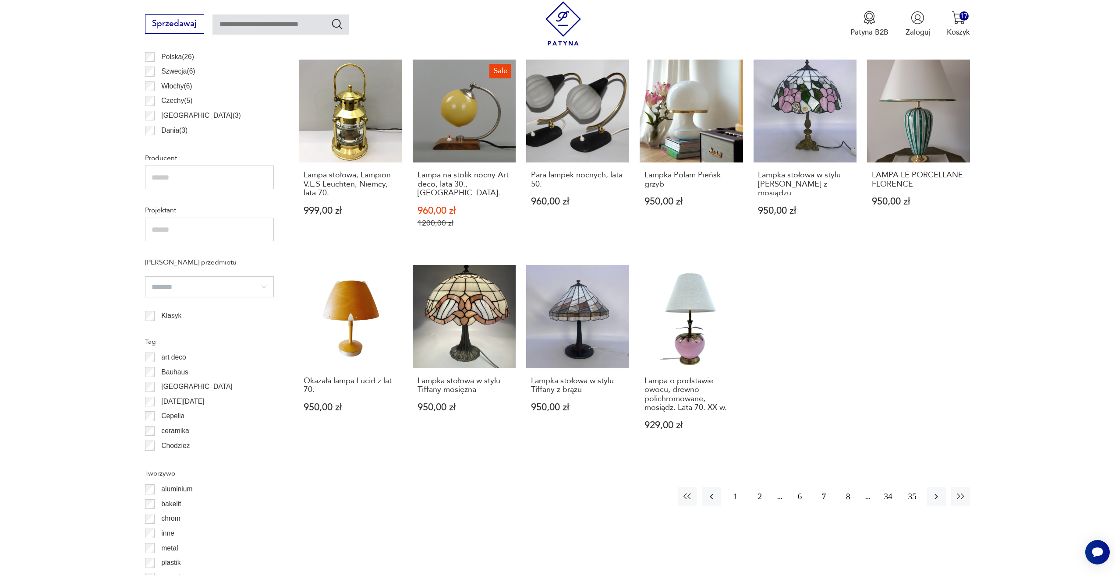
click at [843, 487] on button "8" at bounding box center [847, 496] width 19 height 19
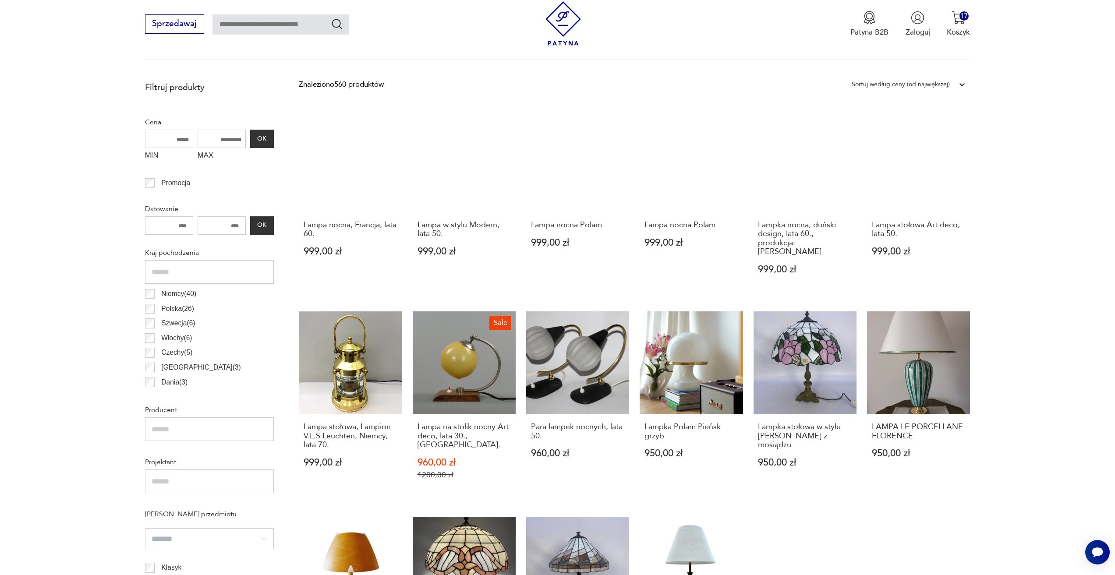
scroll to position [260, 0]
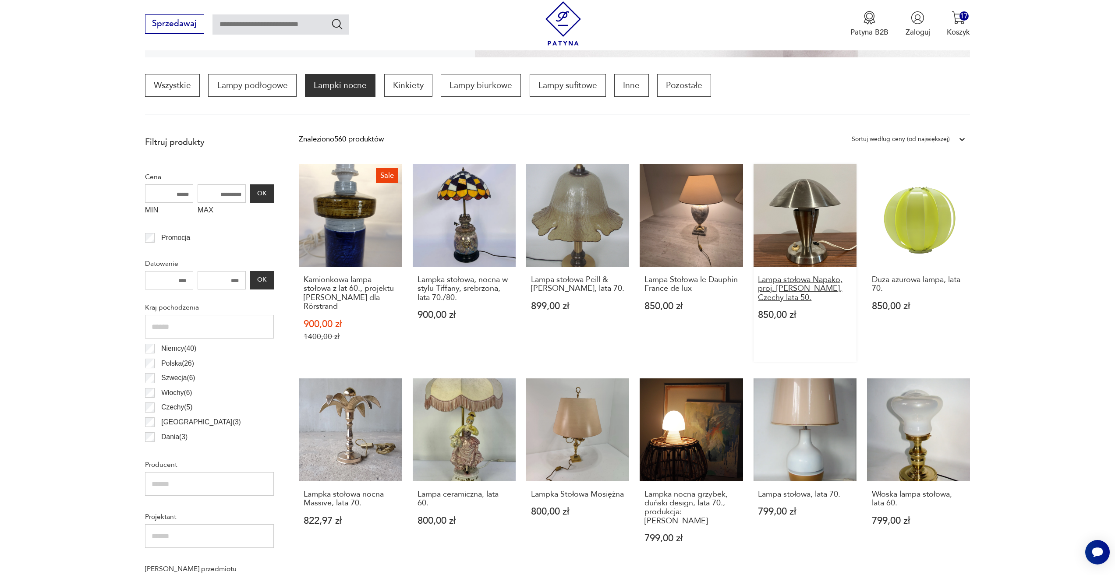
click at [791, 279] on h3 "Lampa stołowa Napako, proj. Josef Hurka, Czechy lata 50." at bounding box center [805, 288] width 94 height 27
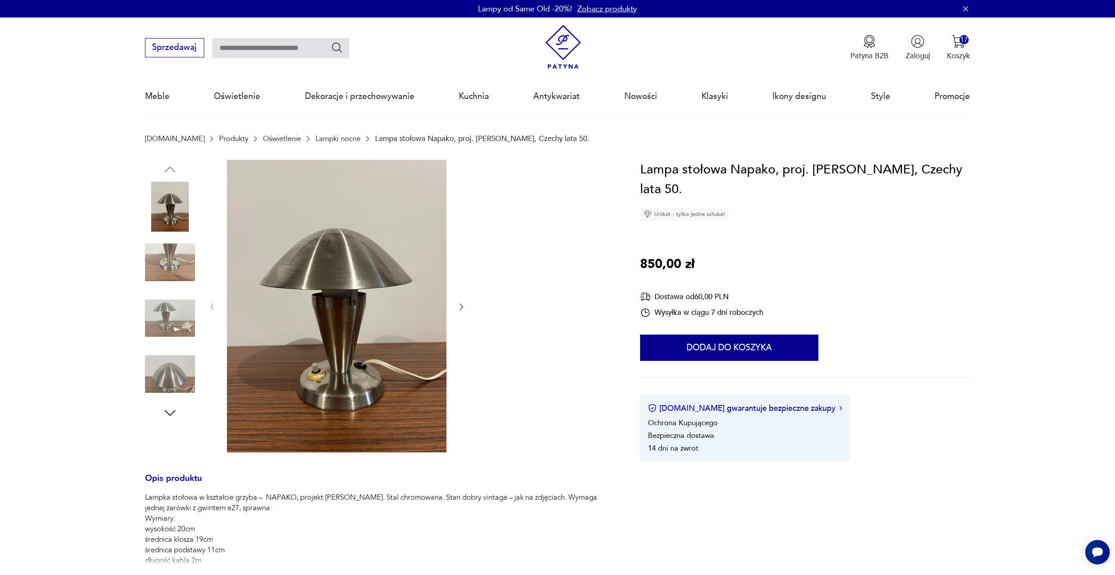
click at [460, 311] on icon "button" at bounding box center [461, 306] width 9 height 9
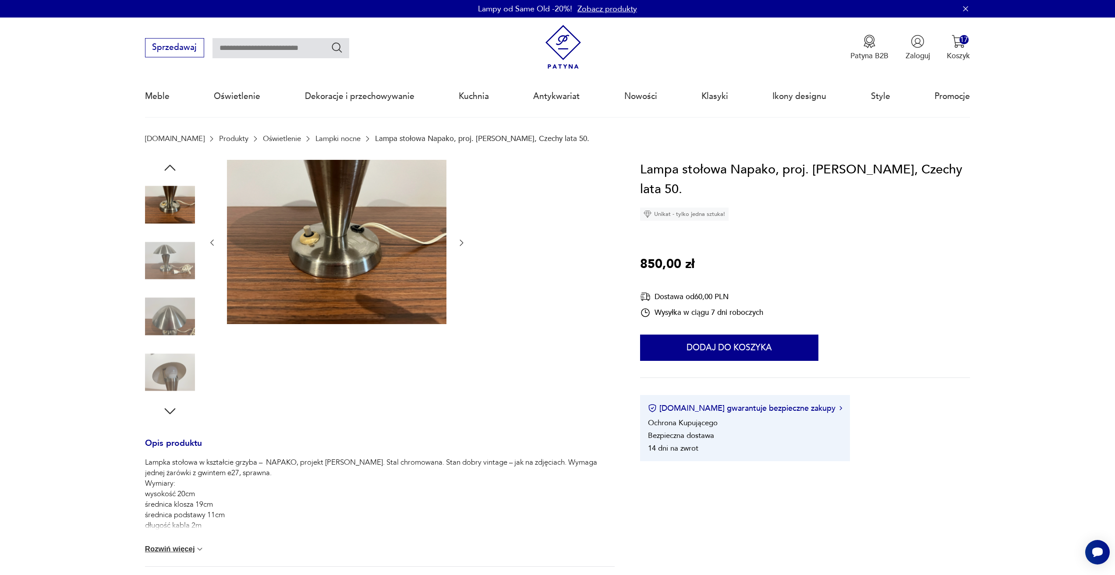
click at [459, 240] on icon "button" at bounding box center [461, 242] width 9 height 9
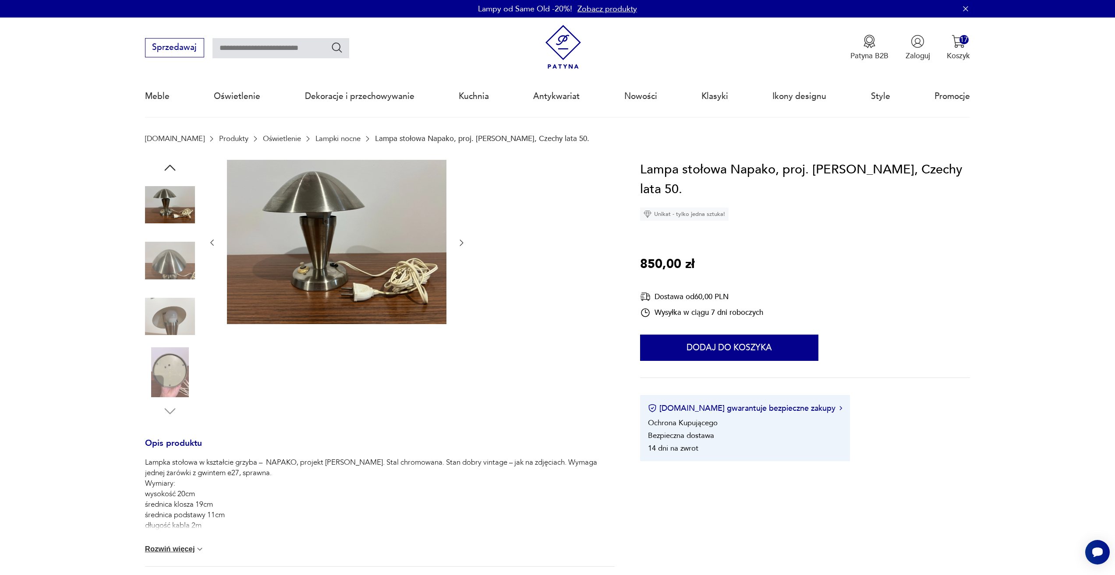
click at [459, 240] on icon "button" at bounding box center [461, 242] width 9 height 9
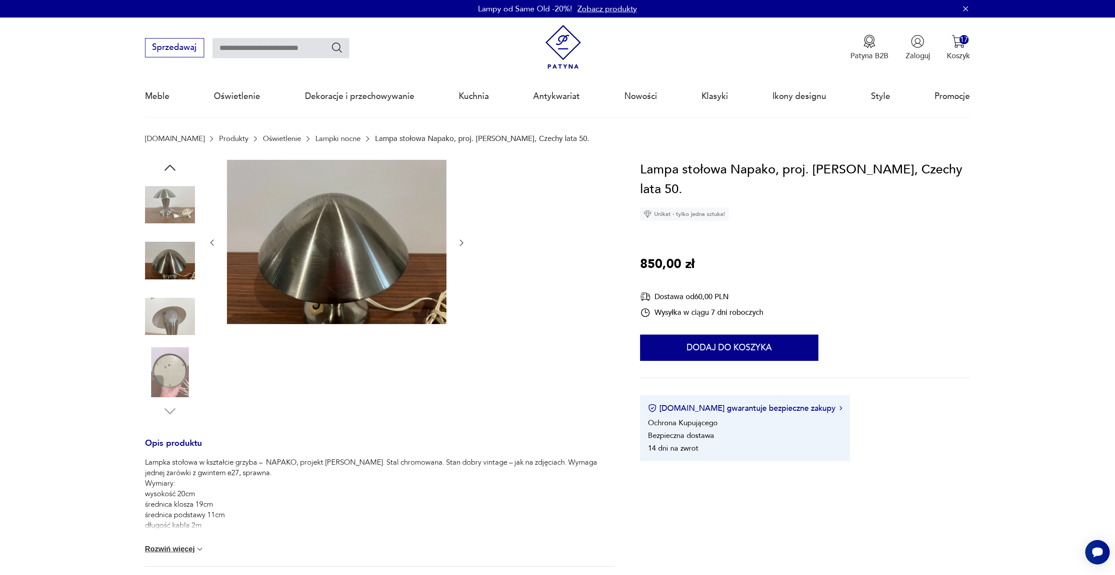
click at [459, 240] on icon "button" at bounding box center [461, 242] width 9 height 9
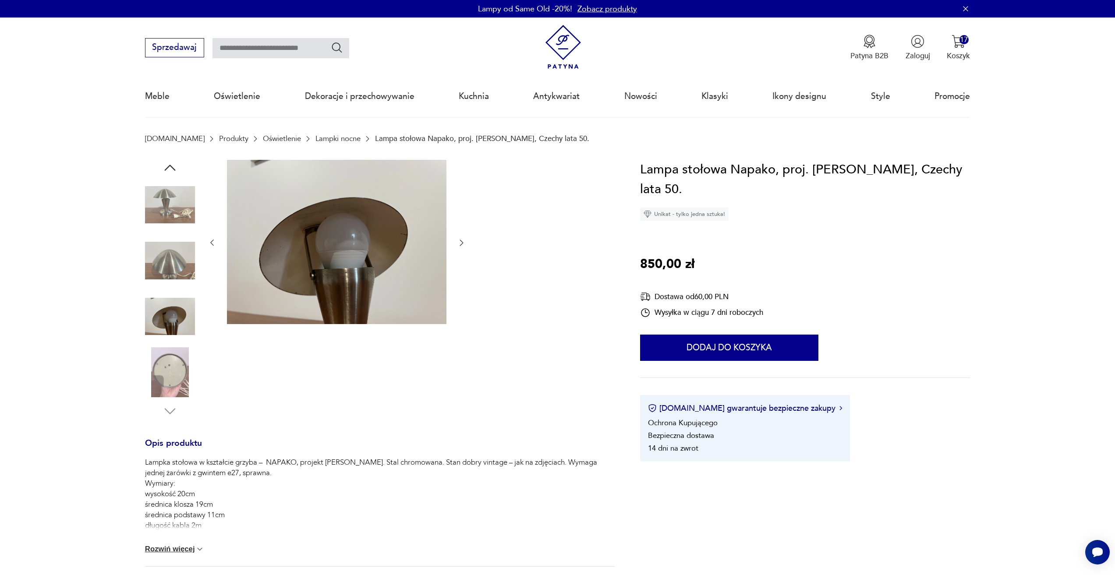
click at [459, 240] on icon "button" at bounding box center [461, 242] width 9 height 9
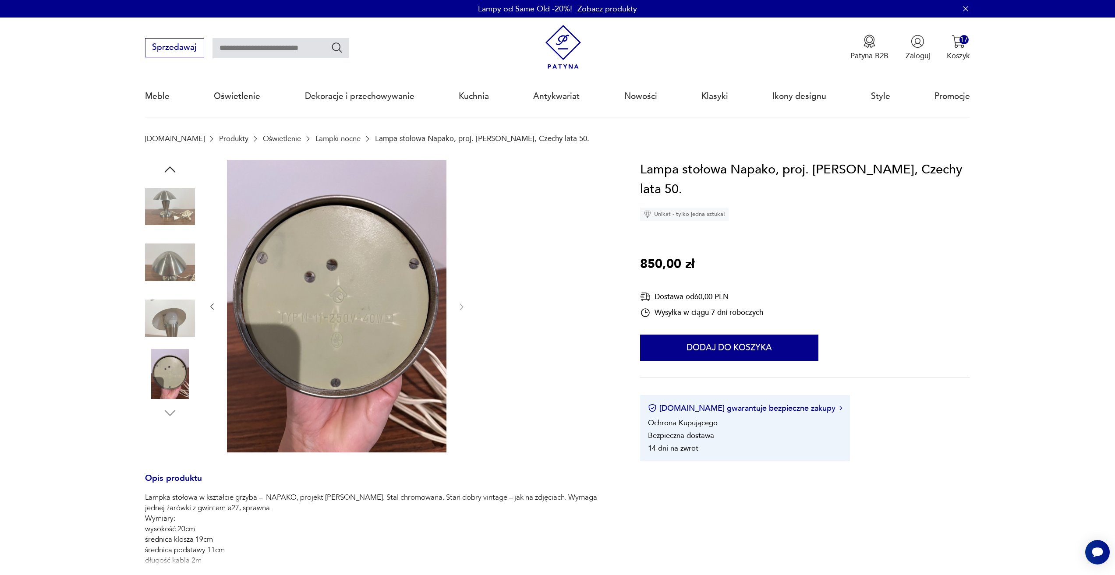
drag, startPoint x: 469, startPoint y: 248, endPoint x: 471, endPoint y: 256, distance: 8.5
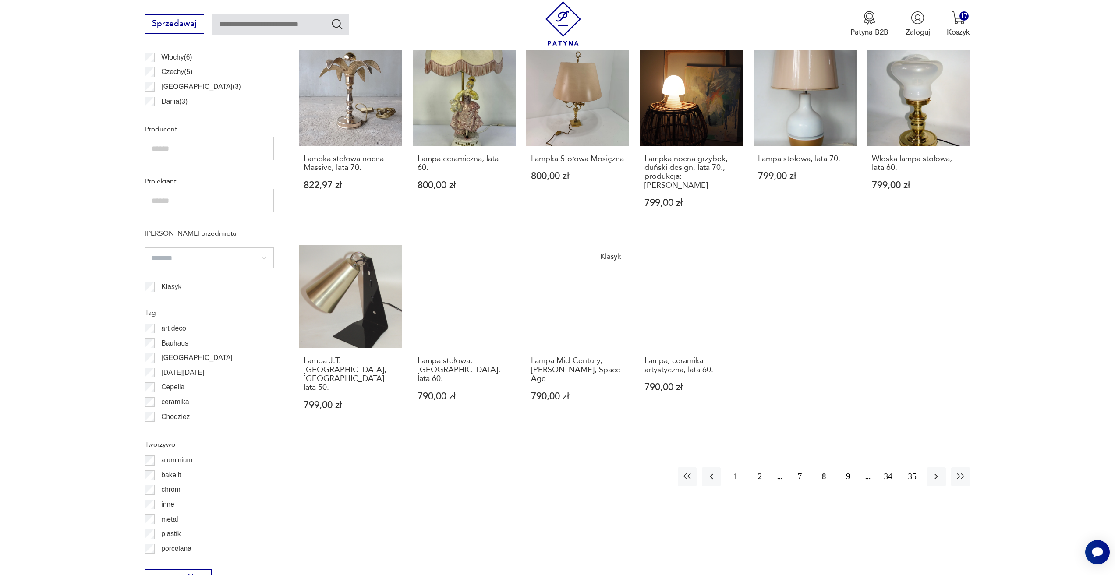
scroll to position [611, 0]
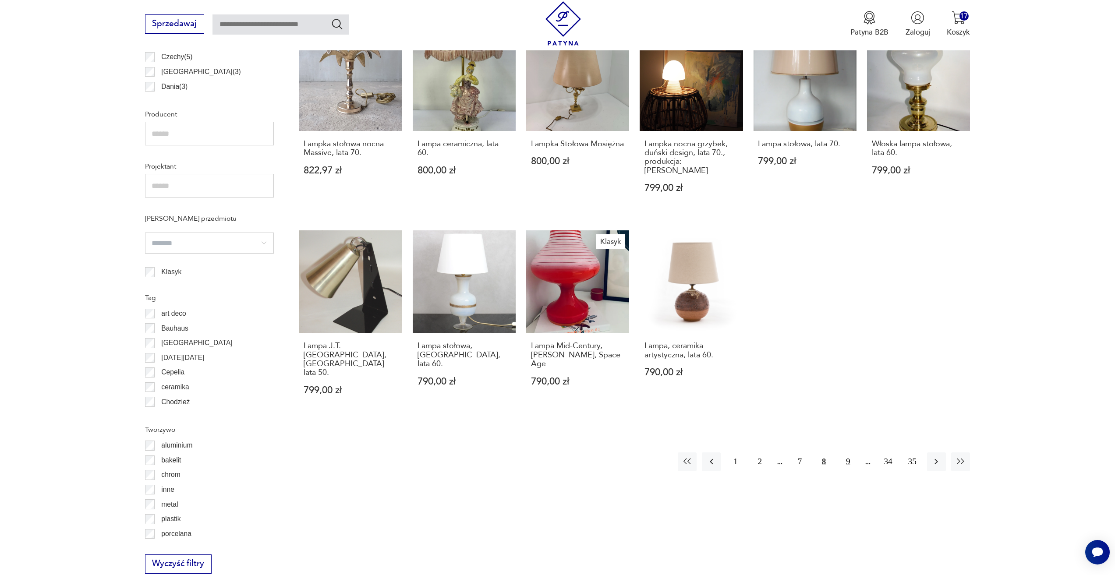
click at [845, 452] on button "9" at bounding box center [847, 461] width 19 height 19
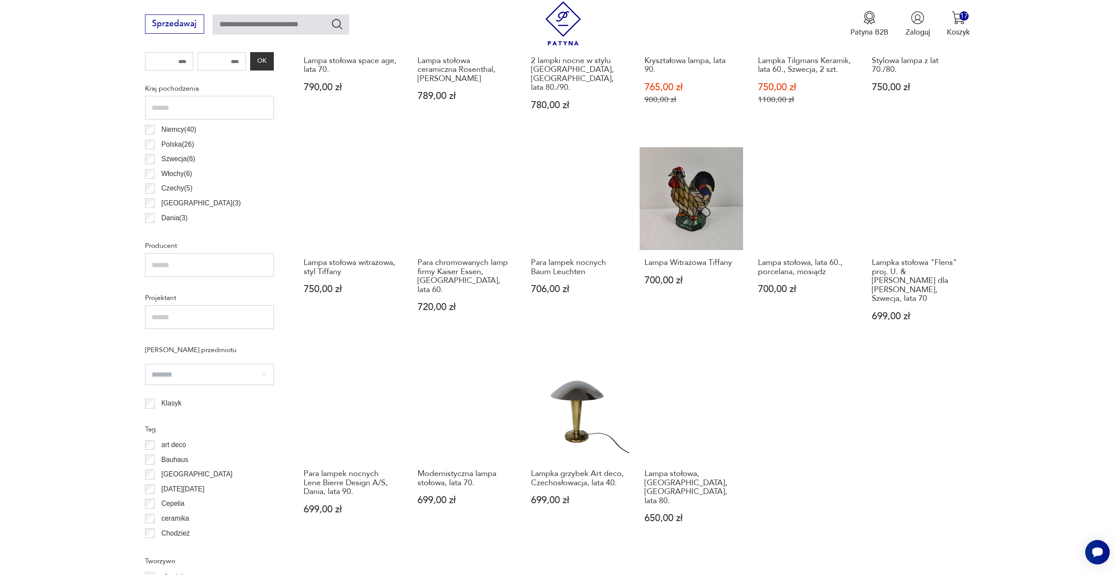
scroll to position [523, 0]
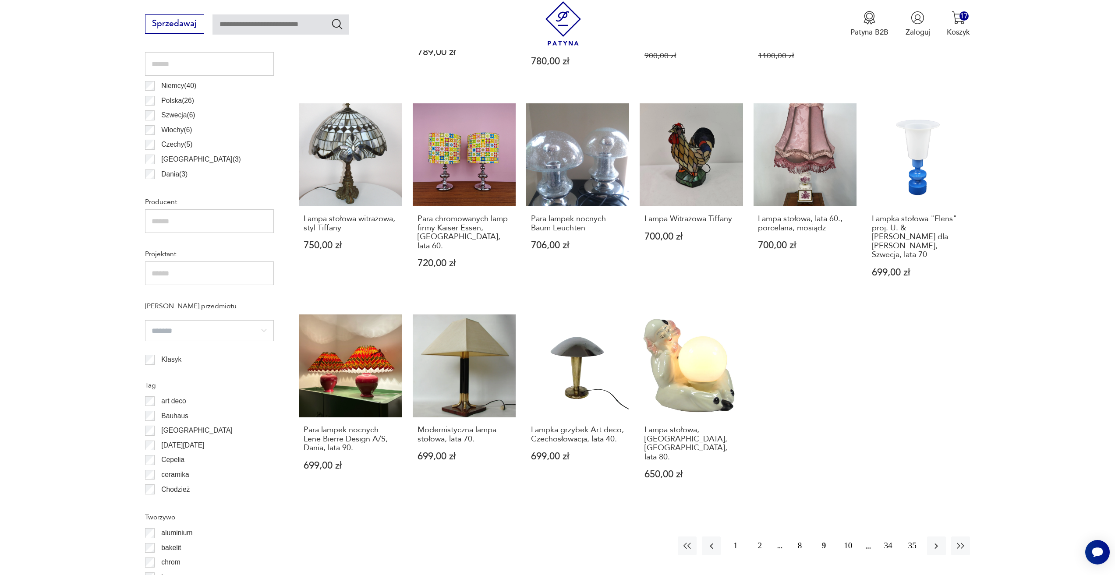
click at [842, 537] on button "10" at bounding box center [847, 546] width 19 height 19
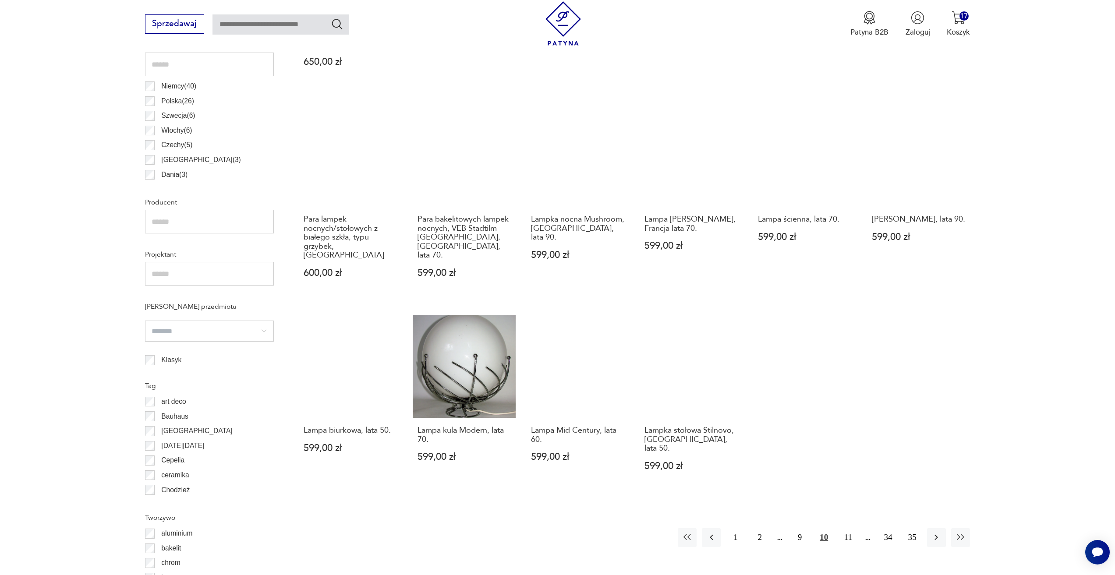
scroll to position [523, 0]
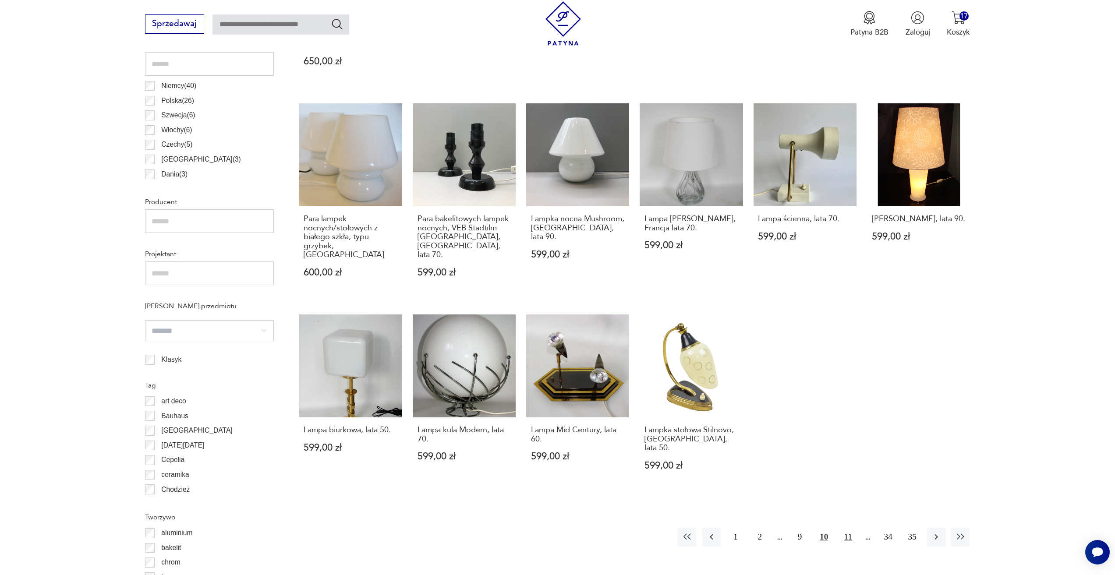
click at [841, 528] on button "11" at bounding box center [847, 537] width 19 height 19
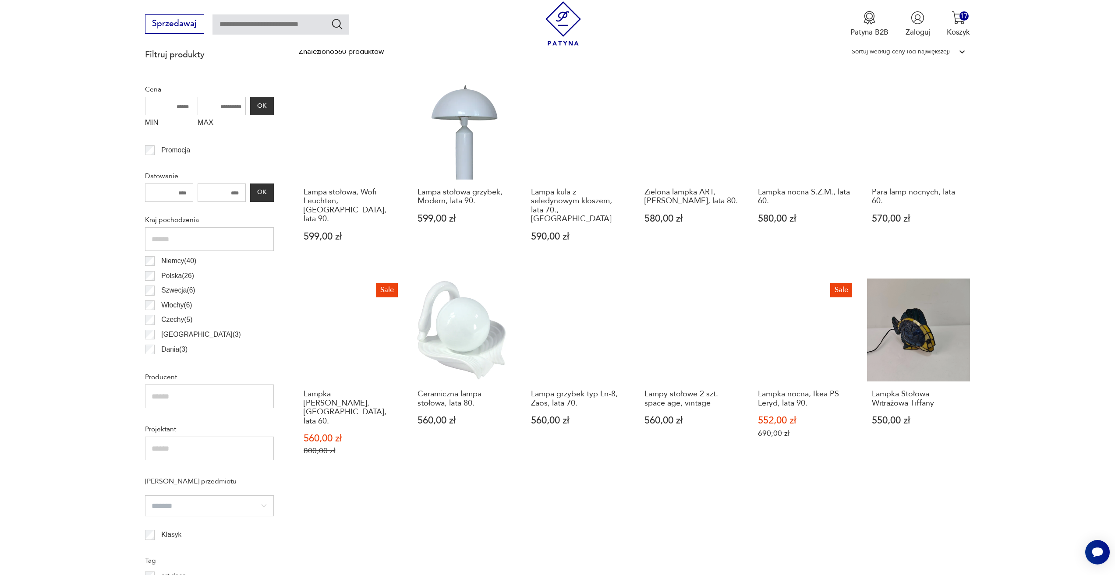
scroll to position [479, 0]
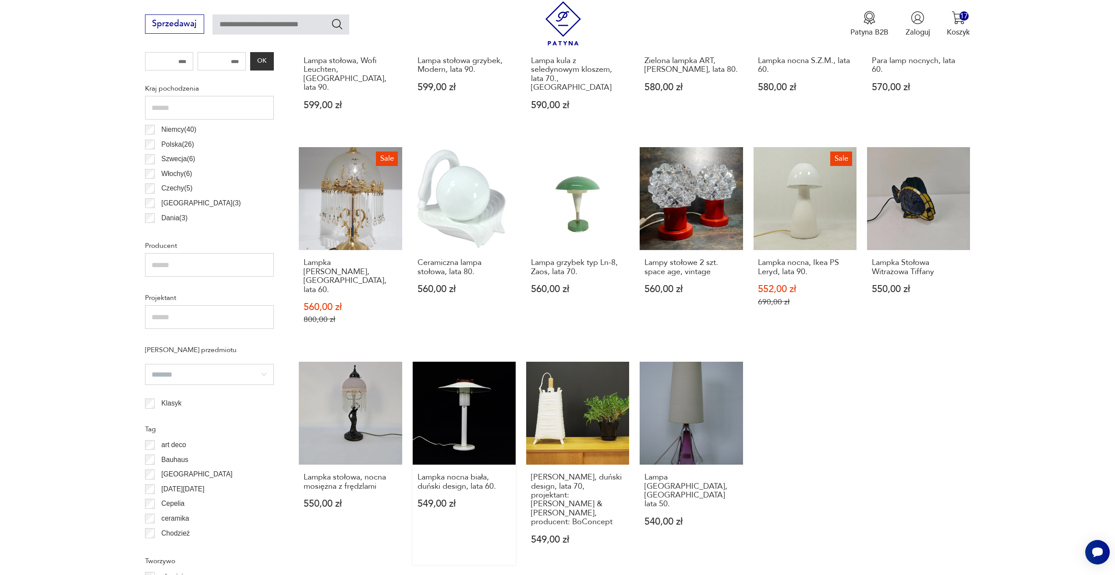
click at [488, 432] on link "Lampka nocna biała, duński design, lata 60. 549,00 zł" at bounding box center [464, 463] width 103 height 203
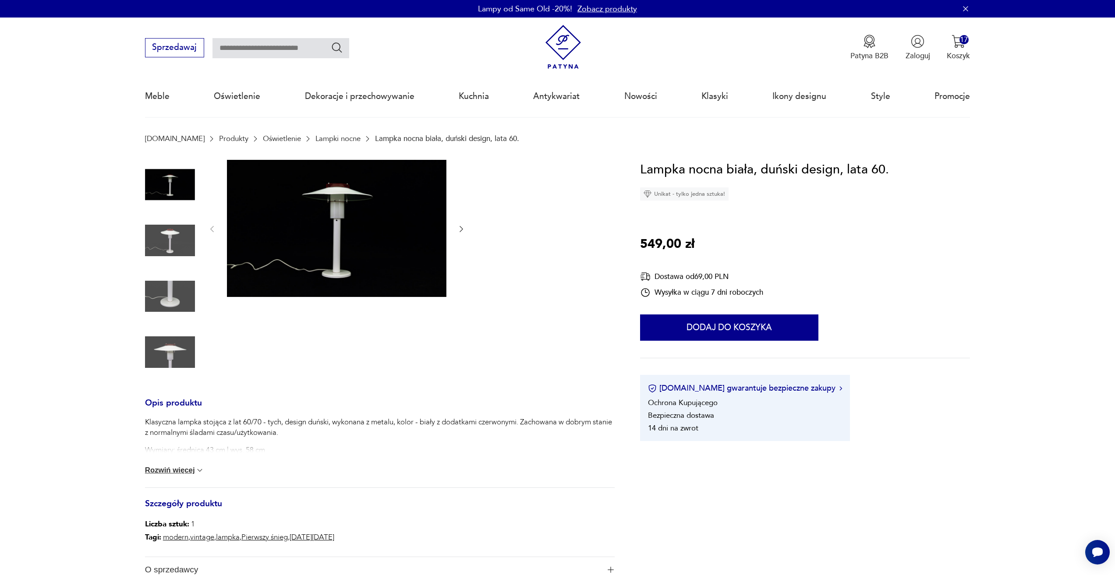
click at [461, 231] on icon "button" at bounding box center [461, 229] width 9 height 9
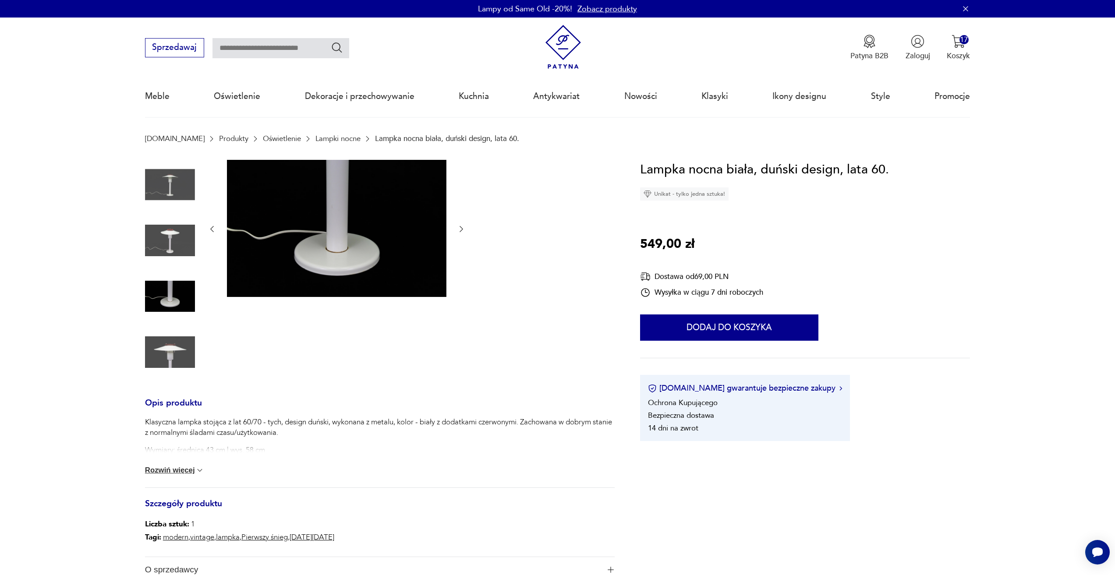
click at [461, 231] on icon "button" at bounding box center [461, 229] width 9 height 9
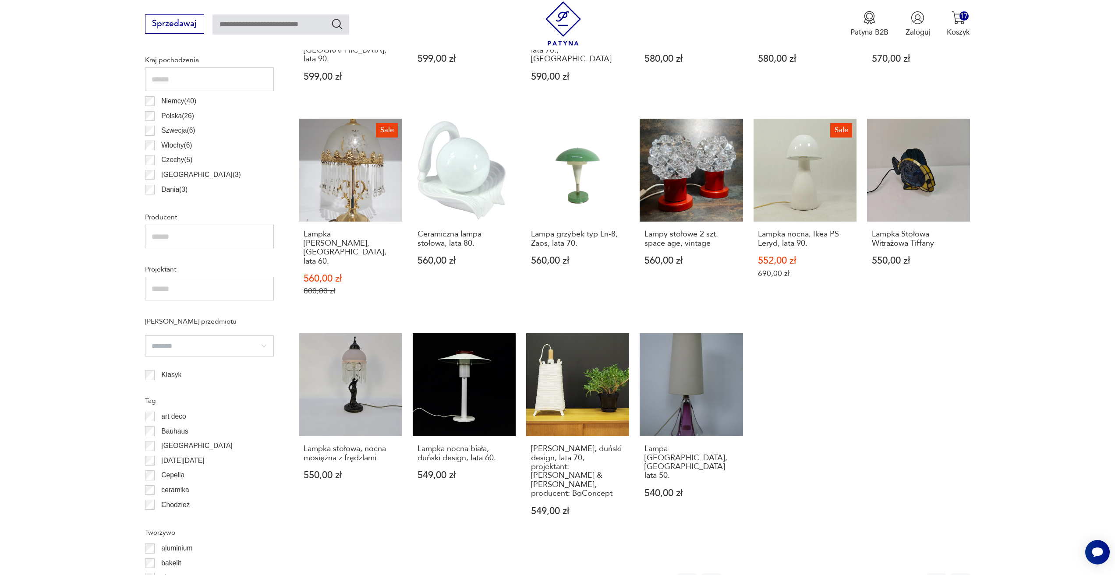
scroll to position [523, 0]
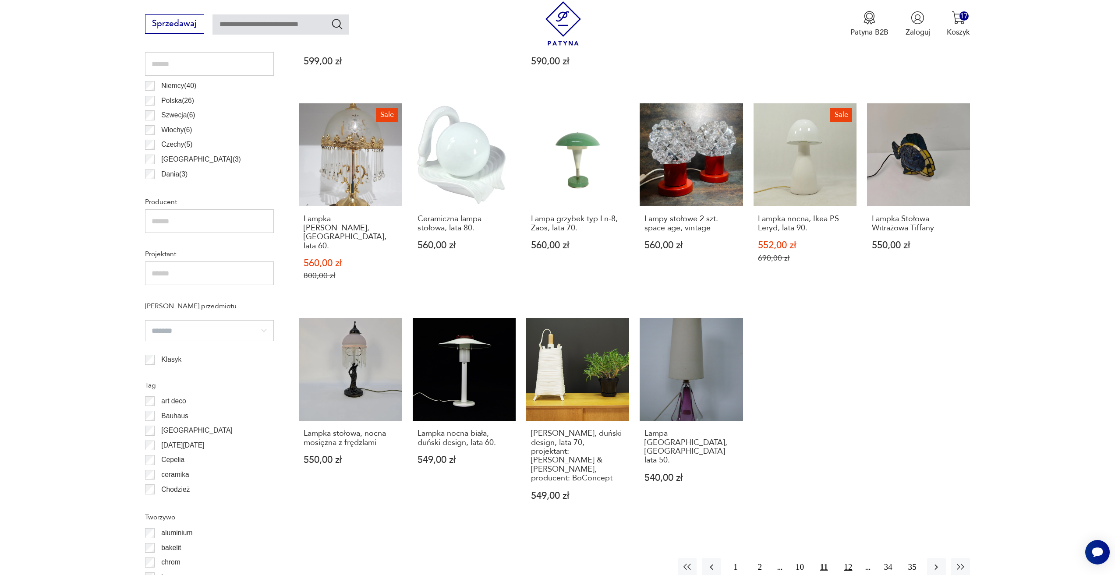
click at [842, 558] on button "12" at bounding box center [847, 567] width 19 height 19
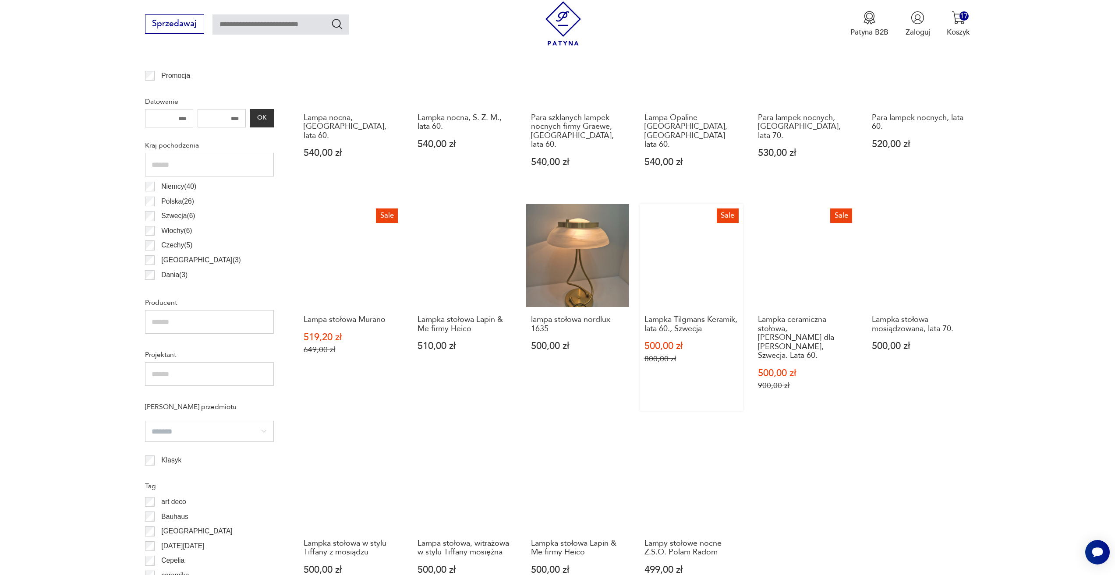
scroll to position [567, 0]
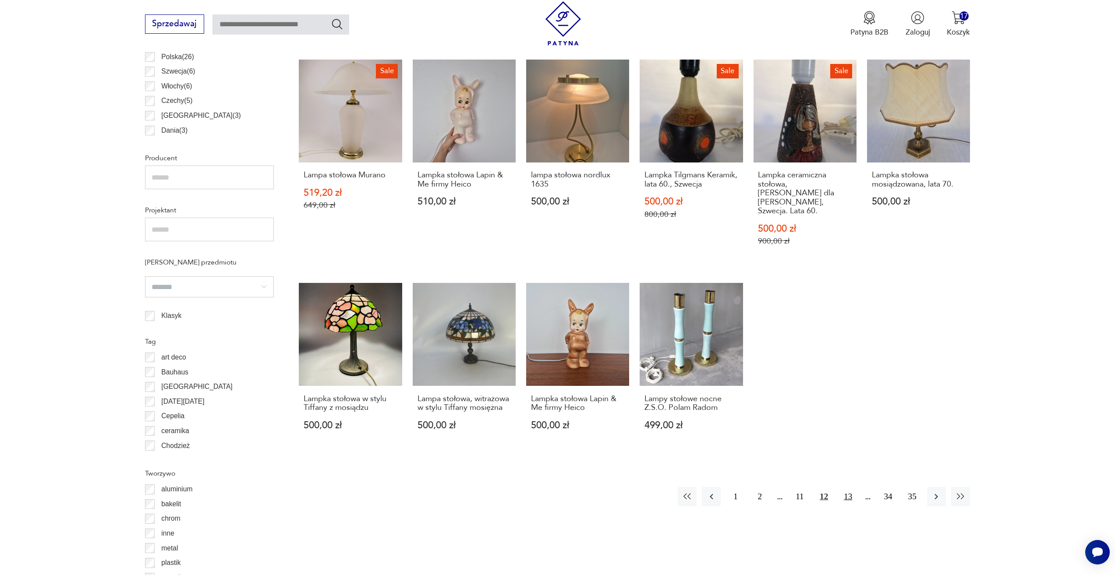
click at [850, 487] on button "13" at bounding box center [847, 496] width 19 height 19
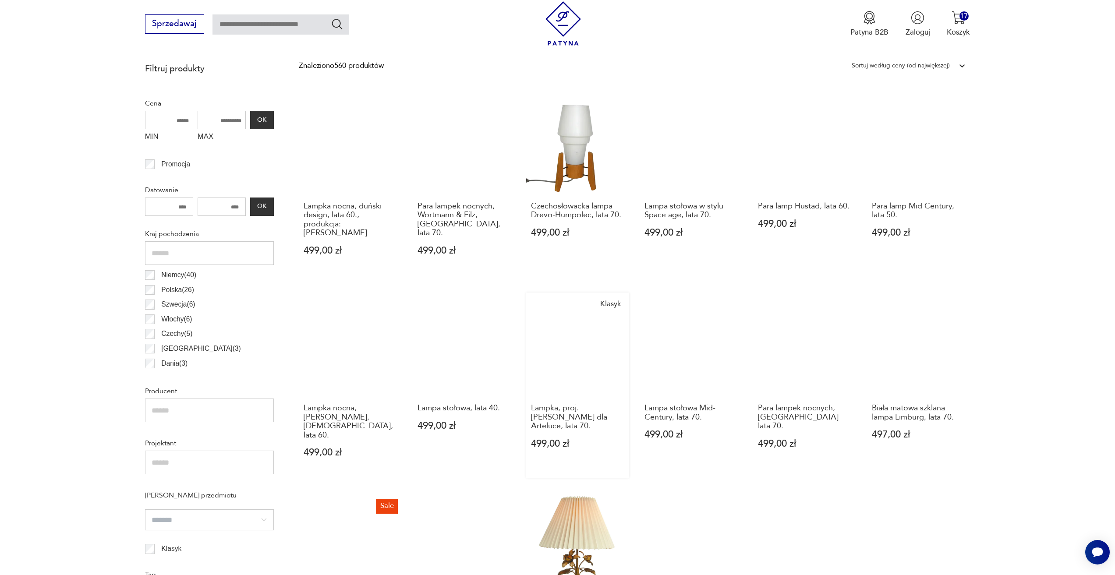
scroll to position [348, 0]
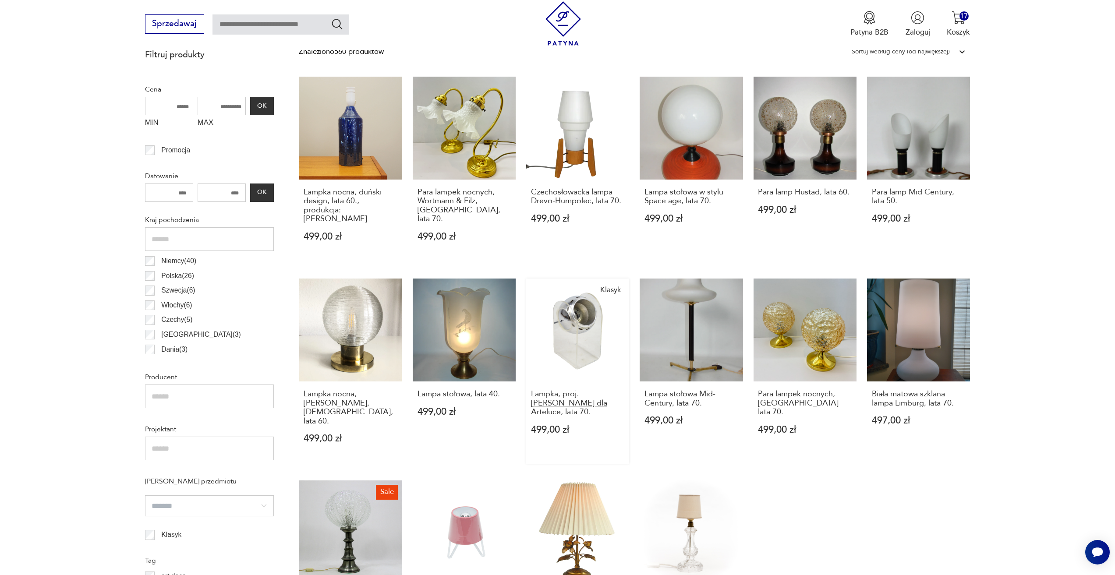
click at [551, 394] on h3 "Lampka, proj. G. Sarfatti dla Arteluce, lata 70." at bounding box center [578, 403] width 94 height 27
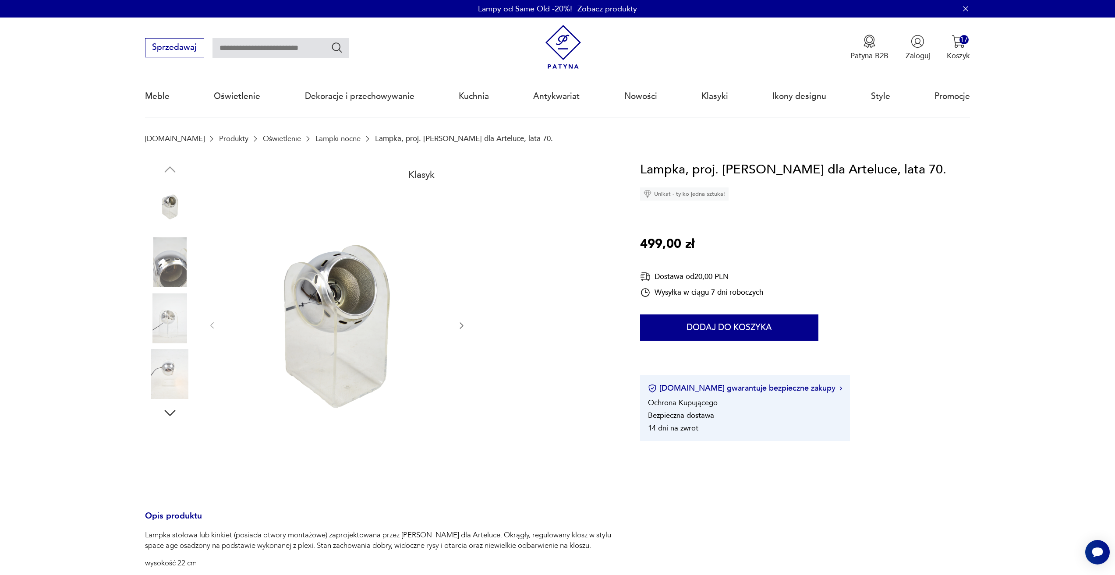
click at [458, 323] on icon "button" at bounding box center [461, 325] width 9 height 9
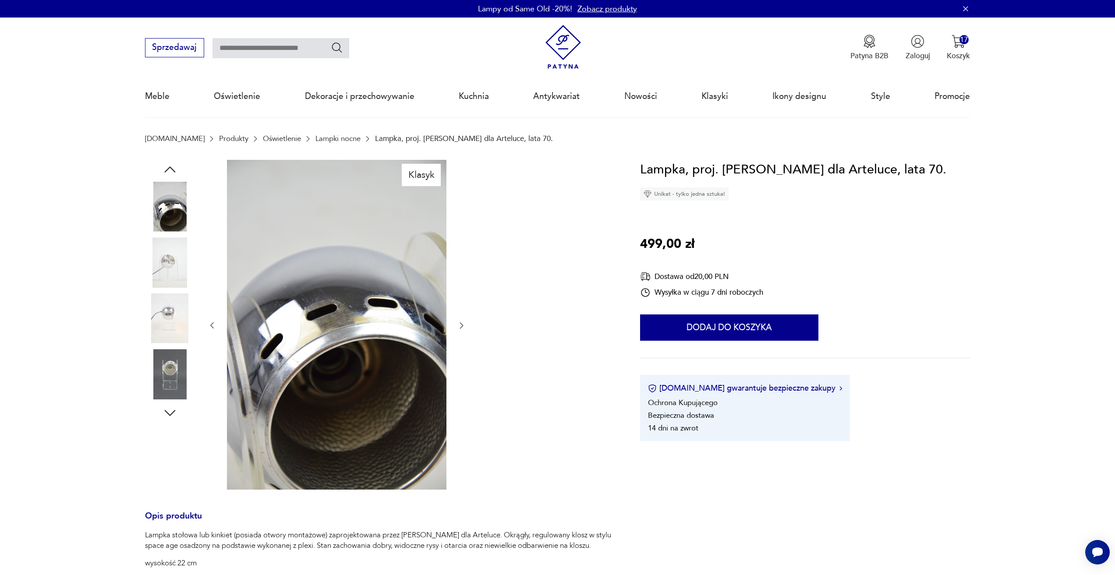
click at [463, 324] on icon "button" at bounding box center [461, 325] width 9 height 9
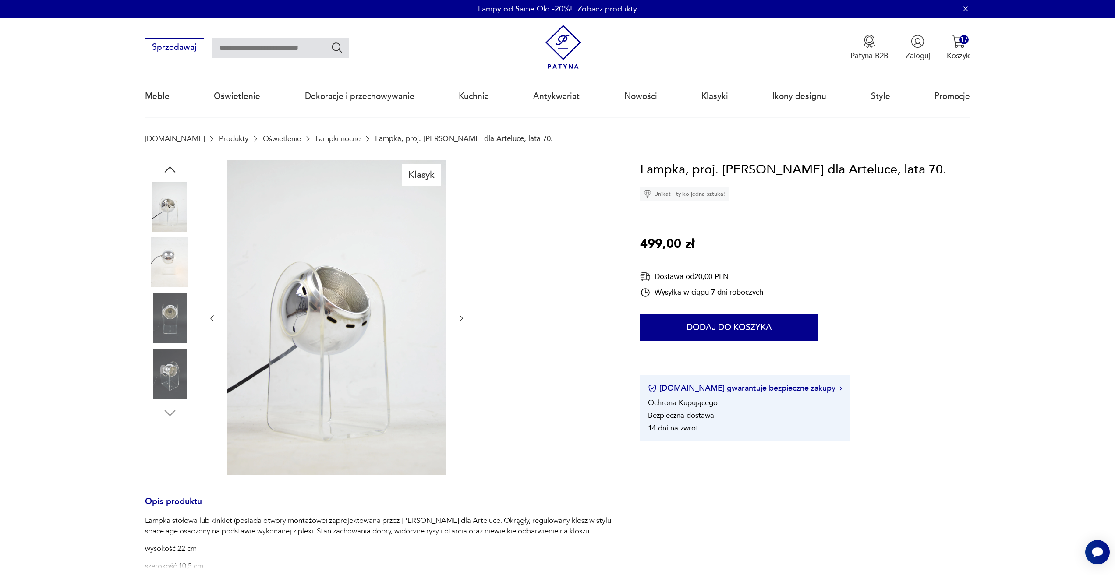
click at [463, 324] on button "button" at bounding box center [461, 318] width 9 height 11
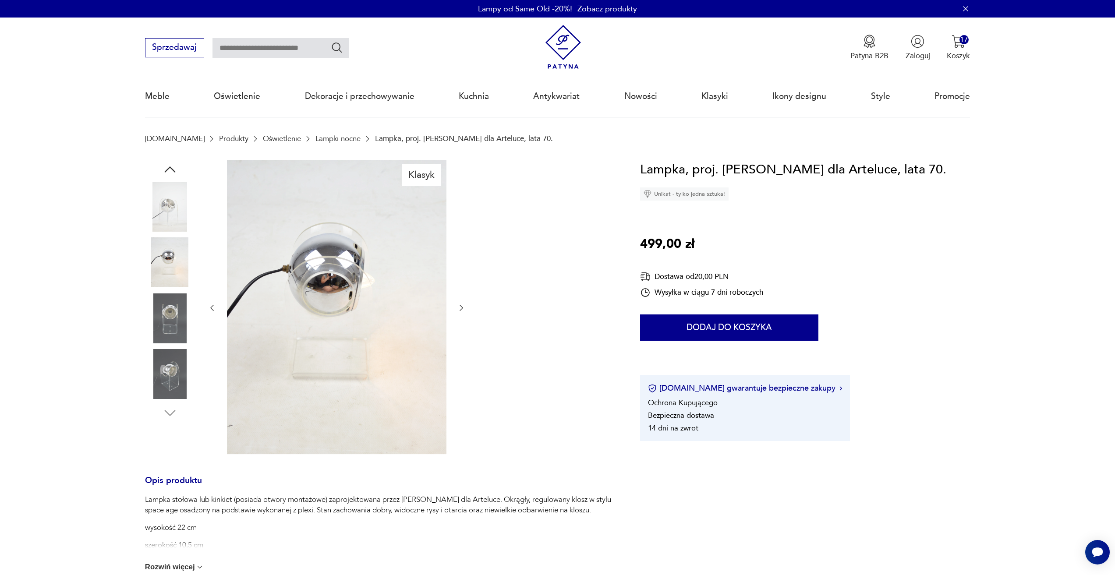
click at [462, 304] on icon "button" at bounding box center [461, 308] width 9 height 9
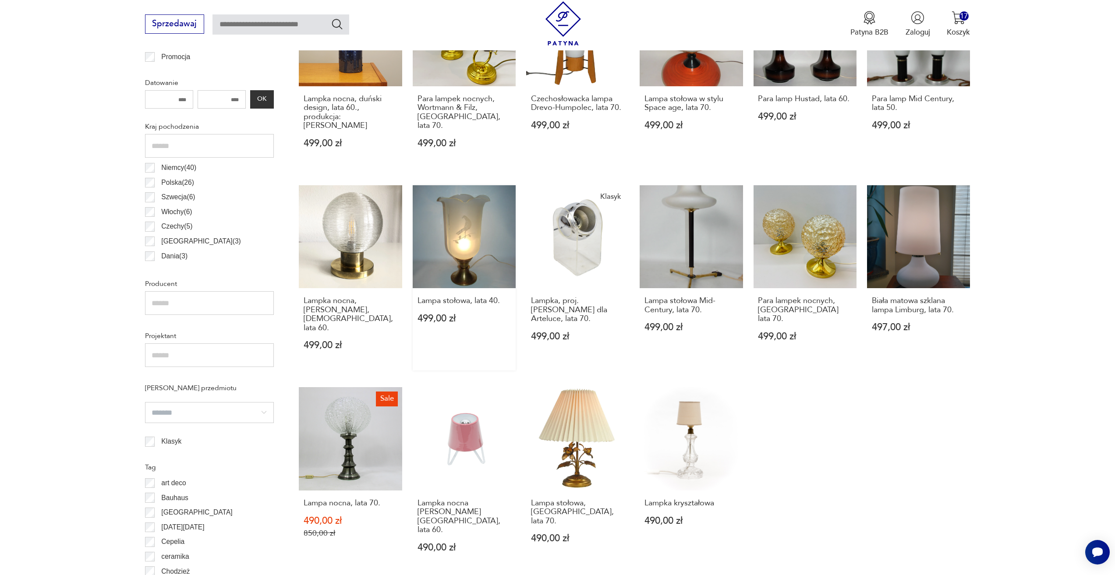
scroll to position [479, 0]
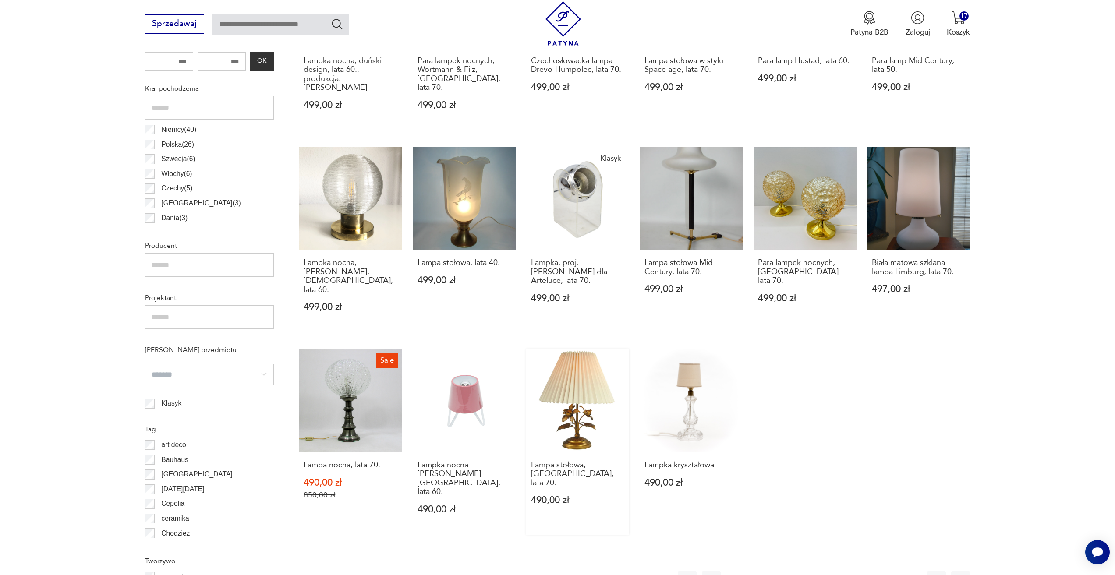
click at [611, 389] on link "Lampa stołowa, Niemcy, lata 70. 490,00 zł" at bounding box center [577, 441] width 103 height 185
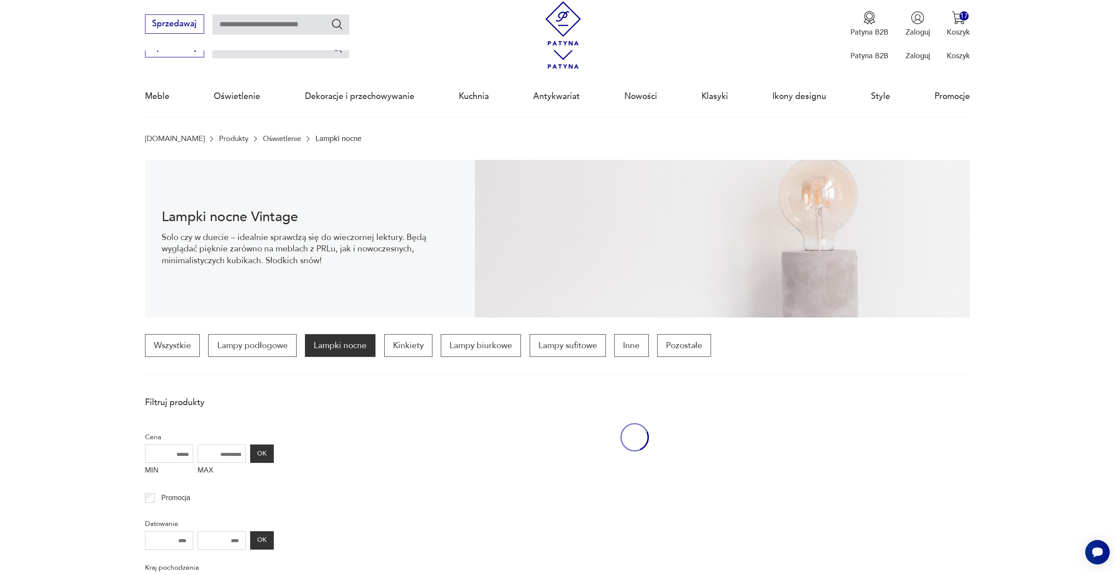
scroll to position [479, 0]
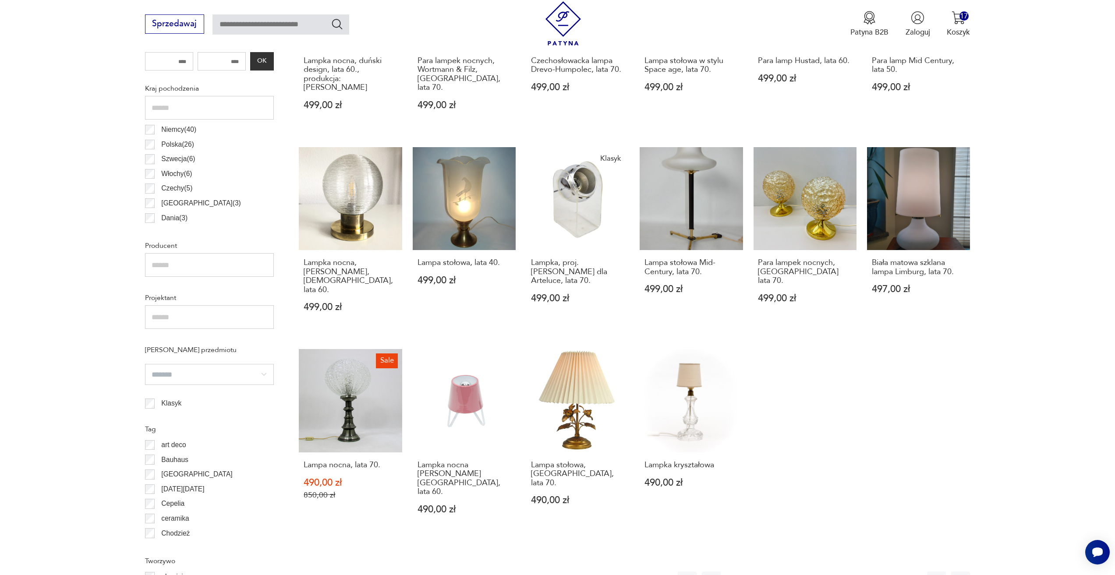
click at [840, 572] on button "14" at bounding box center [847, 581] width 19 height 19
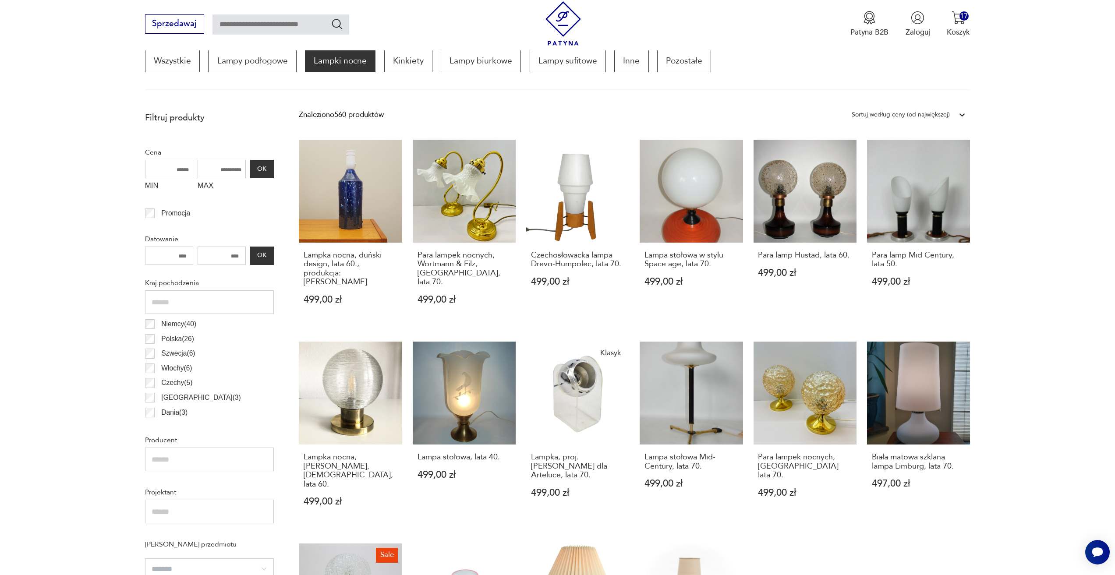
scroll to position [260, 0]
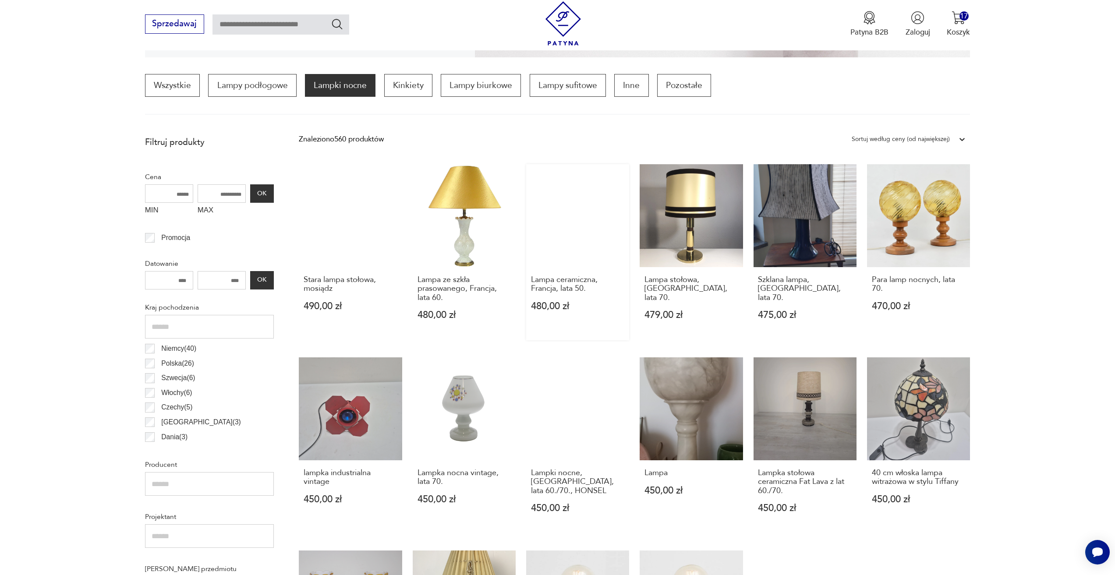
click at [569, 270] on div "Lampa ceramiczna, Francja, lata 50. 480,00 zł" at bounding box center [577, 299] width 103 height 64
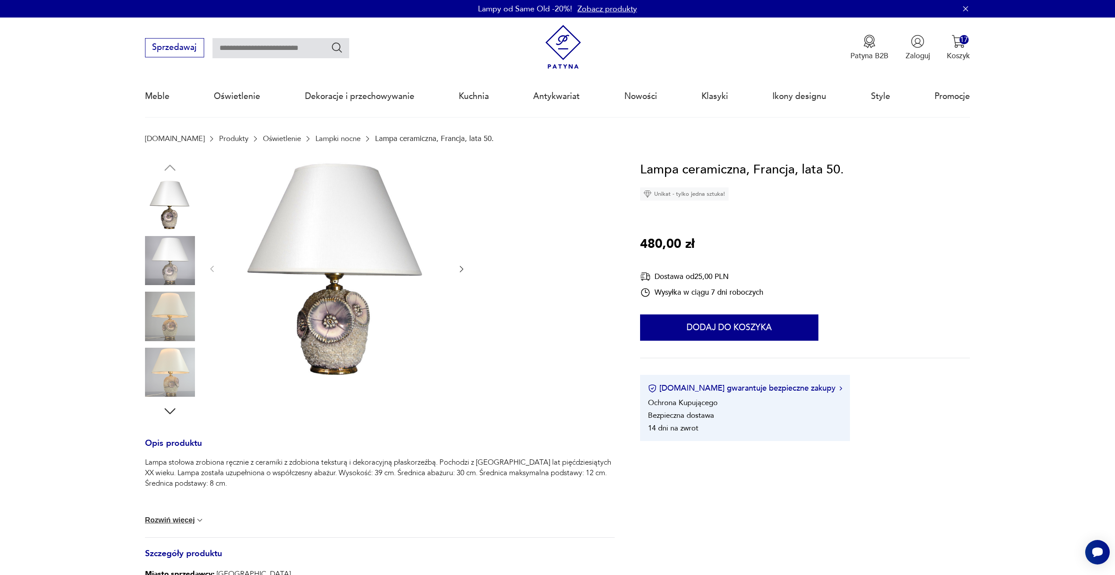
click at [464, 265] on icon "button" at bounding box center [461, 269] width 9 height 9
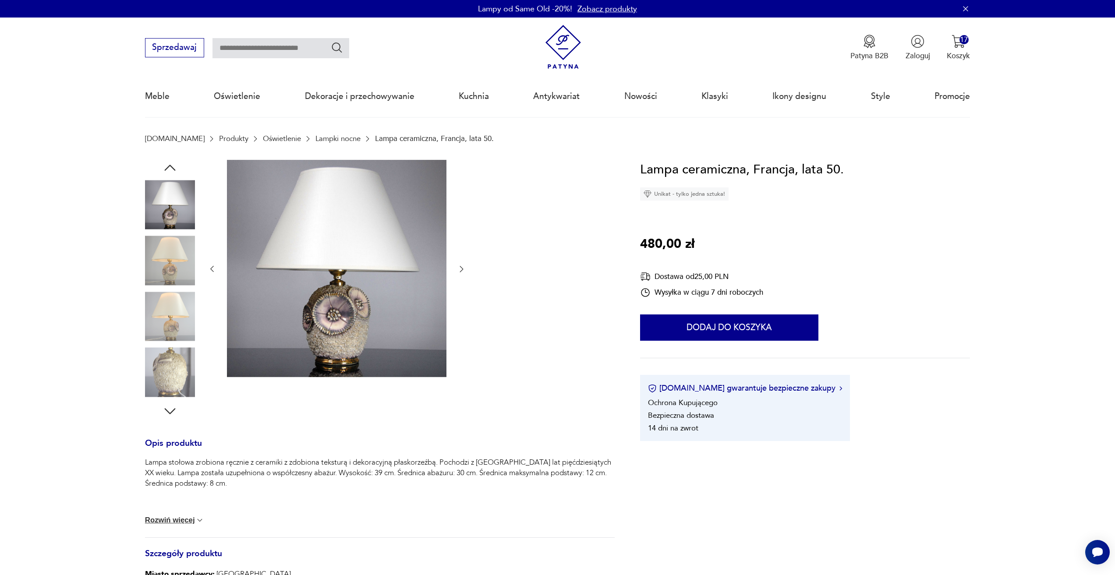
click at [464, 265] on icon "button" at bounding box center [461, 269] width 9 height 9
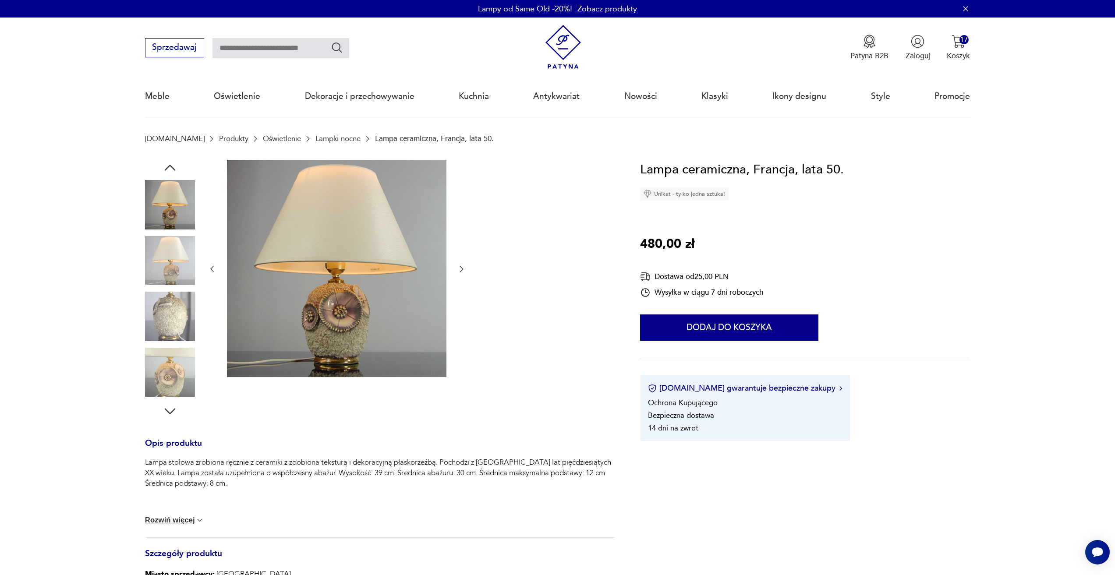
click at [464, 265] on icon "button" at bounding box center [461, 269] width 9 height 9
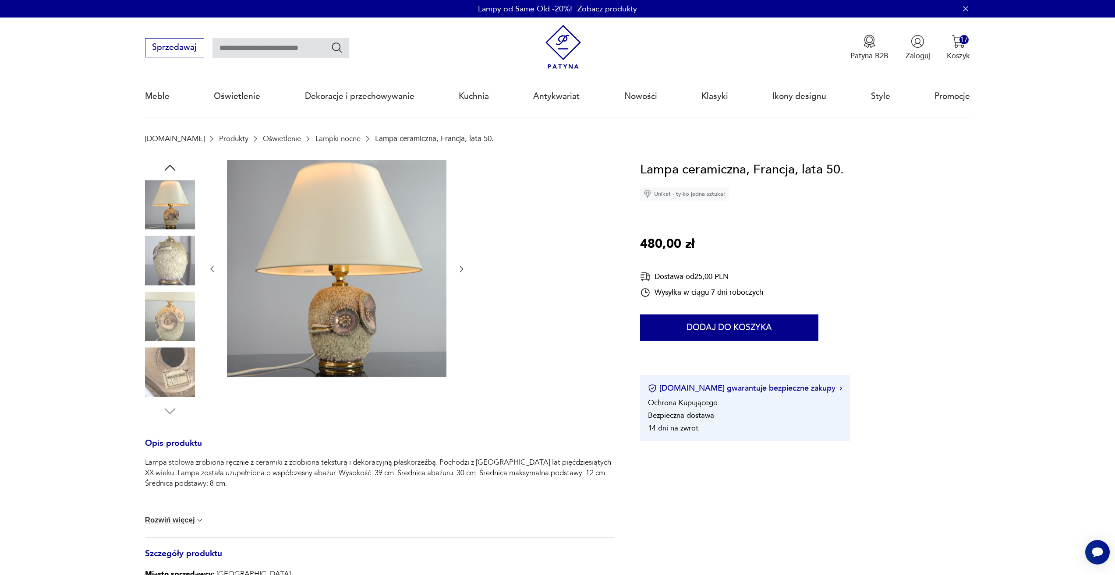
click at [464, 265] on icon "button" at bounding box center [461, 269] width 9 height 9
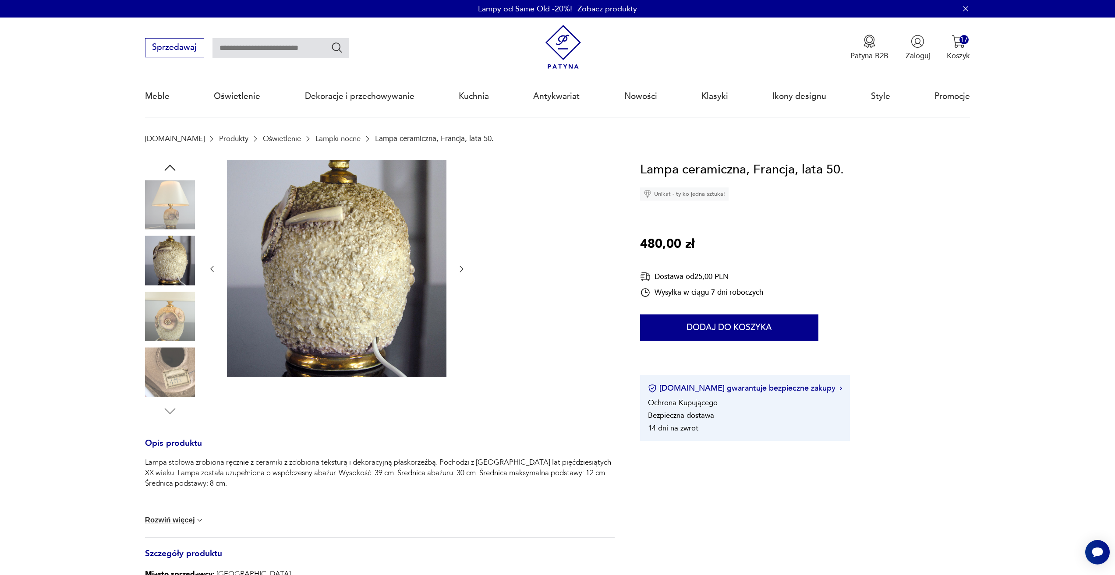
click at [464, 265] on icon "button" at bounding box center [461, 269] width 9 height 9
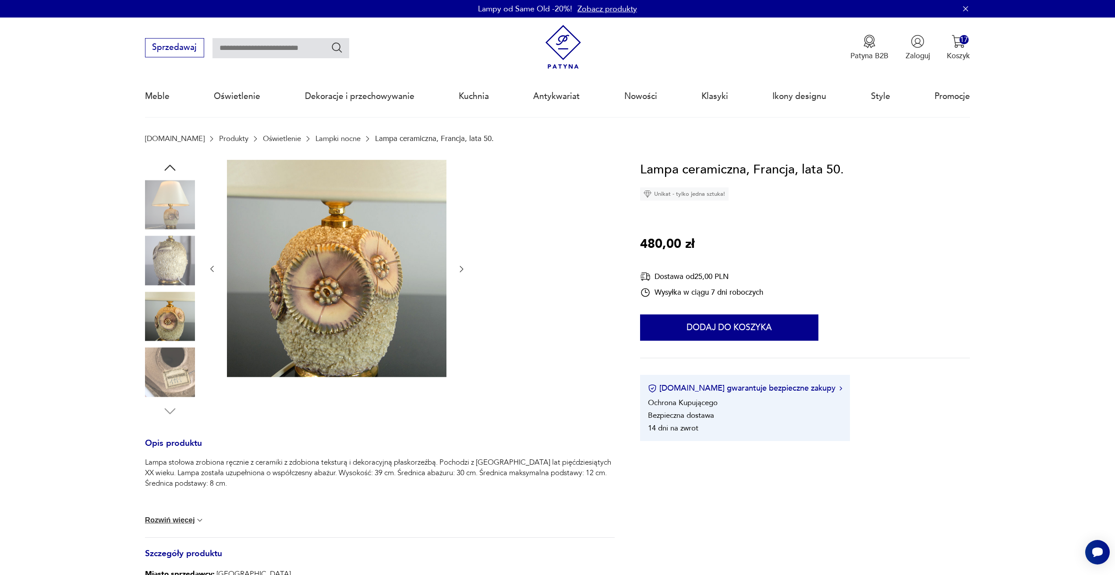
click at [464, 265] on icon "button" at bounding box center [461, 269] width 9 height 9
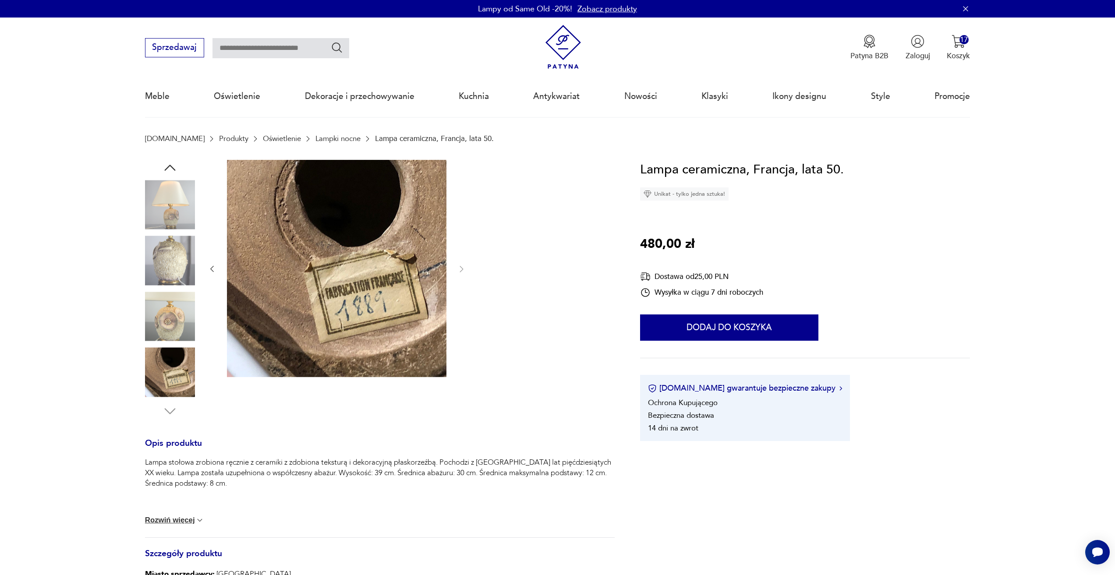
scroll to position [260, 0]
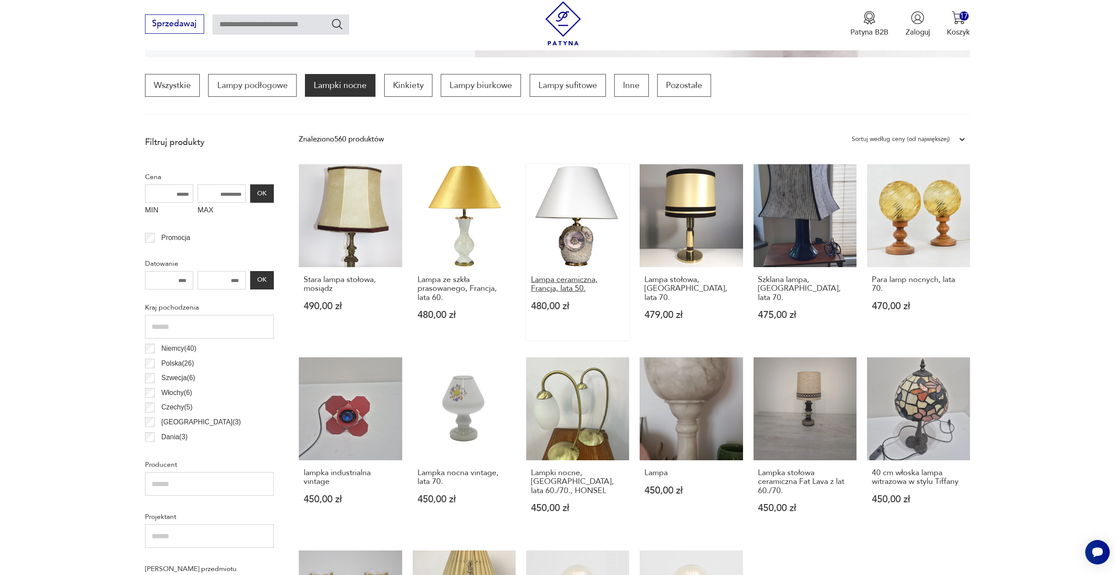
click at [576, 285] on h3 "Lampa ceramiczna, Francja, lata 50." at bounding box center [578, 284] width 94 height 18
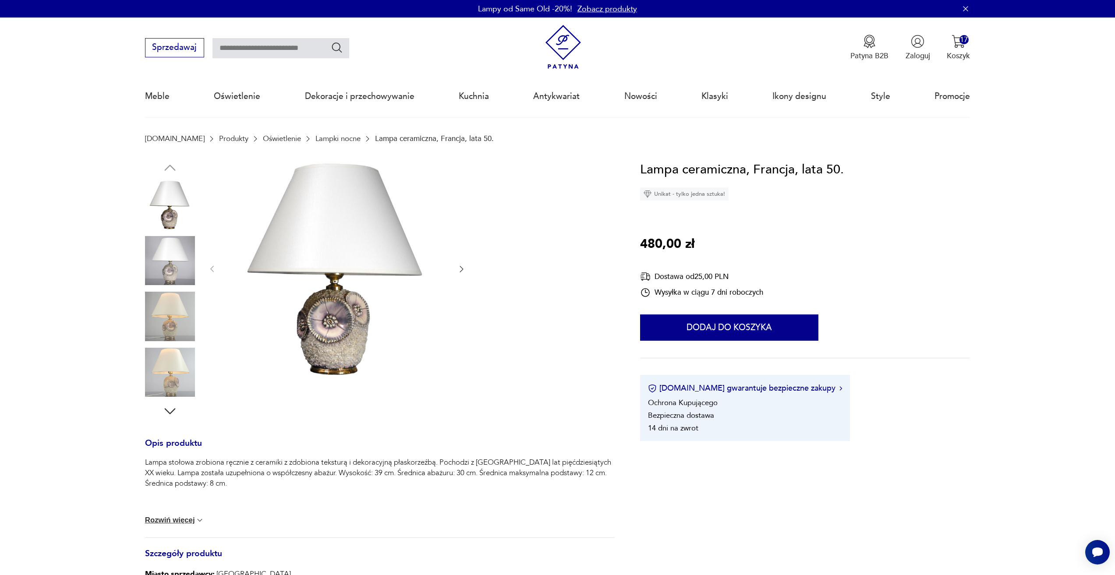
click at [457, 269] on icon "button" at bounding box center [461, 269] width 9 height 9
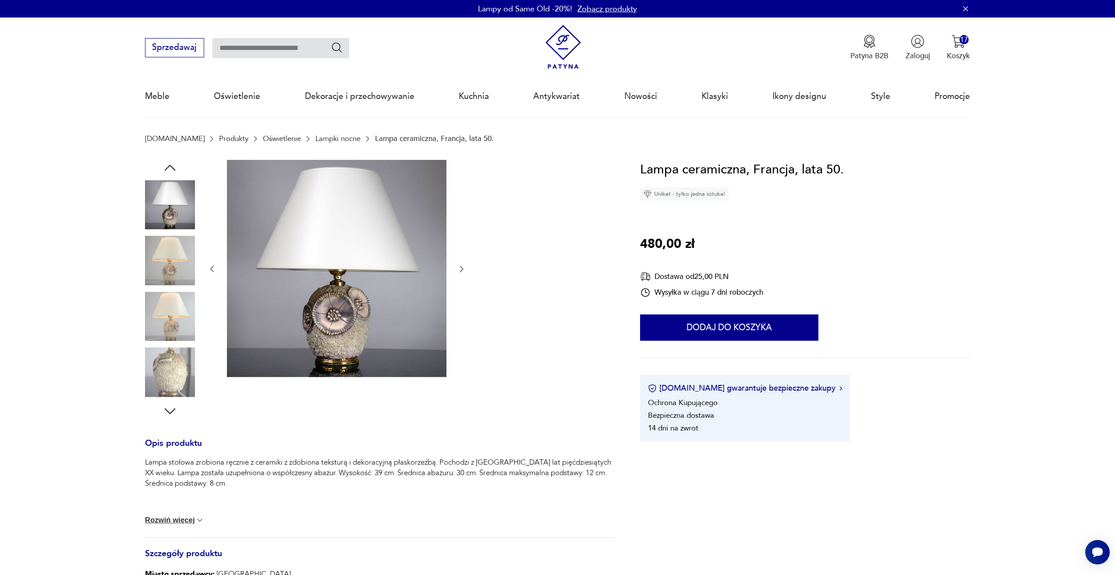
click at [457, 269] on icon "button" at bounding box center [461, 269] width 9 height 9
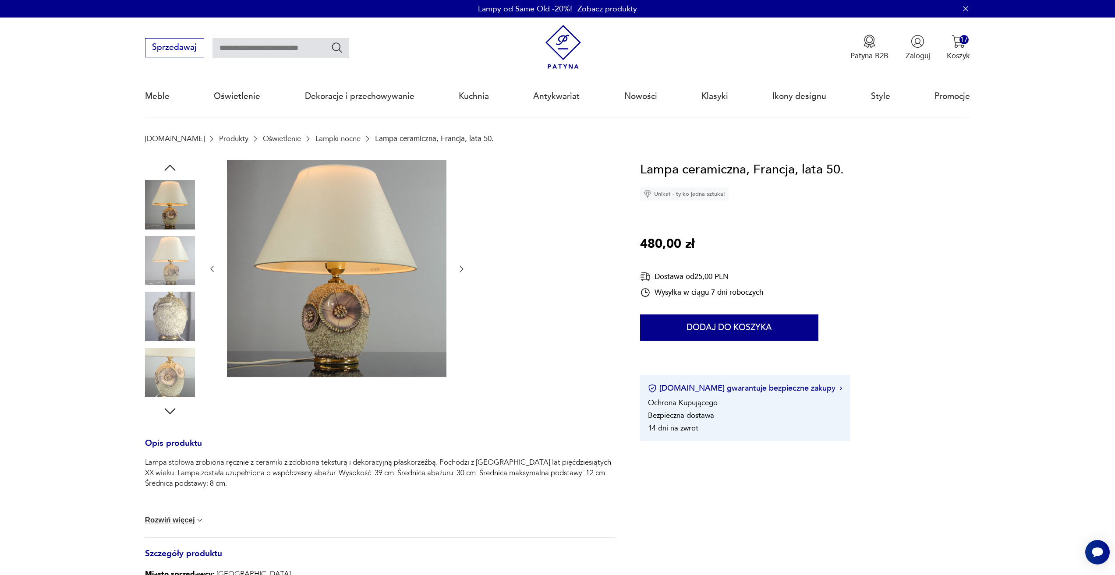
click at [457, 269] on icon "button" at bounding box center [461, 269] width 9 height 9
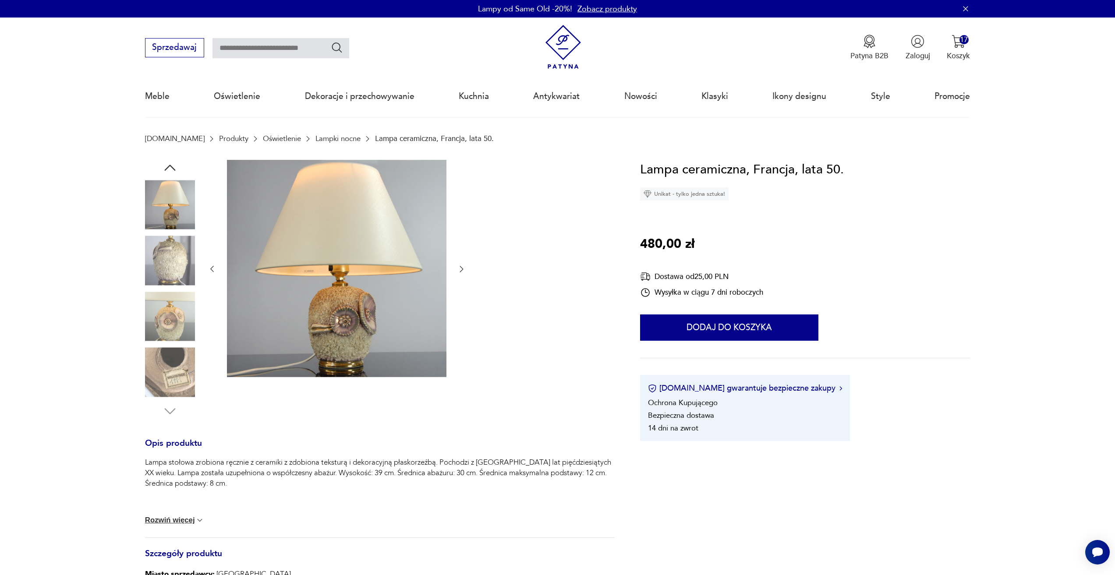
click at [457, 269] on icon "button" at bounding box center [461, 269] width 9 height 9
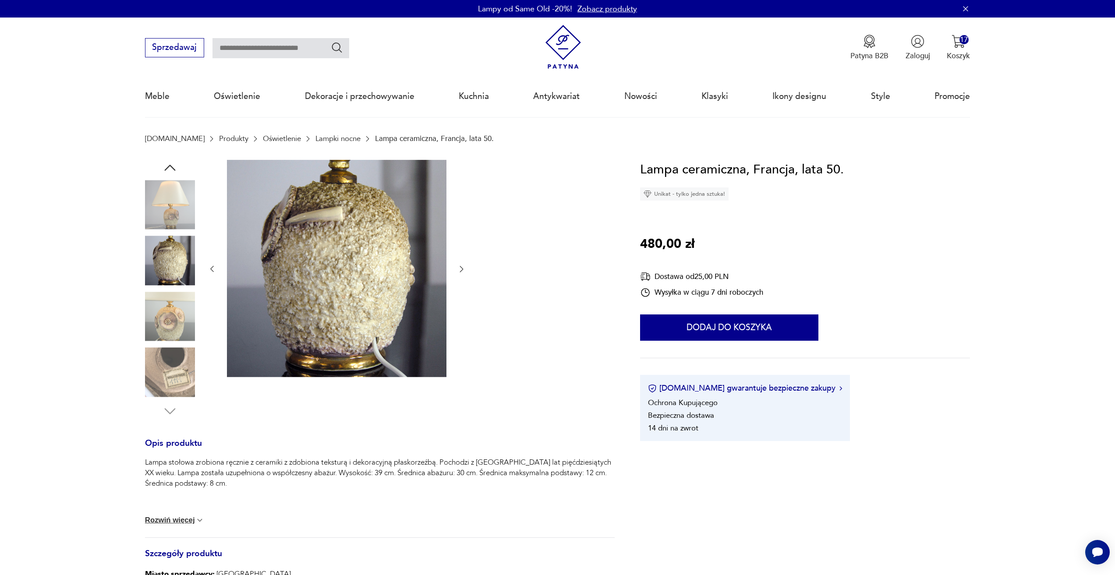
click at [457, 269] on icon "button" at bounding box center [461, 269] width 9 height 9
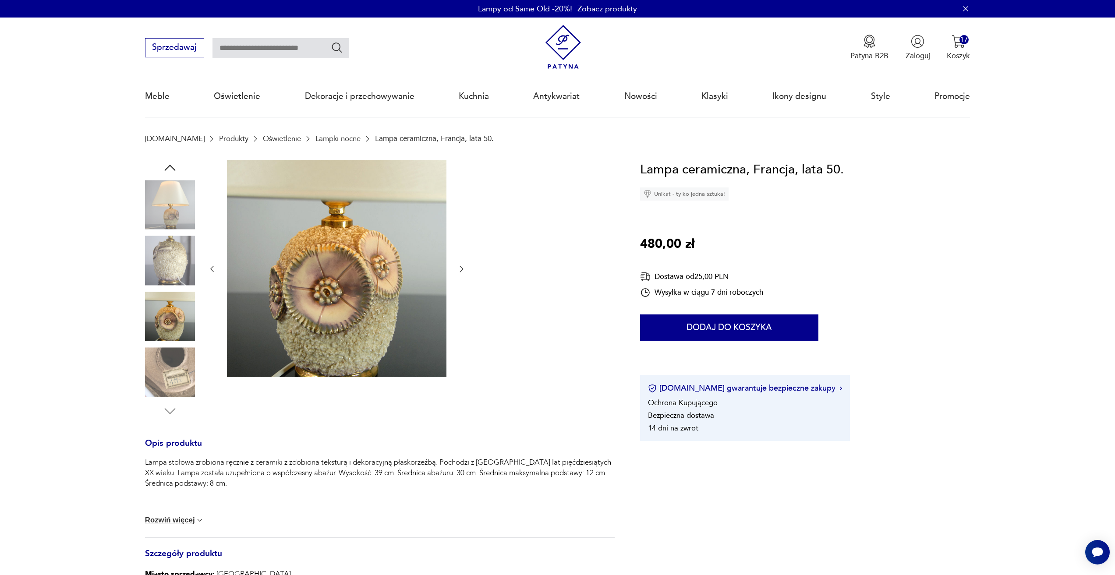
click at [457, 269] on icon "button" at bounding box center [461, 269] width 9 height 9
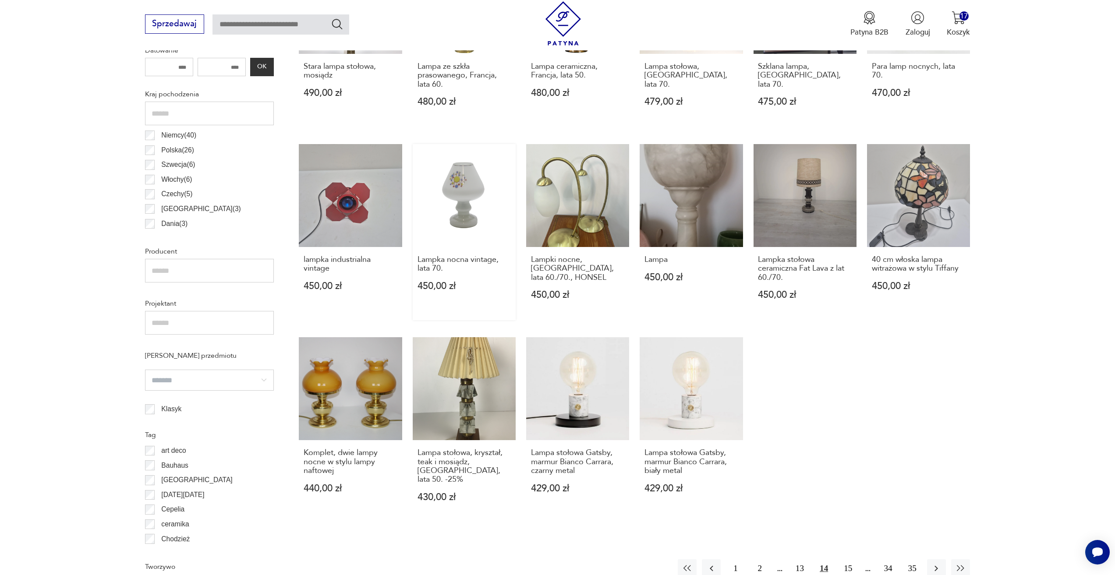
scroll to position [478, 0]
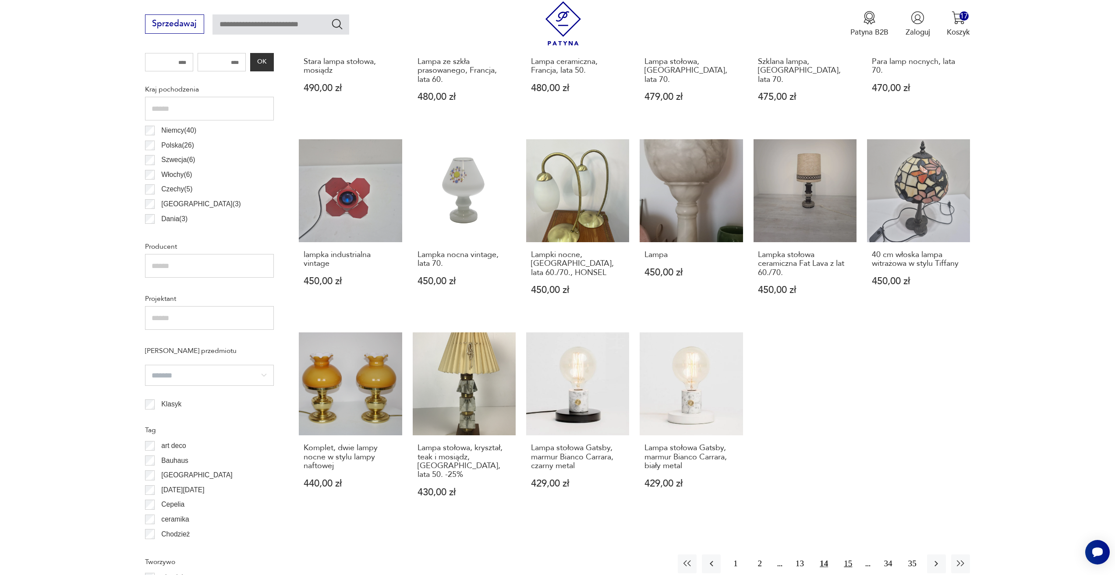
click at [841, 554] on button "15" at bounding box center [847, 563] width 19 height 19
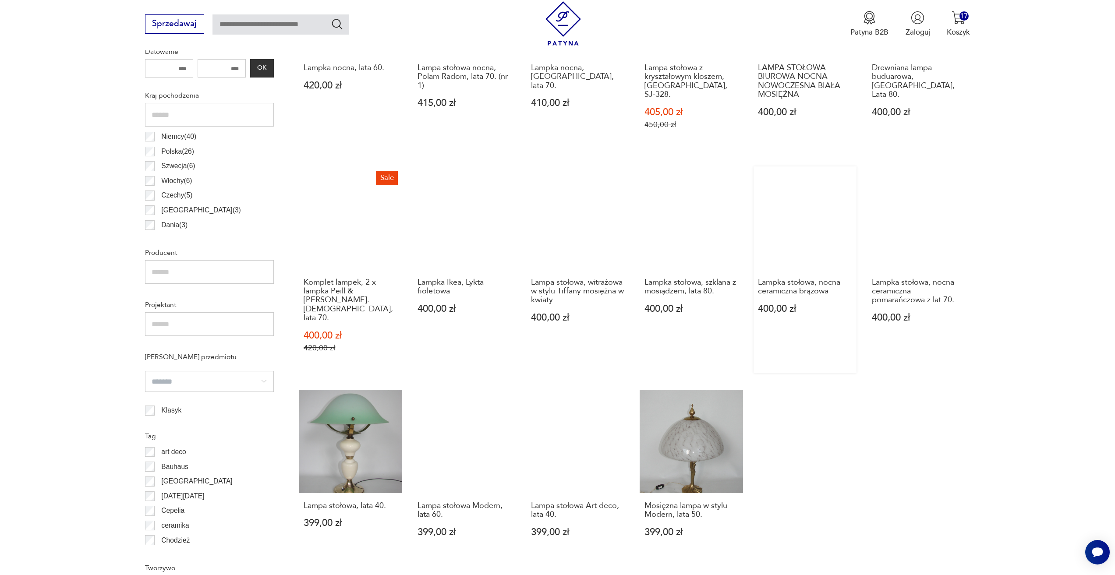
scroll to position [523, 0]
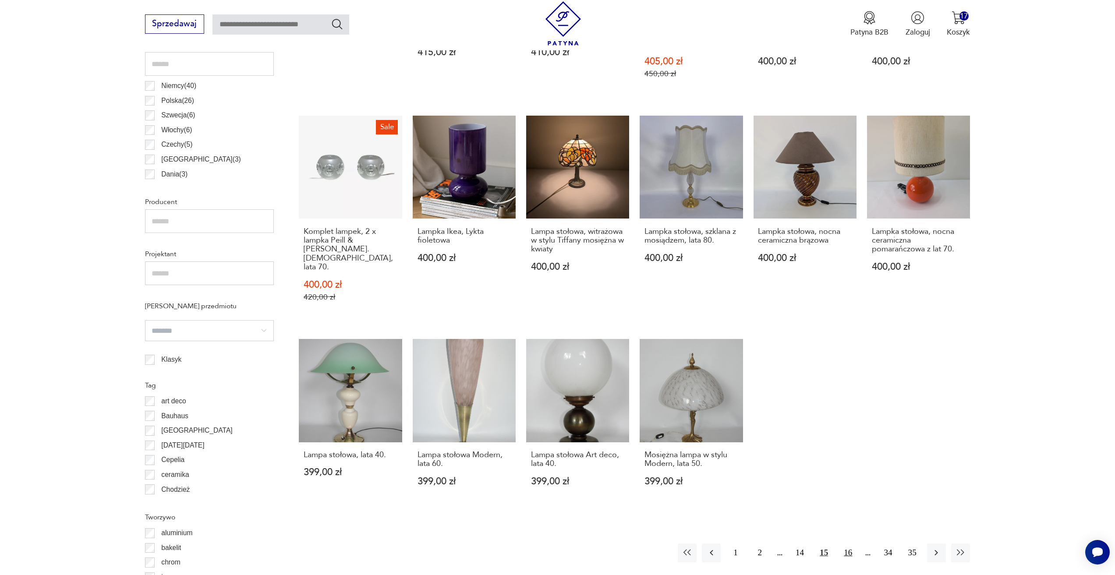
click at [843, 544] on button "16" at bounding box center [847, 553] width 19 height 19
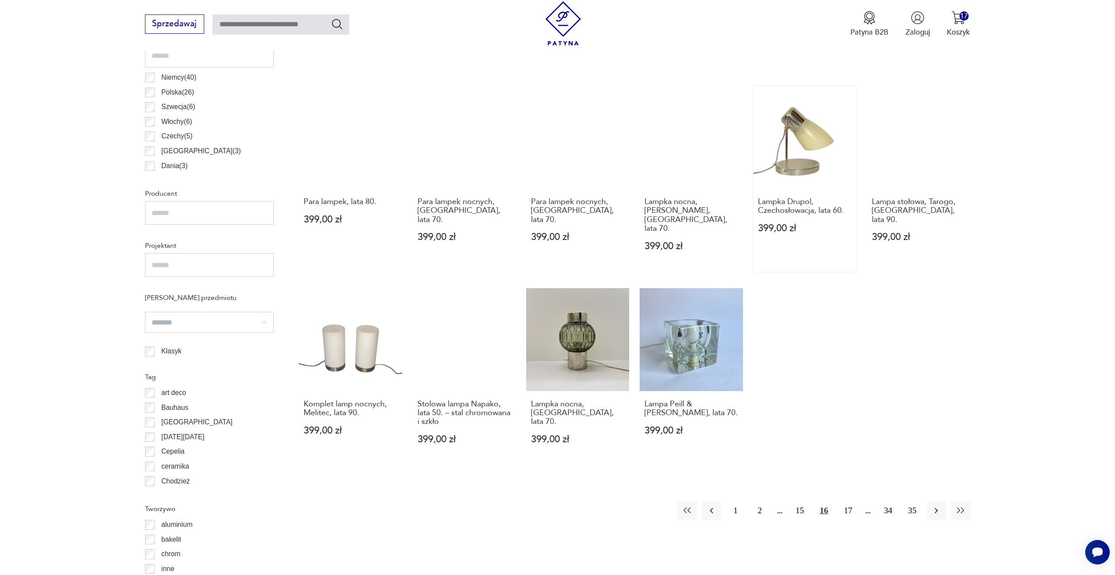
scroll to position [567, 0]
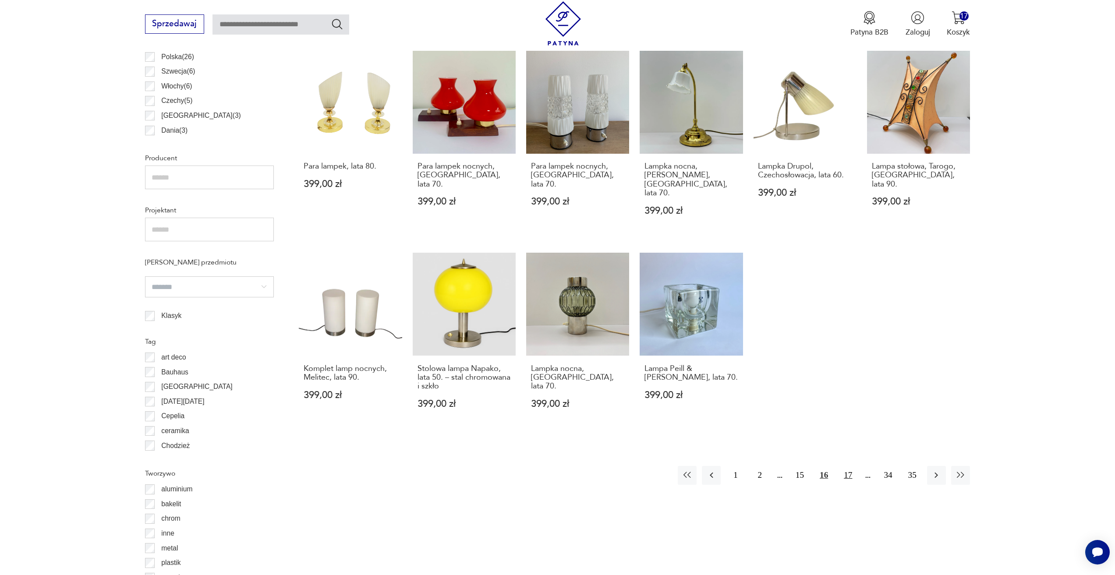
click at [848, 466] on button "17" at bounding box center [847, 475] width 19 height 19
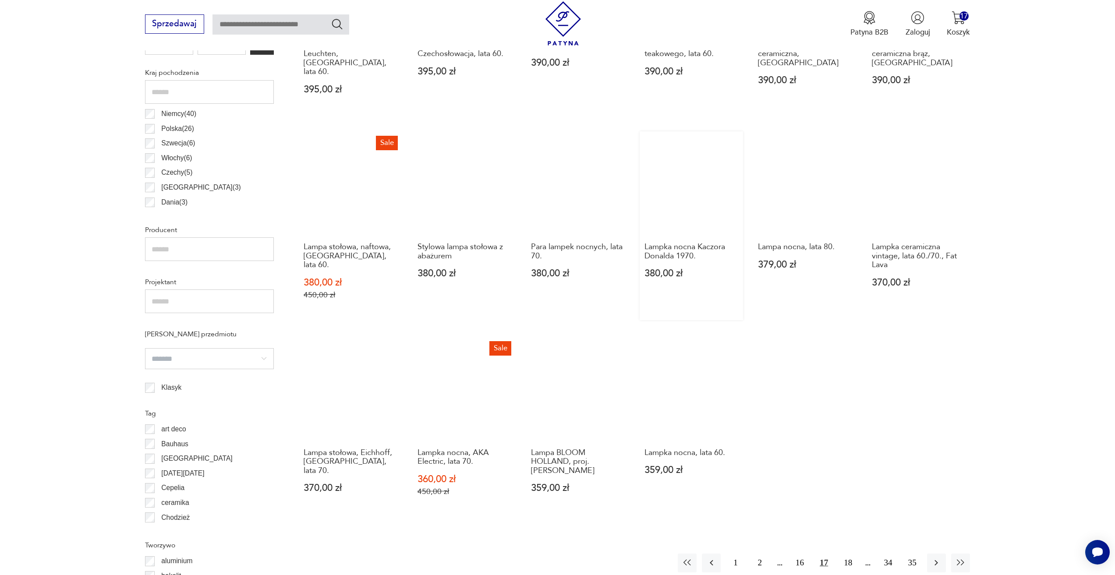
scroll to position [523, 0]
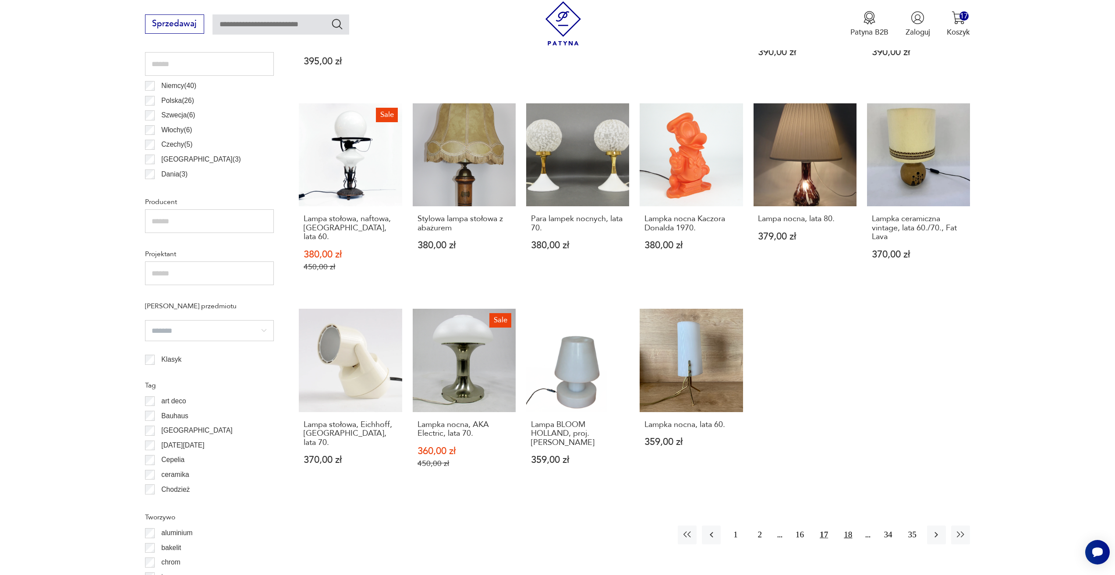
click at [850, 526] on button "18" at bounding box center [847, 535] width 19 height 19
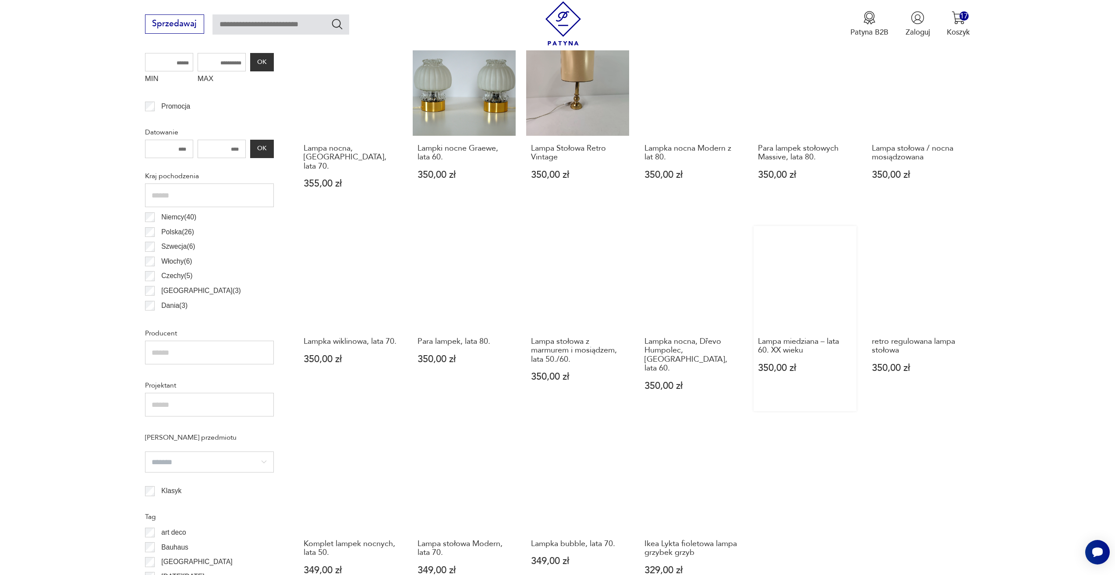
scroll to position [479, 0]
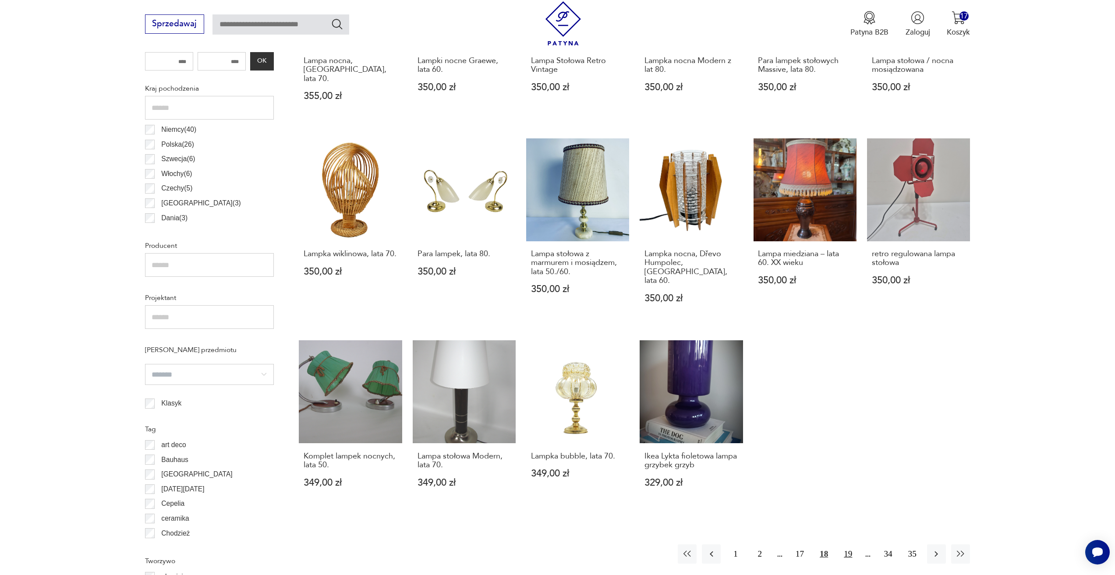
click at [847, 544] on button "19" at bounding box center [847, 553] width 19 height 19
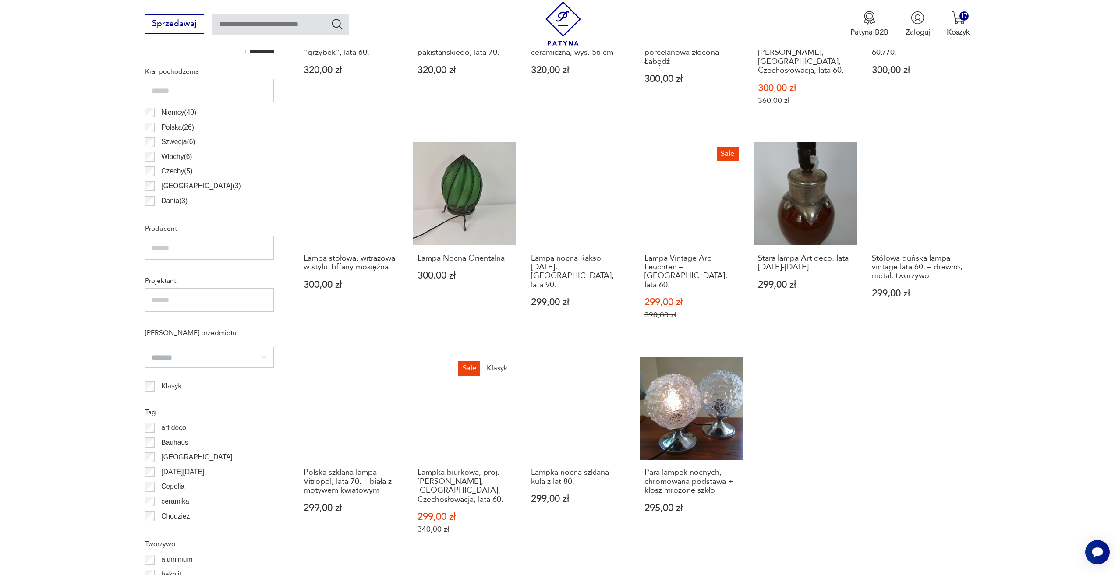
scroll to position [567, 0]
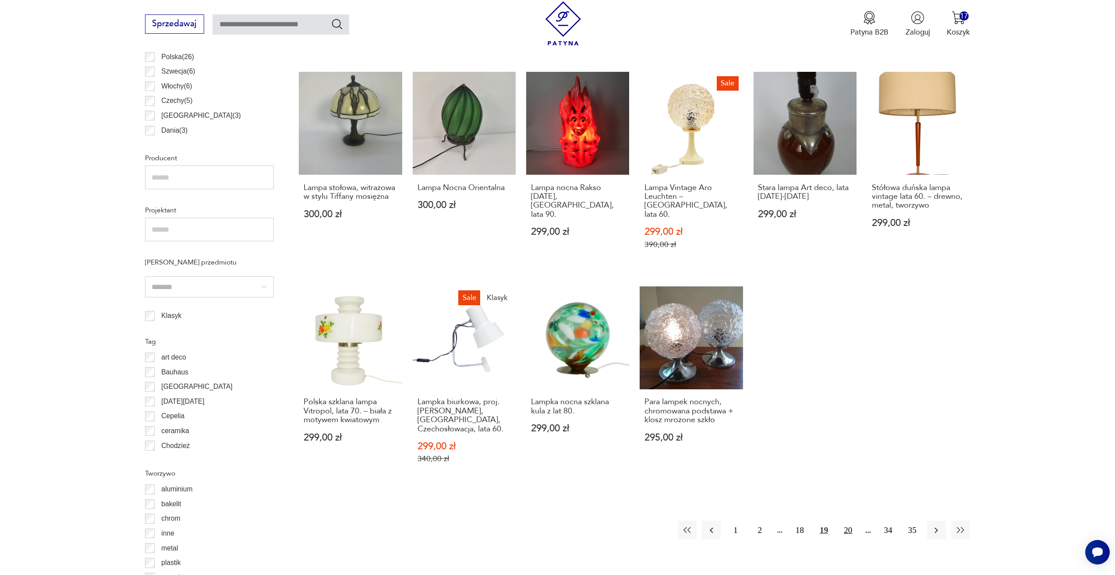
click at [852, 521] on button "20" at bounding box center [847, 530] width 19 height 19
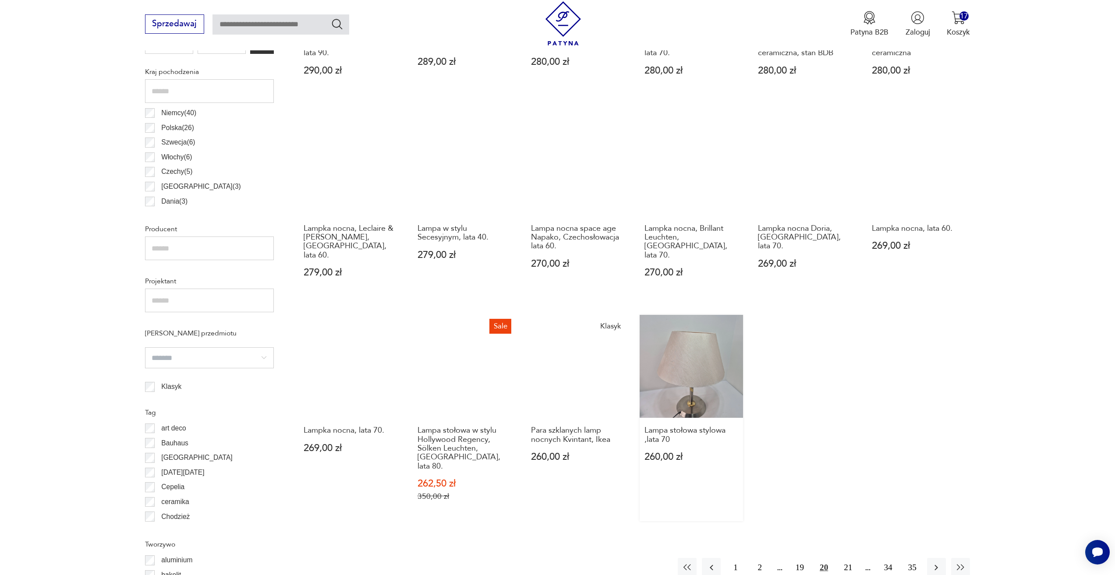
scroll to position [611, 0]
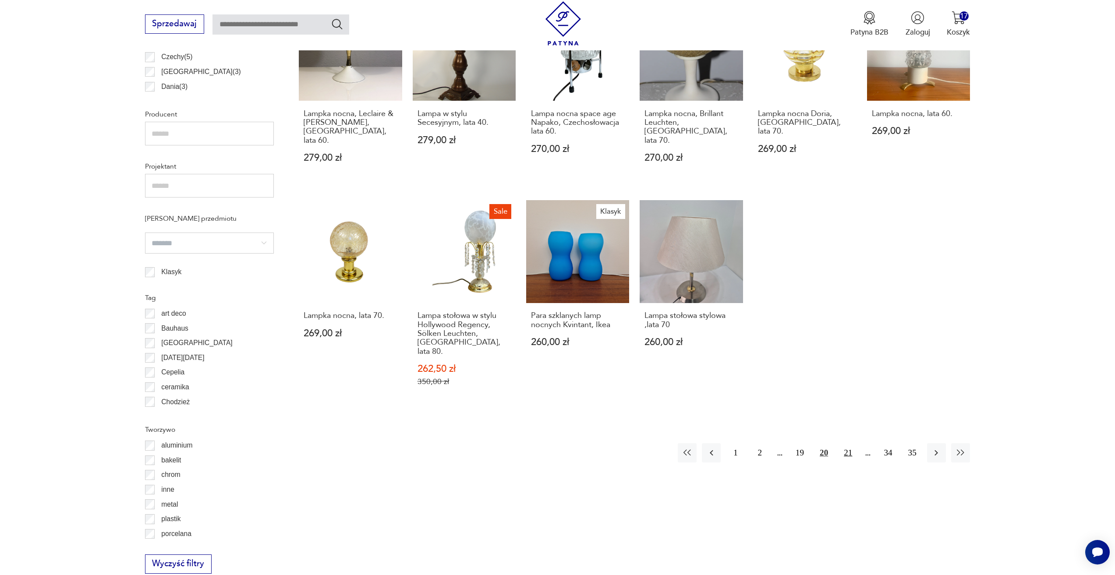
click at [844, 443] on button "21" at bounding box center [847, 452] width 19 height 19
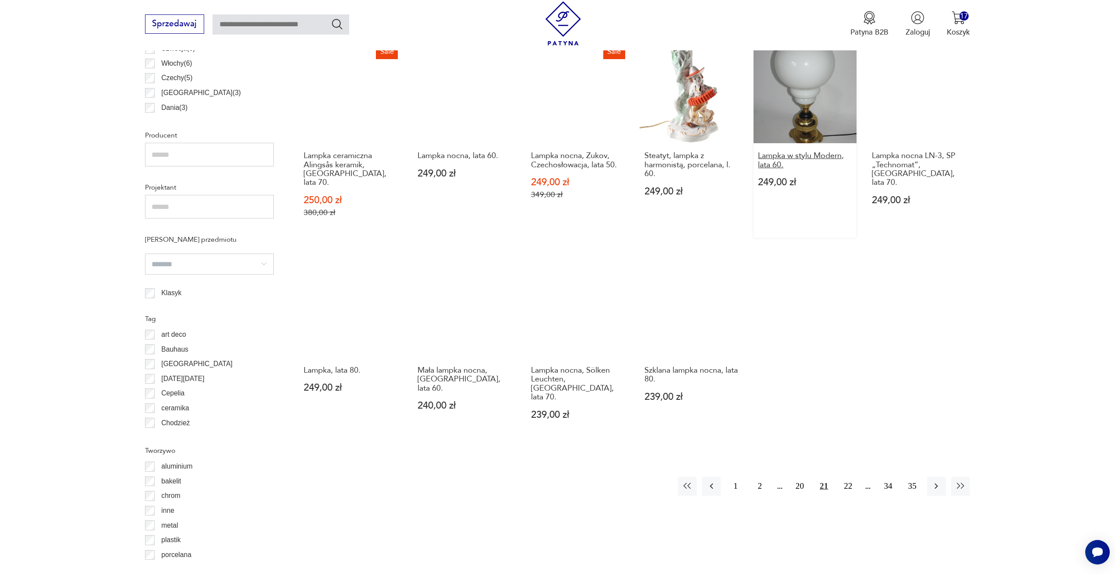
scroll to position [611, 0]
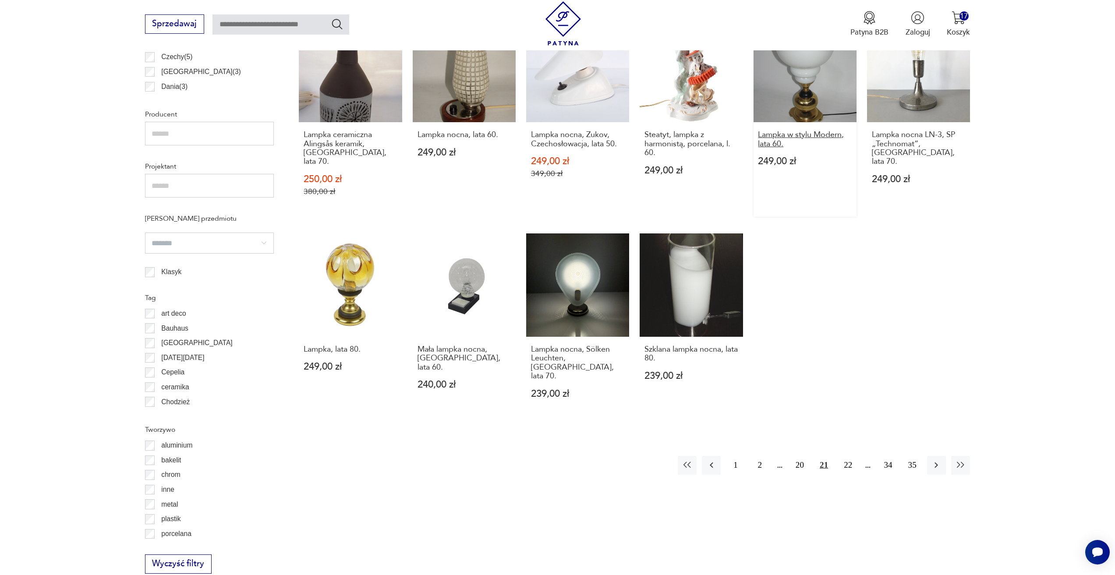
click at [839, 456] on button "22" at bounding box center [847, 465] width 19 height 19
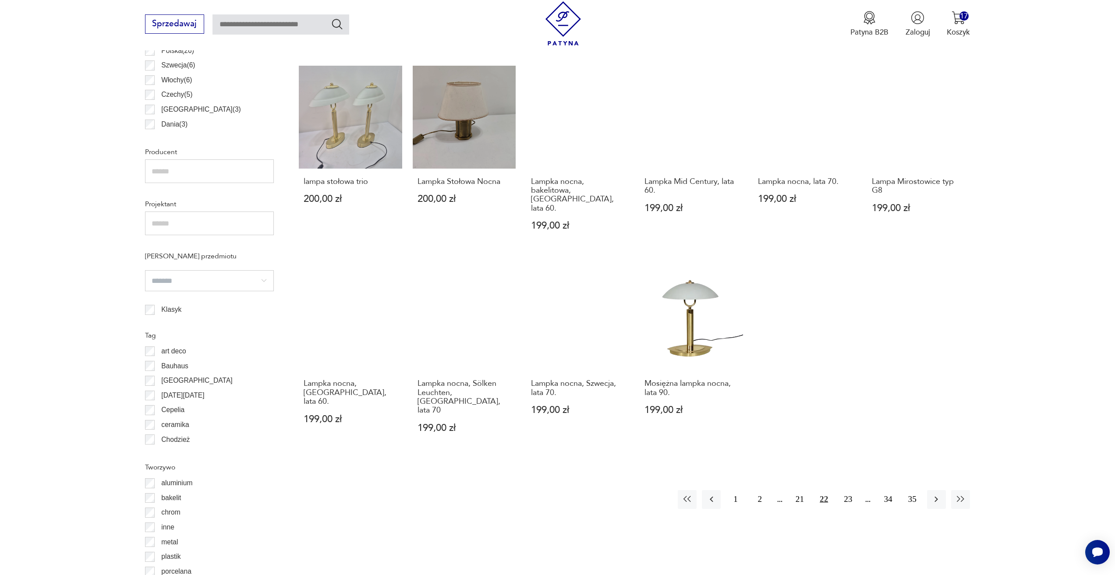
scroll to position [611, 0]
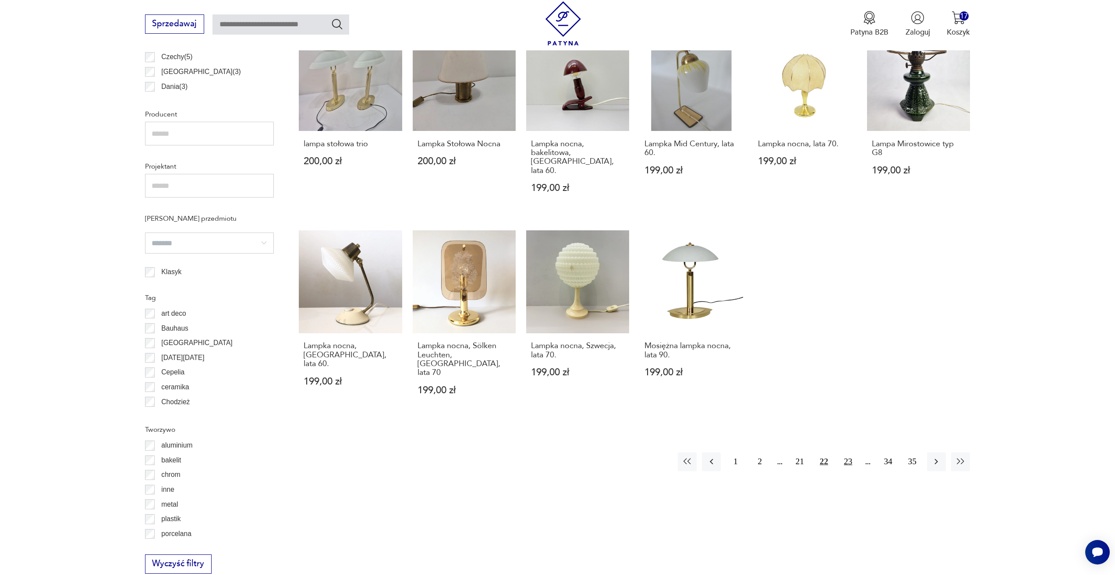
click at [843, 452] on button "23" at bounding box center [847, 461] width 19 height 19
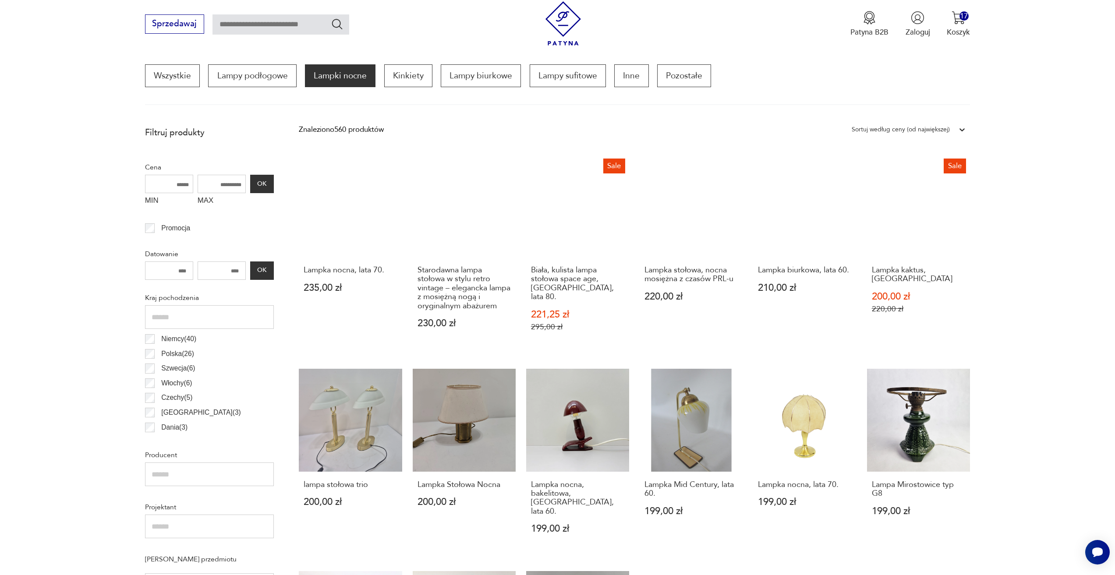
scroll to position [260, 0]
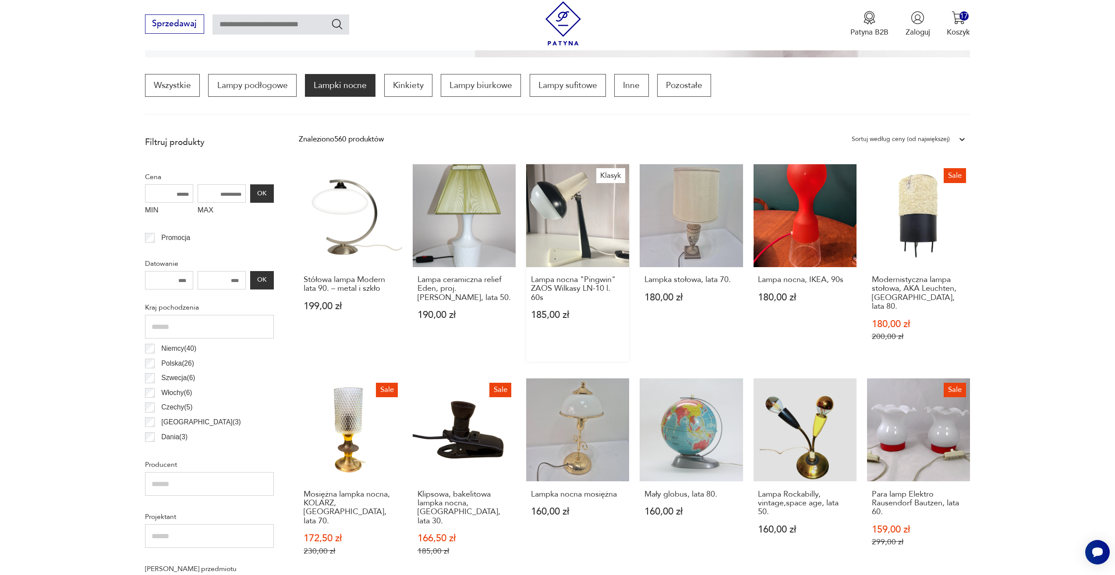
click at [557, 244] on link "Klasyk Lampa nocna "Pingwin" ZAOS Wilkasy LN-10 l. 60s 185,00 zł" at bounding box center [577, 263] width 103 height 198
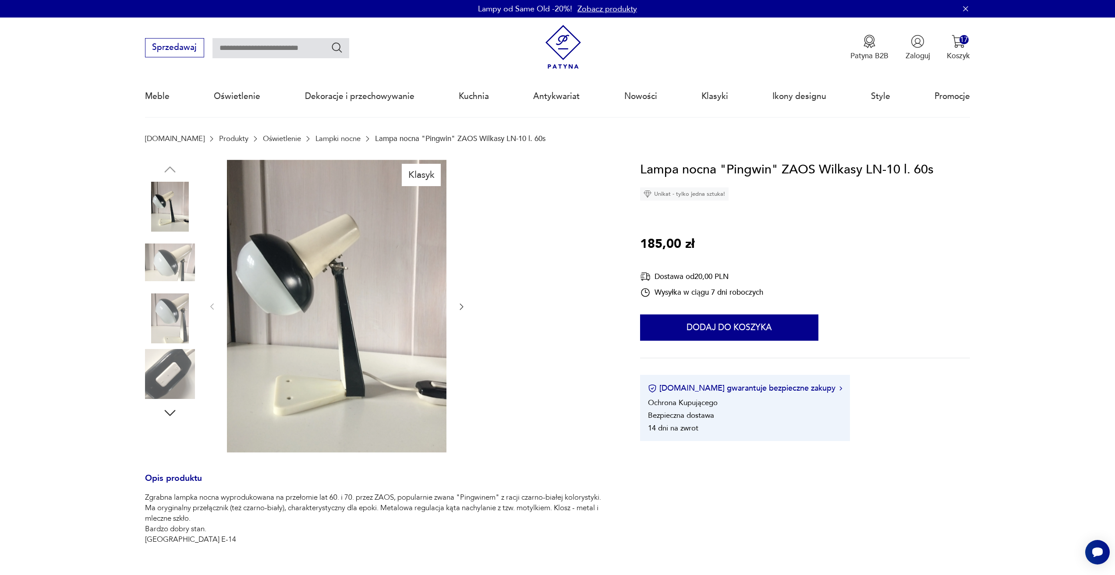
click at [462, 308] on icon "button" at bounding box center [461, 306] width 9 height 9
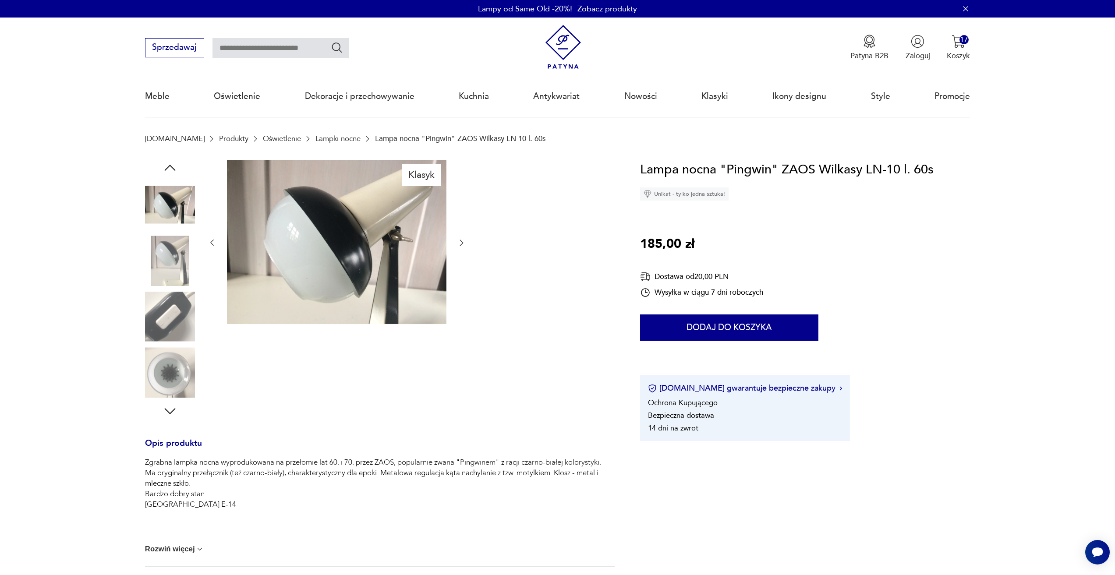
click at [461, 251] on div at bounding box center [337, 243] width 258 height 166
click at [461, 247] on icon "button" at bounding box center [461, 242] width 9 height 9
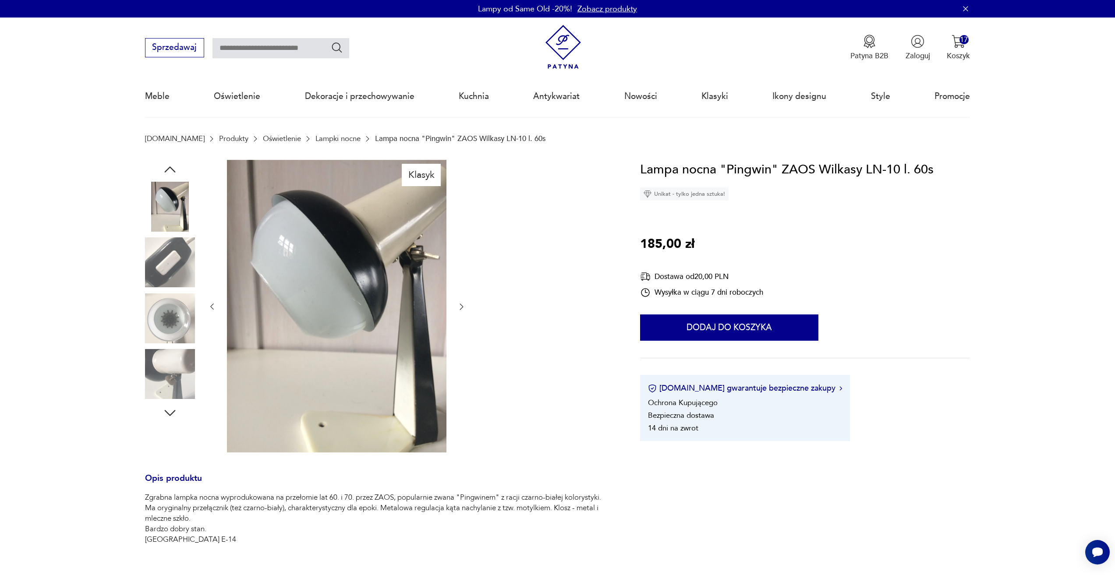
drag, startPoint x: 463, startPoint y: 248, endPoint x: 467, endPoint y: 258, distance: 10.4
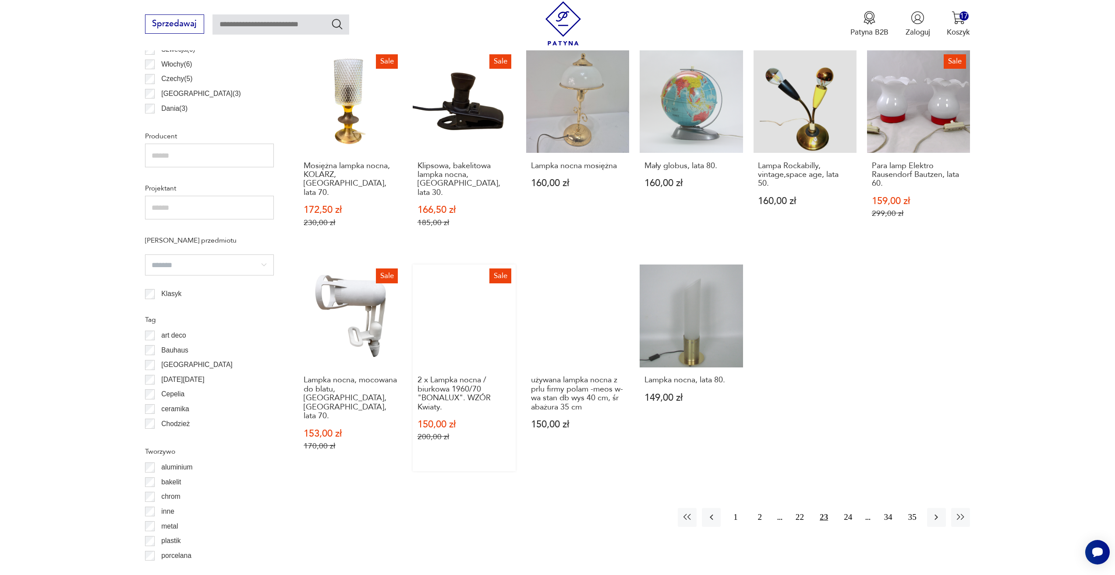
scroll to position [654, 0]
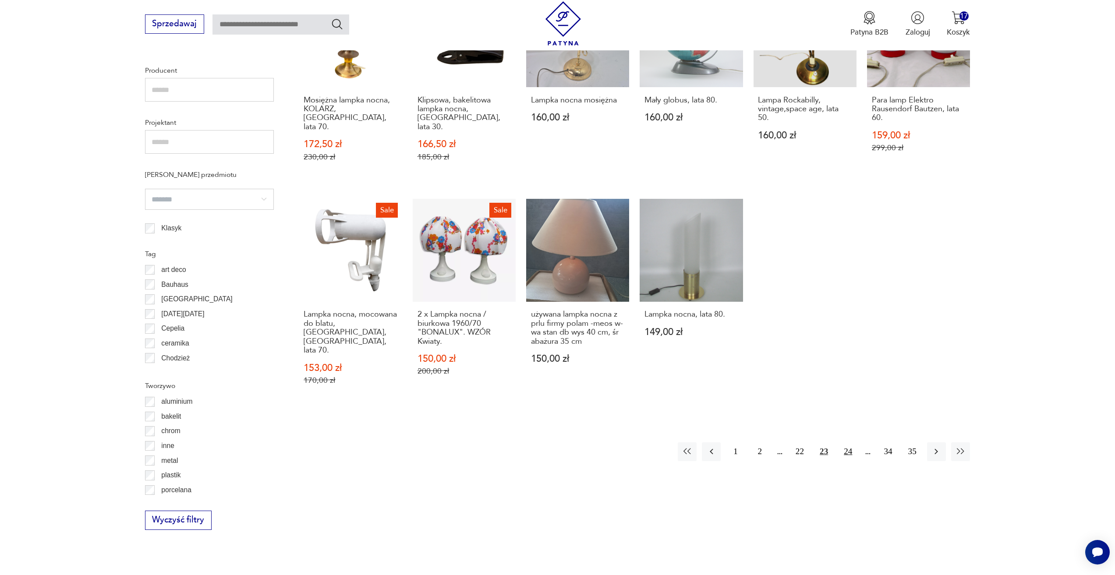
click at [851, 442] on button "24" at bounding box center [847, 451] width 19 height 19
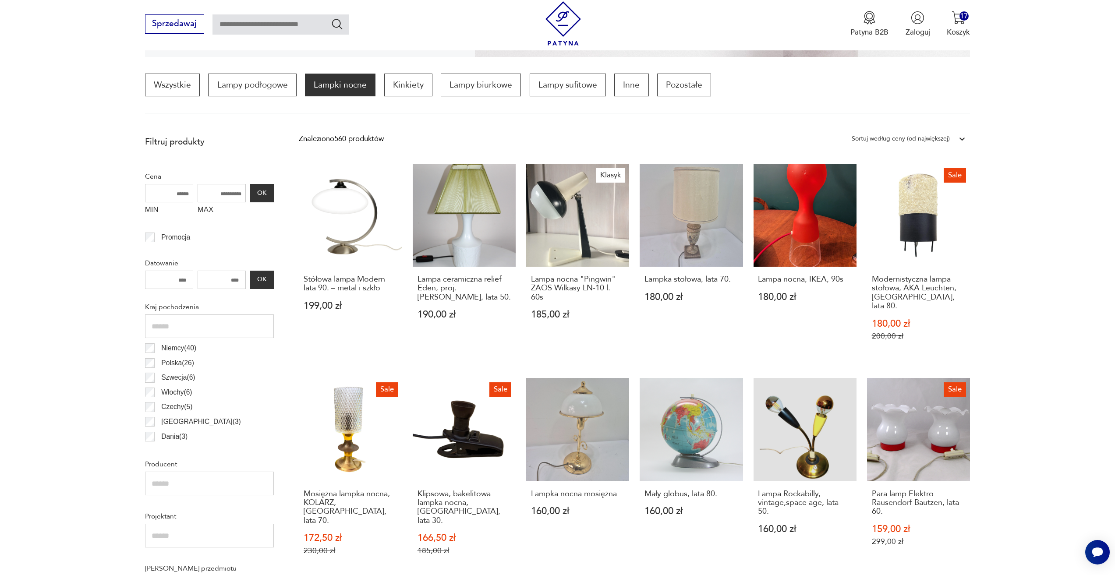
scroll to position [260, 0]
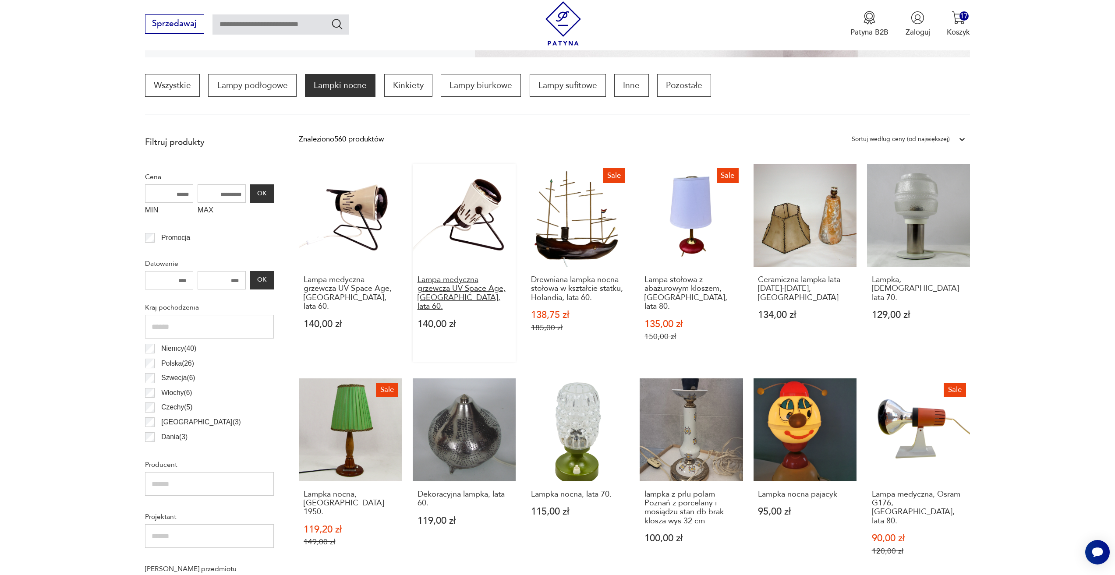
click at [465, 293] on h3 "Lampa medyczna grzewcza UV Space Age, [GEOGRAPHIC_DATA], lata 60." at bounding box center [464, 293] width 94 height 36
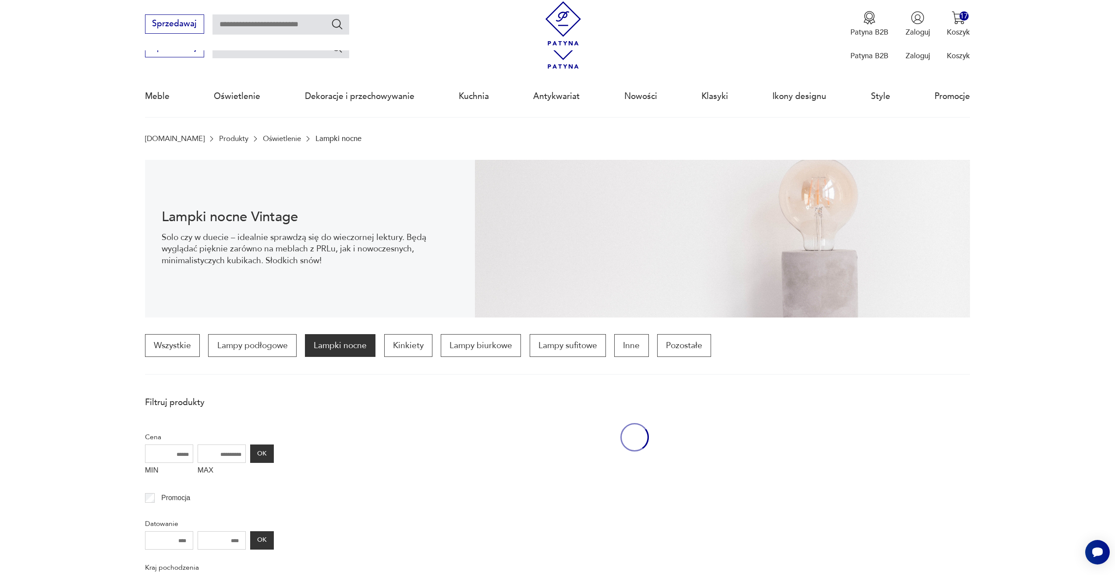
scroll to position [260, 0]
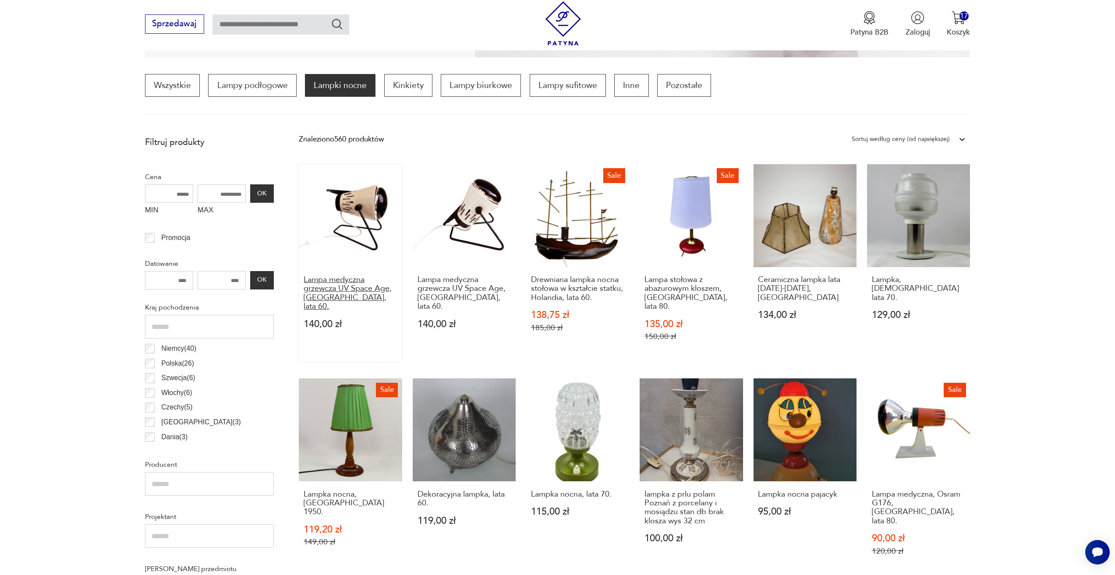
click at [357, 289] on h3 "Lampa medyczna grzewcza UV Space Age, [GEOGRAPHIC_DATA], lata 60." at bounding box center [351, 293] width 94 height 36
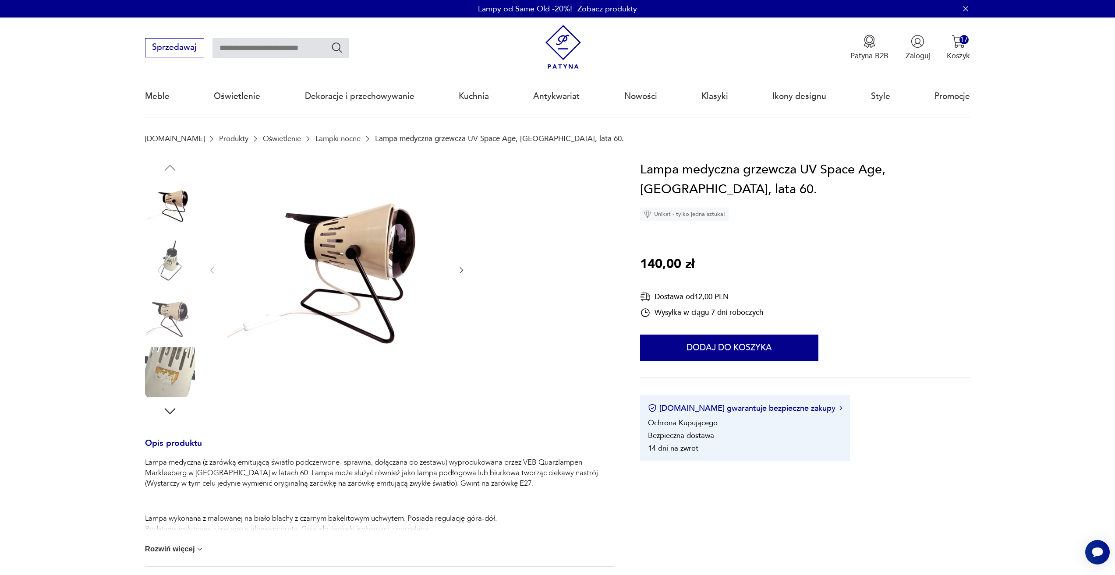
click at [712, 329] on div "Lampa medyczna grzewcza UV Space Age, Niemcy, lata 60. Unikat - tylko jedna szt…" at bounding box center [805, 310] width 330 height 301
click at [708, 343] on button "Dodaj do koszyka" at bounding box center [729, 348] width 178 height 26
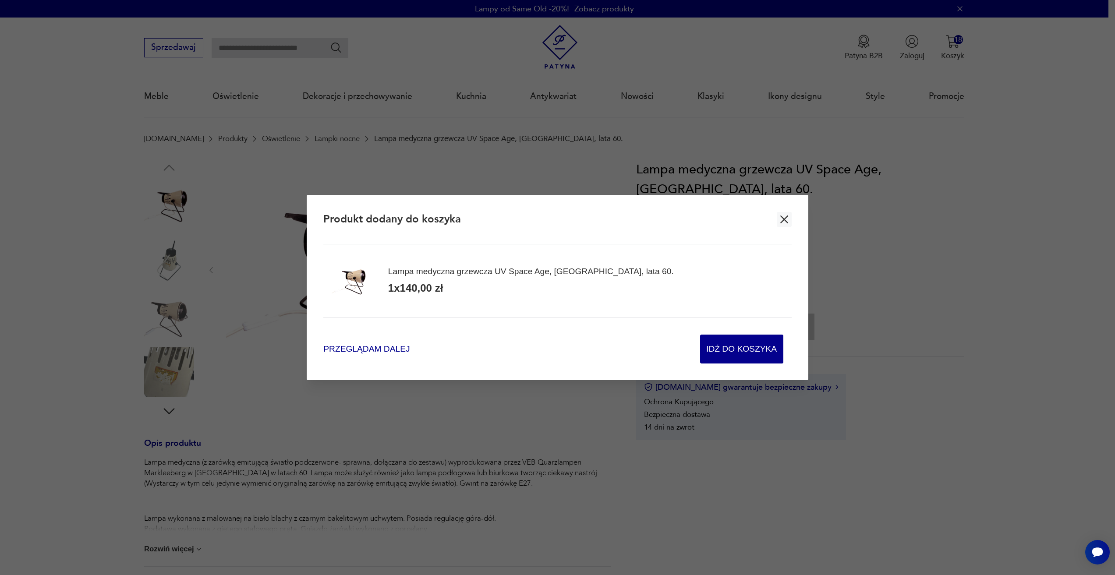
click at [393, 349] on span "Przeglądam dalej" at bounding box center [366, 349] width 86 height 12
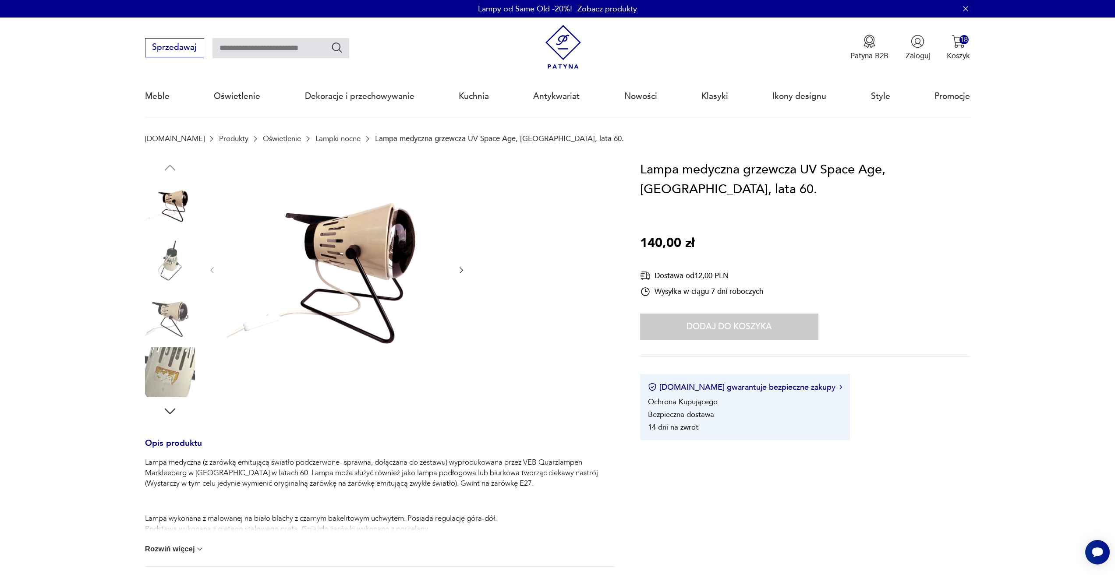
drag, startPoint x: 393, startPoint y: 349, endPoint x: 388, endPoint y: 342, distance: 8.6
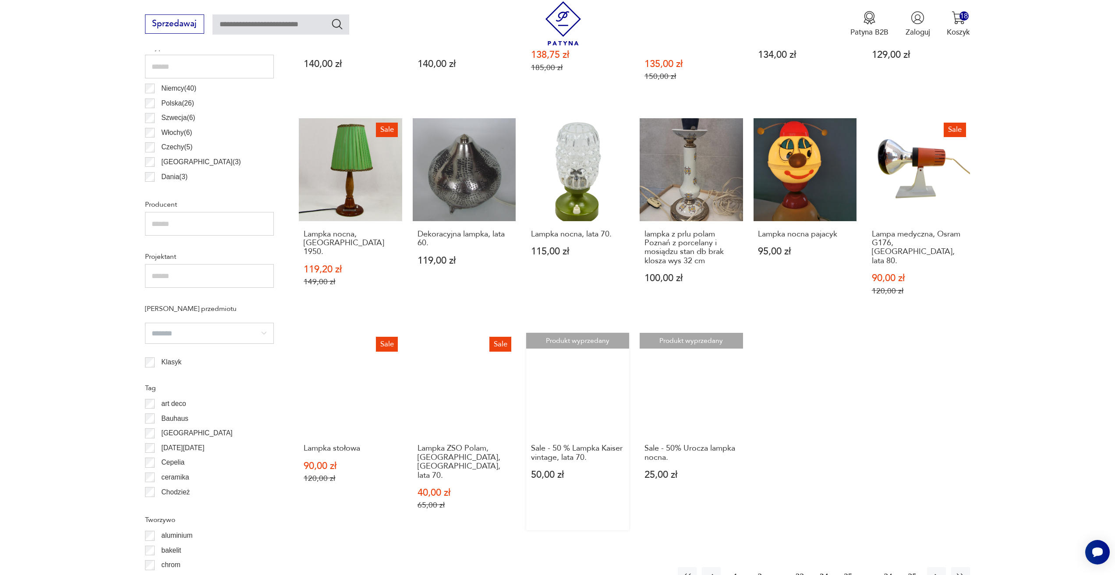
scroll to position [523, 0]
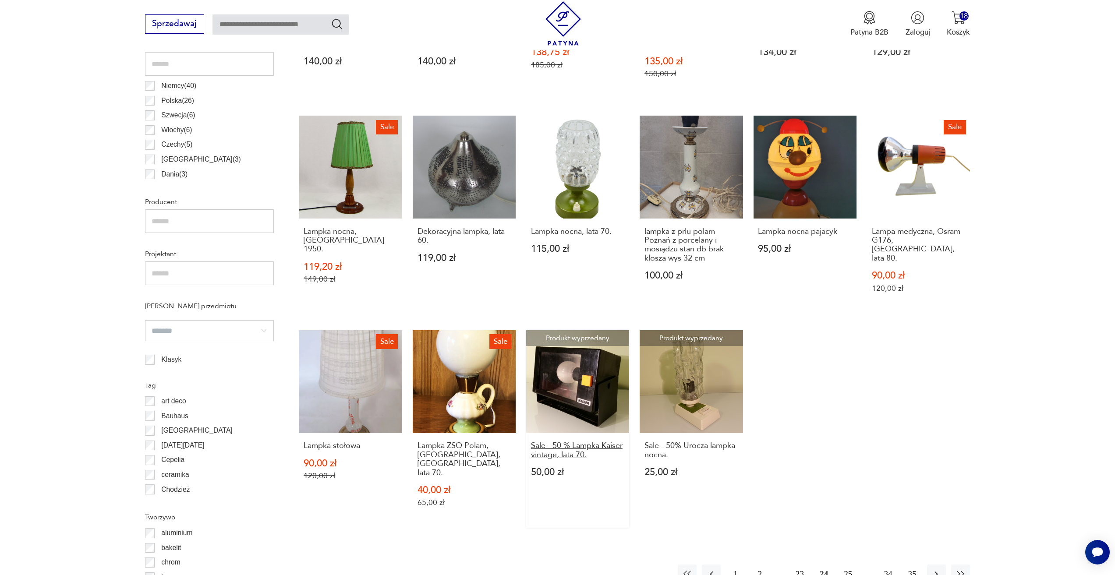
click at [624, 441] on h3 "Sale - 50 % Lampka Kaiser vintage, lata 70." at bounding box center [578, 450] width 94 height 18
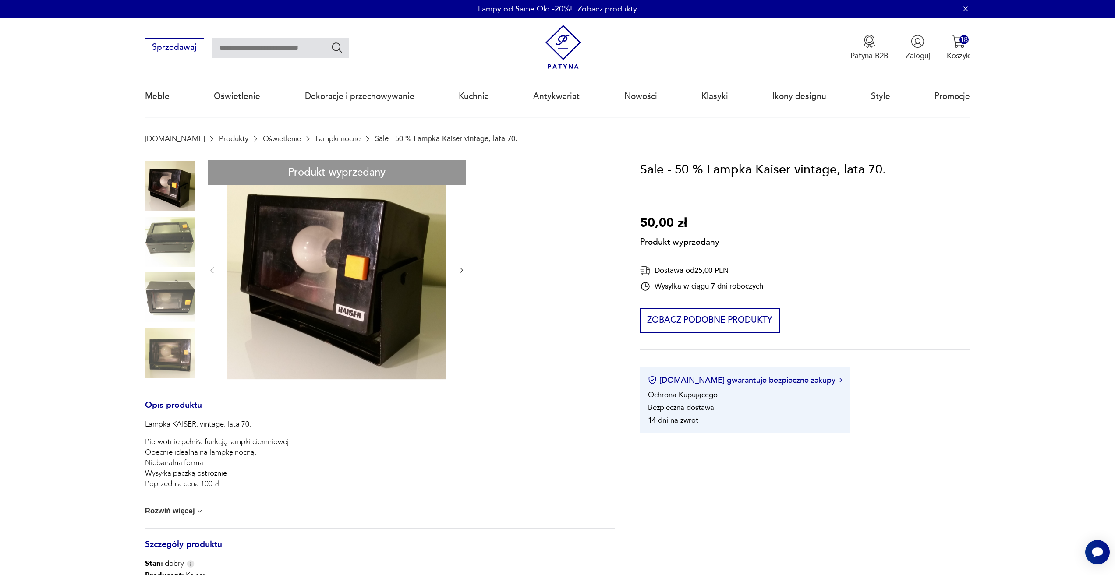
click at [466, 271] on div "Produkt wyprzedany Opis produktu Lampka KAISER, vintage, lata 70. Pierwotnie pe…" at bounding box center [379, 423] width 469 height 526
click at [461, 269] on div "Produkt wyprzedany Opis produktu Lampka KAISER, vintage, lata 70. Pierwotnie pe…" at bounding box center [379, 423] width 469 height 526
click at [463, 269] on div "Produkt wyprzedany Opis produktu Lampka KAISER, vintage, lata 70. Pierwotnie pe…" at bounding box center [379, 423] width 469 height 526
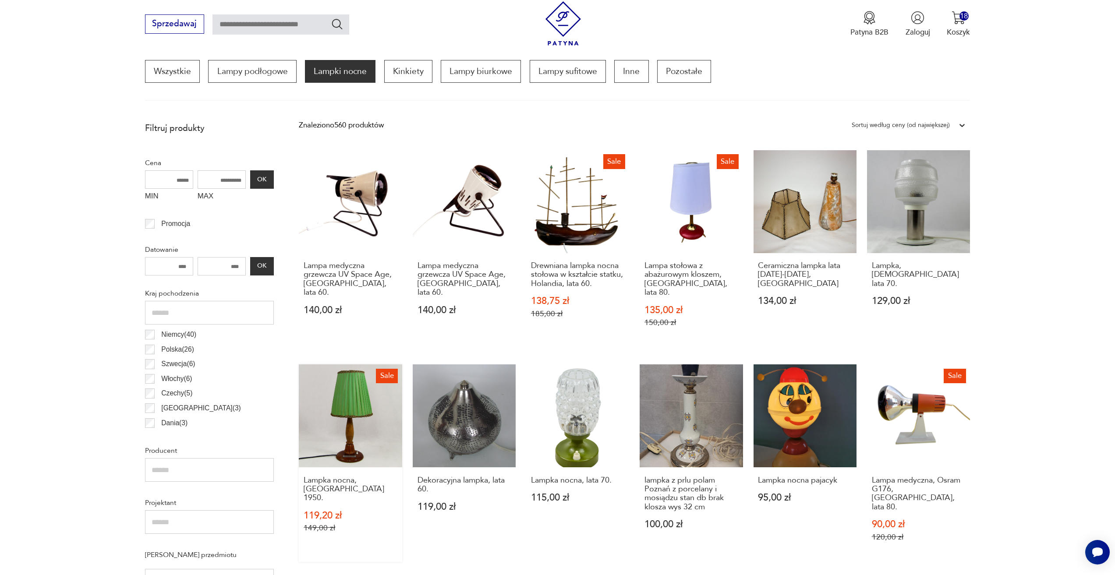
scroll to position [216, 0]
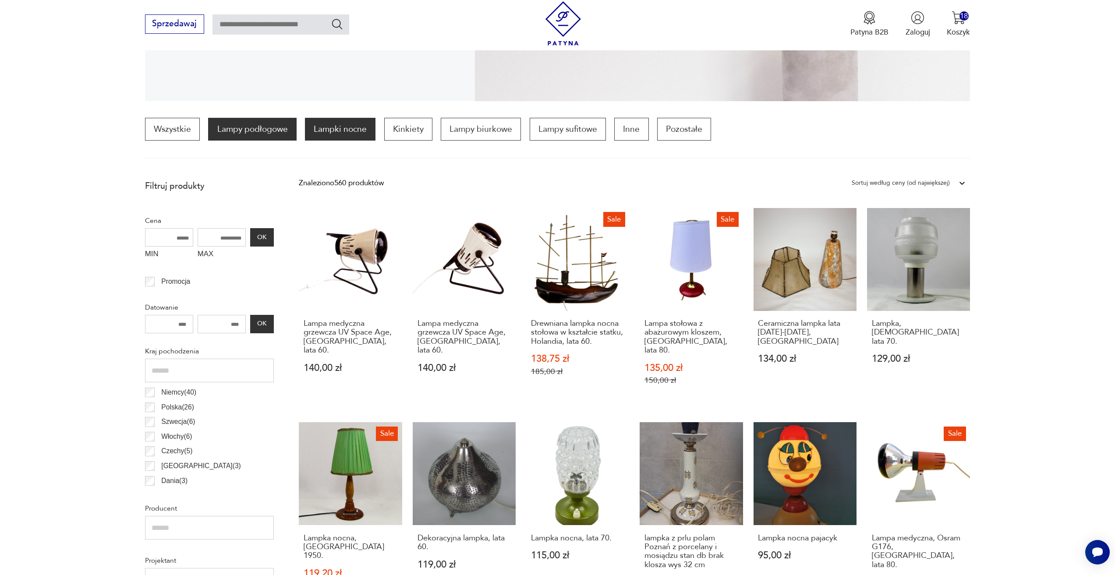
click at [272, 134] on p "Lampy podłogowe" at bounding box center [252, 129] width 88 height 23
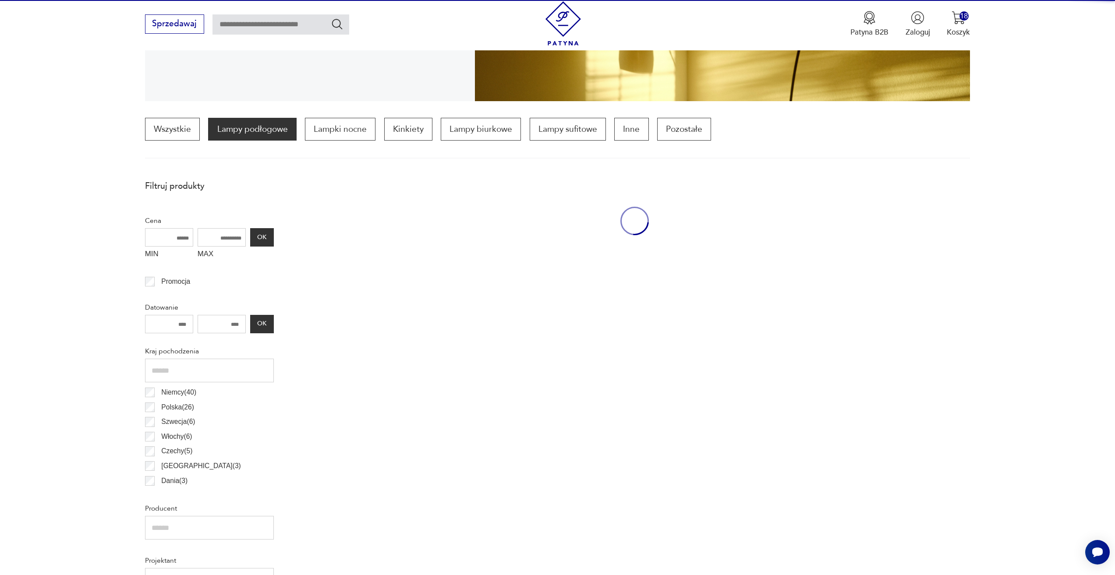
scroll to position [260, 0]
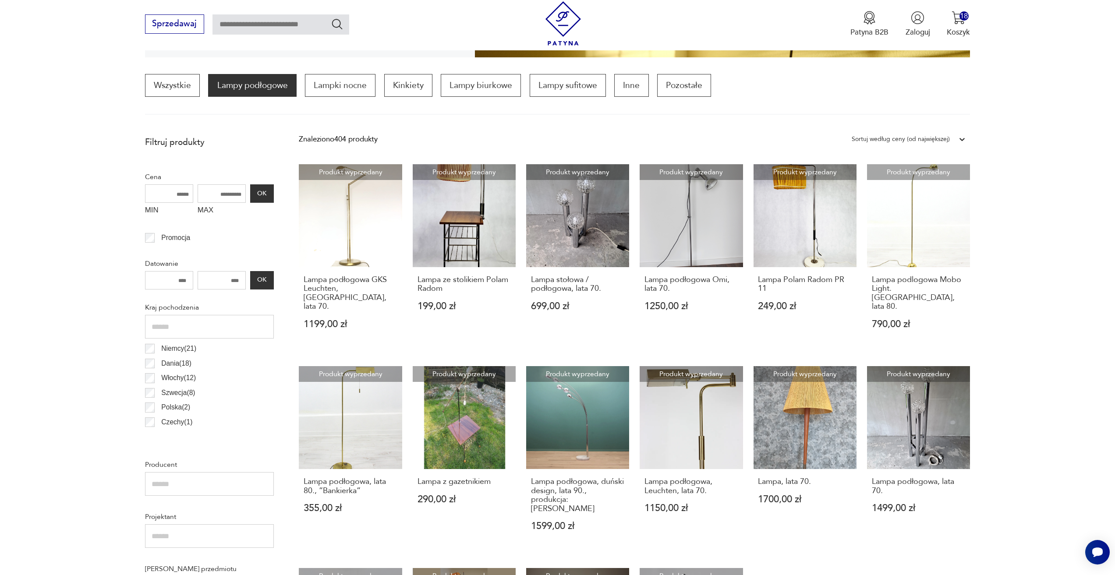
click at [868, 142] on div "Sortuj według ceny (od największej)" at bounding box center [900, 139] width 98 height 11
click at [880, 139] on div "Sortuj według ceny (od największej)" at bounding box center [900, 139] width 98 height 11
click at [885, 207] on div "Sortuj według ceny (od największej)" at bounding box center [908, 205] width 123 height 22
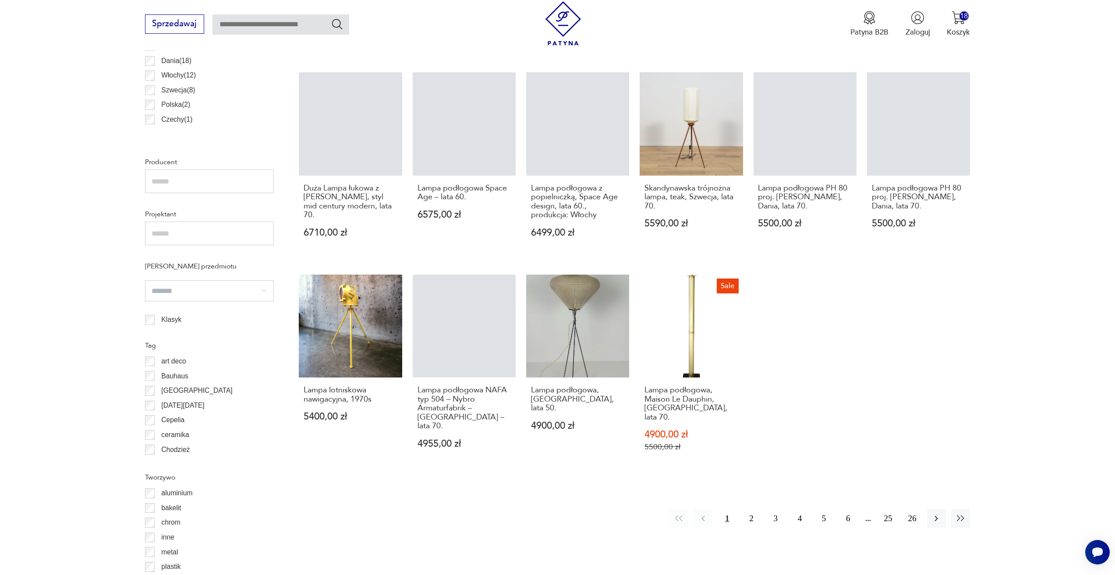
scroll to position [567, 0]
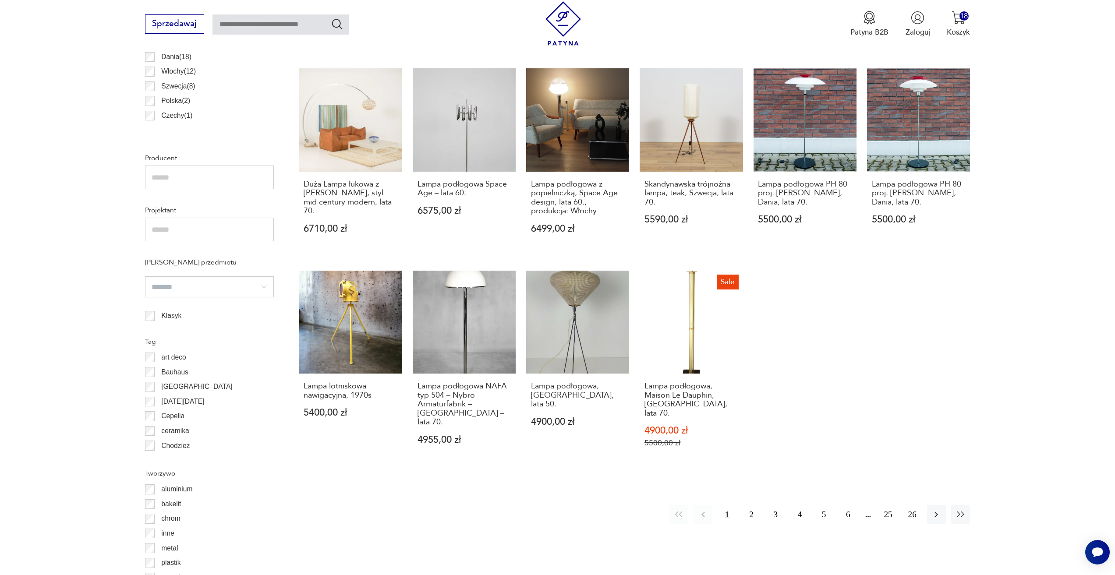
click at [726, 505] on button "1" at bounding box center [726, 514] width 19 height 19
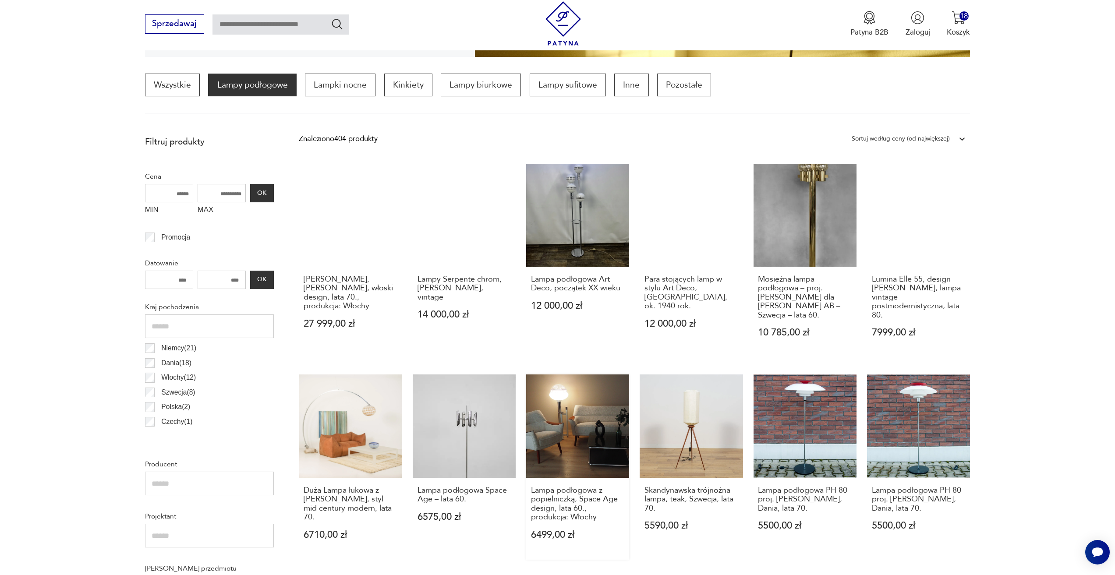
scroll to position [260, 0]
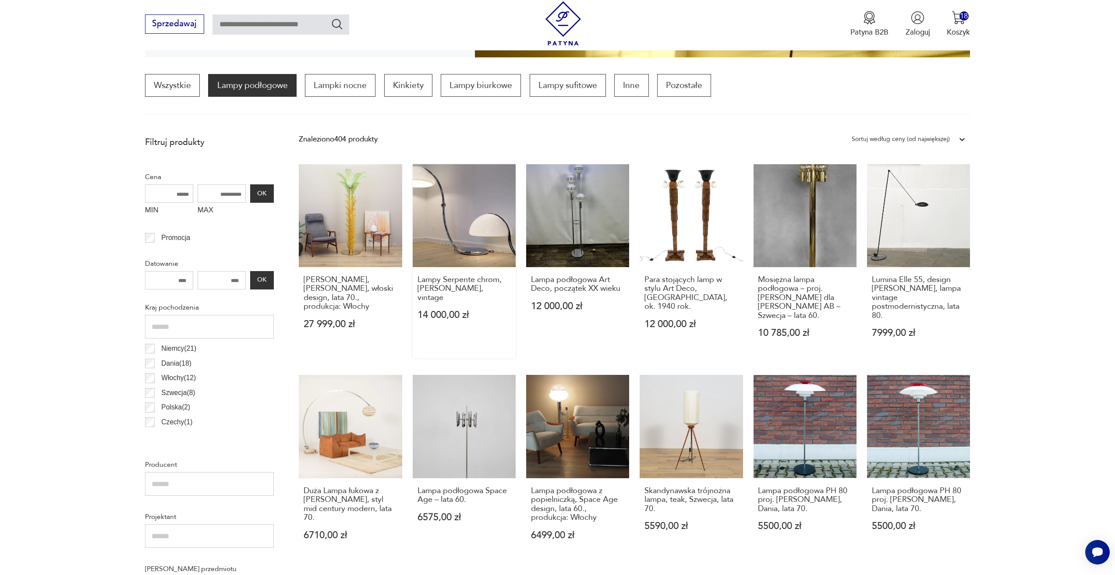
click at [493, 243] on link "Lampy Serpente chrom, E. Martinelli, vintage 14 000,00 zł" at bounding box center [464, 261] width 103 height 194
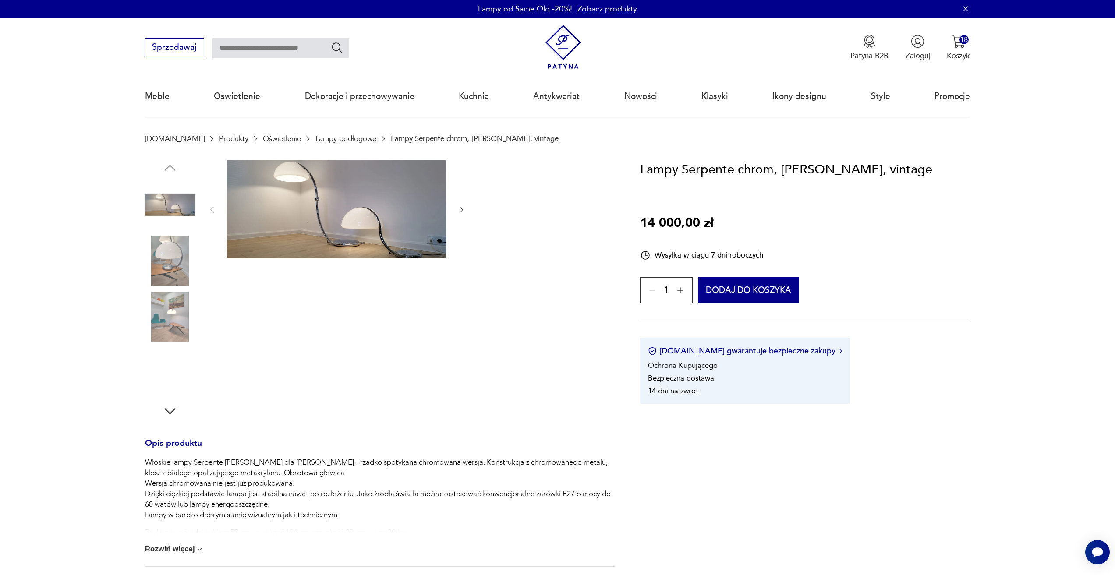
click at [467, 212] on div at bounding box center [379, 289] width 469 height 259
click at [465, 211] on icon "button" at bounding box center [461, 209] width 9 height 9
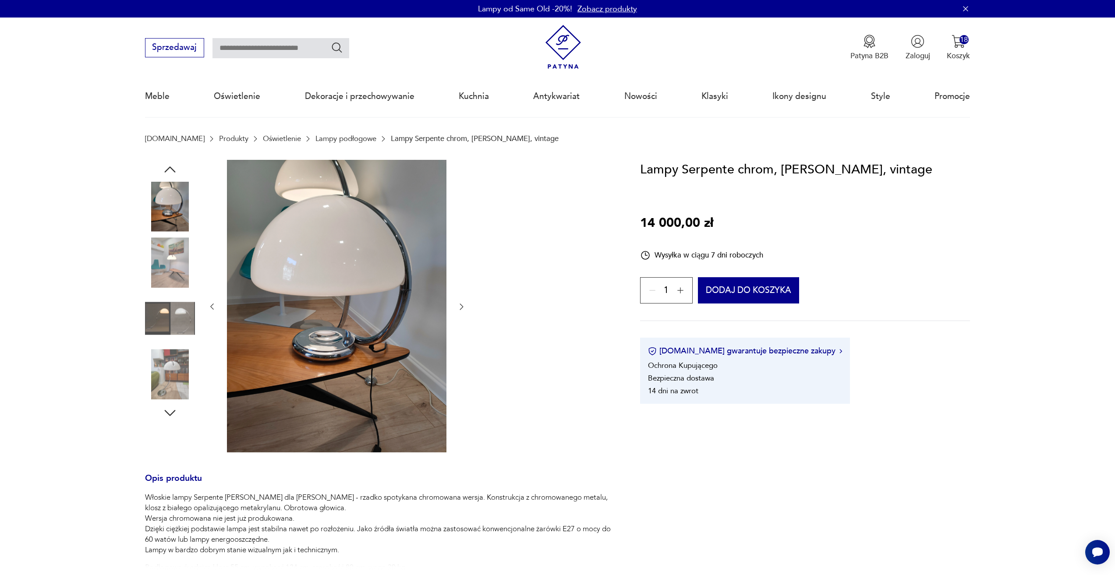
click at [460, 308] on icon "button" at bounding box center [461, 306] width 9 height 9
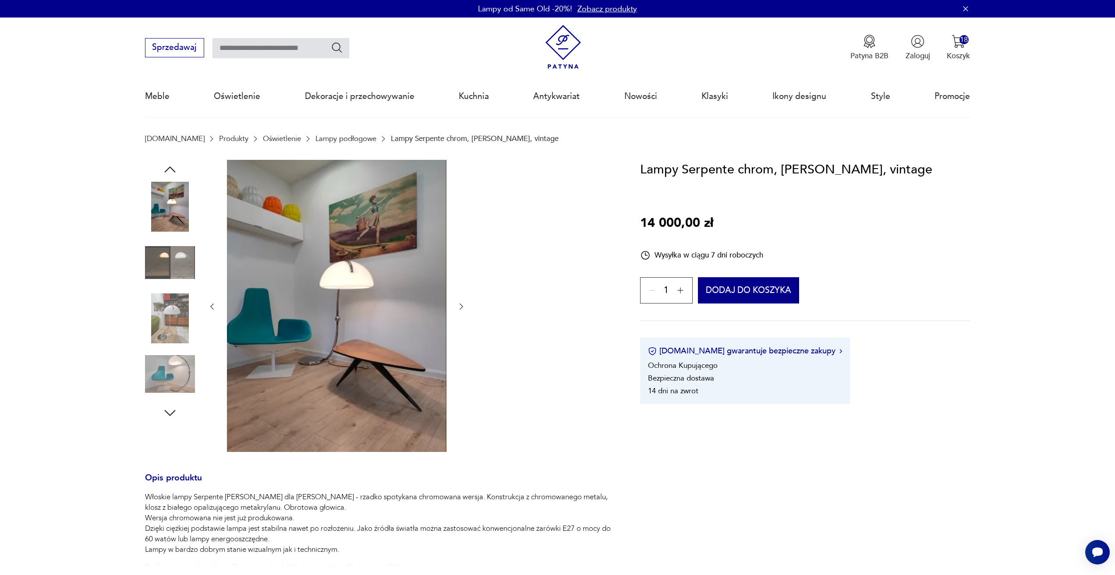
click at [460, 308] on icon "button" at bounding box center [461, 306] width 9 height 9
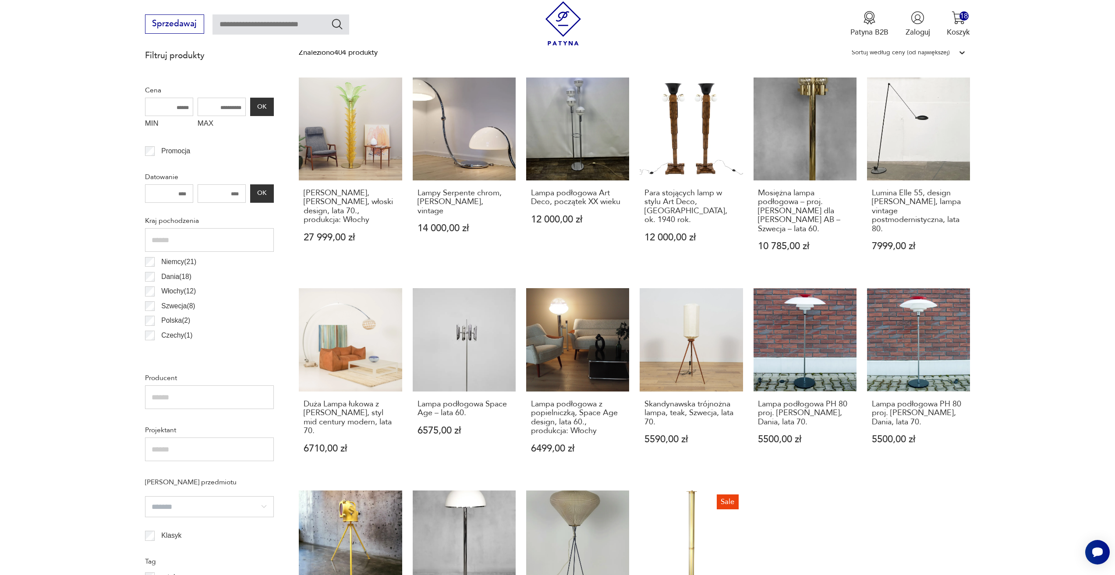
scroll to position [348, 0]
click at [674, 368] on link "Skandynawska trójnożna lampa, teak, Szwecja, lata 70. 5590,00 zł" at bounding box center [690, 379] width 103 height 185
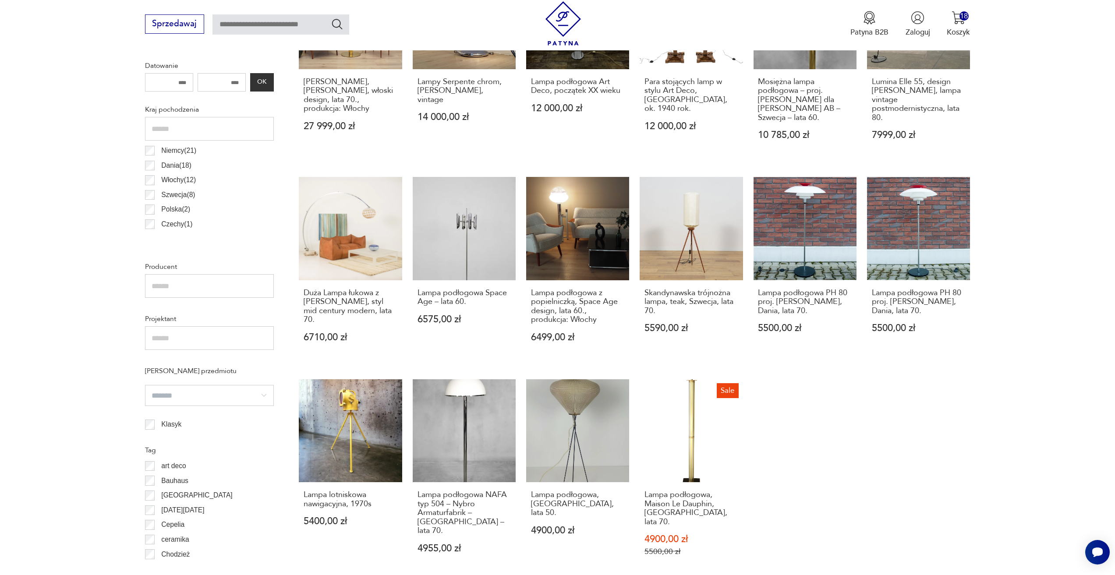
scroll to position [479, 0]
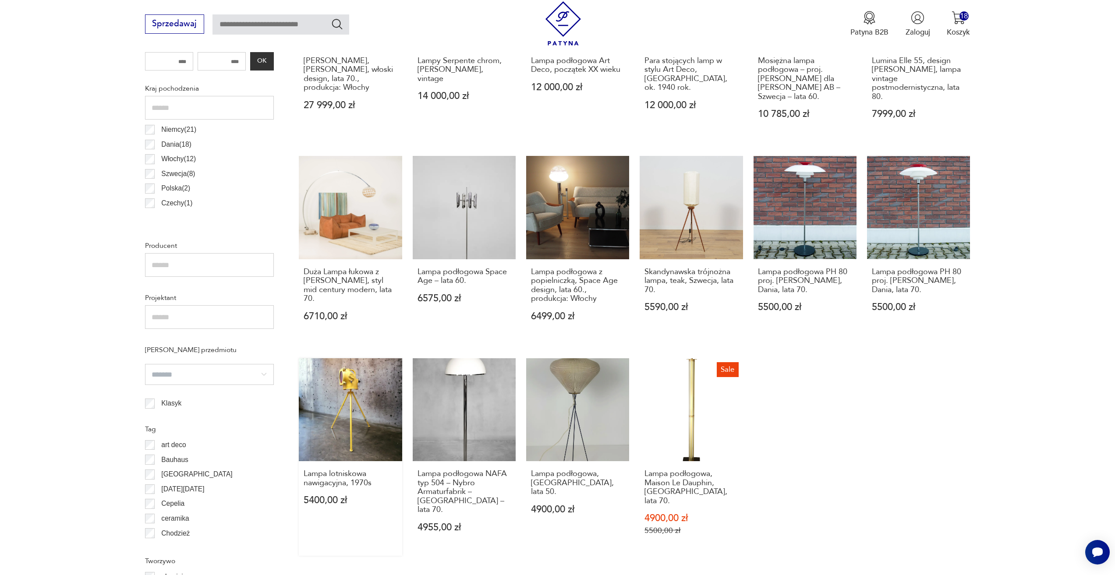
click at [344, 417] on link "Lampa lotniskowa nawigacyjna, 1970s 5400,00 zł" at bounding box center [350, 457] width 103 height 198
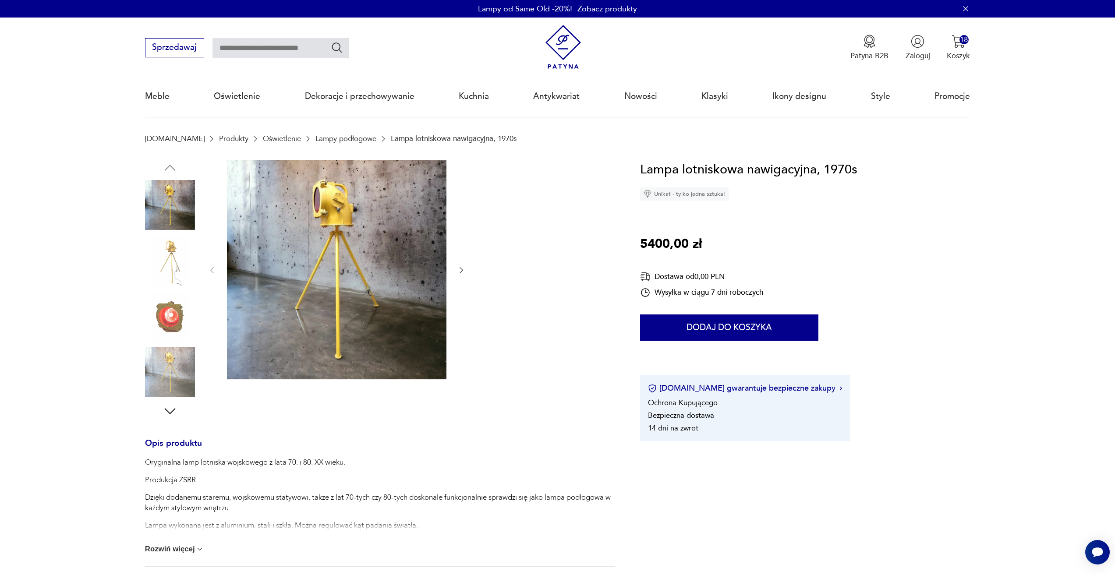
click at [460, 268] on icon "button" at bounding box center [461, 270] width 9 height 9
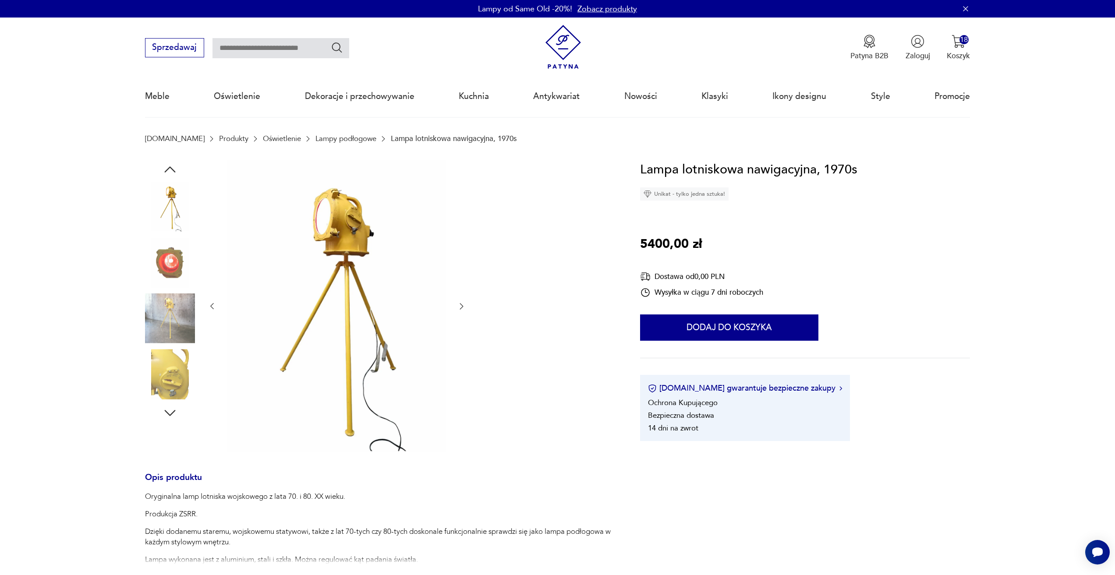
click at [461, 307] on icon "button" at bounding box center [461, 306] width 9 height 9
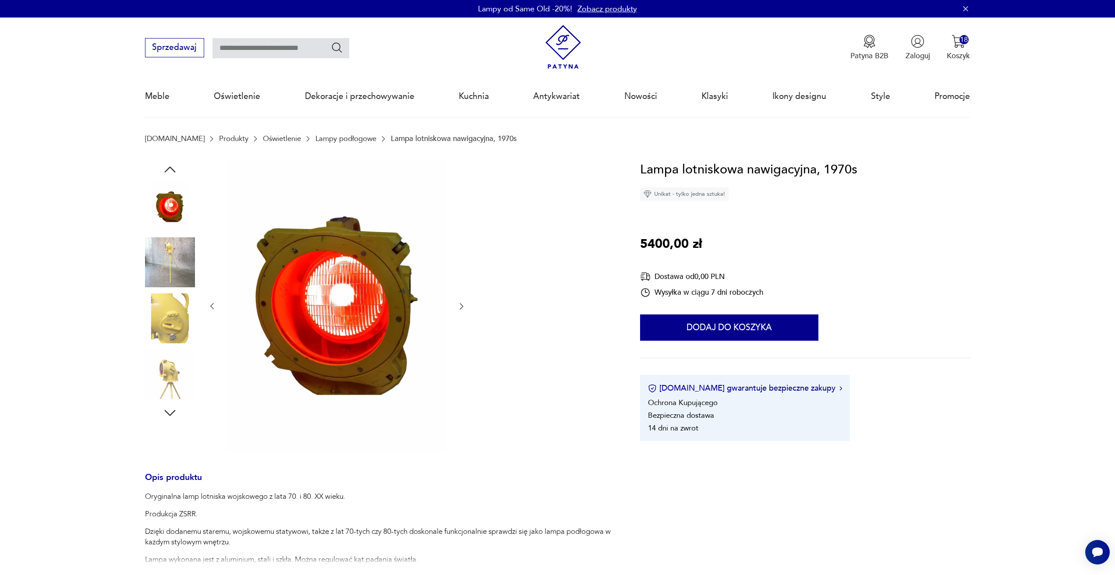
click at [461, 307] on icon "button" at bounding box center [461, 306] width 9 height 9
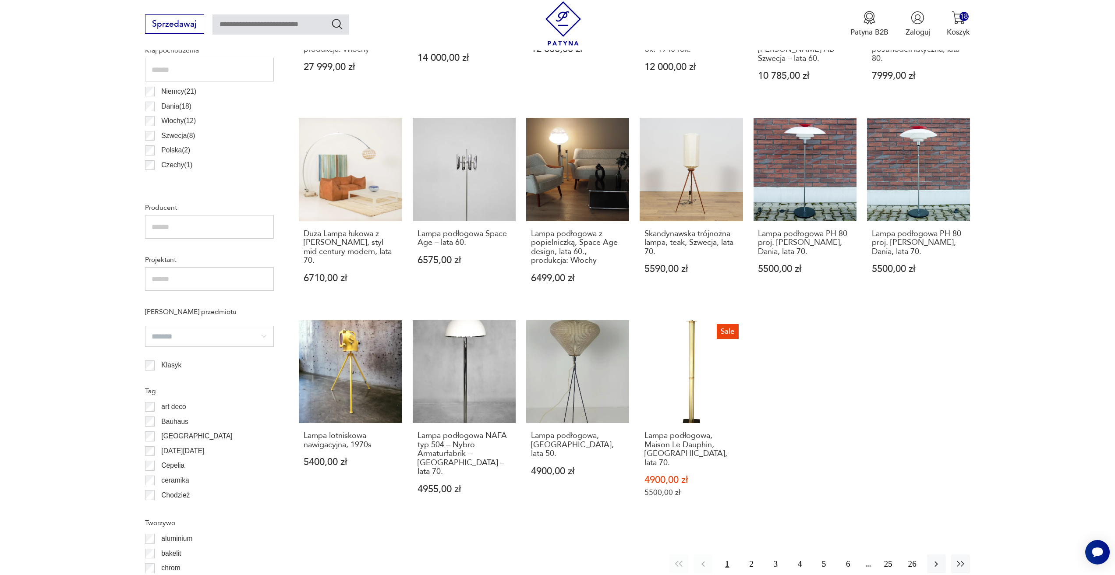
scroll to position [611, 0]
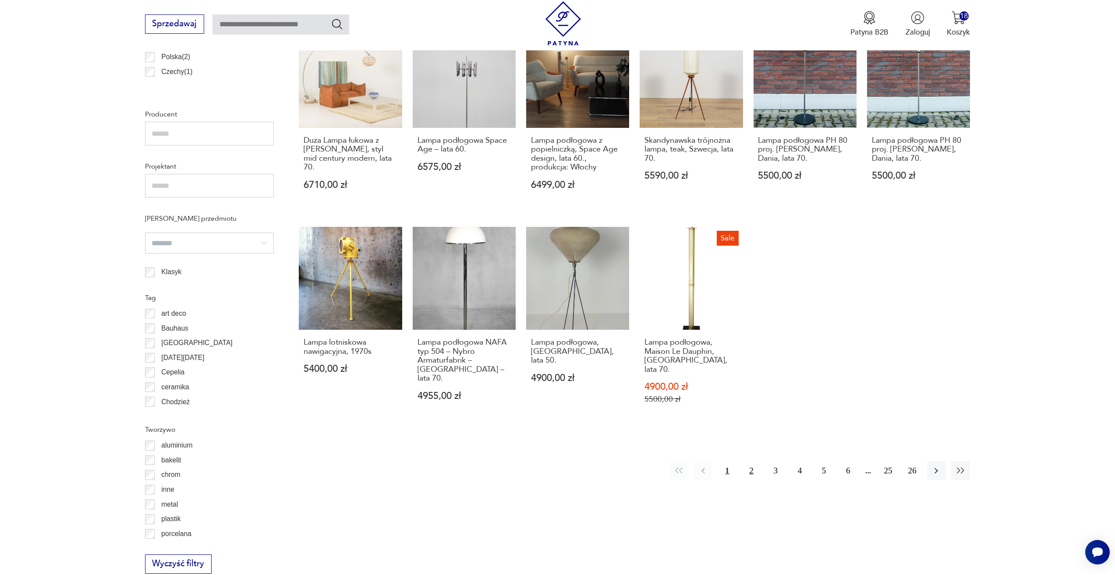
click at [754, 461] on button "2" at bounding box center [750, 470] width 19 height 19
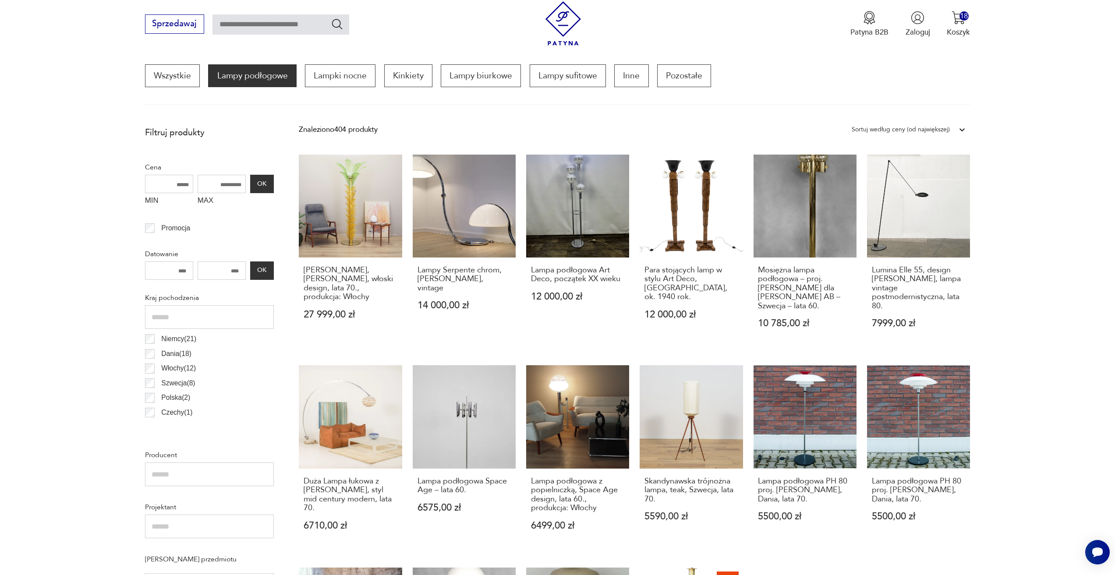
scroll to position [260, 0]
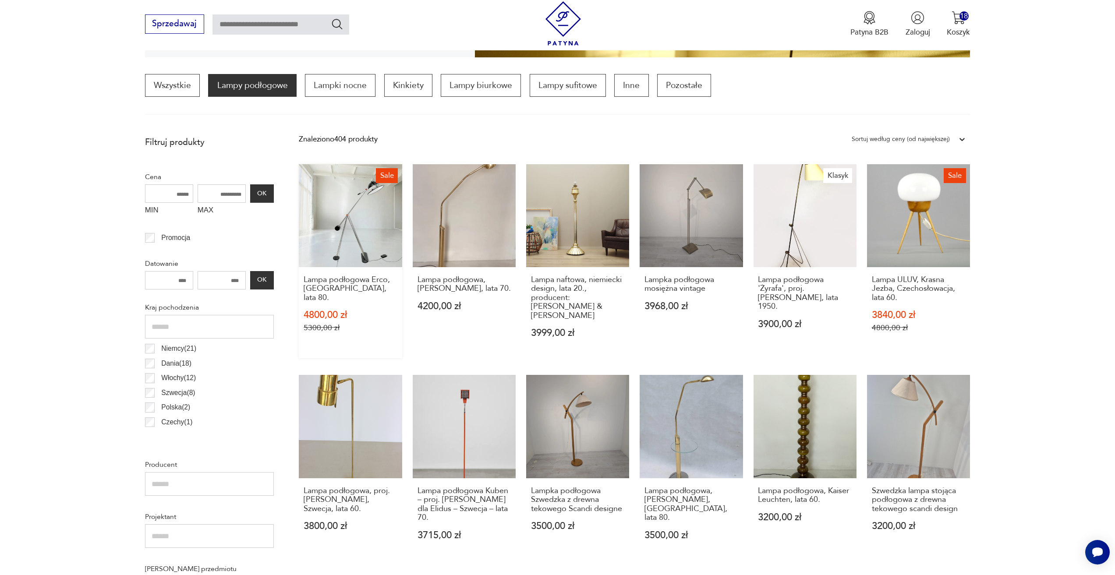
click at [388, 222] on link "Sale Lampa podłogowa Erco, Włochy, lata 80. 4800,00 zł 5300,00 zł" at bounding box center [350, 261] width 103 height 194
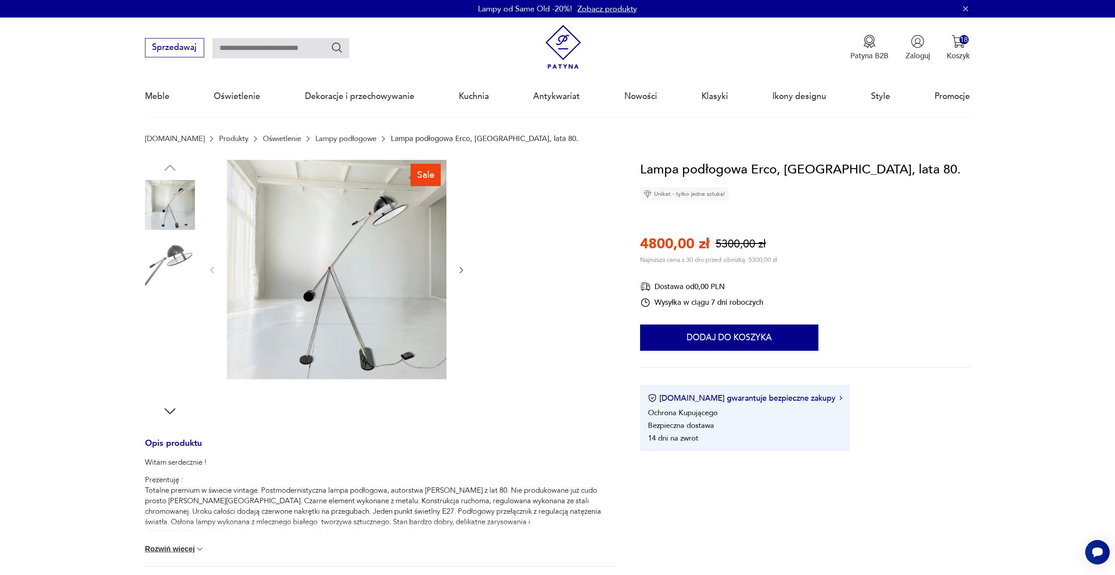
click at [466, 279] on div "Sale" at bounding box center [379, 289] width 469 height 259
click at [463, 271] on icon "button" at bounding box center [461, 270] width 9 height 9
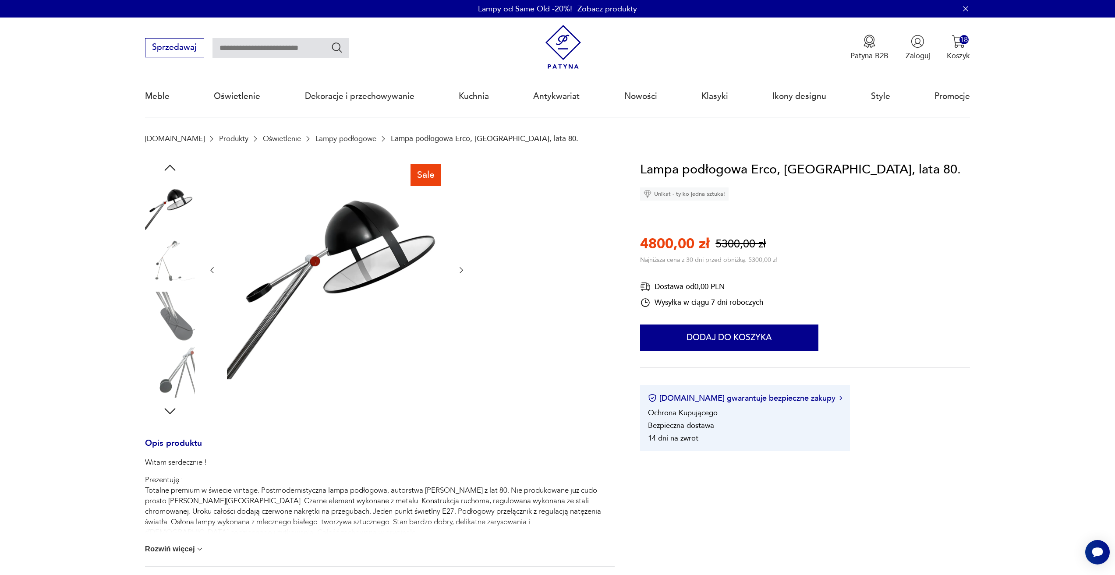
click at [463, 268] on icon "button" at bounding box center [461, 270] width 9 height 9
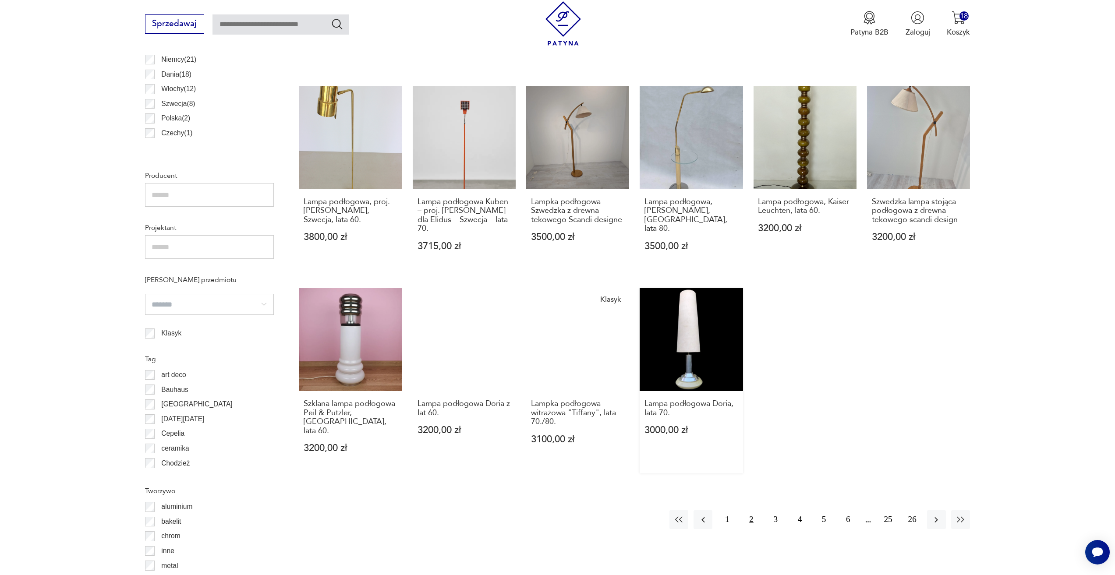
scroll to position [567, 0]
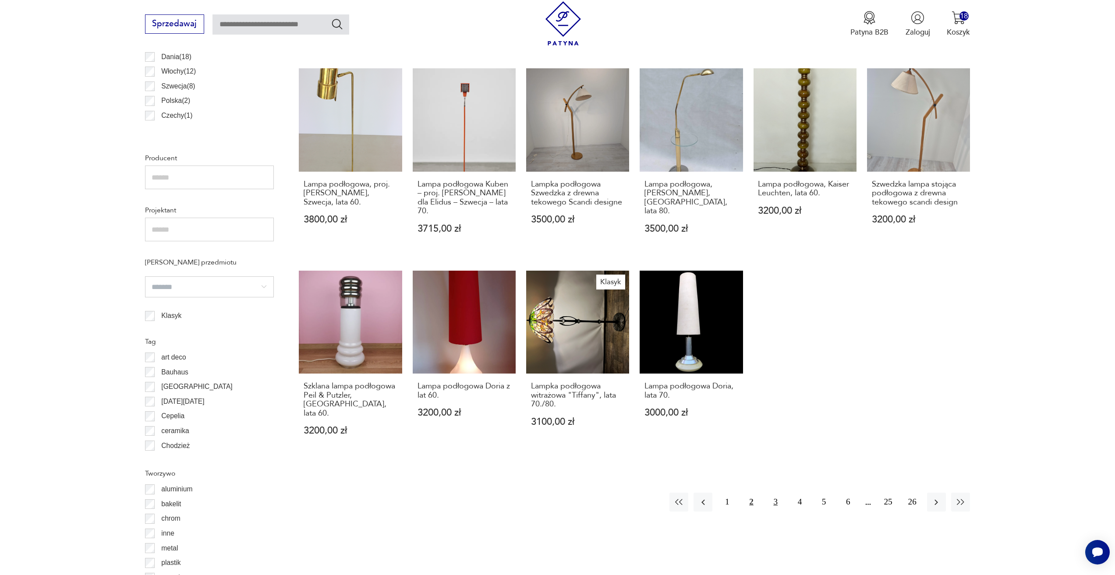
click at [777, 493] on button "3" at bounding box center [775, 502] width 19 height 19
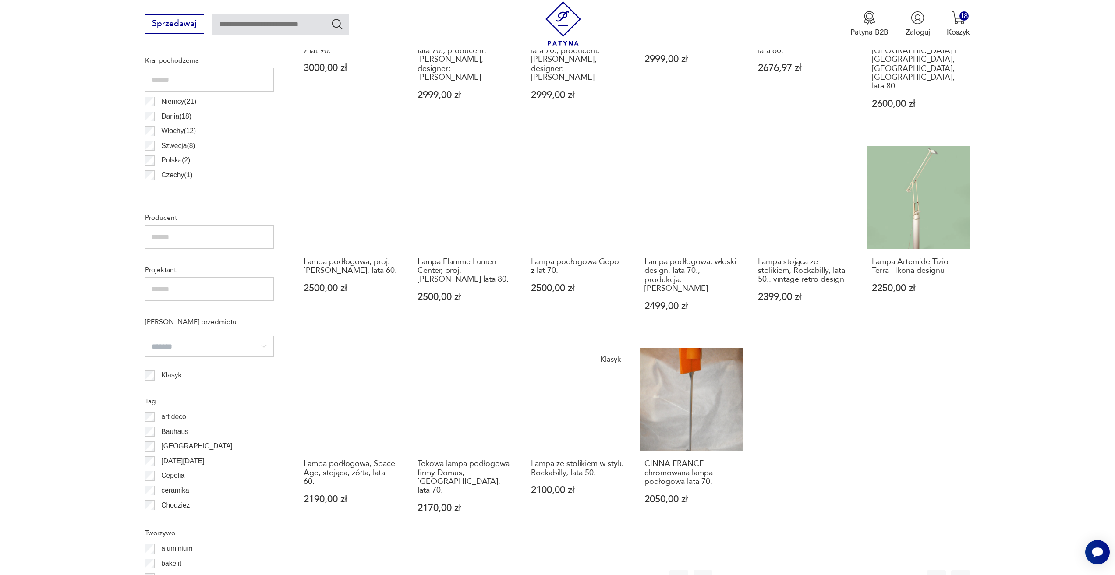
scroll to position [523, 0]
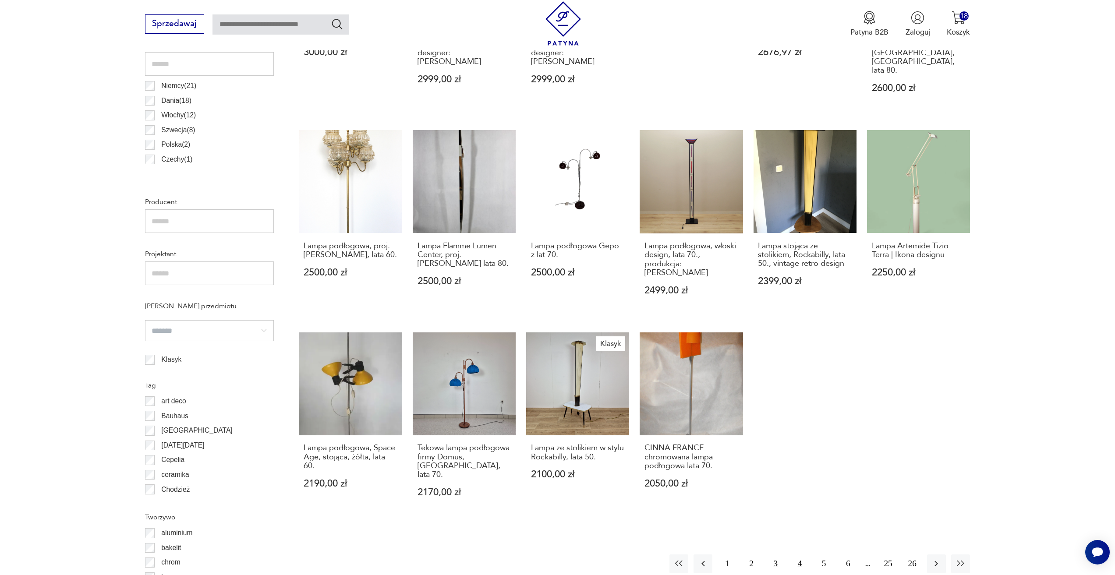
click at [800, 554] on button "4" at bounding box center [799, 563] width 19 height 19
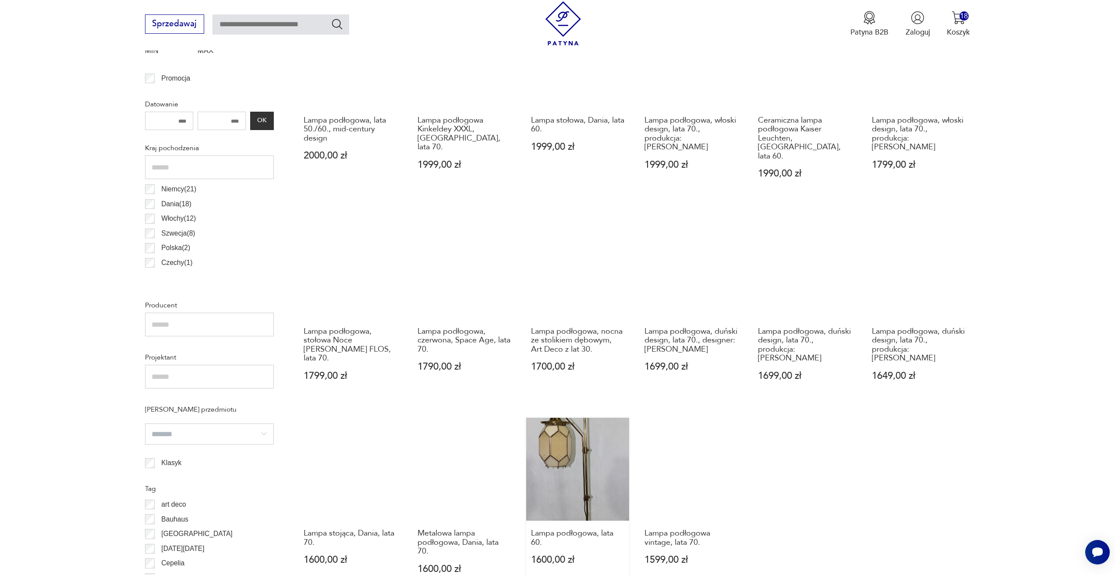
scroll to position [435, 0]
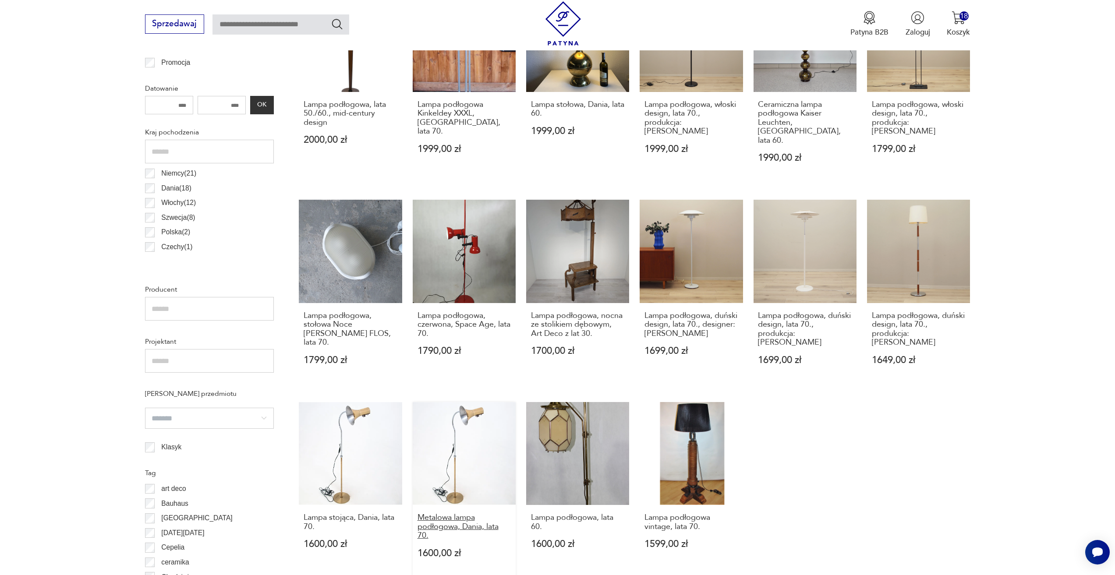
click at [473, 513] on h3 "Metalowa lampa podłogowa, Dania, lata 70." at bounding box center [464, 526] width 94 height 27
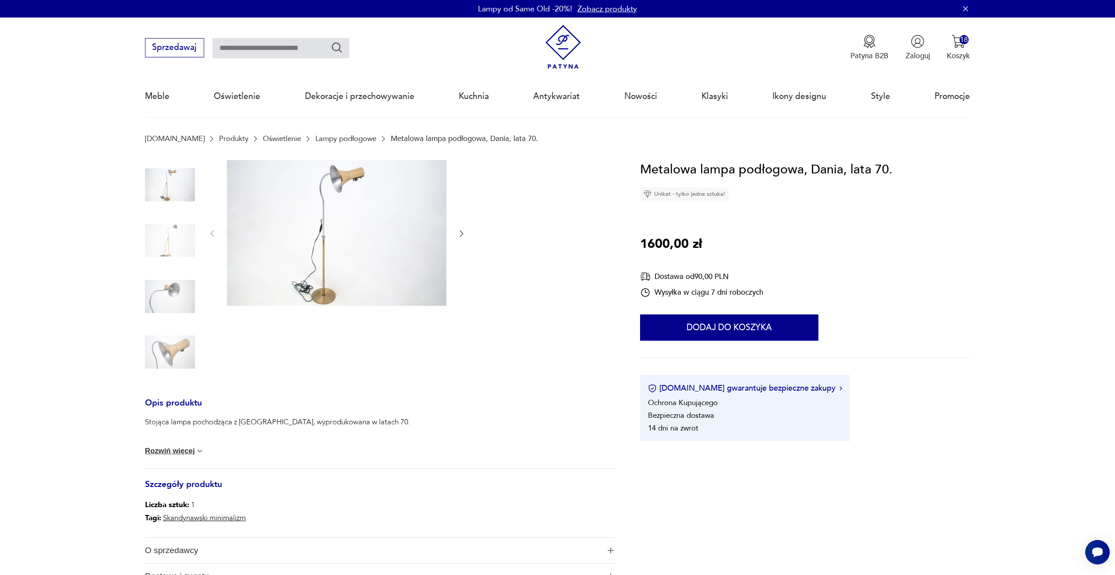
click at [461, 236] on icon "button" at bounding box center [461, 233] width 9 height 9
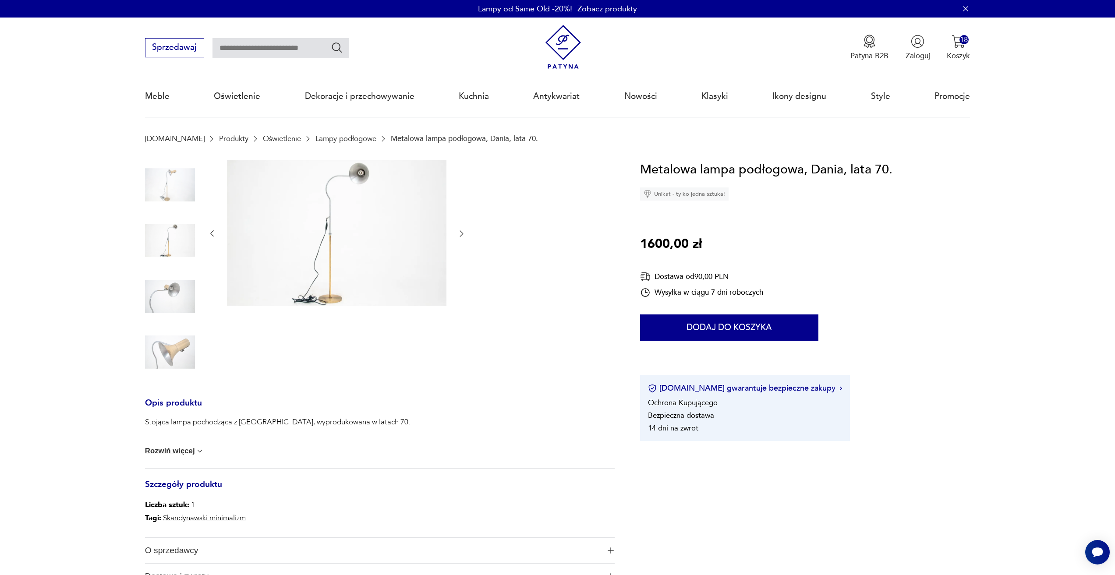
click at [460, 231] on icon "button" at bounding box center [462, 234] width 4 height 6
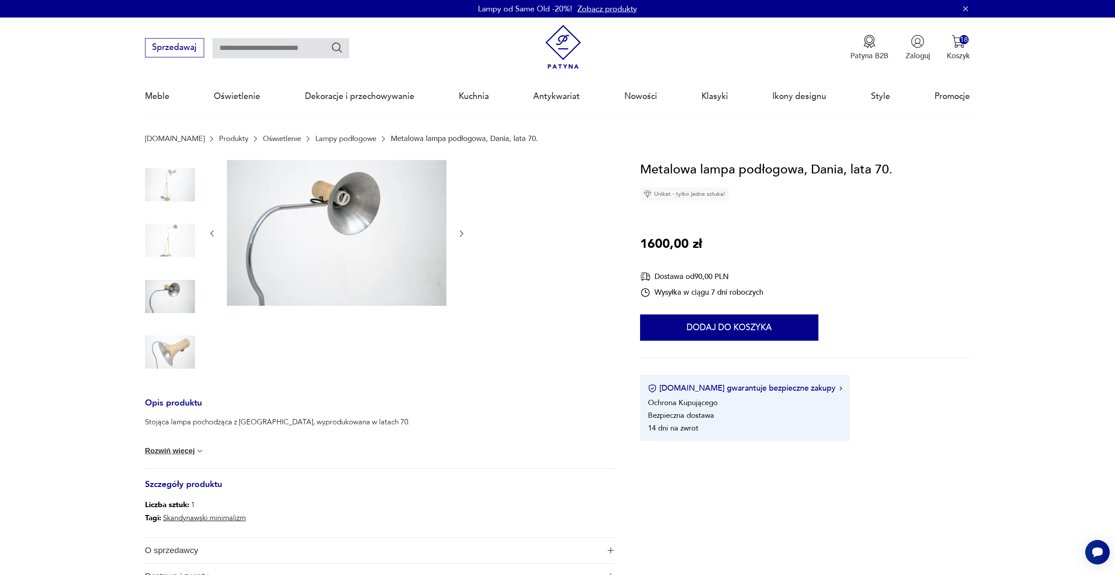
click at [460, 231] on icon "button" at bounding box center [462, 234] width 4 height 6
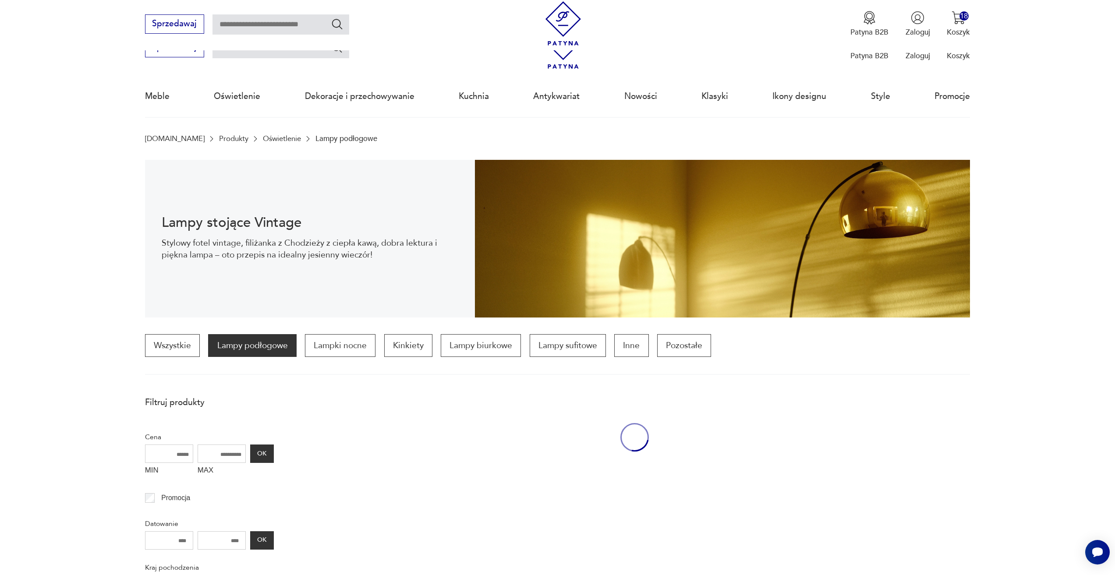
scroll to position [435, 0]
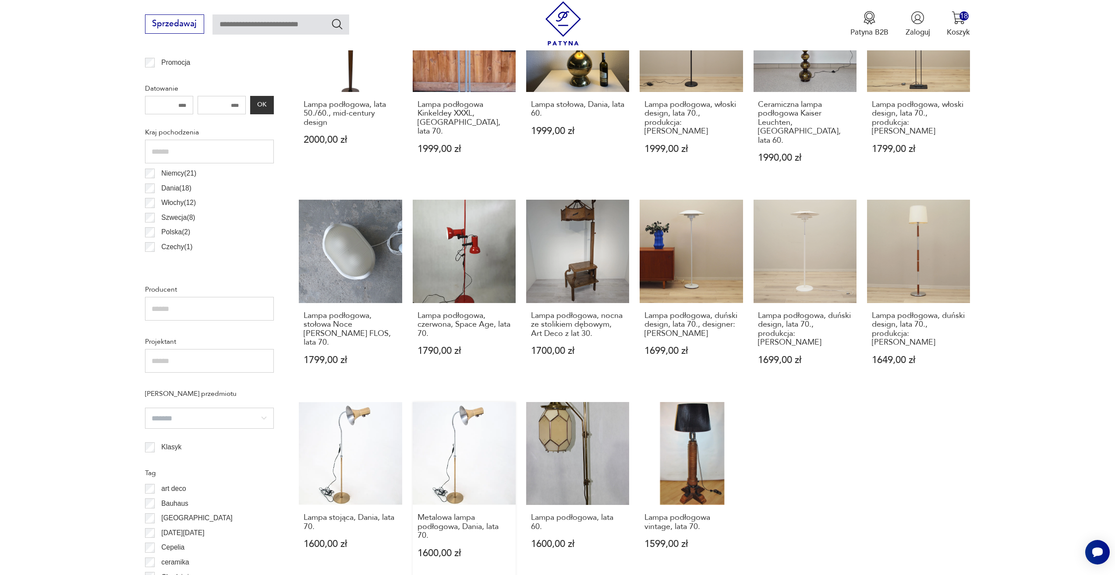
click at [484, 459] on link "Metalowa lampa podłogowa, Dania, lata 70. 1600,00 zł" at bounding box center [464, 490] width 103 height 176
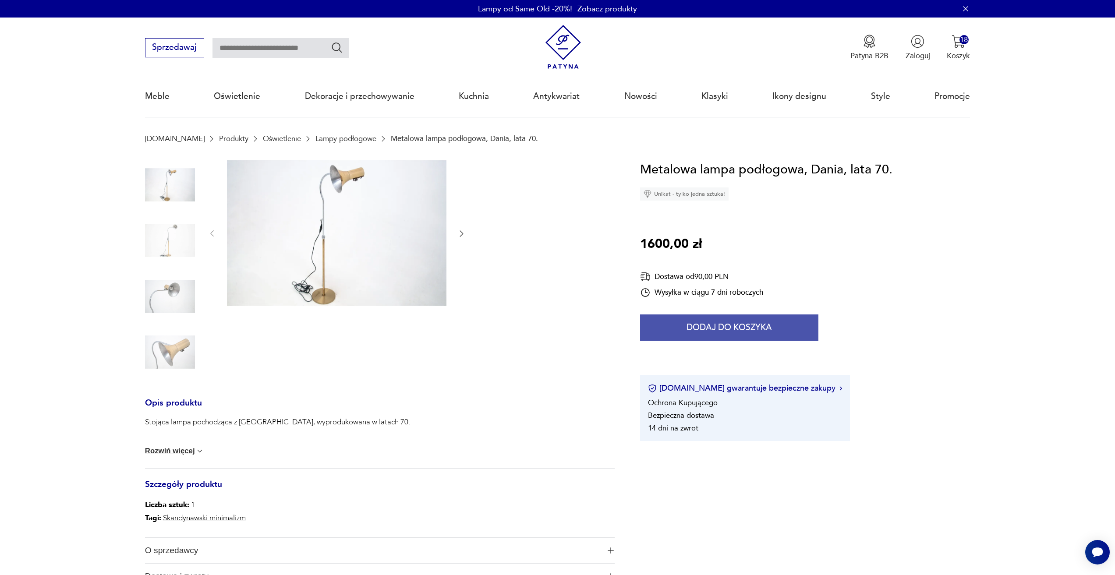
click at [654, 330] on button "Dodaj do koszyka" at bounding box center [729, 327] width 178 height 26
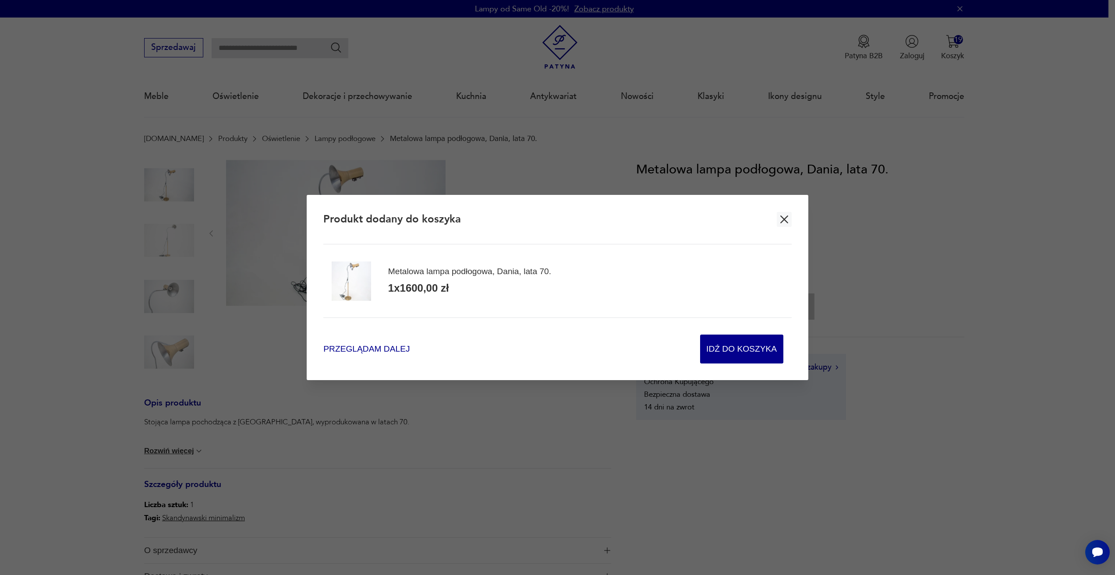
click at [395, 350] on span "Przeglądam dalej" at bounding box center [366, 349] width 86 height 12
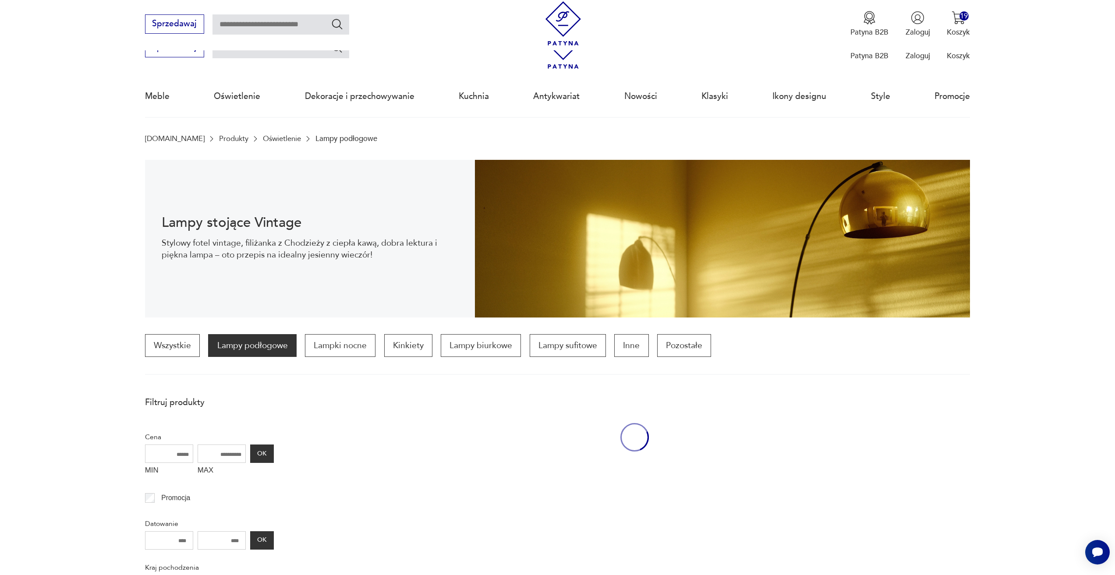
scroll to position [434, 0]
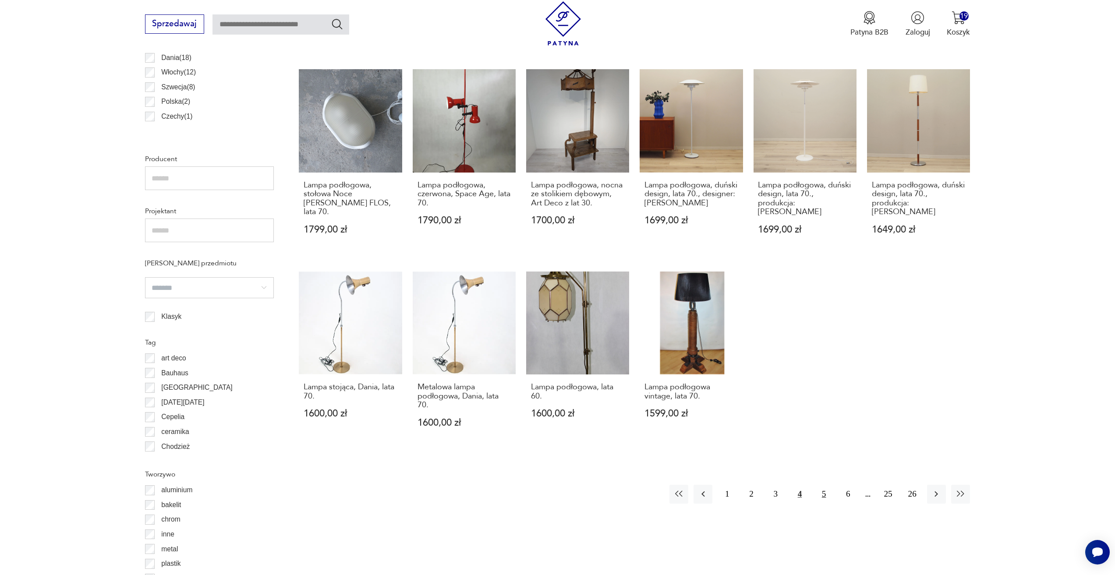
click at [823, 485] on button "5" at bounding box center [823, 494] width 19 height 19
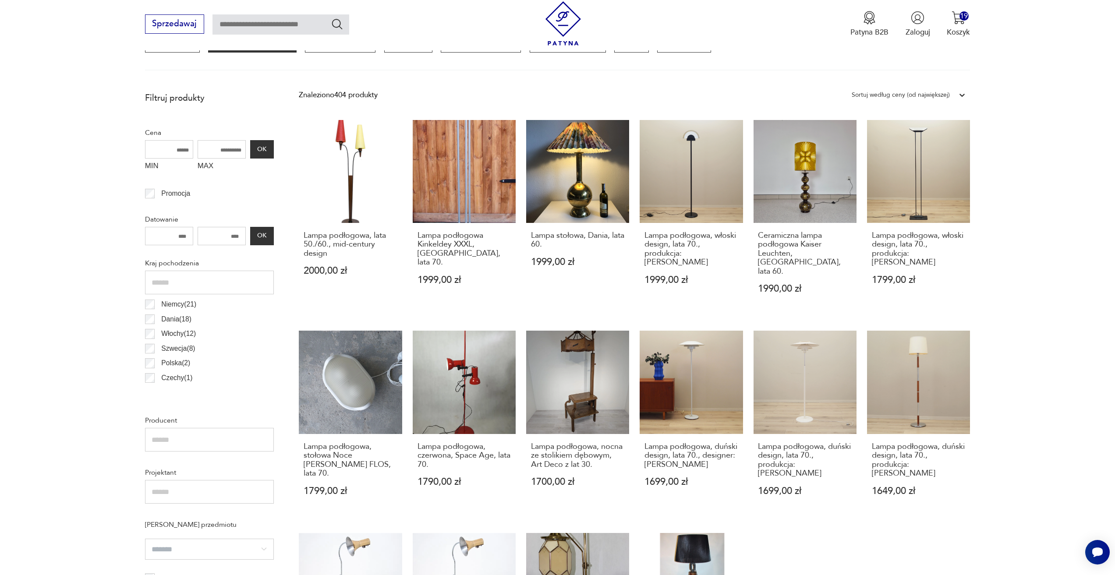
scroll to position [260, 0]
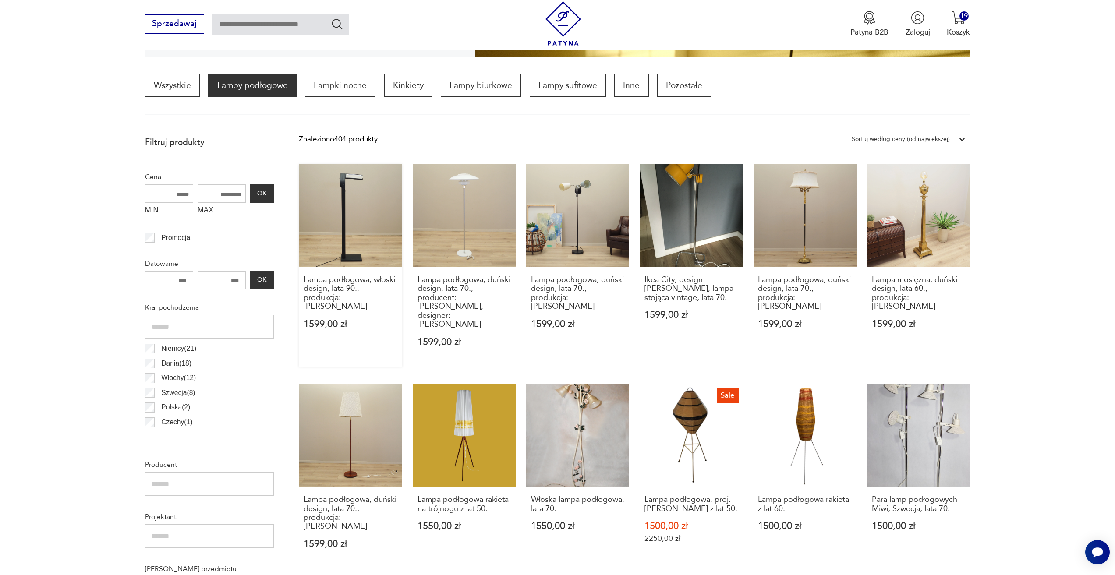
click at [325, 242] on link "Lampa podłogowa, włoski design, lata 90., produkcja: Włochy 1599,00 zł" at bounding box center [350, 265] width 103 height 203
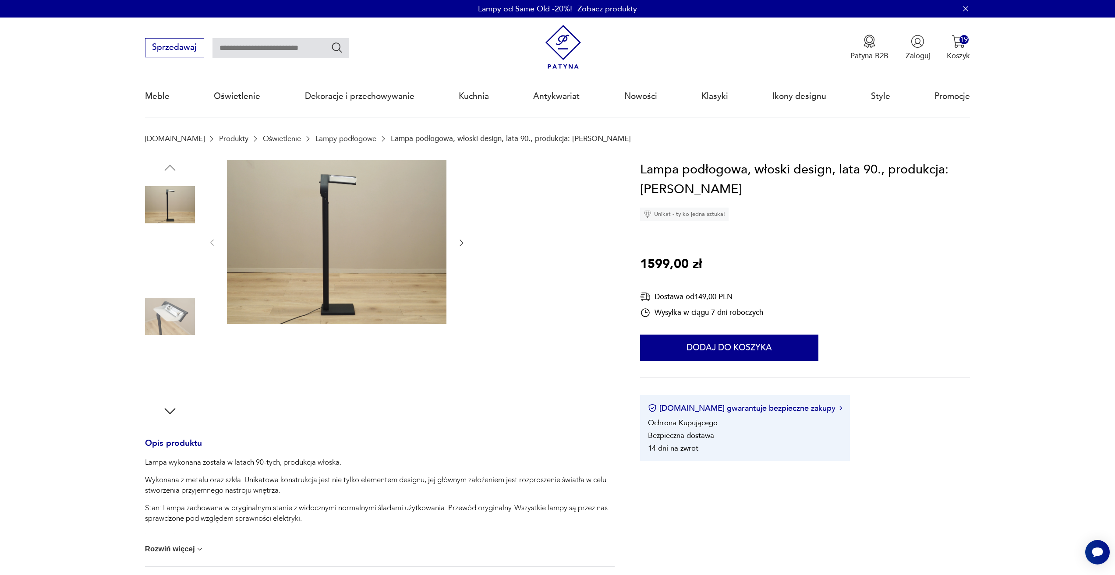
click at [386, 258] on img at bounding box center [336, 242] width 219 height 165
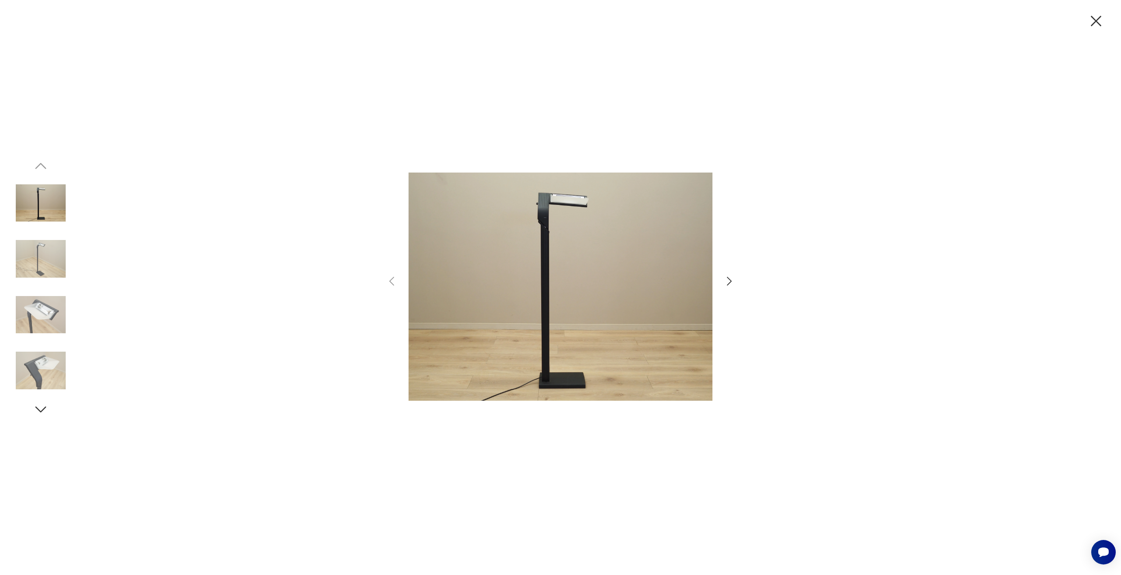
click at [735, 279] on icon "button" at bounding box center [729, 281] width 13 height 13
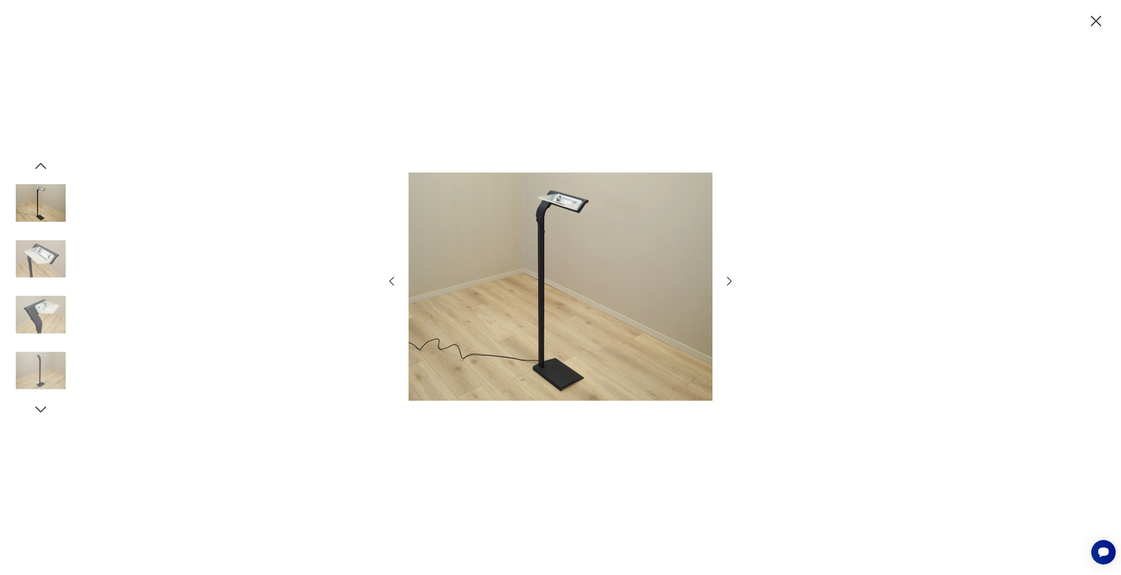
click at [733, 279] on icon "button" at bounding box center [729, 281] width 13 height 13
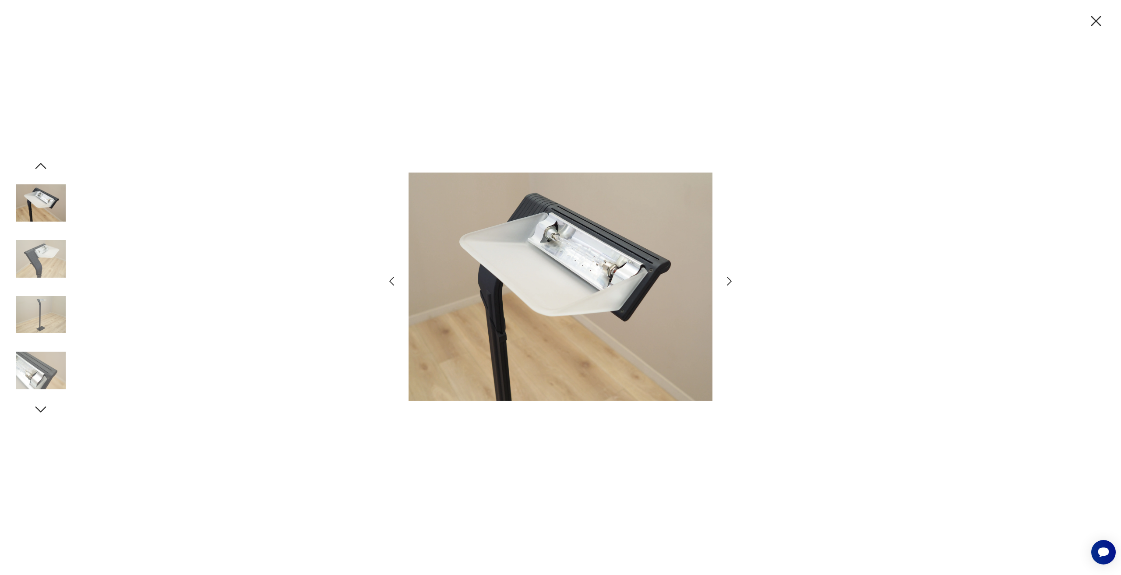
click at [733, 279] on icon "button" at bounding box center [729, 281] width 13 height 13
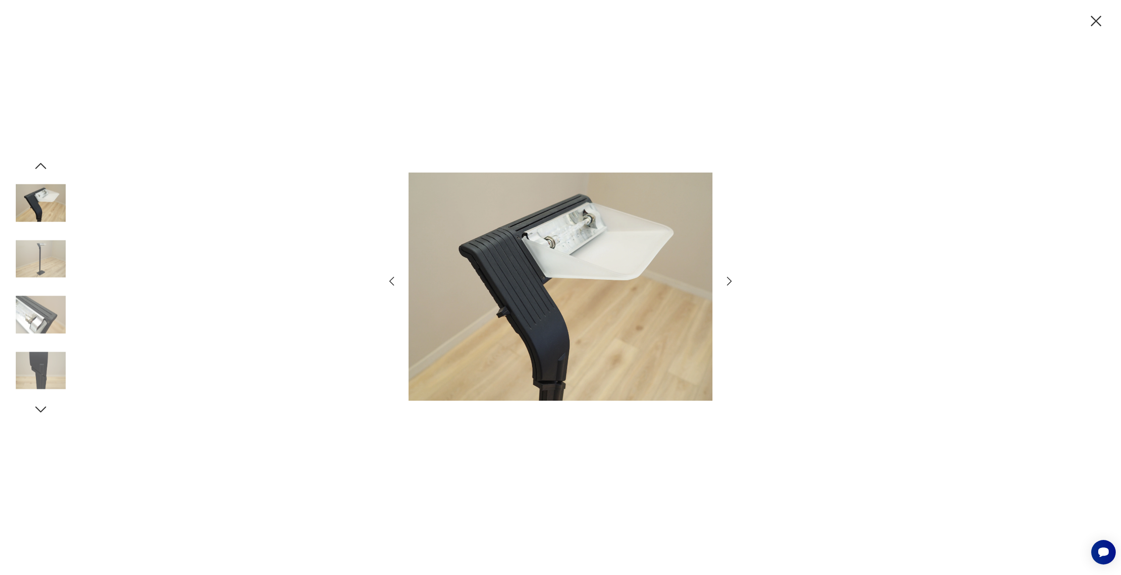
click at [733, 279] on icon "button" at bounding box center [729, 281] width 13 height 13
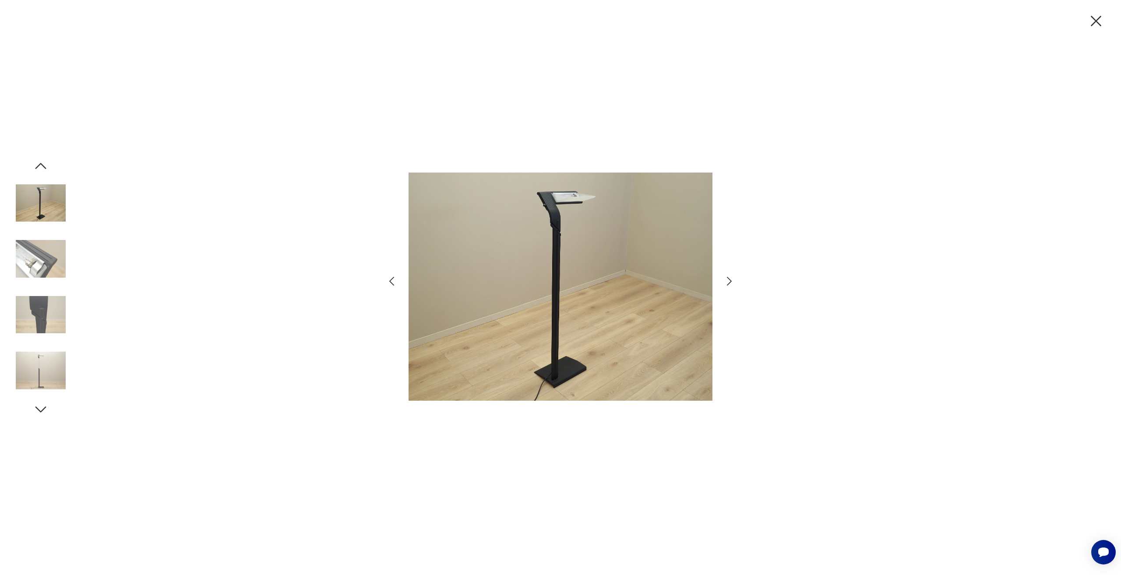
click at [1092, 36] on div at bounding box center [560, 287] width 1121 height 575
click at [1091, 23] on icon "button" at bounding box center [1096, 21] width 18 height 18
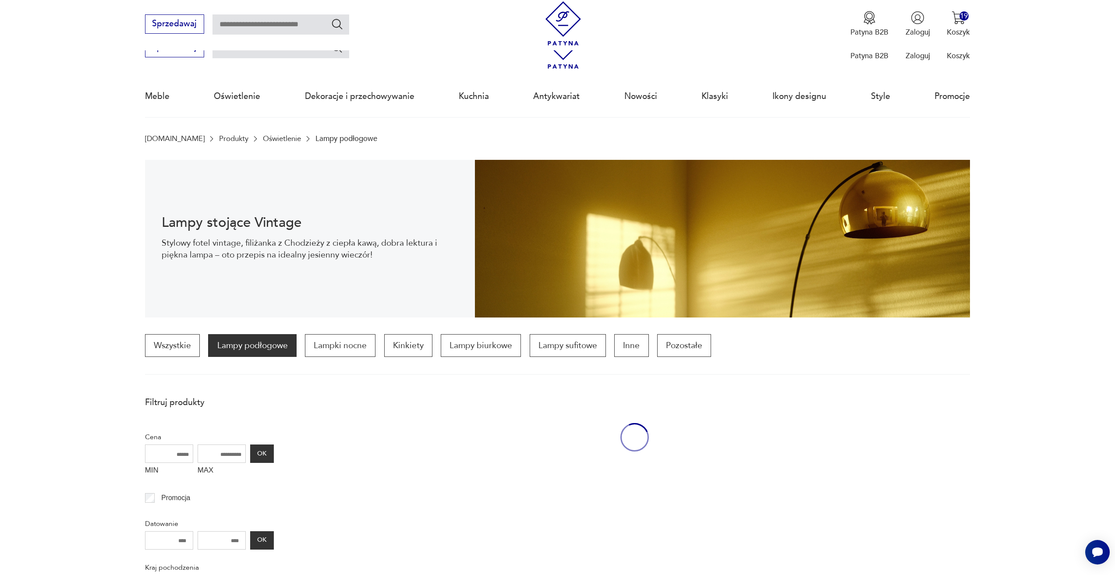
scroll to position [260, 0]
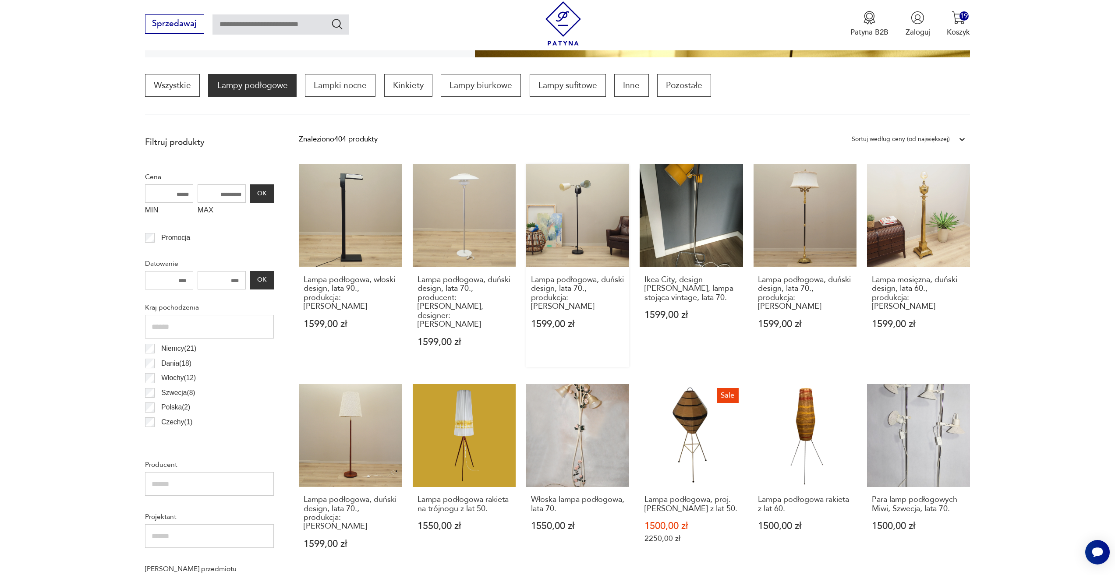
click at [556, 203] on link "Lampa podłogowa, duński design, lata 70., produkcja: Dania 1599,00 zł" at bounding box center [577, 265] width 103 height 203
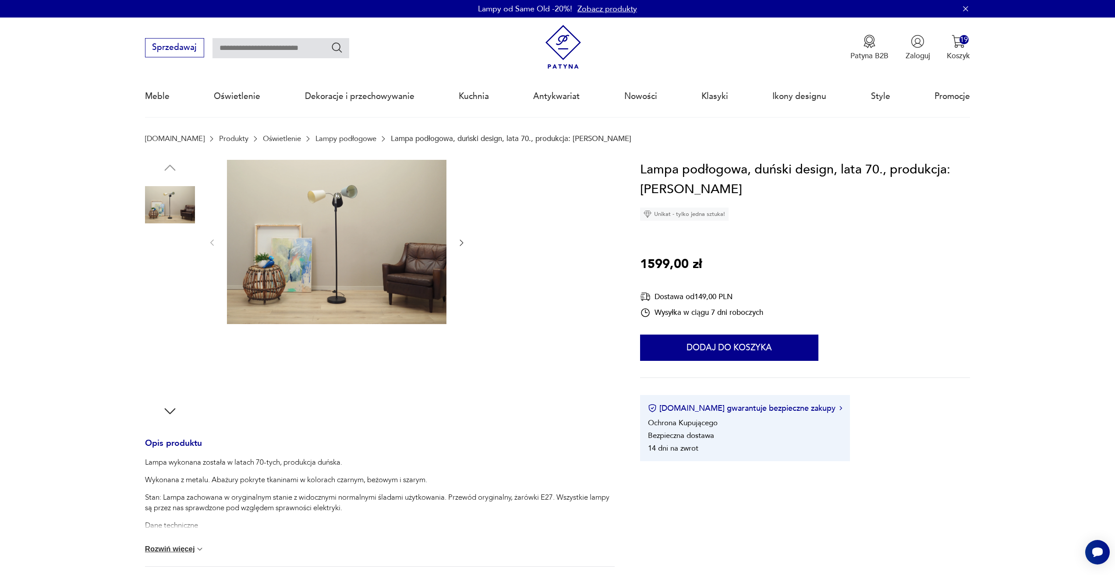
click at [455, 240] on div at bounding box center [337, 243] width 258 height 166
click at [466, 244] on icon "button" at bounding box center [461, 242] width 9 height 9
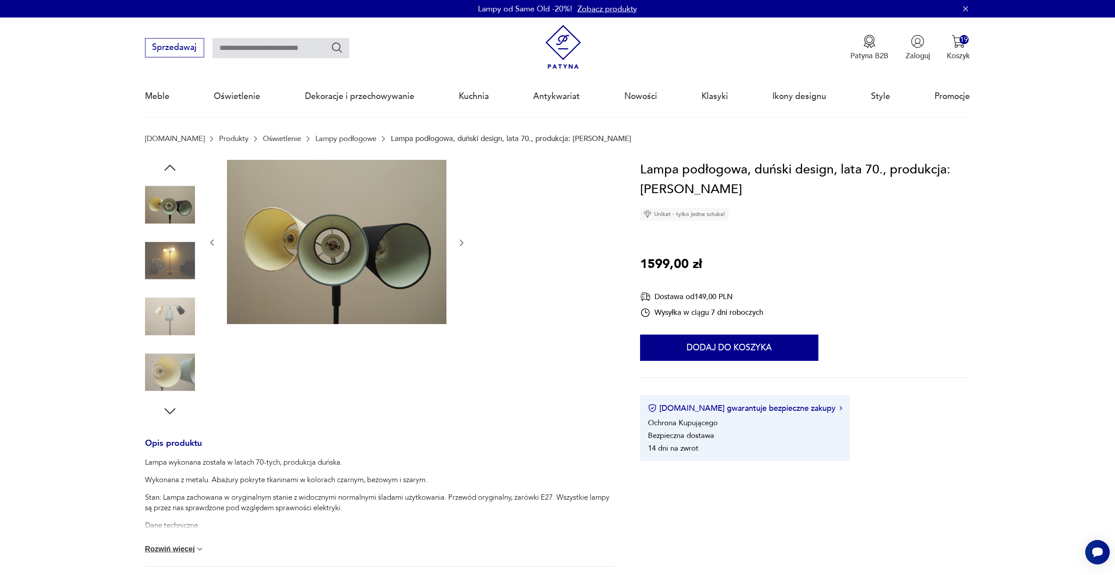
click at [464, 243] on icon "button" at bounding box center [461, 242] width 9 height 9
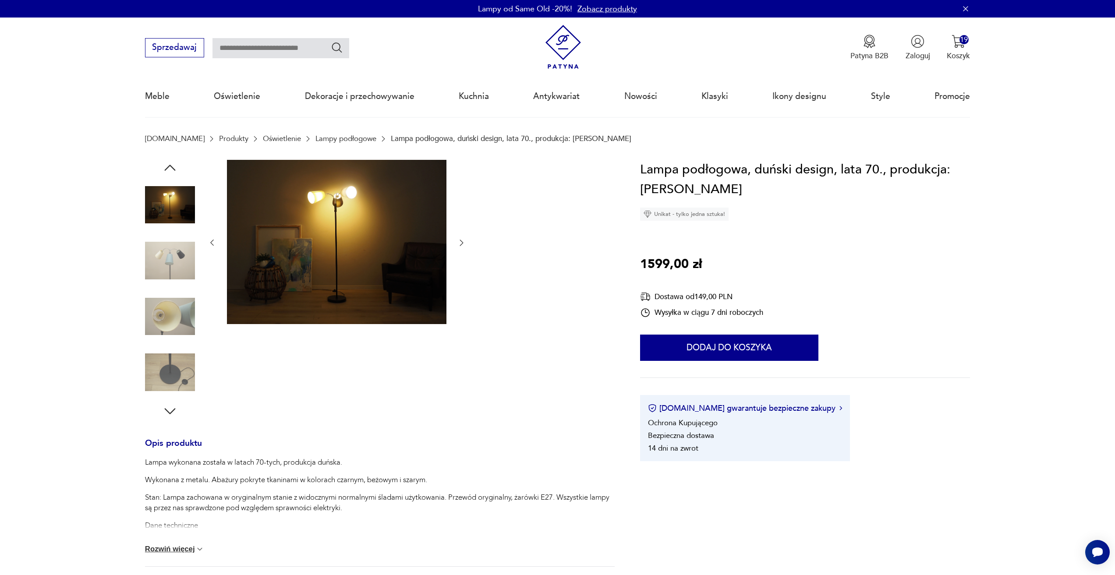
click at [464, 243] on icon "button" at bounding box center [461, 242] width 9 height 9
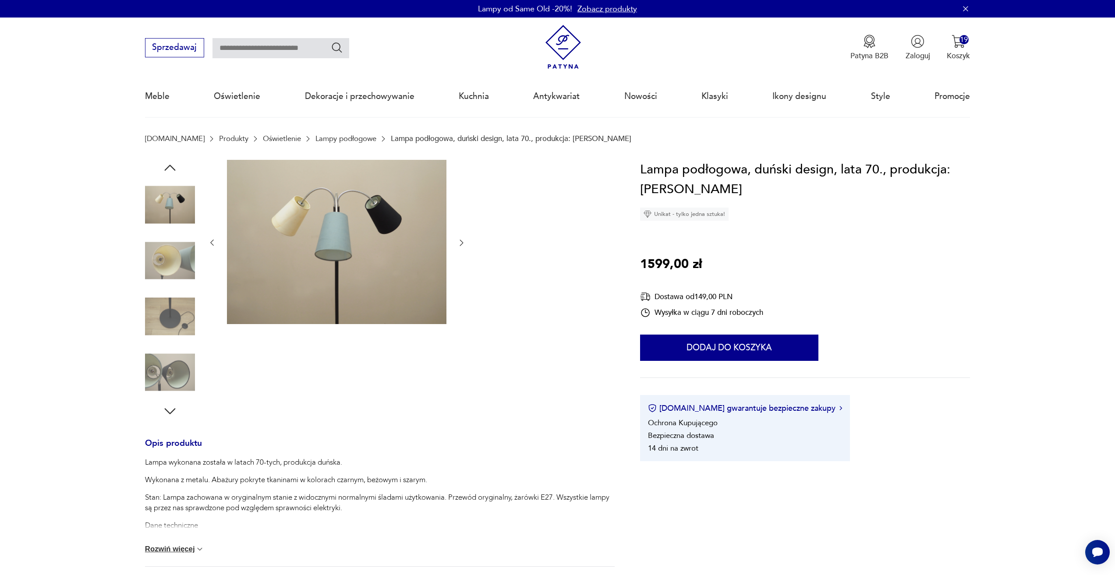
click at [464, 243] on icon "button" at bounding box center [461, 242] width 9 height 9
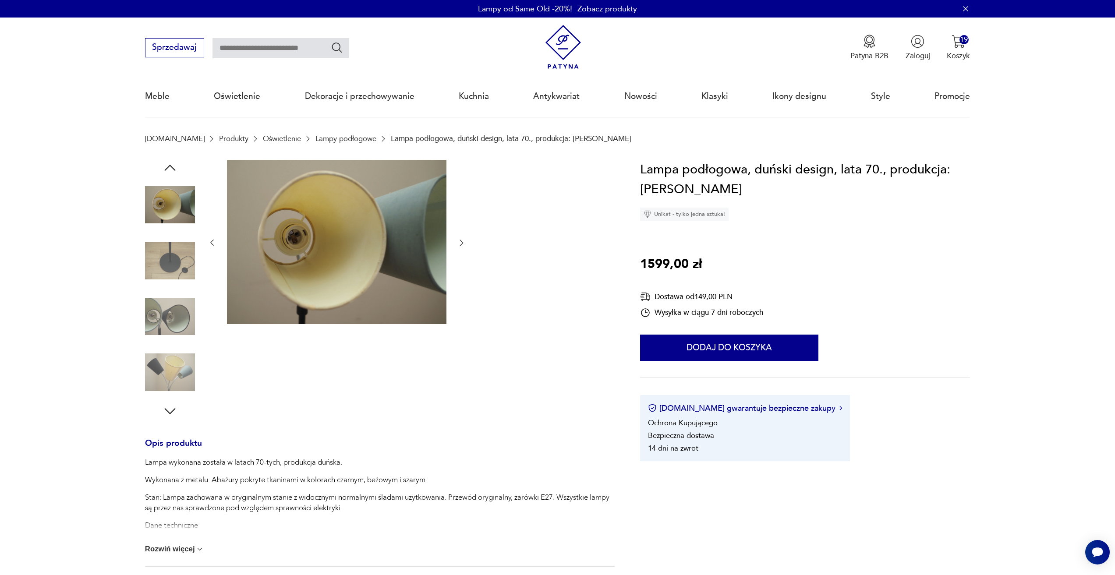
click at [464, 243] on icon "button" at bounding box center [461, 242] width 9 height 9
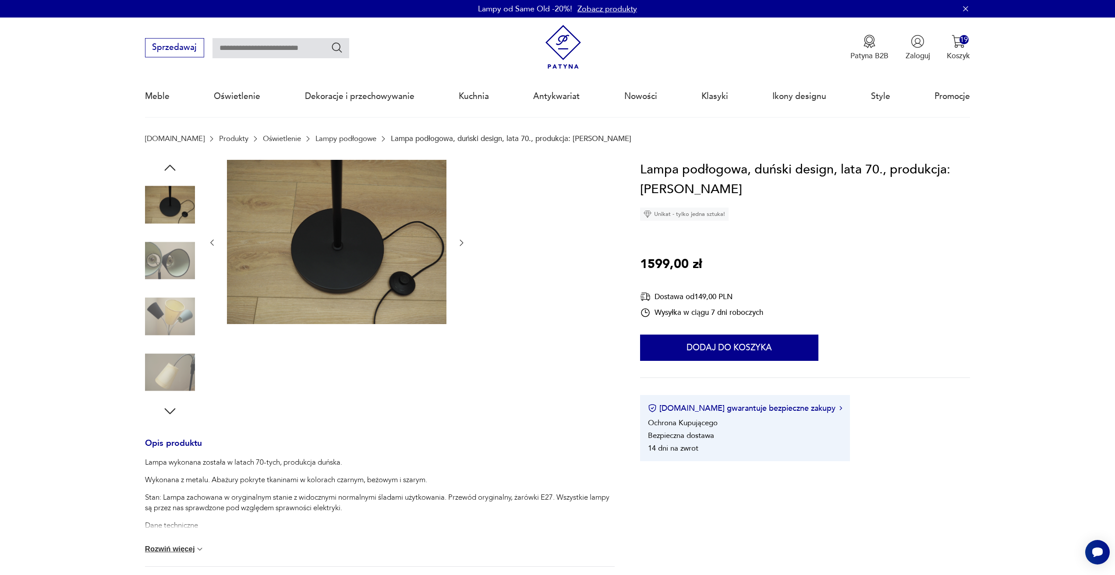
click at [464, 243] on icon "button" at bounding box center [461, 242] width 9 height 9
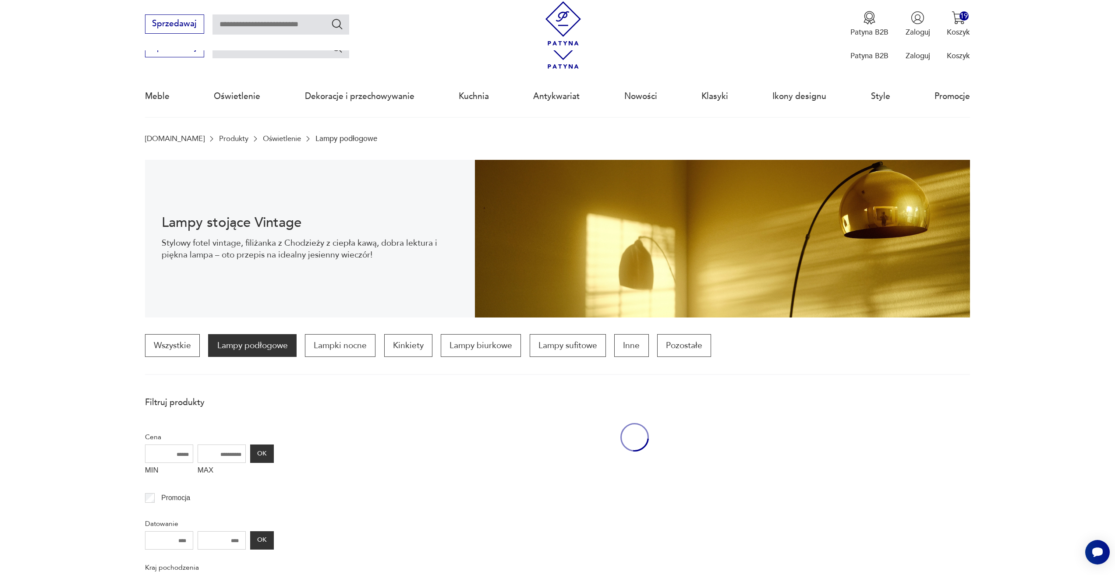
scroll to position [260, 0]
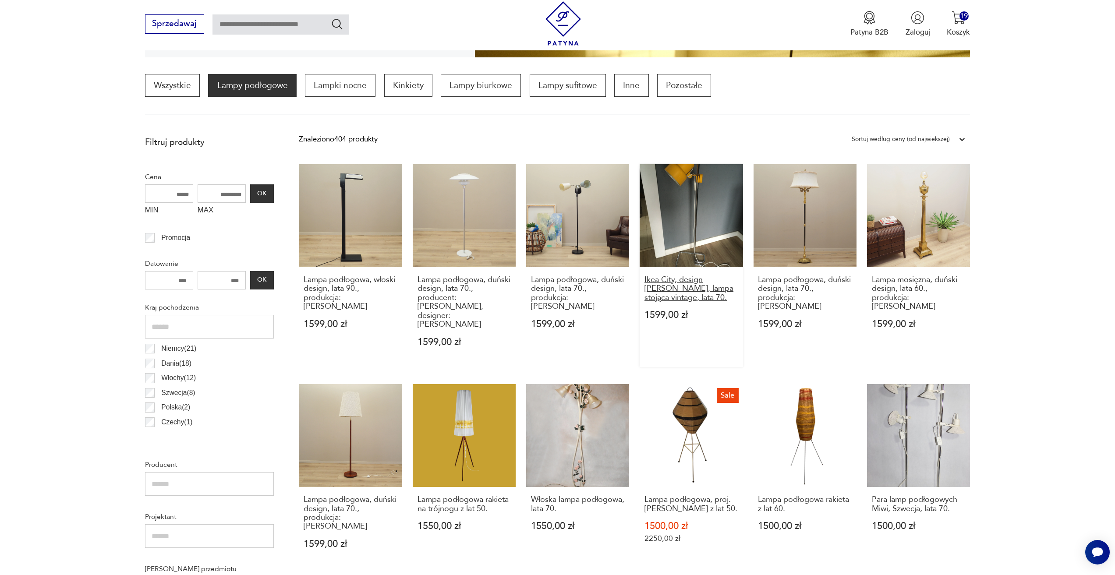
click at [673, 280] on h3 "Ikea City, design Borje Claes, lampa stojąca vintage, lata 70." at bounding box center [691, 288] width 94 height 27
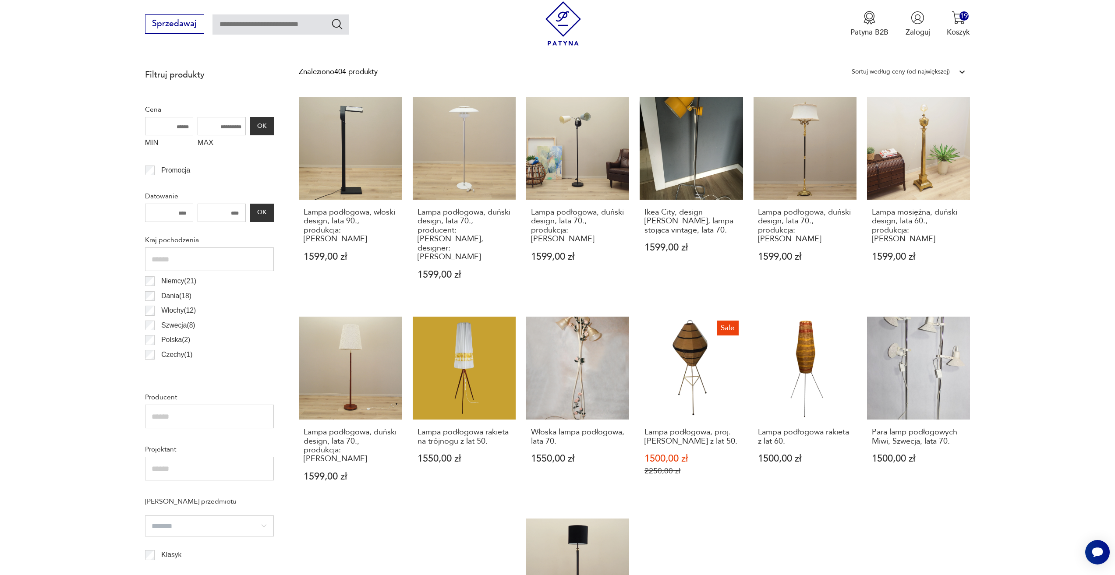
scroll to position [348, 0]
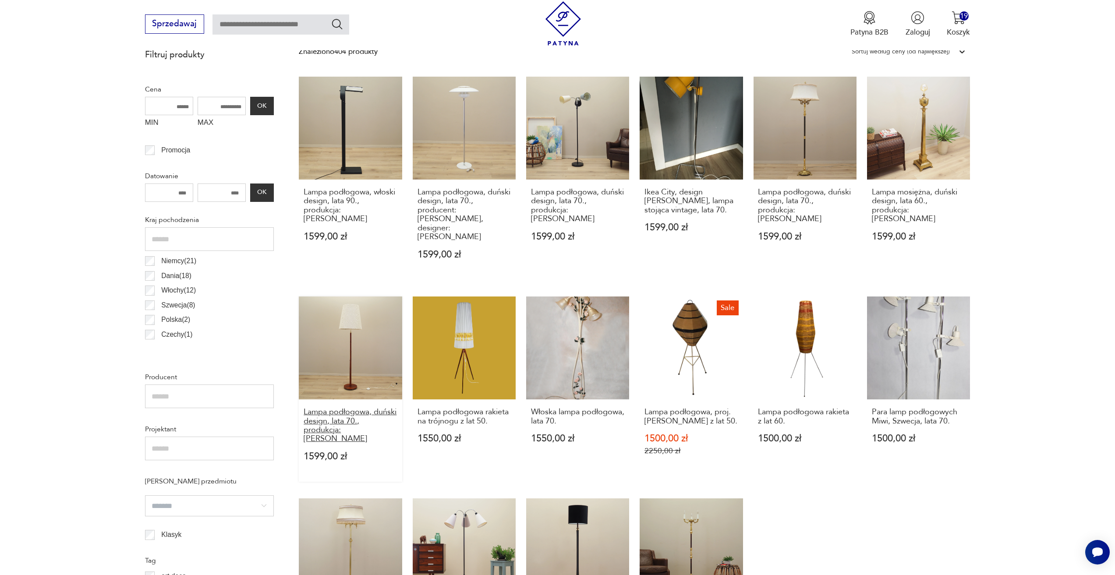
click at [372, 408] on h3 "Lampa podłogowa, duński design, lata 70., produkcja: Dania" at bounding box center [351, 426] width 94 height 36
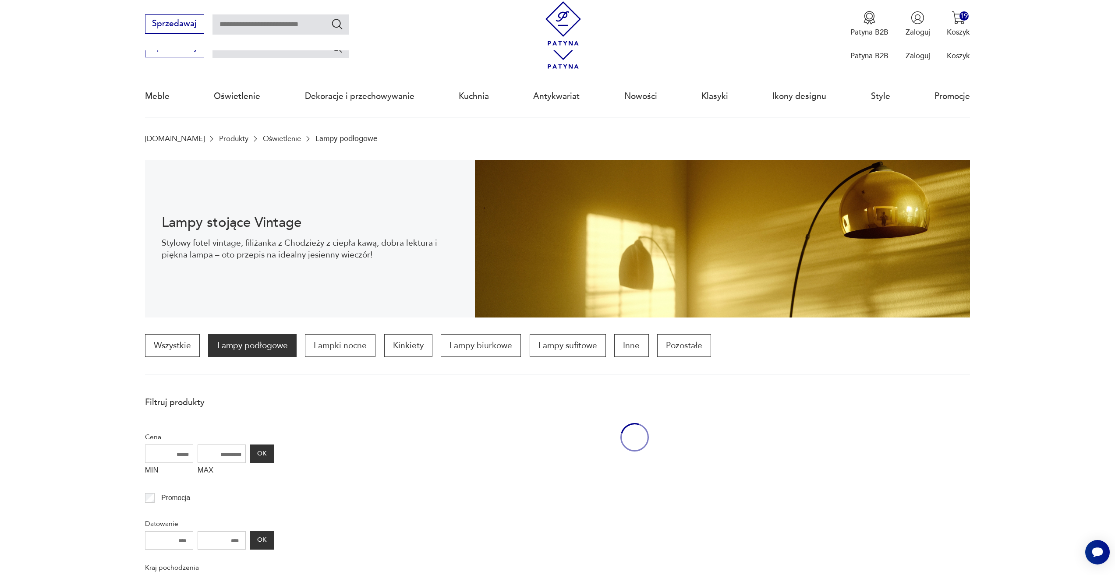
scroll to position [348, 0]
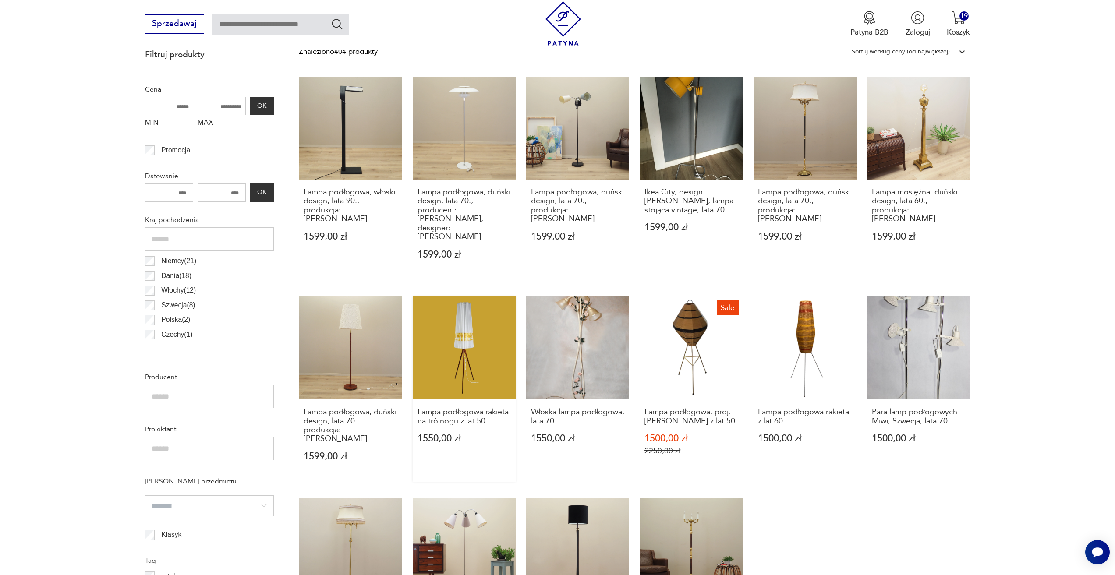
click at [455, 410] on h3 "Lampa podłogowa rakieta na trójnogu z lat 50." at bounding box center [464, 417] width 94 height 18
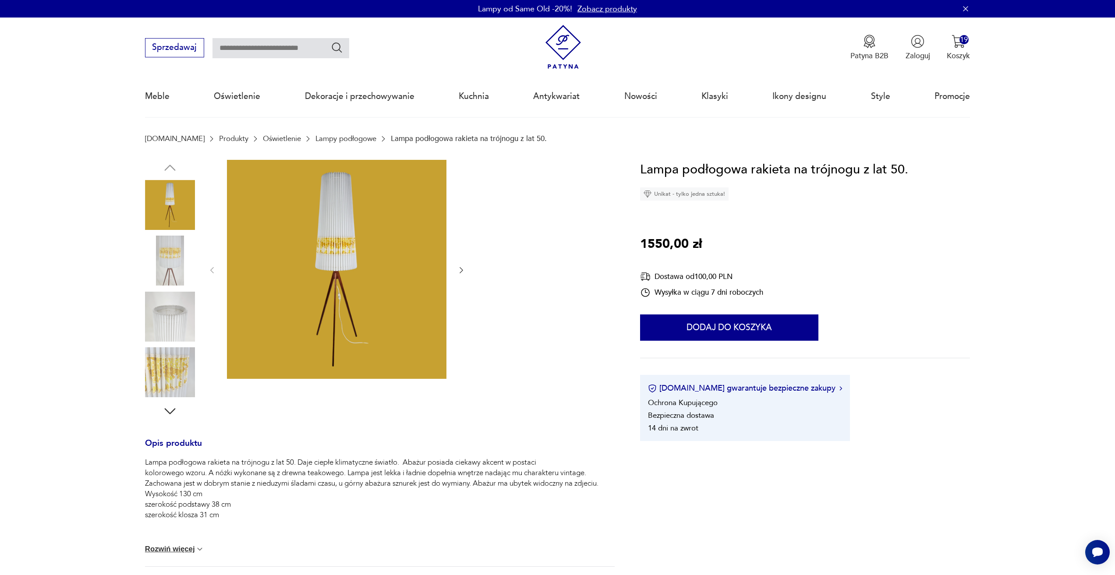
click at [469, 273] on div at bounding box center [379, 289] width 469 height 259
click at [462, 272] on icon "button" at bounding box center [461, 270] width 9 height 9
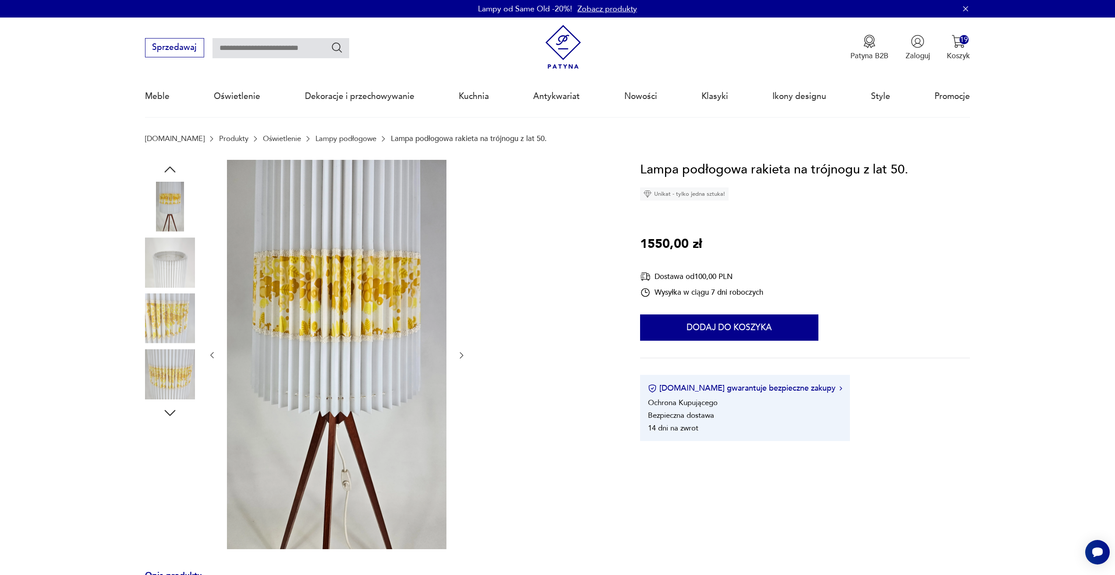
click at [463, 349] on div at bounding box center [337, 356] width 258 height 392
click at [463, 354] on icon "button" at bounding box center [461, 355] width 9 height 9
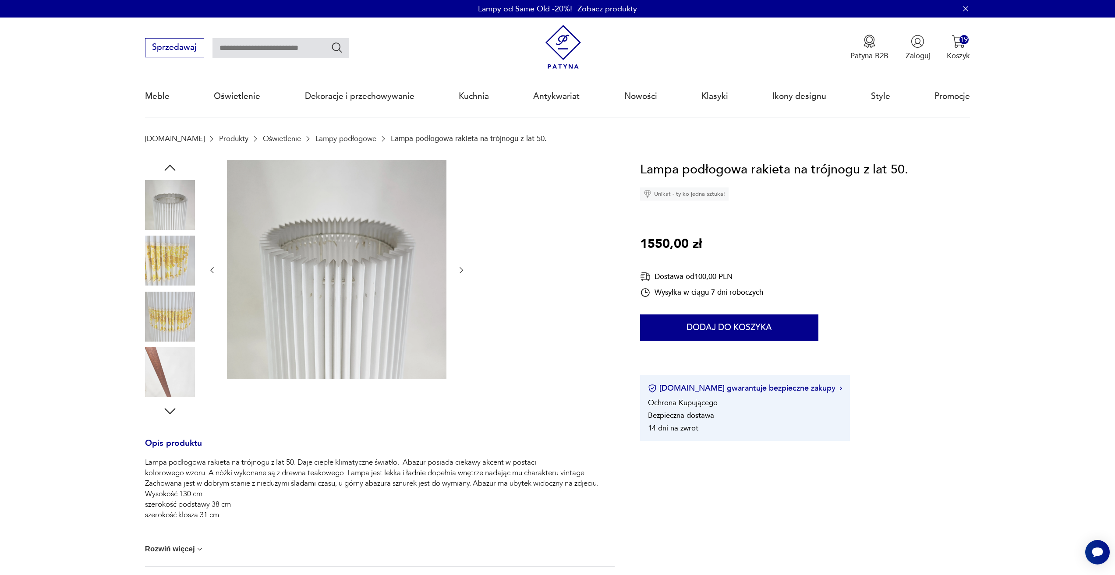
click at [459, 272] on icon "button" at bounding box center [461, 270] width 9 height 9
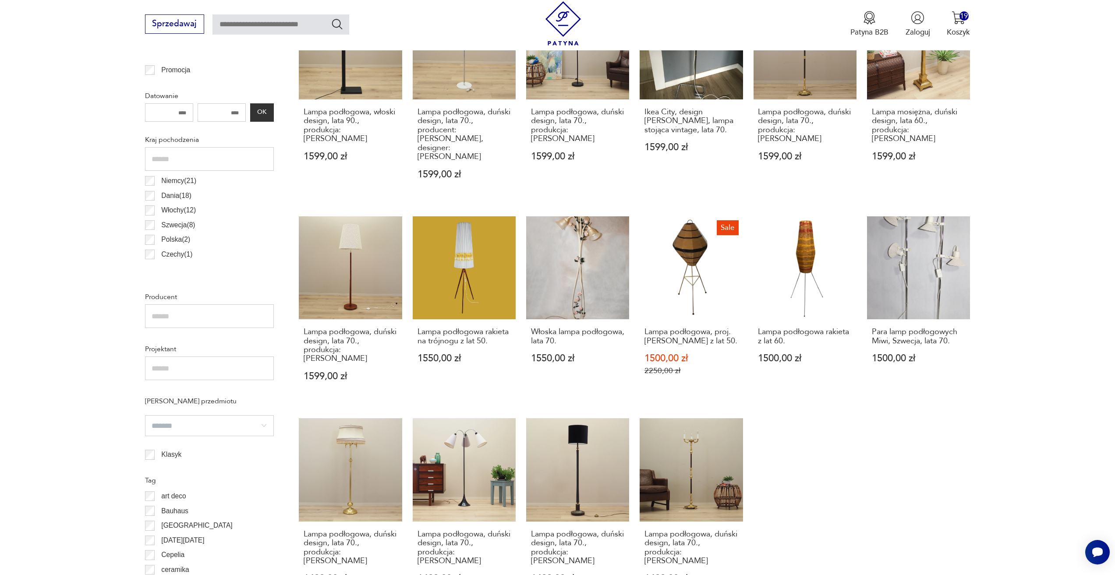
scroll to position [435, 0]
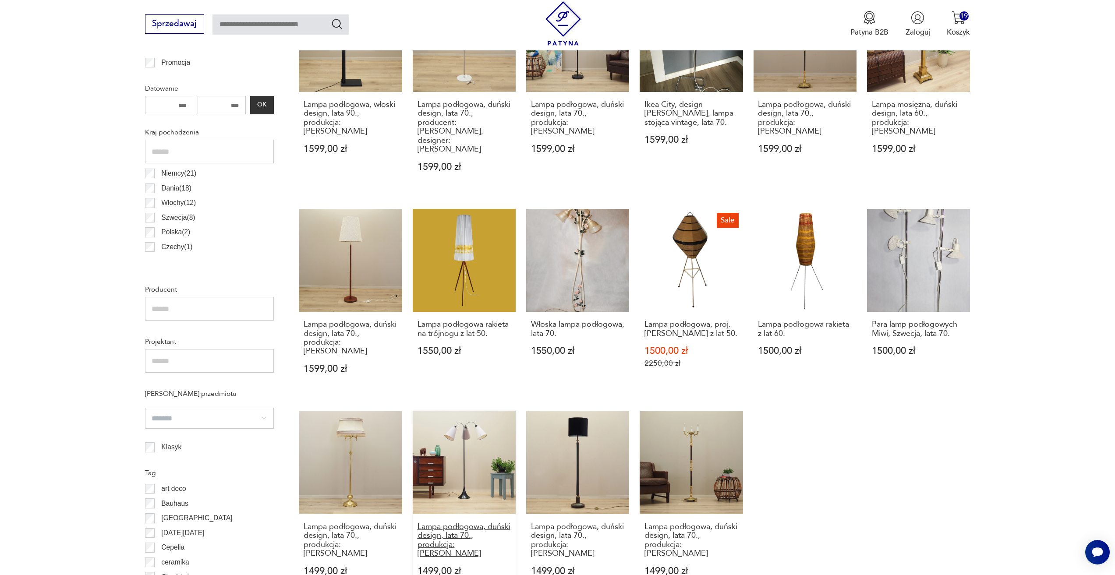
click at [474, 526] on h3 "Lampa podłogowa, duński design, lata 70., produkcja: Dania" at bounding box center [464, 540] width 94 height 36
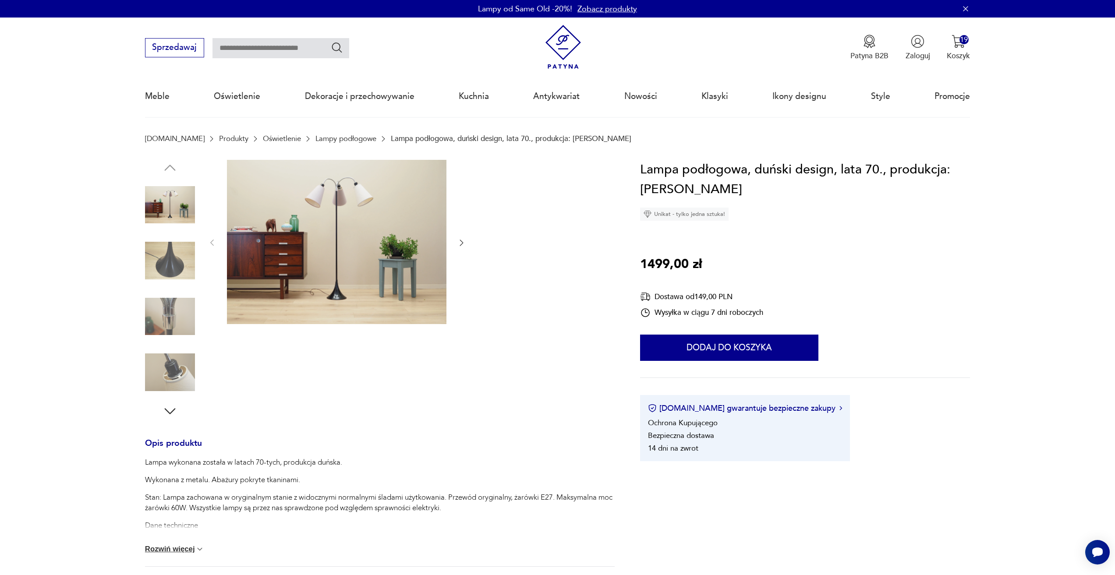
click at [460, 247] on icon "button" at bounding box center [461, 242] width 9 height 9
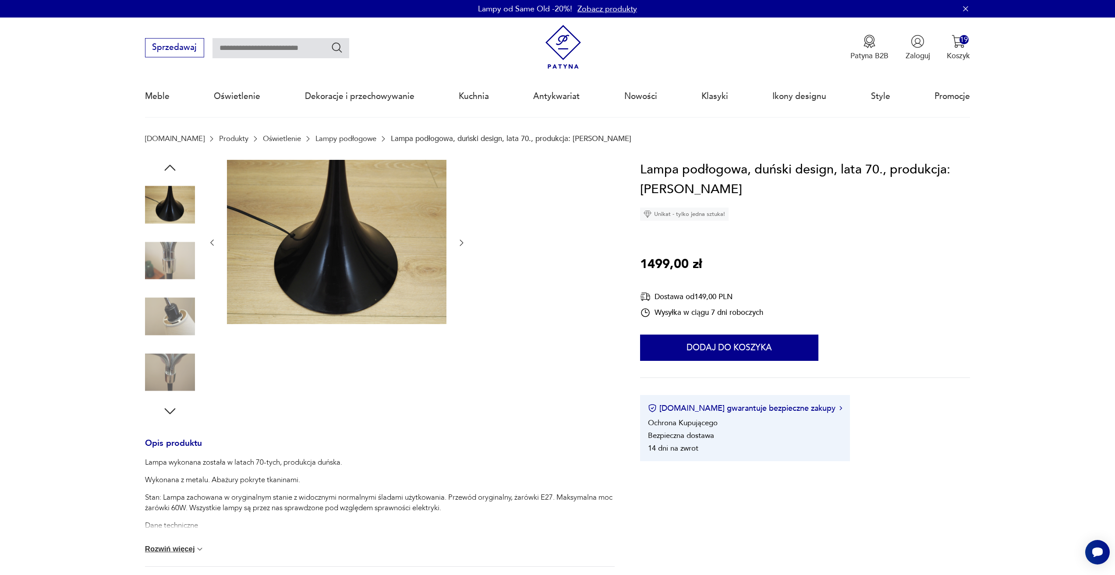
click at [461, 241] on icon "button" at bounding box center [461, 242] width 9 height 9
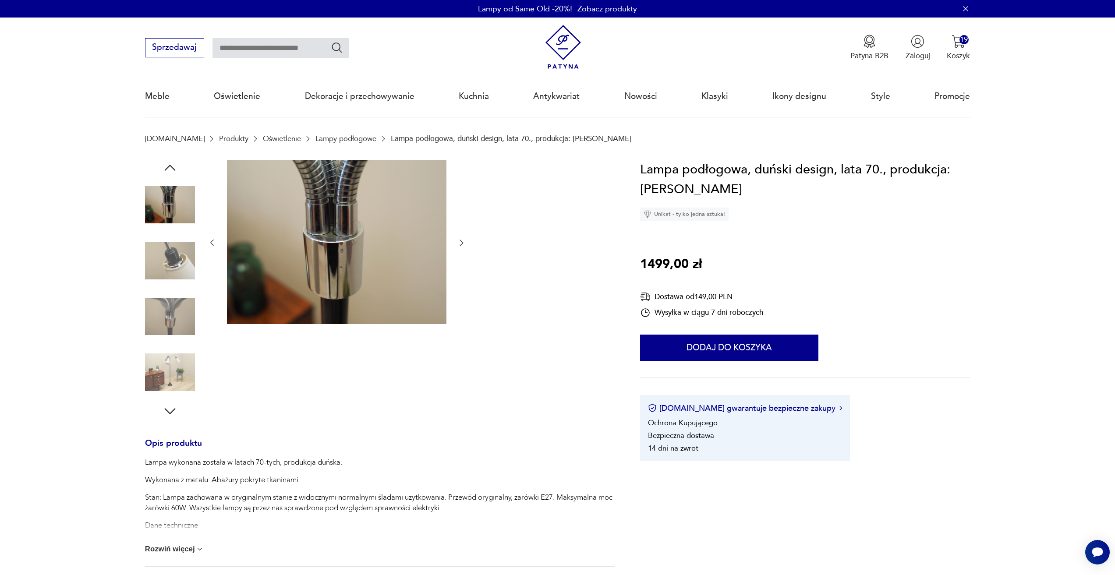
click at [461, 241] on icon "button" at bounding box center [461, 242] width 9 height 9
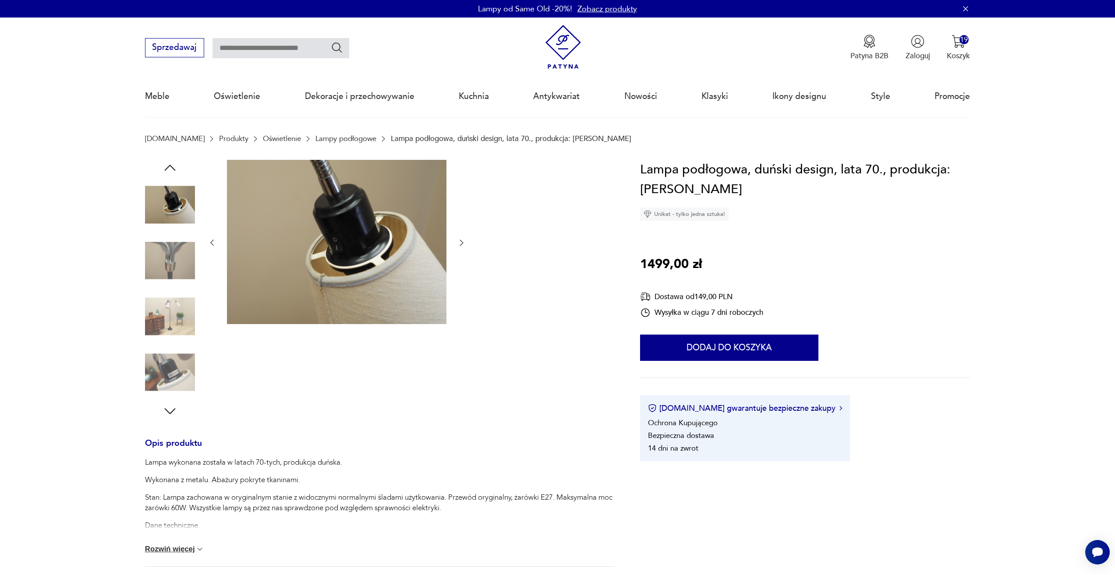
click at [461, 241] on icon "button" at bounding box center [461, 242] width 9 height 9
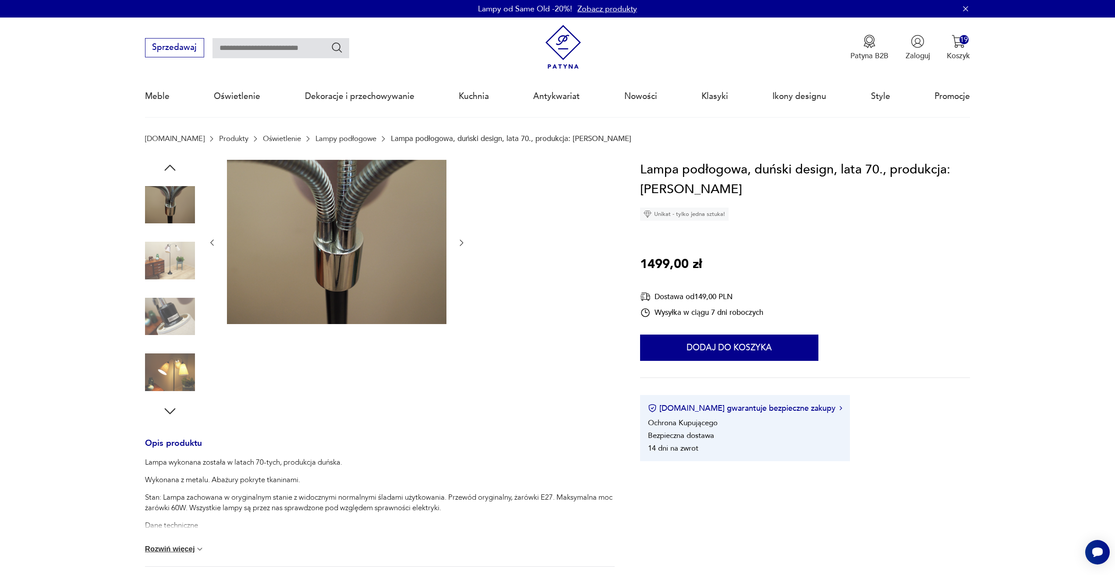
click at [461, 241] on icon "button" at bounding box center [461, 242] width 9 height 9
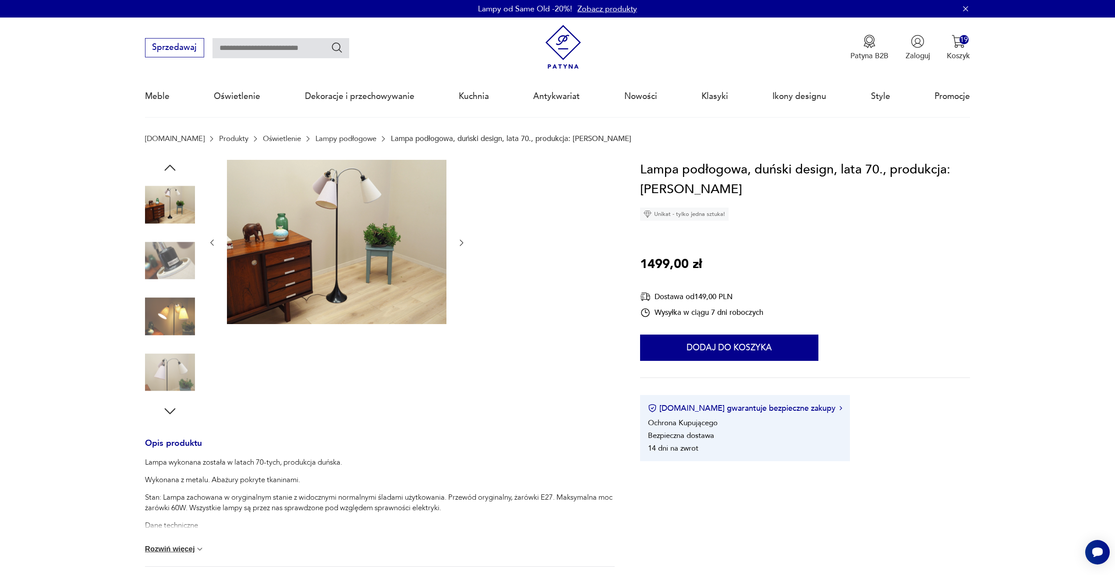
click at [461, 241] on icon "button" at bounding box center [461, 242] width 9 height 9
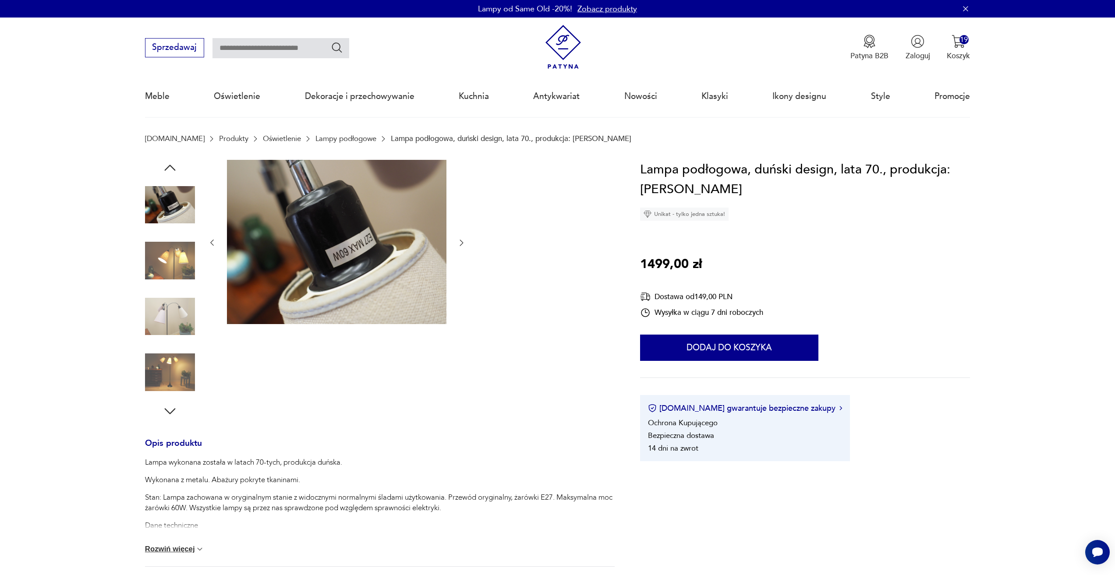
click at [461, 241] on icon "button" at bounding box center [461, 242] width 9 height 9
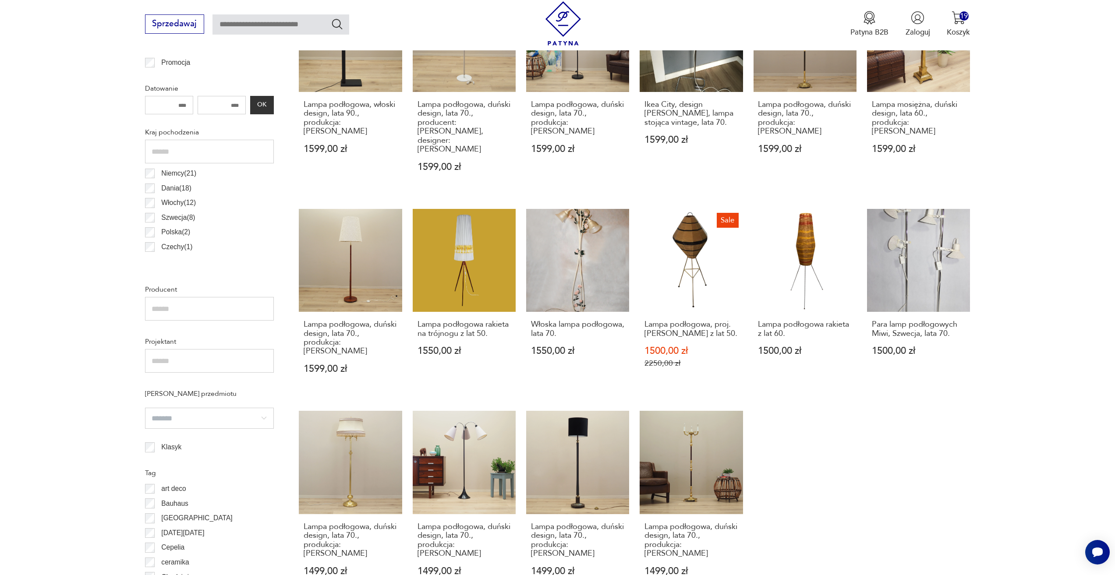
scroll to position [523, 0]
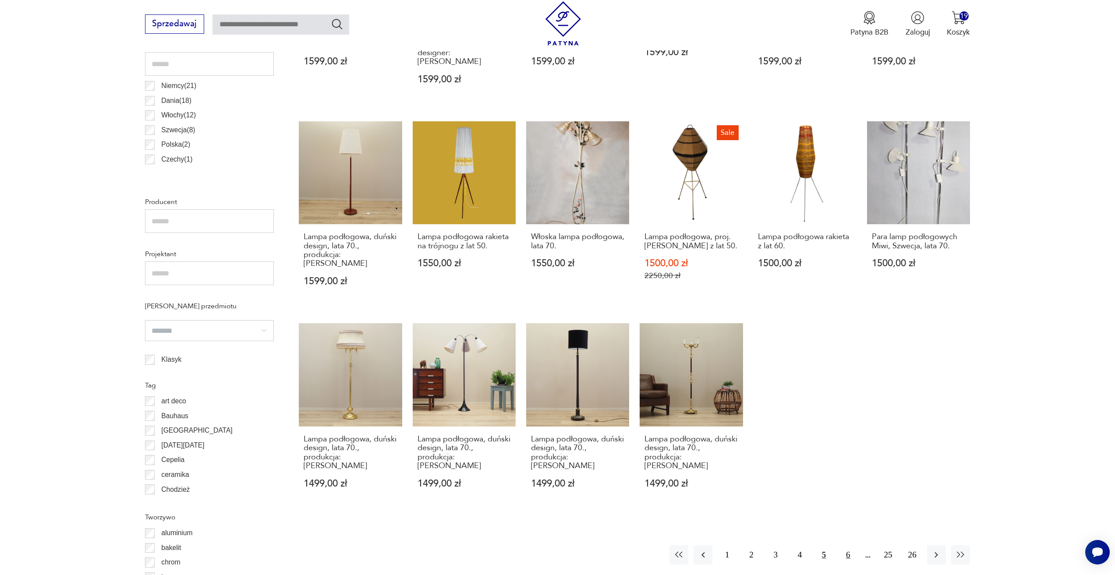
click at [848, 545] on button "6" at bounding box center [847, 554] width 19 height 19
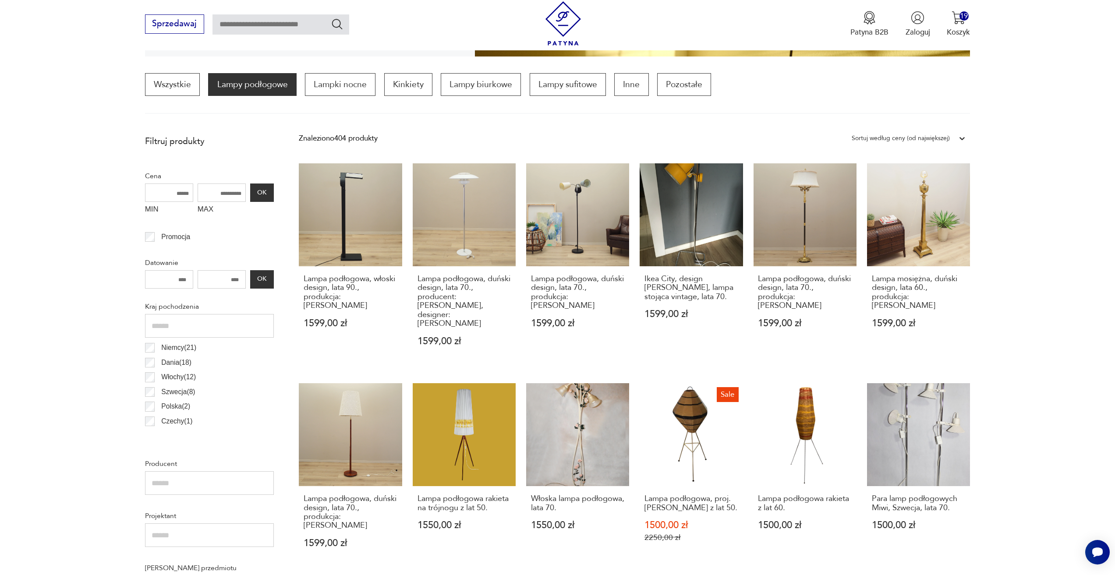
scroll to position [260, 0]
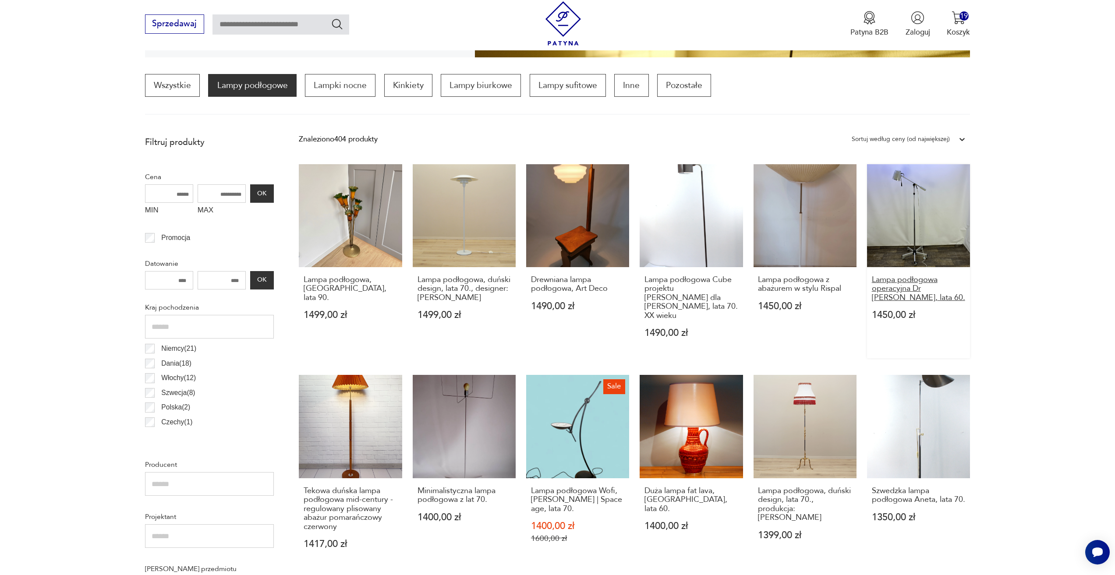
click at [907, 289] on h3 "Lampa podłogowa operacyjna Dr Mach, lata 60." at bounding box center [919, 288] width 94 height 27
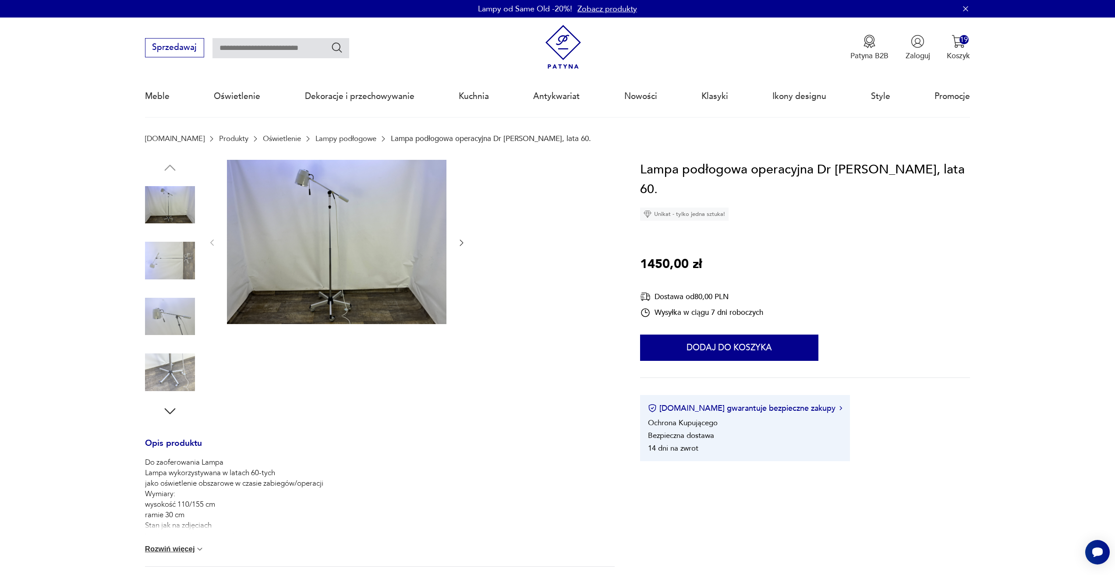
click at [459, 244] on icon "button" at bounding box center [461, 242] width 9 height 9
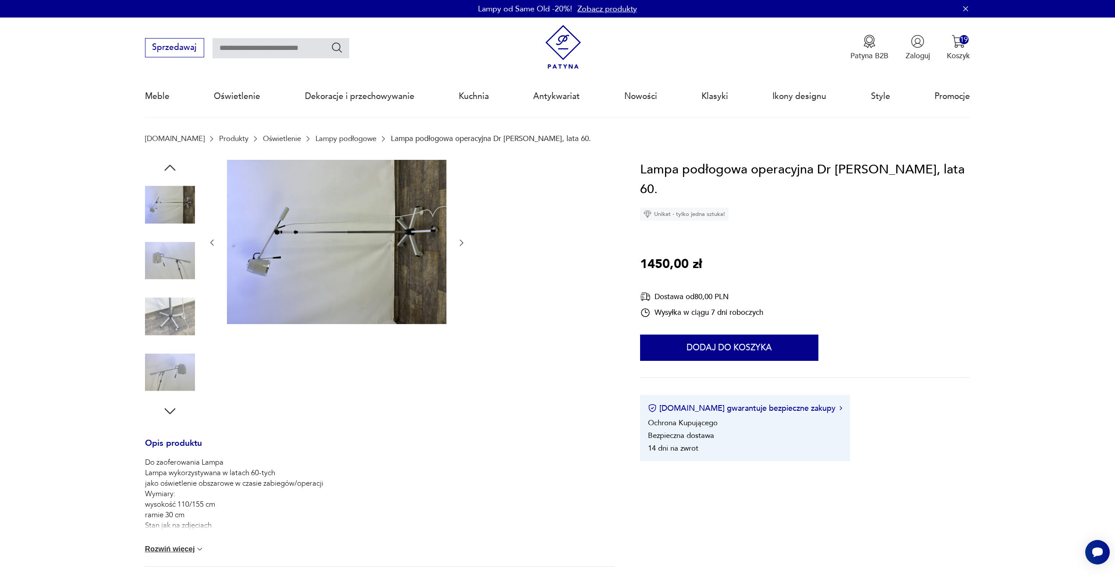
click at [459, 244] on icon "button" at bounding box center [461, 242] width 9 height 9
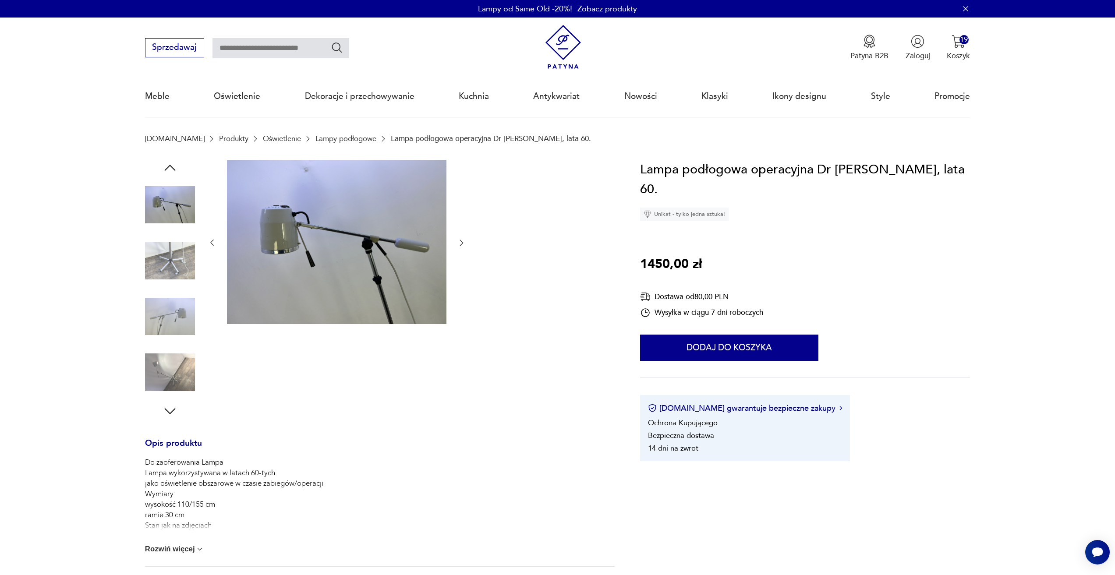
click at [459, 244] on icon "button" at bounding box center [461, 242] width 9 height 9
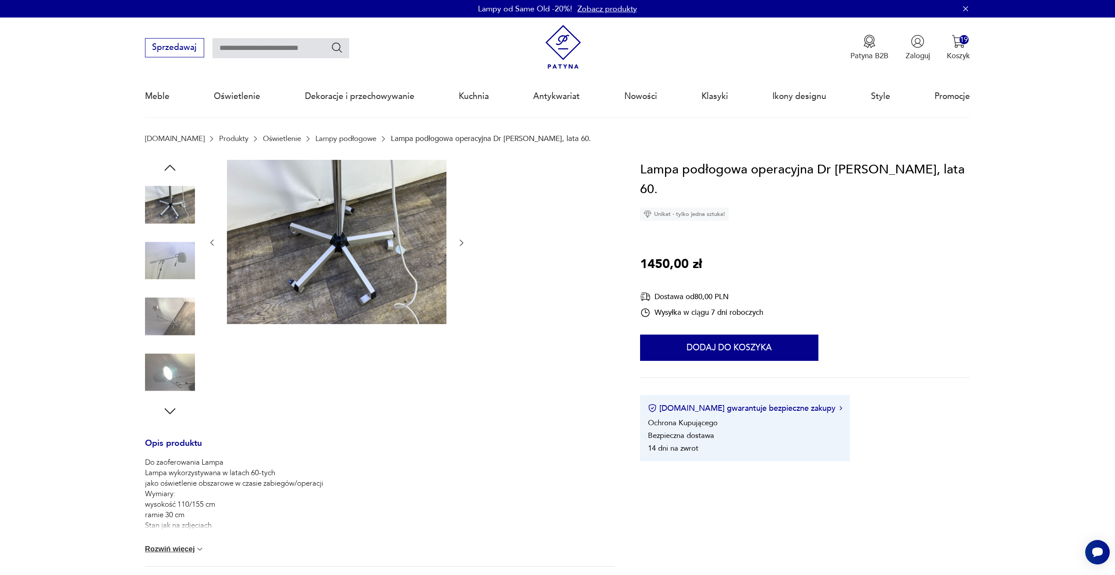
click at [459, 244] on icon "button" at bounding box center [461, 242] width 9 height 9
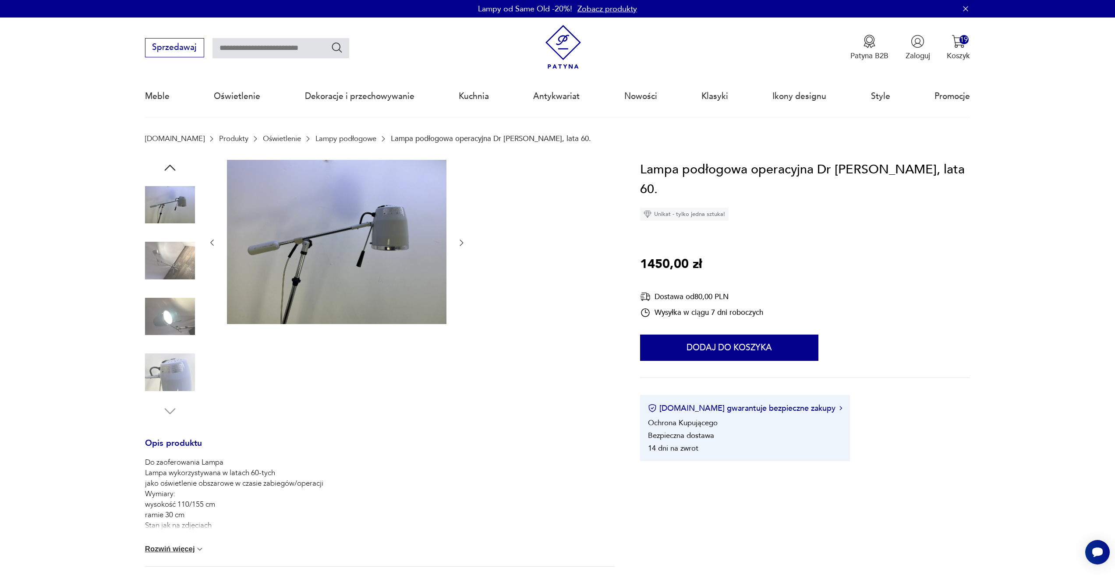
click at [459, 244] on icon "button" at bounding box center [461, 242] width 9 height 9
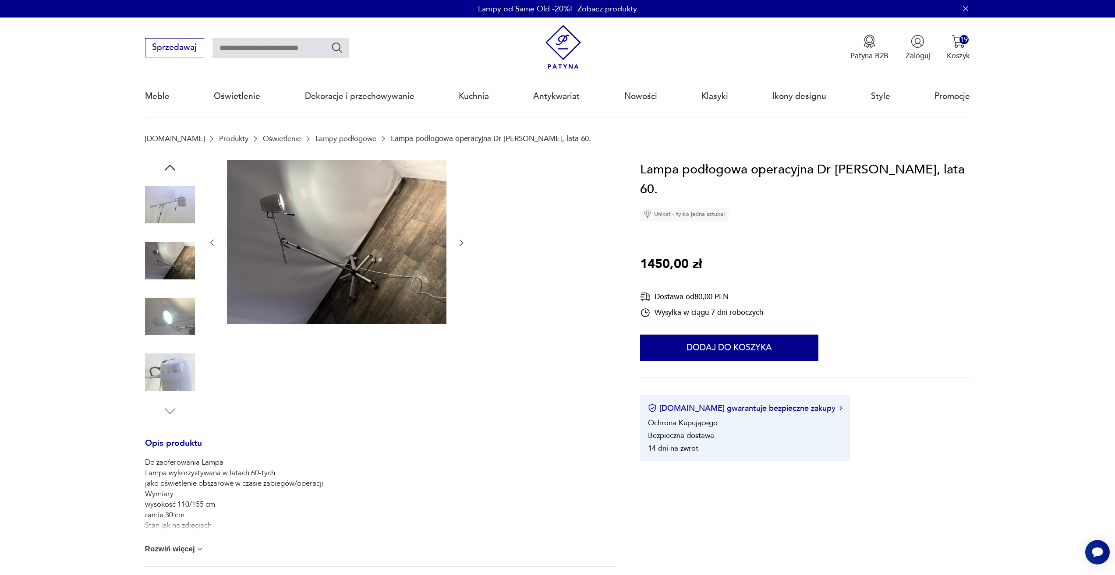
click at [459, 244] on icon "button" at bounding box center [461, 242] width 9 height 9
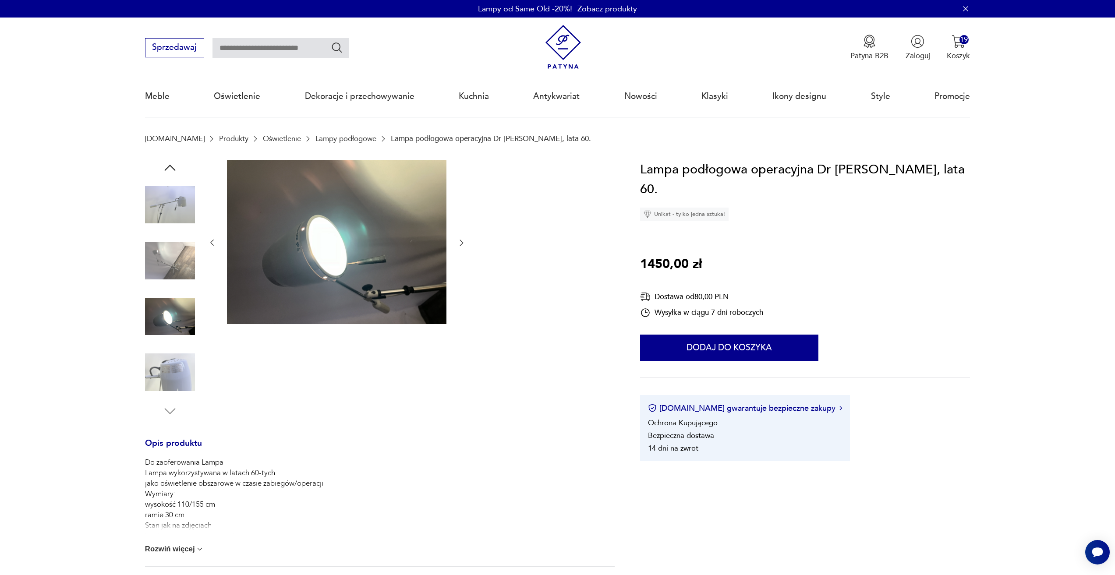
click at [459, 244] on icon "button" at bounding box center [461, 242] width 9 height 9
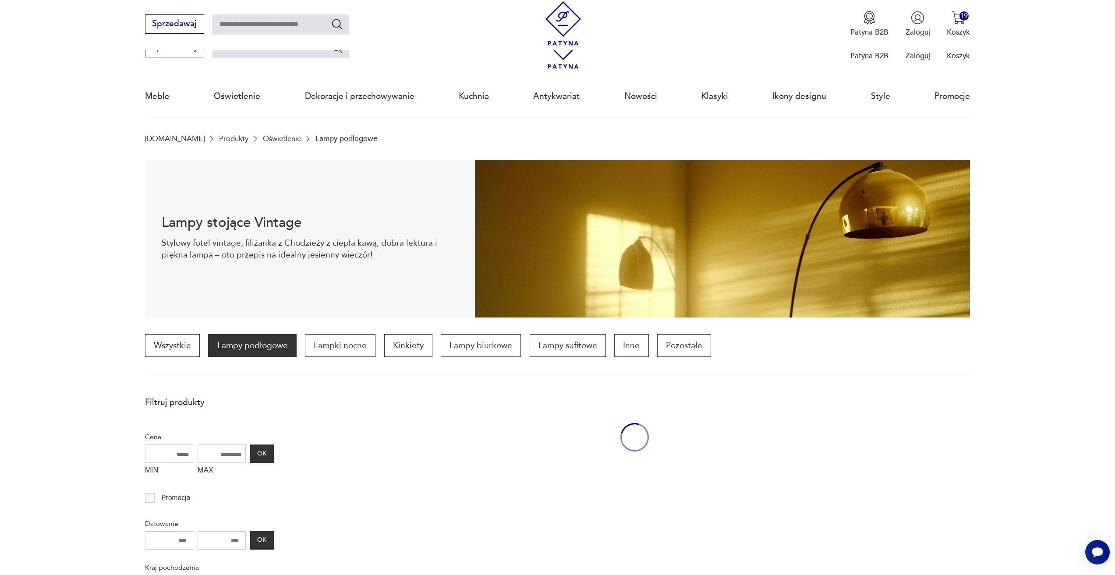
scroll to position [260, 0]
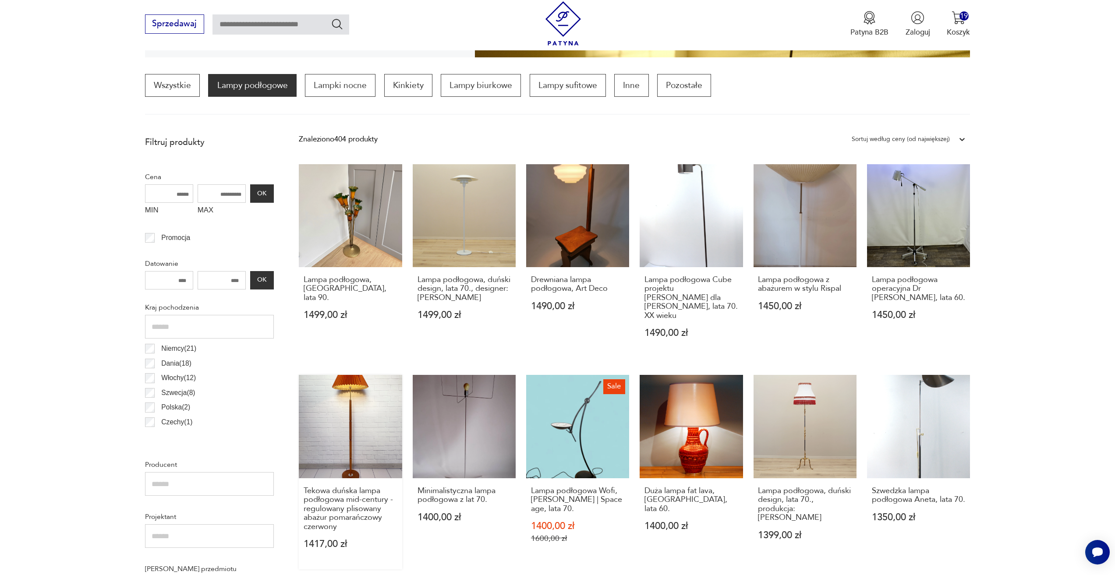
click at [324, 450] on link "Tekowa duńska lampa podłogowa mid-century - regulowany plisowany abażur pomarań…" at bounding box center [350, 472] width 103 height 194
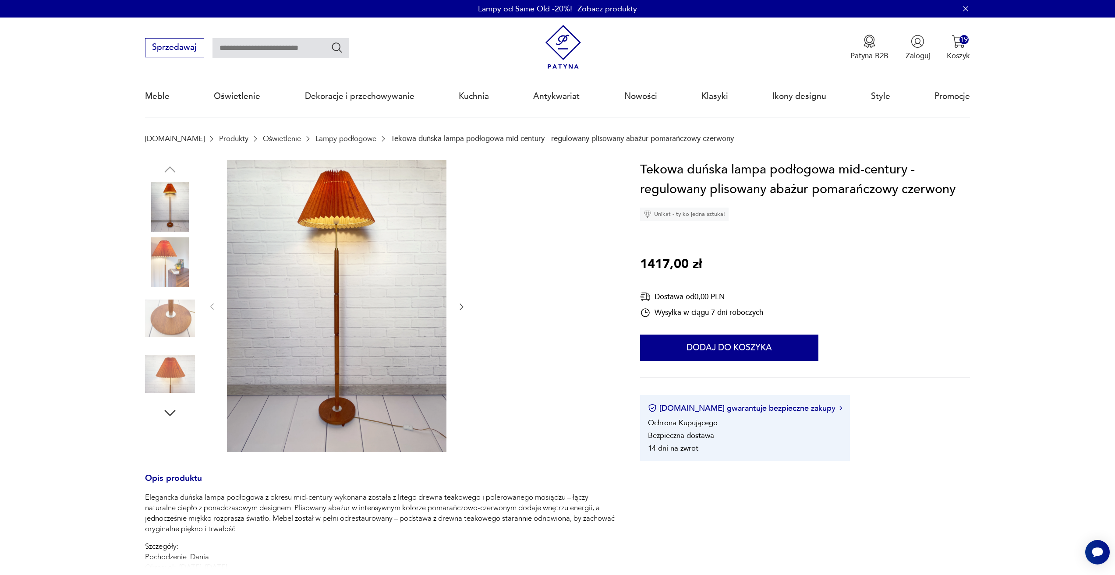
click at [458, 308] on icon "button" at bounding box center [461, 306] width 9 height 9
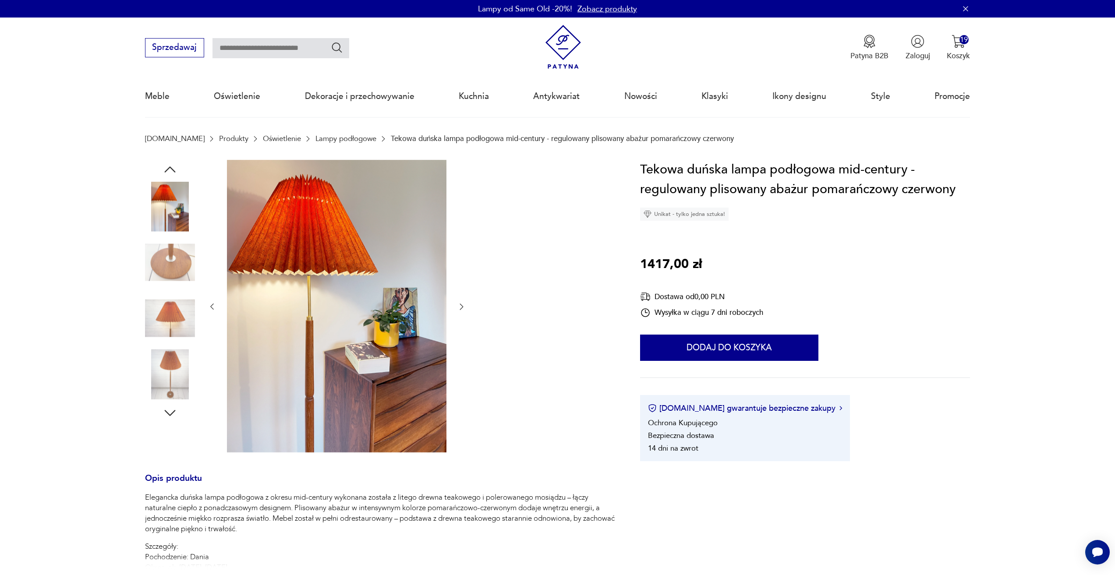
click at [458, 308] on icon "button" at bounding box center [461, 306] width 9 height 9
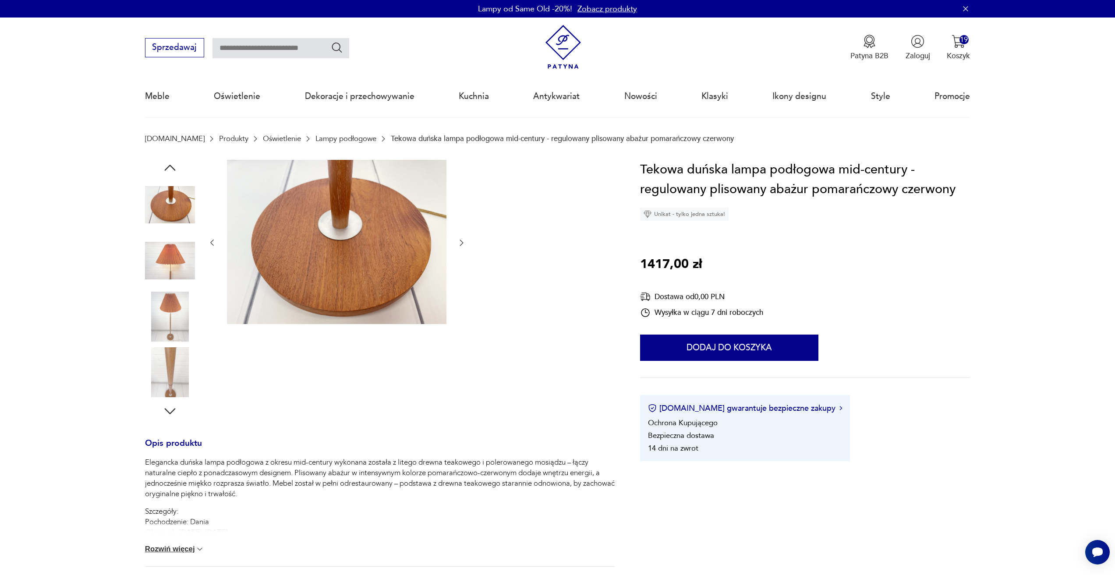
click at [462, 244] on icon "button" at bounding box center [462, 243] width 4 height 6
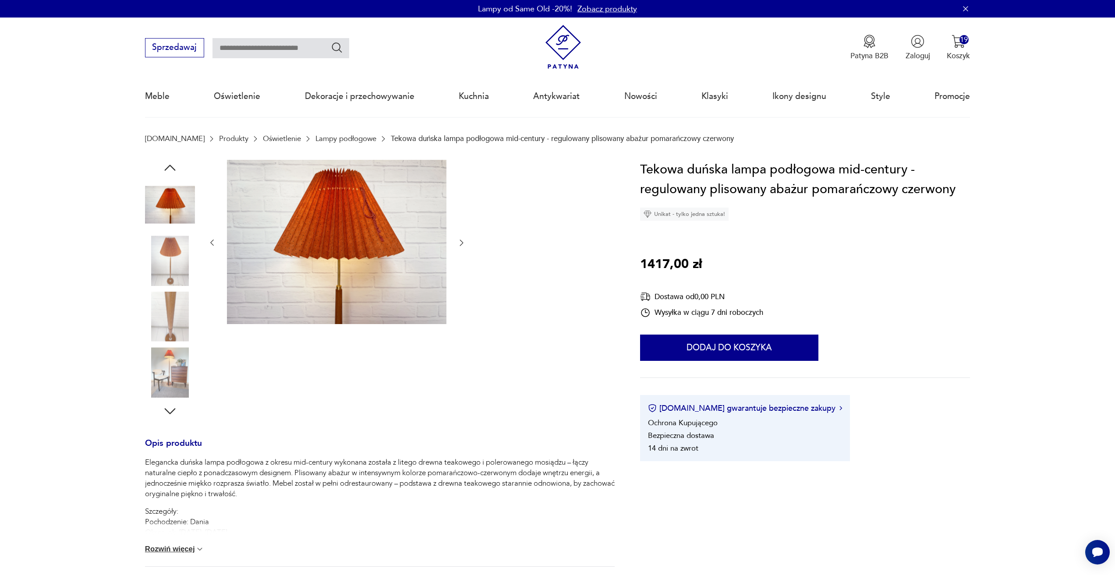
click at [462, 244] on icon "button" at bounding box center [462, 243] width 4 height 6
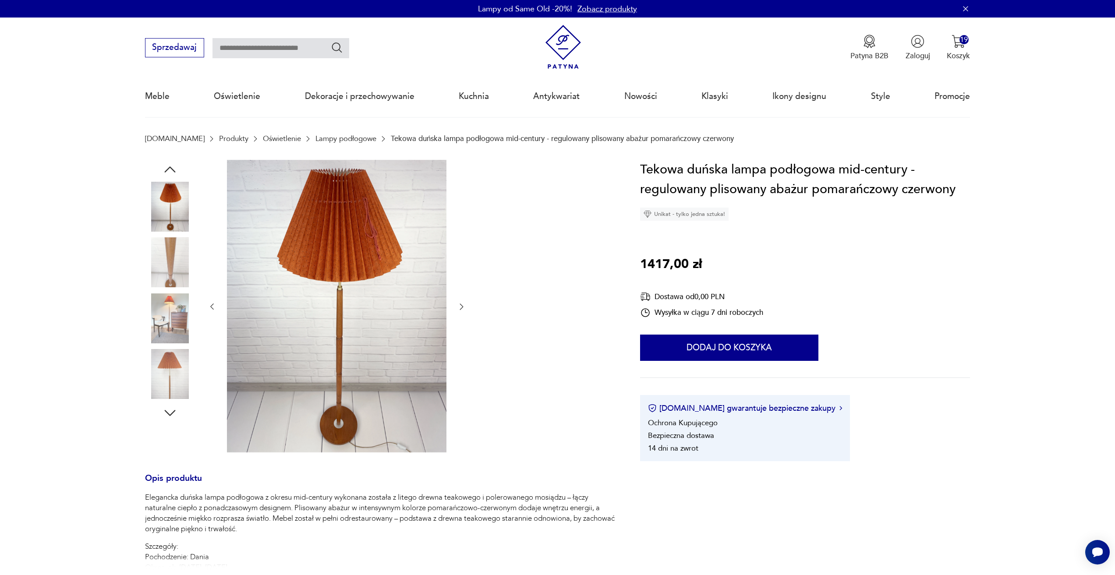
scroll to position [260, 0]
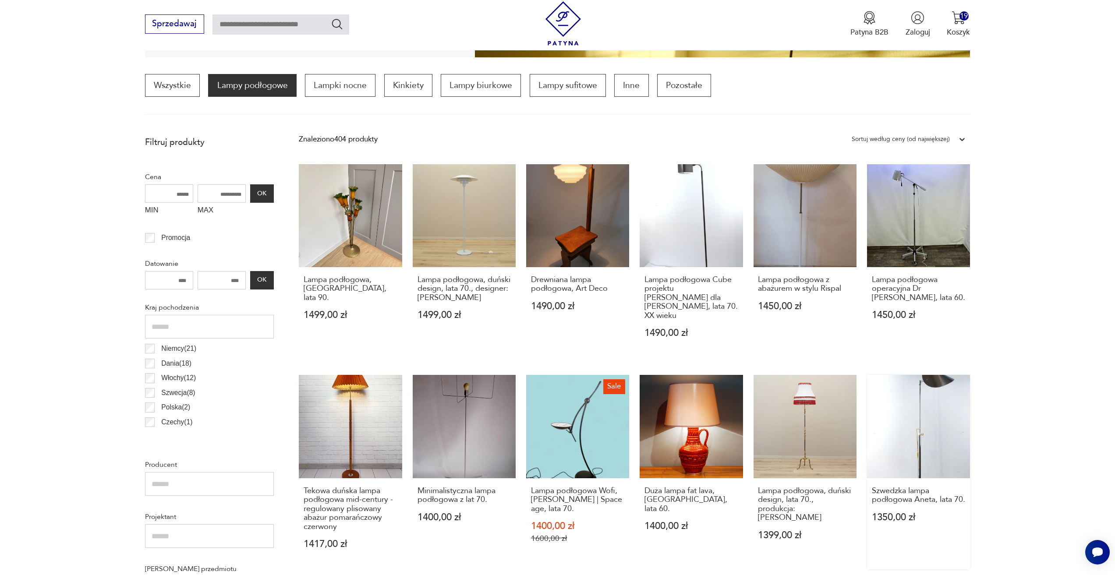
click at [889, 398] on link "Szwedzka lampa podłogowa Aneta, lata 70. 1350,00 zł" at bounding box center [918, 472] width 103 height 194
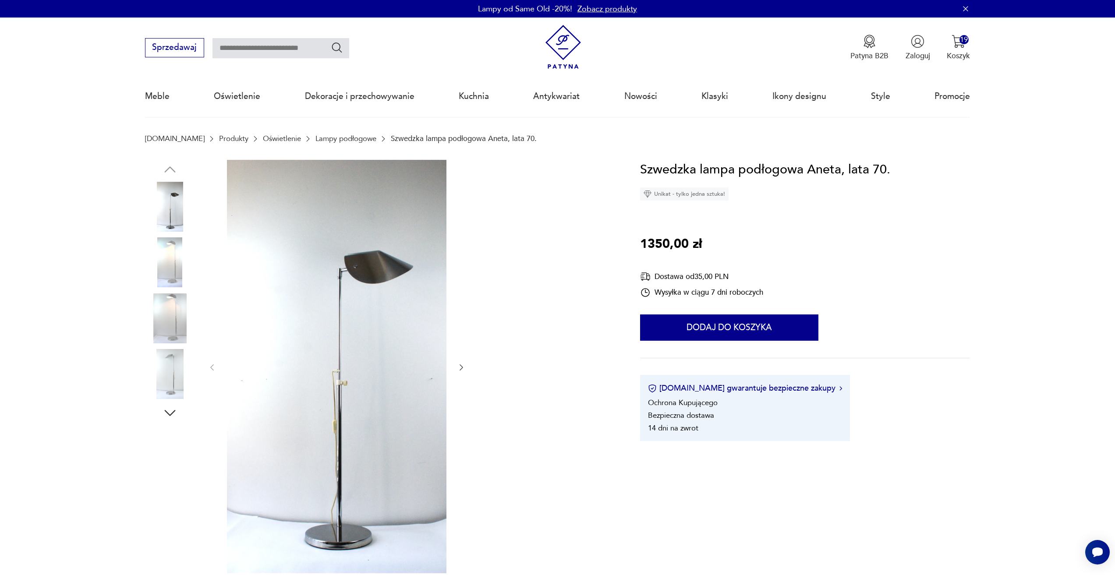
click at [458, 365] on icon "button" at bounding box center [461, 367] width 9 height 9
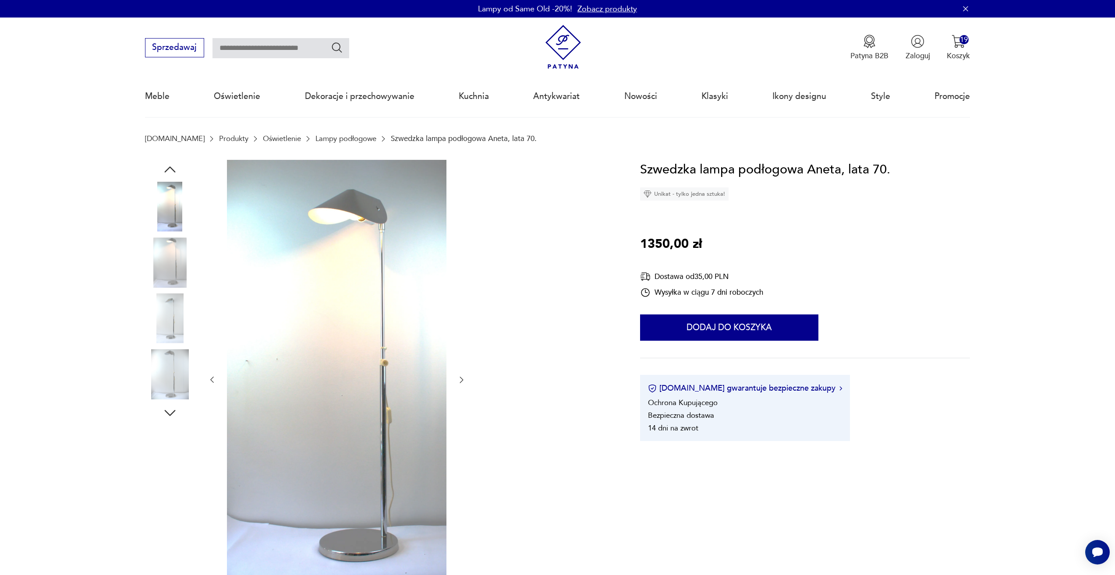
click at [458, 365] on div at bounding box center [337, 380] width 258 height 441
click at [462, 368] on div at bounding box center [337, 380] width 258 height 441
click at [457, 379] on icon "button" at bounding box center [461, 379] width 9 height 9
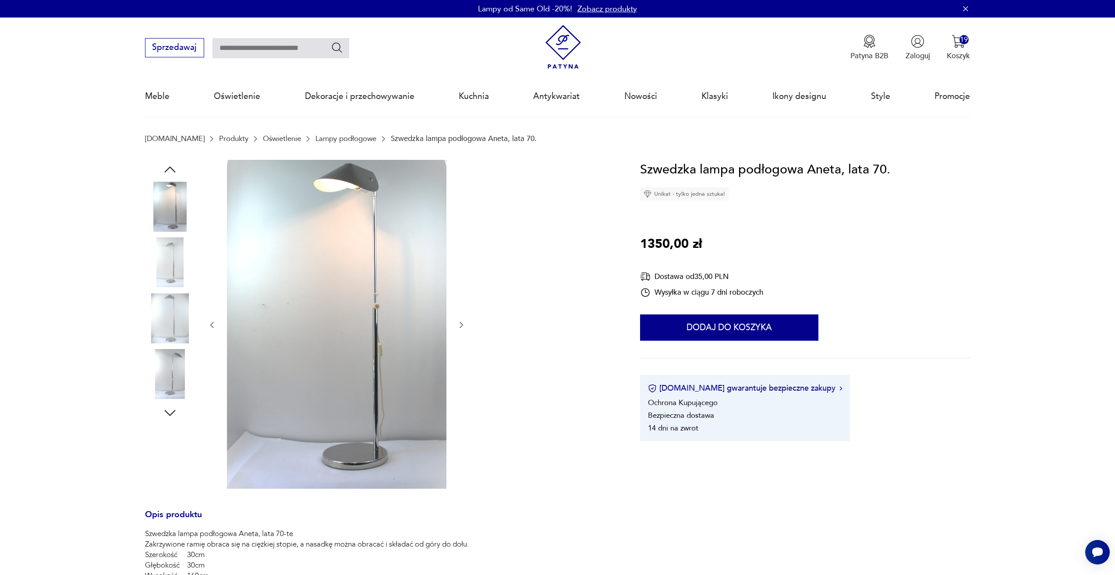
click at [464, 328] on icon "button" at bounding box center [461, 325] width 9 height 9
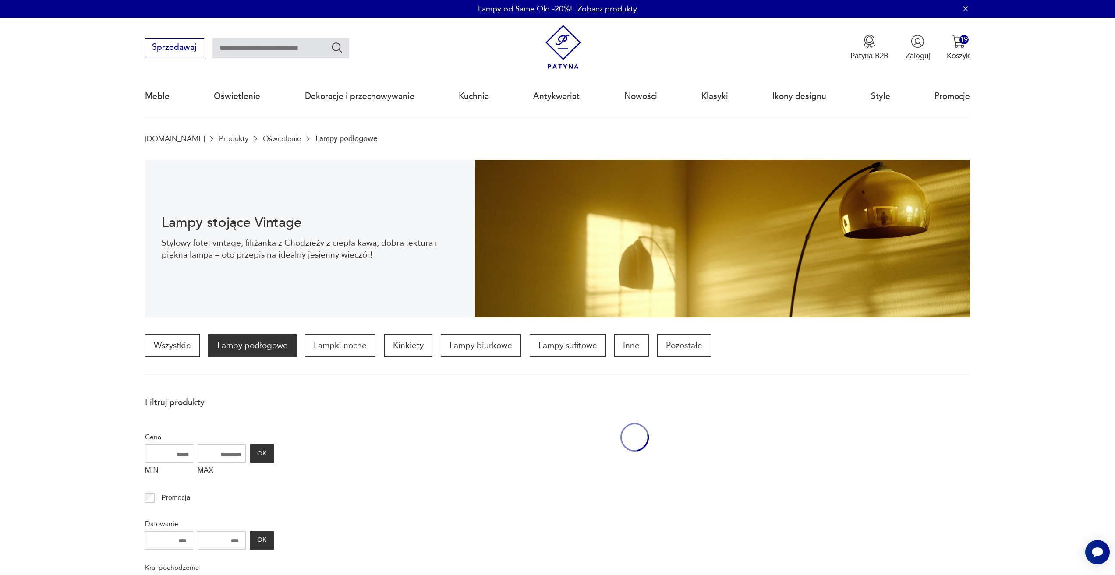
scroll to position [259, 0]
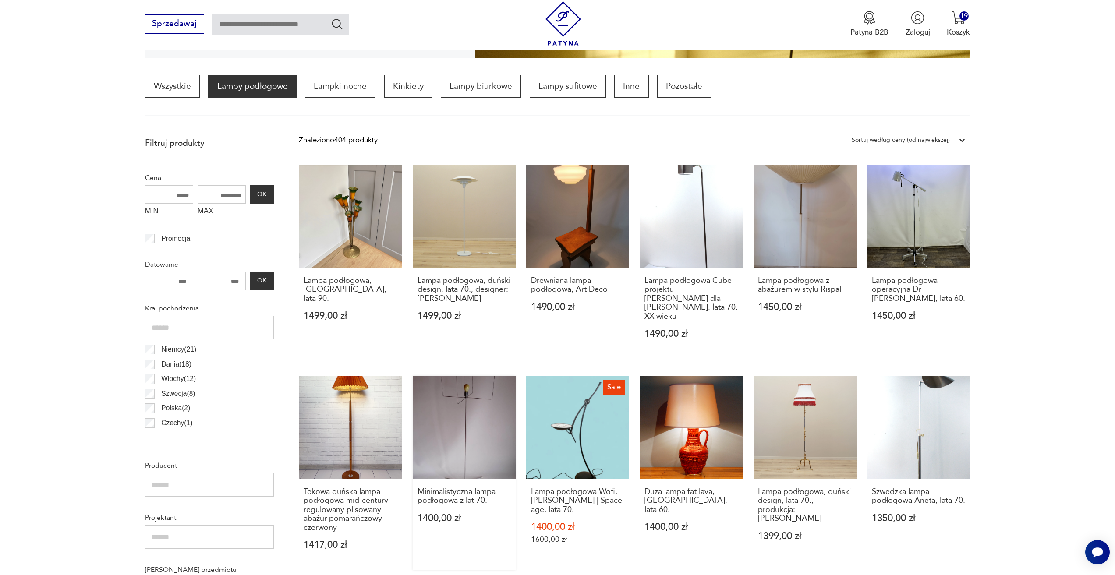
click at [459, 422] on link "Minimalistyczna lampa podłogowa z lat 70. 1400,00 zł" at bounding box center [464, 473] width 103 height 194
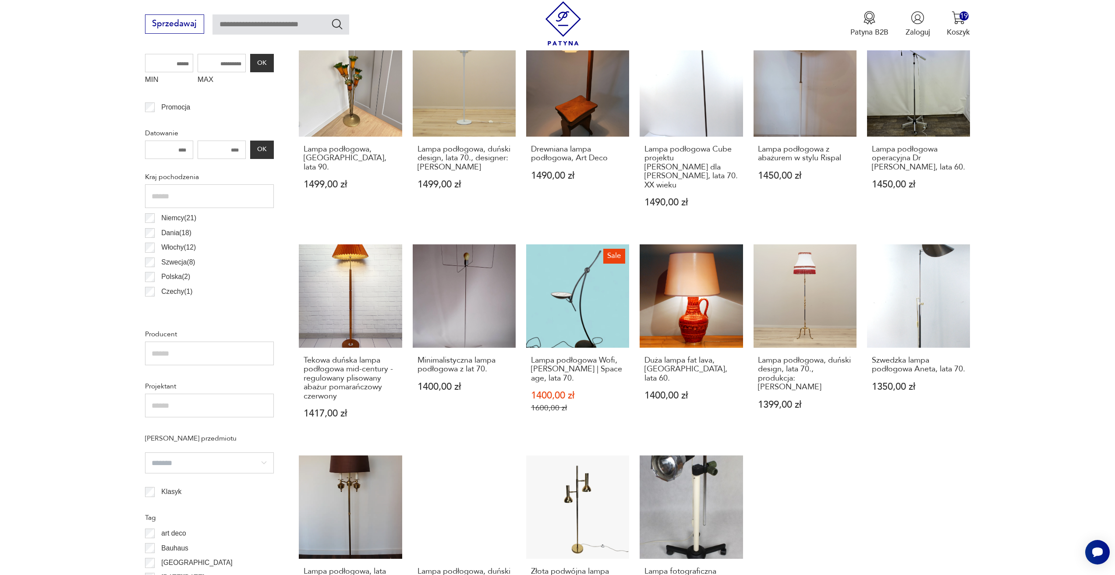
scroll to position [522, 0]
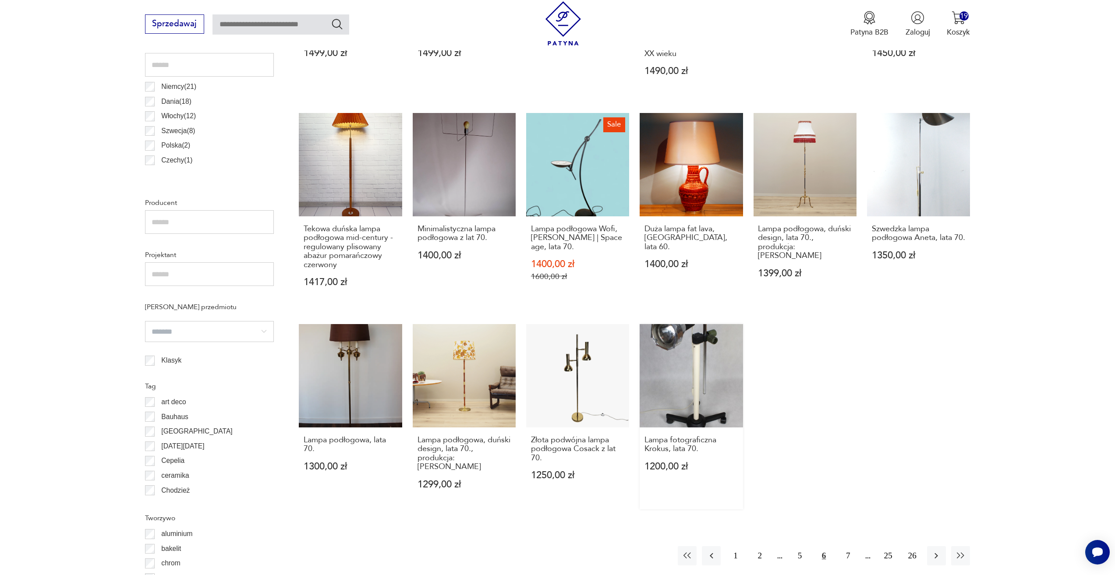
click at [668, 377] on link "Lampa fotograficzna Krokus, lata 70. 1200,00 zł" at bounding box center [690, 416] width 103 height 185
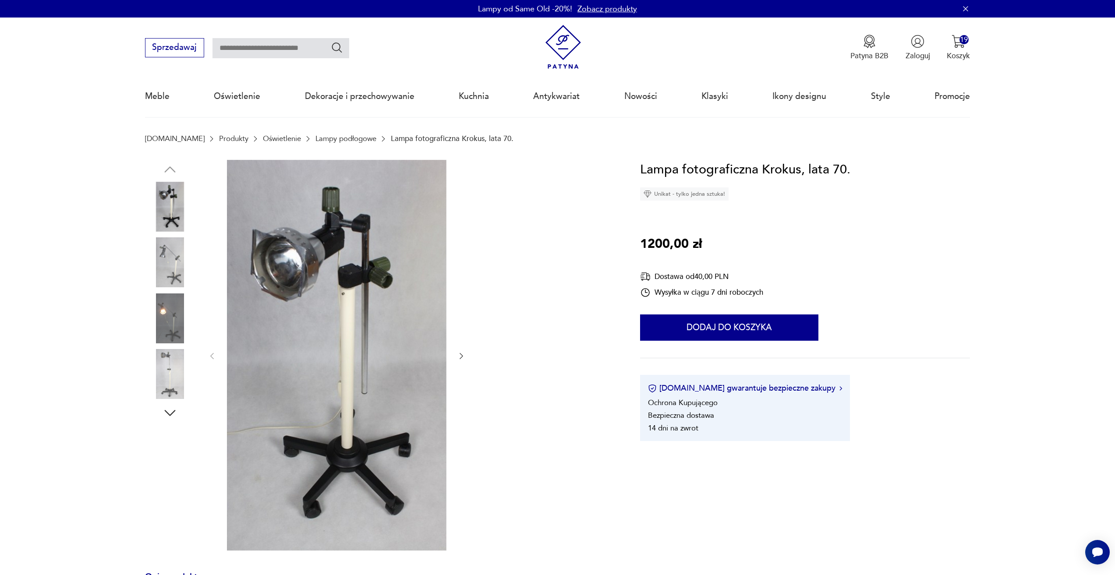
click at [463, 360] on icon "button" at bounding box center [461, 356] width 9 height 9
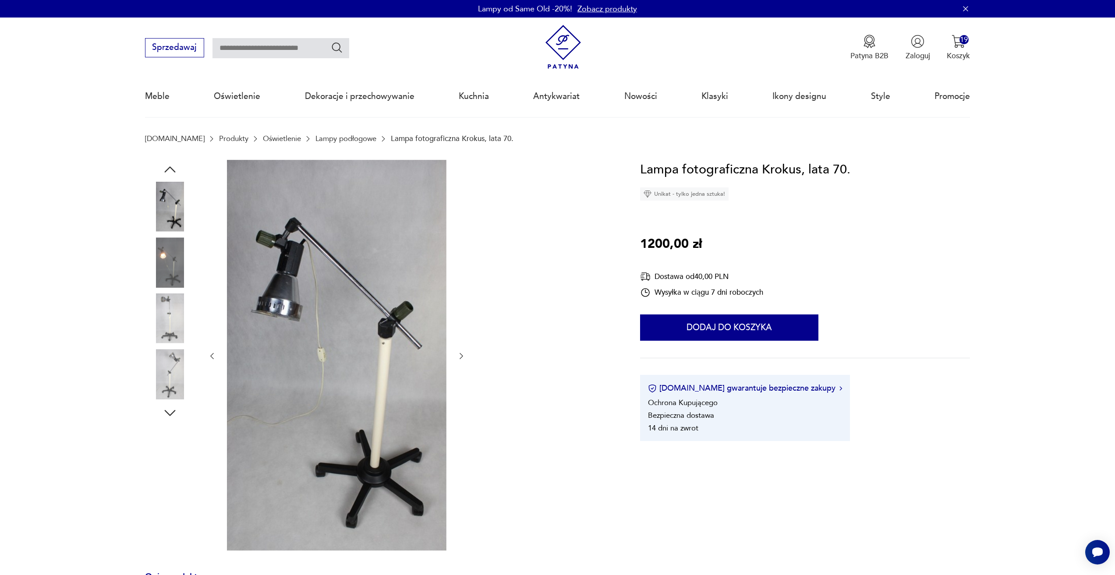
click at [463, 360] on icon "button" at bounding box center [461, 356] width 9 height 9
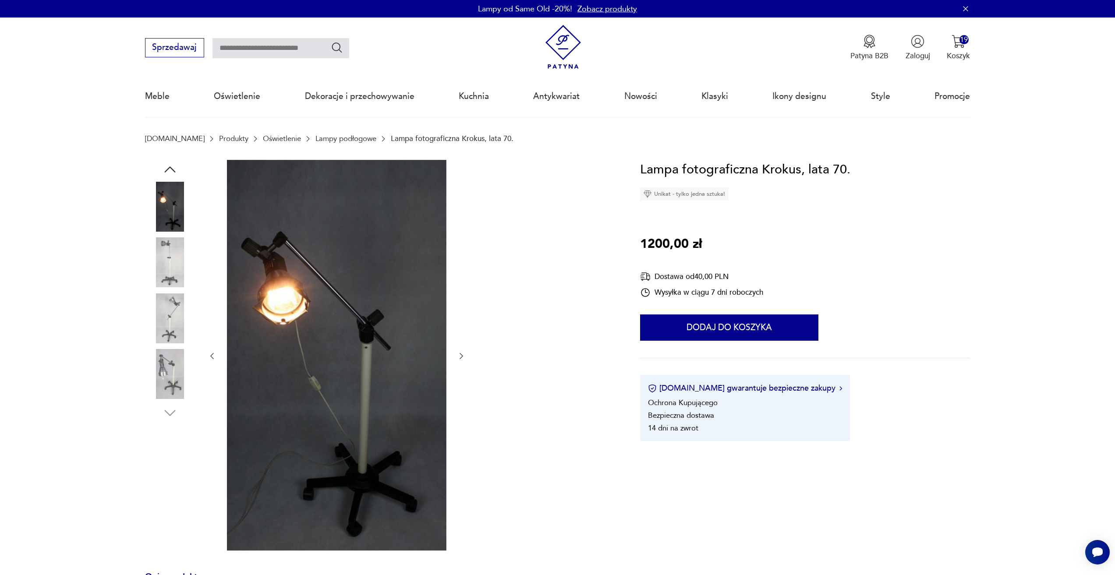
click at [463, 360] on icon "button" at bounding box center [461, 356] width 9 height 9
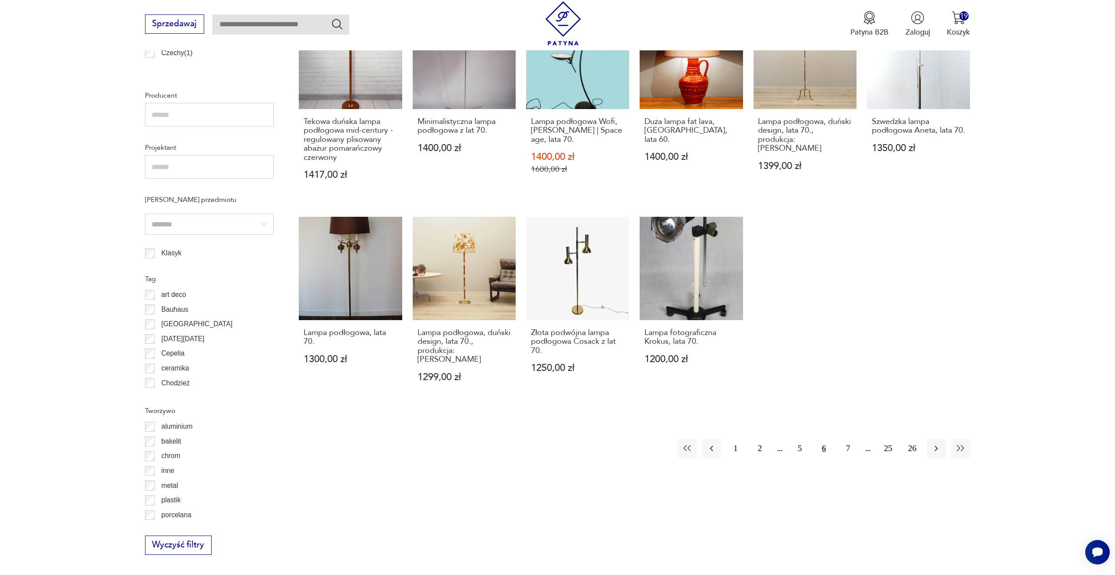
scroll to position [697, 0]
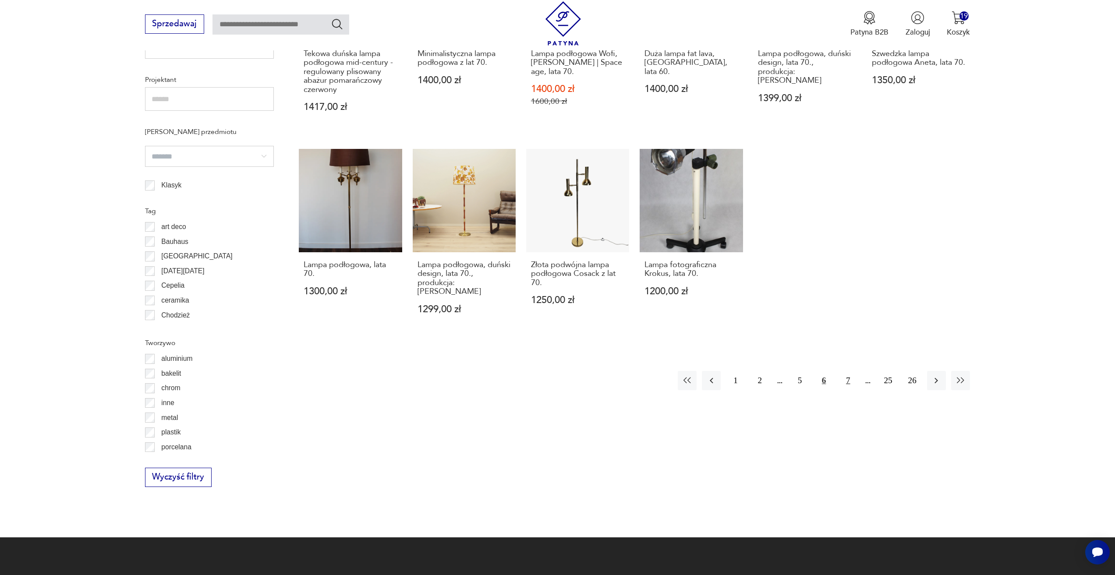
click at [844, 371] on button "7" at bounding box center [847, 380] width 19 height 19
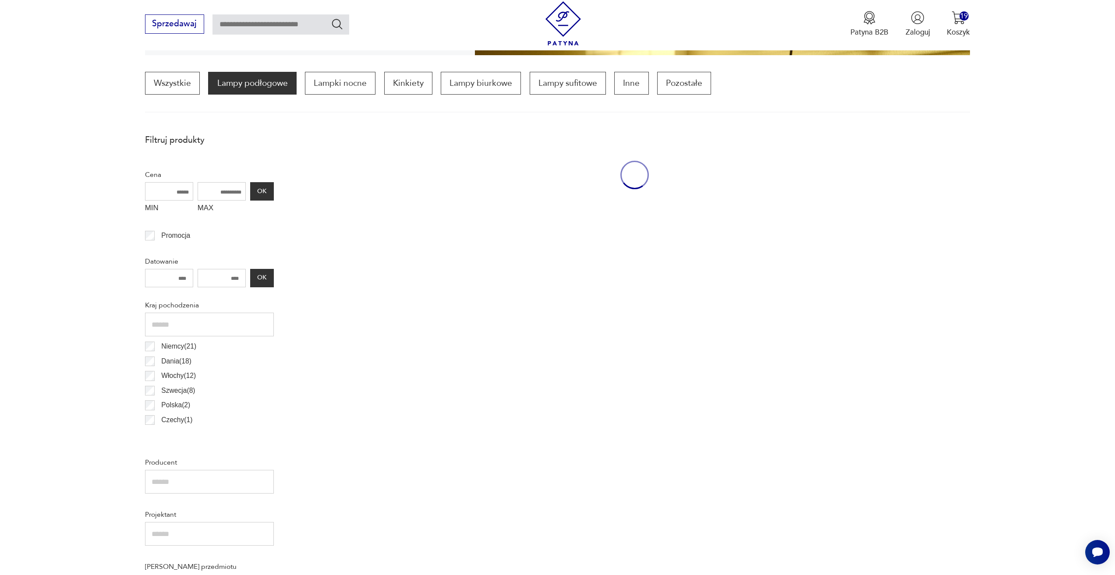
scroll to position [260, 0]
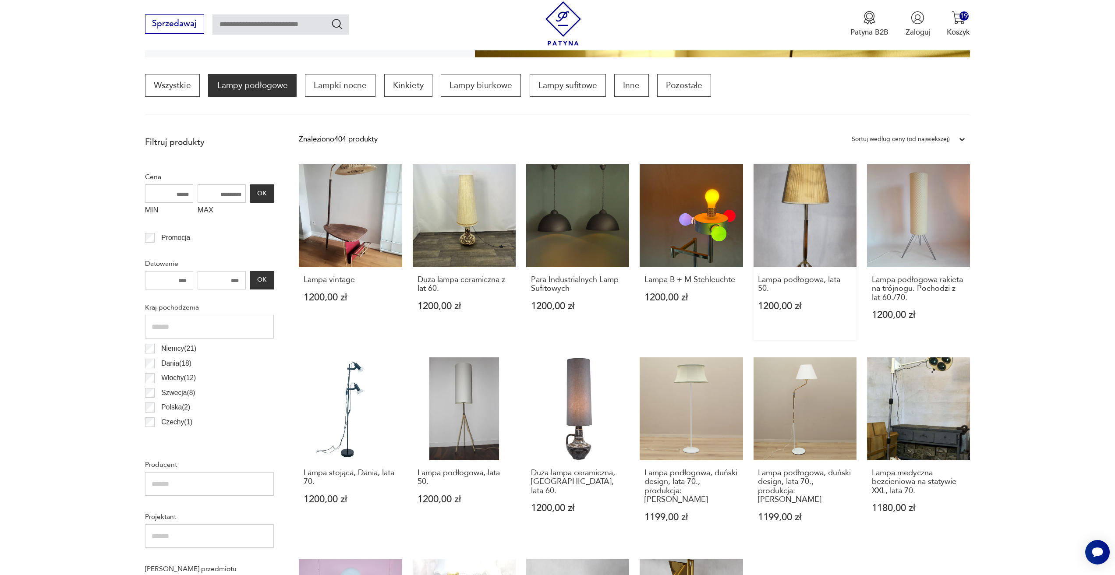
click at [805, 219] on link "Lampa podłogowa, lata 50. 1200,00 zł" at bounding box center [804, 252] width 103 height 176
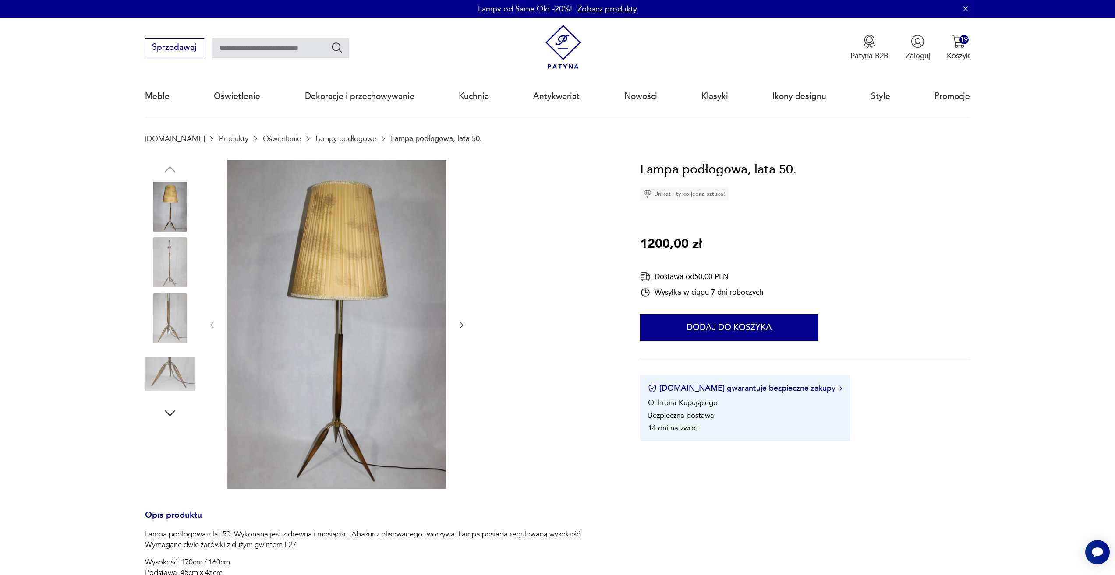
click at [460, 322] on icon "button" at bounding box center [461, 325] width 9 height 9
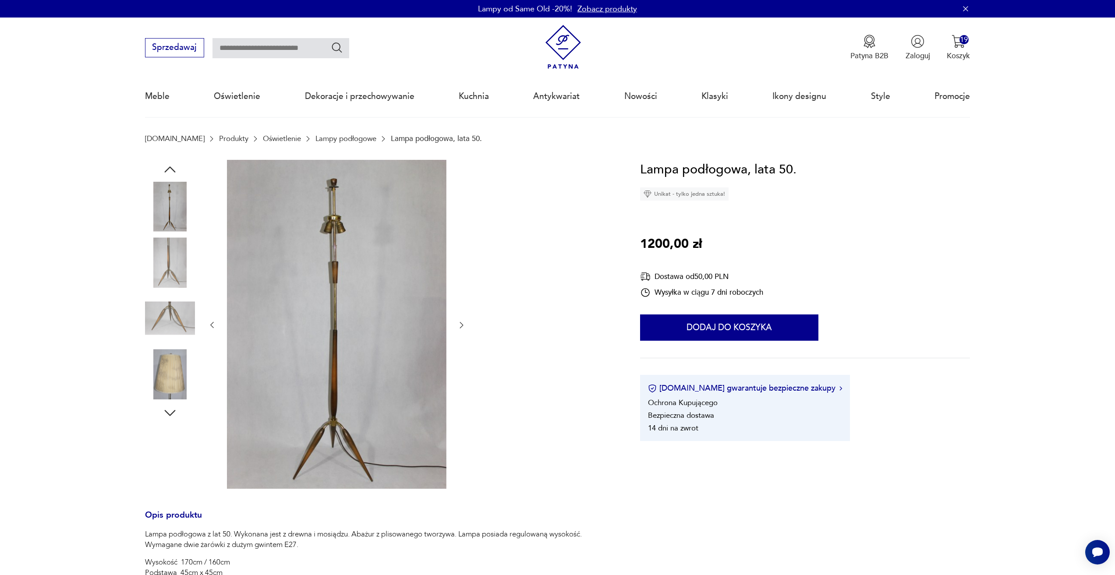
click at [460, 322] on icon "button" at bounding box center [461, 325] width 9 height 9
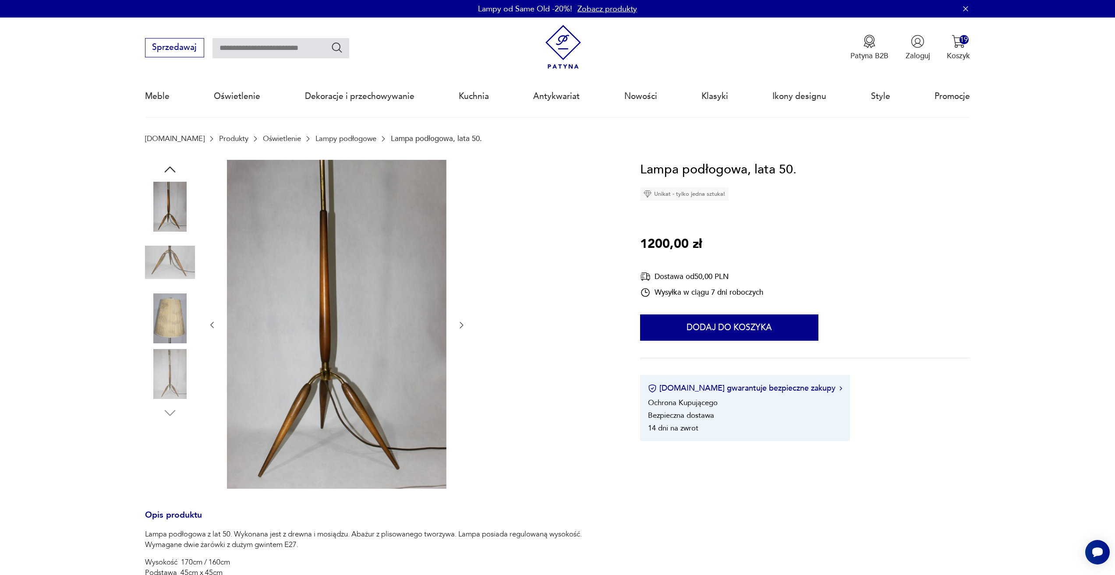
click at [460, 322] on icon "button" at bounding box center [461, 325] width 9 height 9
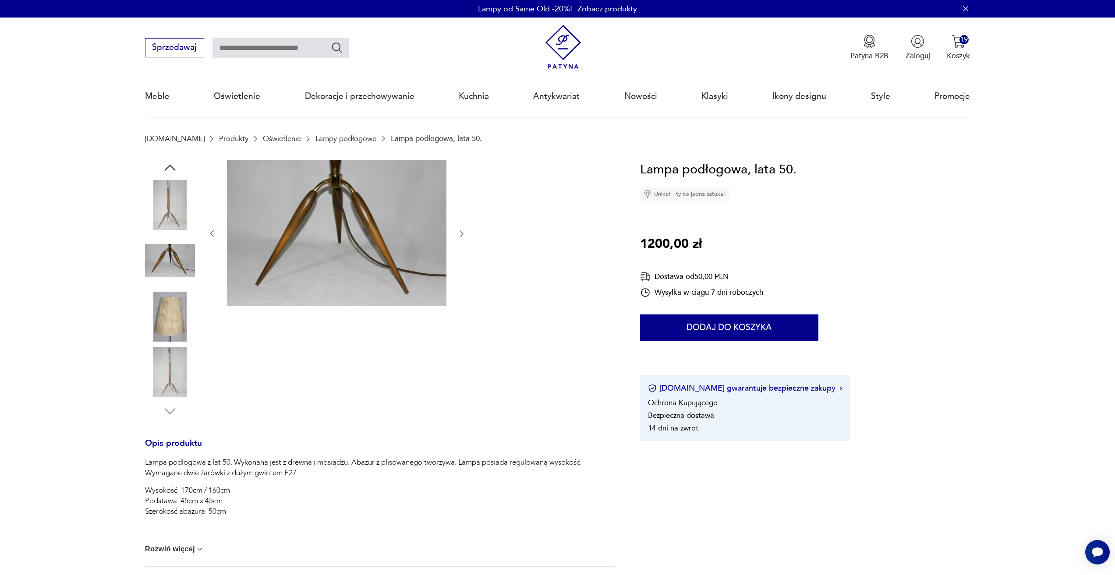
click at [457, 240] on div at bounding box center [337, 234] width 258 height 148
click at [460, 234] on icon "button" at bounding box center [461, 233] width 9 height 9
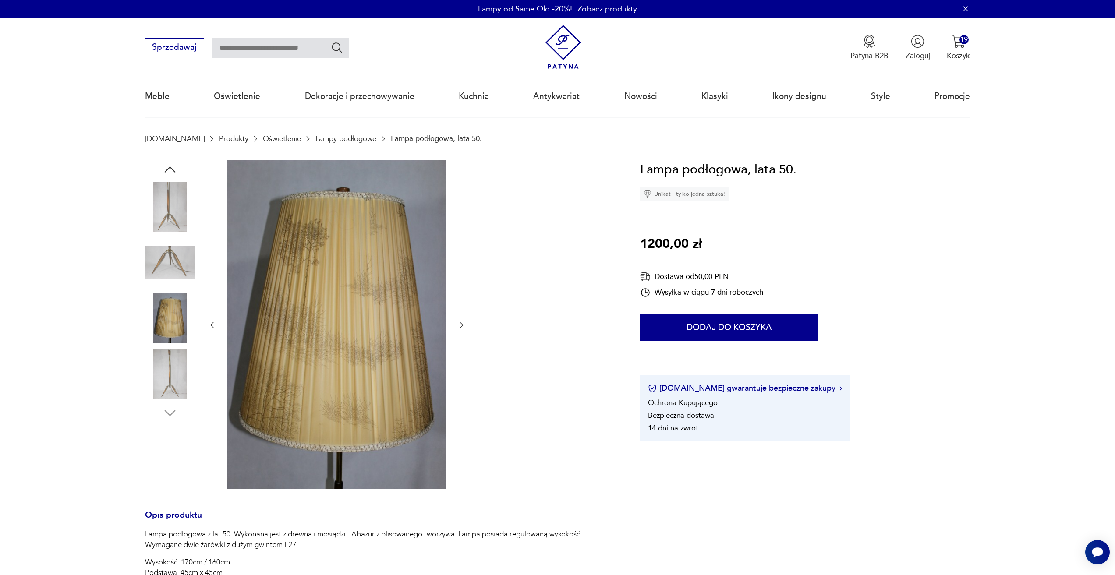
click at [461, 323] on icon "button" at bounding box center [461, 325] width 9 height 9
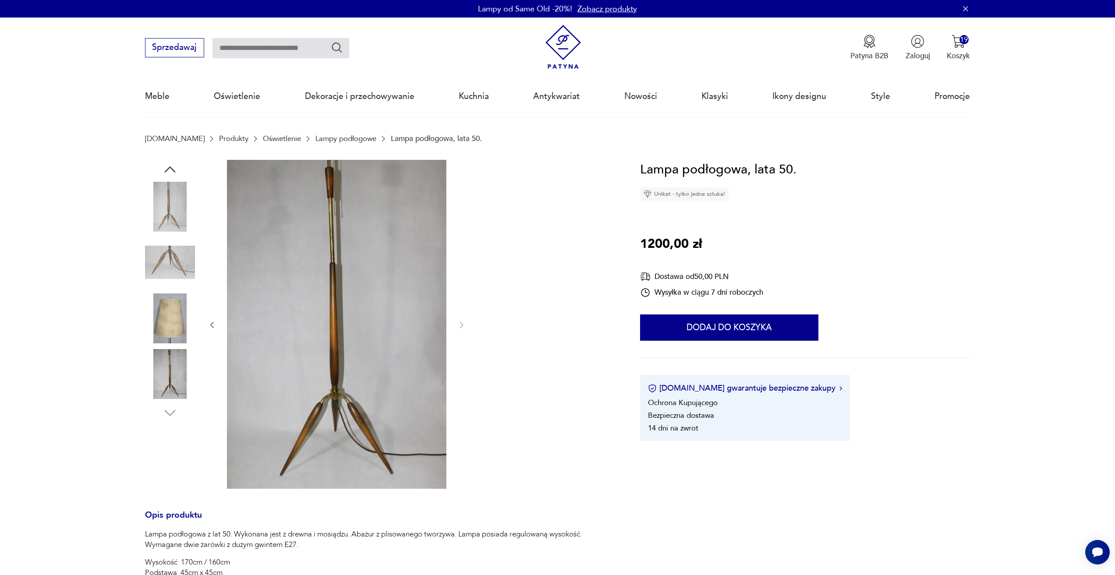
click at [213, 324] on icon "button" at bounding box center [212, 325] width 9 height 9
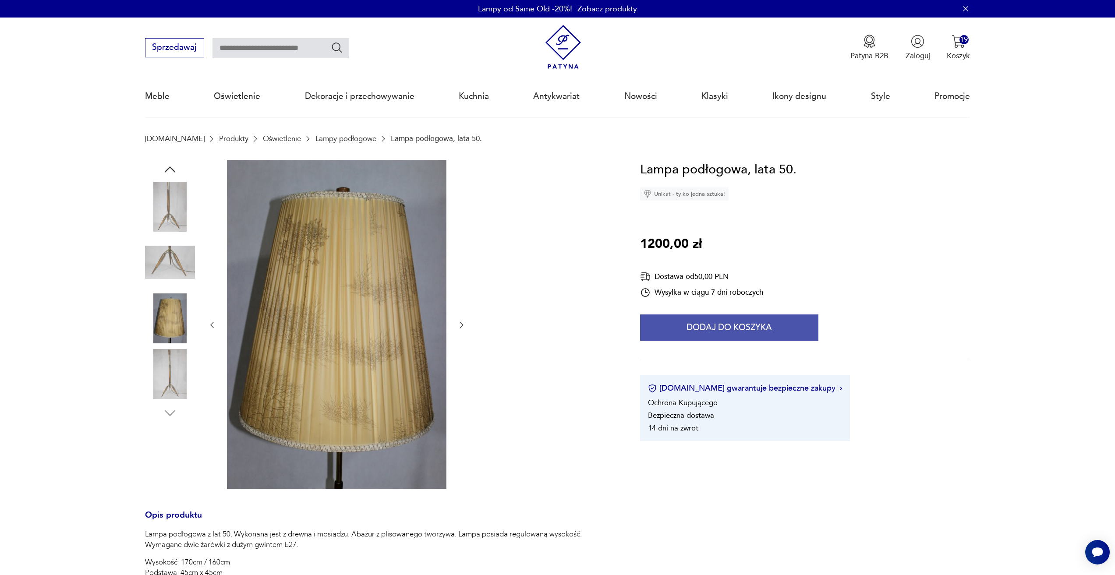
click at [783, 330] on button "Dodaj do koszyka" at bounding box center [729, 327] width 178 height 26
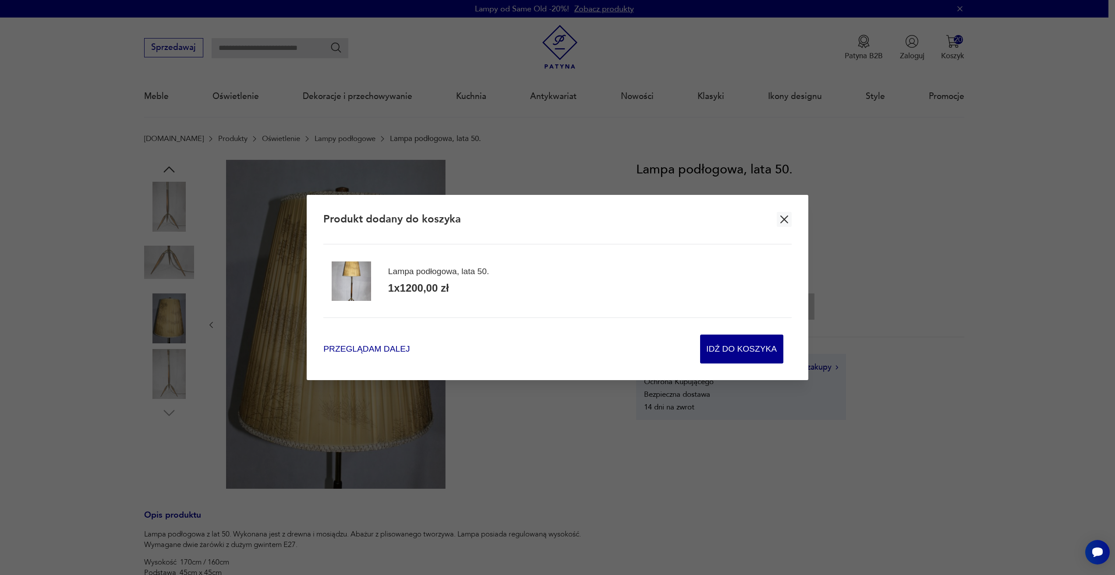
click at [329, 347] on span "Przeglądam dalej" at bounding box center [366, 349] width 86 height 12
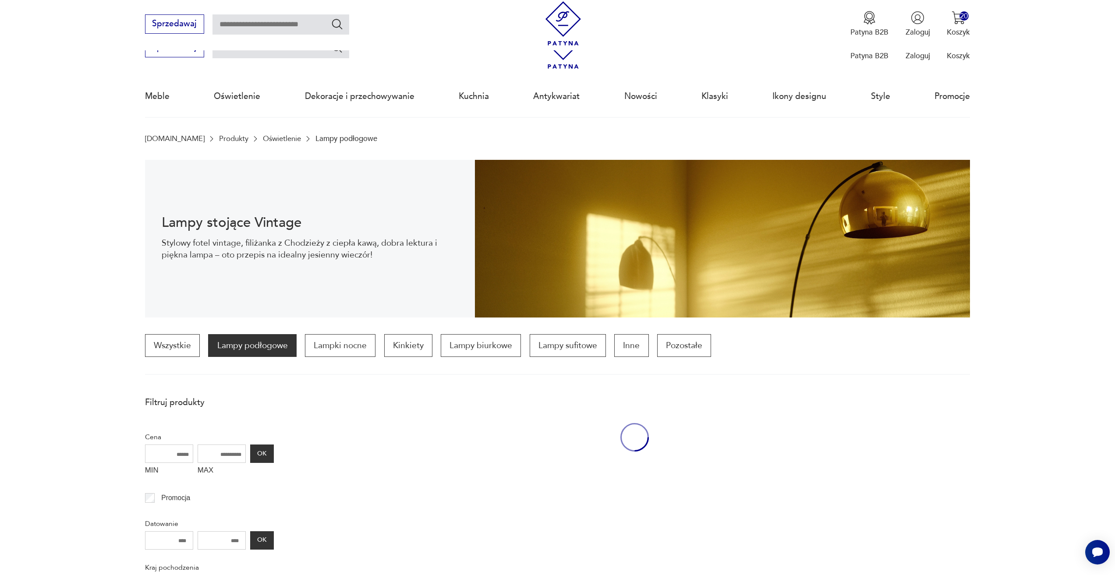
scroll to position [259, 0]
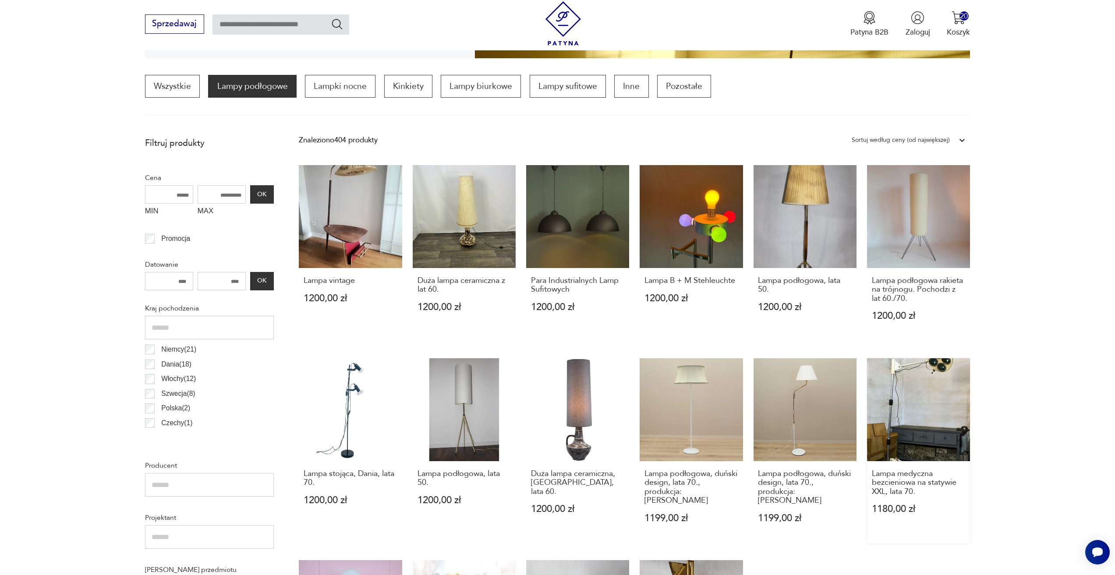
click at [919, 432] on link "Lampa medyczna bezcieniowa na statywie XXL, lata 70. 1180,00 zł" at bounding box center [918, 450] width 103 height 185
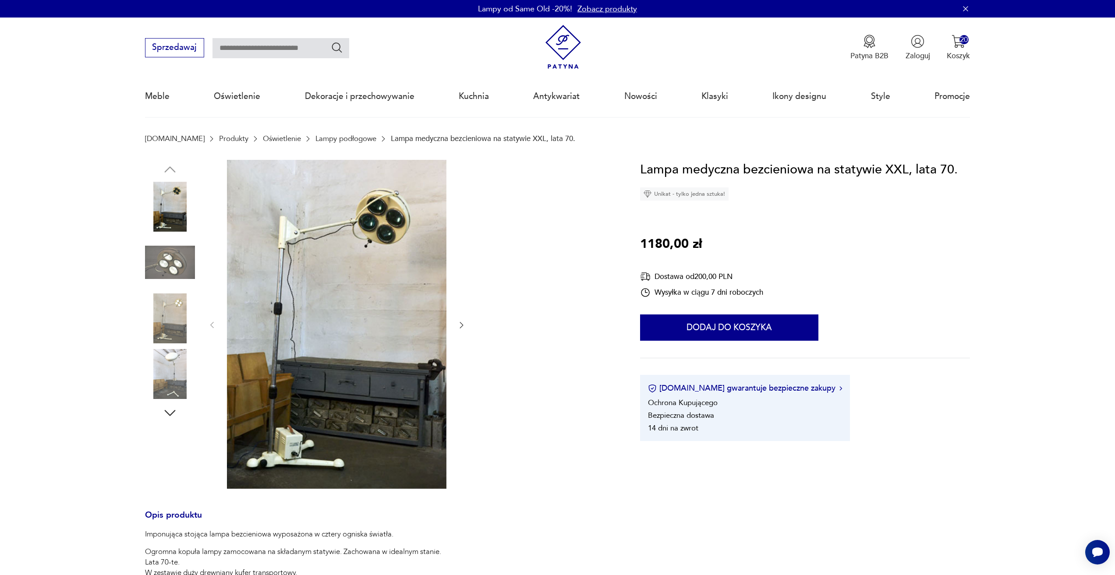
click at [463, 324] on icon "button" at bounding box center [461, 325] width 9 height 9
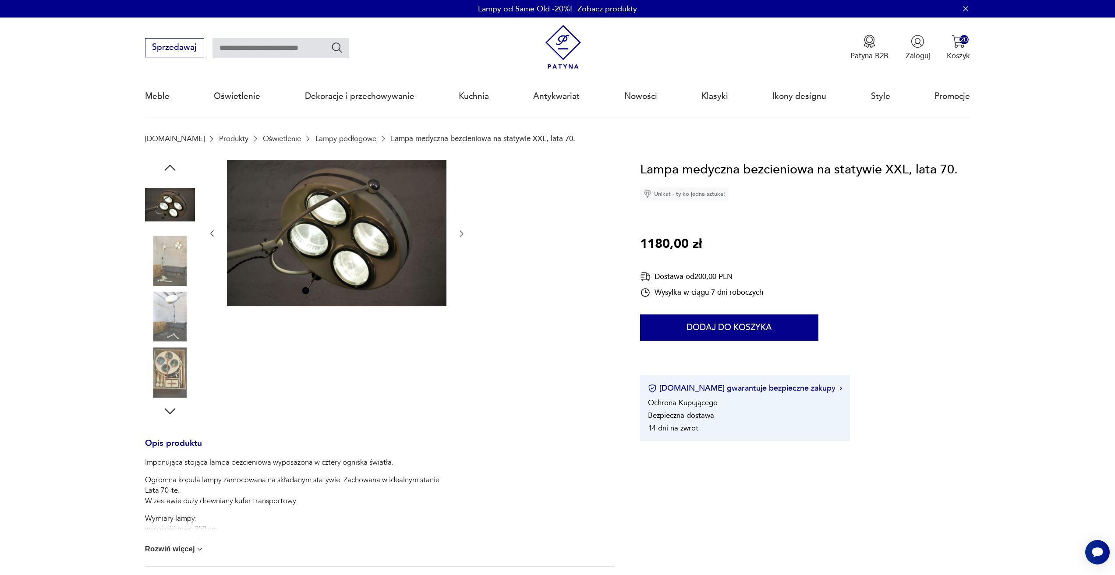
click at [457, 231] on icon "button" at bounding box center [461, 233] width 9 height 9
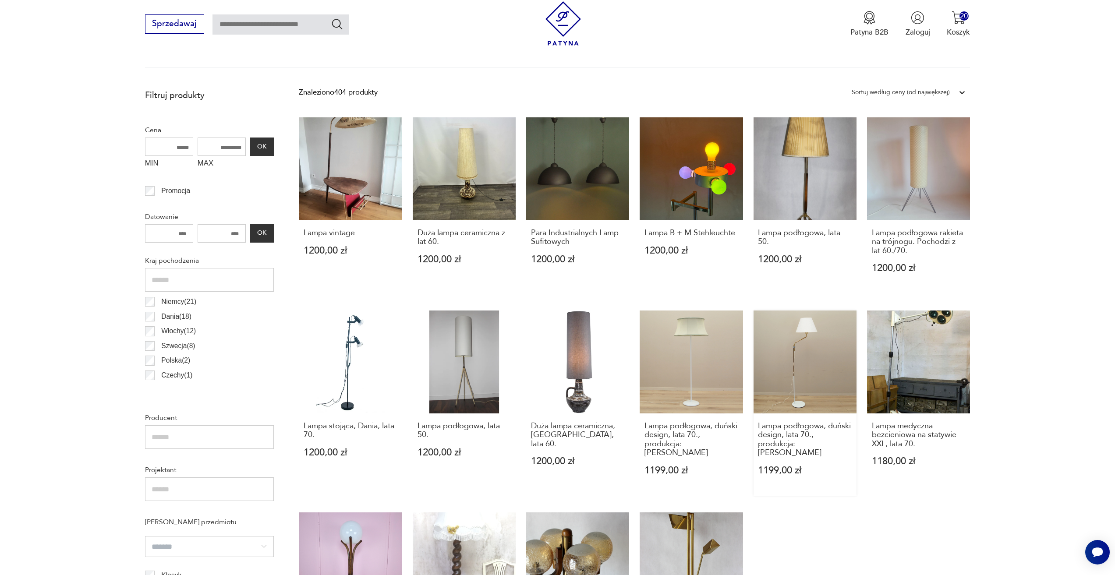
scroll to position [347, 0]
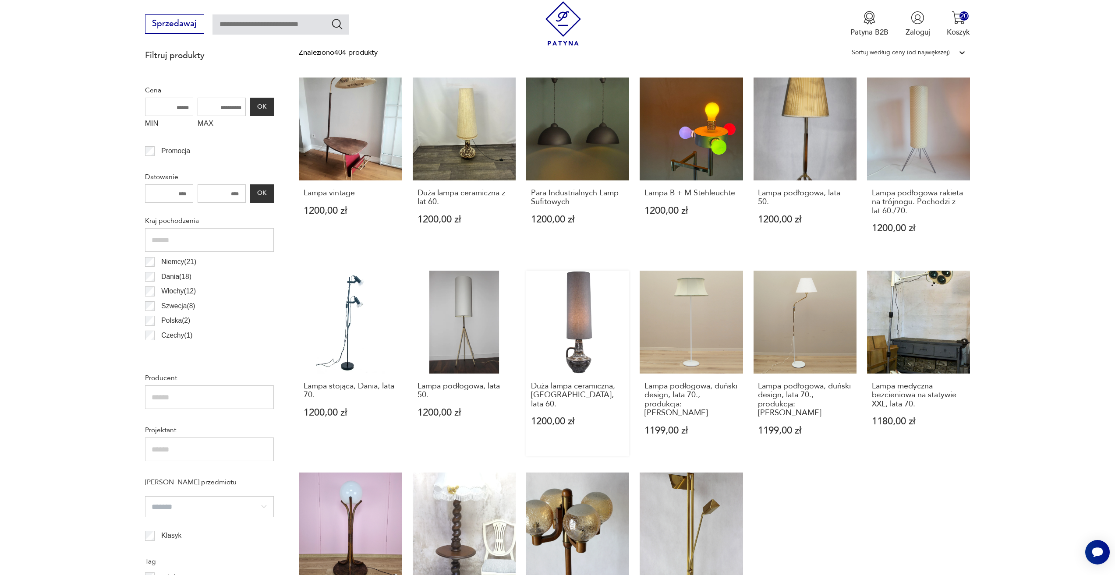
click at [553, 347] on link "Duża lampa ceramiczna, Niemcy, lata 60. 1200,00 zł" at bounding box center [577, 363] width 103 height 185
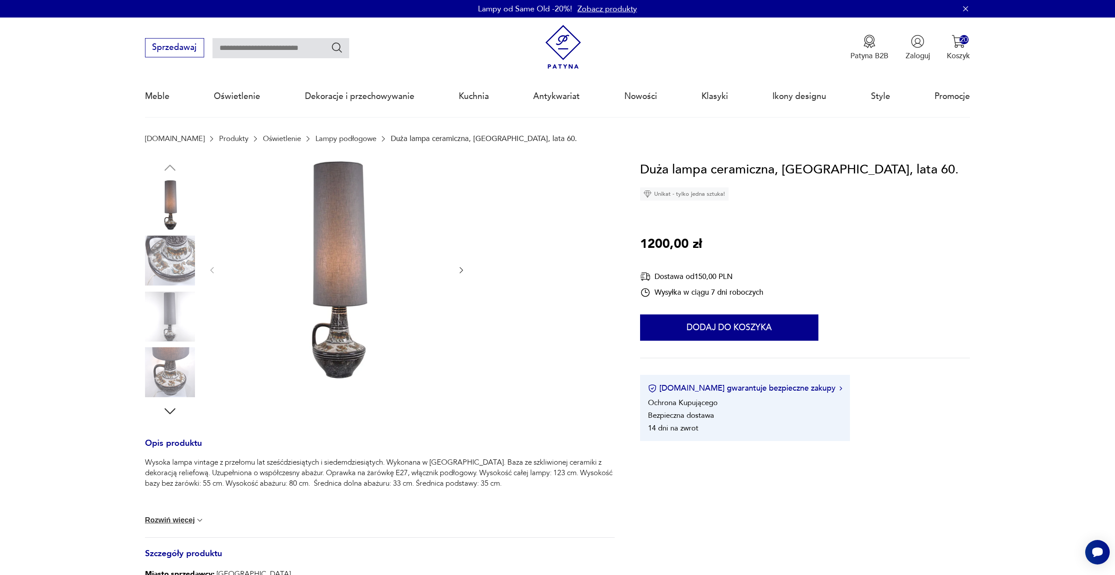
click at [463, 268] on icon "button" at bounding box center [461, 270] width 9 height 9
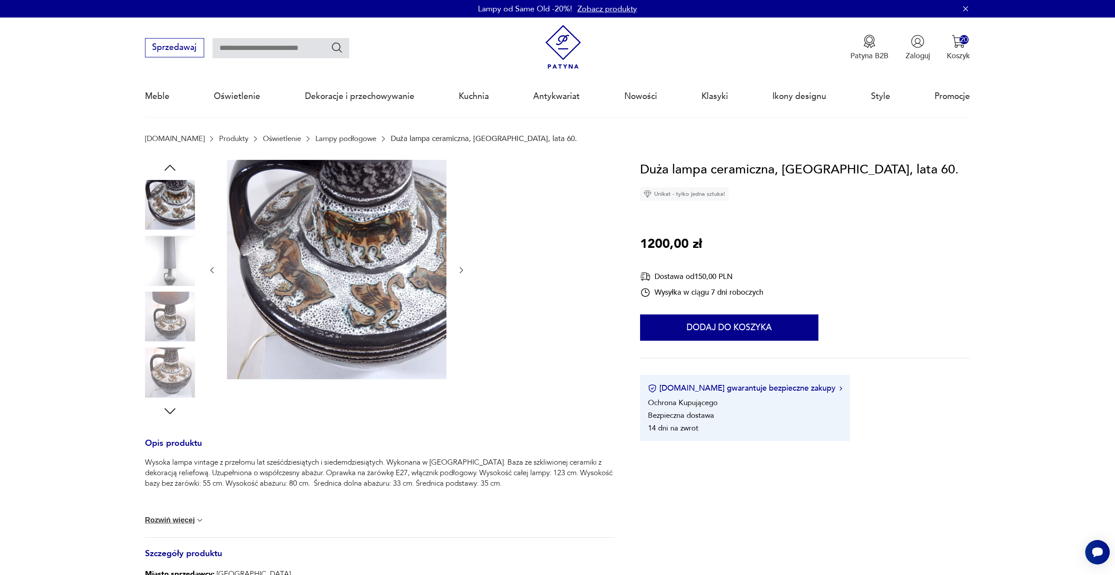
click at [463, 268] on icon "button" at bounding box center [461, 270] width 9 height 9
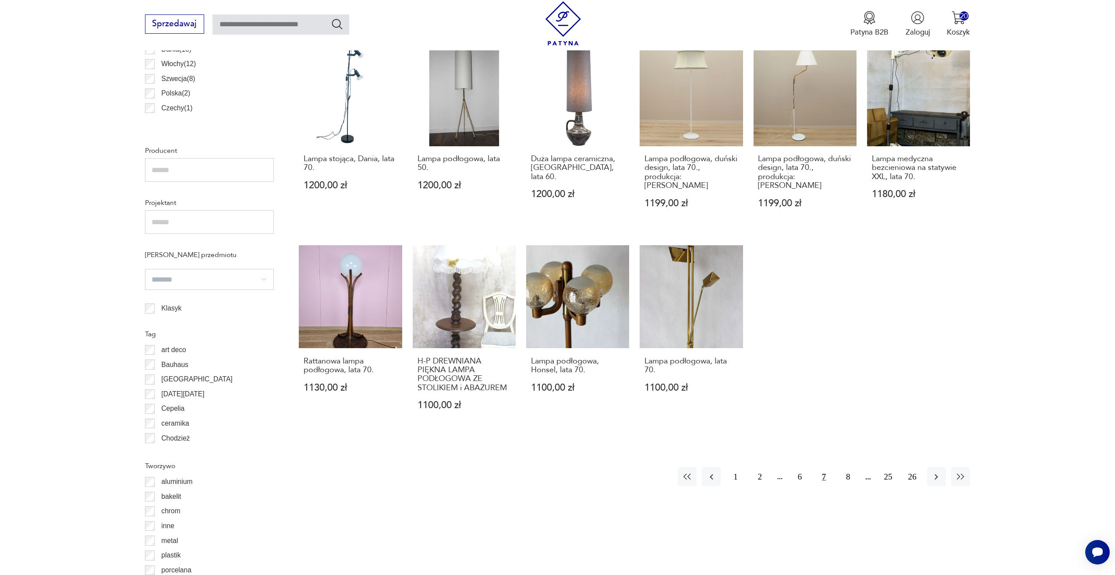
scroll to position [610, 0]
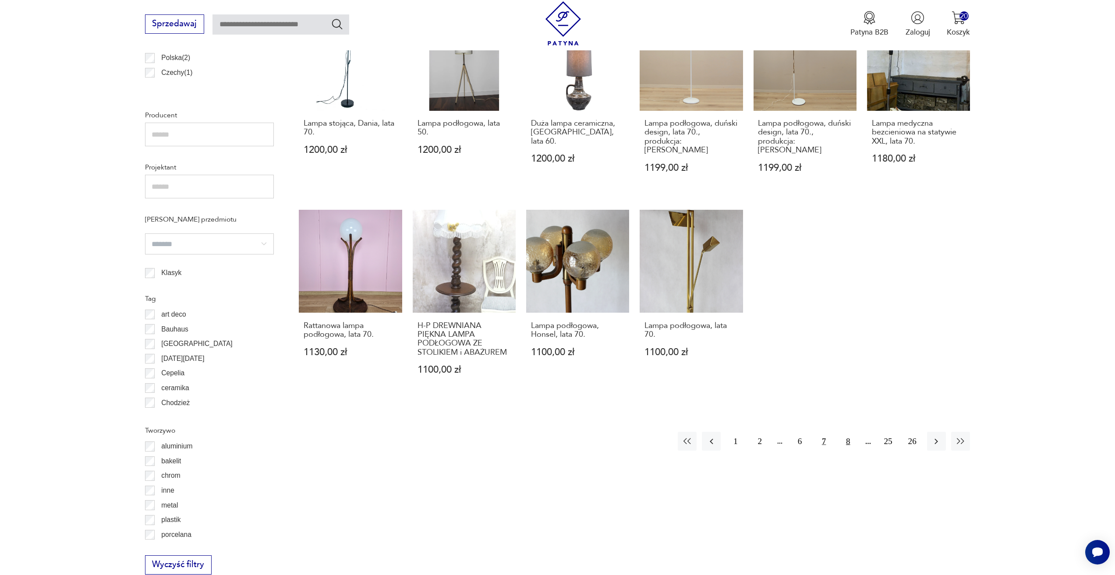
click at [840, 432] on button "8" at bounding box center [847, 441] width 19 height 19
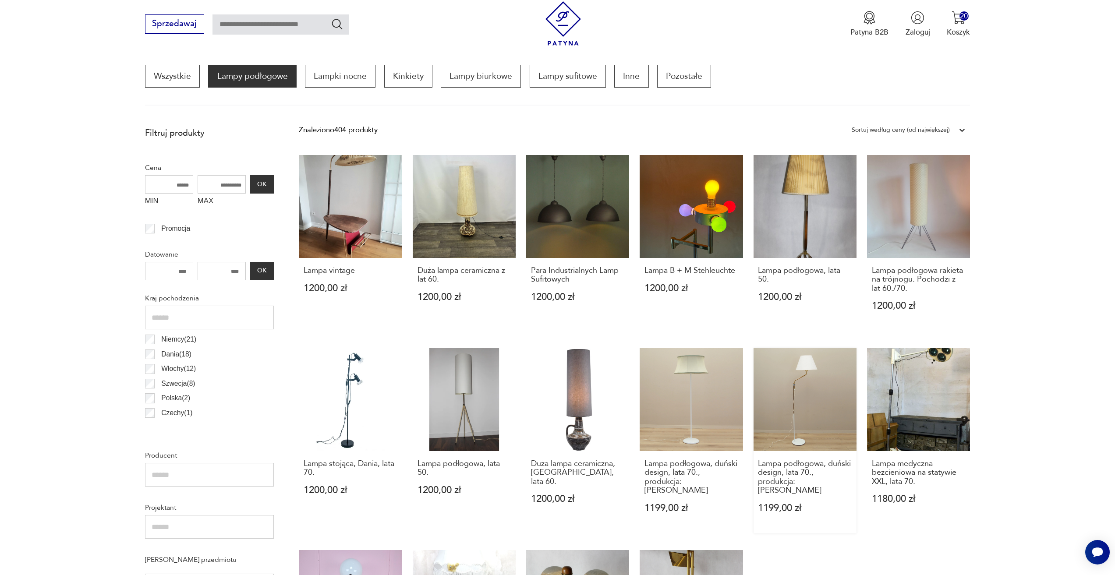
scroll to position [260, 0]
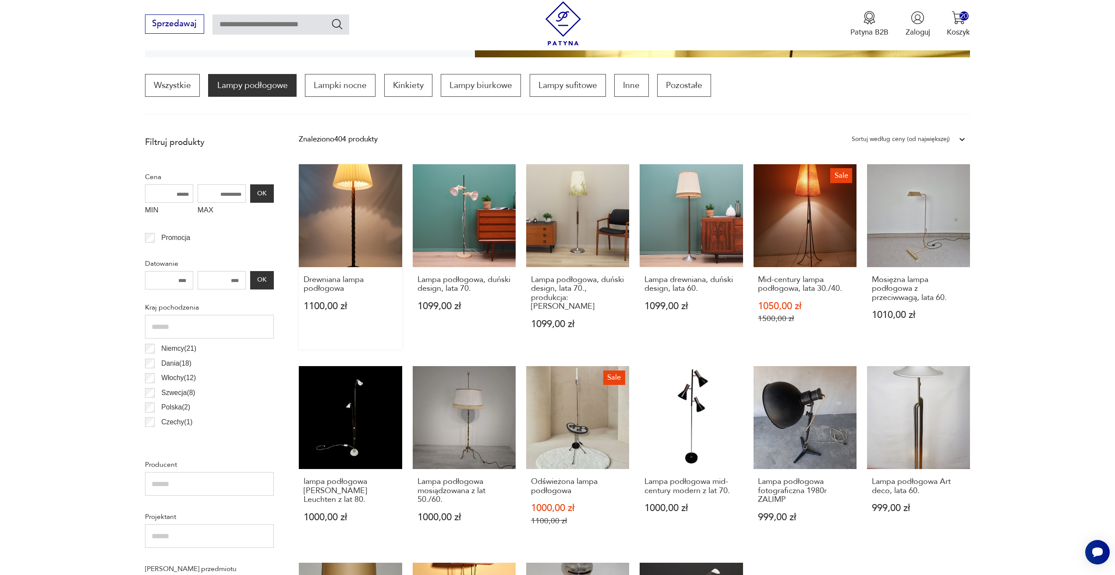
click at [308, 214] on link "Drewniana lampa podłogowa 1100,00 zł" at bounding box center [350, 256] width 103 height 185
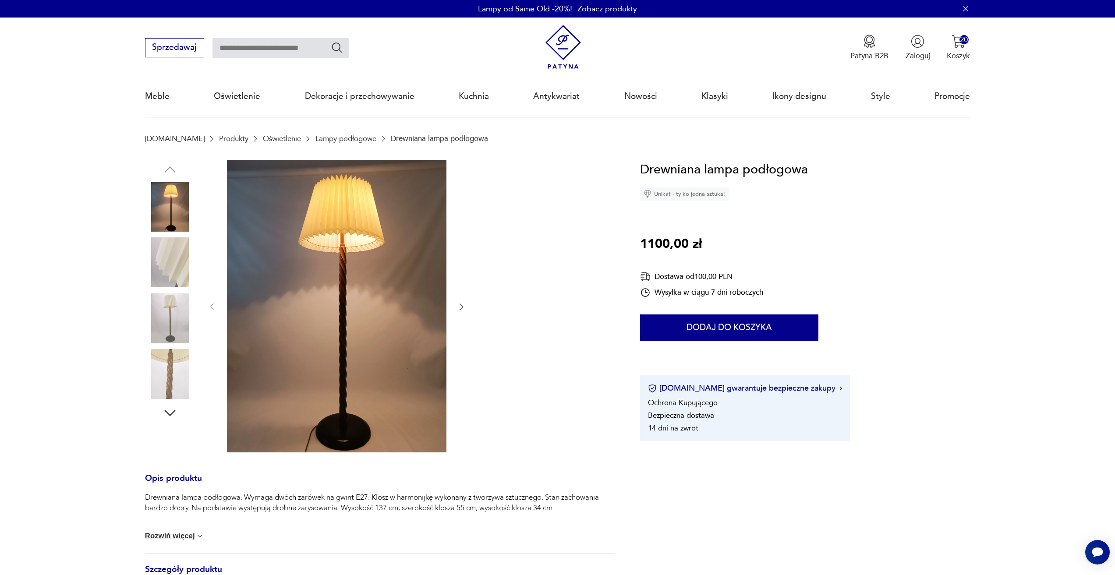
click at [464, 308] on icon "button" at bounding box center [461, 306] width 9 height 9
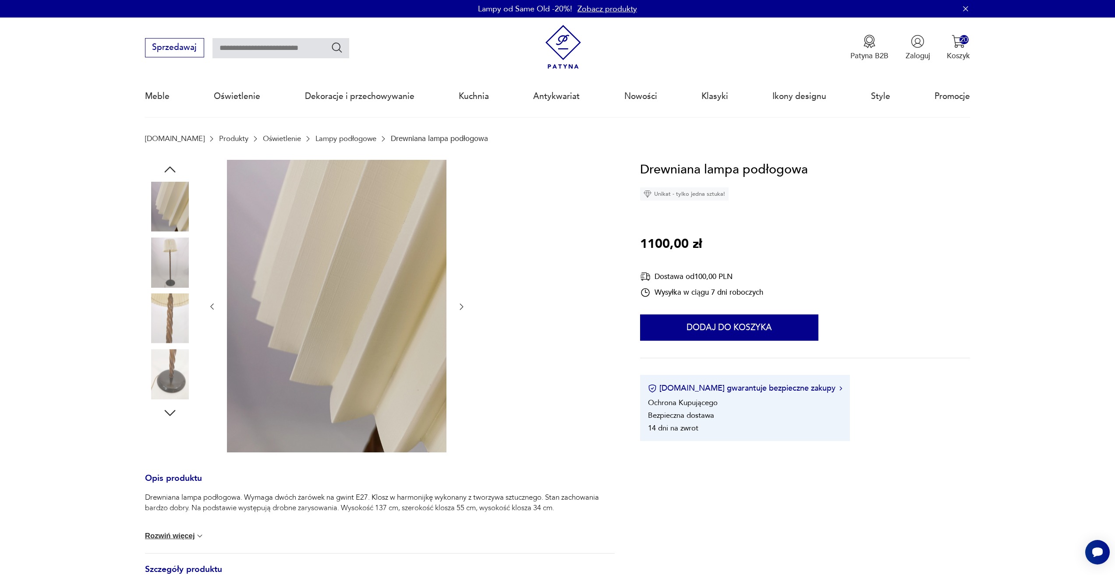
click at [462, 307] on icon "button" at bounding box center [461, 306] width 9 height 9
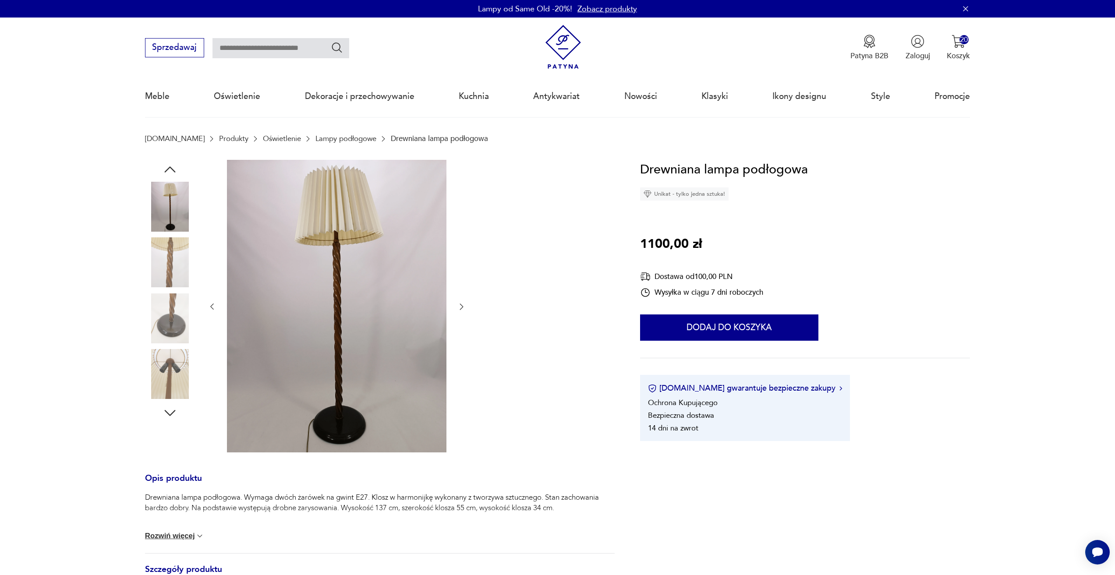
click at [462, 307] on icon "button" at bounding box center [461, 306] width 9 height 9
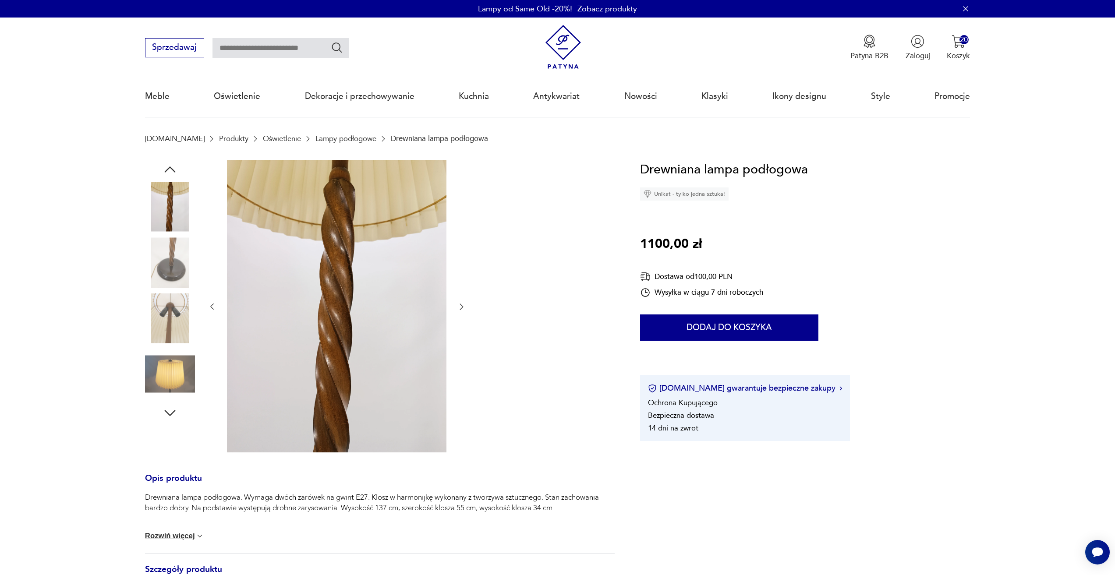
click at [462, 307] on icon "button" at bounding box center [461, 306] width 9 height 9
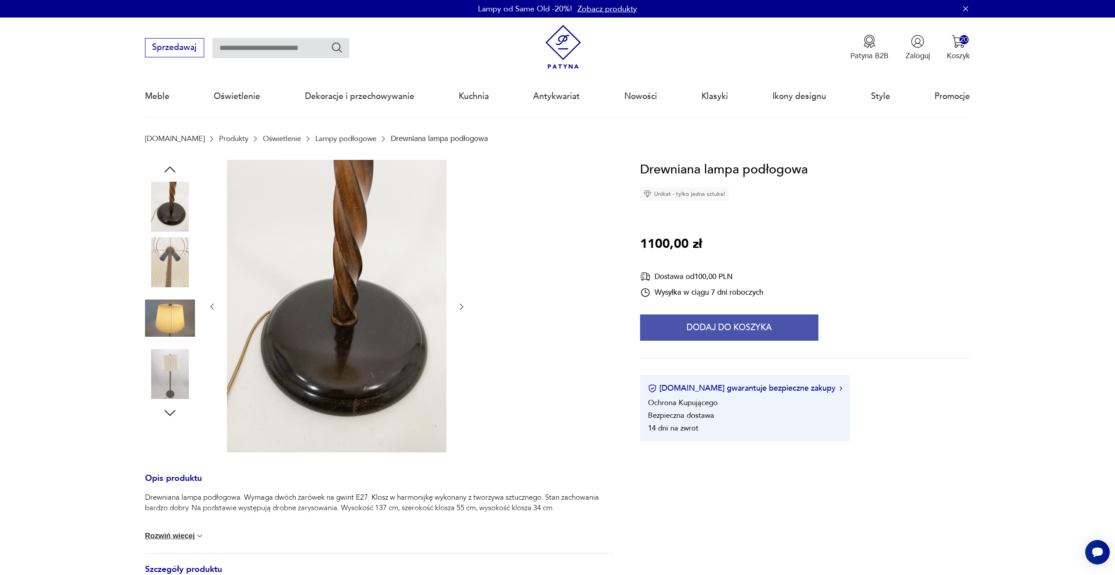
click at [669, 318] on button "Dodaj do koszyka" at bounding box center [729, 327] width 178 height 26
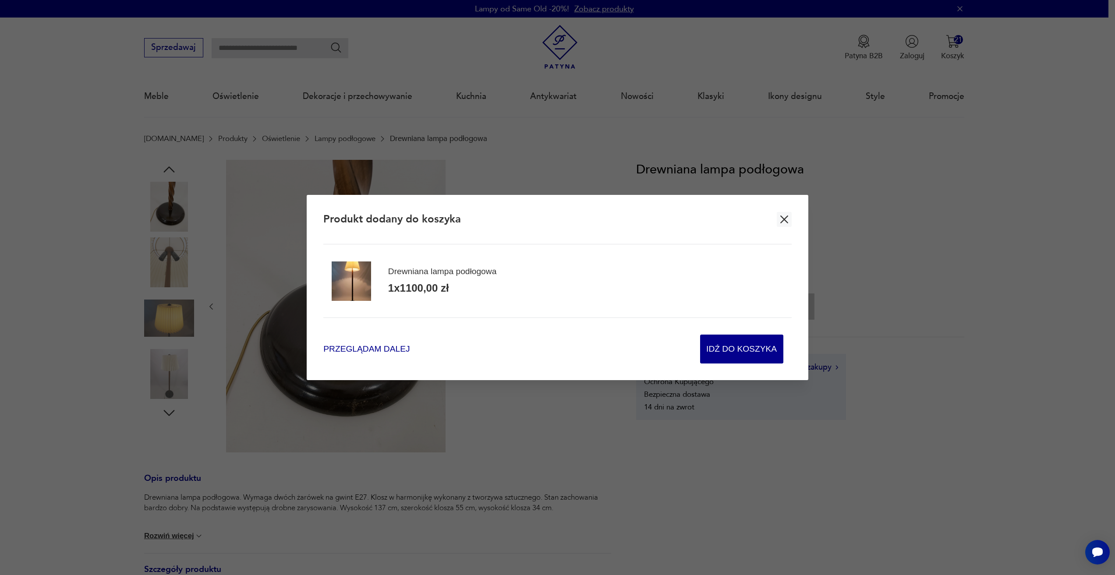
click at [385, 355] on span "Przeglądam dalej" at bounding box center [366, 349] width 86 height 12
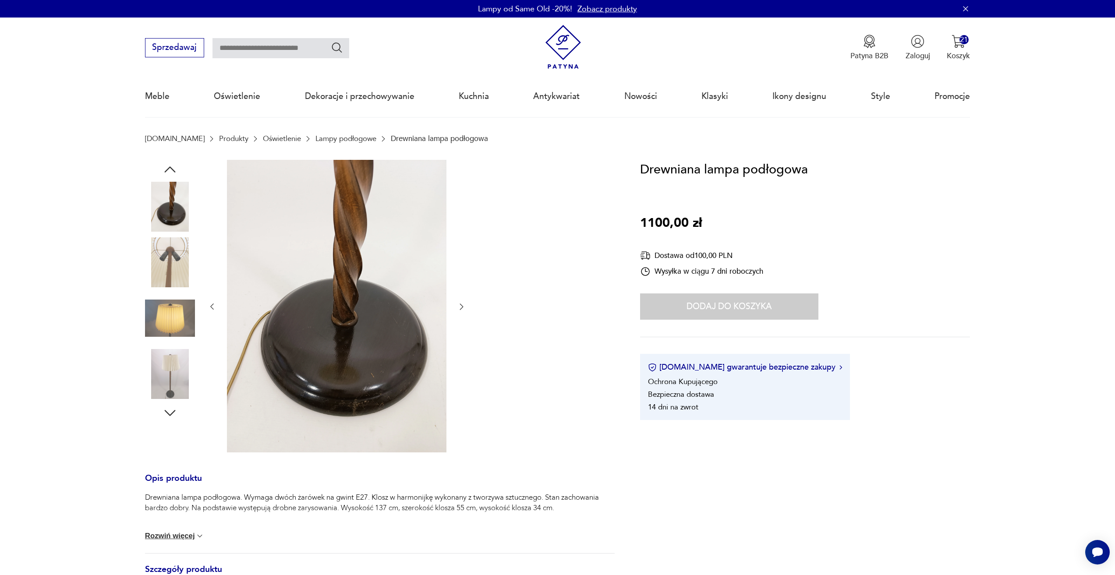
drag, startPoint x: 597, startPoint y: 356, endPoint x: 604, endPoint y: 354, distance: 8.0
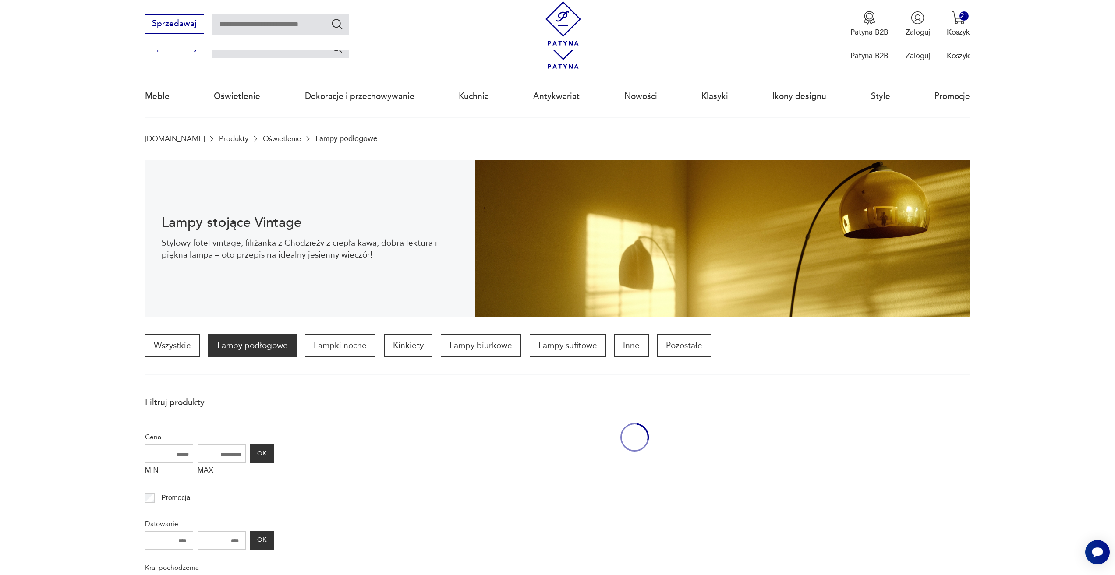
scroll to position [260, 0]
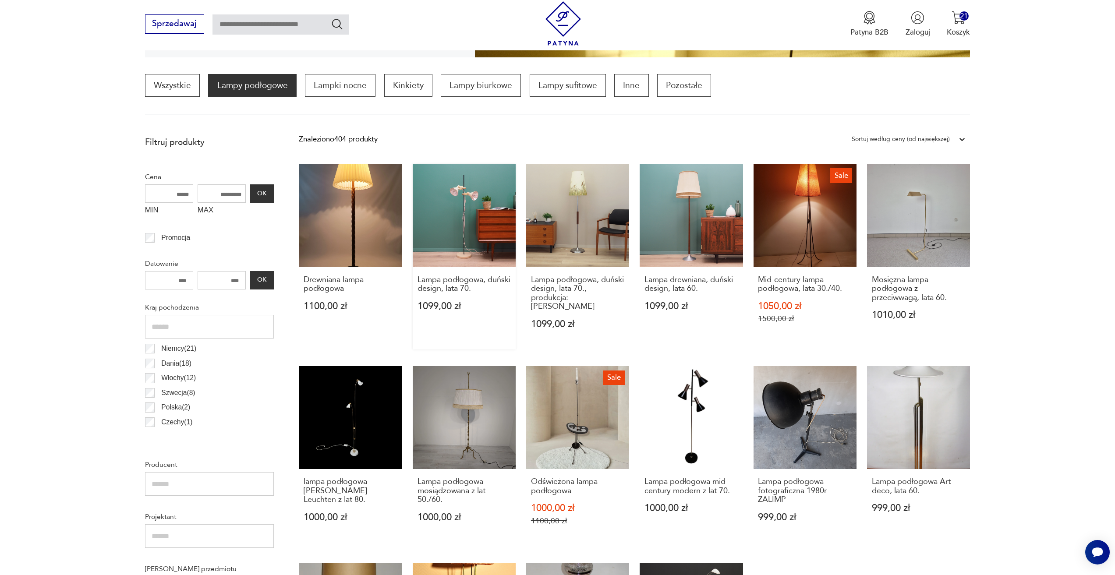
click at [453, 231] on link "Lampa podłogowa, duński design, lata 70. 1099,00 zł" at bounding box center [464, 256] width 103 height 185
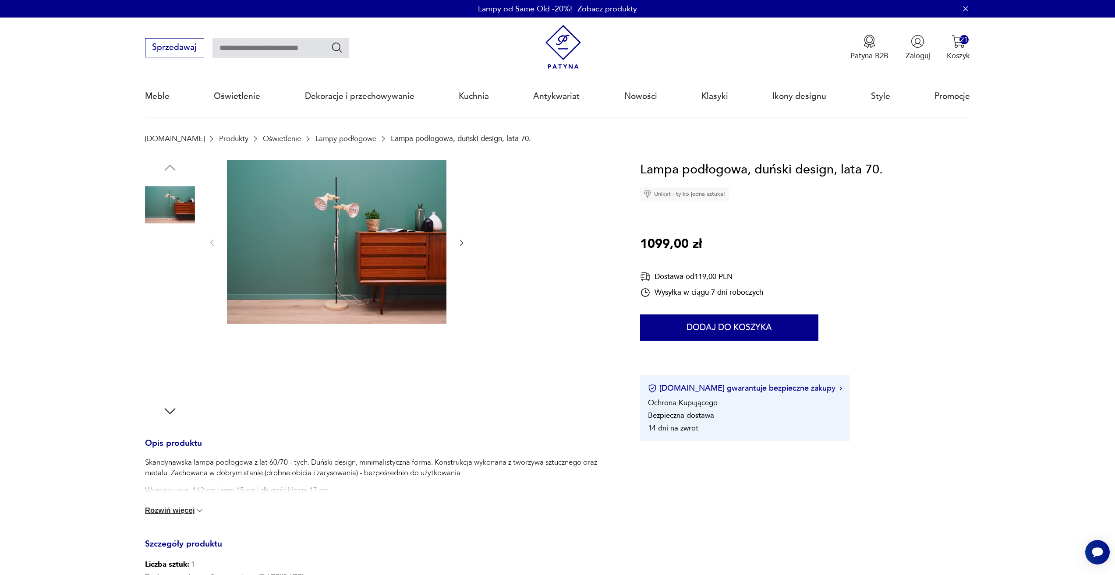
click at [455, 240] on div at bounding box center [337, 243] width 258 height 166
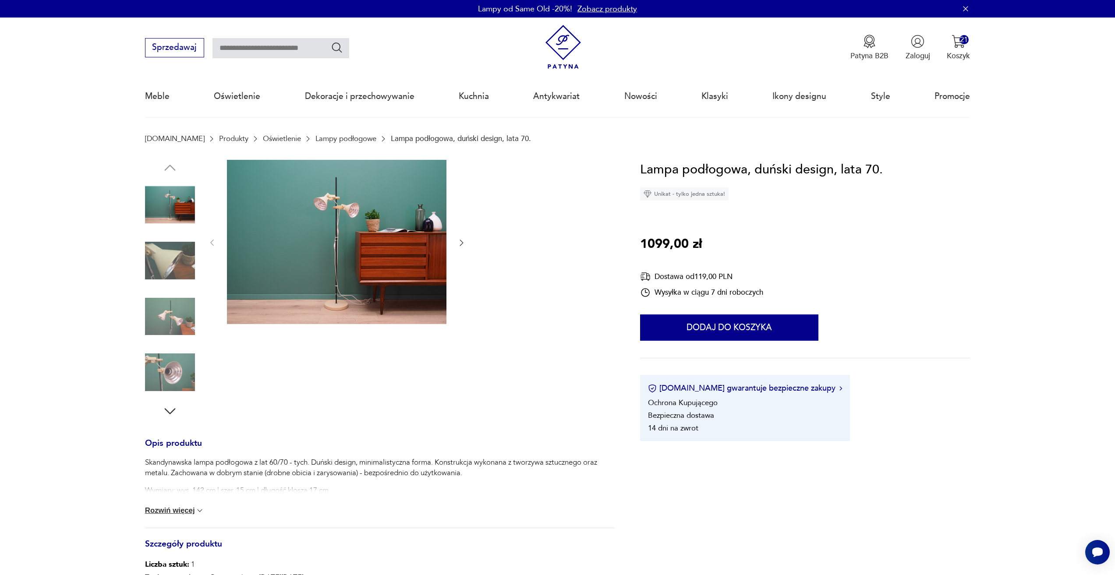
click at [455, 240] on div at bounding box center [337, 243] width 258 height 166
click at [456, 240] on div at bounding box center [337, 243] width 258 height 166
click at [460, 240] on icon "button" at bounding box center [461, 242] width 9 height 9
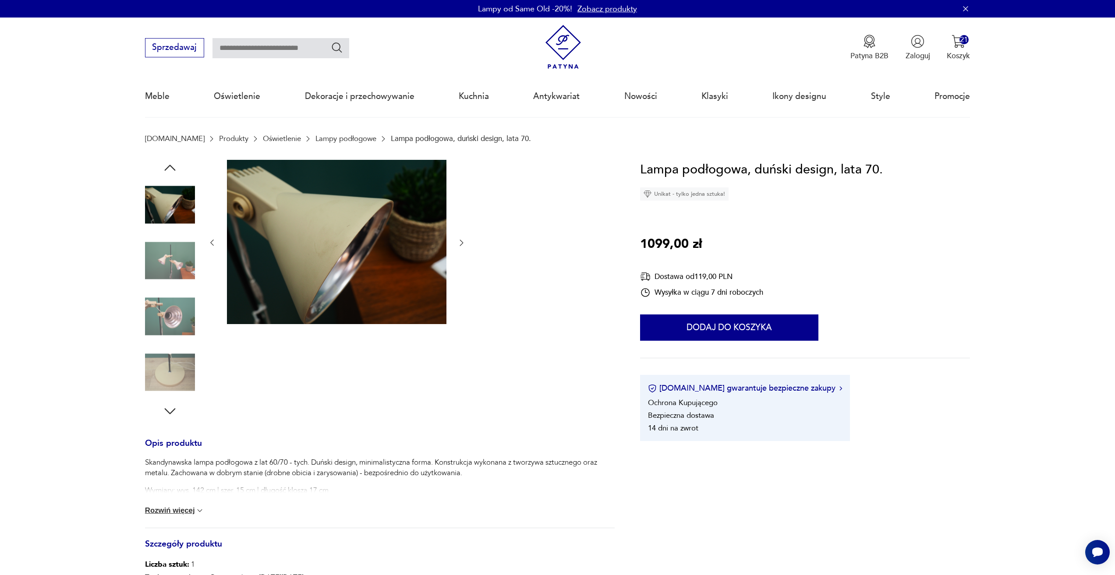
click at [460, 240] on icon "button" at bounding box center [461, 242] width 9 height 9
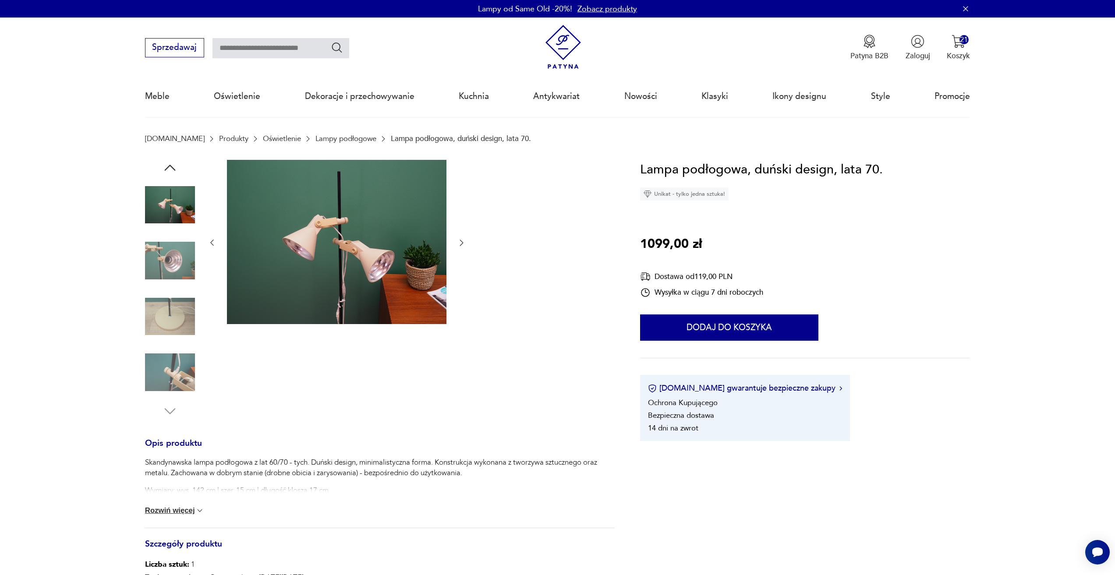
click at [460, 240] on icon "button" at bounding box center [461, 242] width 9 height 9
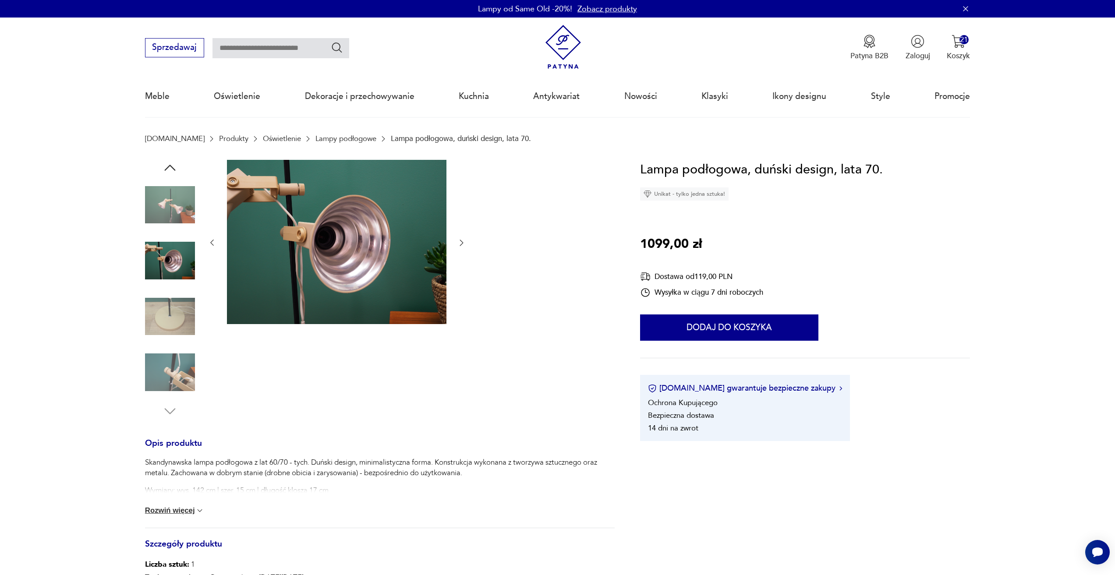
click at [460, 240] on icon "button" at bounding box center [461, 242] width 9 height 9
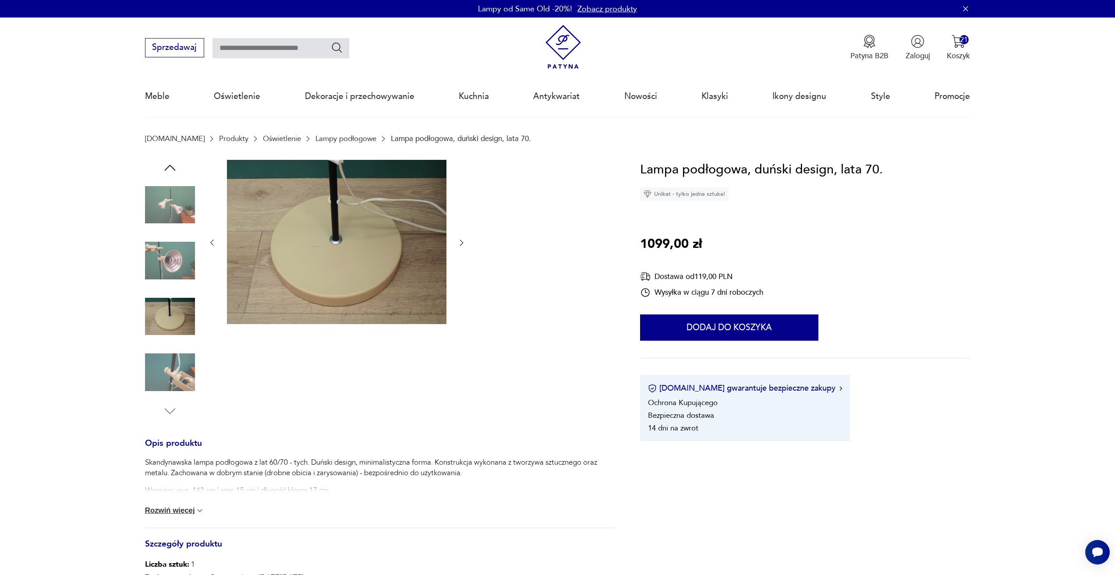
click at [460, 240] on icon "button" at bounding box center [461, 242] width 9 height 9
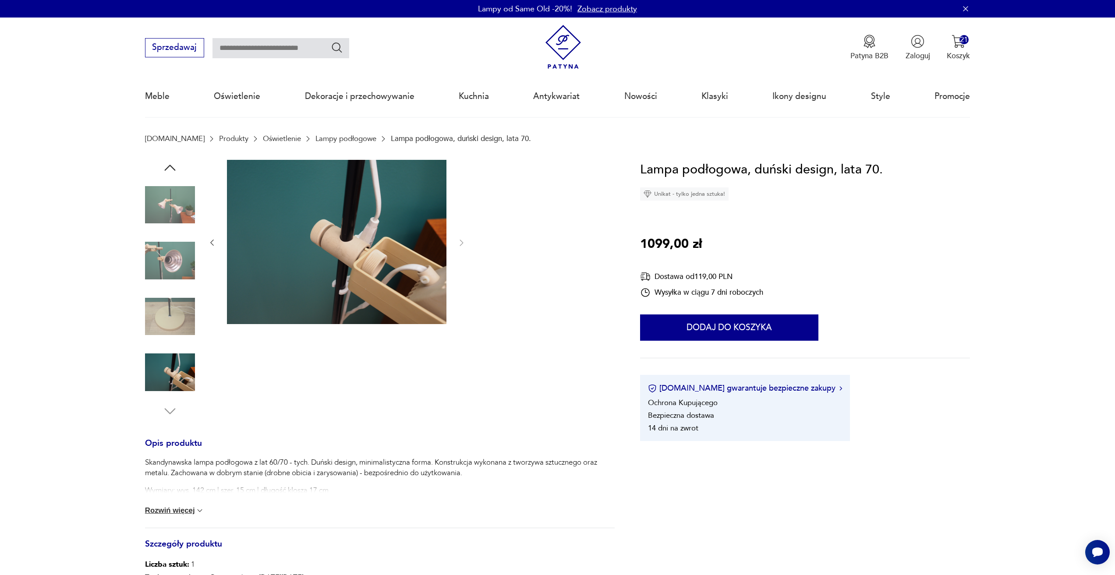
click at [452, 251] on div at bounding box center [337, 243] width 258 height 166
click at [754, 329] on button "Dodaj do koszyka" at bounding box center [729, 327] width 178 height 26
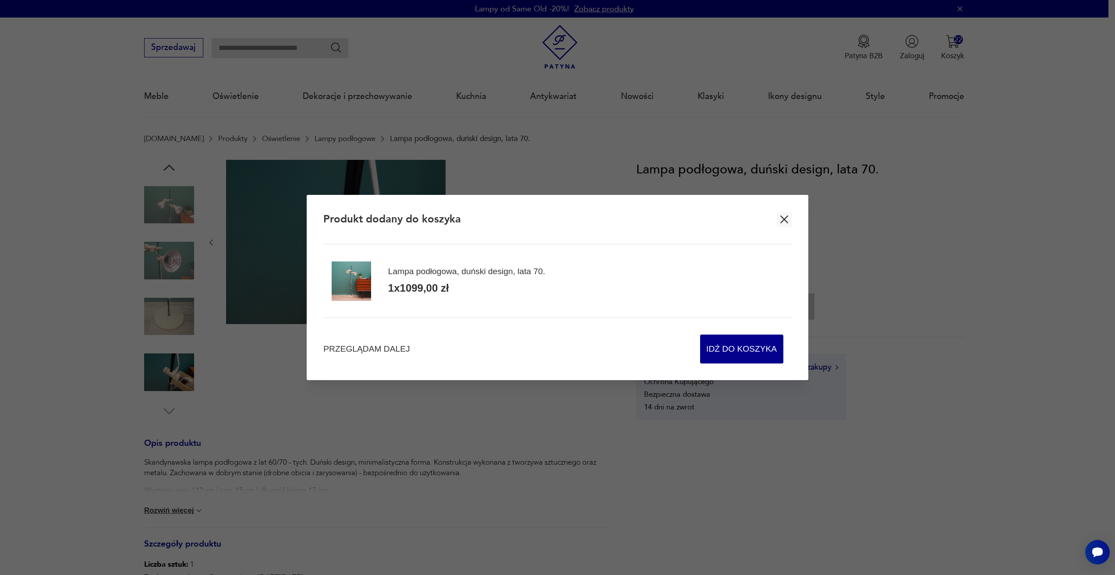
click at [411, 353] on div "Przeglądam dalej Idź do koszyka" at bounding box center [557, 341] width 468 height 46
click at [391, 344] on span "Przeglądam dalej" at bounding box center [366, 349] width 86 height 12
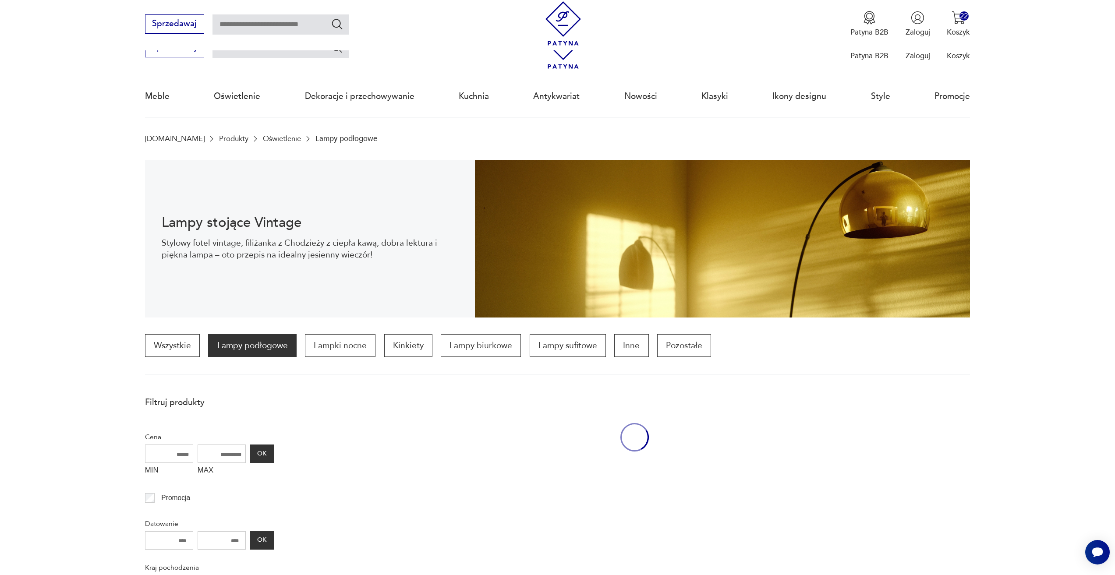
scroll to position [260, 0]
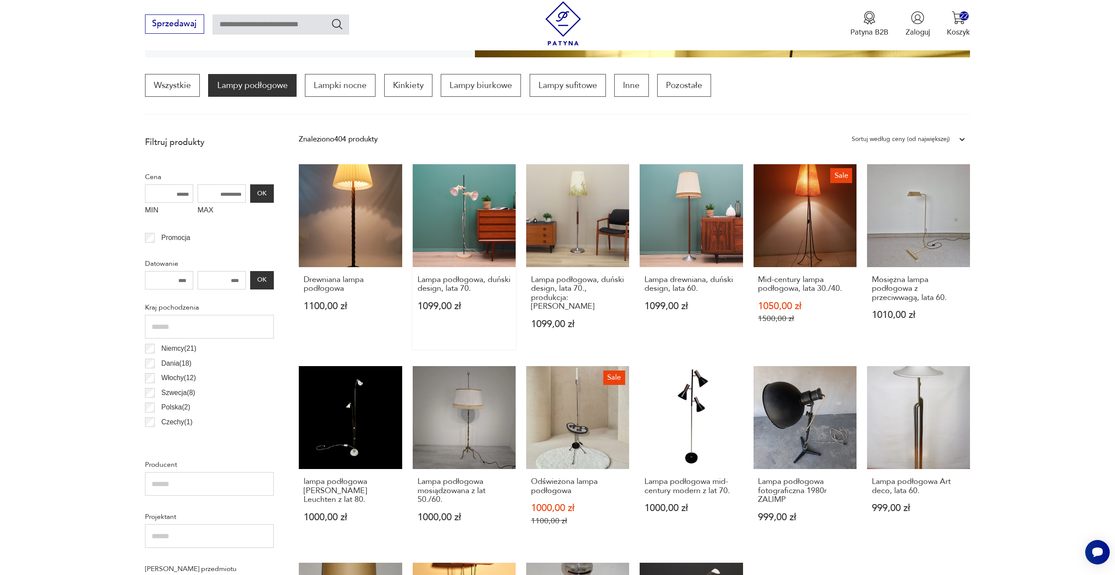
click at [466, 233] on link "Lampa podłogowa, duński design, lata 70. 1099,00 zł" at bounding box center [464, 256] width 103 height 185
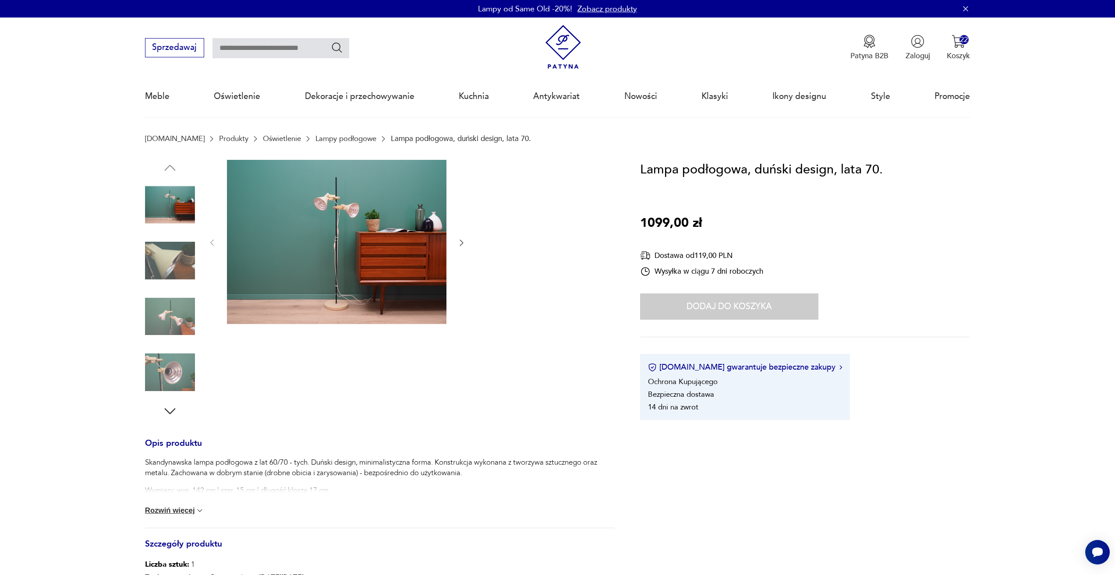
click at [458, 236] on div at bounding box center [337, 243] width 258 height 166
click at [457, 242] on icon "button" at bounding box center [461, 242] width 9 height 9
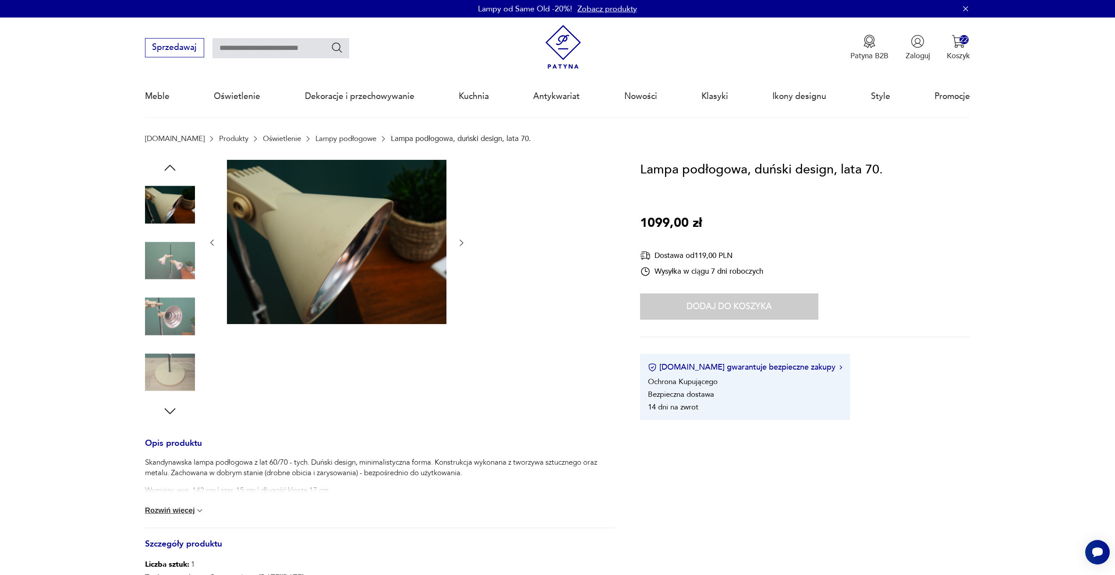
click at [457, 242] on icon "button" at bounding box center [461, 242] width 9 height 9
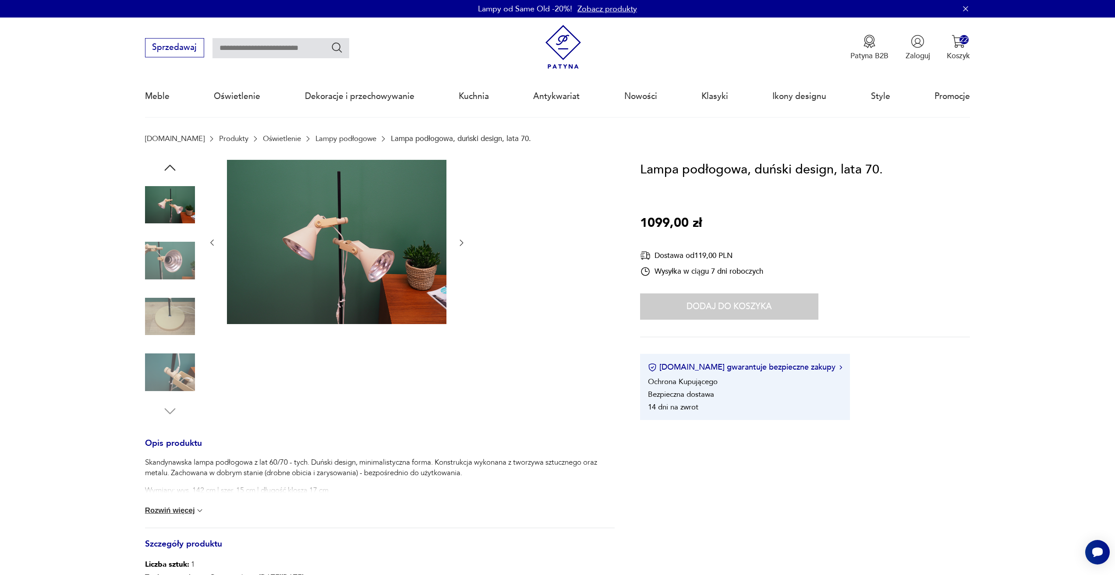
click at [457, 242] on icon "button" at bounding box center [461, 242] width 9 height 9
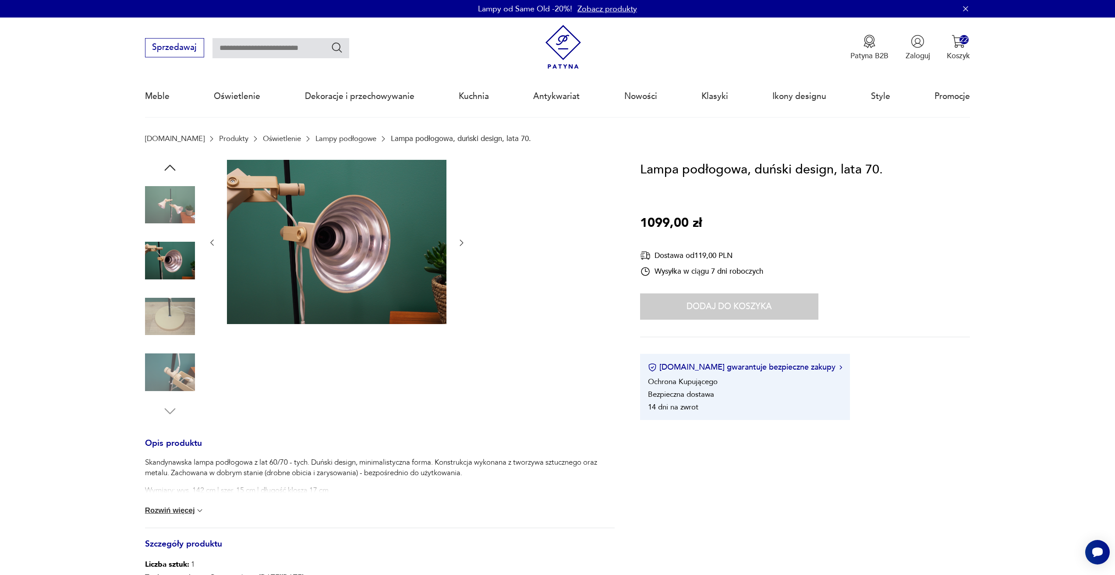
click at [457, 242] on icon "button" at bounding box center [461, 242] width 9 height 9
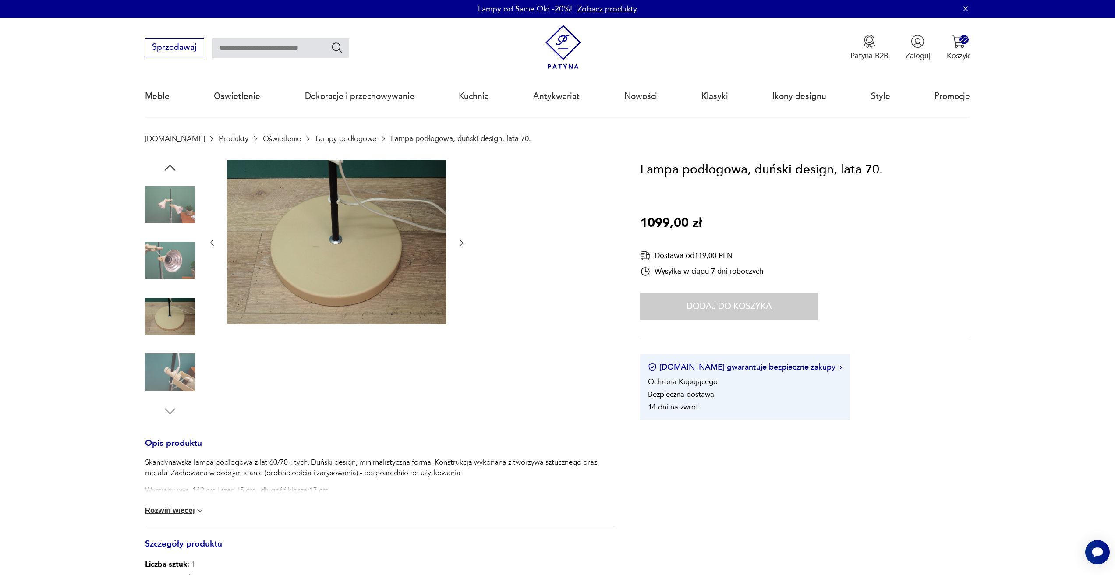
click at [457, 242] on icon "button" at bounding box center [461, 242] width 9 height 9
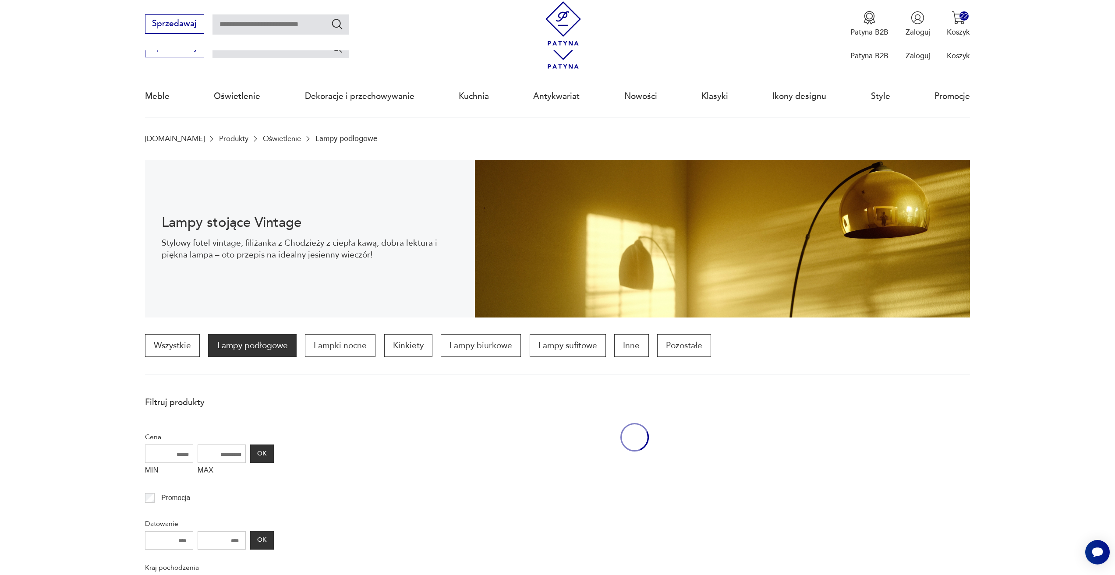
scroll to position [259, 0]
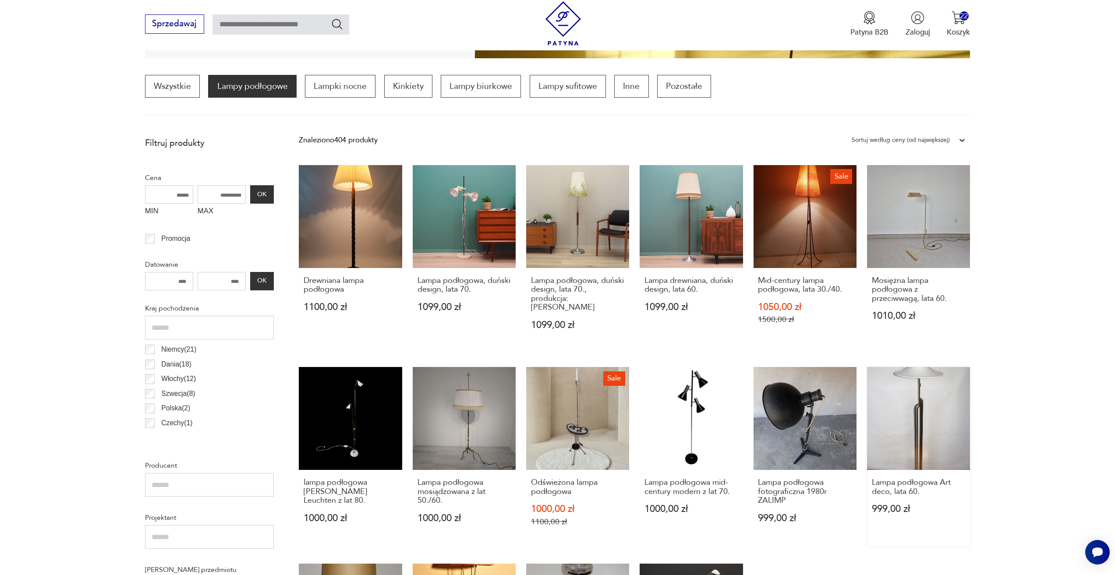
click at [963, 413] on link "Lampa podłogowa Art deco, lata 60. 999,00 zł" at bounding box center [918, 457] width 103 height 180
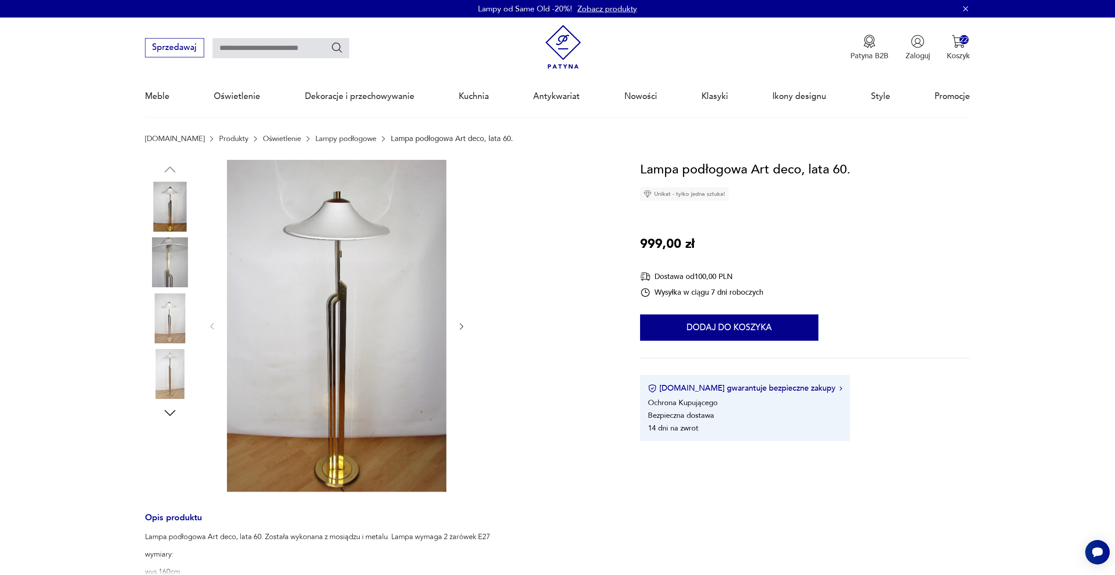
click at [462, 321] on button "button" at bounding box center [461, 326] width 9 height 11
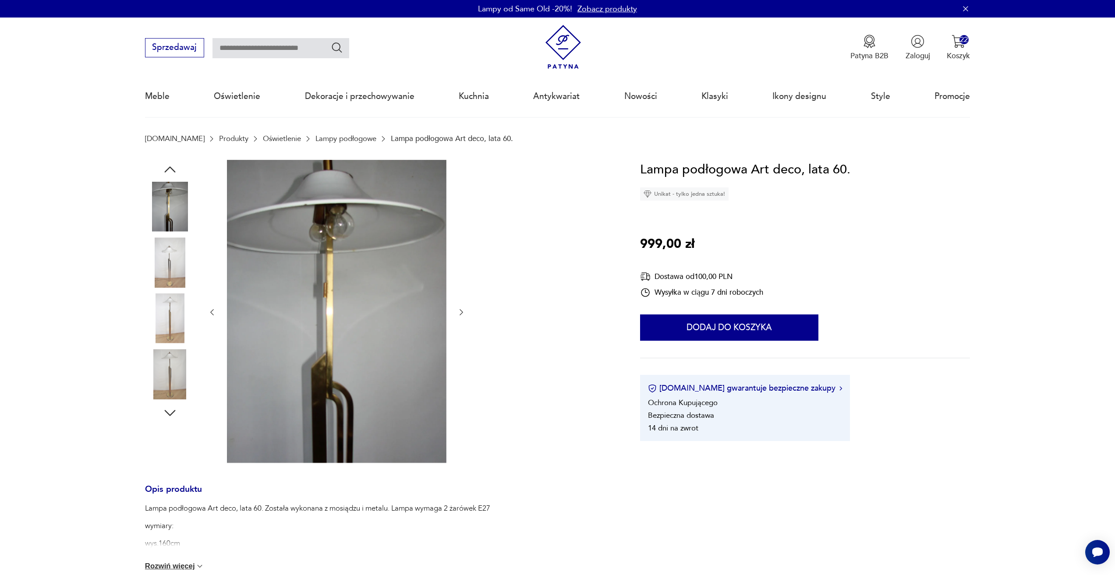
click at [462, 322] on div at bounding box center [337, 312] width 258 height 305
click at [457, 307] on button "button" at bounding box center [461, 312] width 9 height 11
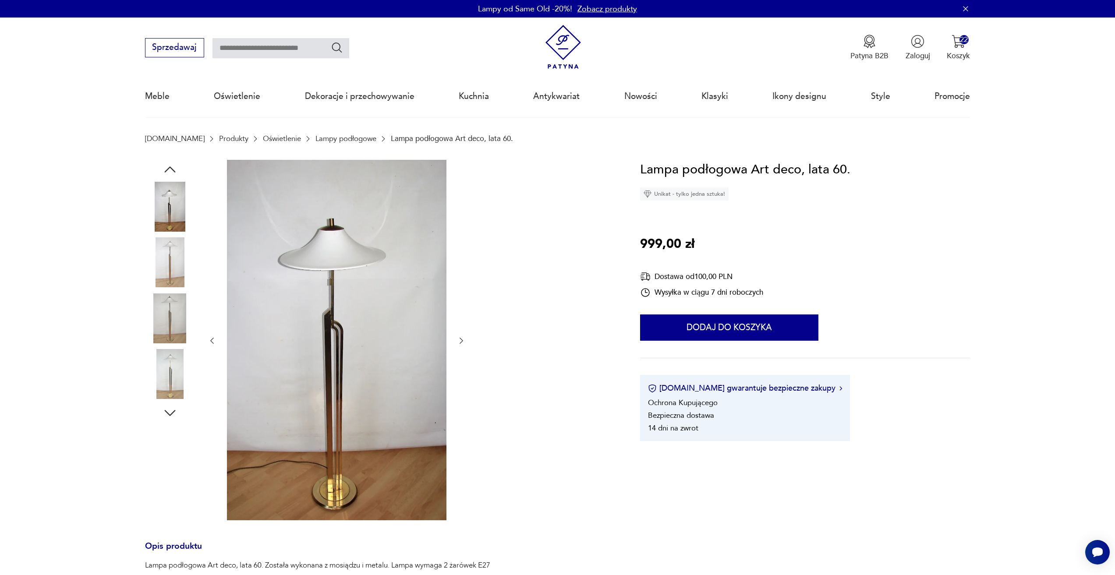
click at [457, 343] on icon "button" at bounding box center [461, 340] width 9 height 9
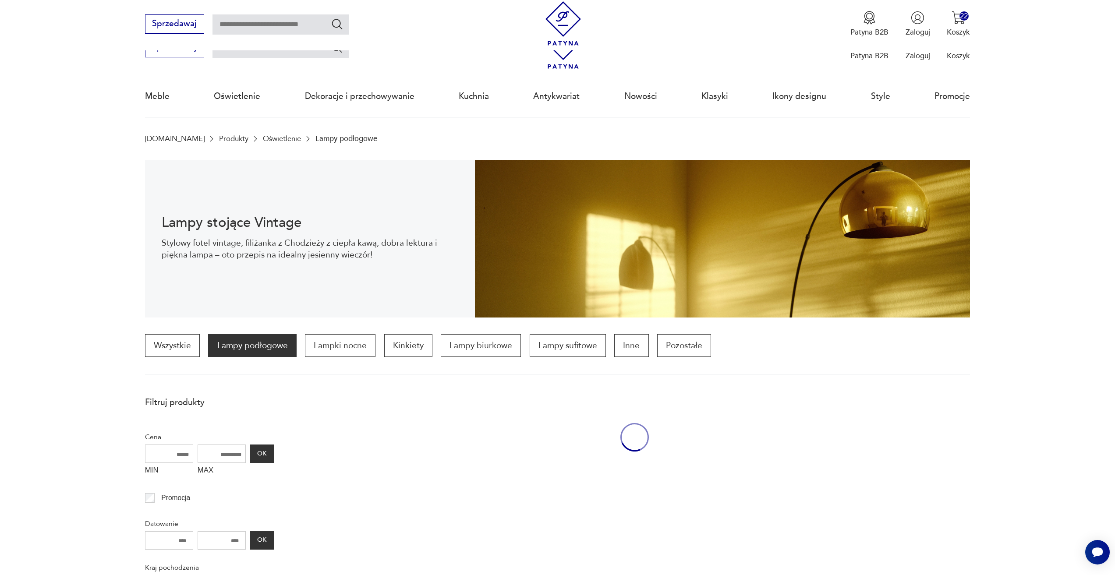
scroll to position [259, 0]
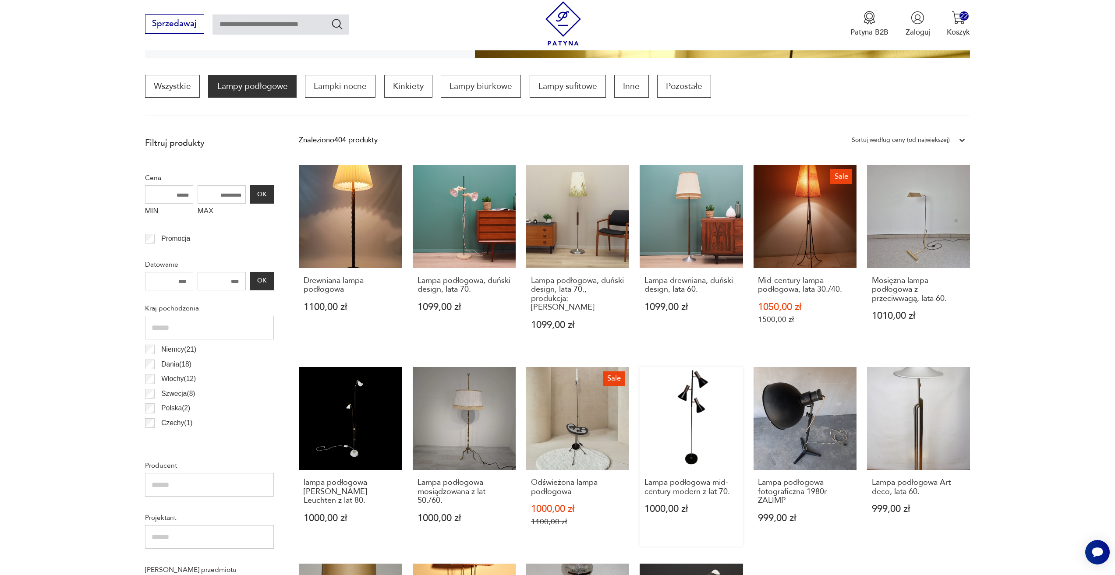
click at [674, 386] on link "Lampa podłogowa mid-century modern z lat 70. 1000,00 zł" at bounding box center [690, 457] width 103 height 180
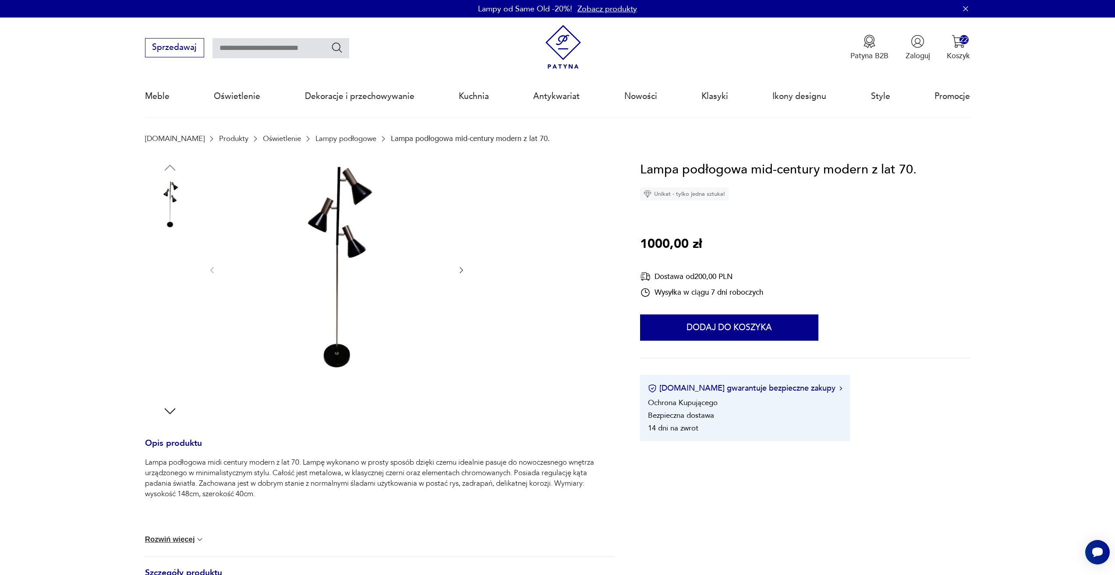
click at [455, 265] on div at bounding box center [337, 270] width 258 height 221
click at [461, 266] on icon "button" at bounding box center [461, 270] width 9 height 9
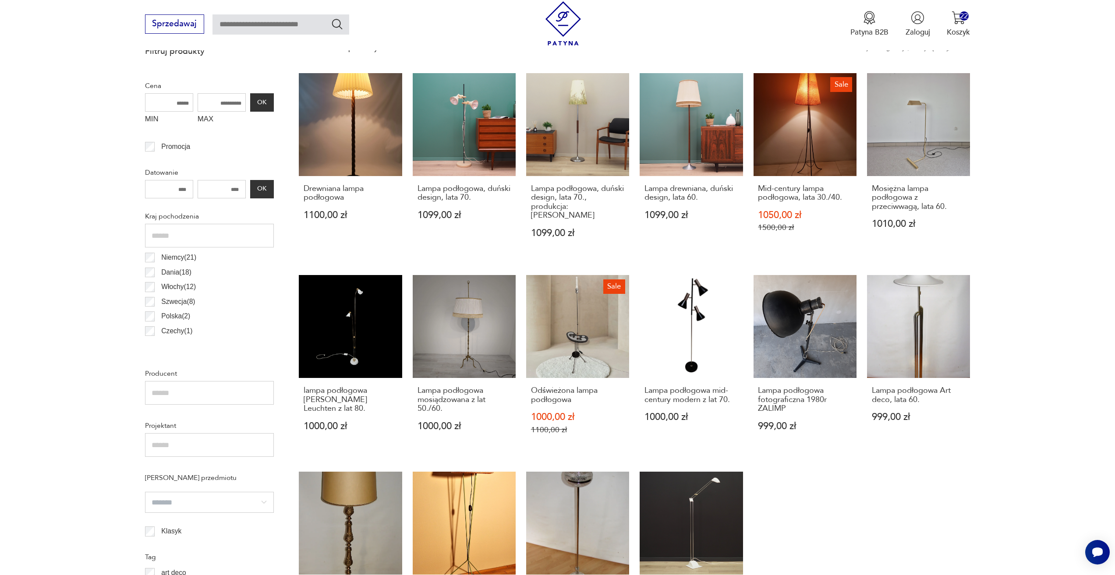
scroll to position [390, 0]
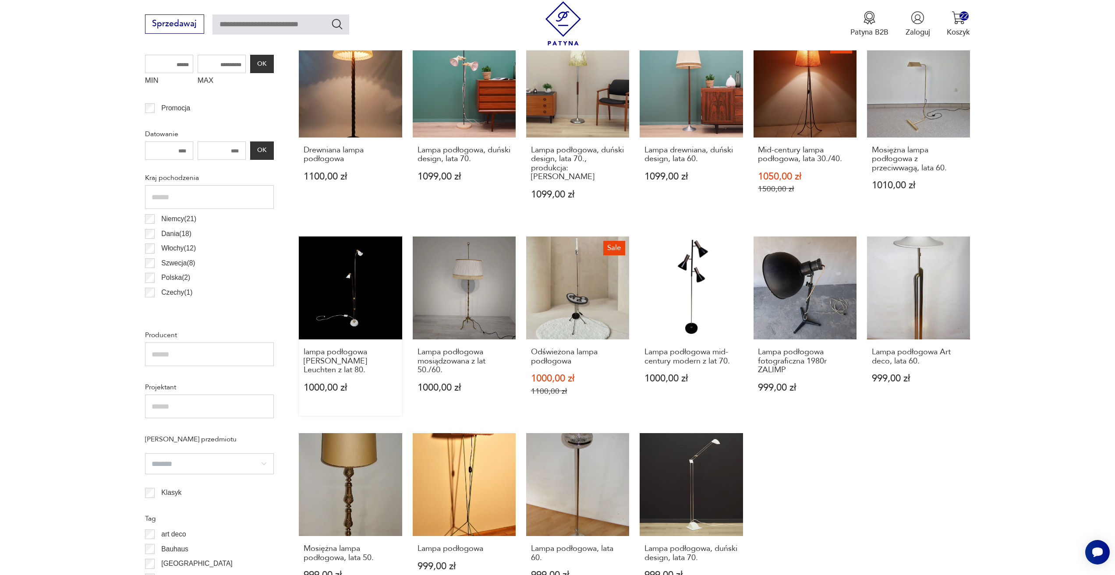
click at [365, 304] on link "lampa podłogowa Kramer Leuchten z lat 80. 1000,00 zł" at bounding box center [350, 326] width 103 height 180
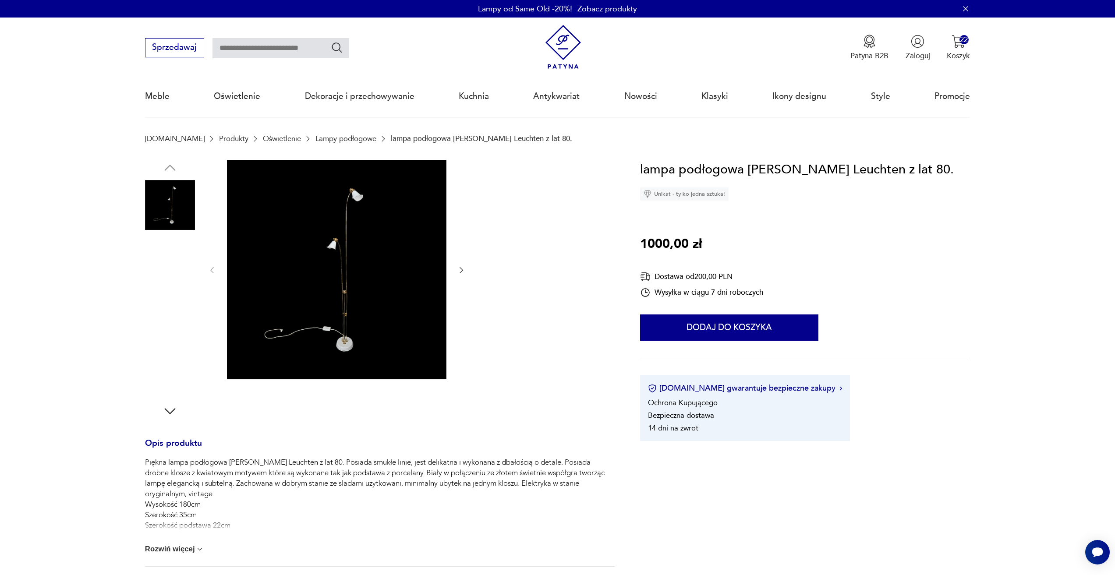
click at [455, 271] on div at bounding box center [337, 270] width 258 height 221
click at [462, 270] on icon "button" at bounding box center [461, 270] width 9 height 9
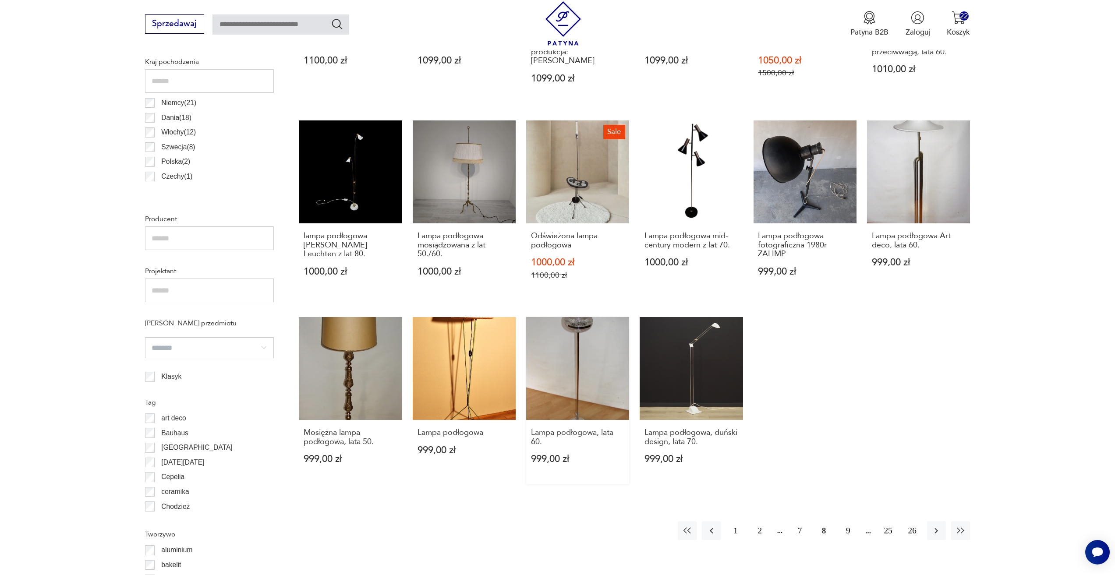
scroll to position [521, 0]
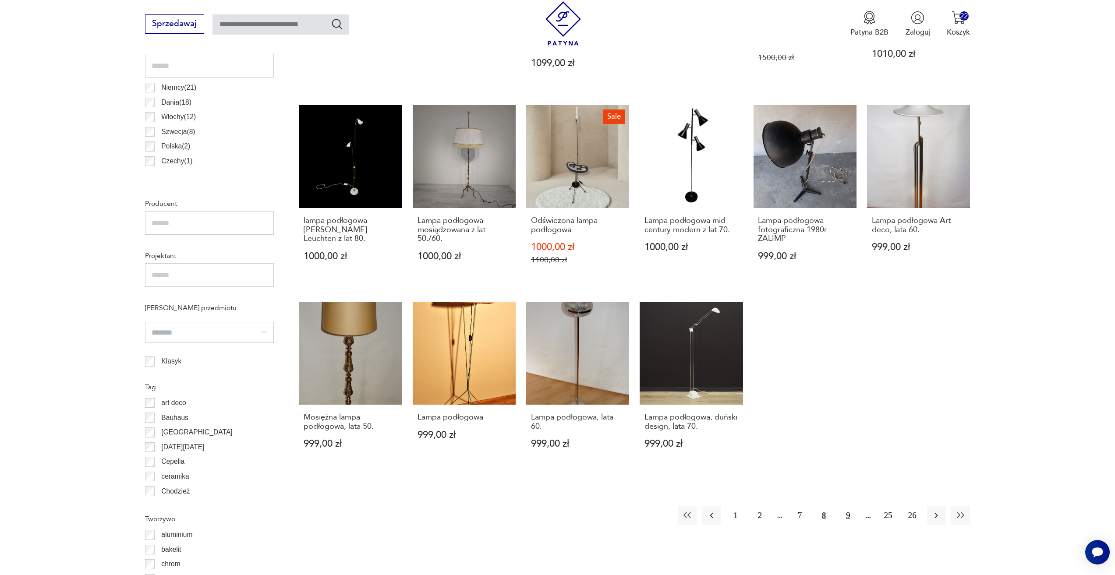
click at [844, 508] on button "9" at bounding box center [847, 515] width 19 height 19
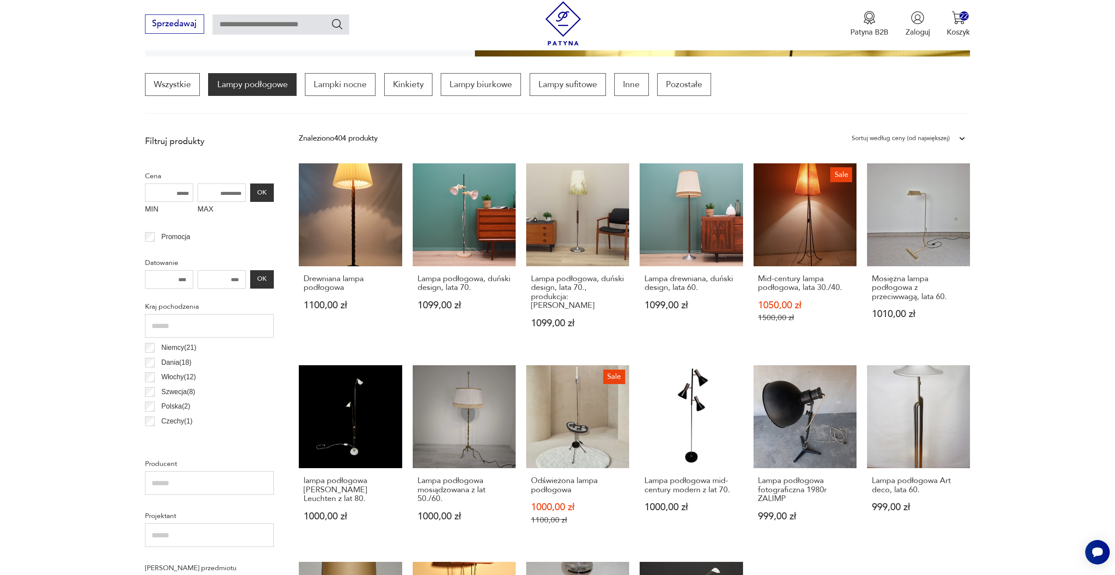
scroll to position [260, 0]
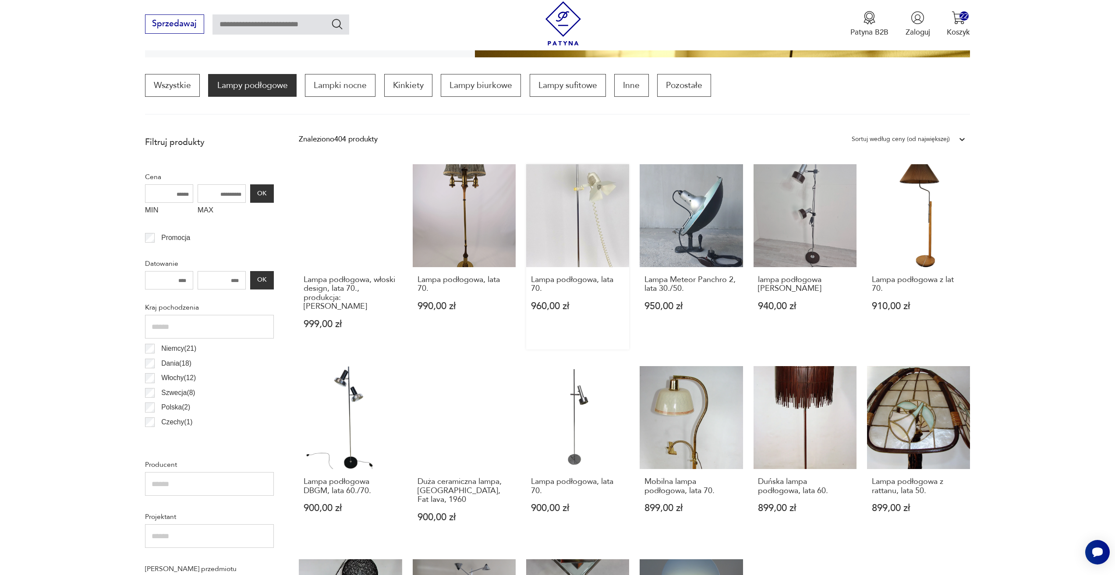
click at [580, 251] on link "Lampa podłogowa, lata 70. 960,00 zł" at bounding box center [577, 256] width 103 height 185
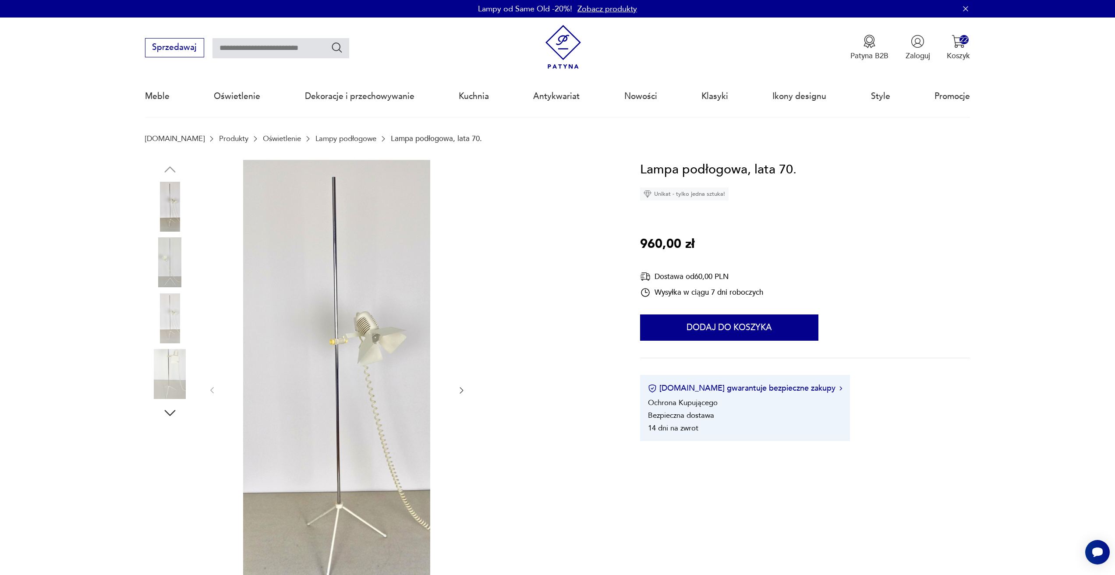
click at [459, 396] on div at bounding box center [337, 391] width 258 height 462
click at [462, 389] on icon "button" at bounding box center [461, 390] width 9 height 9
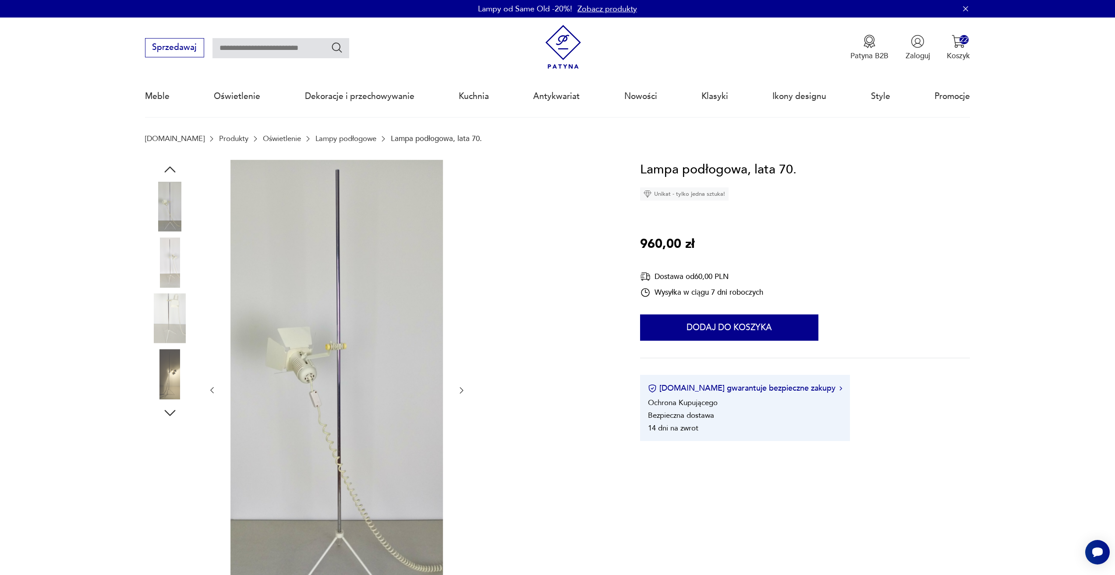
click at [462, 389] on icon "button" at bounding box center [461, 390] width 9 height 9
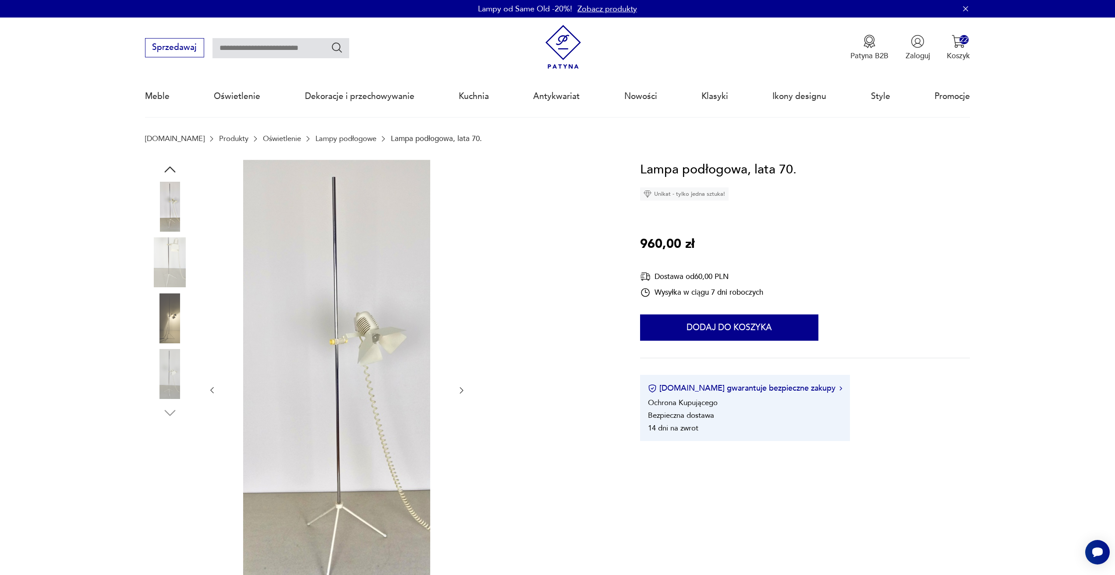
click at [462, 389] on icon "button" at bounding box center [461, 390] width 9 height 9
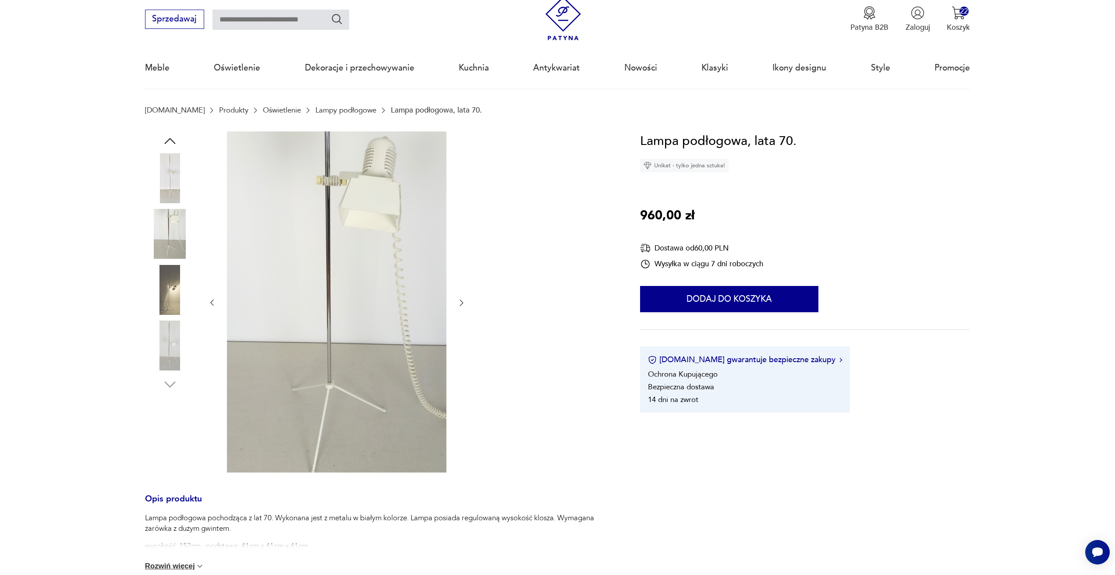
scroll to position [44, 0]
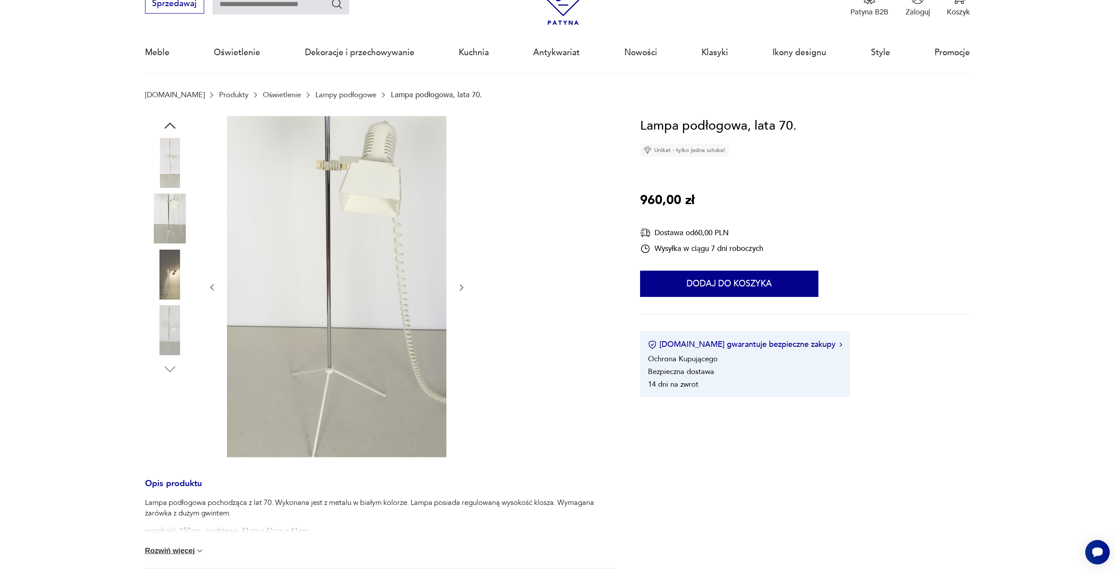
drag, startPoint x: 454, startPoint y: 371, endPoint x: 461, endPoint y: 371, distance: 7.5
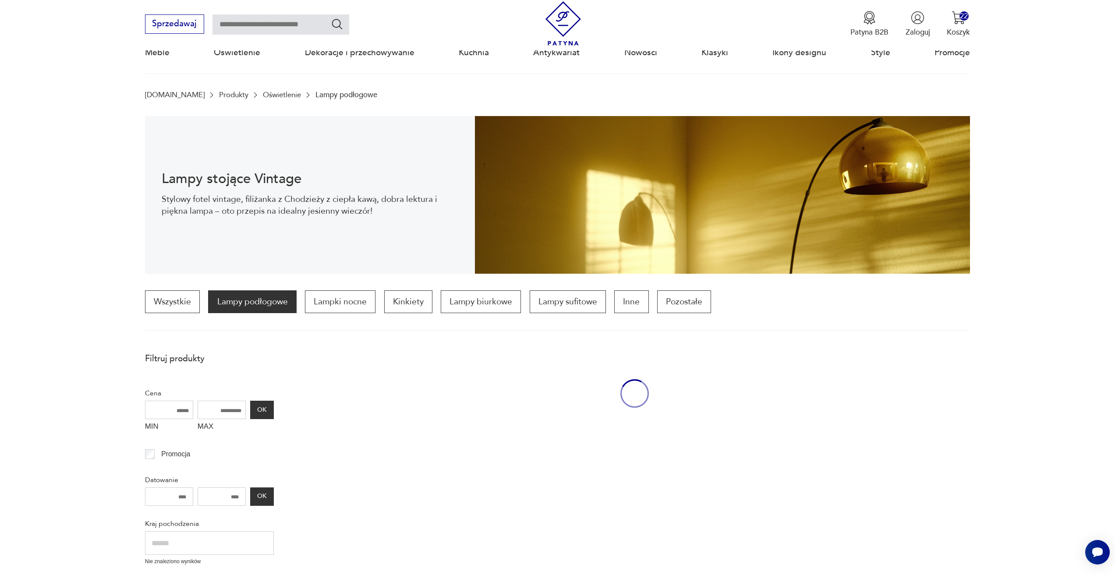
scroll to position [260, 0]
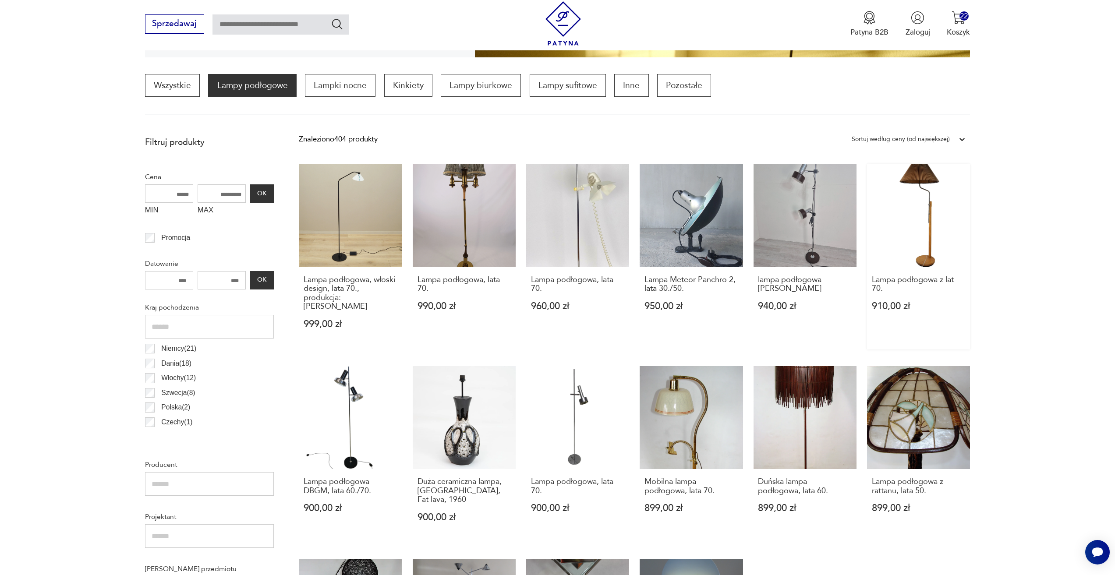
click at [889, 200] on link "Lampa podłogowa z lat 70. 910,00 zł" at bounding box center [918, 256] width 103 height 185
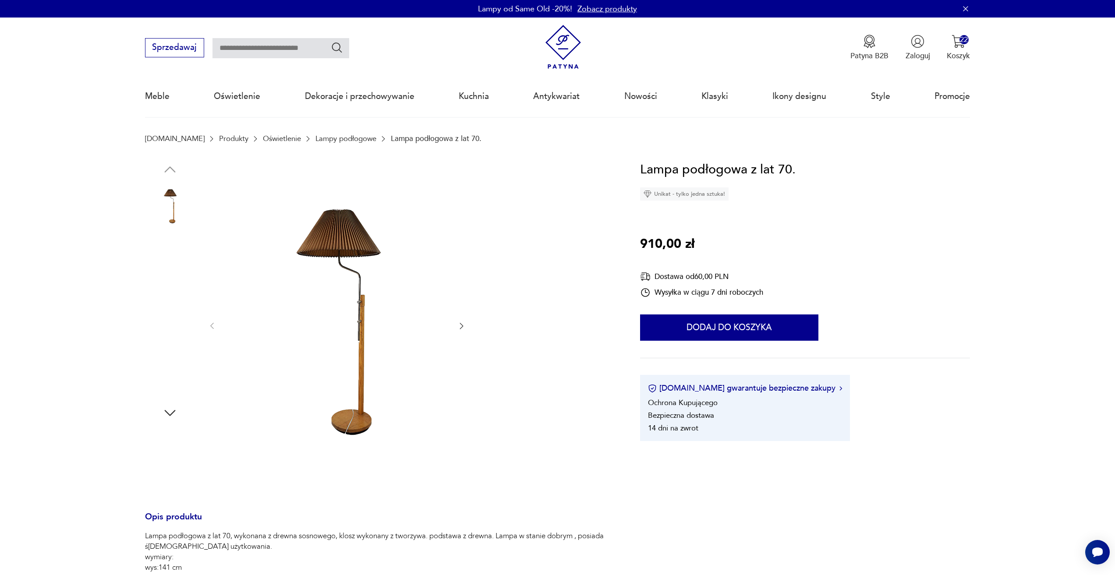
click at [466, 335] on div at bounding box center [337, 326] width 258 height 333
click at [459, 329] on icon "button" at bounding box center [461, 325] width 9 height 9
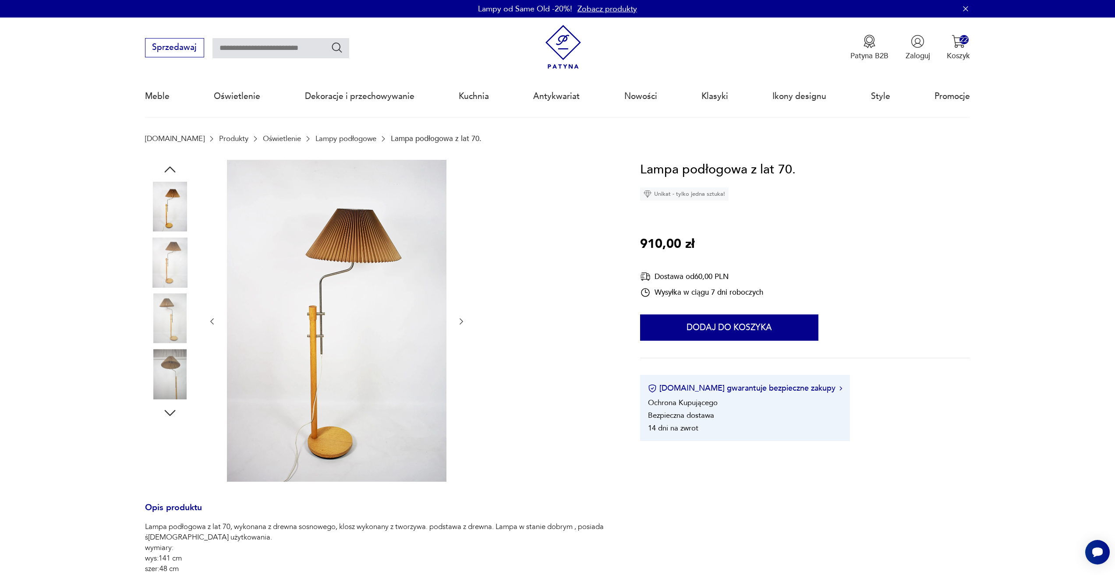
click at [459, 328] on div at bounding box center [337, 322] width 258 height 324
click at [672, 324] on button "Dodaj do koszyka" at bounding box center [729, 327] width 178 height 26
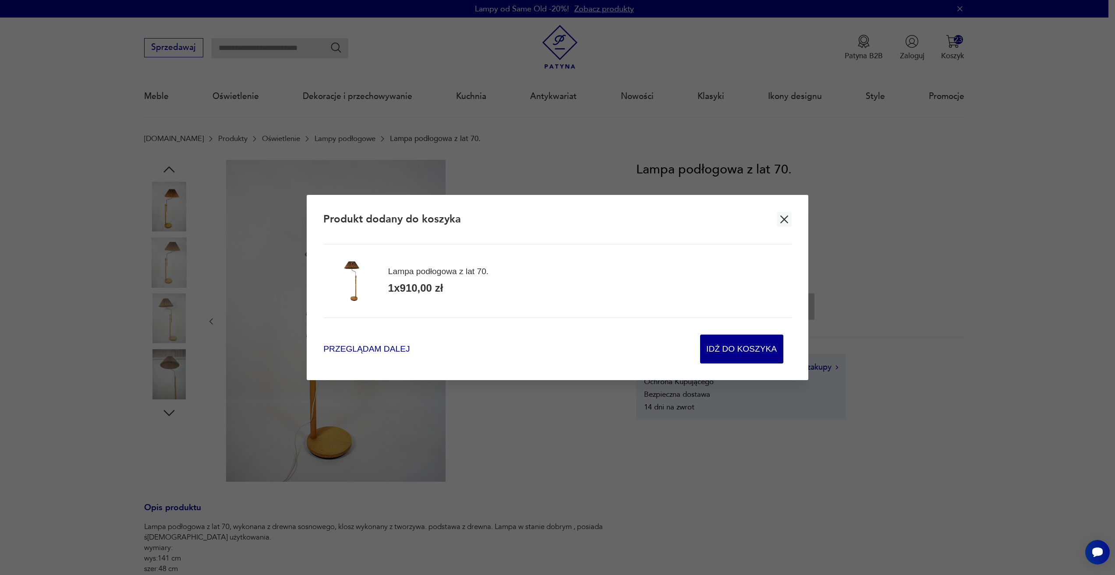
click at [378, 352] on span "Przeglądam dalej" at bounding box center [366, 349] width 86 height 12
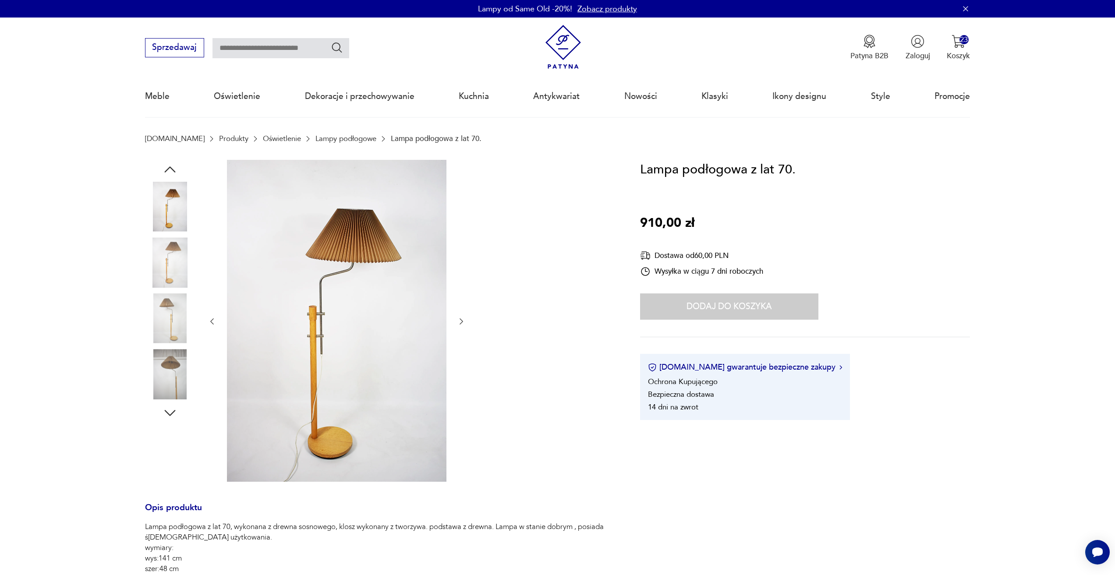
drag, startPoint x: 562, startPoint y: 338, endPoint x: 560, endPoint y: 332, distance: 7.1
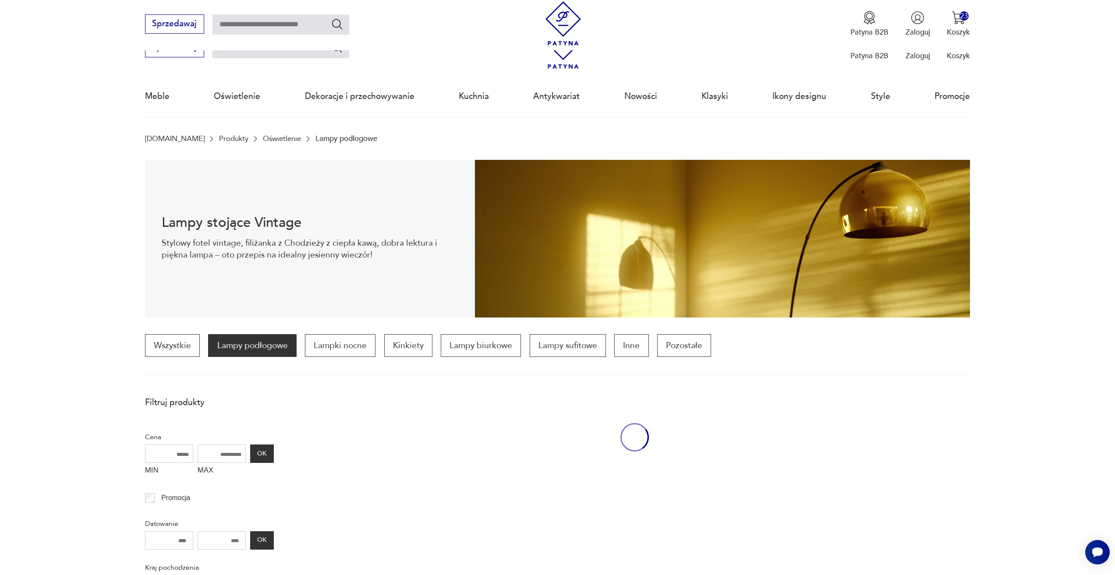
scroll to position [260, 0]
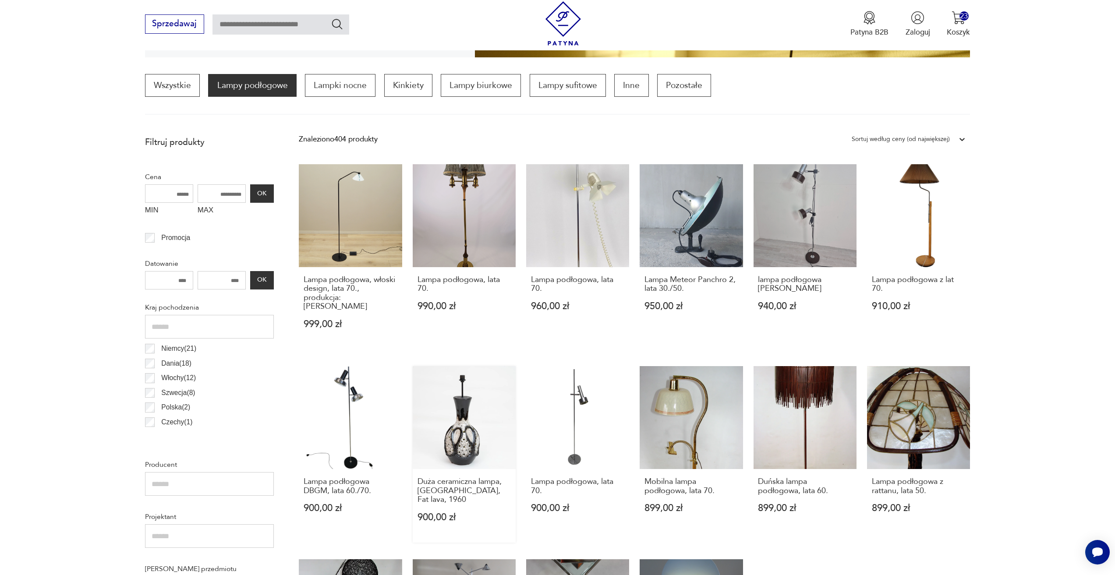
click at [480, 422] on link "Duża ceramiczna lampa, West Germany, Fat lava, 1960 900,00 zł" at bounding box center [464, 454] width 103 height 176
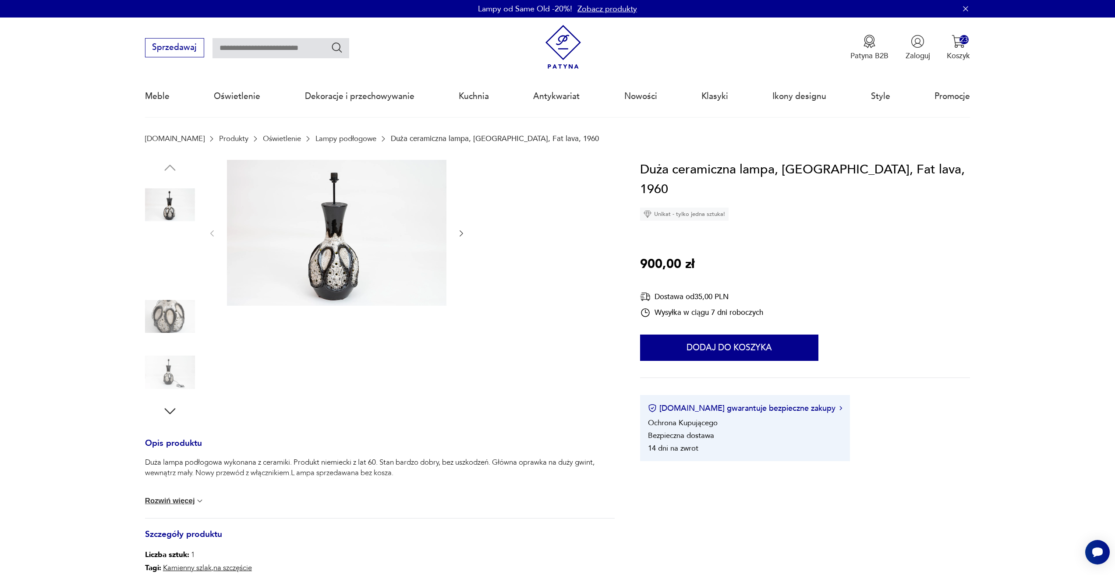
click at [467, 226] on div at bounding box center [379, 289] width 469 height 259
click at [461, 236] on icon "button" at bounding box center [461, 233] width 9 height 9
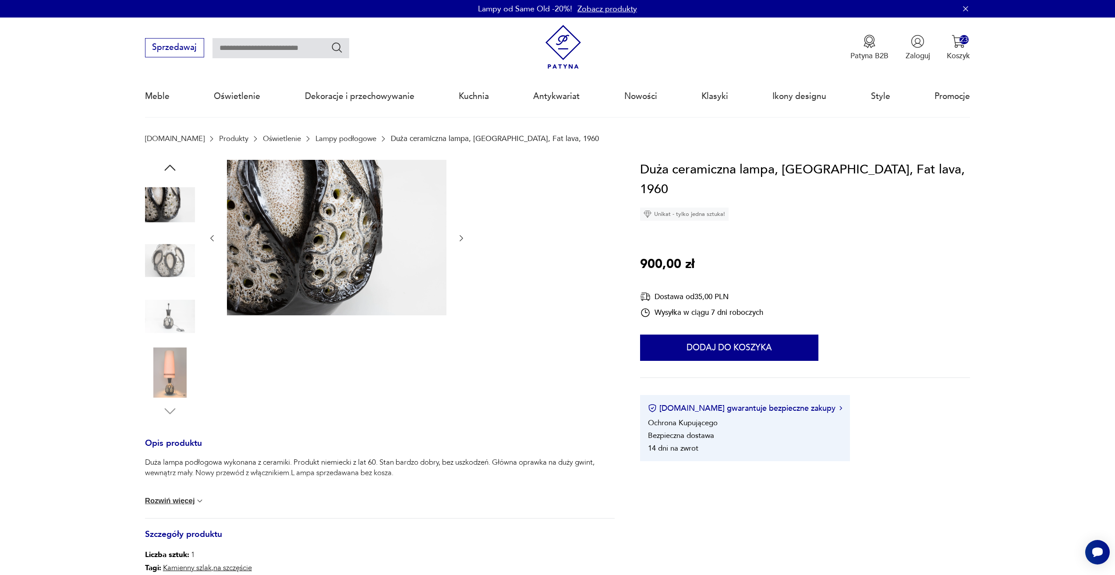
click at [461, 236] on icon "button" at bounding box center [461, 238] width 9 height 9
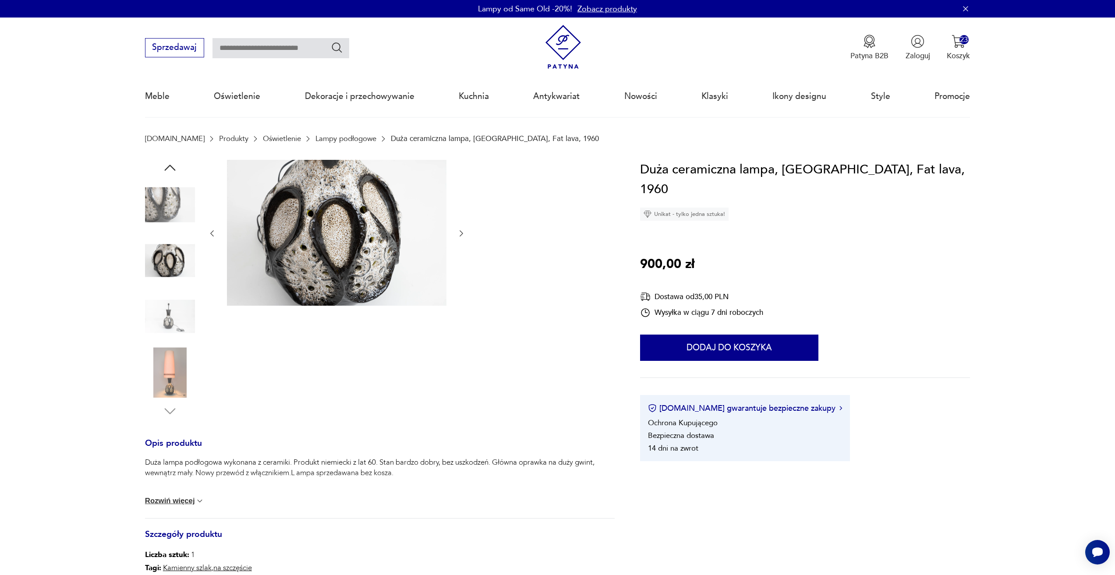
click at [461, 236] on icon "button" at bounding box center [462, 233] width 4 height 6
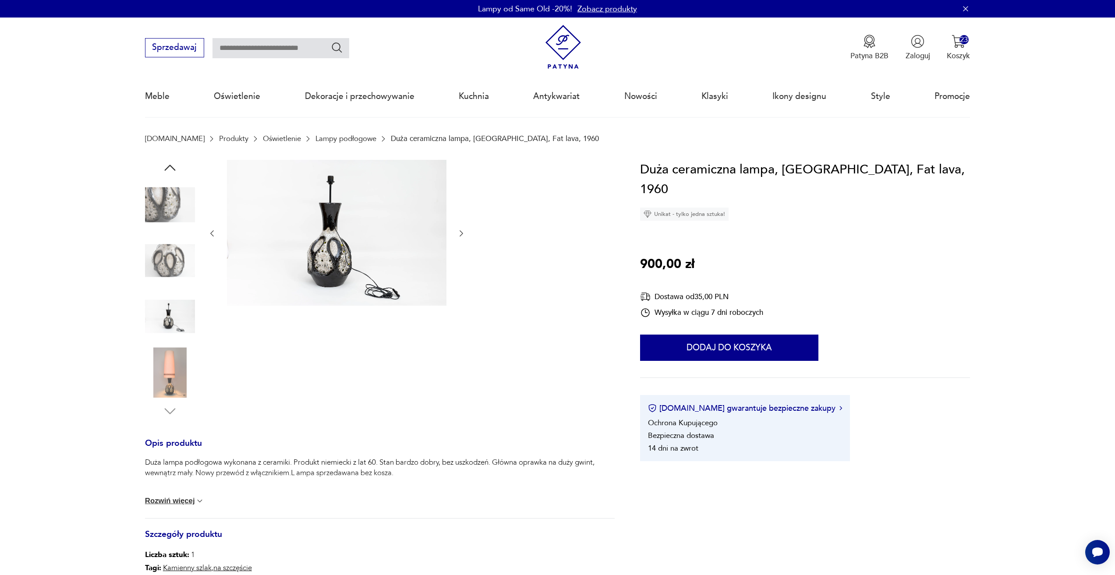
click at [461, 236] on icon "button" at bounding box center [462, 233] width 4 height 6
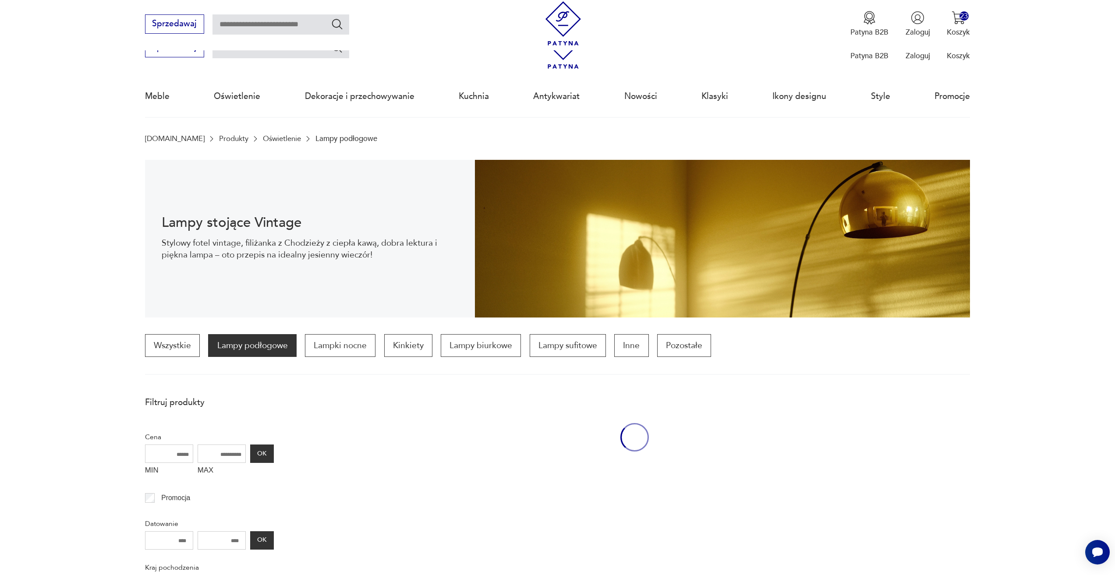
scroll to position [260, 0]
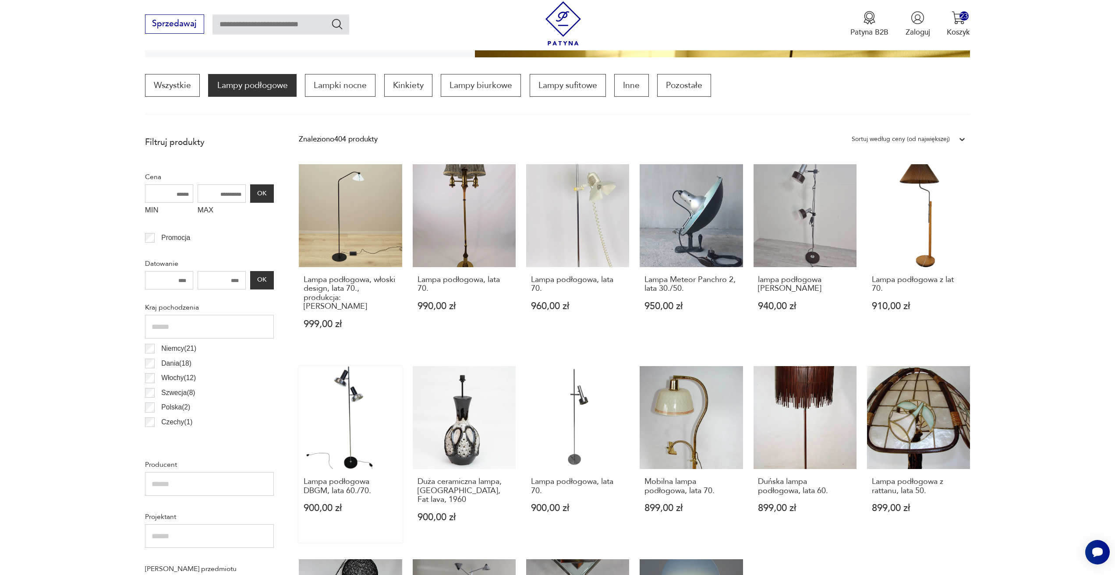
click at [385, 388] on link "Lampa podłogowa DBGM, lata 60./70. 900,00 zł" at bounding box center [350, 454] width 103 height 176
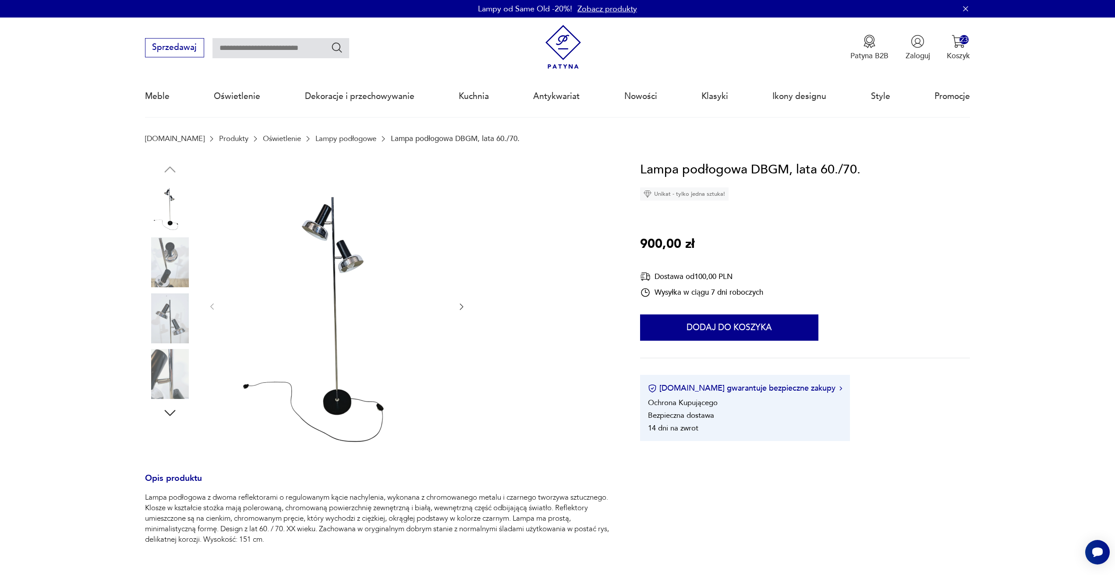
click at [459, 306] on icon "button" at bounding box center [461, 306] width 9 height 9
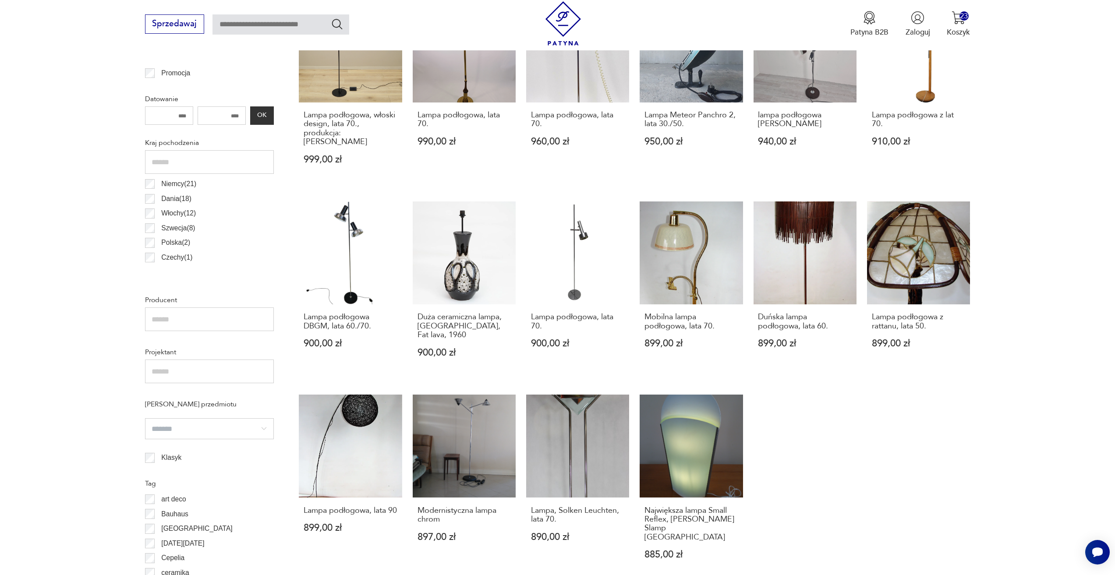
scroll to position [479, 0]
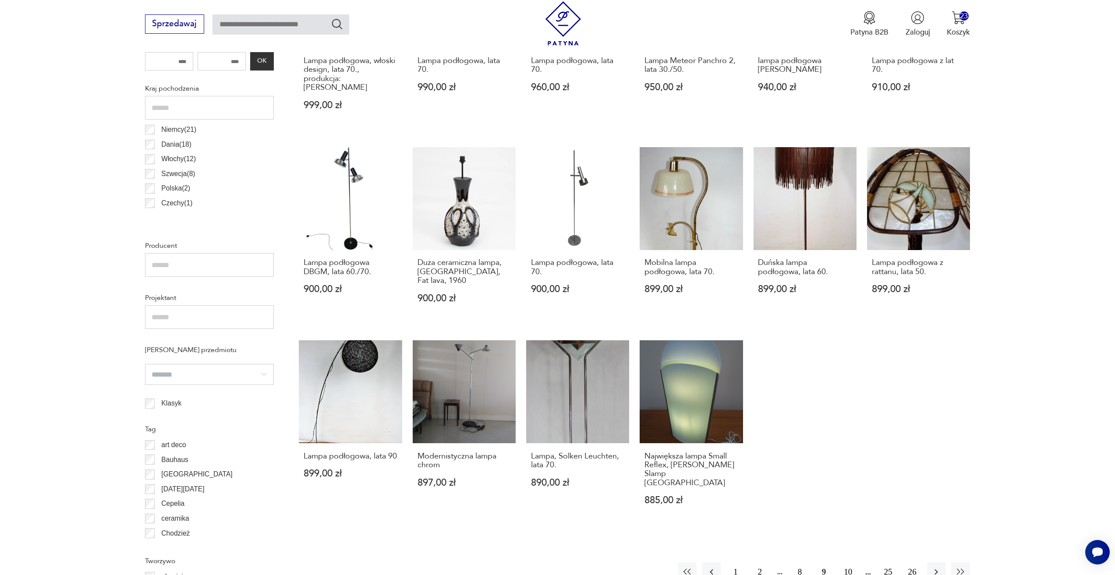
click at [840, 562] on button "10" at bounding box center [847, 571] width 19 height 19
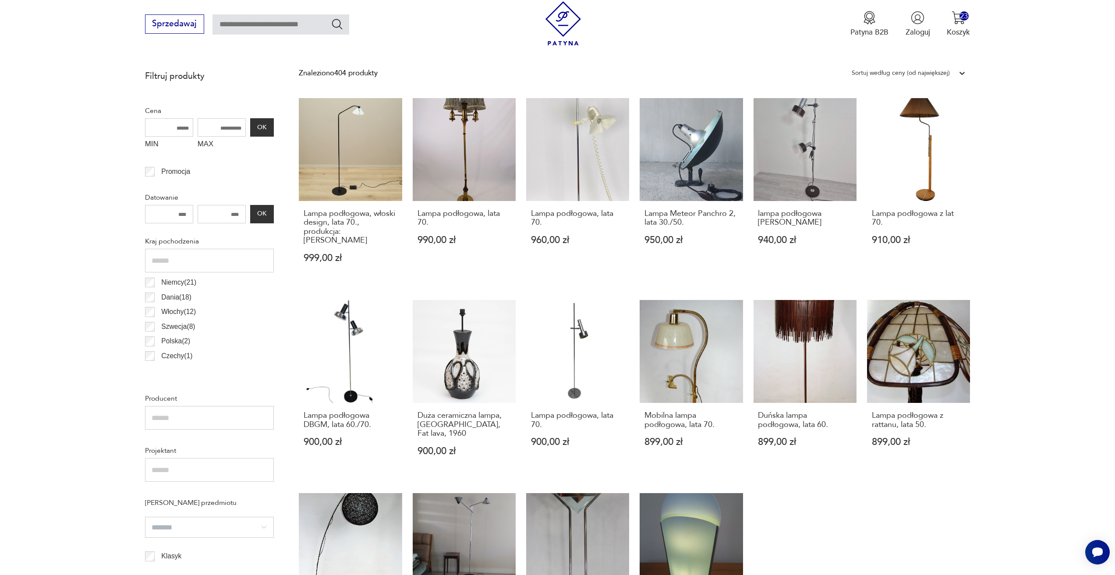
scroll to position [260, 0]
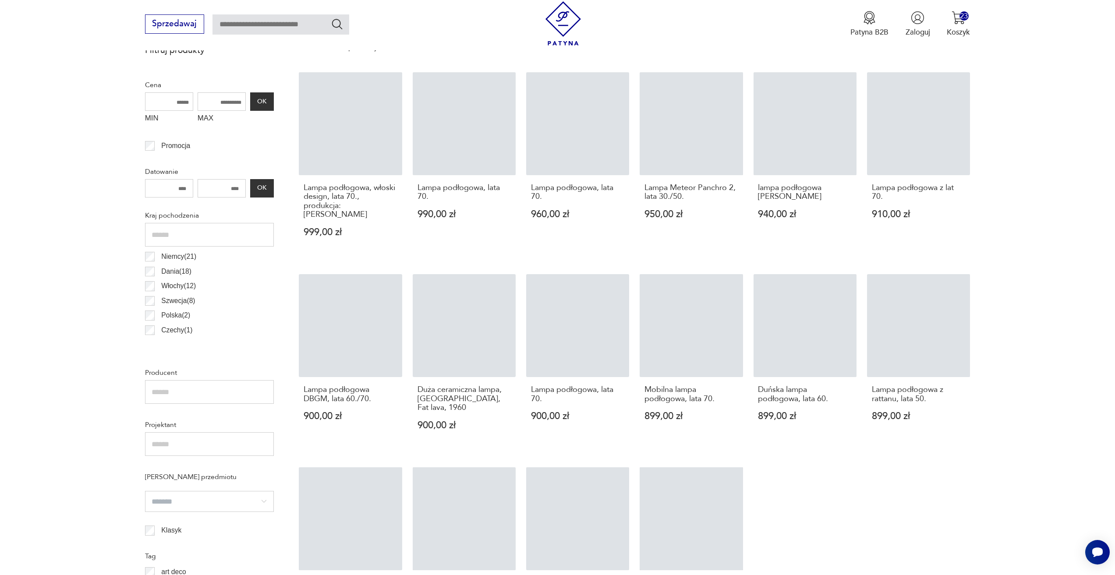
scroll to position [216, 0]
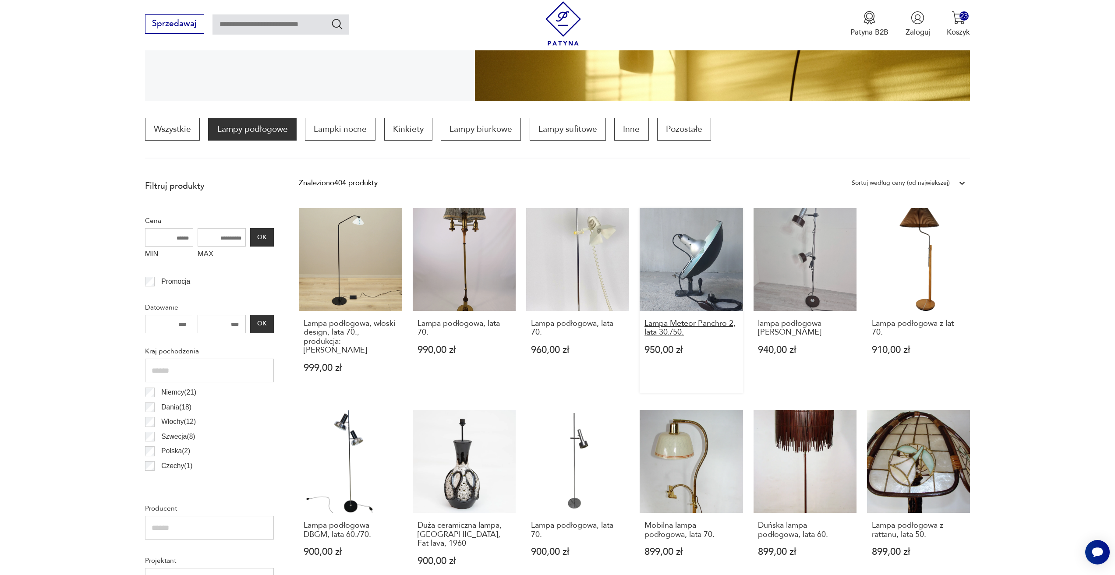
click at [671, 334] on h3 "Lampa Meteor Panchro 2, lata 30./50." at bounding box center [691, 328] width 94 height 18
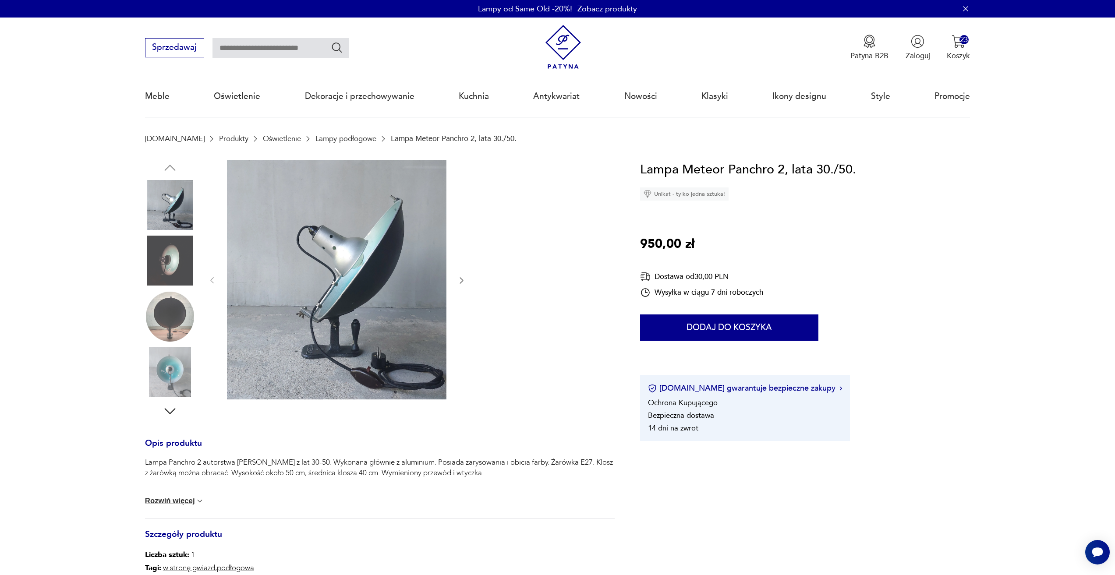
click at [458, 281] on icon "button" at bounding box center [461, 280] width 9 height 9
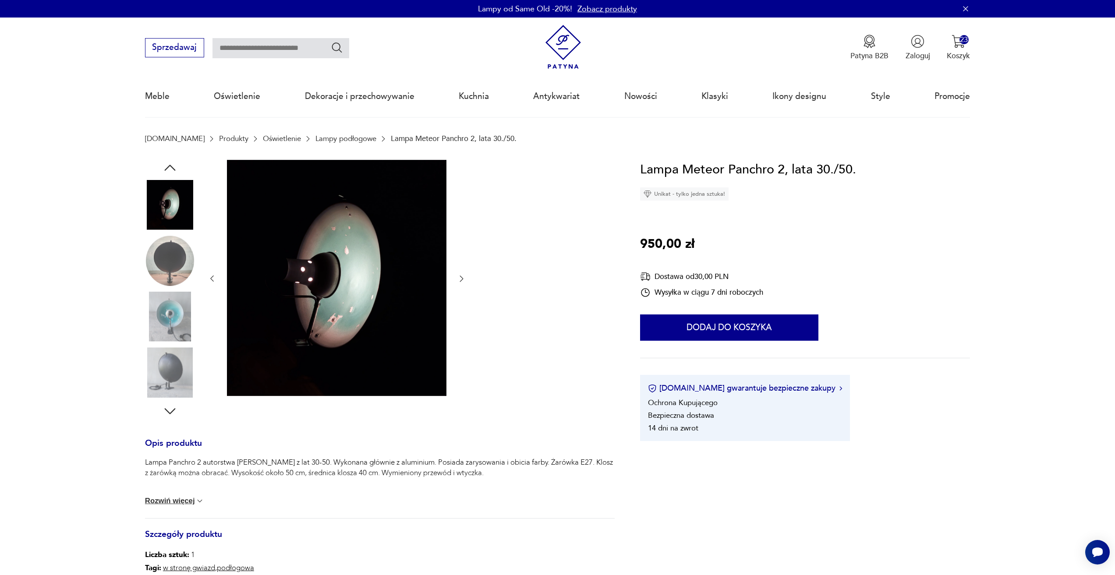
click at [461, 280] on icon "button" at bounding box center [462, 279] width 4 height 6
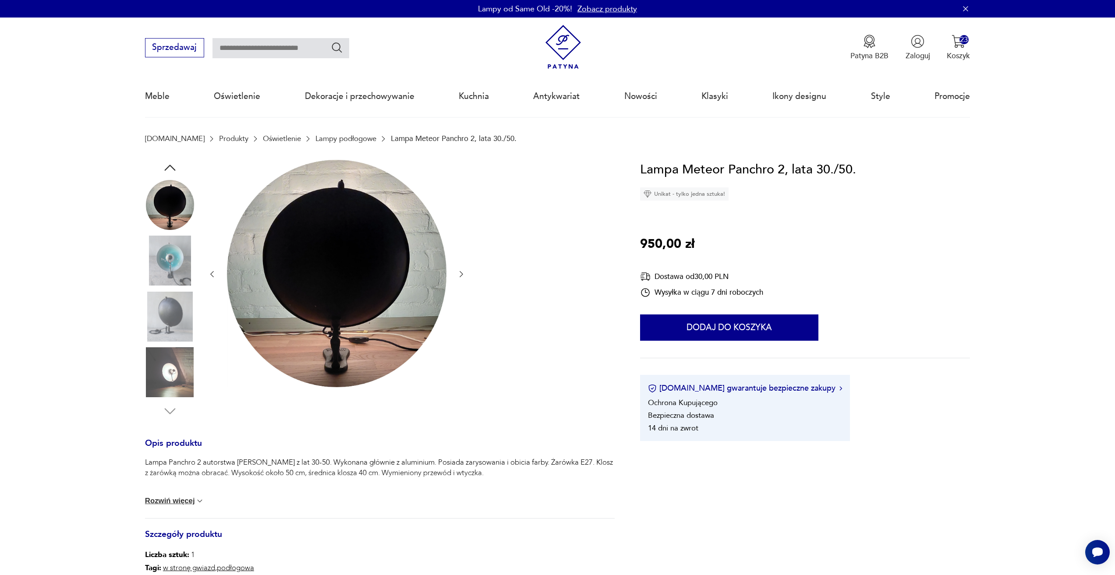
click at [461, 280] on div at bounding box center [337, 274] width 258 height 229
click at [461, 276] on icon "button" at bounding box center [462, 274] width 4 height 6
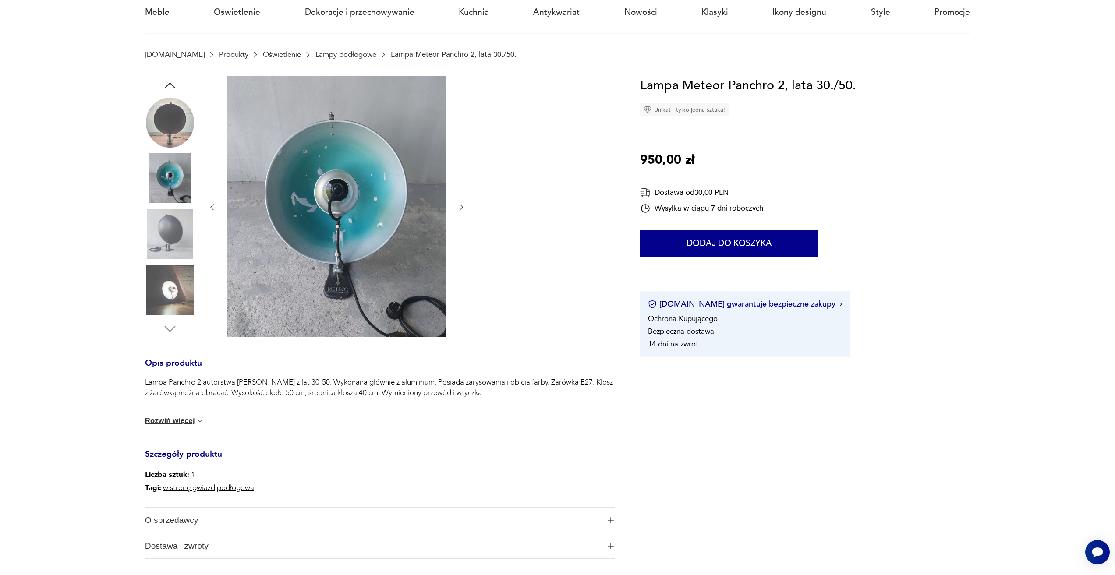
scroll to position [88, 0]
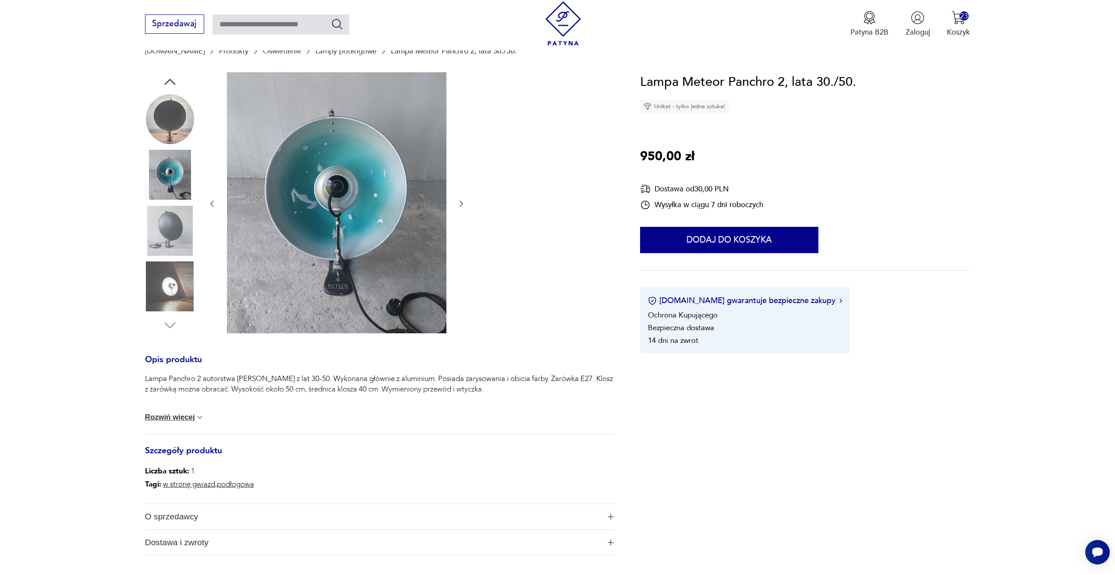
click at [191, 415] on button "Rozwiń więcej" at bounding box center [175, 417] width 60 height 9
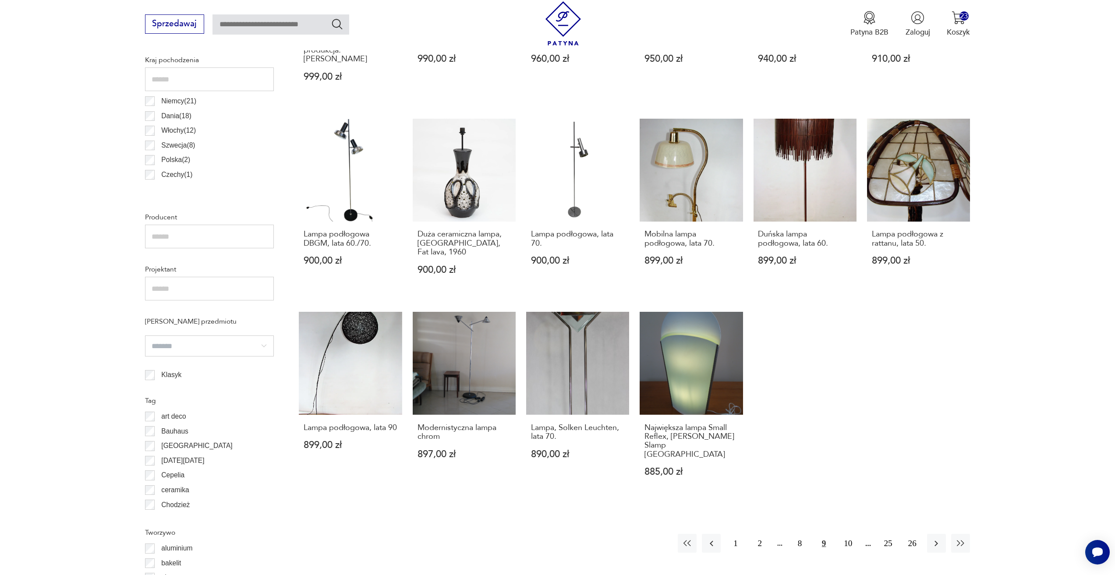
scroll to position [523, 0]
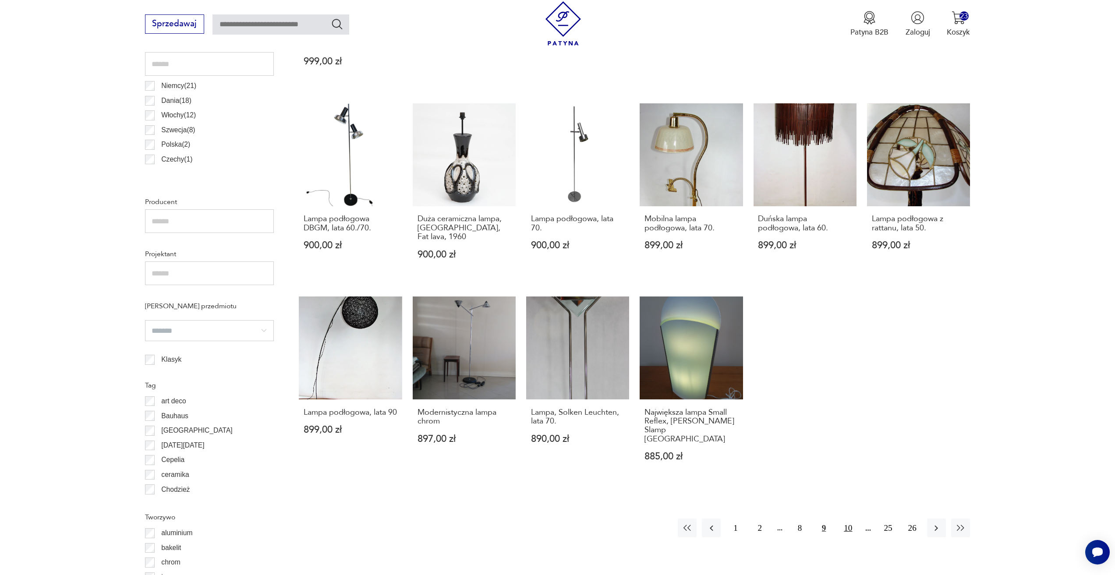
click at [842, 519] on button "10" at bounding box center [847, 528] width 19 height 19
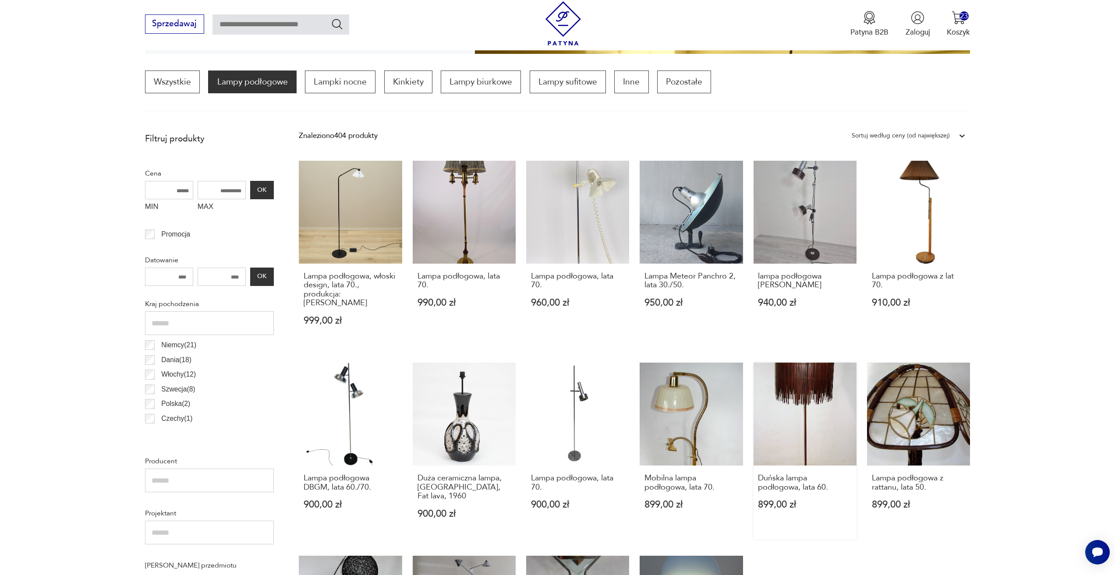
scroll to position [260, 0]
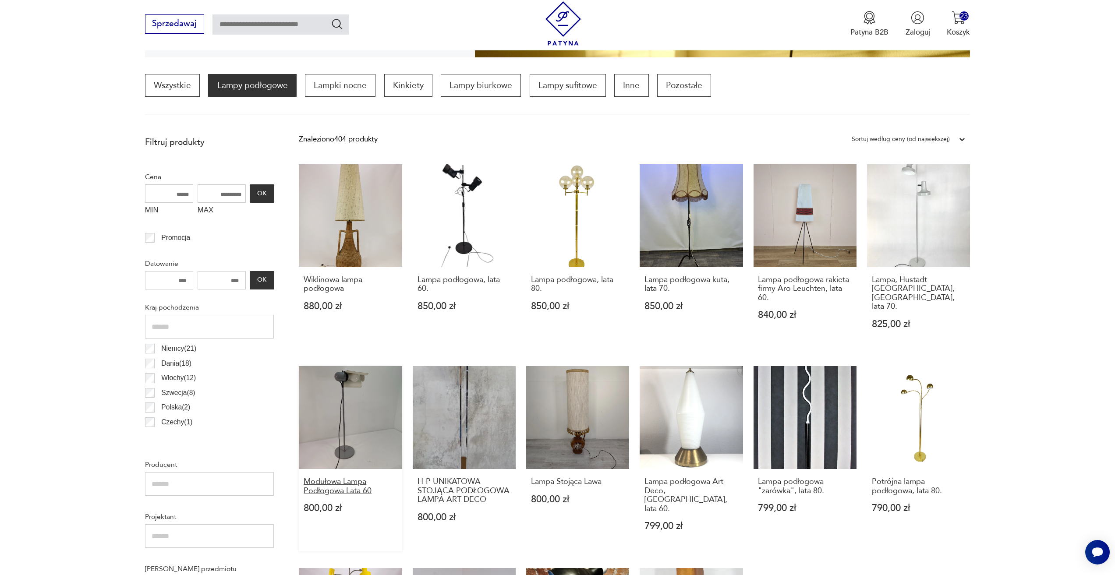
click at [331, 479] on h3 "Modułowa Lampa Podłogowa Lata 60" at bounding box center [351, 486] width 94 height 18
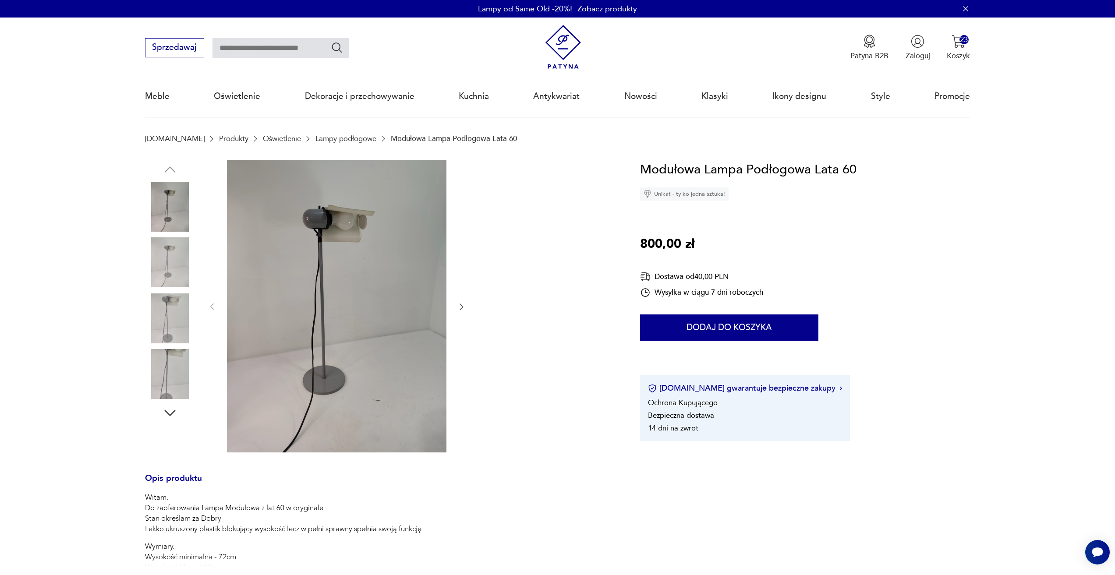
click at [462, 309] on icon "button" at bounding box center [461, 306] width 9 height 9
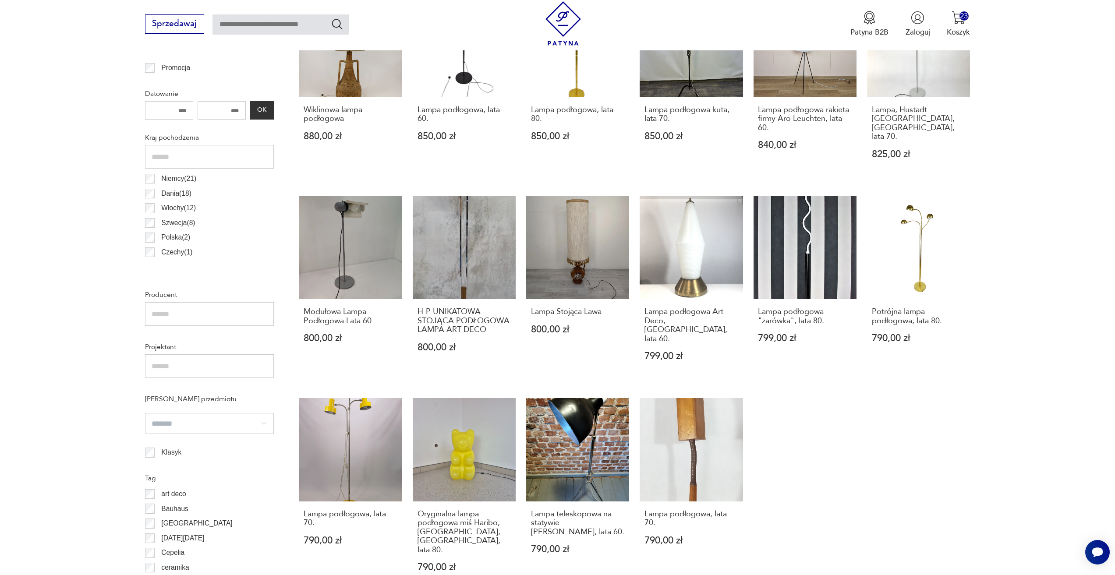
scroll to position [479, 0]
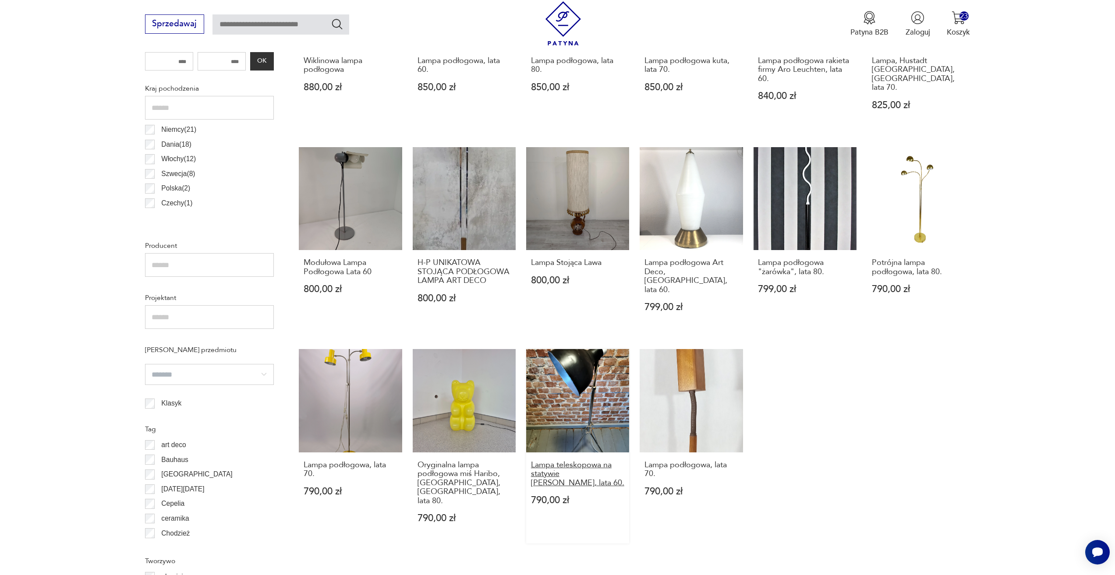
click at [579, 461] on h3 "Lampa teleskopowa na statywie [PERSON_NAME], lata 60." at bounding box center [578, 474] width 94 height 27
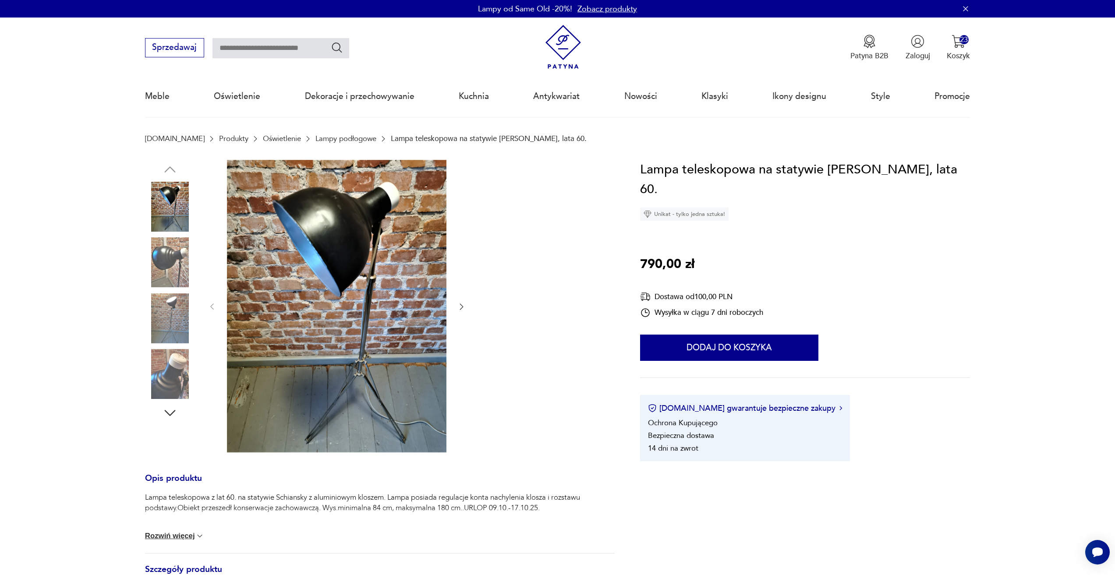
click at [458, 307] on icon "button" at bounding box center [461, 306] width 9 height 9
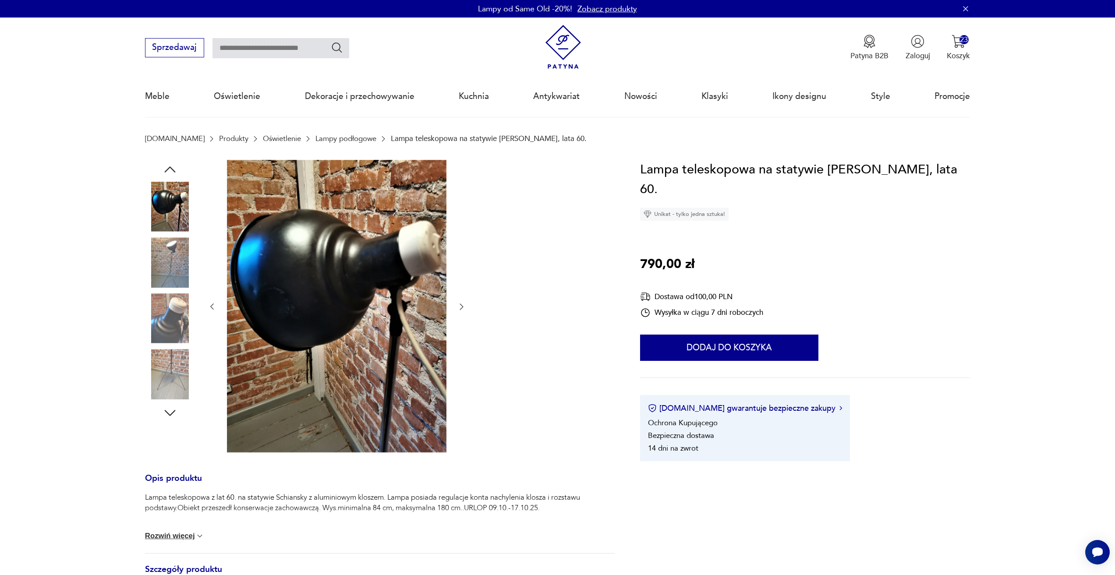
click at [460, 306] on icon "button" at bounding box center [461, 306] width 9 height 9
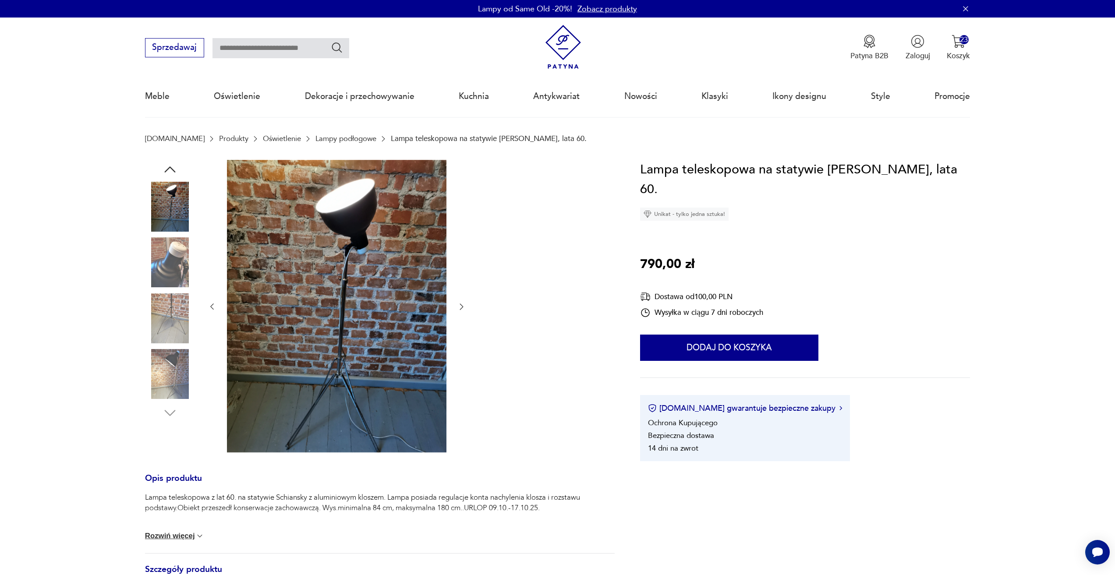
click at [460, 306] on icon "button" at bounding box center [461, 306] width 9 height 9
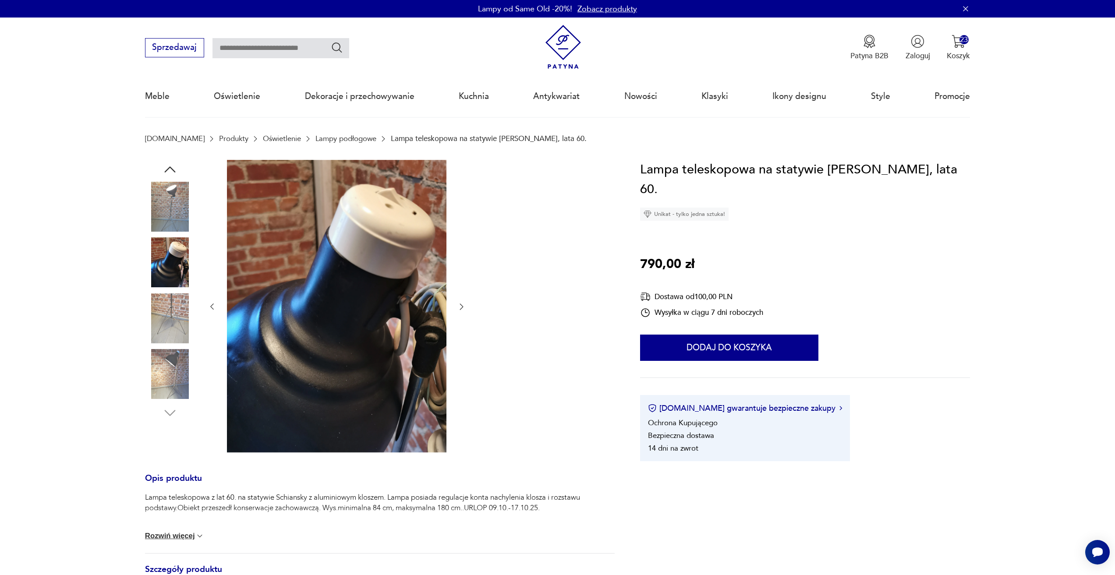
click at [460, 306] on icon "button" at bounding box center [461, 306] width 9 height 9
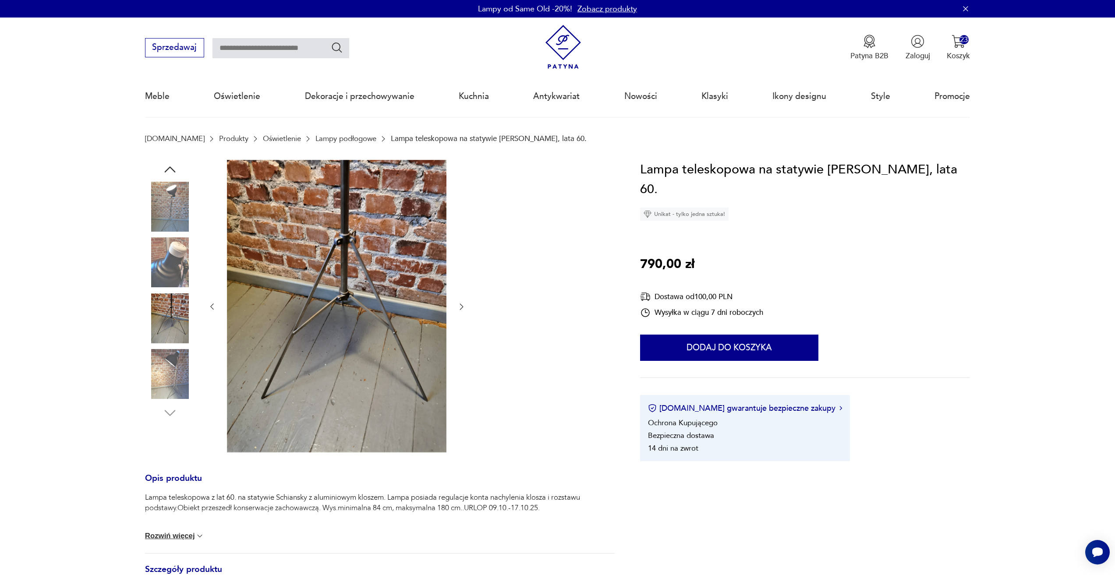
click at [460, 306] on icon "button" at bounding box center [461, 306] width 9 height 9
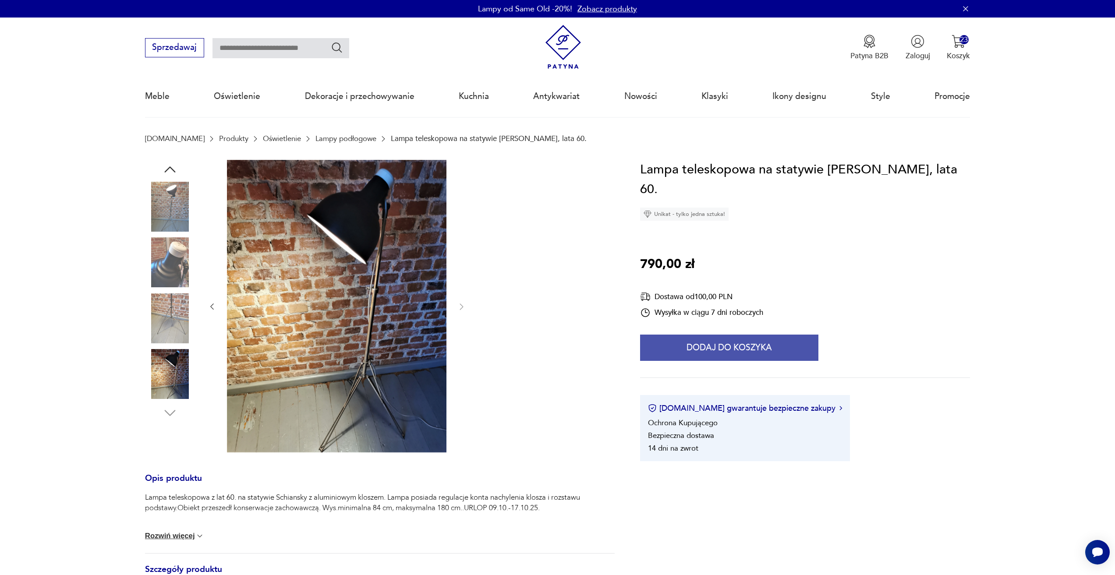
click at [709, 335] on button "Dodaj do koszyka" at bounding box center [729, 348] width 178 height 26
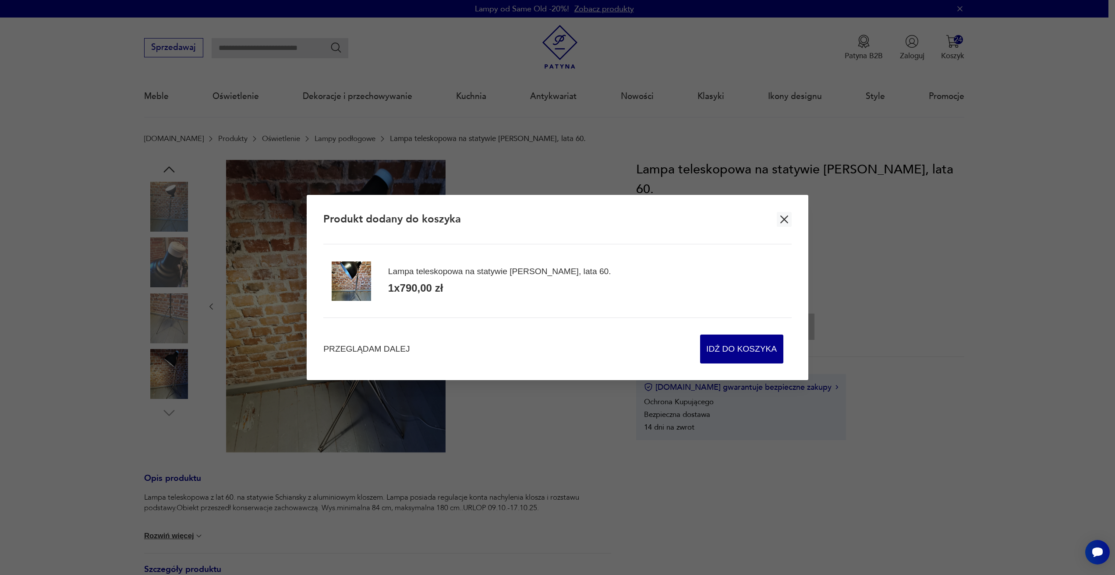
click at [321, 343] on section "Produkt dodany do koszyka Lampa teleskopowa na statywie Schiansky, lata 60. 1 x…" at bounding box center [557, 288] width 501 height 186
click at [349, 343] on div "Przeglądam dalej Idź do koszyka" at bounding box center [557, 341] width 468 height 46
click at [353, 350] on span "Przeglądam dalej" at bounding box center [366, 349] width 86 height 12
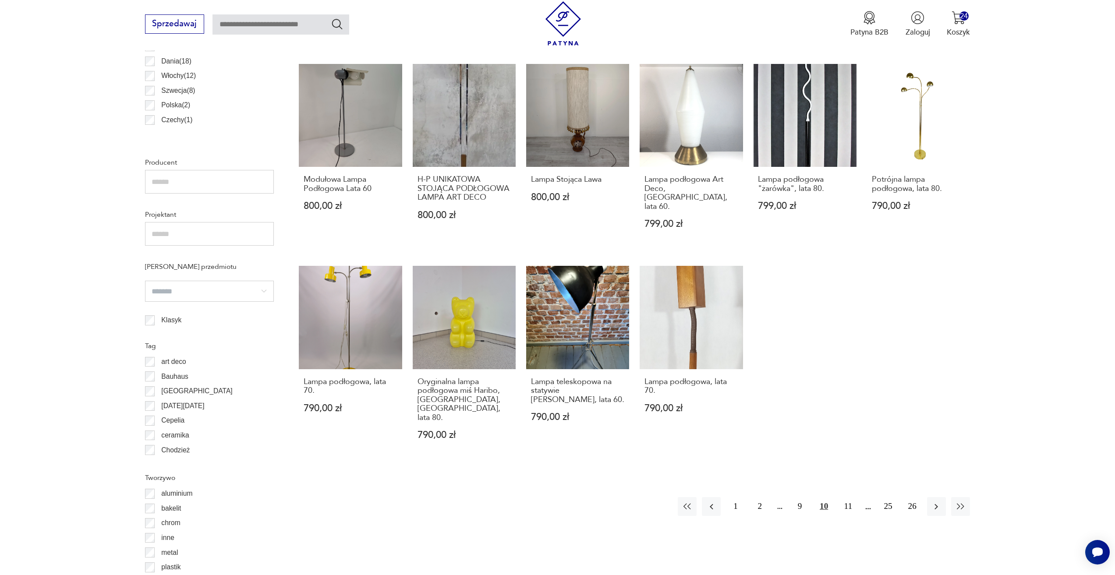
scroll to position [566, 0]
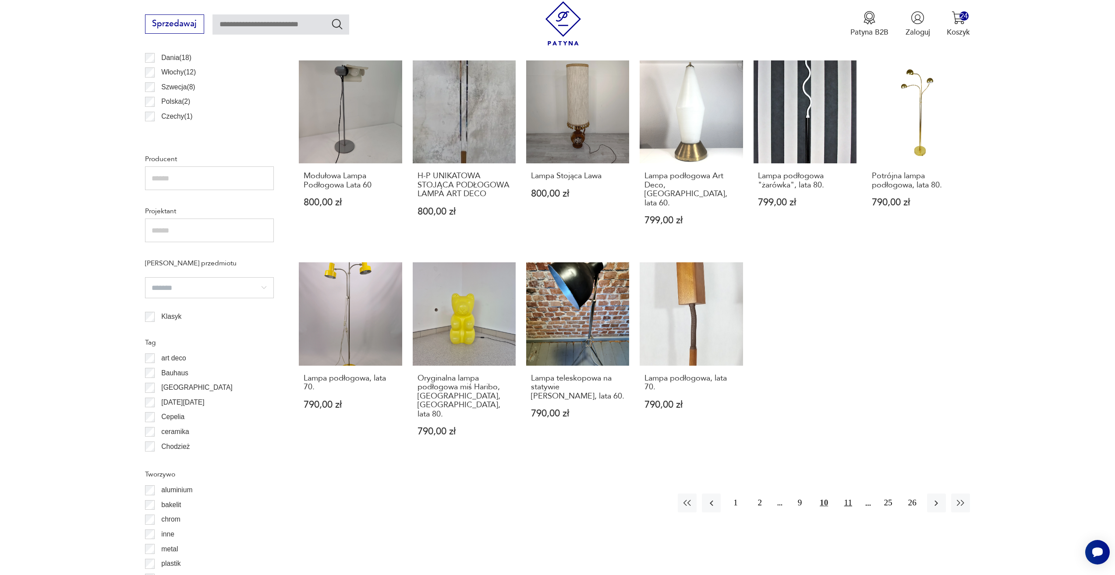
click at [848, 494] on button "11" at bounding box center [847, 503] width 19 height 19
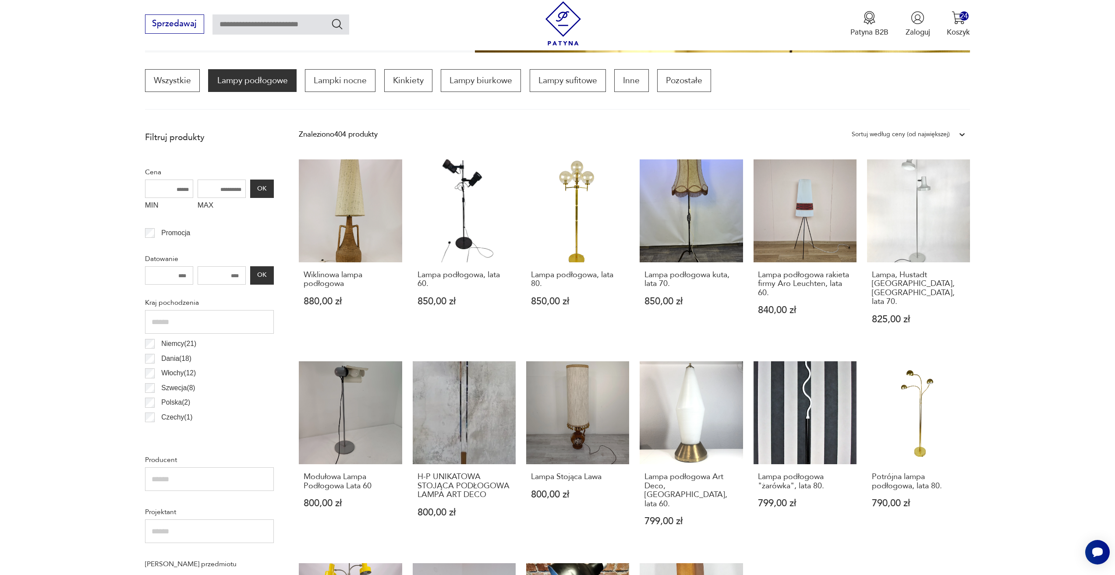
scroll to position [260, 0]
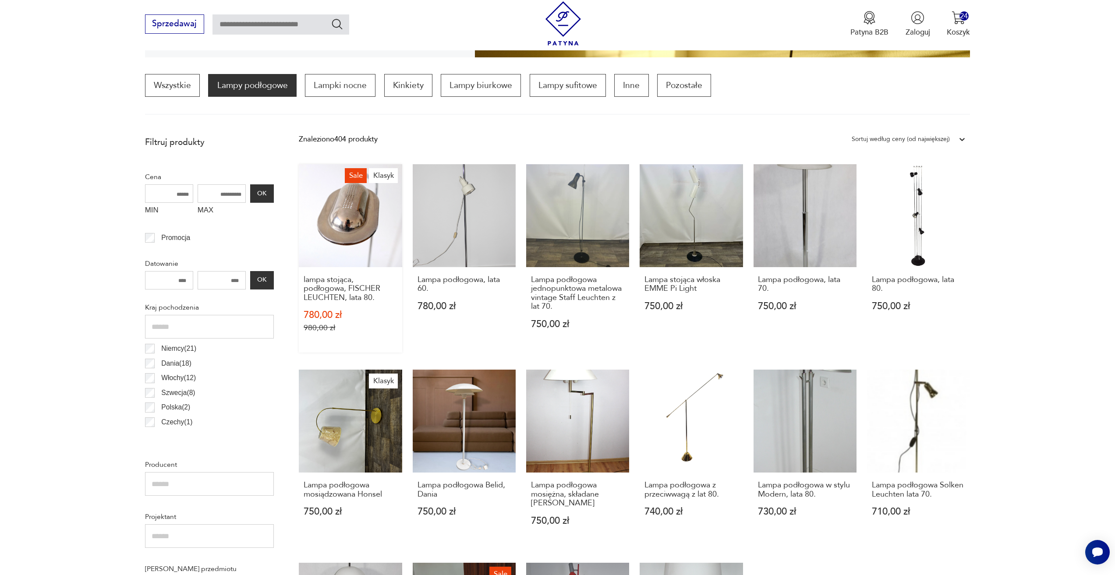
click at [347, 265] on link "Sale Klasyk lampa stojąca, podłogowa, FISCHER LEUCHTEN, lata 80. 780,00 zł 980,…" at bounding box center [350, 258] width 103 height 189
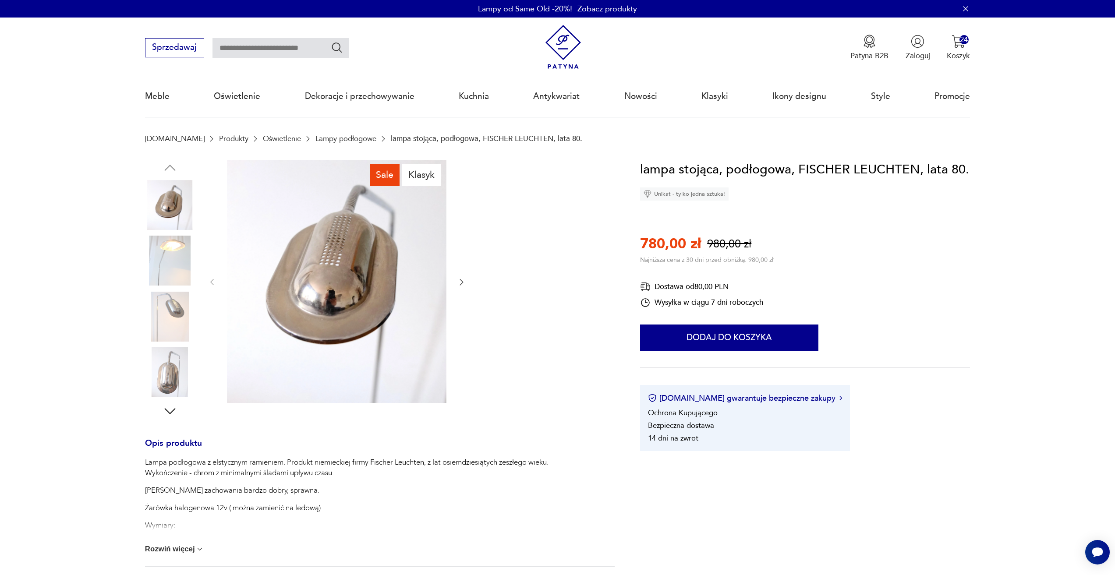
click at [457, 280] on icon "button" at bounding box center [461, 282] width 9 height 9
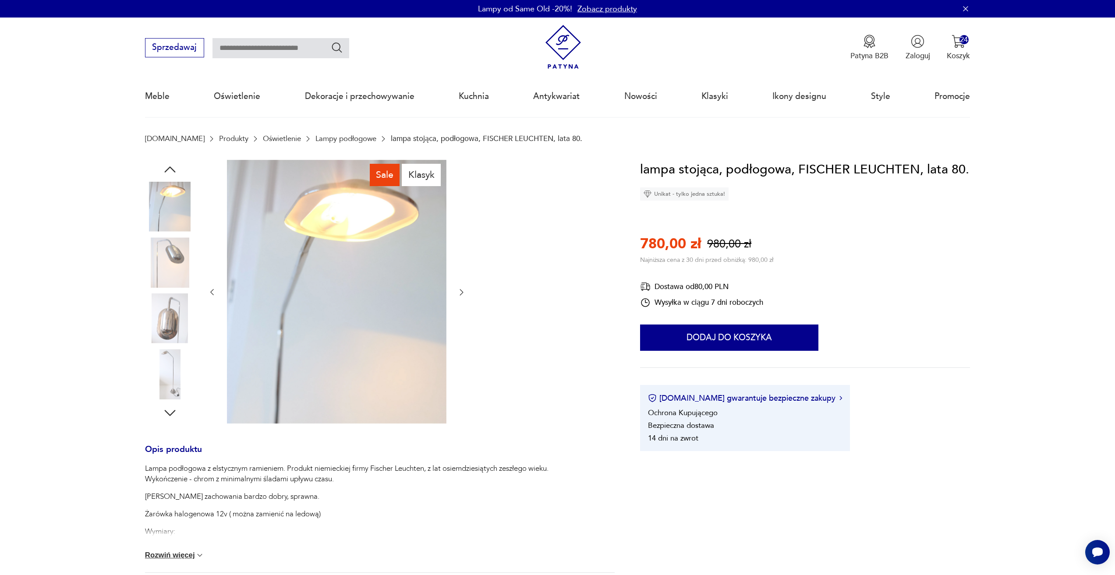
click at [457, 280] on div at bounding box center [337, 292] width 258 height 265
click at [458, 282] on div at bounding box center [337, 292] width 258 height 265
click at [460, 292] on icon "button" at bounding box center [461, 292] width 9 height 9
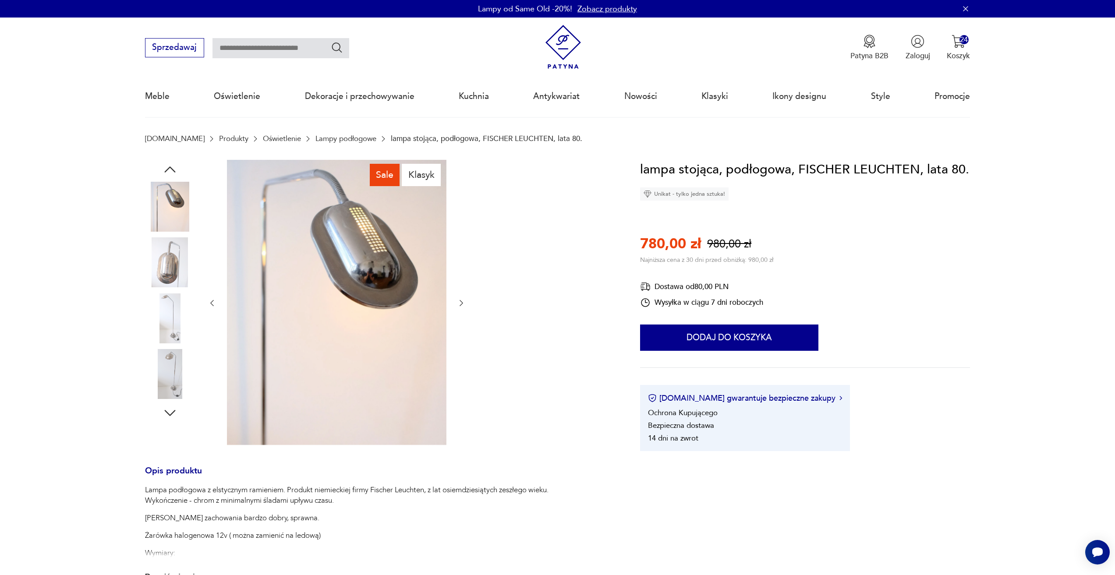
click at [460, 292] on div at bounding box center [337, 303] width 258 height 287
click at [461, 300] on icon "button" at bounding box center [461, 303] width 9 height 9
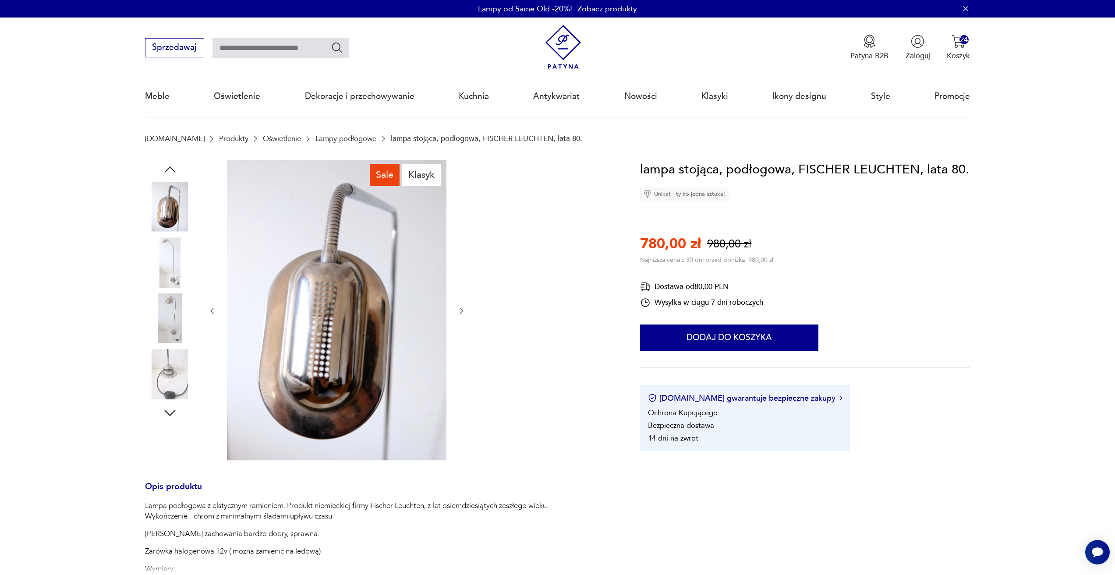
click at [461, 305] on div at bounding box center [337, 311] width 258 height 303
click at [462, 315] on icon "button" at bounding box center [461, 311] width 9 height 9
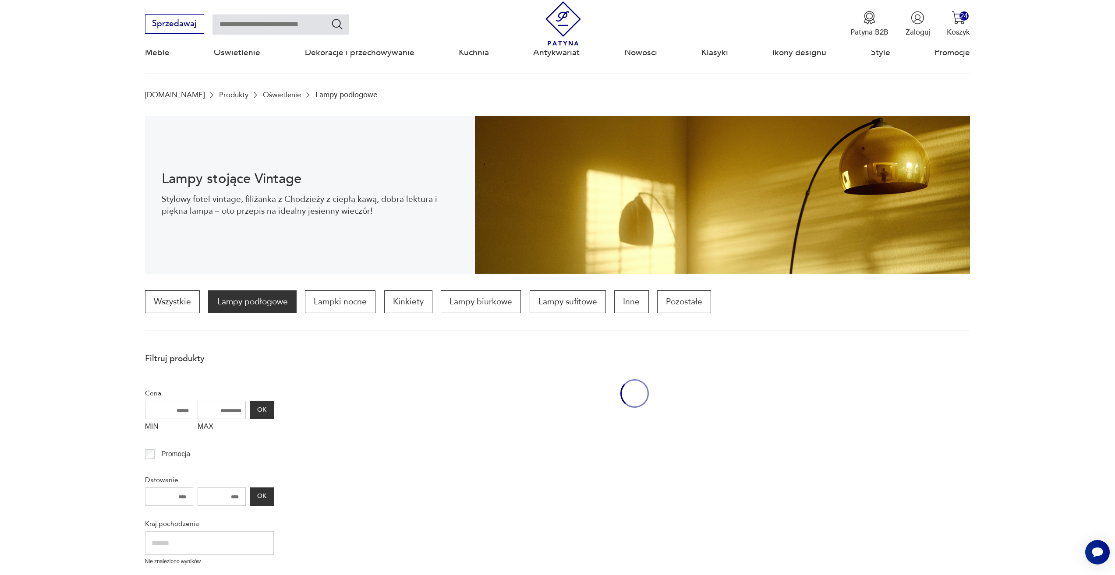
scroll to position [260, 0]
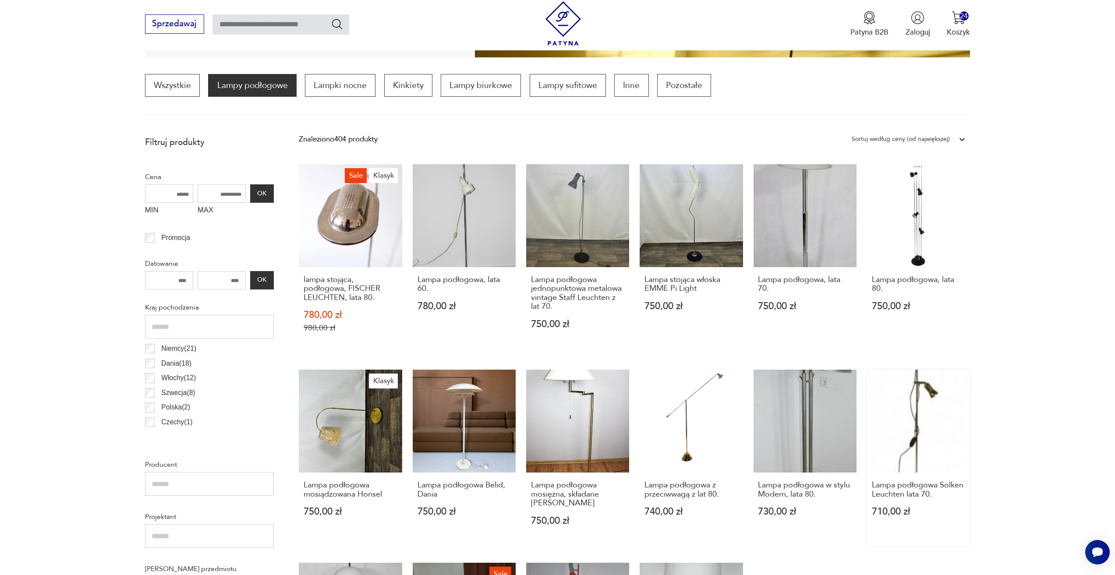
click at [900, 412] on link "Lampa podłogowa Solken Leuchten lata 70. 710,00 zł" at bounding box center [918, 458] width 103 height 176
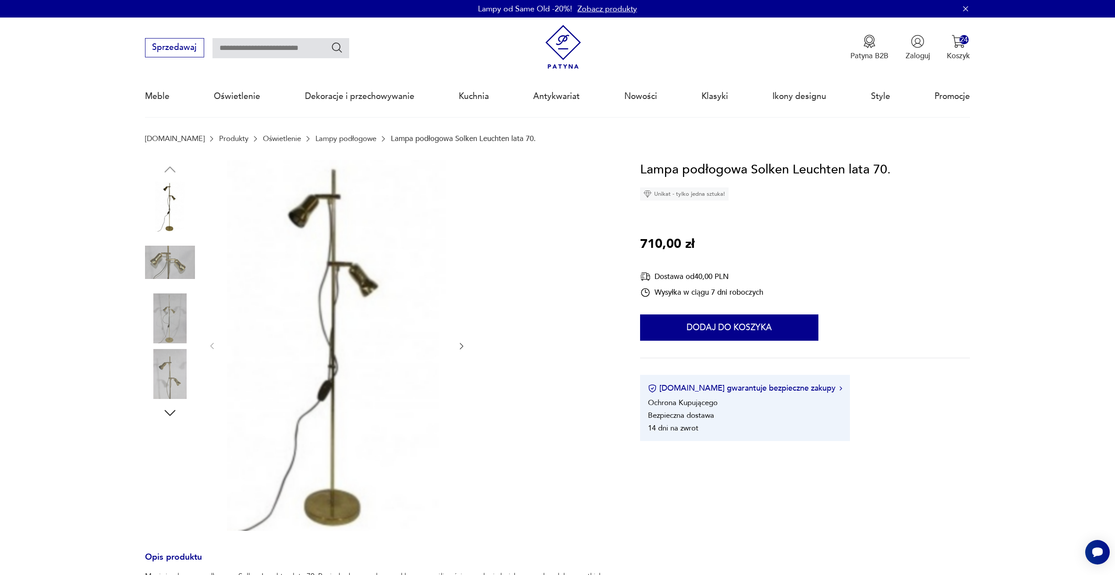
click at [459, 343] on icon "button" at bounding box center [461, 346] width 9 height 9
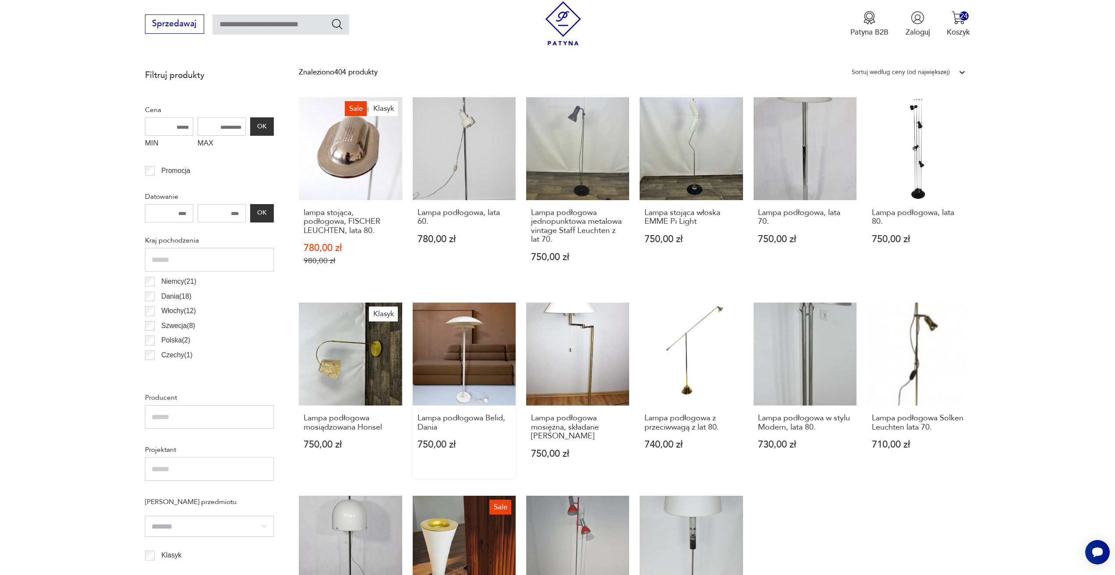
scroll to position [348, 0]
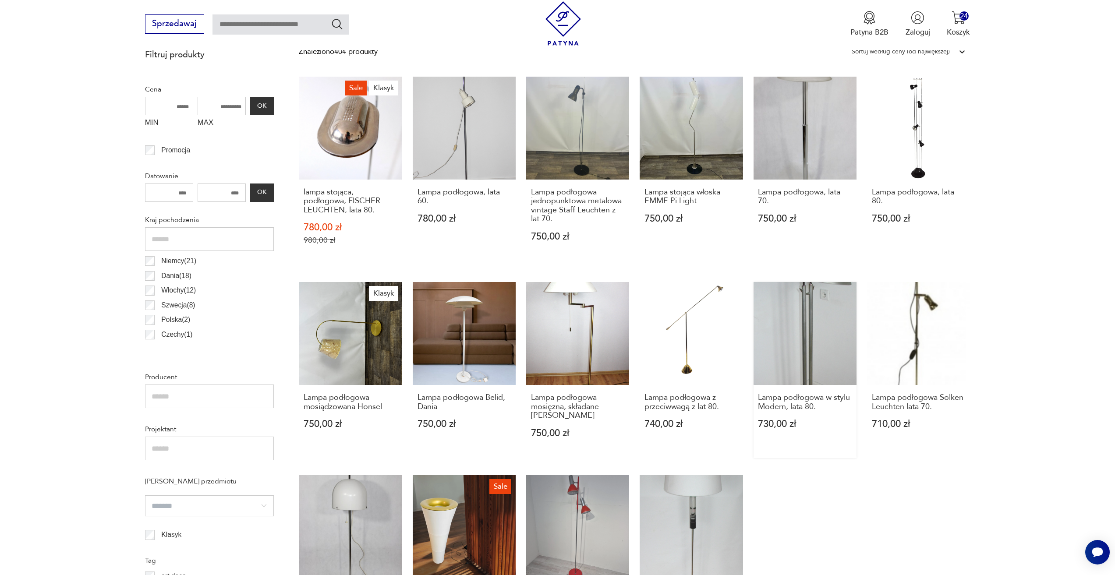
click at [770, 351] on link "Lampa podłogowa w stylu Modern, lata 80. 730,00 zł" at bounding box center [804, 370] width 103 height 176
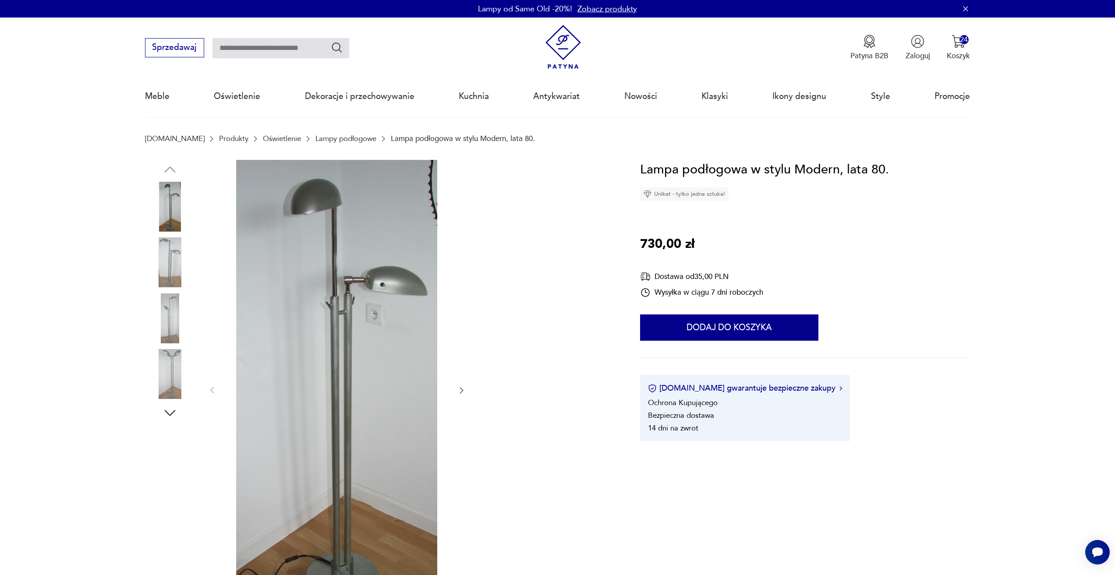
click at [458, 388] on icon "button" at bounding box center [461, 390] width 9 height 9
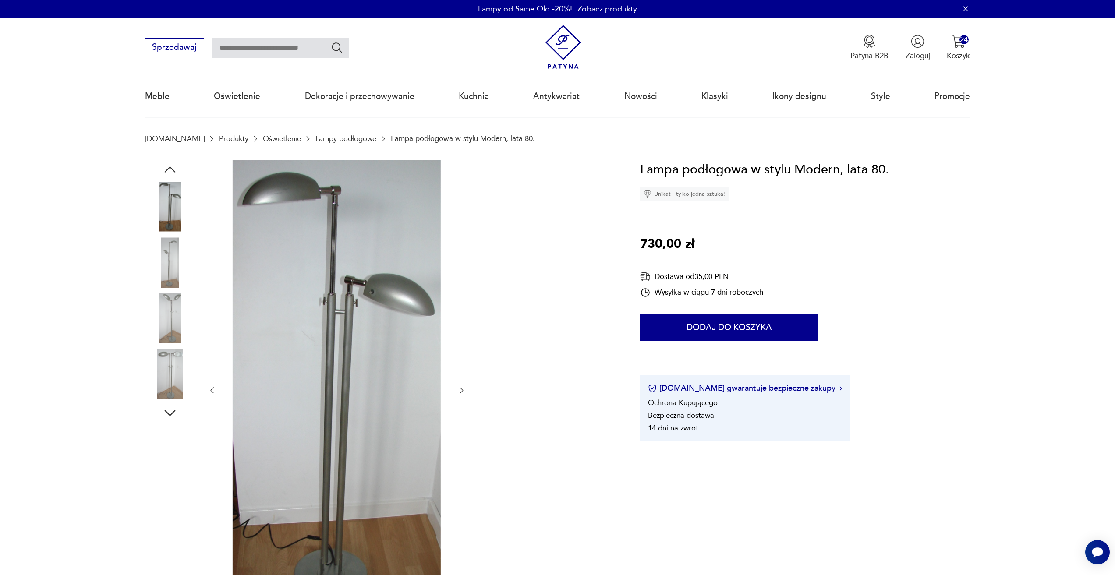
drag, startPoint x: 457, startPoint y: 387, endPoint x: 467, endPoint y: 388, distance: 10.1
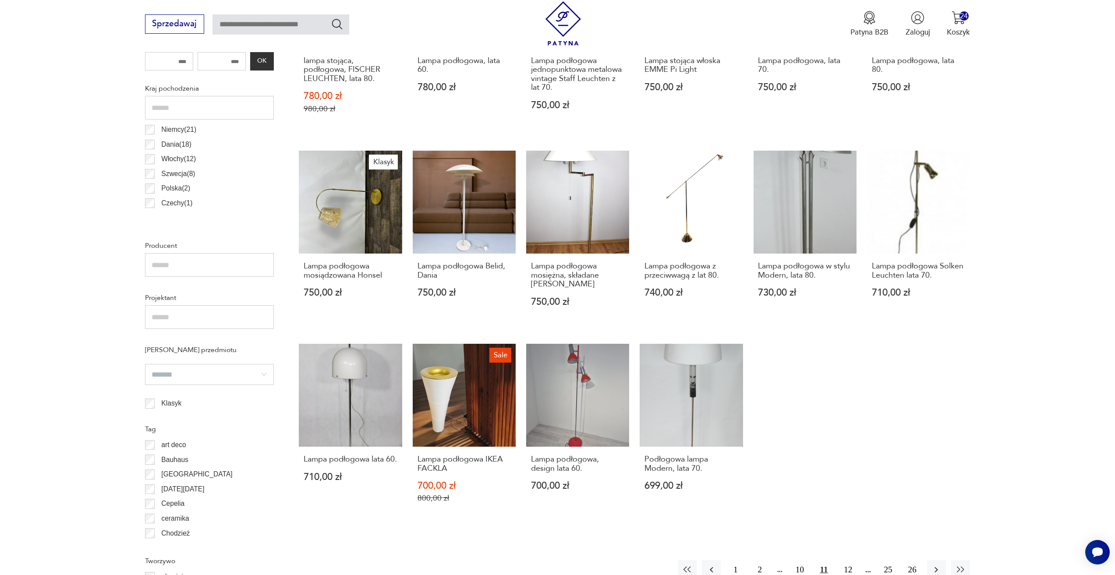
scroll to position [611, 0]
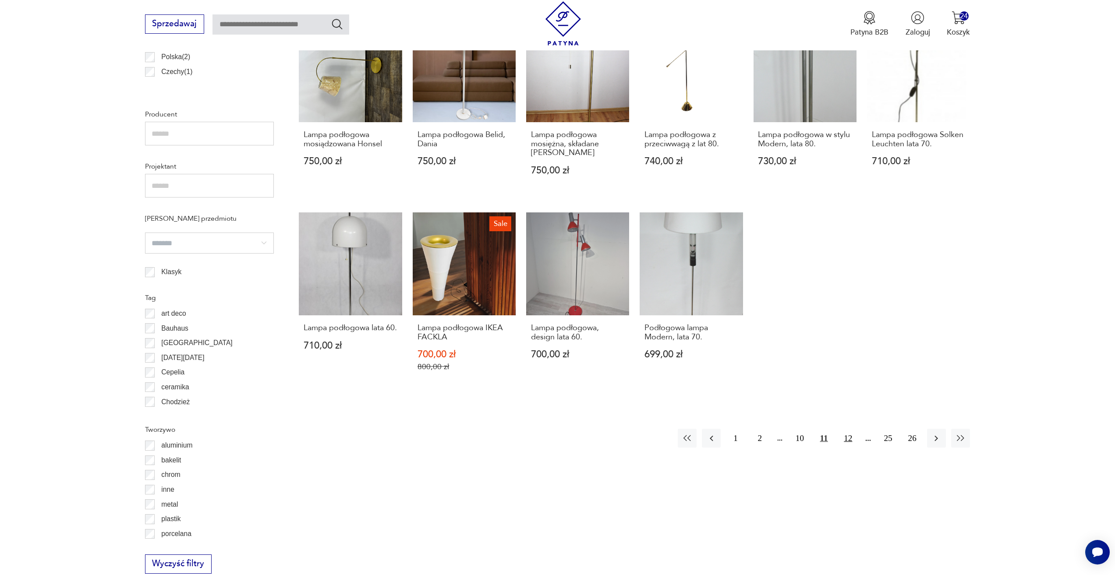
click at [843, 441] on button "12" at bounding box center [847, 438] width 19 height 19
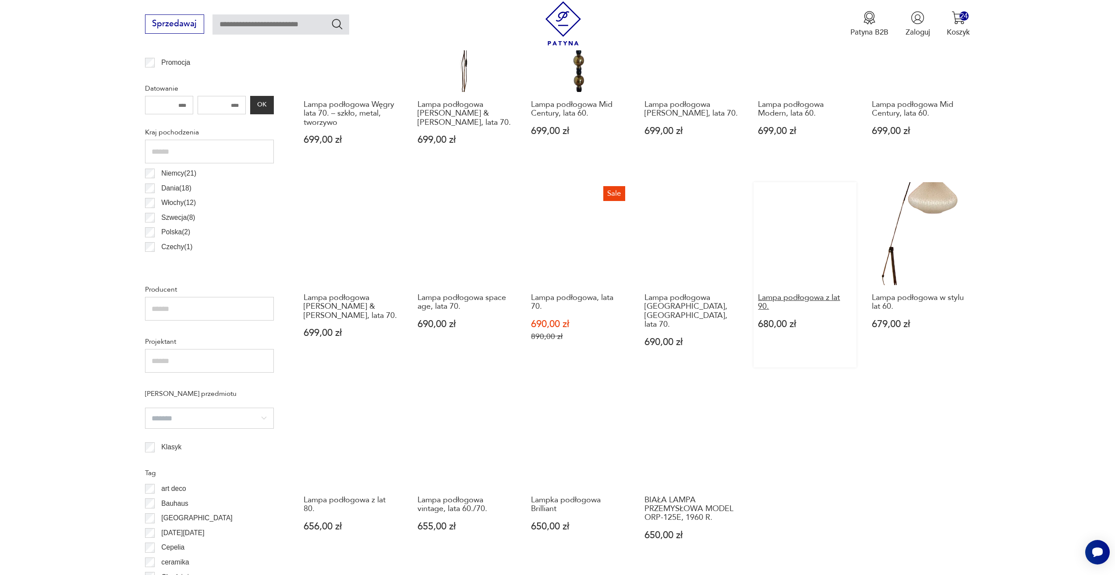
scroll to position [479, 0]
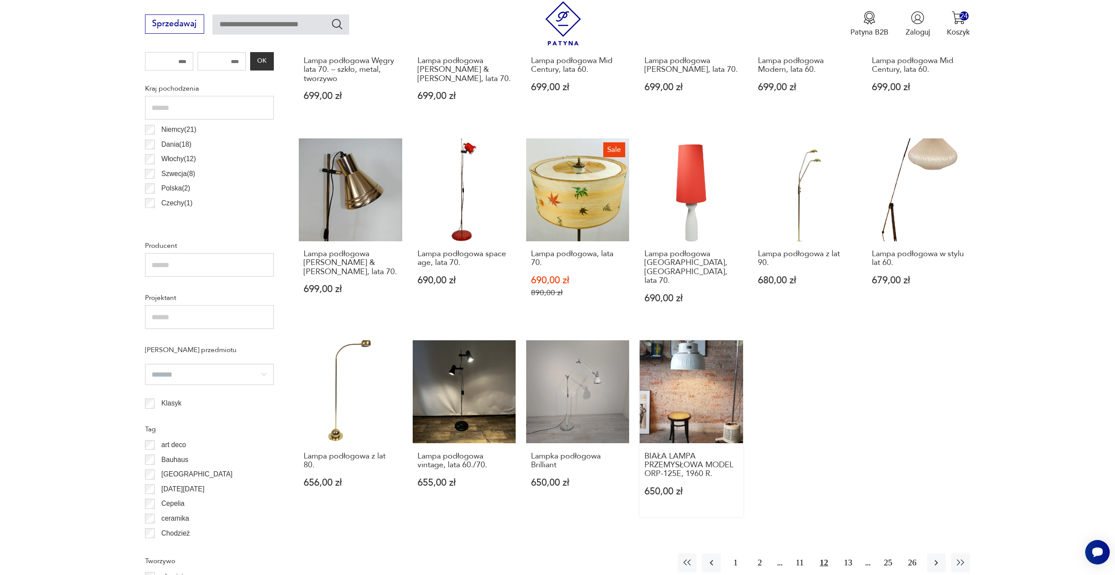
click at [735, 401] on link "BIAŁA LAMPA PRZEMYSŁOWA MODEL ORP-125E, 1960 R. 650,00 zł" at bounding box center [690, 428] width 103 height 176
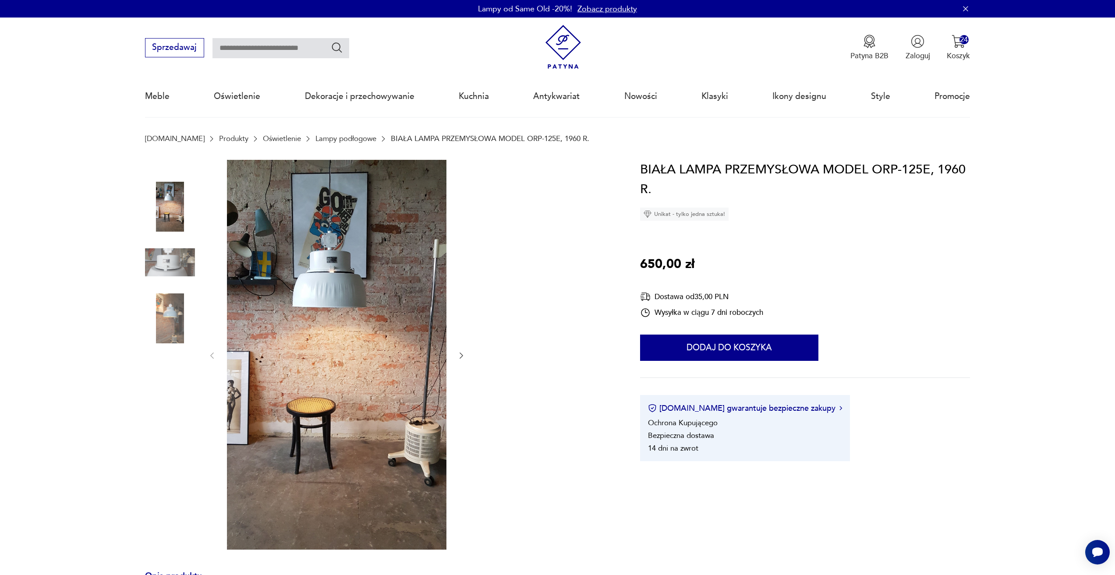
click at [462, 353] on icon "button" at bounding box center [461, 355] width 9 height 9
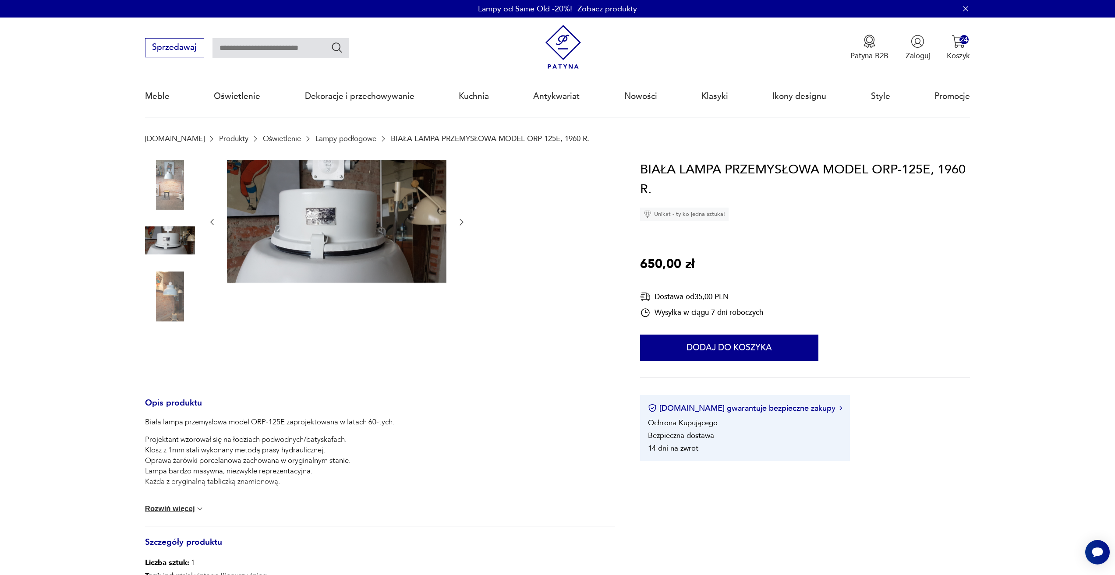
click at [457, 227] on button "button" at bounding box center [461, 222] width 9 height 11
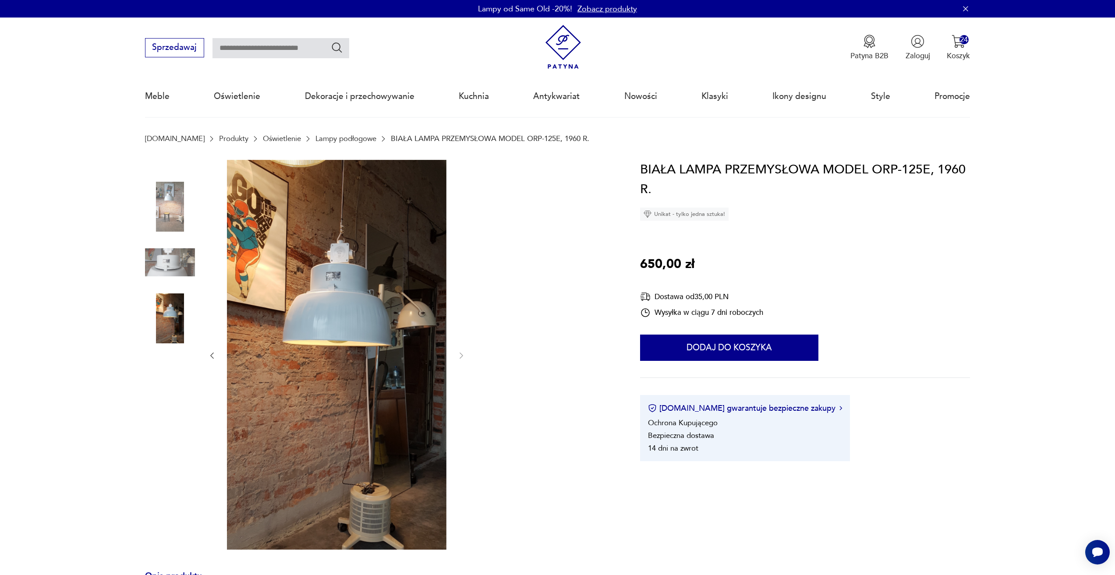
click at [458, 364] on div at bounding box center [337, 356] width 258 height 392
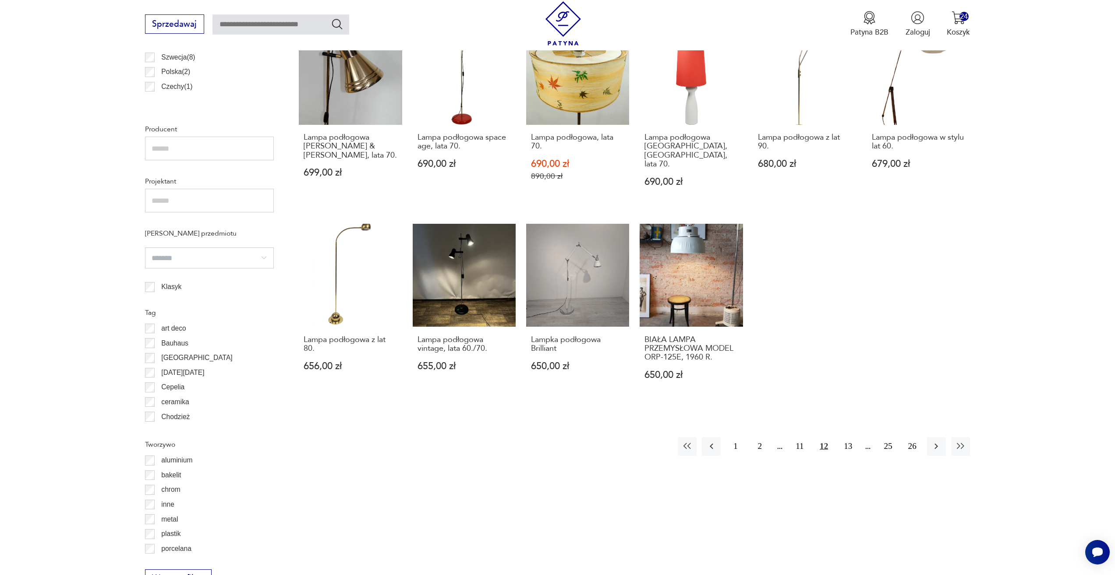
scroll to position [611, 0]
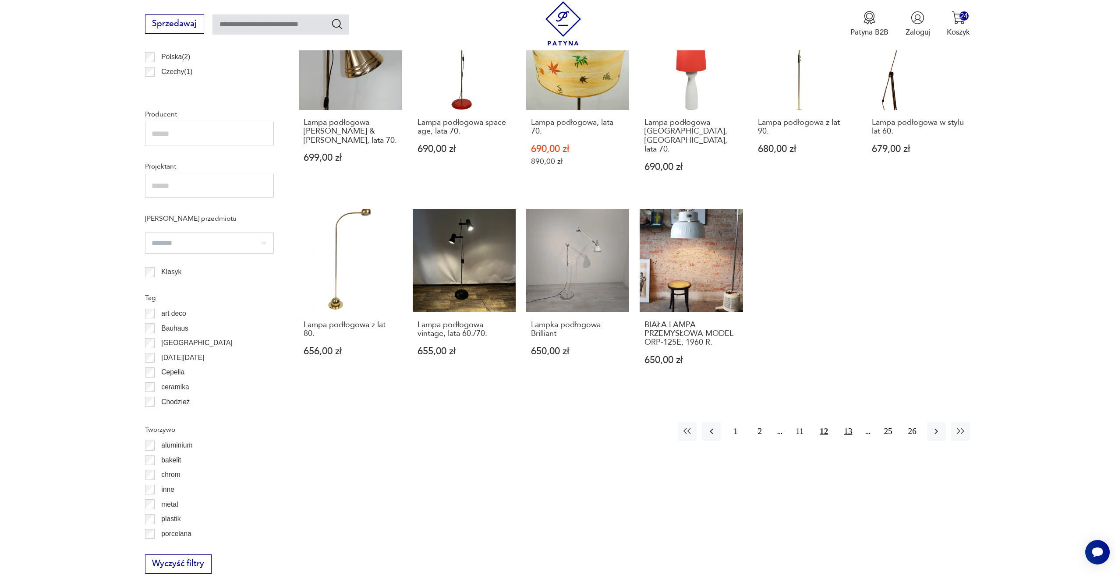
click at [851, 432] on button "13" at bounding box center [847, 431] width 19 height 19
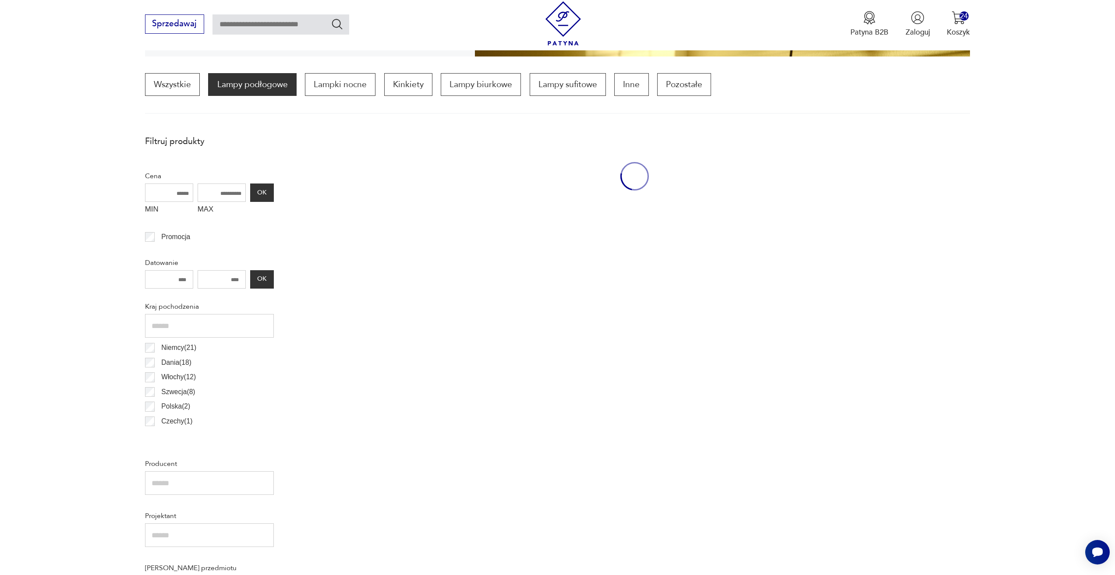
scroll to position [260, 0]
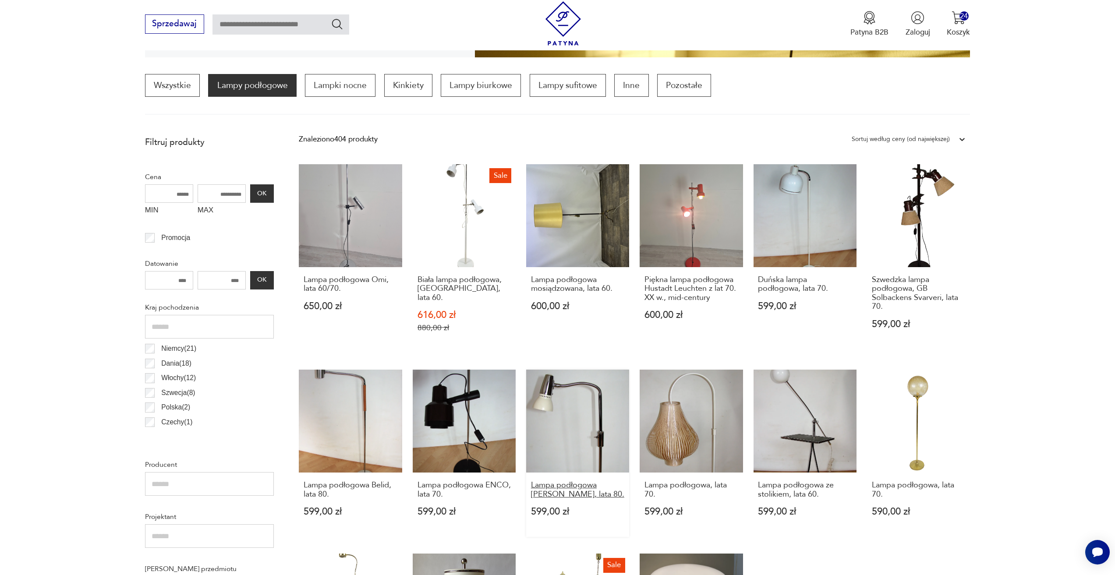
click at [594, 481] on h3 "Lampa podłogowa Mark Slojd, lata 80." at bounding box center [578, 490] width 94 height 18
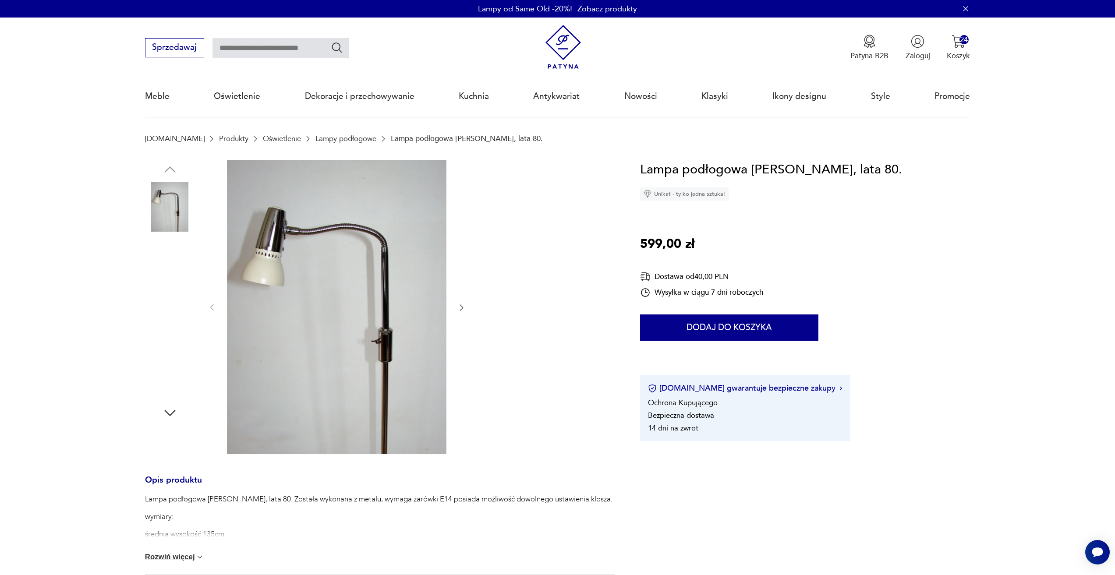
click at [467, 311] on div at bounding box center [379, 308] width 469 height 296
click at [461, 310] on icon "button" at bounding box center [462, 308] width 4 height 6
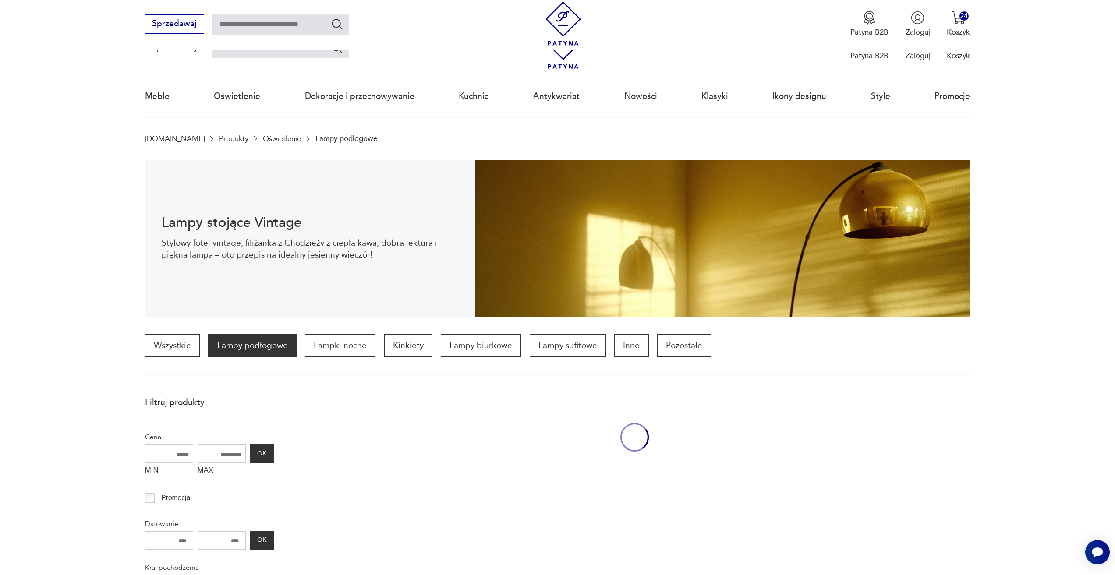
scroll to position [260, 0]
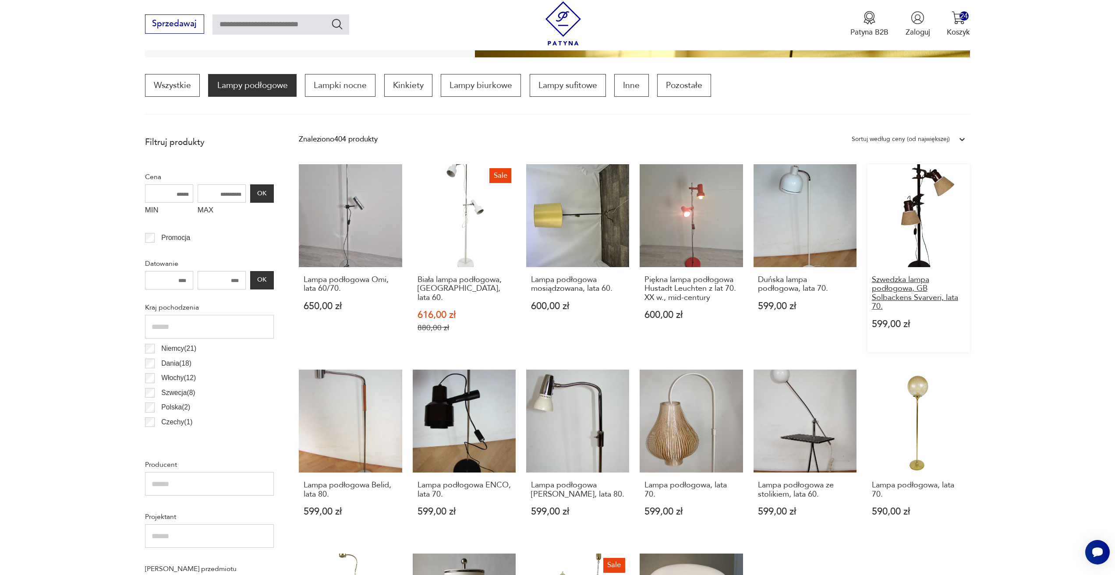
click at [905, 289] on h3 "Szwedzka lampa podłogowa, GB Solbackens Svarveri, lata 70." at bounding box center [919, 293] width 94 height 36
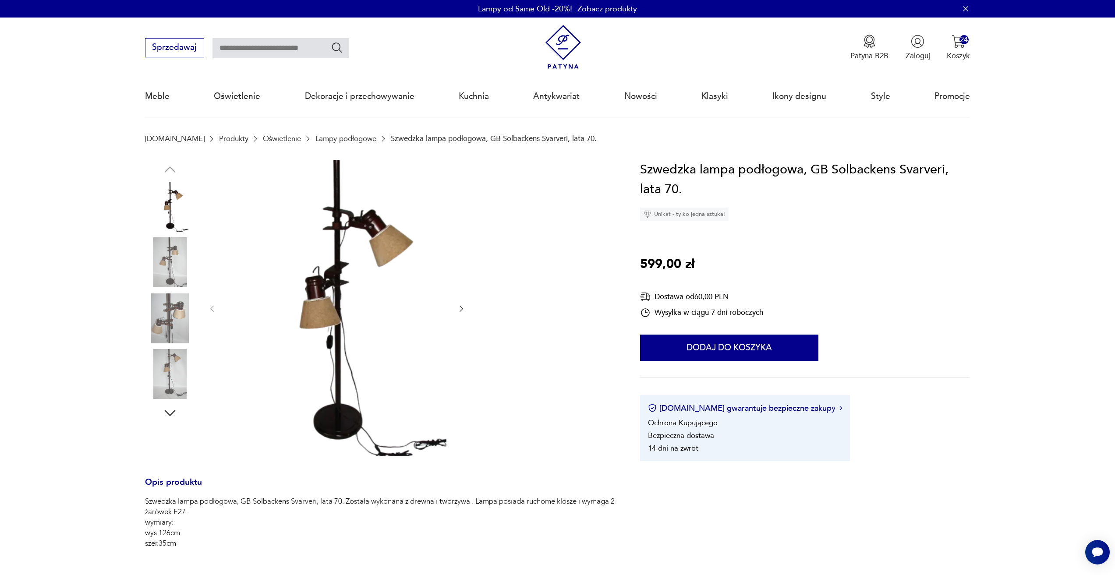
click at [460, 311] on icon "button" at bounding box center [461, 308] width 9 height 9
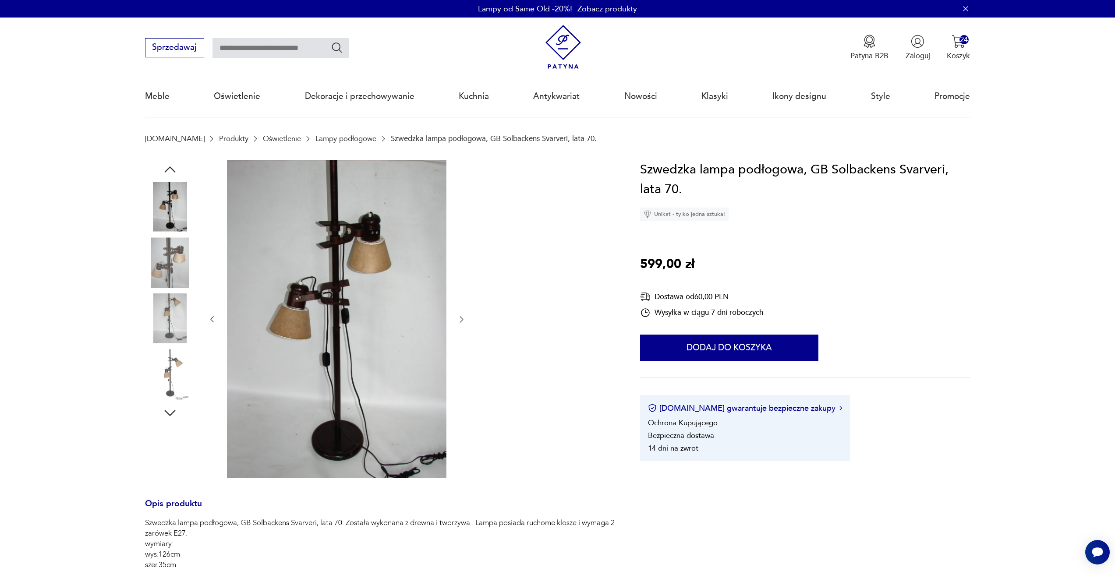
click at [455, 329] on div at bounding box center [337, 320] width 258 height 320
click at [460, 321] on icon "button" at bounding box center [461, 319] width 9 height 9
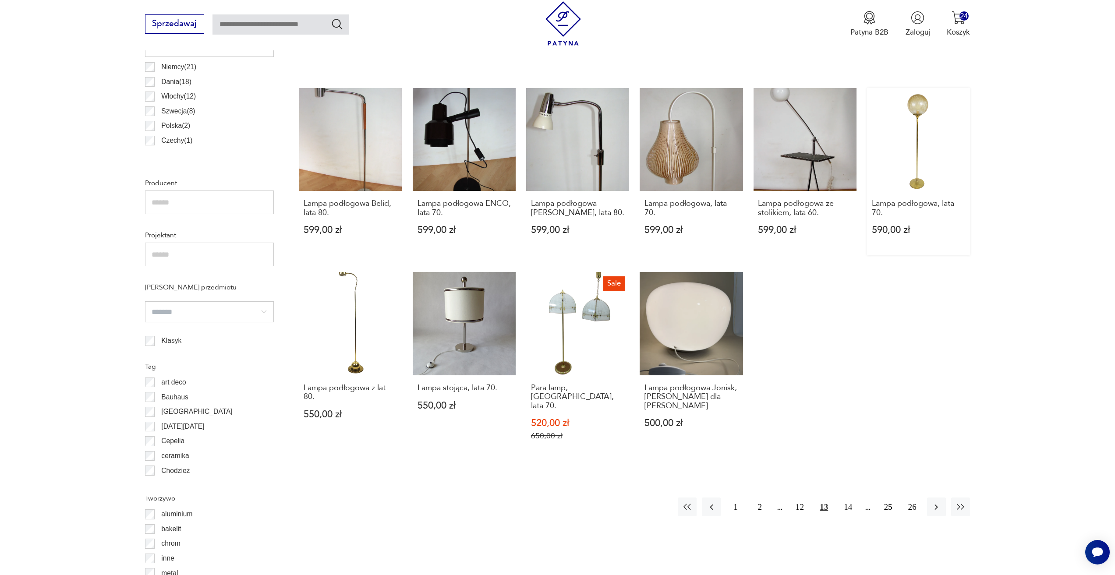
scroll to position [567, 0]
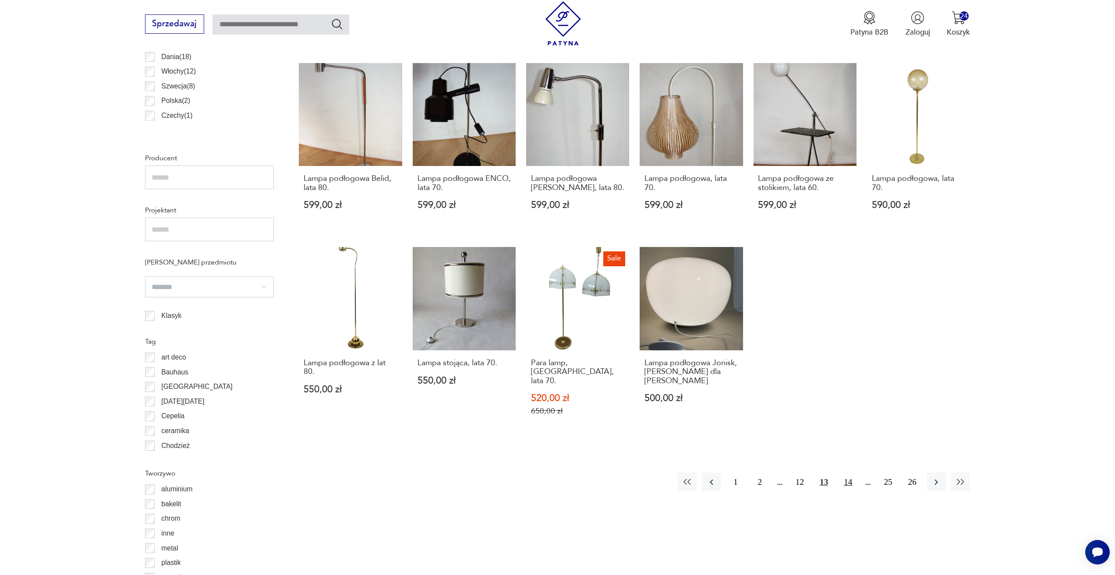
click at [851, 473] on button "14" at bounding box center [847, 482] width 19 height 19
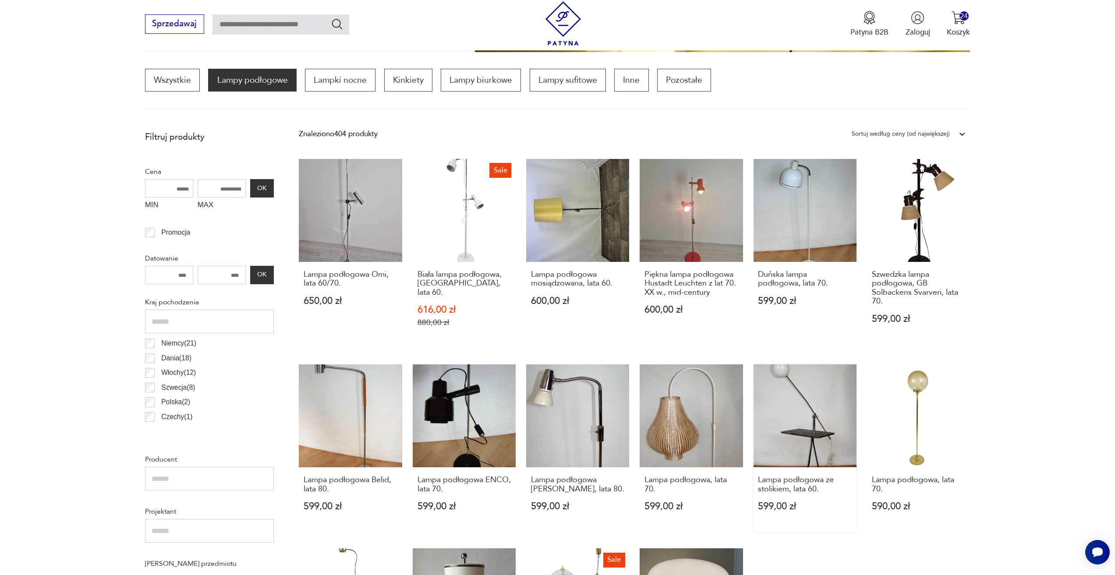
scroll to position [260, 0]
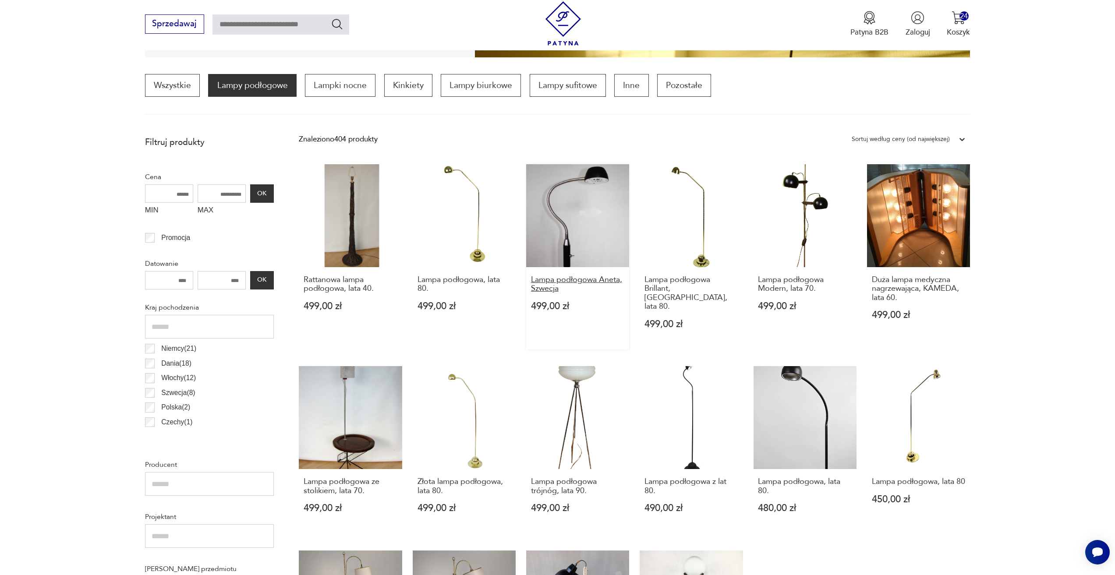
click at [545, 284] on h3 "Lampa podłogowa Aneta, Szwecja" at bounding box center [578, 284] width 94 height 18
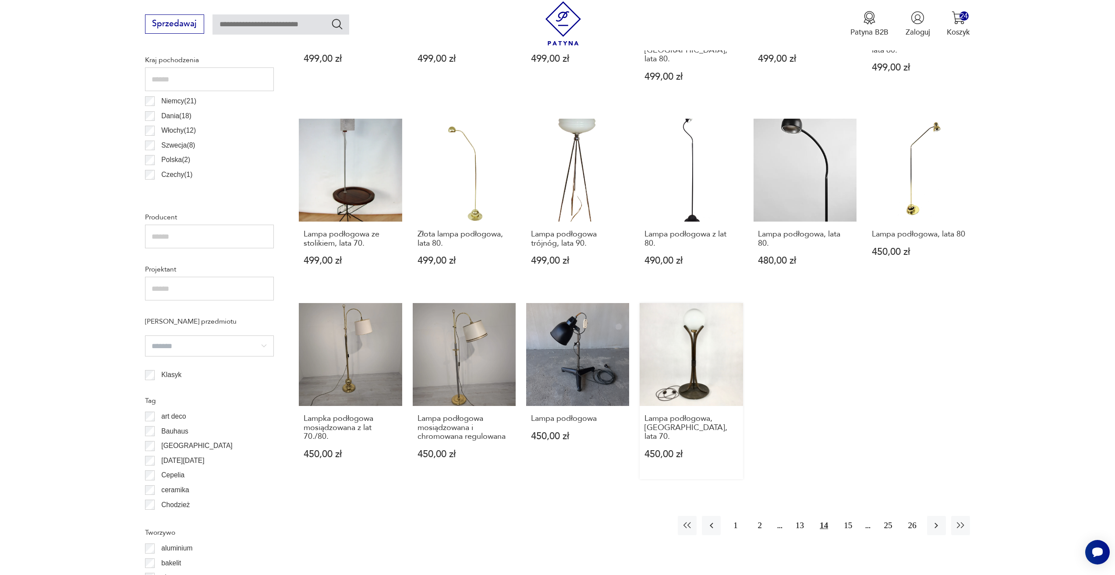
scroll to position [523, 0]
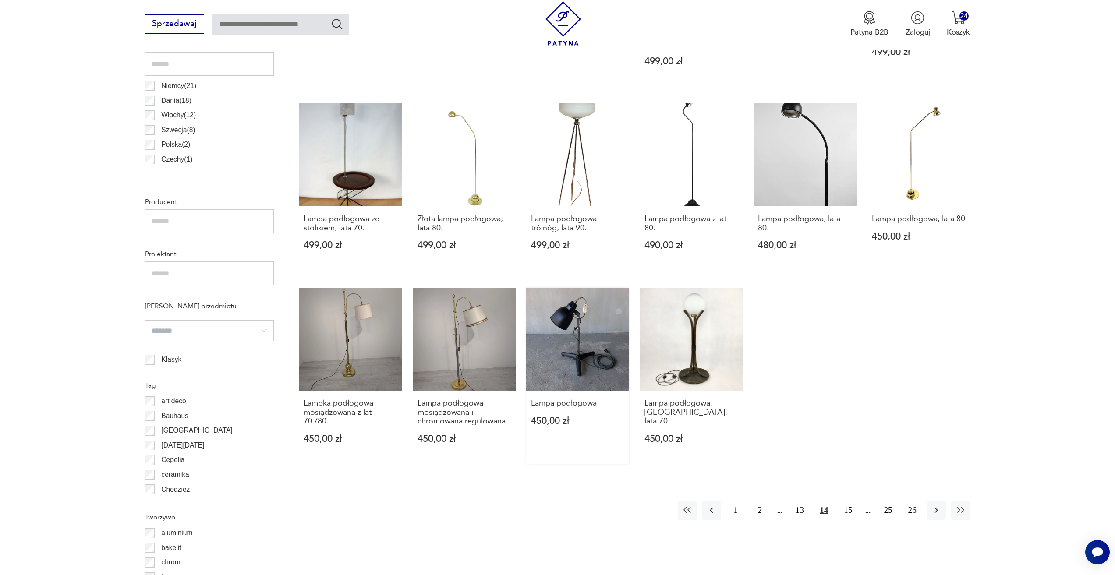
click at [564, 399] on h3 "Lampa podłogowa" at bounding box center [578, 403] width 94 height 9
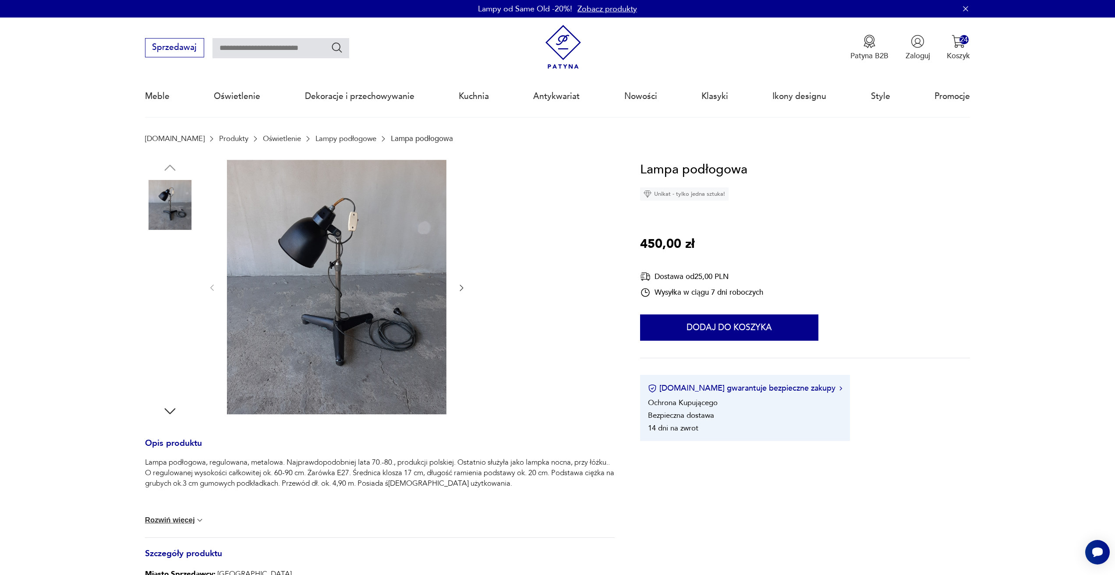
click at [460, 295] on div at bounding box center [337, 288] width 258 height 257
click at [462, 288] on icon "button" at bounding box center [462, 288] width 4 height 6
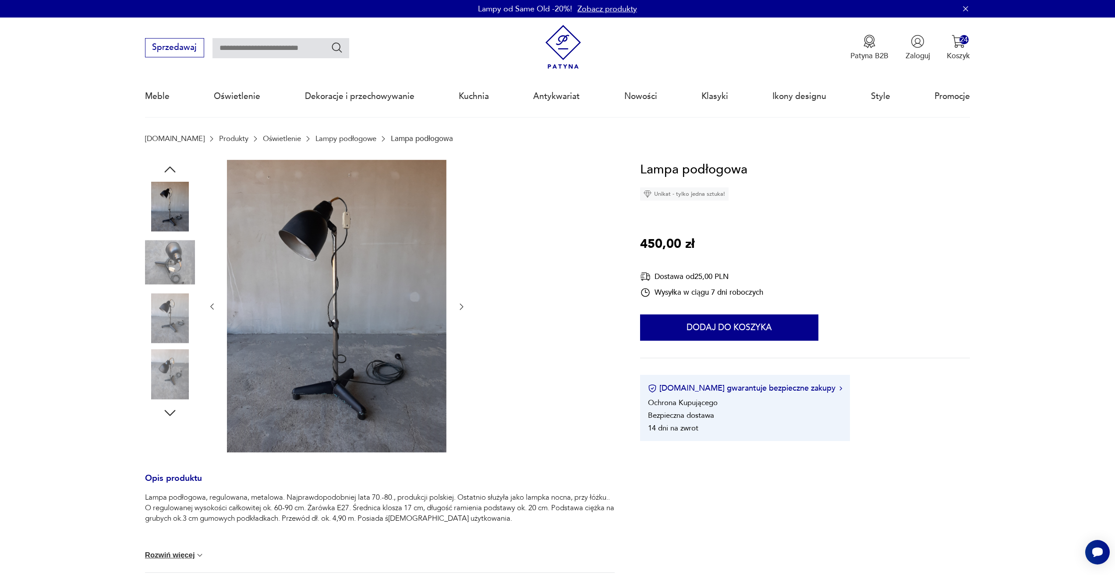
click at [459, 307] on icon "button" at bounding box center [461, 306] width 9 height 9
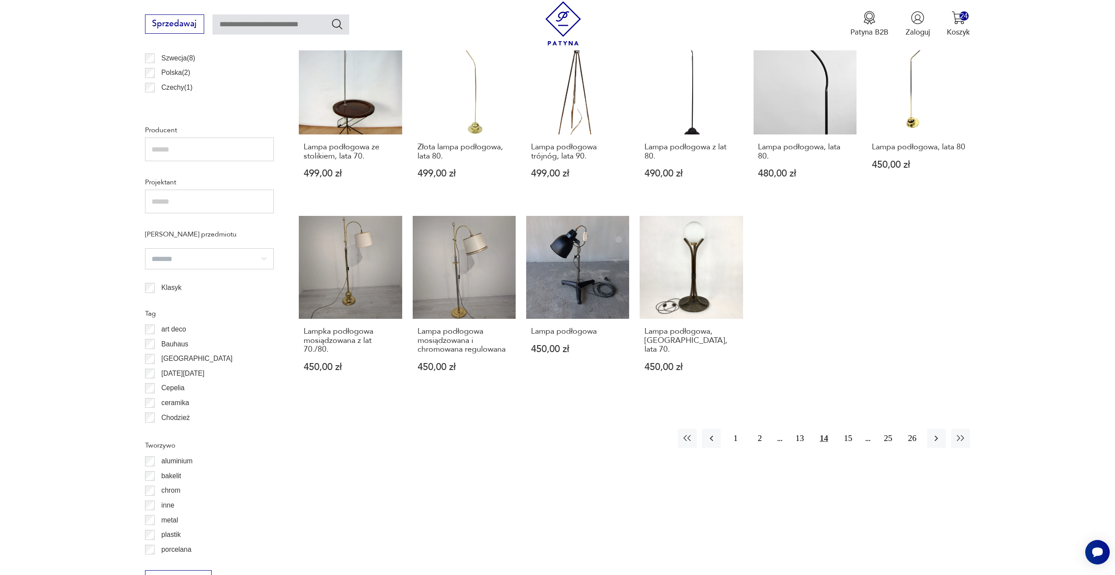
scroll to position [611, 0]
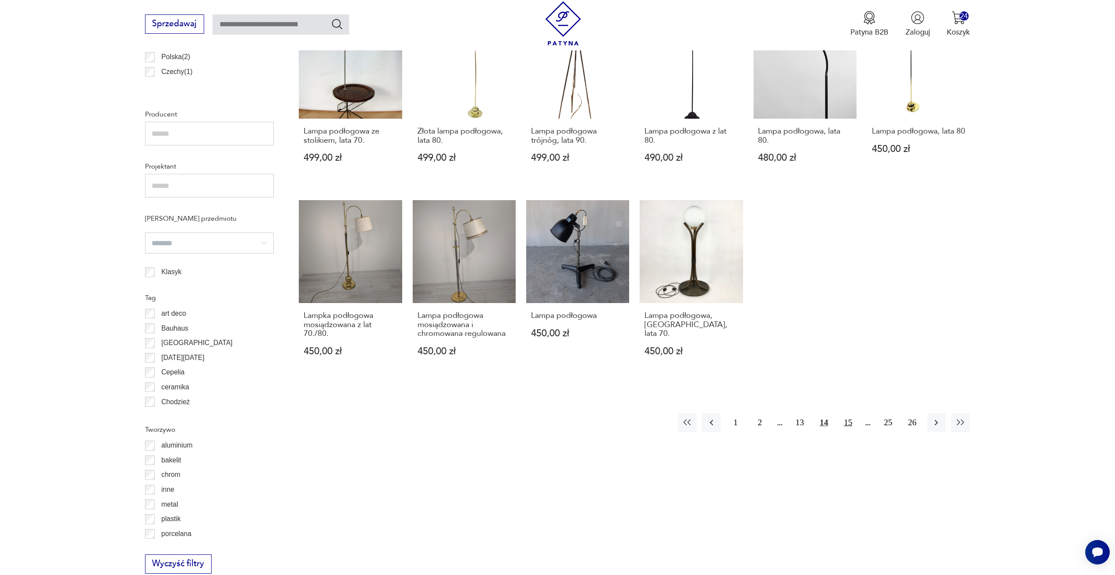
click at [849, 414] on button "15" at bounding box center [847, 422] width 19 height 19
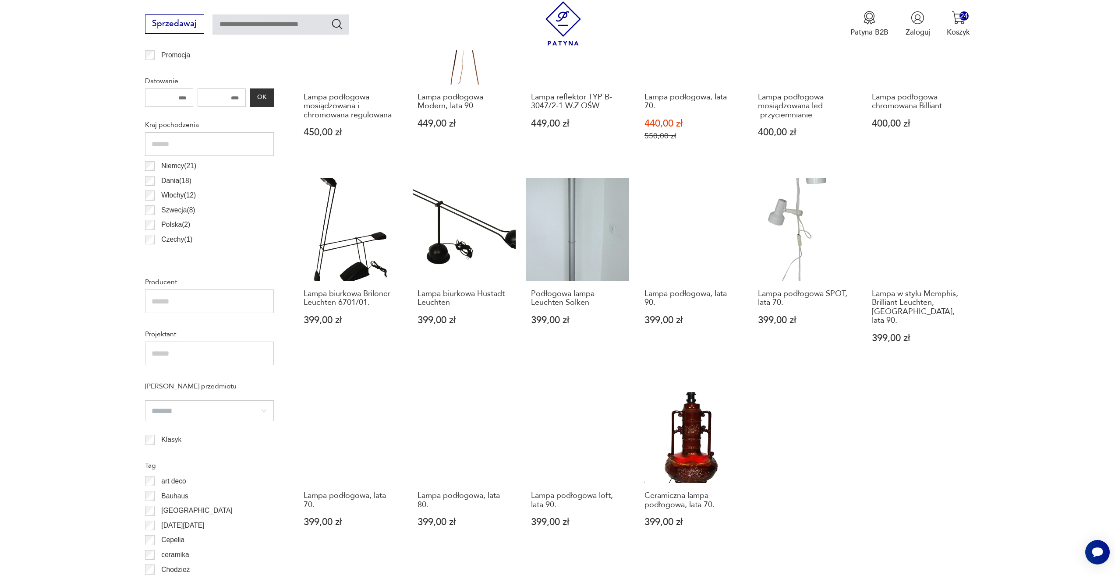
scroll to position [523, 0]
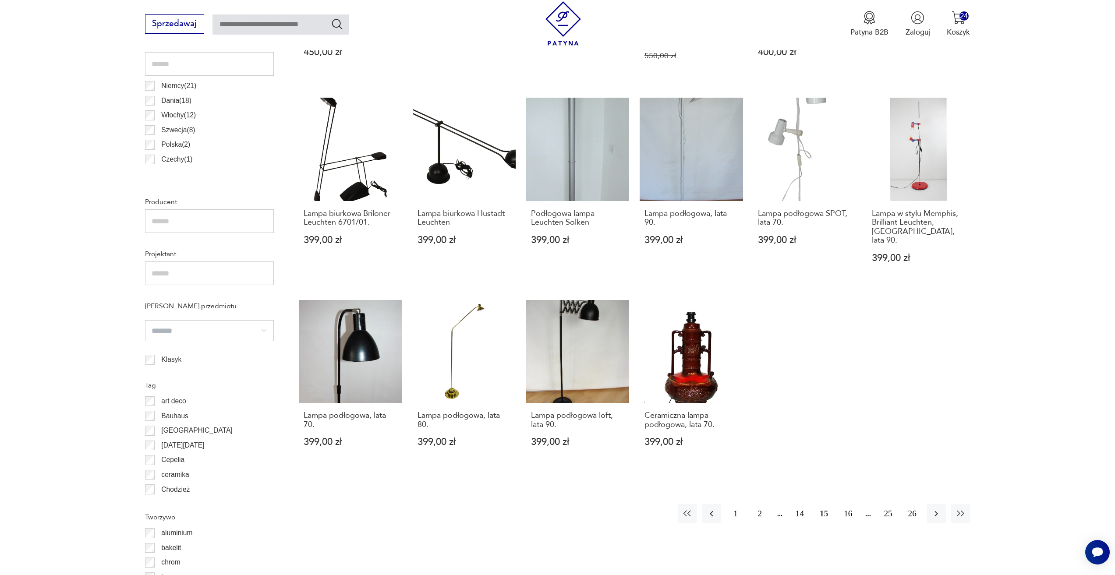
click at [844, 506] on button "16" at bounding box center [847, 513] width 19 height 19
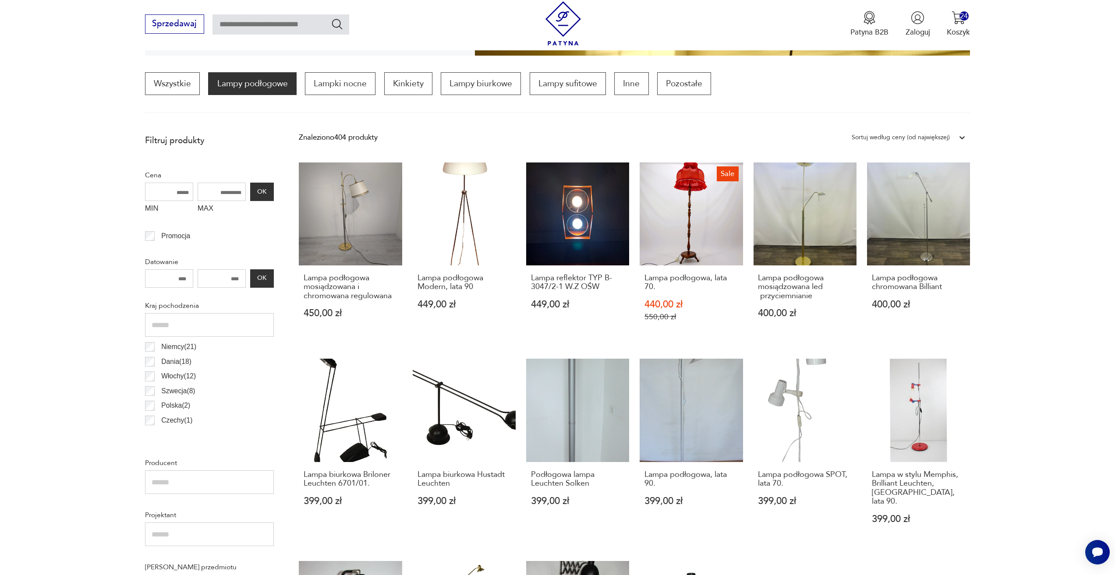
scroll to position [260, 0]
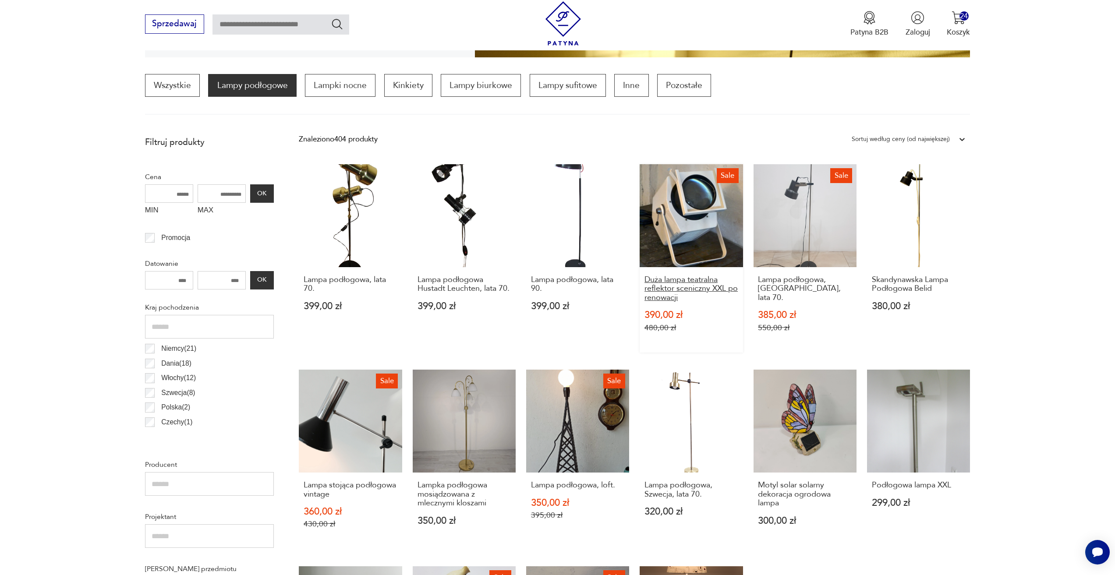
click at [690, 289] on h3 "Duża lampa teatralna reflektor sceniczny XXL po renowacji" at bounding box center [691, 288] width 94 height 27
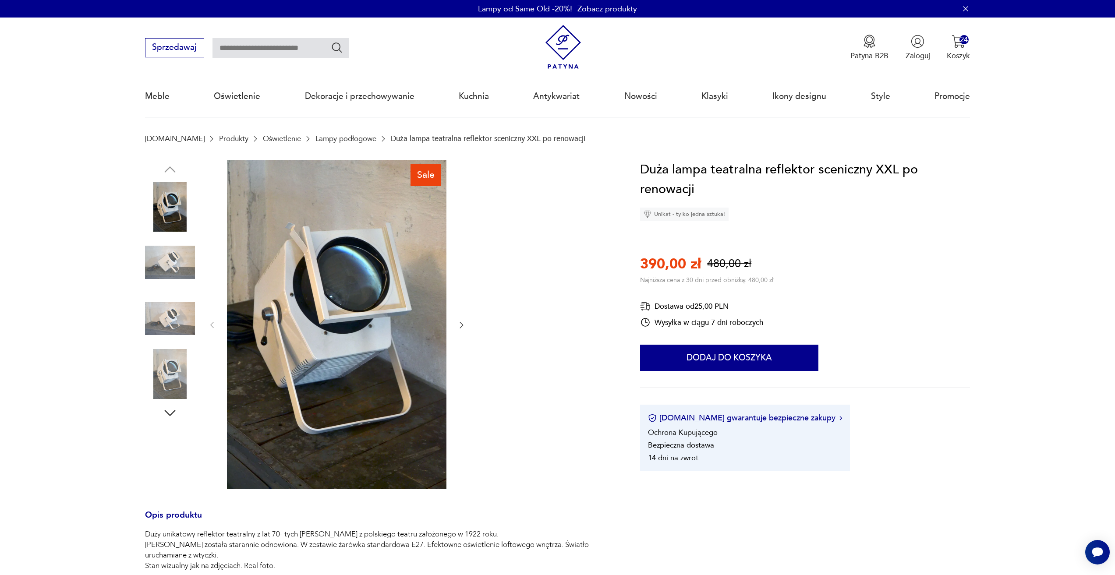
click at [462, 328] on icon "button" at bounding box center [461, 325] width 9 height 9
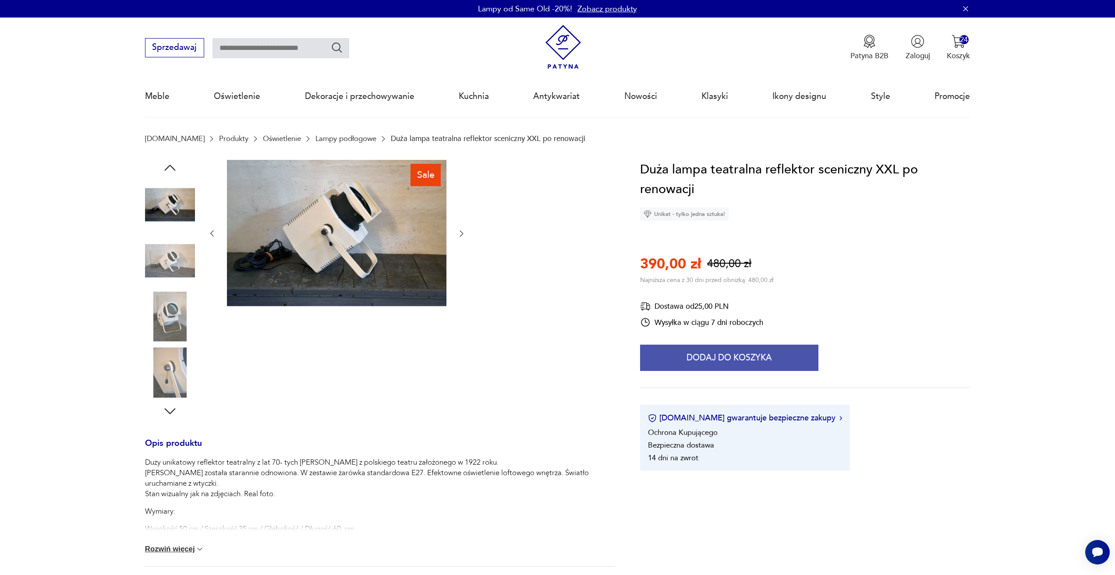
click at [748, 356] on button "Dodaj do koszyka" at bounding box center [729, 358] width 178 height 26
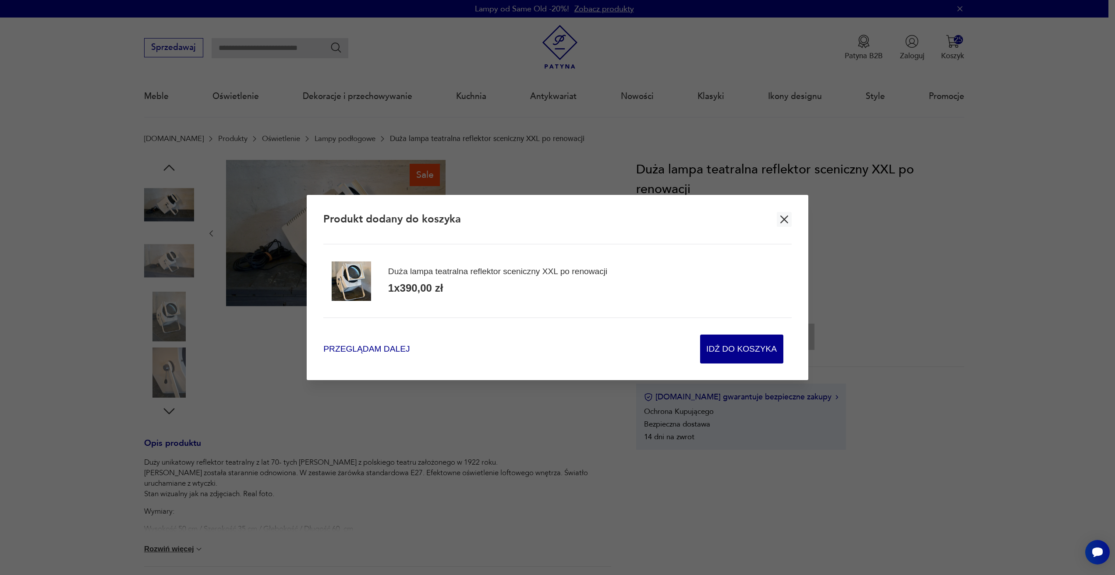
click at [383, 348] on span "Przeglądam dalej" at bounding box center [366, 349] width 86 height 12
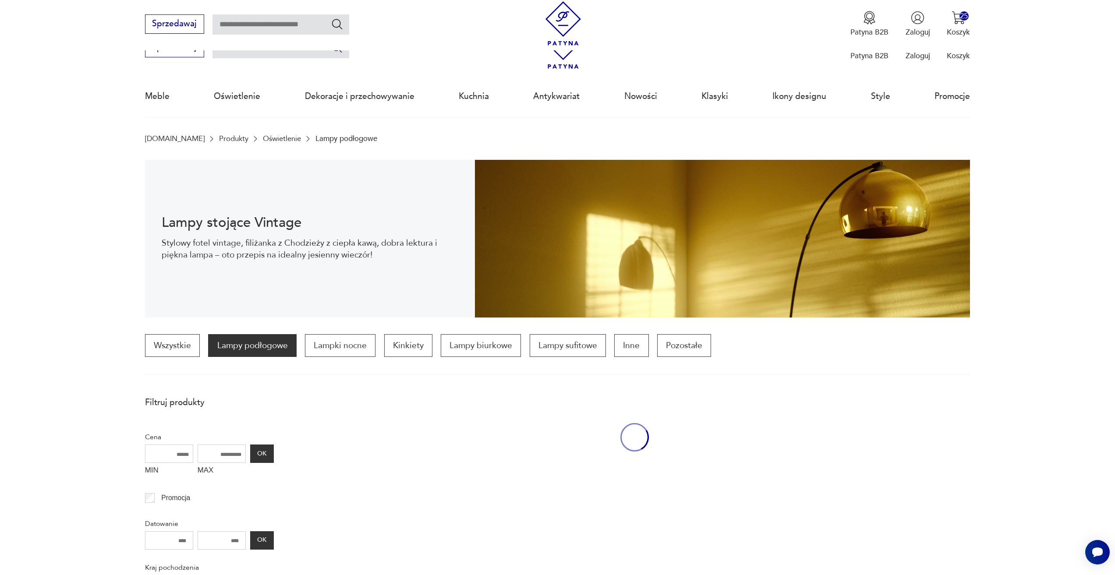
scroll to position [260, 0]
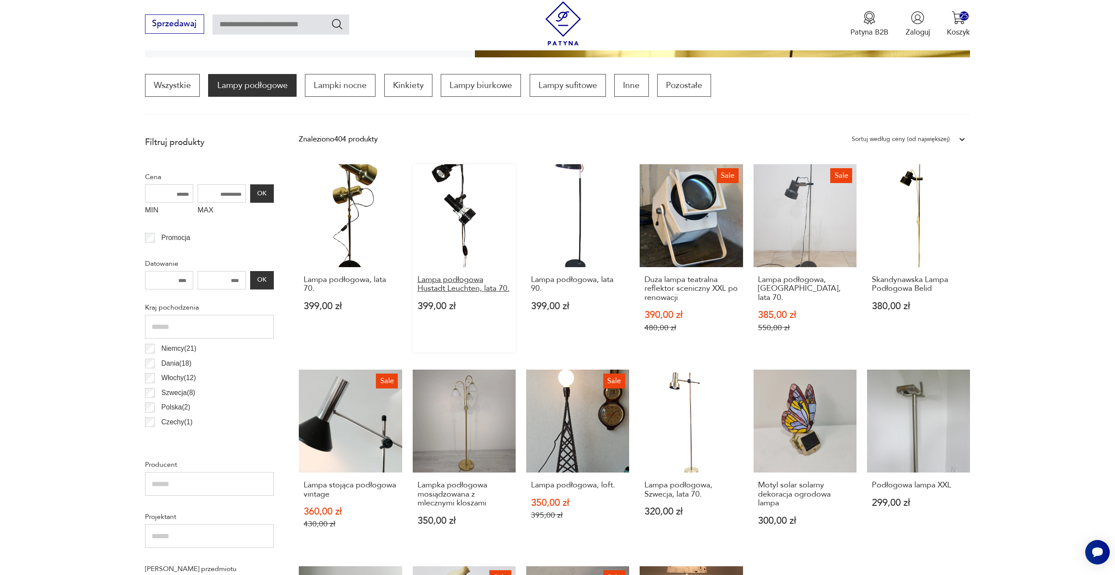
click at [439, 279] on h3 "Lampa podłogowa Hustadt Leuchten, lata 70." at bounding box center [464, 284] width 94 height 18
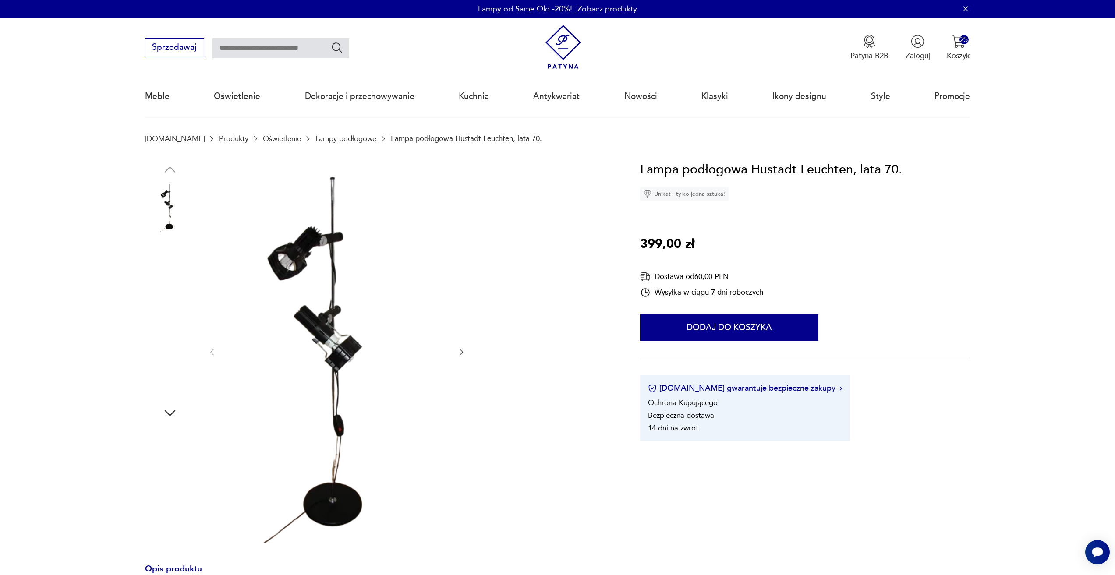
click at [467, 351] on div at bounding box center [379, 352] width 469 height 385
click at [461, 355] on icon "button" at bounding box center [461, 352] width 9 height 9
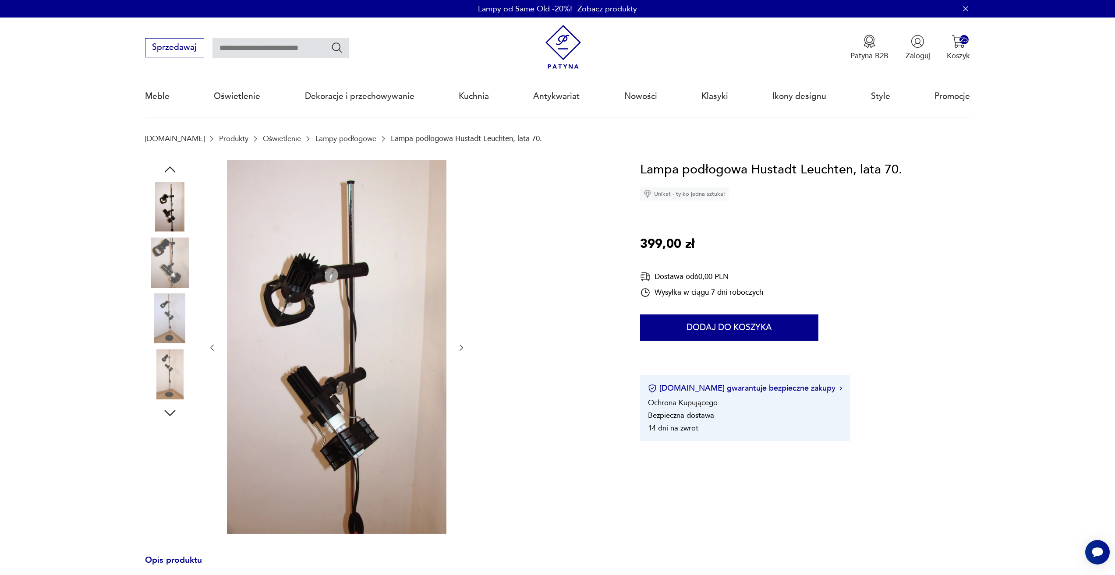
click at [461, 355] on div at bounding box center [337, 348] width 258 height 376
click at [467, 342] on div at bounding box center [379, 348] width 469 height 376
click at [460, 344] on icon "button" at bounding box center [461, 347] width 9 height 9
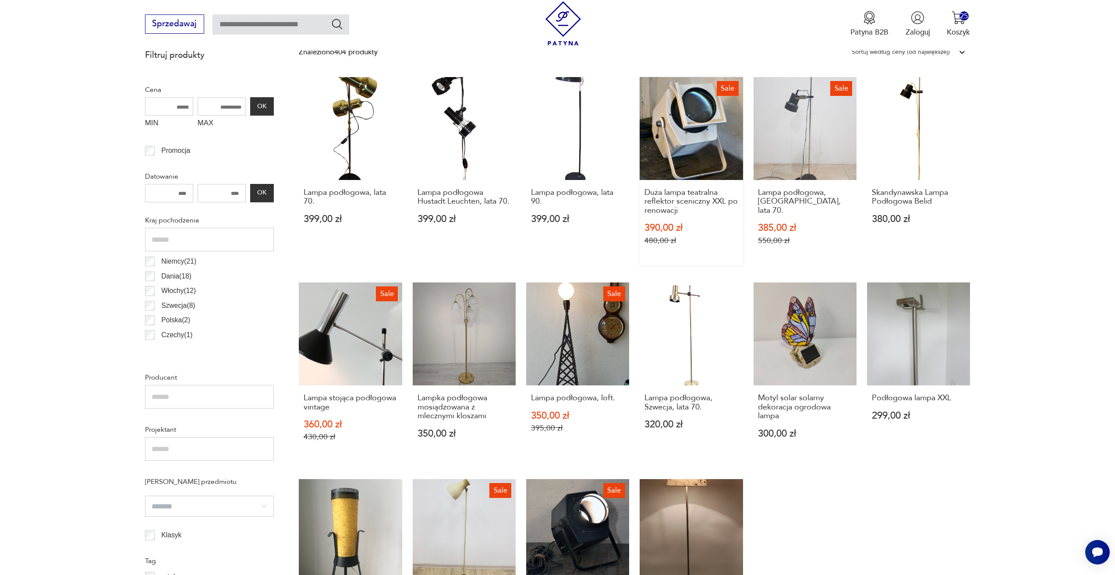
scroll to position [435, 0]
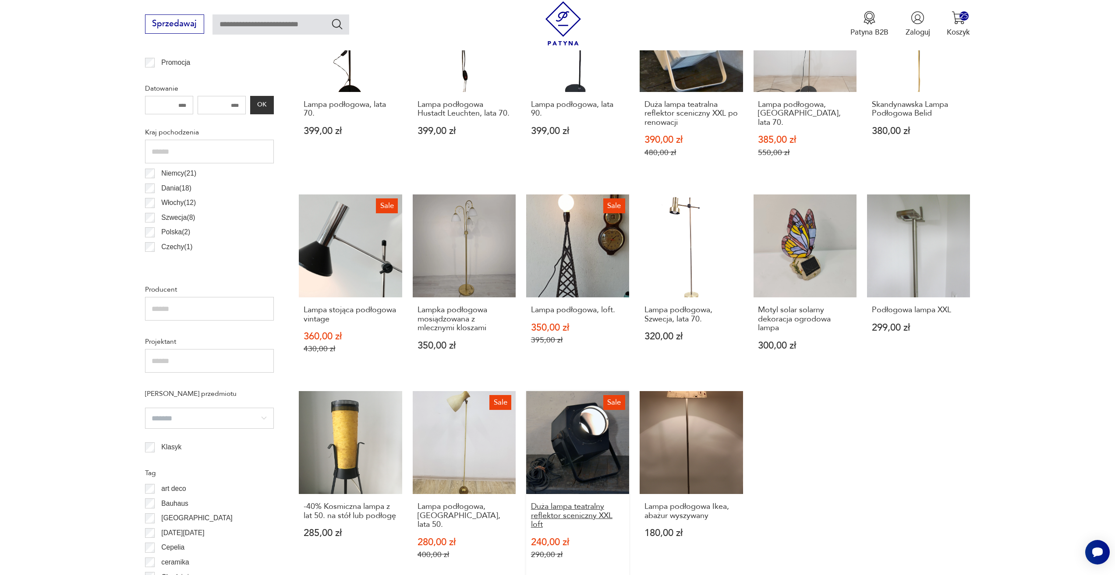
click at [558, 508] on h3 "Duża lampa teatralny reflektor sceniczny XXL loft" at bounding box center [578, 515] width 94 height 27
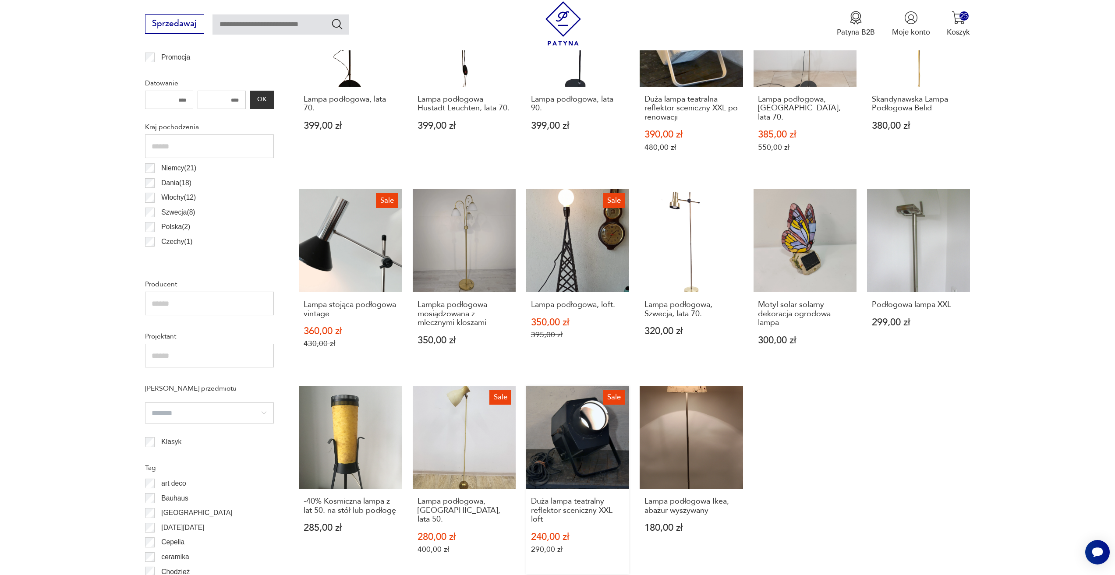
scroll to position [466, 0]
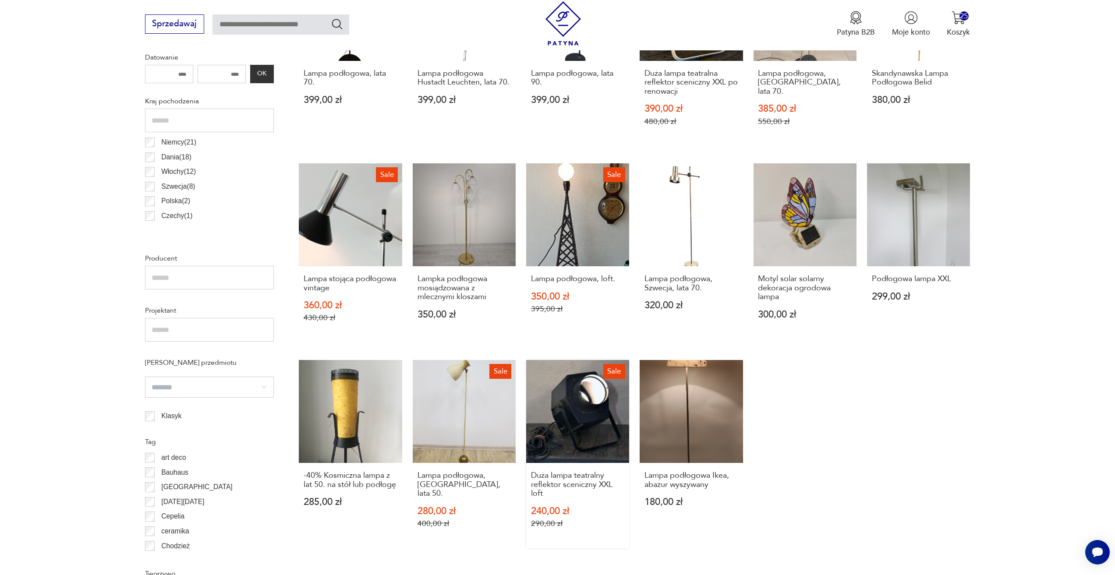
click at [586, 413] on link "Sale Duża lampa teatralny reflektor sceniczny XXL loft 240,00 zł 290,00 zł" at bounding box center [577, 454] width 103 height 189
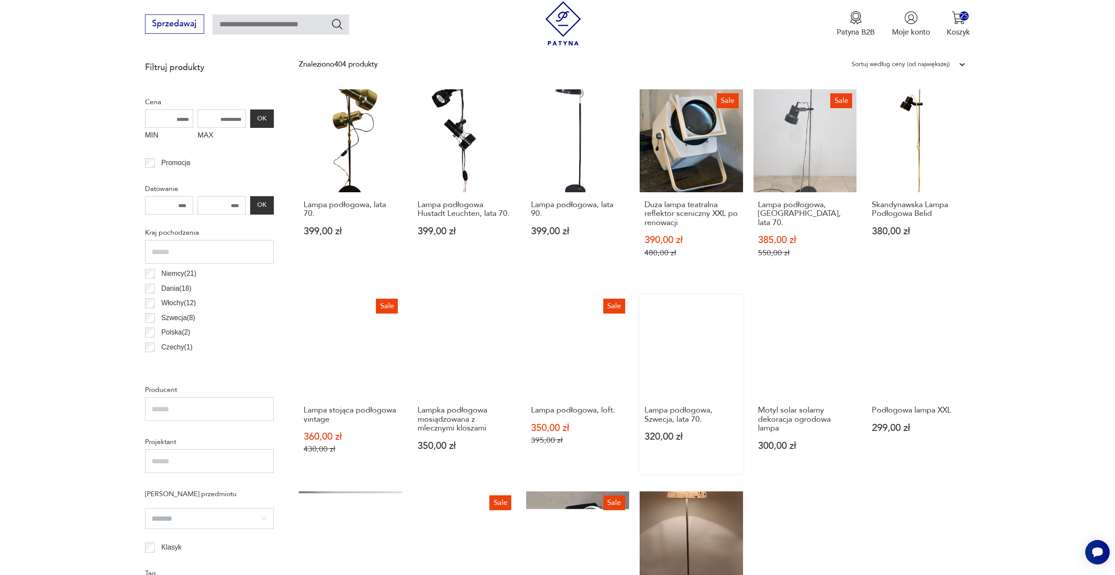
scroll to position [554, 0]
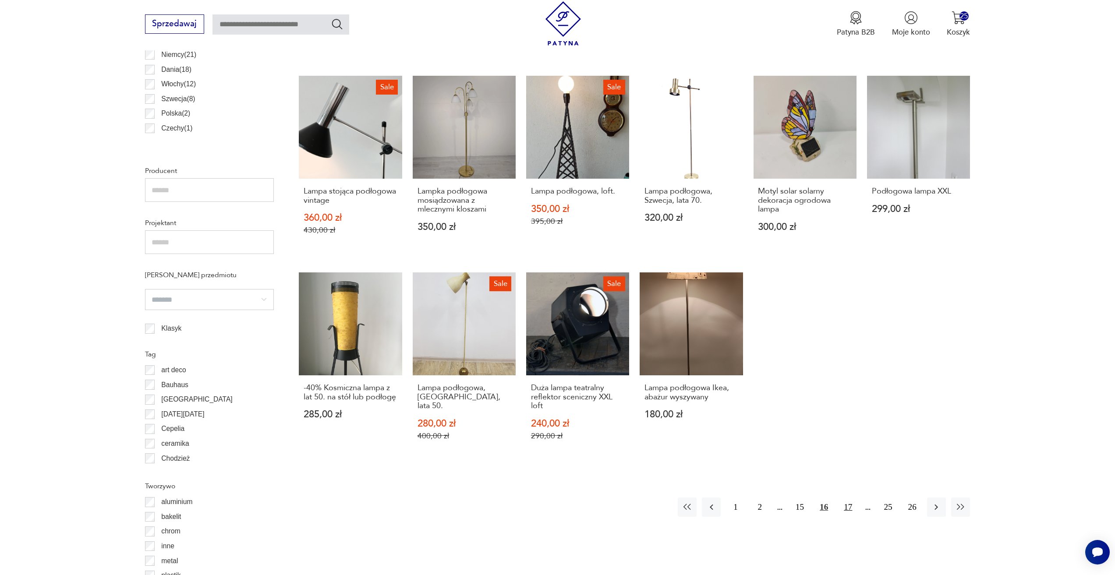
click at [850, 505] on button "17" at bounding box center [847, 507] width 19 height 19
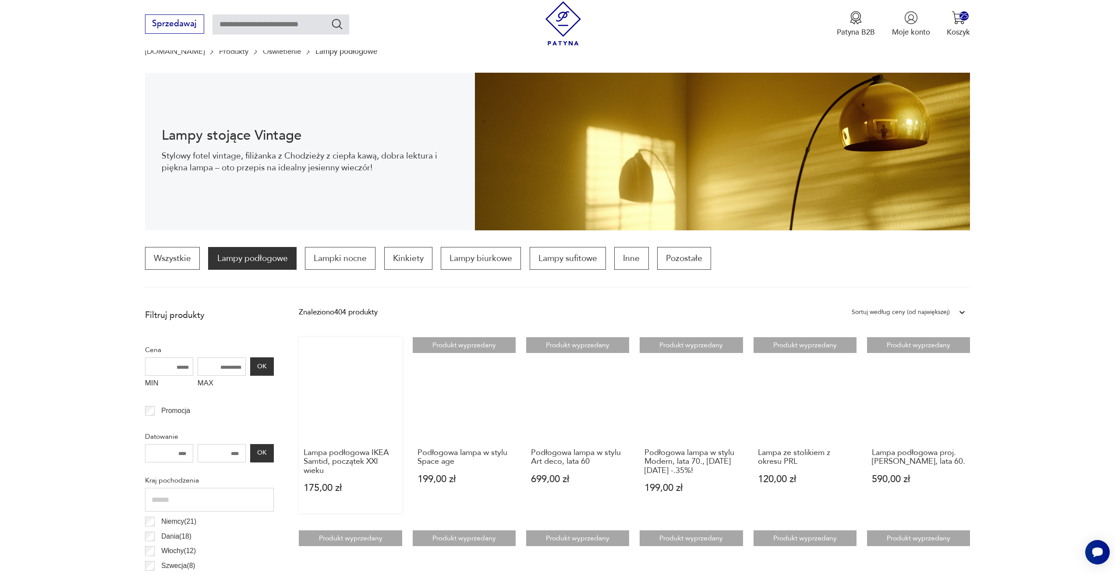
scroll to position [85, 0]
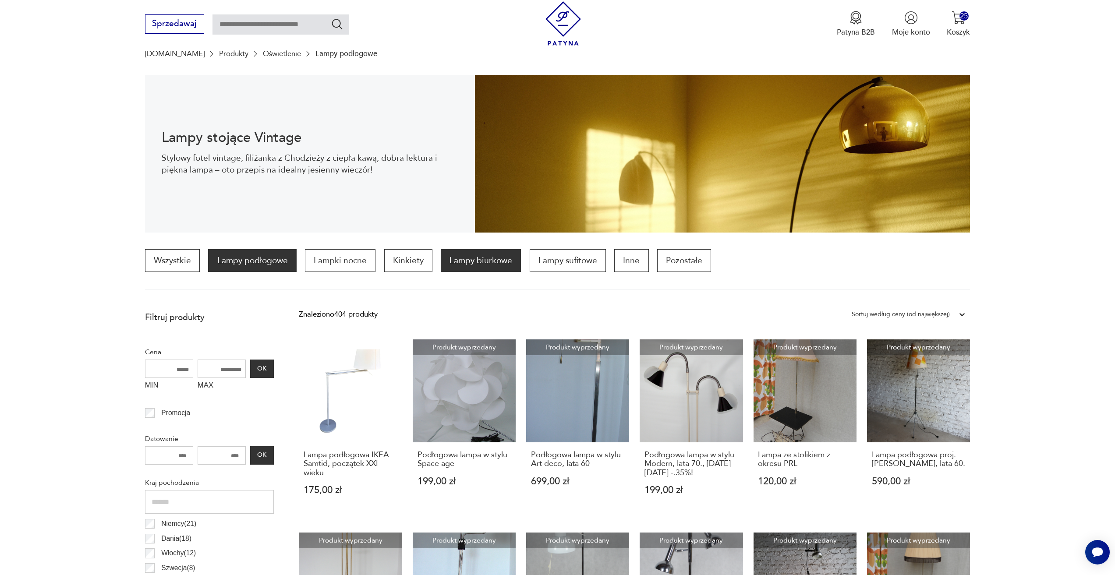
click at [445, 267] on p "Lampy biurkowe" at bounding box center [481, 260] width 80 height 23
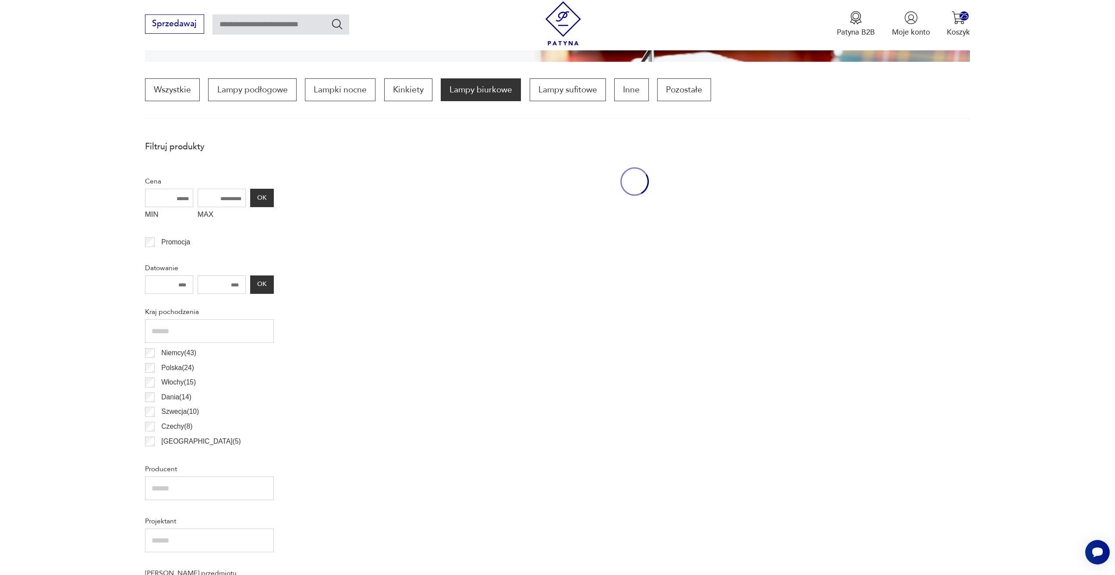
scroll to position [260, 0]
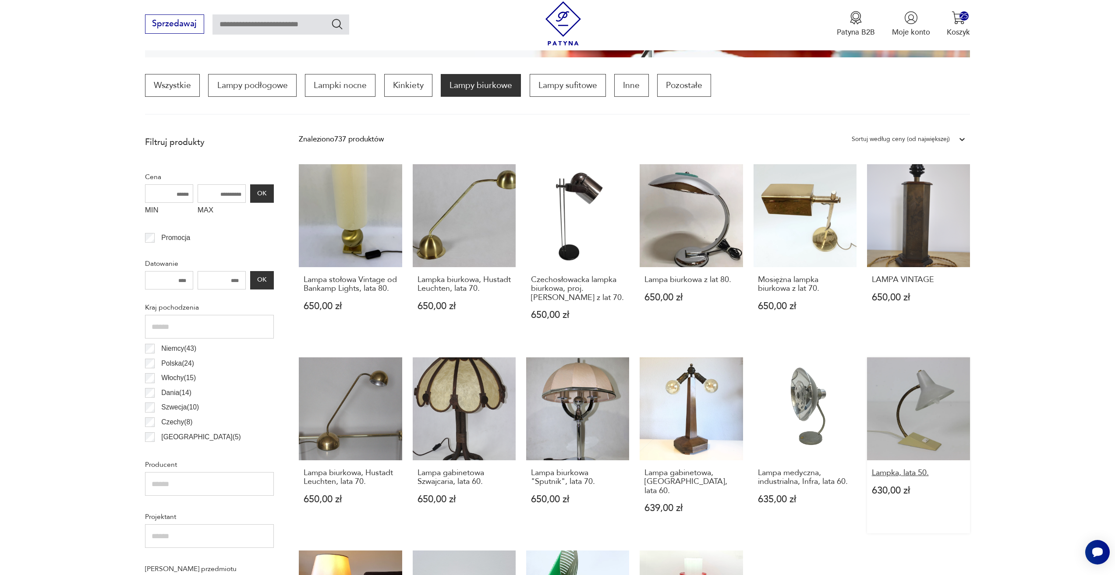
click at [881, 473] on h3 "Lampka, lata 50." at bounding box center [919, 473] width 94 height 9
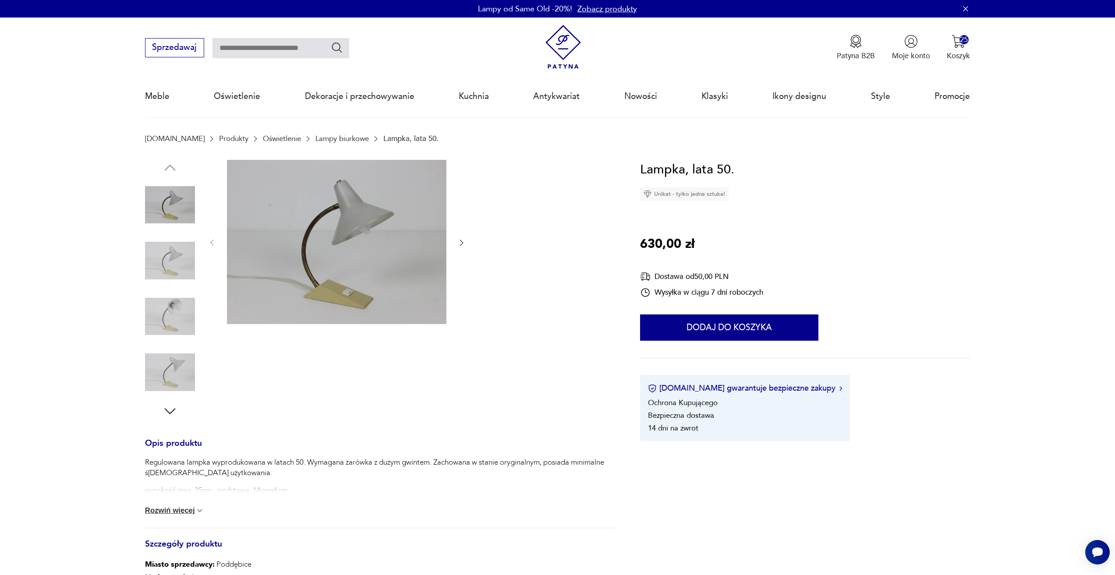
click at [462, 246] on icon "button" at bounding box center [461, 242] width 9 height 9
click at [459, 246] on icon "button" at bounding box center [461, 242] width 9 height 9
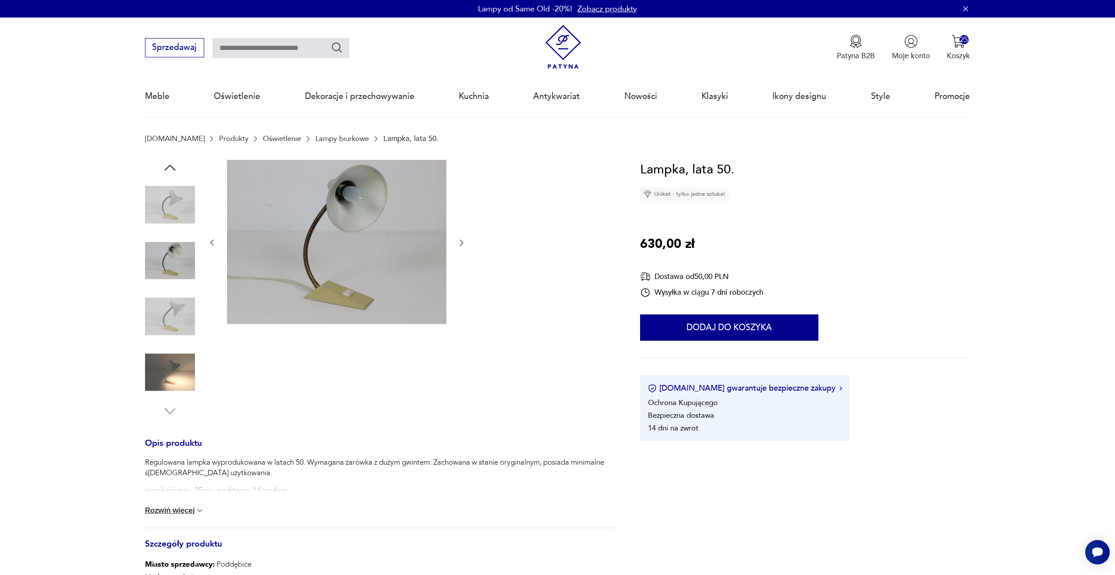
click at [459, 246] on icon "button" at bounding box center [461, 242] width 9 height 9
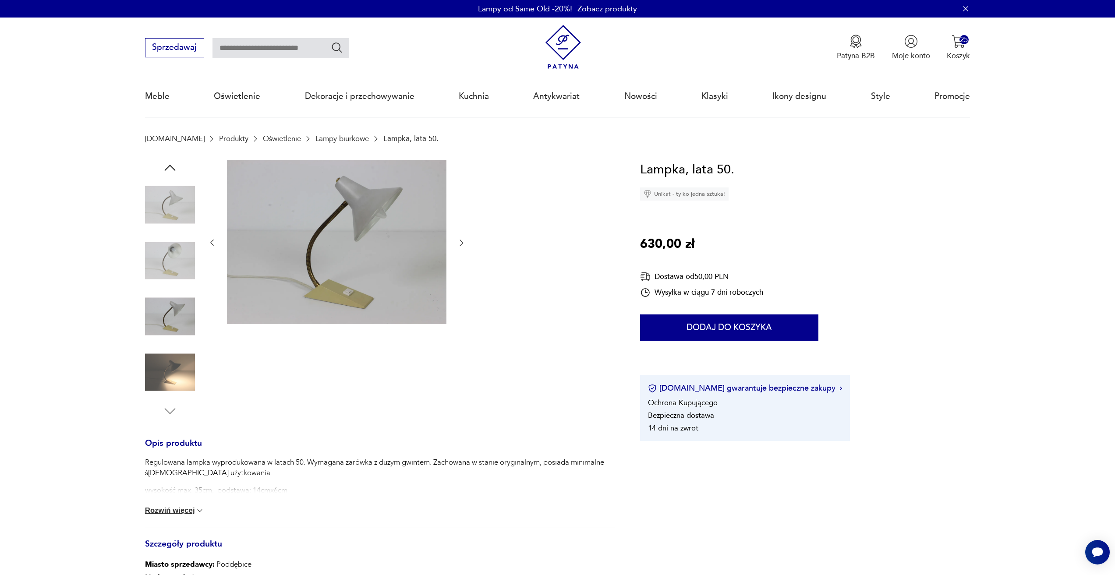
click at [459, 246] on icon "button" at bounding box center [461, 242] width 9 height 9
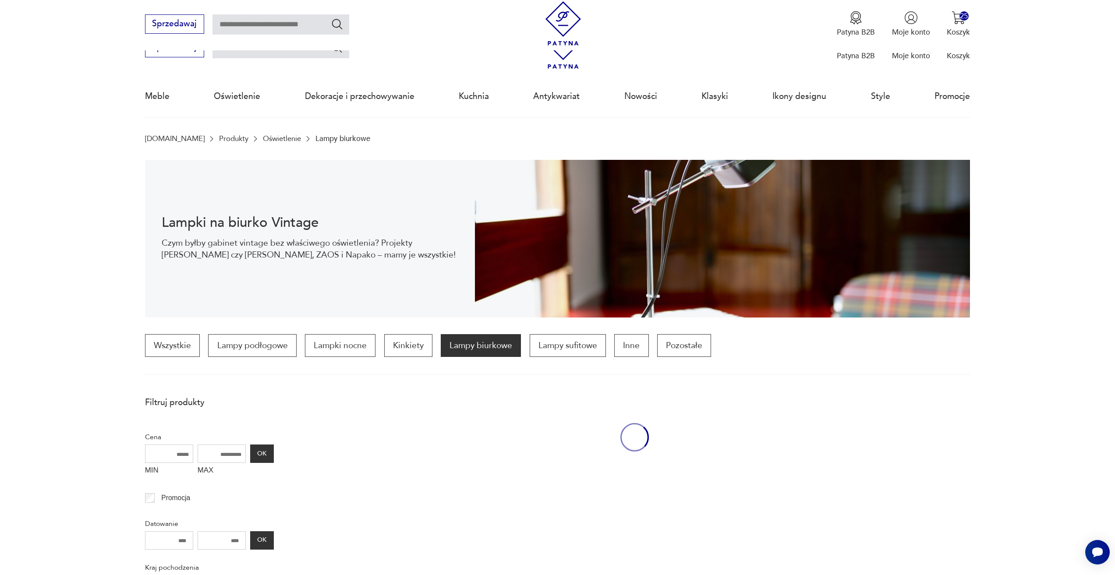
scroll to position [260, 0]
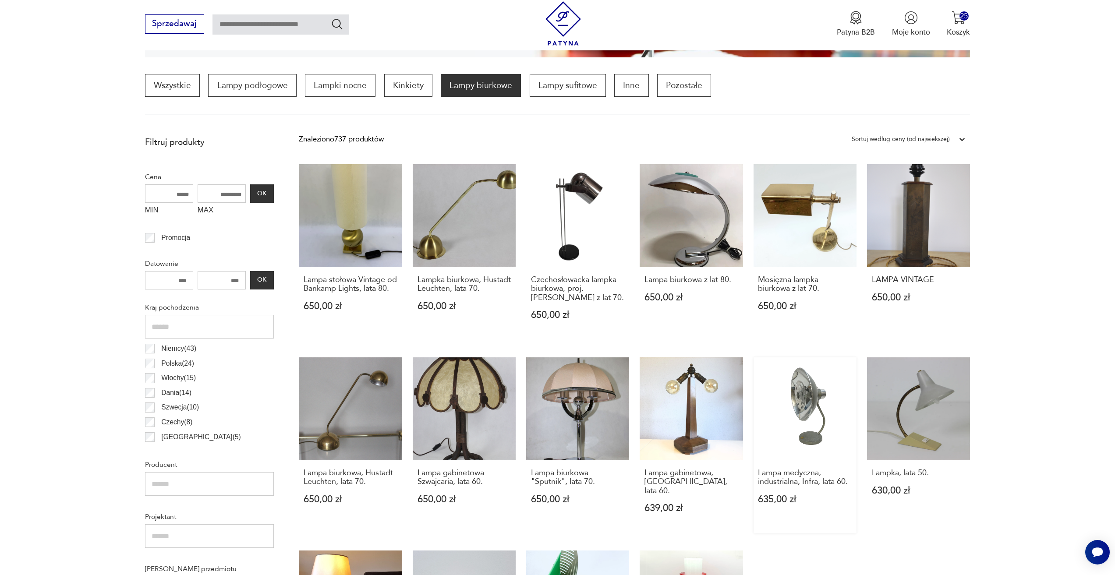
click at [791, 466] on div "Lampa medyczna, industrialna, Infra, lata 60. 635,00 zł" at bounding box center [804, 492] width 103 height 64
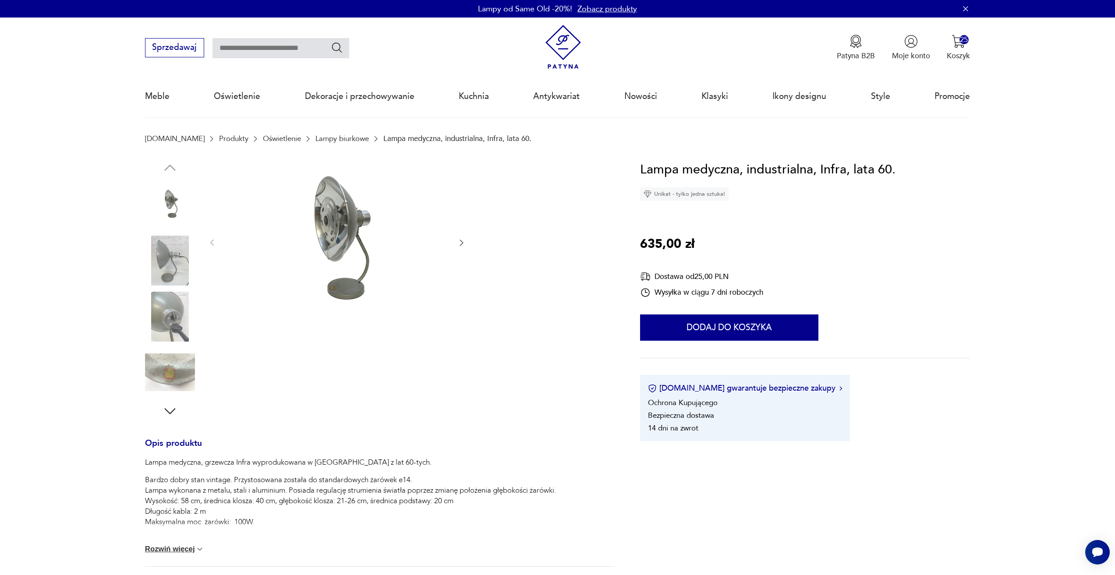
click at [461, 247] on icon "button" at bounding box center [461, 242] width 9 height 9
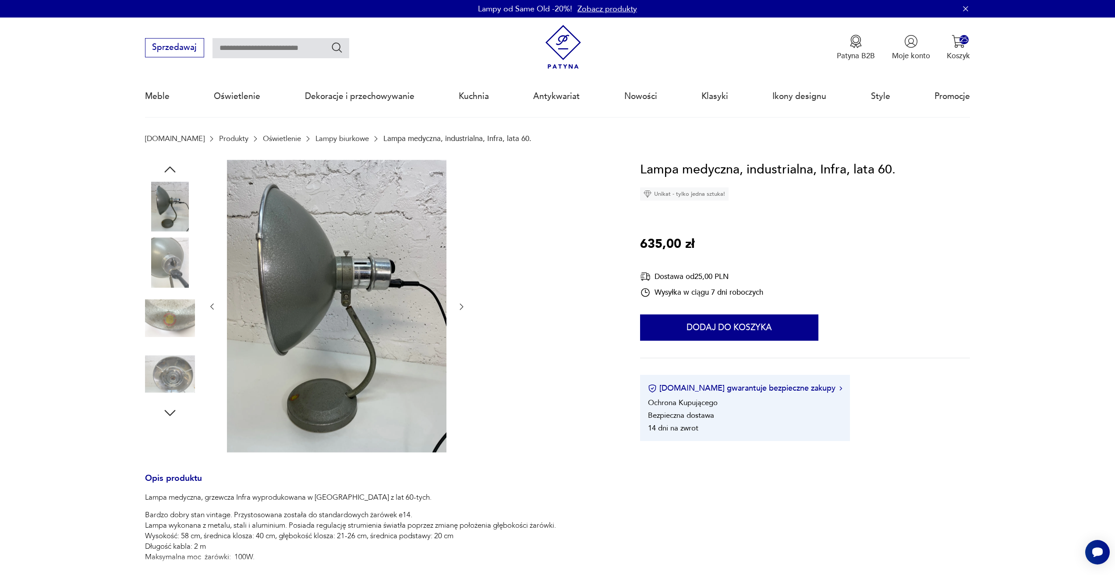
click at [458, 304] on icon "button" at bounding box center [461, 306] width 9 height 9
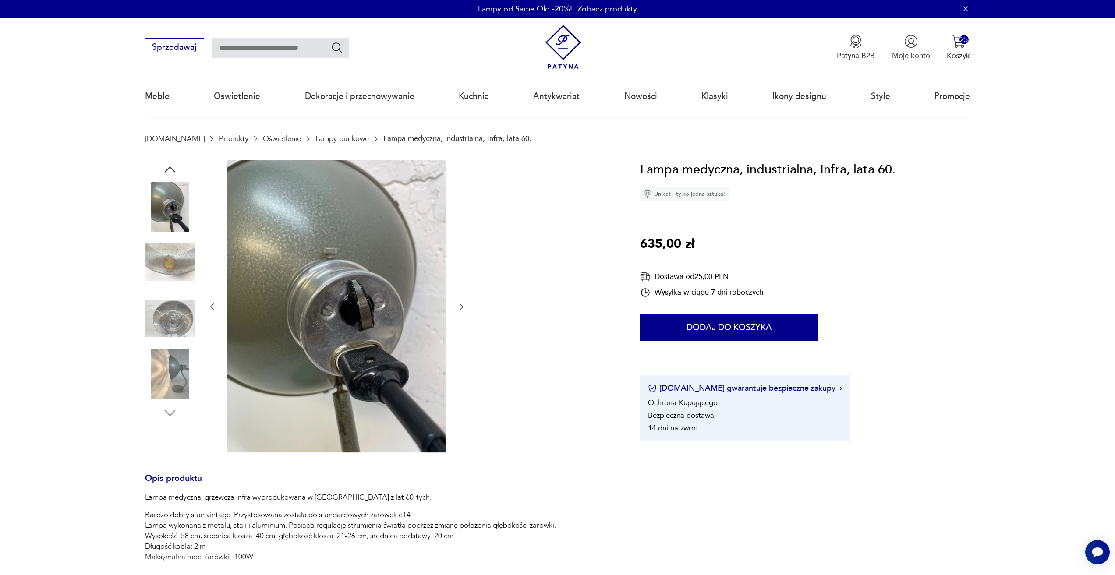
click at [457, 305] on icon "button" at bounding box center [461, 306] width 9 height 9
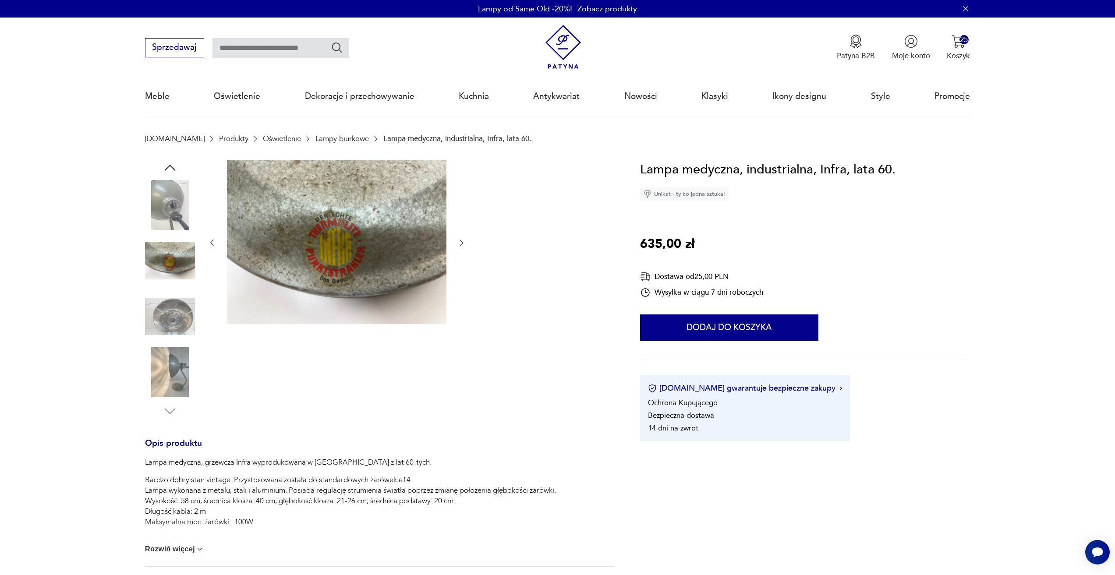
click at [460, 246] on icon "button" at bounding box center [462, 243] width 4 height 6
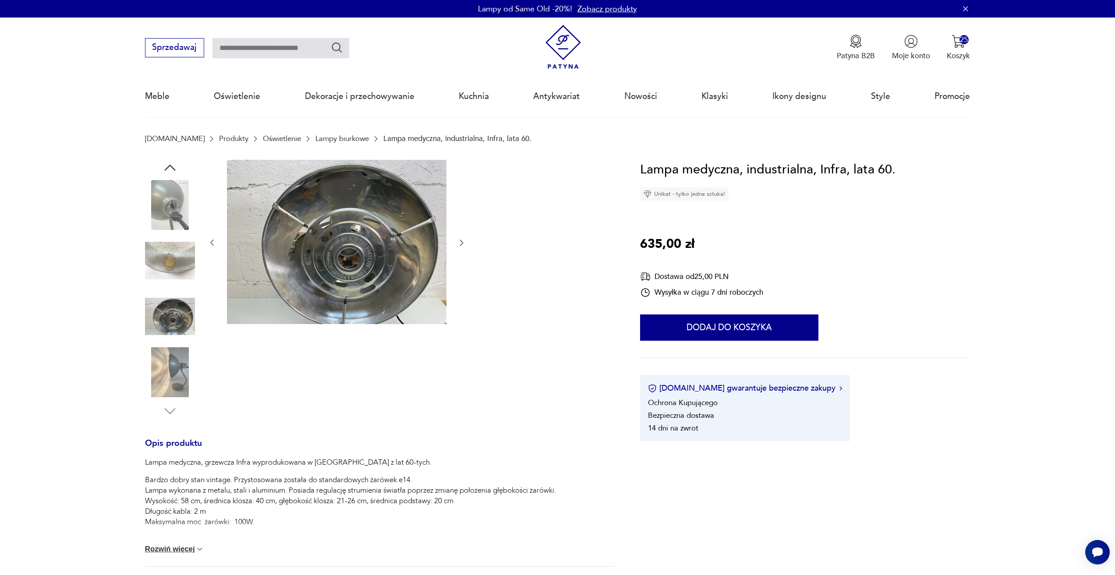
click at [460, 246] on icon "button" at bounding box center [462, 243] width 4 height 6
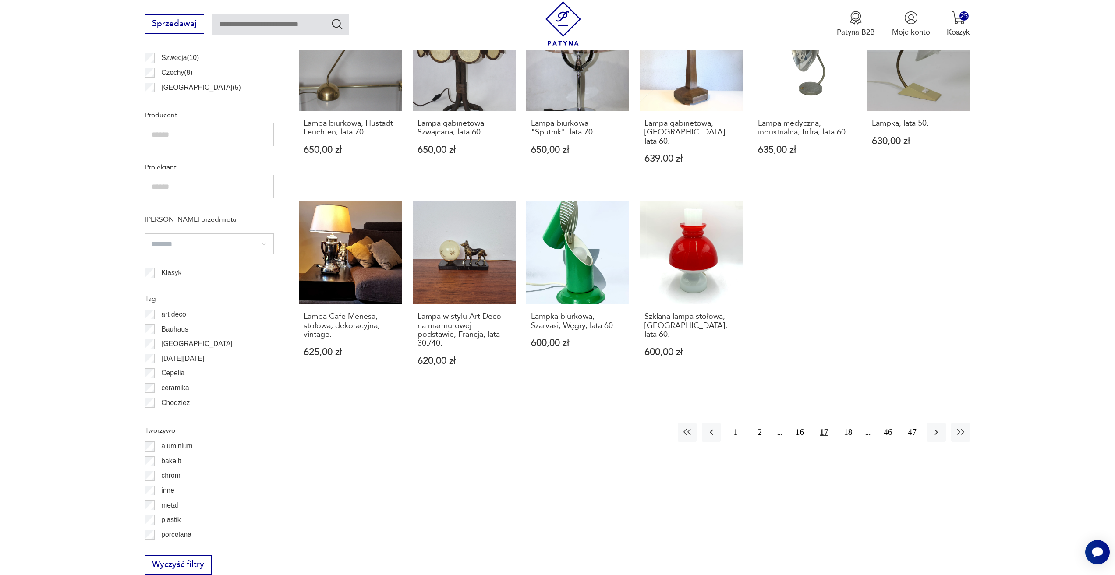
scroll to position [611, 0]
click at [845, 425] on button "18" at bounding box center [847, 431] width 19 height 19
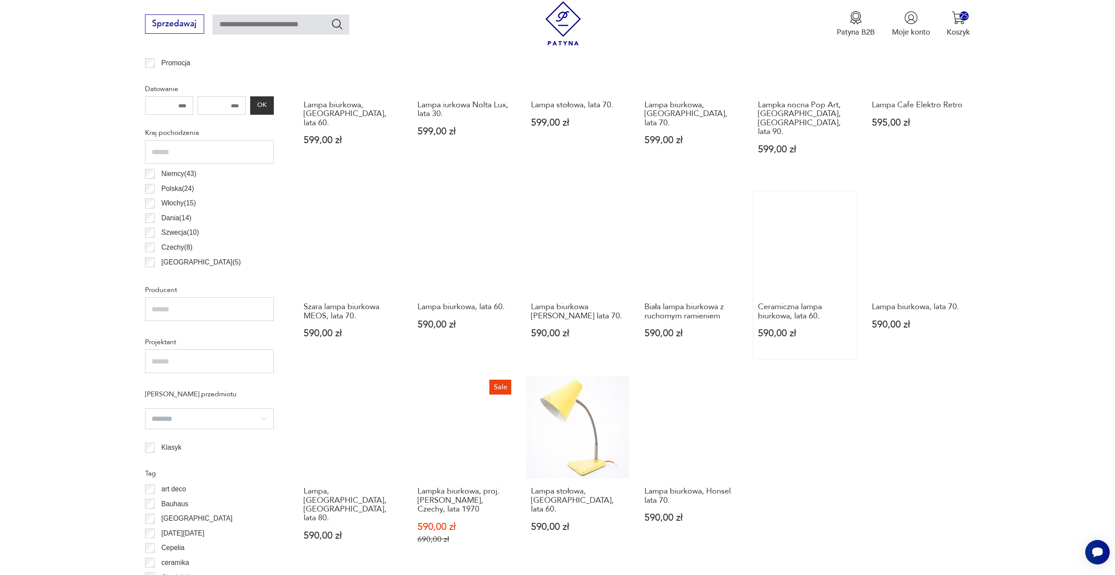
scroll to position [479, 0]
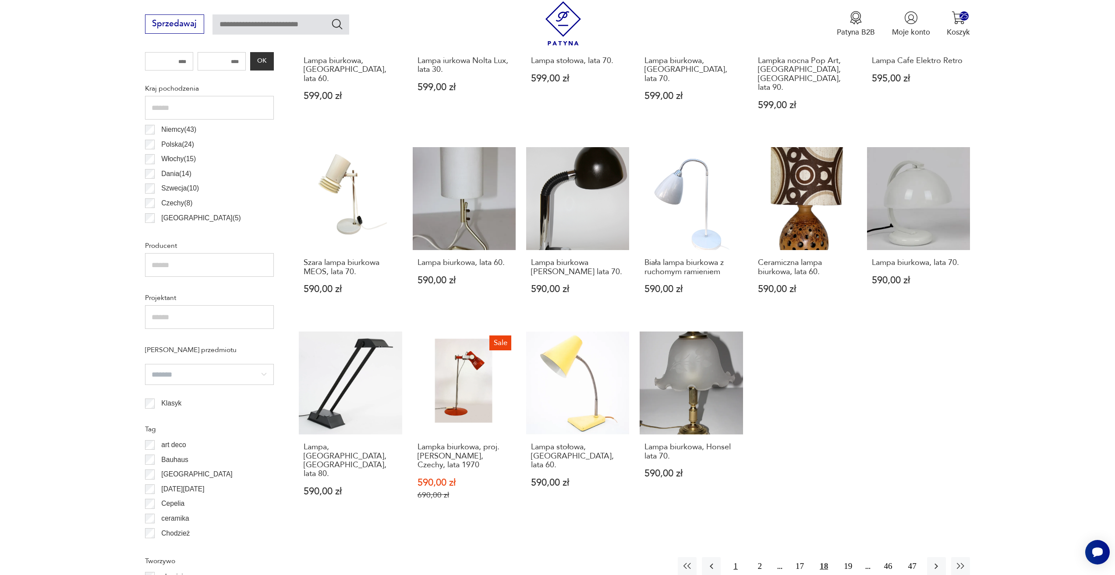
click at [726, 557] on button "1" at bounding box center [735, 566] width 19 height 19
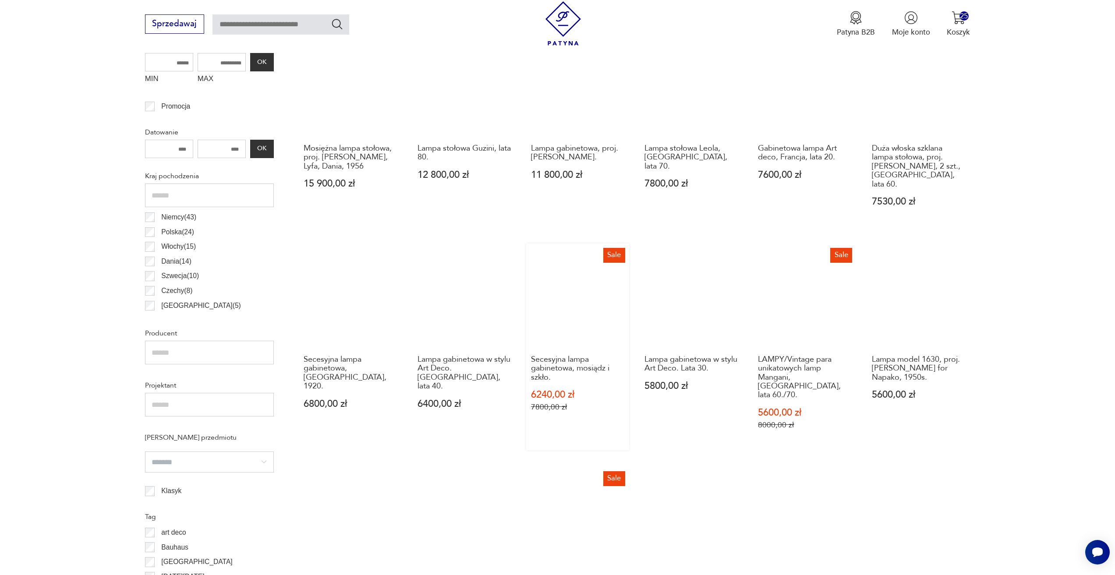
scroll to position [479, 0]
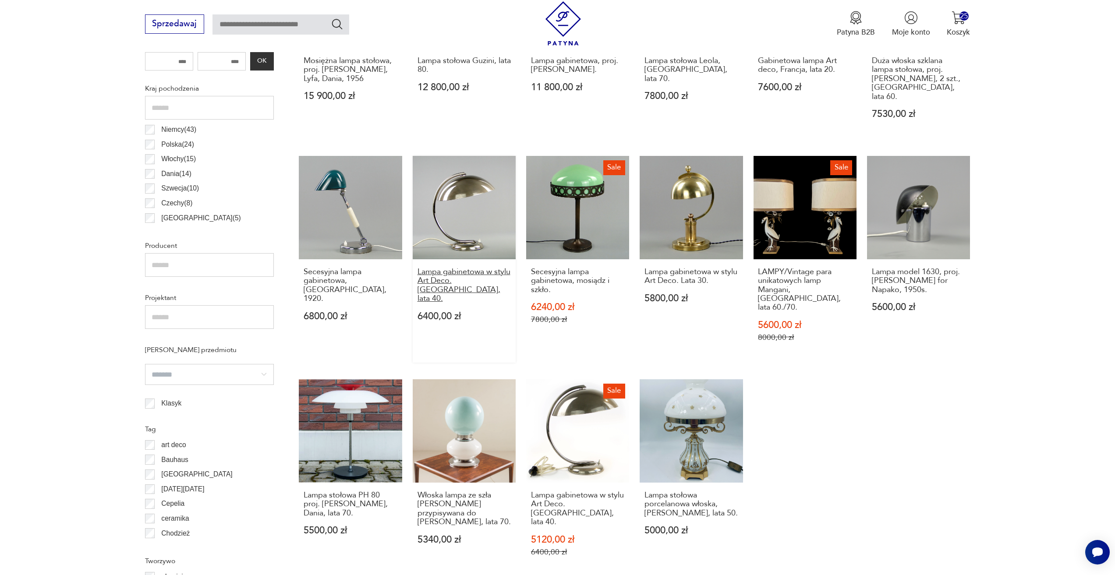
click at [472, 279] on h3 "Lampa gabinetowa w stylu Art Deco. [GEOGRAPHIC_DATA], lata 40." at bounding box center [464, 286] width 94 height 36
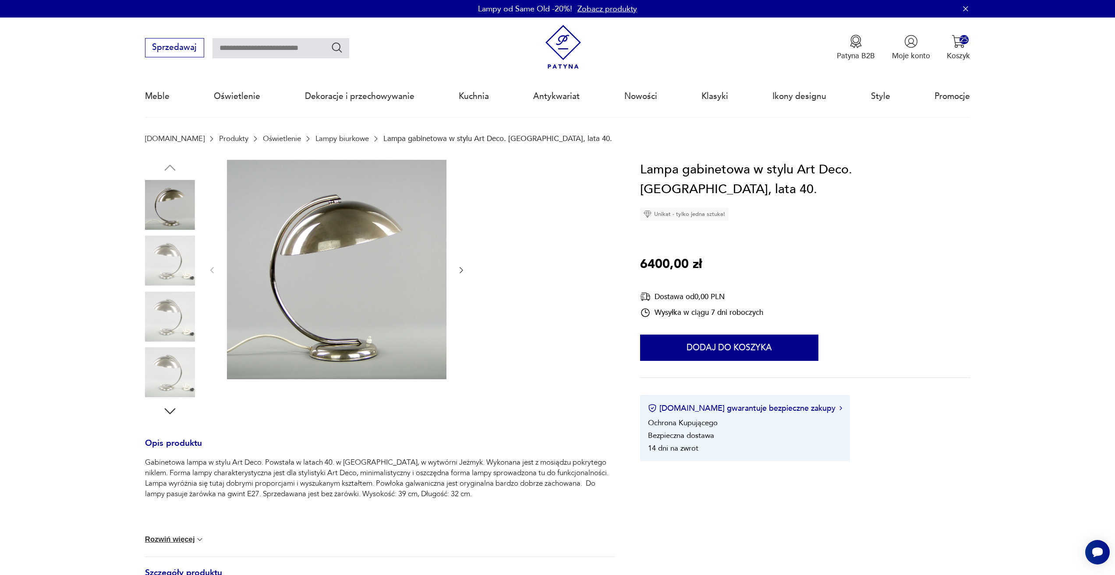
click at [466, 277] on div at bounding box center [379, 289] width 469 height 259
click at [461, 272] on icon "button" at bounding box center [462, 270] width 4 height 6
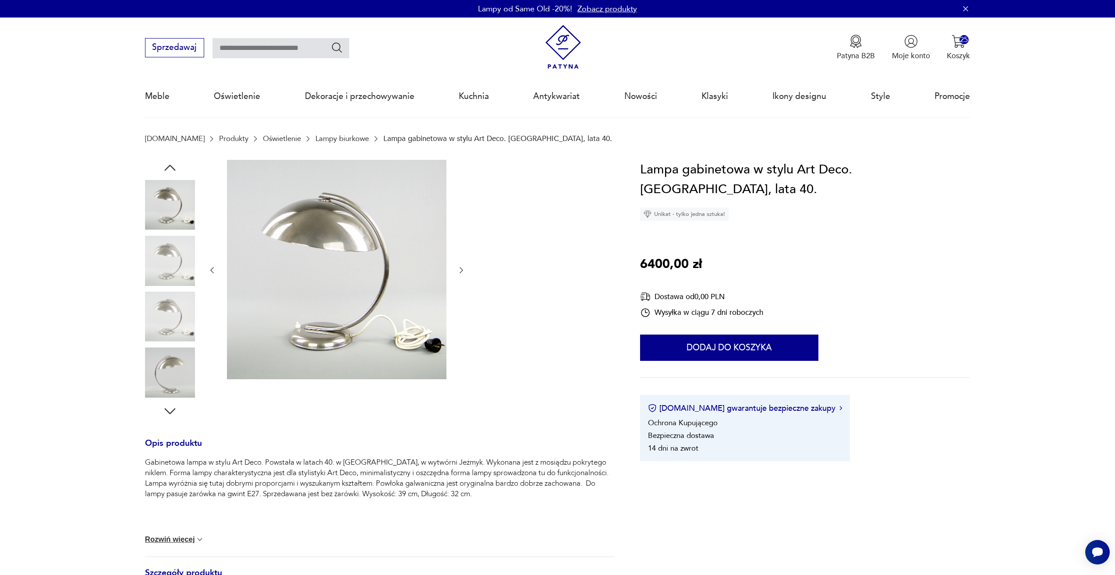
click at [461, 272] on icon "button" at bounding box center [462, 270] width 4 height 6
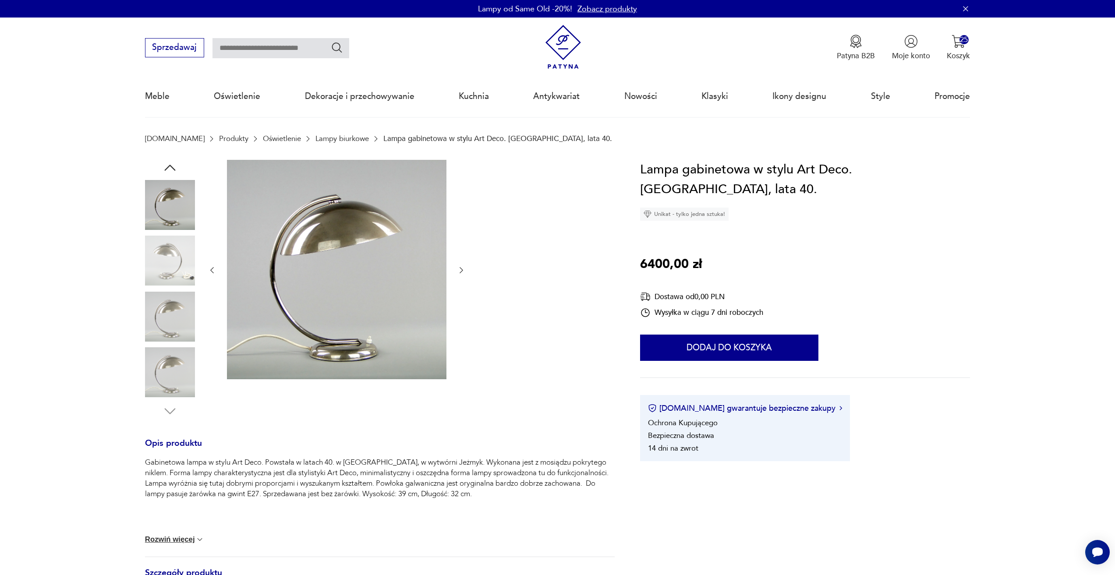
drag, startPoint x: 461, startPoint y: 272, endPoint x: 470, endPoint y: 270, distance: 9.4
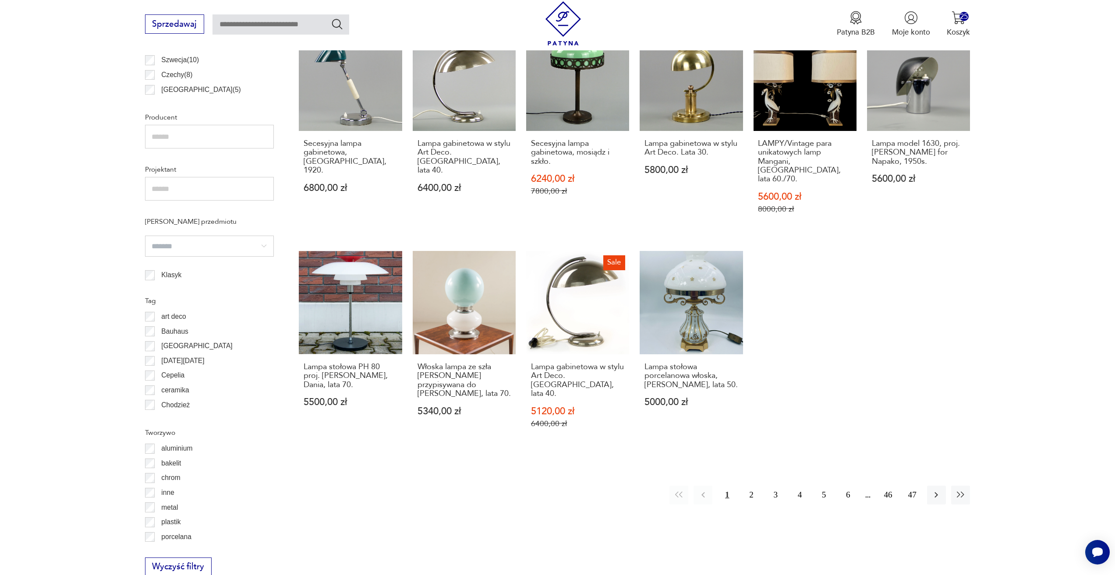
scroll to position [610, 0]
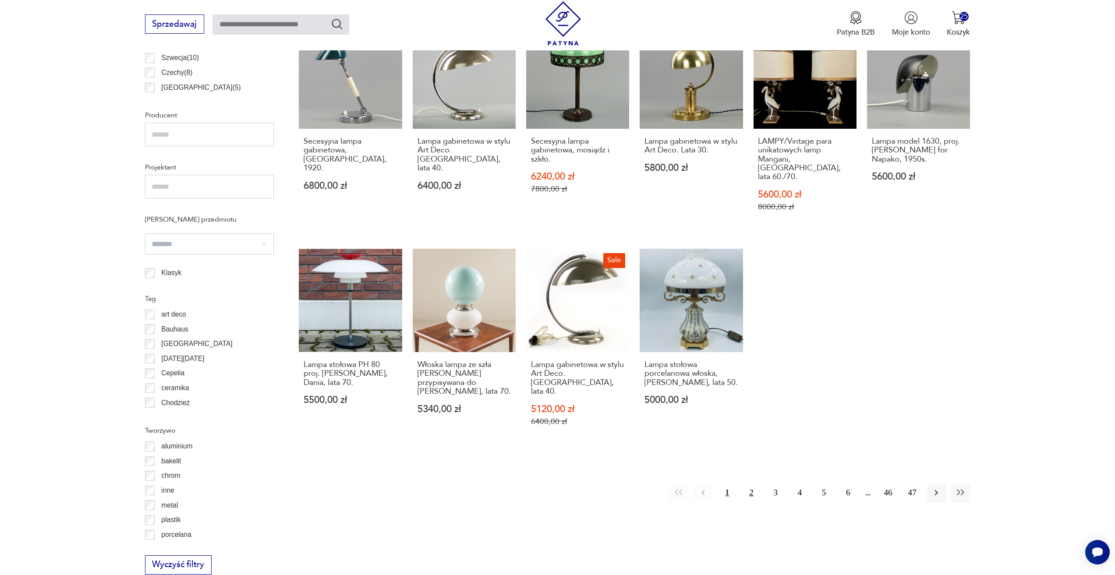
click at [747, 484] on button "2" at bounding box center [750, 493] width 19 height 19
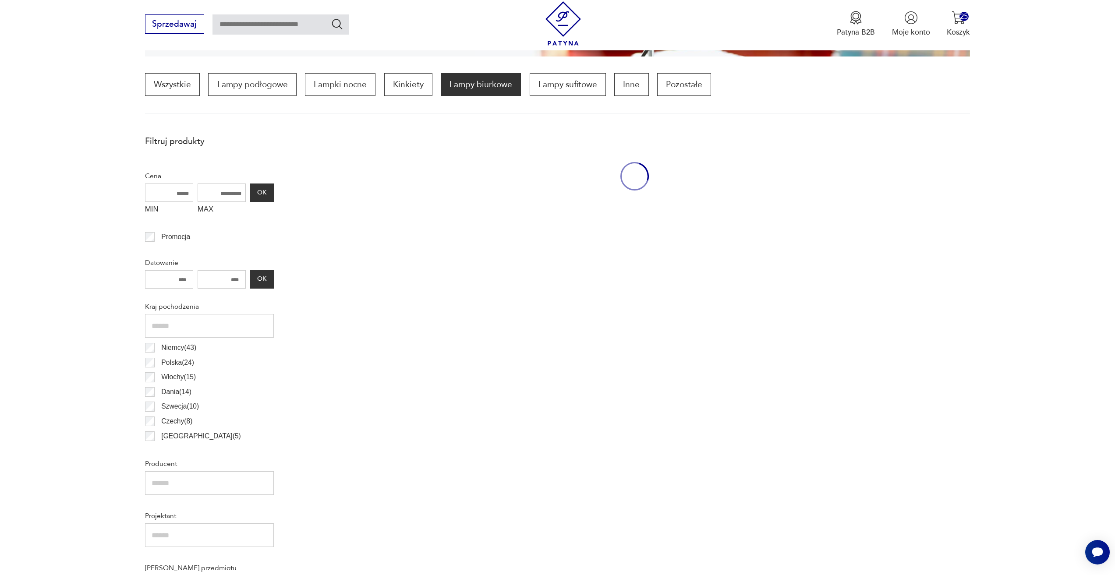
scroll to position [260, 0]
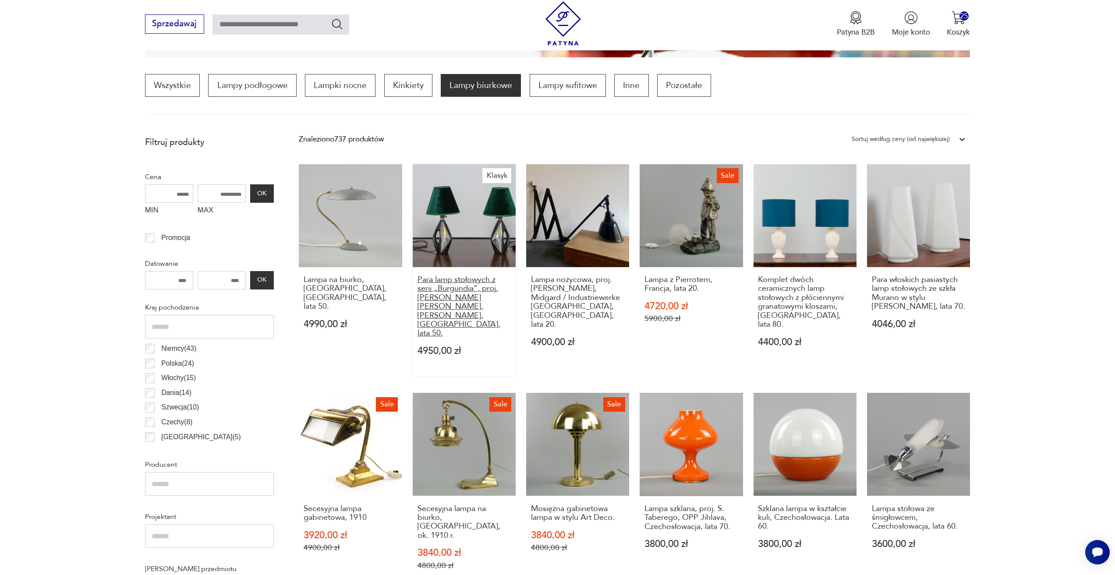
click at [469, 286] on h3 "Para lamp stołowych z serii „Burgundia”, proj. [PERSON_NAME] [PERSON_NAME], [PE…" at bounding box center [464, 306] width 94 height 63
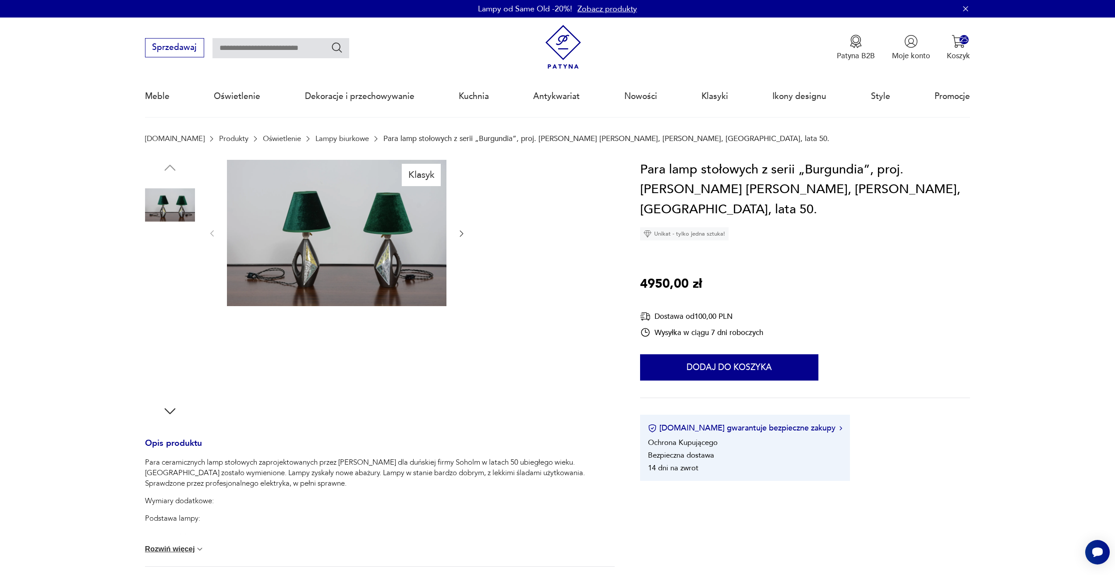
click at [459, 240] on div at bounding box center [337, 234] width 258 height 148
click at [462, 235] on icon "button" at bounding box center [461, 233] width 9 height 9
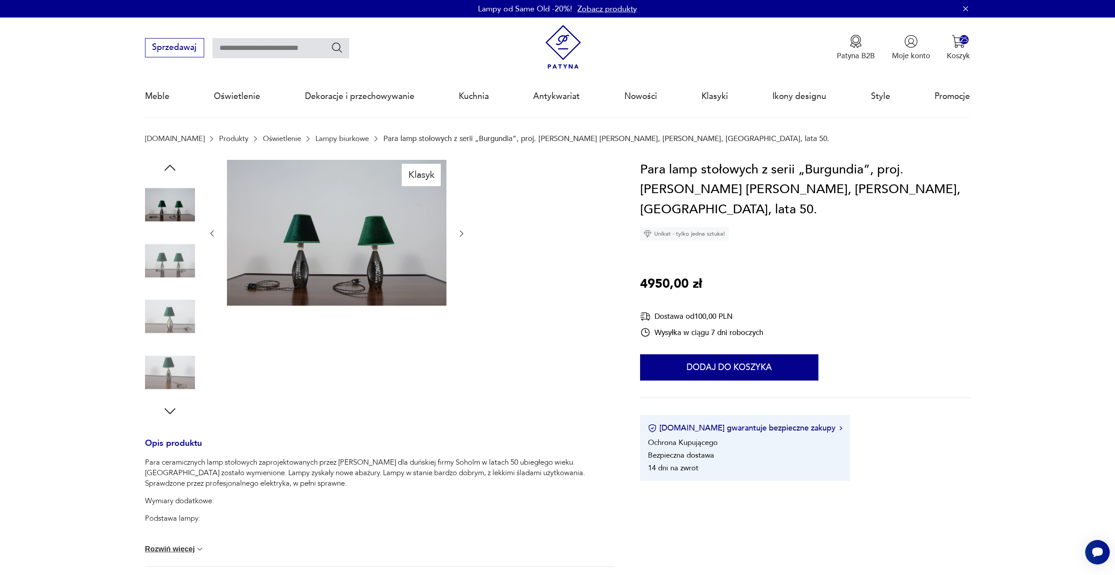
click at [462, 235] on icon "button" at bounding box center [462, 234] width 4 height 6
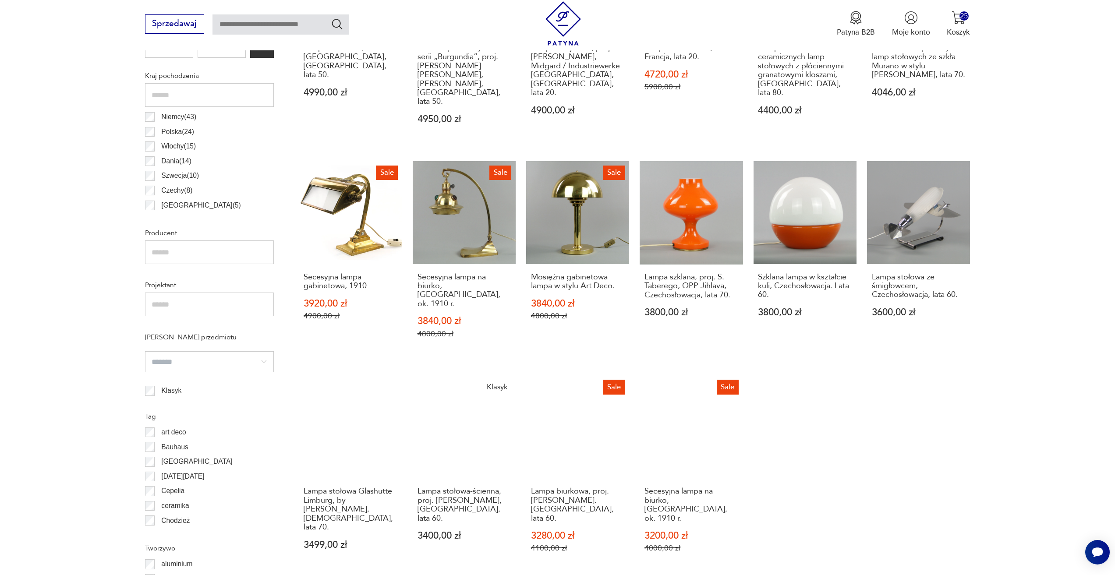
scroll to position [523, 0]
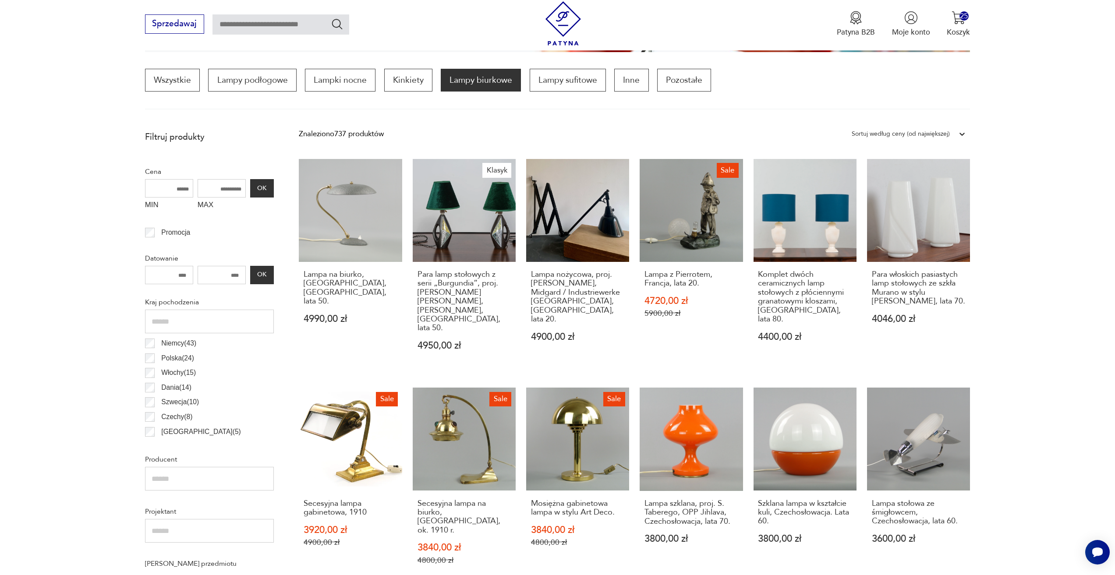
scroll to position [260, 0]
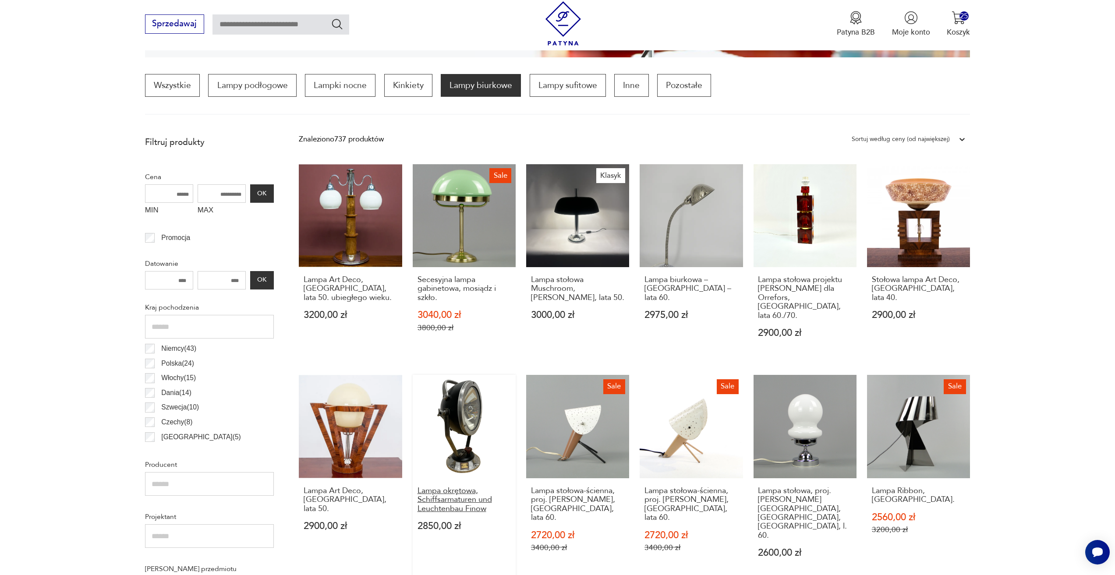
click at [466, 494] on h3 "Lampa okrętowa, Schiffsarmaturen und Leuchtenbau Finow" at bounding box center [464, 500] width 94 height 27
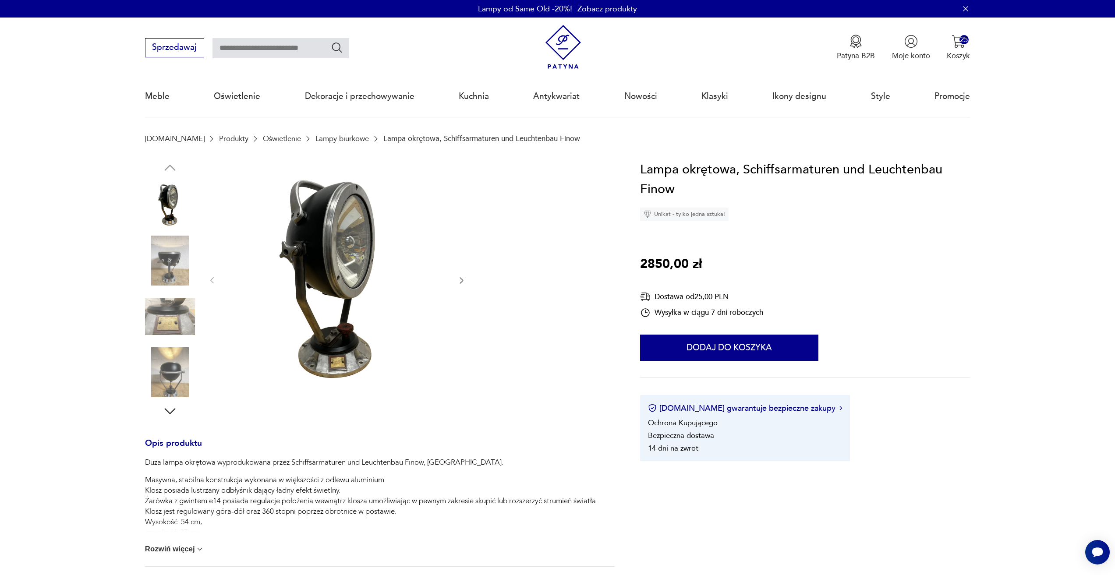
click at [458, 280] on icon "button" at bounding box center [461, 280] width 9 height 9
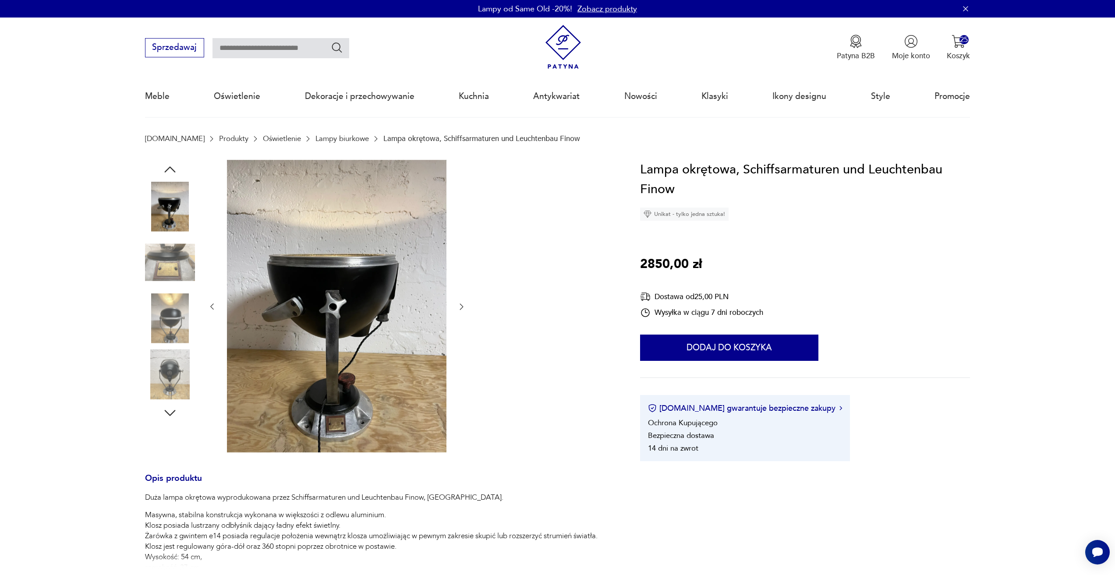
click at [462, 311] on icon "button" at bounding box center [461, 306] width 9 height 9
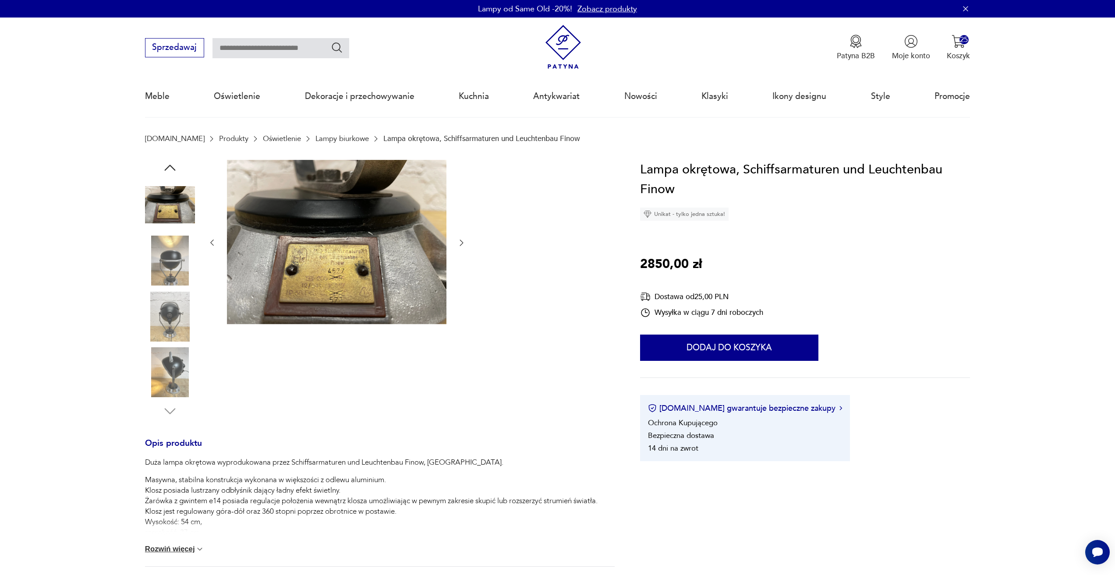
click at [459, 244] on icon "button" at bounding box center [461, 242] width 9 height 9
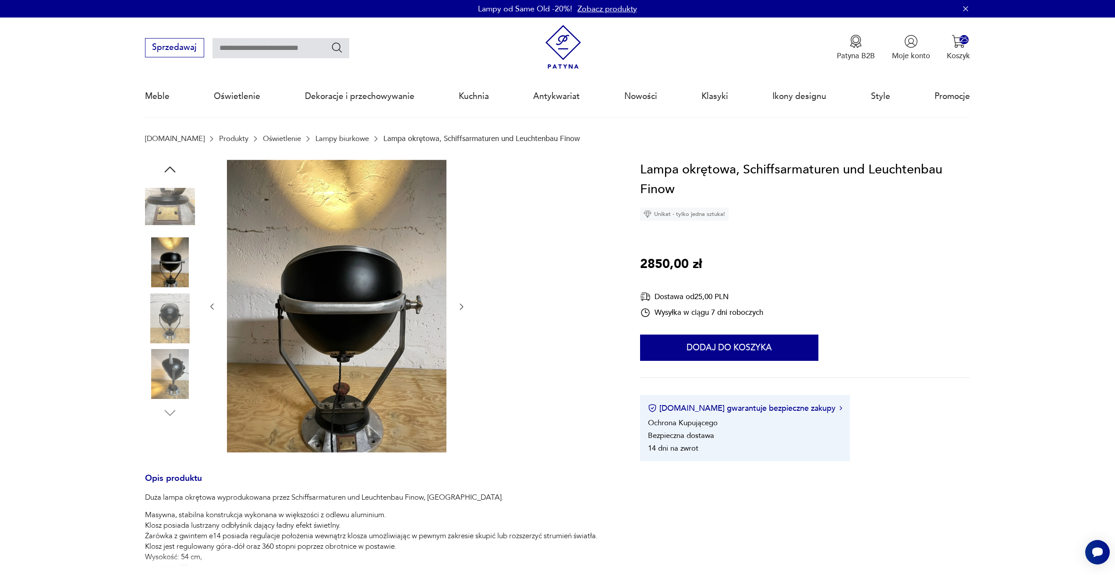
click at [462, 309] on icon "button" at bounding box center [461, 306] width 9 height 9
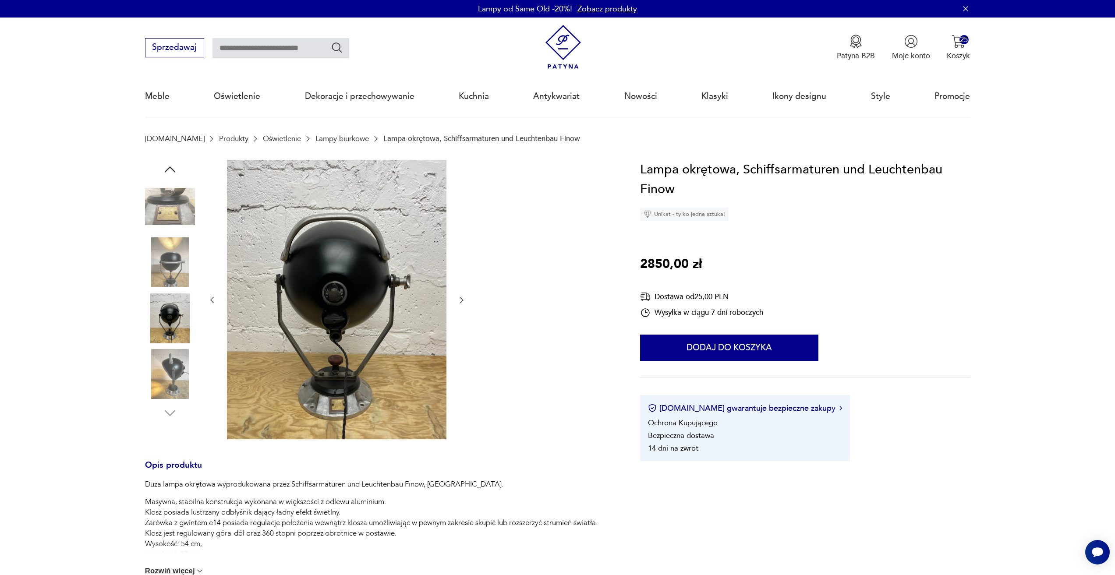
click at [462, 309] on div at bounding box center [337, 300] width 258 height 281
click at [468, 296] on div at bounding box center [379, 300] width 469 height 281
click at [461, 300] on icon "button" at bounding box center [461, 300] width 9 height 9
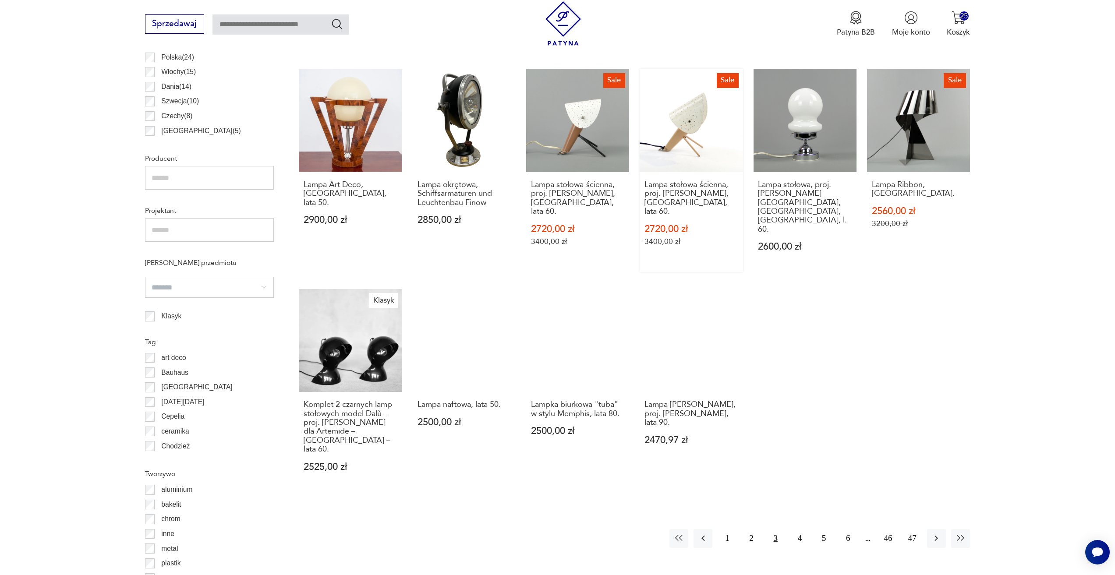
scroll to position [567, 0]
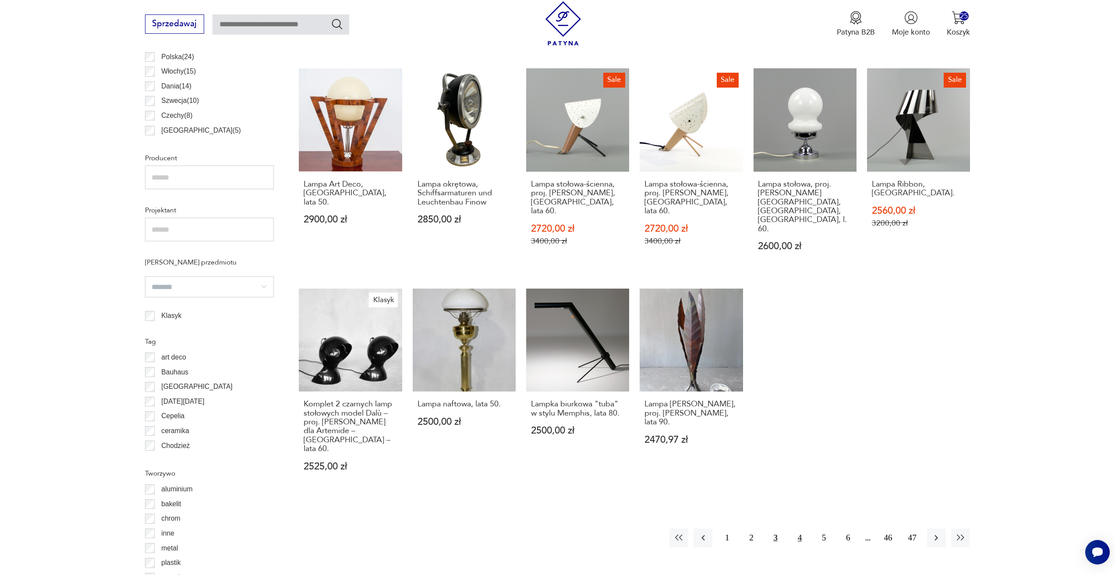
click at [801, 529] on button "4" at bounding box center [799, 538] width 19 height 19
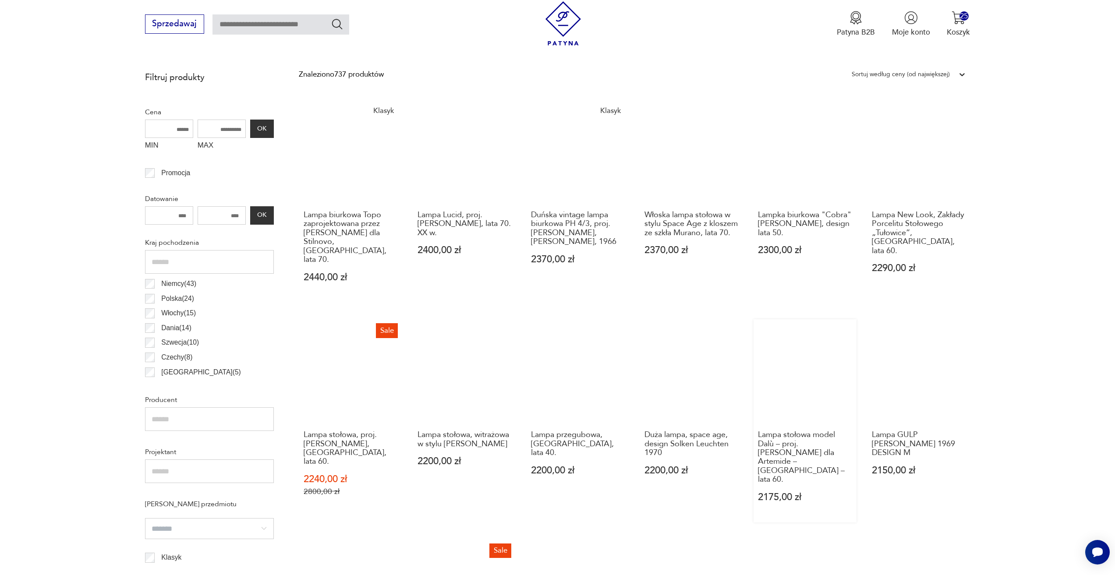
scroll to position [523, 0]
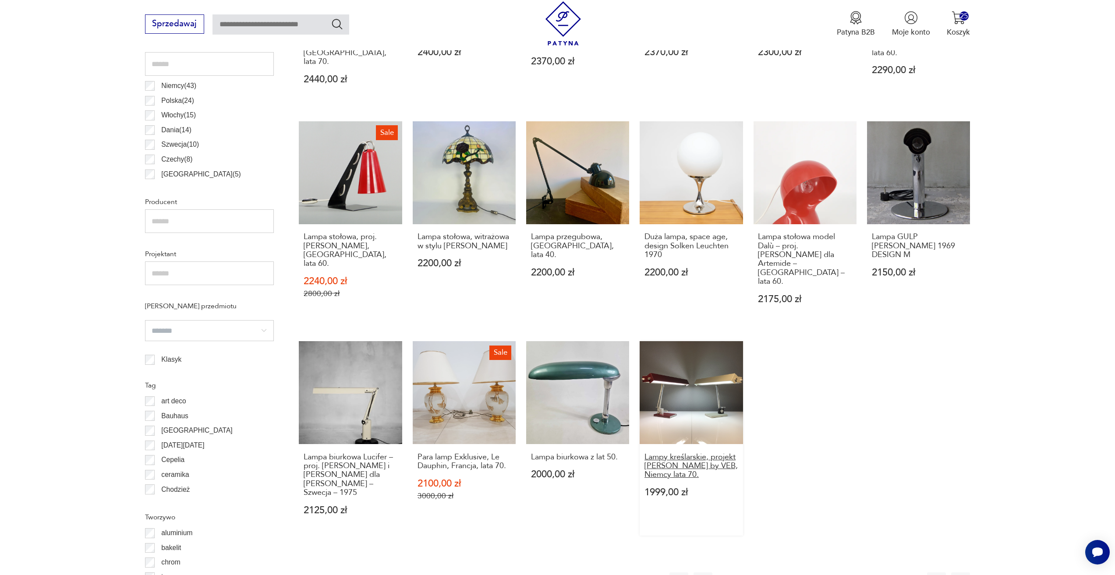
click at [689, 453] on h3 "Lampy kreślarskie, projekt [PERSON_NAME] by VEB, Niemcy lata 70." at bounding box center [691, 466] width 94 height 27
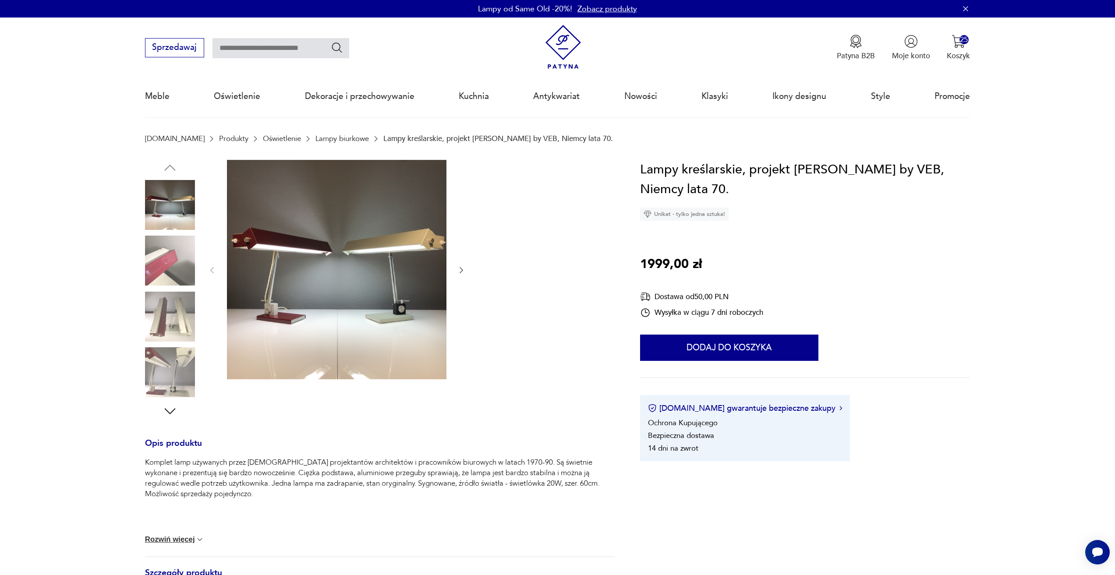
click at [459, 270] on icon "button" at bounding box center [461, 270] width 9 height 9
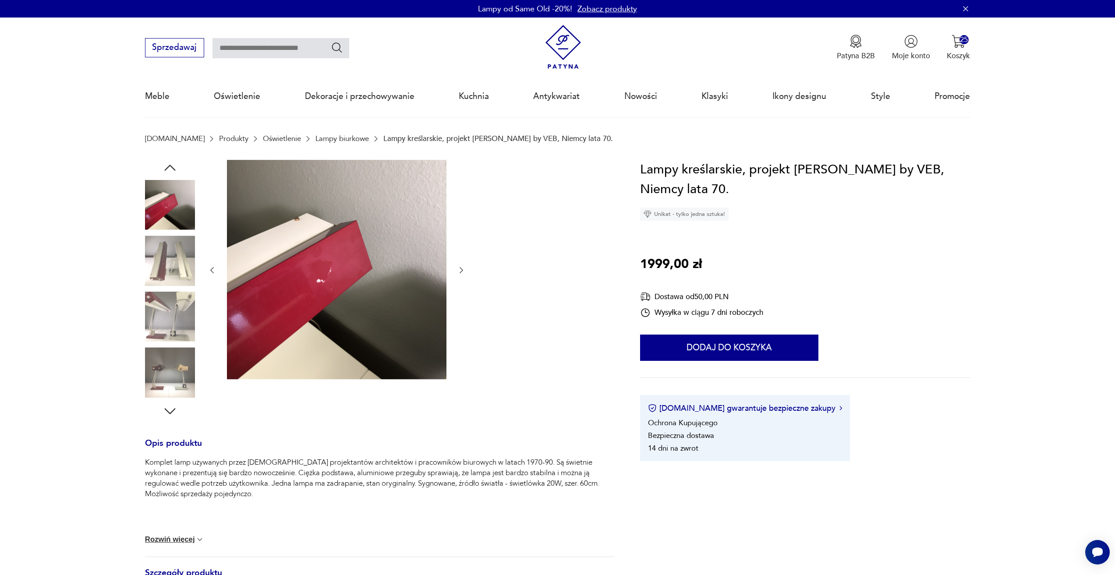
click at [461, 272] on icon "button" at bounding box center [462, 270] width 4 height 6
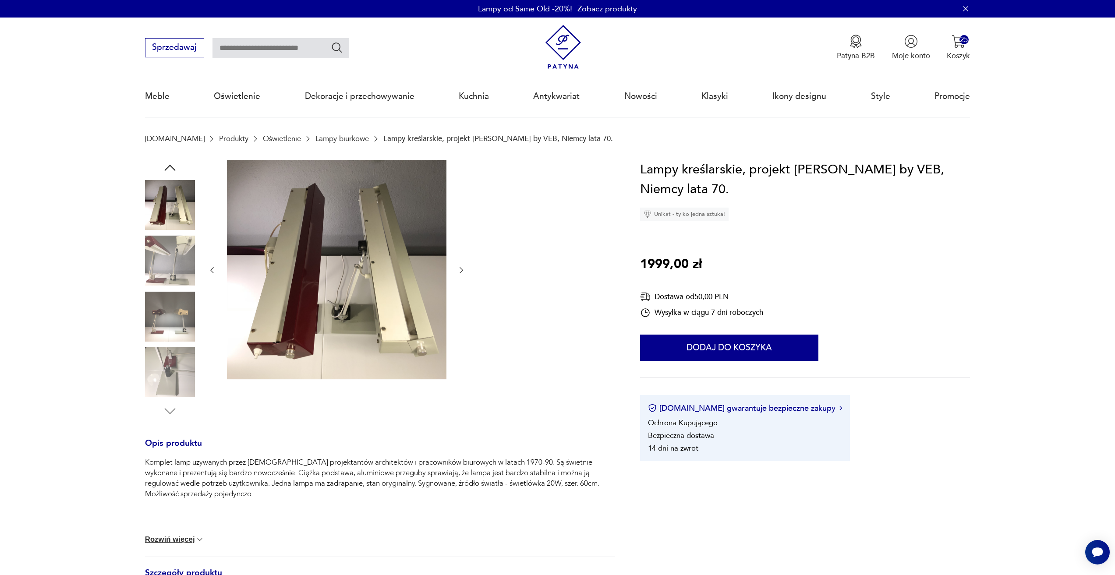
click at [461, 272] on icon "button" at bounding box center [462, 270] width 4 height 6
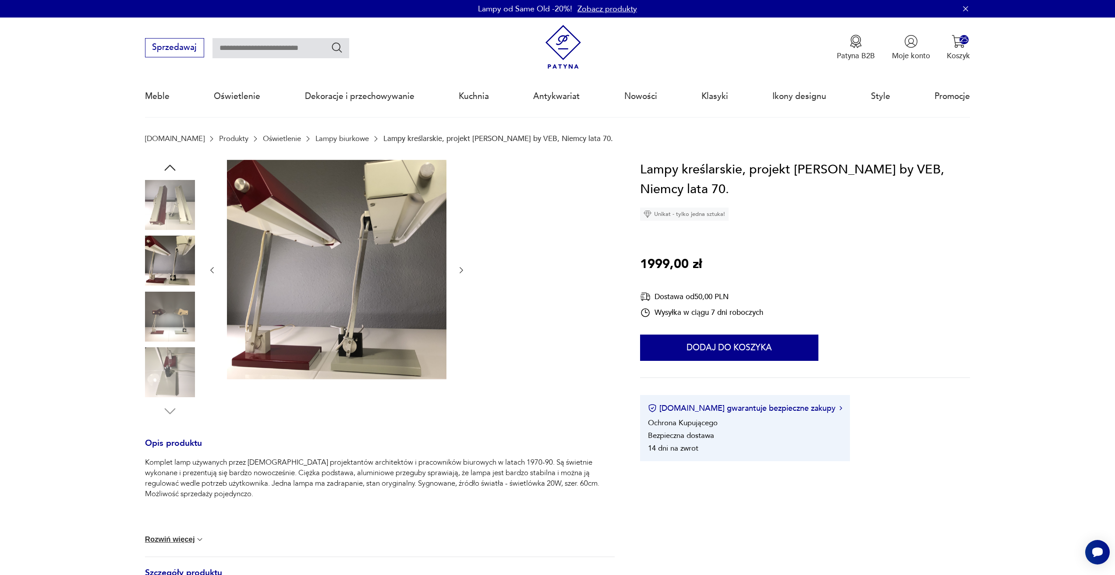
click at [461, 272] on icon "button" at bounding box center [462, 270] width 4 height 6
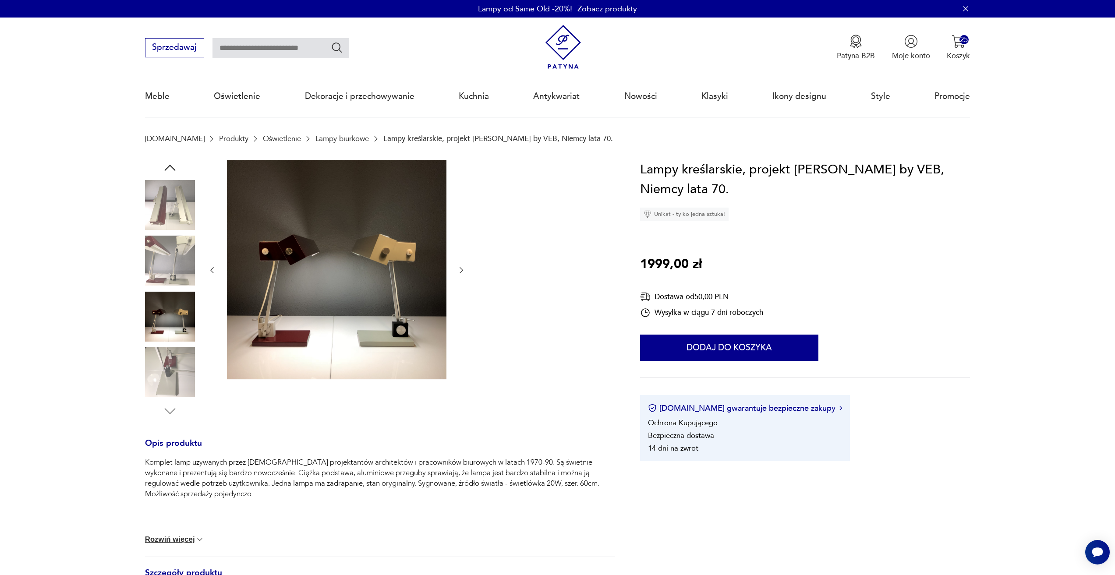
click at [461, 272] on icon "button" at bounding box center [462, 270] width 4 height 6
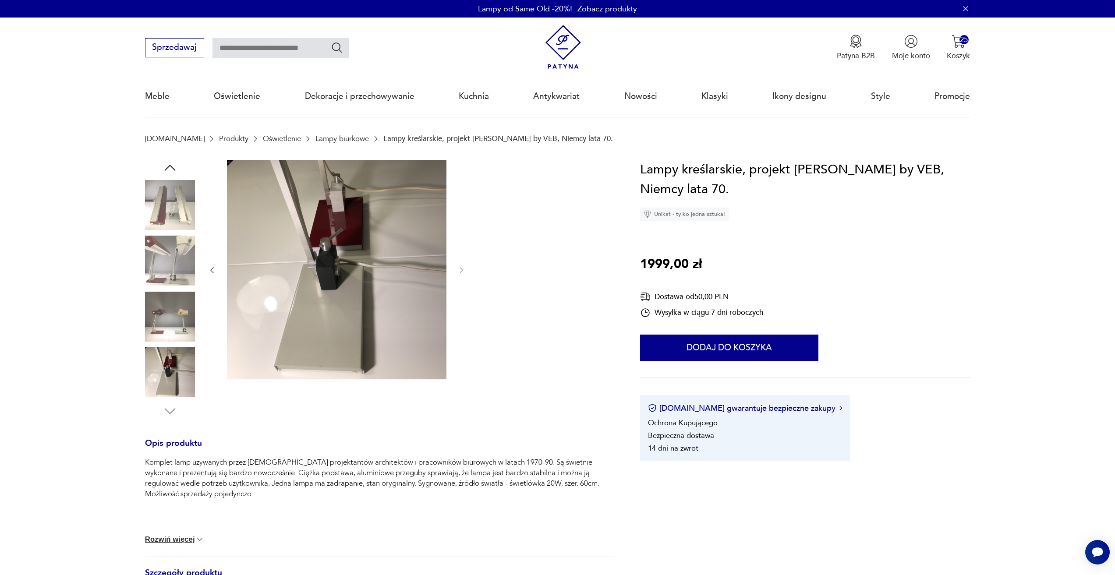
click at [210, 264] on div at bounding box center [337, 270] width 258 height 221
click at [212, 274] on icon "button" at bounding box center [212, 270] width 9 height 9
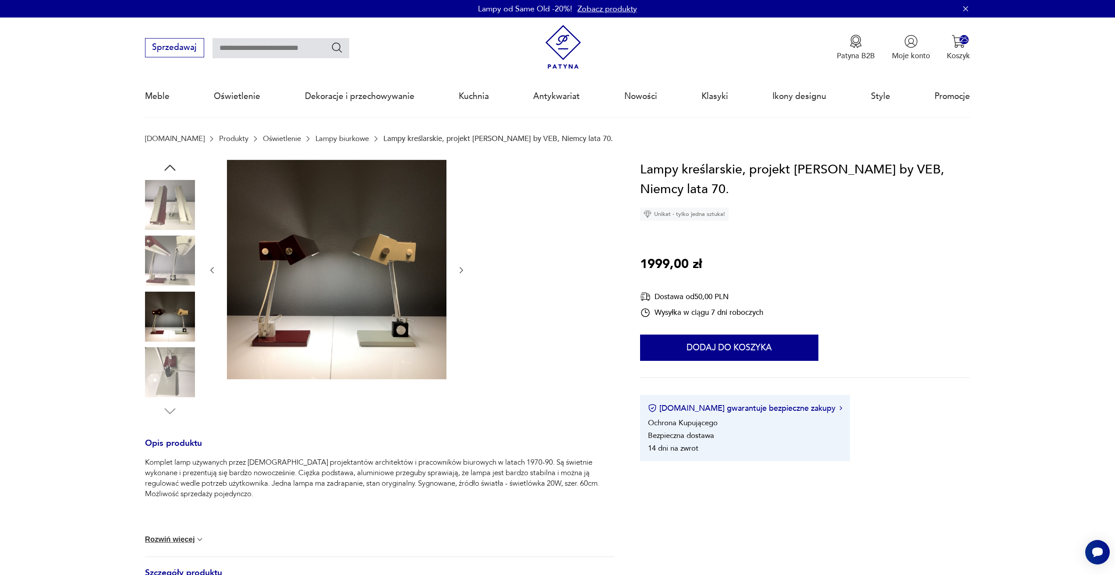
click at [212, 274] on icon "button" at bounding box center [212, 270] width 9 height 9
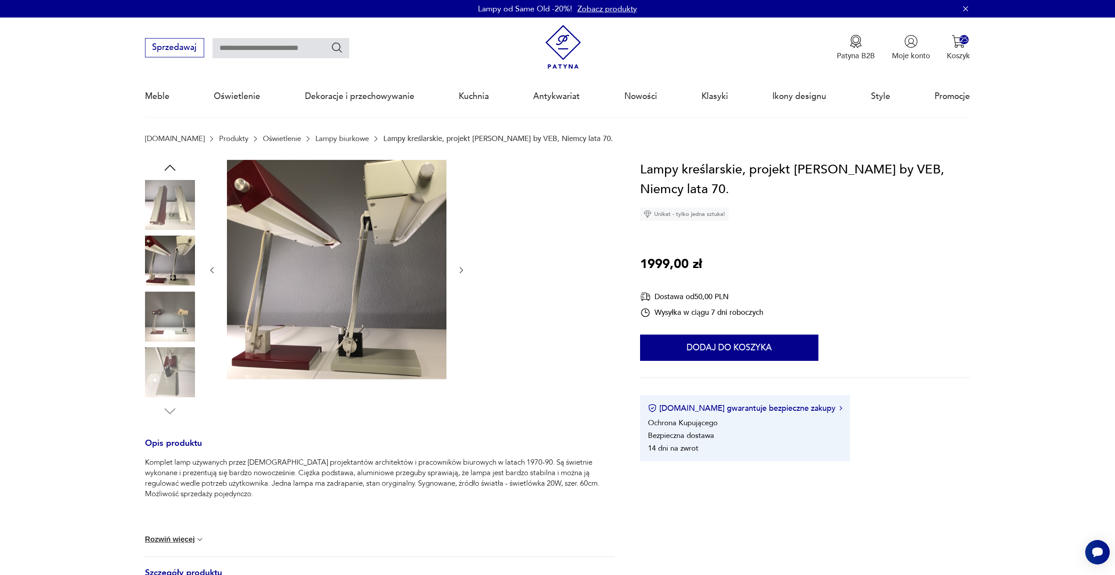
click at [212, 274] on icon "button" at bounding box center [212, 270] width 9 height 9
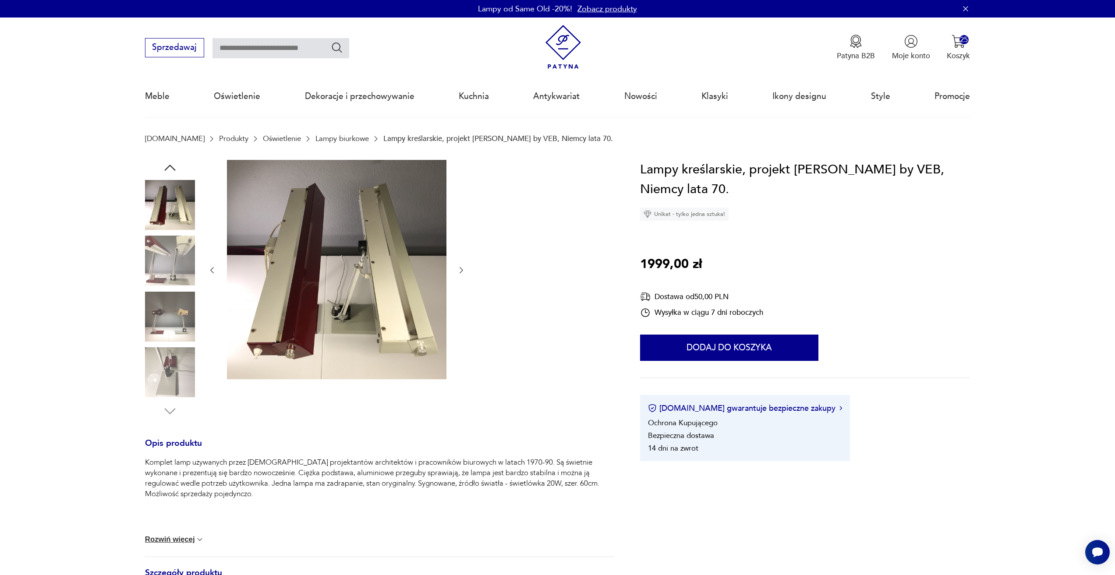
click at [212, 274] on icon "button" at bounding box center [212, 270] width 9 height 9
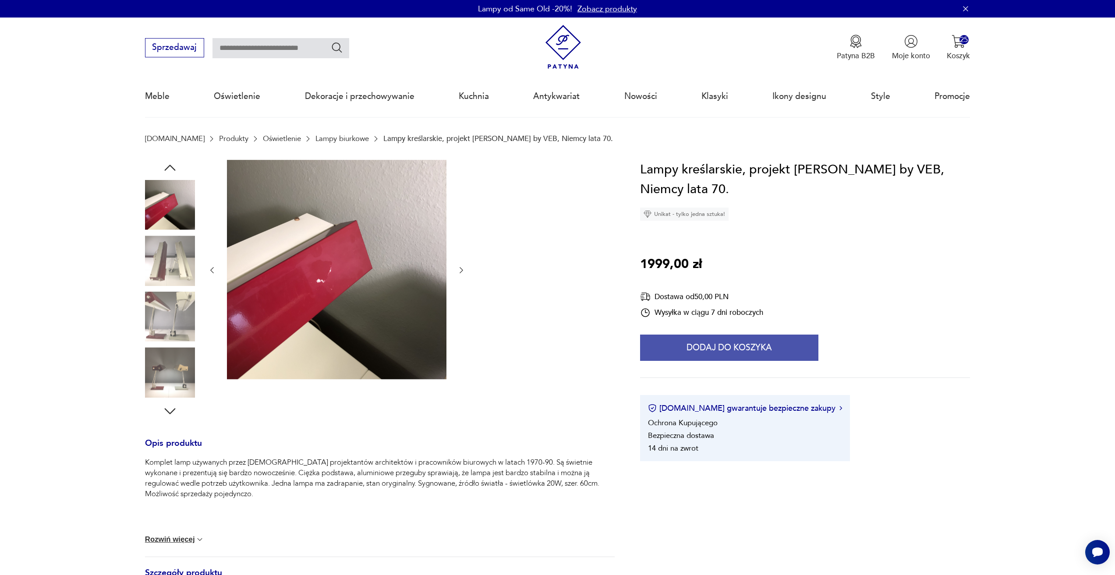
click at [687, 349] on button "Dodaj do koszyka" at bounding box center [729, 348] width 178 height 26
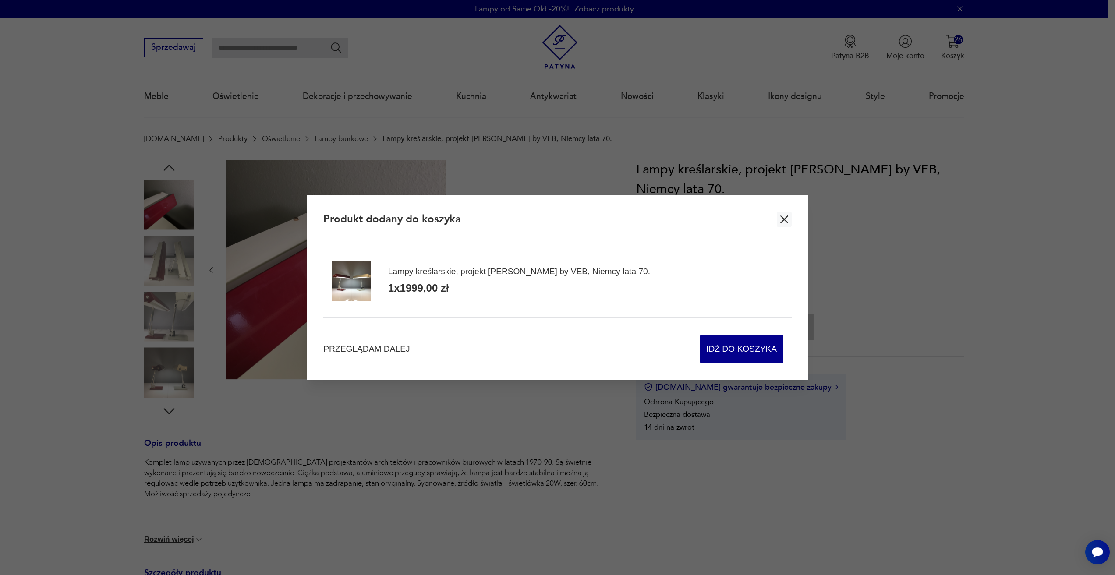
click at [390, 355] on div "Przeglądam dalej Idź do koszyka" at bounding box center [557, 341] width 468 height 46
click at [390, 349] on span "Przeglądam dalej" at bounding box center [366, 349] width 86 height 12
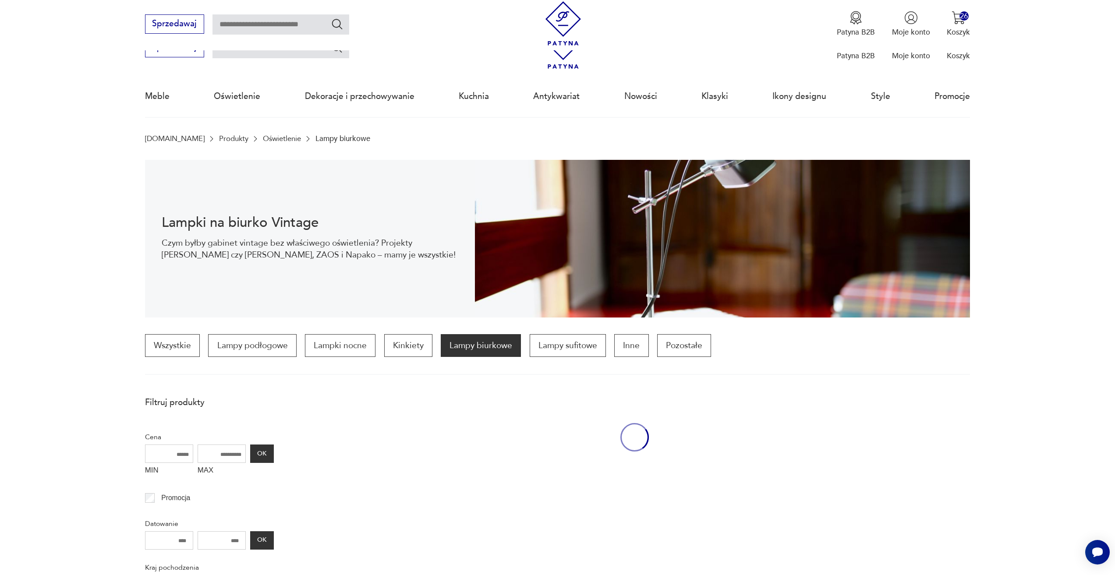
scroll to position [523, 0]
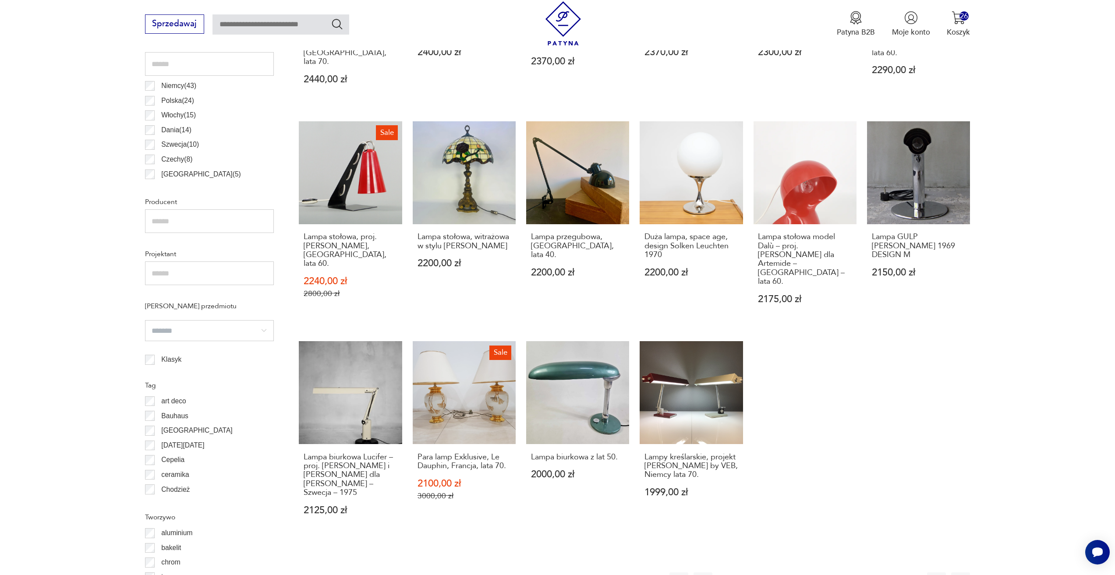
click at [825, 572] on button "5" at bounding box center [823, 581] width 19 height 19
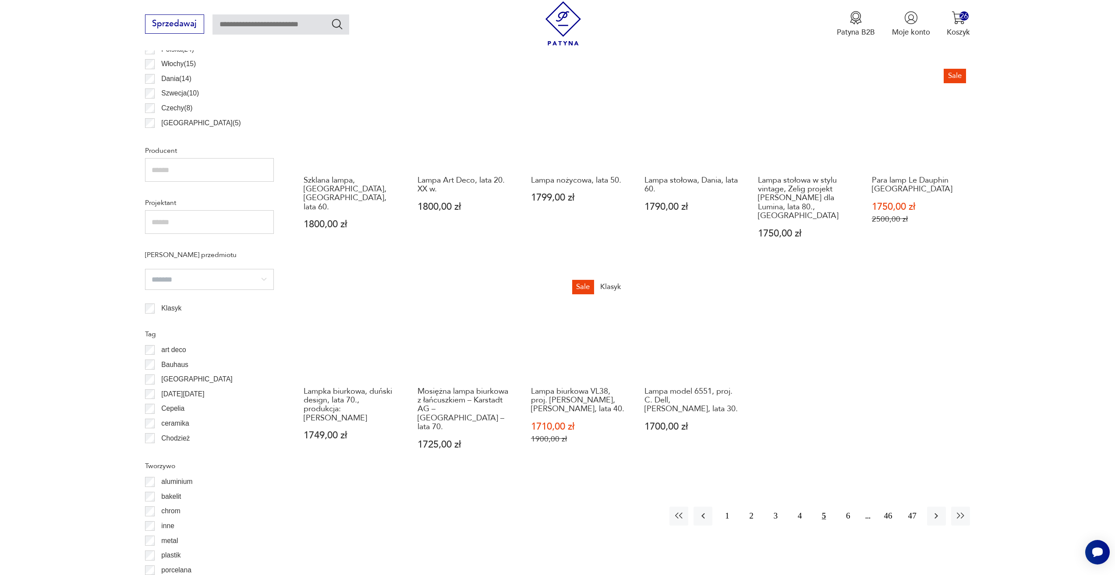
scroll to position [698, 0]
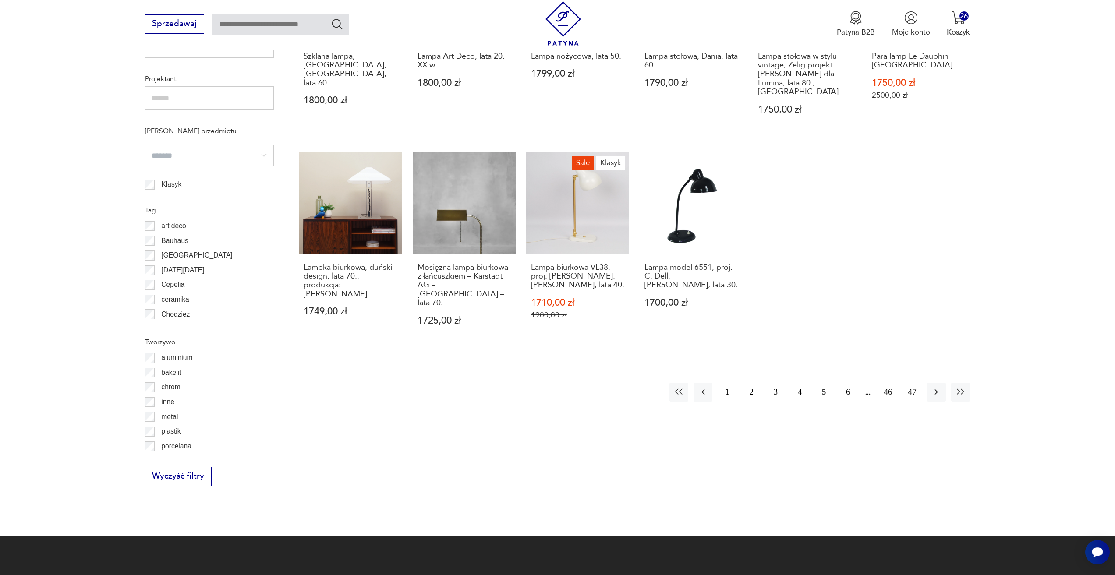
click at [840, 383] on button "6" at bounding box center [847, 392] width 19 height 19
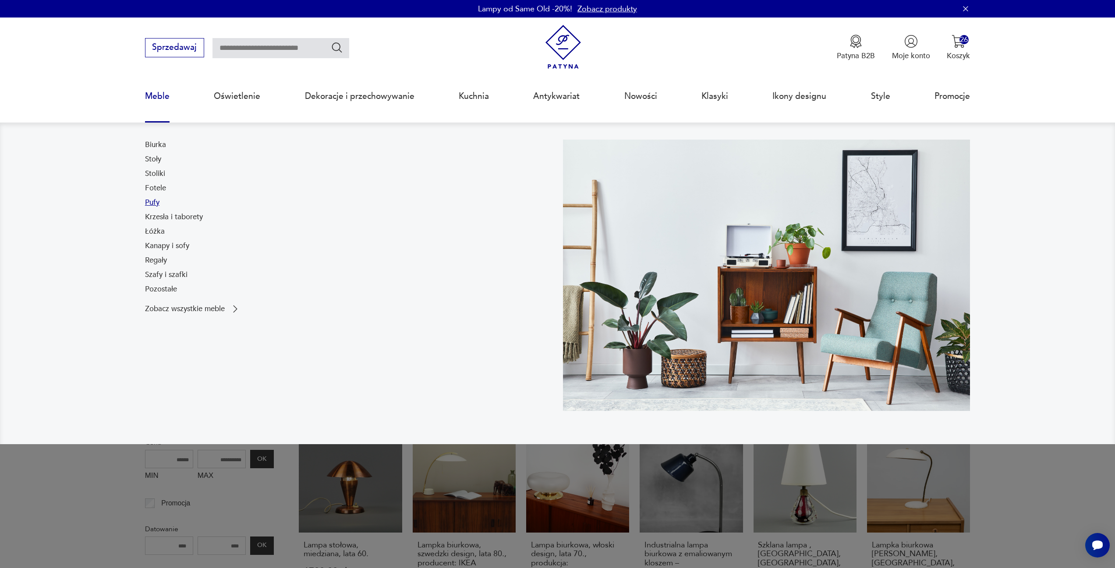
click at [155, 205] on link "Pufy" at bounding box center [152, 203] width 14 height 11
